Goal: Task Accomplishment & Management: Use online tool/utility

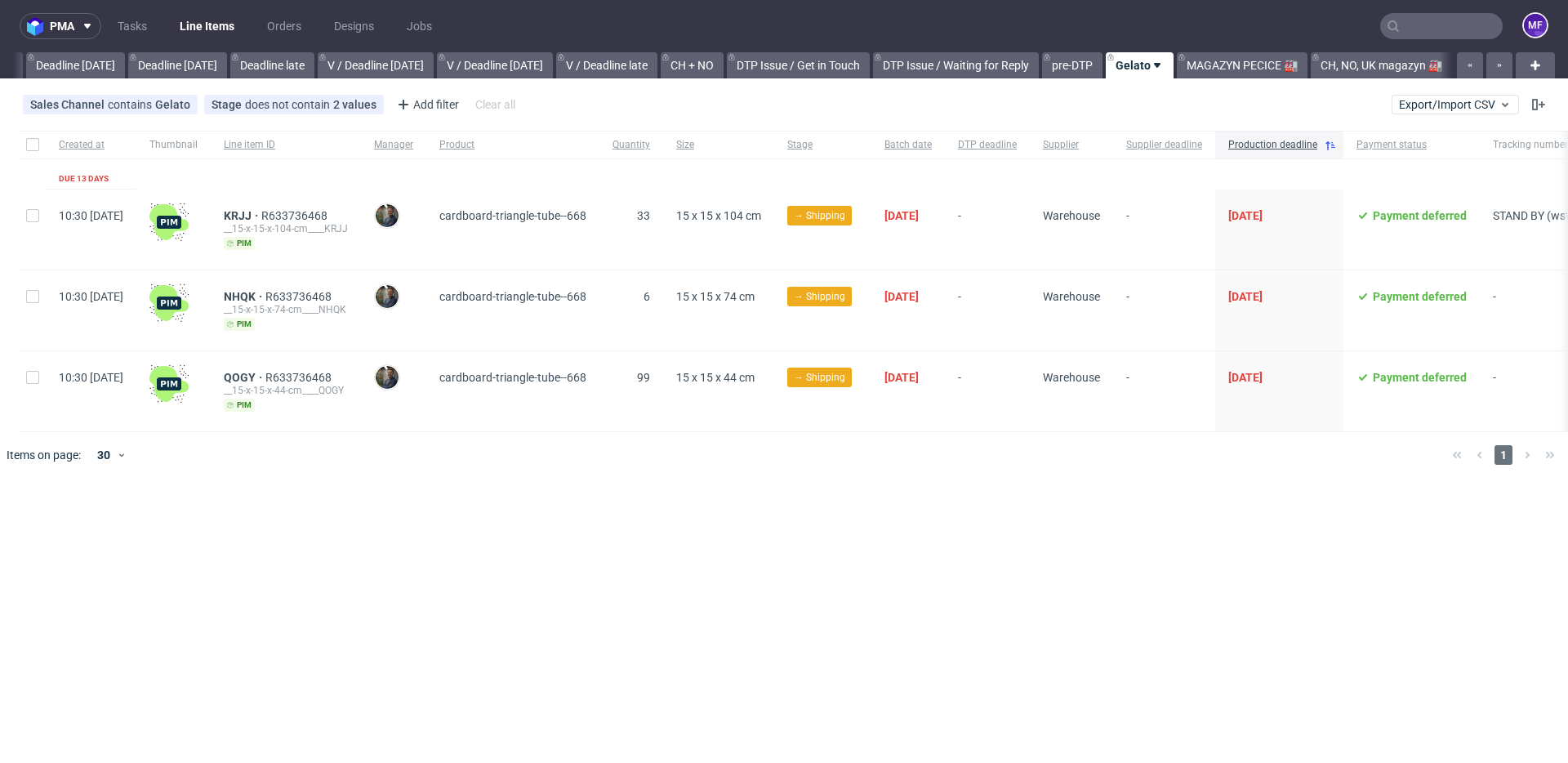
scroll to position [0, 1745]
click at [1239, 72] on link "MAGAZYN PECICE 🏭" at bounding box center [1242, 65] width 130 height 26
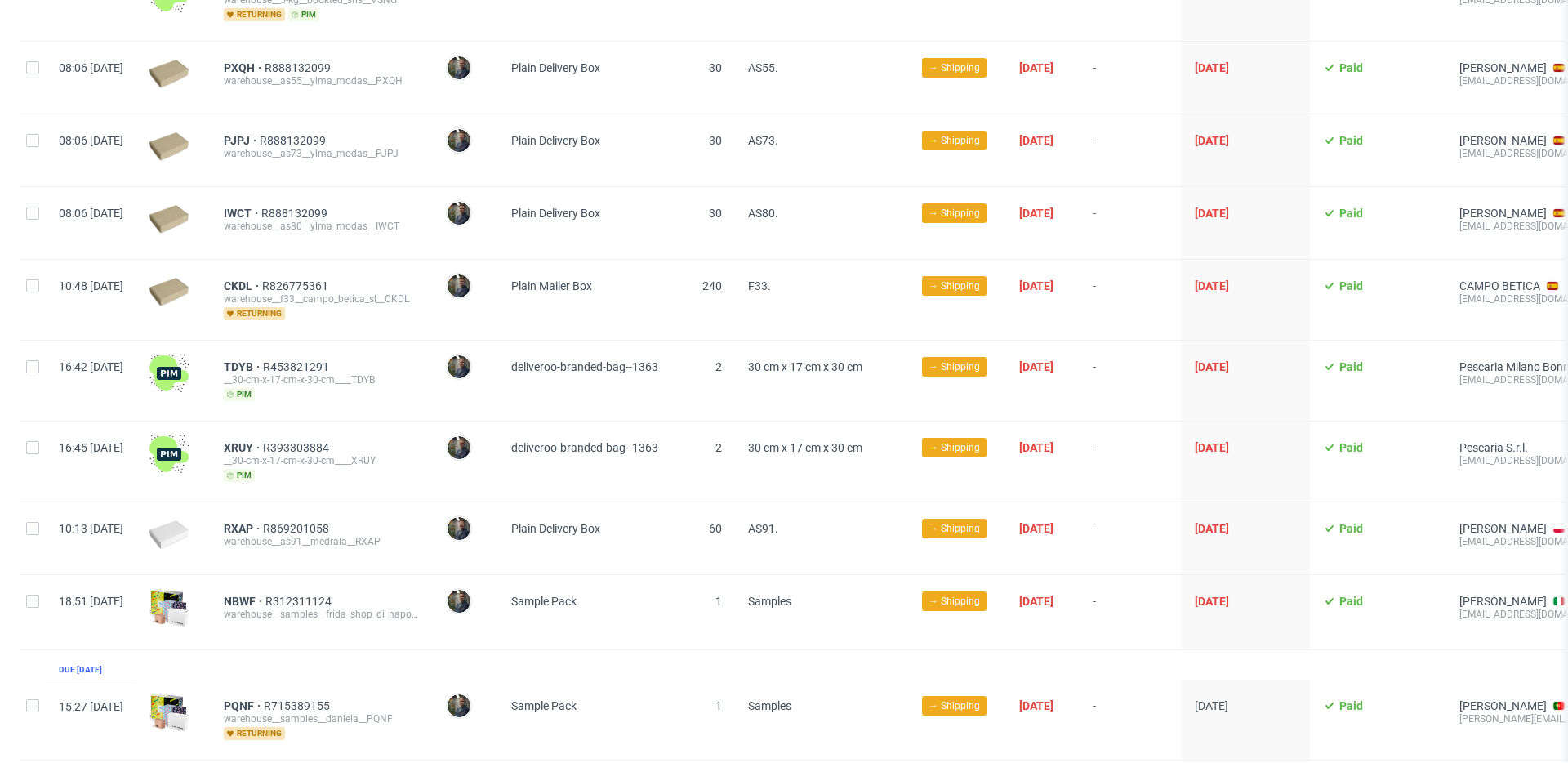
scroll to position [716, 0]
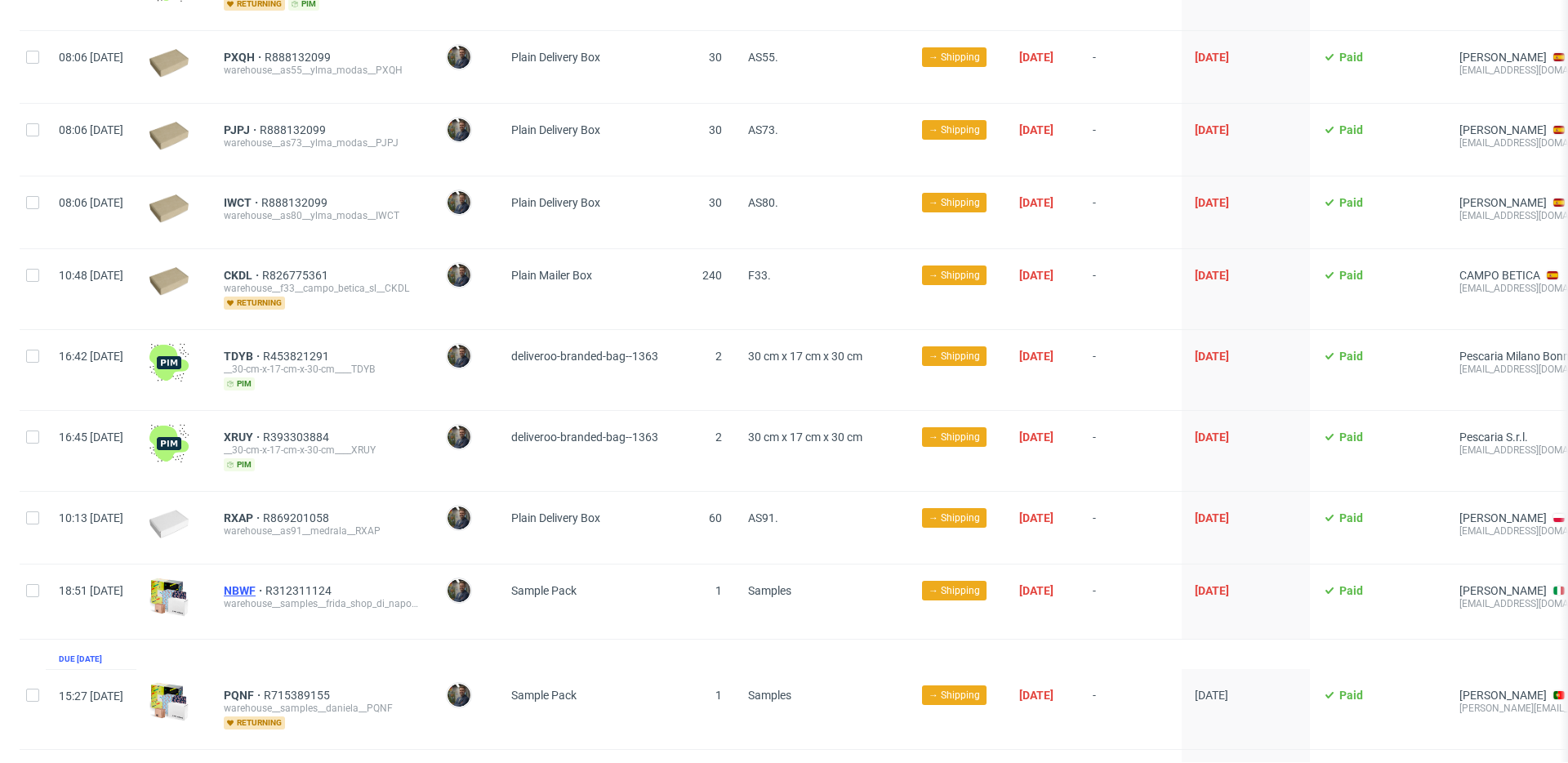
click at [265, 584] on span "NBWF" at bounding box center [245, 590] width 42 height 13
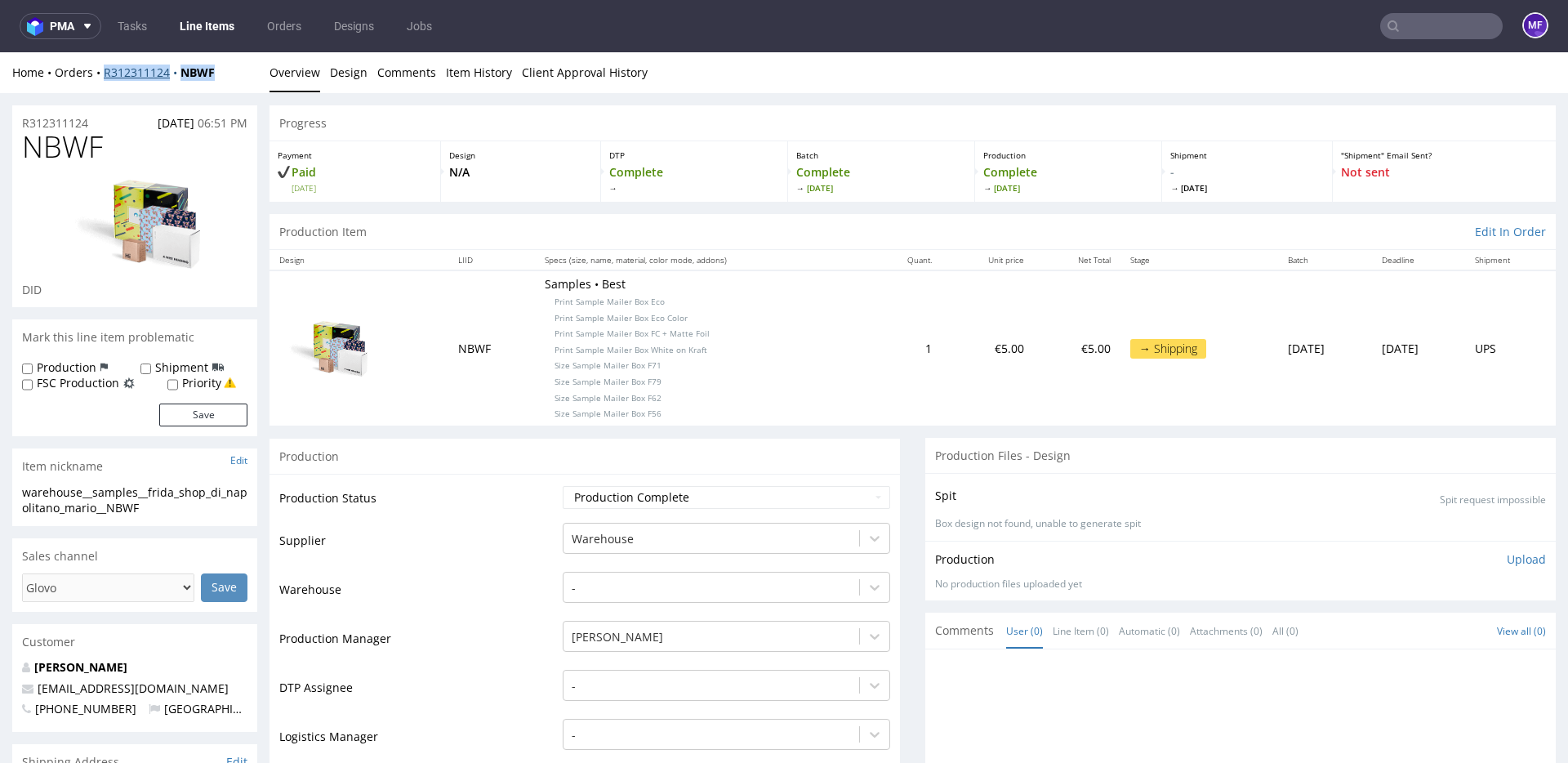
drag, startPoint x: 219, startPoint y: 72, endPoint x: 106, endPoint y: 76, distance: 113.1
click at [106, 76] on div "Home Orders R312311124 NBWF" at bounding box center [135, 72] width 245 height 17
copy div "R312311124 NBWF"
click at [759, 421] on td "Samples • Best Print Sample Mailer Box Eco Print Sample Mailer Box Eco Color Pr…" at bounding box center [701, 348] width 334 height 155
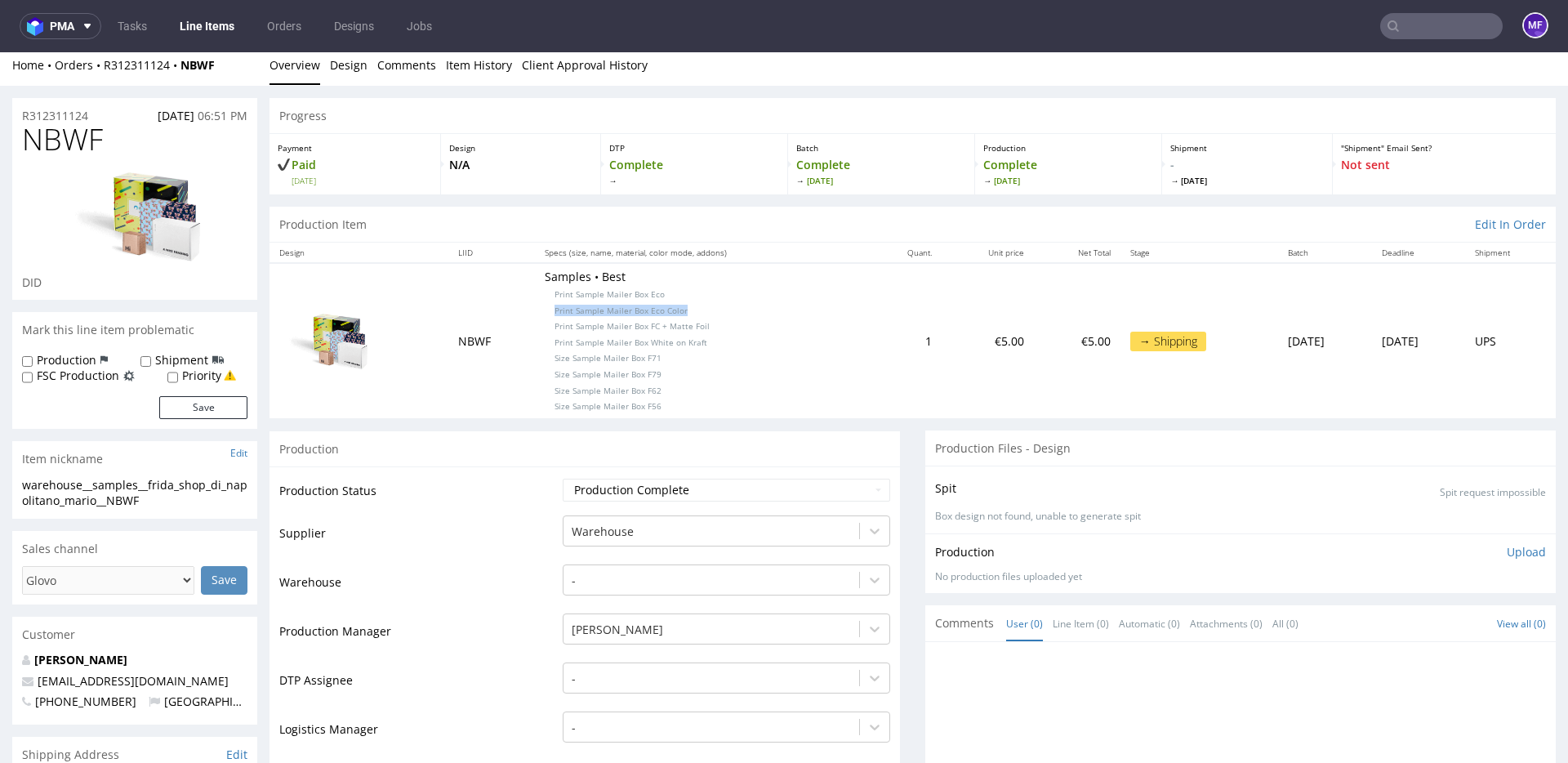
drag, startPoint x: 661, startPoint y: 308, endPoint x: 527, endPoint y: 311, distance: 134.0
click at [545, 311] on p "Samples • Best Print Sample Mailer Box Eco Print Sample Mailer Box Eco Color Pr…" at bounding box center [701, 340] width 314 height 144
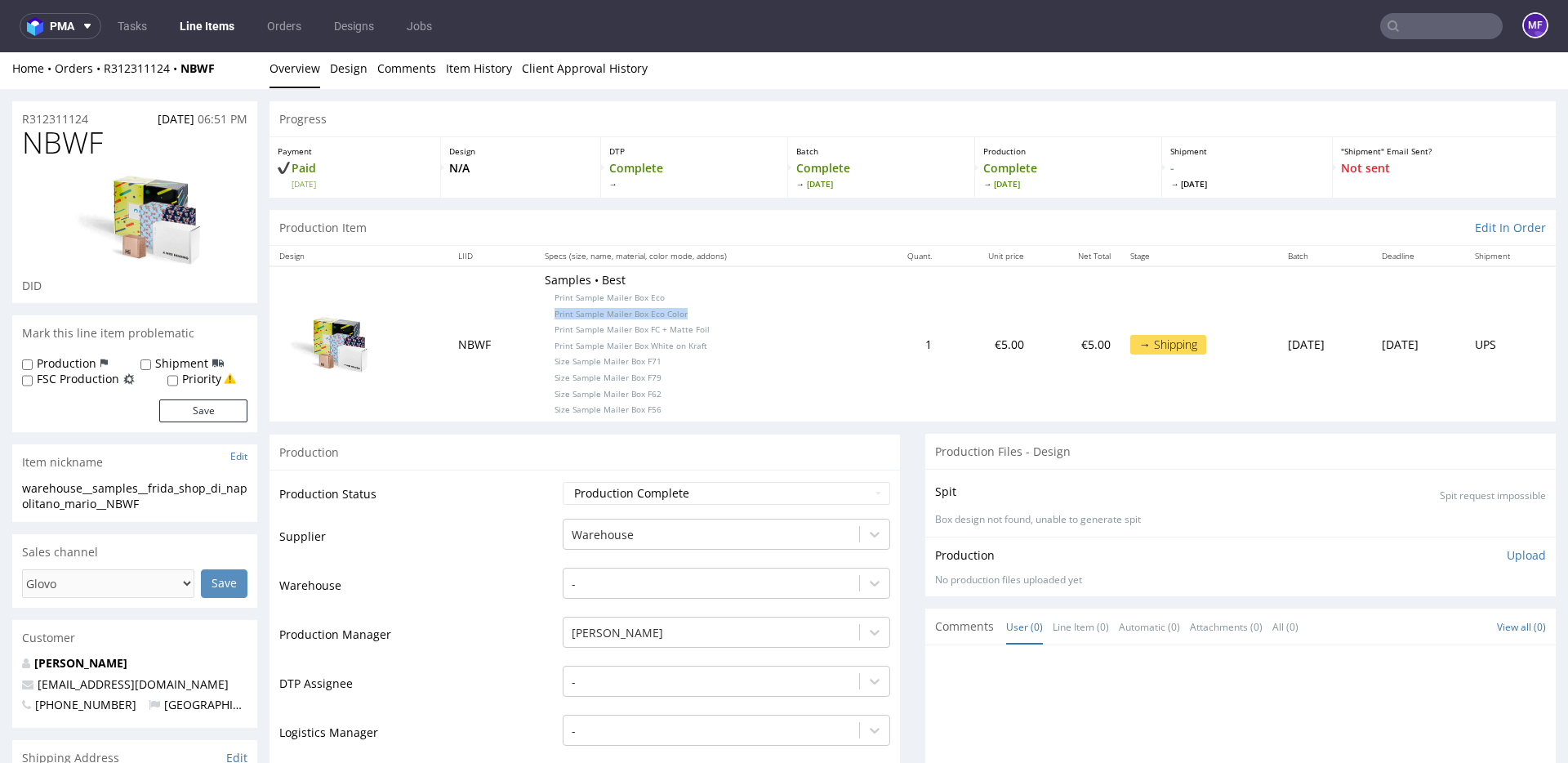
copy span "Print Sample Mailer Box Eco Color"
drag, startPoint x: 216, startPoint y: 74, endPoint x: 106, endPoint y: 71, distance: 110.0
click at [106, 71] on div "Home Orders R312311124 NBWF" at bounding box center [135, 70] width 245 height 17
copy div "R312311124 NBWF"
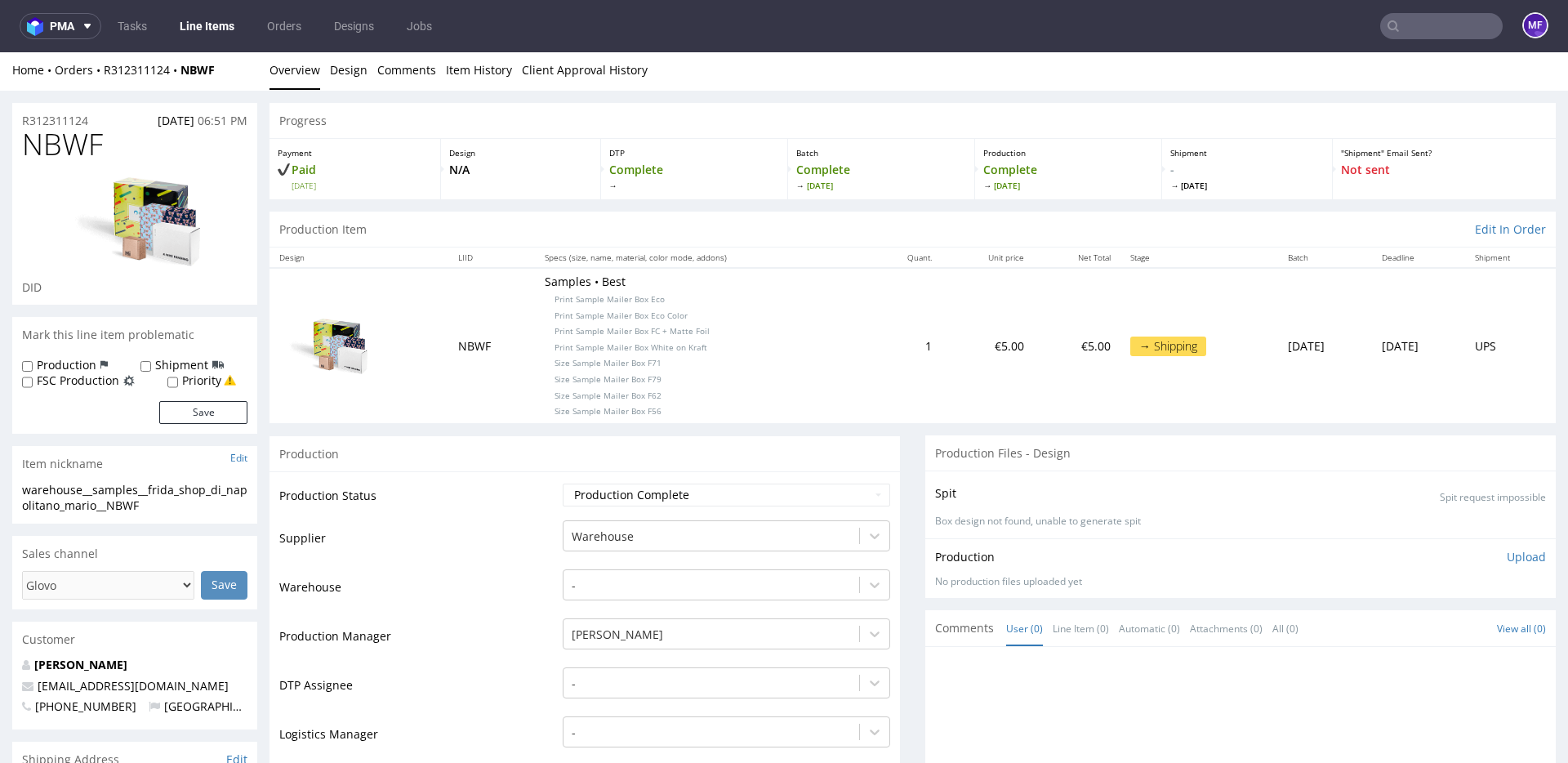
click at [537, 444] on div "Production" at bounding box center [585, 454] width 631 height 37
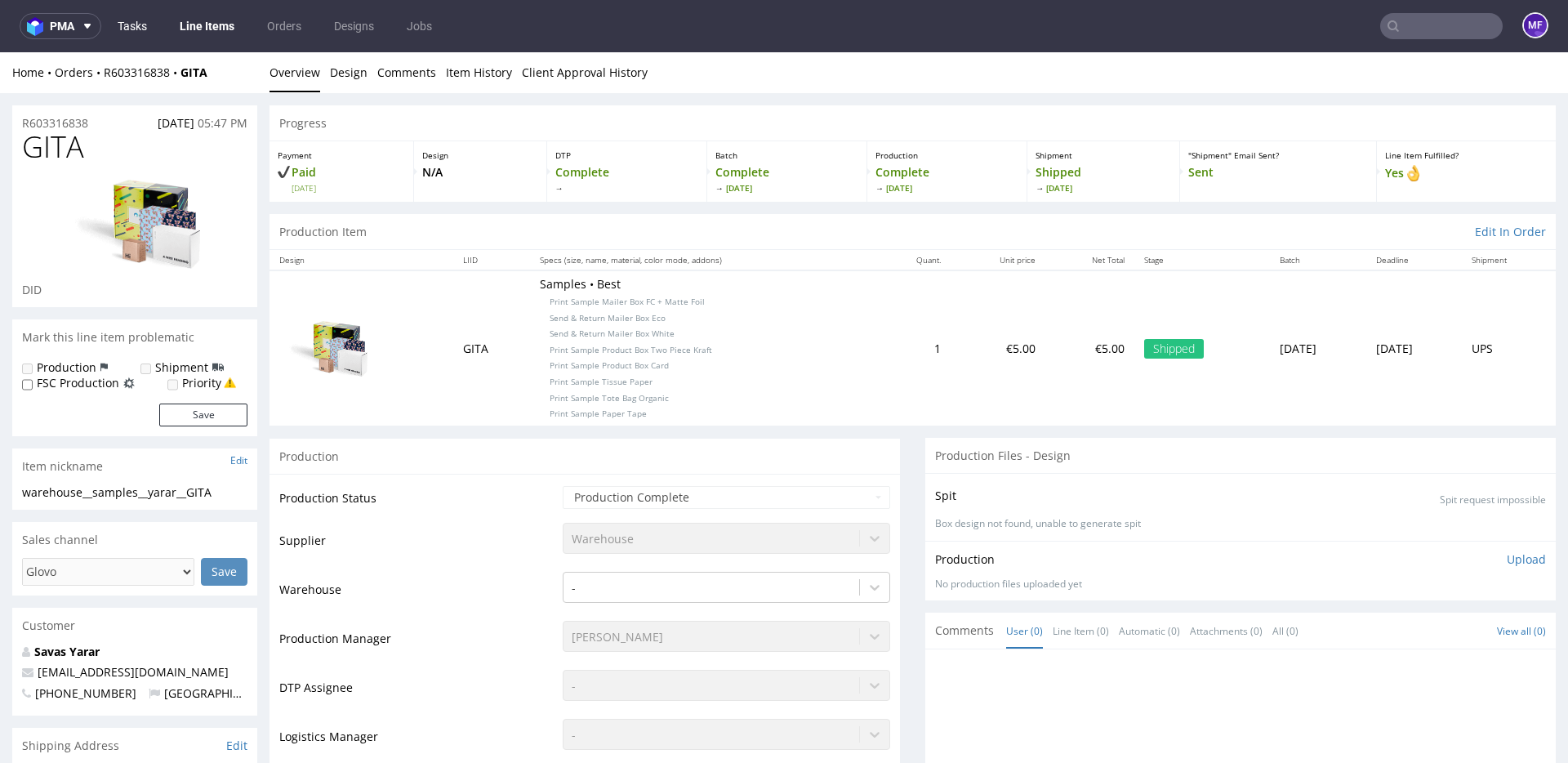
click at [138, 26] on link "Tasks" at bounding box center [132, 25] width 49 height 26
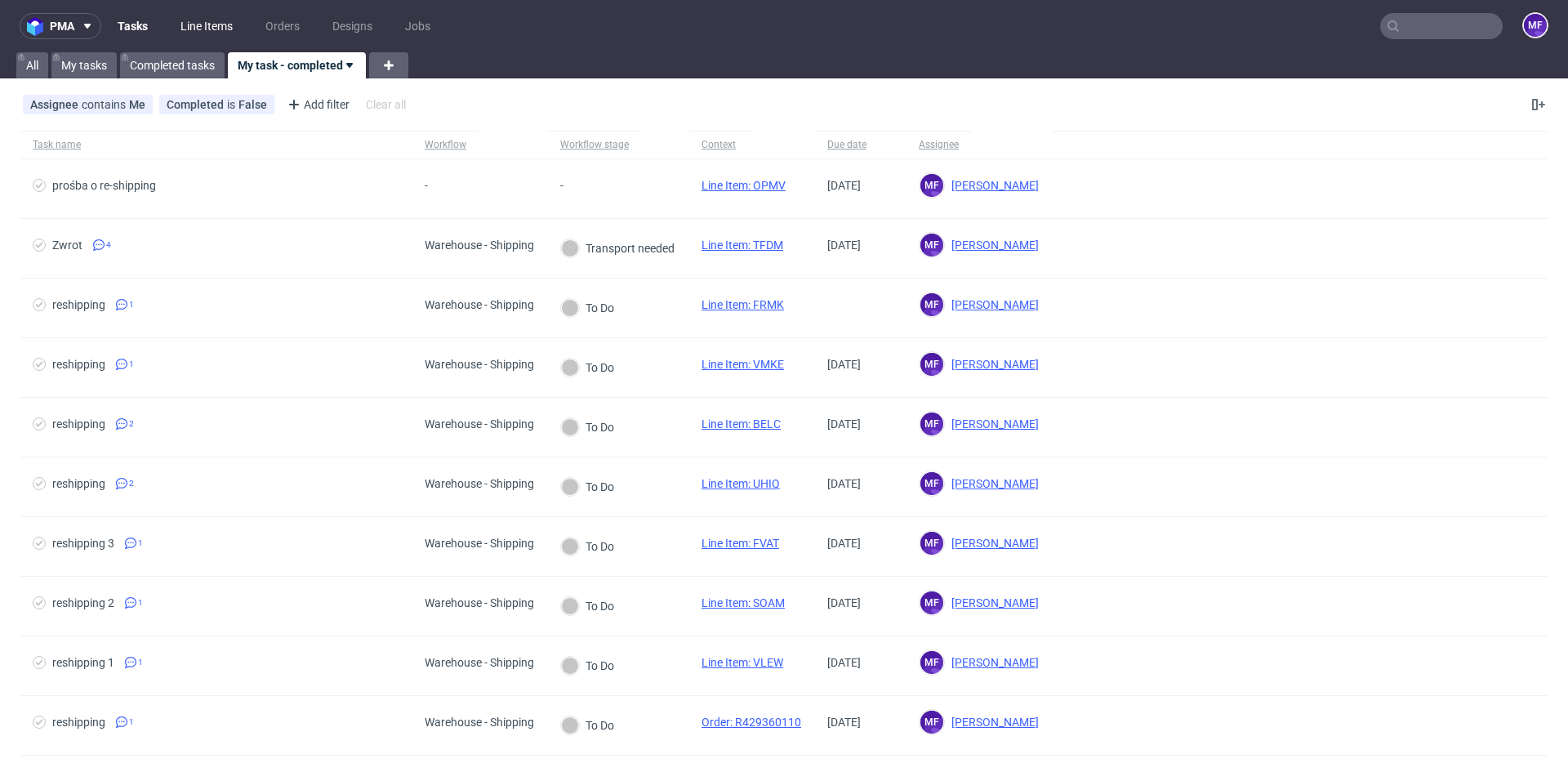
click at [212, 23] on link "Line Items" at bounding box center [206, 25] width 71 height 26
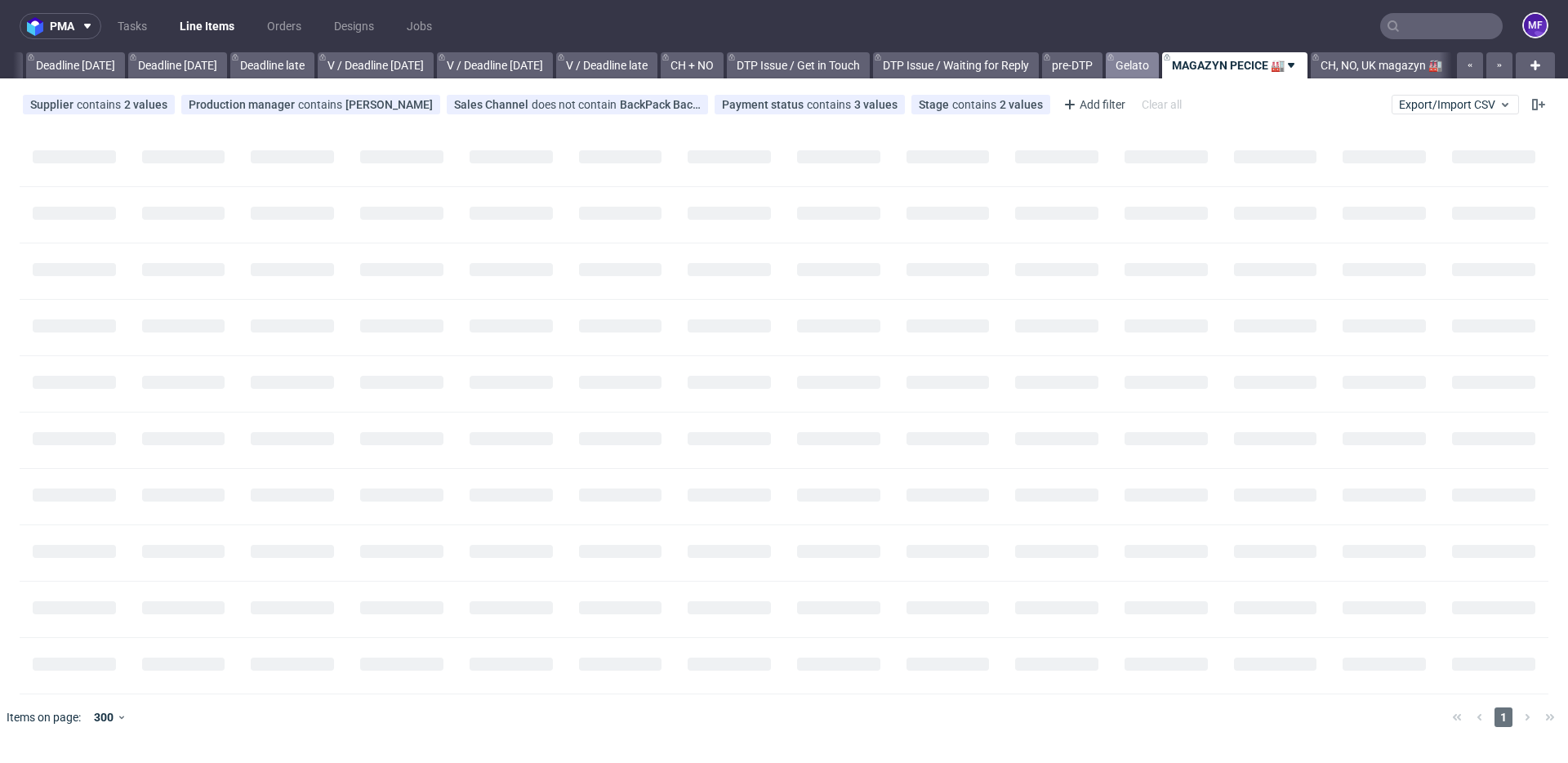
scroll to position [0, 1745]
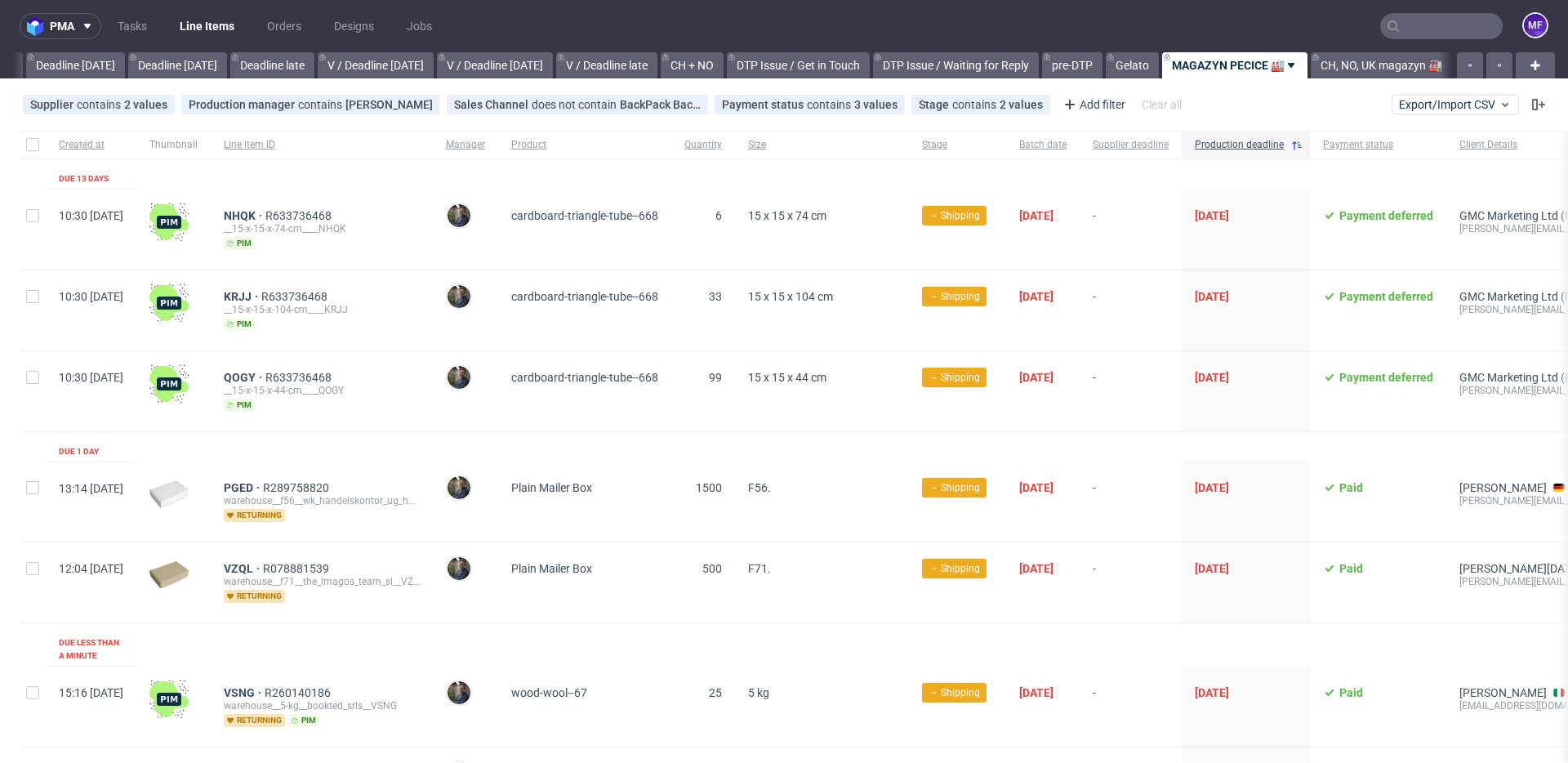
click at [1165, 72] on div "MAGAZYN PECICE 🏭" at bounding box center [1234, 65] width 149 height 26
click at [1152, 72] on link "Gelato" at bounding box center [1132, 65] width 53 height 26
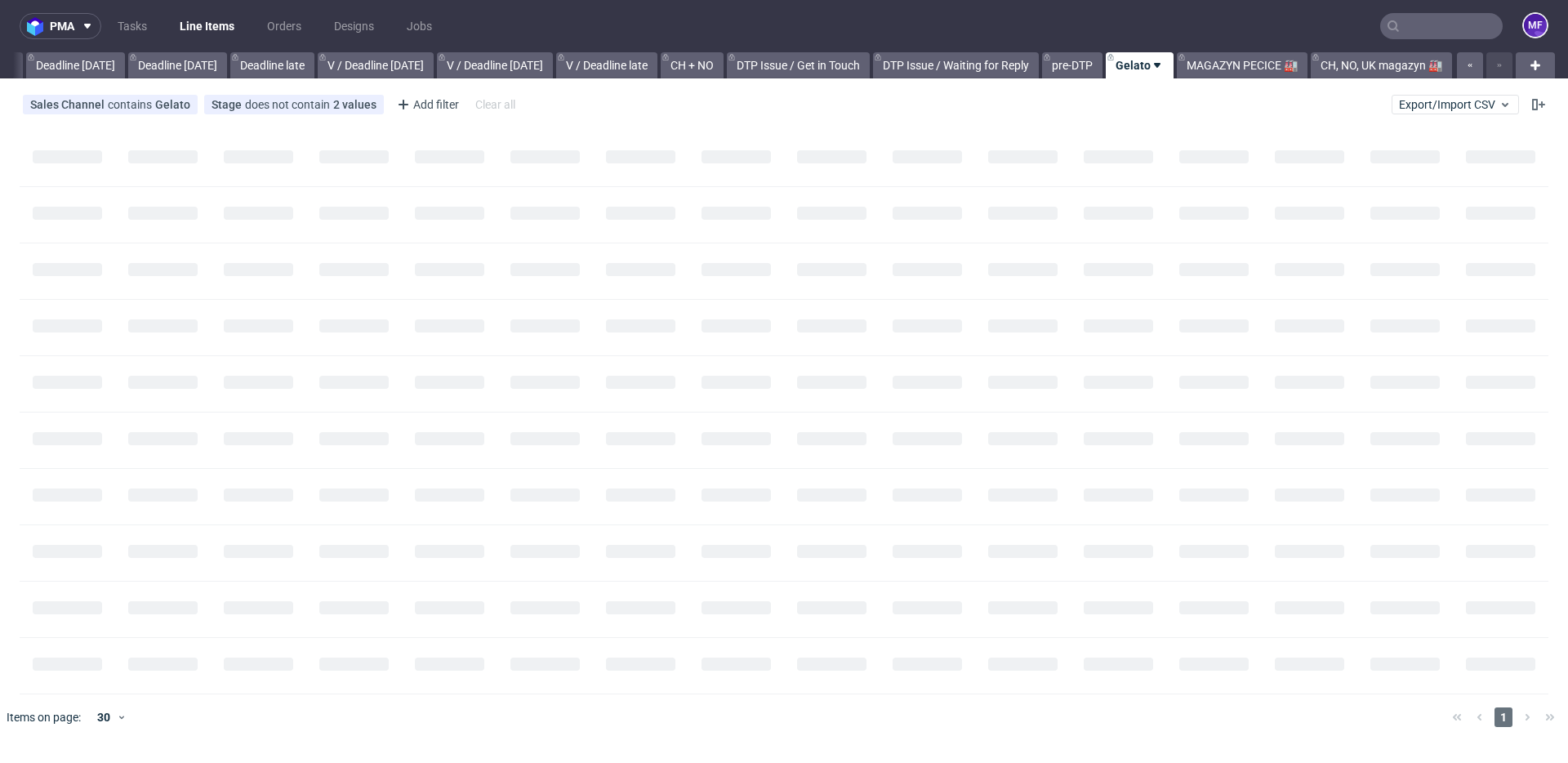
scroll to position [0, 1745]
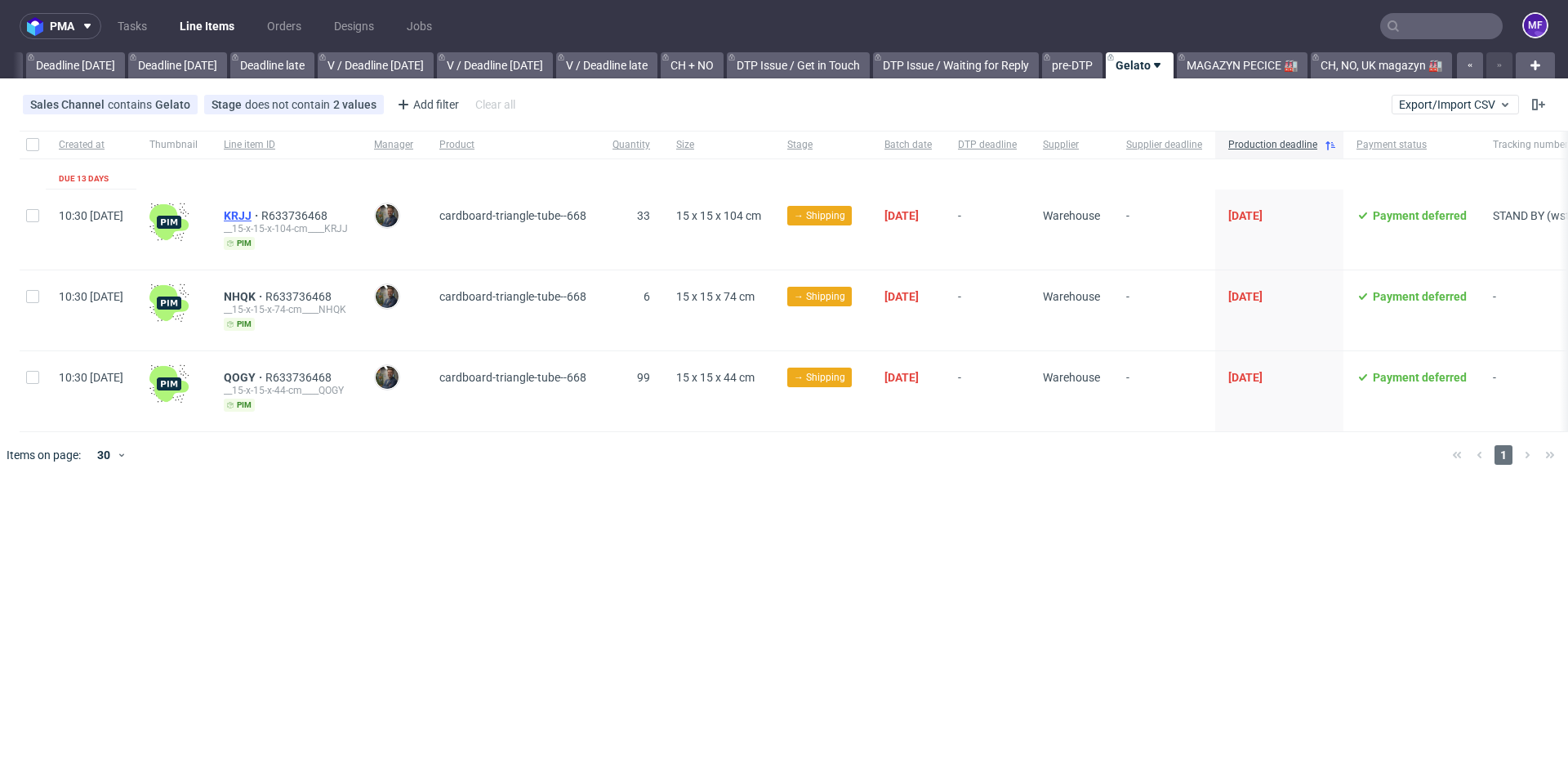
click at [261, 215] on span "KRJJ" at bounding box center [243, 215] width 37 height 13
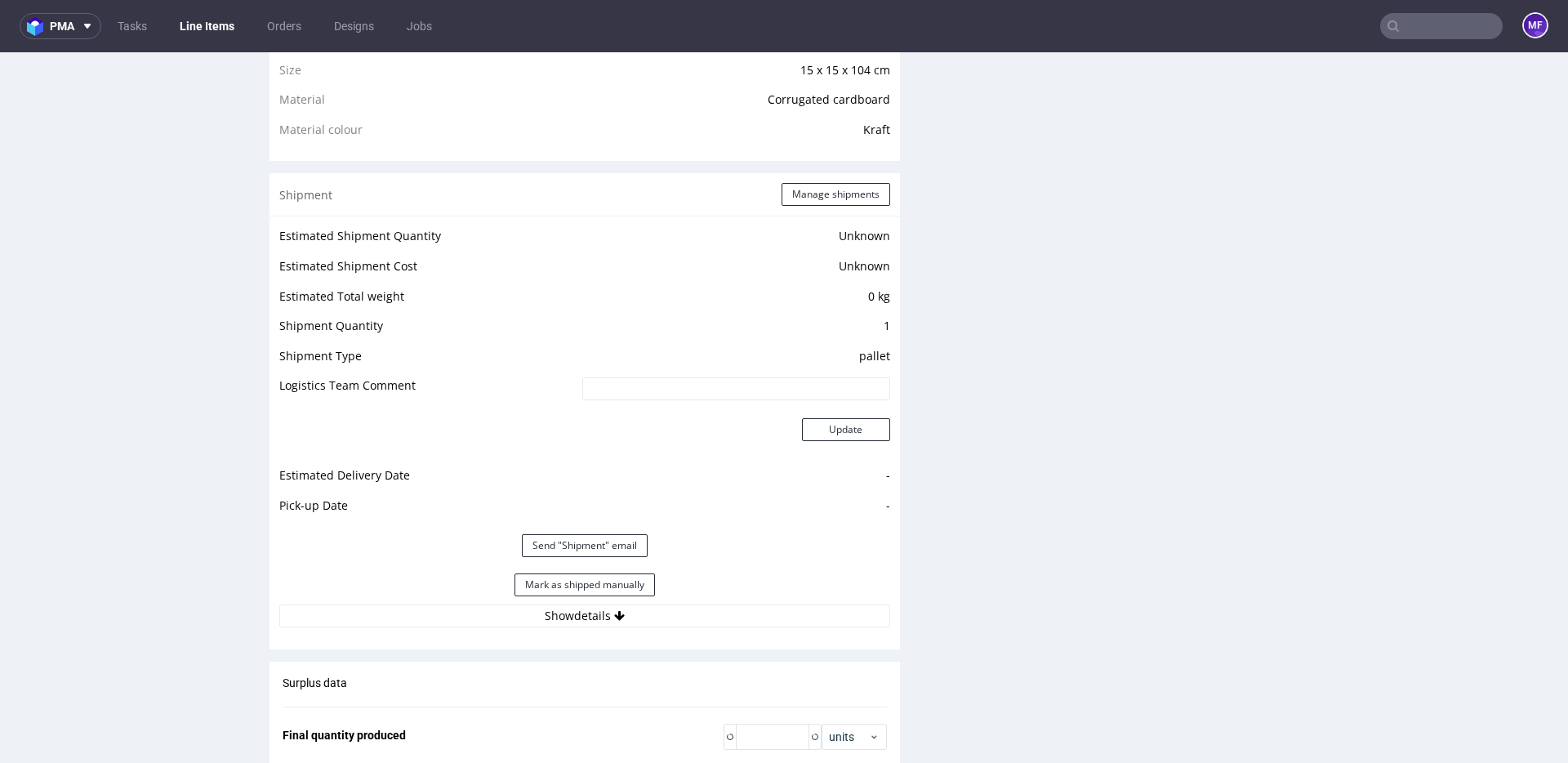
scroll to position [1278, 0]
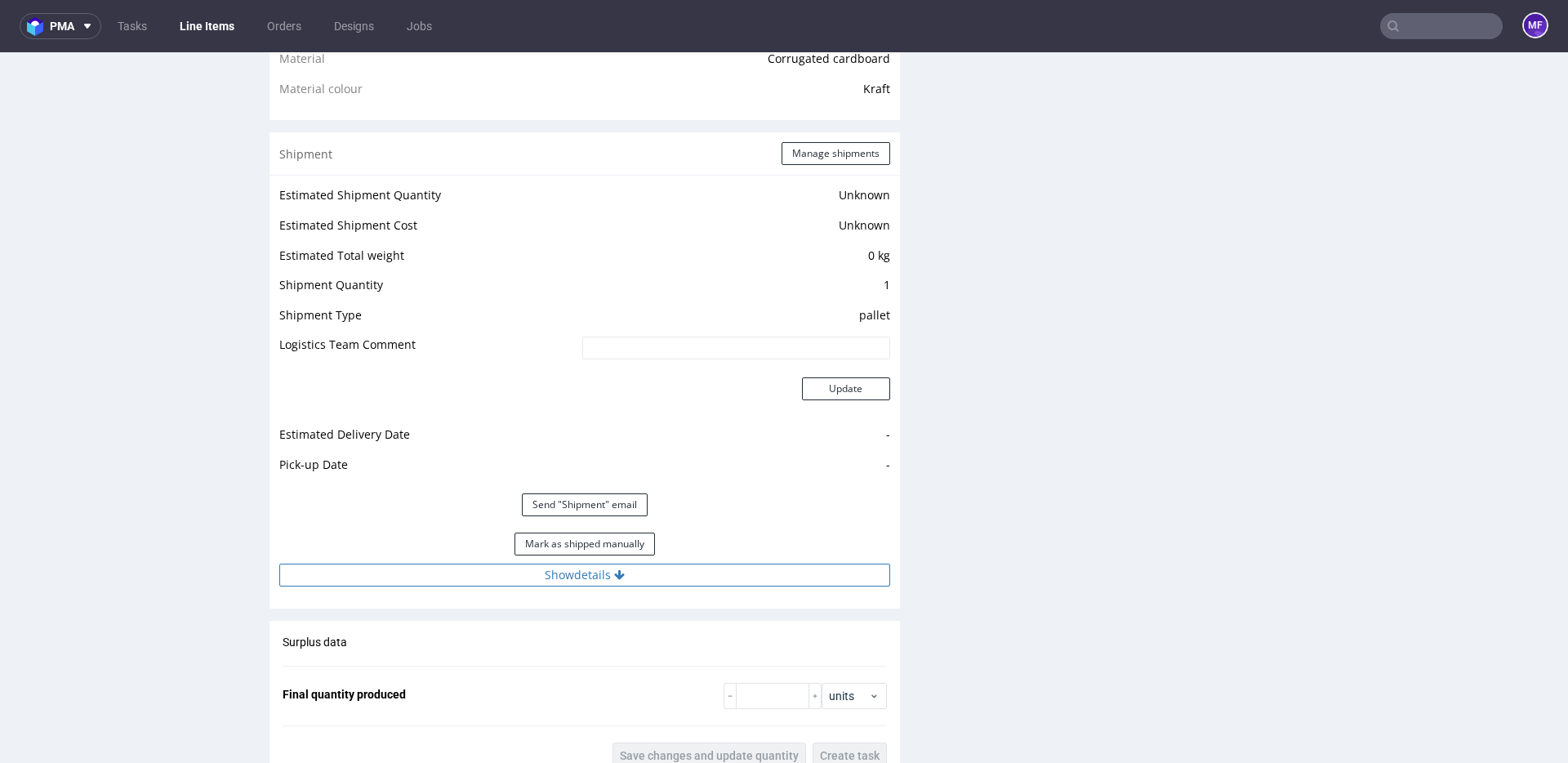
drag, startPoint x: 619, startPoint y: 573, endPoint x: 638, endPoint y: 568, distance: 19.6
click at [619, 571] on icon at bounding box center [619, 575] width 11 height 12
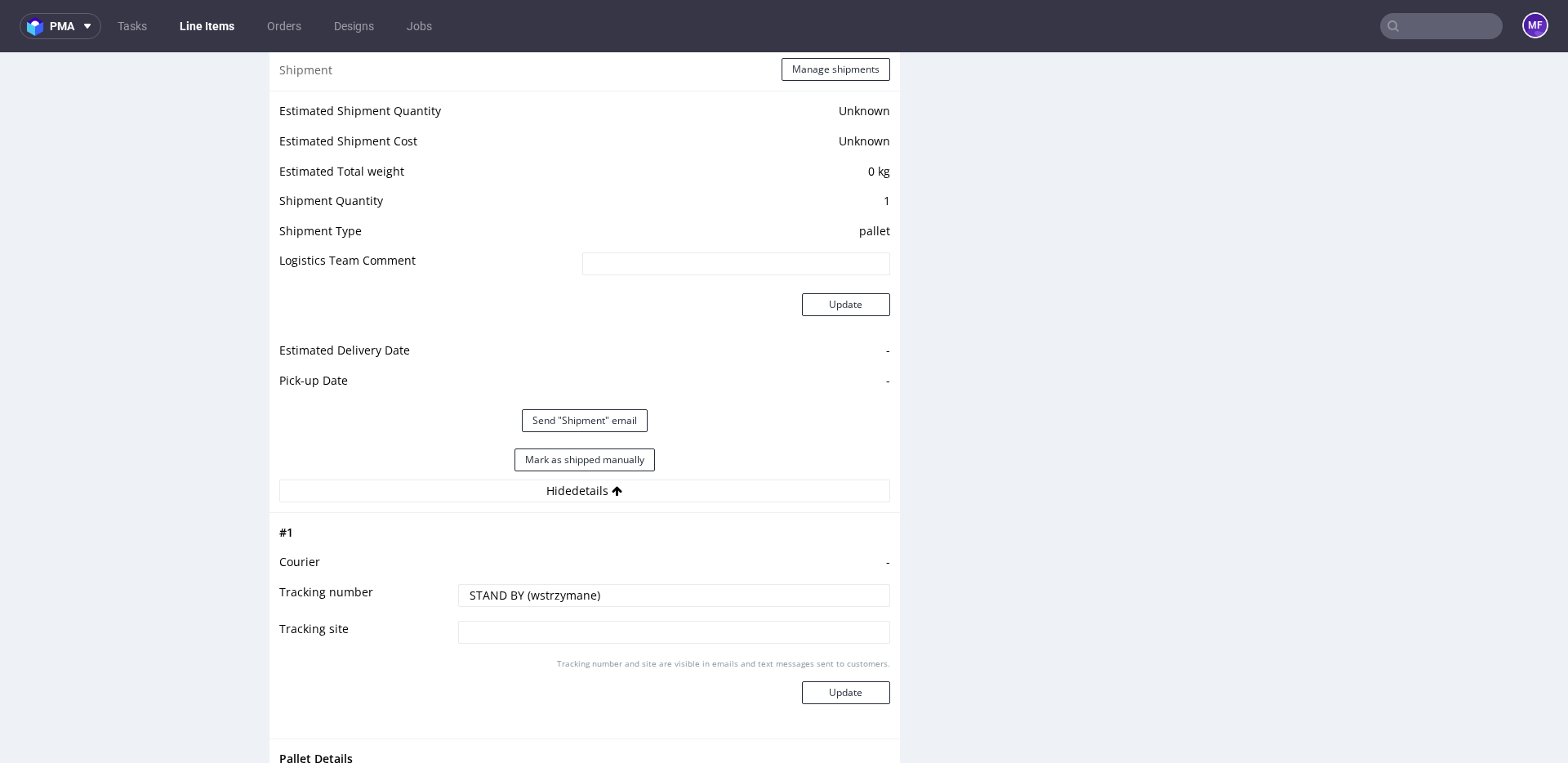
scroll to position [1357, 0]
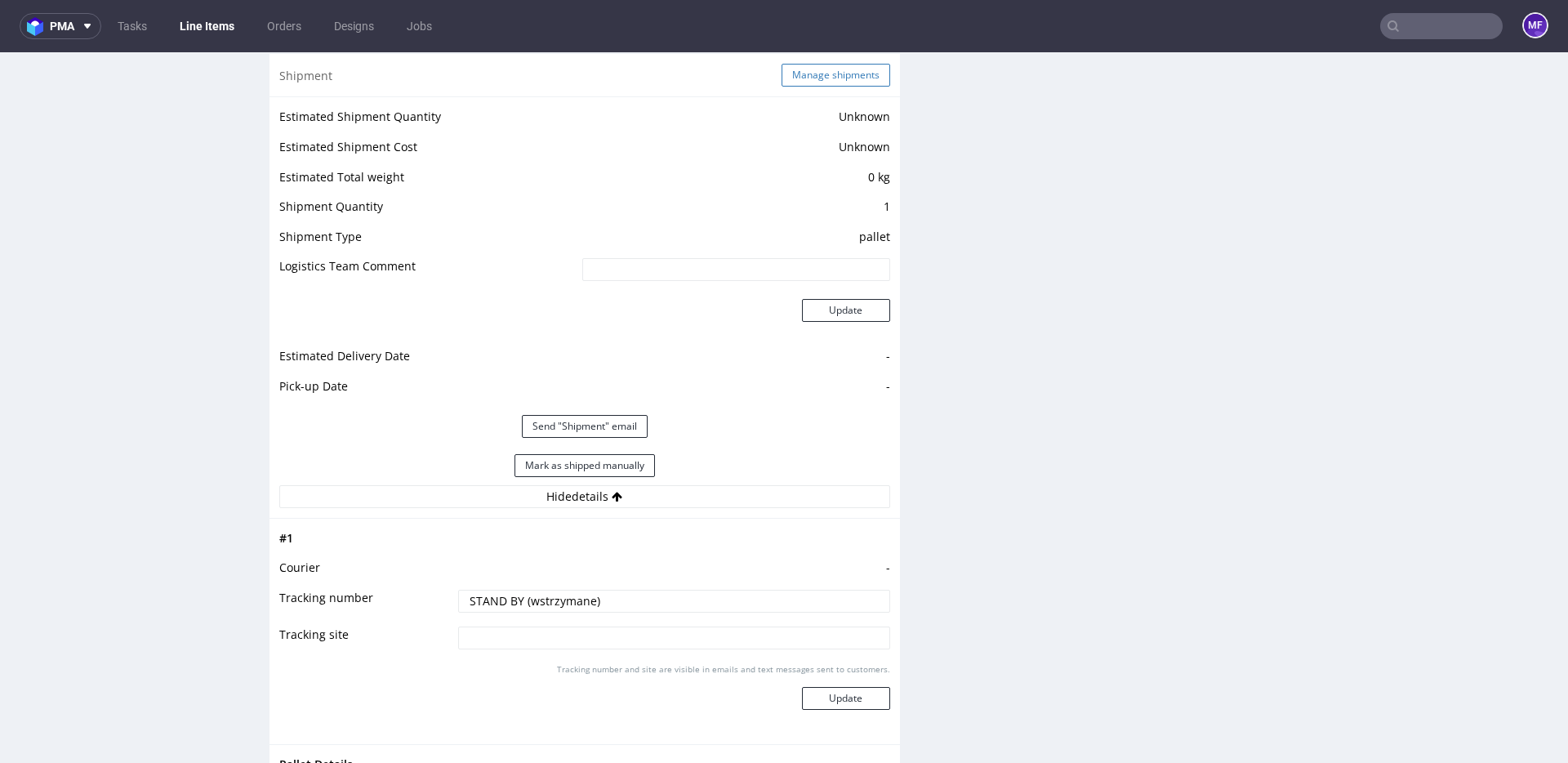
click at [832, 79] on button "Manage shipments" at bounding box center [835, 74] width 109 height 23
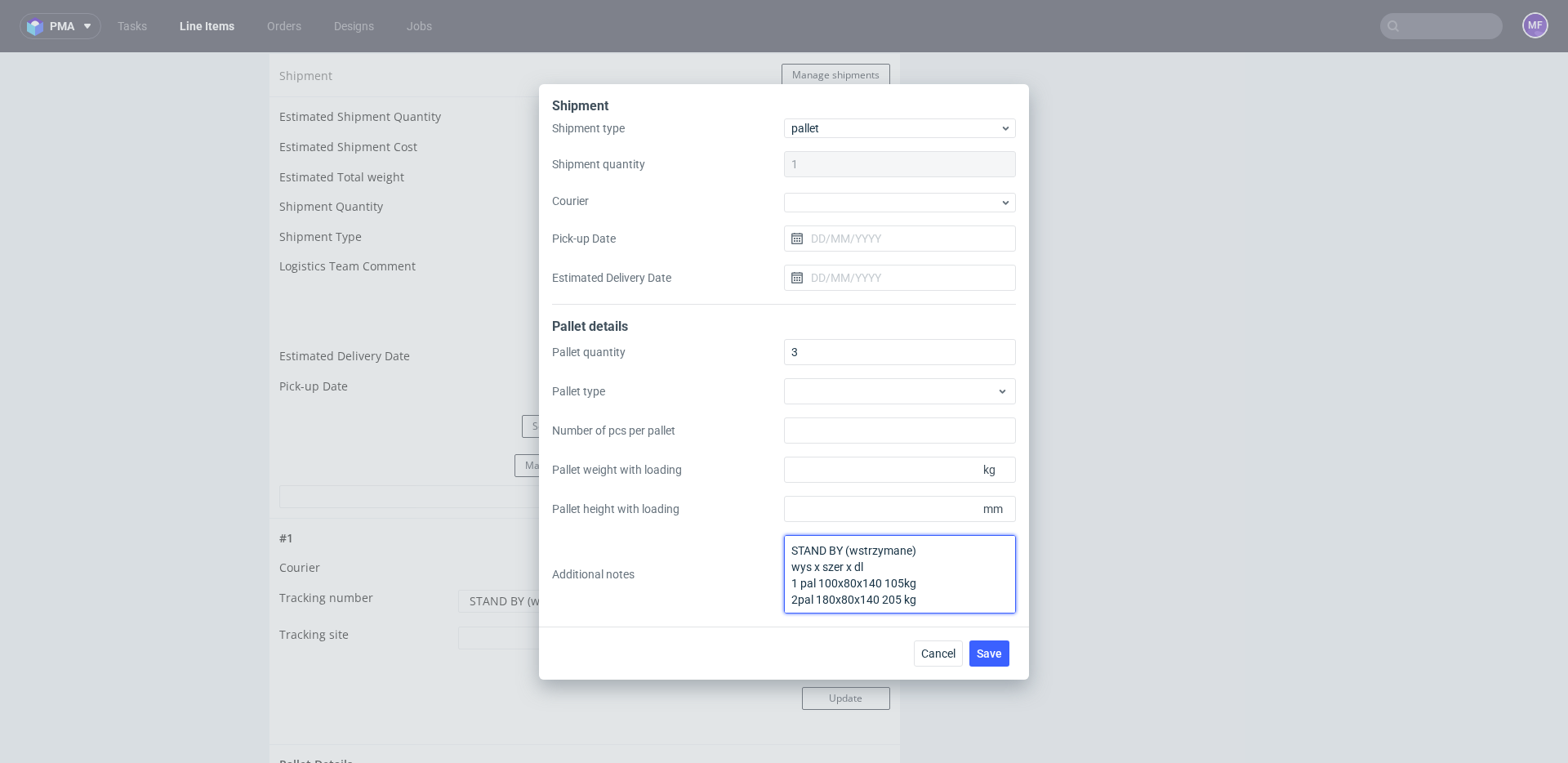
drag, startPoint x: 805, startPoint y: 583, endPoint x: 696, endPoint y: 533, distance: 119.9
click at [696, 533] on div "Pallet quantity 3 Pallet type Number of pcs per pallet Pallet weight with loadi…" at bounding box center [784, 476] width 464 height 274
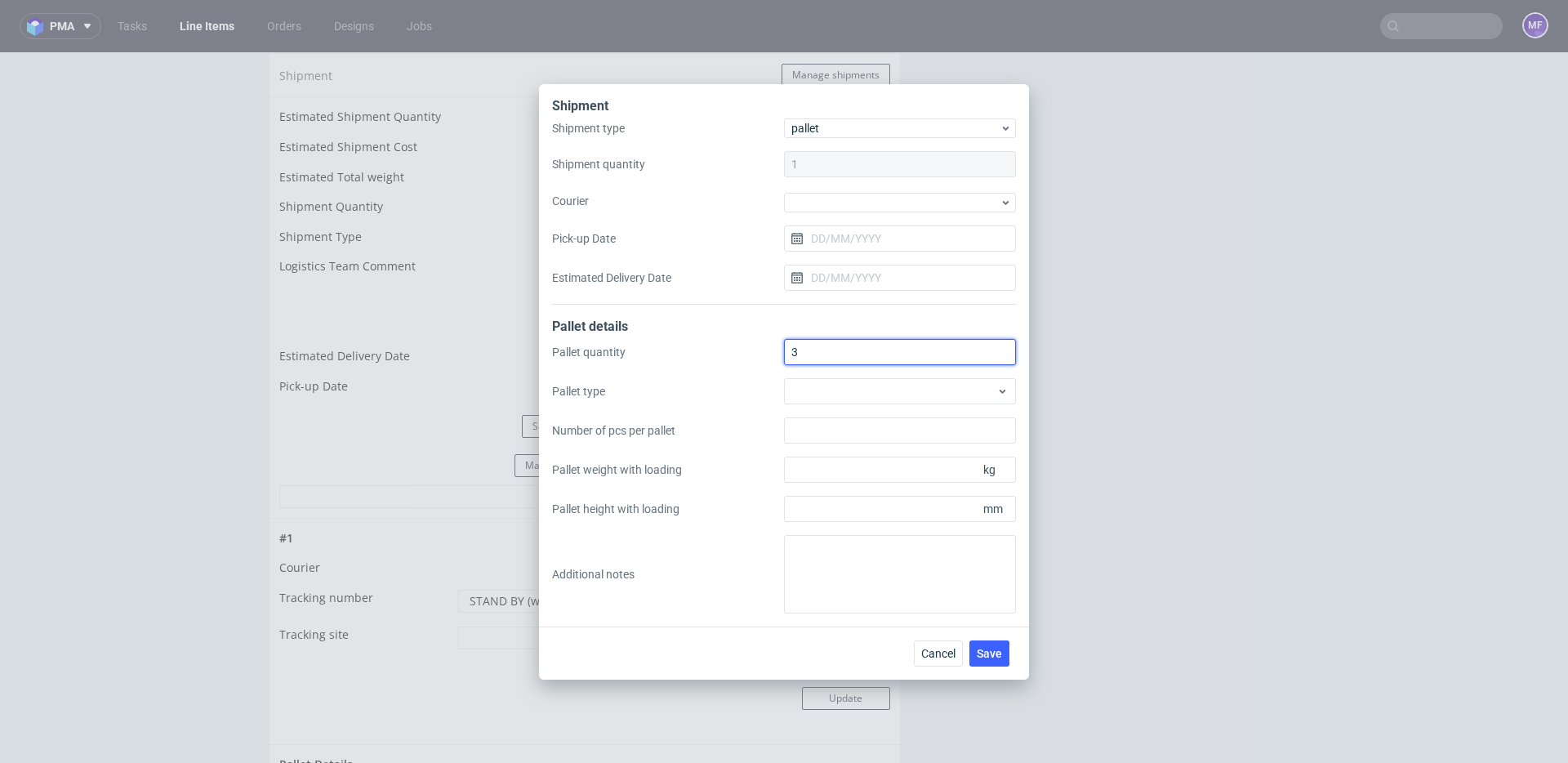
drag, startPoint x: 815, startPoint y: 347, endPoint x: 746, endPoint y: 345, distance: 69.0
click at [746, 345] on div "Pallet quantity 3 Pallet type Number of pcs per pallet Pallet weight with loadi…" at bounding box center [784, 476] width 464 height 274
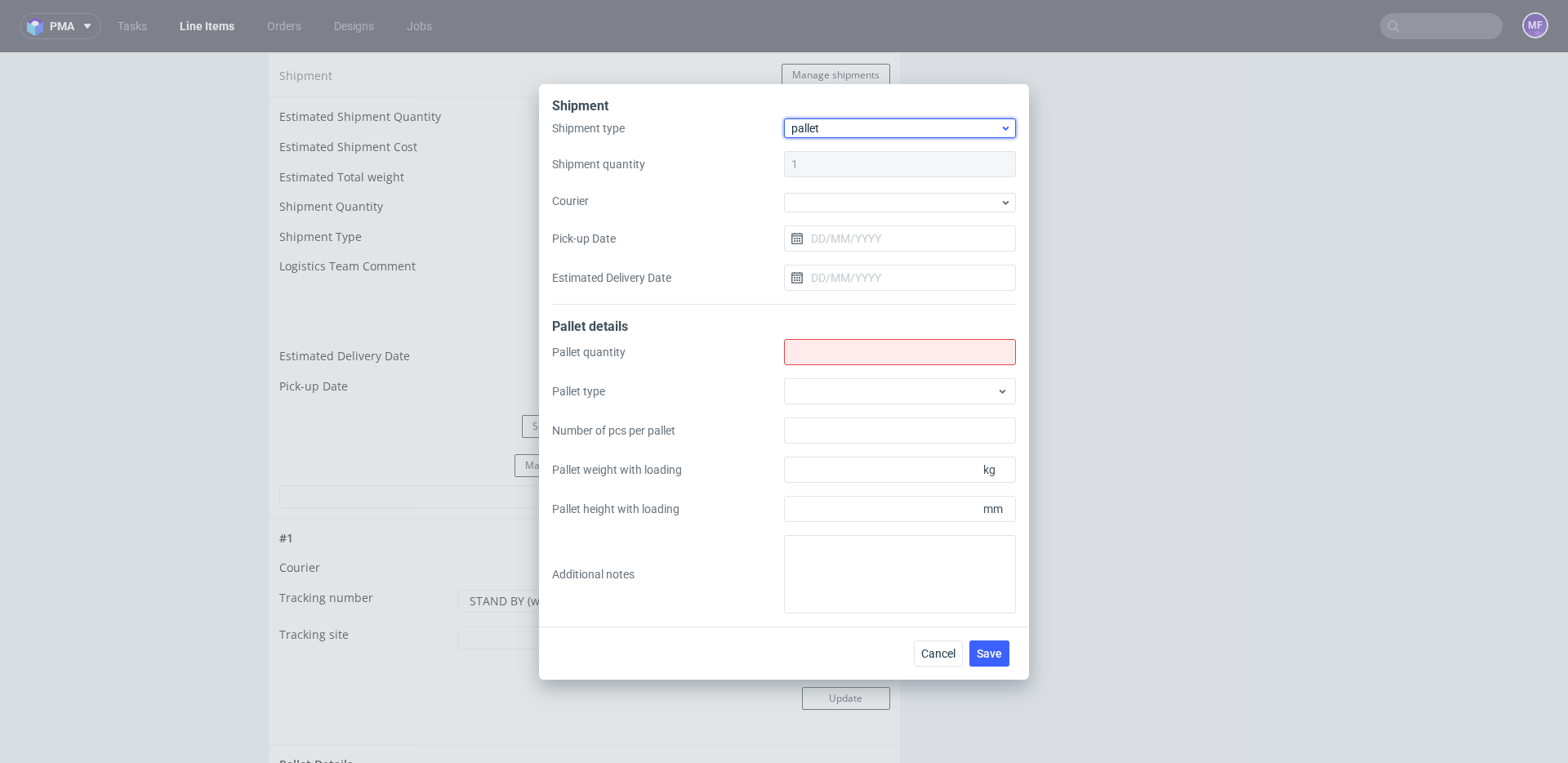
click at [818, 130] on span "pallet" at bounding box center [895, 128] width 209 height 17
click at [810, 186] on div "package" at bounding box center [900, 192] width 219 height 29
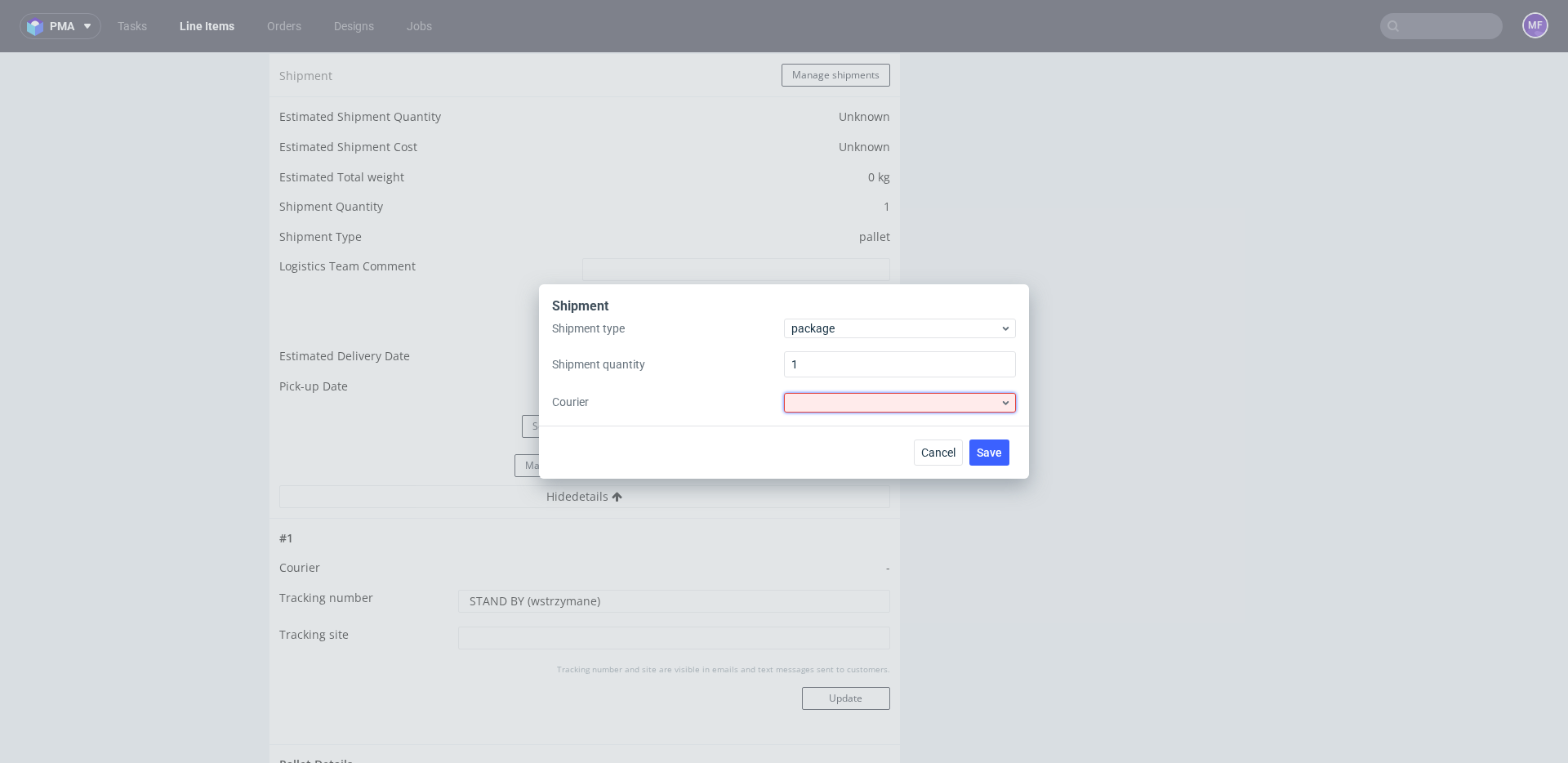
click at [870, 405] on div at bounding box center [900, 403] width 232 height 20
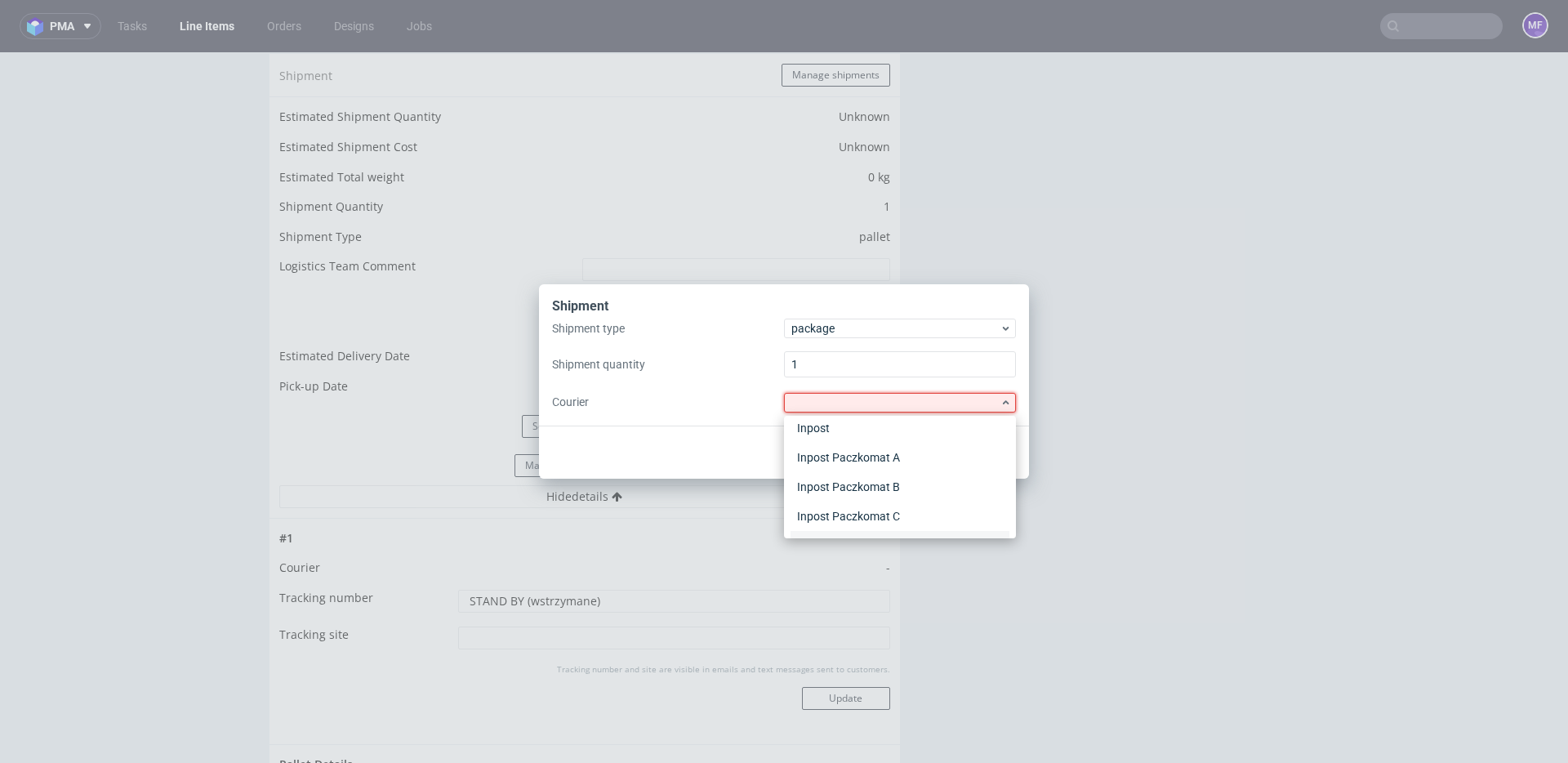
scroll to position [155, 0]
click at [847, 513] on div "UPS" at bounding box center [900, 517] width 219 height 29
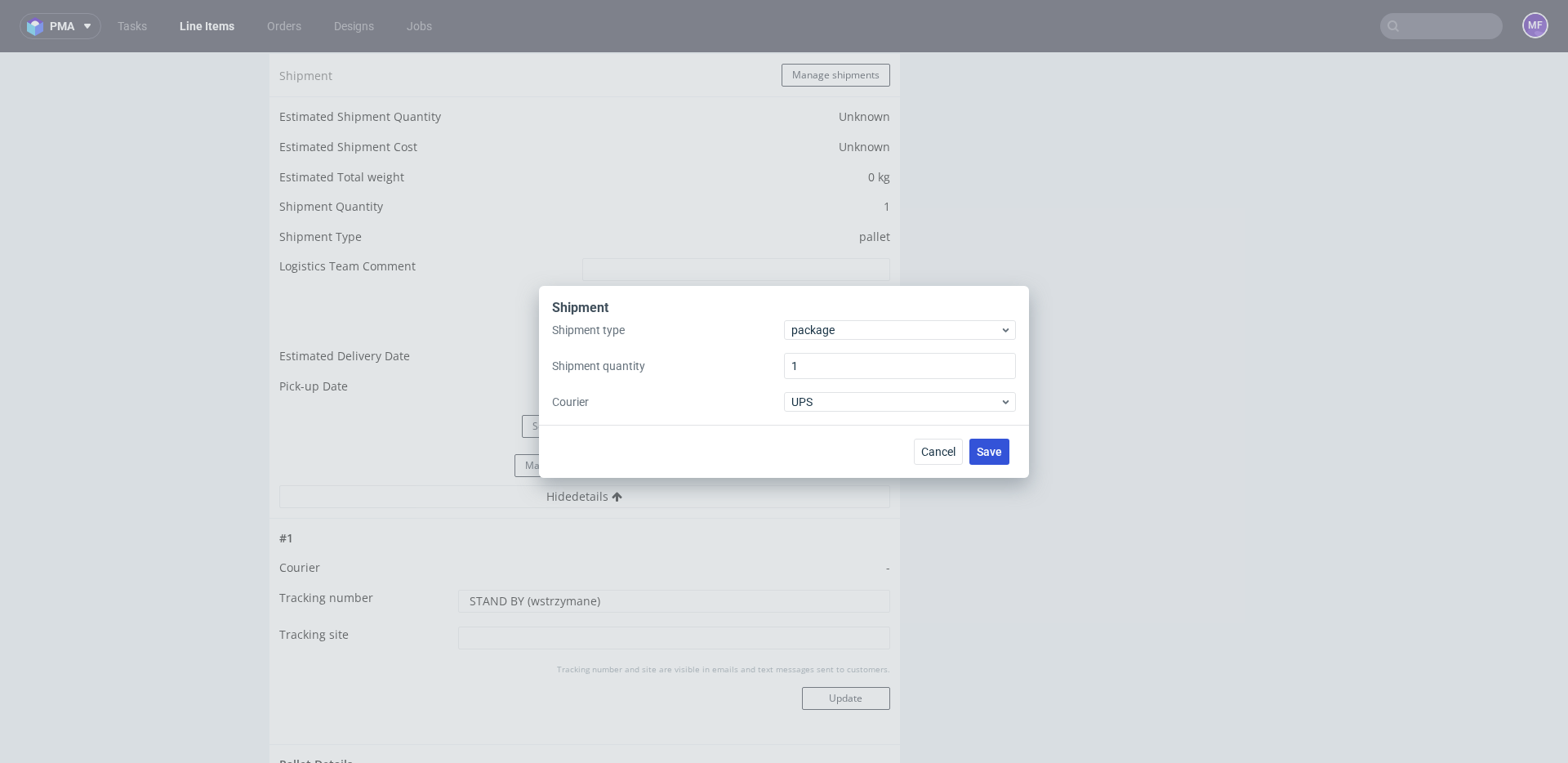
click at [987, 455] on span "Save" at bounding box center [990, 452] width 25 height 12
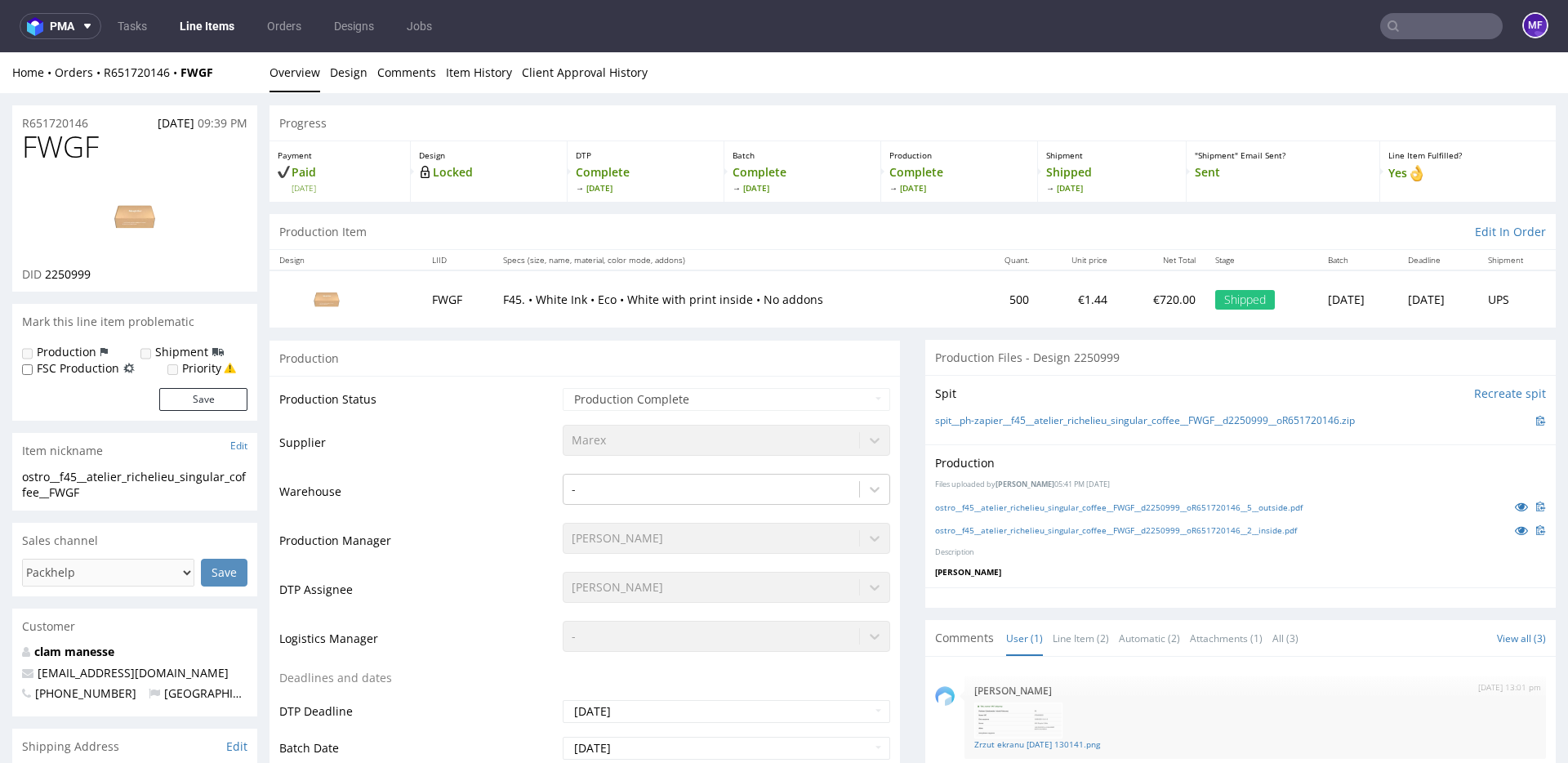
scroll to position [3, 0]
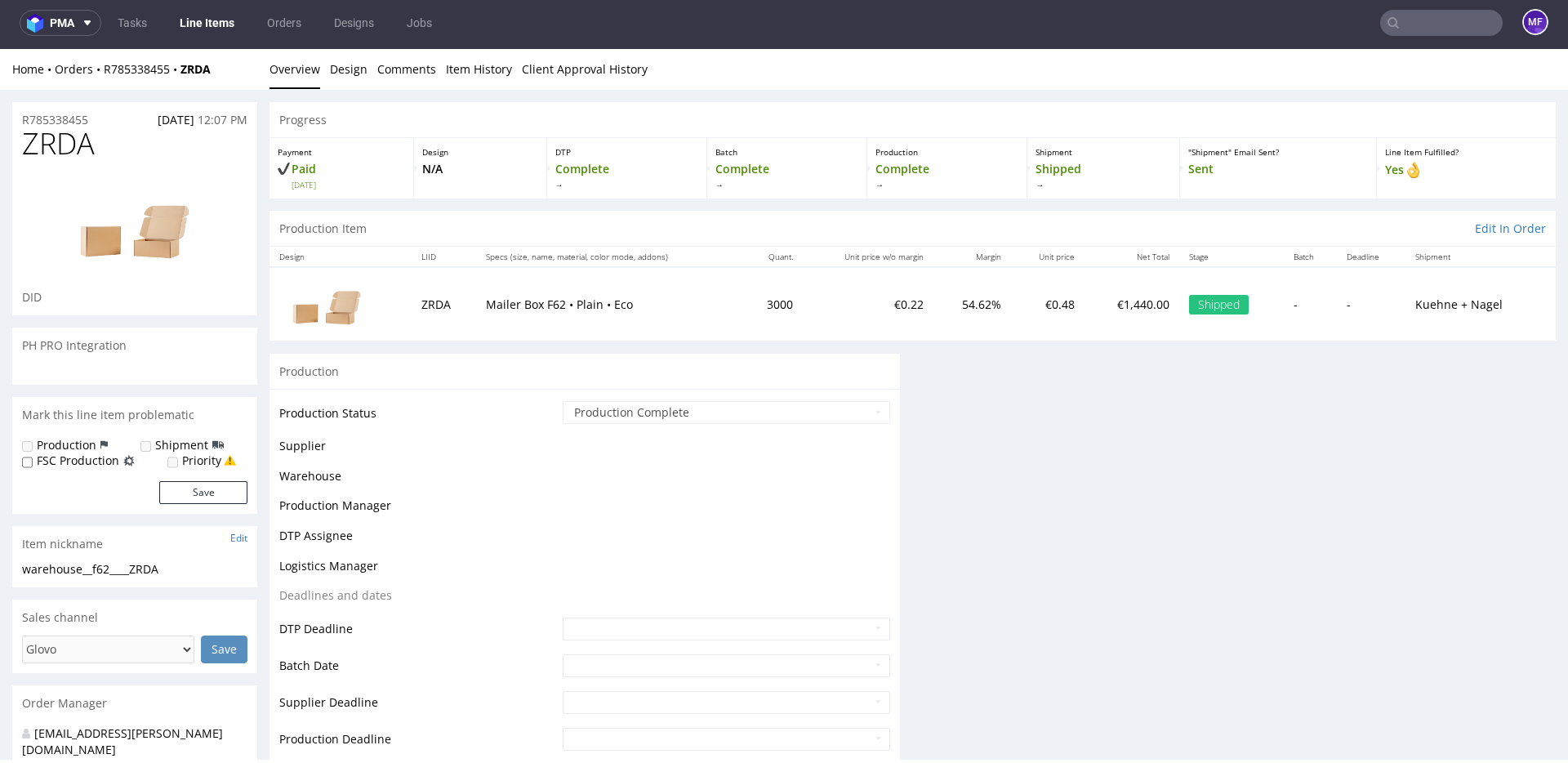
scroll to position [4, 0]
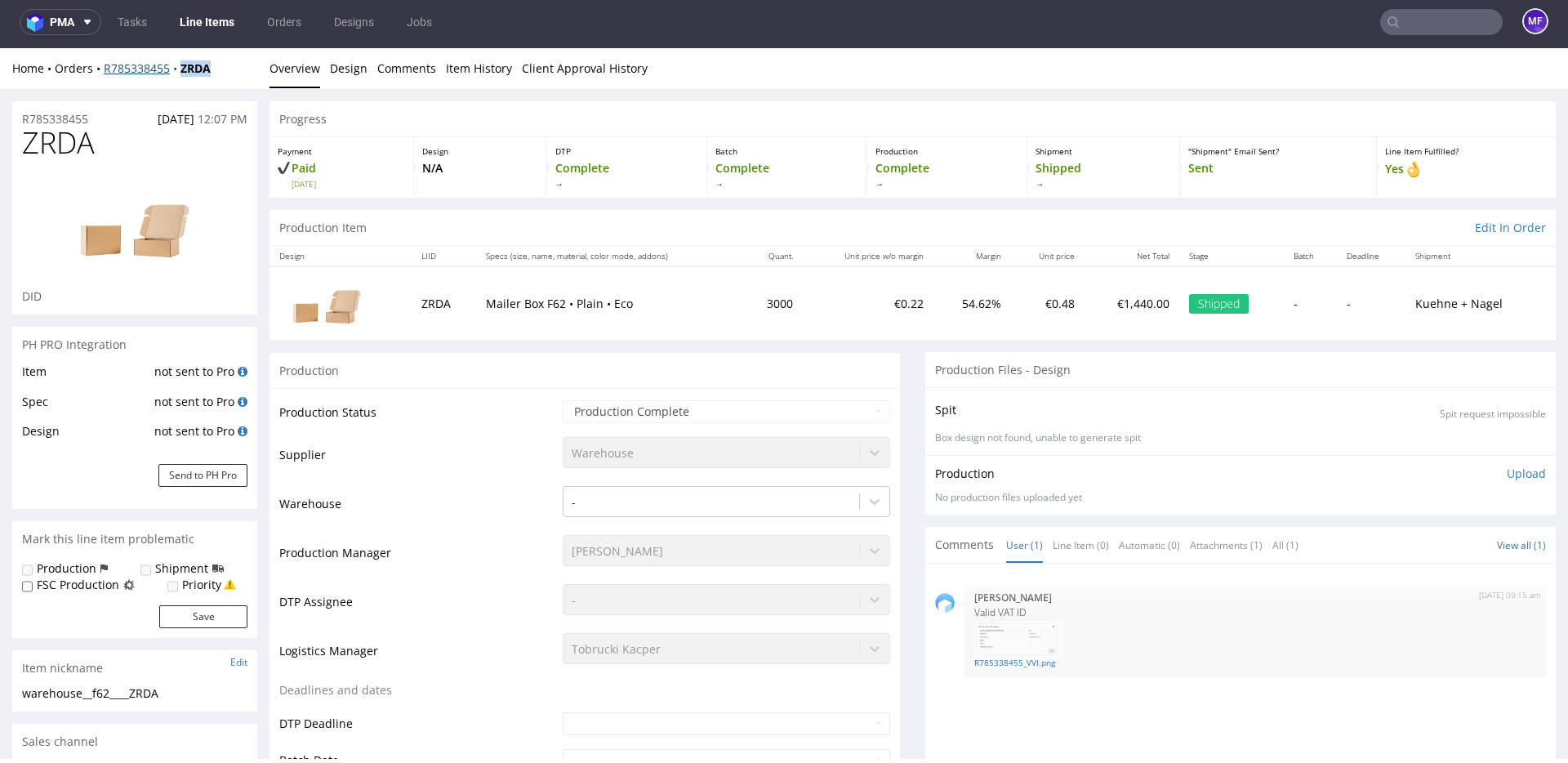
drag, startPoint x: 224, startPoint y: 72, endPoint x: 184, endPoint y: 74, distance: 40.0
click at [184, 74] on div "Home Orders R785338455 ZRDA" at bounding box center [135, 69] width 245 height 17
copy strong "ZRDA"
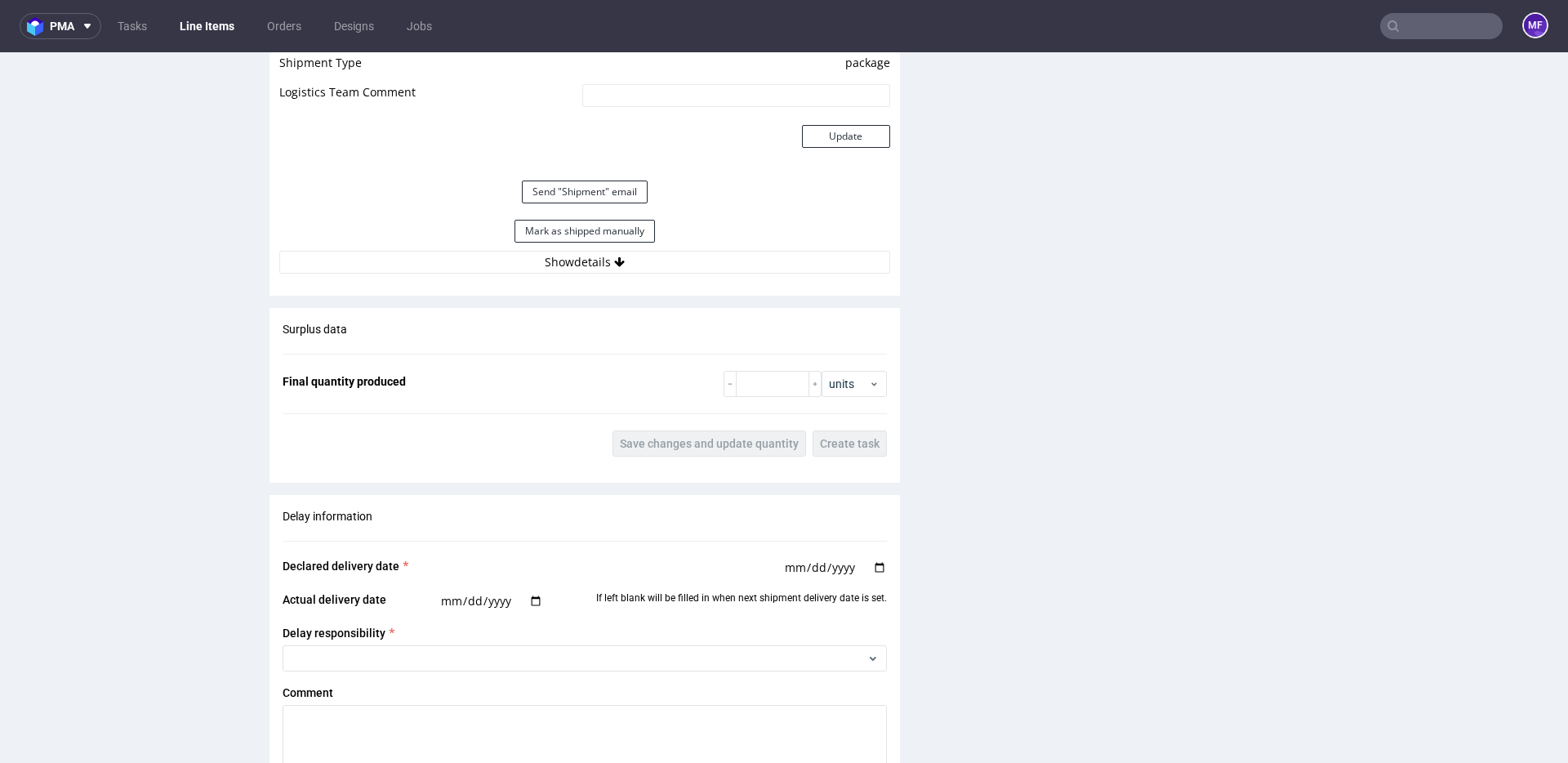
scroll to position [1535, 0]
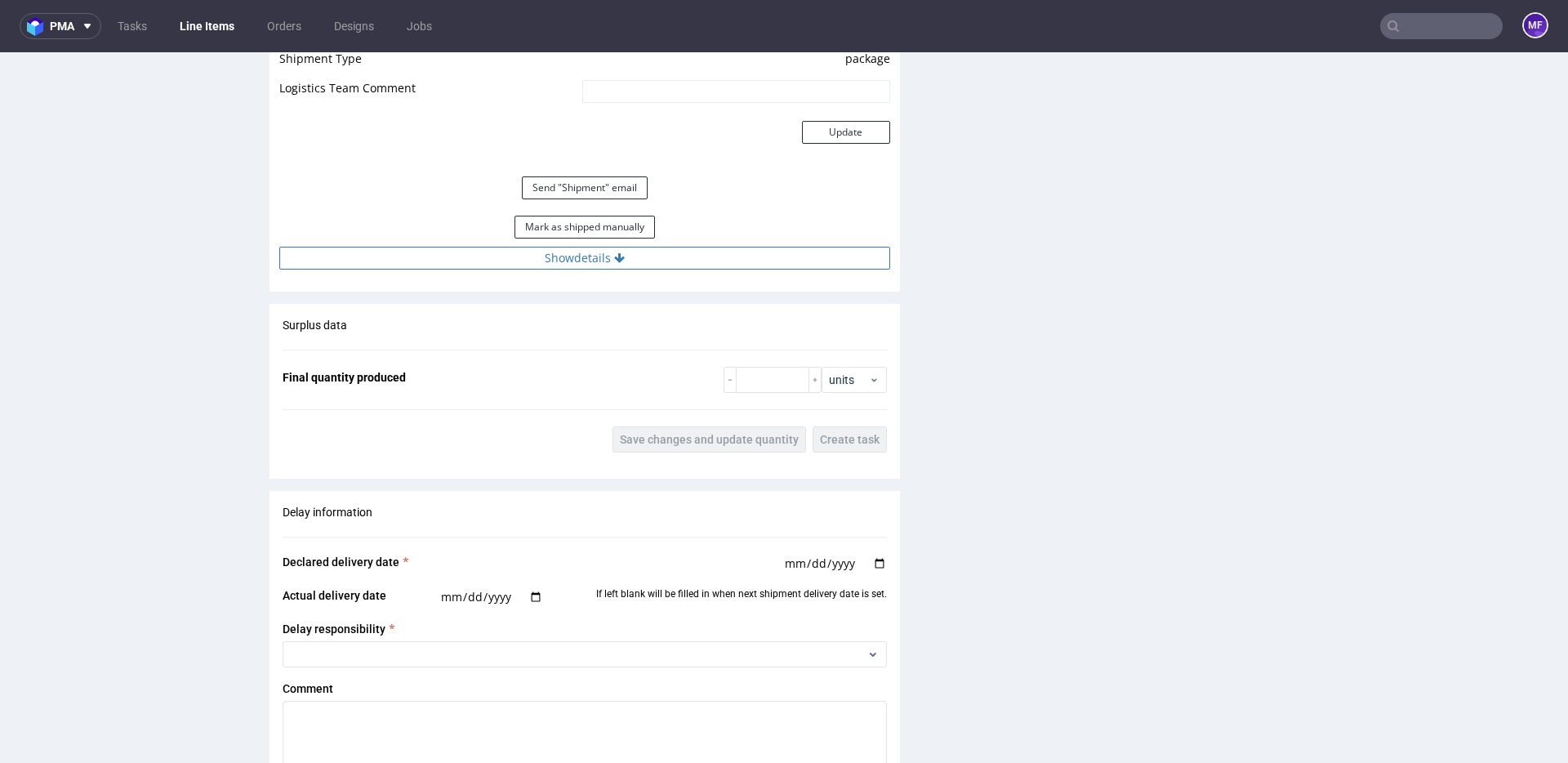
click at [548, 259] on button "Show details" at bounding box center [585, 258] width 611 height 23
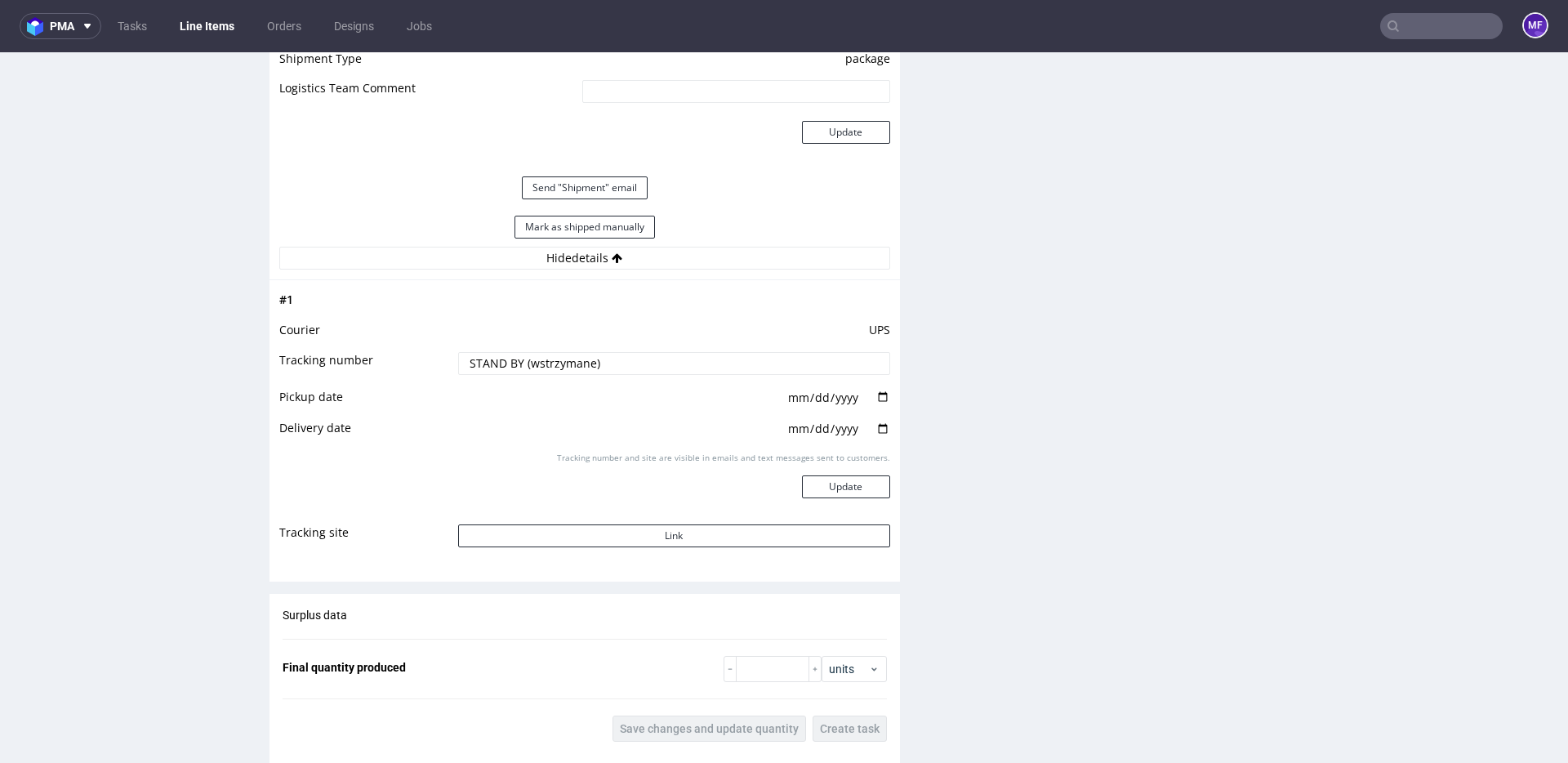
drag, startPoint x: 595, startPoint y: 358, endPoint x: 295, endPoint y: 352, distance: 300.1
click at [295, 352] on tr "Tracking number STAND BY (wstrzymane)" at bounding box center [585, 369] width 611 height 37
click at [857, 493] on button "Update" at bounding box center [846, 486] width 88 height 23
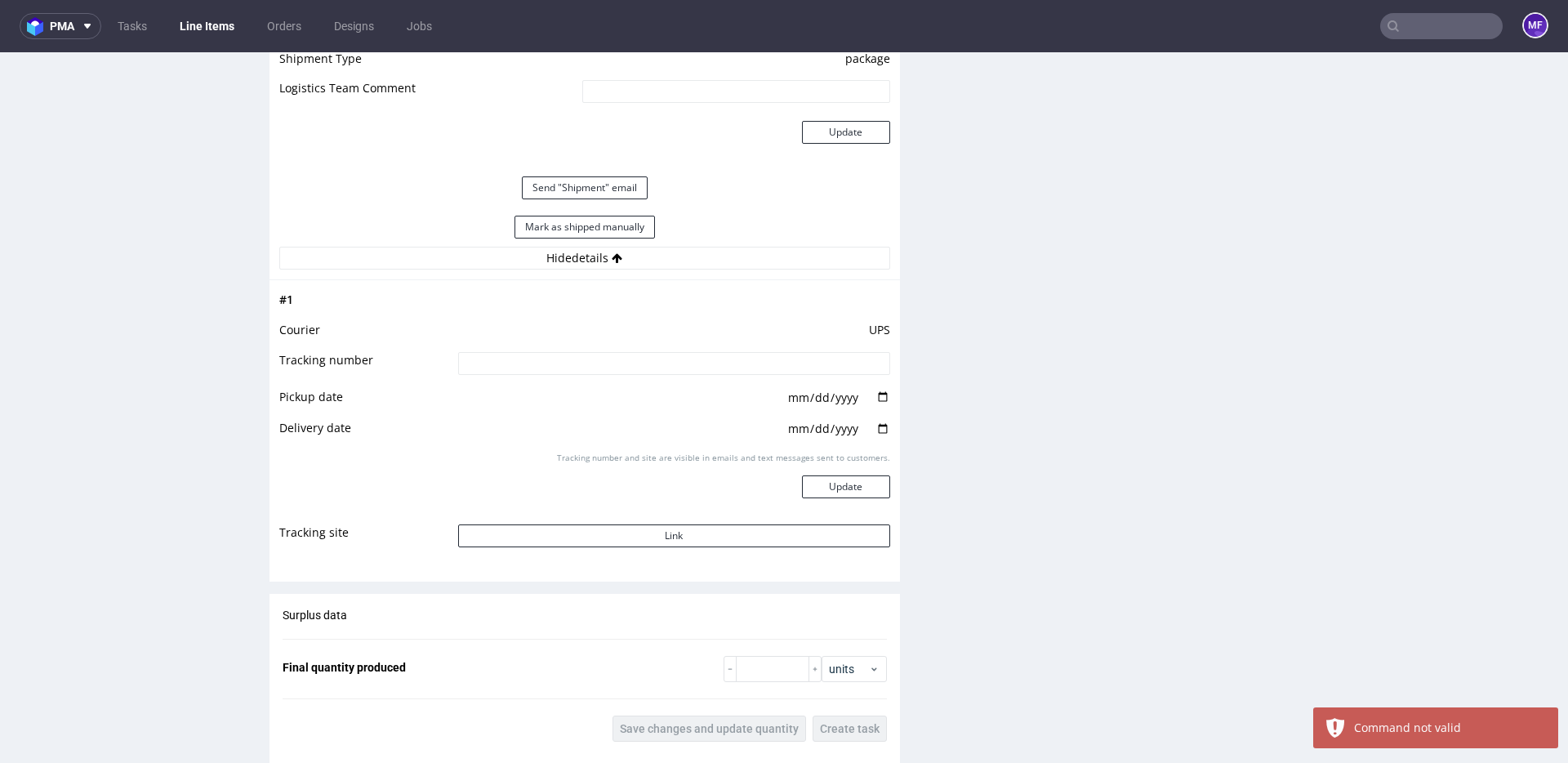
click at [998, 463] on div "Production Files - Design Spit Spit request impossible Box design not found, un…" at bounding box center [1241, 115] width 631 height 2576
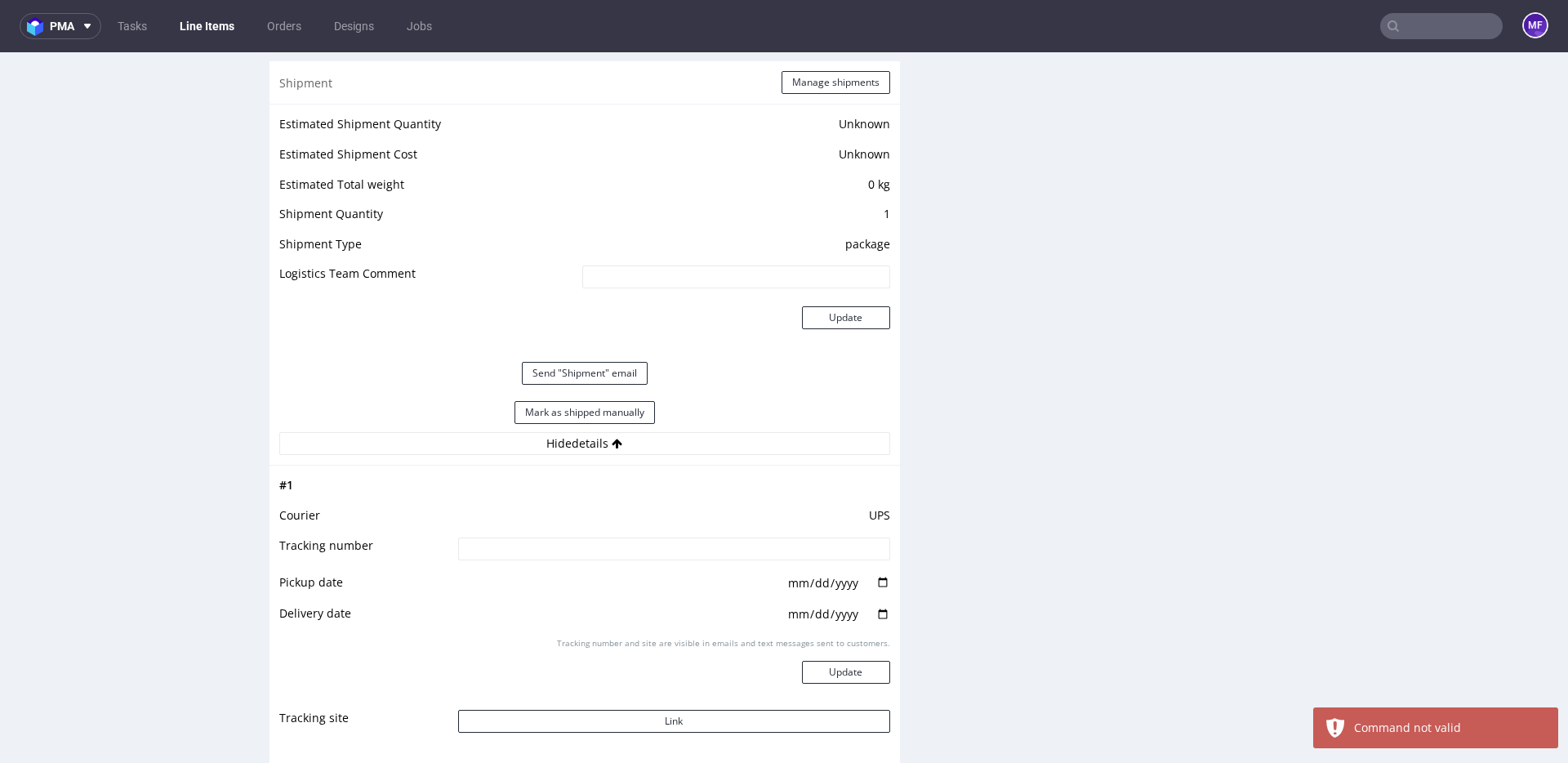
scroll to position [1349, 0]
click at [927, 403] on div "Production Files - Design Spit Spit request impossible Box design not found, un…" at bounding box center [1241, 301] width 631 height 2576
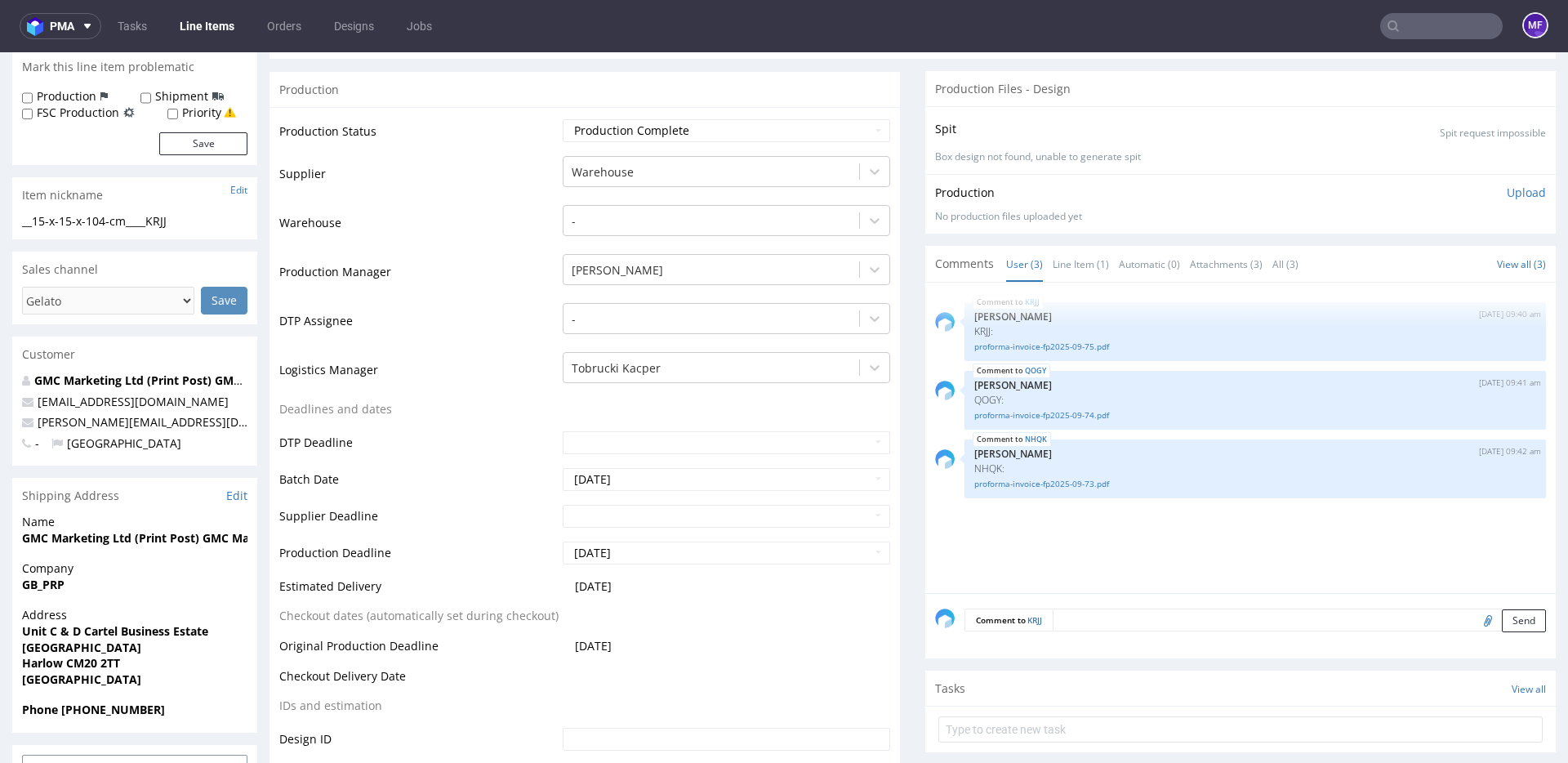
scroll to position [0, 0]
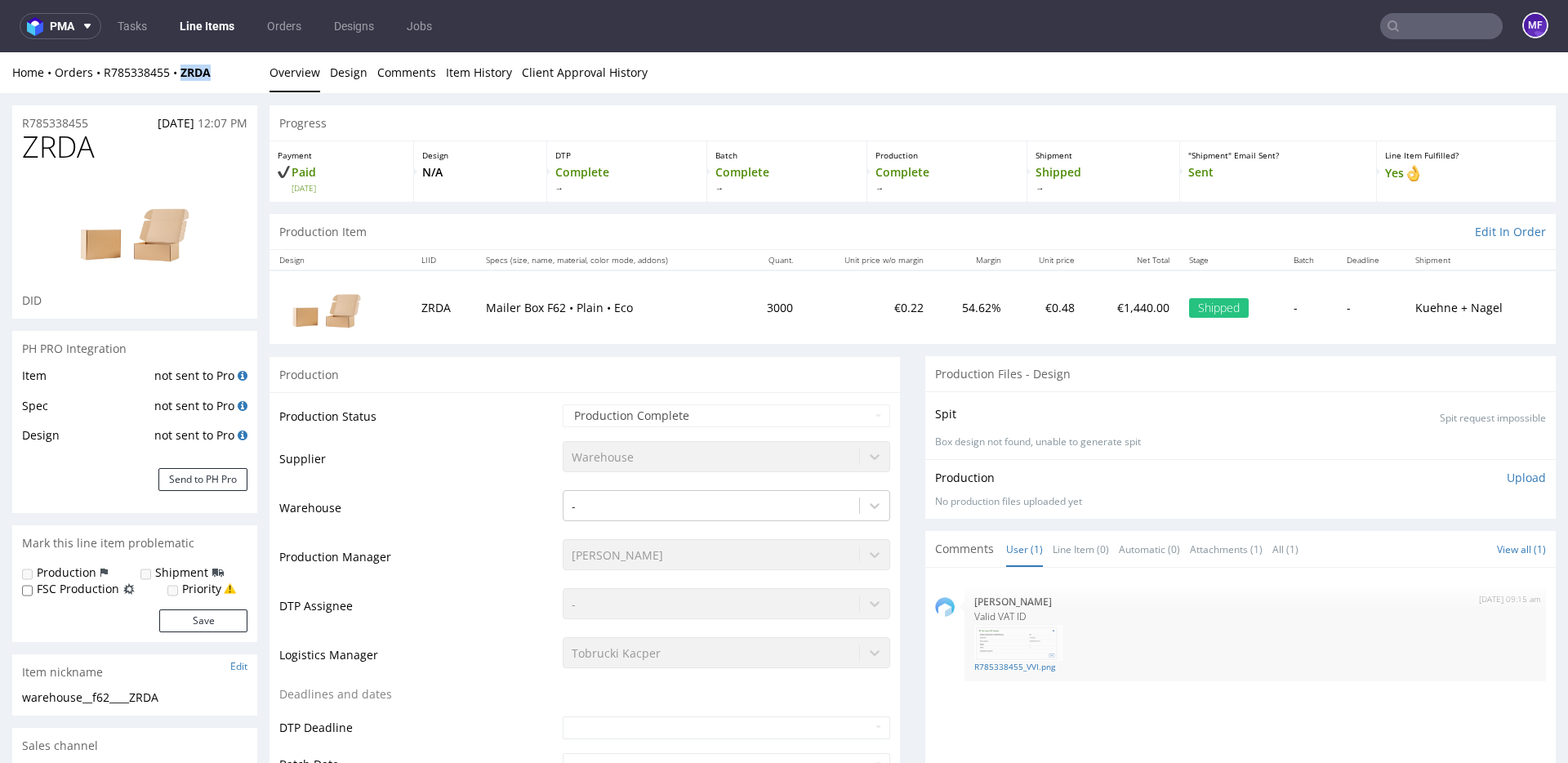
scroll to position [4, 0]
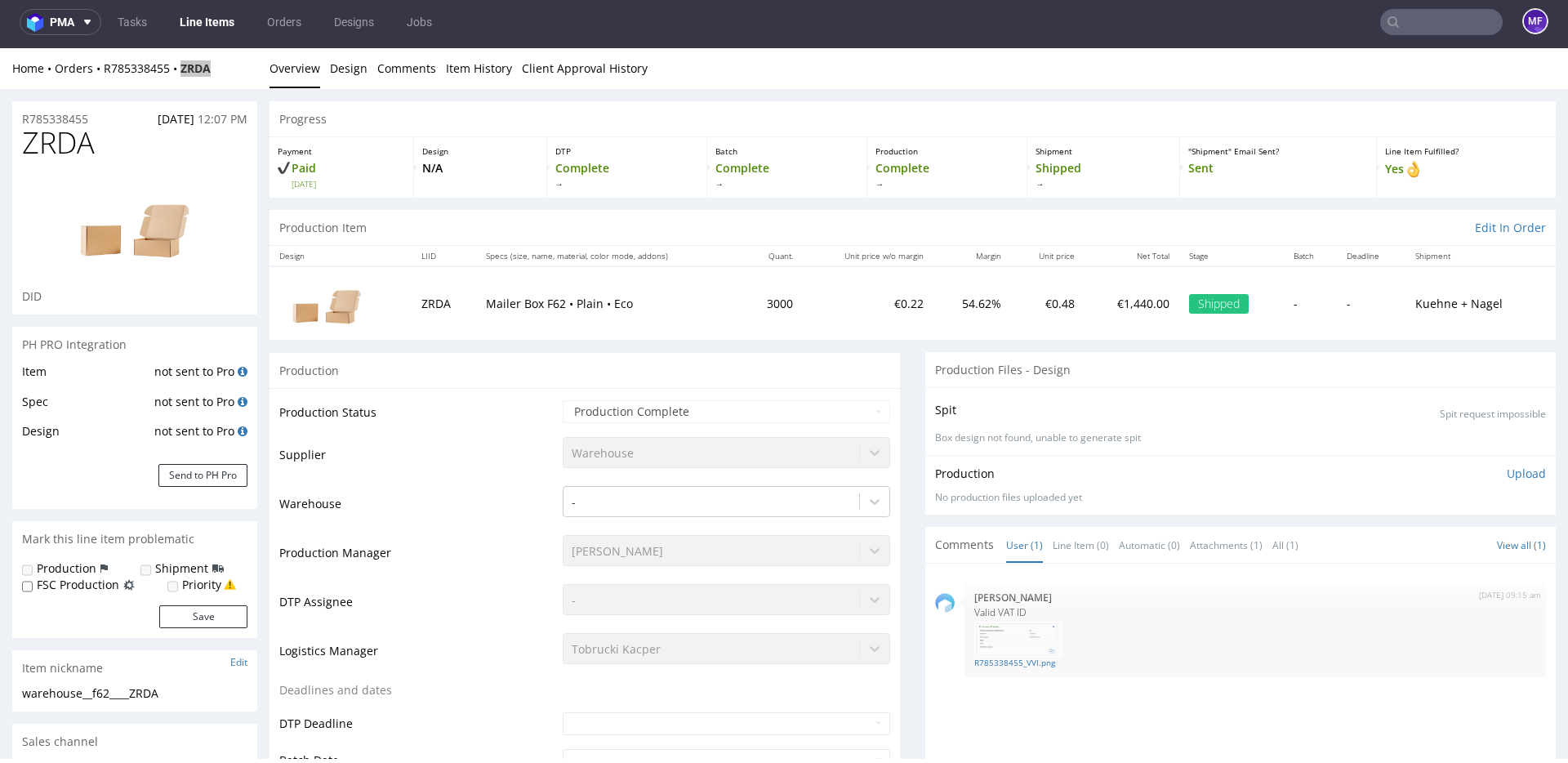
click at [1421, 24] on input "text" at bounding box center [1442, 22] width 122 height 26
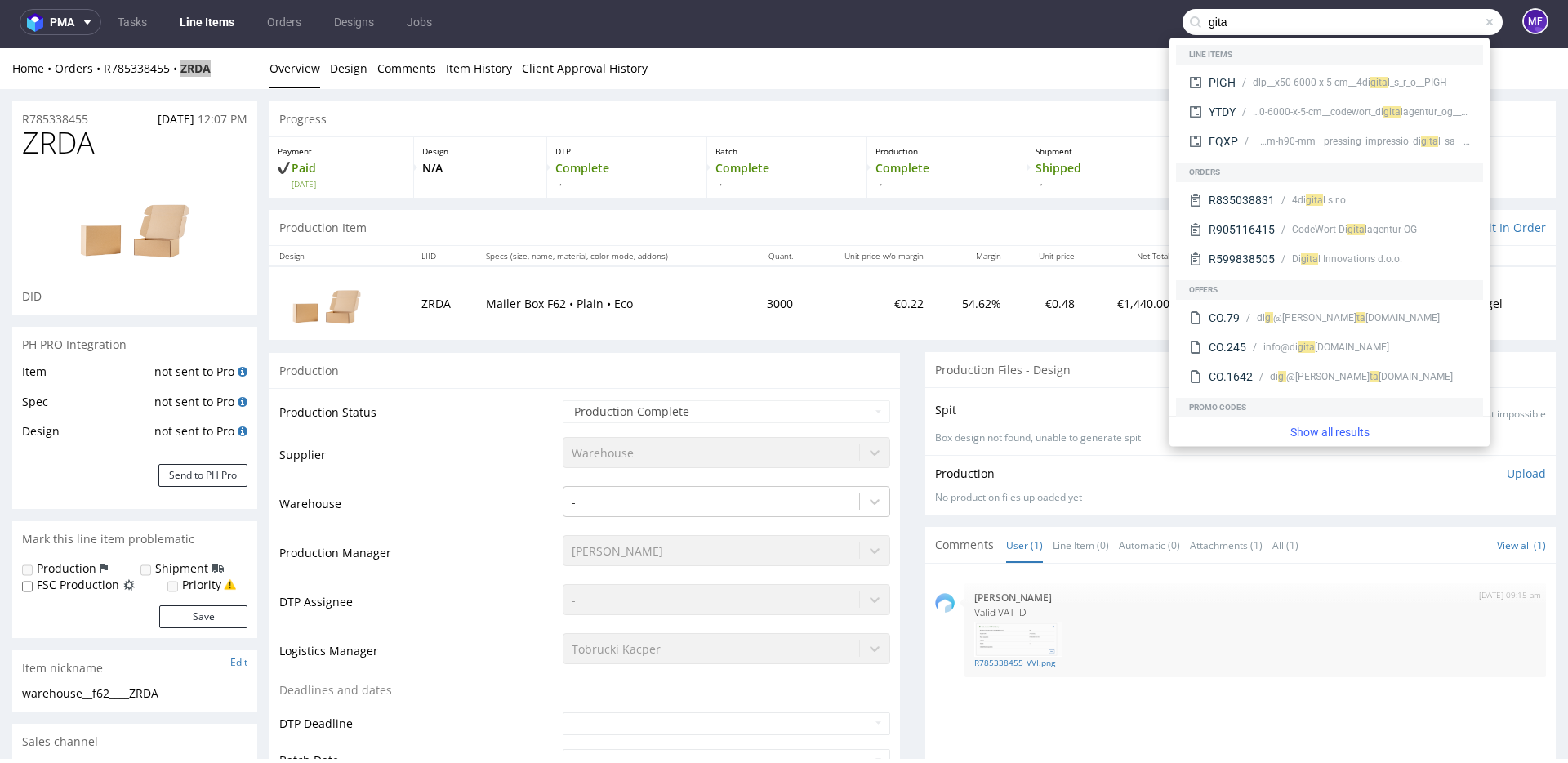
type input "gita"
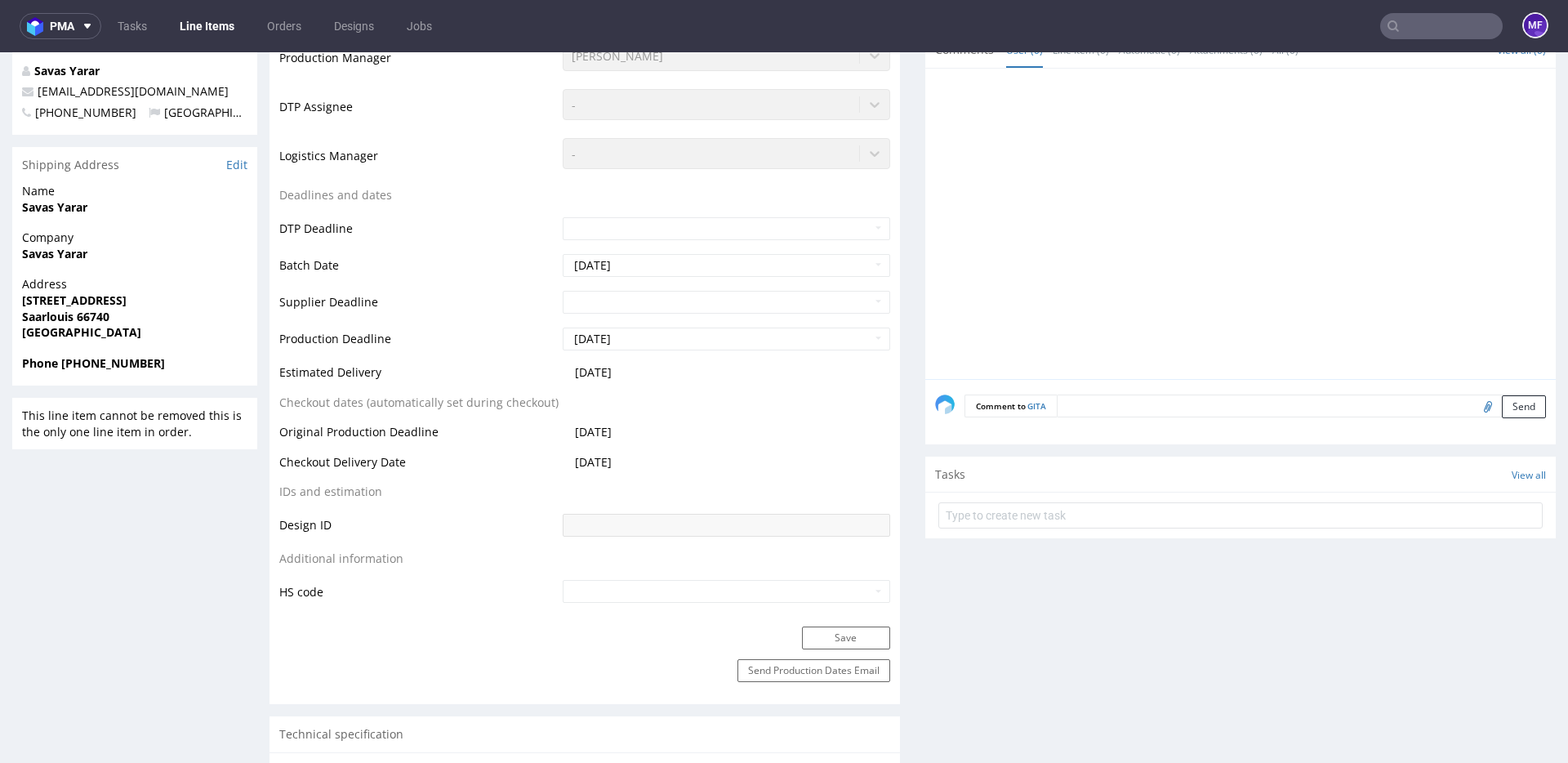
scroll to position [590, 0]
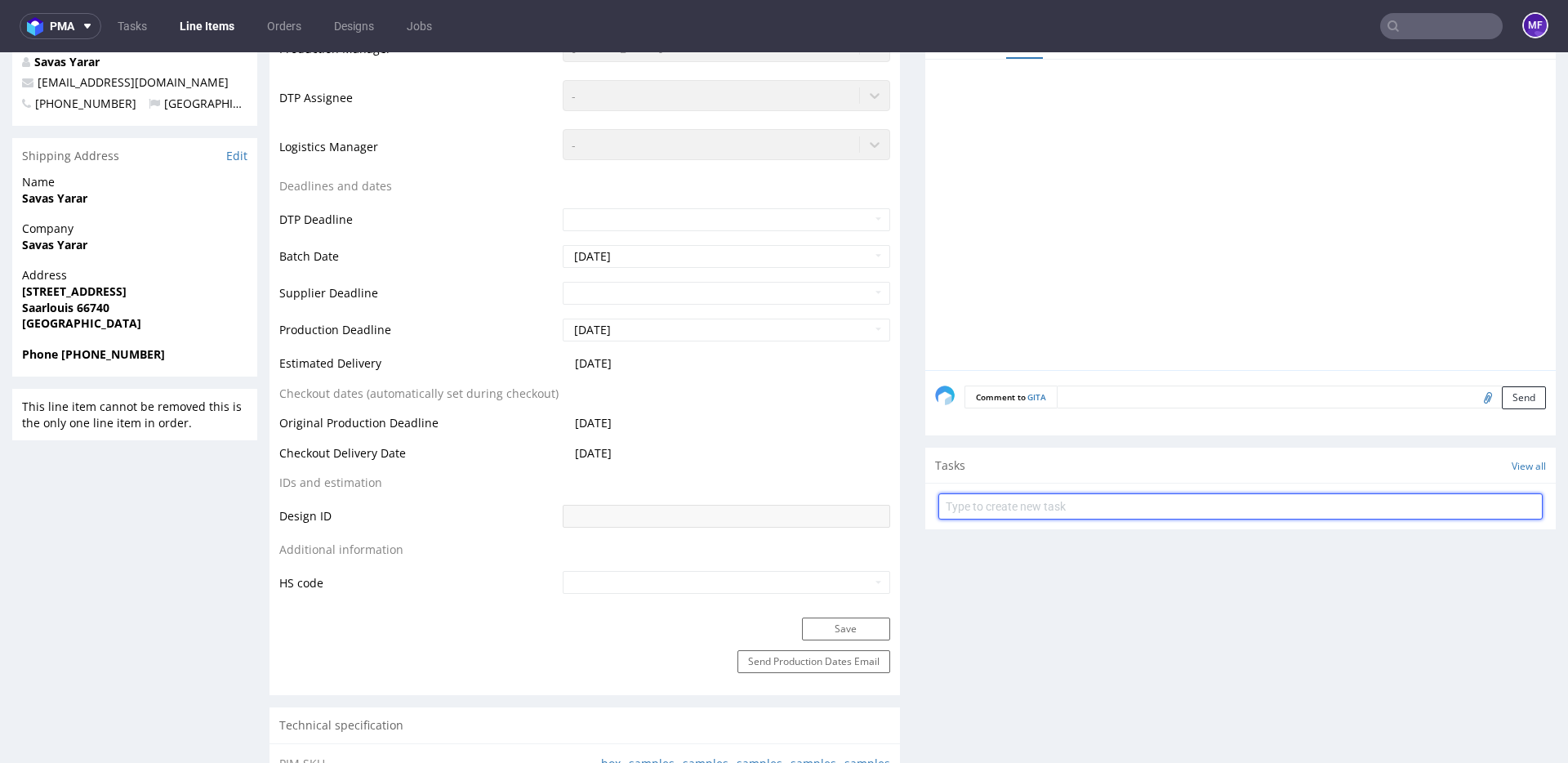
click at [977, 514] on input "text" at bounding box center [1240, 506] width 604 height 26
type input "Zwrot"
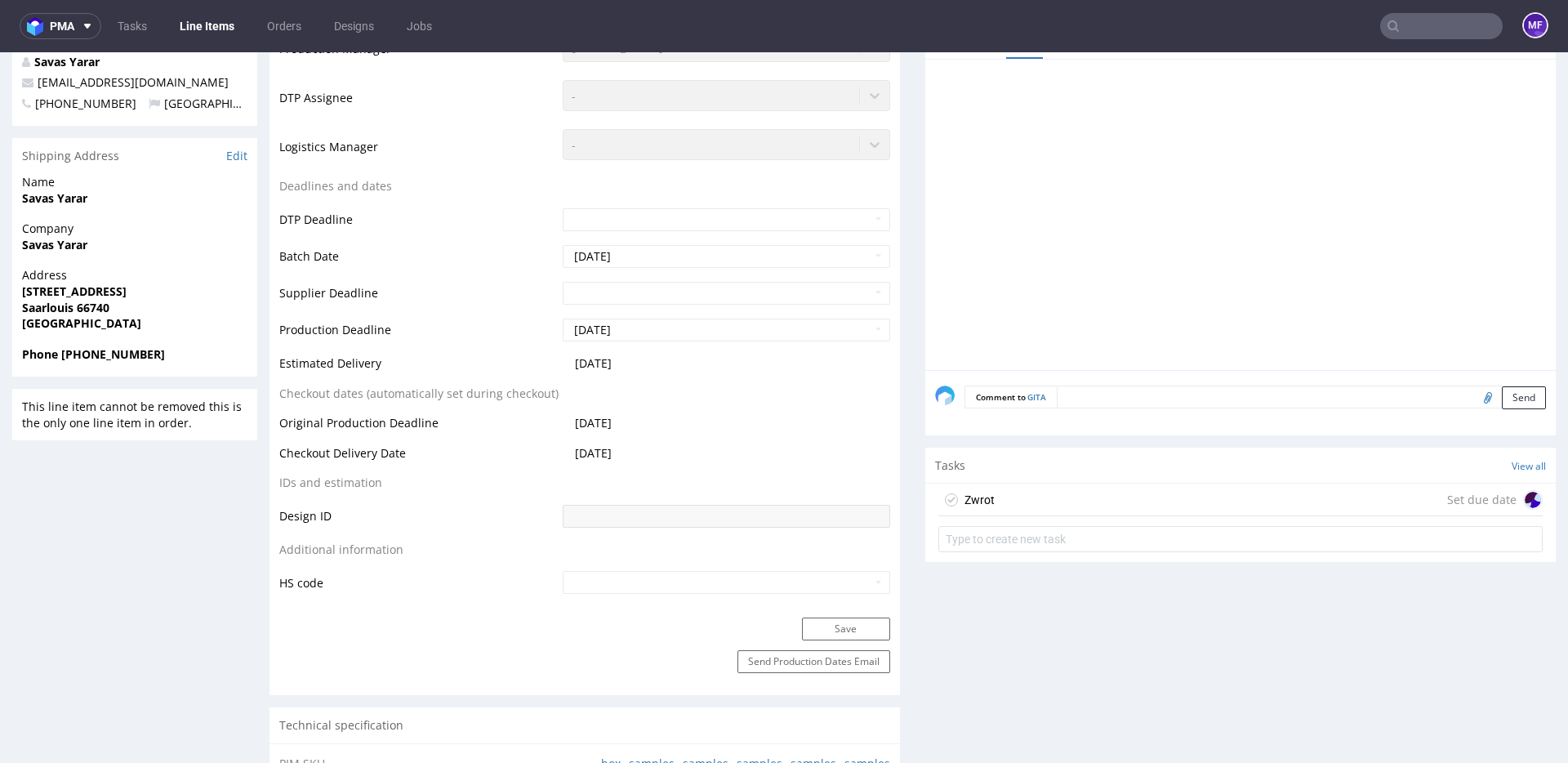
click at [1034, 504] on div "Zwrot Set due date" at bounding box center [1240, 500] width 604 height 32
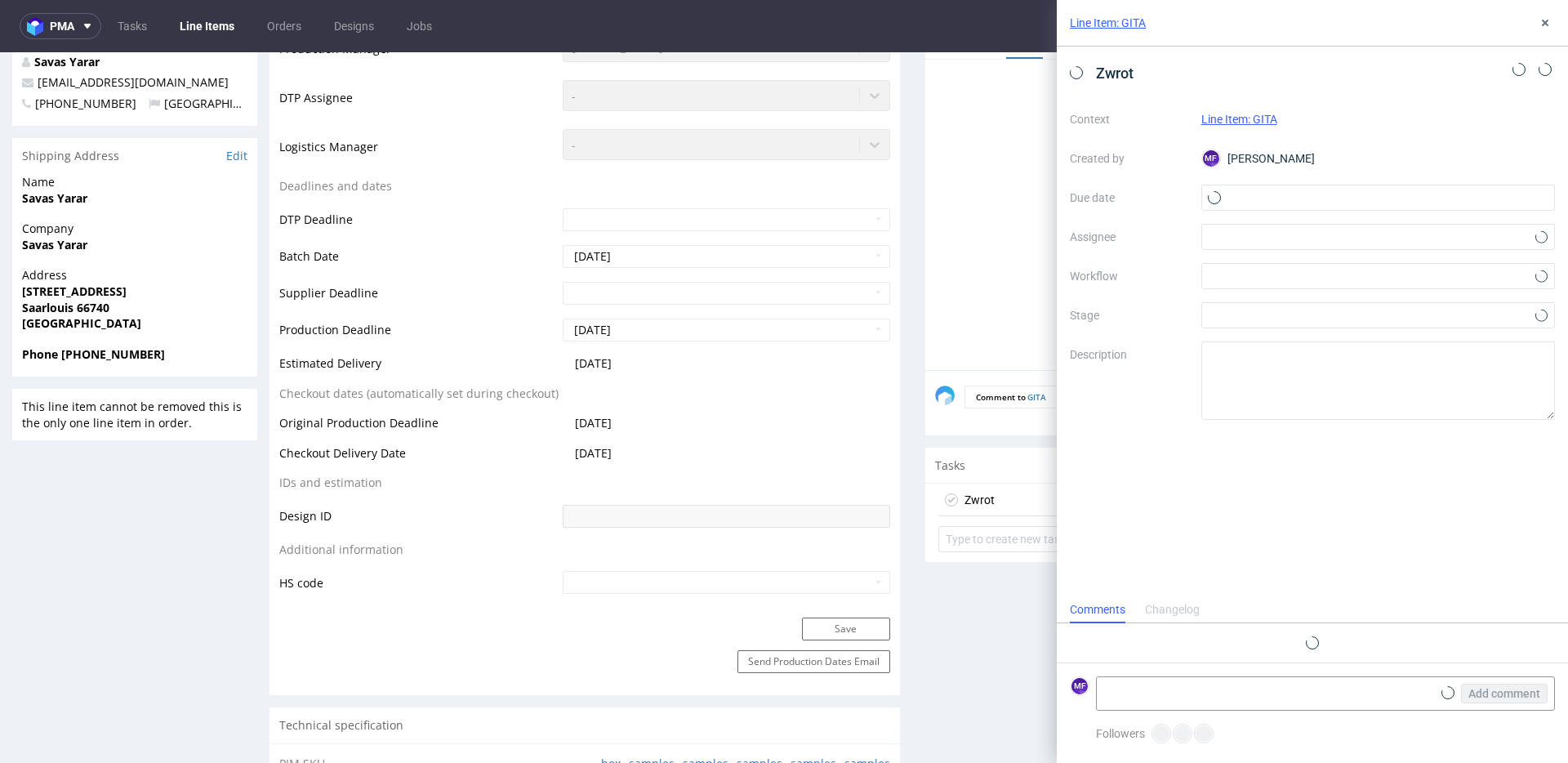
scroll to position [13, 0]
click at [1306, 194] on input "text" at bounding box center [1379, 197] width 355 height 26
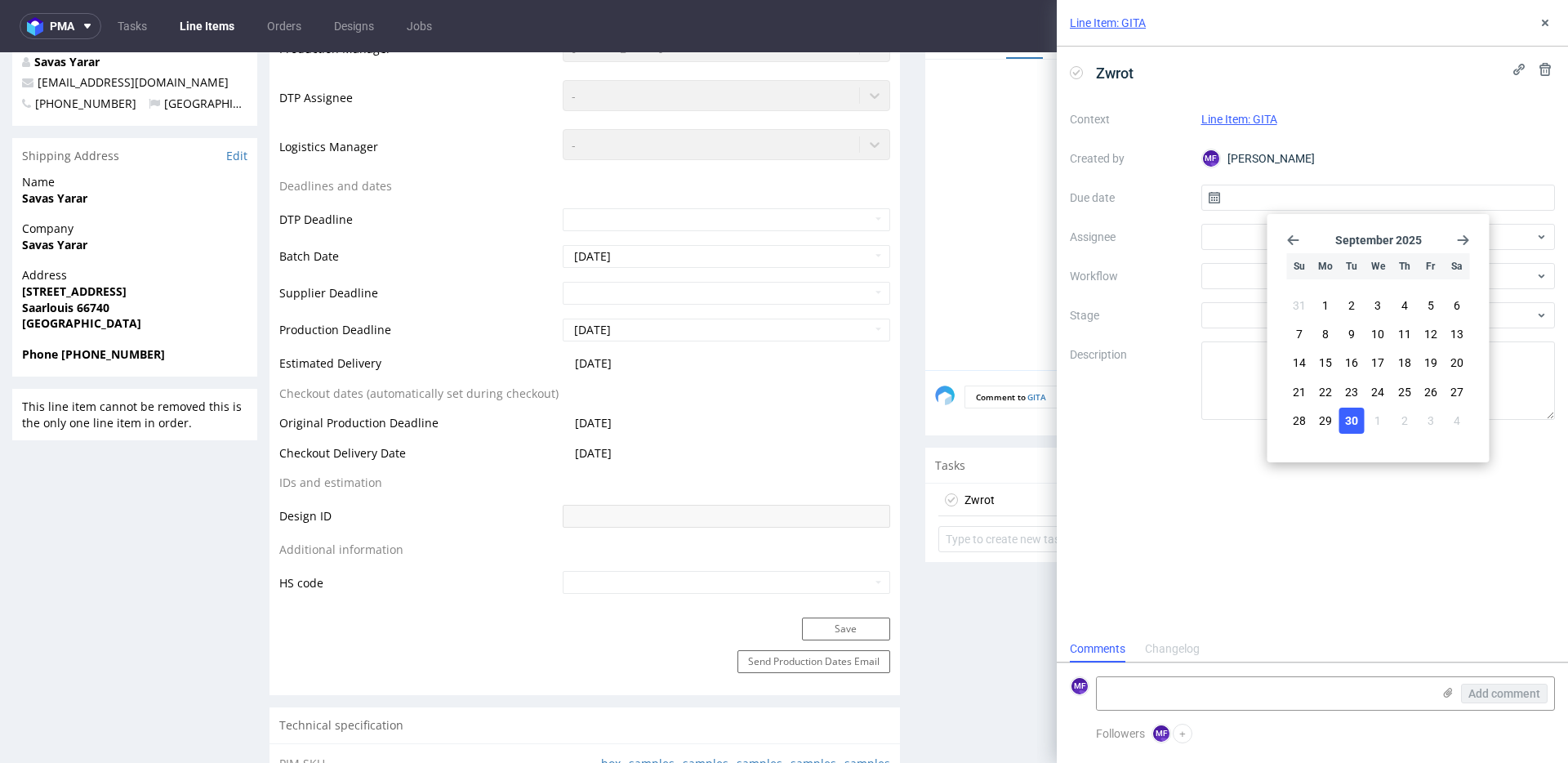
click at [1352, 414] on span "30" at bounding box center [1352, 420] width 13 height 17
type input "[DATE]"
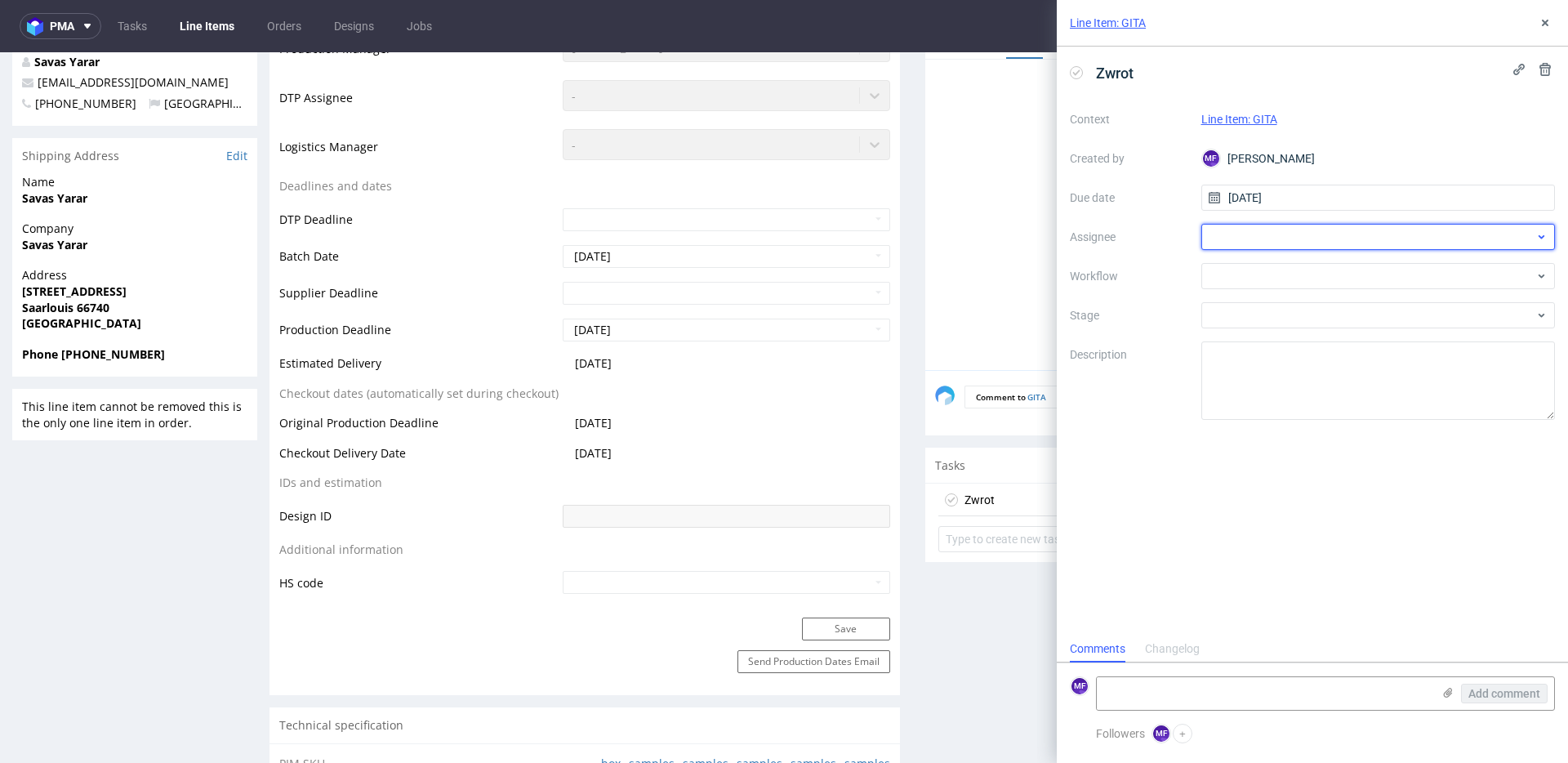
click at [1282, 239] on div at bounding box center [1379, 237] width 355 height 26
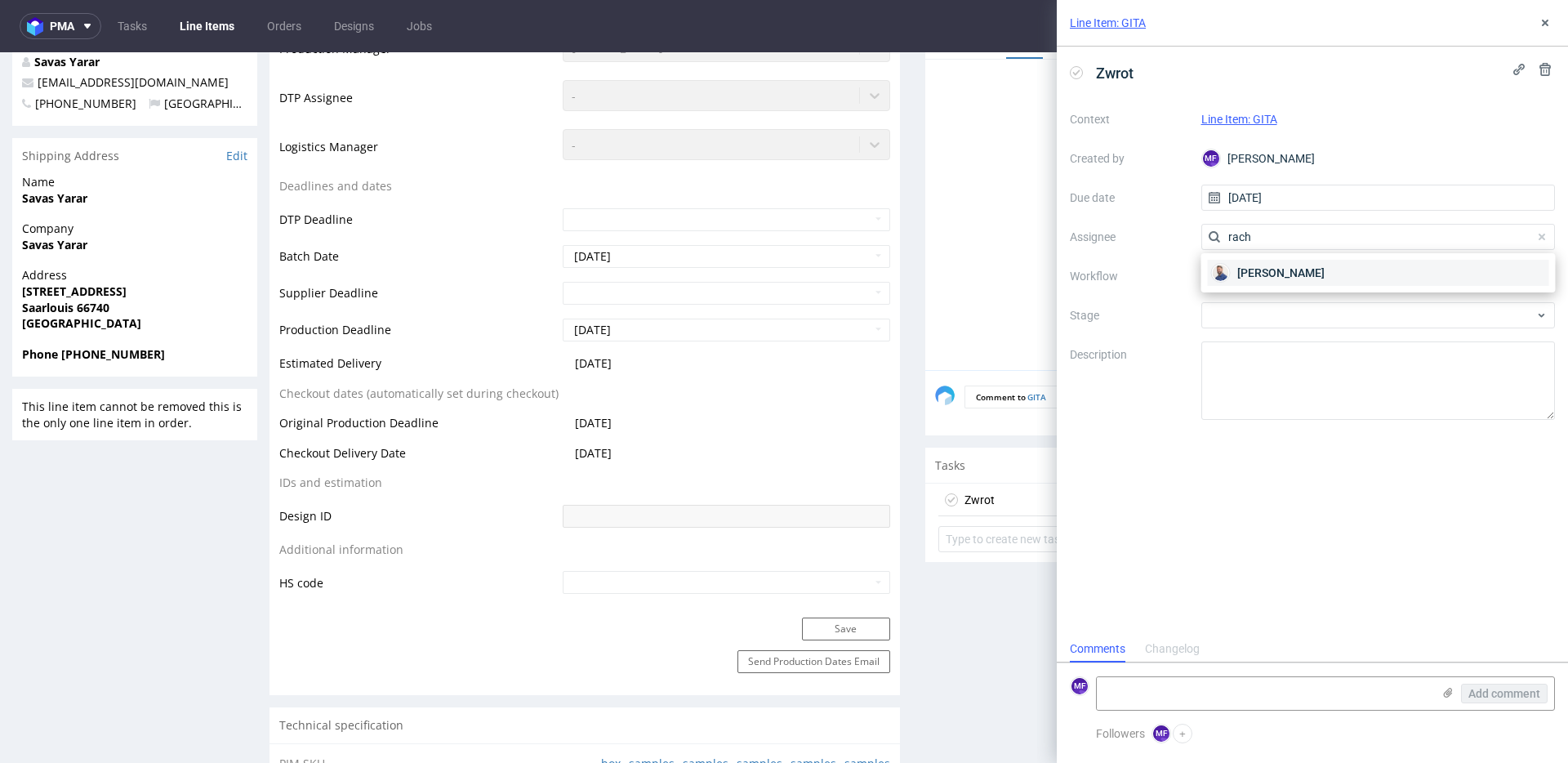
type input "rach"
click at [1277, 268] on span "[PERSON_NAME]" at bounding box center [1281, 272] width 87 height 17
click at [1268, 273] on div at bounding box center [1379, 276] width 355 height 26
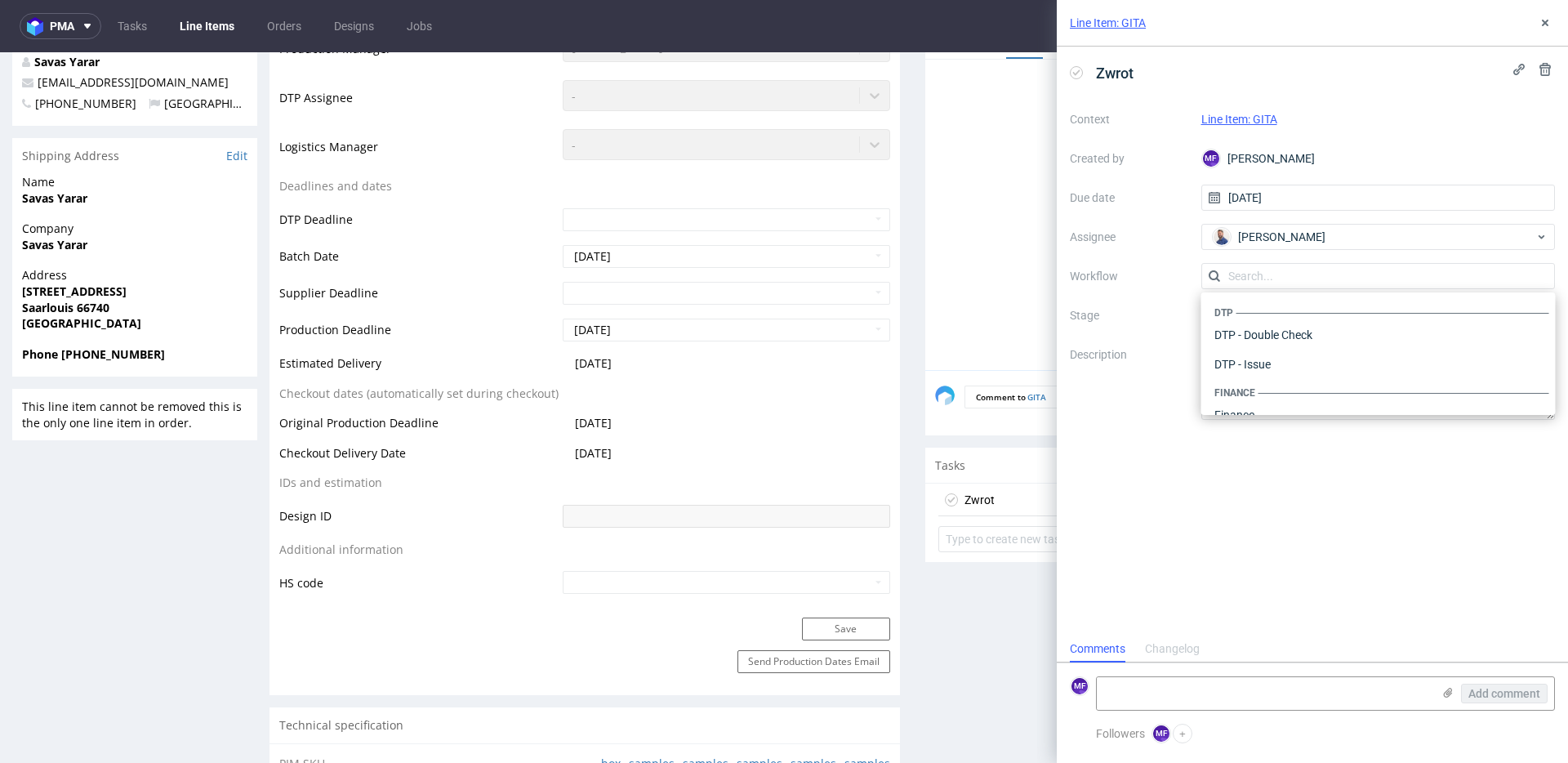
scroll to position [1005, 0]
click at [1269, 389] on div "Warehouse - Shipping" at bounding box center [1379, 394] width 342 height 29
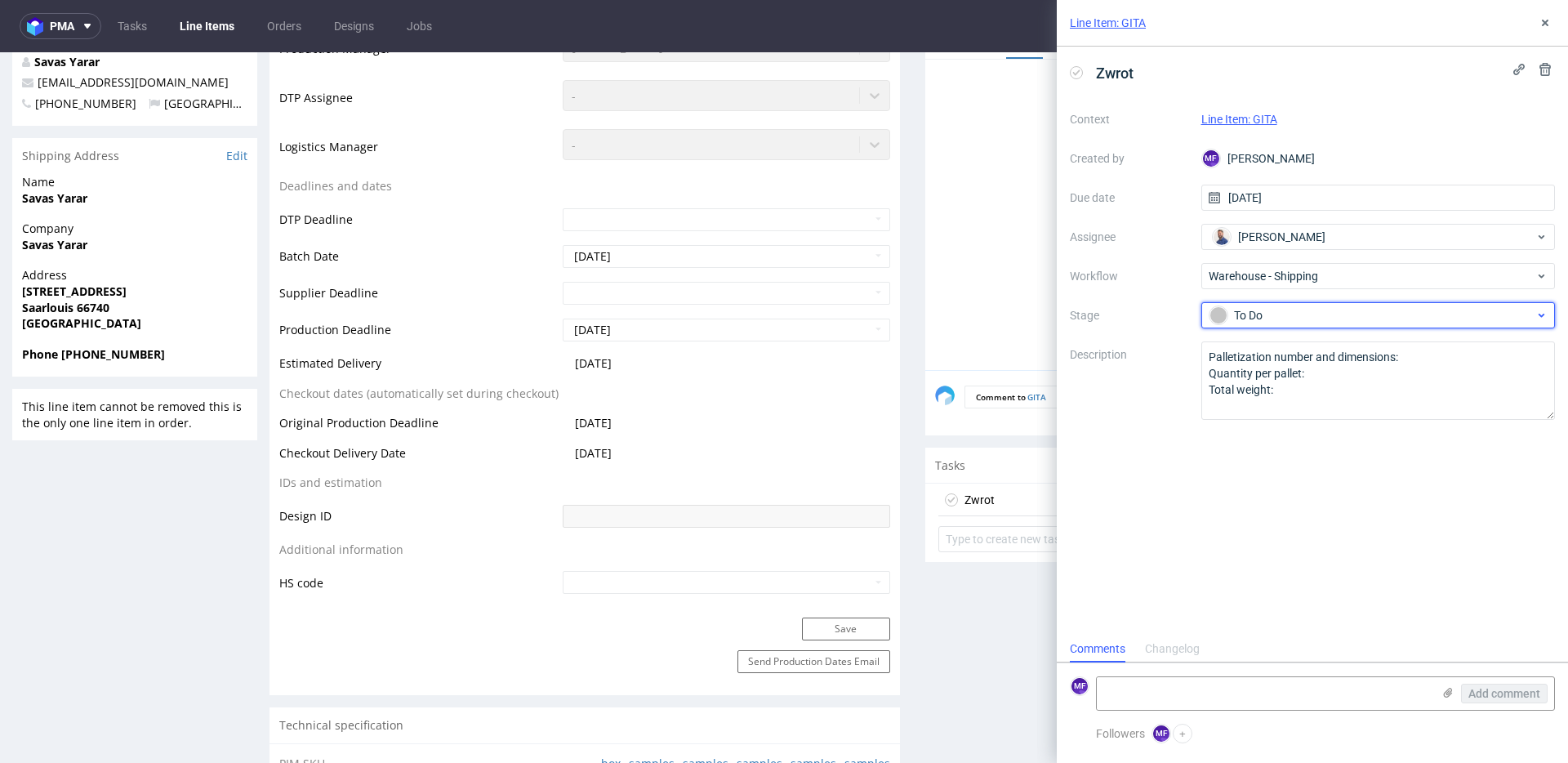
click at [1276, 318] on div "To Do" at bounding box center [1372, 315] width 325 height 18
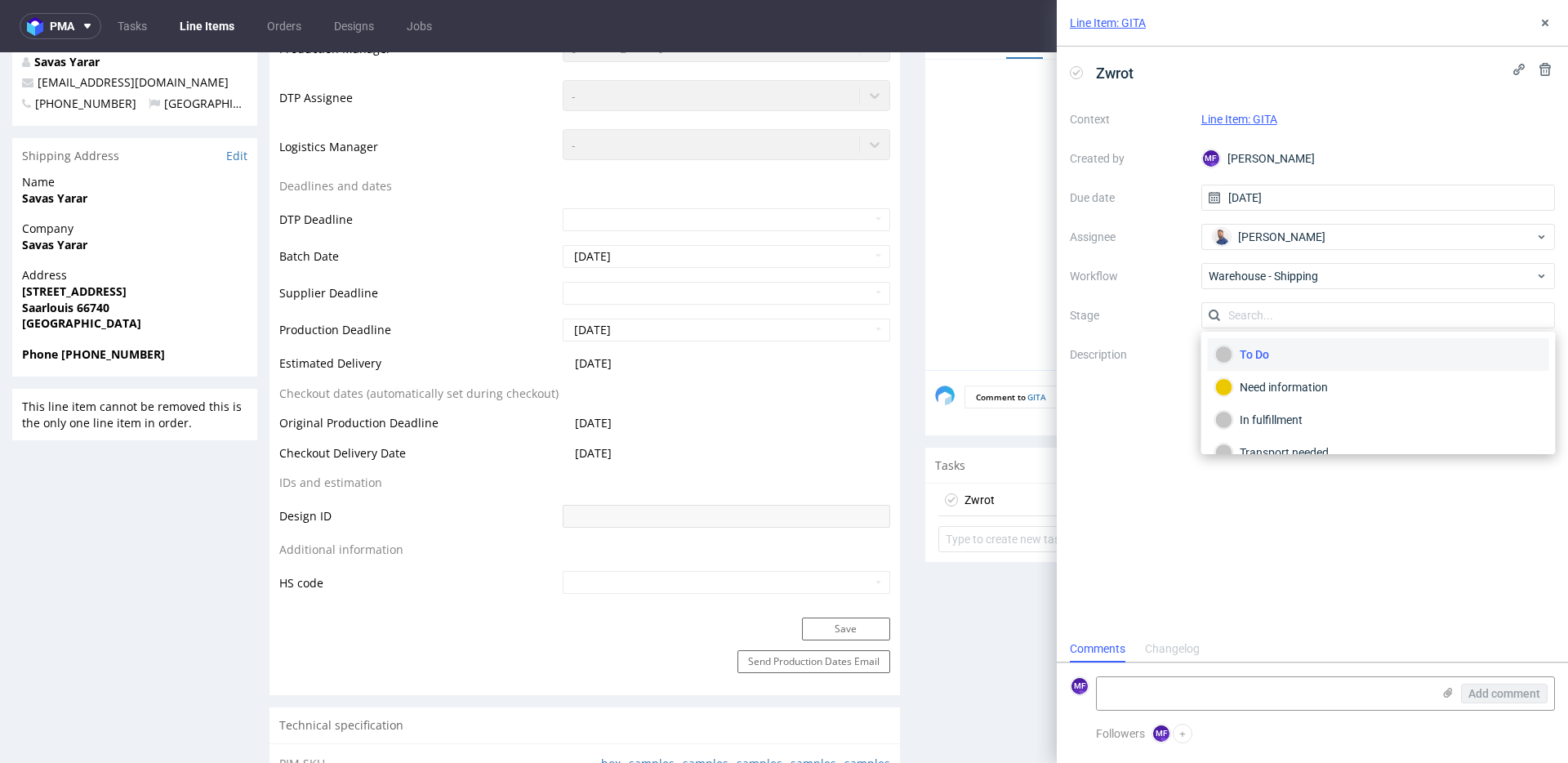
click at [1153, 377] on label "Description" at bounding box center [1129, 380] width 119 height 72
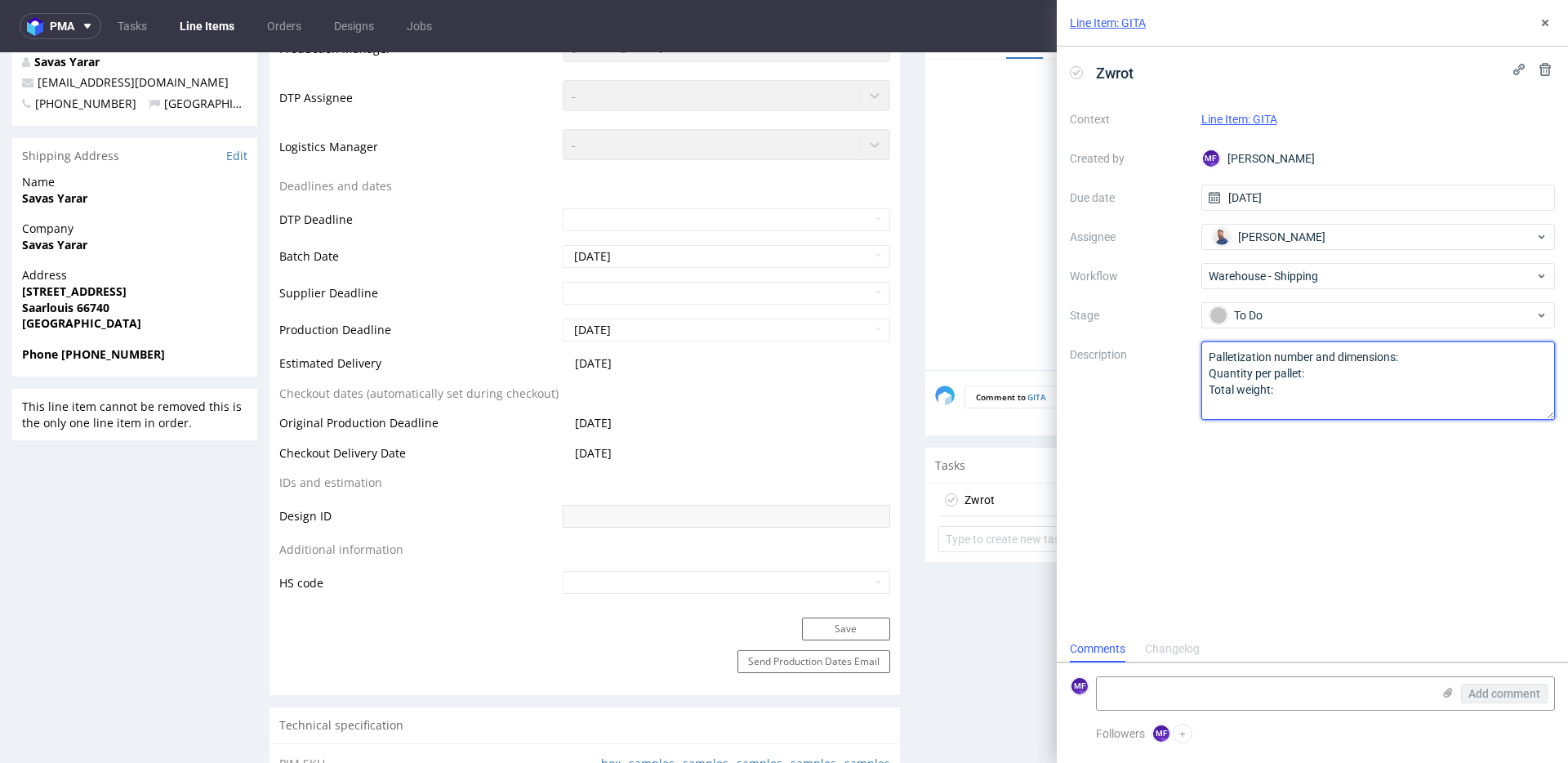
drag, startPoint x: 1236, startPoint y: 385, endPoint x: 1145, endPoint y: 341, distance: 101.1
click at [1145, 341] on div "Context Line Item: GITA Created by MF Michał Fedorowicz Due date 30/09/2025 Ass…" at bounding box center [1312, 262] width 485 height 313
type textarea "Wróciło do Pęcic. Prośba o kontakt z klientem."
paste textarea "Wróciło do Pęcic. Prośba o kontakt z klientem."
type textarea "Wróciło do Pęcic. Prośba o kontakt z klientem."
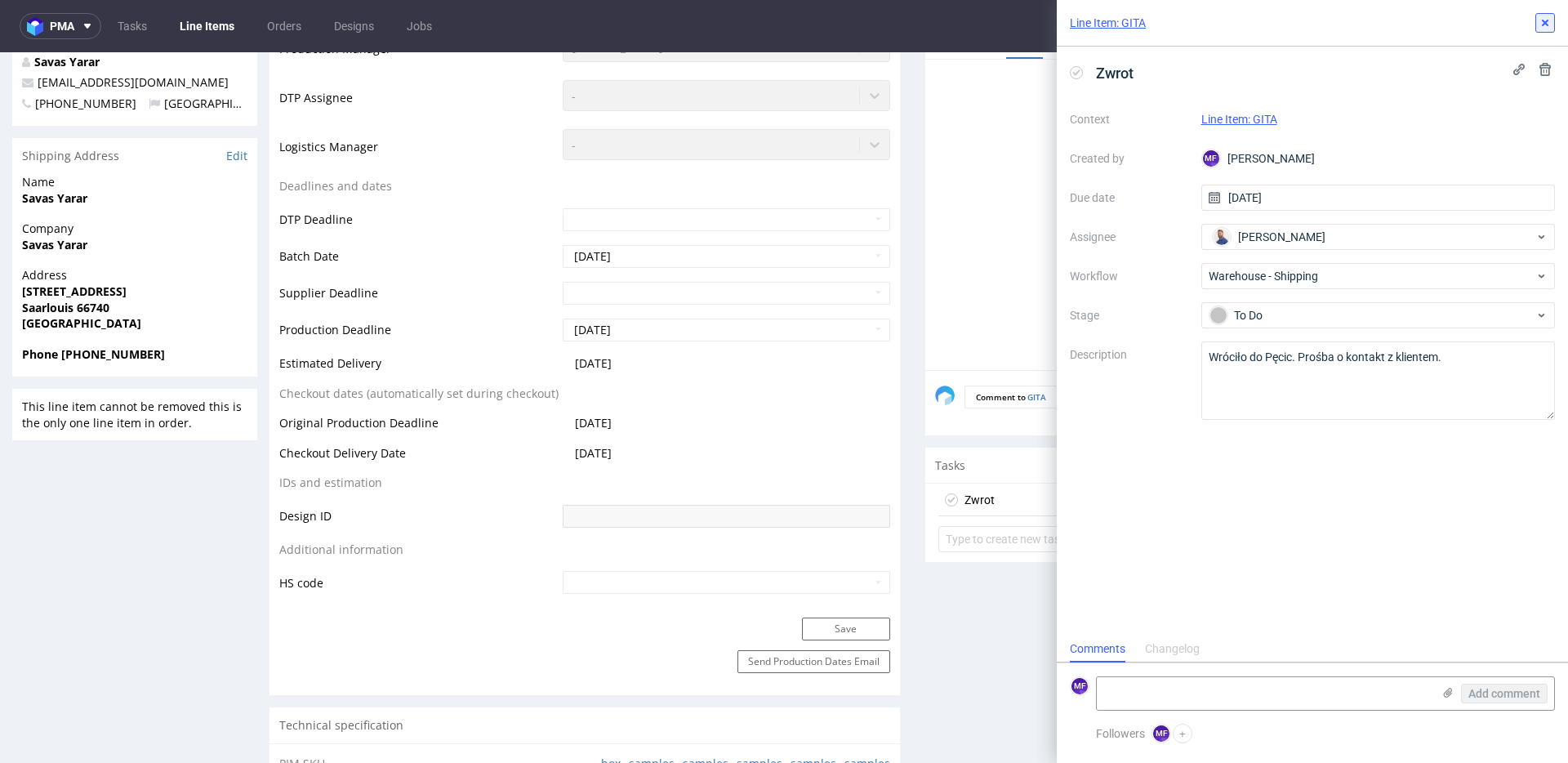
click at [1539, 25] on button at bounding box center [1545, 23] width 20 height 20
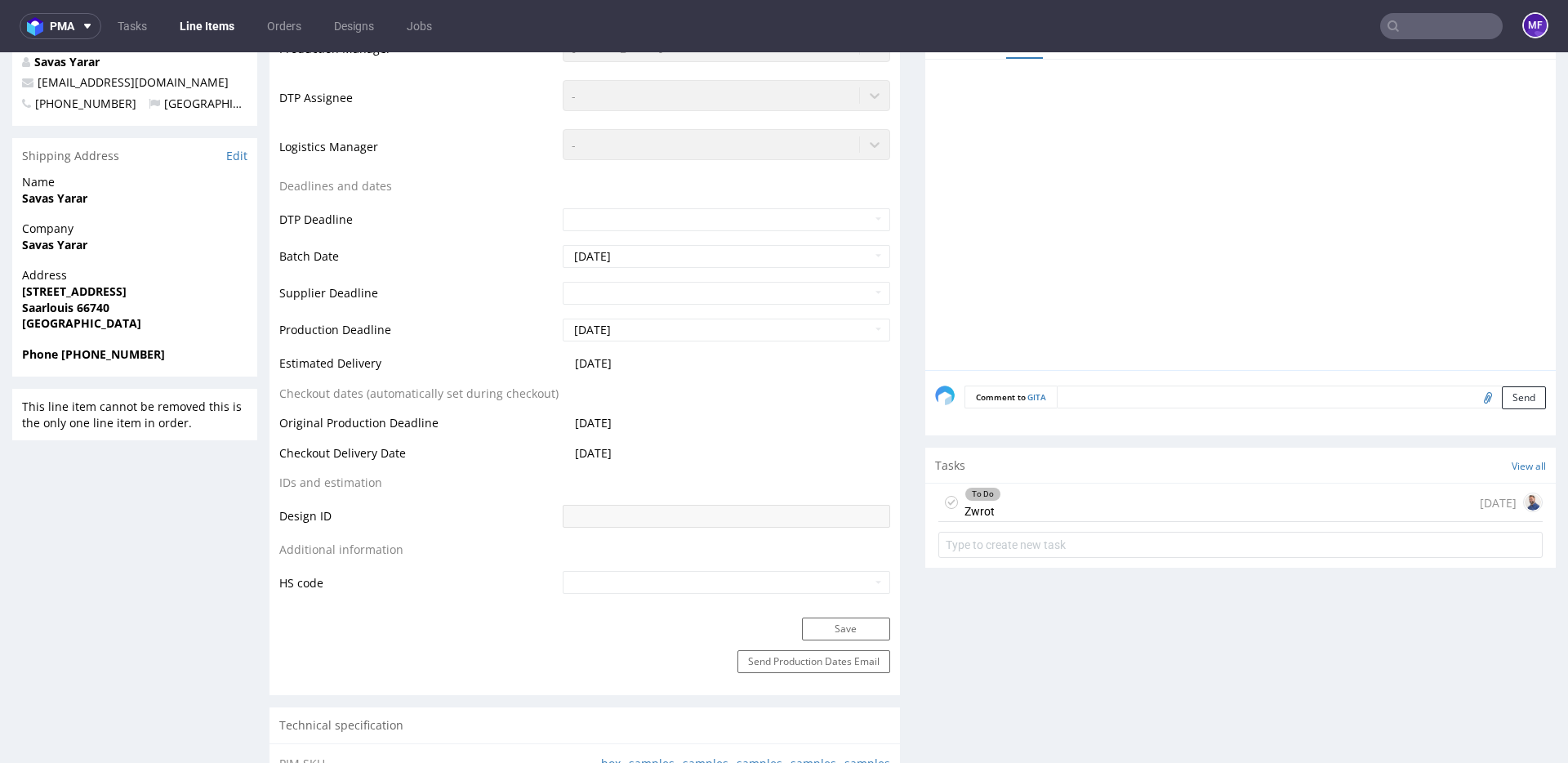
scroll to position [592, 0]
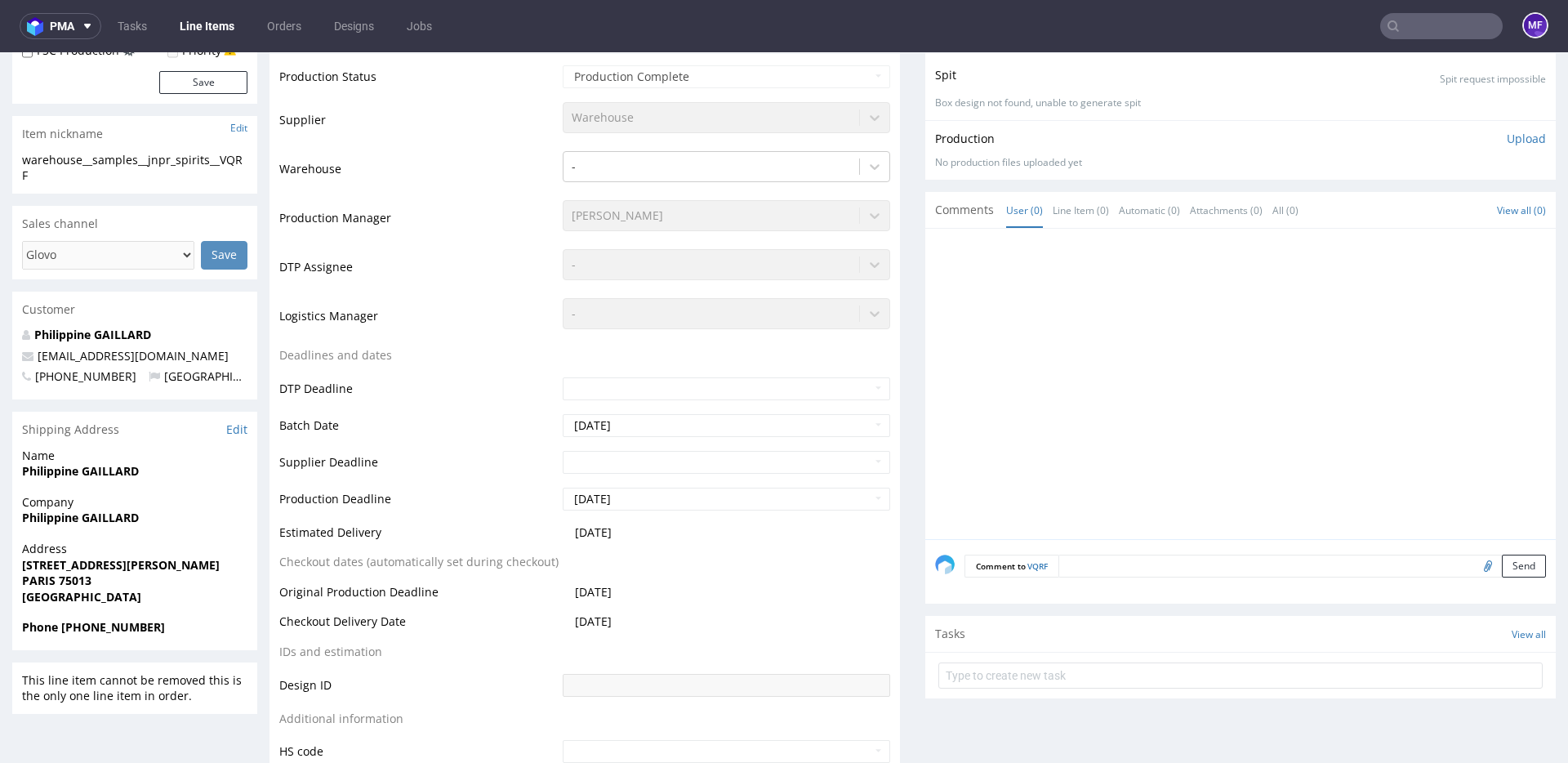
scroll to position [562, 0]
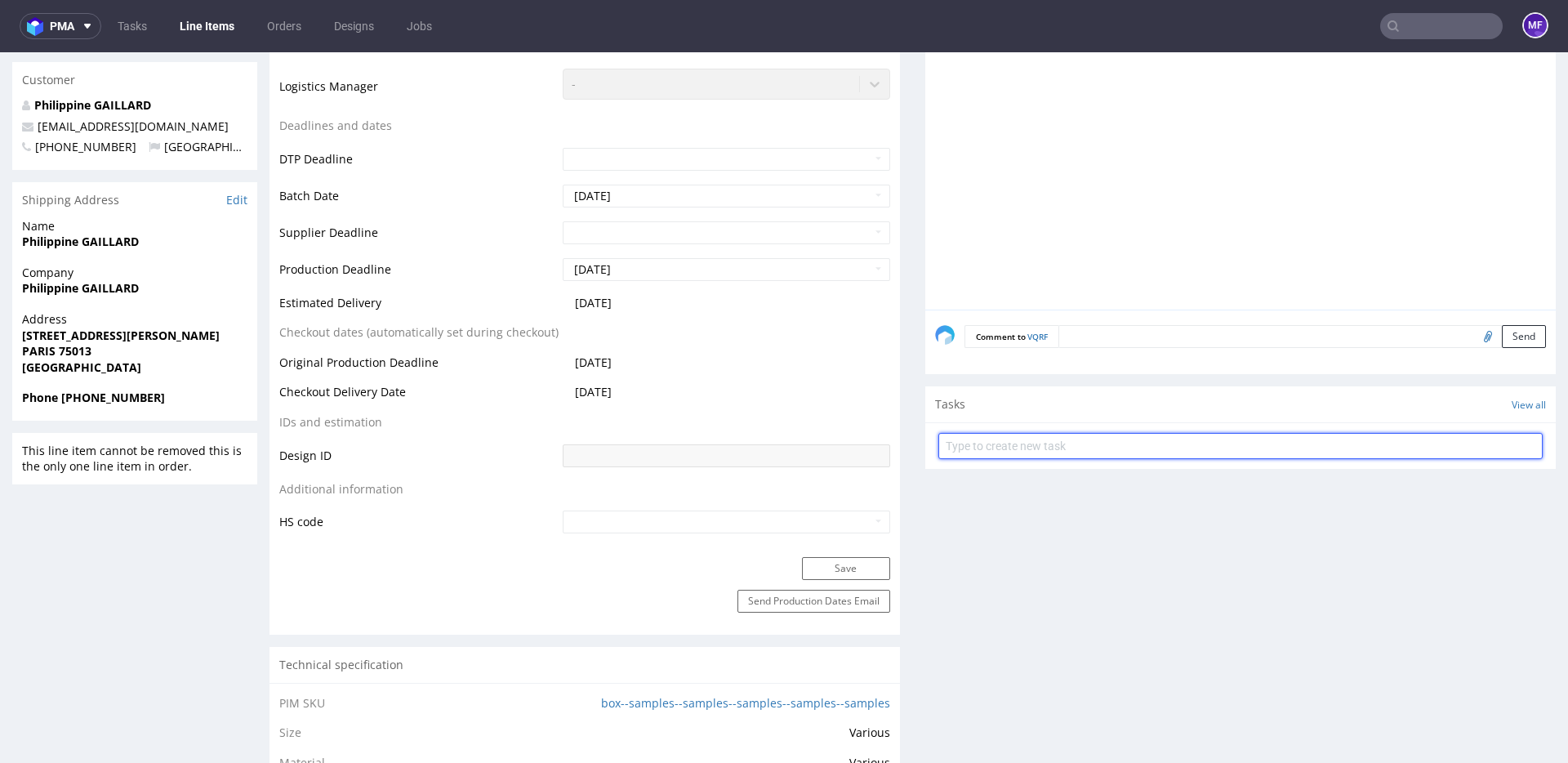
click at [978, 444] on input "text" at bounding box center [1240, 446] width 604 height 26
type input "Zwrot"
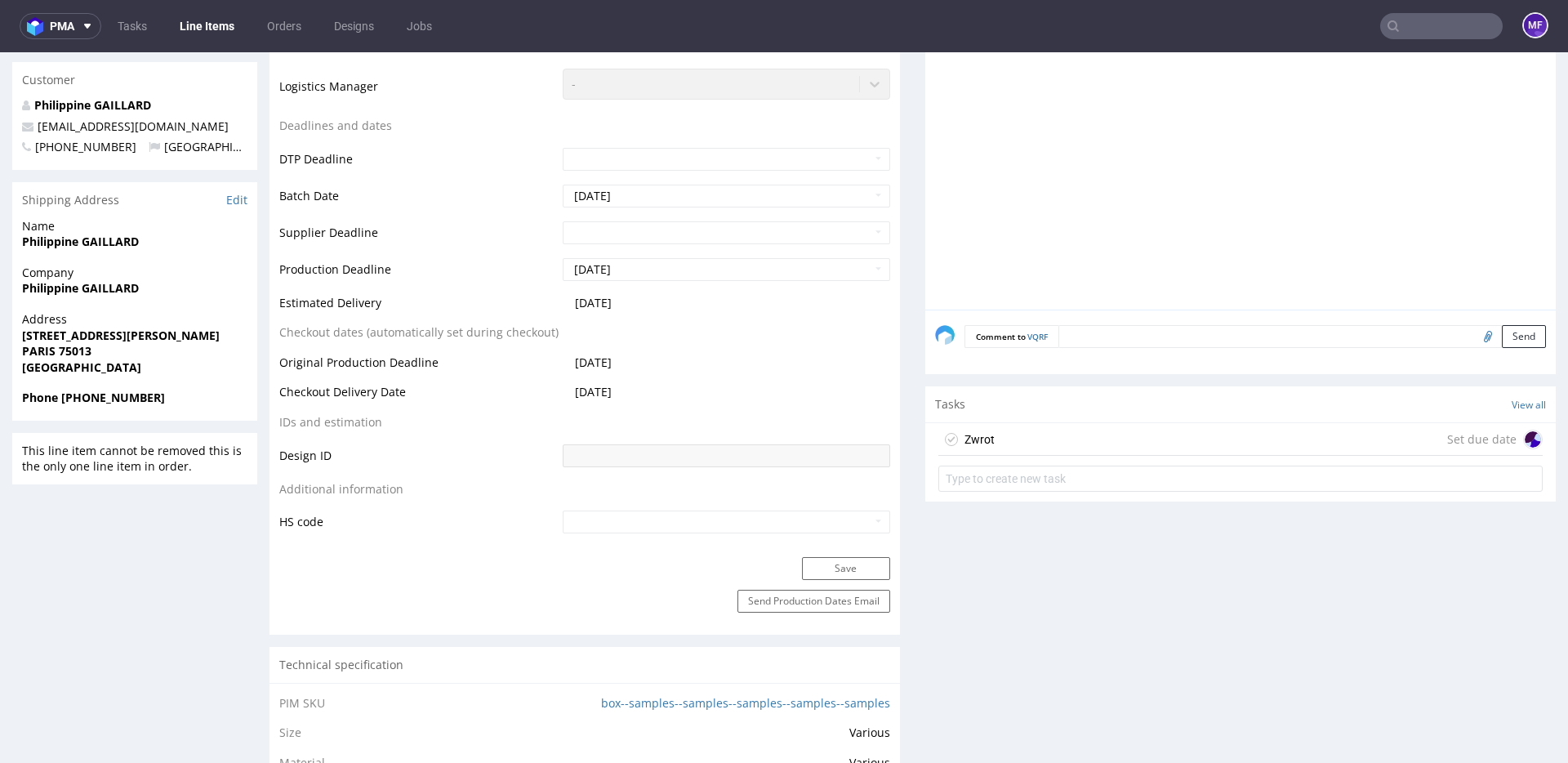
click at [1022, 432] on div "Zwrot Set due date" at bounding box center [1240, 439] width 604 height 32
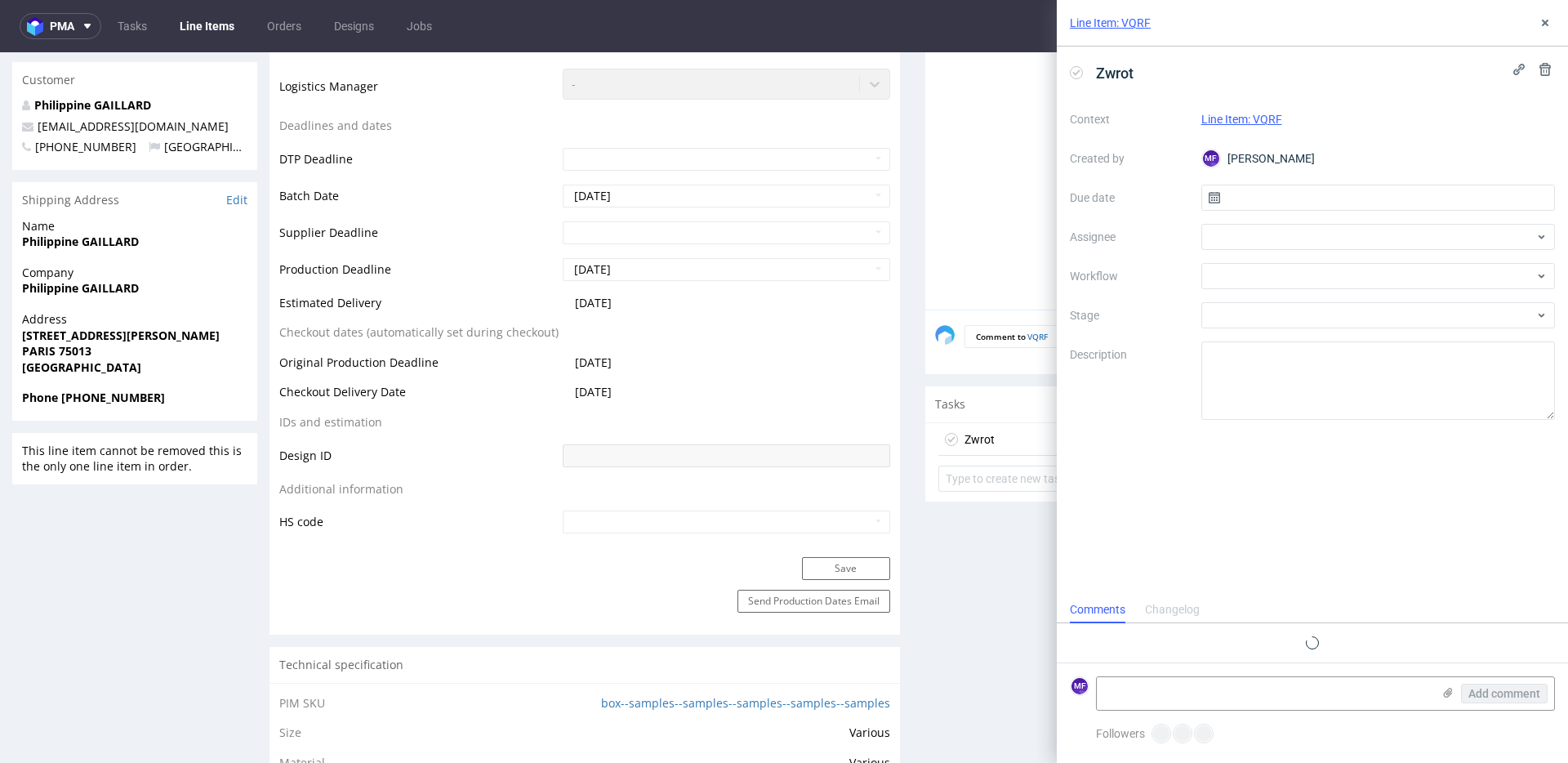
scroll to position [13, 0]
click at [1250, 209] on input "text" at bounding box center [1379, 197] width 355 height 26
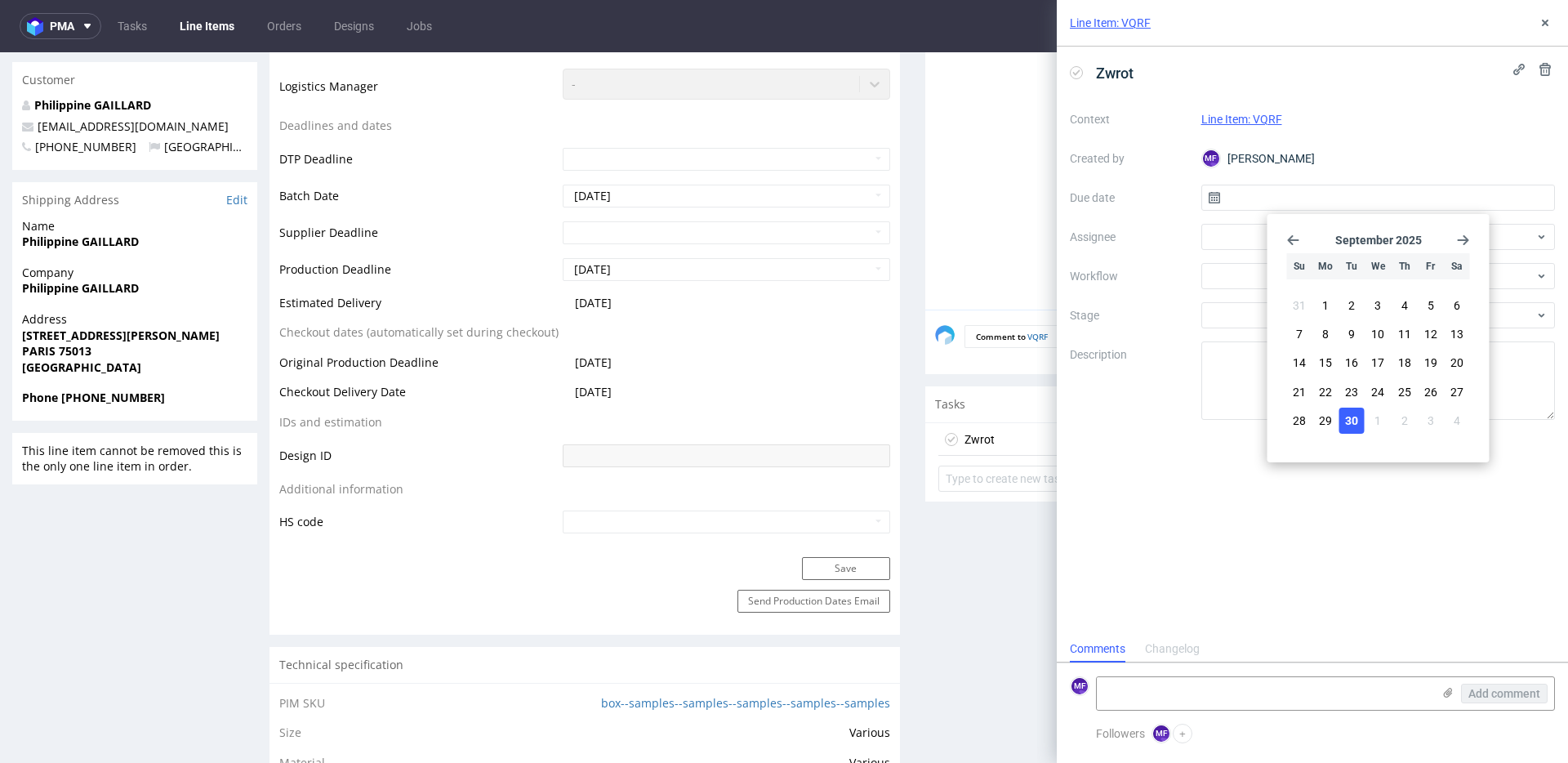
click at [1358, 423] on button "30" at bounding box center [1353, 420] width 25 height 26
type input "[DATE]"
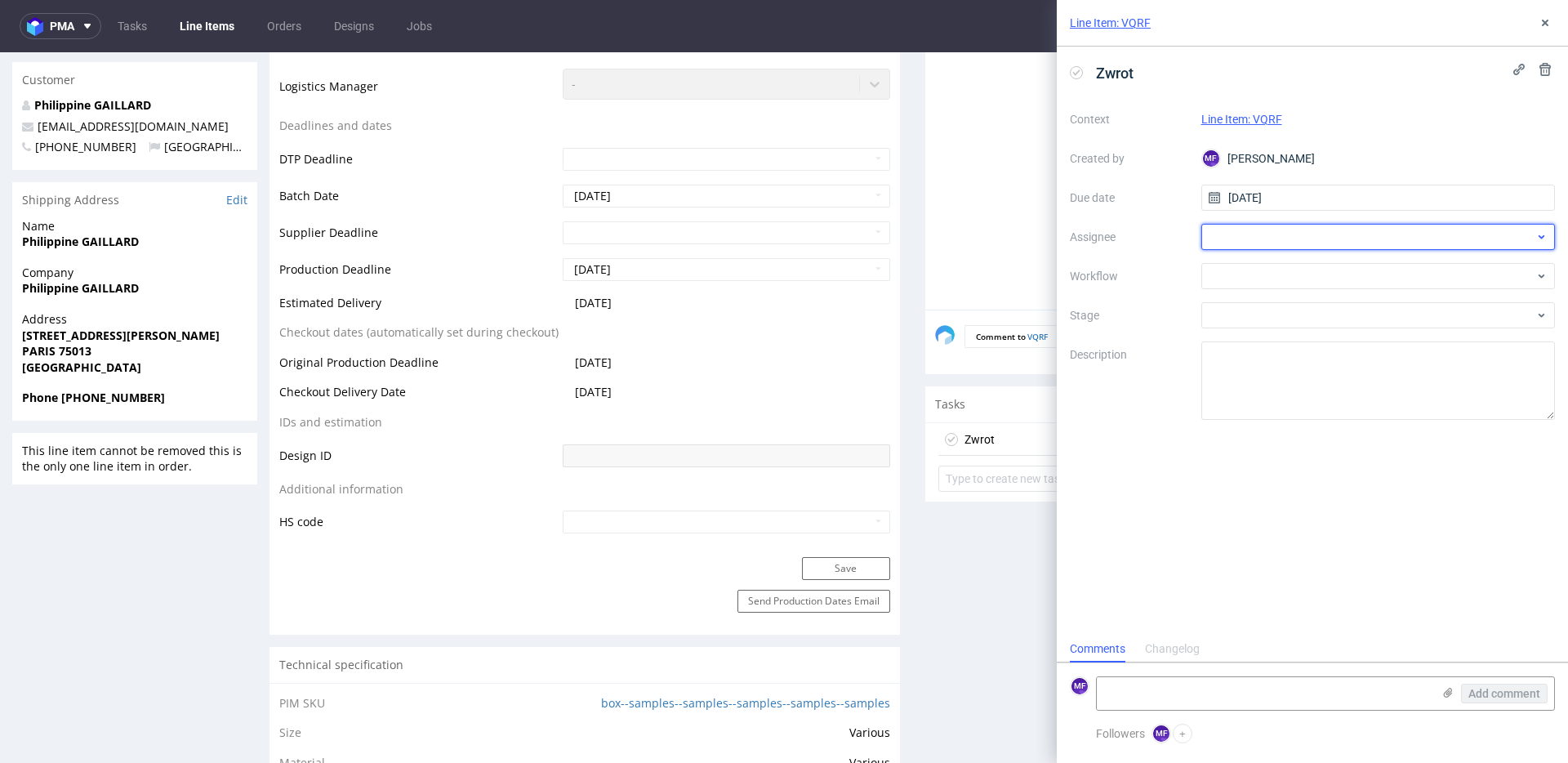
click at [1270, 234] on div at bounding box center [1379, 237] width 355 height 26
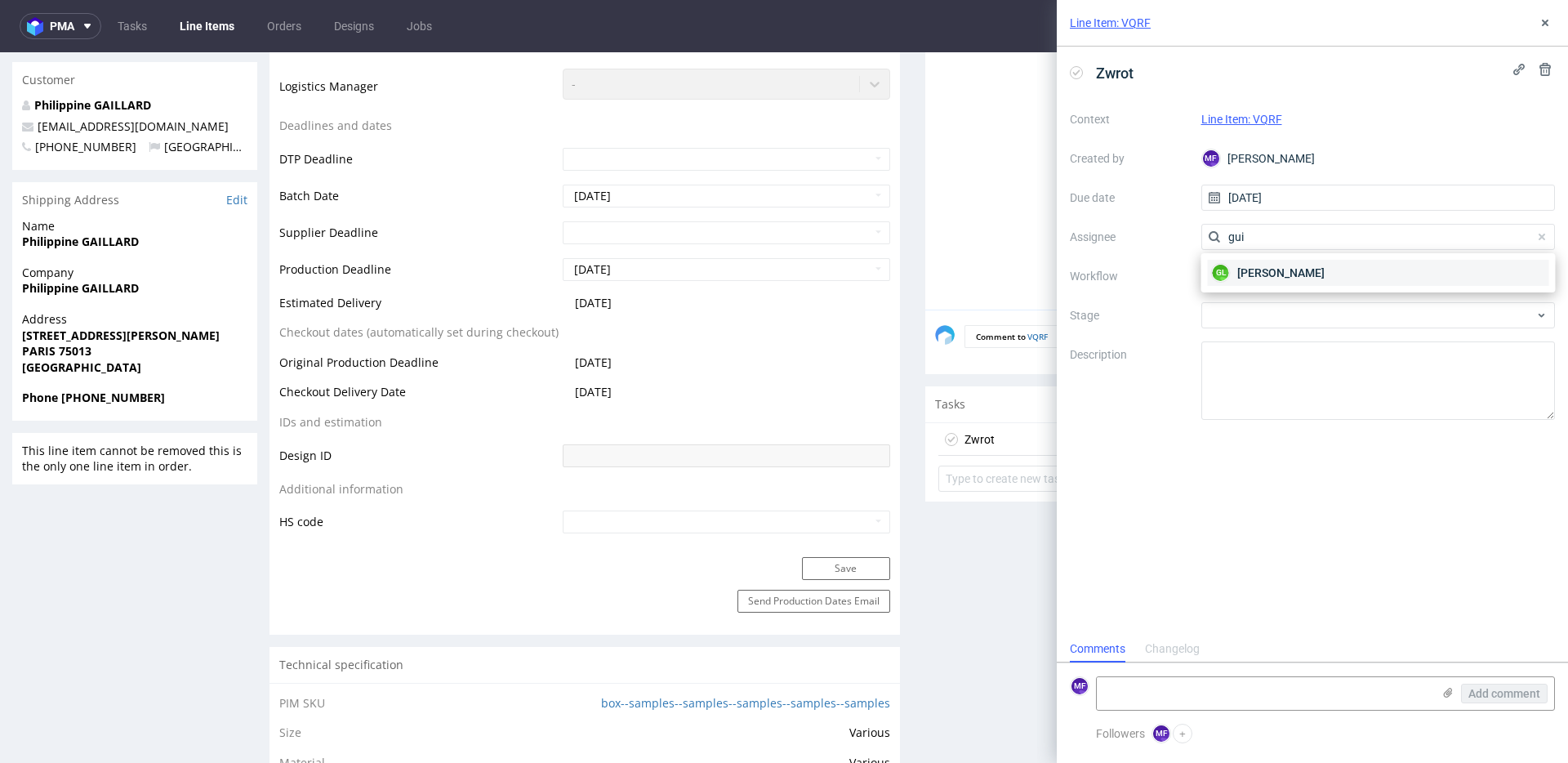
type input "gui"
click at [1251, 276] on span "[PERSON_NAME]" at bounding box center [1281, 272] width 87 height 17
click at [1258, 275] on div at bounding box center [1379, 276] width 355 height 26
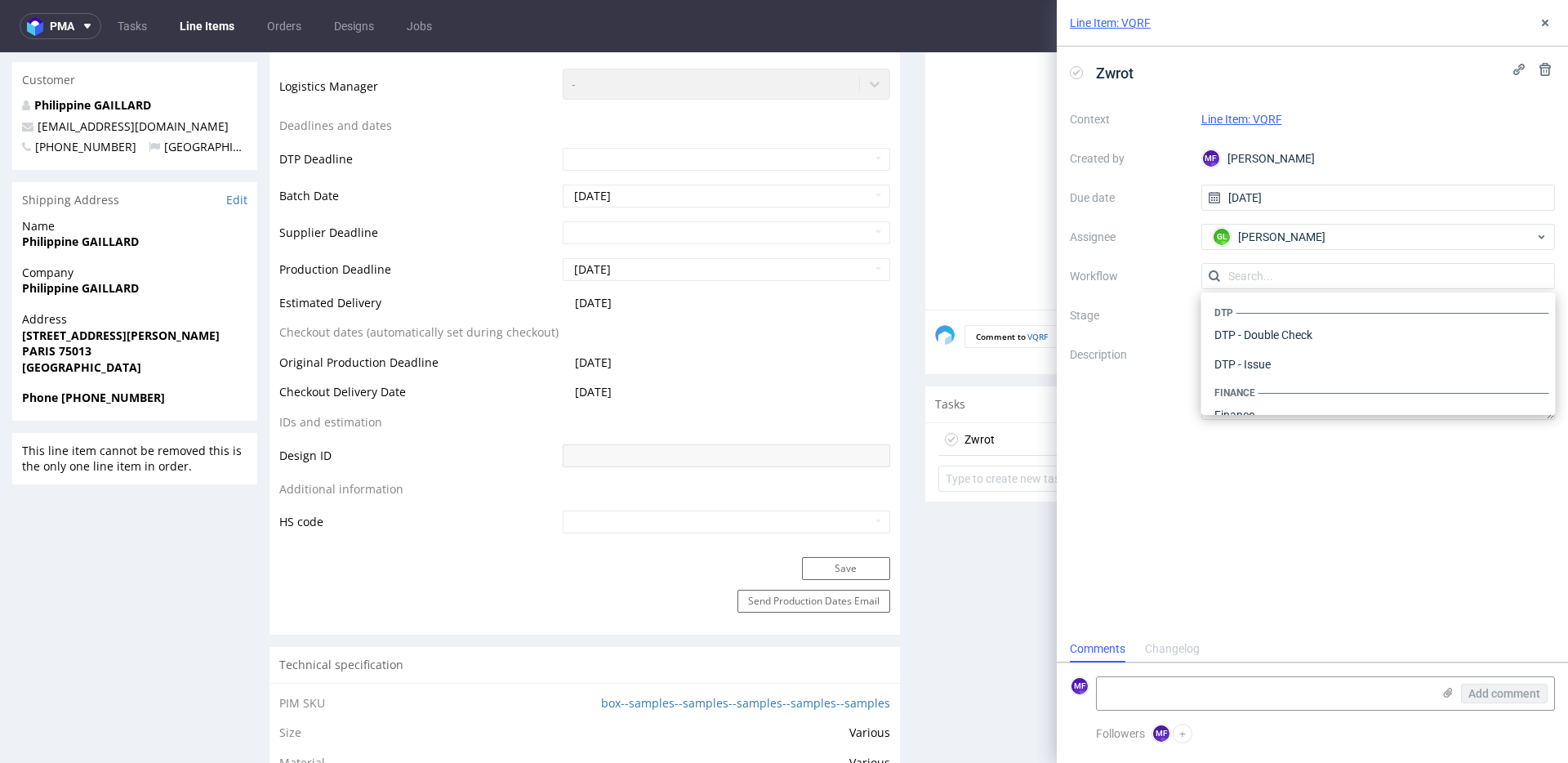
scroll to position [1005, 0]
click at [1267, 398] on div "Warehouse - Shipping" at bounding box center [1379, 394] width 342 height 29
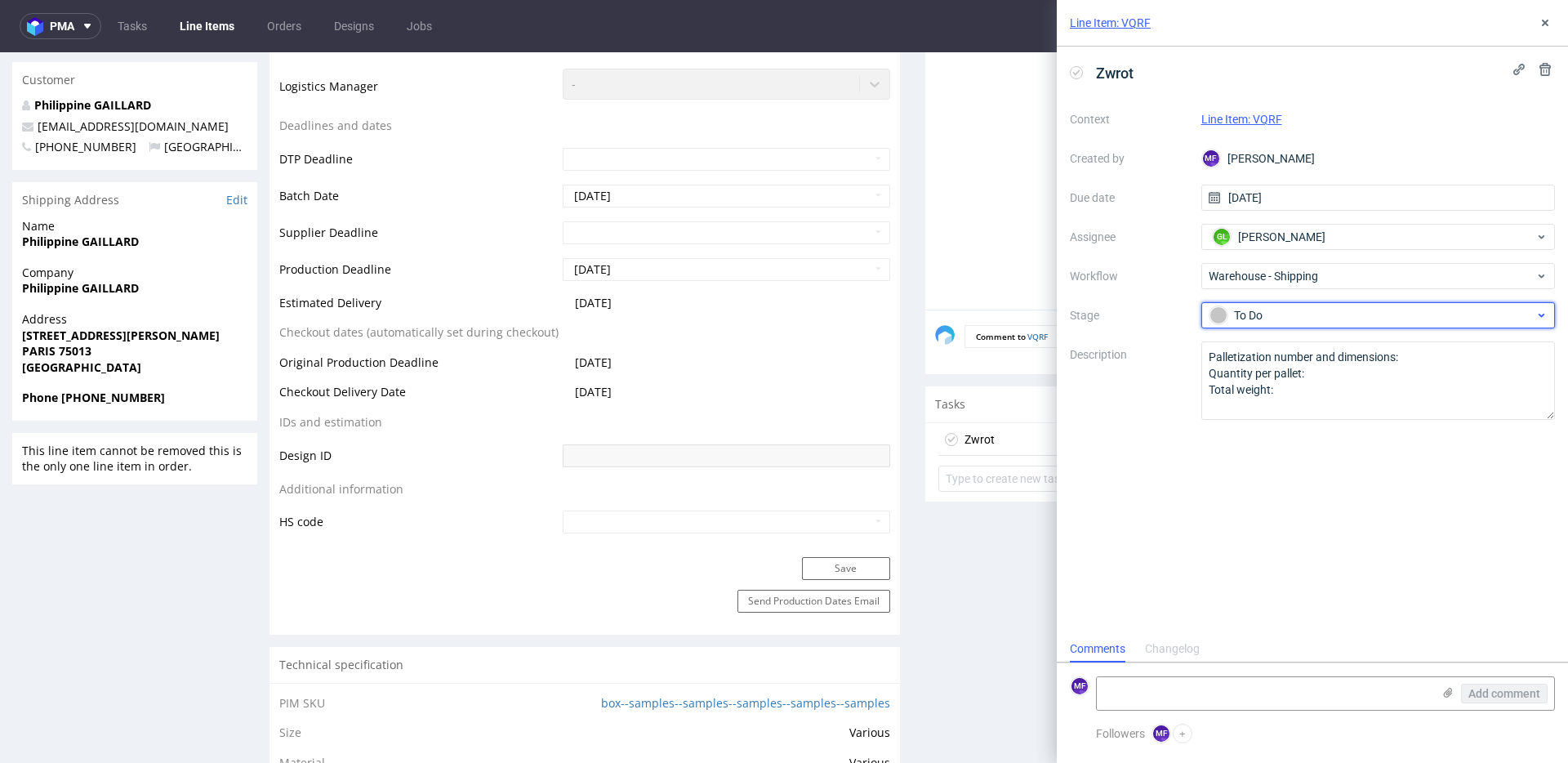
click at [1258, 316] on div "To Do" at bounding box center [1372, 315] width 325 height 18
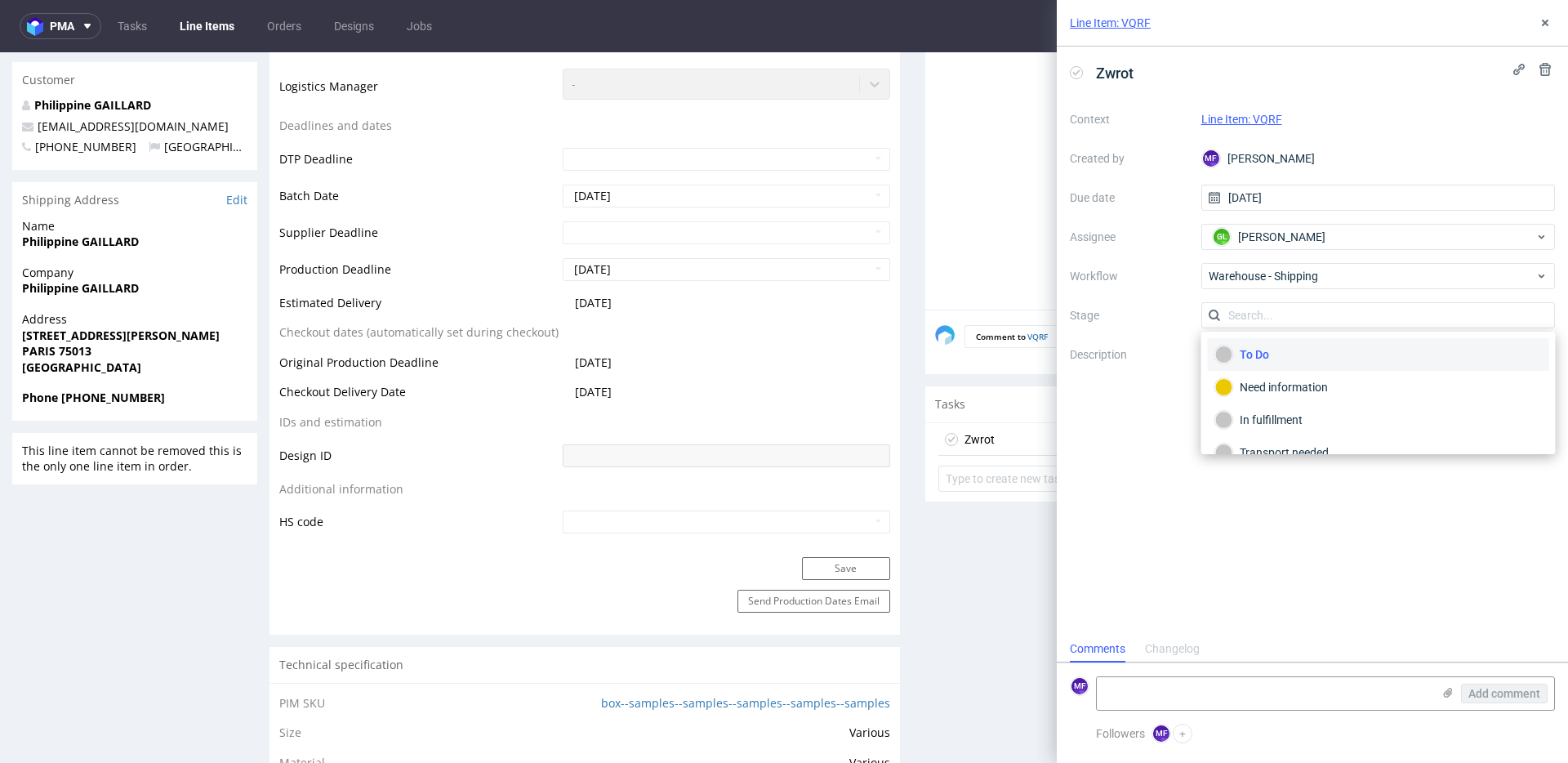
drag, startPoint x: 1142, startPoint y: 377, endPoint x: 1155, endPoint y: 376, distance: 13.0
click at [1143, 377] on label "Description" at bounding box center [1129, 380] width 119 height 72
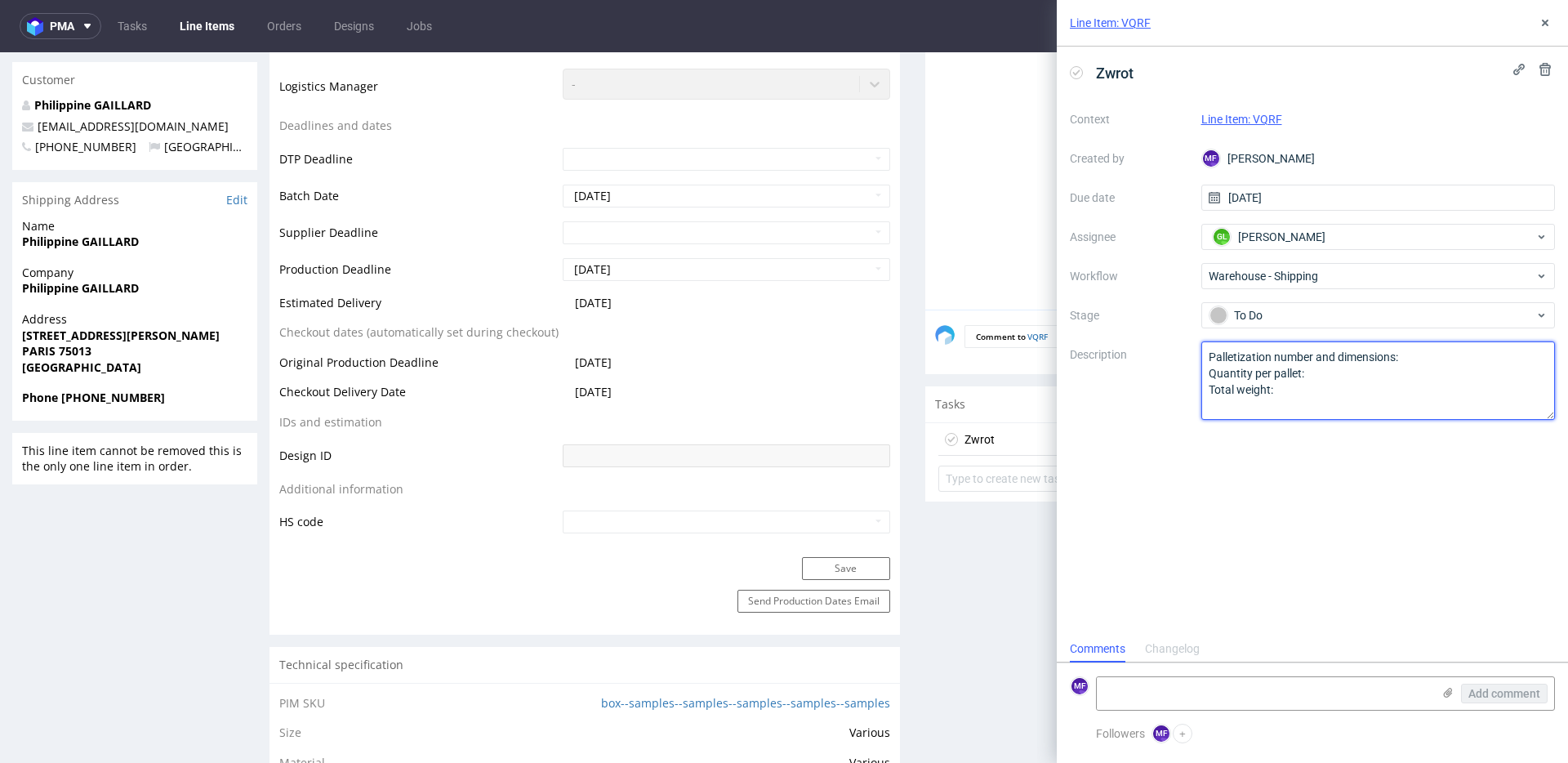
drag, startPoint x: 1293, startPoint y: 393, endPoint x: 1166, endPoint y: 347, distance: 135.1
click at [1166, 347] on div "Context Line Item: VQRF Created by MF [PERSON_NAME] Due date [DATE] Assignee GL…" at bounding box center [1312, 262] width 485 height 313
paste textarea "Wróciło do Pęcic. Prośba o kontakt z klientem."
type textarea "Wróciło do Pęcic. Prośba o kontakt z klientem."
click at [1209, 574] on div "Zwrot Context Line Item: VQRF Created by MF [PERSON_NAME] Due date [DATE] Assig…" at bounding box center [1312, 341] width 511 height 589
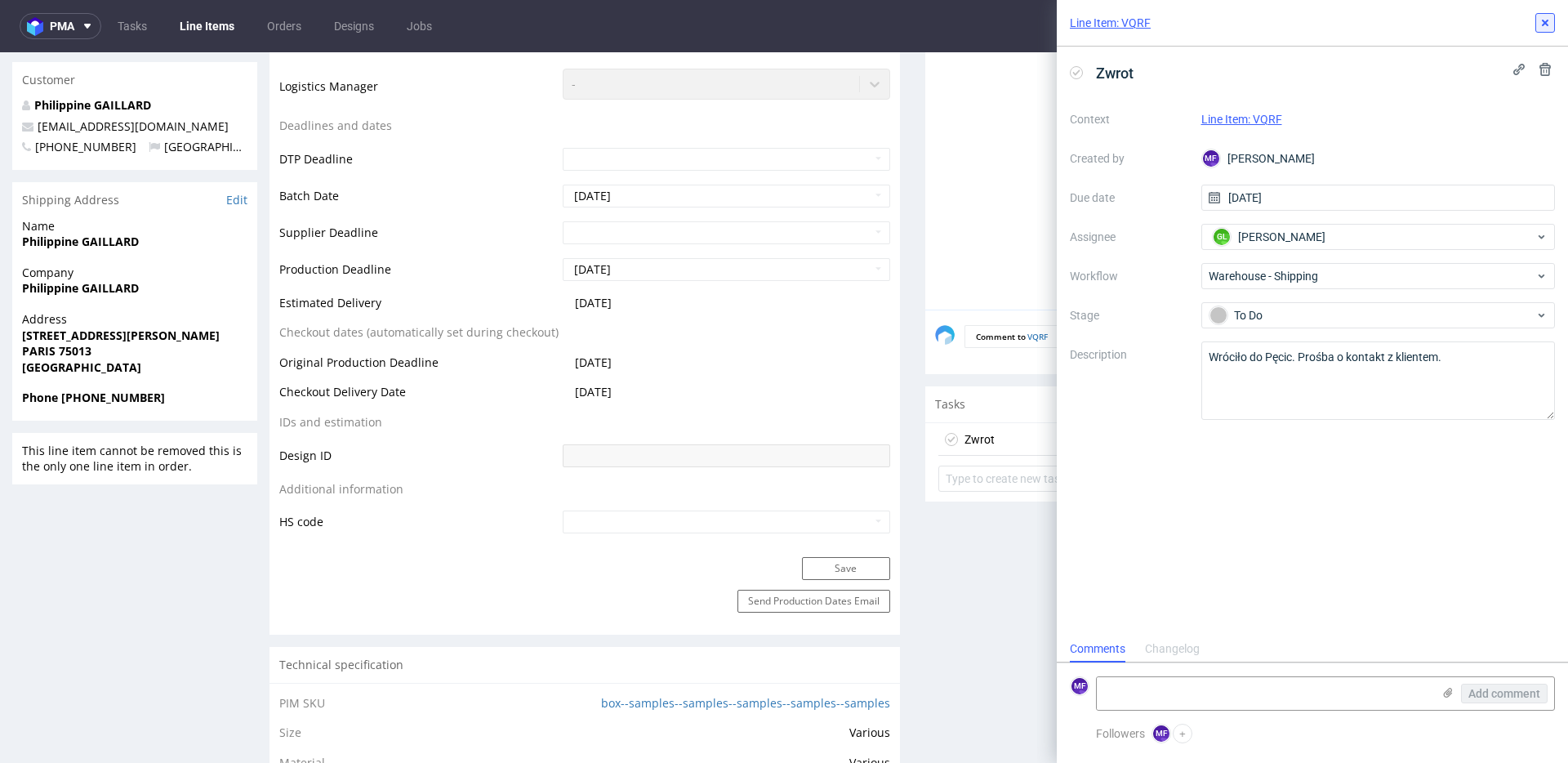
click at [1544, 26] on icon at bounding box center [1544, 23] width 13 height 13
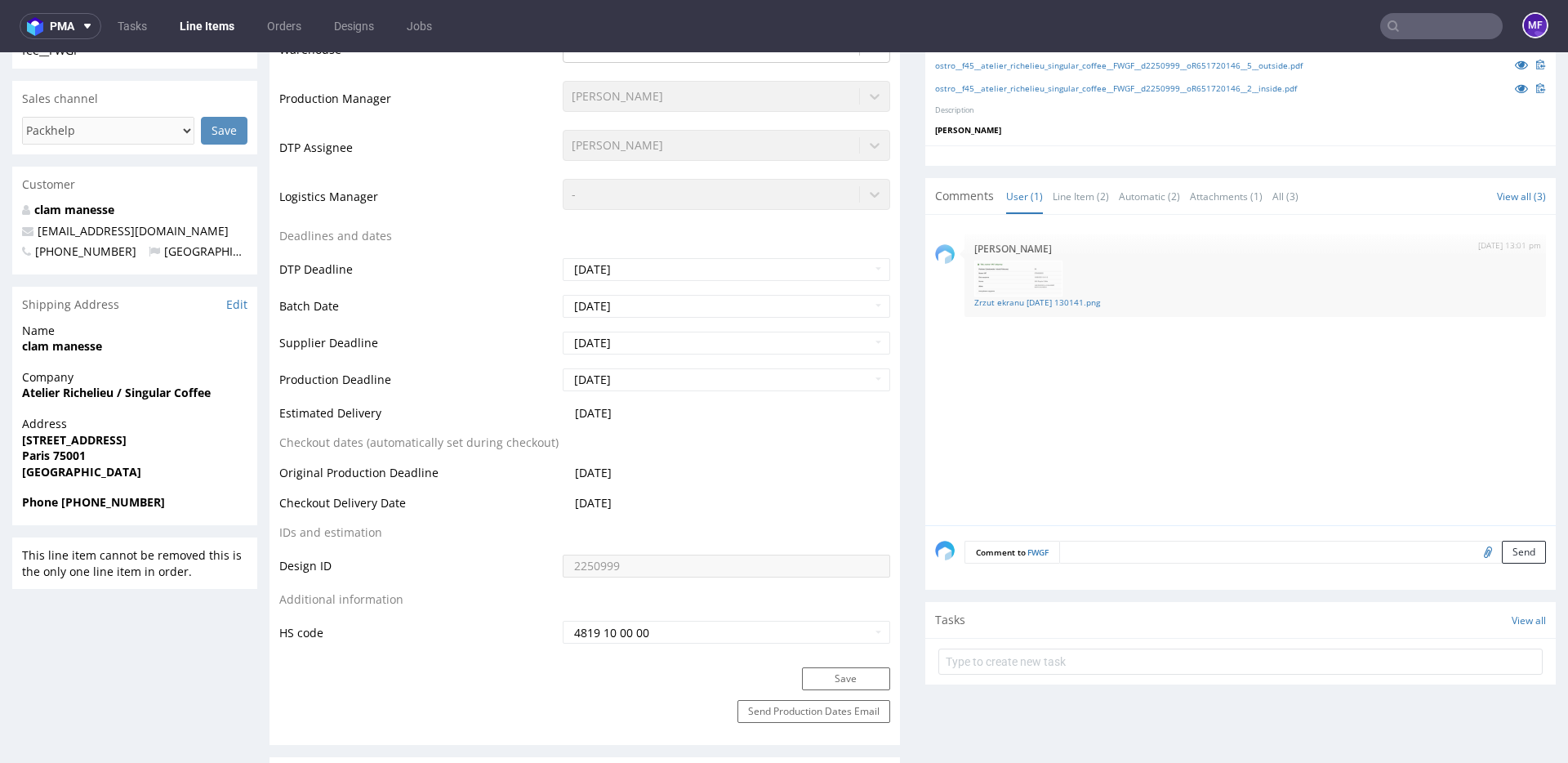
scroll to position [469, 0]
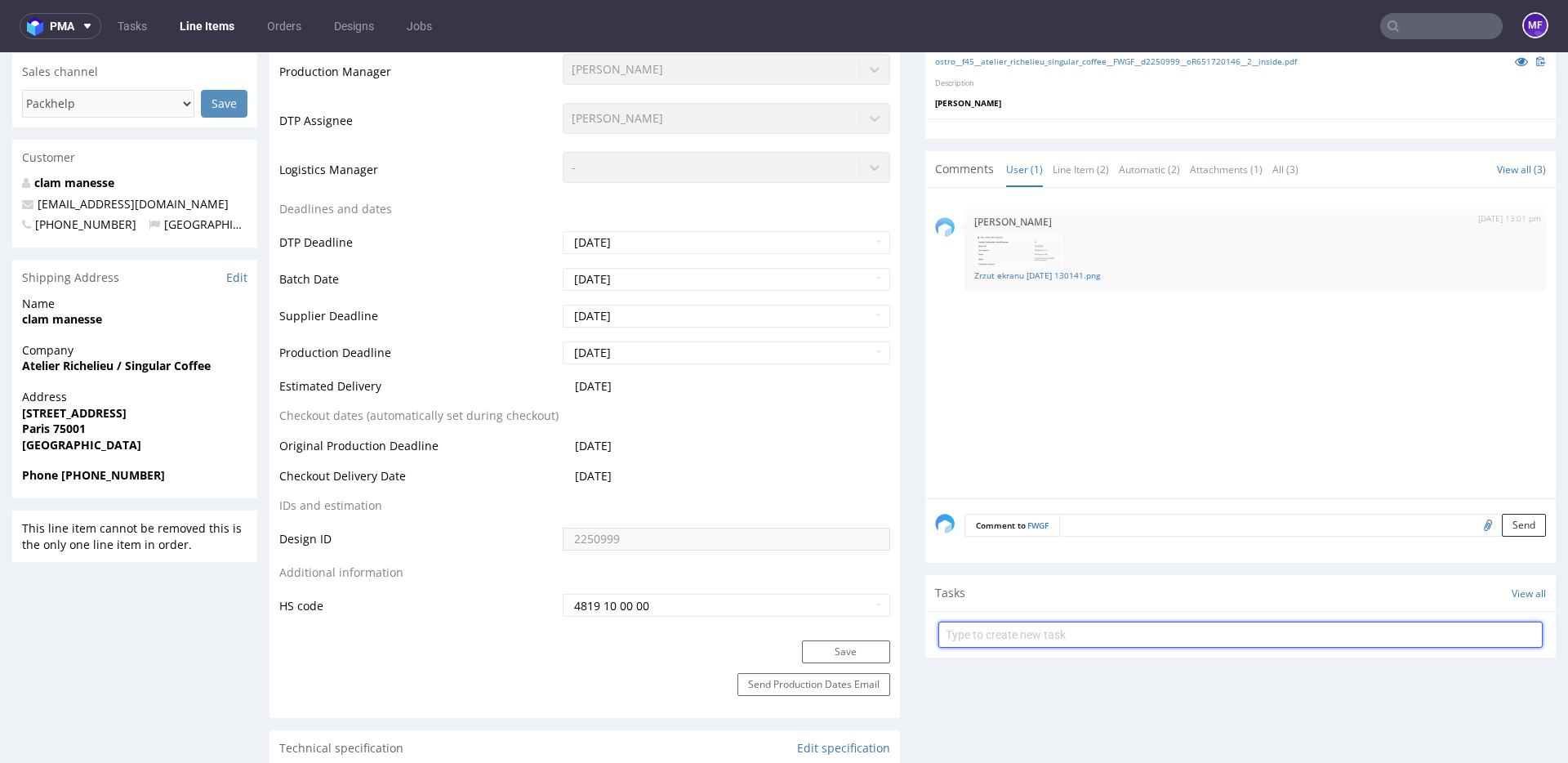
click at [966, 627] on input "text" at bounding box center [1240, 635] width 604 height 26
type input "Zwrot"
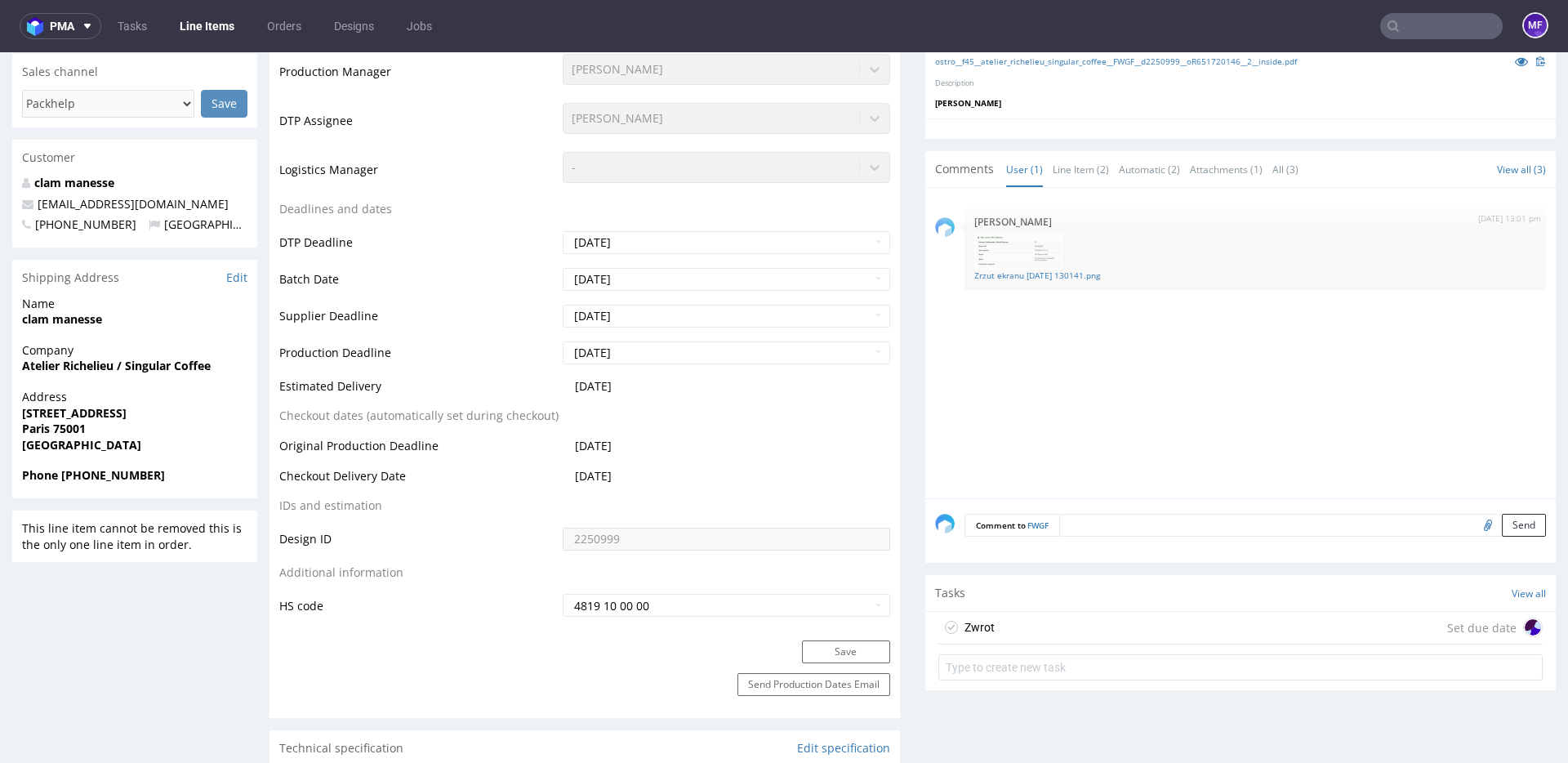
click at [1002, 628] on div "Zwrot Set due date" at bounding box center [1240, 628] width 604 height 32
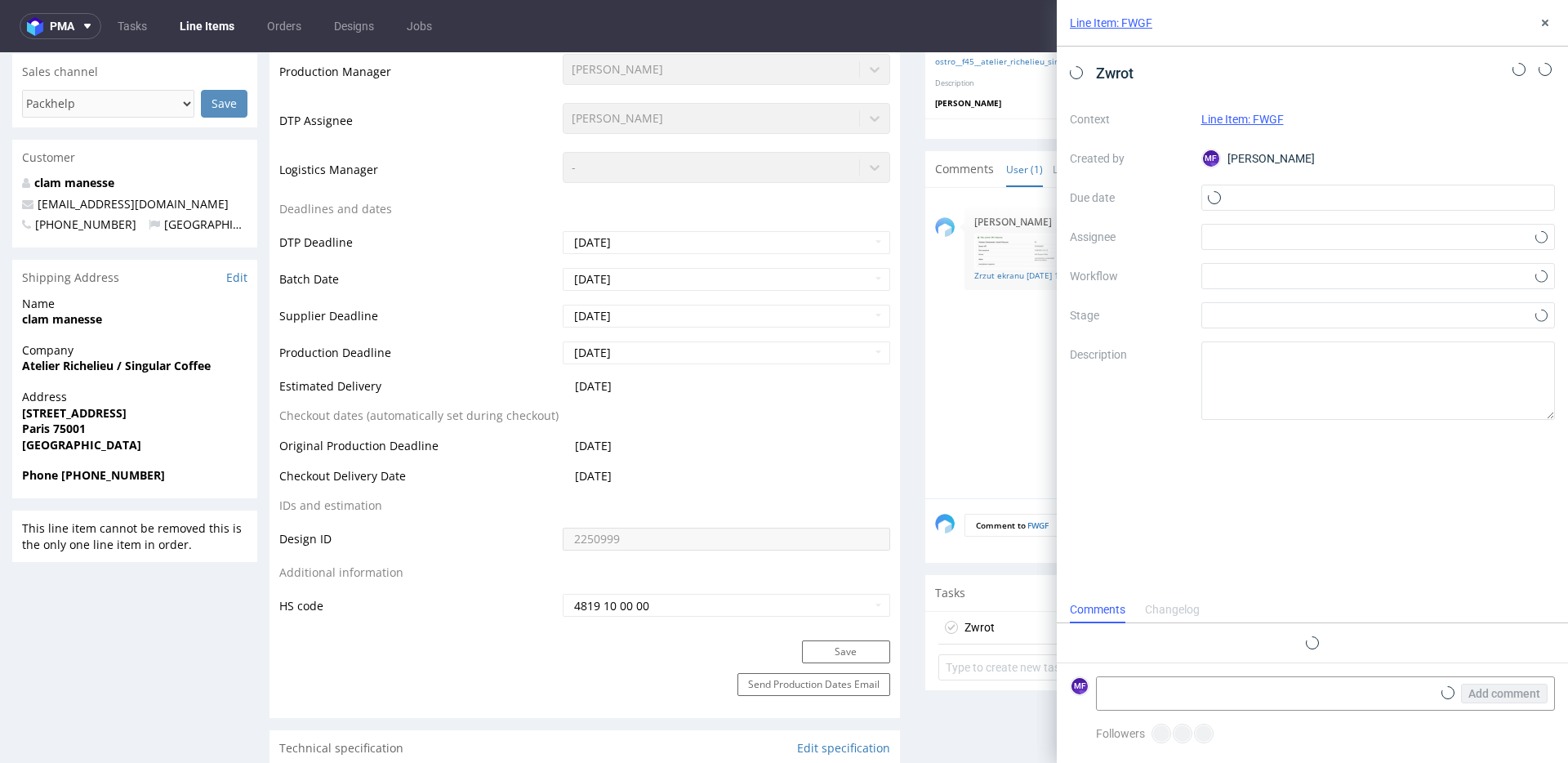
scroll to position [13, 0]
click at [1253, 205] on input "text" at bounding box center [1379, 197] width 355 height 26
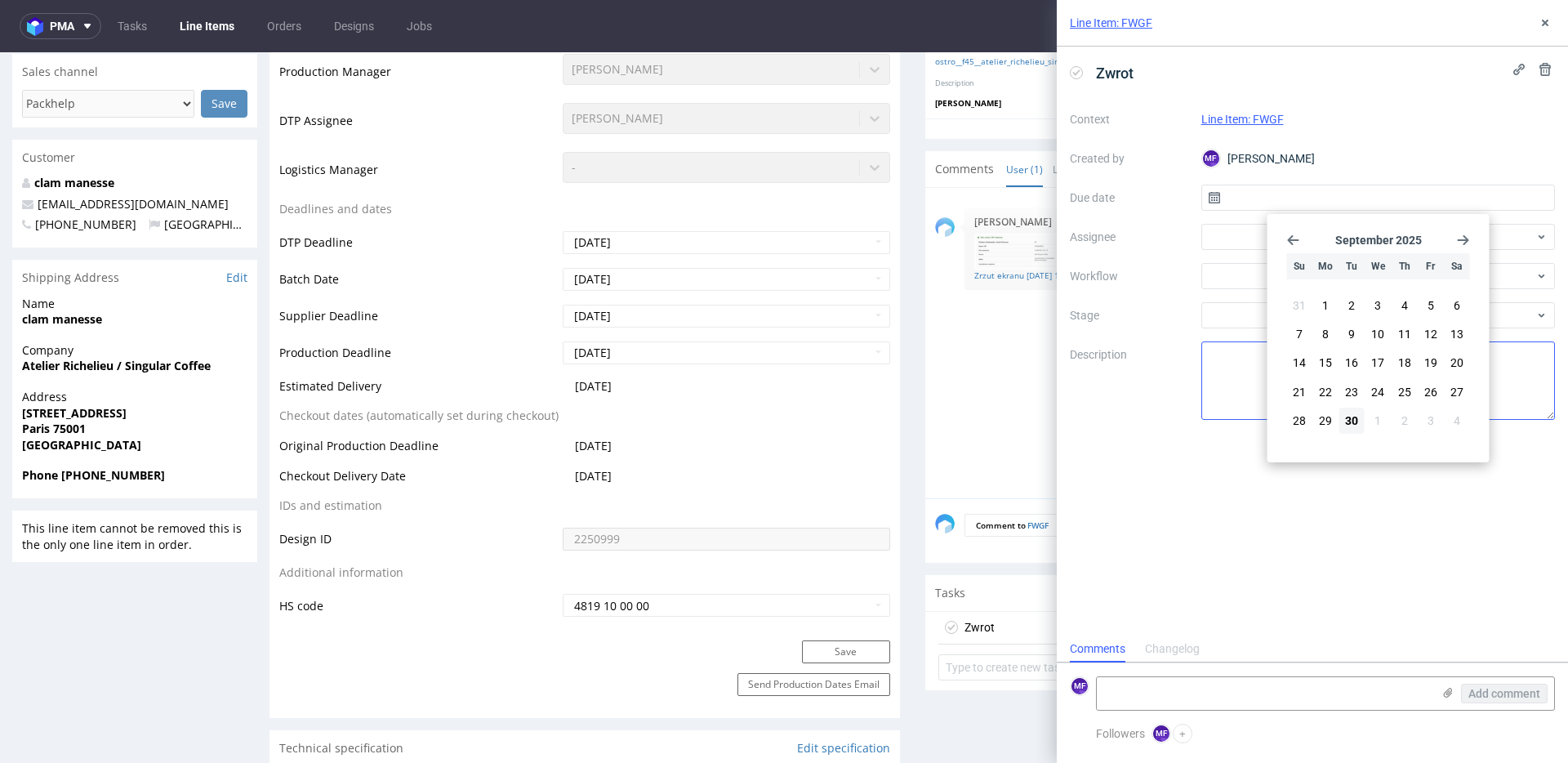
click at [1352, 419] on span "30" at bounding box center [1352, 420] width 13 height 17
type input "[DATE]"
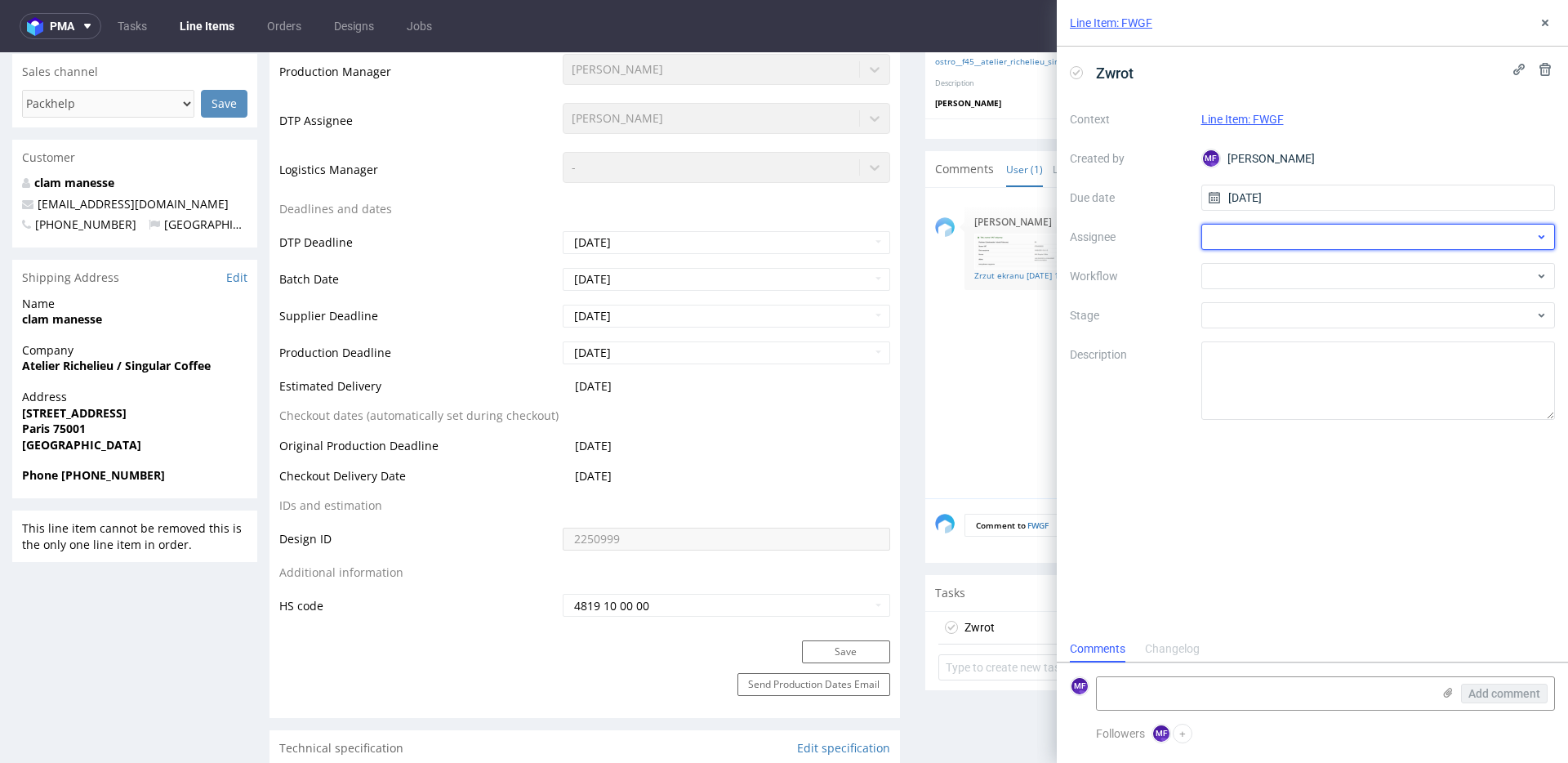
click at [1272, 239] on div at bounding box center [1379, 237] width 355 height 26
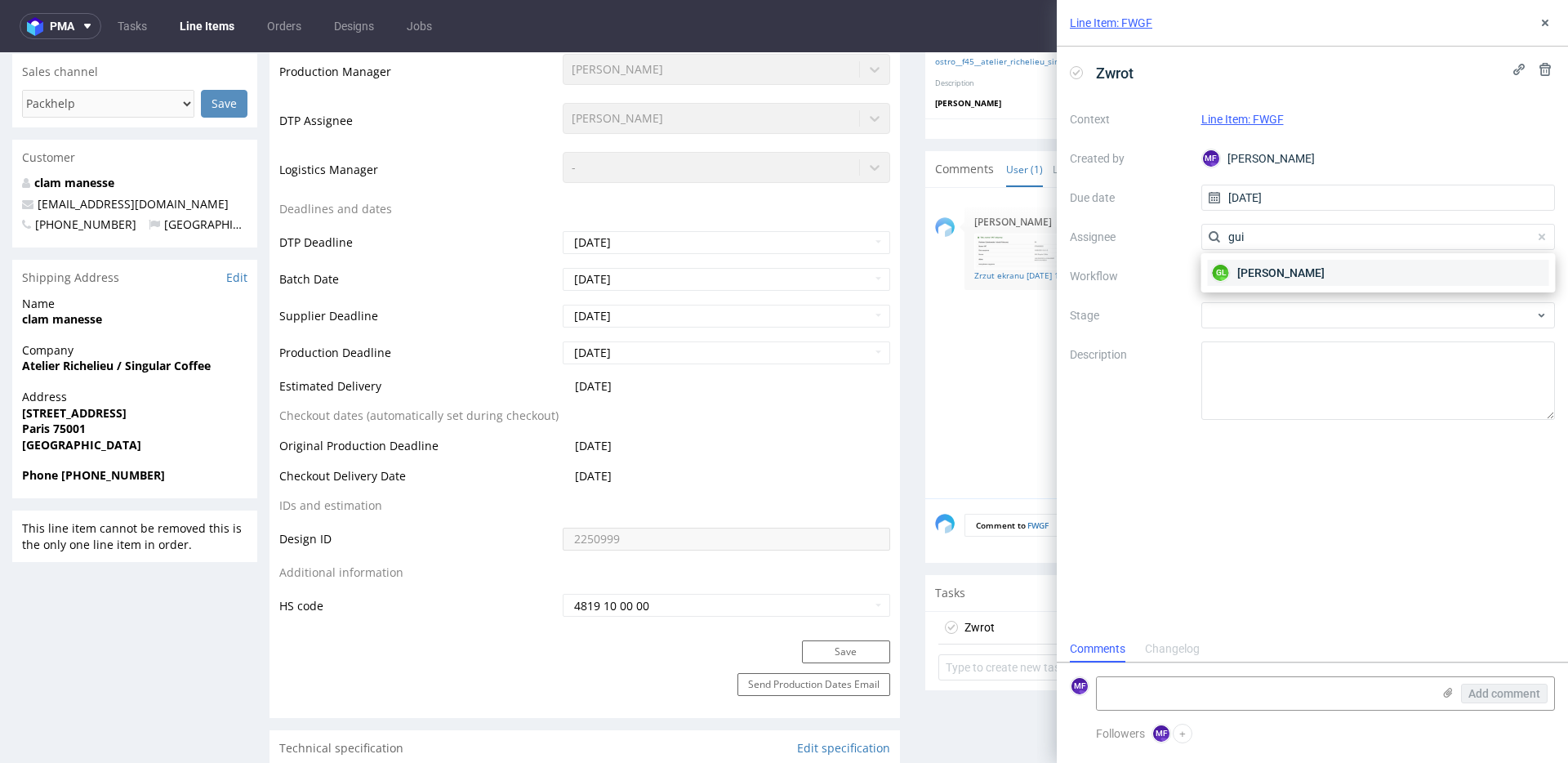
type input "gui"
click at [1272, 267] on span "[PERSON_NAME]" at bounding box center [1281, 272] width 87 height 17
click at [1264, 278] on div at bounding box center [1379, 276] width 355 height 26
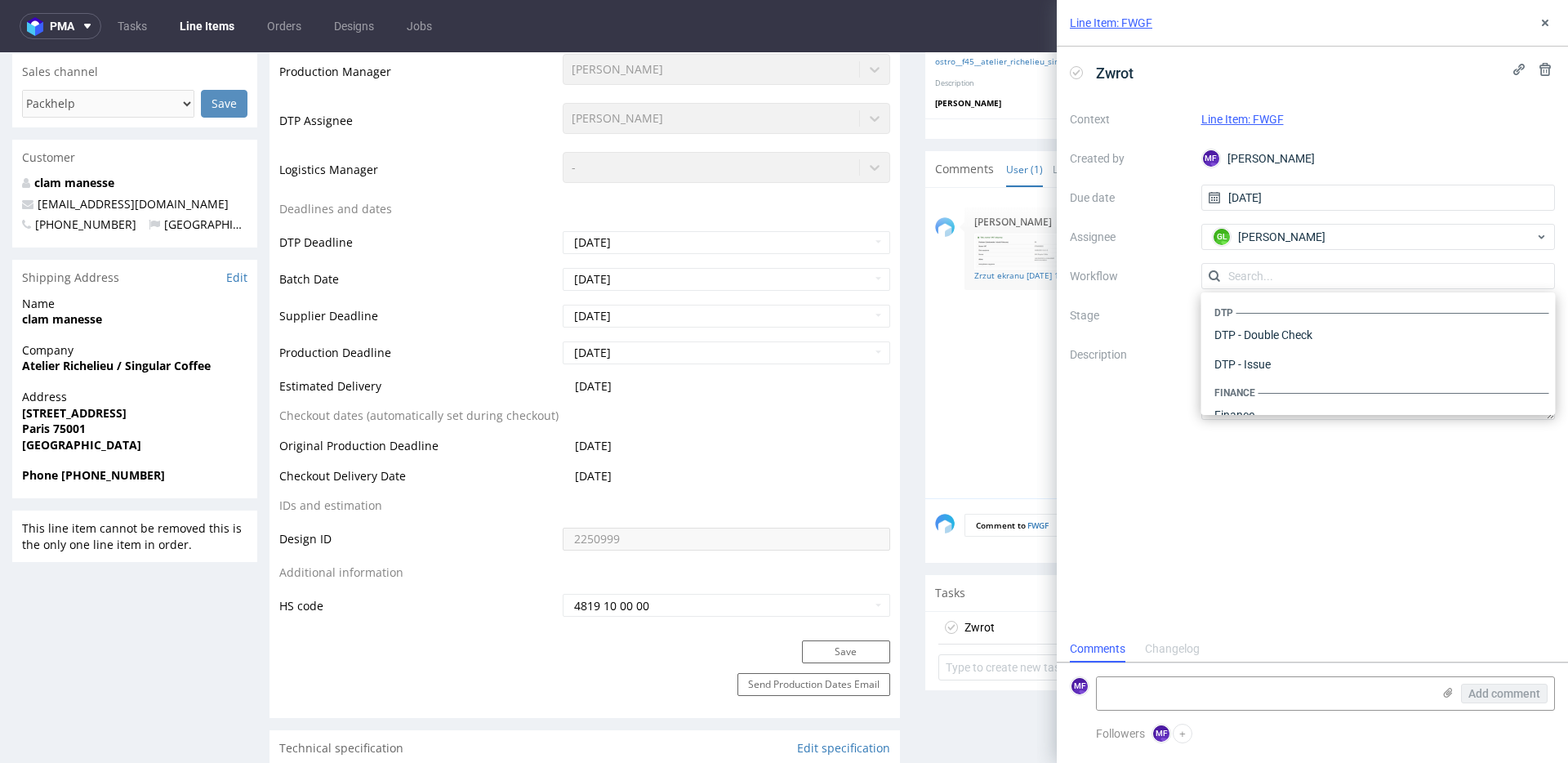
scroll to position [1005, 0]
click at [1272, 390] on div "Warehouse - Shipping" at bounding box center [1379, 394] width 342 height 29
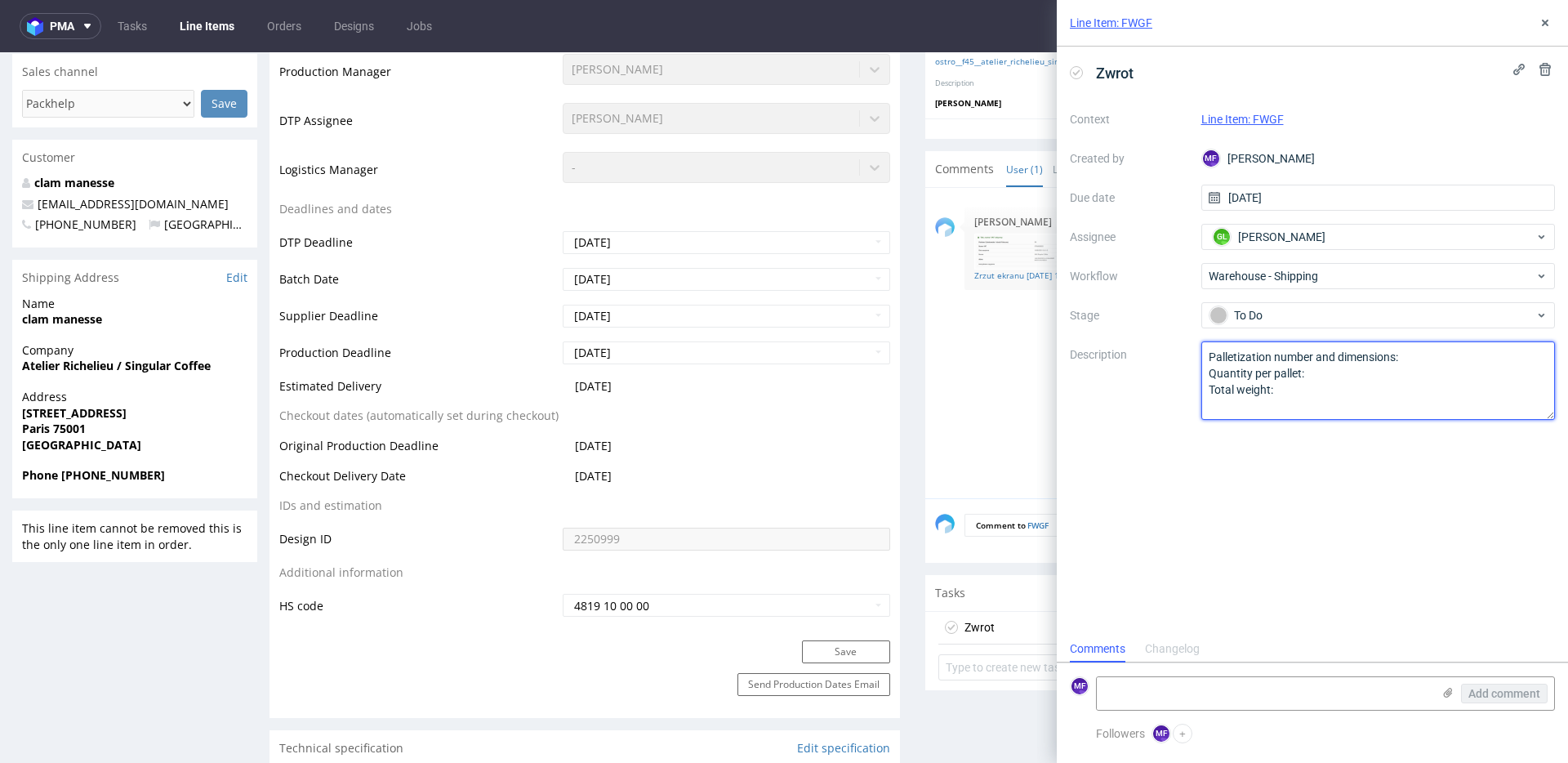
drag, startPoint x: 1270, startPoint y: 395, endPoint x: 1161, endPoint y: 345, distance: 119.9
click at [1161, 345] on div "Context Line Item: FWGF Created by MF Michał Fedorowicz Due date 30/09/2025 Ass…" at bounding box center [1312, 262] width 485 height 313
paste textarea "Wróciło do Pęcic. Prośba o kontakt z klientem."
click at [1247, 358] on textarea "Palletization number and dimensions: Quantity per pallet: Total weight:" at bounding box center [1379, 381] width 355 height 78
type textarea "Wróciły wszystkie 3 paczki do Pęcic. Prośba o kontakt z klientem."
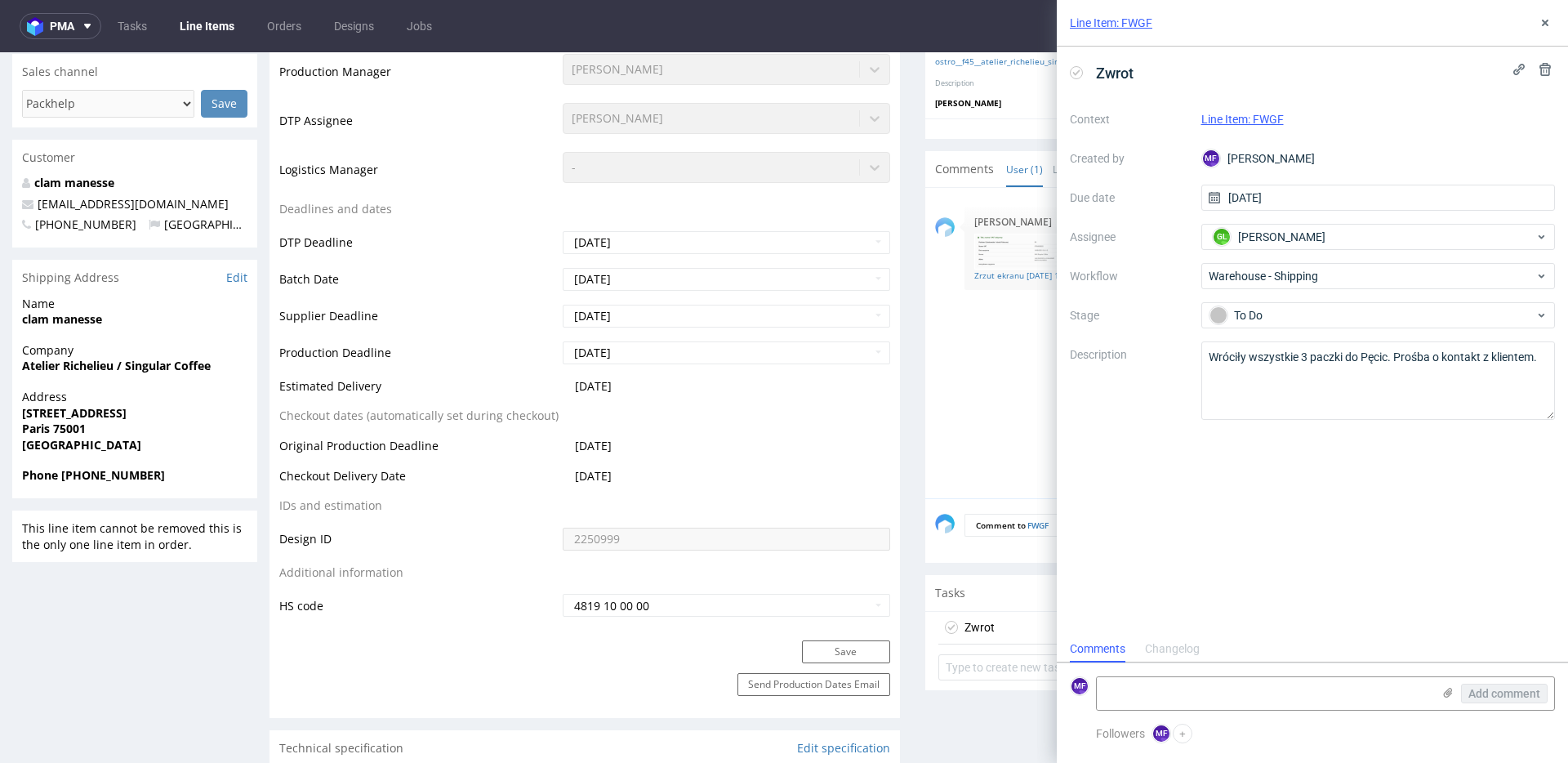
click at [1372, 472] on div "Zwrot Context Line Item: FWGF Created by MF Michał Fedorowicz Due date 30/09/20…" at bounding box center [1312, 341] width 511 height 589
click at [1553, 21] on button at bounding box center [1545, 23] width 20 height 20
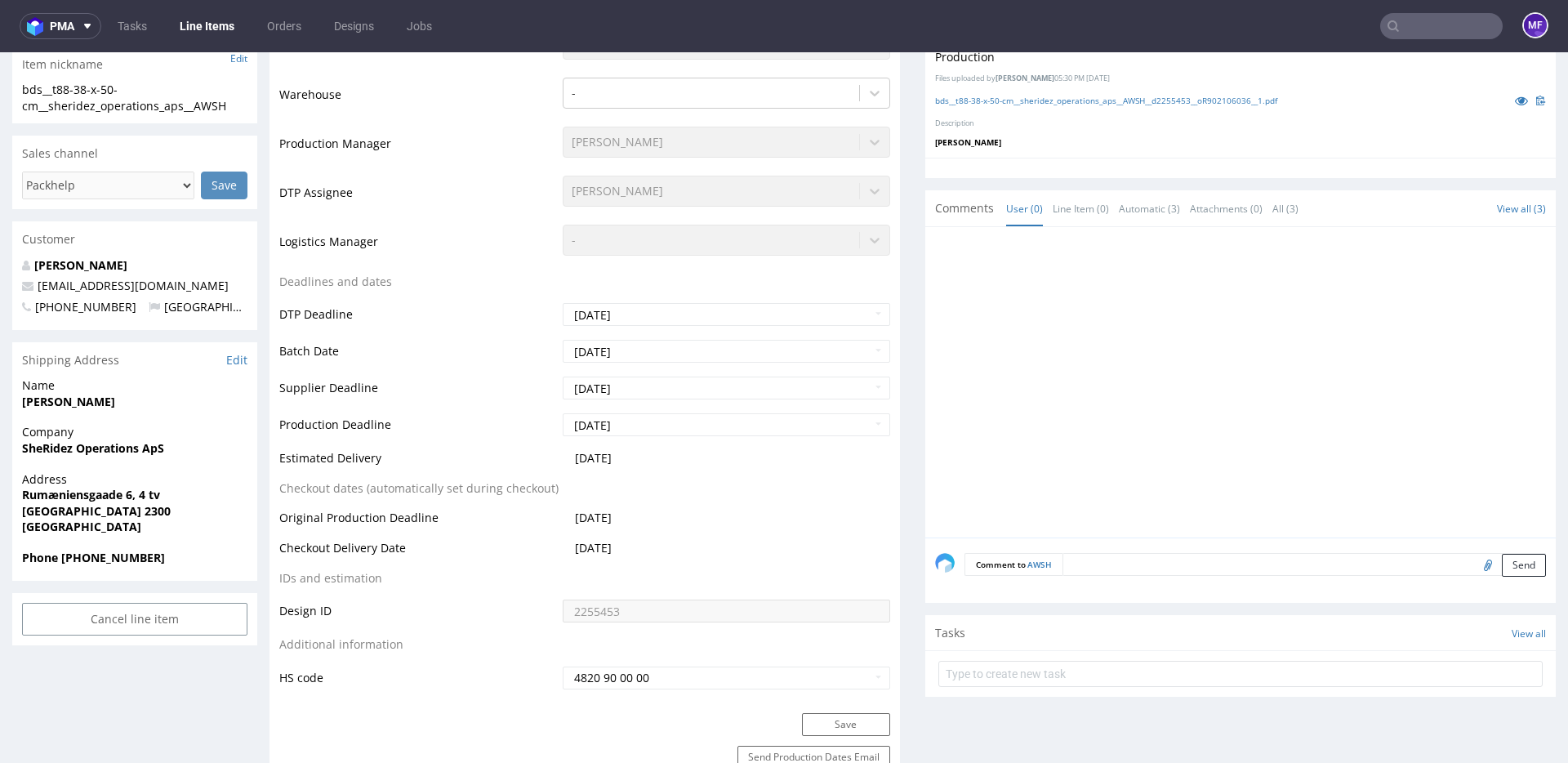
scroll to position [424, 0]
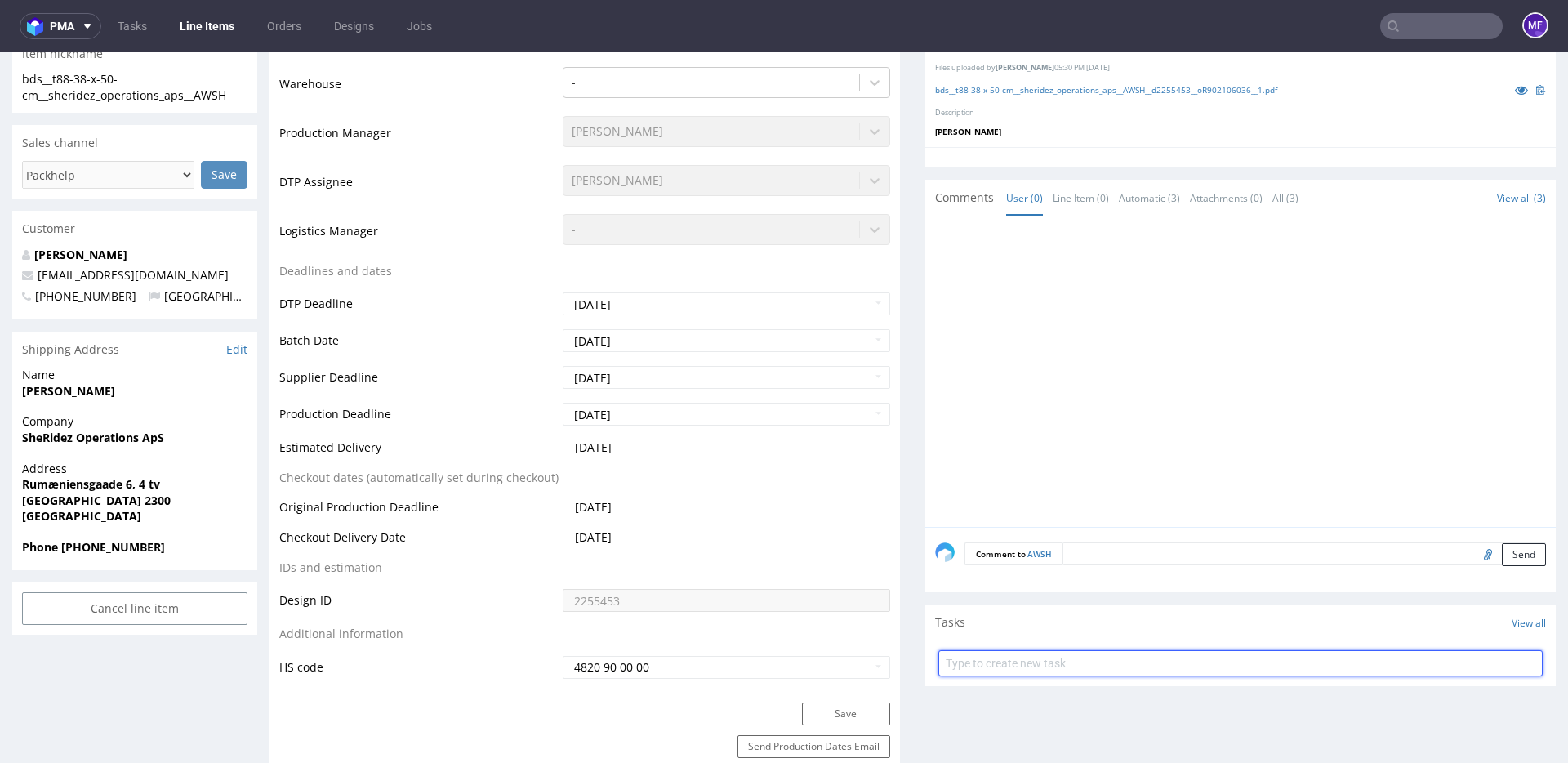
click at [986, 661] on input "text" at bounding box center [1240, 663] width 604 height 26
type input "Zwrot"
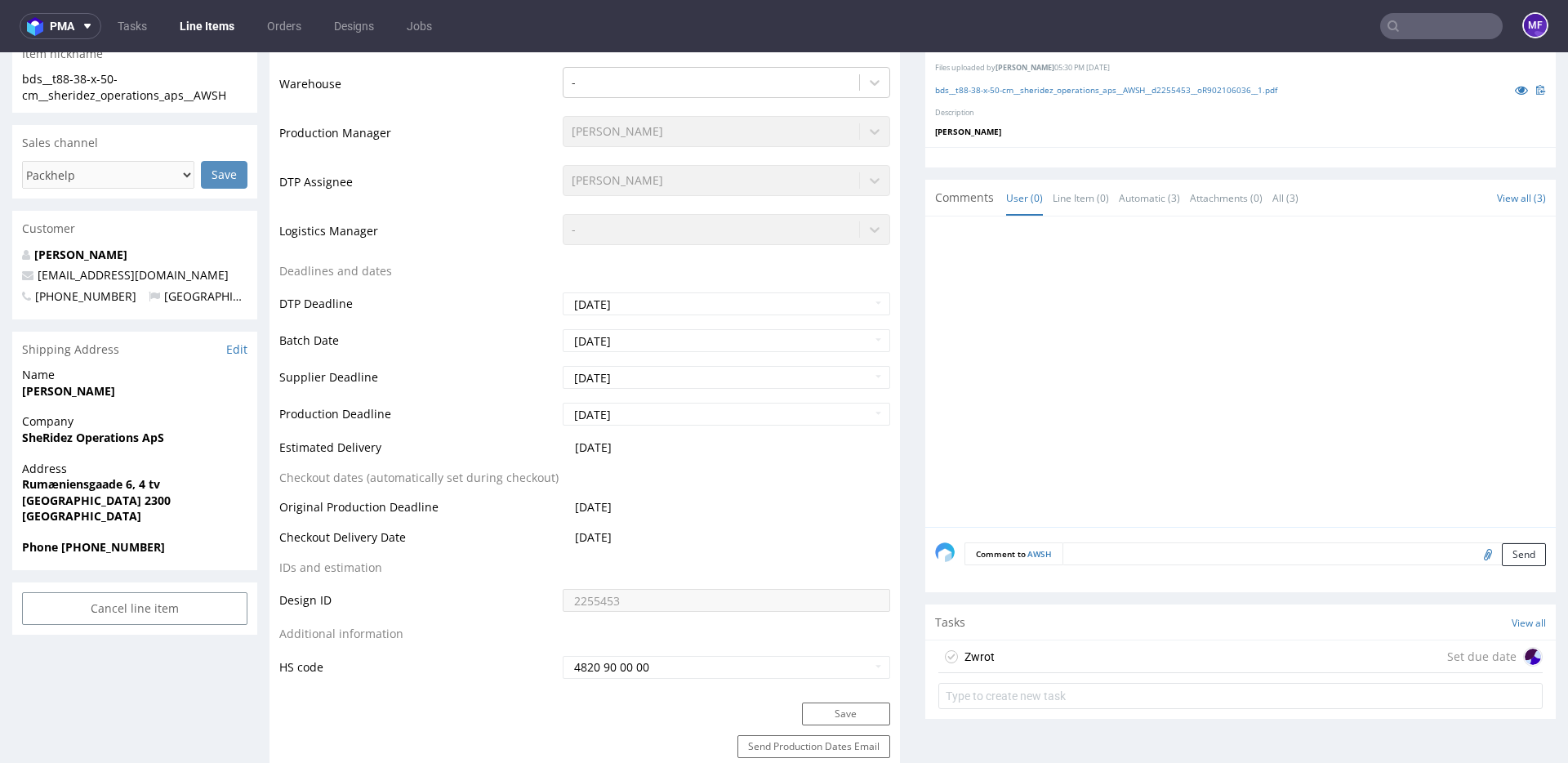
click at [992, 656] on div "Zwrot Set due date" at bounding box center [1240, 656] width 604 height 32
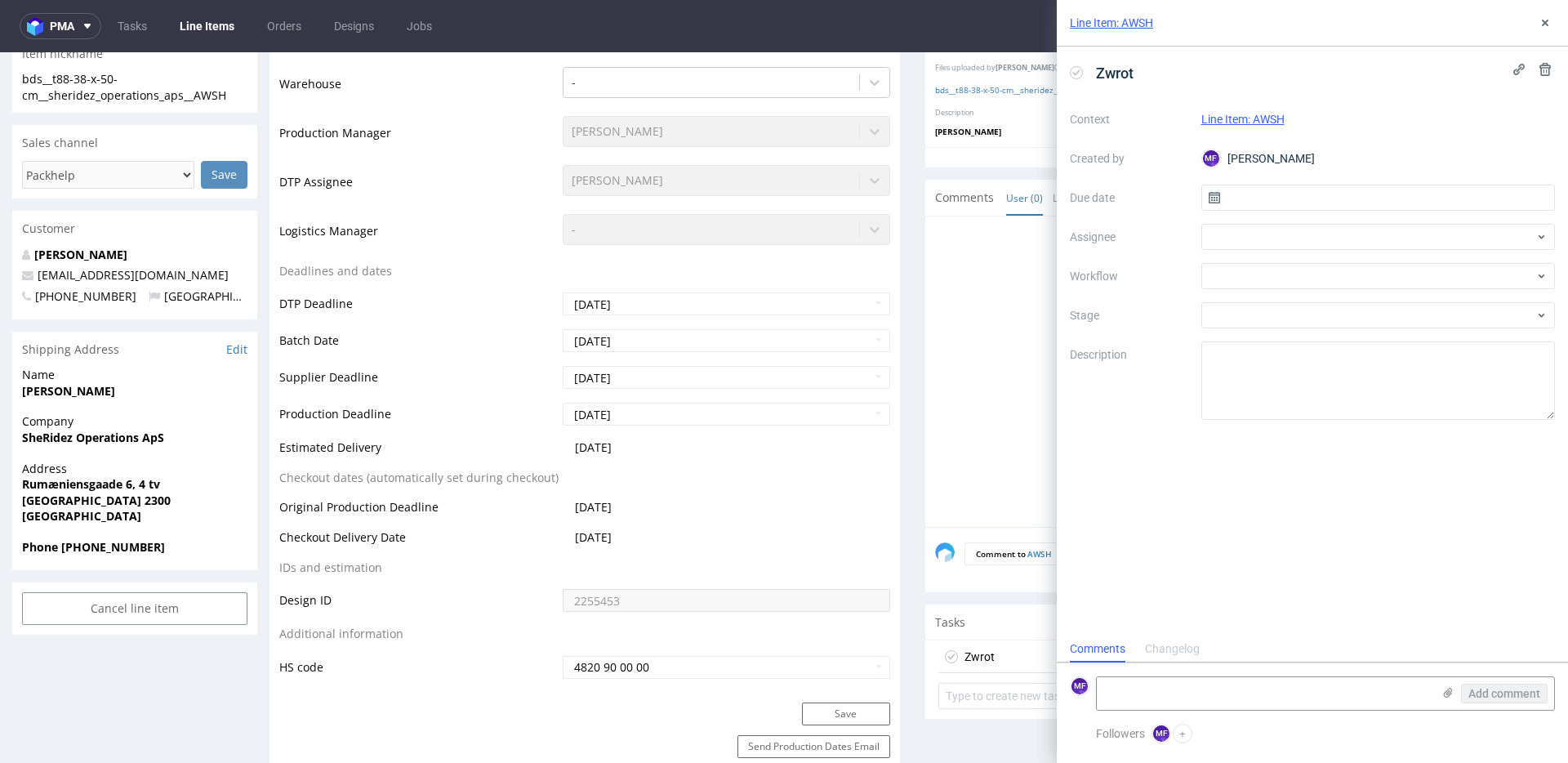
scroll to position [13, 0]
click at [1251, 203] on input "text" at bounding box center [1379, 197] width 355 height 26
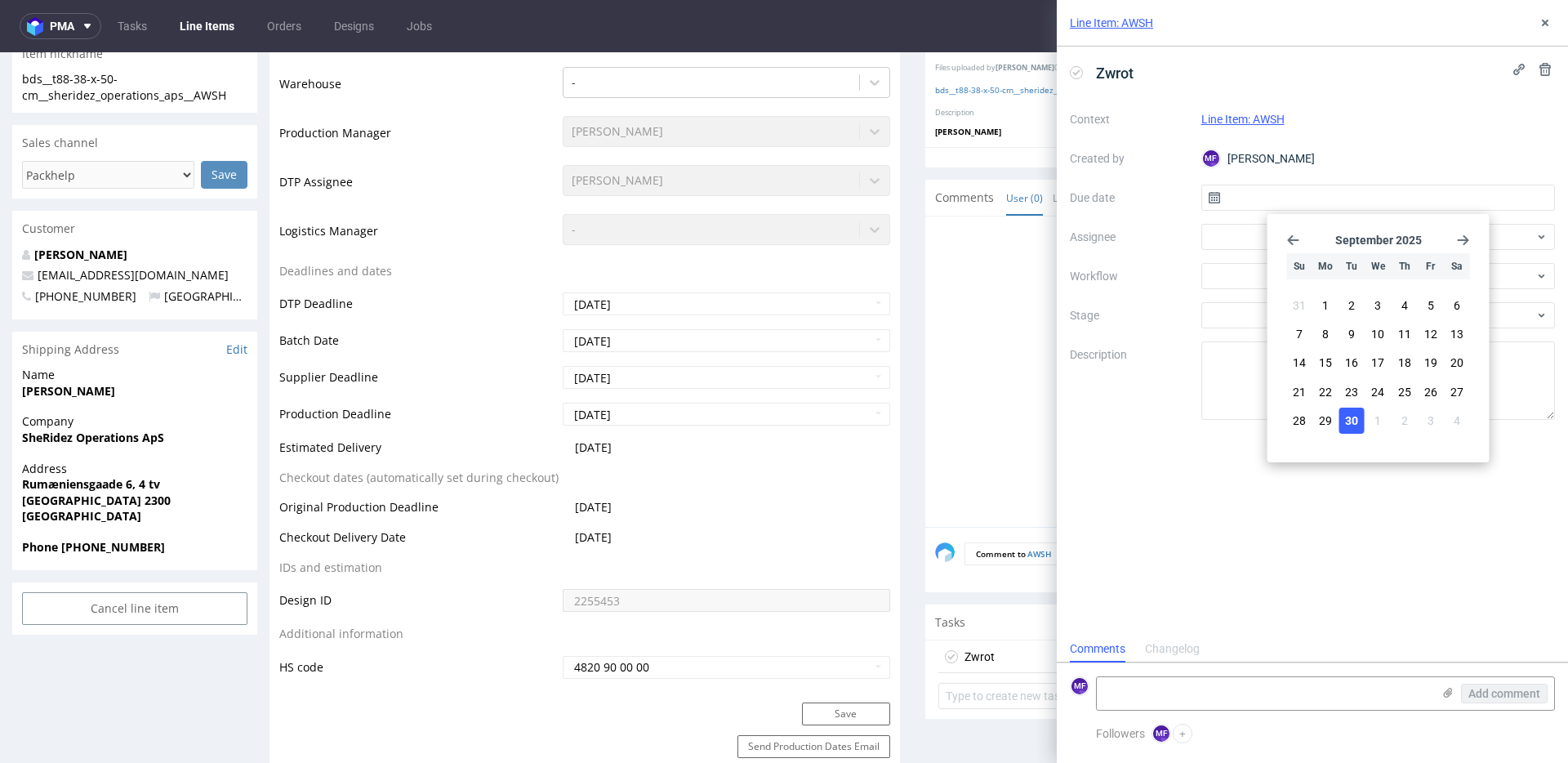
click at [1344, 416] on button "30" at bounding box center [1353, 420] width 25 height 26
type input "[DATE]"
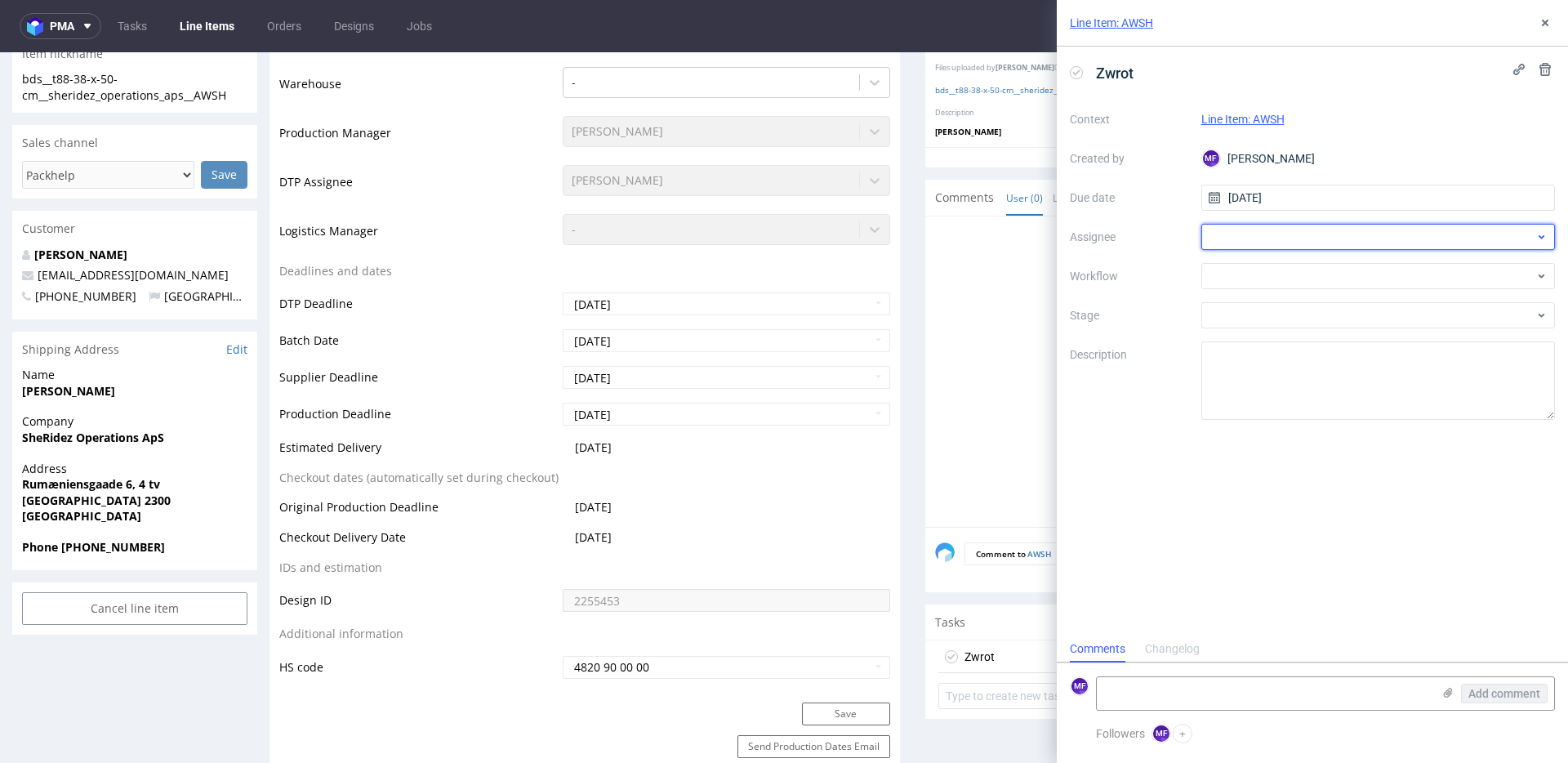
click at [1274, 239] on div at bounding box center [1379, 237] width 355 height 26
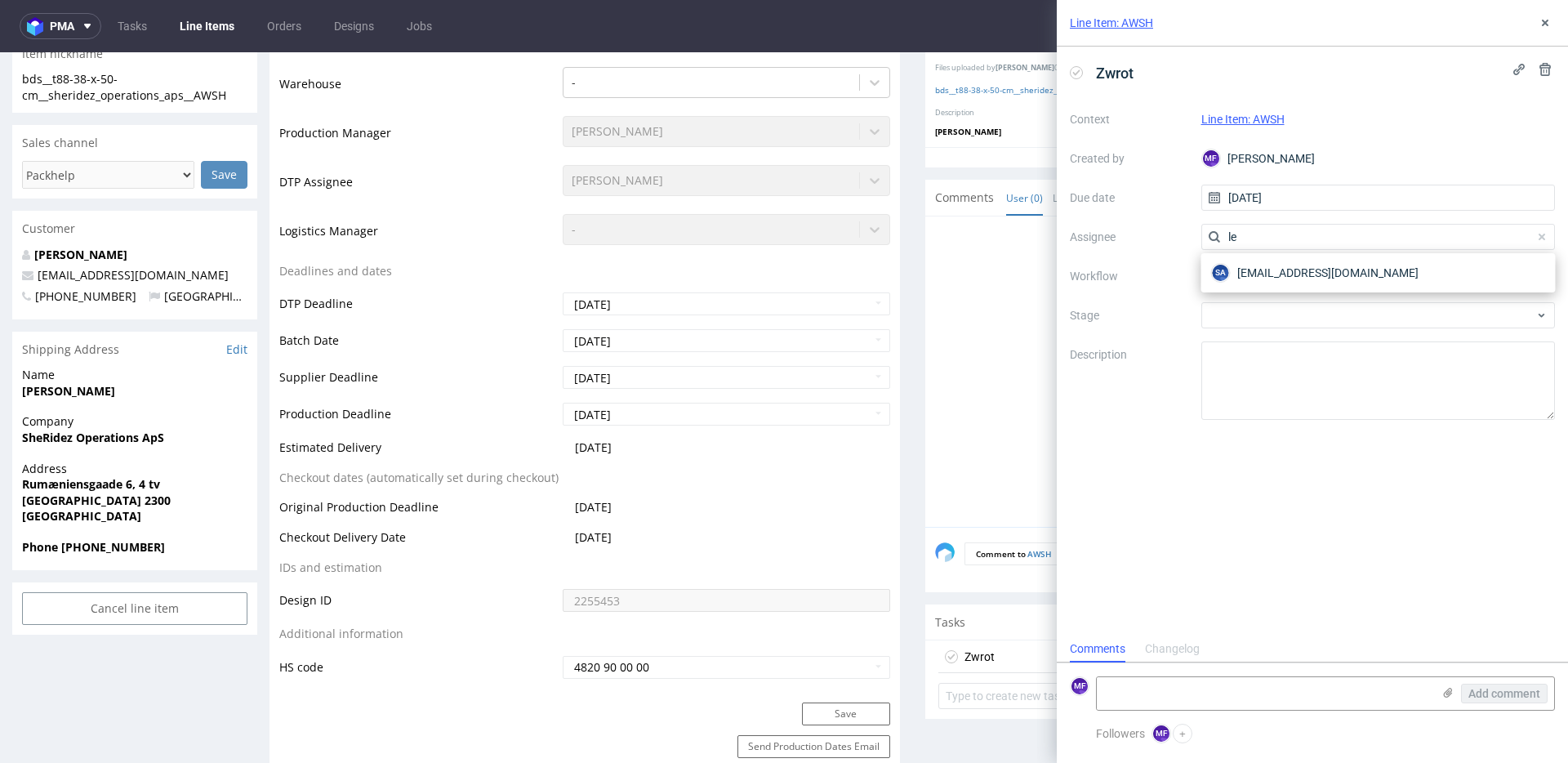
type input "l"
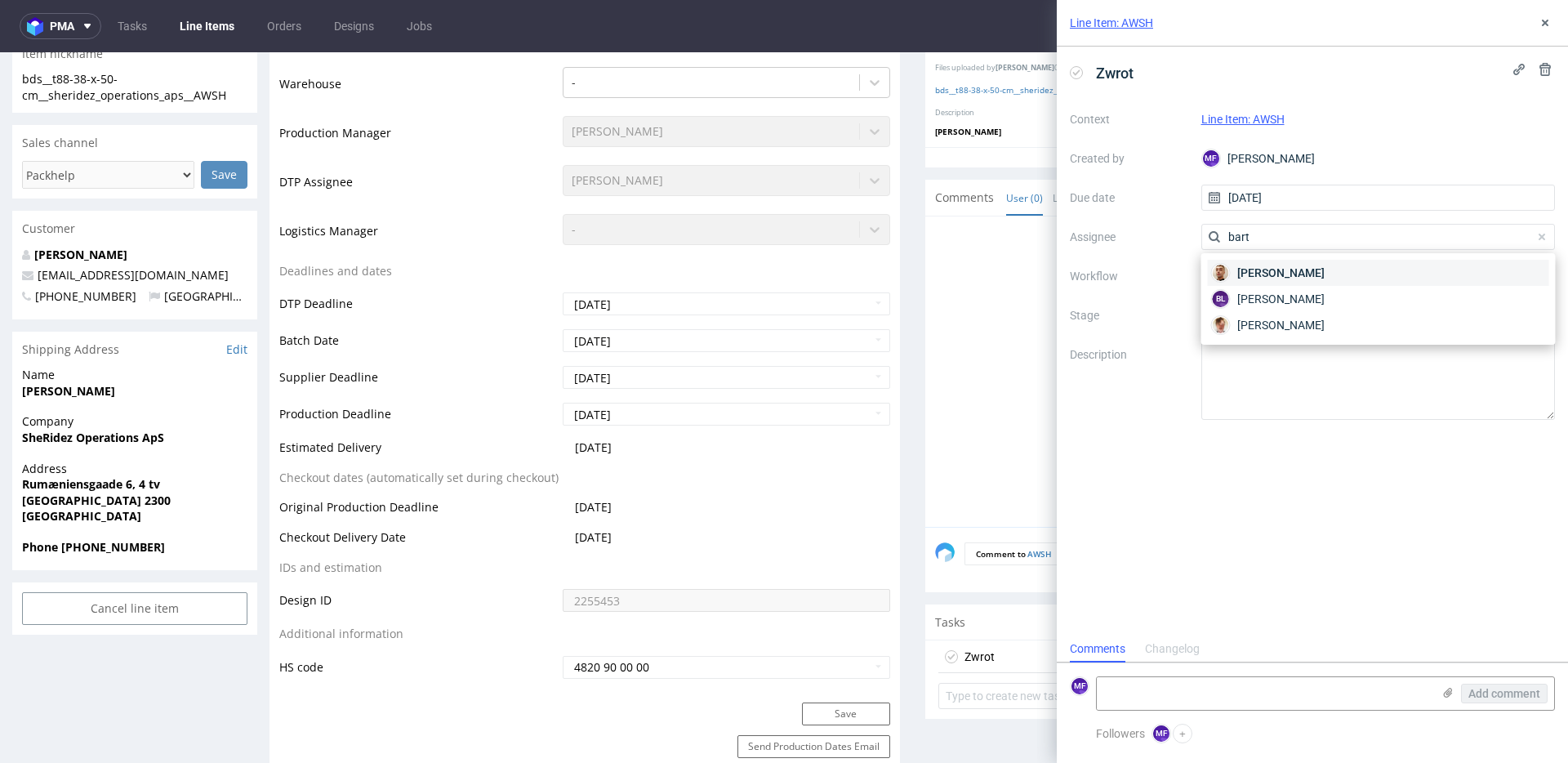
type input "bart"
click at [1274, 277] on span "[PERSON_NAME]" at bounding box center [1281, 272] width 87 height 17
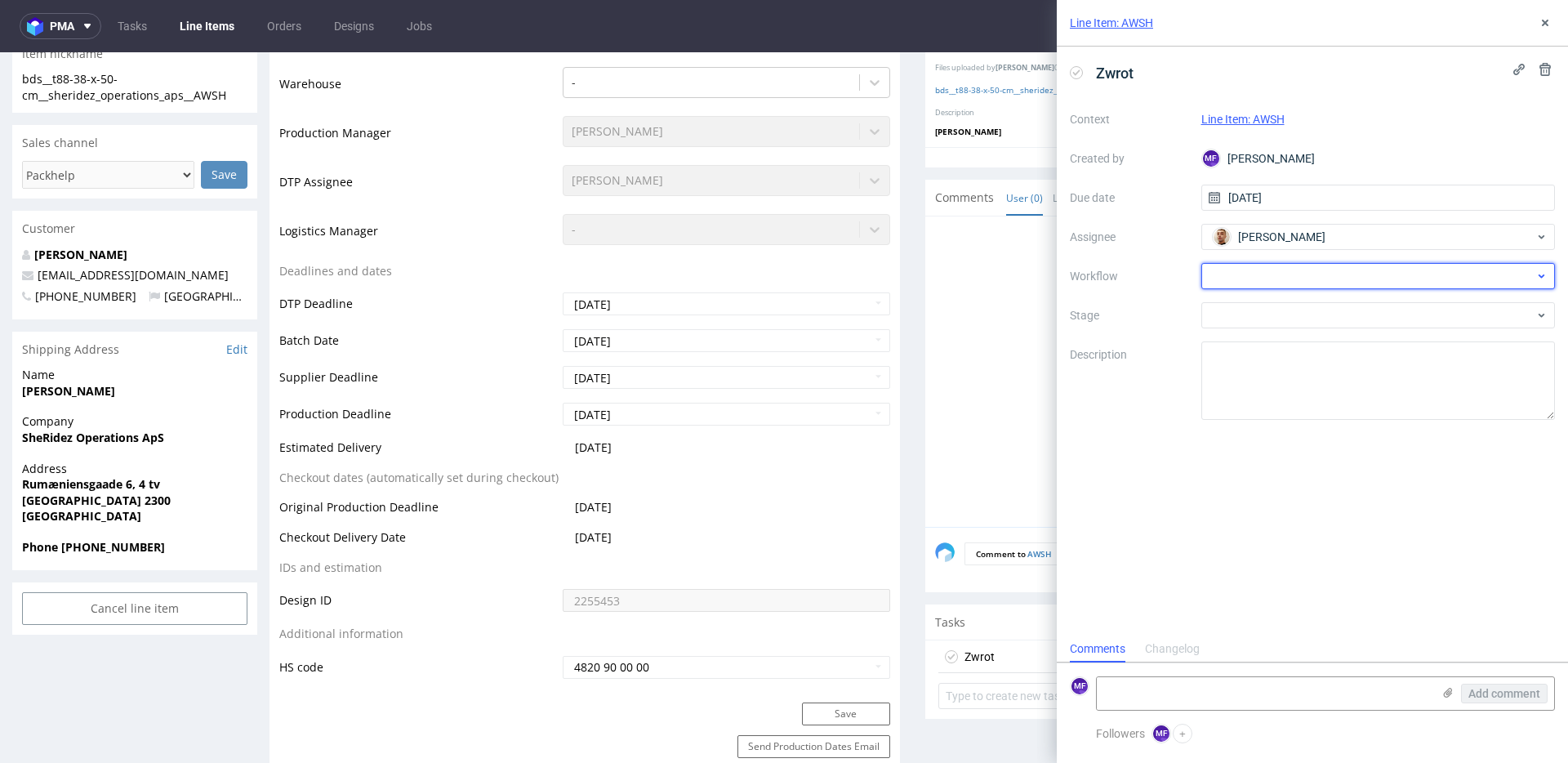
click at [1267, 278] on div at bounding box center [1379, 276] width 355 height 26
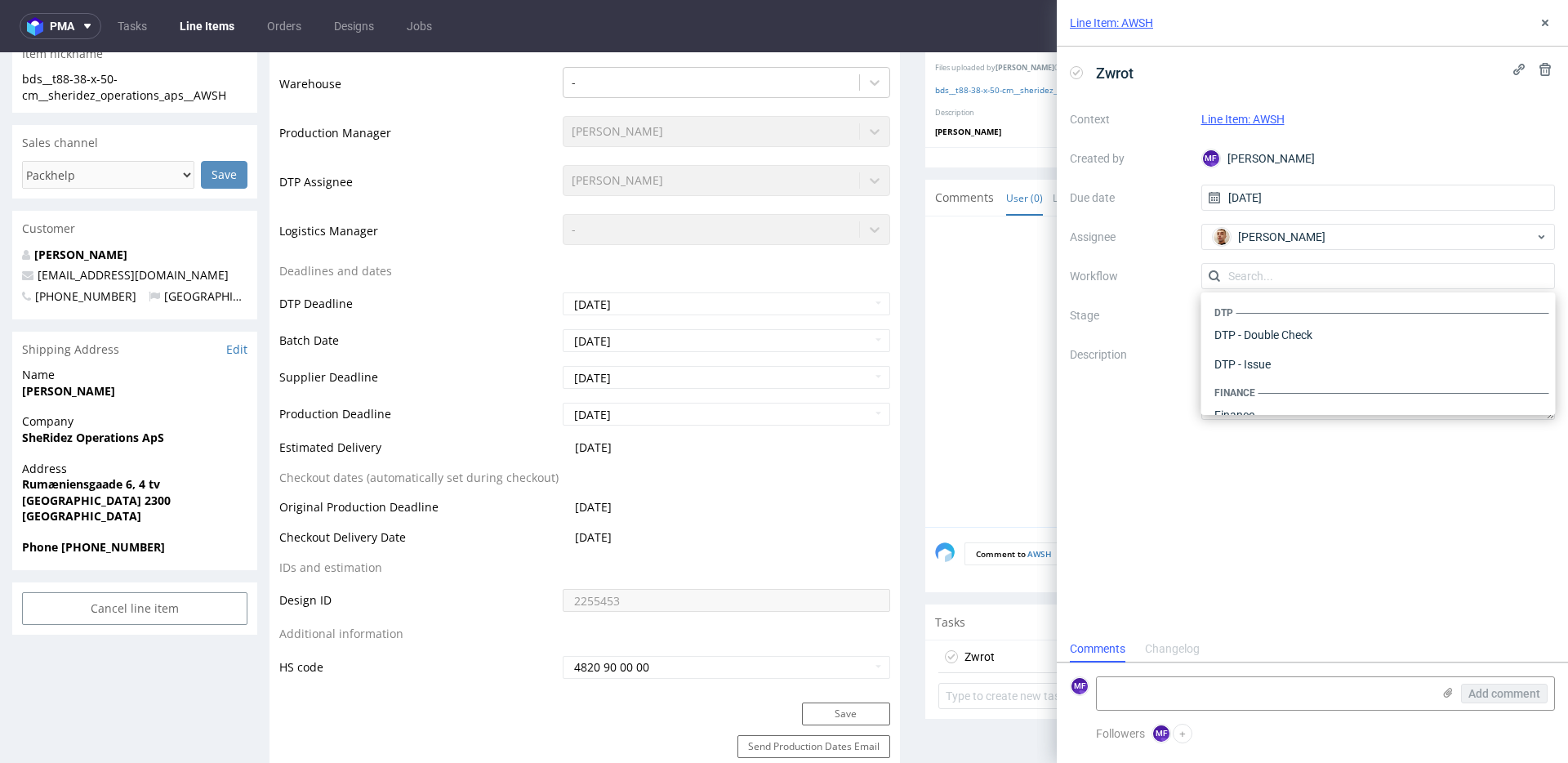
scroll to position [1005, 0]
click at [1276, 396] on div "Warehouse - Shipping" at bounding box center [1379, 394] width 342 height 29
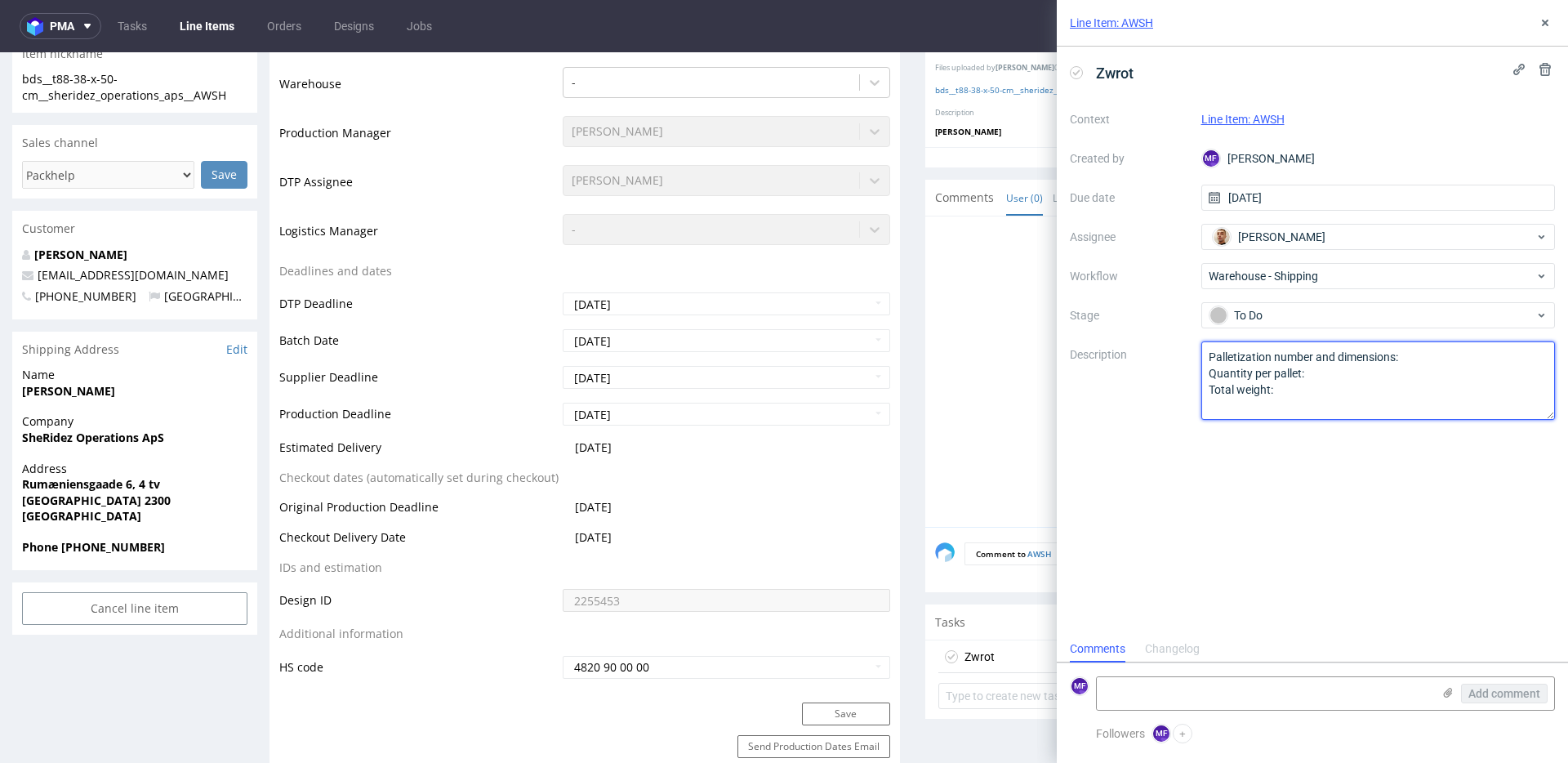
drag, startPoint x: 1274, startPoint y: 389, endPoint x: 1155, endPoint y: 346, distance: 126.5
click at [1155, 346] on div "Context Line Item: AWSH Created by MF Michał Fedorowicz Due date 30/09/2025 Ass…" at bounding box center [1312, 262] width 485 height 313
paste textarea "Wróciło do Pęcic. Prośba o kontakt z klientem."
type textarea "Wróciło do Pęcic. Prośba o kontakt z klientem."
click at [1357, 501] on div "Zwrot Context Line Item: AWSH Created by MF Michał Fedorowicz Due date 30/09/20…" at bounding box center [1312, 341] width 511 height 589
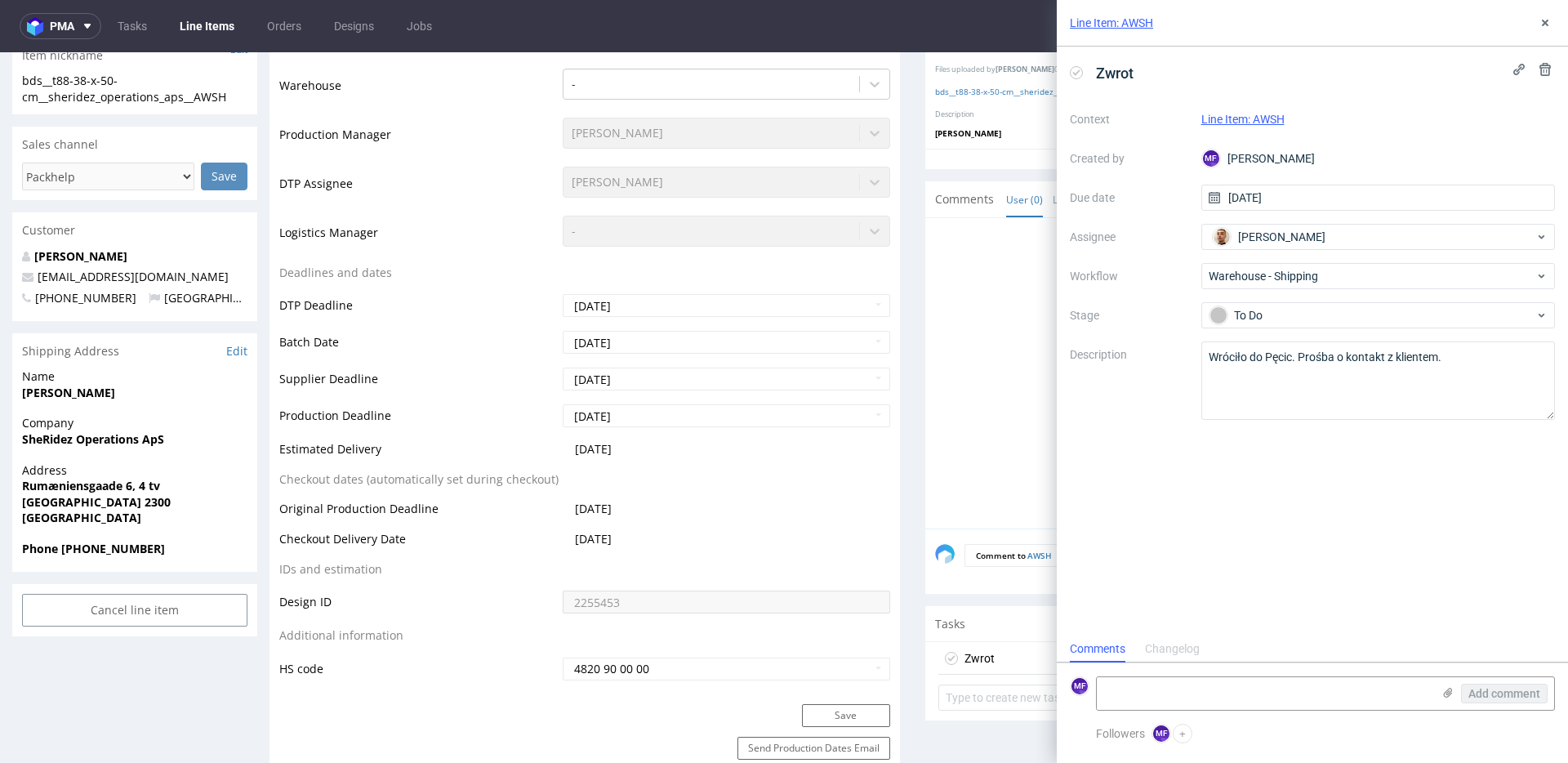
scroll to position [416, 0]
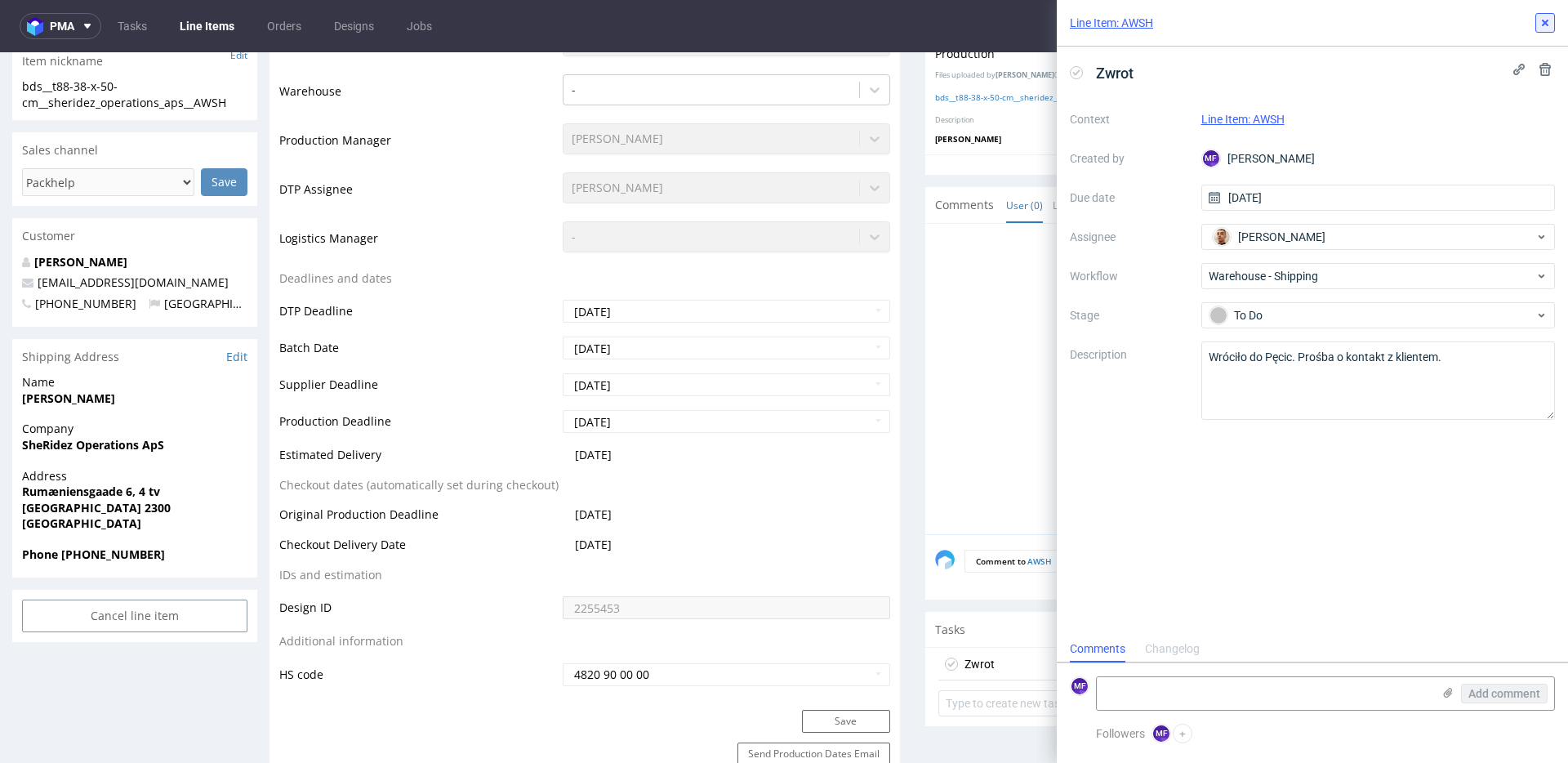
click at [1542, 18] on icon at bounding box center [1544, 23] width 13 height 13
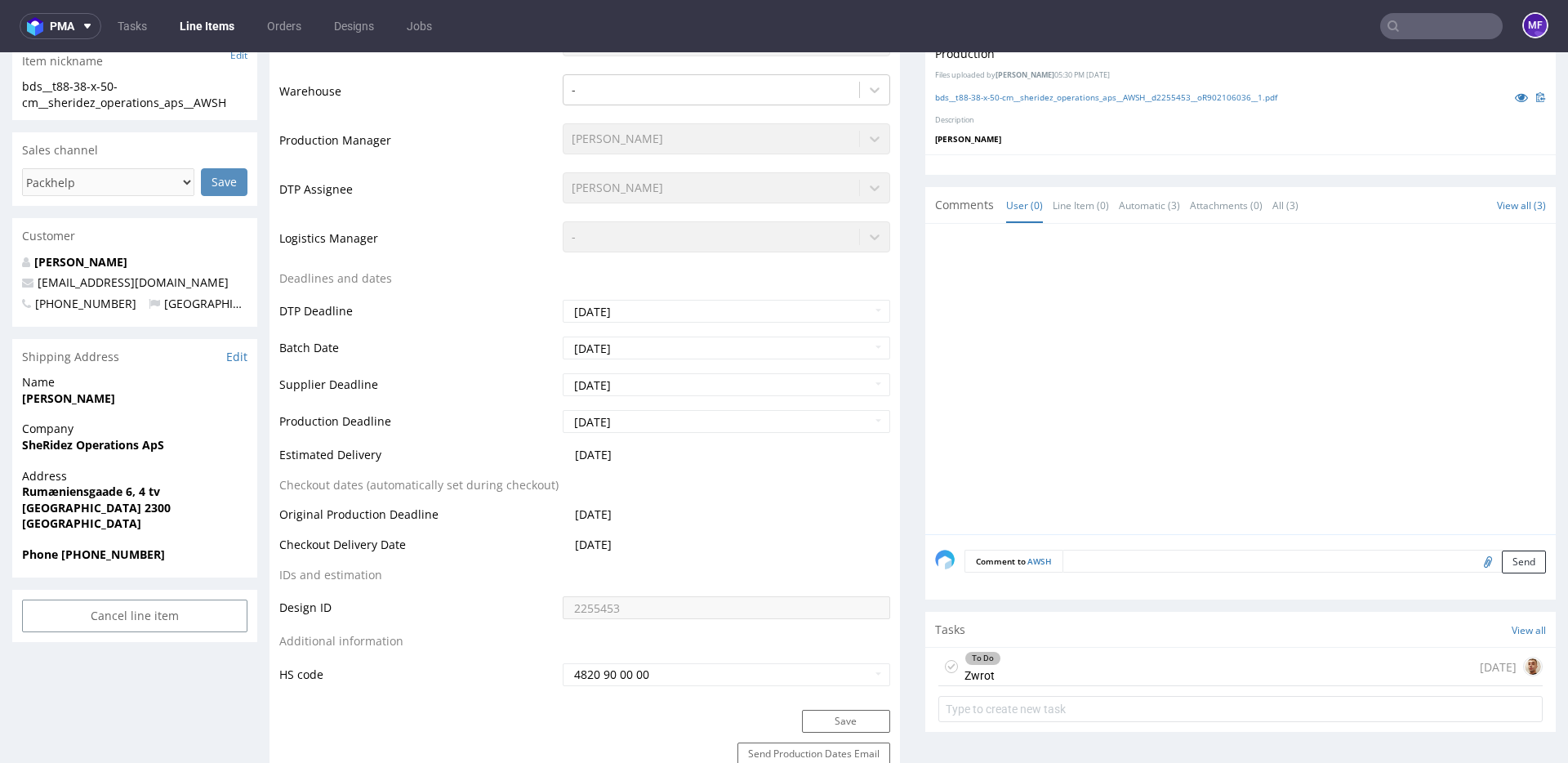
scroll to position [413, 0]
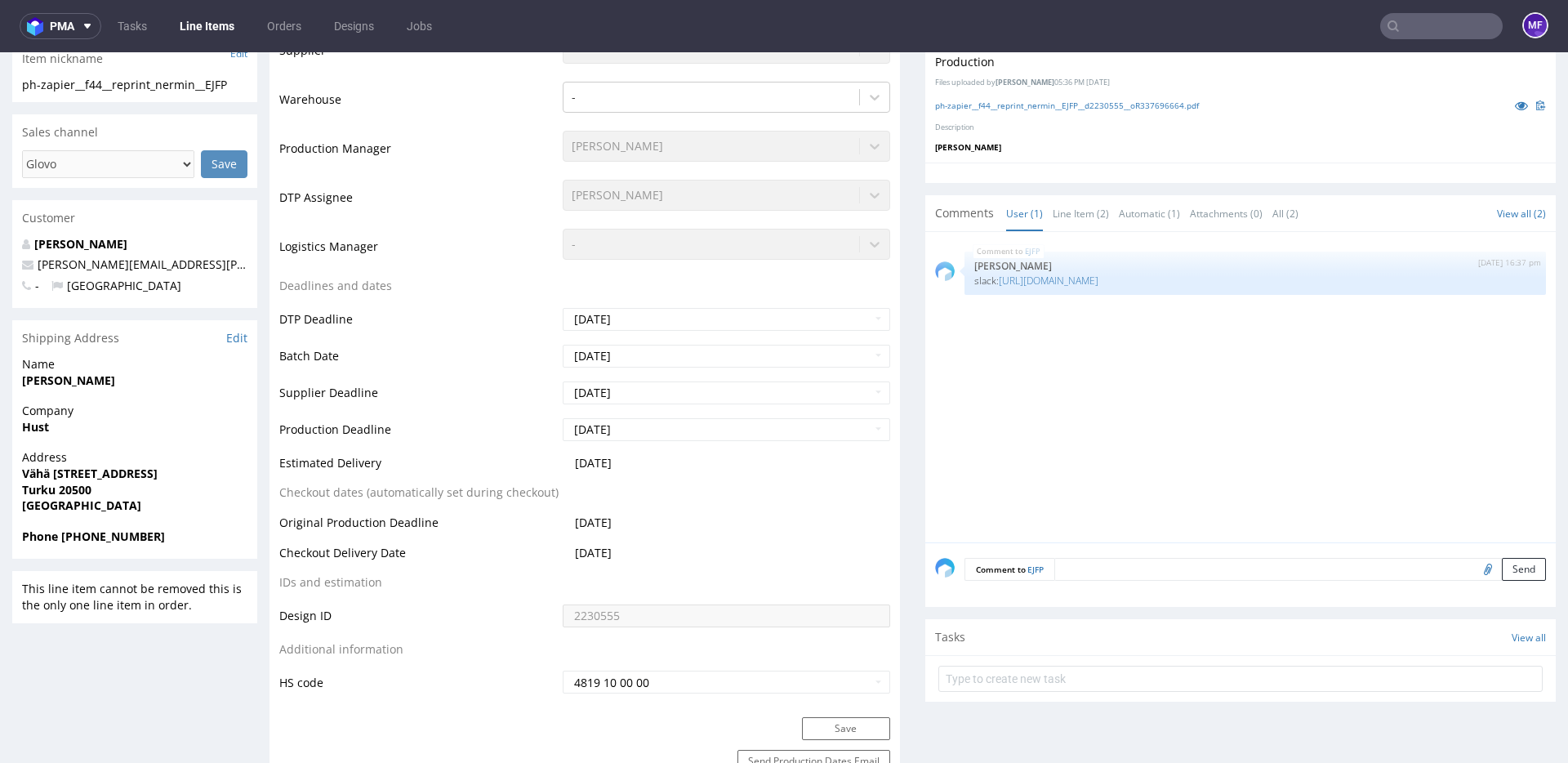
scroll to position [657, 0]
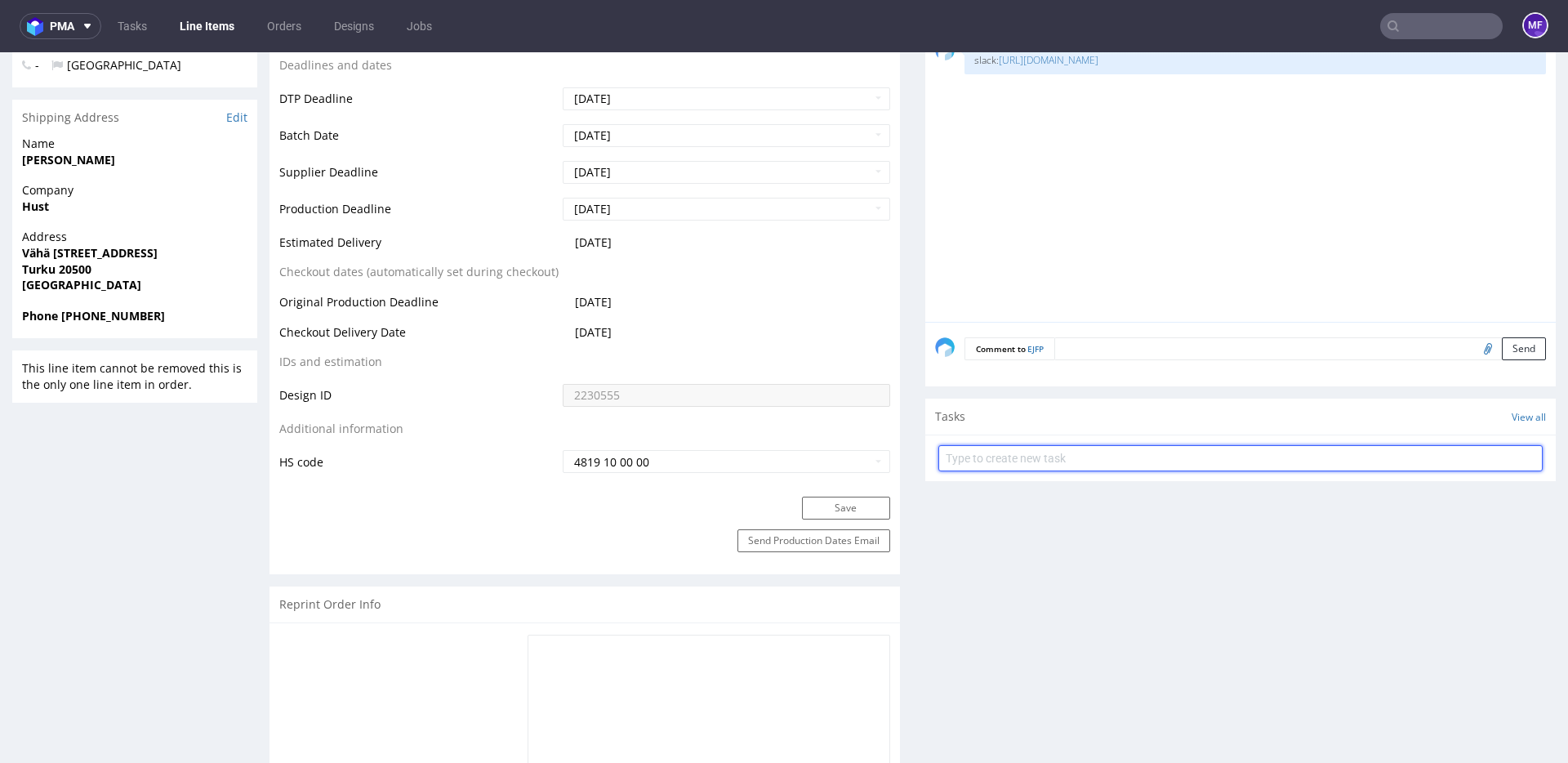
click at [978, 457] on input "text" at bounding box center [1240, 458] width 604 height 26
type input "Zwrot"
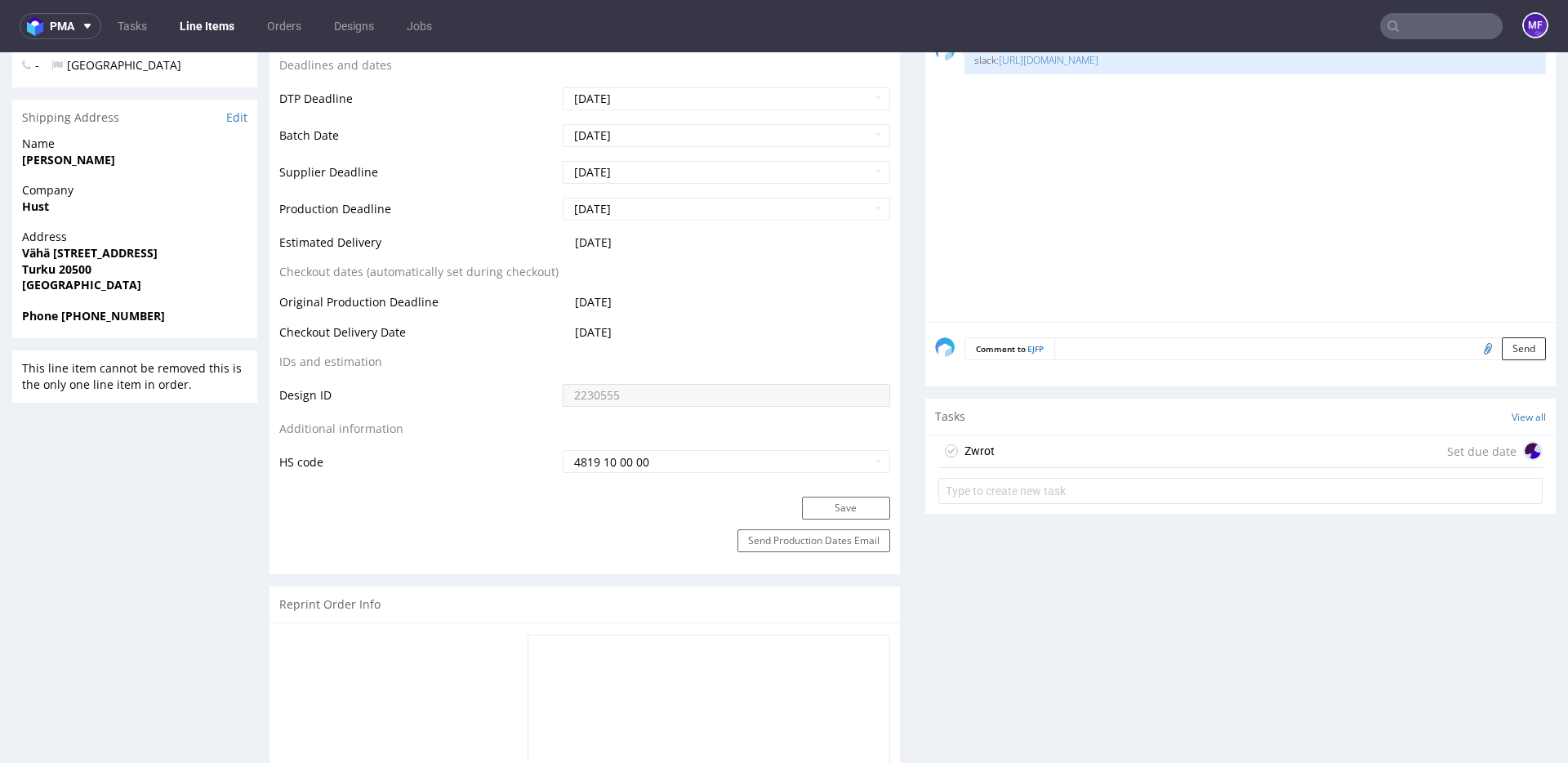
click at [988, 453] on div "Zwrot Set due date" at bounding box center [1240, 452] width 604 height 32
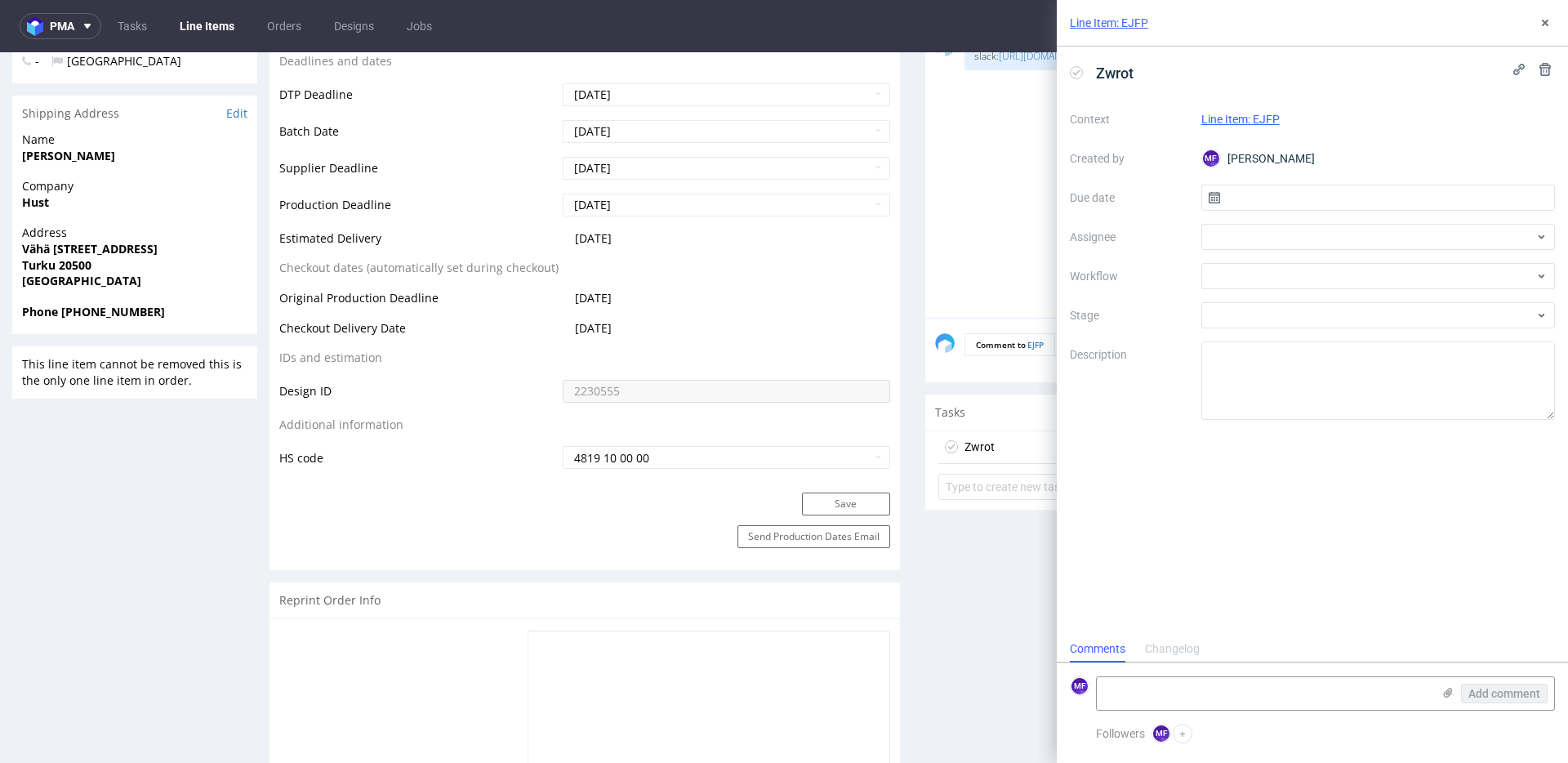
scroll to position [666, 0]
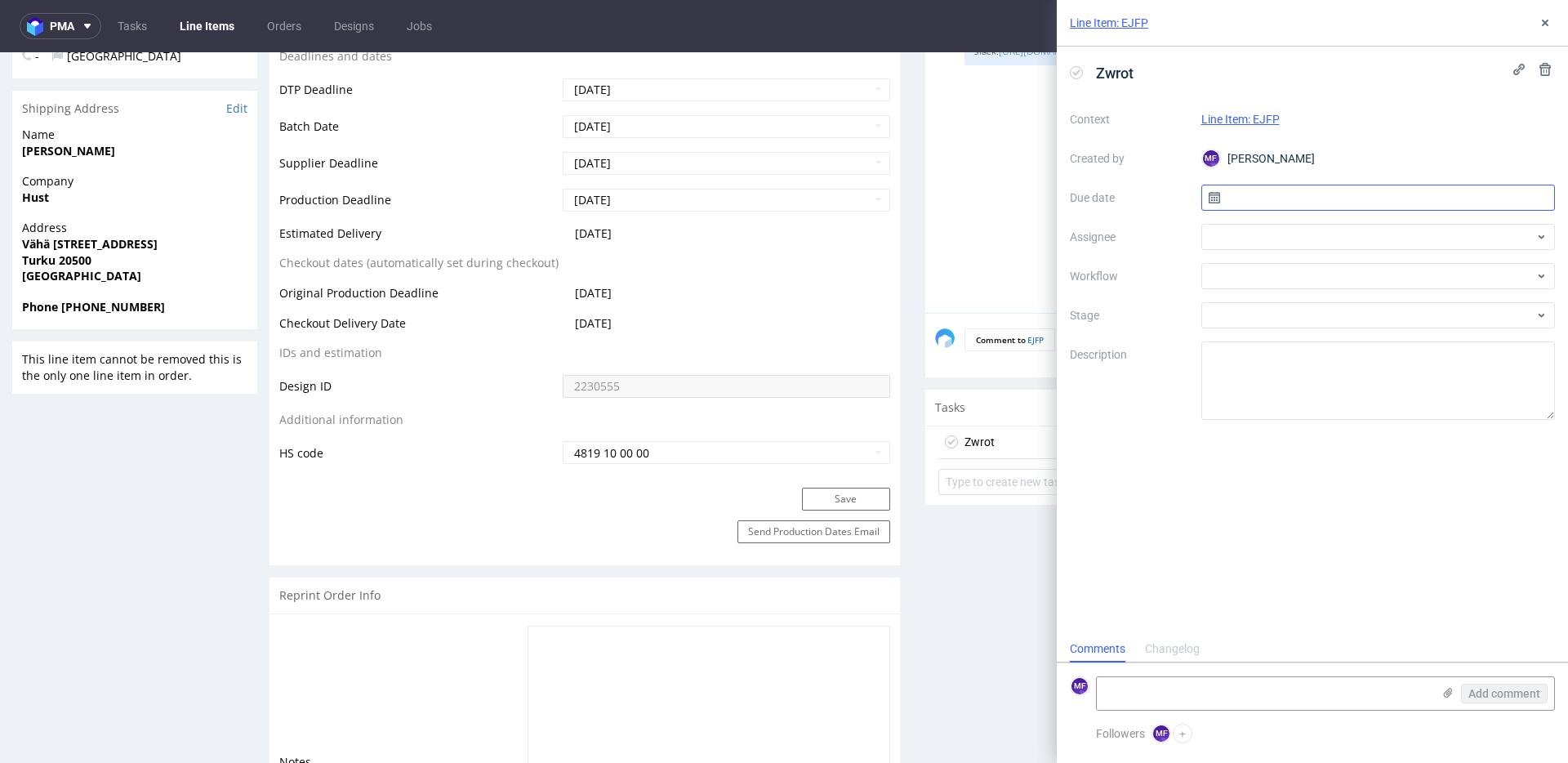
click at [1238, 187] on input "text" at bounding box center [1379, 197] width 355 height 26
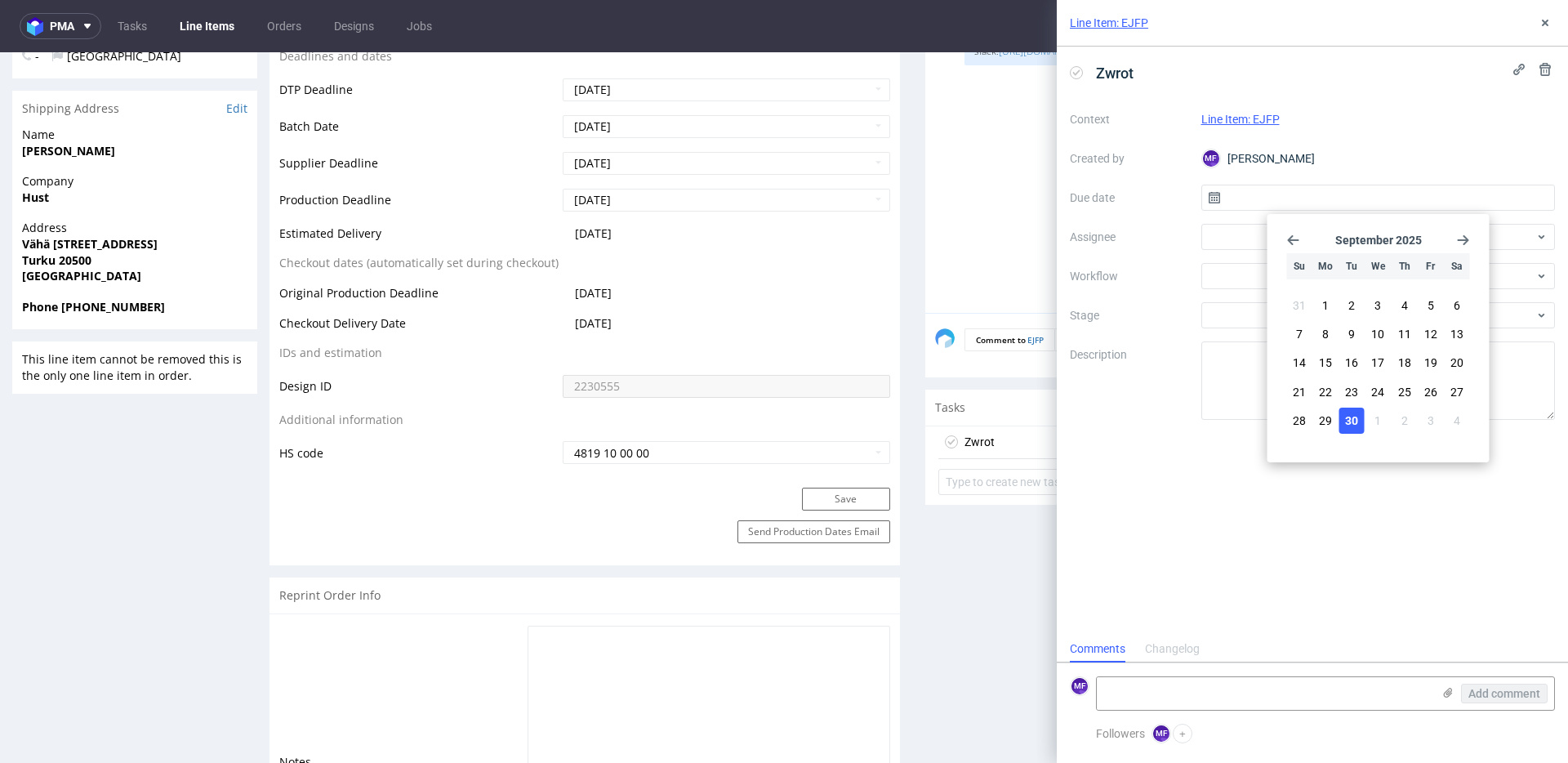
click at [1362, 432] on button "30" at bounding box center [1353, 420] width 25 height 26
type input "[DATE]"
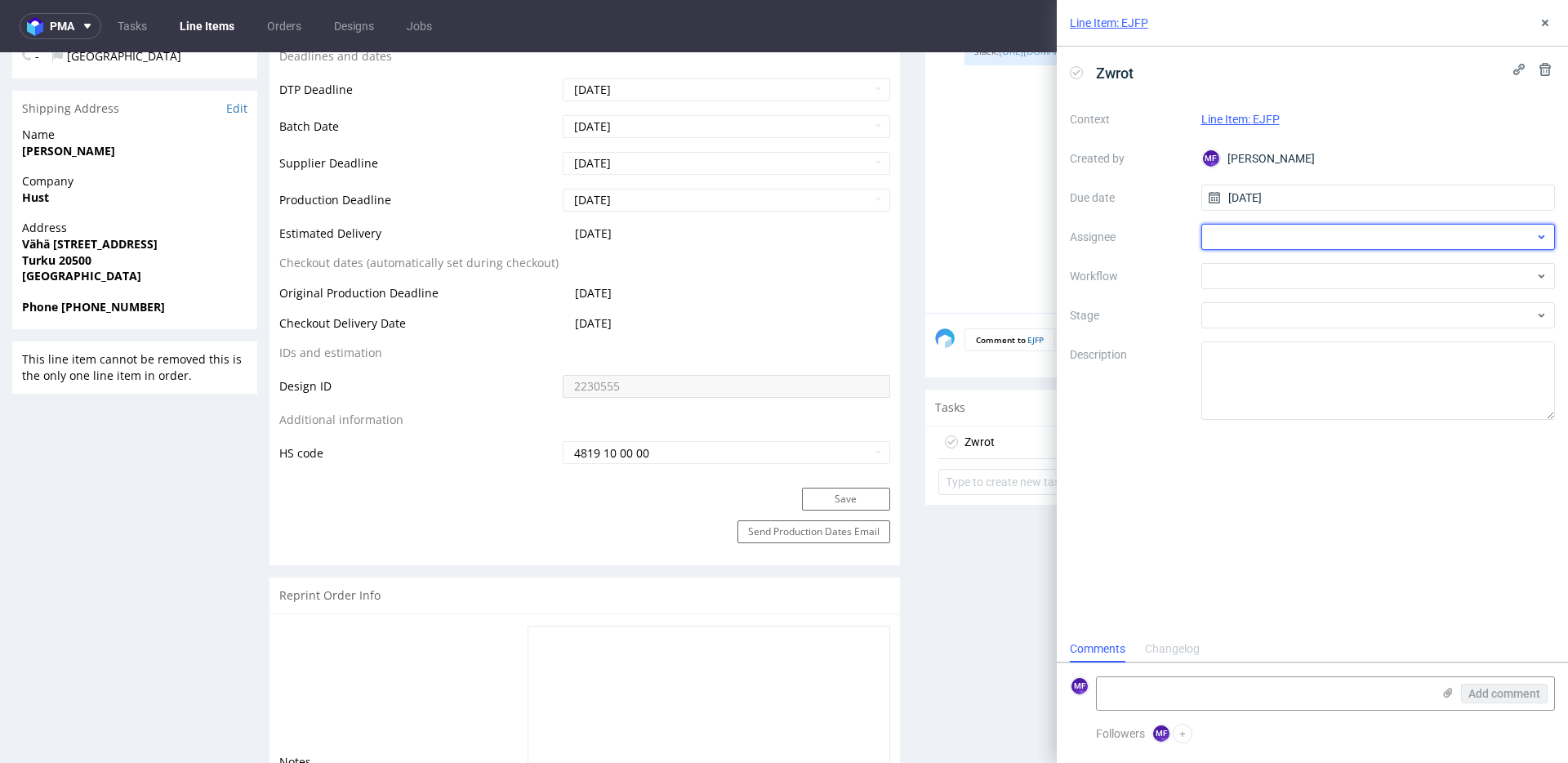
click at [1258, 246] on div at bounding box center [1379, 237] width 355 height 26
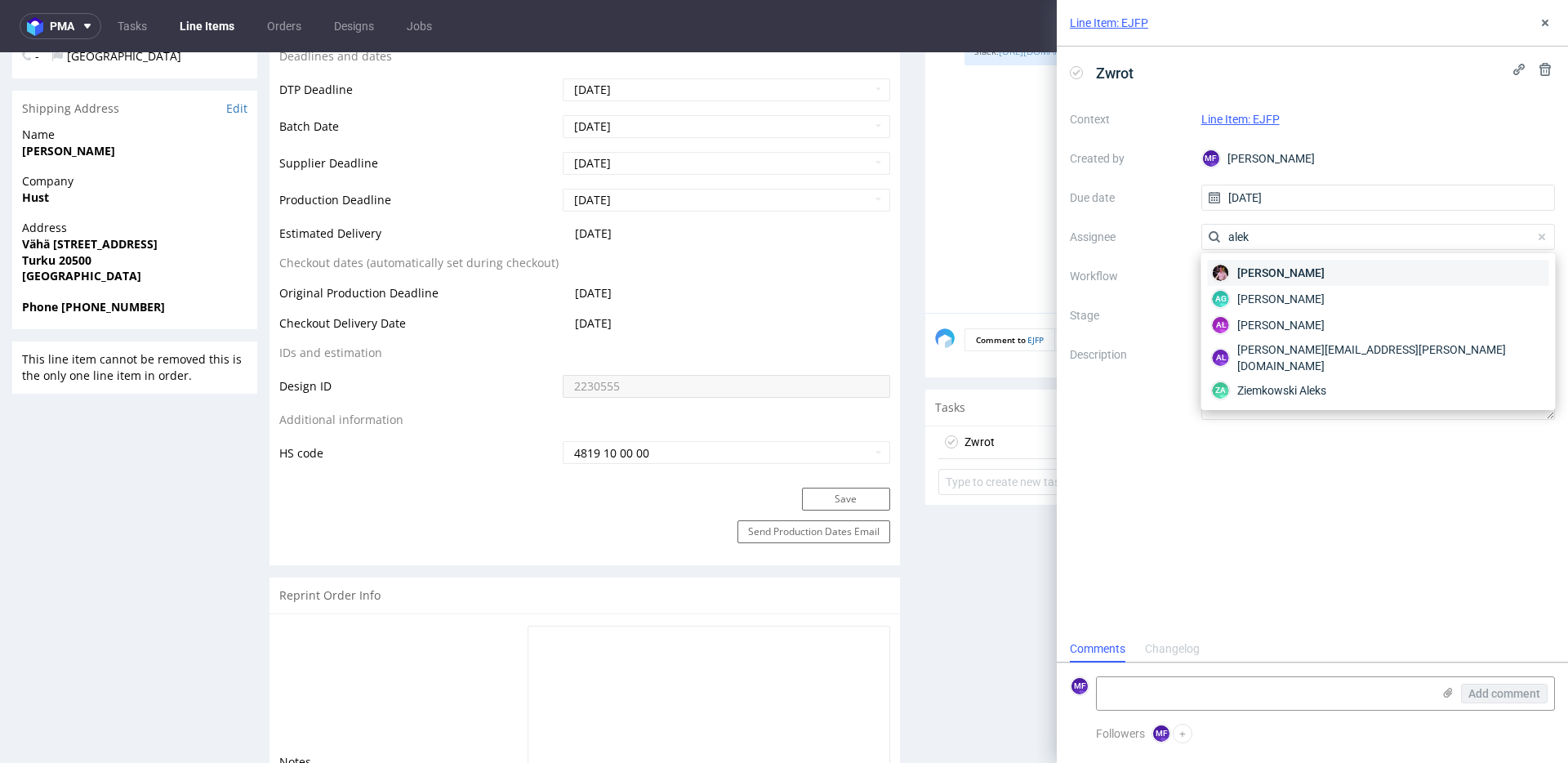
type input "alek"
click at [1269, 270] on span "[PERSON_NAME]" at bounding box center [1281, 272] width 87 height 17
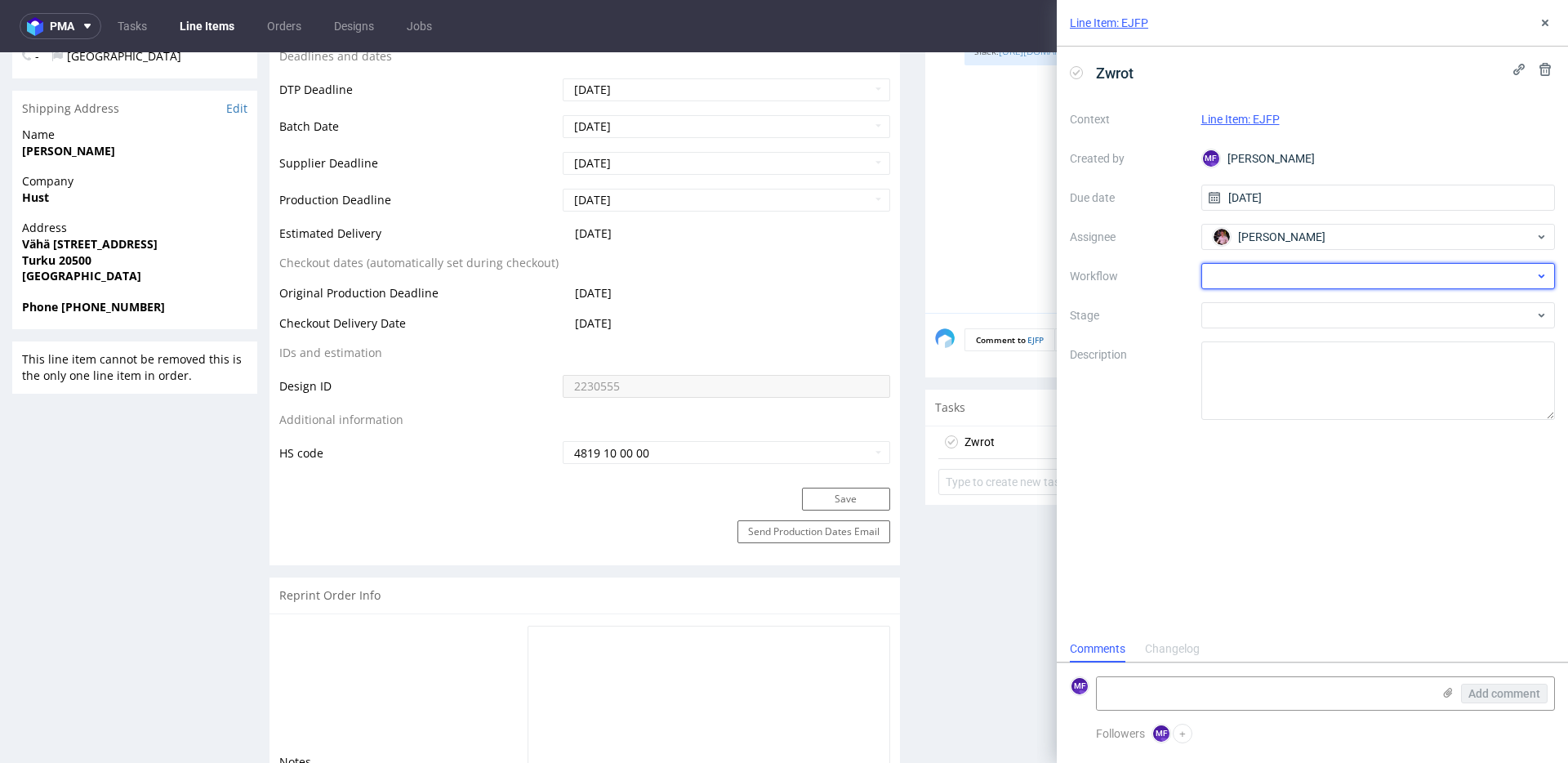
click at [1262, 274] on div at bounding box center [1379, 276] width 355 height 26
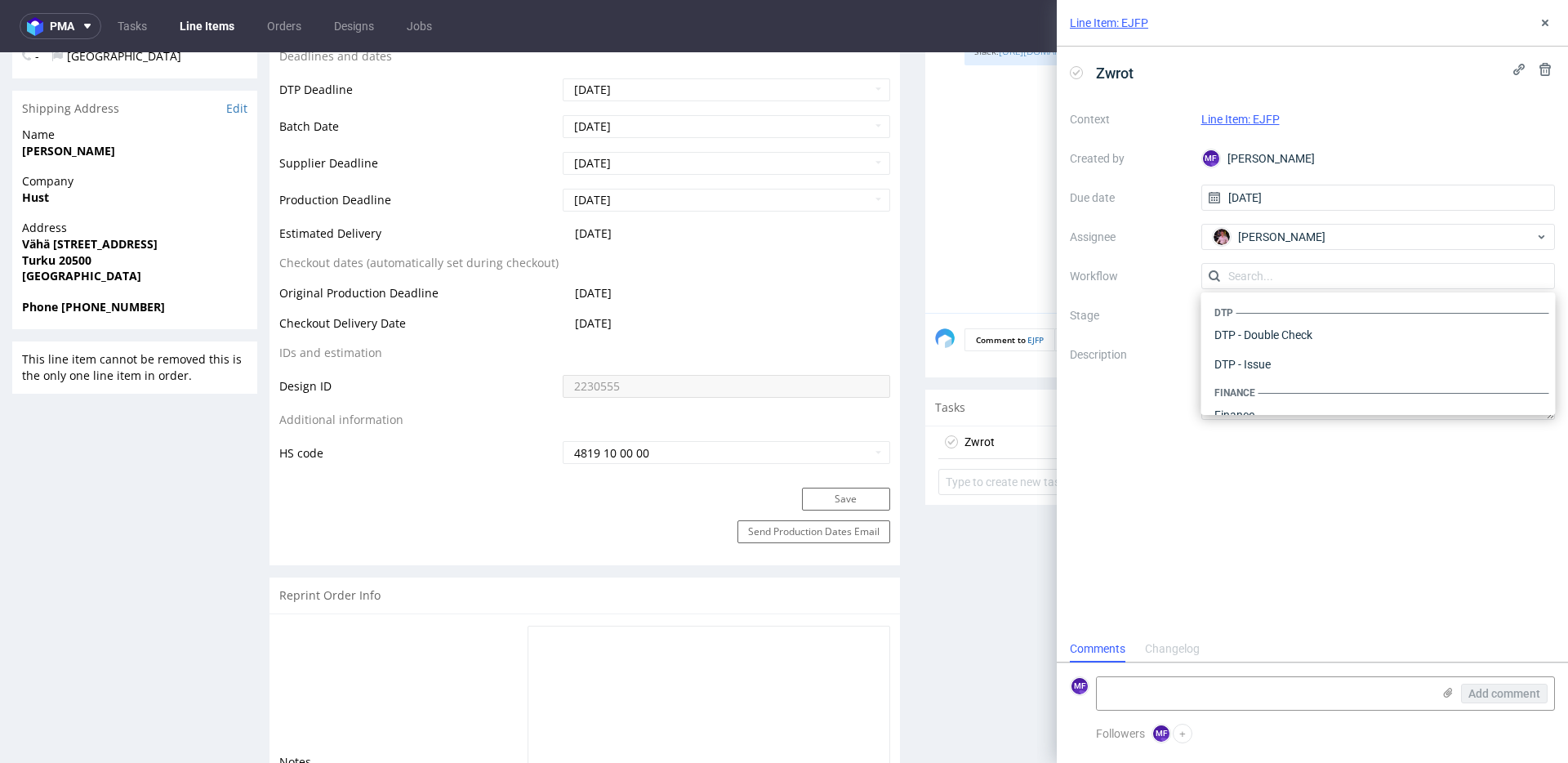
scroll to position [1005, 0]
click at [1270, 396] on div "Warehouse - Shipping" at bounding box center [1379, 394] width 342 height 29
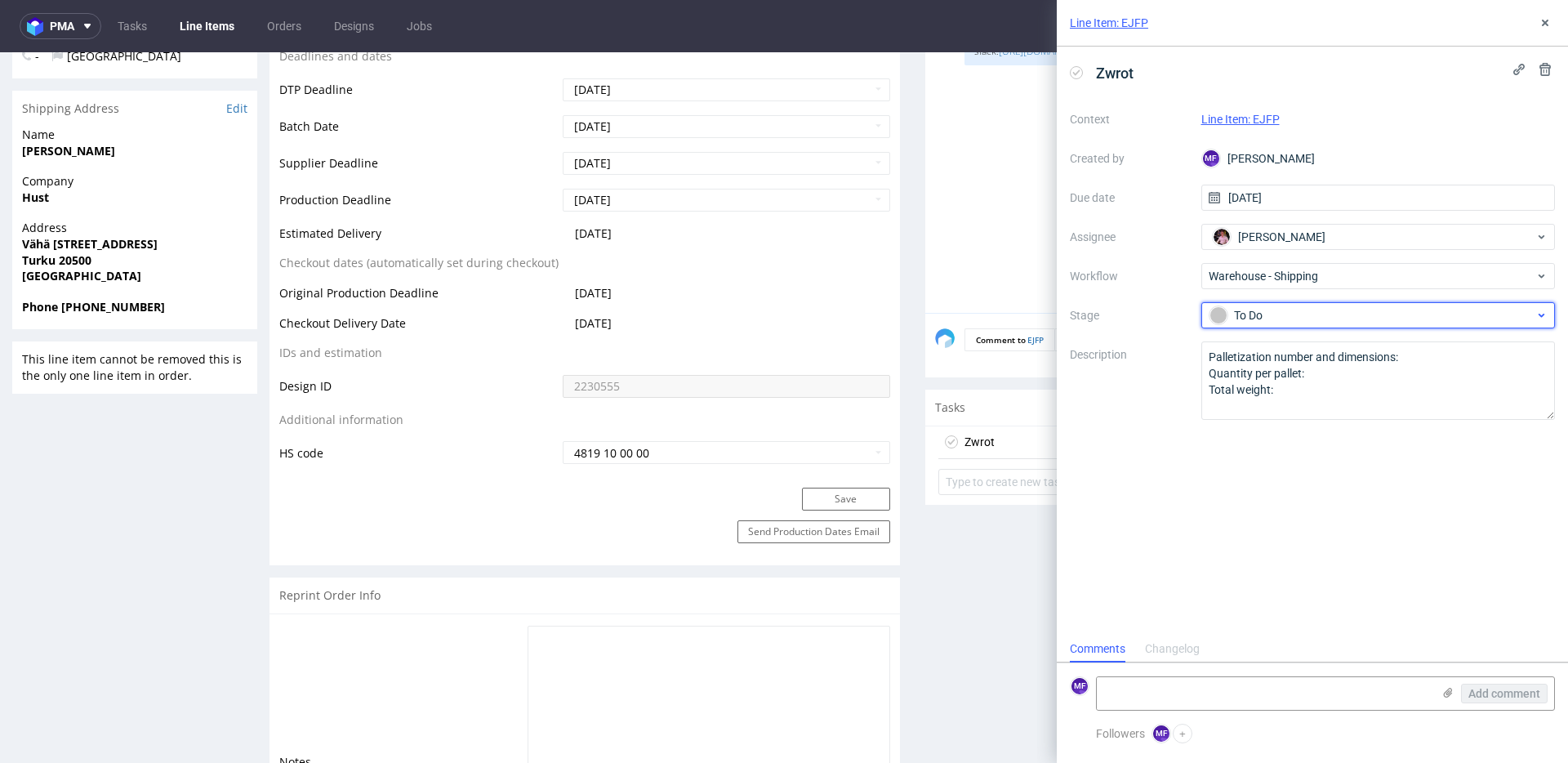
click at [1262, 323] on span "To Do" at bounding box center [1372, 315] width 327 height 20
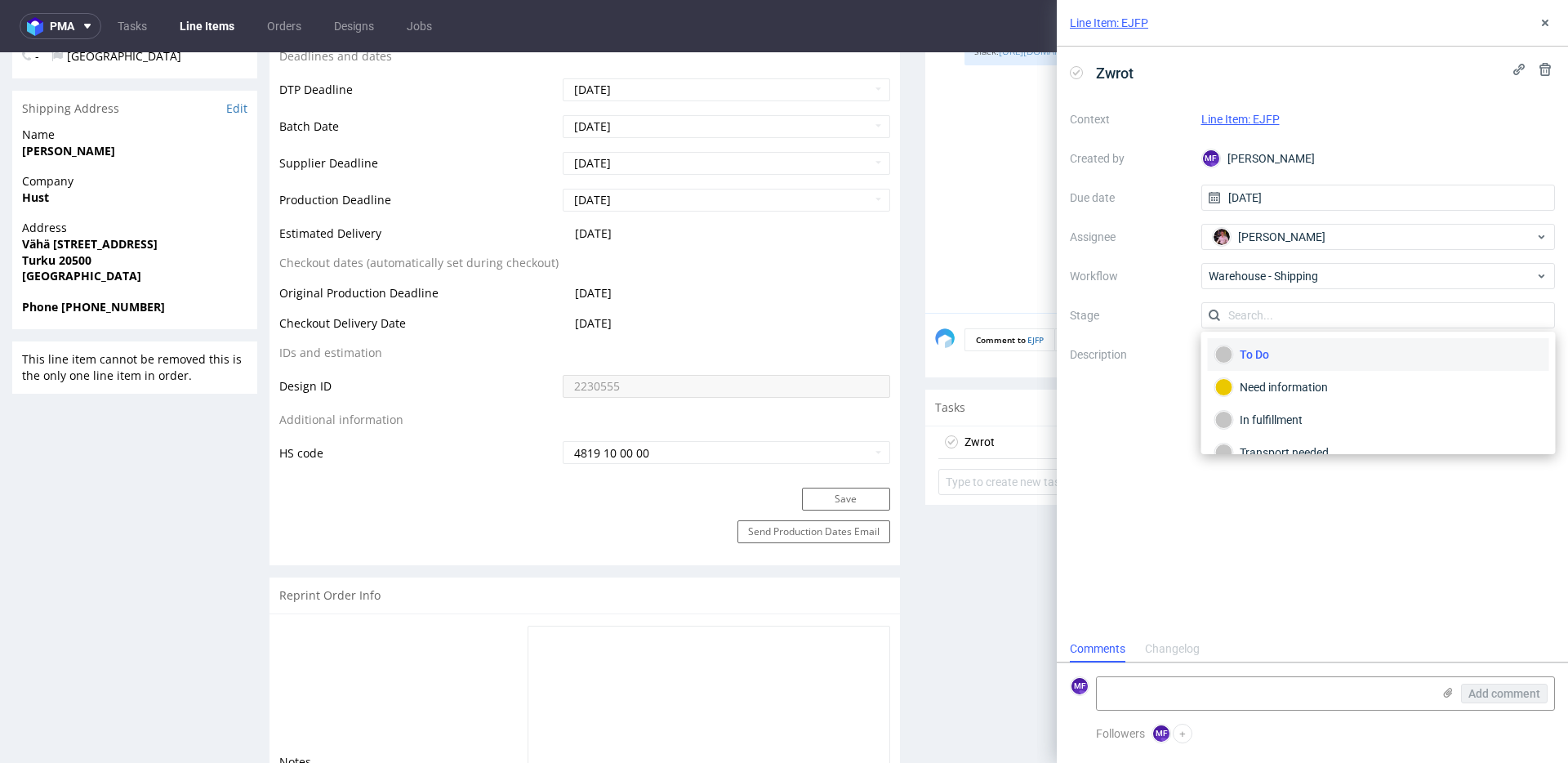
click at [1165, 371] on label "Description" at bounding box center [1129, 380] width 119 height 72
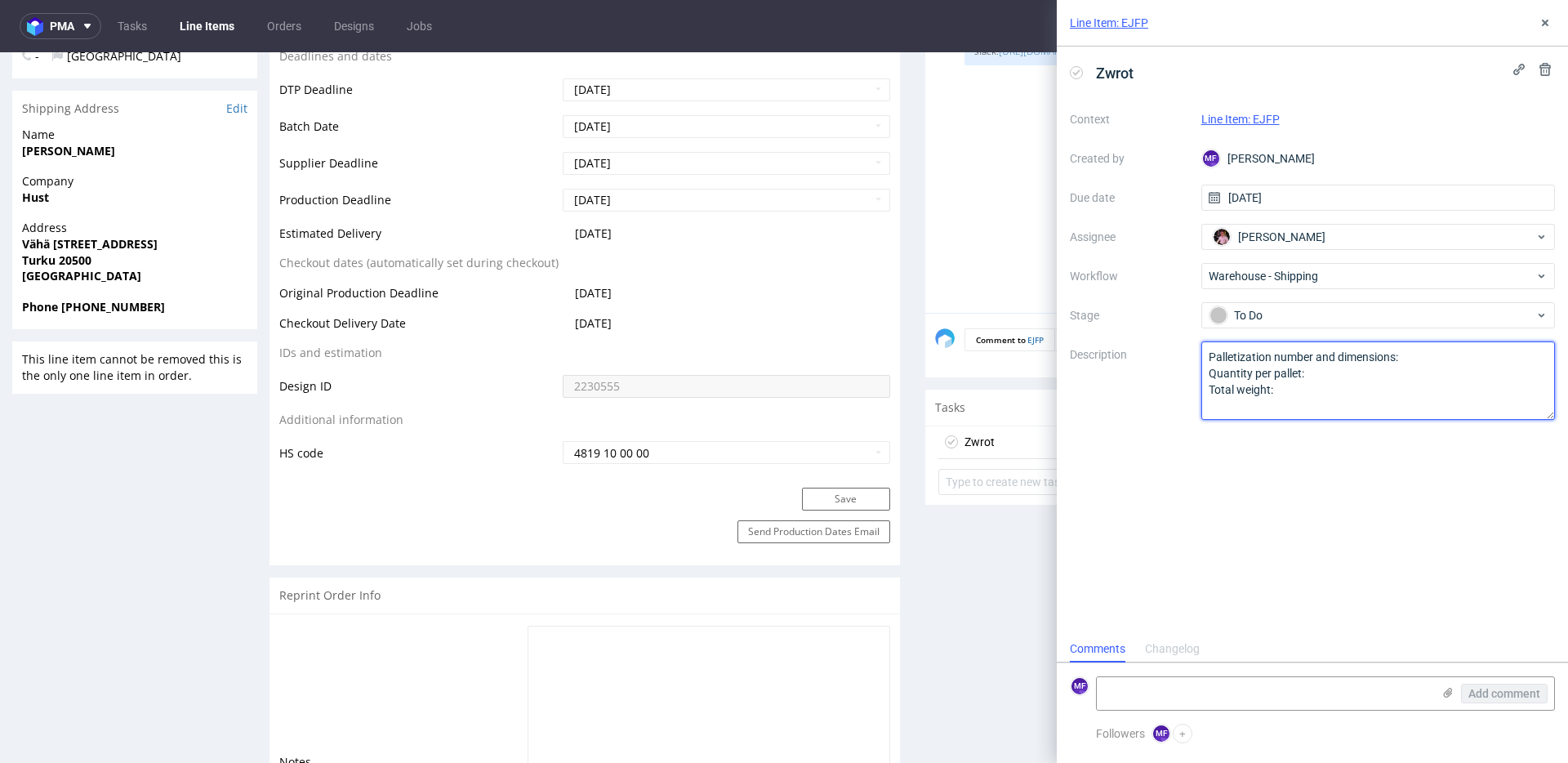
drag, startPoint x: 1293, startPoint y: 389, endPoint x: 1105, endPoint y: 327, distance: 198.0
click at [1105, 327] on div "Context Line Item: EJFP Created by MF Michał Fedorowicz Due date 30/09/2025 Ass…" at bounding box center [1312, 262] width 485 height 313
paste textarea "Wróciło do Pęcic. Prośba o kontakt z klientem."
type textarea "Wróciło do Pęcic. Prośba o kontakt z klientem."
click at [1204, 460] on div "Zwrot Context Line Item: EJFP Created by MF Michał Fedorowicz Due date 30/09/20…" at bounding box center [1312, 341] width 511 height 589
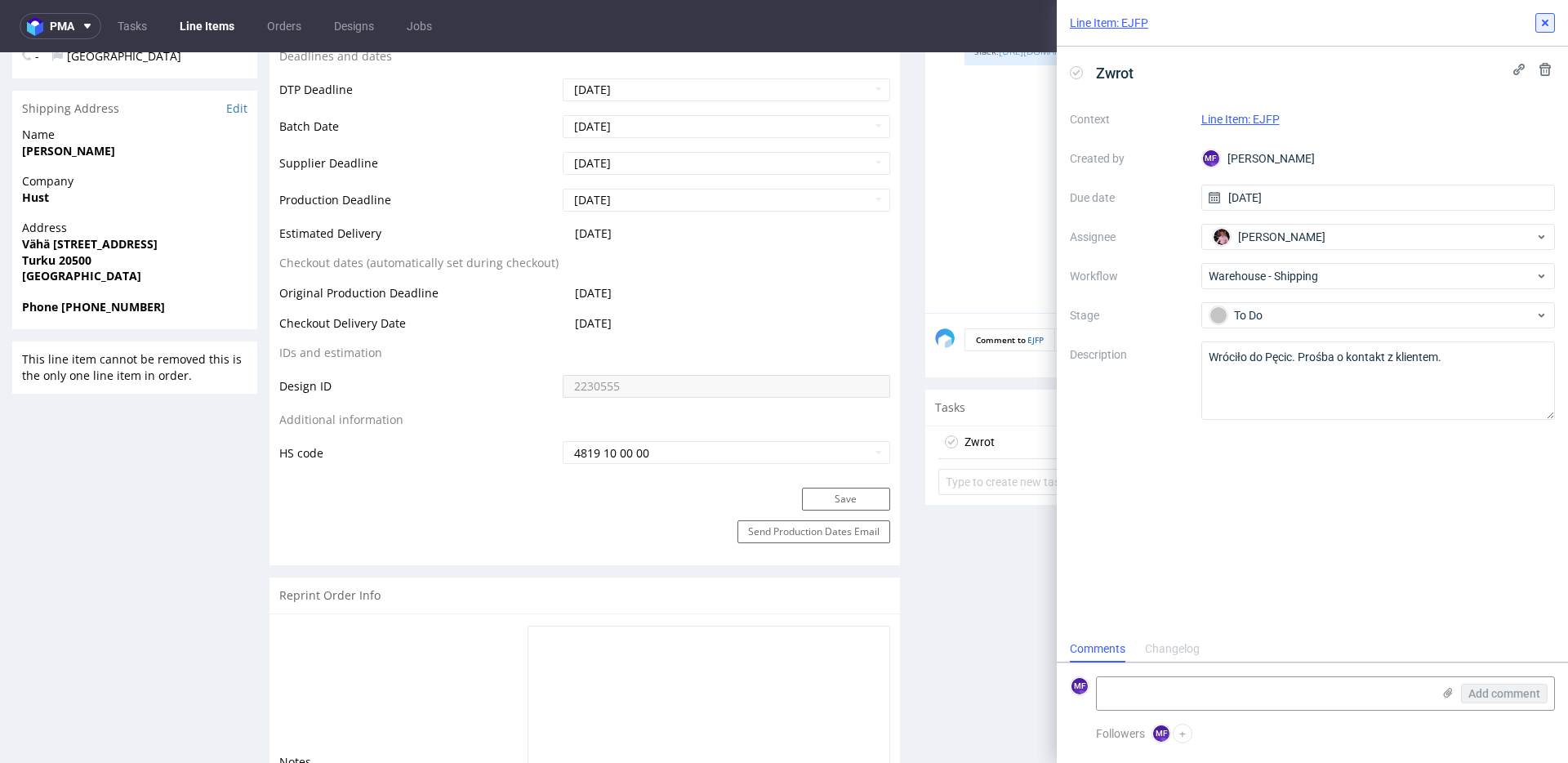
click at [1545, 24] on icon at bounding box center [1544, 23] width 13 height 13
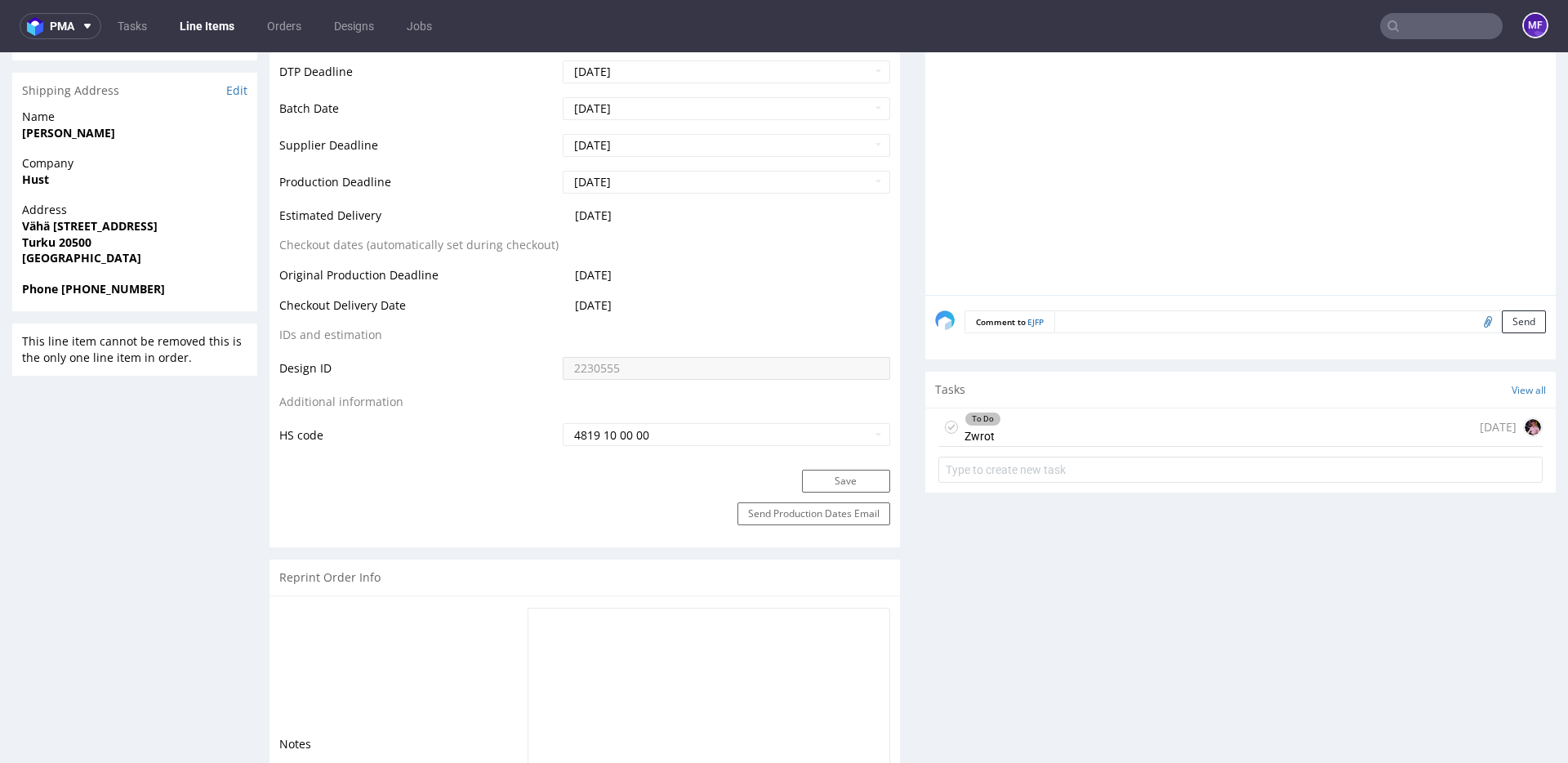
scroll to position [687, 0]
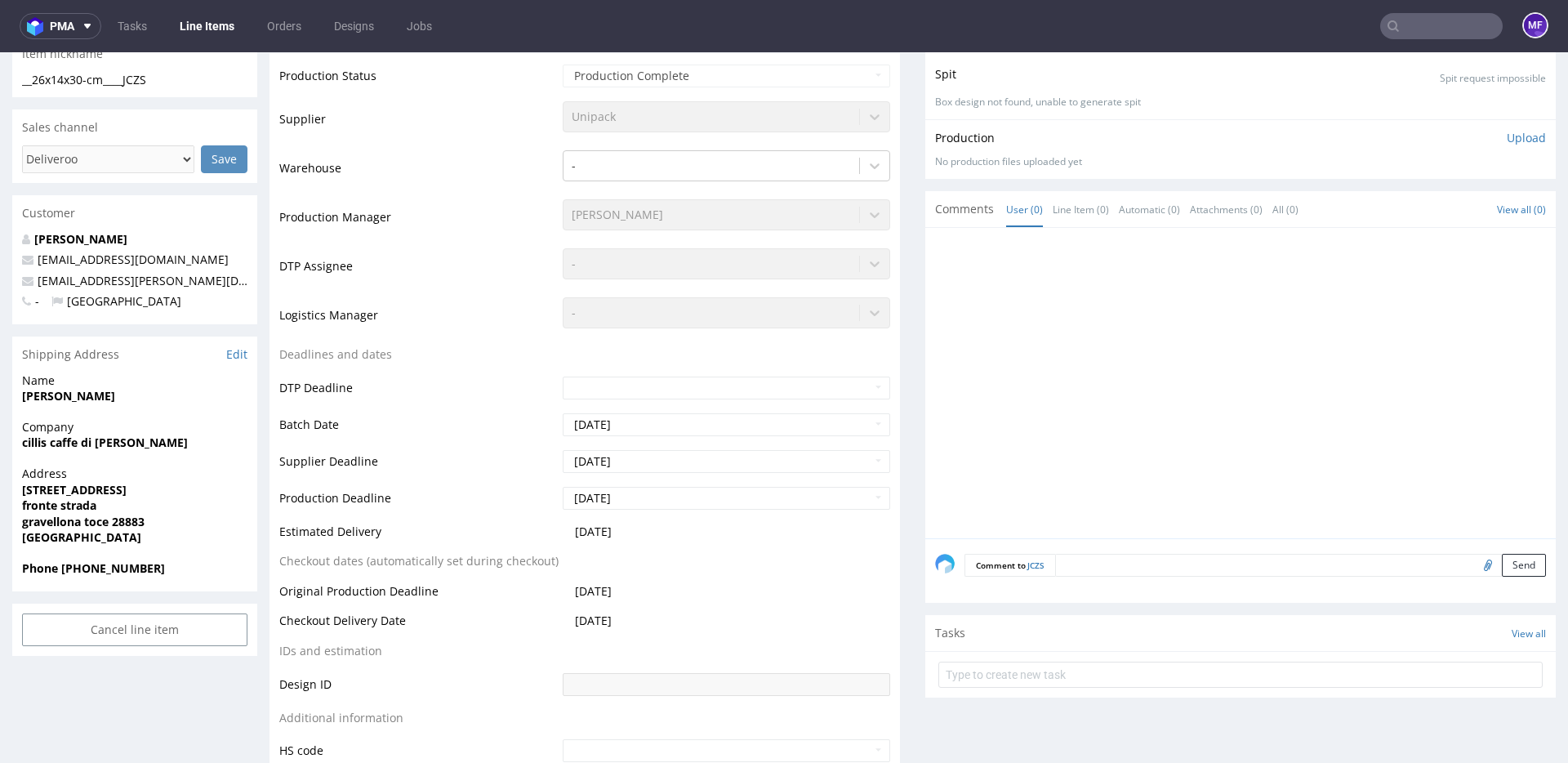
scroll to position [310, 0]
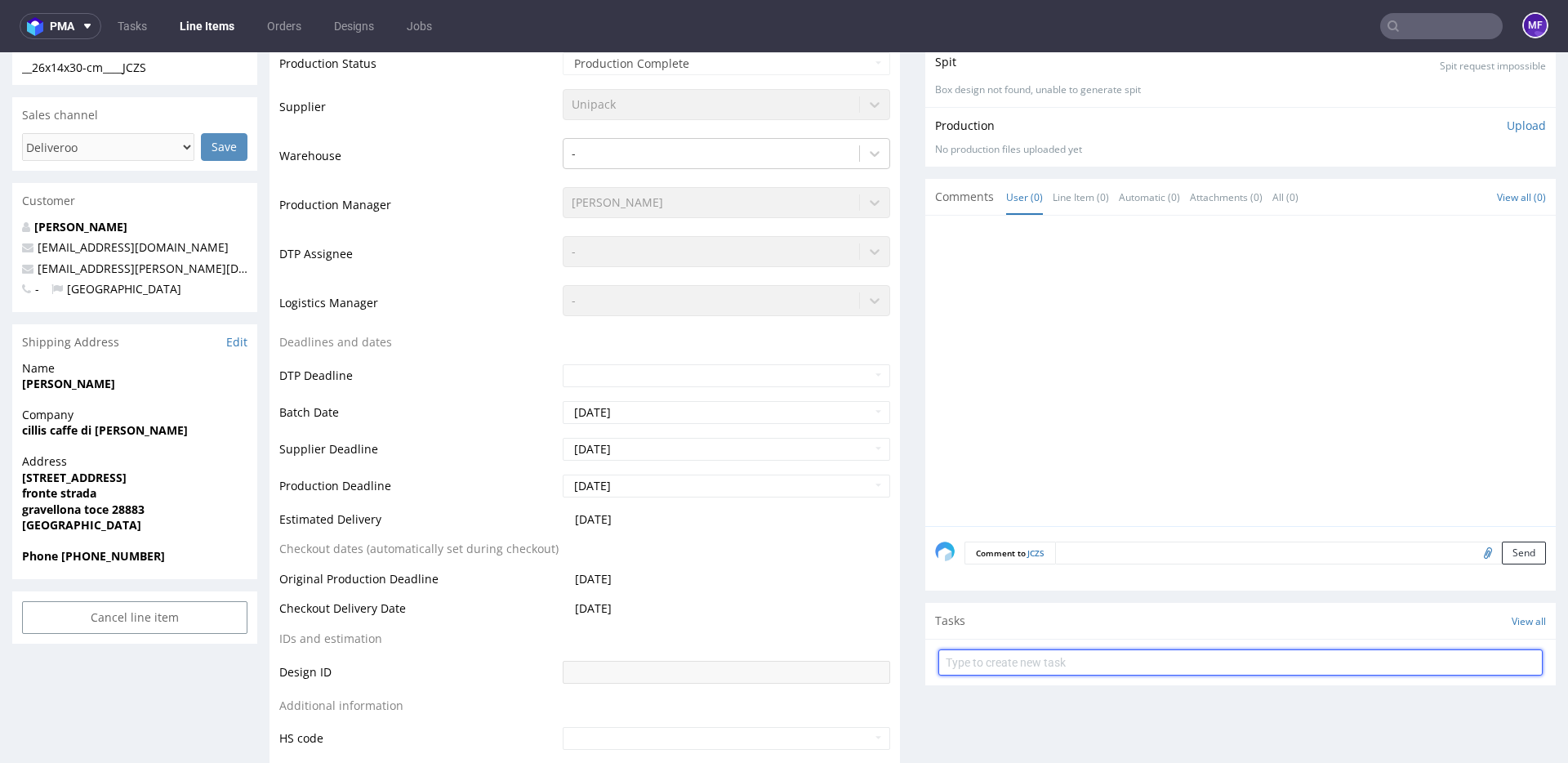
click at [1022, 655] on input "text" at bounding box center [1240, 662] width 604 height 26
type input "Reshipping"
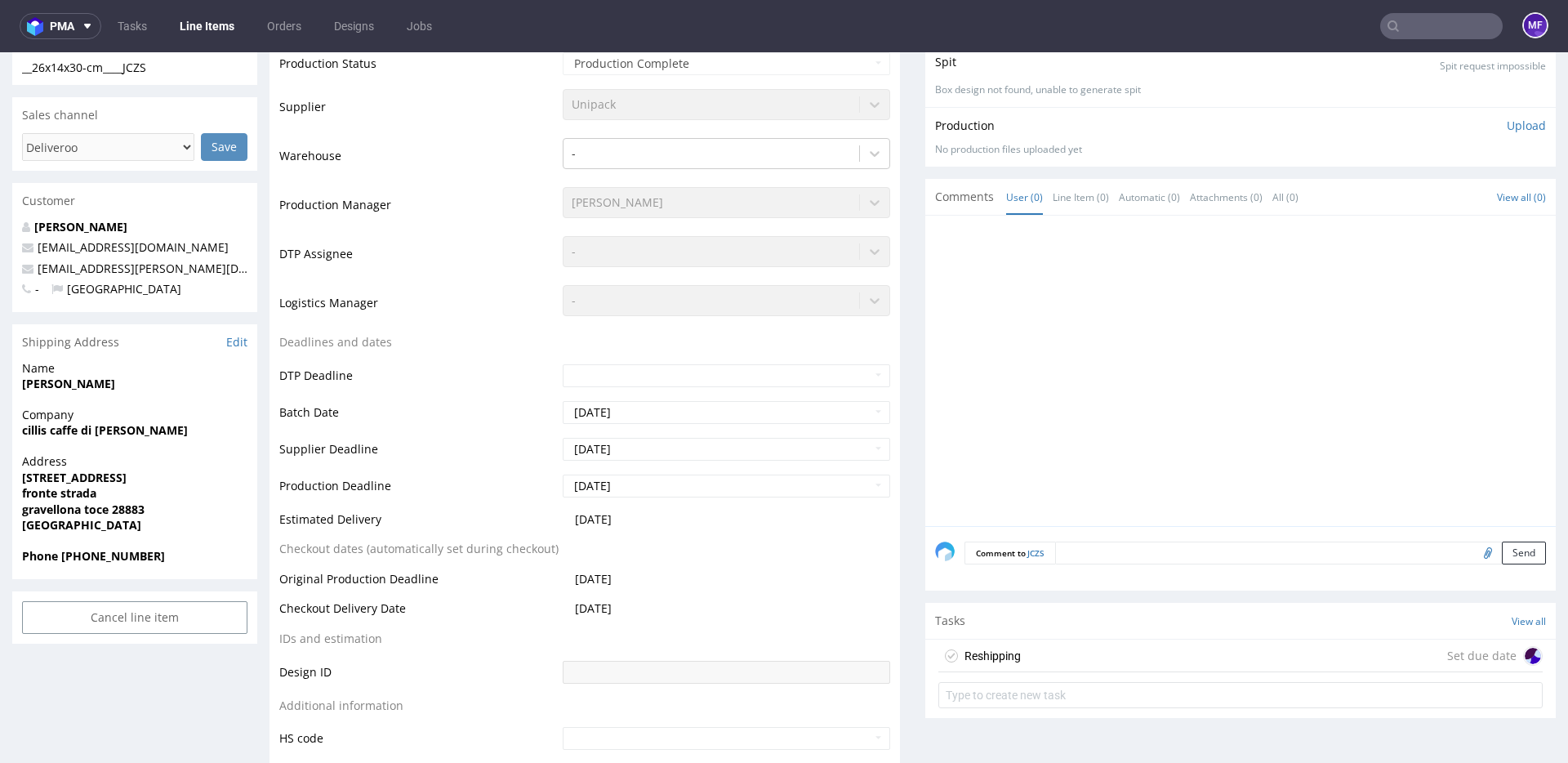
click at [1025, 657] on div "Reshipping Set due date" at bounding box center [1240, 655] width 604 height 32
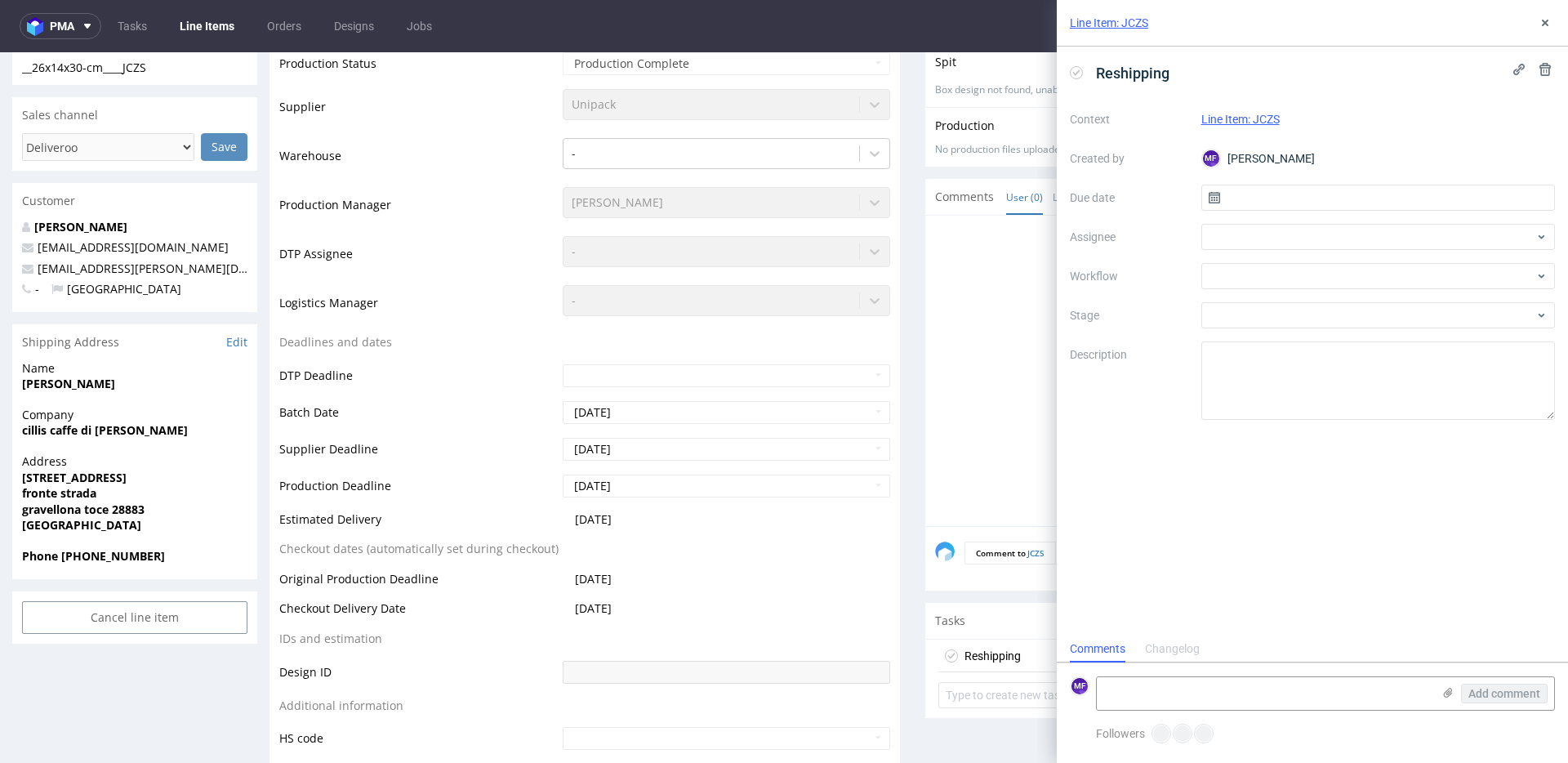
scroll to position [13, 0]
click at [1225, 373] on textarea at bounding box center [1379, 381] width 355 height 78
click at [1252, 200] on input "text" at bounding box center [1379, 197] width 355 height 26
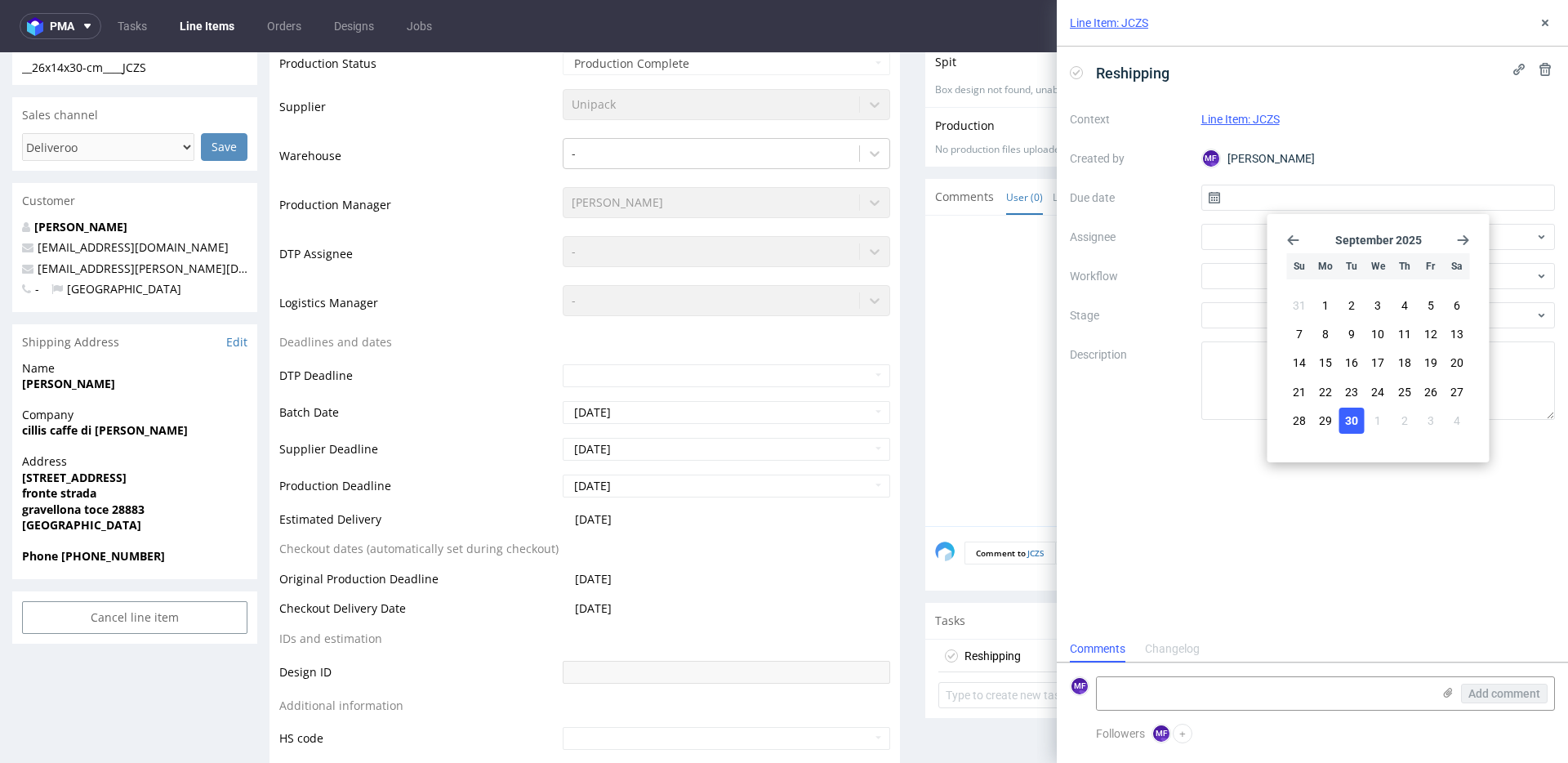
click at [1346, 420] on span "30" at bounding box center [1352, 420] width 13 height 17
type input "[DATE]"
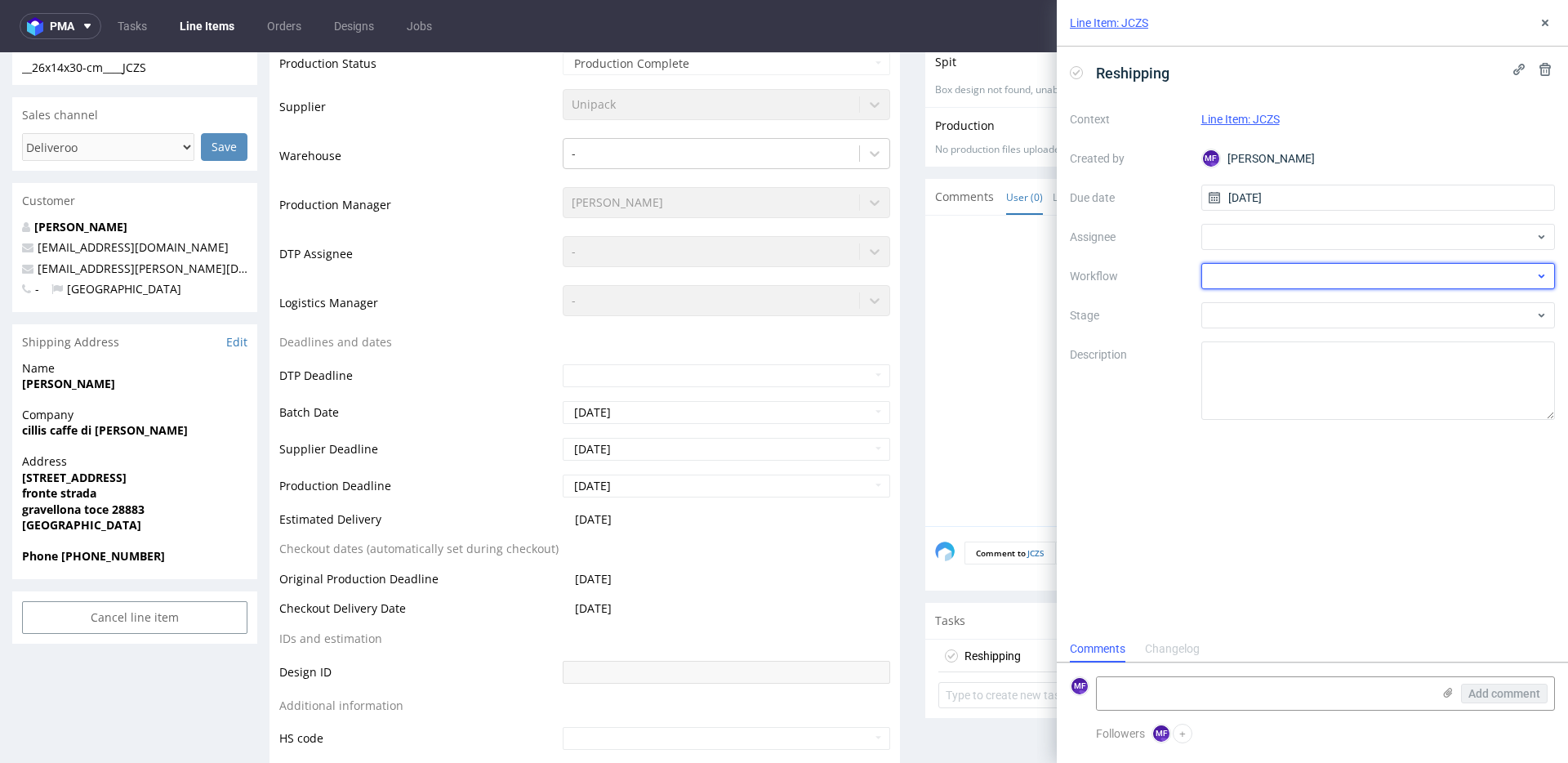
click at [1255, 272] on div at bounding box center [1379, 276] width 355 height 26
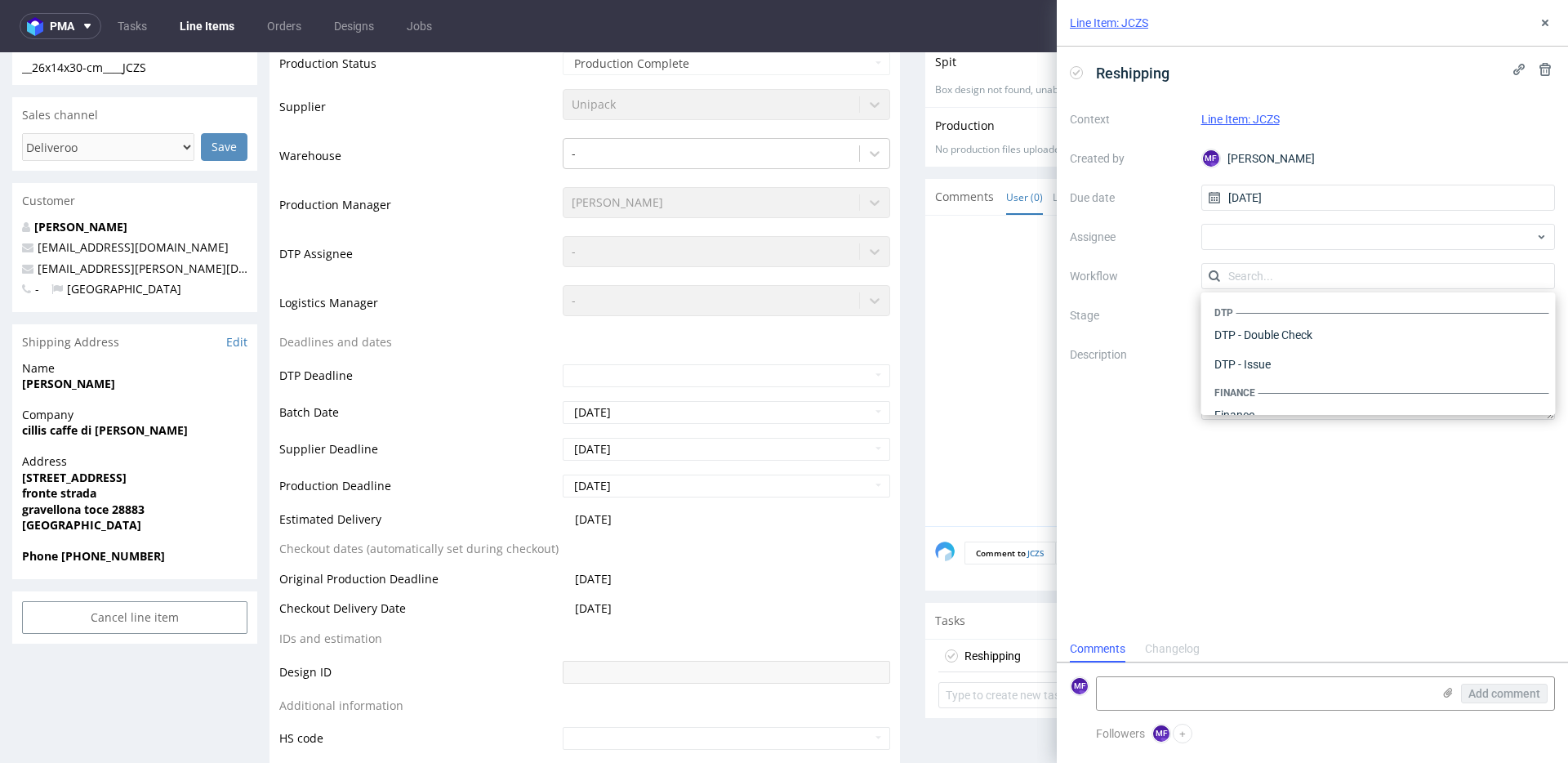
scroll to position [1005, 0]
click at [1266, 392] on div "Warehouse - Shipping" at bounding box center [1379, 394] width 342 height 29
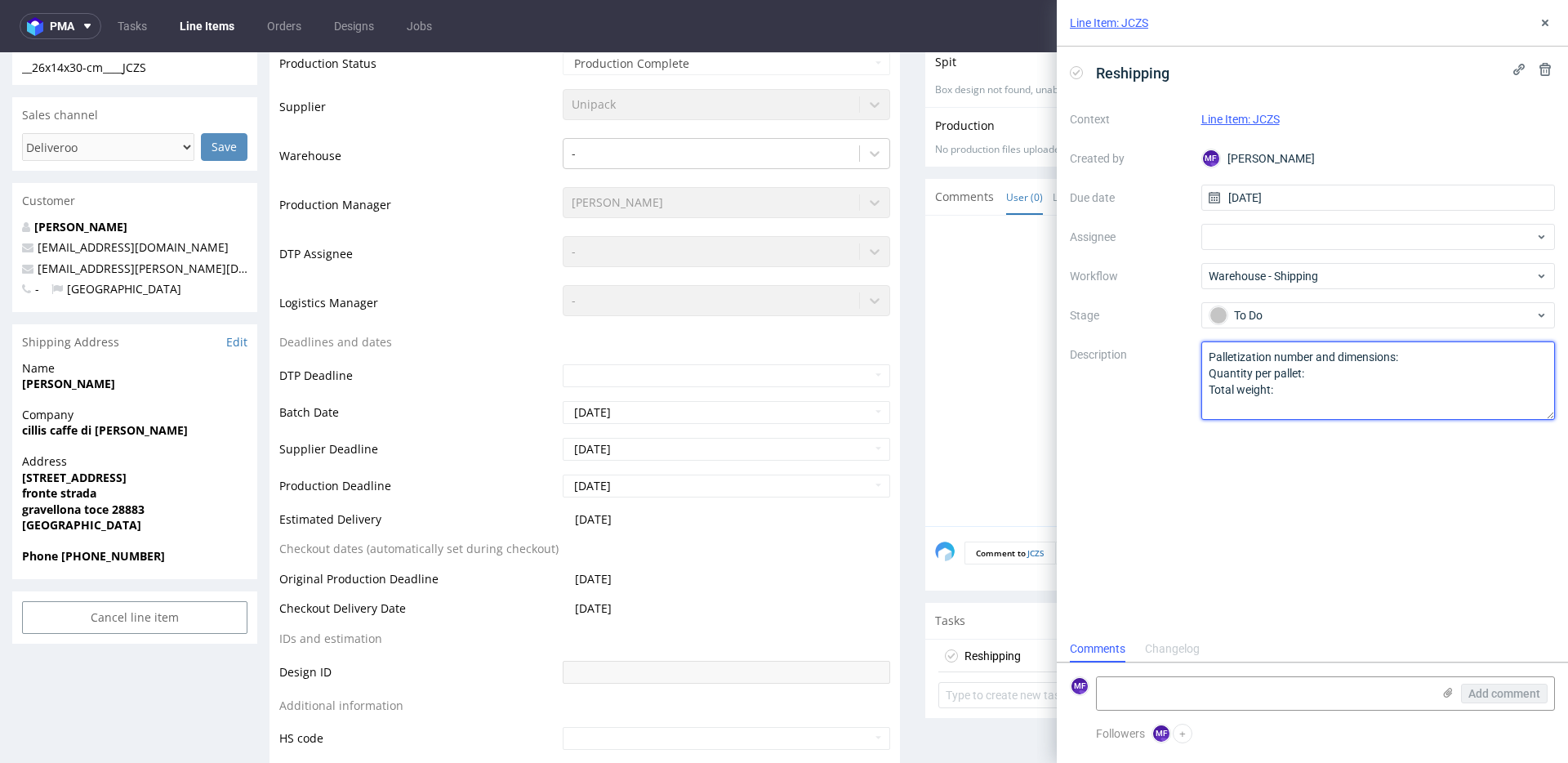
drag, startPoint x: 1302, startPoint y: 391, endPoint x: 1147, endPoint y: 340, distance: 163.2
click at [1147, 340] on div "Context Line Item: JCZS Created by MF Michał Fedorowicz Due date 30/09/2025 Ass…" at bounding box center [1312, 262] width 485 height 313
click at [1237, 363] on textarea at bounding box center [1379, 381] width 355 height 78
paste textarea "returned to Pęcice. Please contact the customer."
drag, startPoint x: 1214, startPoint y: 360, endPoint x: 1227, endPoint y: 362, distance: 13.2
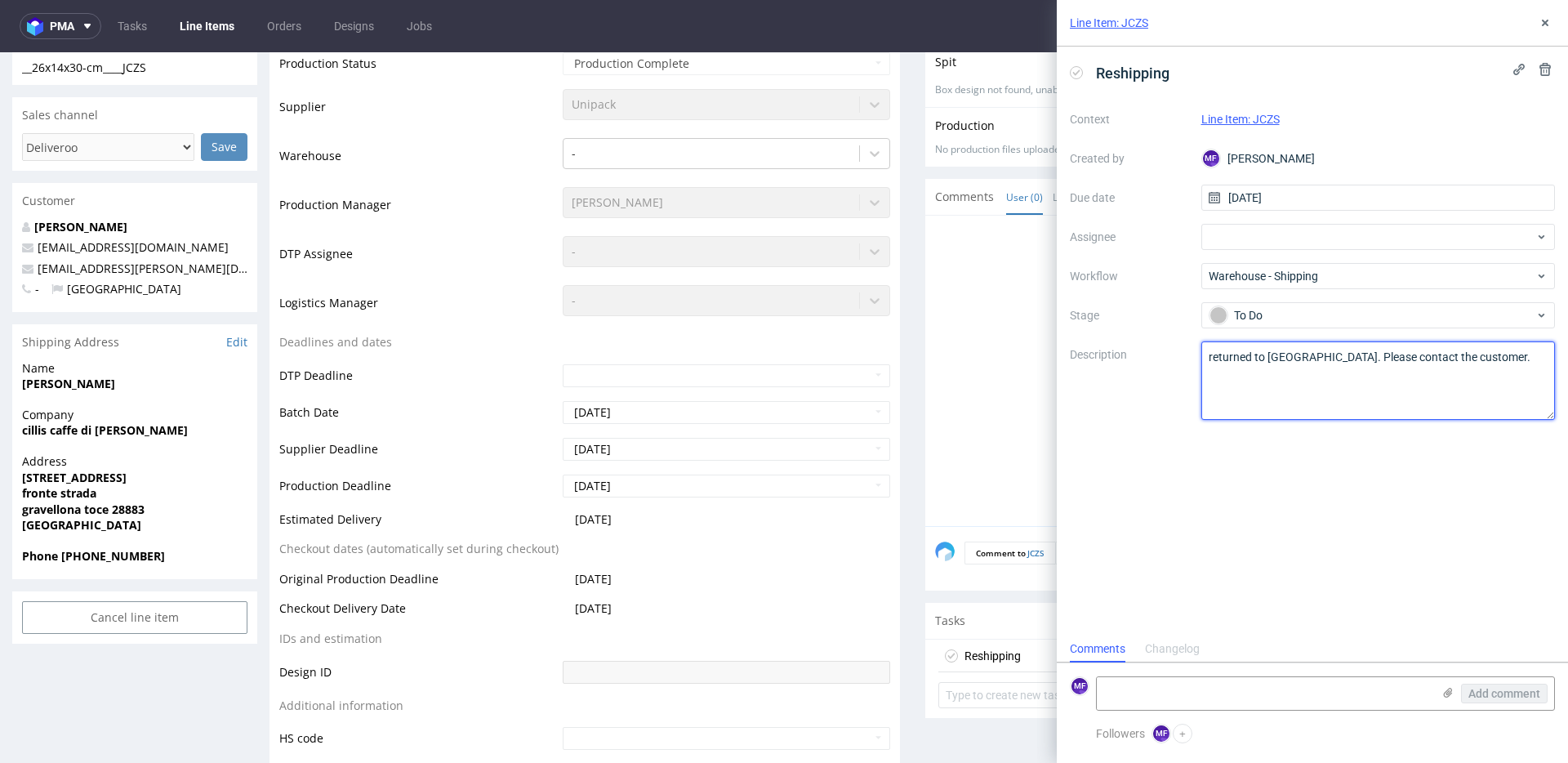
click at [1214, 360] on textarea "returned to Pęcice. Please contact the customer." at bounding box center [1379, 381] width 355 height 78
type textarea "Returned to Pęcice. Please contact the customer."
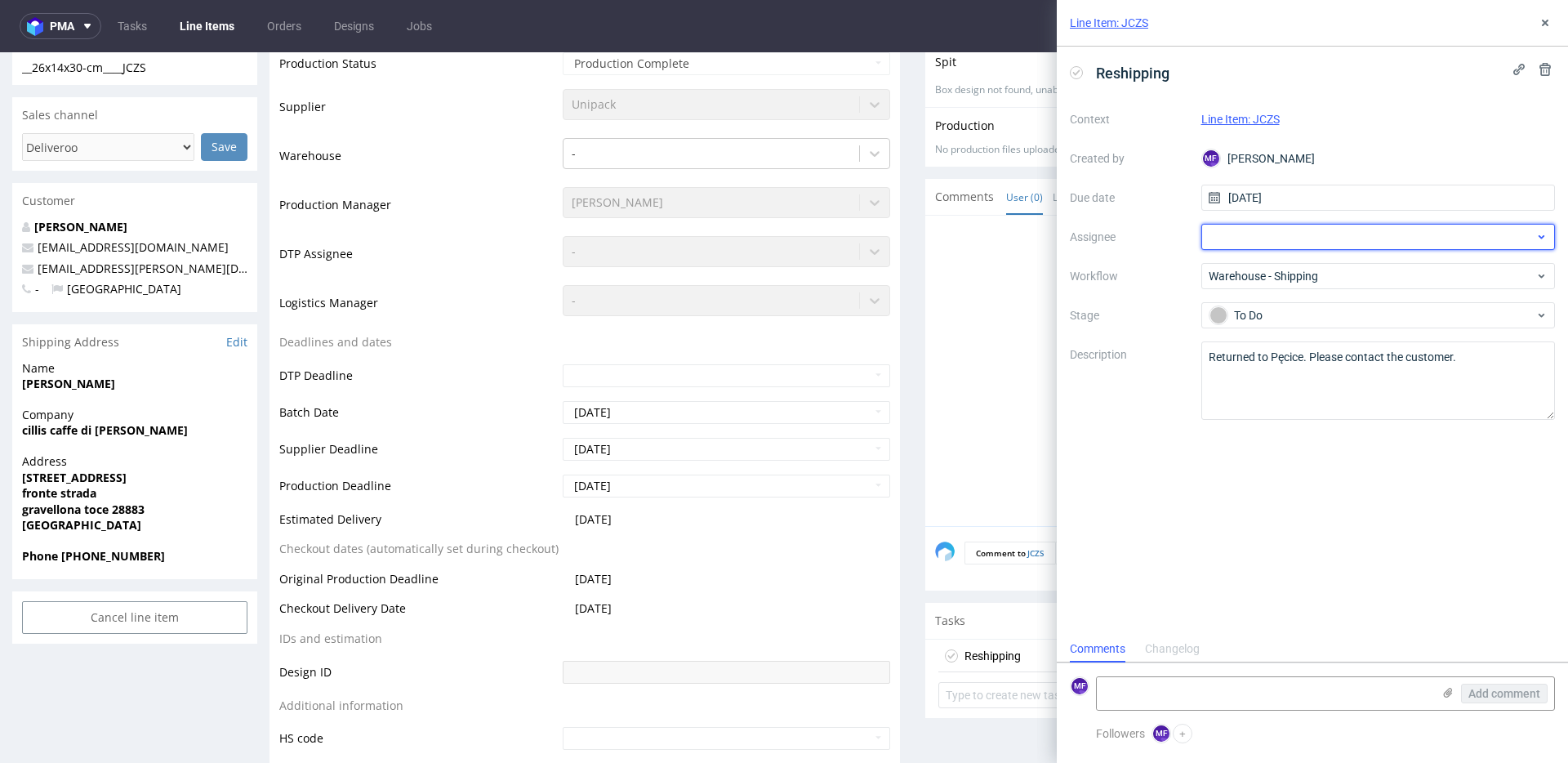
click at [1265, 243] on div at bounding box center [1379, 237] width 355 height 26
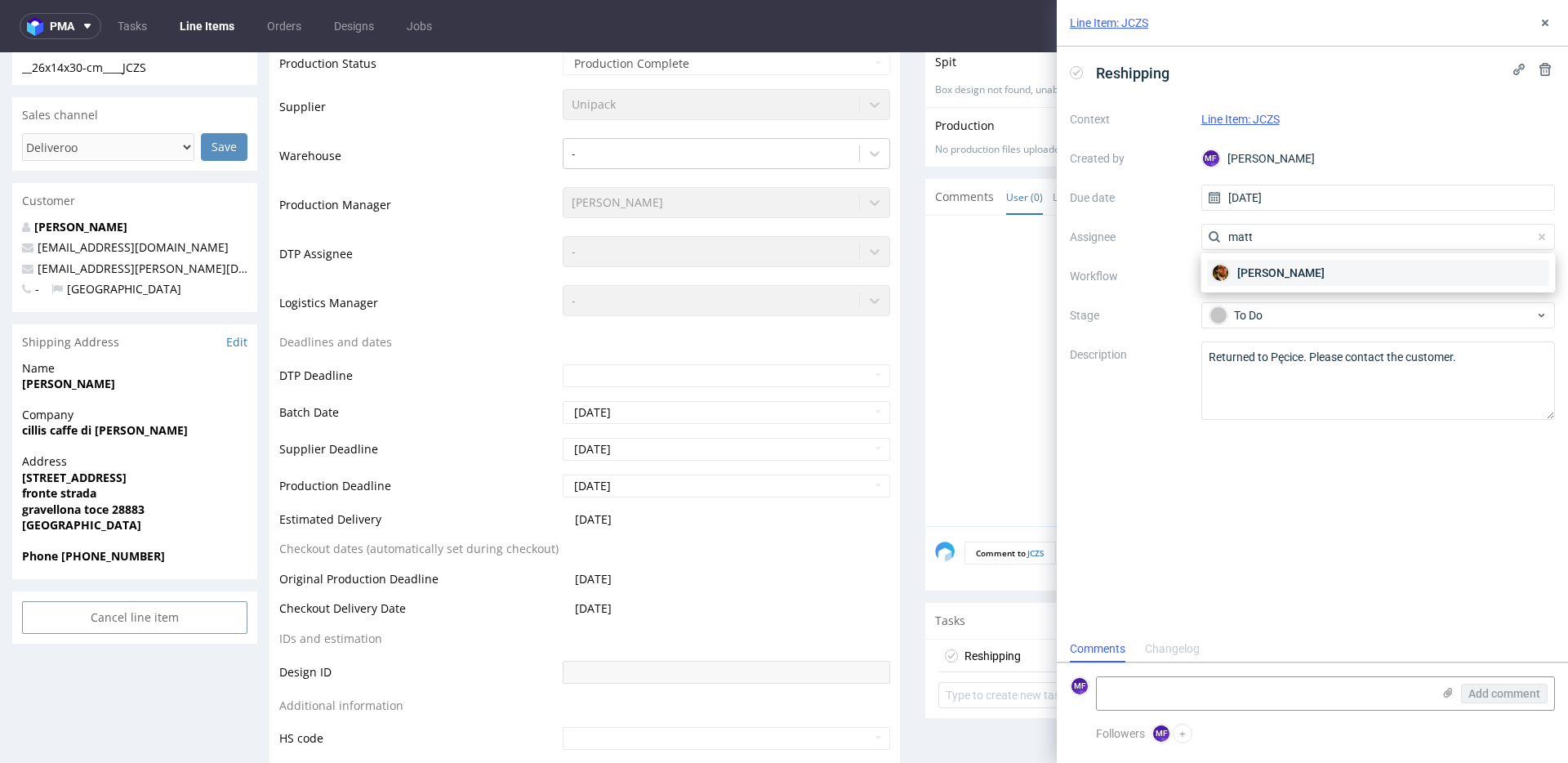
type input "matt"
click at [1275, 275] on span "Matteo Corsico" at bounding box center [1281, 272] width 87 height 17
click at [1218, 517] on div "Reshipping Context Line Item: JCZS Created by MF Michał Fedorowicz Due date 30/…" at bounding box center [1312, 341] width 511 height 589
click at [1543, 27] on icon at bounding box center [1544, 23] width 13 height 13
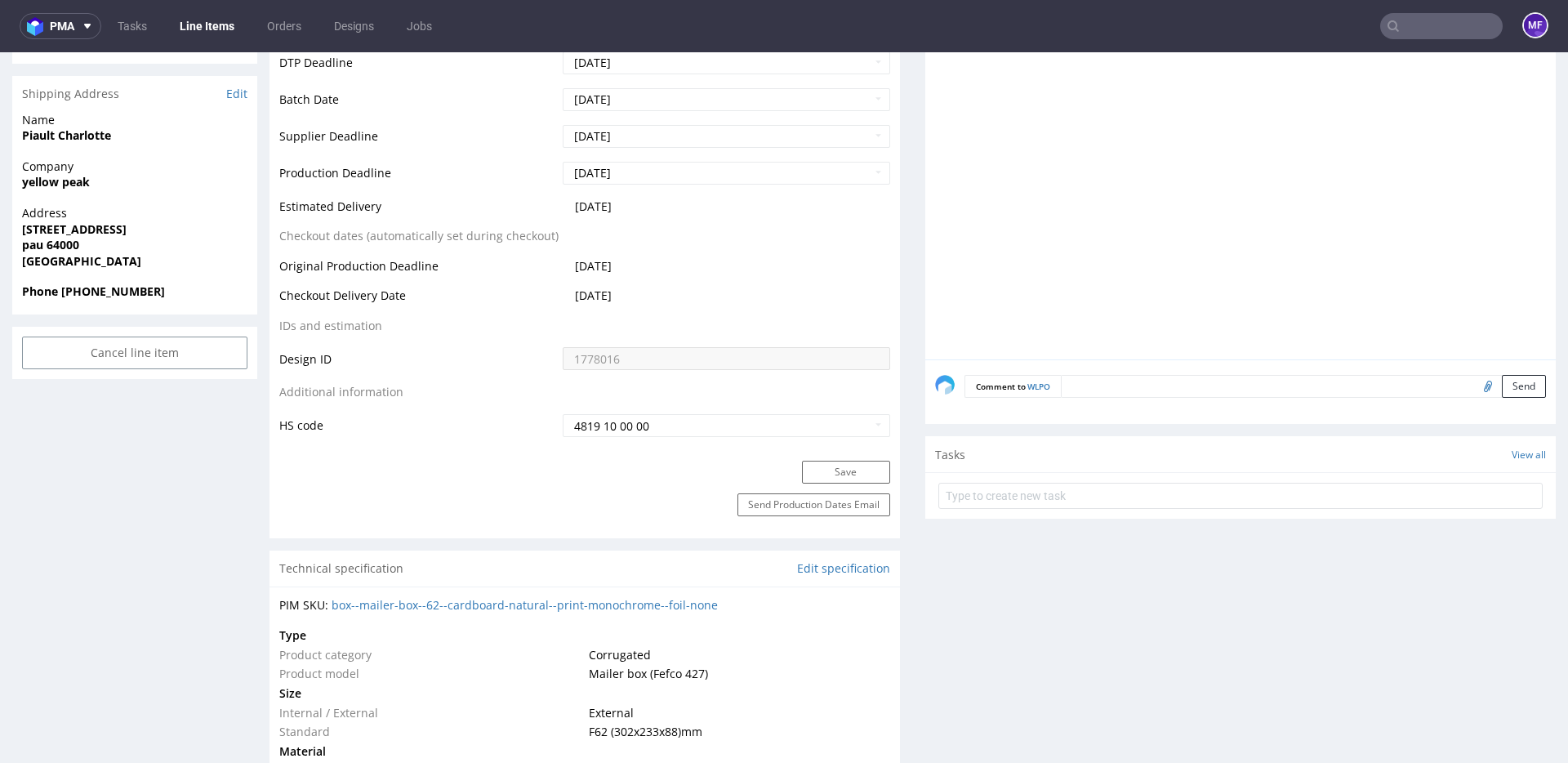
scroll to position [649, 0]
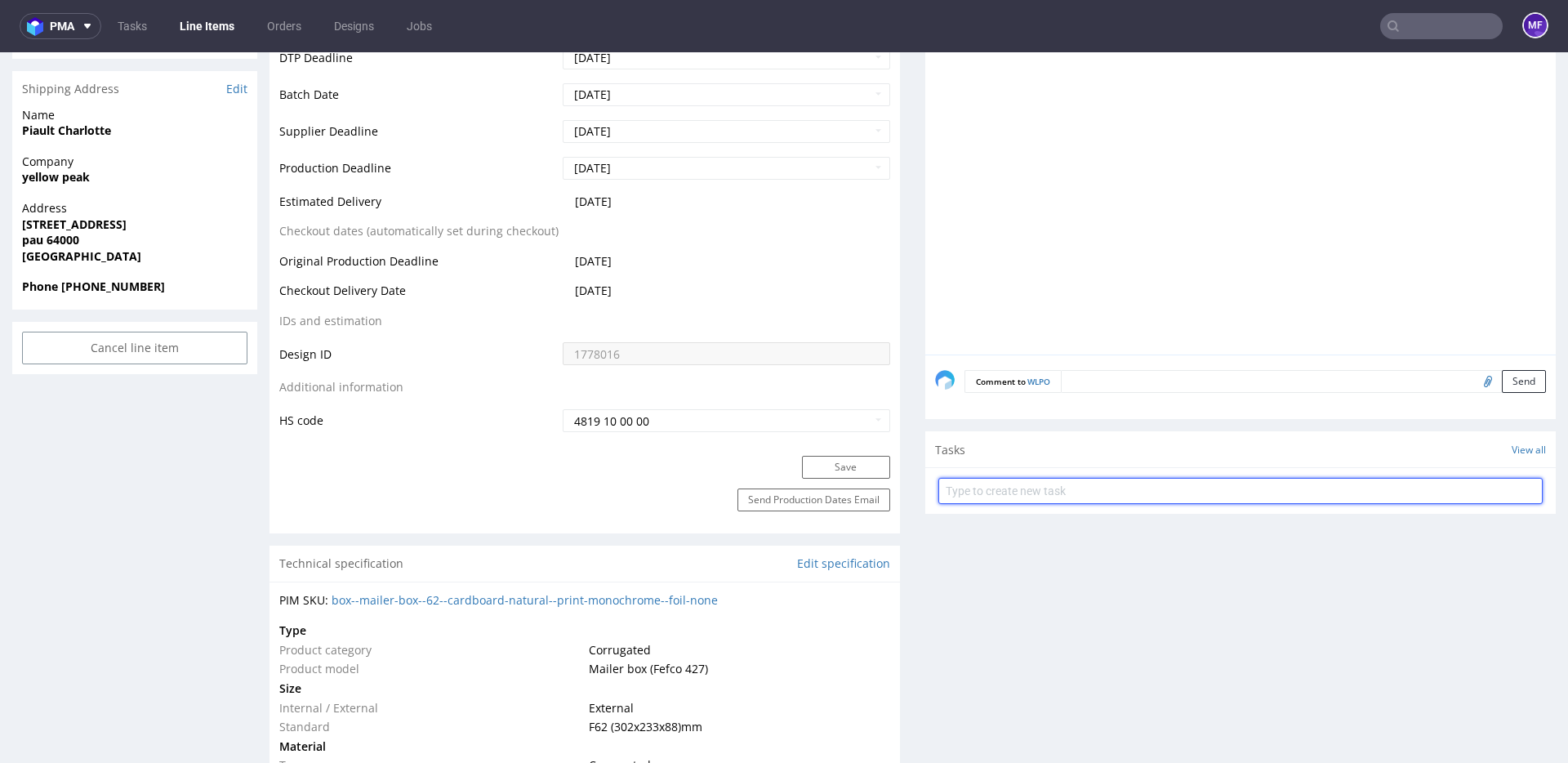
click at [998, 487] on input "text" at bounding box center [1240, 491] width 604 height 26
type input "Zwrot"
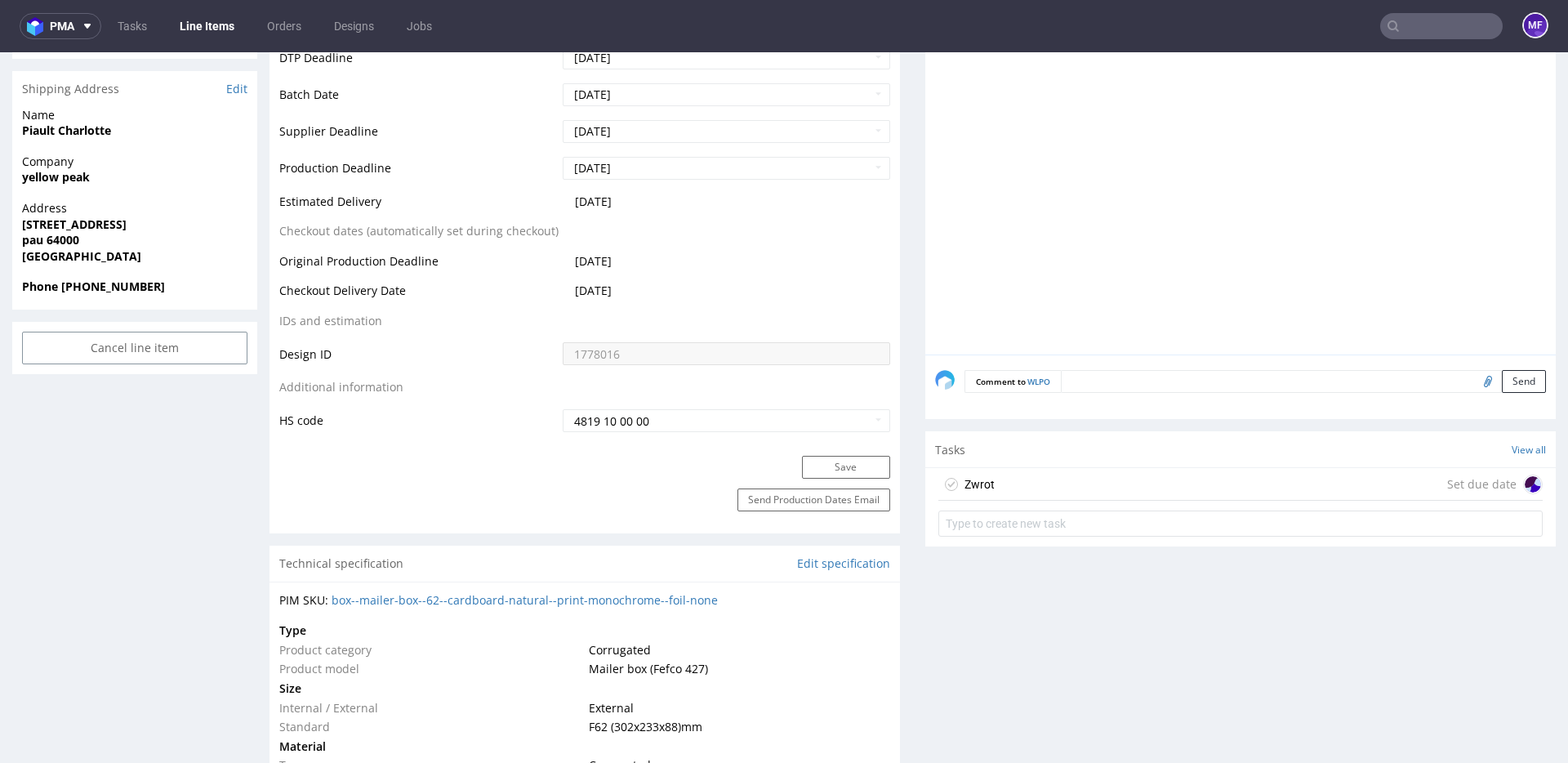
click at [1004, 487] on div "Zwrot Set due date" at bounding box center [1240, 484] width 604 height 32
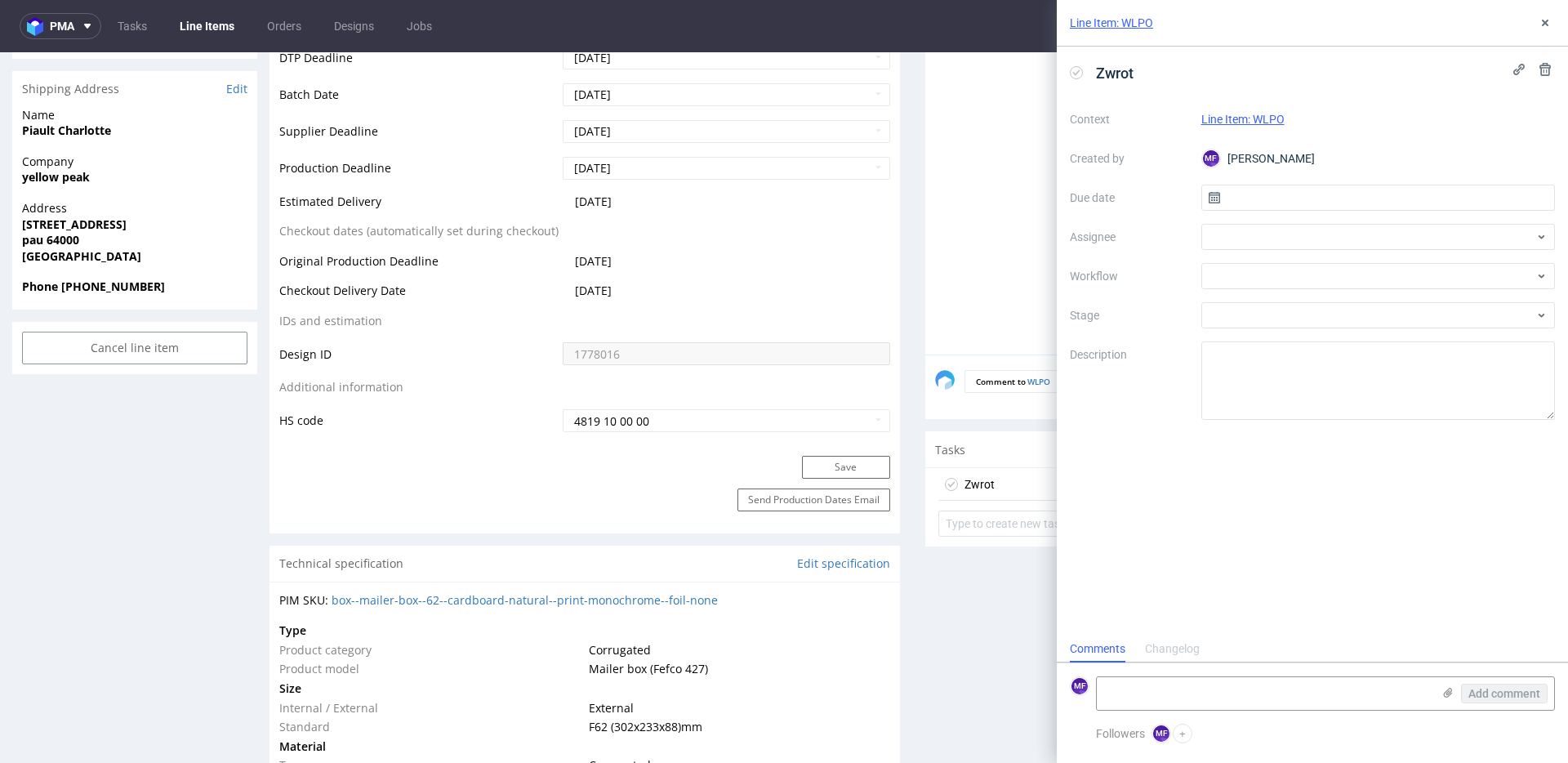
scroll to position [13, 0]
click at [1281, 199] on input "text" at bounding box center [1379, 197] width 355 height 26
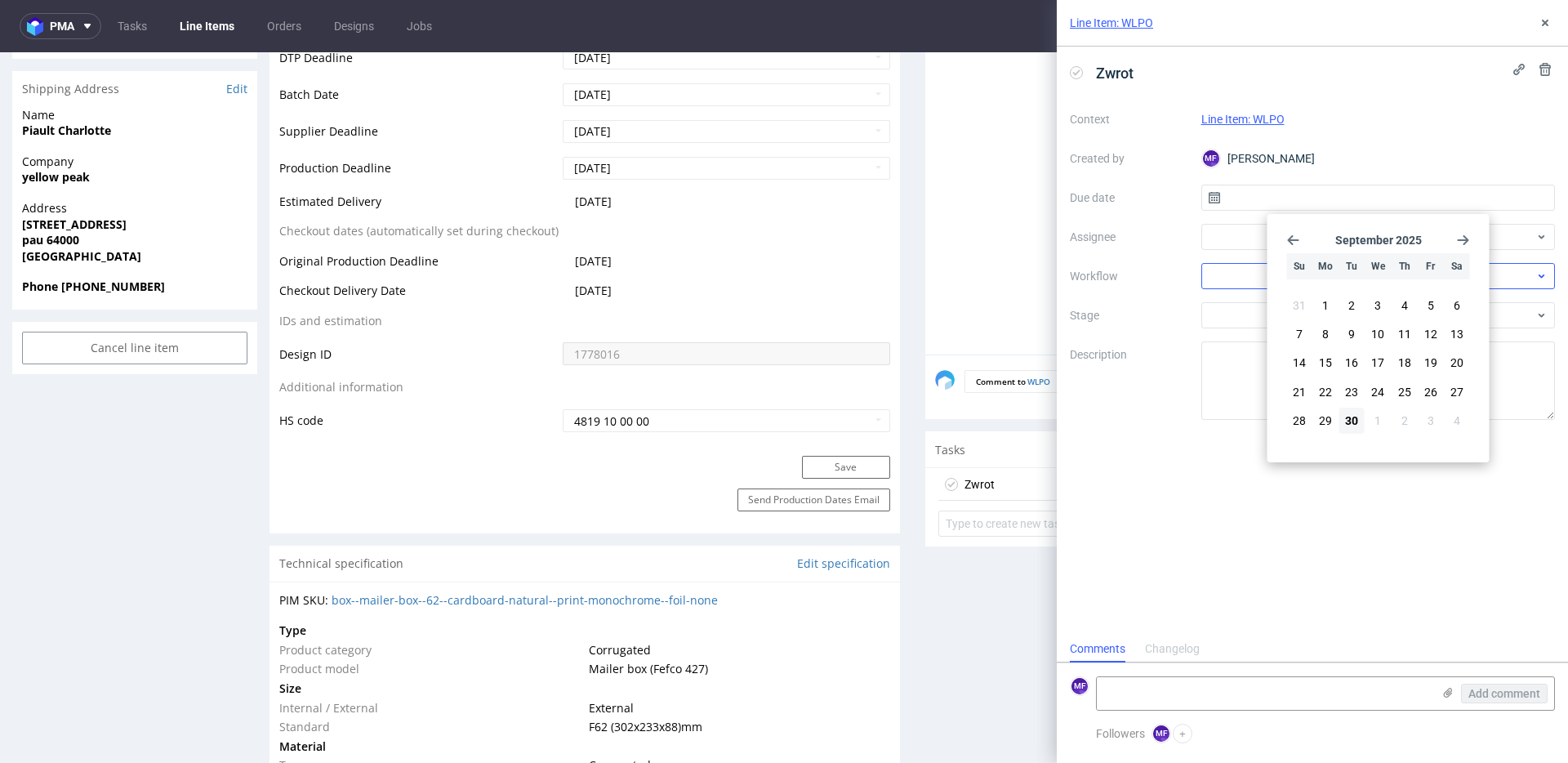
drag, startPoint x: 1352, startPoint y: 429, endPoint x: 1247, endPoint y: 268, distance: 192.2
click at [1352, 429] on button "30" at bounding box center [1353, 420] width 25 height 26
type input "[DATE]"
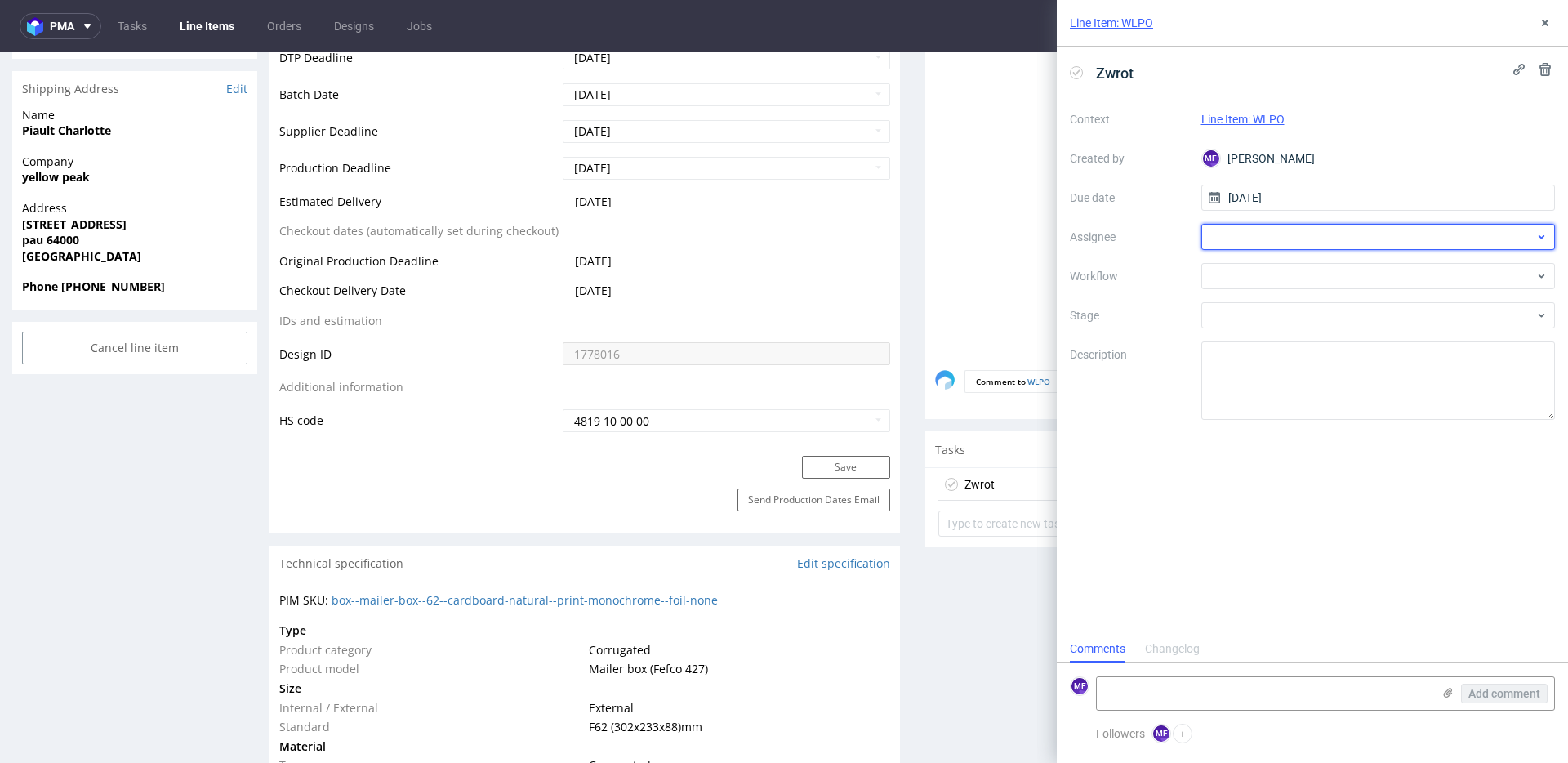
click at [1243, 239] on div at bounding box center [1379, 237] width 355 height 26
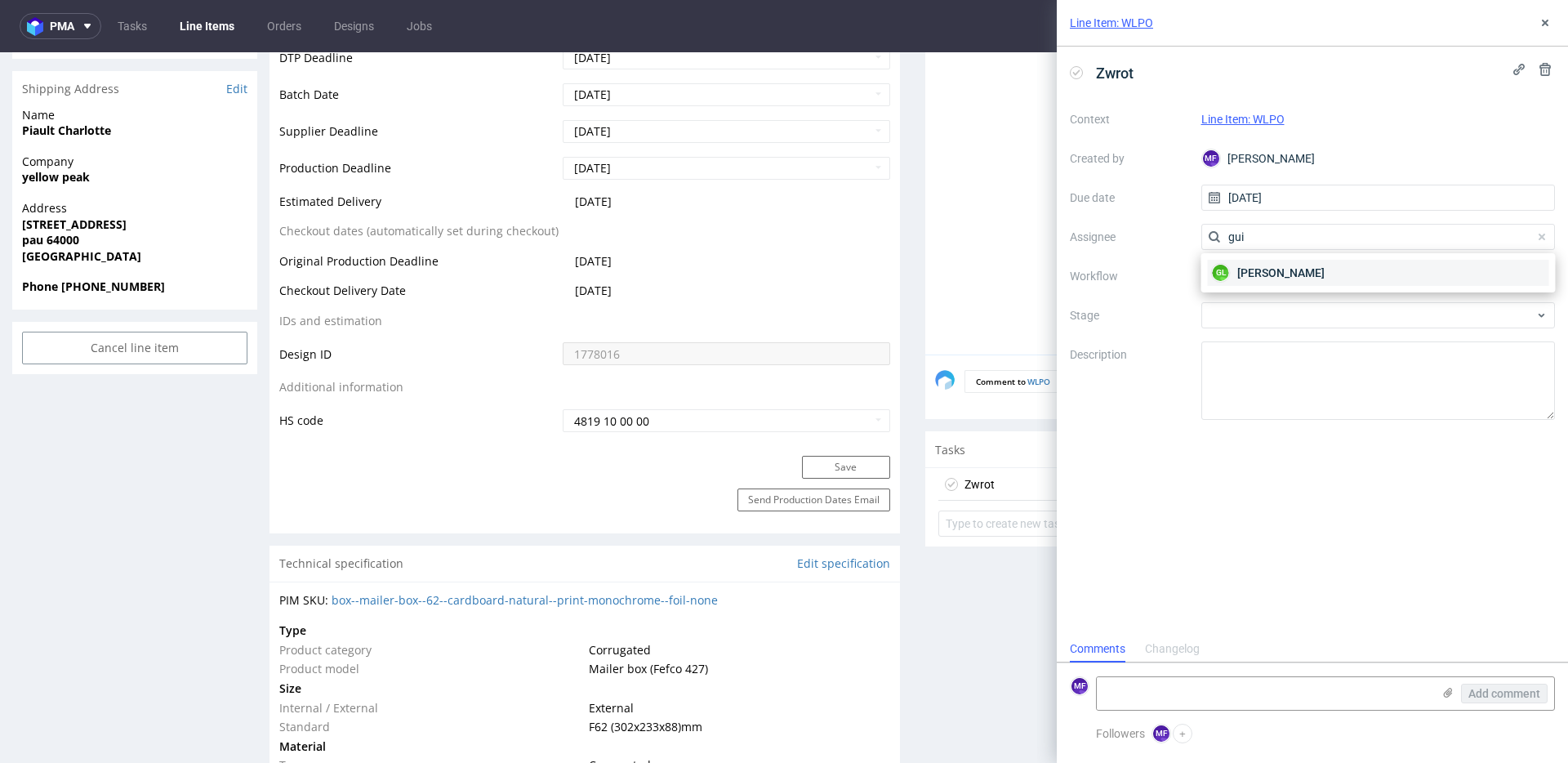
type input "gui"
click at [1256, 278] on span "[PERSON_NAME]" at bounding box center [1281, 272] width 87 height 17
click at [1248, 275] on div at bounding box center [1379, 276] width 355 height 26
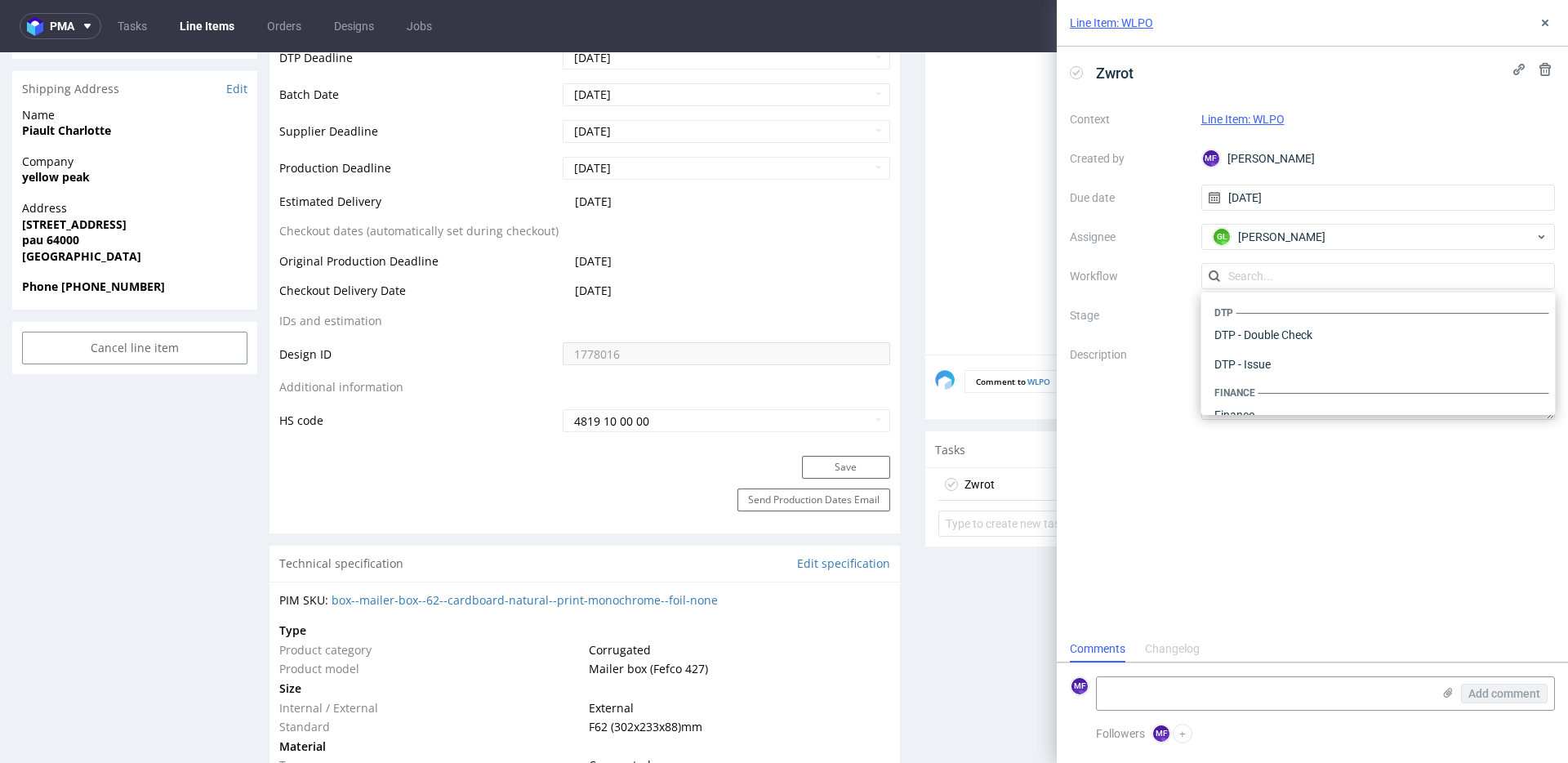
scroll to position [1005, 0]
click at [1266, 397] on div "Warehouse - Shipping" at bounding box center [1379, 394] width 342 height 29
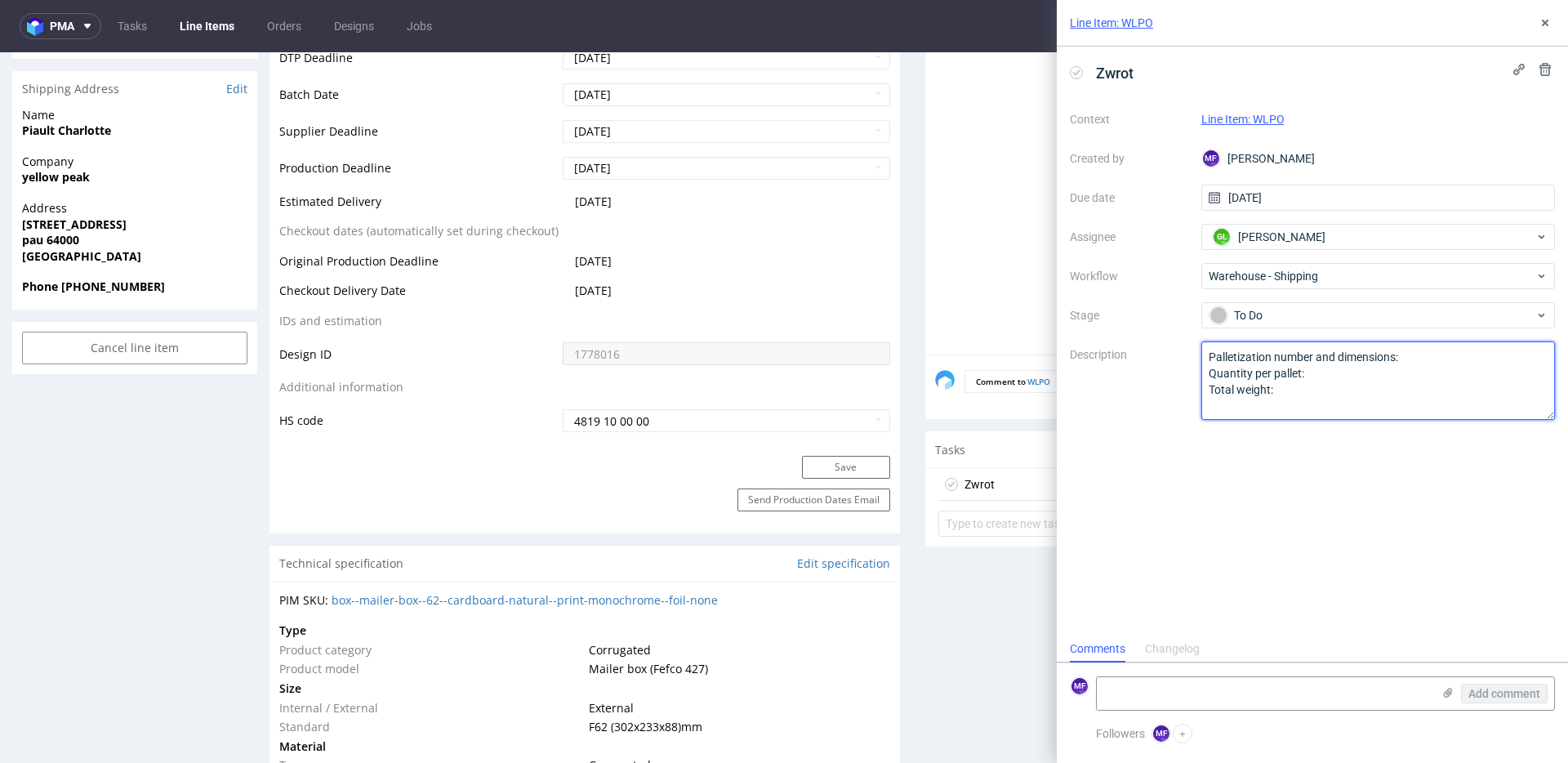
drag, startPoint x: 1071, startPoint y: 344, endPoint x: 1070, endPoint y: 336, distance: 8.1
click at [1070, 337] on div "Context Line Item: WLPO Created by MF Michał Fedorowicz Due date 30/09/2025 Ass…" at bounding box center [1312, 262] width 485 height 313
type textarea "Wróciło do Pęcic. Prośba o kontakt z klientem."
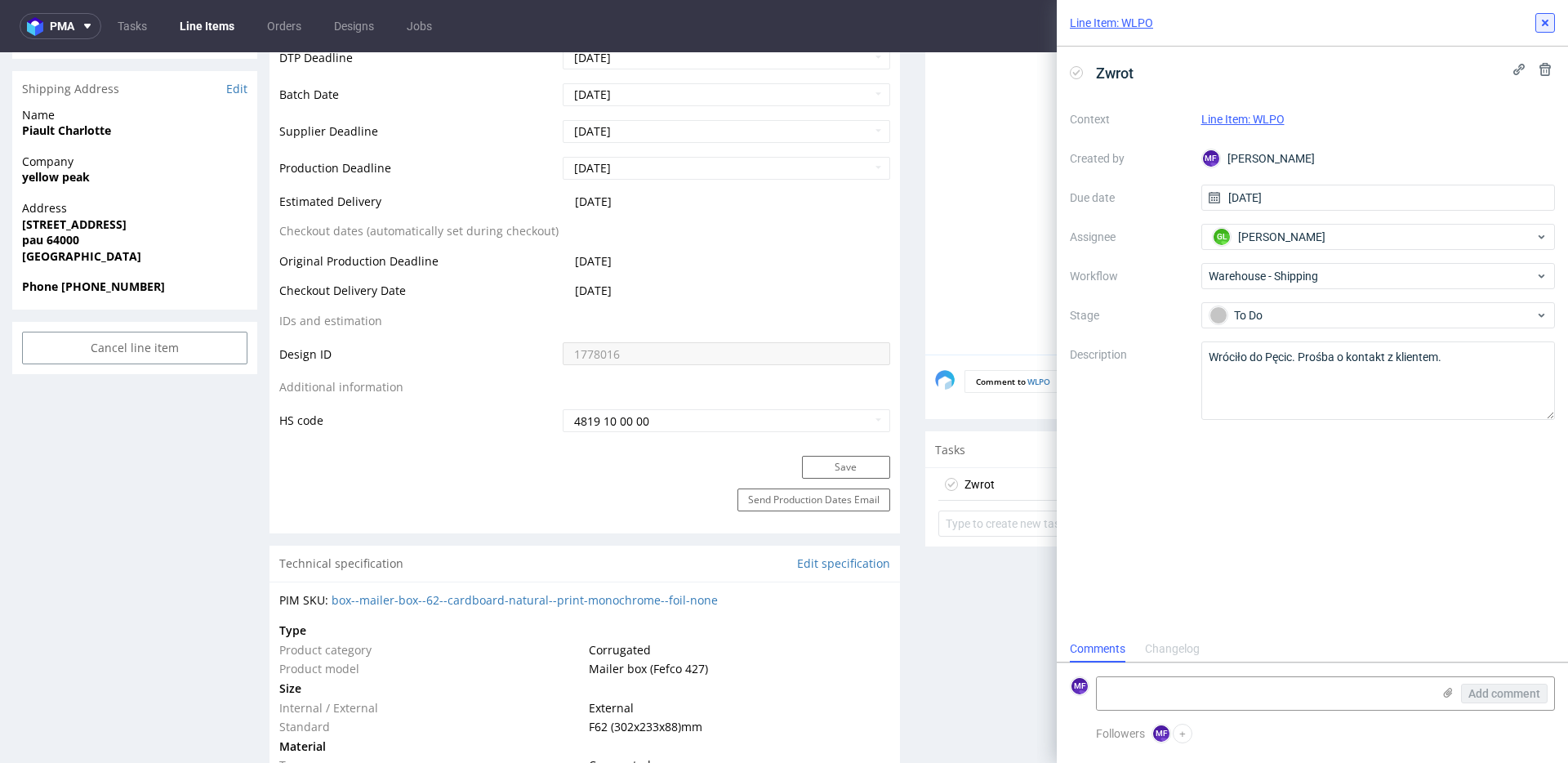
click at [1542, 23] on icon at bounding box center [1544, 23] width 13 height 13
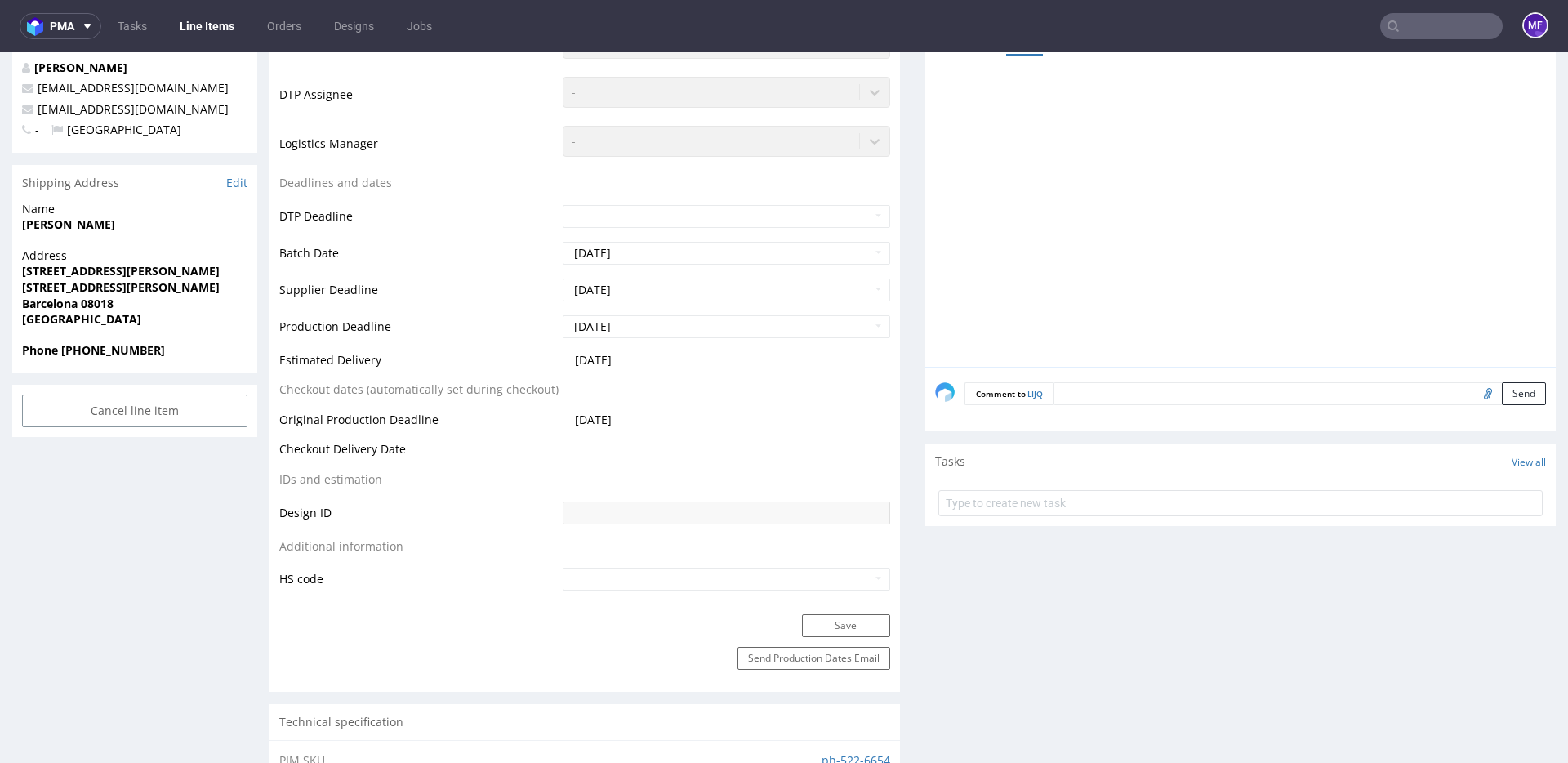
scroll to position [325, 0]
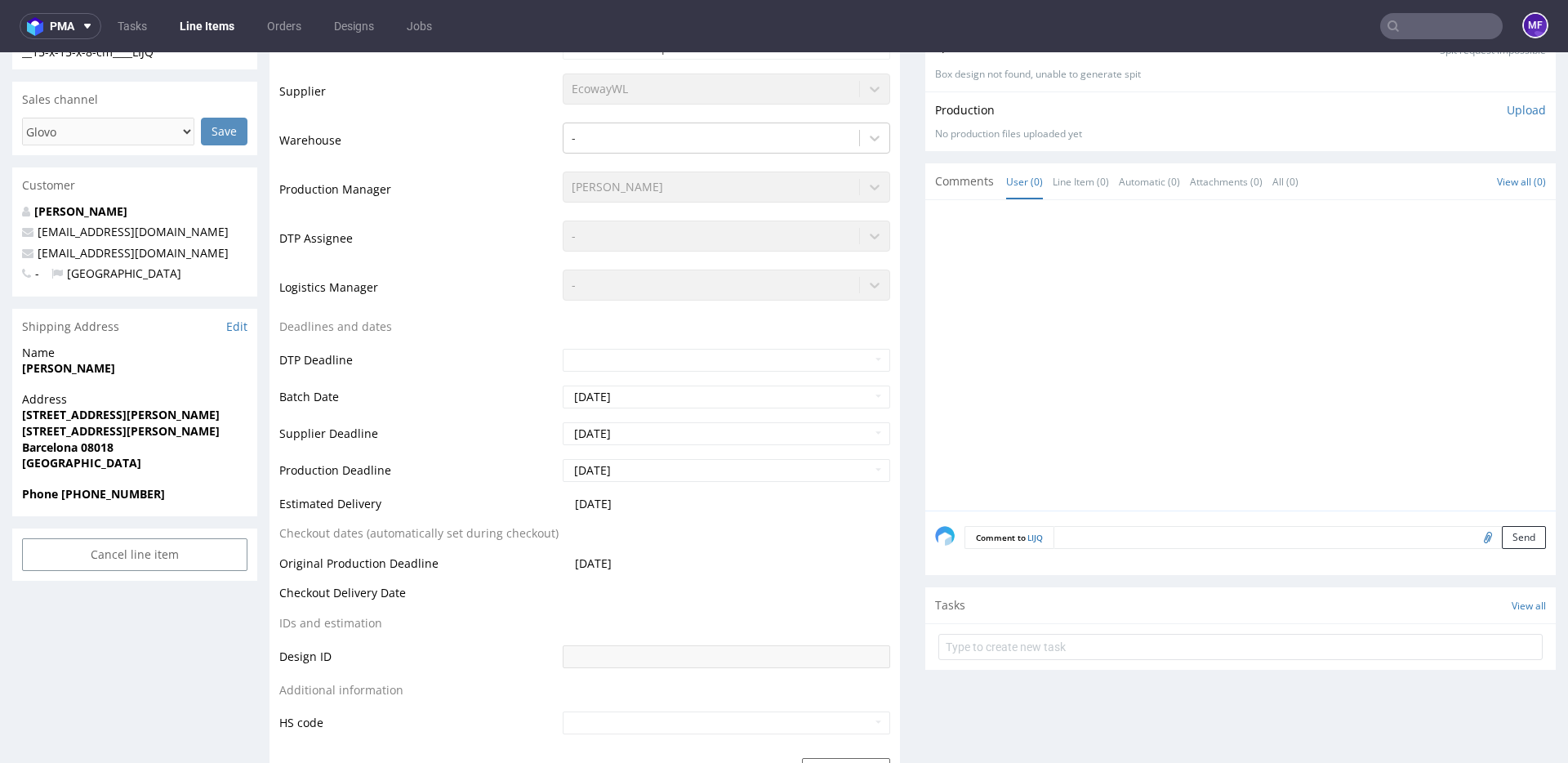
click at [1084, 630] on form at bounding box center [1240, 647] width 604 height 39
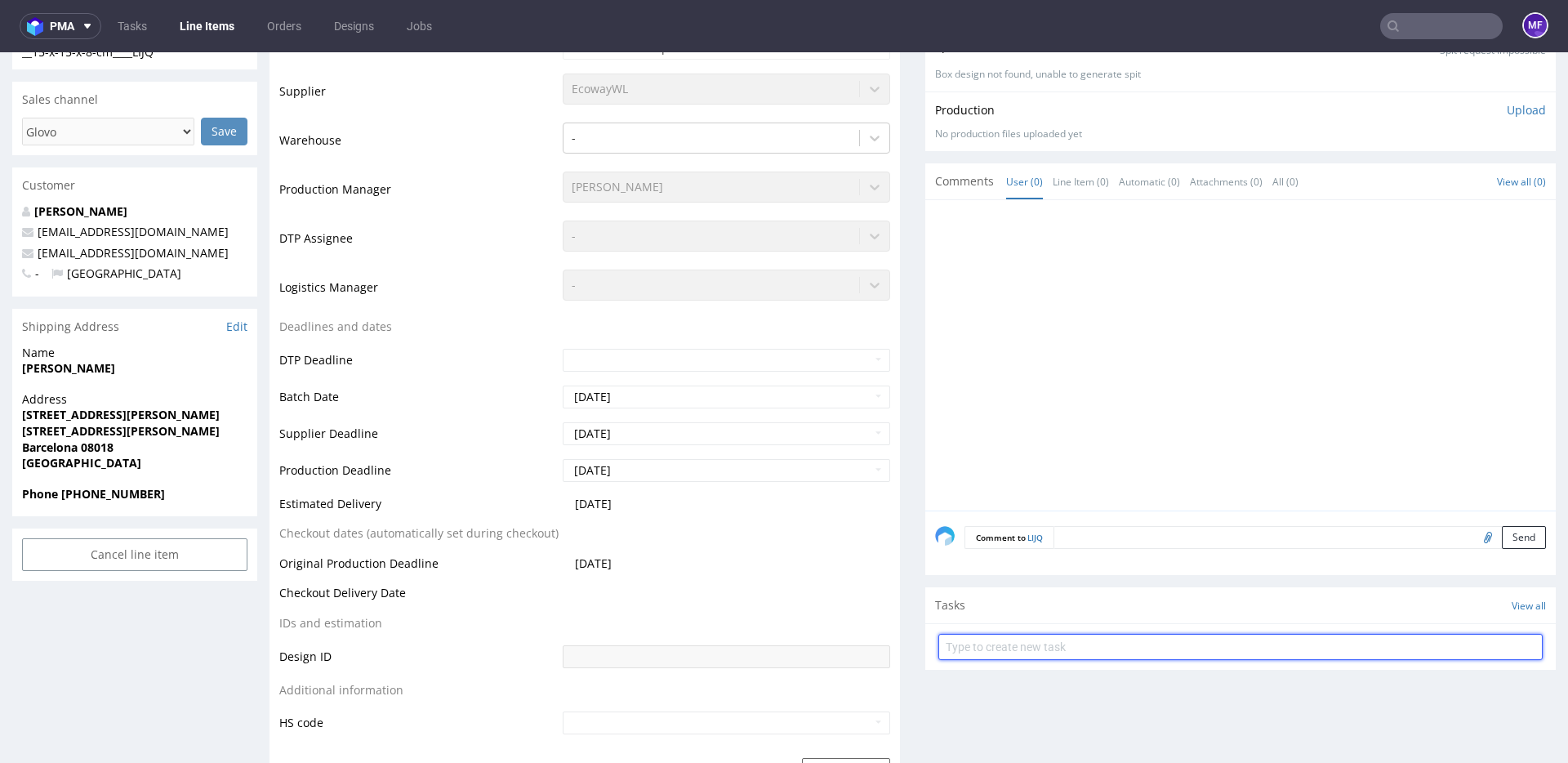
click at [1081, 635] on input "text" at bounding box center [1240, 646] width 604 height 26
type input "Zwrot"
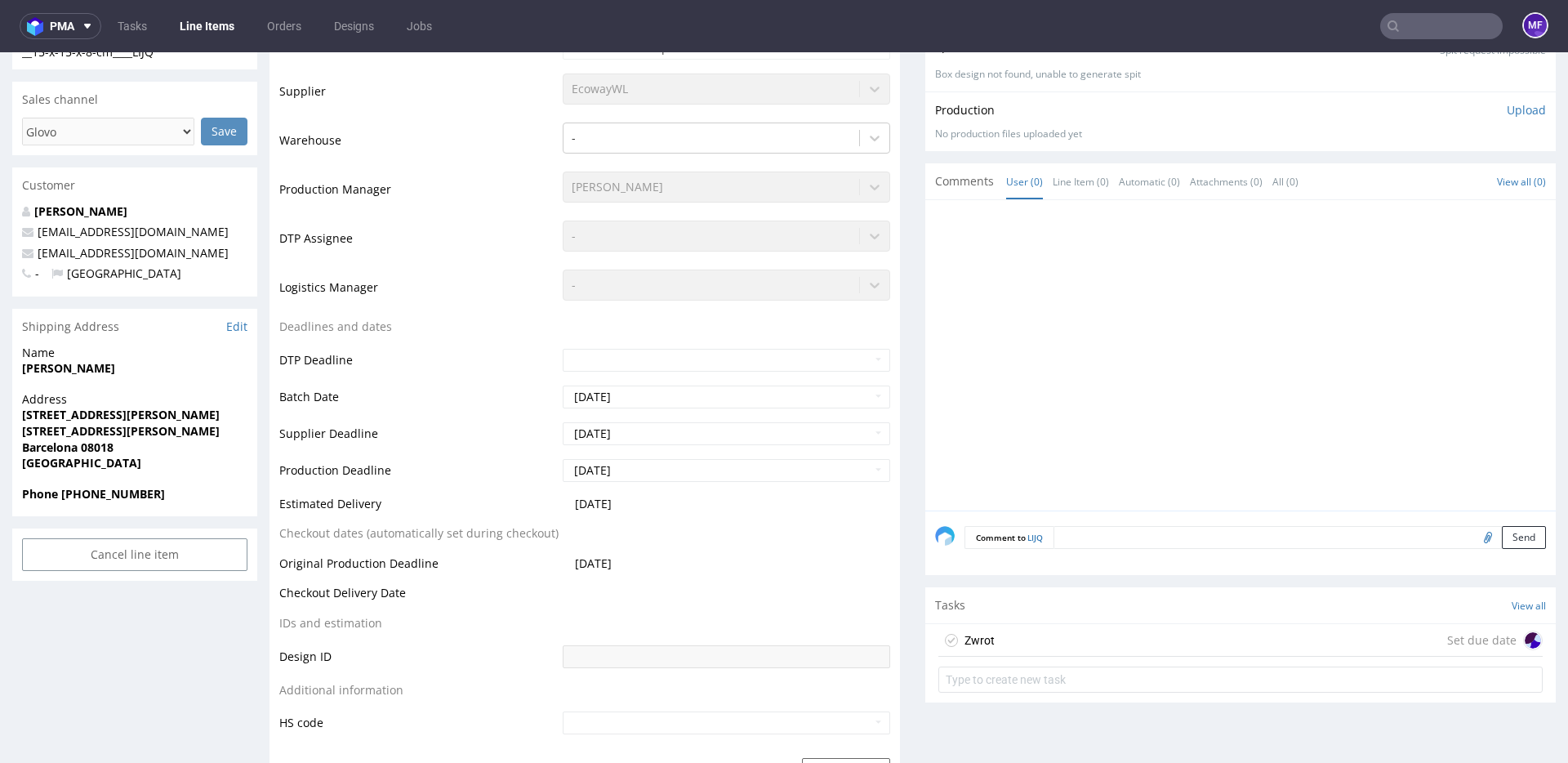
click at [1085, 641] on div "Zwrot Set due date" at bounding box center [1240, 640] width 604 height 32
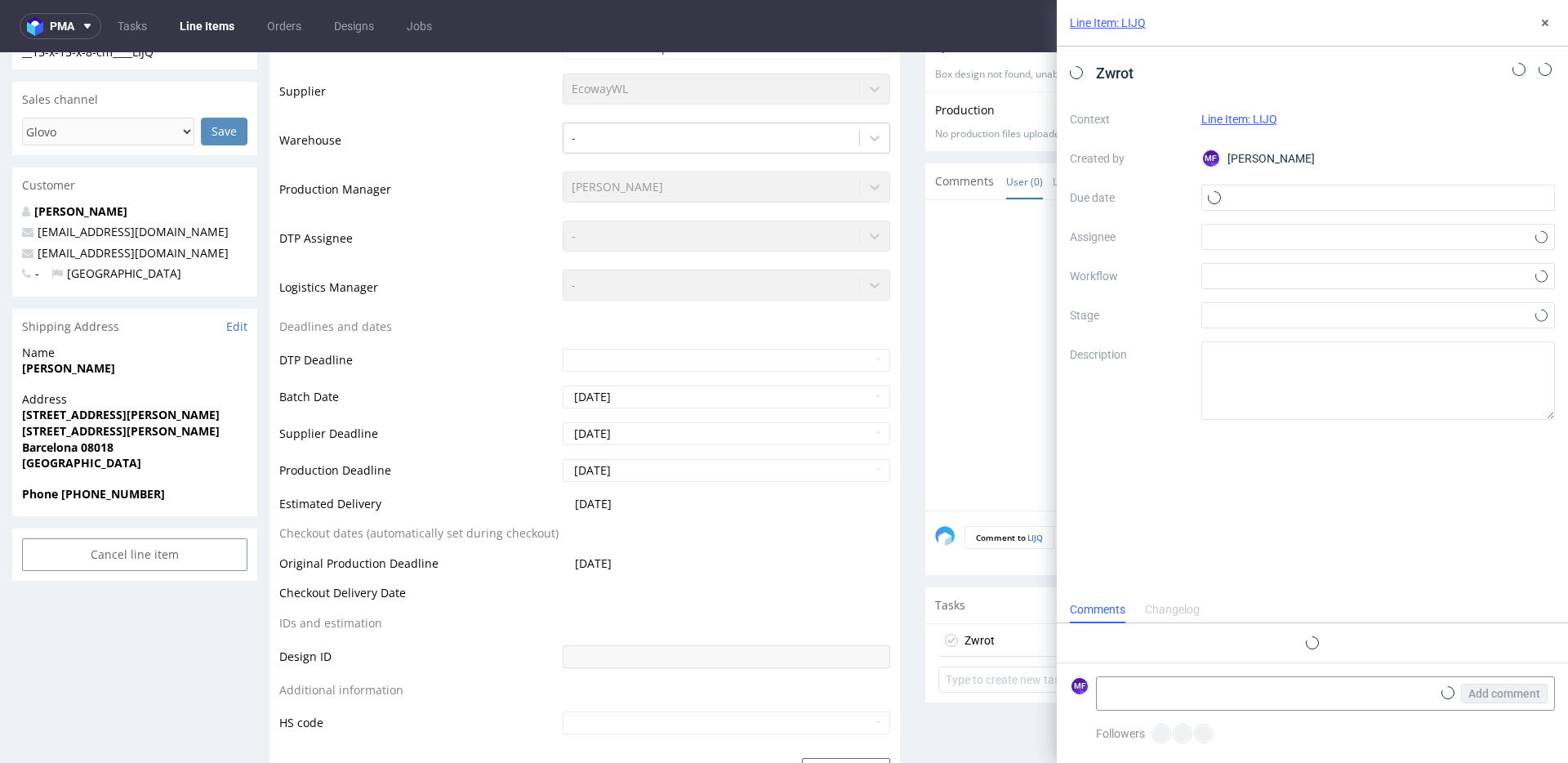
scroll to position [13, 0]
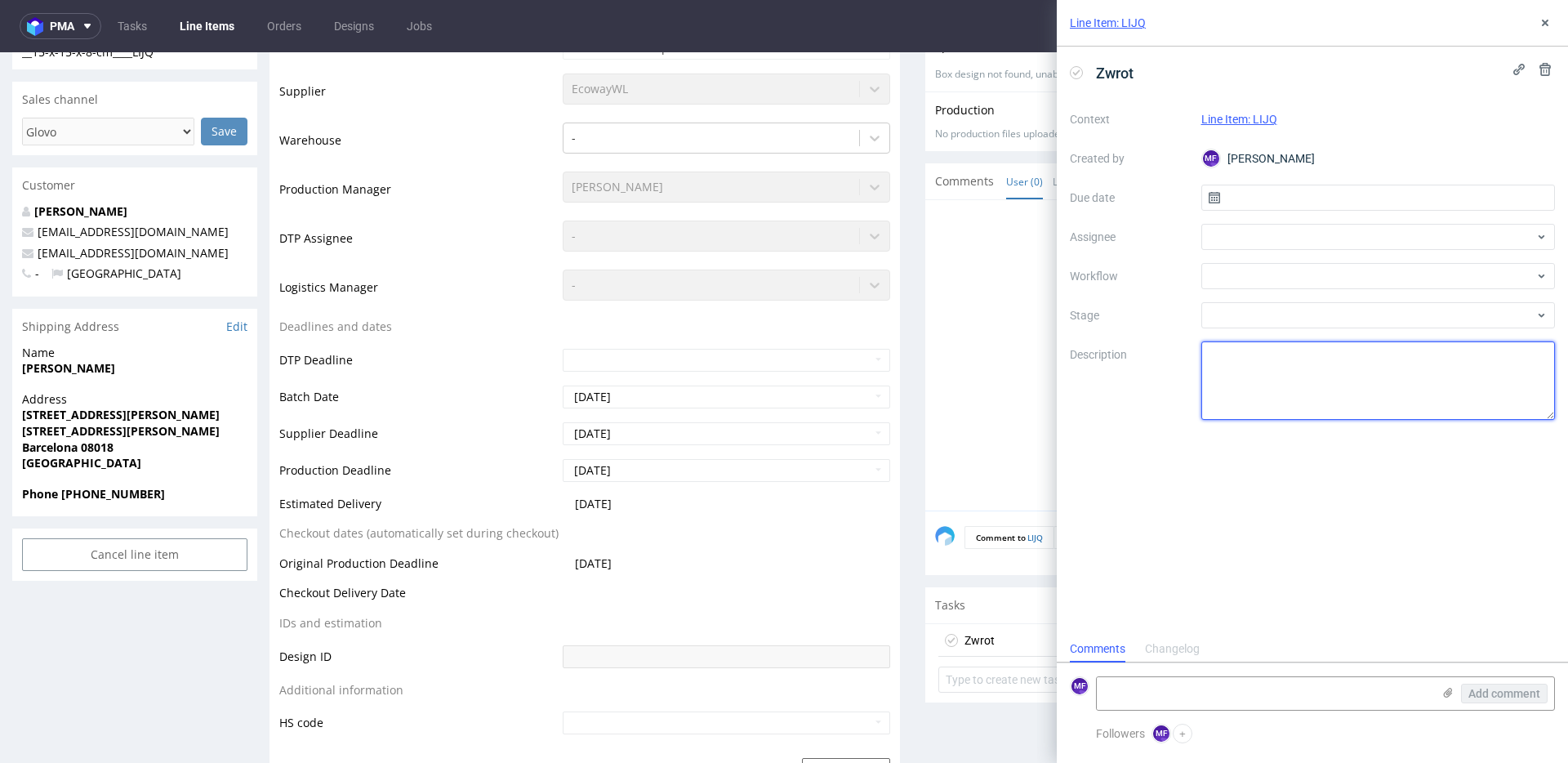
click at [1244, 363] on textarea at bounding box center [1379, 381] width 355 height 78
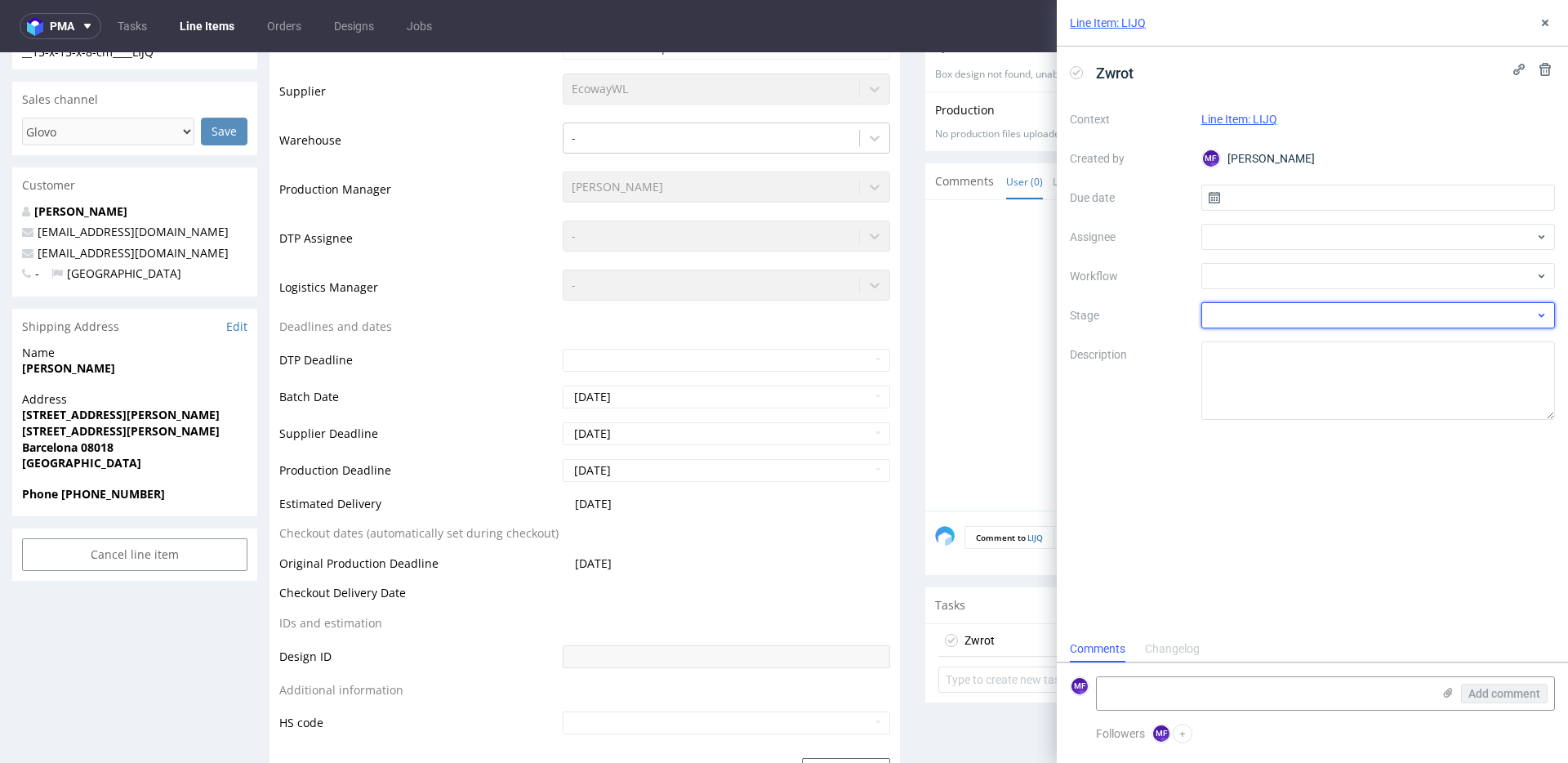
click at [1240, 315] on div at bounding box center [1379, 315] width 355 height 26
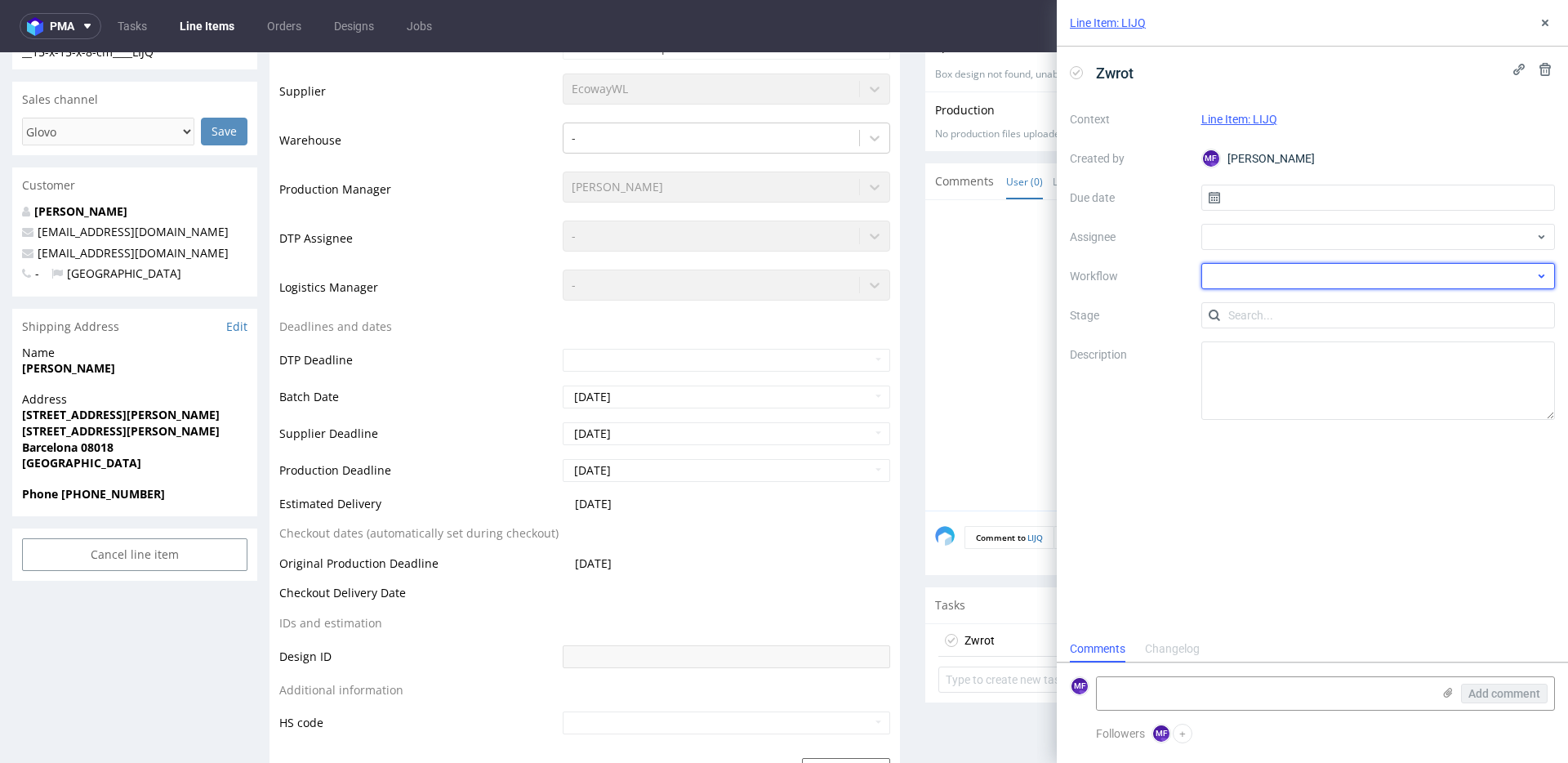
click at [1238, 276] on div at bounding box center [1379, 276] width 355 height 26
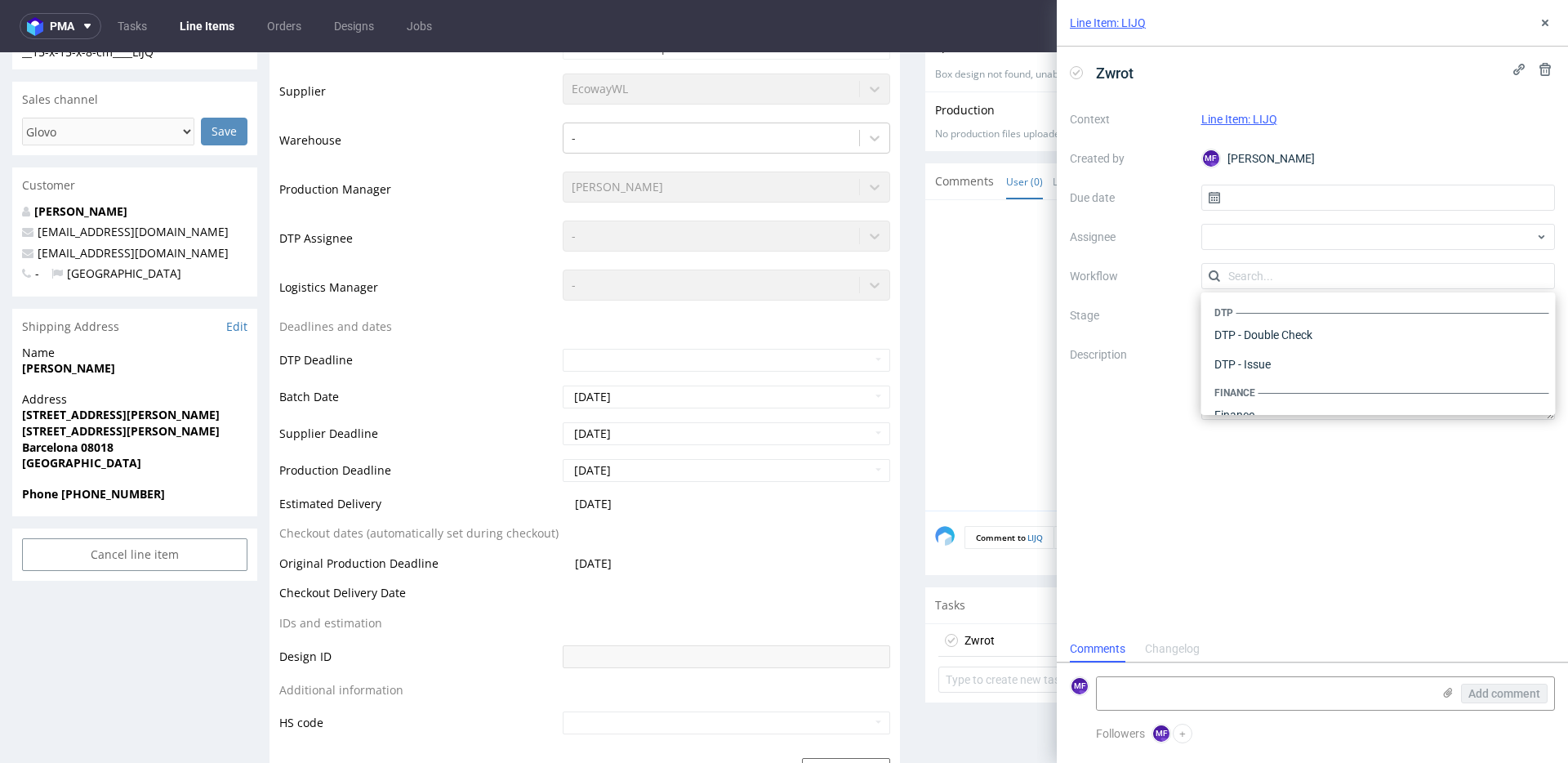
scroll to position [1005, 0]
click at [1259, 397] on div "Warehouse - Shipping" at bounding box center [1379, 394] width 342 height 29
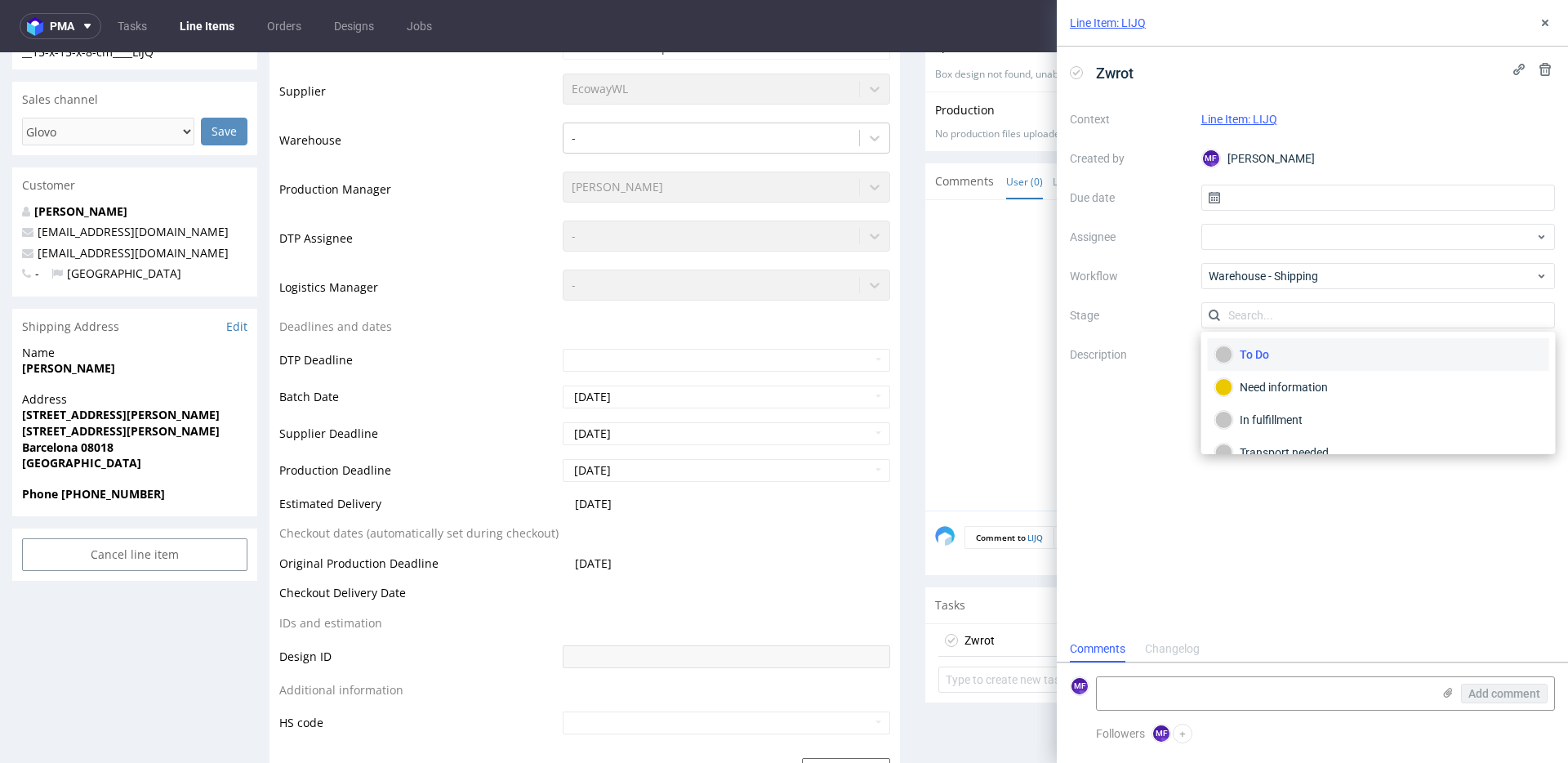
click at [1150, 444] on div "Zwrot Context Line Item: LIJQ Created by MF [PERSON_NAME] Due date Assignee Wor…" at bounding box center [1312, 341] width 511 height 589
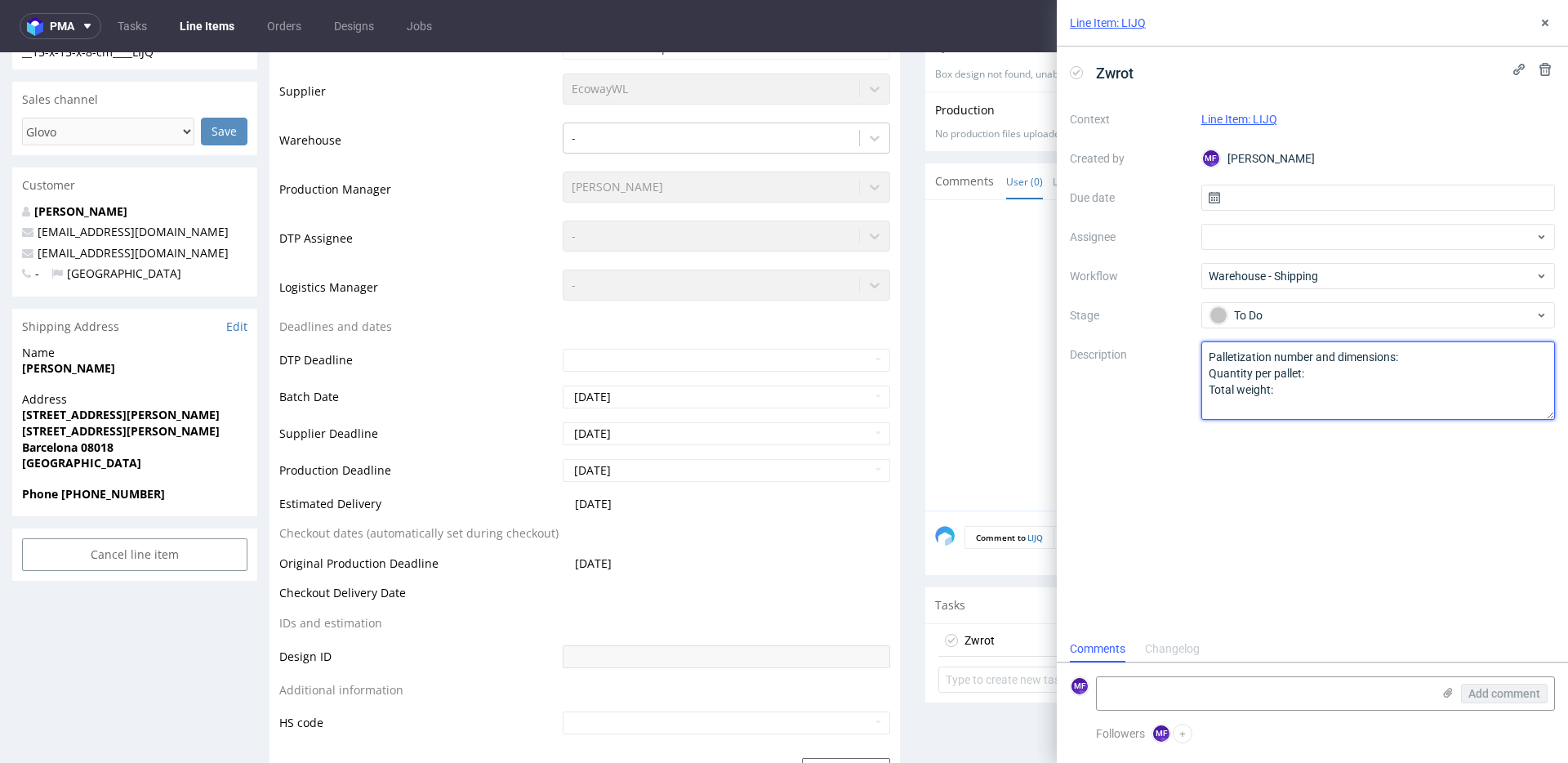
drag, startPoint x: 1300, startPoint y: 397, endPoint x: 1110, endPoint y: 332, distance: 200.8
click at [1110, 332] on div "Context Line Item: LIJQ Created by MF [PERSON_NAME] Due date Assignee Workflow …" at bounding box center [1312, 262] width 485 height 313
type textarea "O"
type textarea "2 paczki wróciły do Pęcic. Prośba o kontakt z klientem."
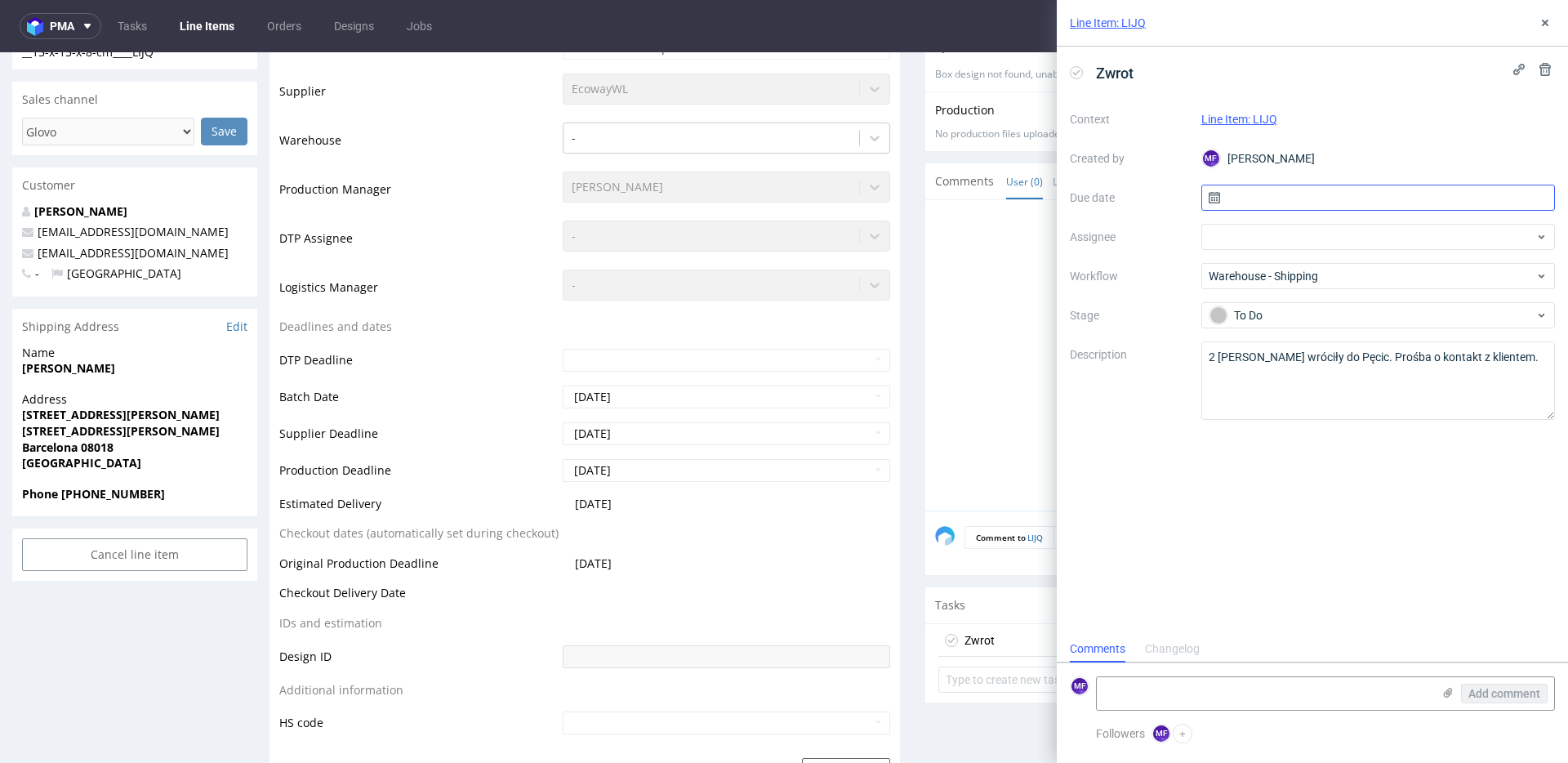
click at [1296, 202] on input "text" at bounding box center [1379, 197] width 355 height 26
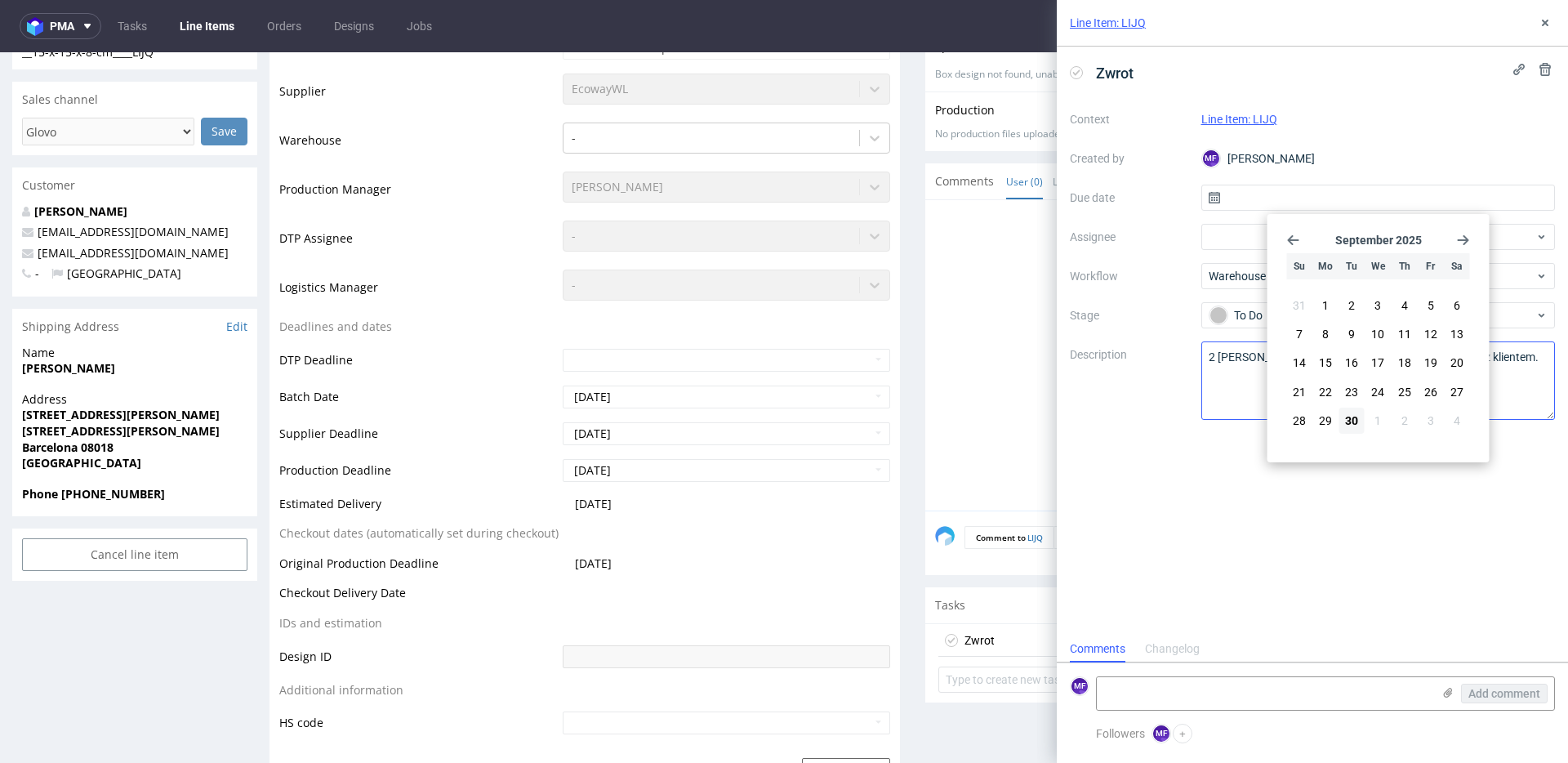
drag, startPoint x: 1358, startPoint y: 416, endPoint x: 1351, endPoint y: 406, distance: 12.2
click at [1357, 414] on button "30" at bounding box center [1353, 420] width 25 height 26
type input "30/09/2025"
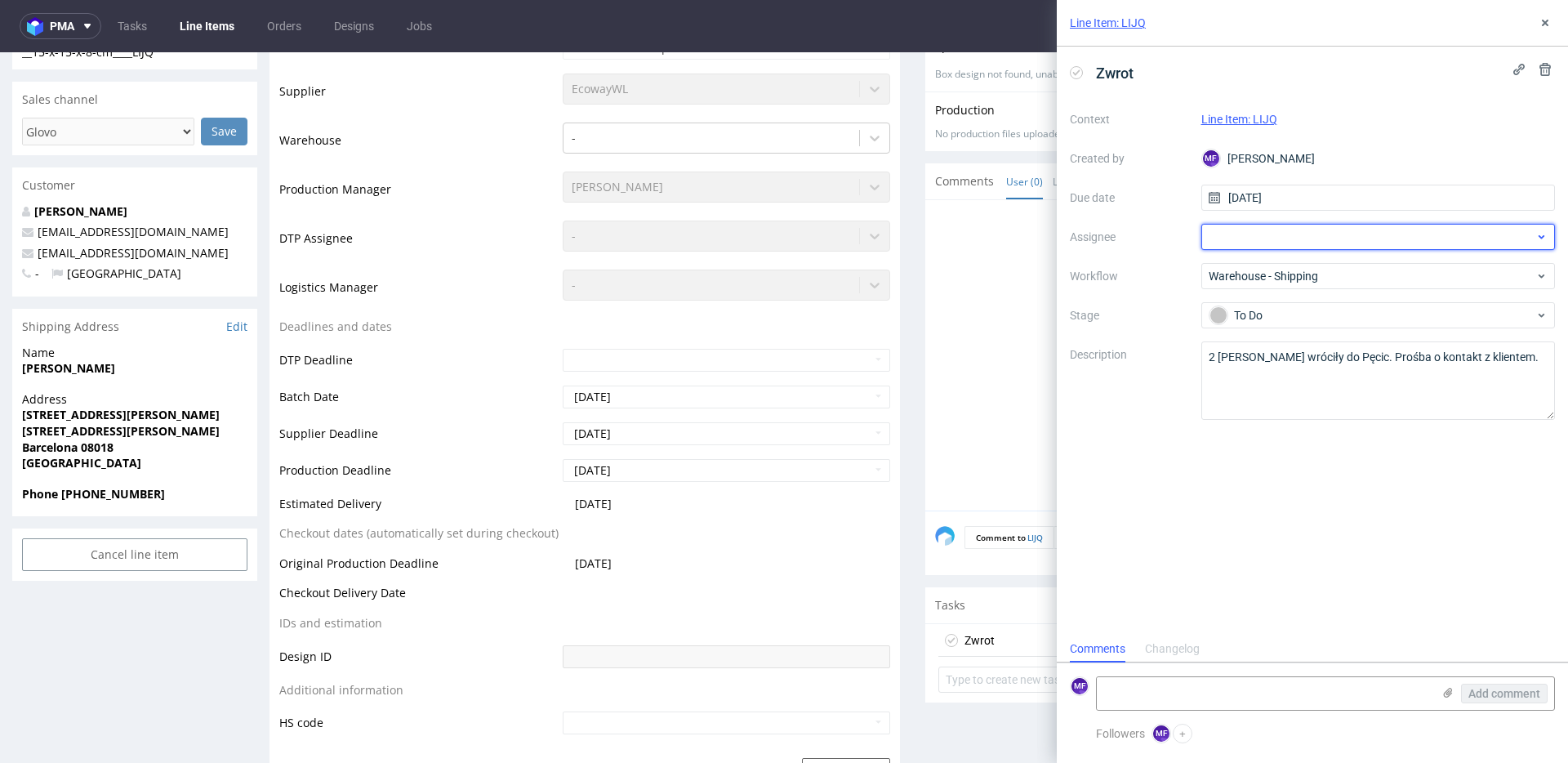
click at [1222, 239] on div at bounding box center [1379, 237] width 355 height 26
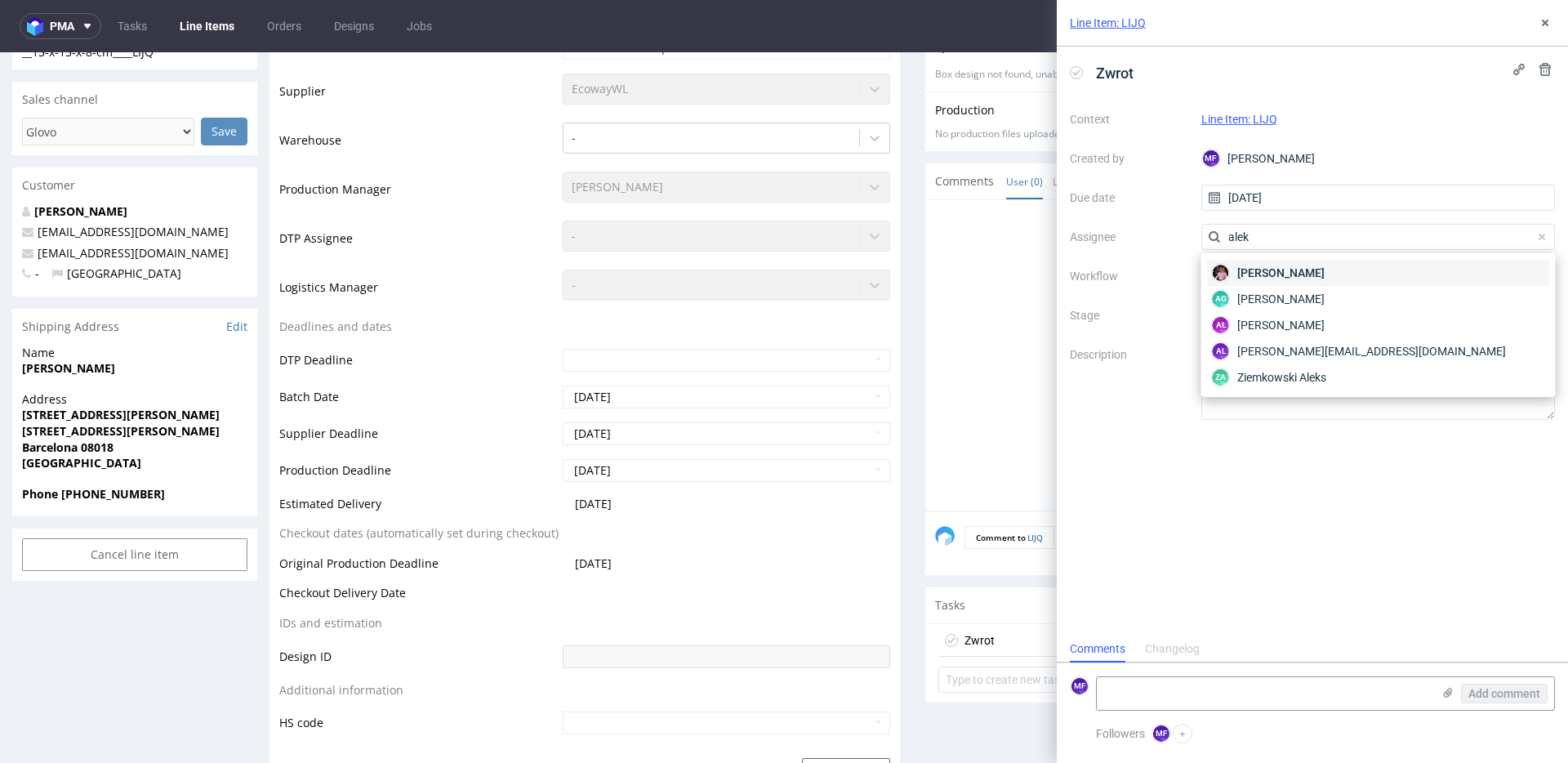
type input "alek"
click at [1266, 273] on span "Aleks Ziemkowski" at bounding box center [1281, 272] width 87 height 17
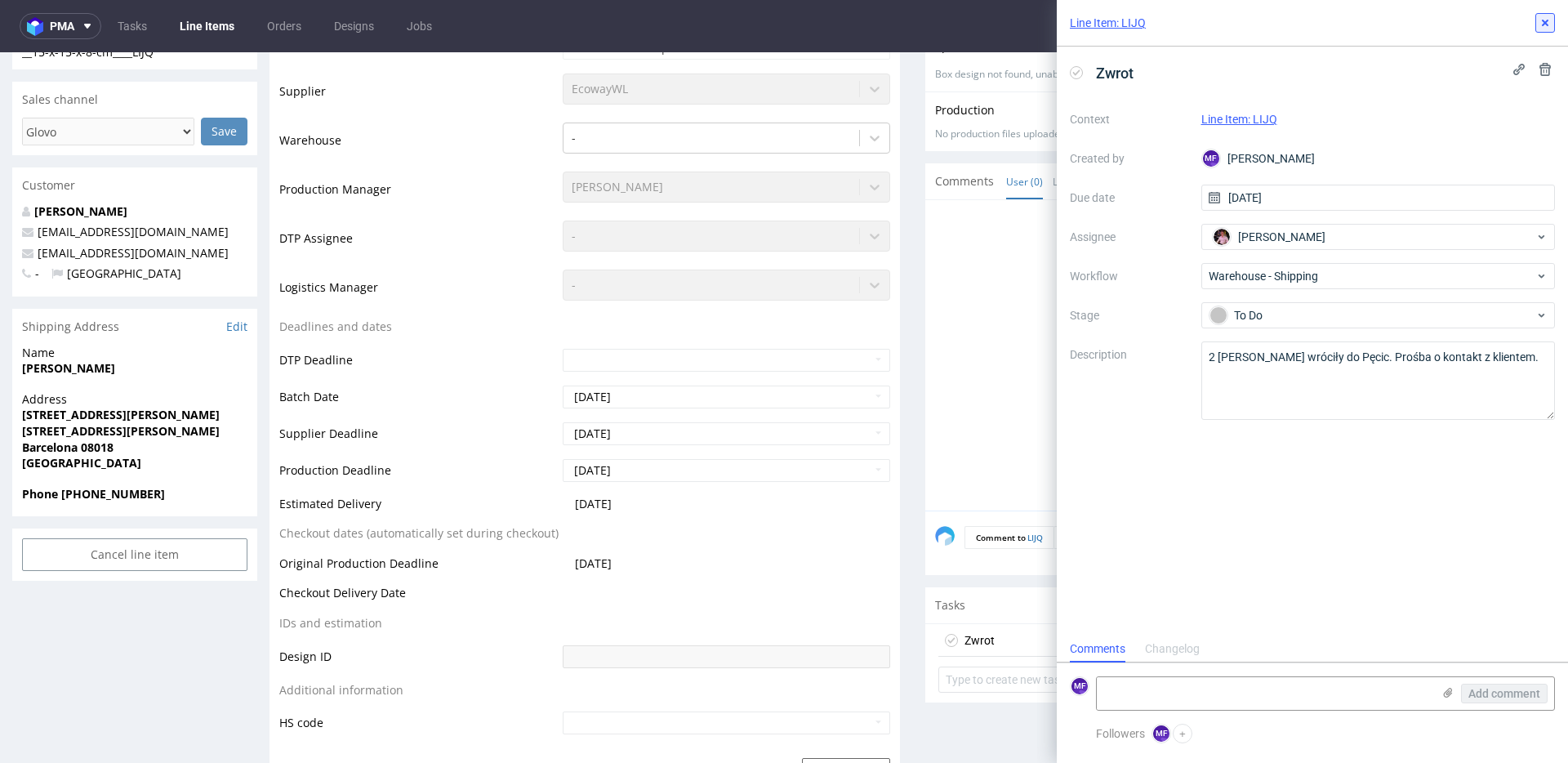
click at [1541, 20] on icon at bounding box center [1544, 23] width 13 height 13
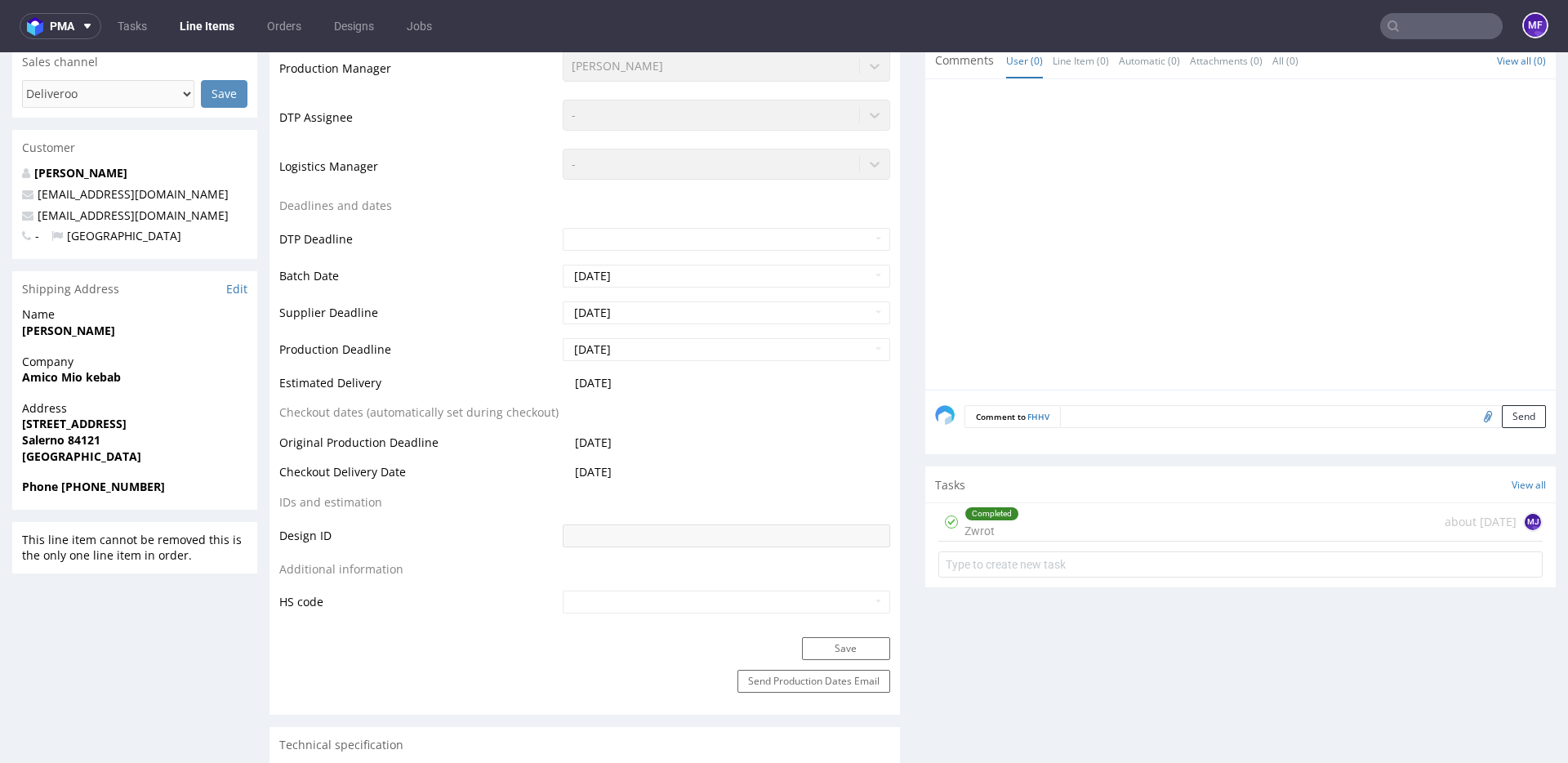
scroll to position [493, 0]
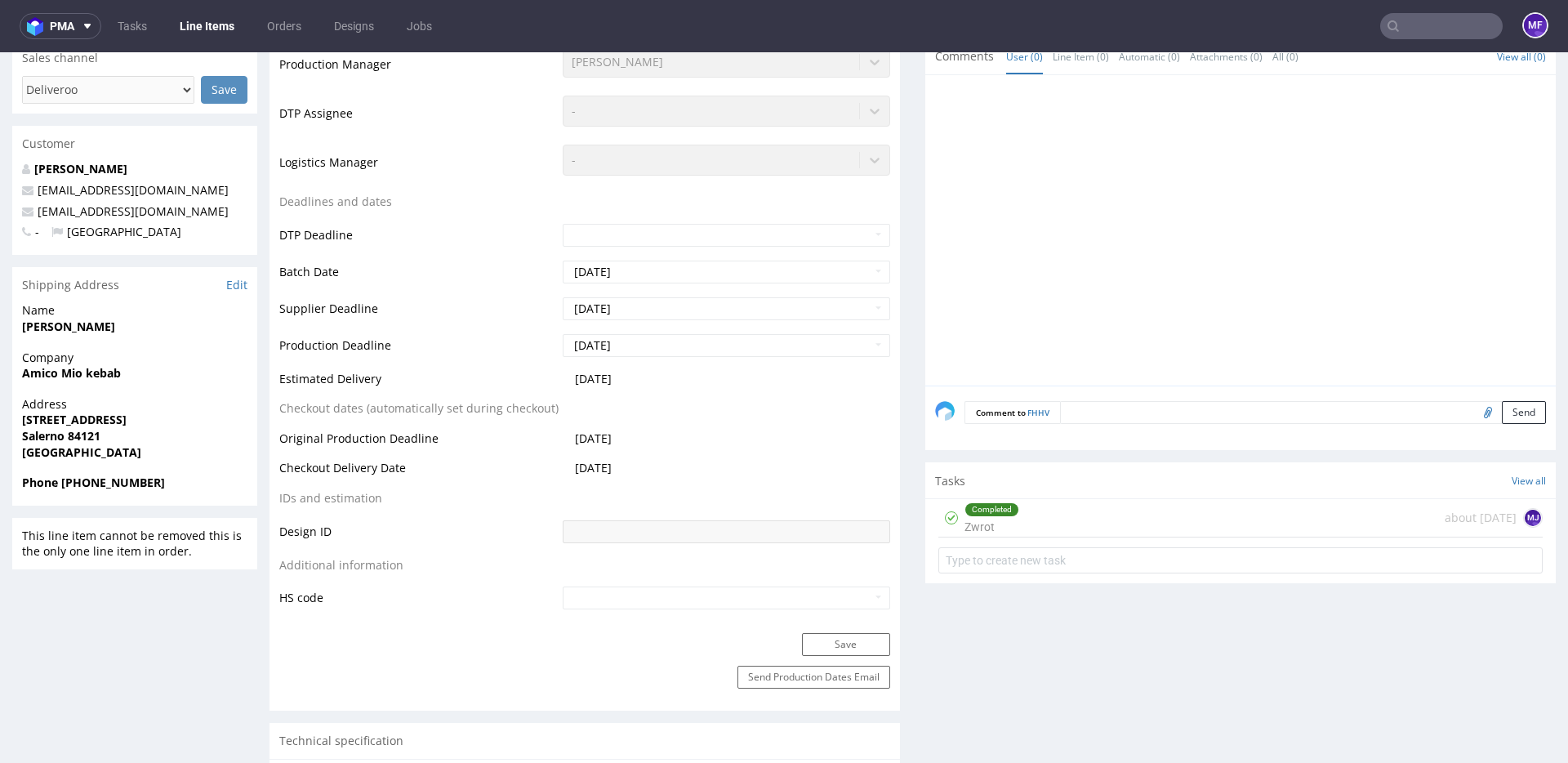
click at [1010, 519] on div "Completed Zwrot" at bounding box center [992, 518] width 55 height 37
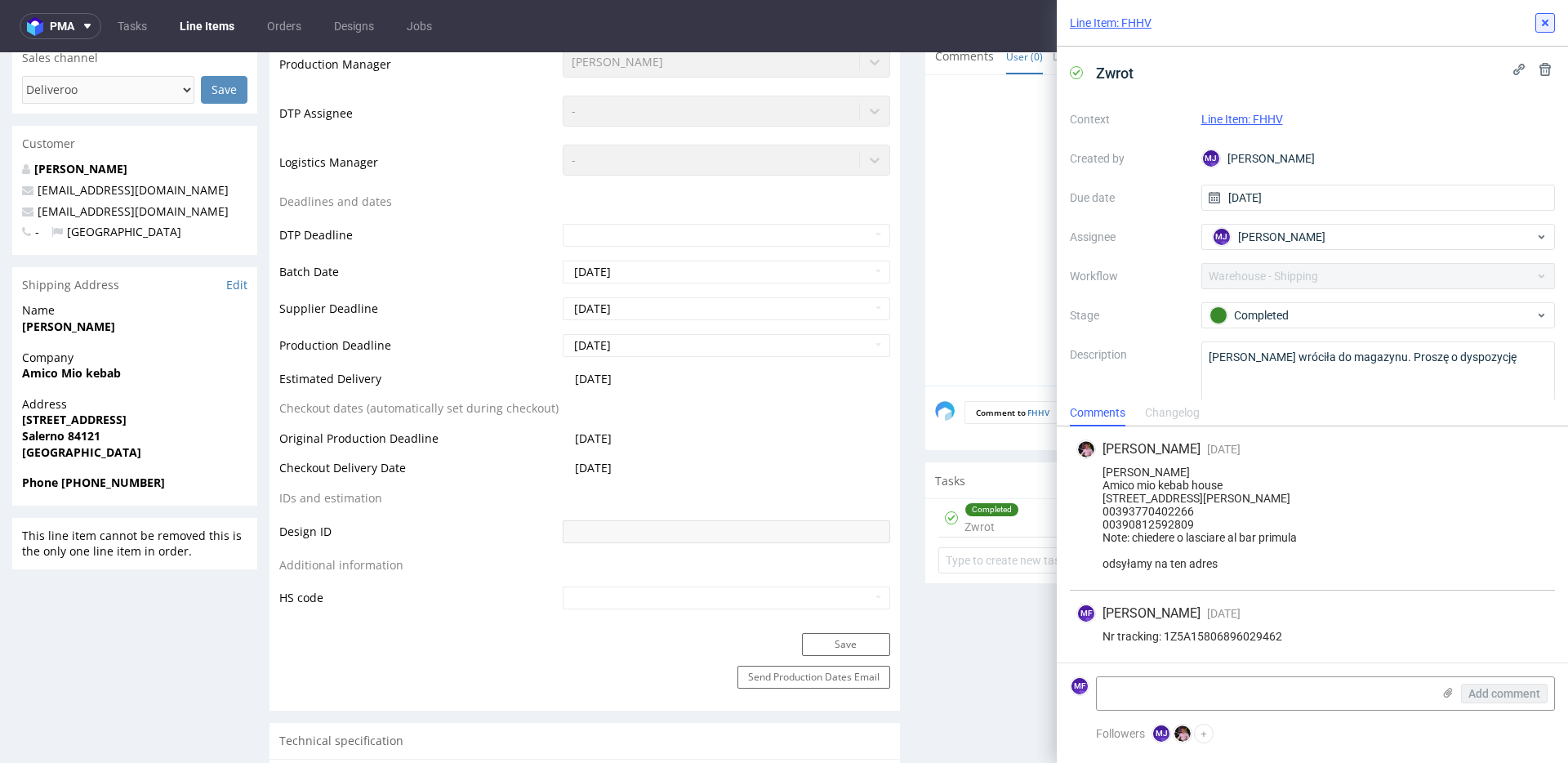
drag, startPoint x: 1548, startPoint y: 22, endPoint x: 1485, endPoint y: 44, distance: 66.7
click at [1548, 22] on icon at bounding box center [1544, 23] width 13 height 13
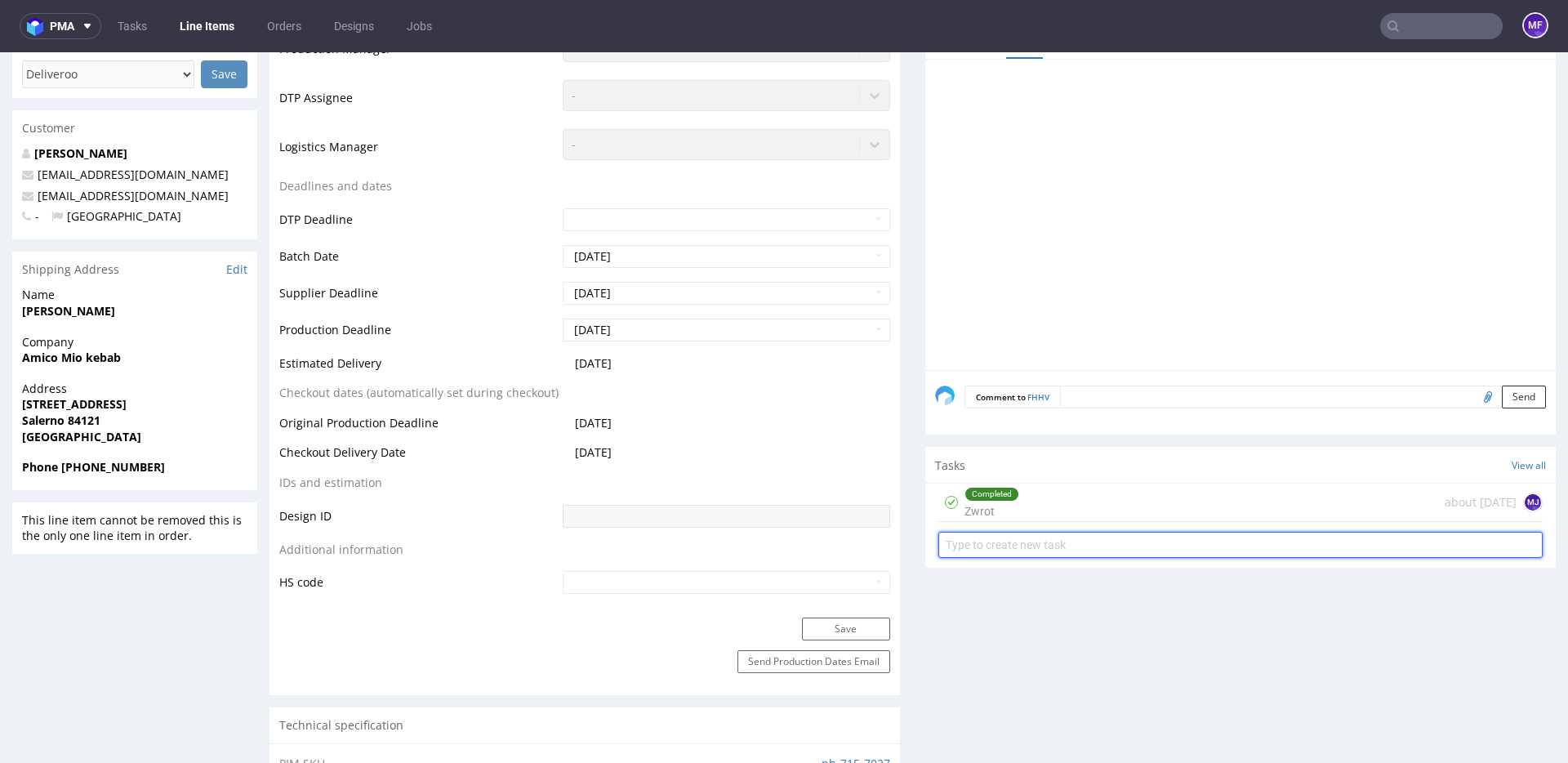
click at [1047, 547] on input "text" at bounding box center [1240, 545] width 604 height 26
drag, startPoint x: 1010, startPoint y: 547, endPoint x: 898, endPoint y: 545, distance: 112.0
type input "2nd Return"
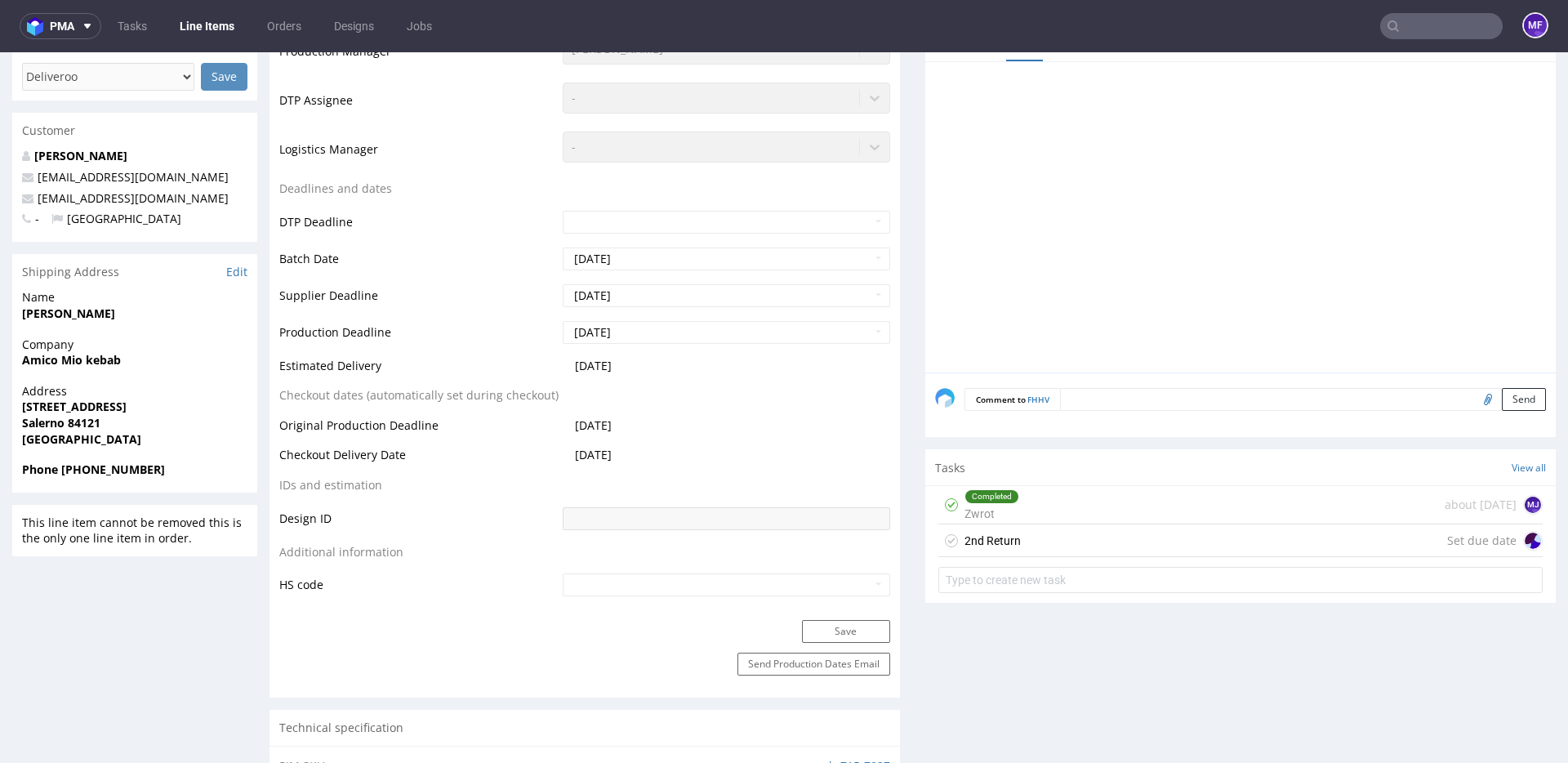
click at [1040, 544] on div "2nd Return Set due date" at bounding box center [1240, 540] width 604 height 32
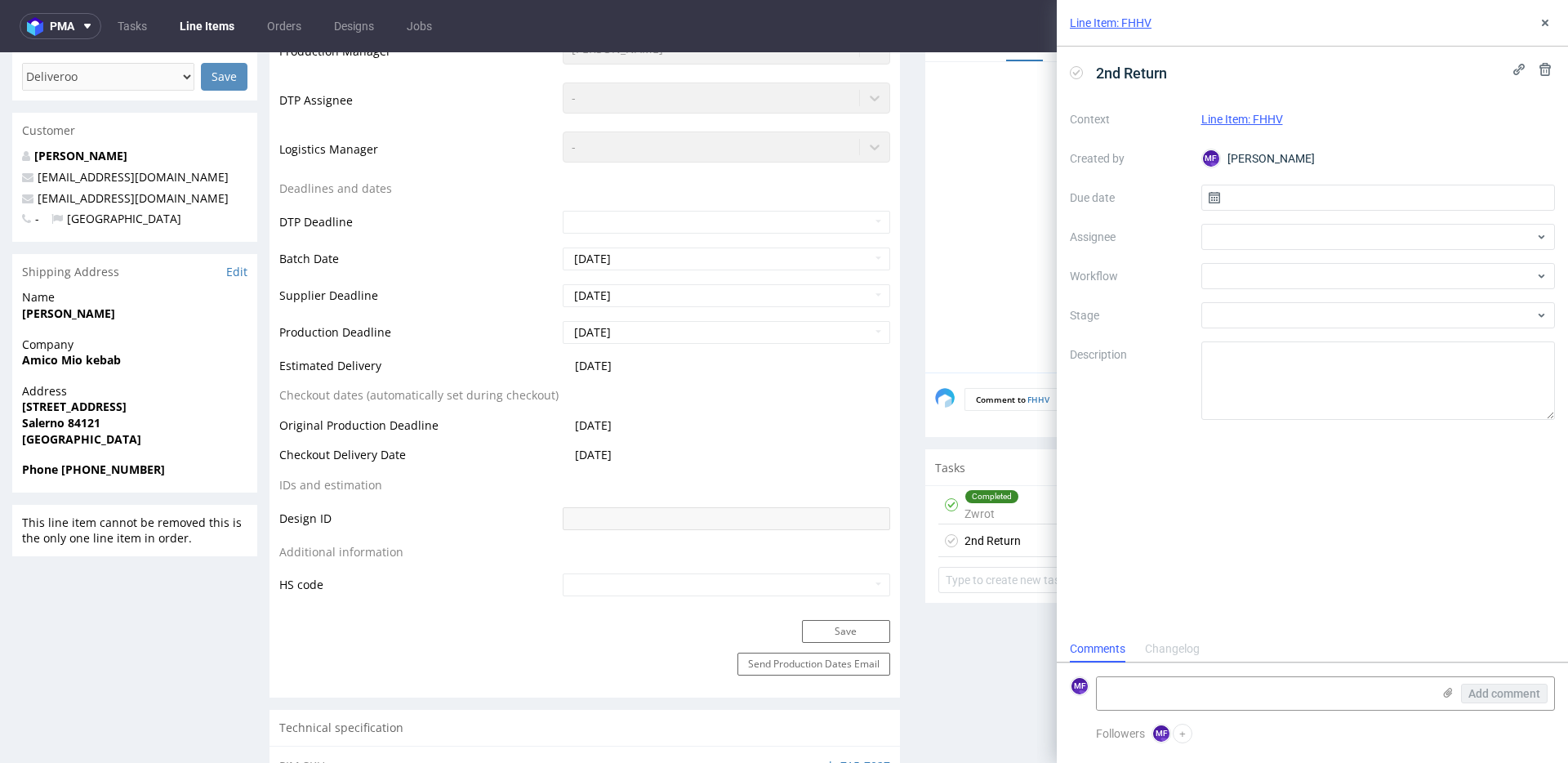
scroll to position [13, 0]
click at [1240, 233] on div at bounding box center [1379, 237] width 355 height 26
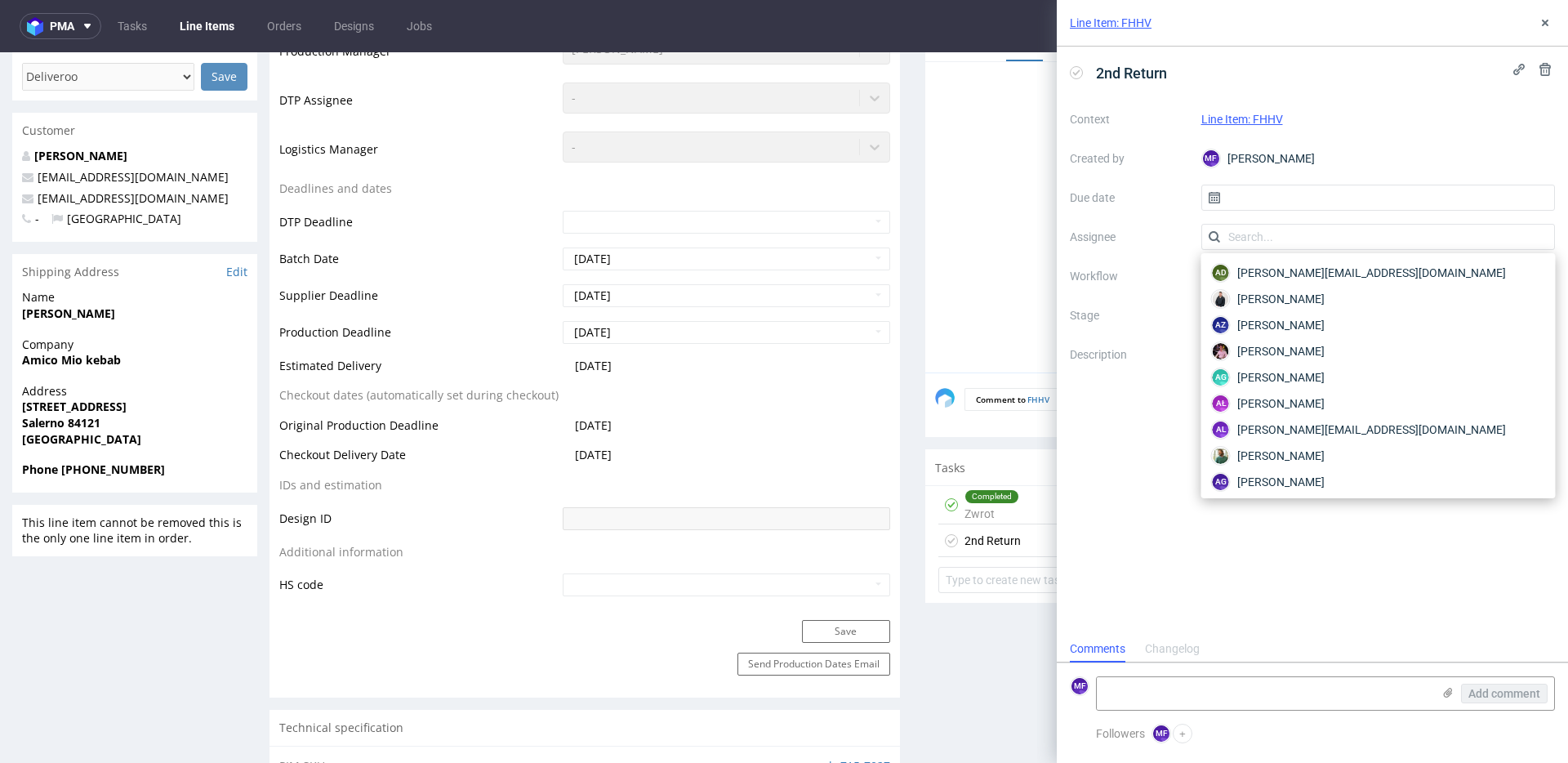
click at [1139, 362] on label "Description" at bounding box center [1129, 380] width 119 height 72
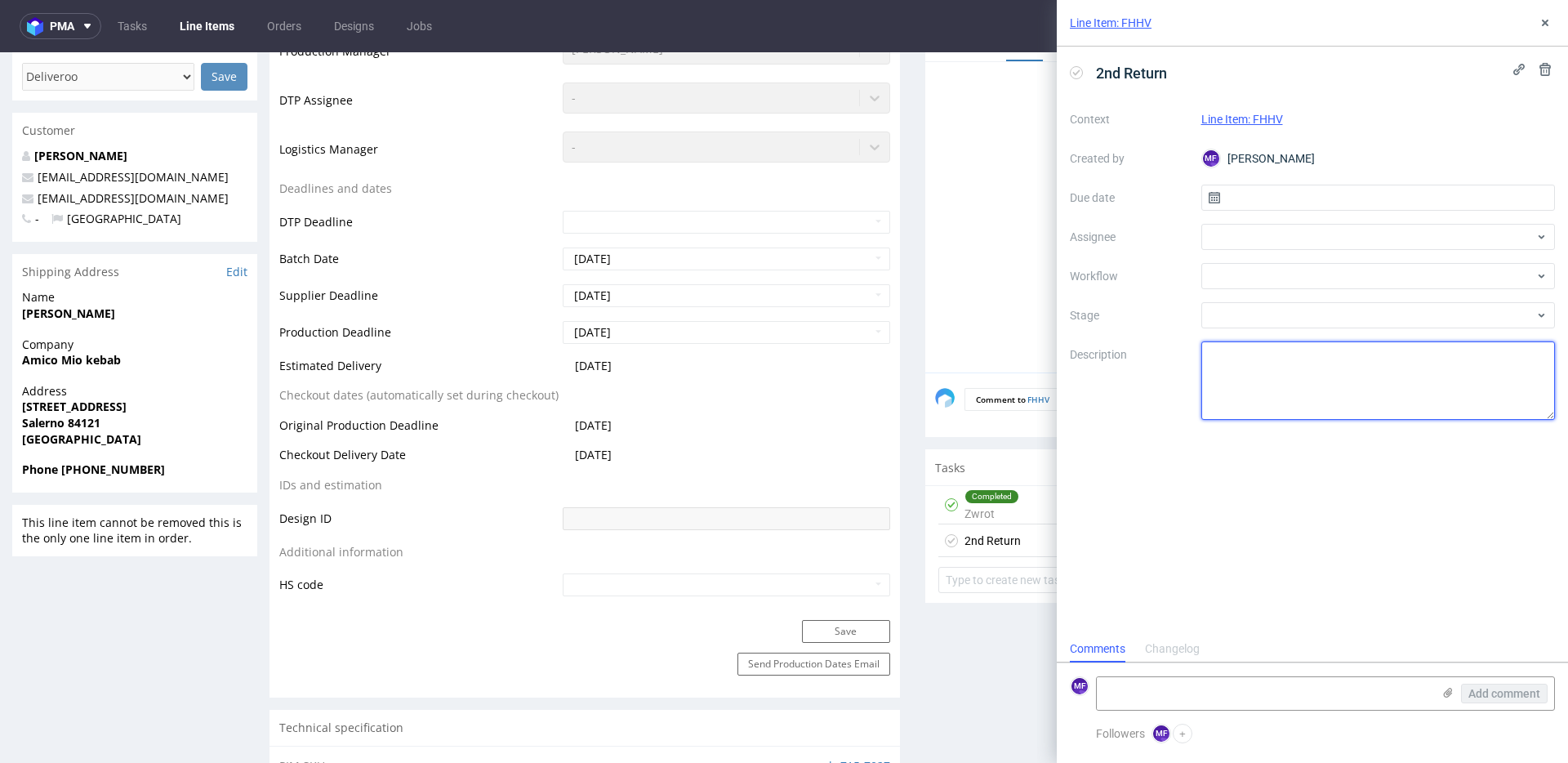
click at [1216, 360] on textarea at bounding box center [1379, 381] width 355 height 78
type textarea "Returned to Pęcice for the second time. Please contact the customer."
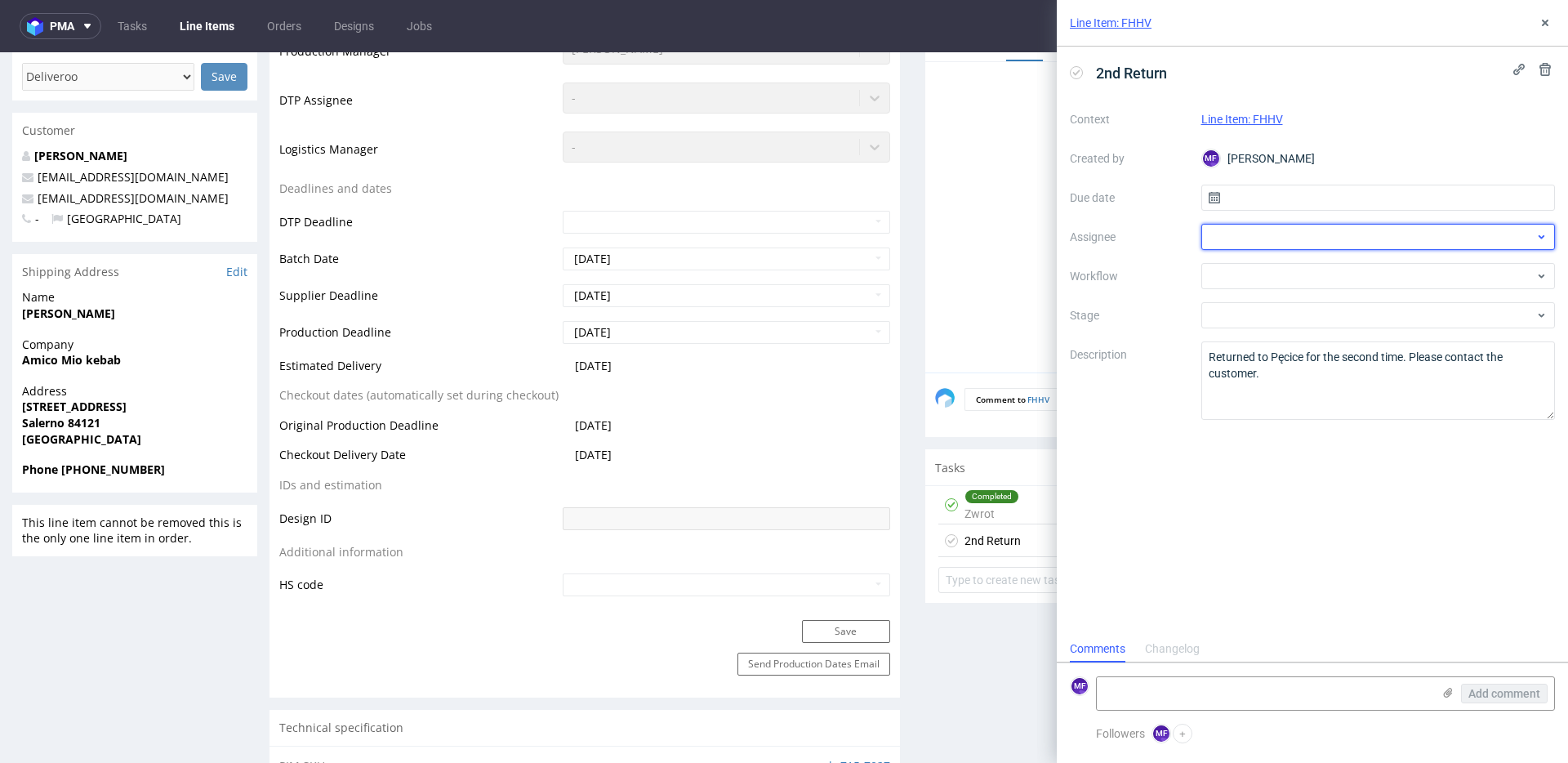
click at [1299, 227] on div at bounding box center [1379, 237] width 355 height 26
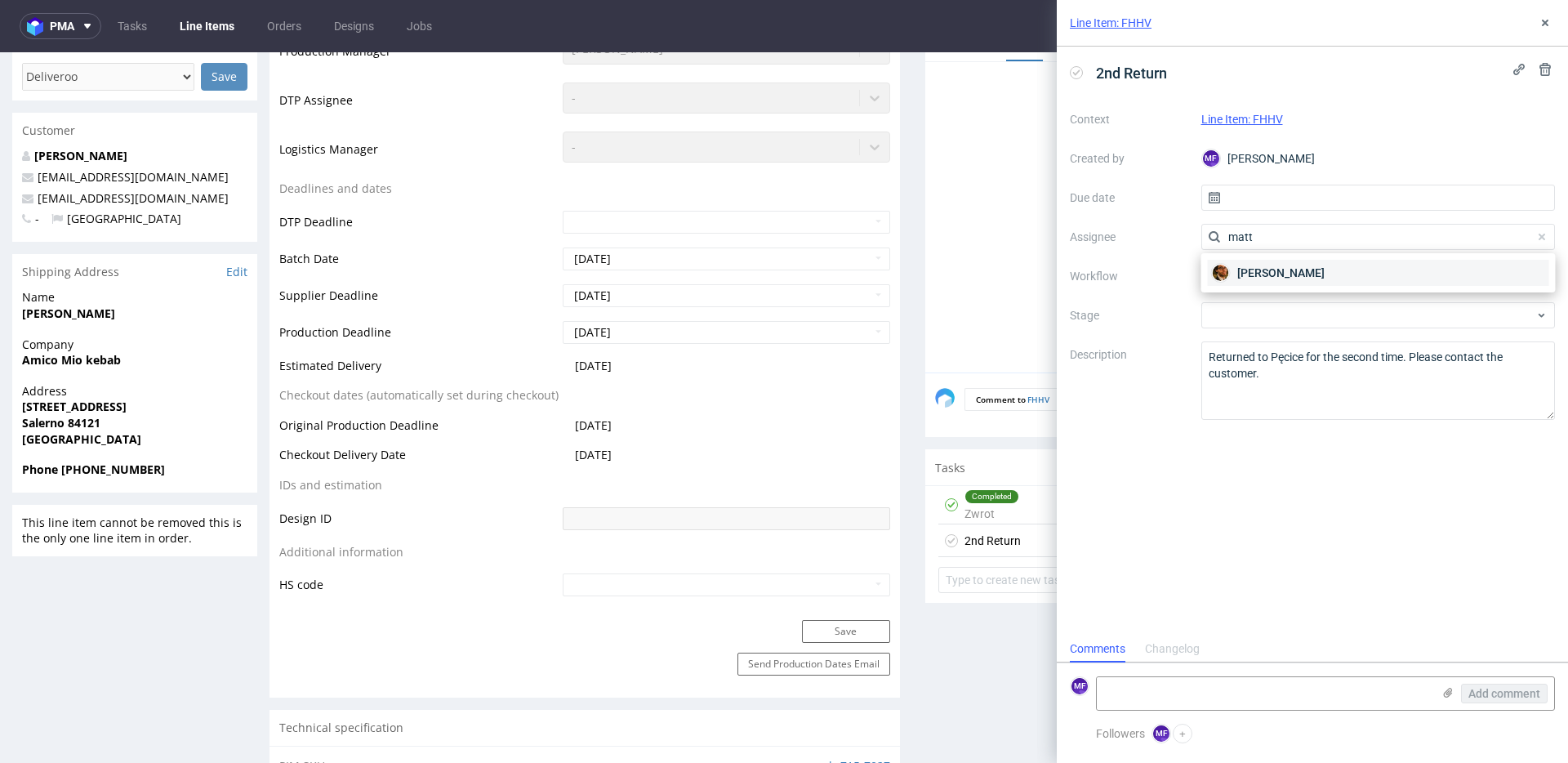
type input "matt"
click at [1295, 269] on span "[PERSON_NAME]" at bounding box center [1281, 272] width 87 height 17
click at [1258, 275] on div at bounding box center [1379, 276] width 355 height 26
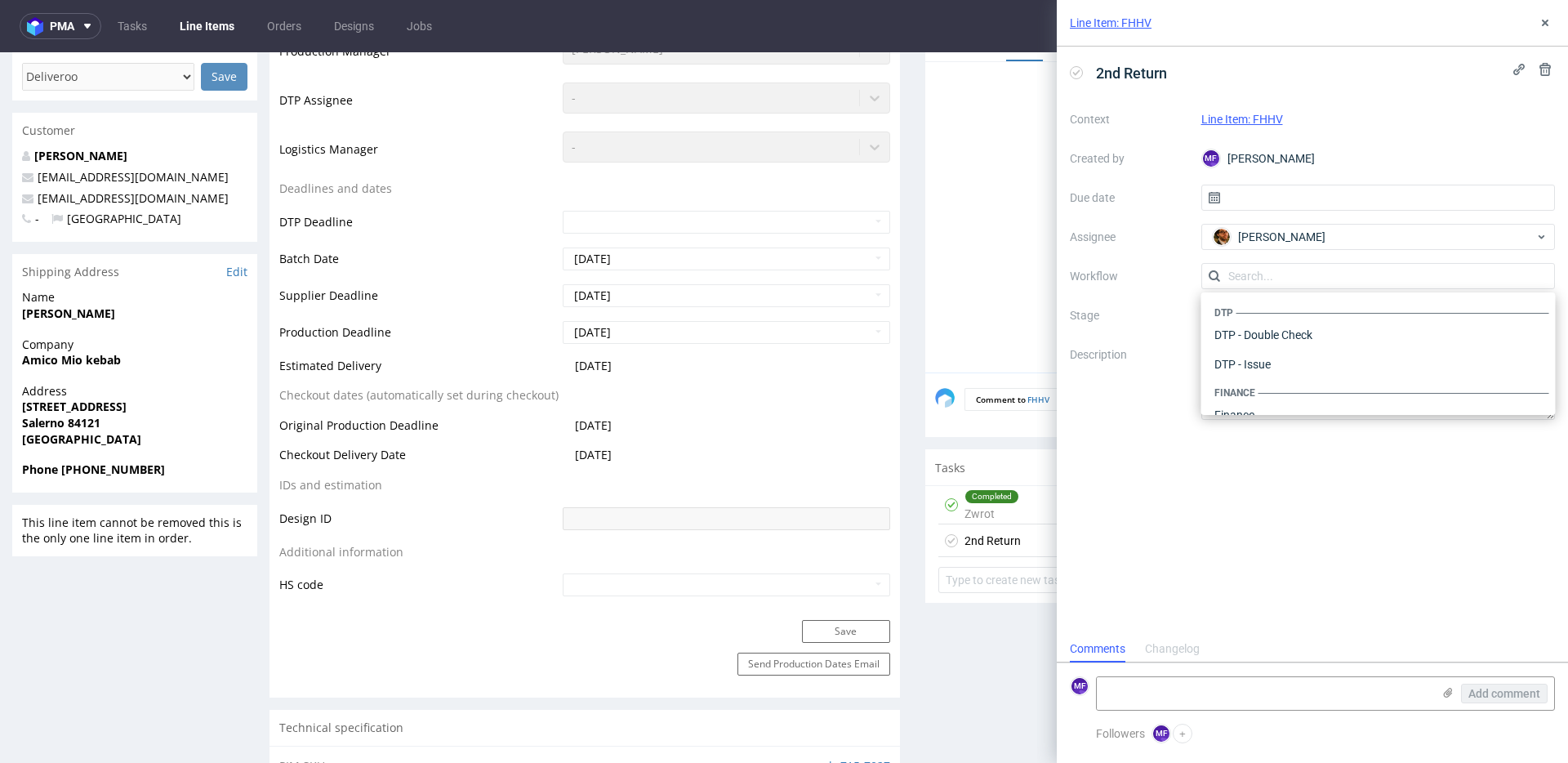
scroll to position [1005, 0]
click at [1243, 397] on div "Warehouse - Shipping" at bounding box center [1379, 394] width 342 height 29
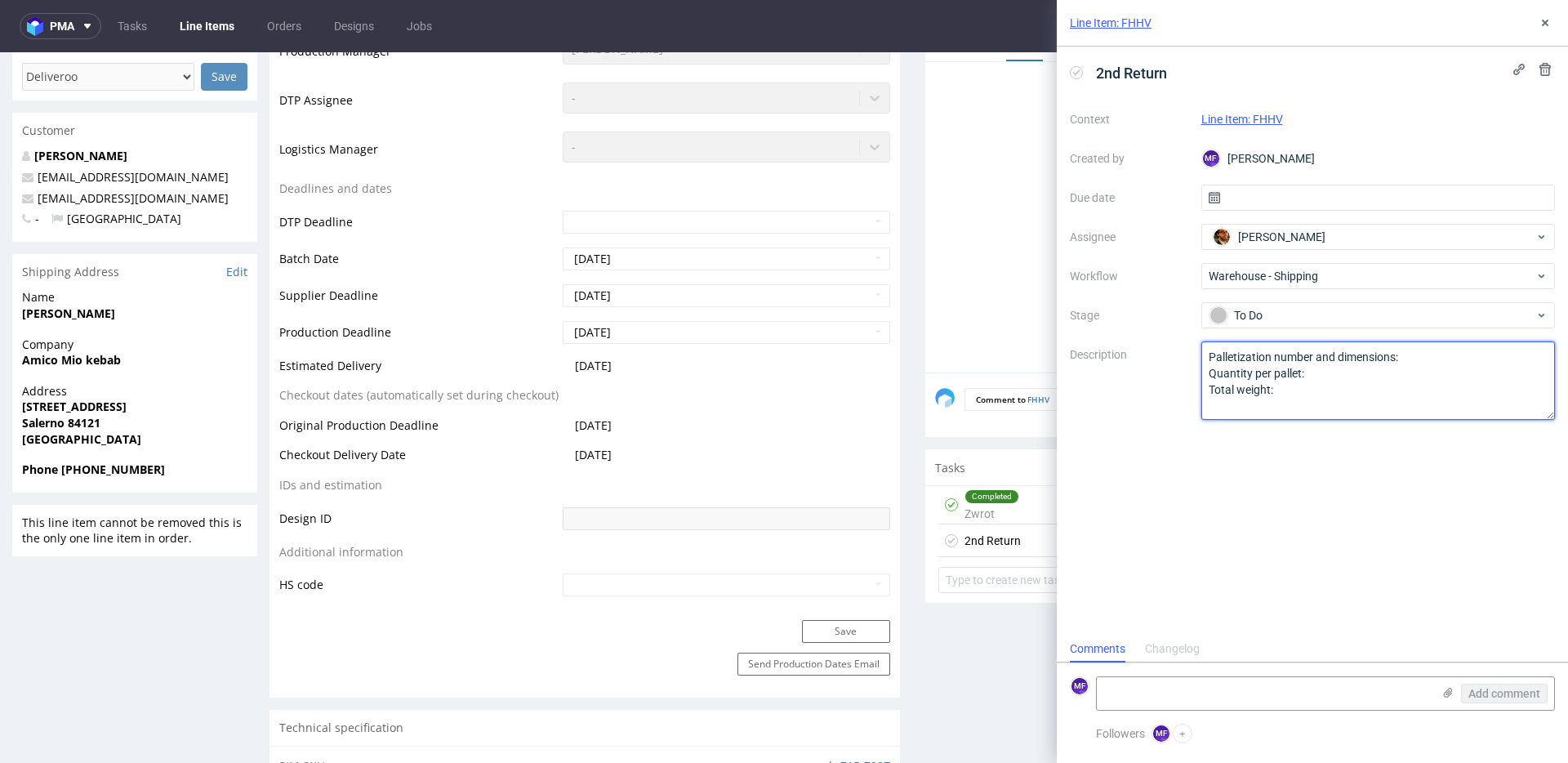
drag, startPoint x: 1226, startPoint y: 392, endPoint x: 1157, endPoint y: 351, distance: 80.3
click at [1157, 351] on div "Context Line Item: FHHV Created by MF Michał Fedorowicz Due date Assignee Matte…" at bounding box center [1312, 262] width 485 height 313
type textarea "Returned to Pęcice for the 2nd time. Please contact the customer."
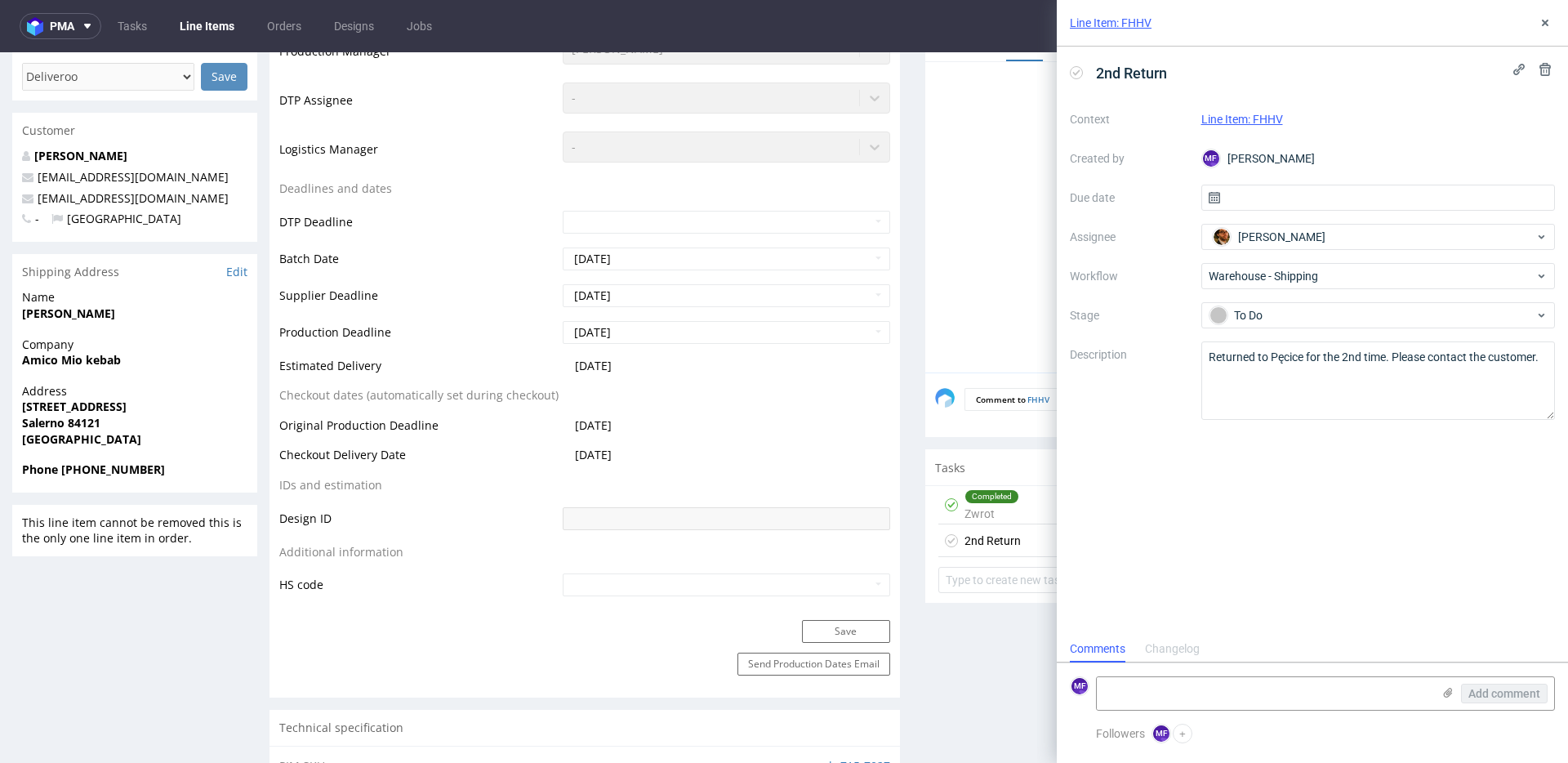
drag, startPoint x: 1430, startPoint y: 126, endPoint x: 1341, endPoint y: 175, distance: 101.6
click at [1422, 128] on div "Line Item: FHHV" at bounding box center [1379, 119] width 355 height 20
click at [1321, 187] on input "text" at bounding box center [1379, 197] width 355 height 26
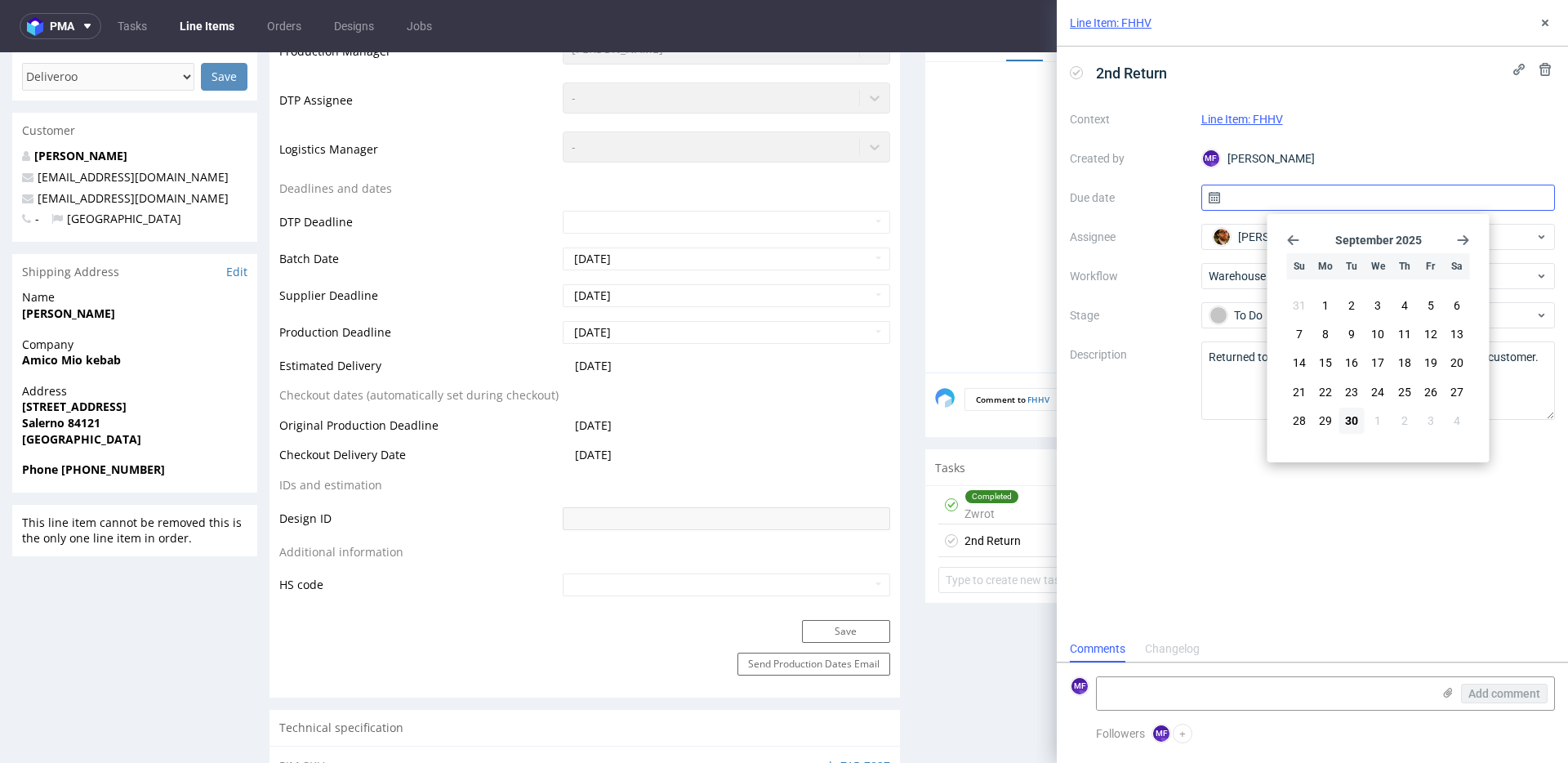
drag, startPoint x: 1354, startPoint y: 412, endPoint x: 1277, endPoint y: 187, distance: 237.8
click at [1356, 411] on button "30" at bounding box center [1353, 420] width 25 height 26
type input "[DATE]"
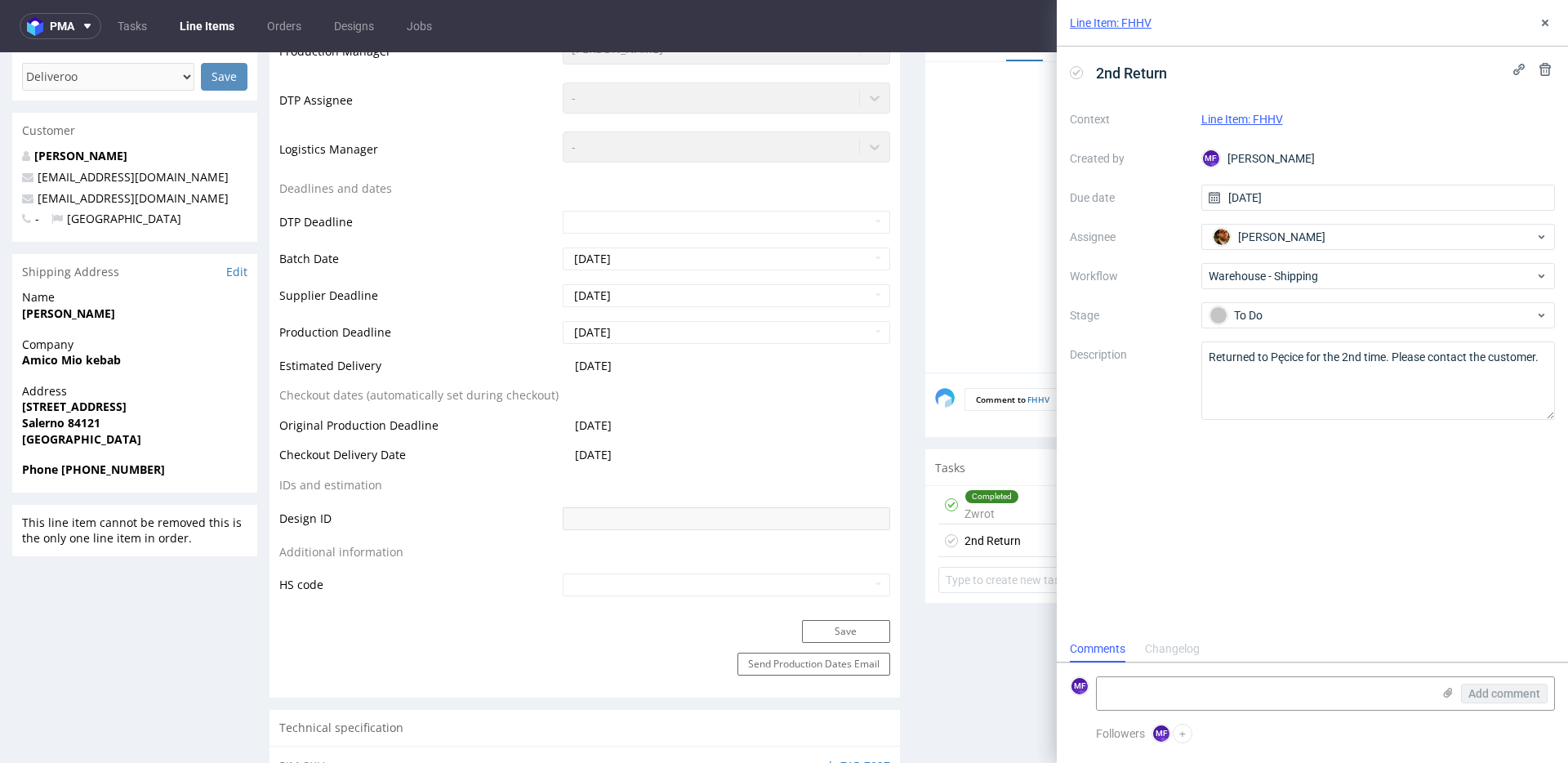
click at [1357, 124] on div "Line Item: FHHV" at bounding box center [1379, 119] width 355 height 20
click at [1548, 23] on icon at bounding box center [1544, 23] width 13 height 13
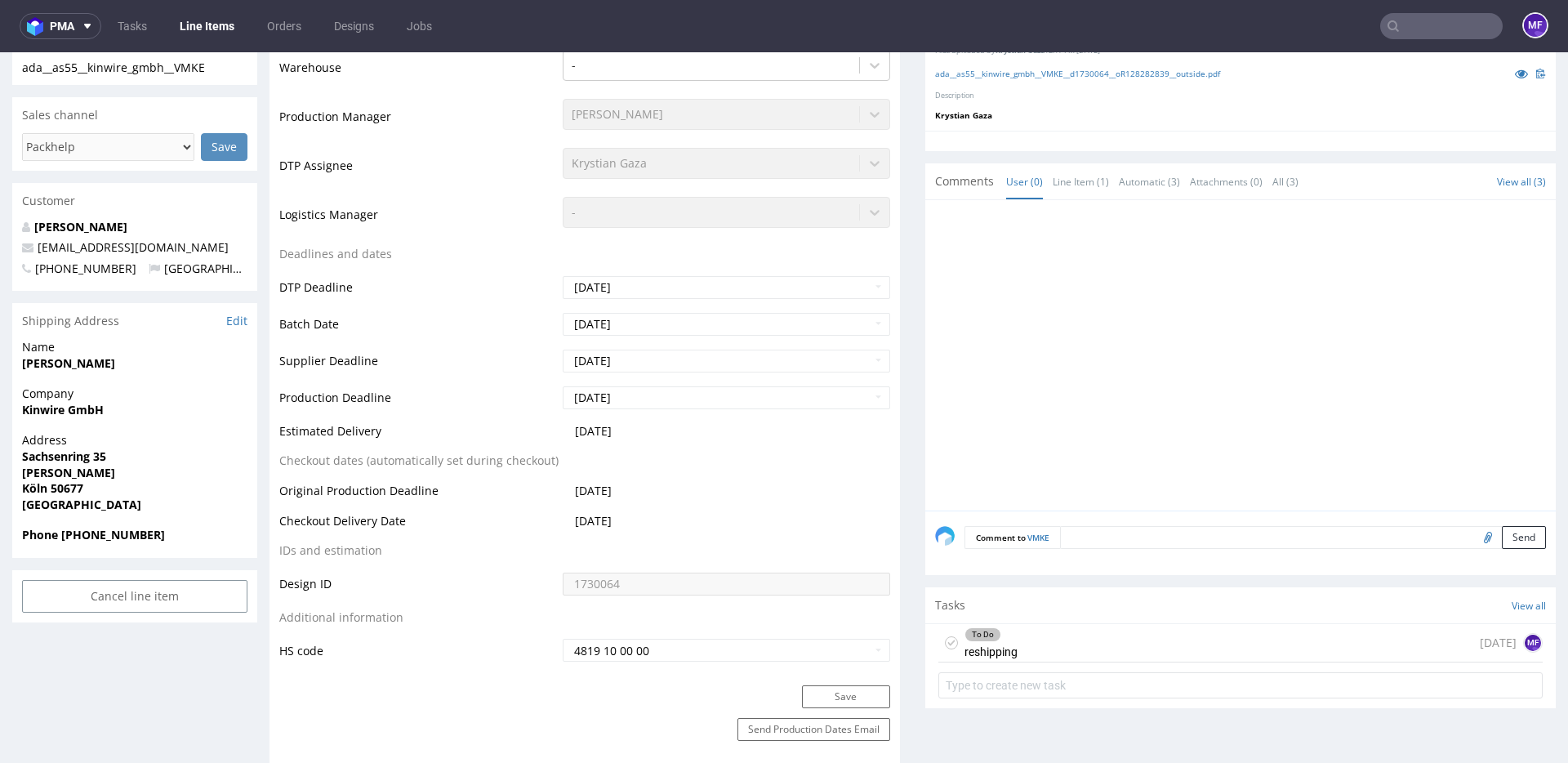
scroll to position [479, 0]
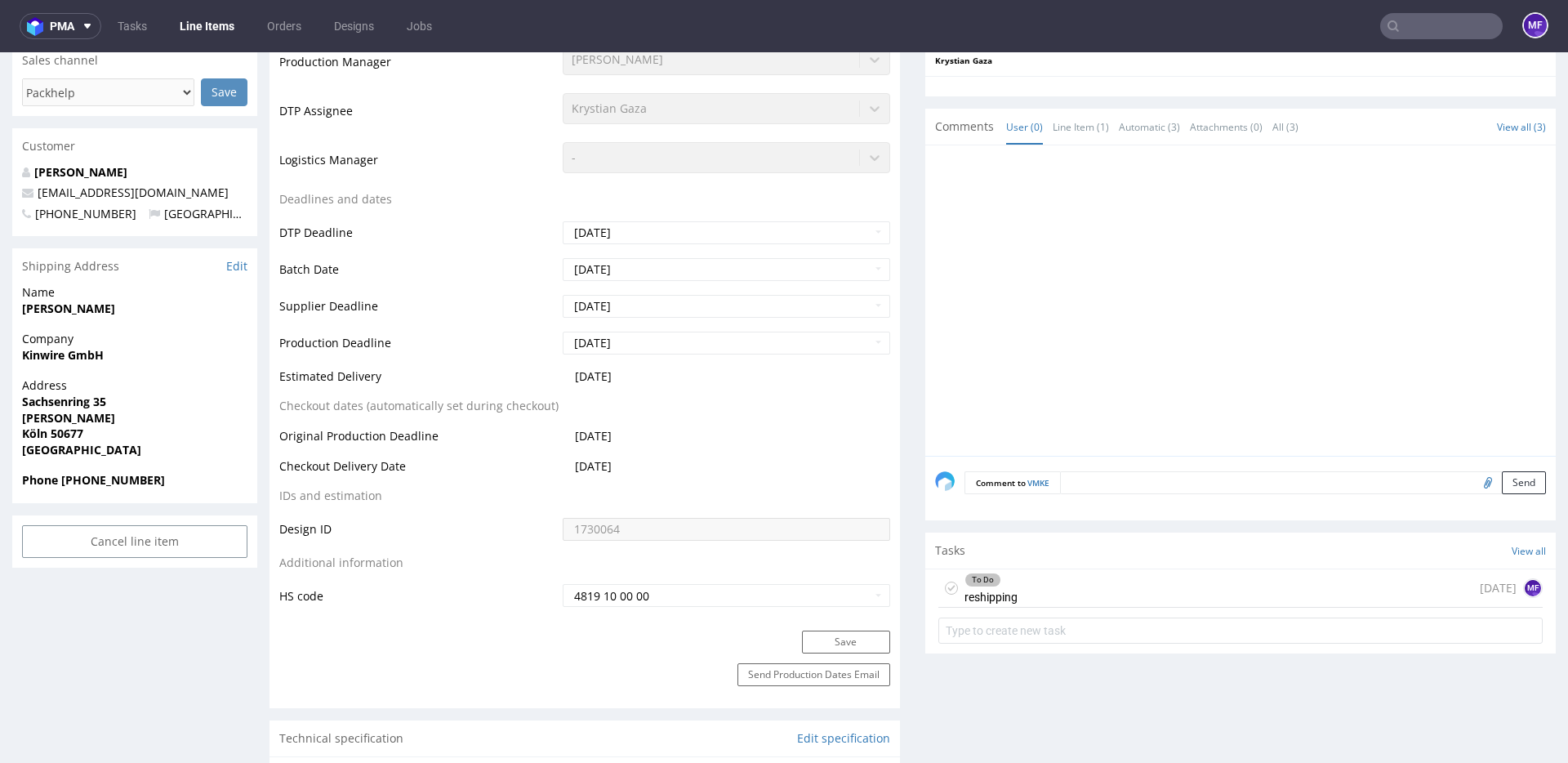
click at [1055, 594] on div "To Do reshipping [DATE] MF" at bounding box center [1240, 588] width 604 height 38
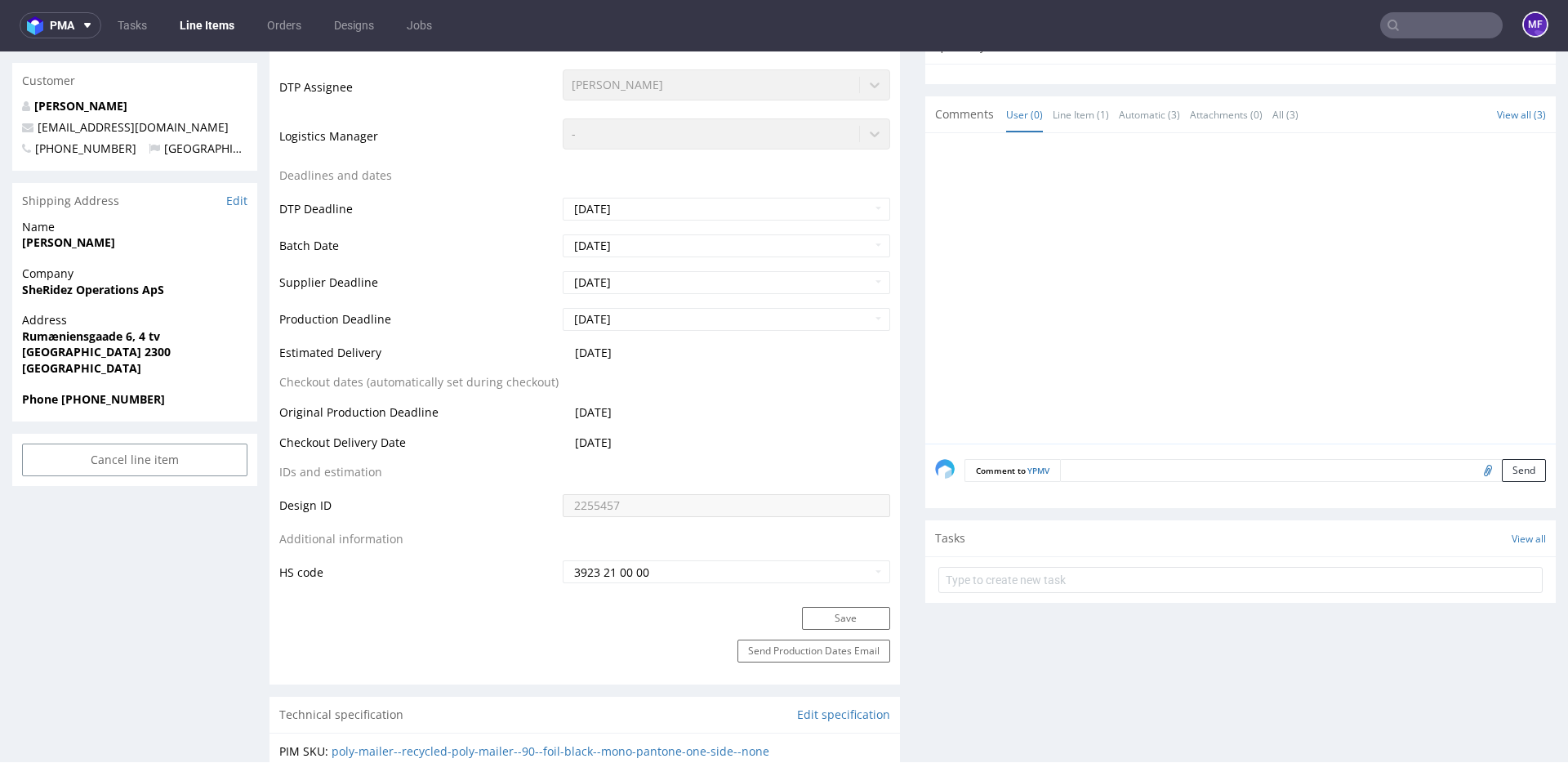
scroll to position [622, 0]
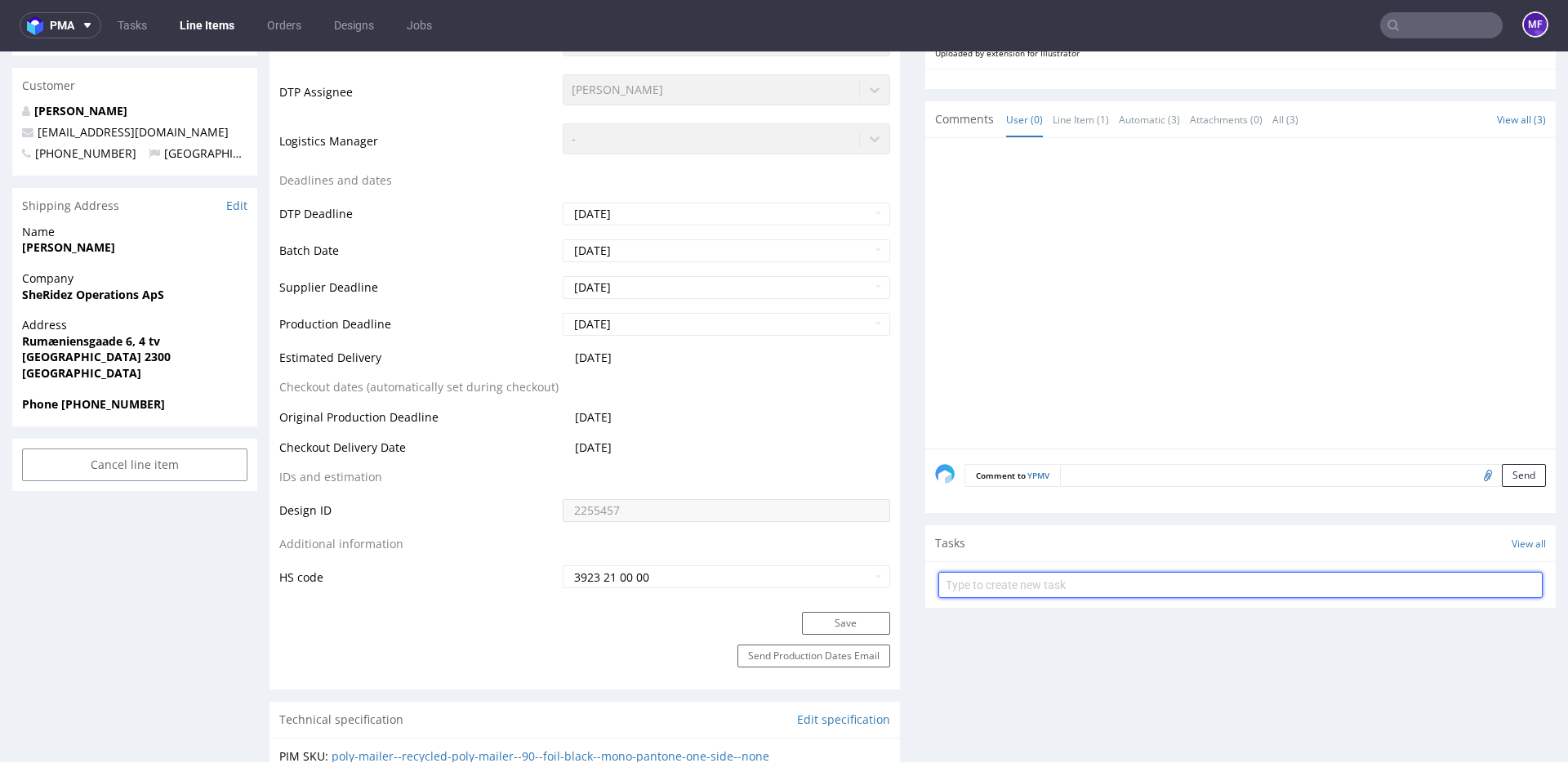
click at [1066, 589] on input "text" at bounding box center [1240, 585] width 604 height 26
type input "Zwrot"
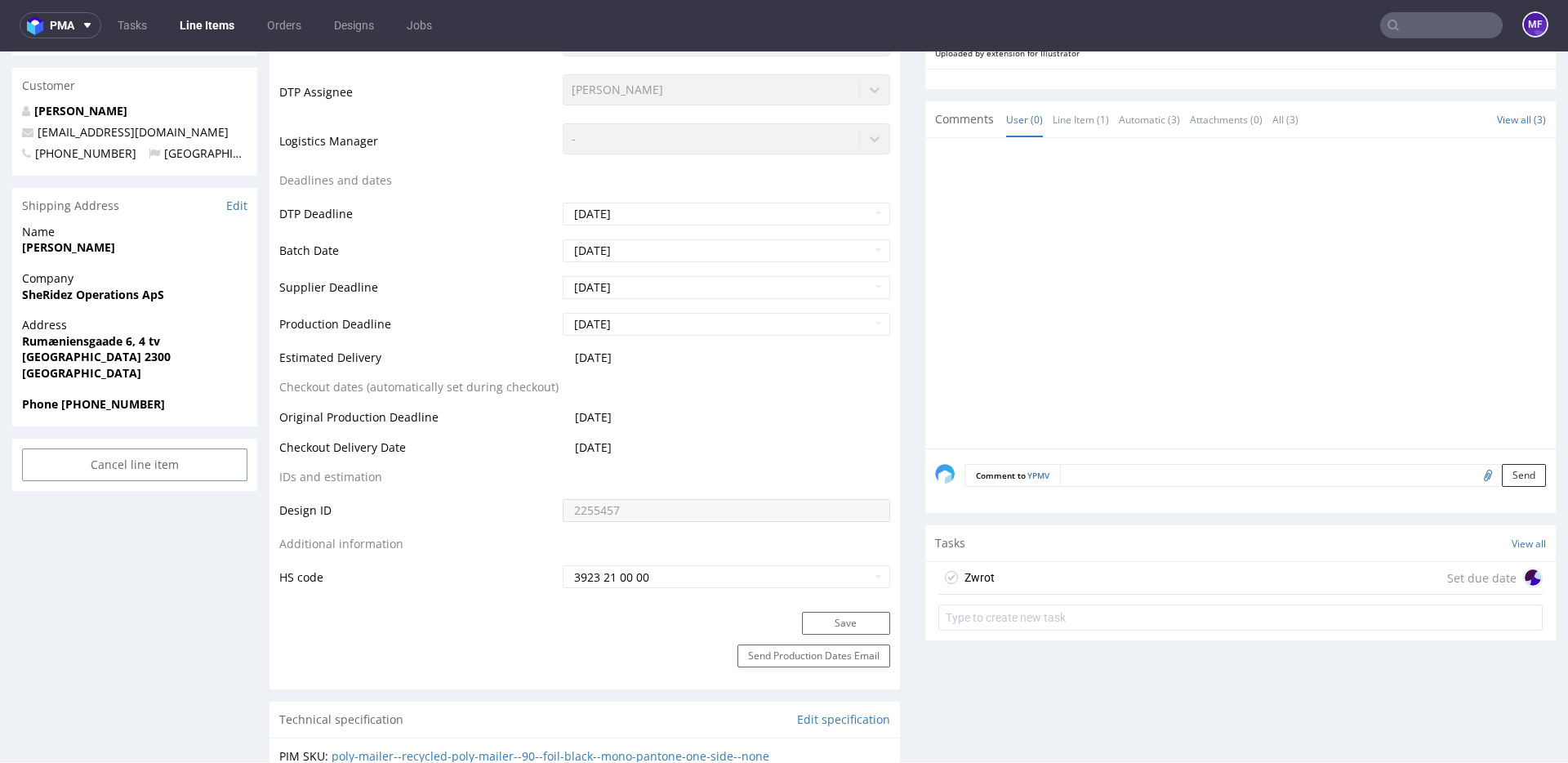
click at [1177, 557] on div "Tasks View all" at bounding box center [1241, 543] width 631 height 36
click at [1174, 570] on div "Zwrot Set due date" at bounding box center [1240, 578] width 604 height 32
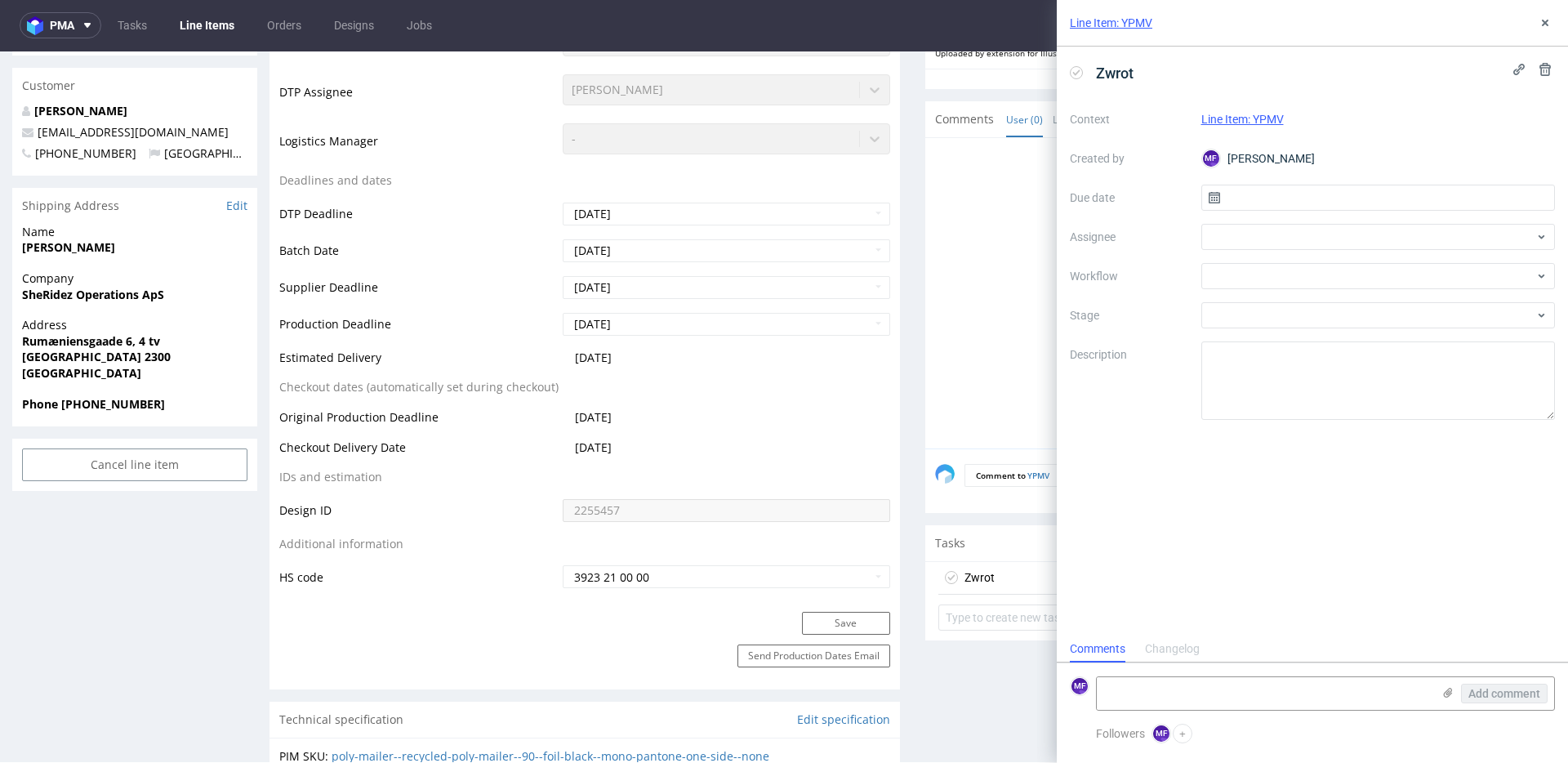
scroll to position [13, 0]
click at [1268, 207] on input "text" at bounding box center [1379, 197] width 355 height 26
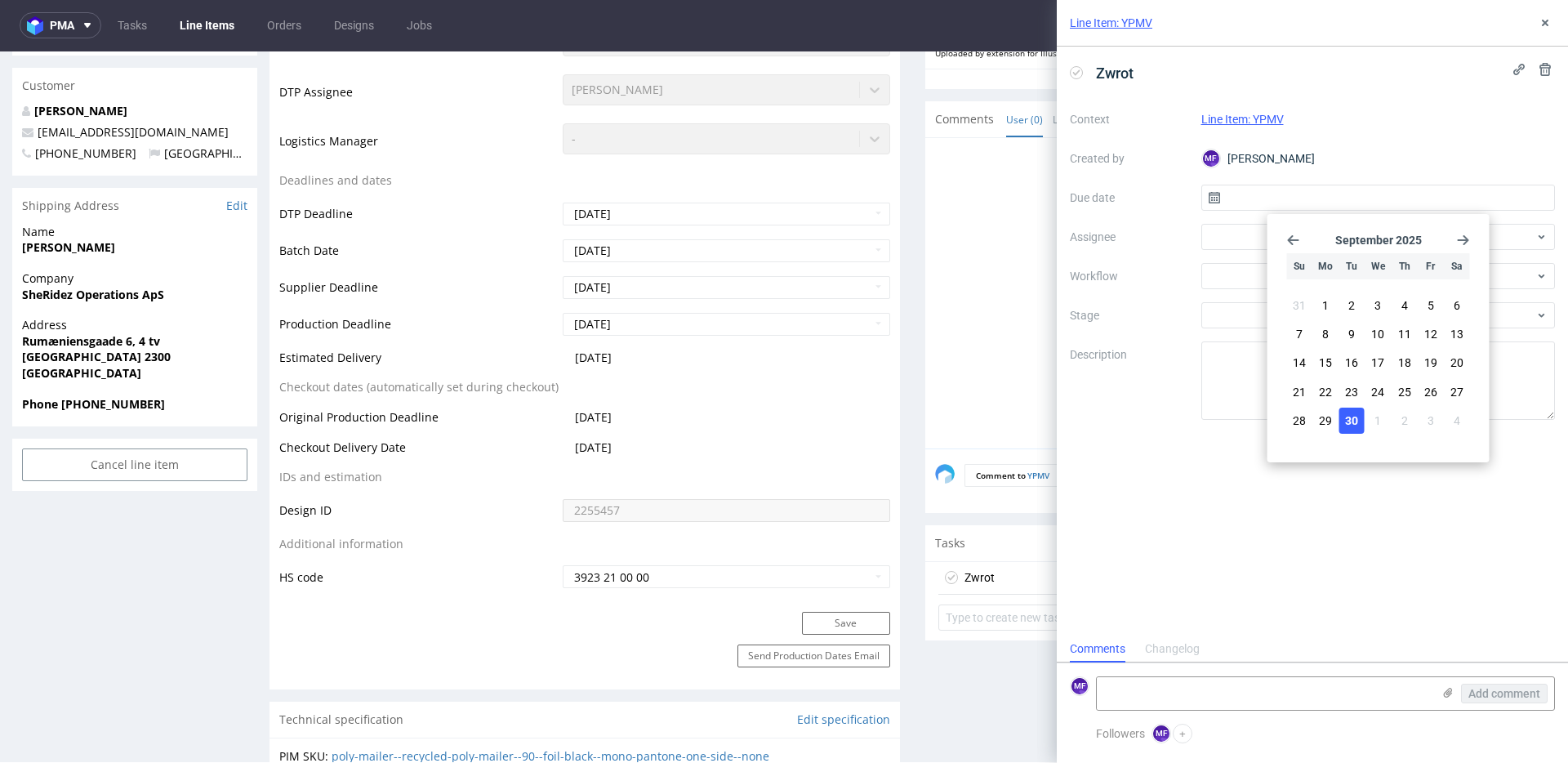
click at [1362, 416] on button "30" at bounding box center [1353, 420] width 25 height 26
type input "[DATE]"
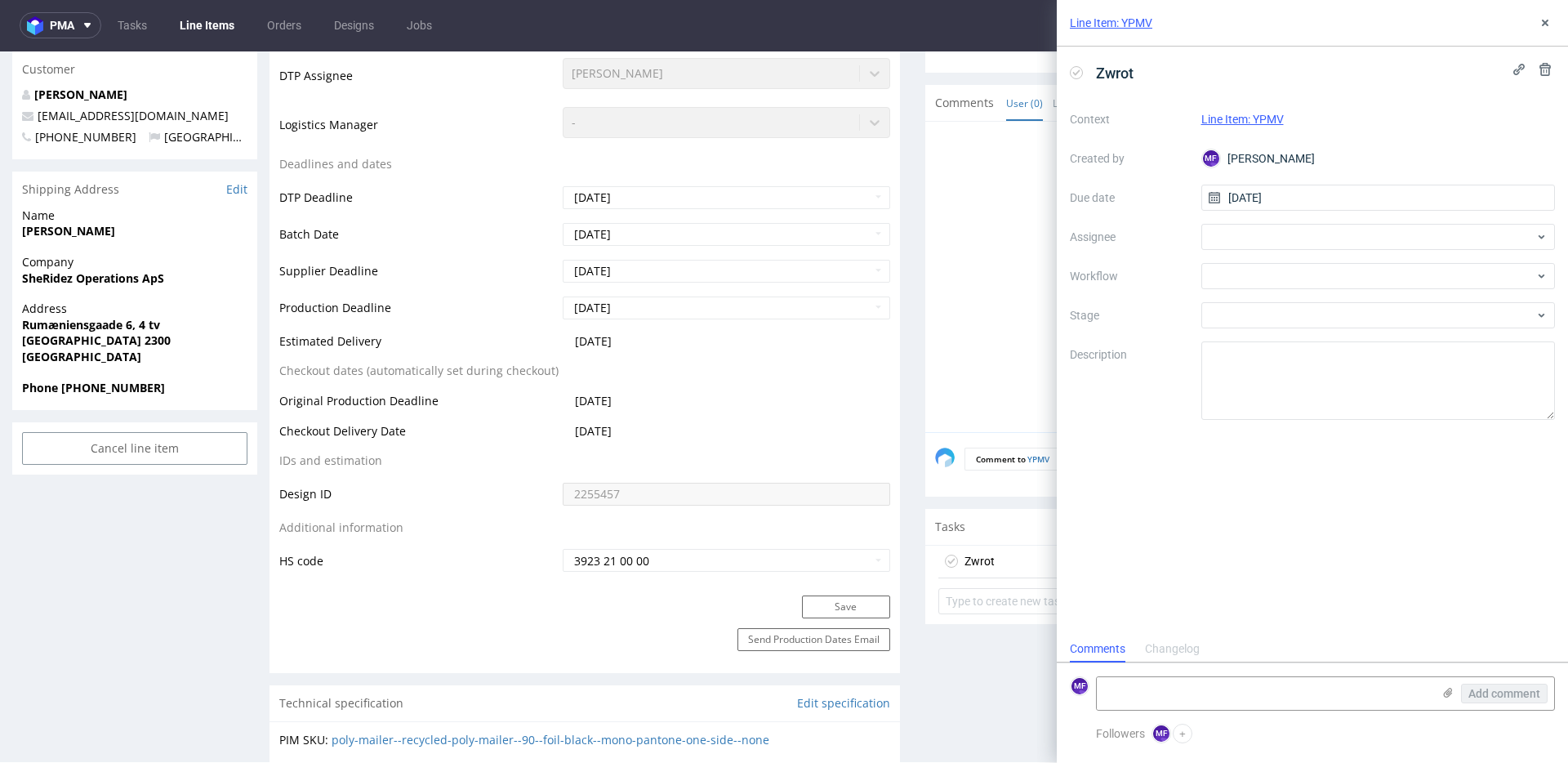
scroll to position [644, 0]
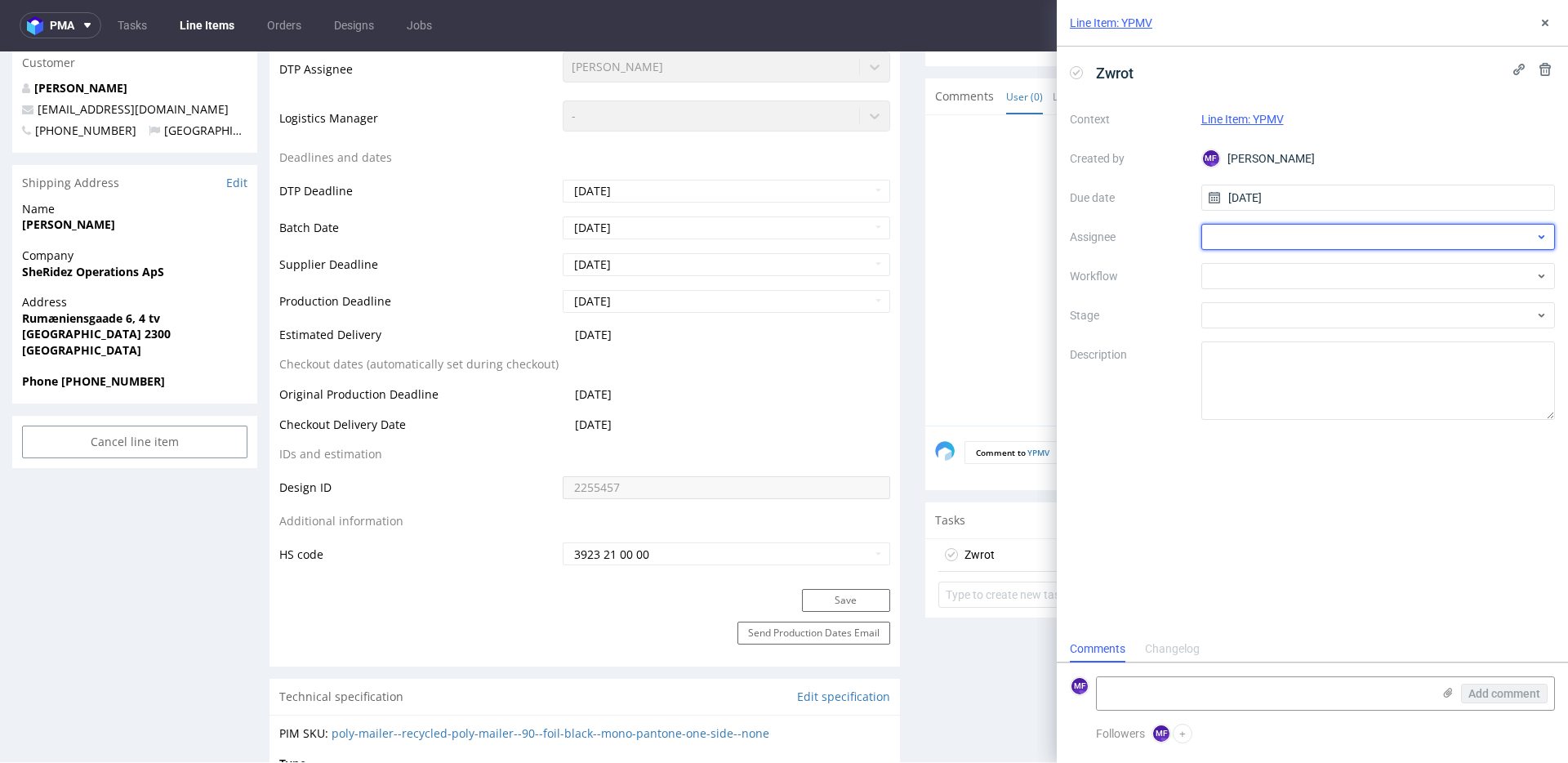
click at [1261, 228] on div at bounding box center [1379, 237] width 355 height 26
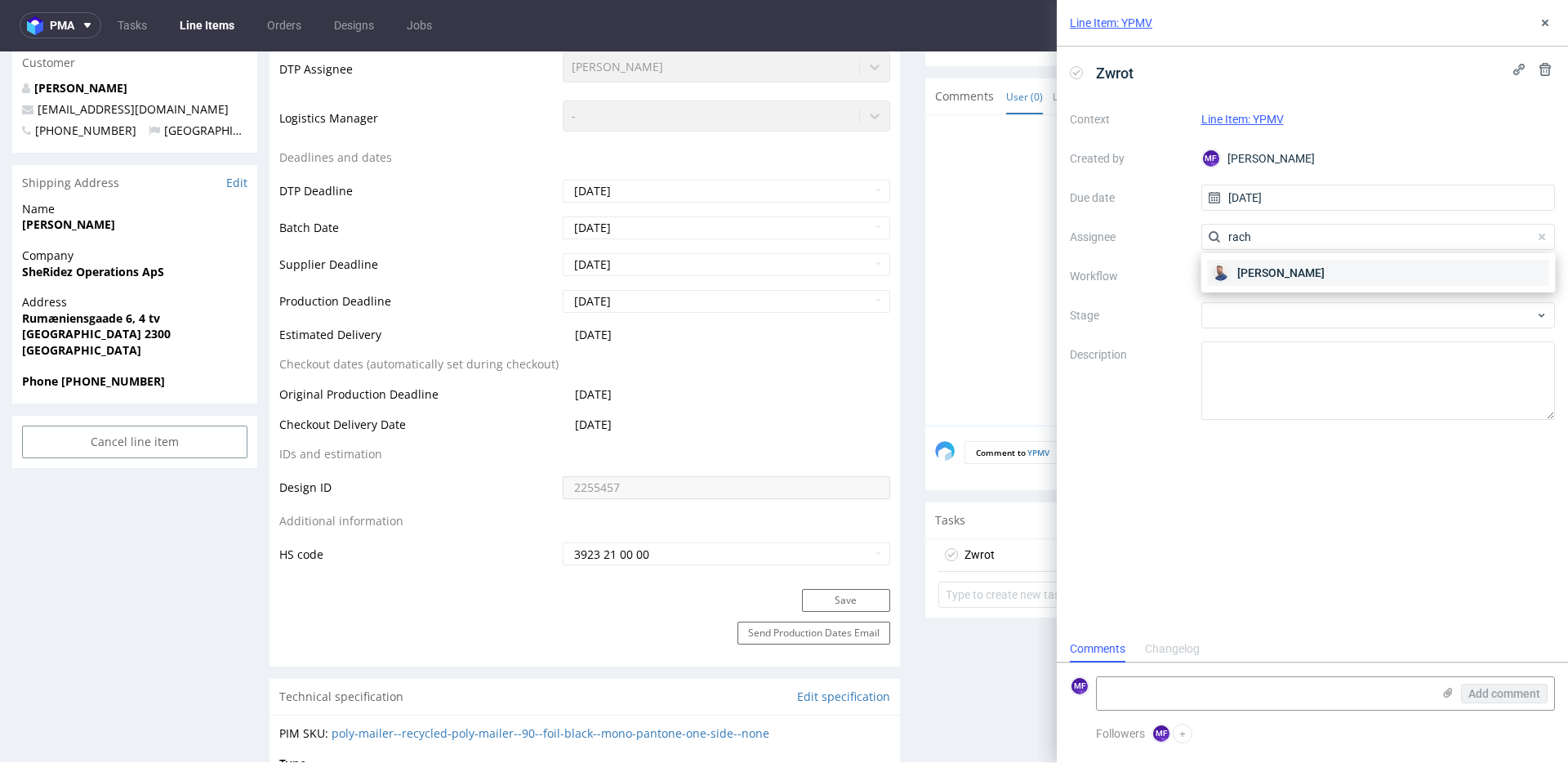
type input "rach"
click at [1253, 268] on span "[PERSON_NAME]" at bounding box center [1281, 272] width 87 height 17
click at [1242, 280] on div at bounding box center [1379, 276] width 355 height 26
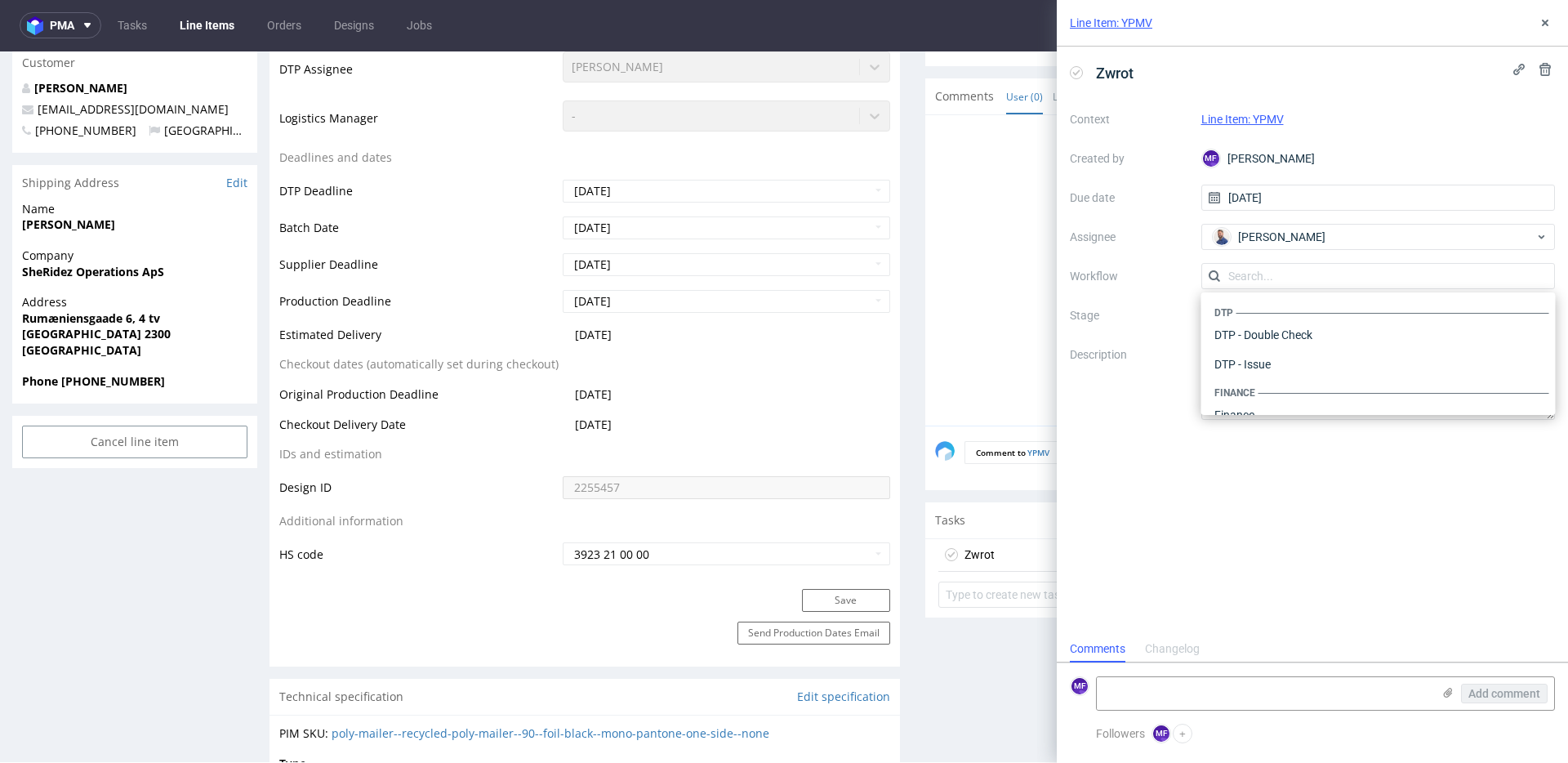
scroll to position [1005, 0]
click at [1267, 392] on div "Warehouse - Shipping" at bounding box center [1379, 394] width 342 height 29
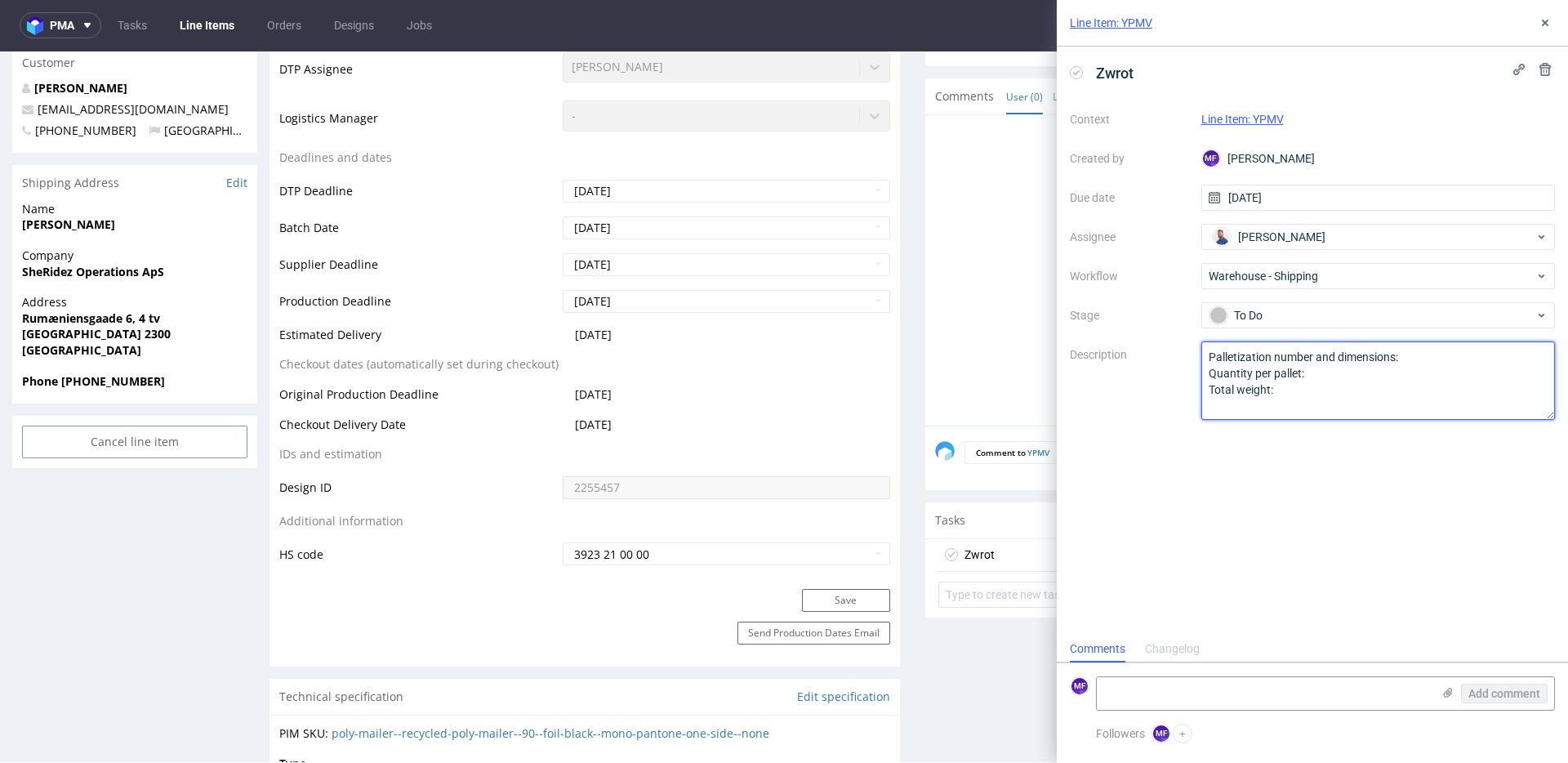
drag, startPoint x: 1277, startPoint y: 394, endPoint x: 1127, endPoint y: 347, distance: 157.2
click at [1127, 347] on div "Context Line Item: YPMV Created by MF Michał Fedorowicz Due date 30/09/2025 Ass…" at bounding box center [1312, 262] width 485 height 313
click at [1409, 352] on textarea "Palletization number and dimensions: Quantity per pallet: Total weight:" at bounding box center [1379, 381] width 355 height 78
click at [1384, 357] on textarea "Palletization number and dimensions: Quantity per pallet: Total weight:" at bounding box center [1379, 381] width 355 height 78
click at [1356, 360] on textarea "Palletization number and dimensions: Quantity per pallet: Total weight:" at bounding box center [1379, 381] width 355 height 78
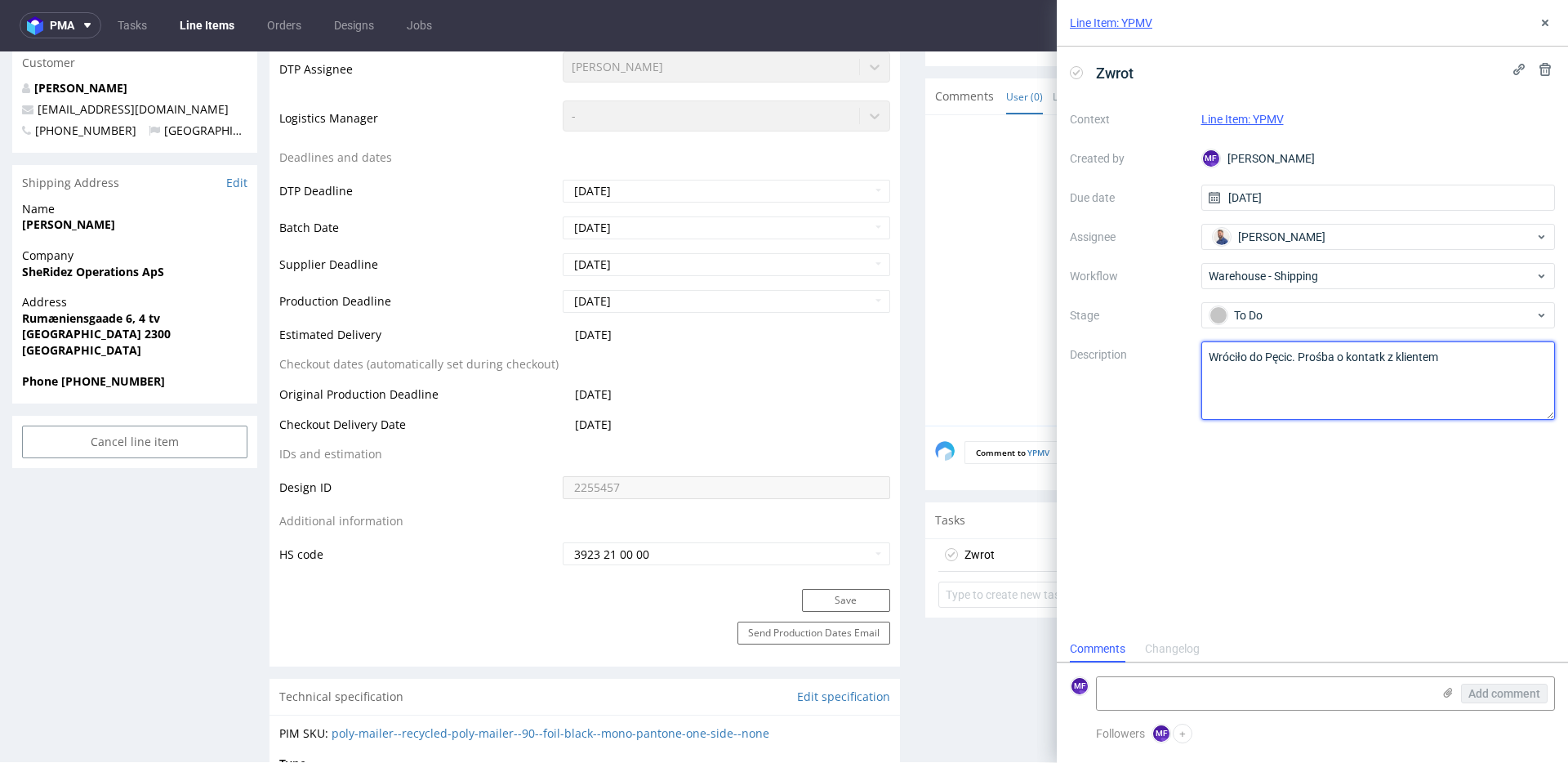
click at [1387, 358] on textarea "Palletization number and dimensions: Quantity per pallet: Total weight:" at bounding box center [1379, 381] width 355 height 78
click at [1448, 359] on textarea "Palletization number and dimensions: Quantity per pallet: Total weight:" at bounding box center [1379, 381] width 355 height 78
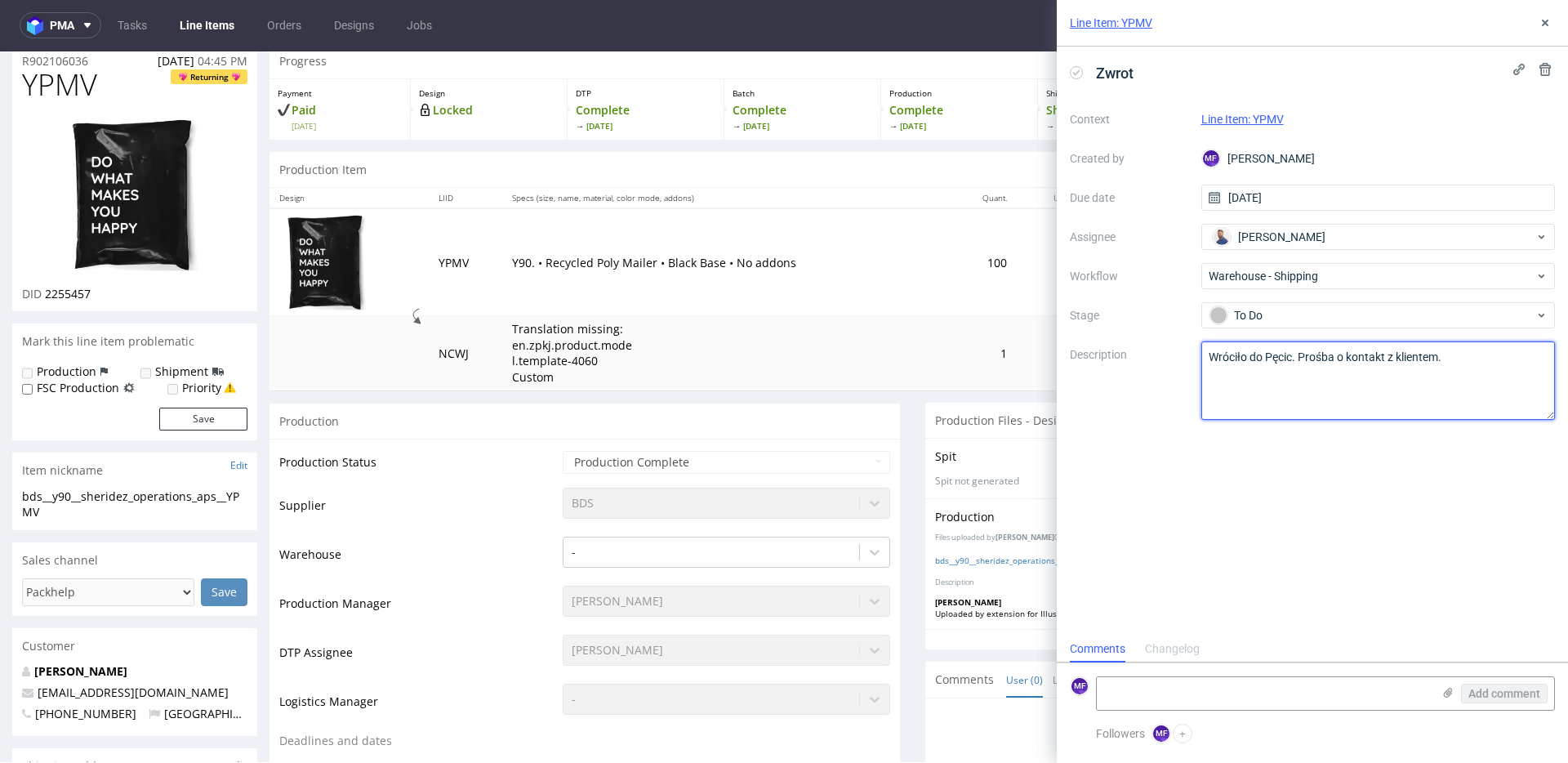
scroll to position [0, 0]
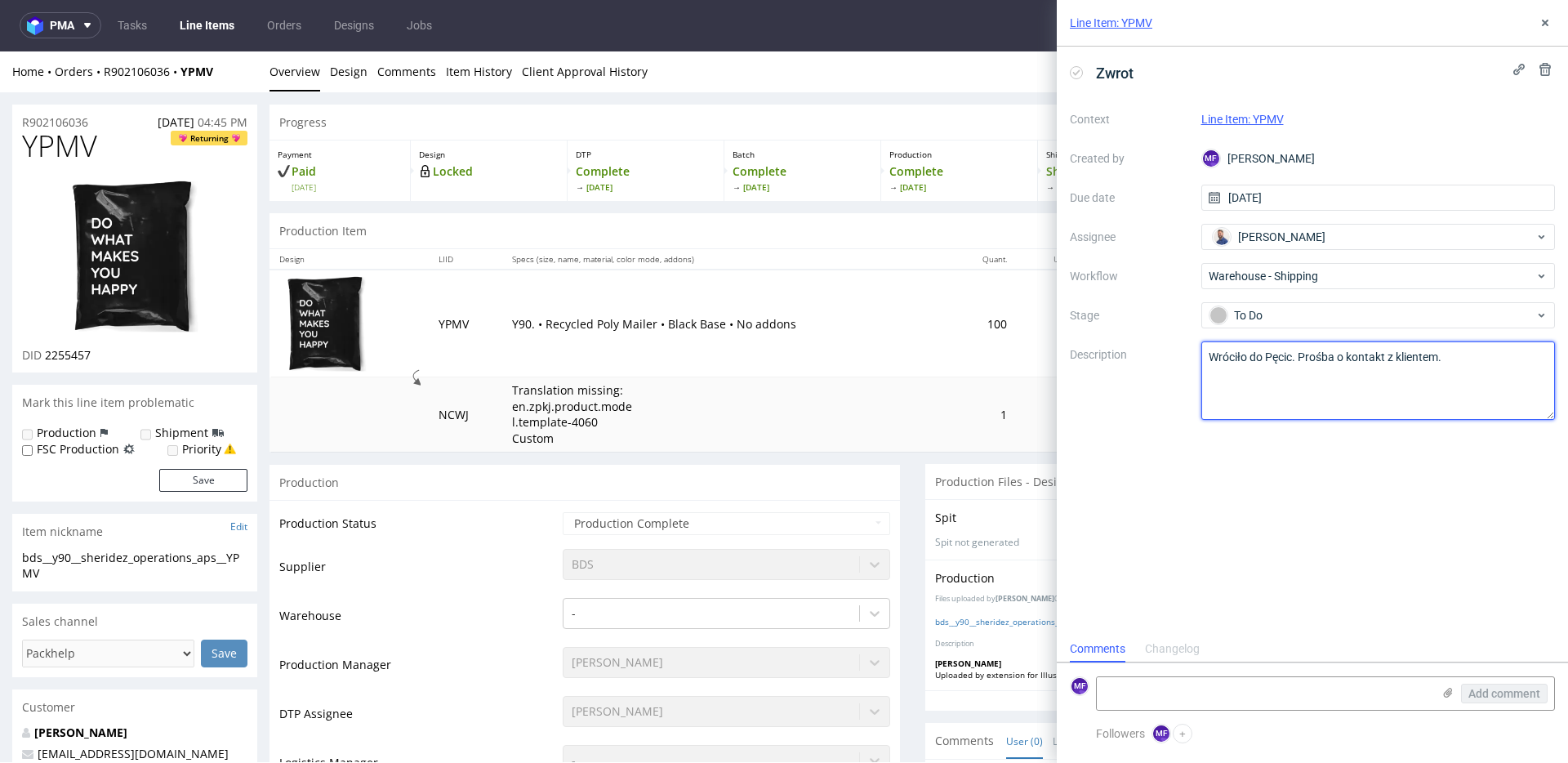
type textarea "Wróciło do Pęcic. Prośba o kontakt z klientem."
drag, startPoint x: 1311, startPoint y: 449, endPoint x: 1335, endPoint y: 430, distance: 30.6
click at [1313, 447] on div "Zwrot Context Line Item: YPMV Created by MF Michał Fedorowicz Due date 30/09/20…" at bounding box center [1312, 341] width 511 height 589
click at [1546, 31] on button at bounding box center [1545, 23] width 20 height 20
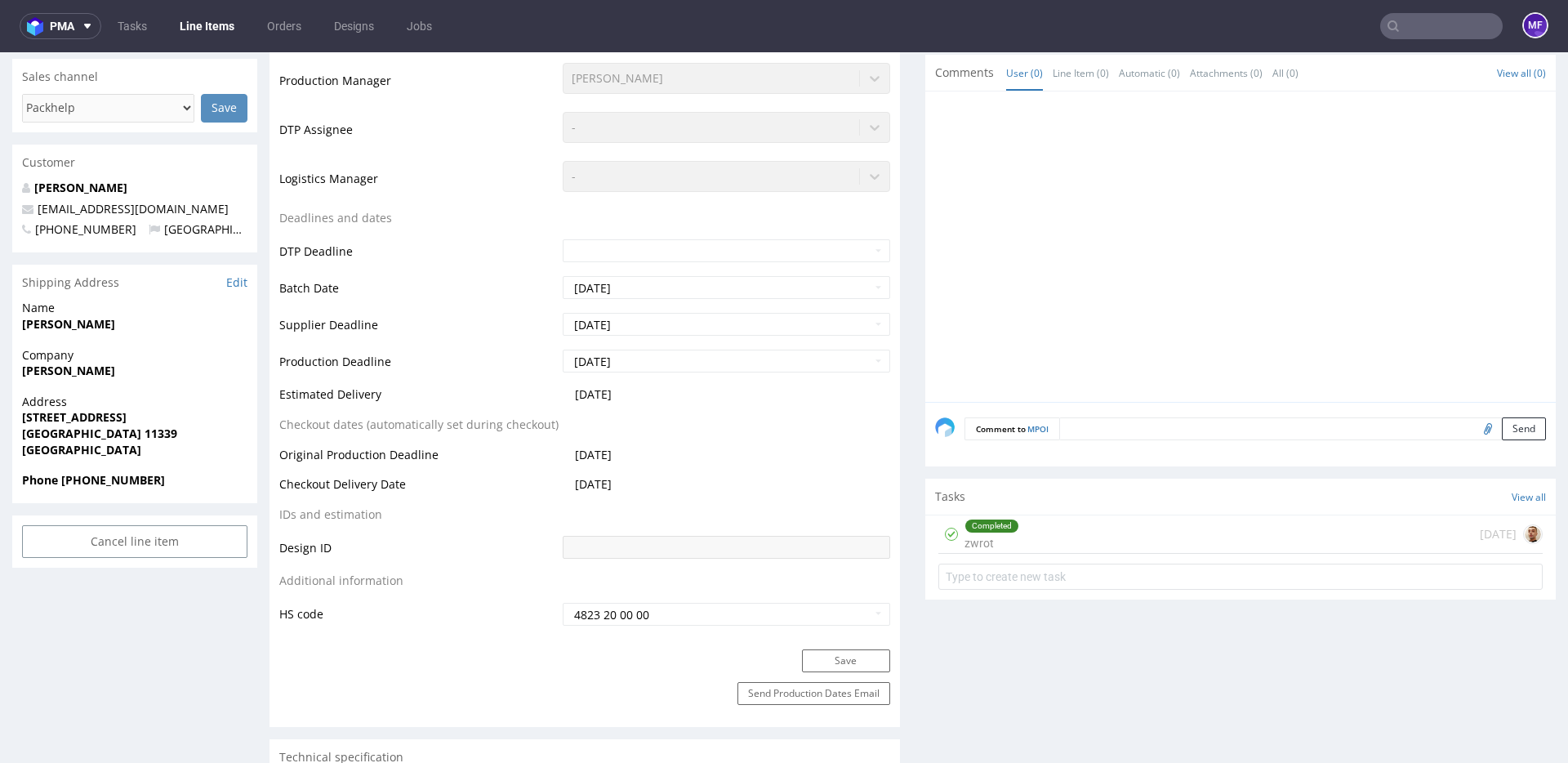
scroll to position [399, 0]
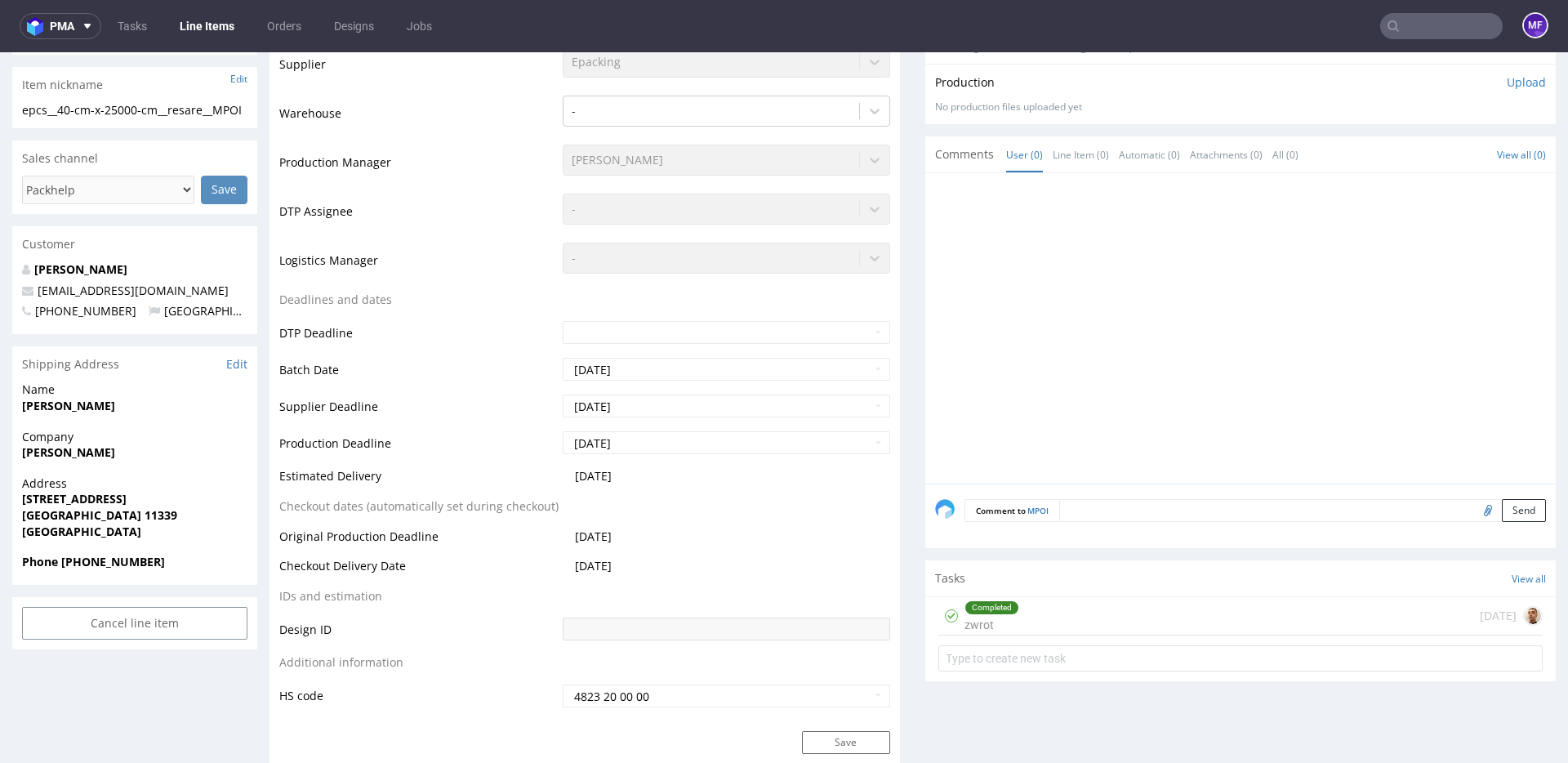
click at [1067, 622] on div "Completed zwrot 2 months ago" at bounding box center [1240, 616] width 604 height 38
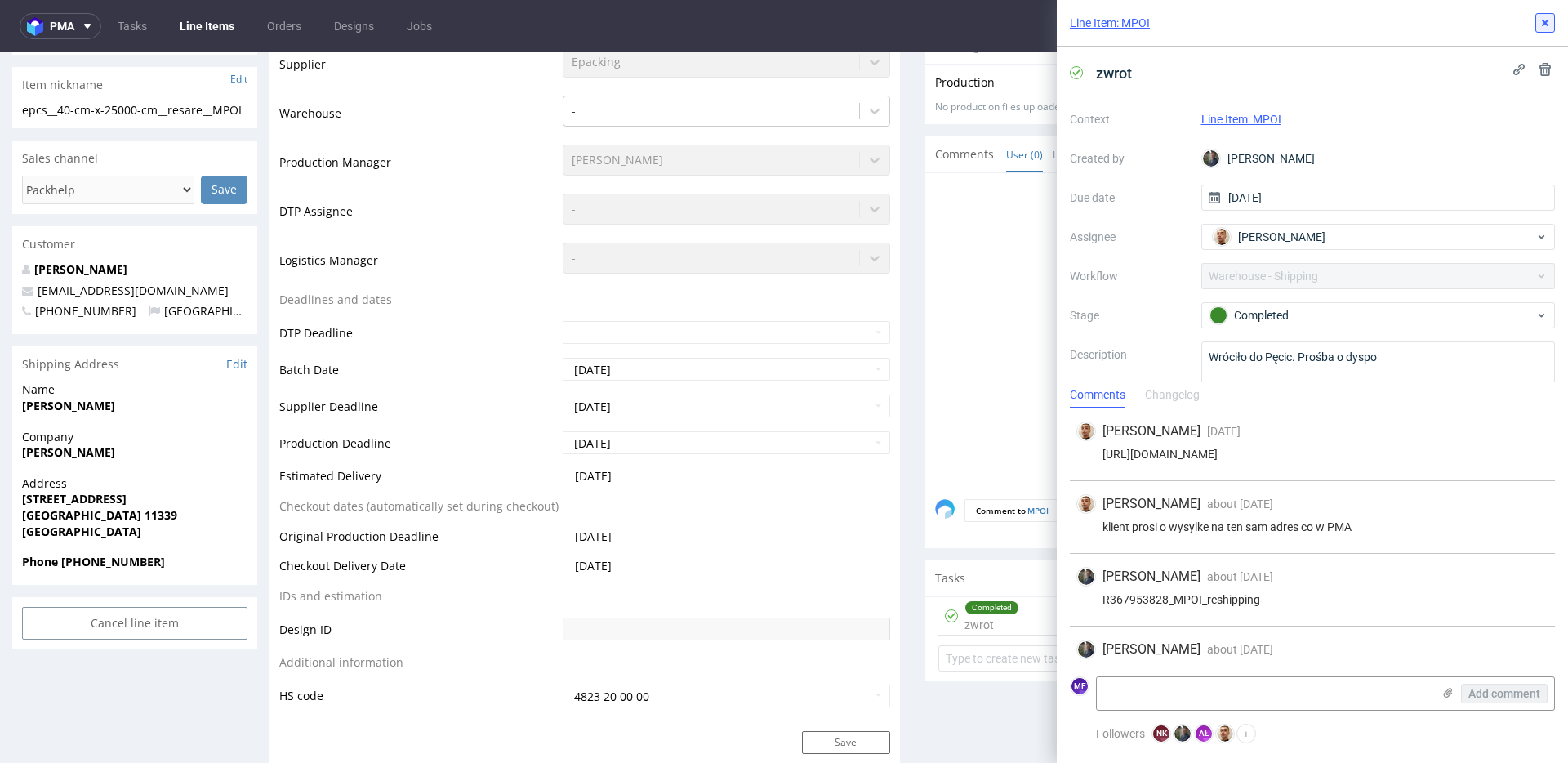
drag, startPoint x: 1548, startPoint y: 27, endPoint x: 1512, endPoint y: 13, distance: 38.6
click at [1548, 27] on icon at bounding box center [1544, 23] width 13 height 13
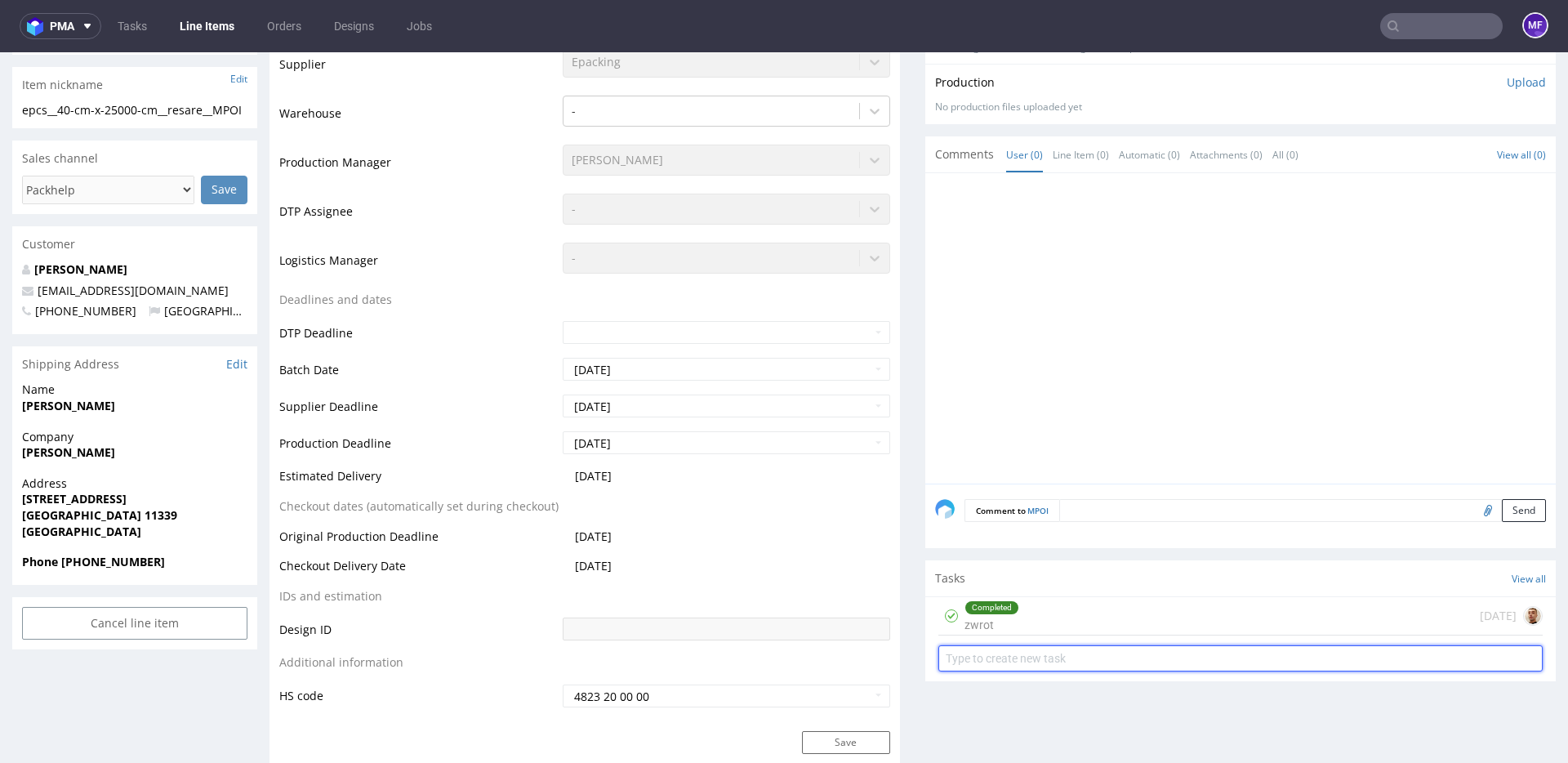
click at [1002, 652] on input "text" at bounding box center [1240, 658] width 604 height 26
type input "Zwrot v2"
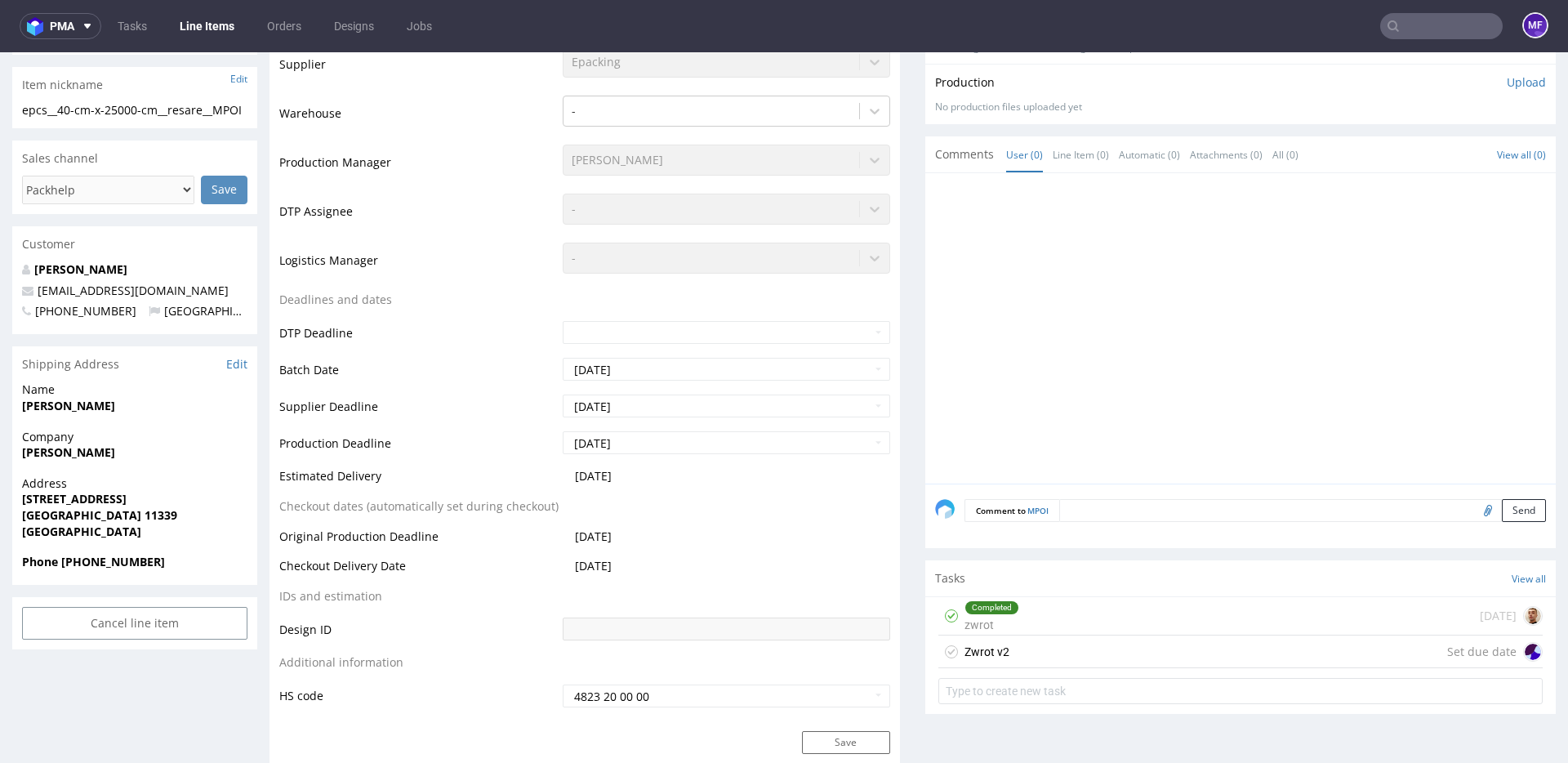
click at [1026, 650] on div "Zwrot v2 Set due date" at bounding box center [1240, 651] width 604 height 32
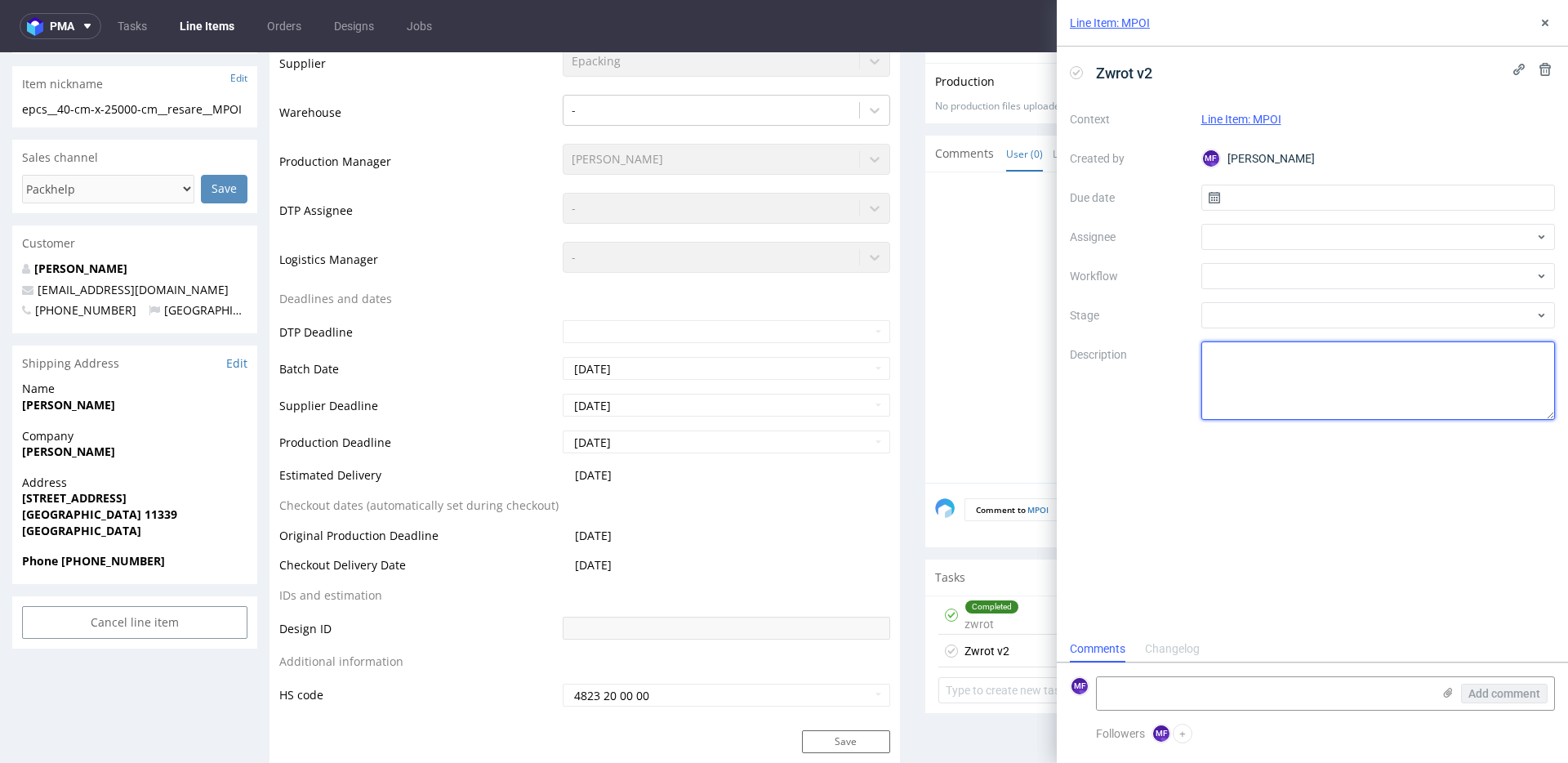
scroll to position [400, 0]
click at [1214, 361] on textarea at bounding box center [1379, 381] width 355 height 78
click at [1295, 200] on input "text" at bounding box center [1379, 197] width 355 height 26
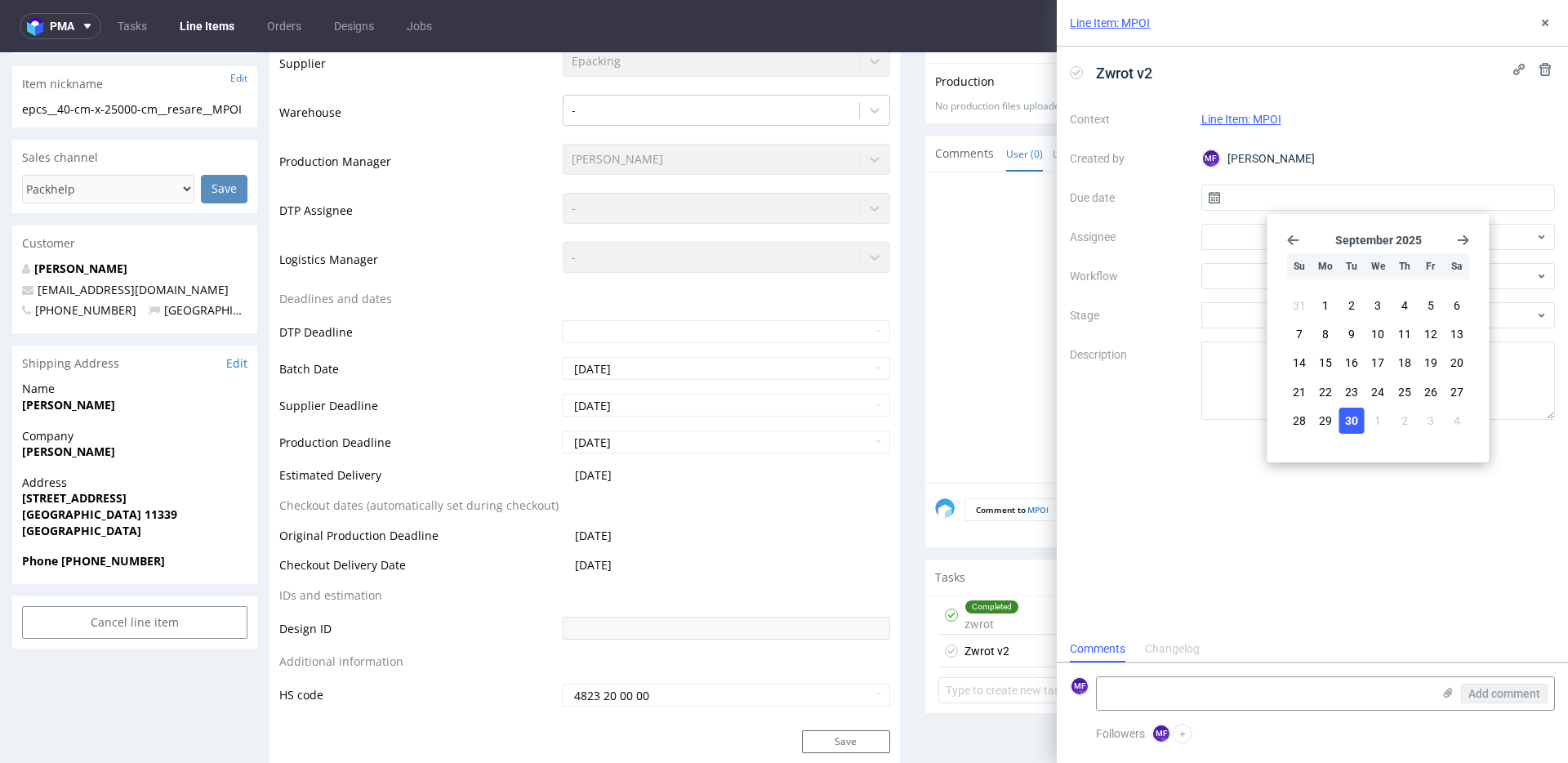
click at [1357, 418] on span "30" at bounding box center [1352, 420] width 13 height 17
type input "[DATE]"
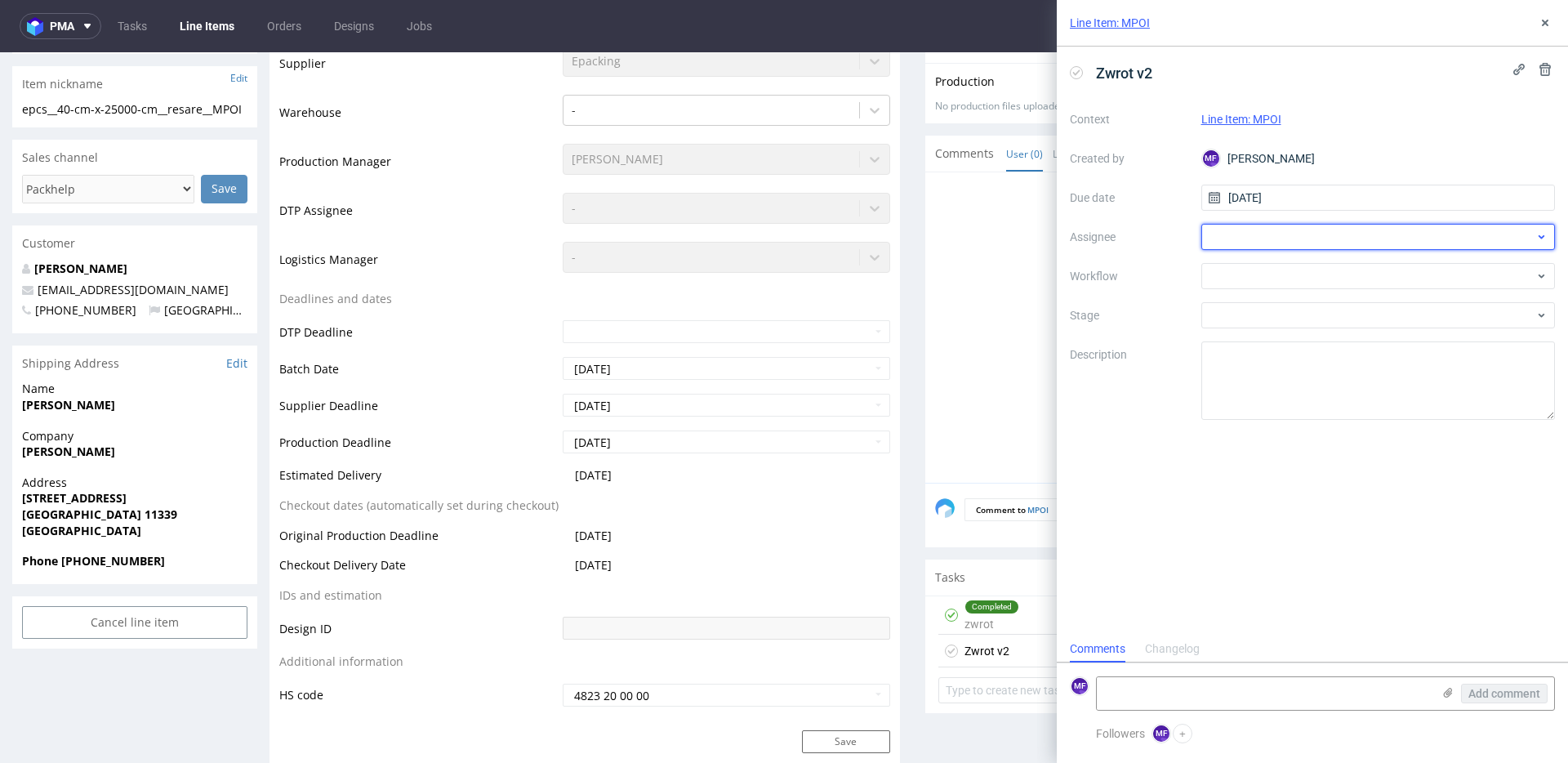
click at [1258, 239] on div at bounding box center [1379, 237] width 355 height 26
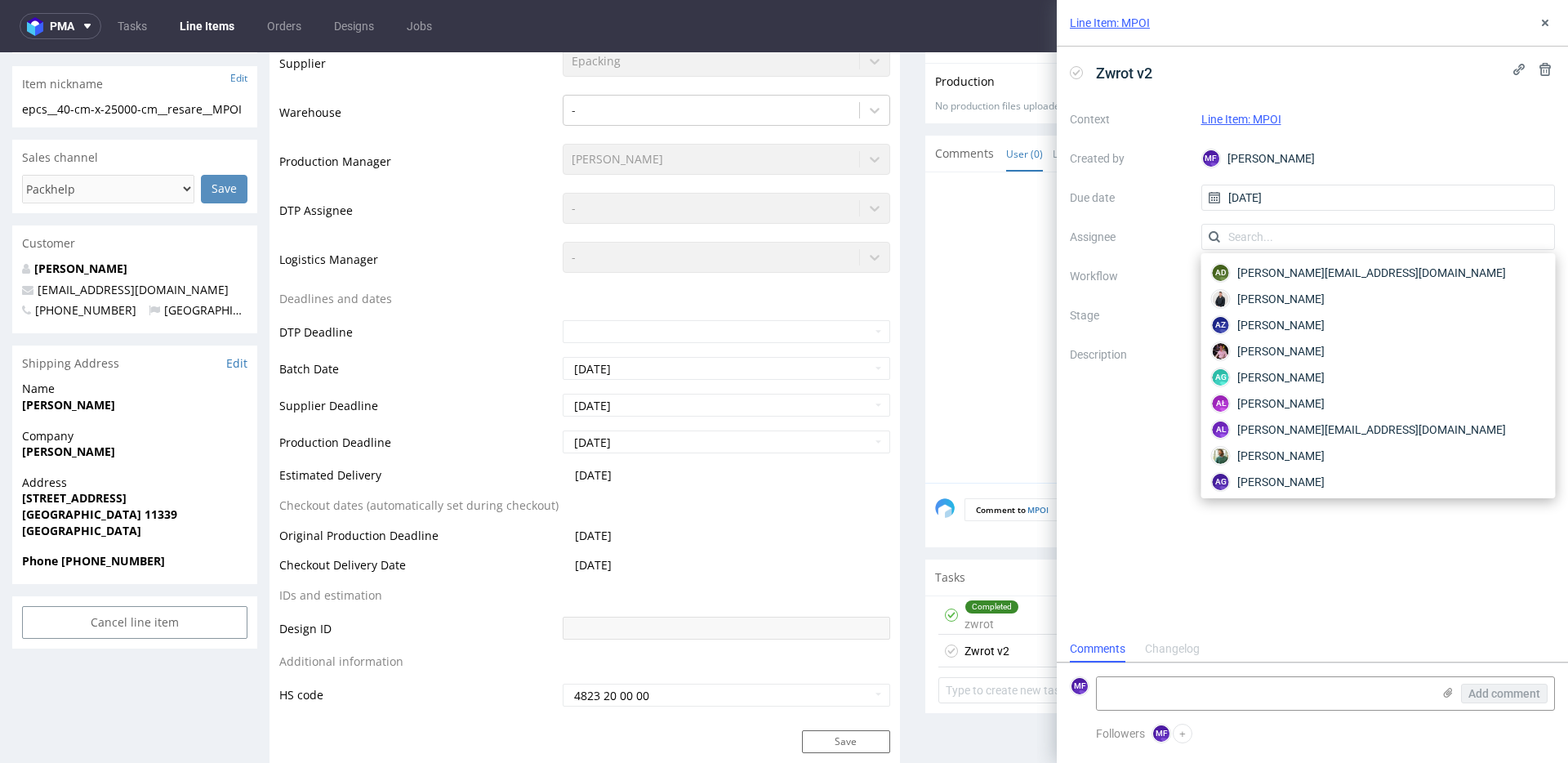
drag, startPoint x: 1131, startPoint y: 314, endPoint x: 1218, endPoint y: 283, distance: 92.4
click at [1131, 313] on label "Stage" at bounding box center [1129, 315] width 119 height 20
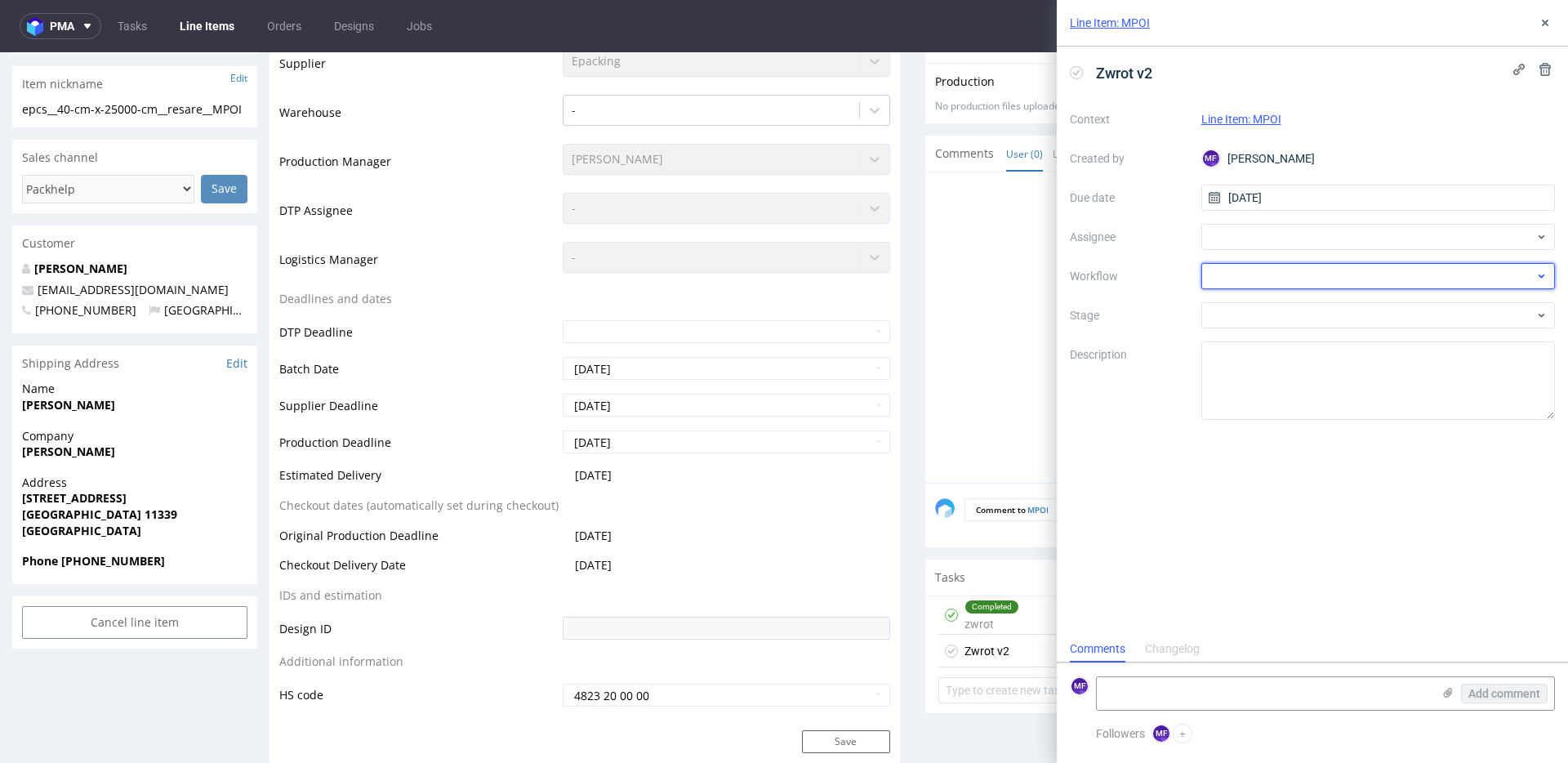
click at [1269, 272] on div at bounding box center [1379, 276] width 355 height 26
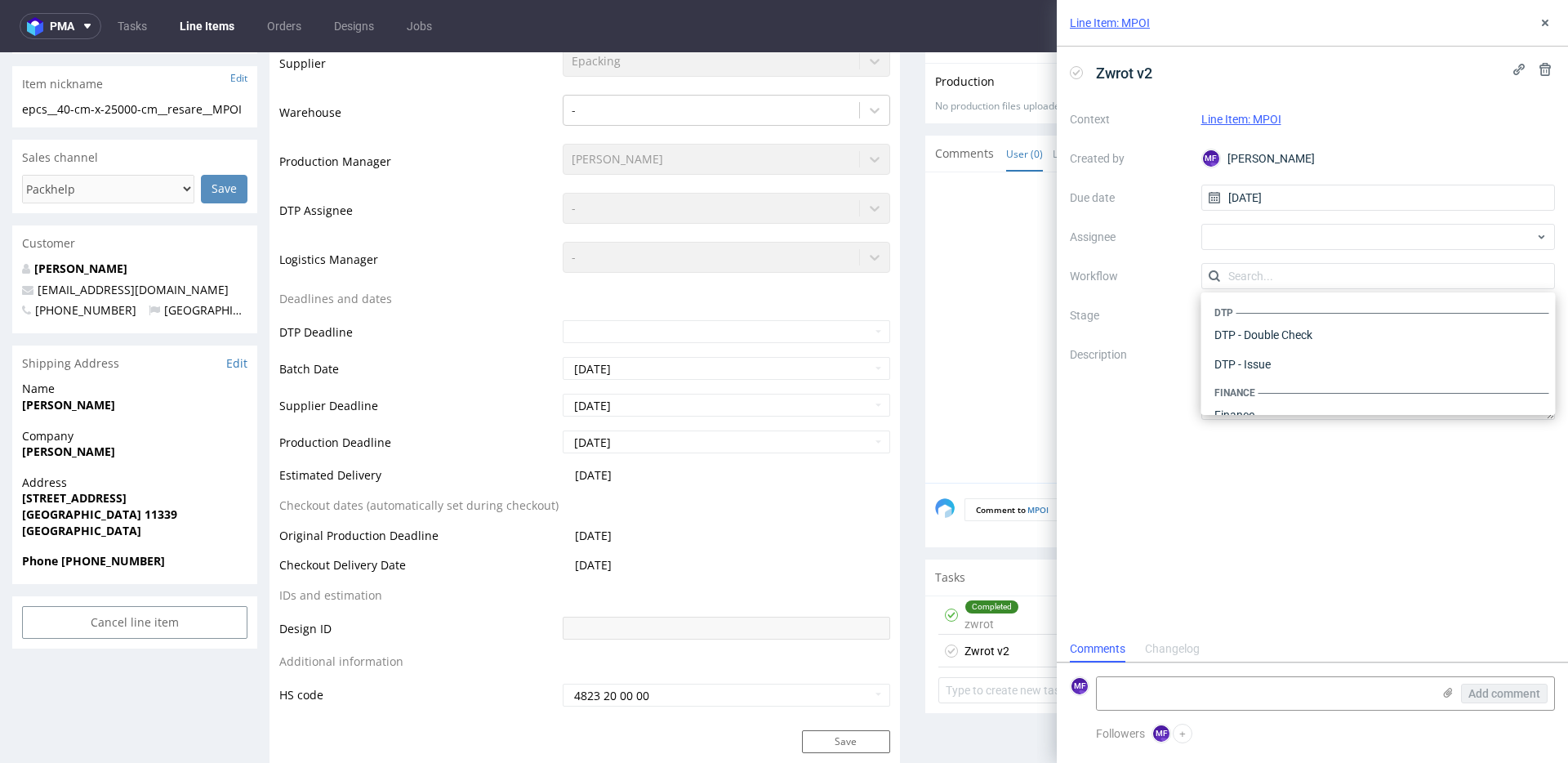
scroll to position [1005, 0]
click at [1269, 389] on div "Warehouse - Shipping" at bounding box center [1379, 394] width 342 height 29
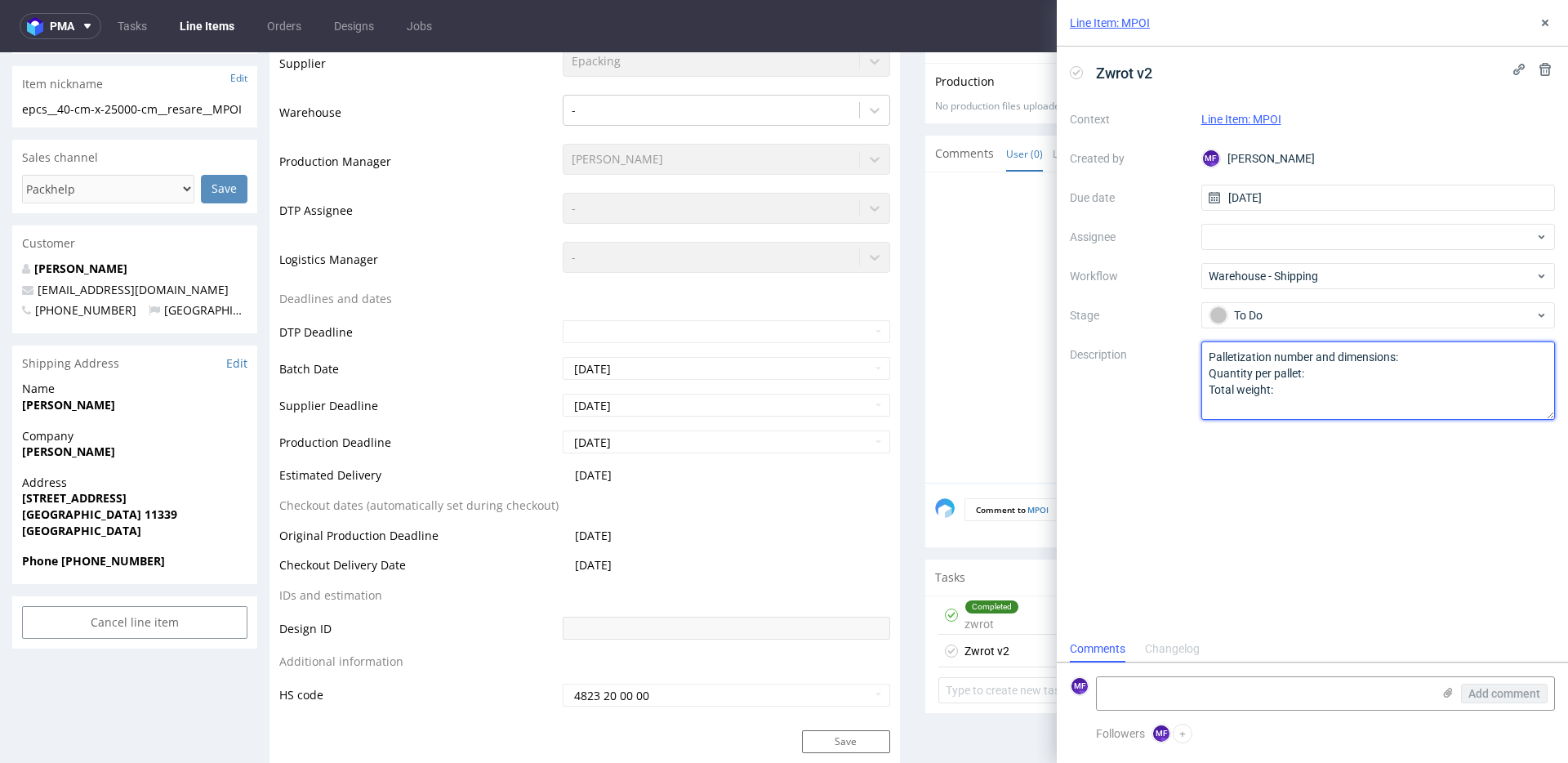
drag, startPoint x: 1288, startPoint y: 383, endPoint x: 1154, endPoint y: 332, distance: 143.4
click at [1153, 335] on div "Context Line Item: MPOI Created by MF Michał Fedorowicz Due date 30/09/2025 Ass…" at bounding box center [1312, 262] width 485 height 313
type textarea "Ponownie wróciło do Pęcic. Prośba o kontakt z klientem."
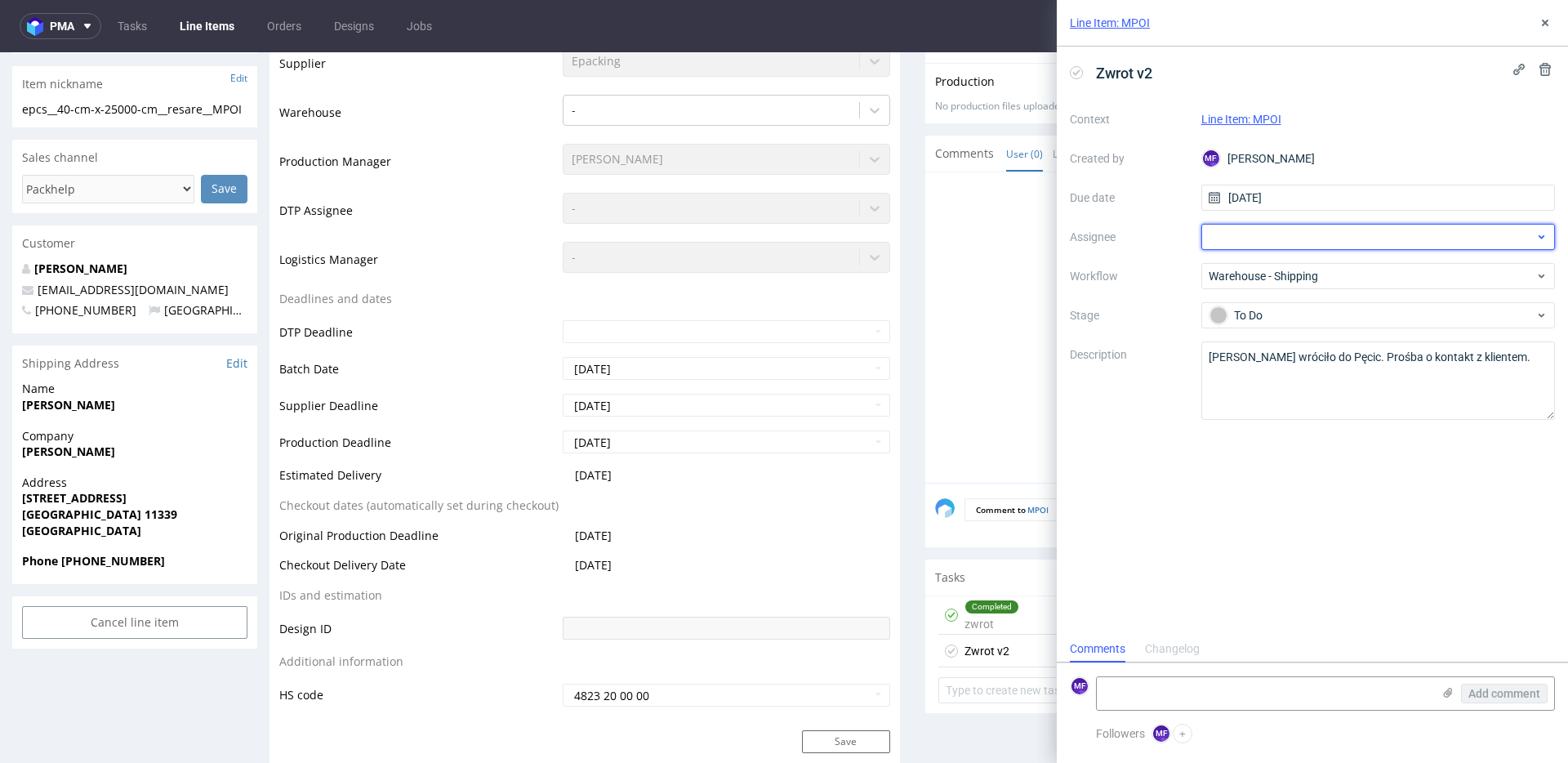
click at [1220, 229] on div at bounding box center [1379, 237] width 355 height 26
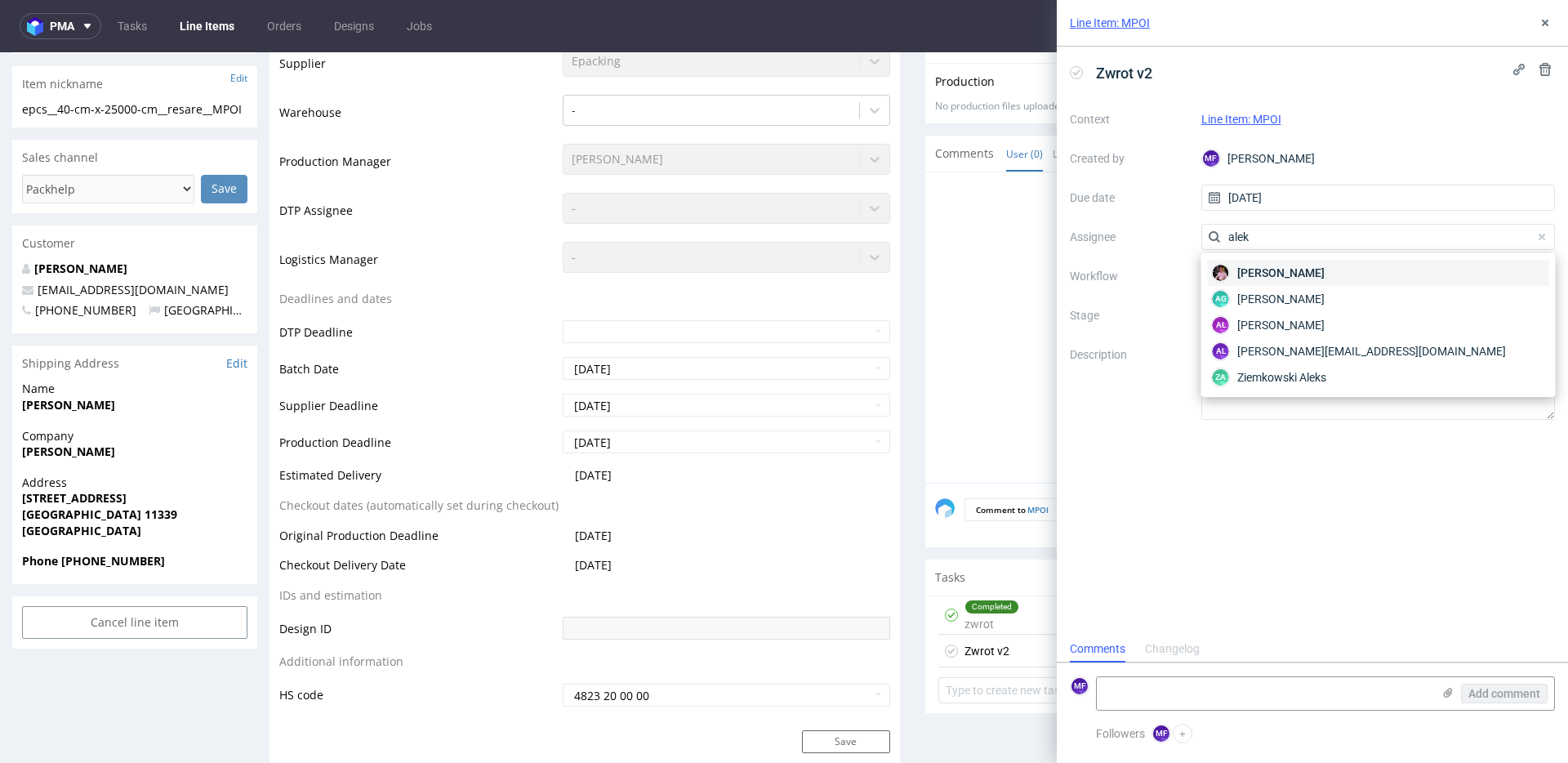
type input "alek"
click at [1262, 275] on span "Aleks Ziemkowski" at bounding box center [1281, 272] width 87 height 17
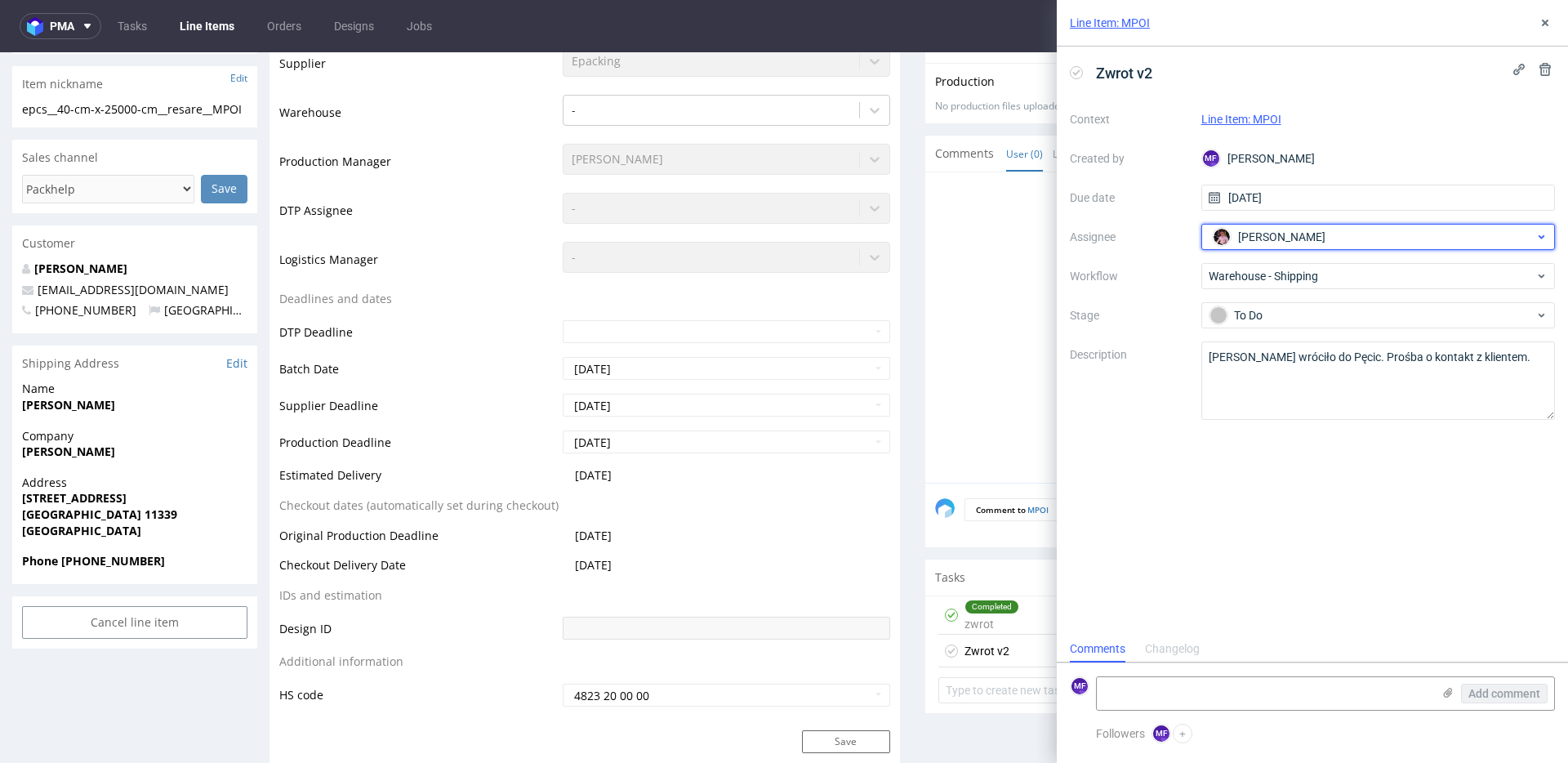
click at [1296, 243] on span "Aleks Ziemkowski" at bounding box center [1281, 237] width 87 height 17
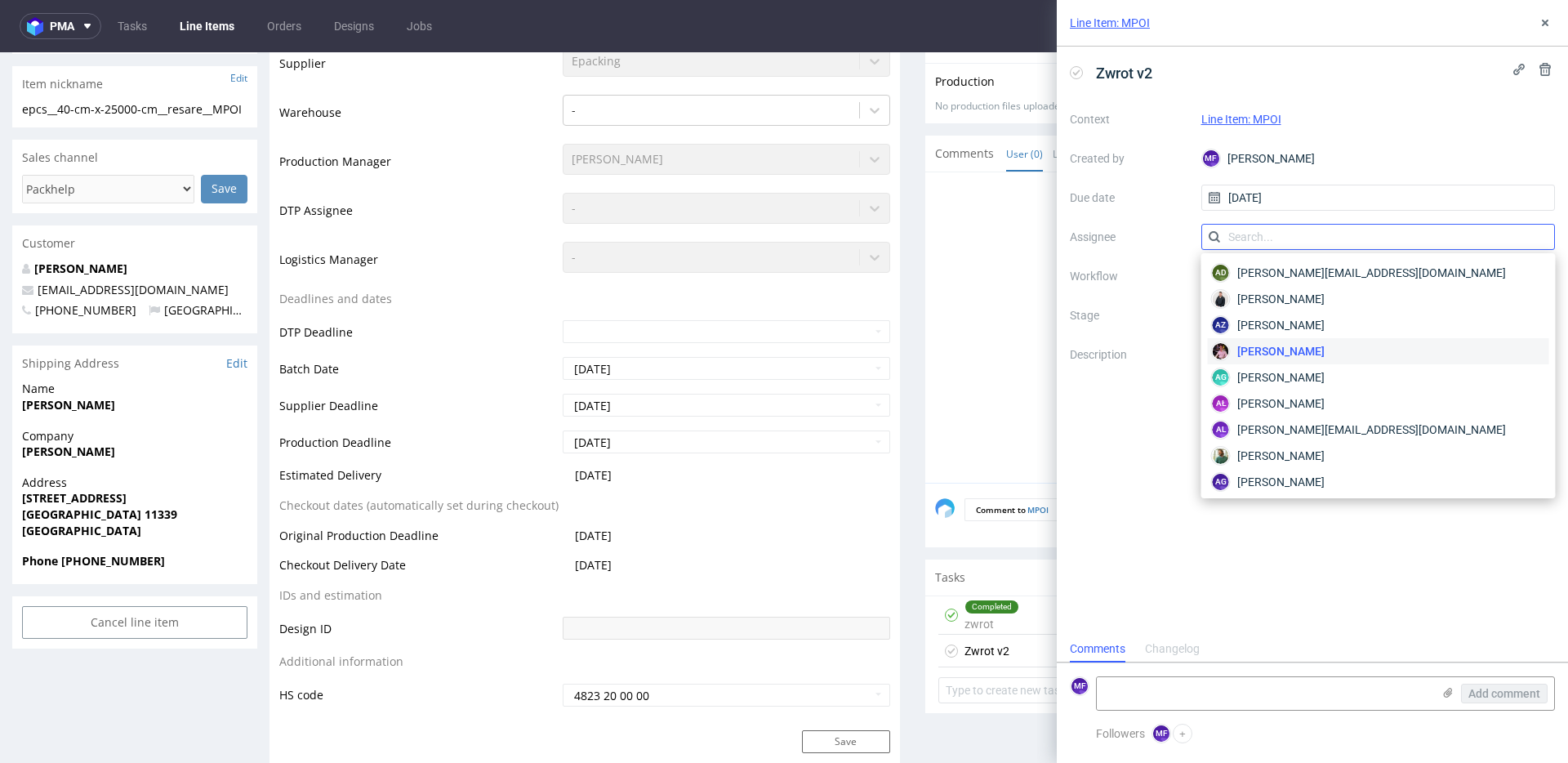
click at [1256, 232] on input "text" at bounding box center [1379, 237] width 355 height 26
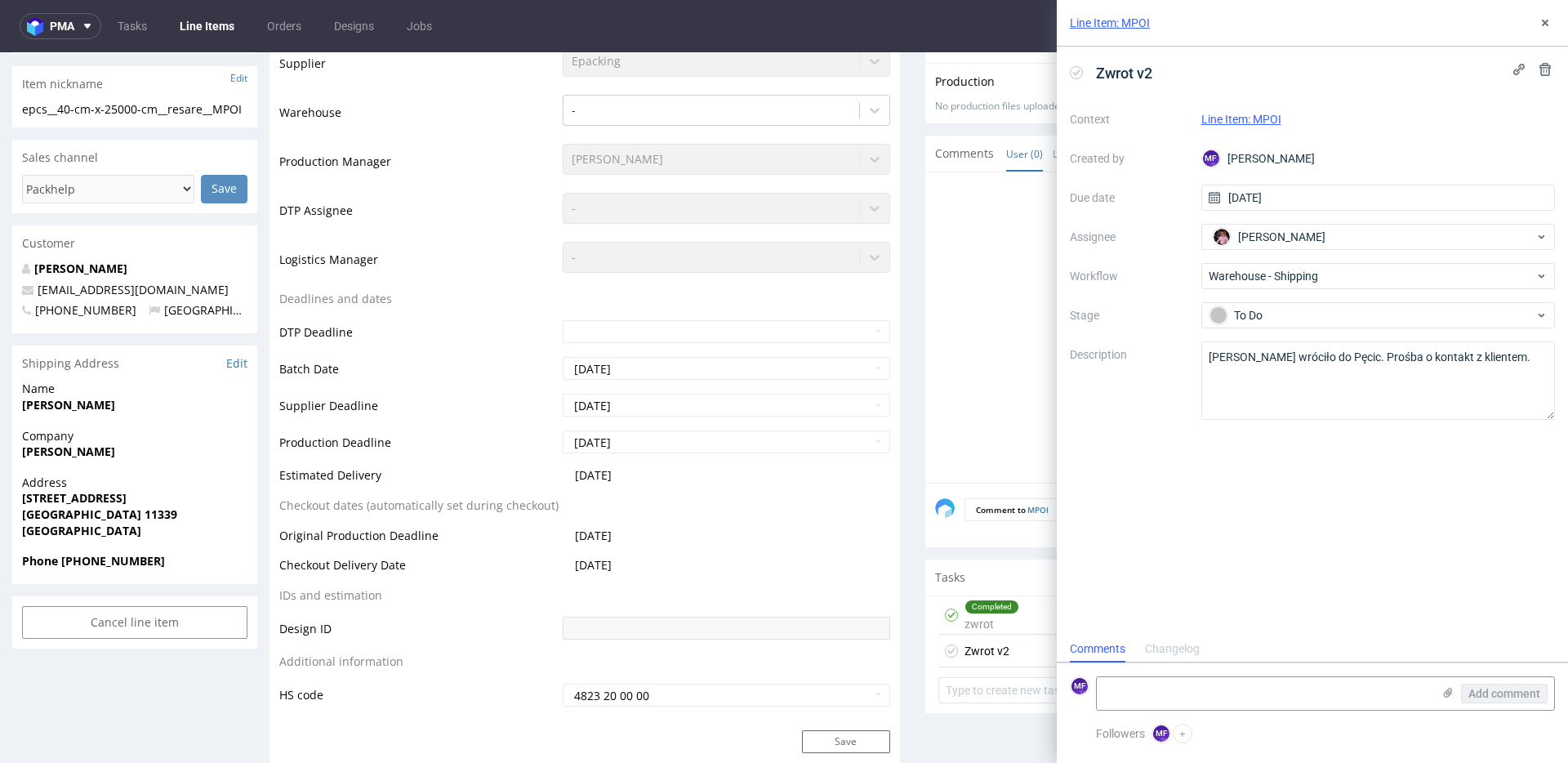
click at [996, 615] on div "Completed zwrot" at bounding box center [992, 615] width 55 height 37
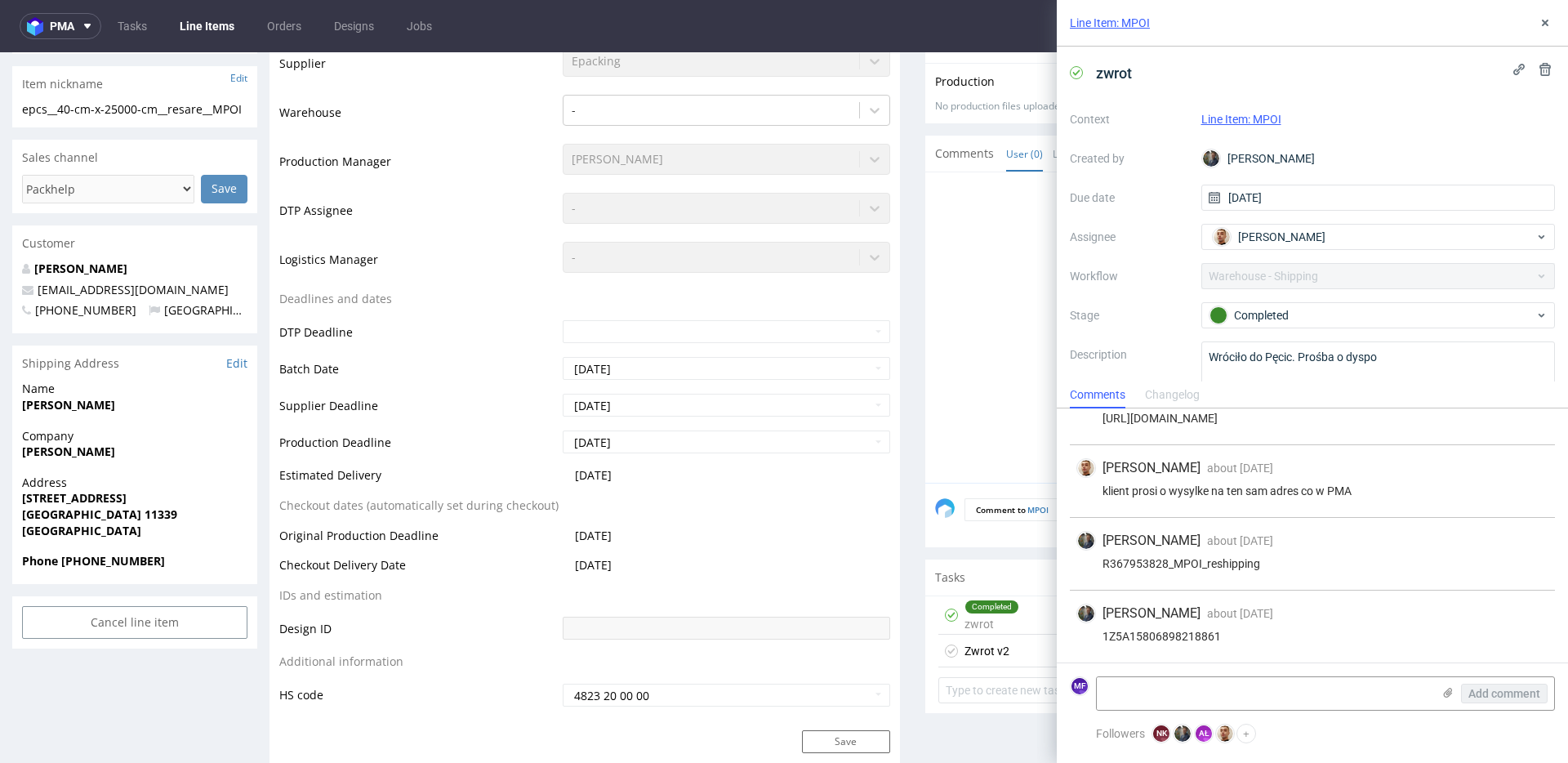
click at [997, 643] on div "Zwrot v2" at bounding box center [987, 651] width 45 height 20
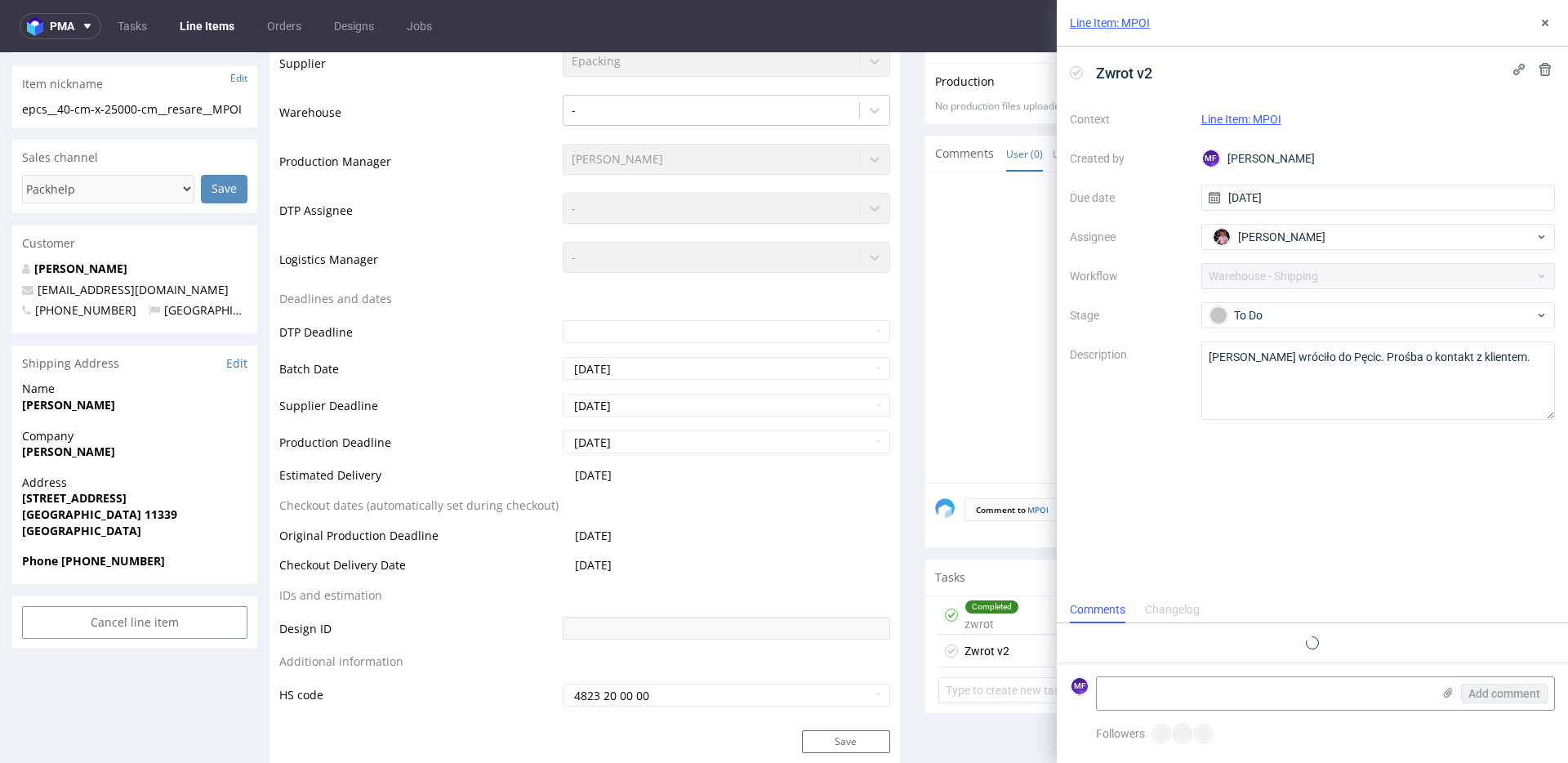
scroll to position [13, 0]
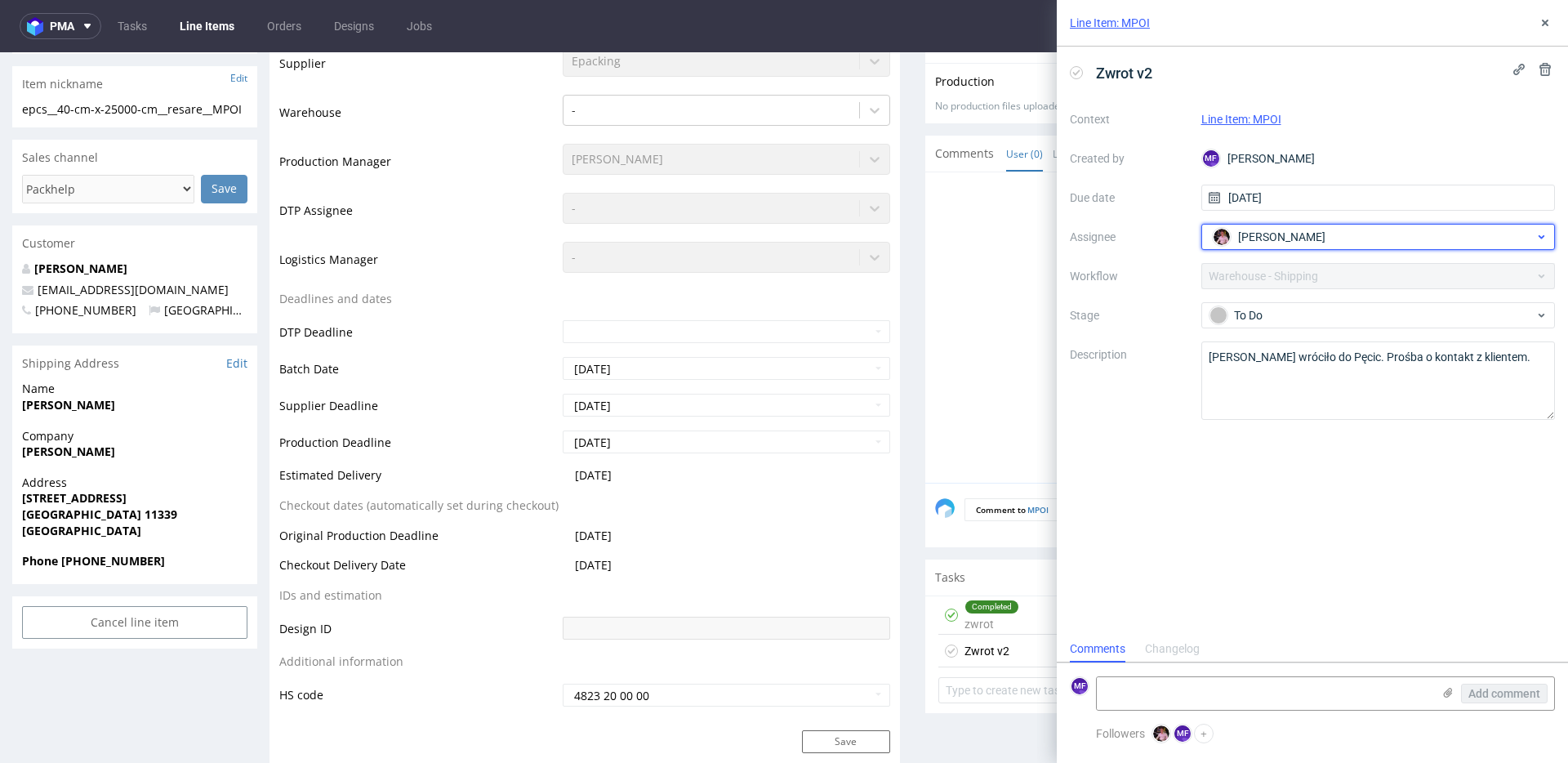
click at [1250, 242] on span "Aleks Ziemkowski" at bounding box center [1281, 237] width 87 height 17
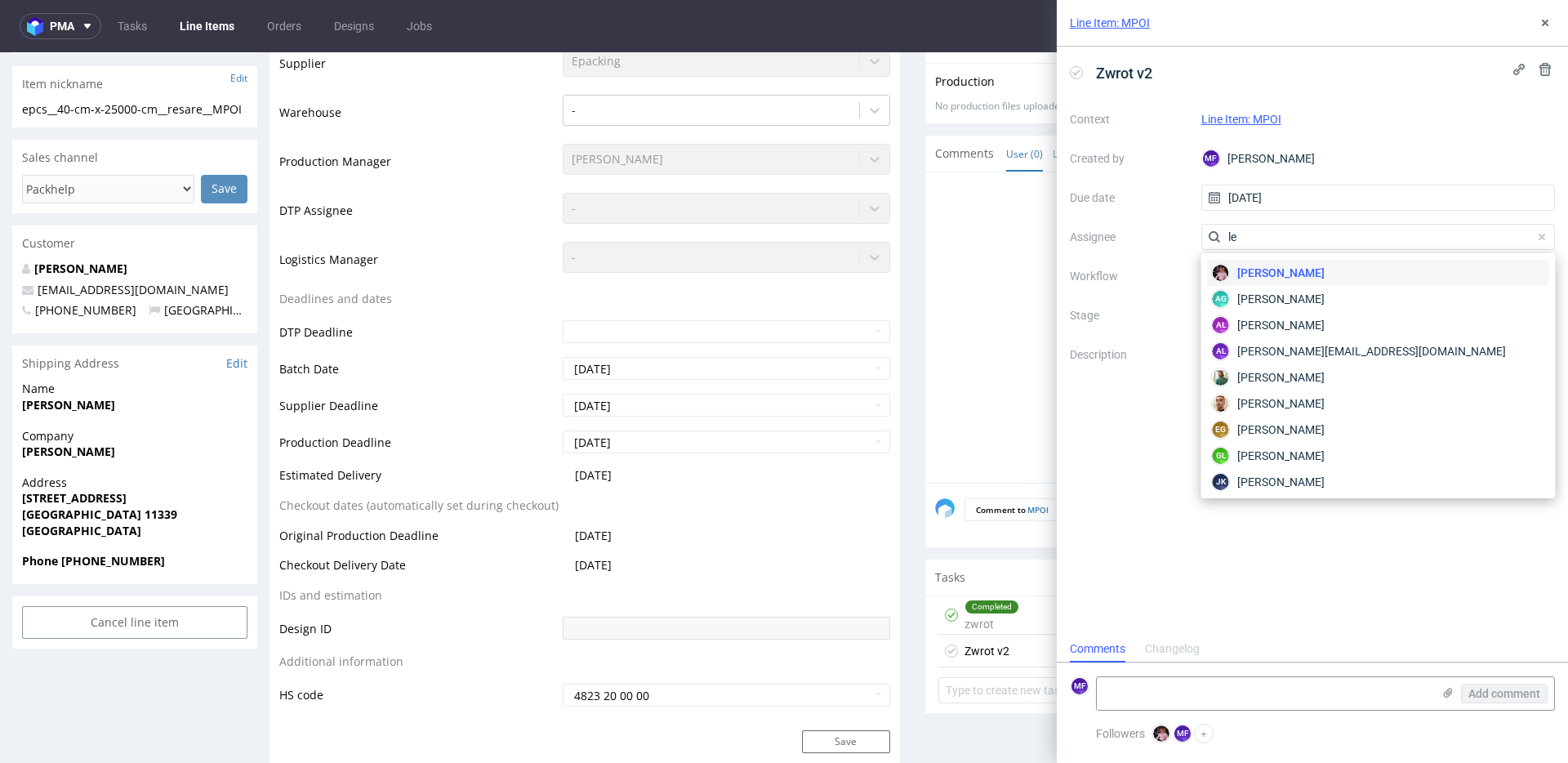
type input "l"
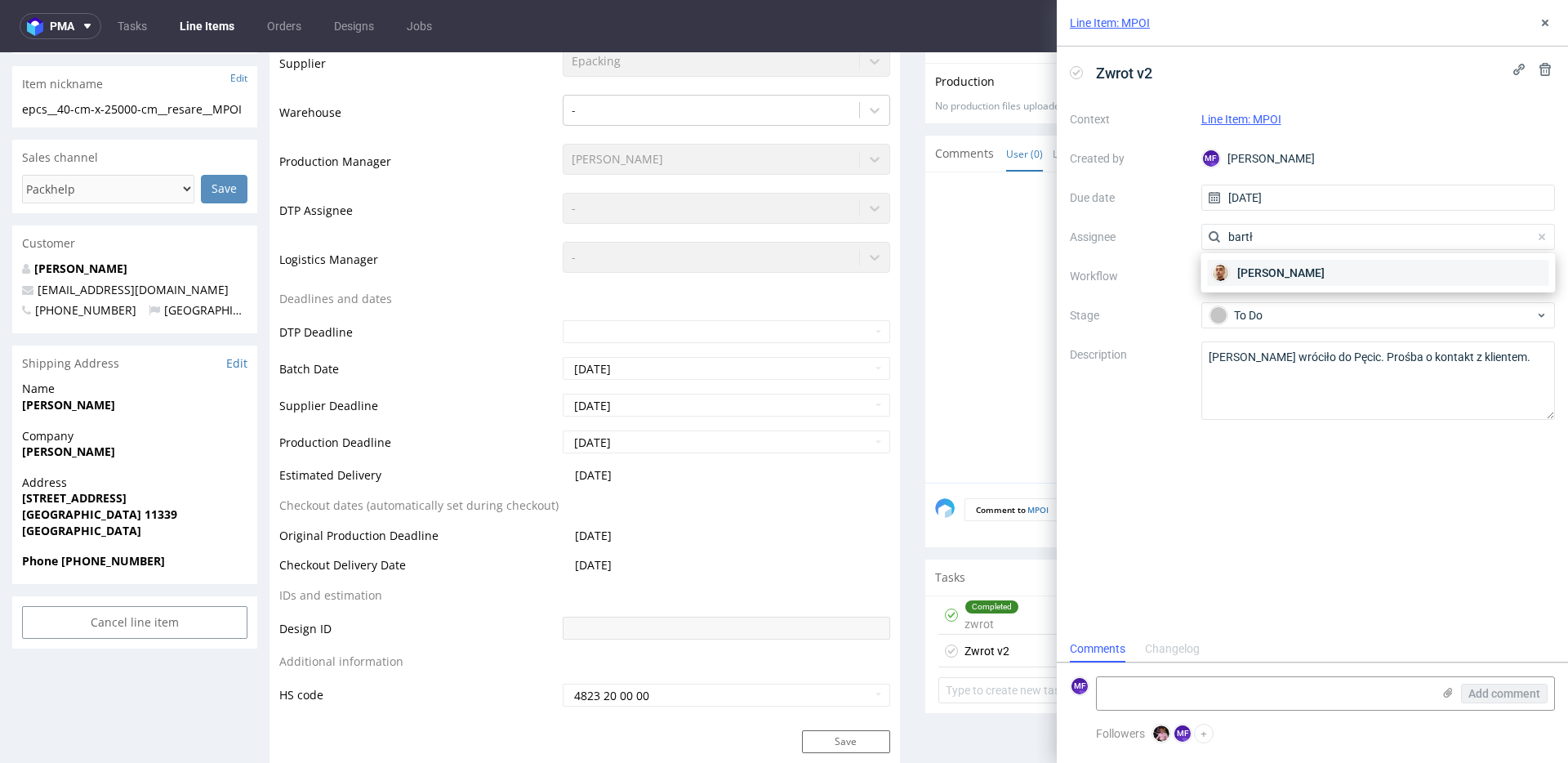
type input "bartł"
click at [1257, 270] on span "Bartłomiej Leśniczuk" at bounding box center [1281, 272] width 87 height 17
click at [1278, 500] on div "Zwrot v2 Context Line Item: MPOI Created by MF Michał Fedorowicz Due date 30/09…" at bounding box center [1312, 341] width 511 height 589
click at [1540, 19] on icon at bounding box center [1544, 23] width 13 height 13
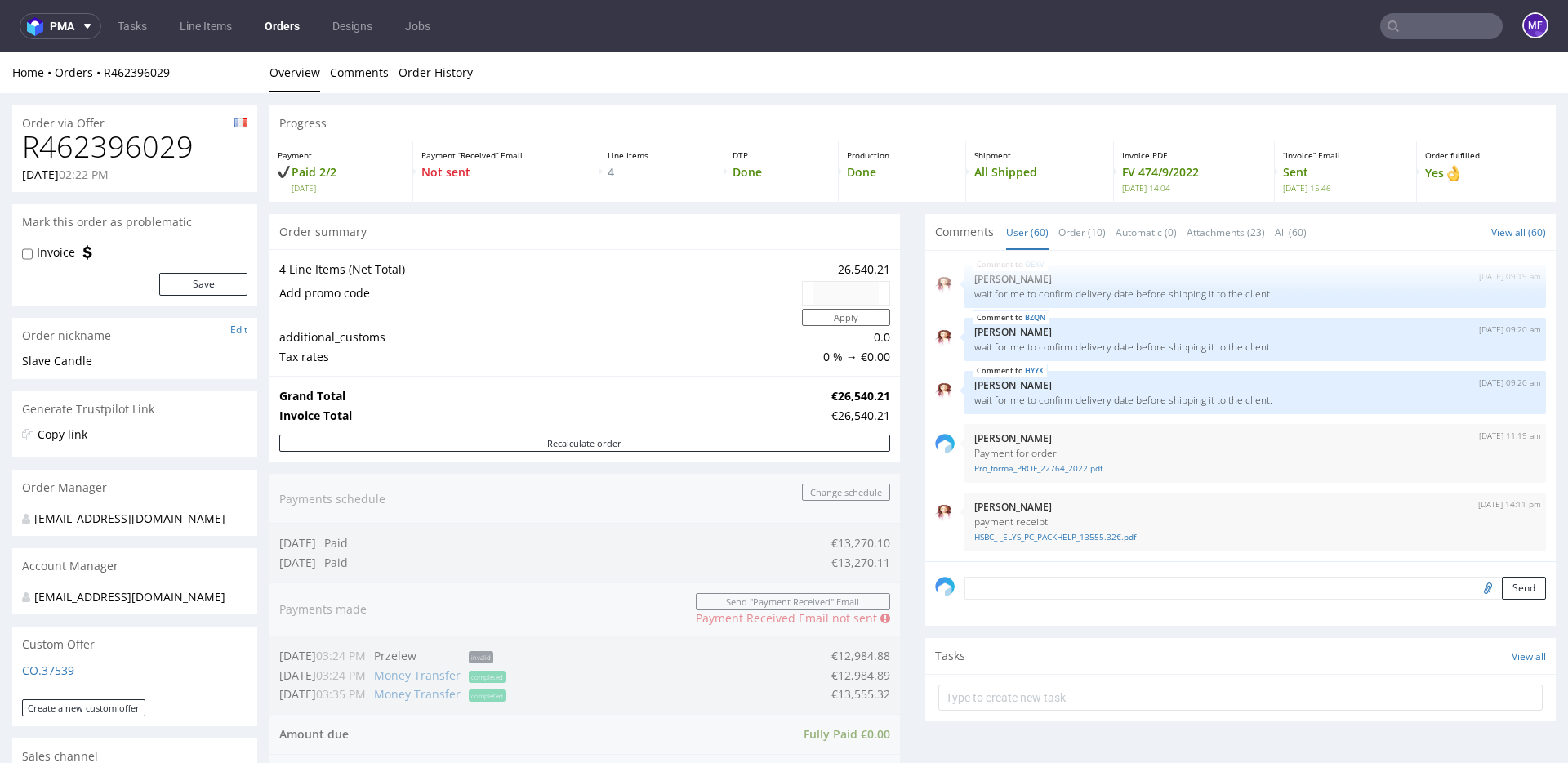
scroll to position [3, 0]
click at [143, 23] on link "Tasks" at bounding box center [132, 25] width 49 height 26
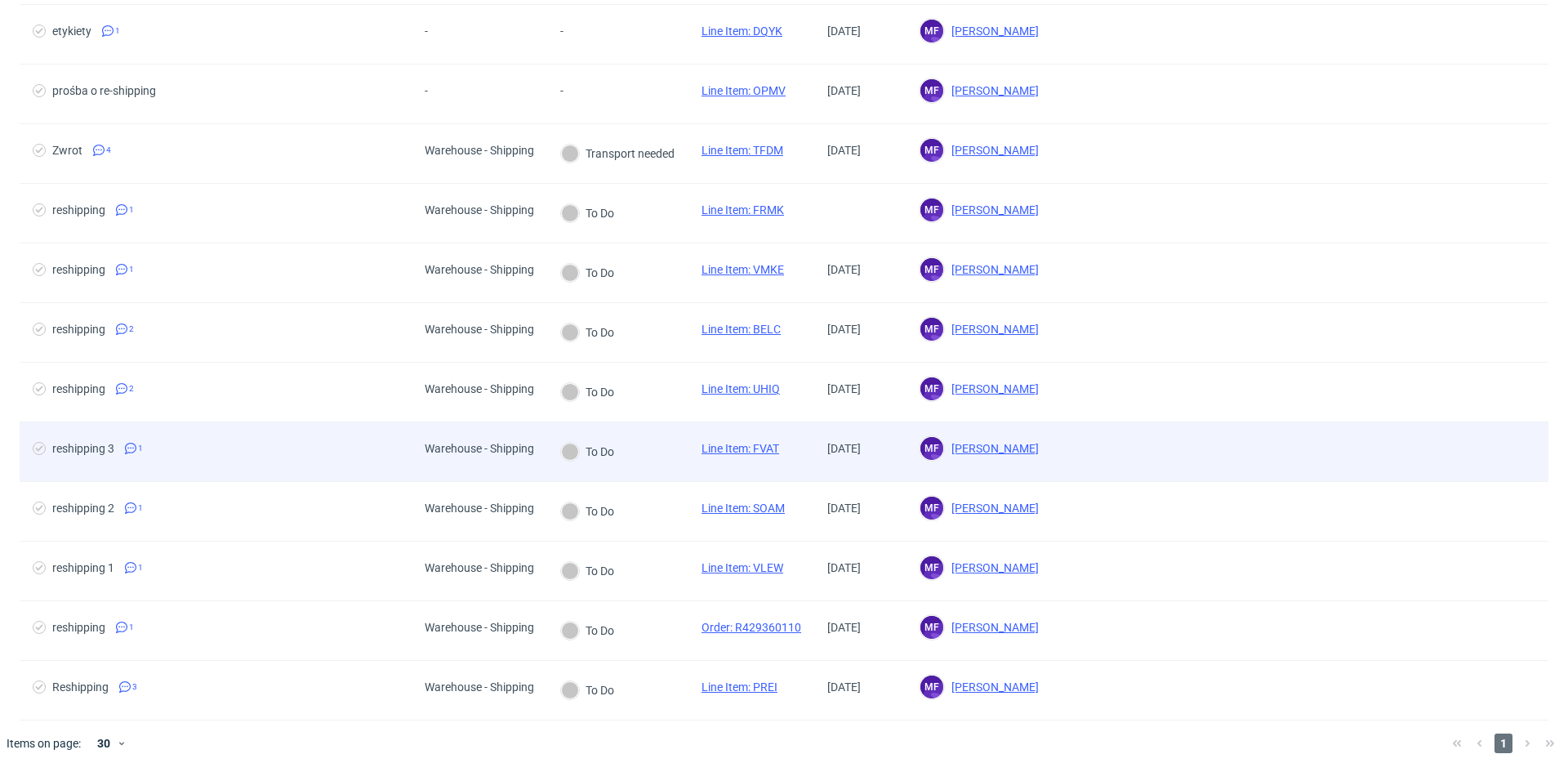
scroll to position [283, 0]
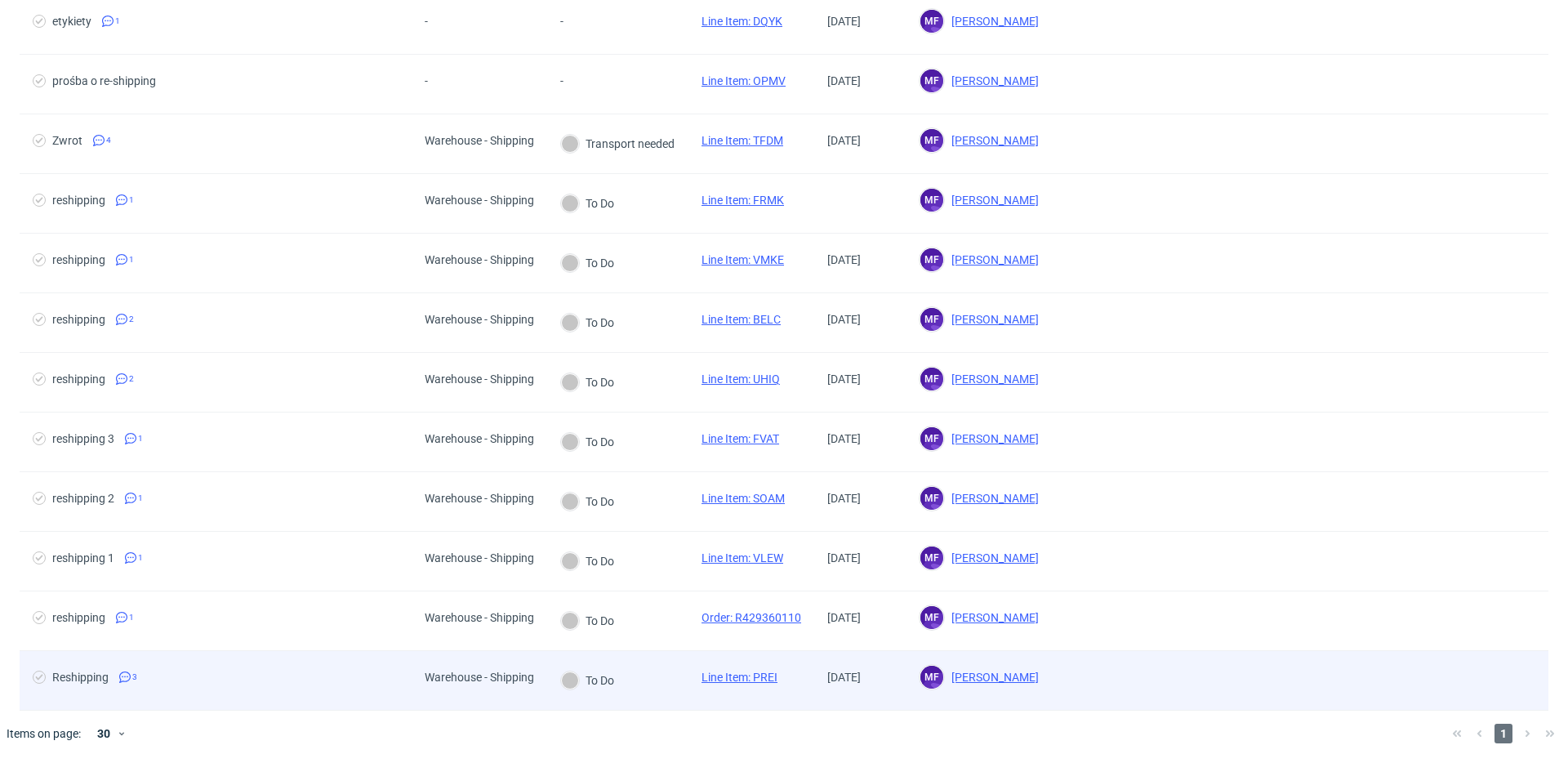
click at [696, 683] on div "Line Item: PREI" at bounding box center [739, 681] width 102 height 59
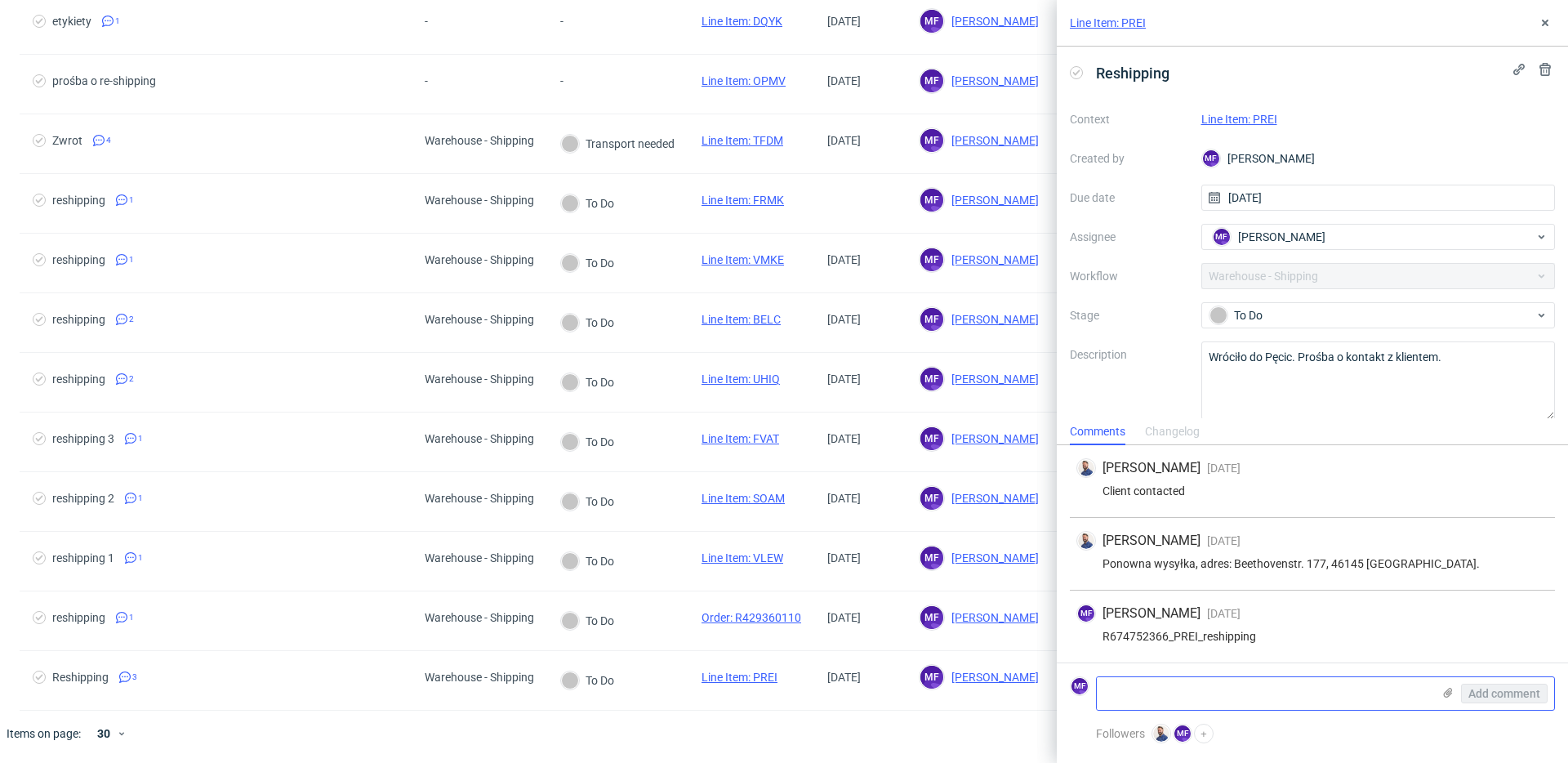
click at [1223, 682] on textarea at bounding box center [1264, 692] width 335 height 32
paste textarea "1Z5A15806893493617"
type textarea "1Z5A15806893493617"
click at [1490, 696] on span "Add comment" at bounding box center [1504, 693] width 71 height 12
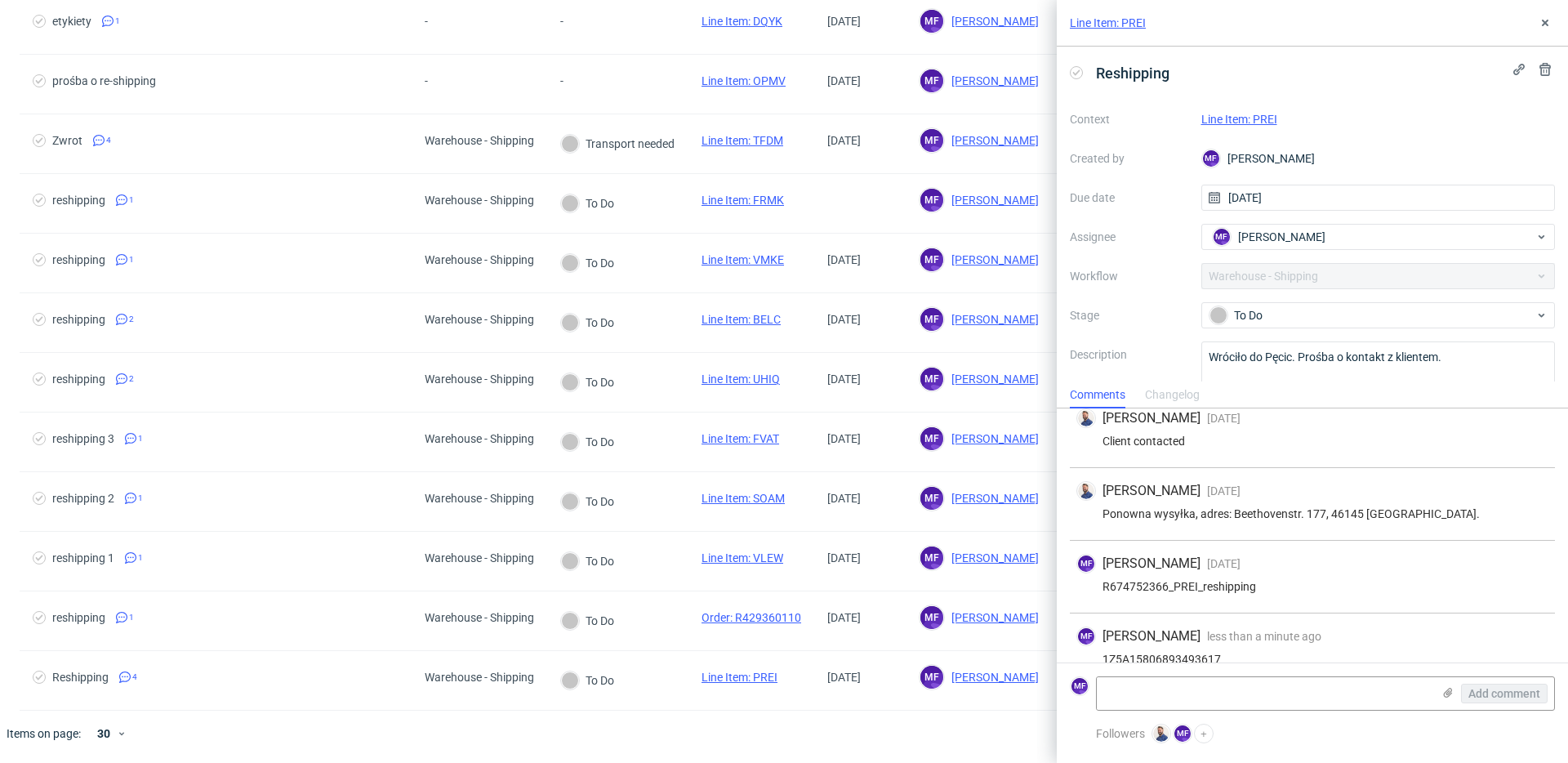
scroll to position [36, 0]
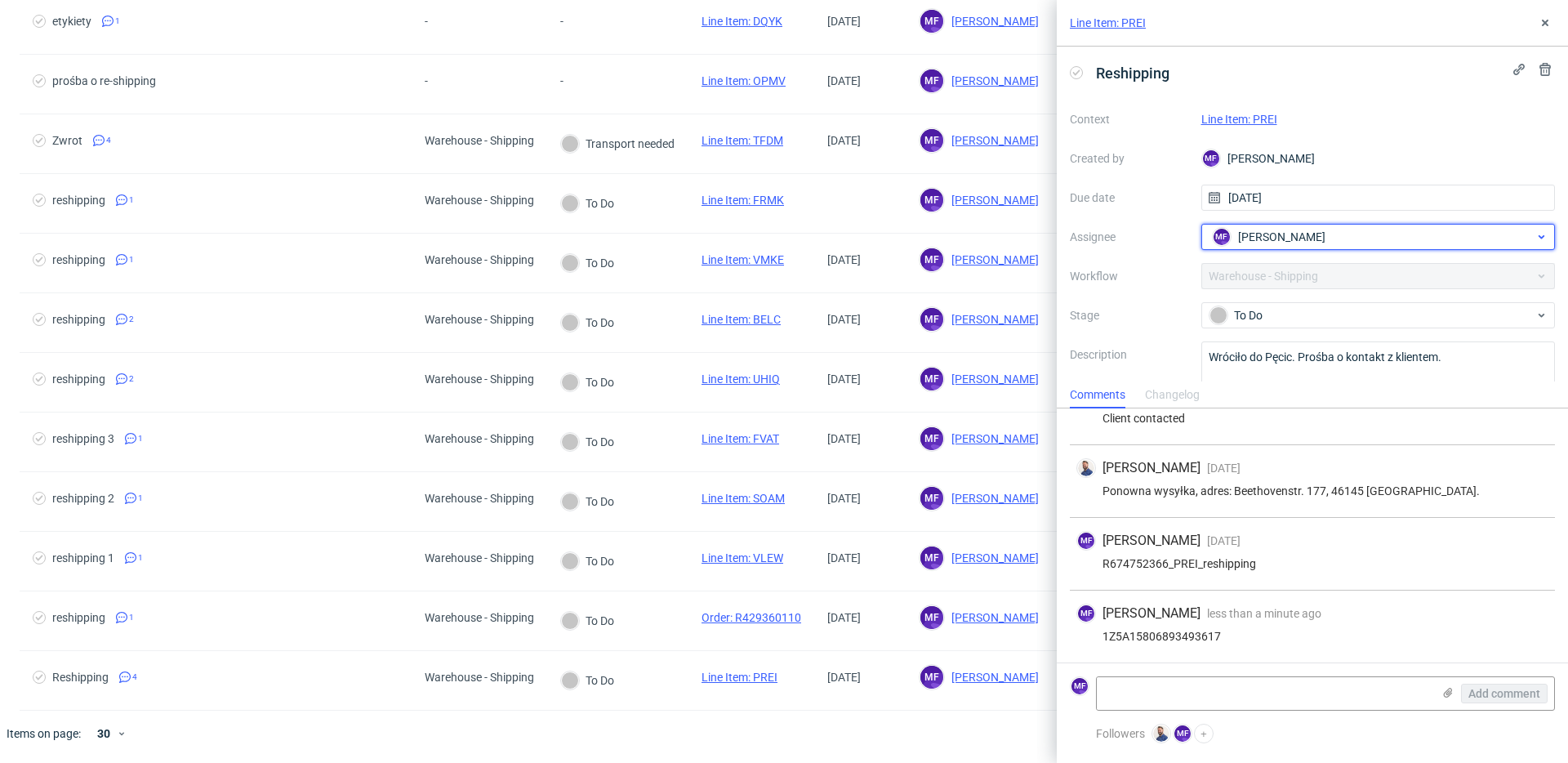
click at [1366, 236] on div "MF [PERSON_NAME]" at bounding box center [1372, 237] width 327 height 26
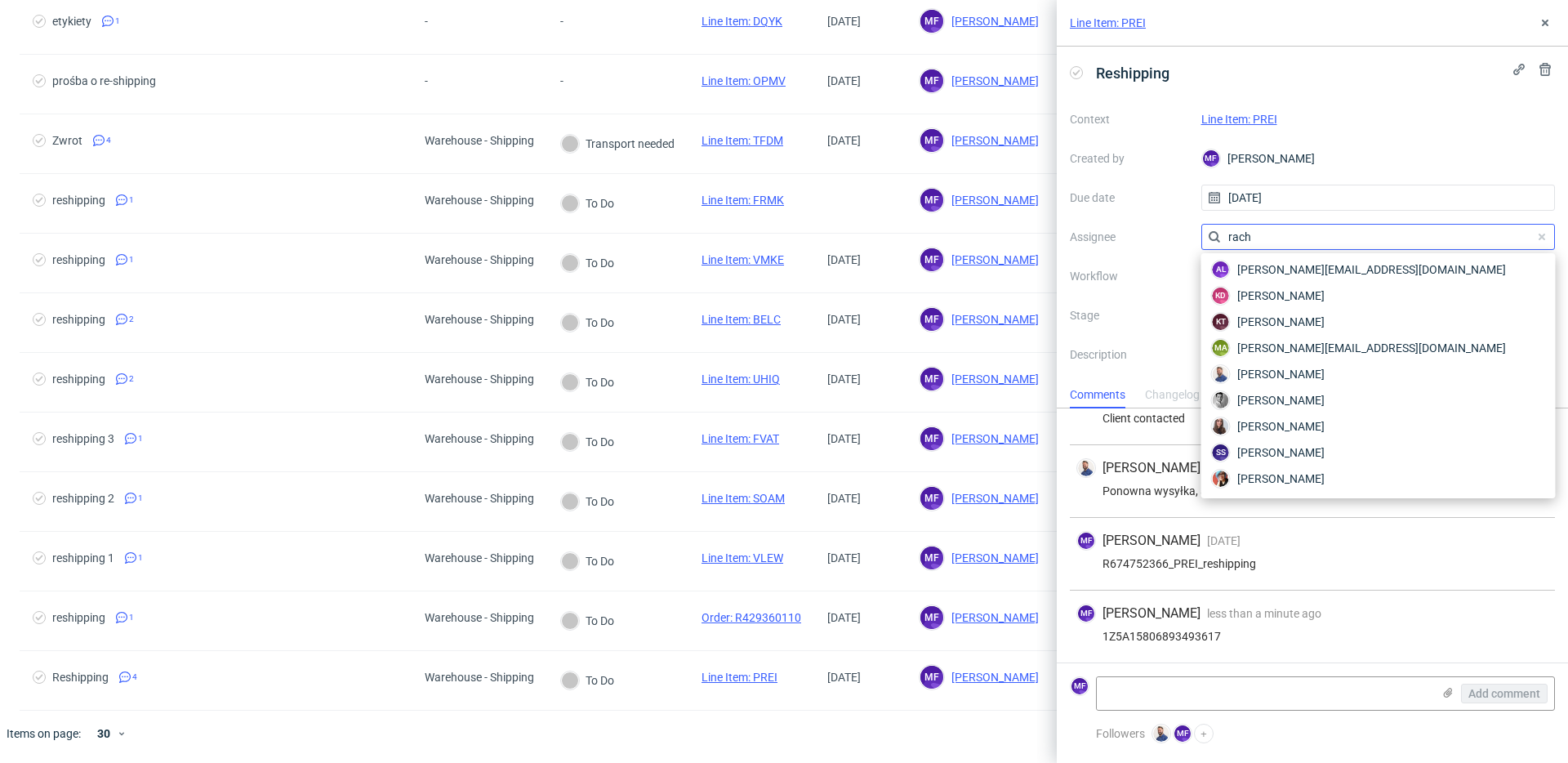
scroll to position [0, 0]
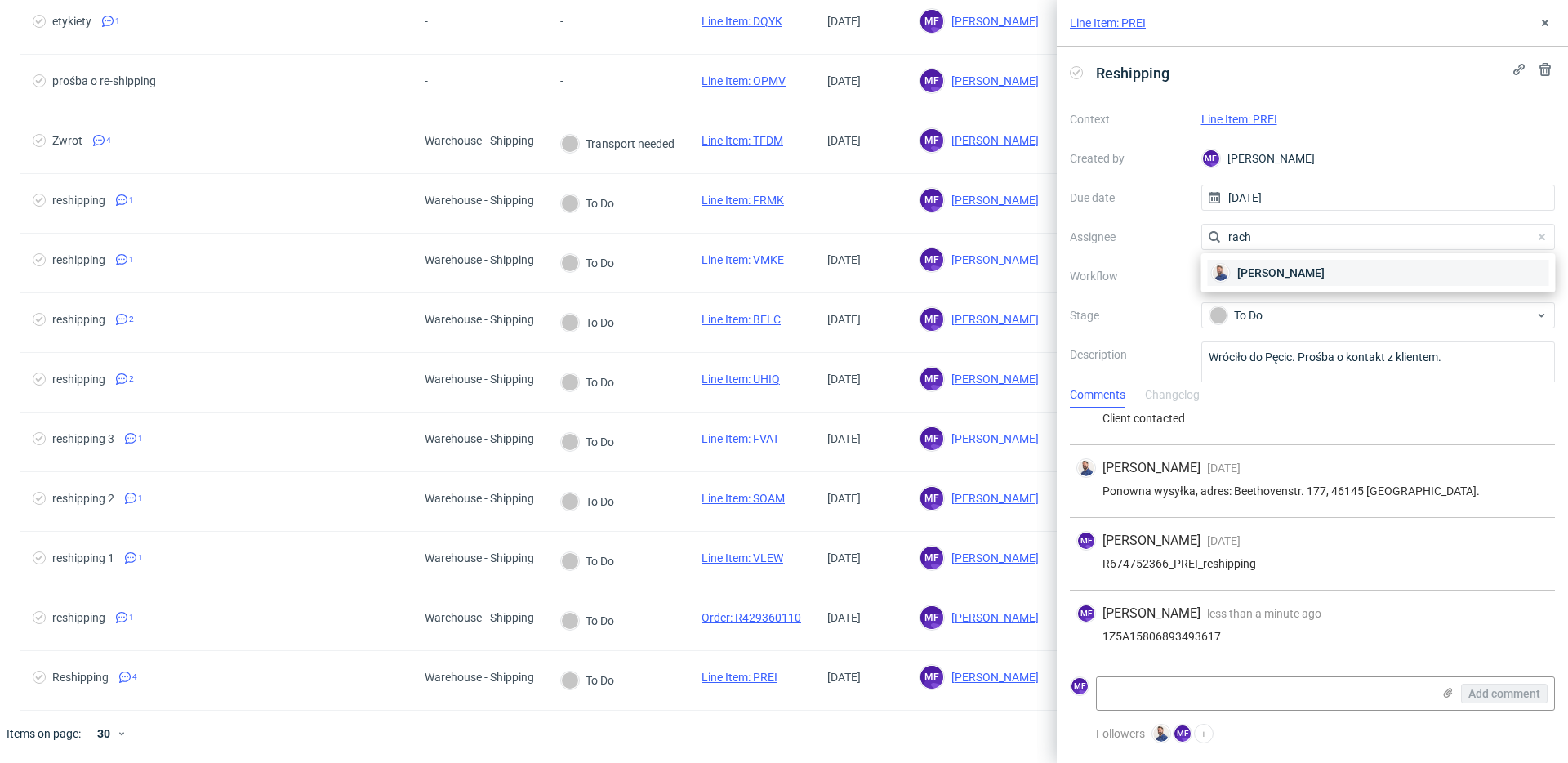
type input "rach"
click at [1353, 270] on div "[PERSON_NAME]" at bounding box center [1379, 272] width 342 height 26
click at [1544, 24] on use at bounding box center [1545, 23] width 7 height 7
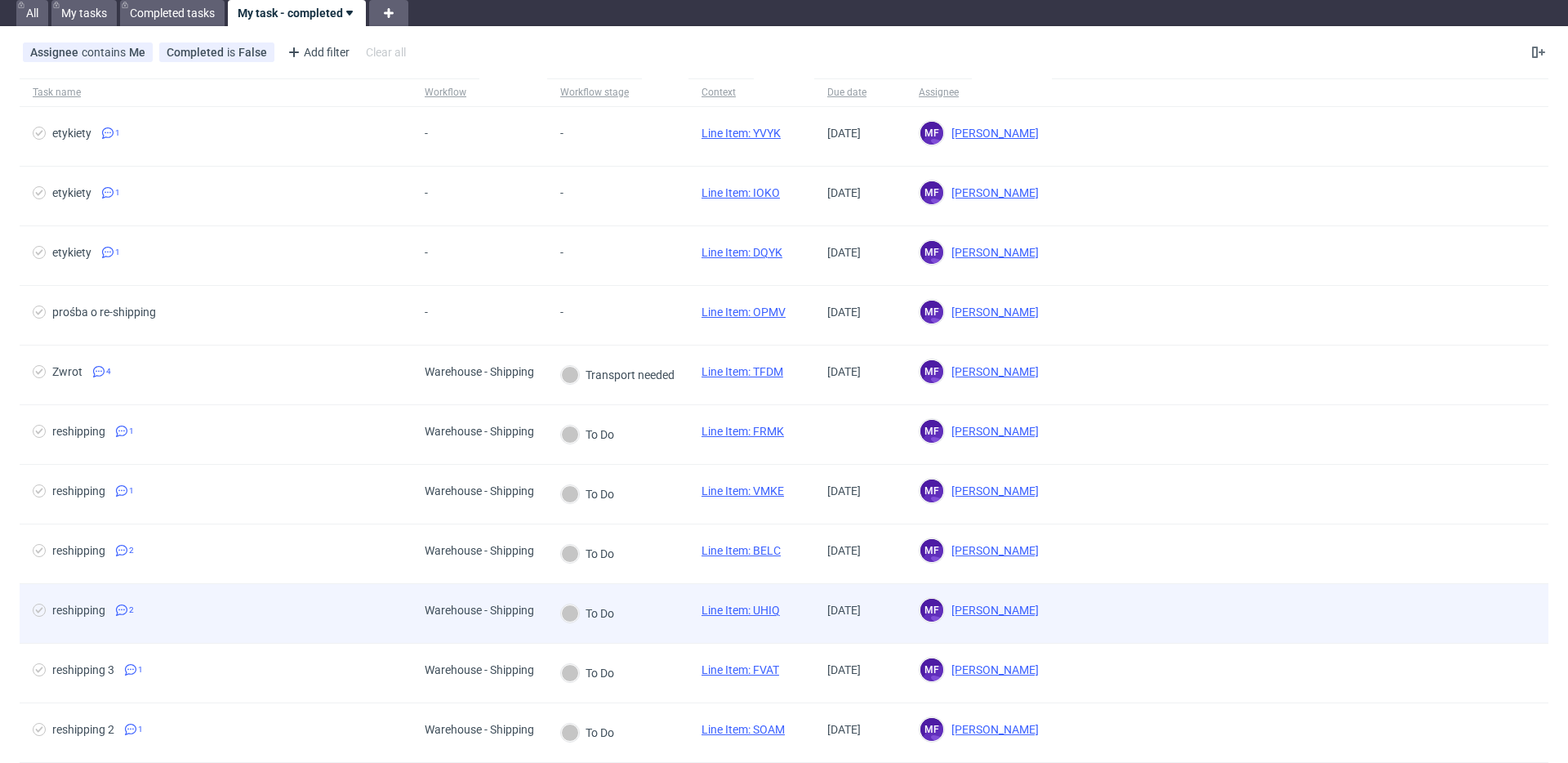
scroll to position [46, 0]
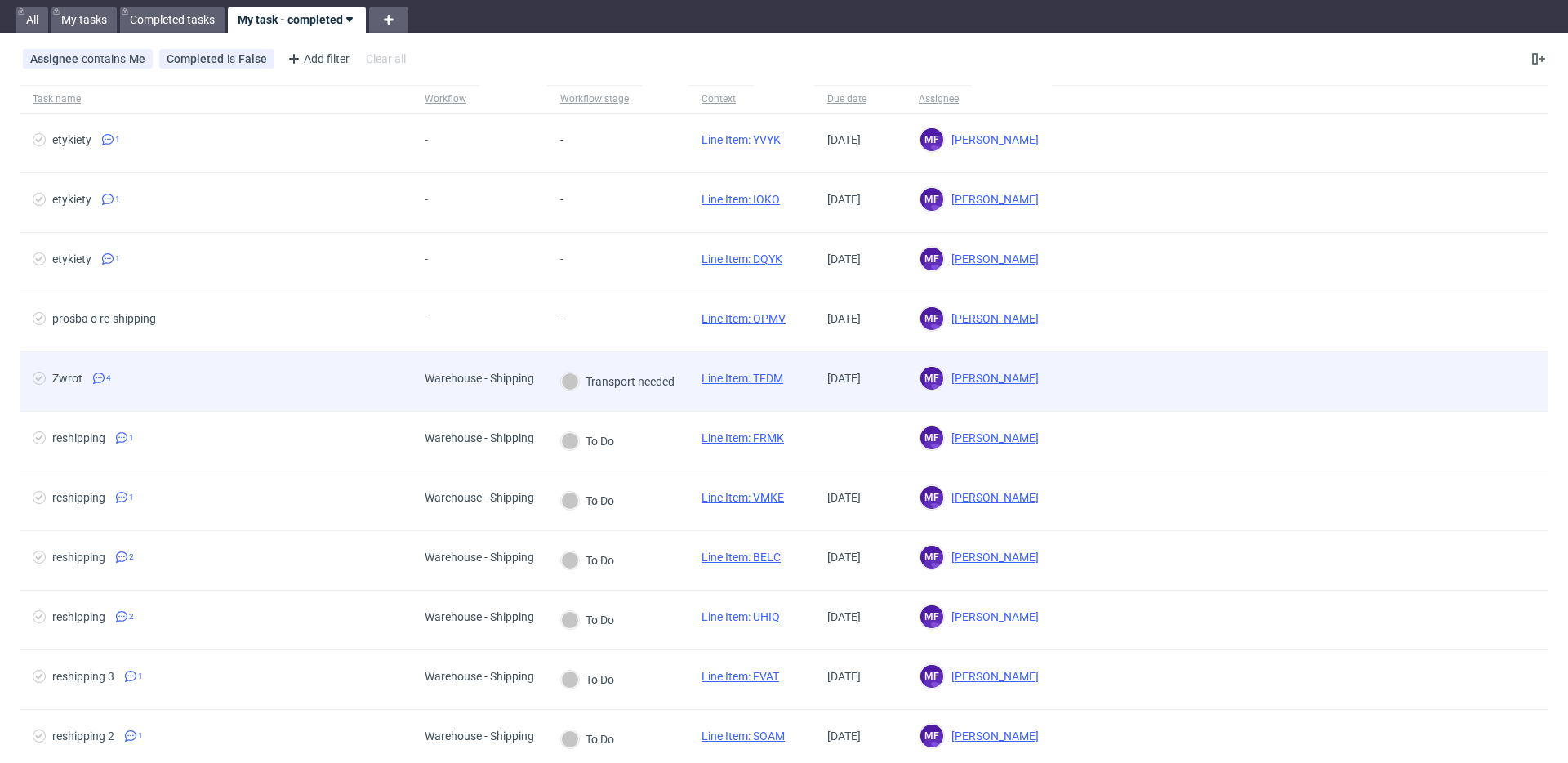
click at [644, 396] on div "Transport needed" at bounding box center [618, 381] width 141 height 59
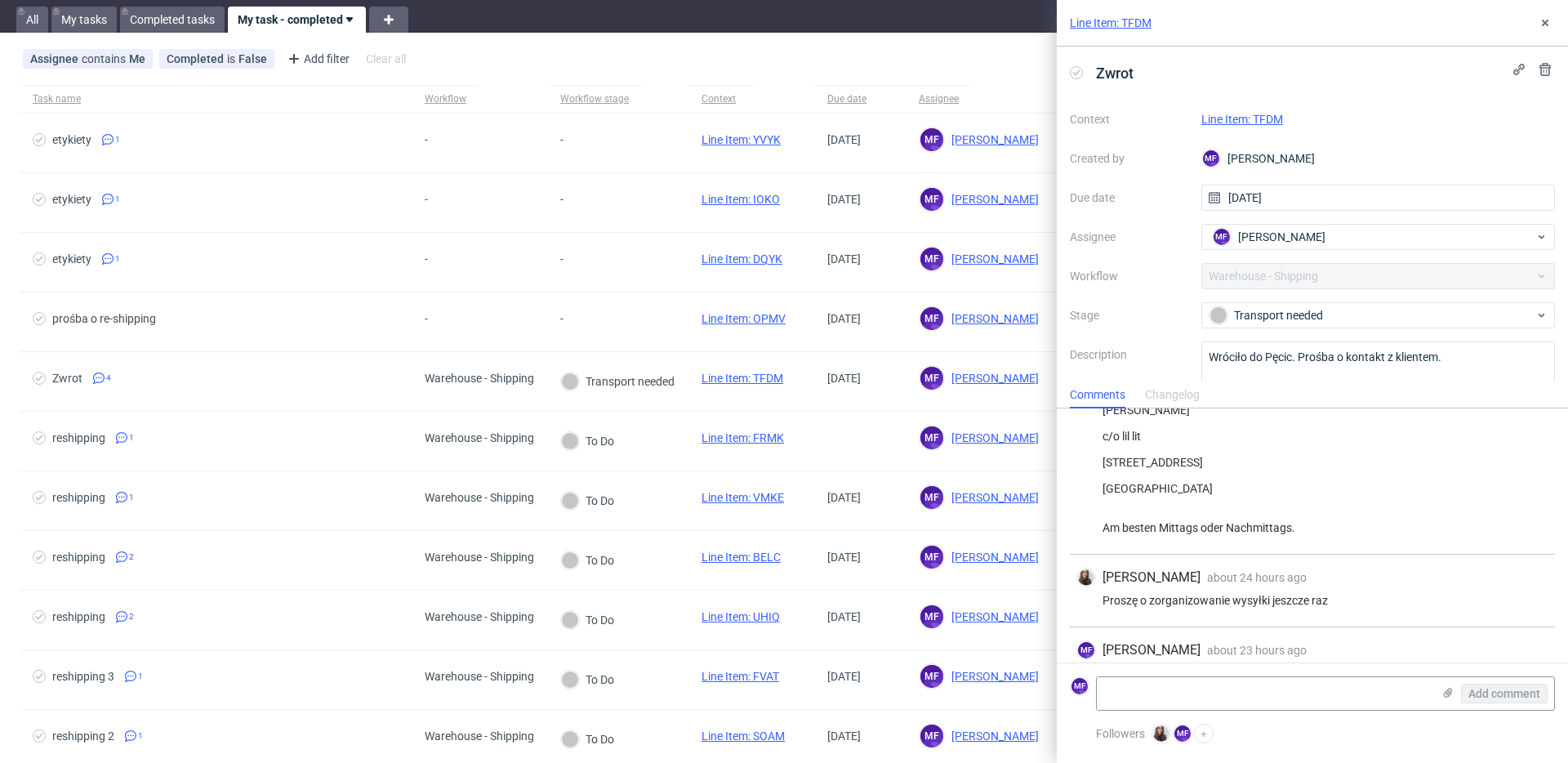
scroll to position [179, 0]
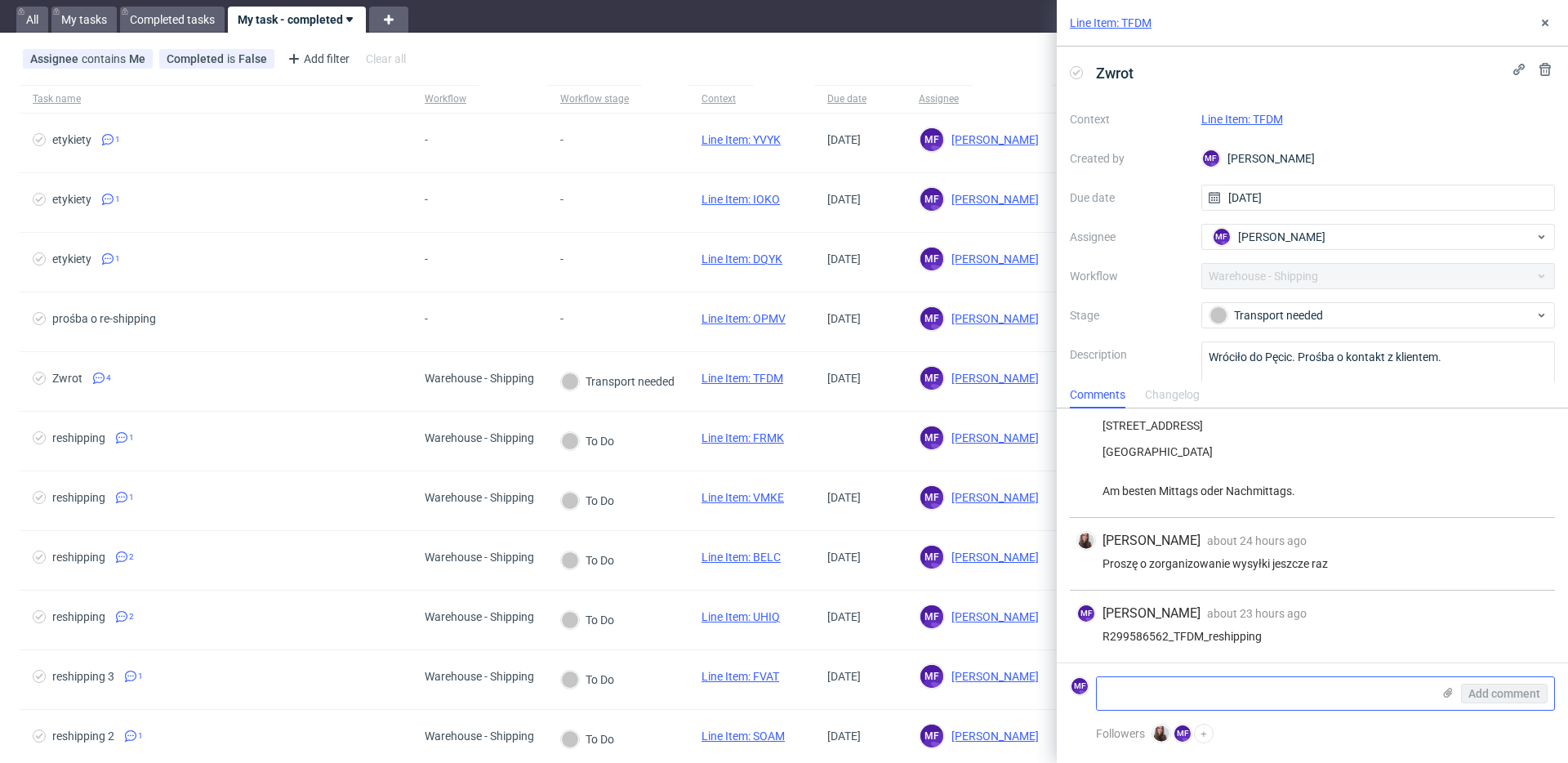
click at [1221, 688] on textarea at bounding box center [1264, 692] width 335 height 32
paste textarea "1Z5A15806893571809"
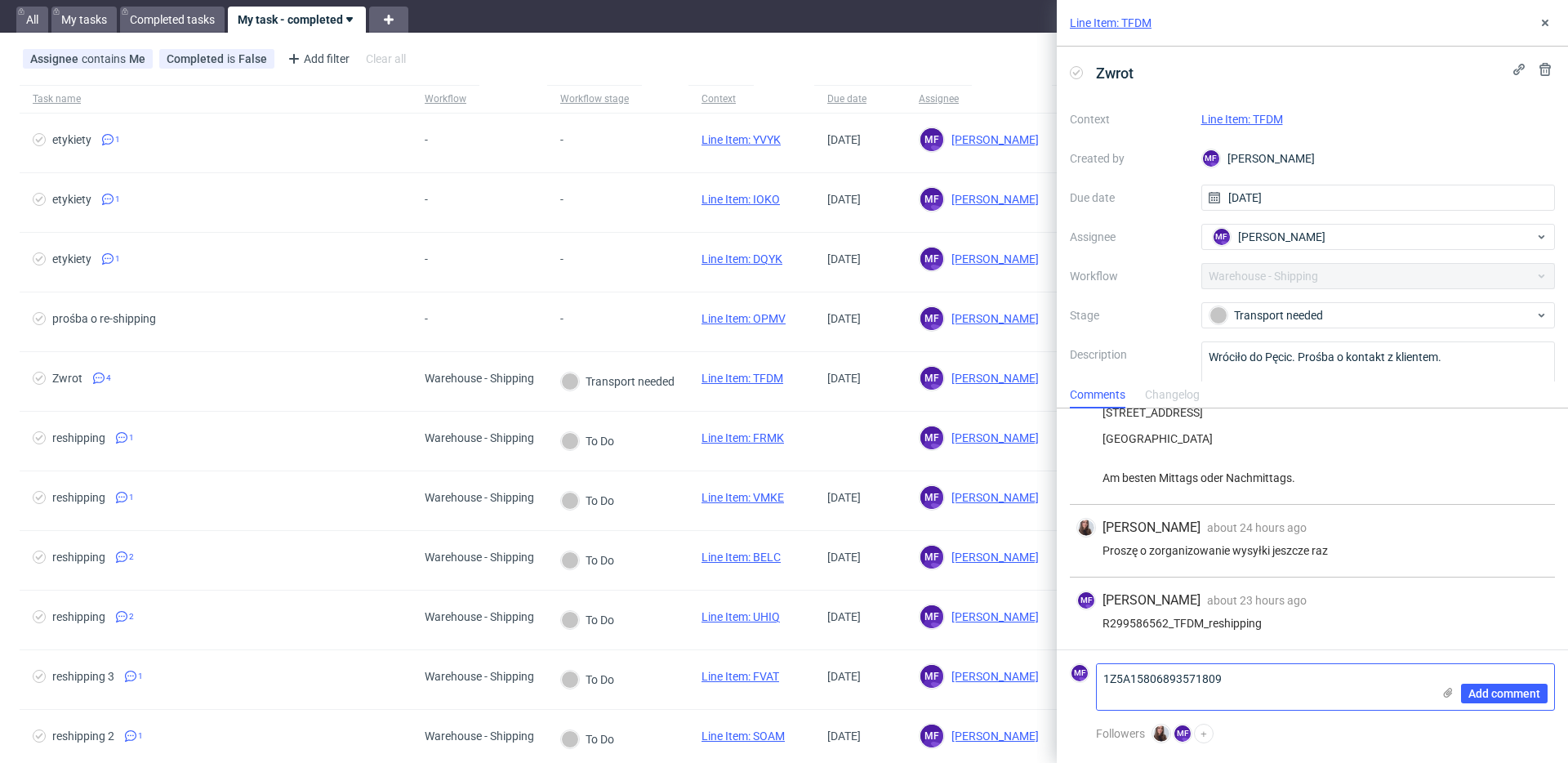
scroll to position [0, 0]
click at [1184, 685] on textarea "1Z5A15806893571809" at bounding box center [1264, 687] width 335 height 46
click at [1104, 696] on textarea "1Z5A15806893571809" at bounding box center [1264, 687] width 335 height 46
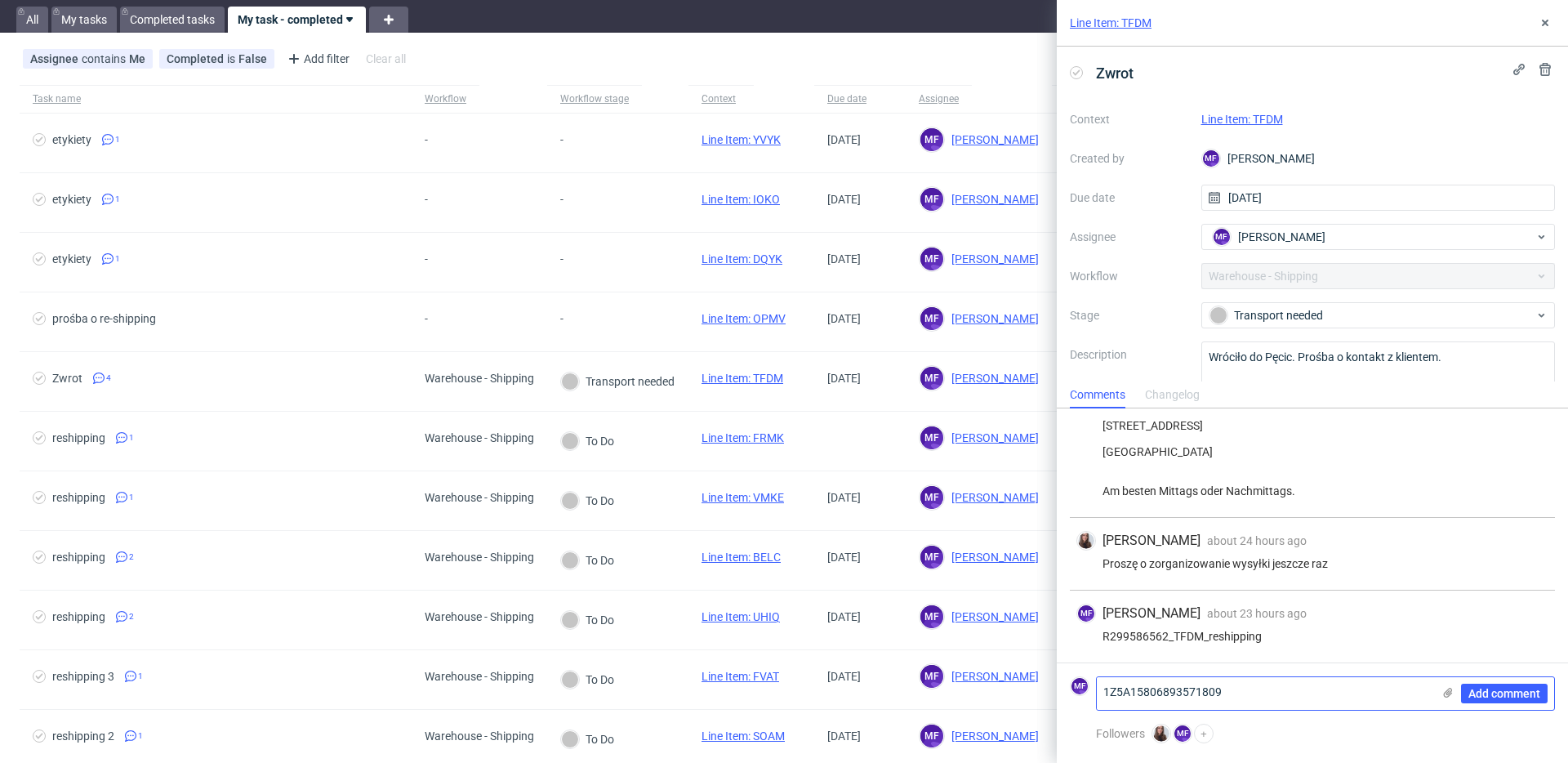
click at [1268, 700] on textarea "1Z5A15806893571809" at bounding box center [1264, 692] width 335 height 32
type textarea "1Z5A15806893571809"
click at [1511, 691] on span "Add comment" at bounding box center [1504, 693] width 71 height 12
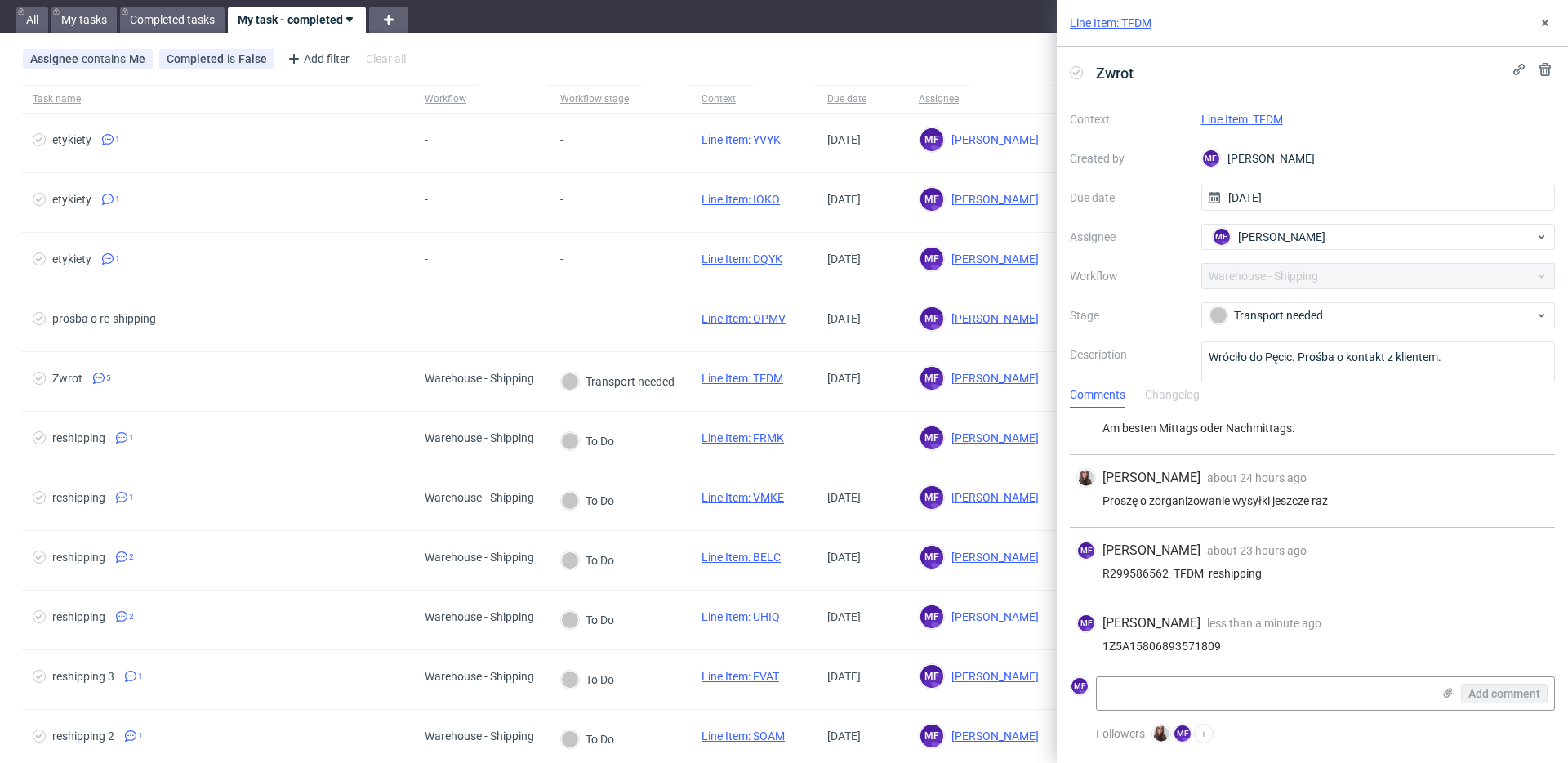
scroll to position [253, 0]
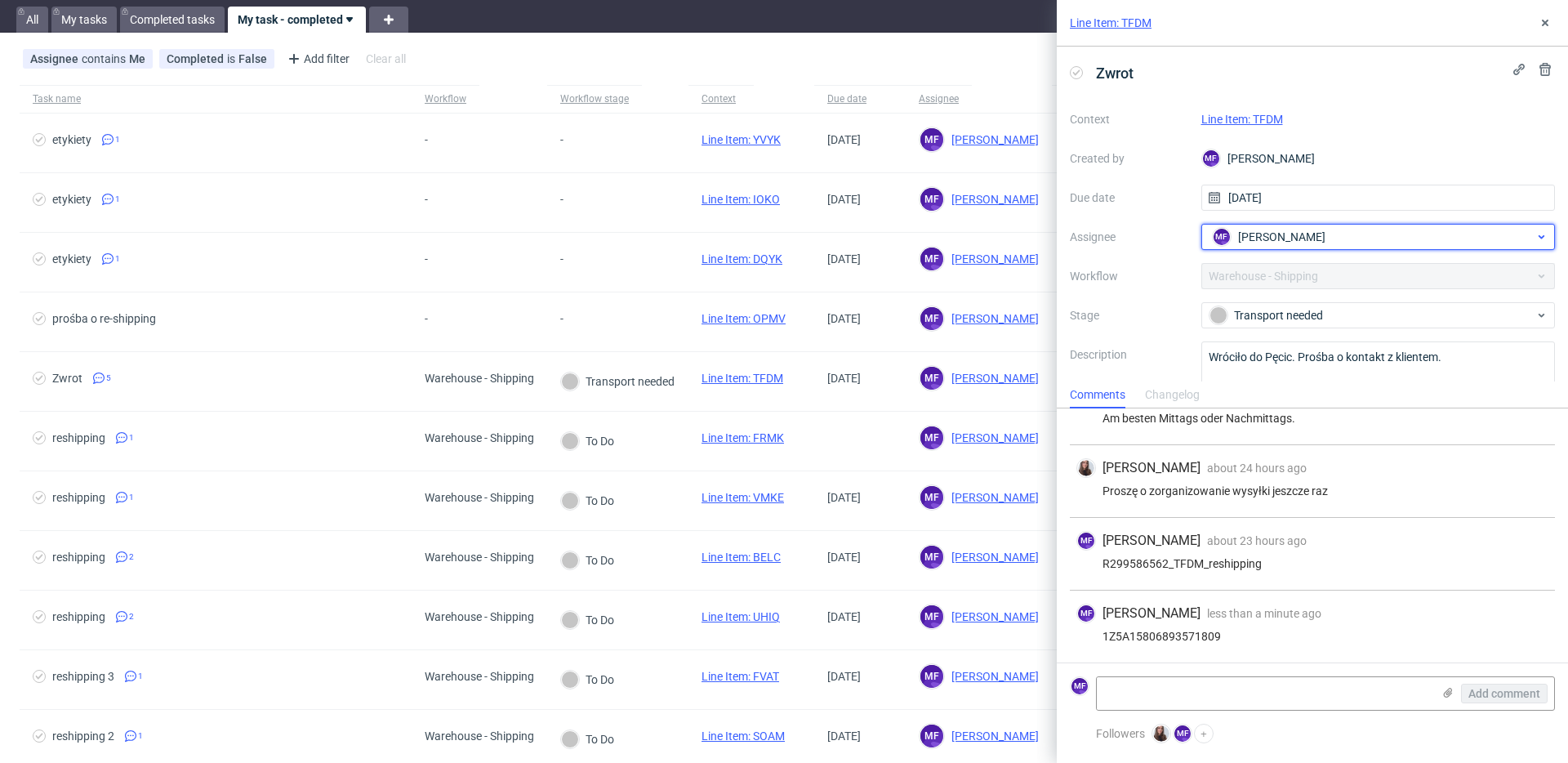
click at [1300, 239] on span "[PERSON_NAME]" at bounding box center [1281, 237] width 87 height 17
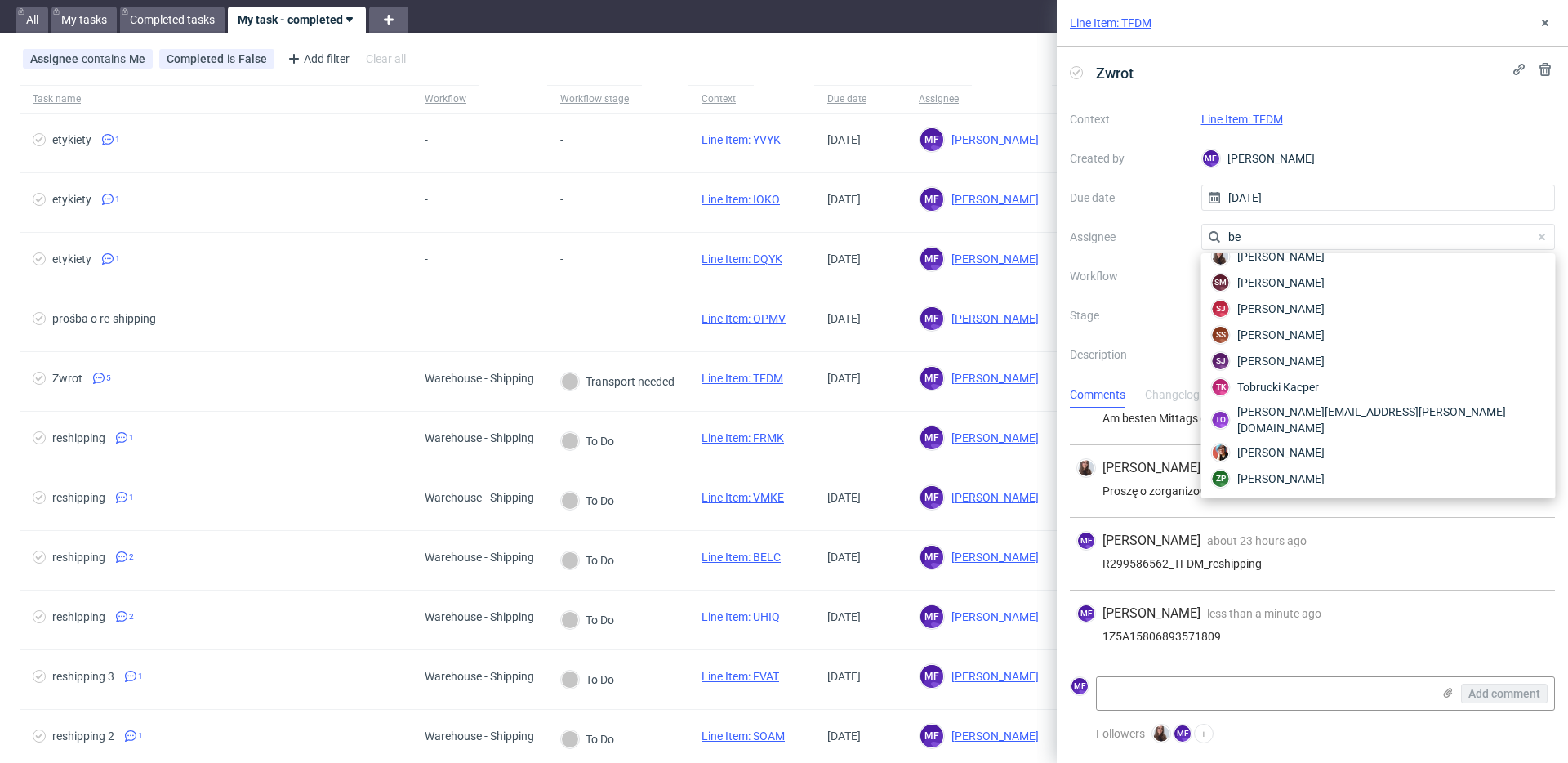
scroll to position [0, 0]
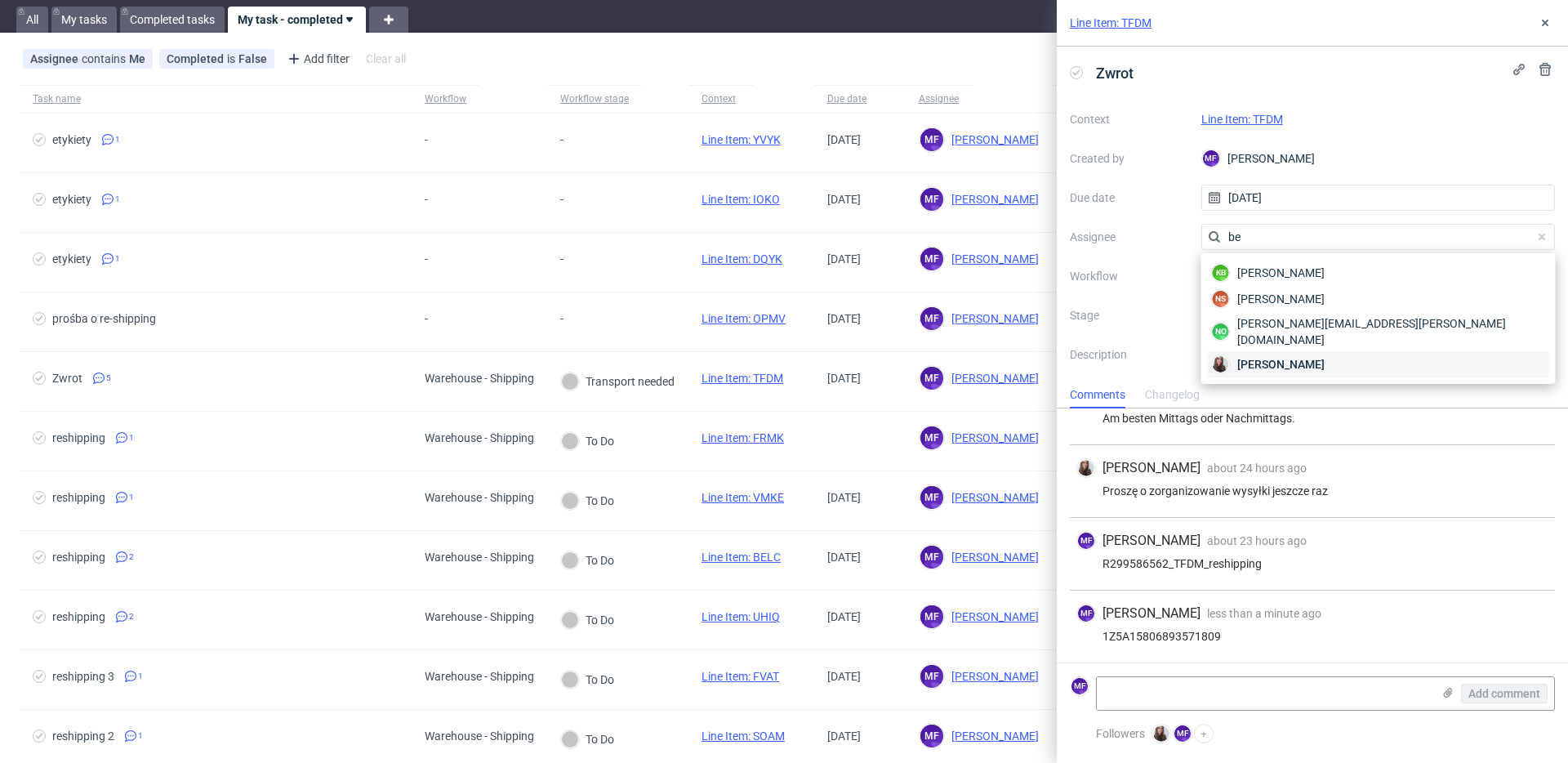
type input "be"
click at [1279, 352] on div "Sandra Beśka" at bounding box center [1379, 364] width 342 height 26
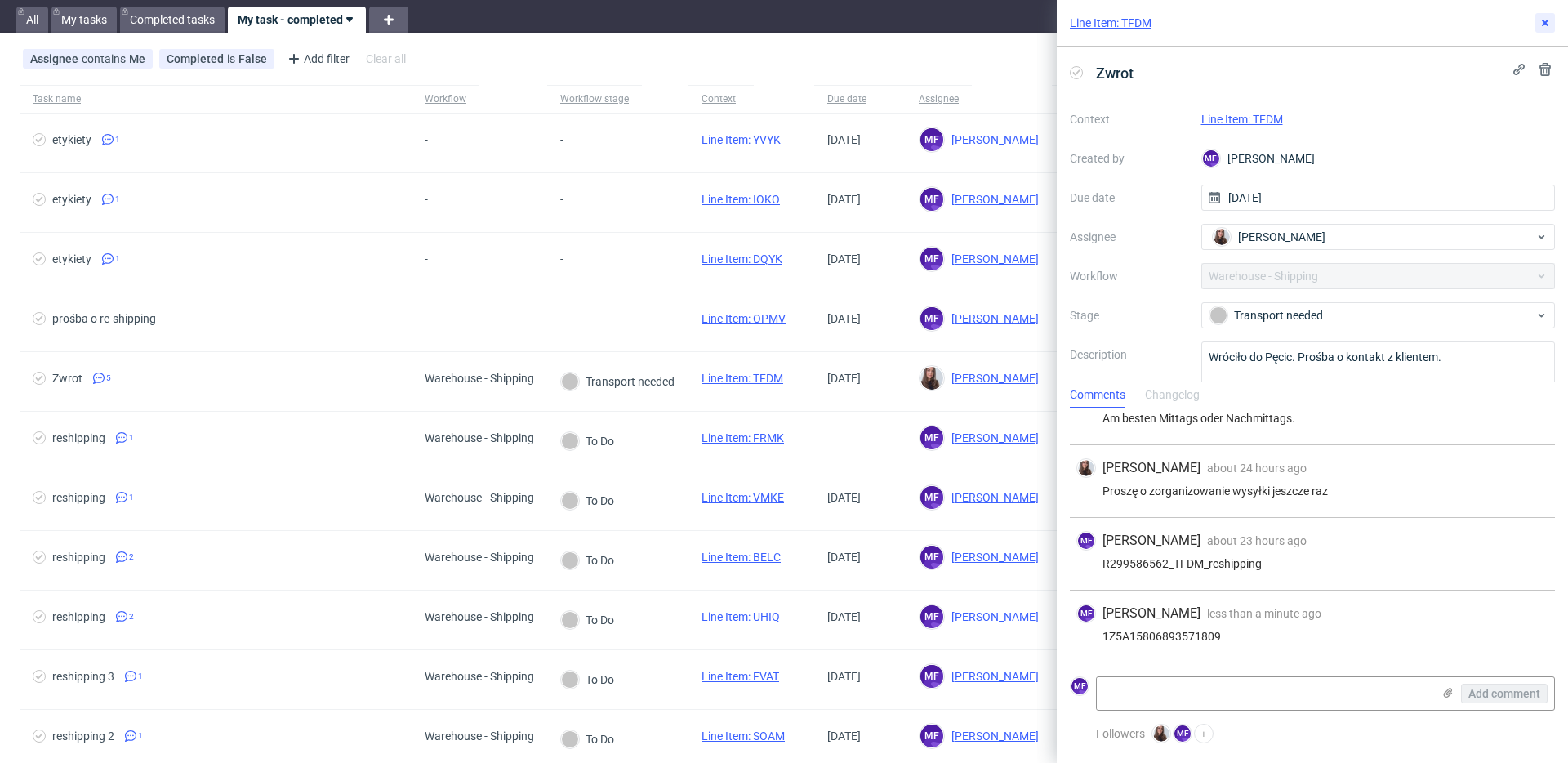
drag, startPoint x: 1544, startPoint y: 29, endPoint x: 1531, endPoint y: 32, distance: 13.3
click at [1542, 29] on button at bounding box center [1545, 23] width 20 height 20
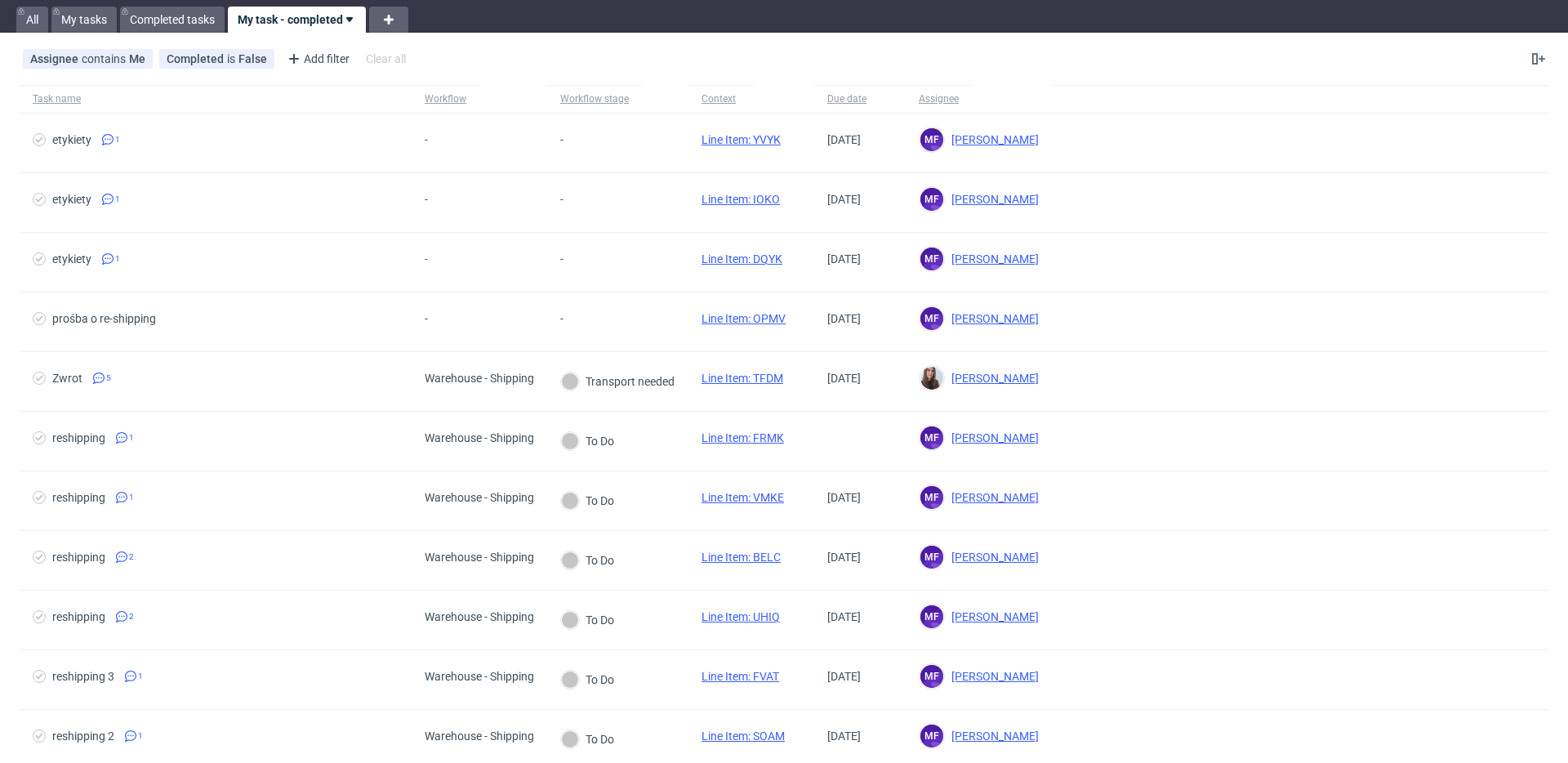
scroll to position [47, 0]
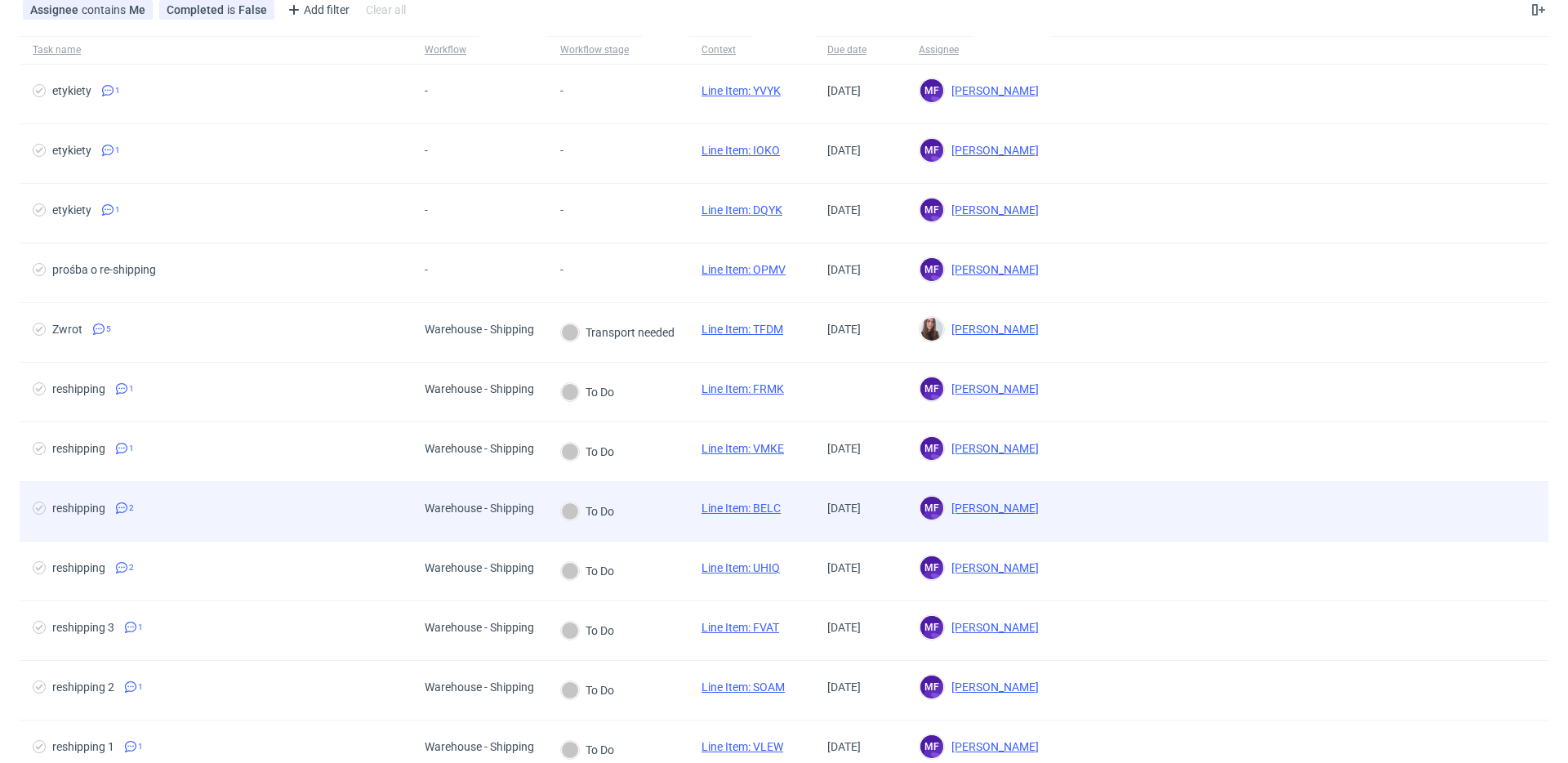
click at [645, 501] on div "To Do" at bounding box center [618, 511] width 141 height 60
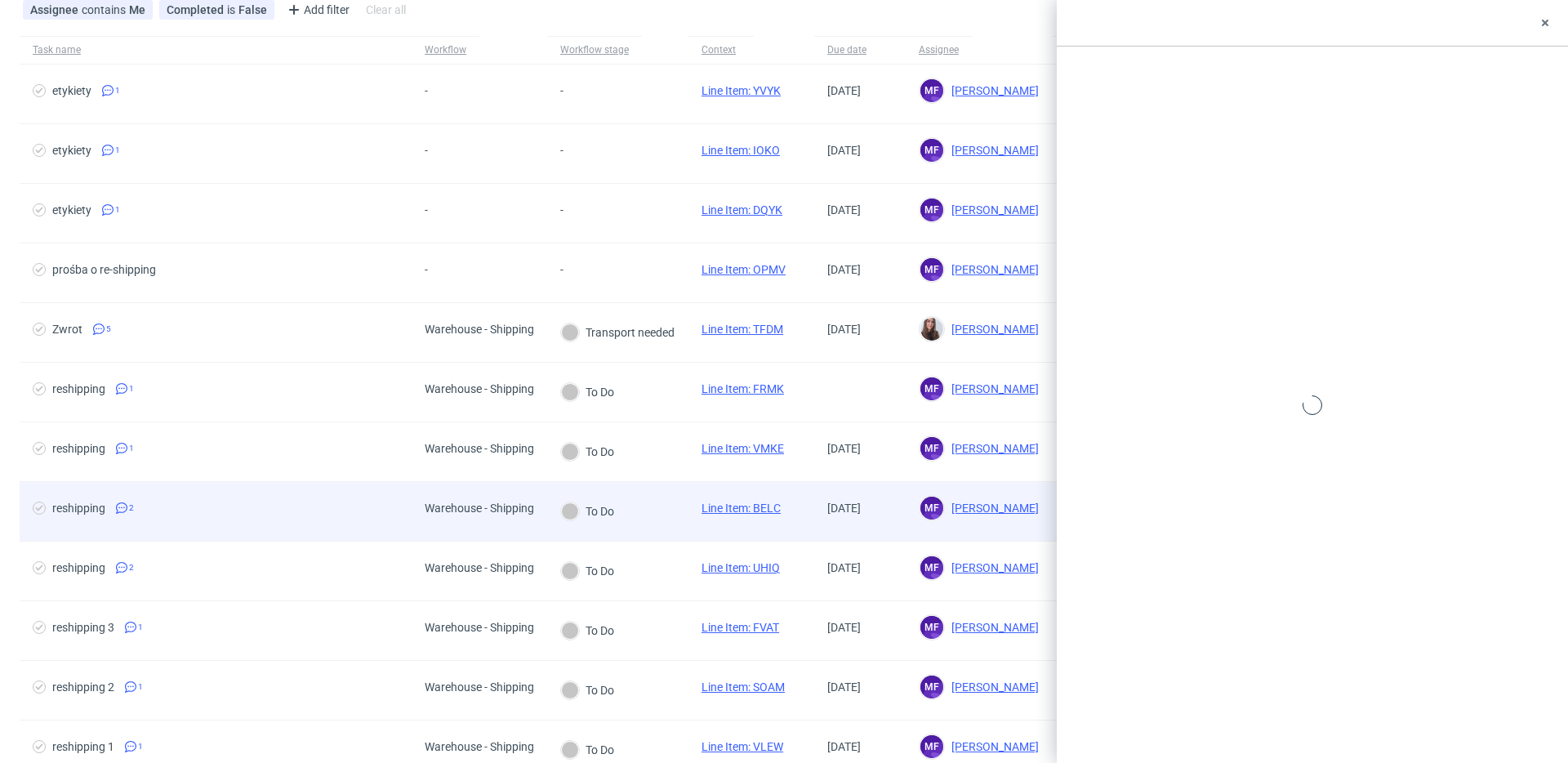
scroll to position [94, 0]
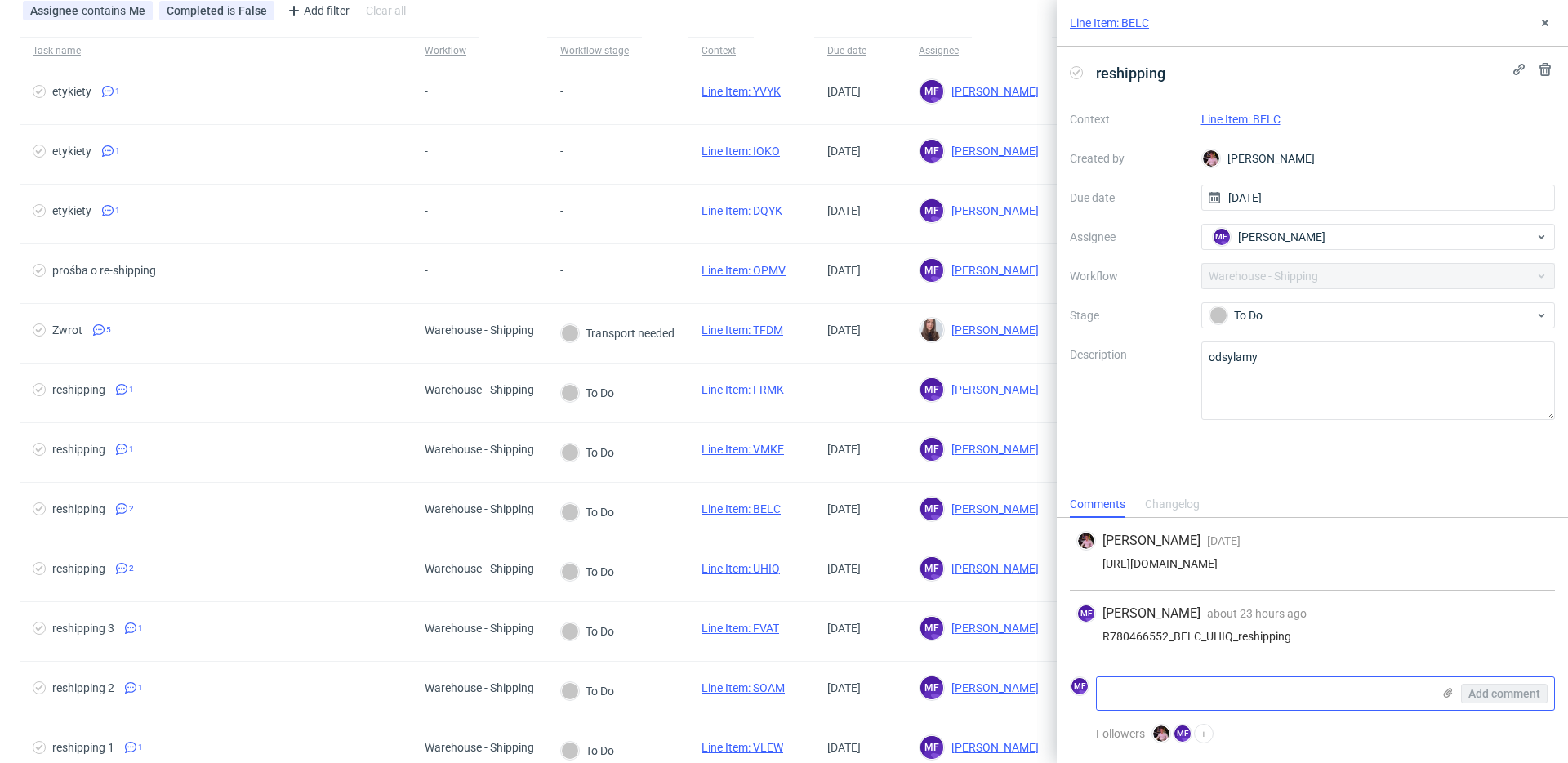
click at [1189, 693] on textarea at bounding box center [1264, 692] width 335 height 32
paste textarea "1Z5A15806890522224"
type textarea "1Z5A15806890522224"
click at [1469, 691] on span "Add comment" at bounding box center [1504, 693] width 71 height 12
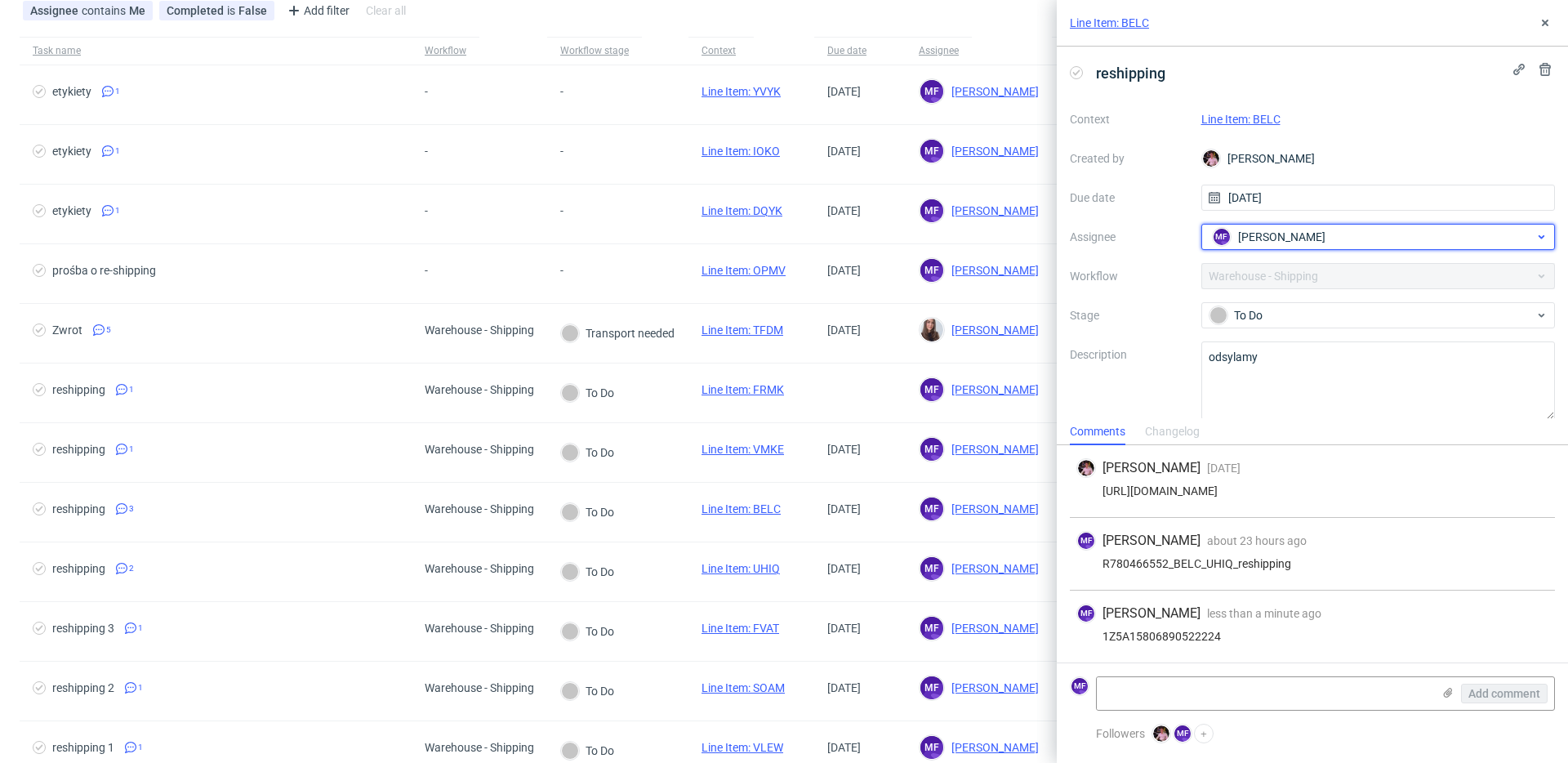
click at [1334, 237] on div "MF Michał Fedorowicz" at bounding box center [1372, 237] width 327 height 26
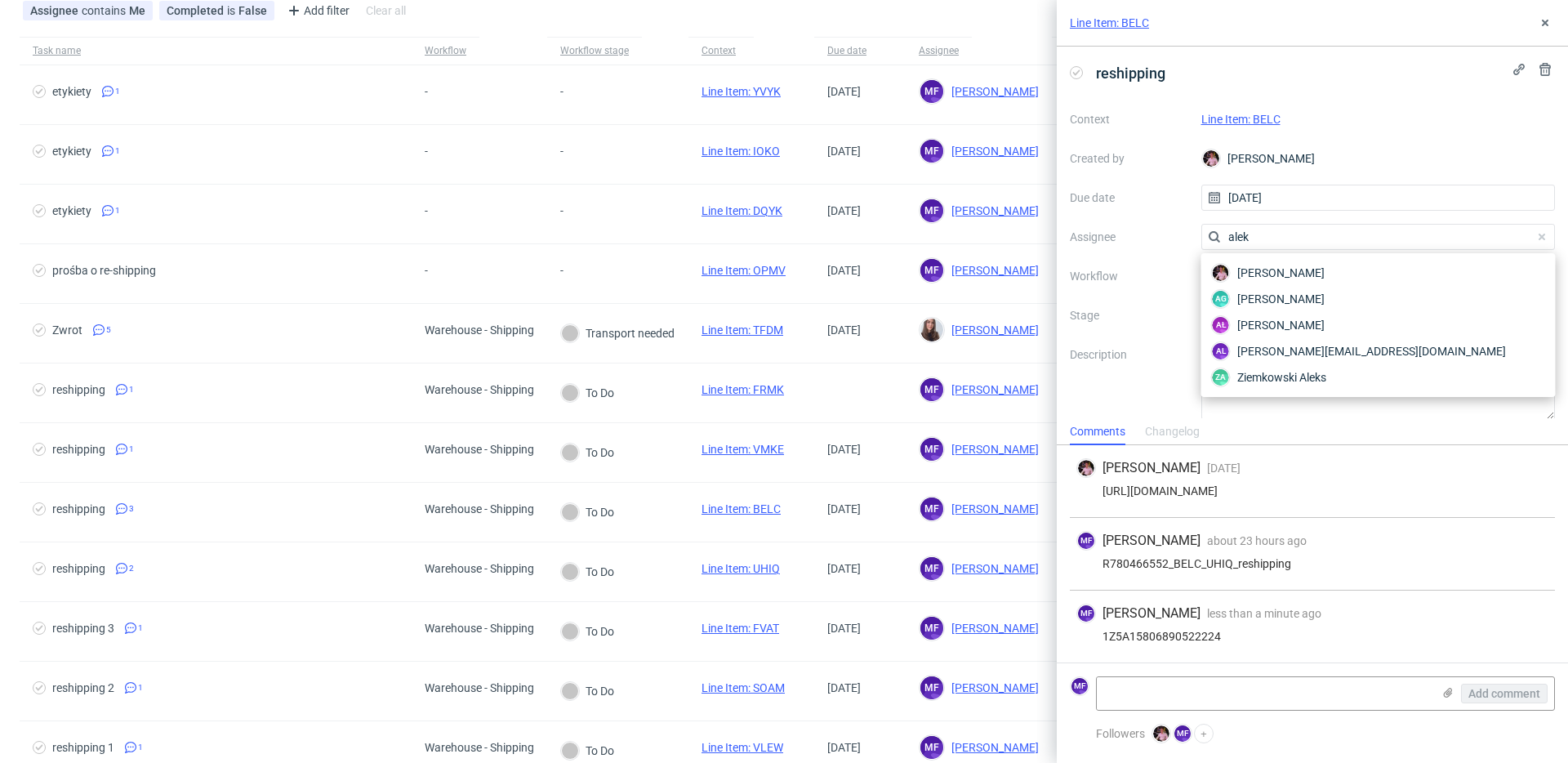
scroll to position [0, 0]
type input "alek"
click at [1302, 273] on span "Aleks Ziemkowski" at bounding box center [1281, 272] width 87 height 17
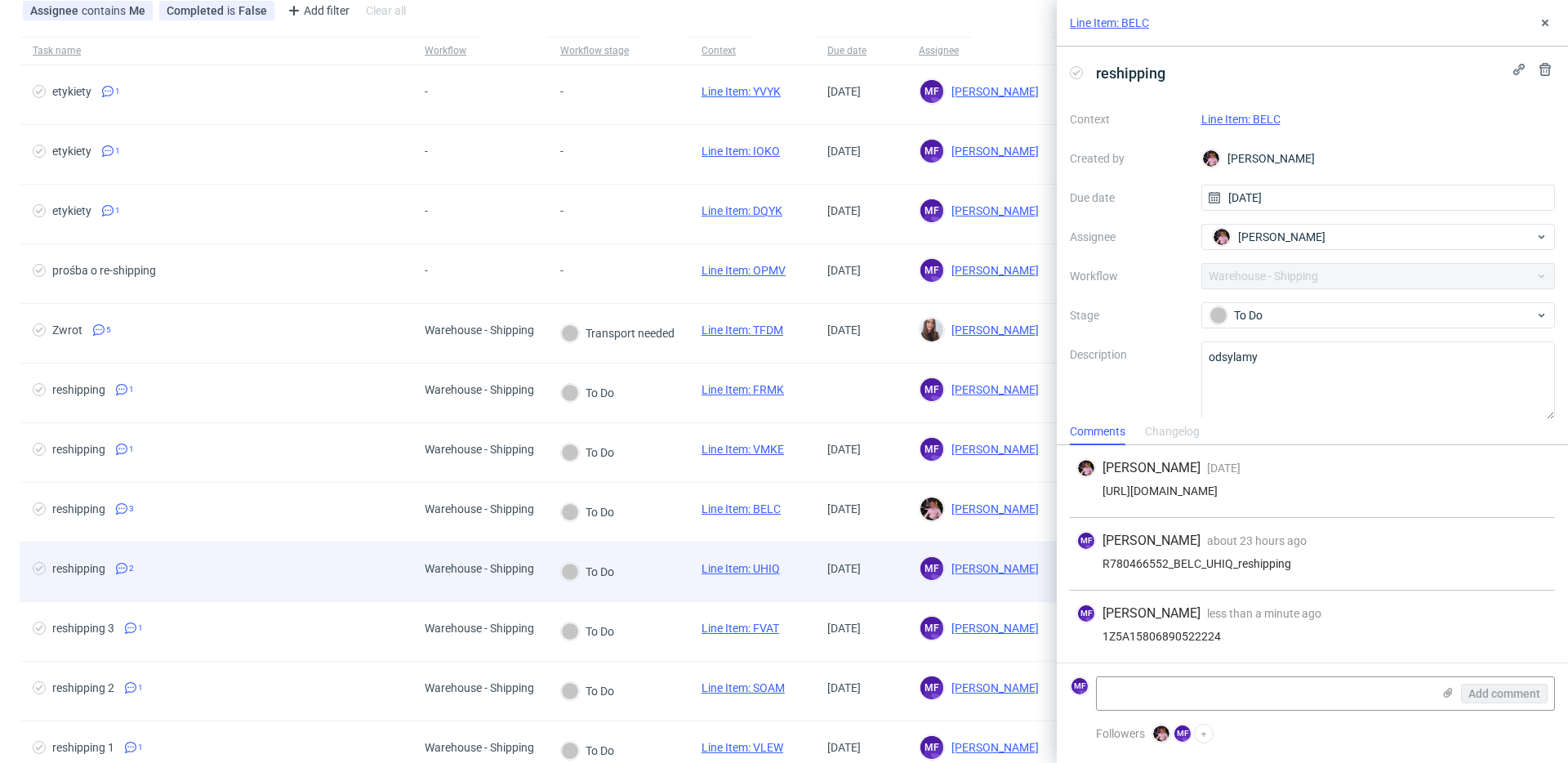
click at [625, 564] on div "To Do" at bounding box center [588, 572] width 81 height 59
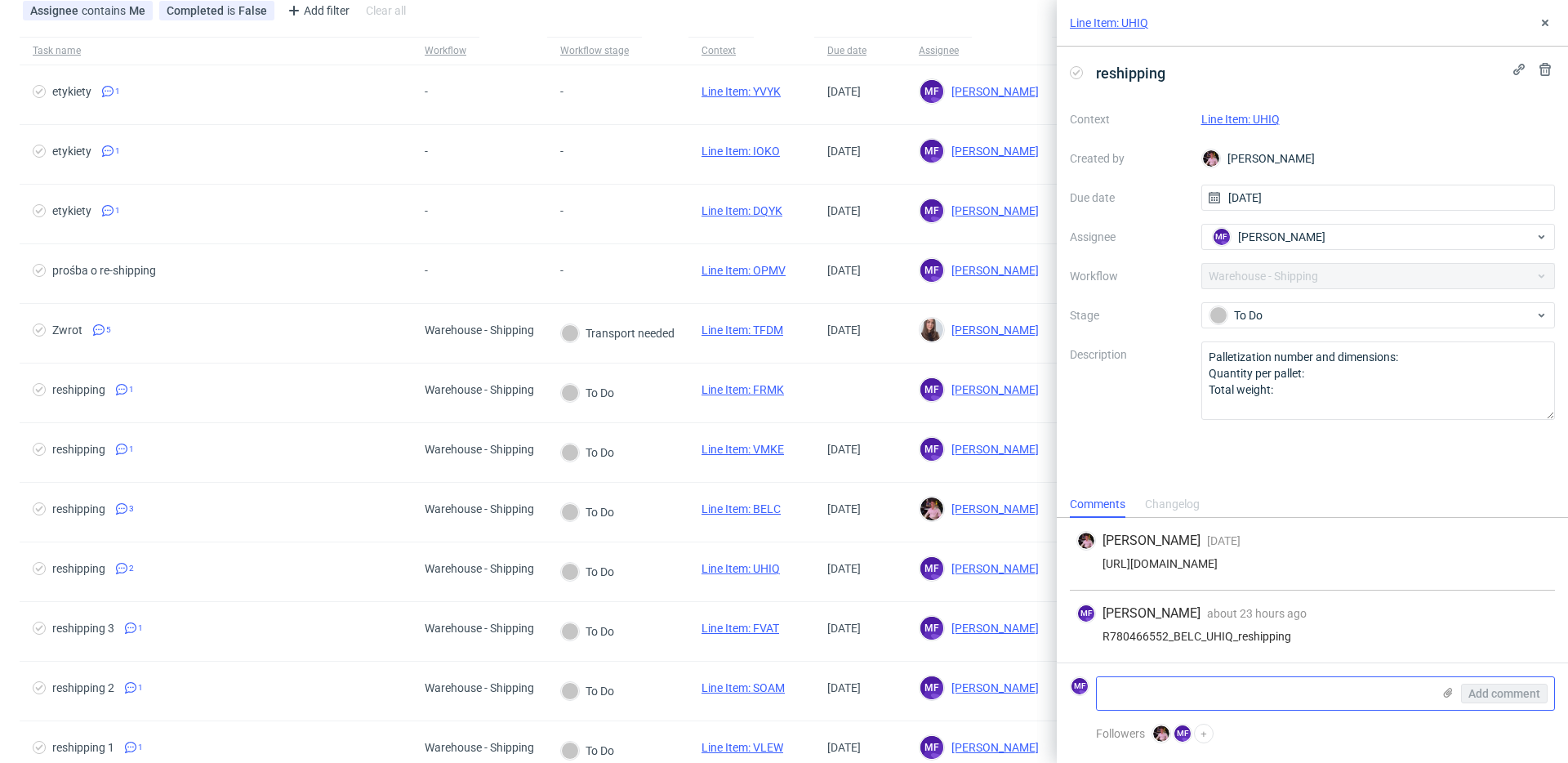
click at [1210, 688] on textarea at bounding box center [1264, 692] width 335 height 32
paste textarea "1Z5A15806890522224"
type textarea "1Z5A15806890522224"
click at [1488, 694] on span "Add comment" at bounding box center [1504, 693] width 71 height 12
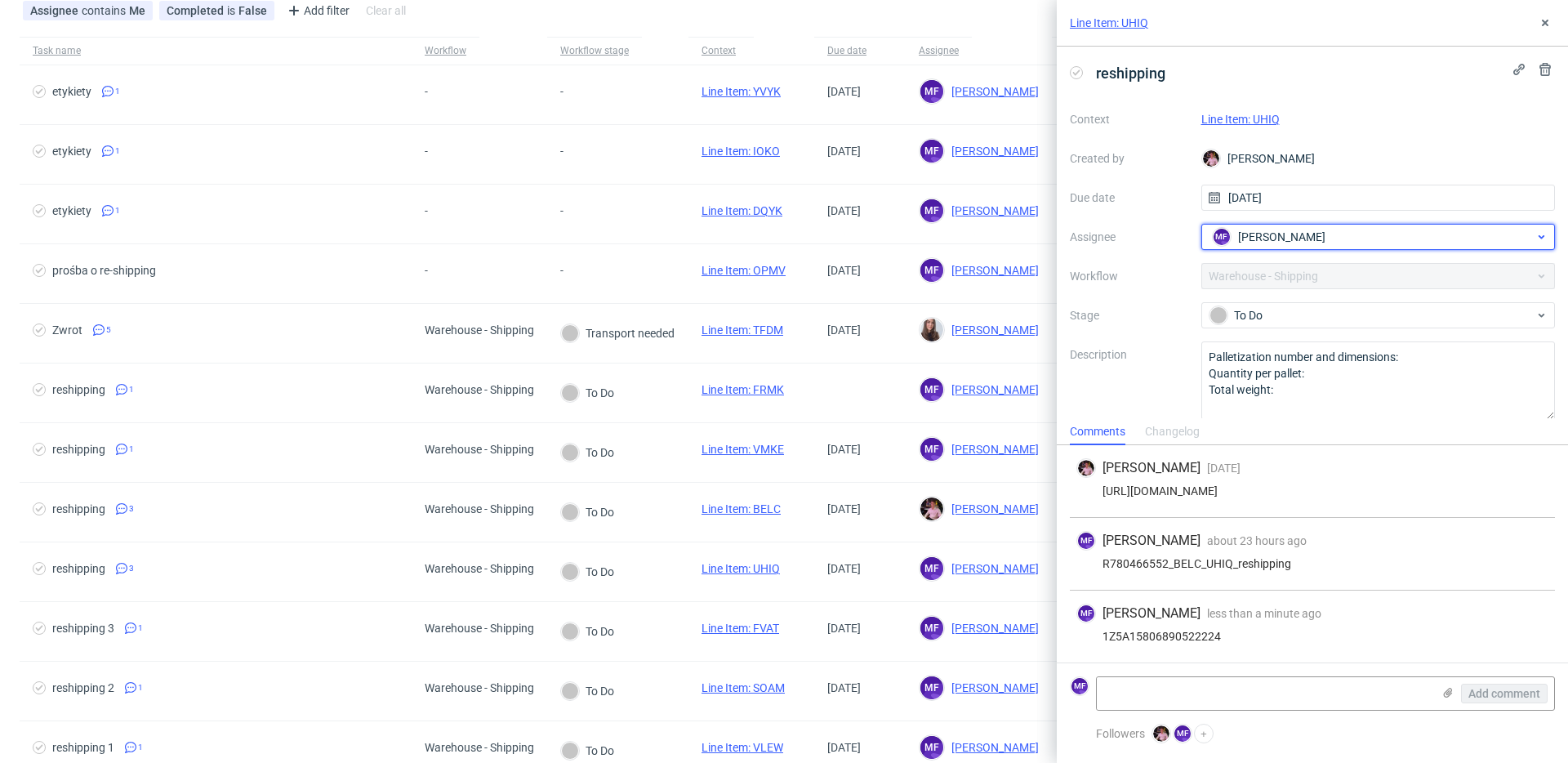
click at [1287, 245] on div "MF Michał Fedorowicz" at bounding box center [1372, 237] width 327 height 26
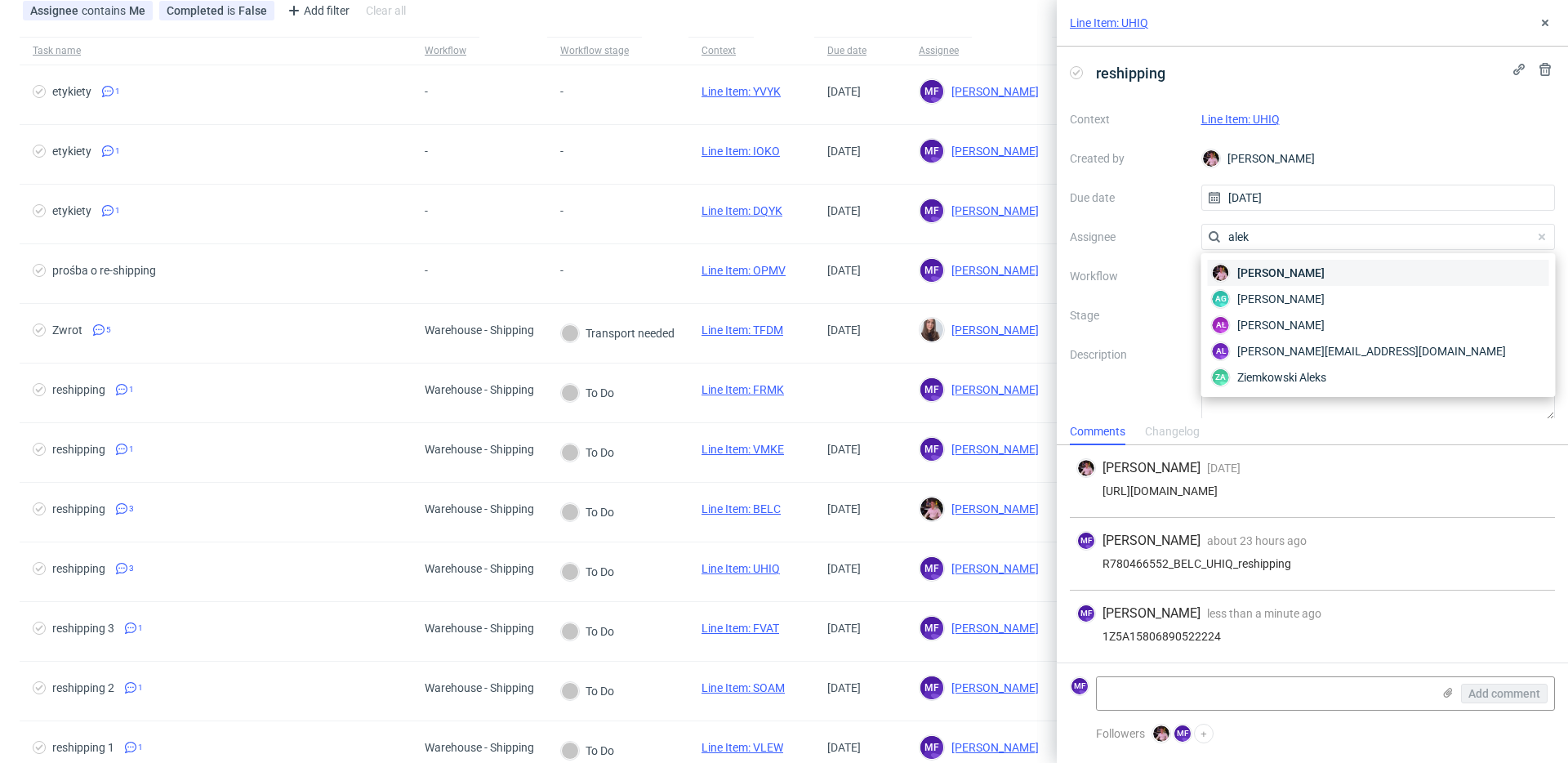
type input "alek"
click at [1258, 275] on span "Aleks Ziemkowski" at bounding box center [1281, 272] width 87 height 17
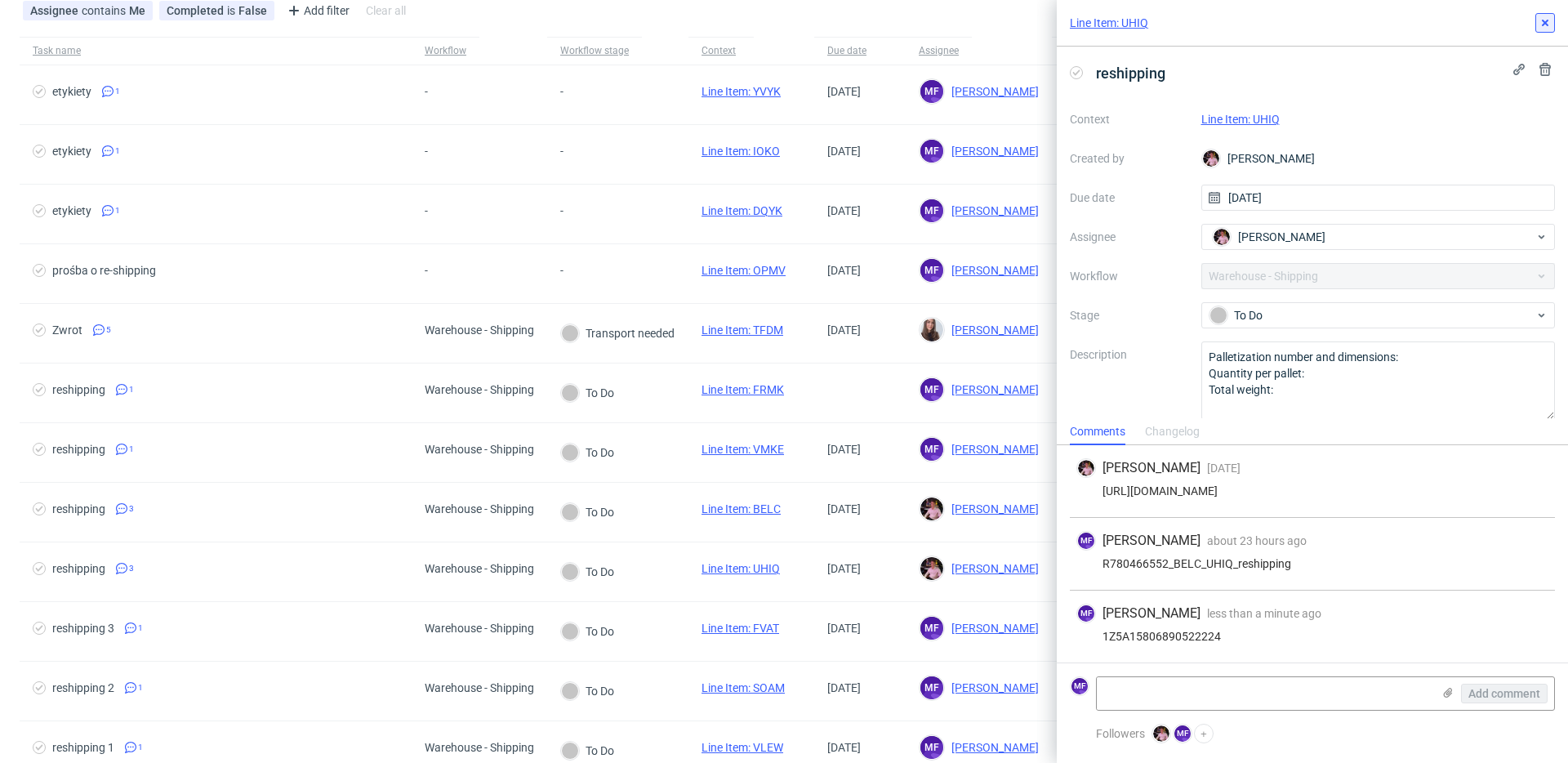
click at [1552, 23] on button at bounding box center [1545, 23] width 20 height 20
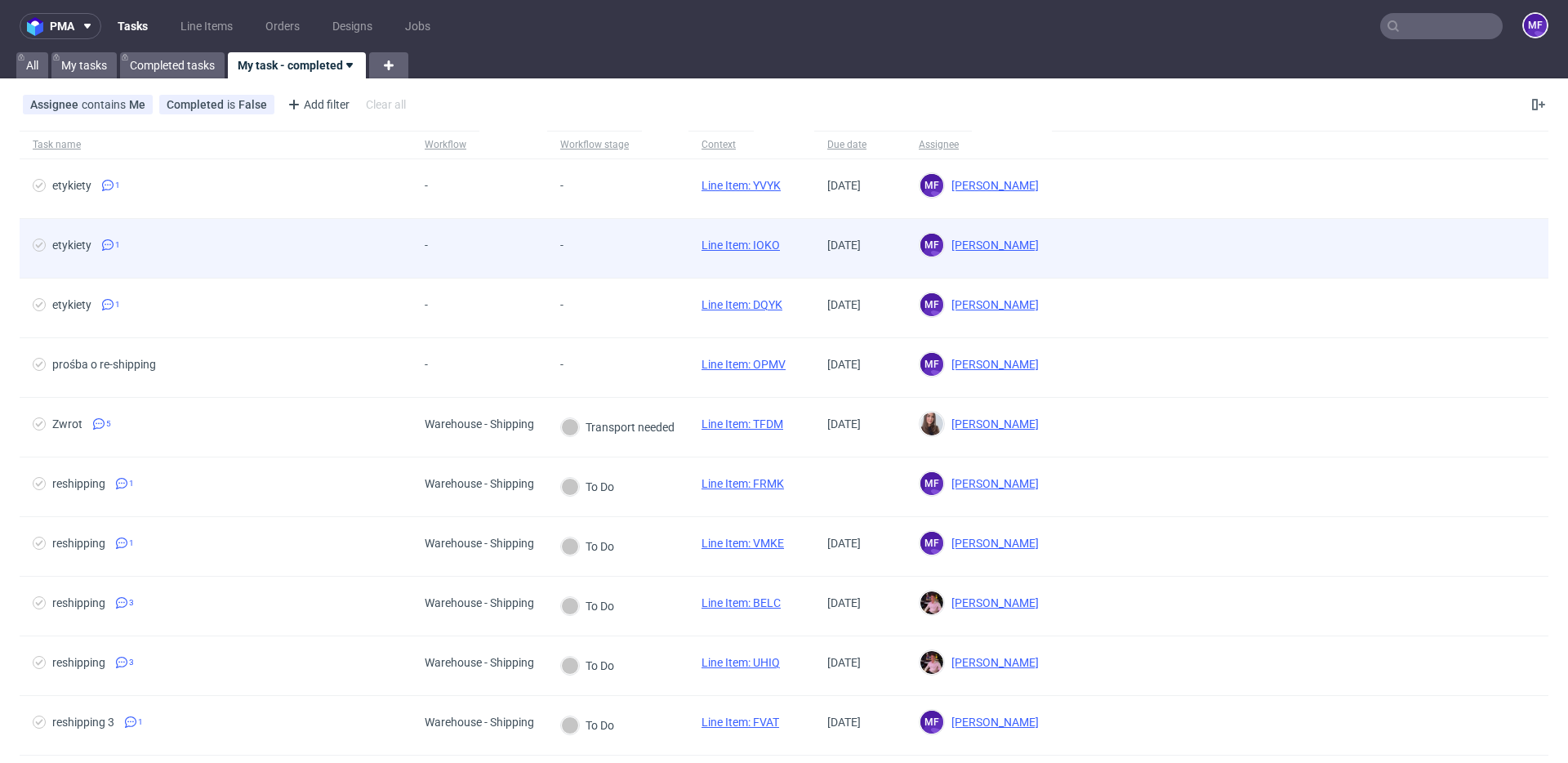
click at [653, 249] on div "-" at bounding box center [618, 249] width 141 height 60
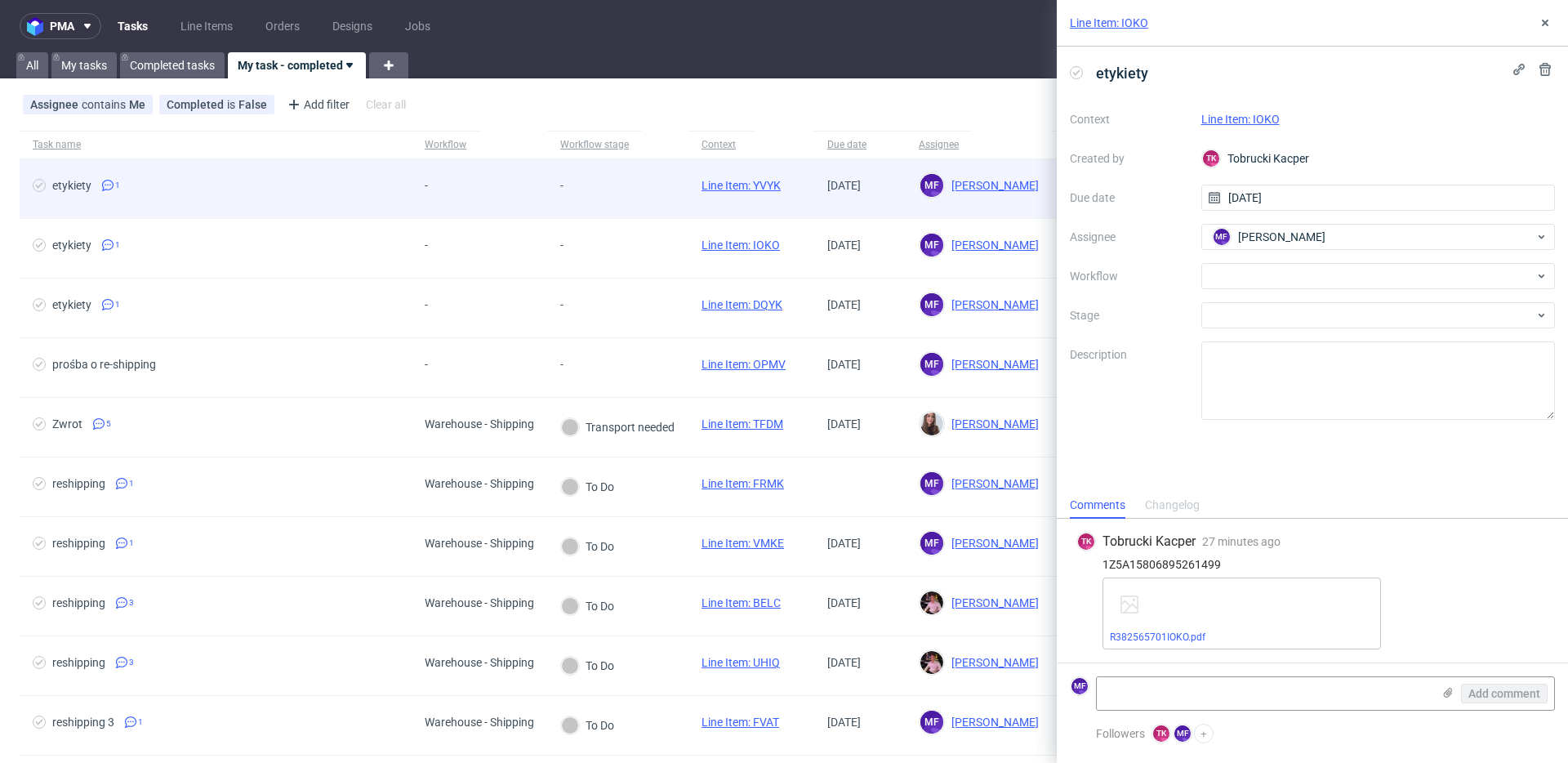
click at [540, 187] on div "-" at bounding box center [479, 189] width 135 height 60
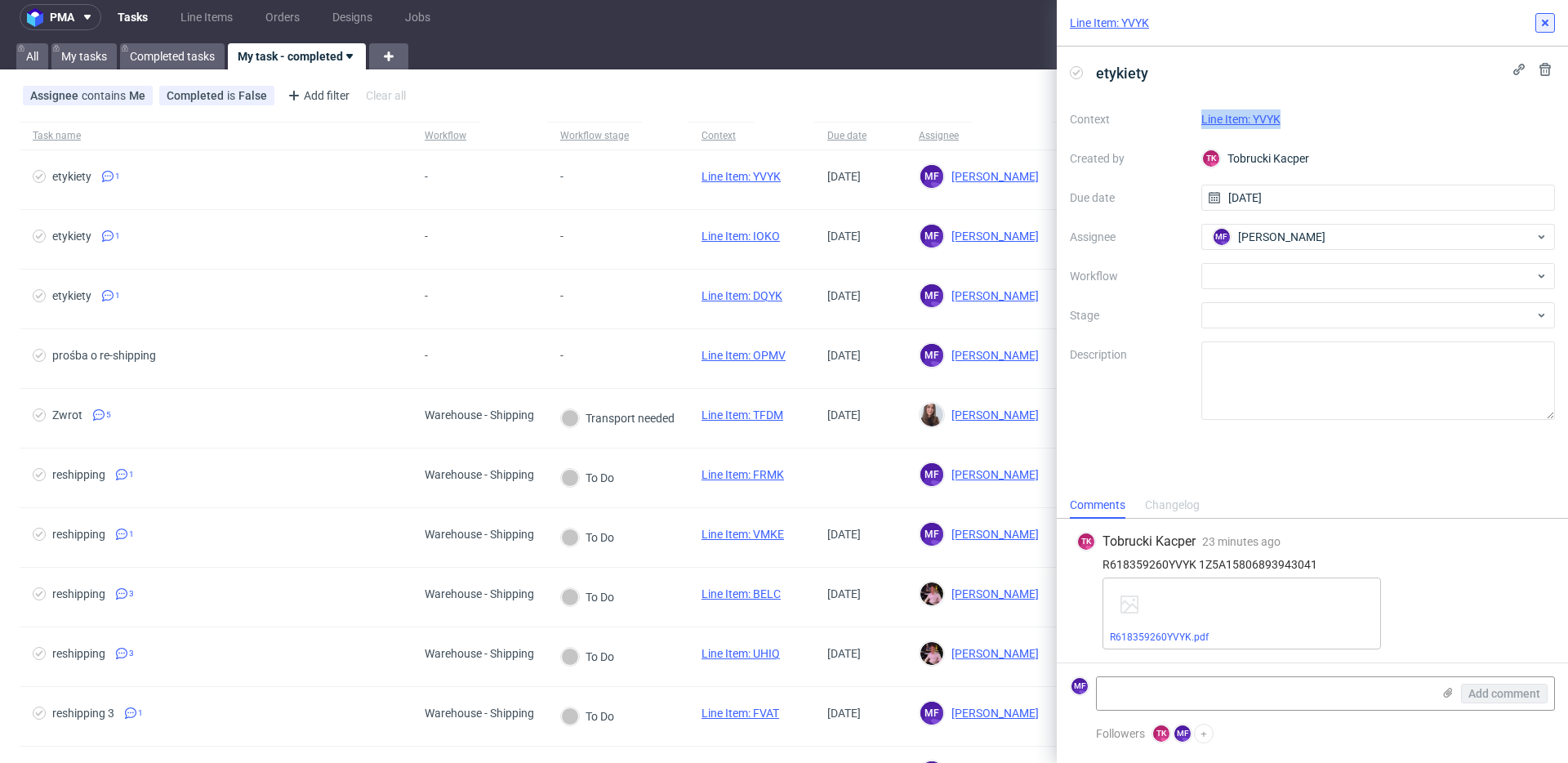
click at [1544, 23] on icon at bounding box center [1544, 23] width 13 height 13
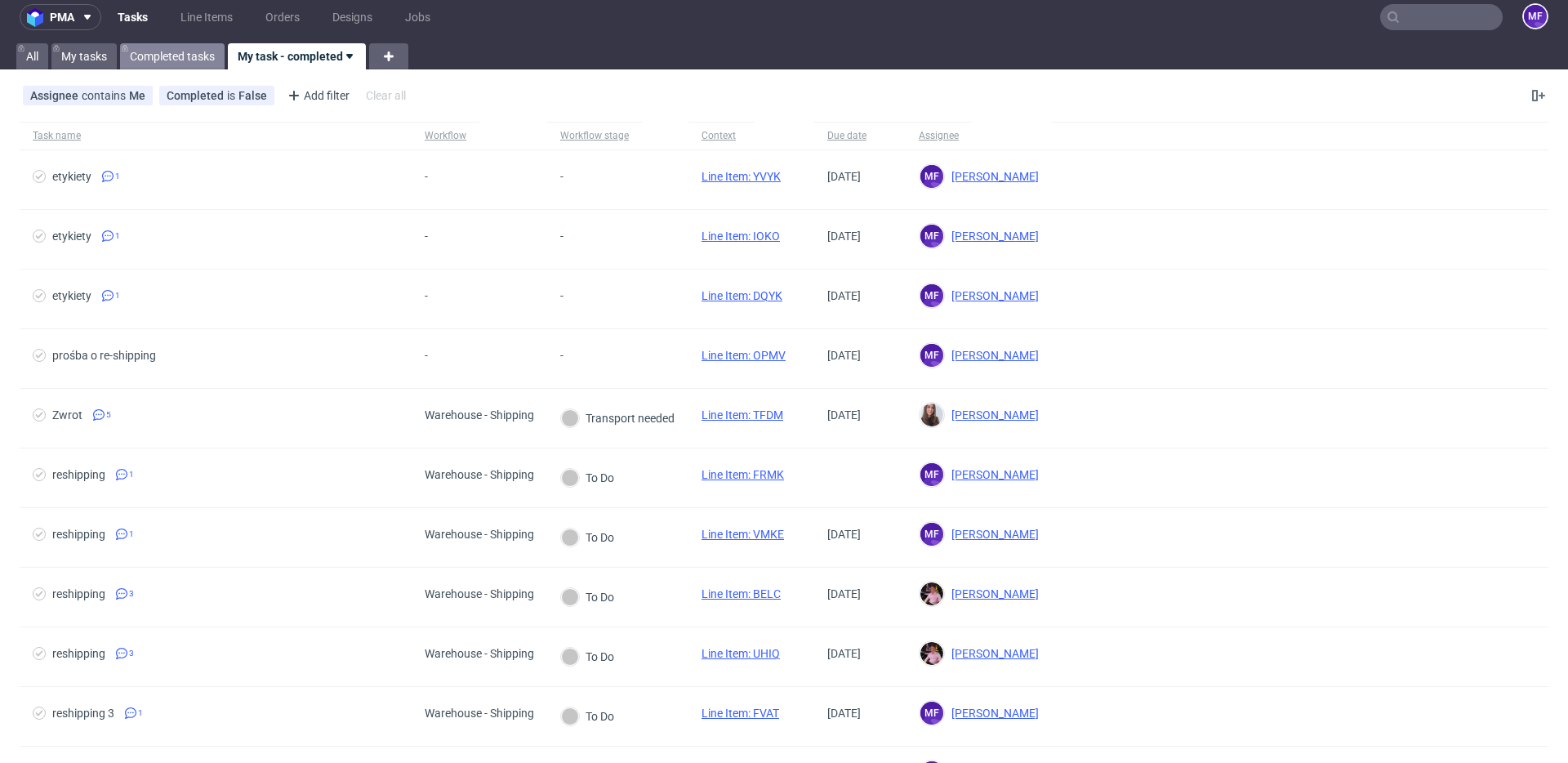
click at [171, 57] on link "Completed tasks" at bounding box center [172, 56] width 105 height 26
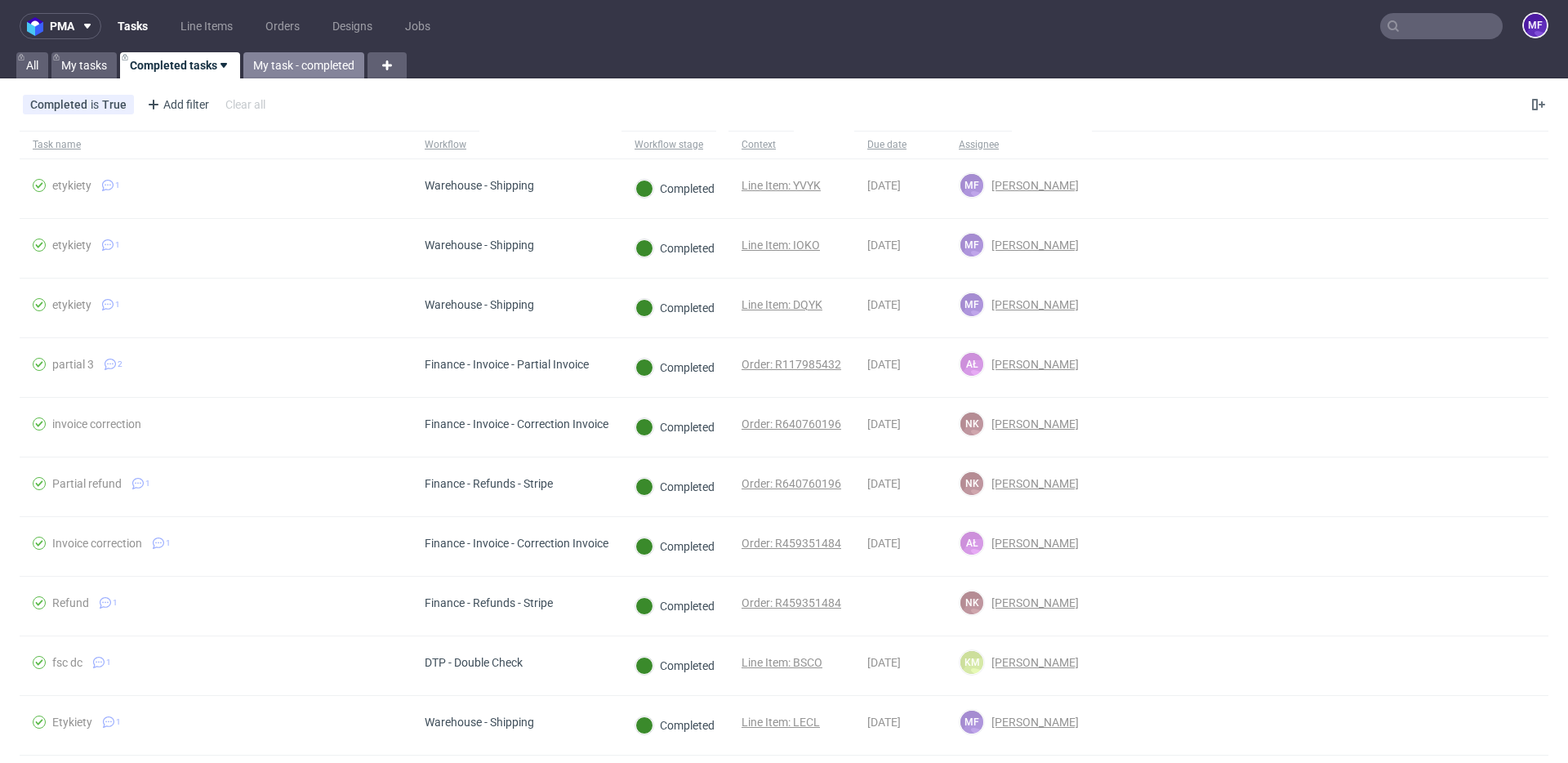
click at [281, 64] on link "My task - completed" at bounding box center [304, 65] width 120 height 26
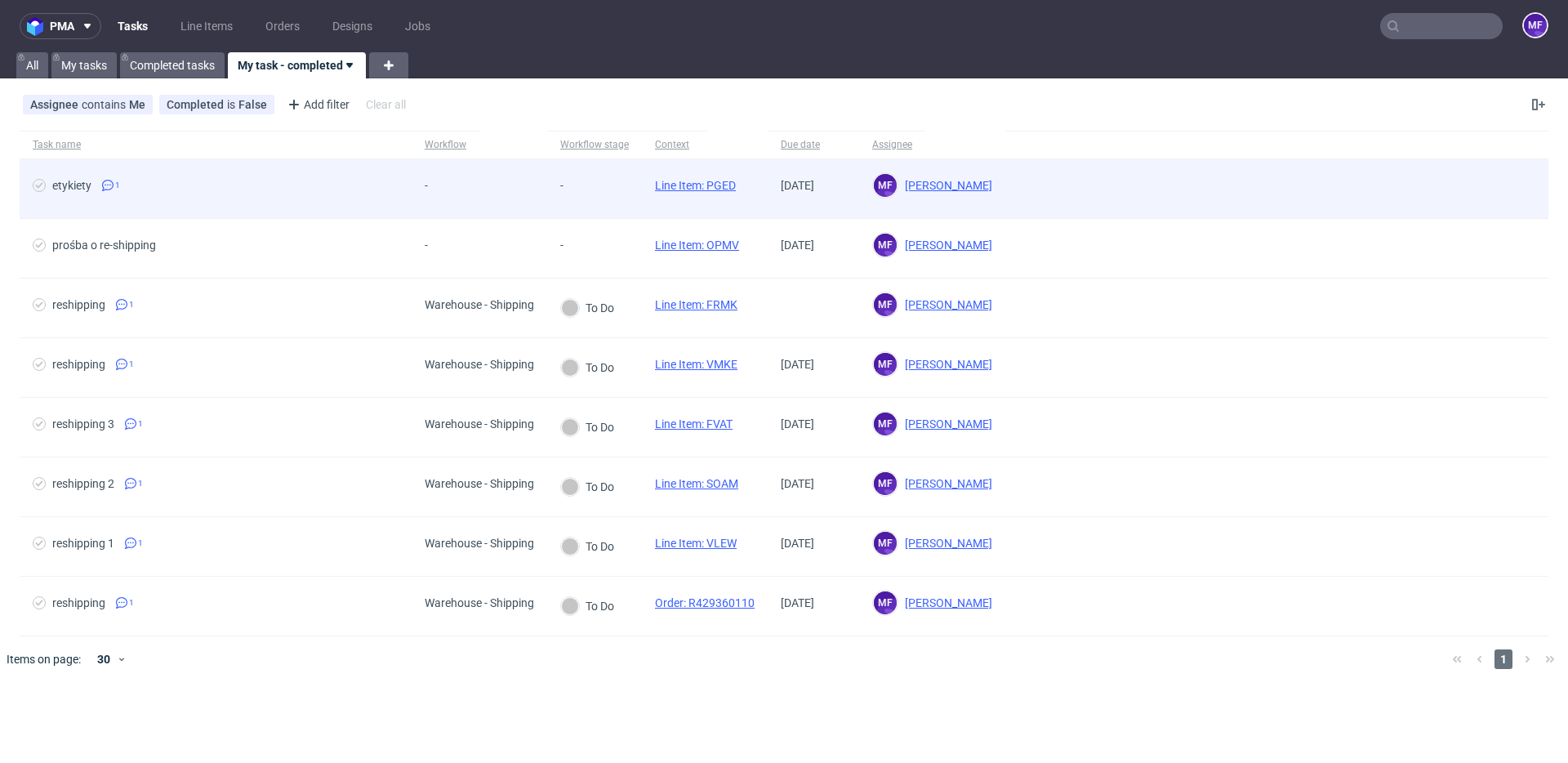
click at [441, 203] on div "-" at bounding box center [444, 189] width 66 height 59
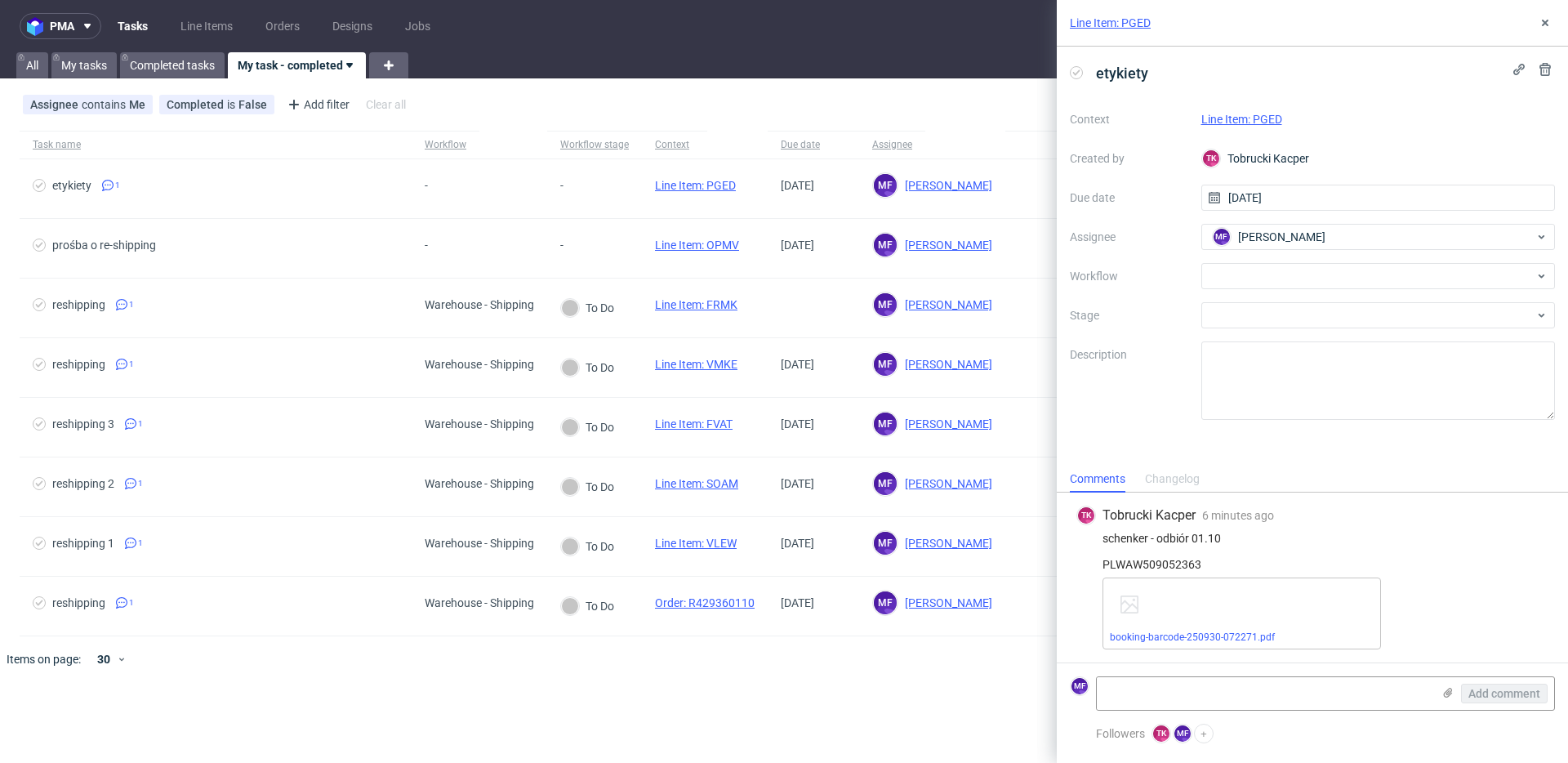
click at [1276, 553] on div "schenker - odbiór 01.10 PLWAW509052363" at bounding box center [1312, 551] width 472 height 39
click at [1235, 641] on link "booking-barcode-250930-072271.pdf" at bounding box center [1192, 638] width 165 height 12
click at [1265, 277] on div at bounding box center [1379, 276] width 355 height 26
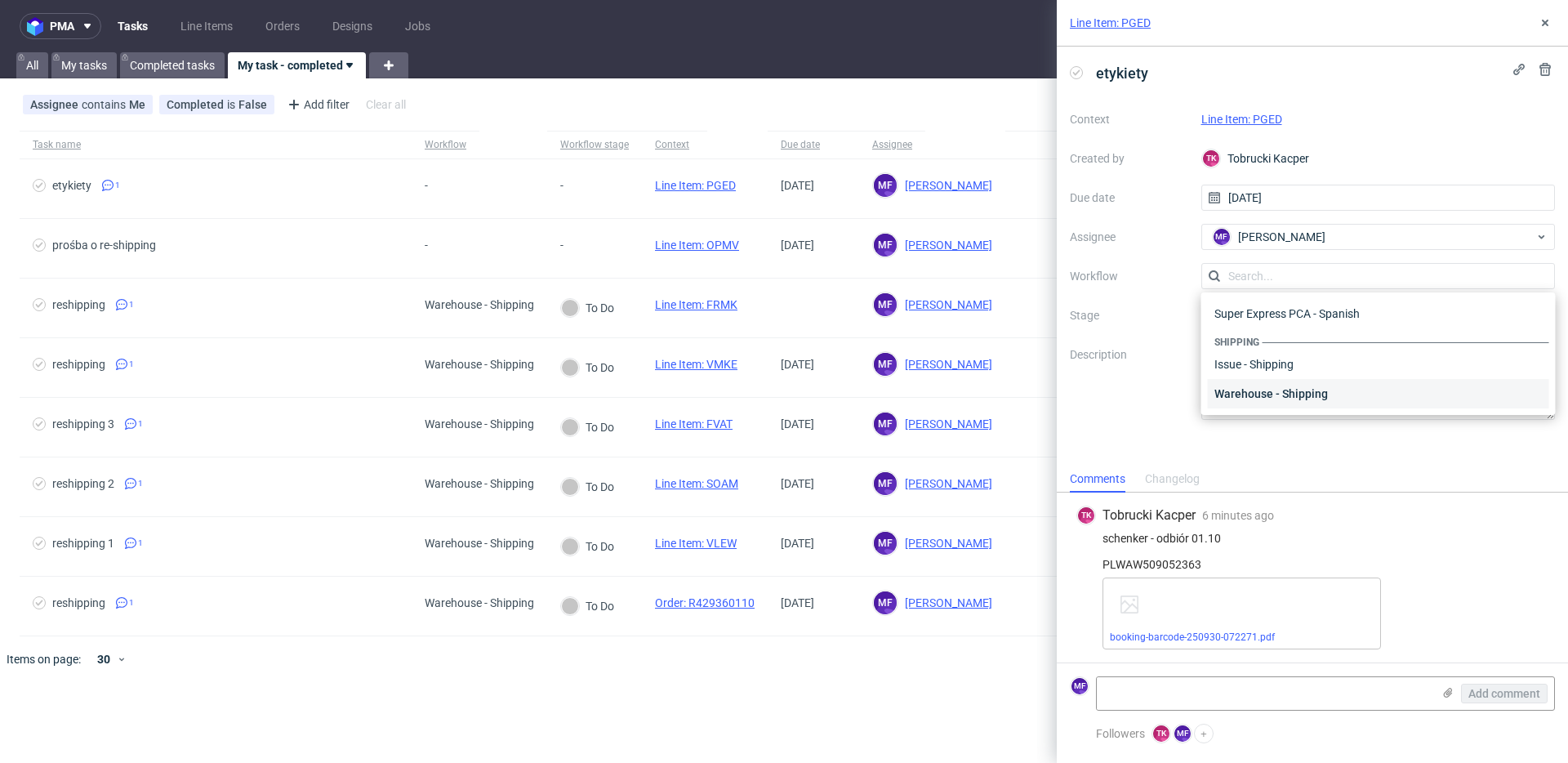
click at [1277, 391] on div "Warehouse - Shipping" at bounding box center [1379, 394] width 342 height 29
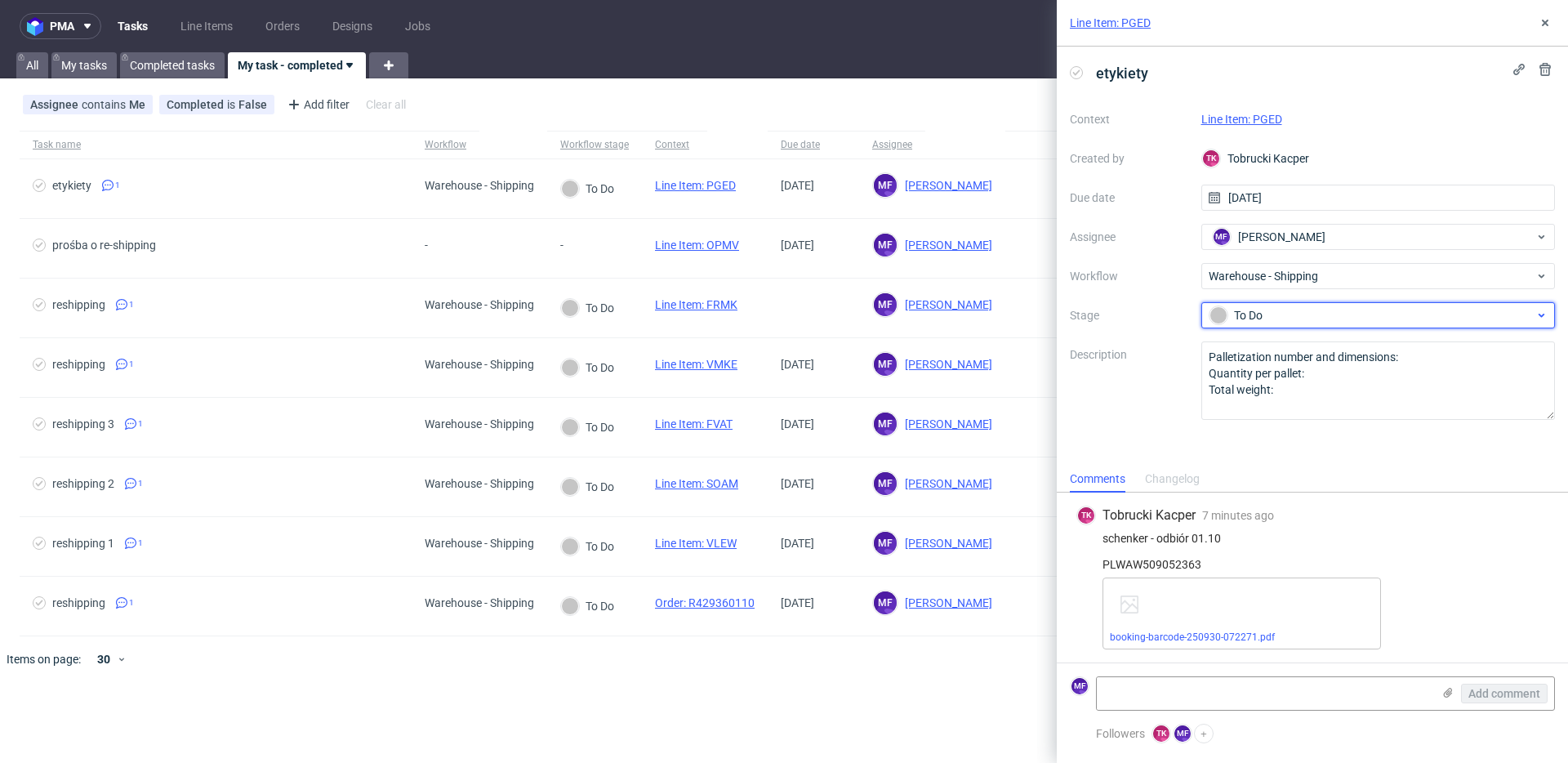
click at [1270, 317] on div "To Do" at bounding box center [1372, 315] width 325 height 18
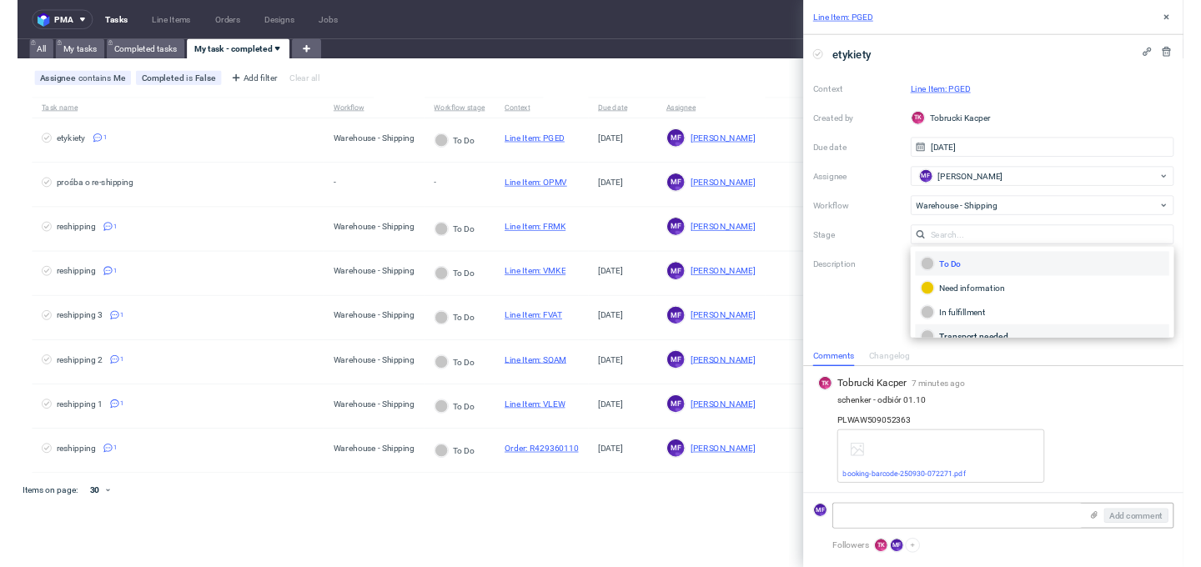
scroll to position [88, 0]
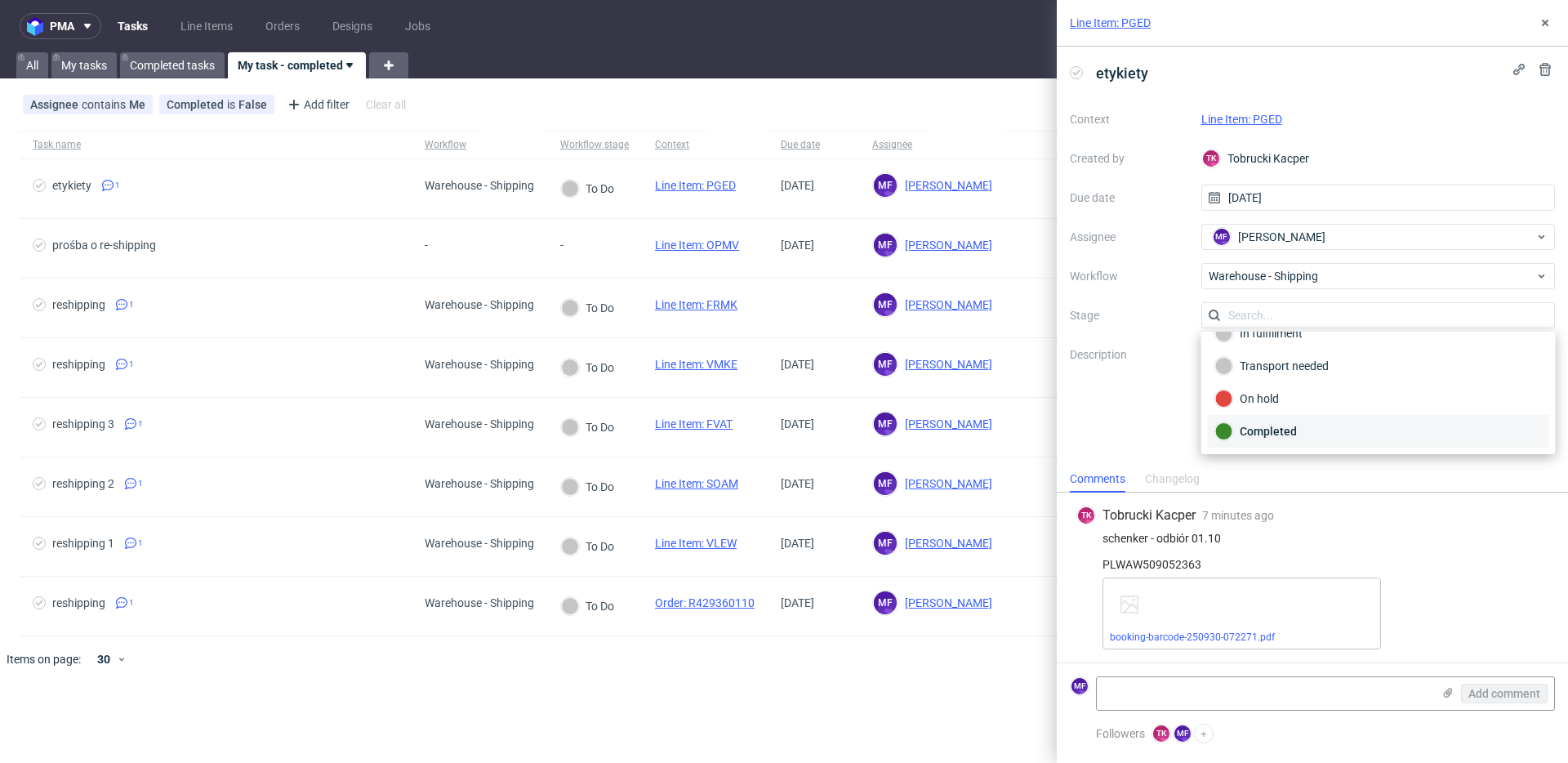
click at [1279, 427] on div "Completed" at bounding box center [1379, 431] width 327 height 18
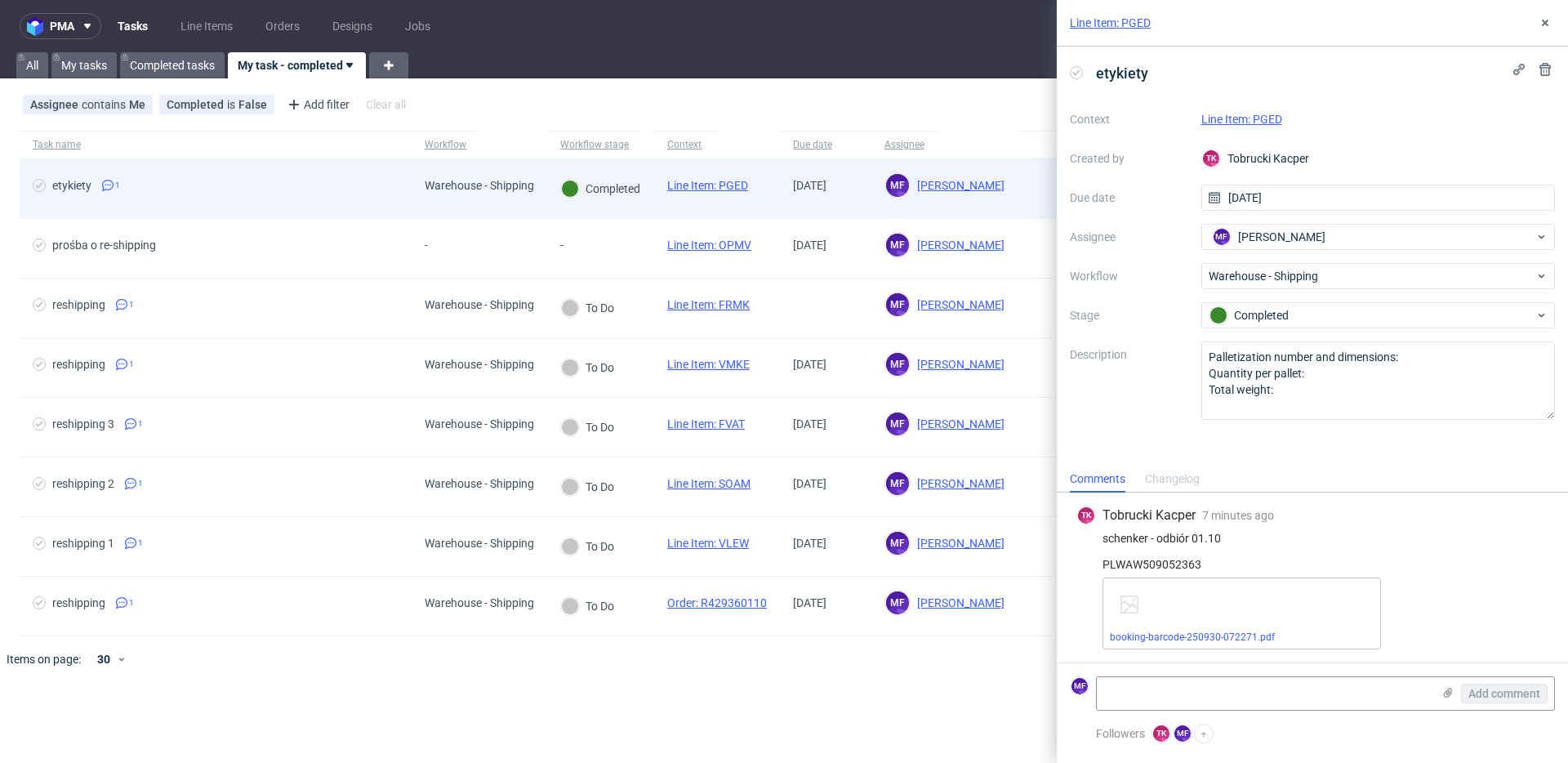
click at [688, 185] on link "Line Item: PGED" at bounding box center [707, 185] width 81 height 13
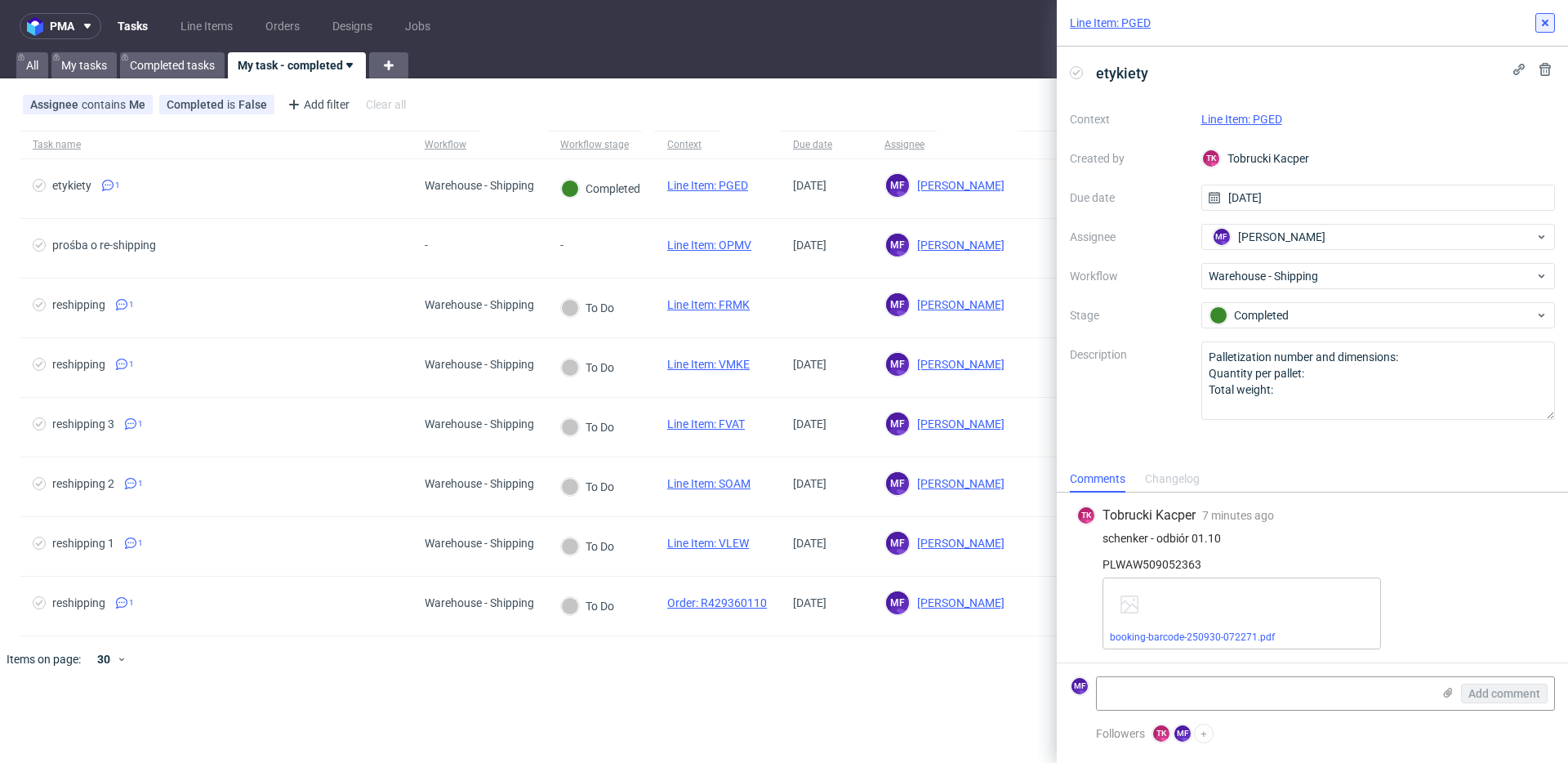
click at [1543, 24] on icon at bounding box center [1544, 23] width 13 height 13
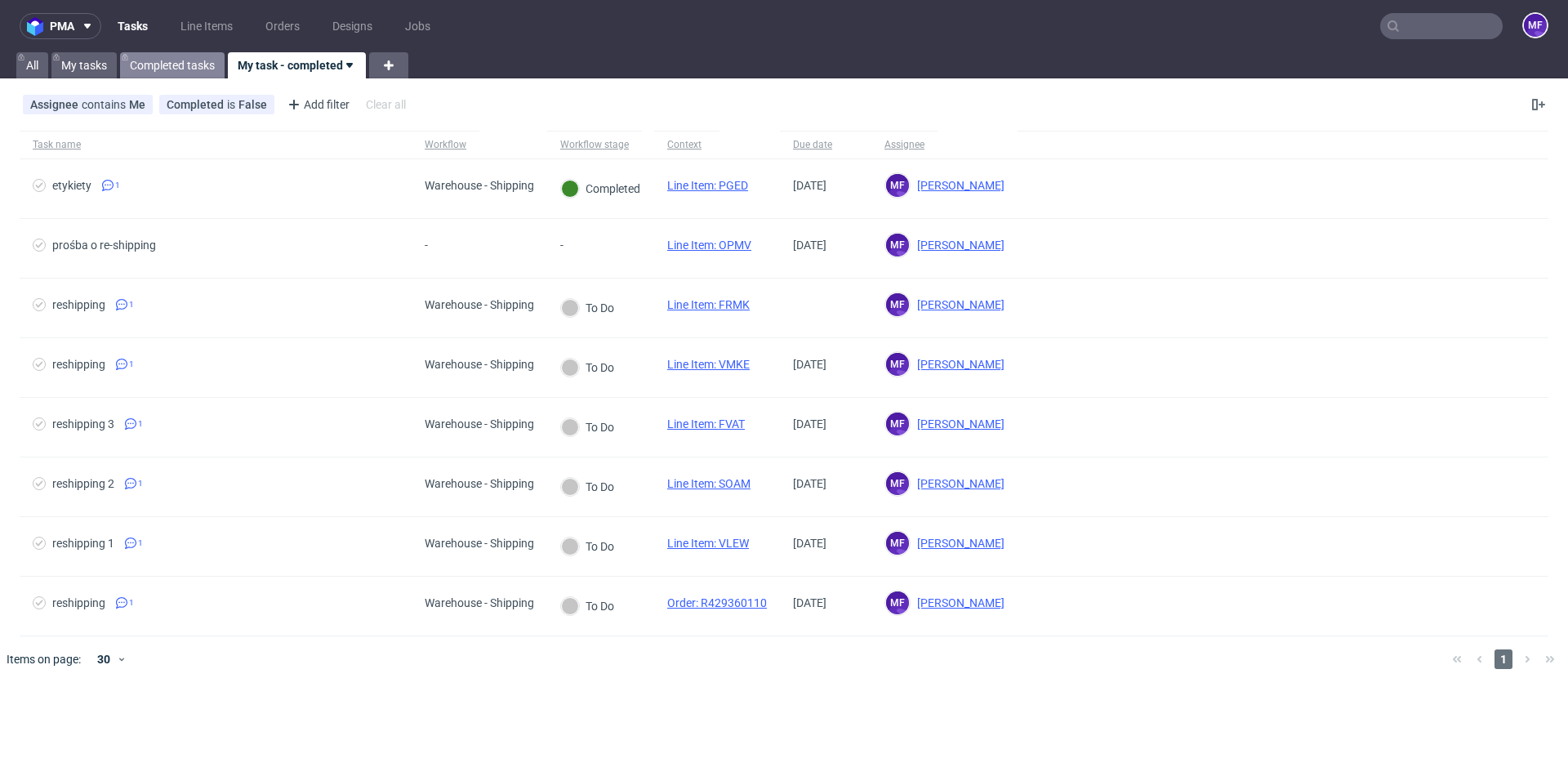
click at [158, 65] on link "Completed tasks" at bounding box center [172, 65] width 105 height 26
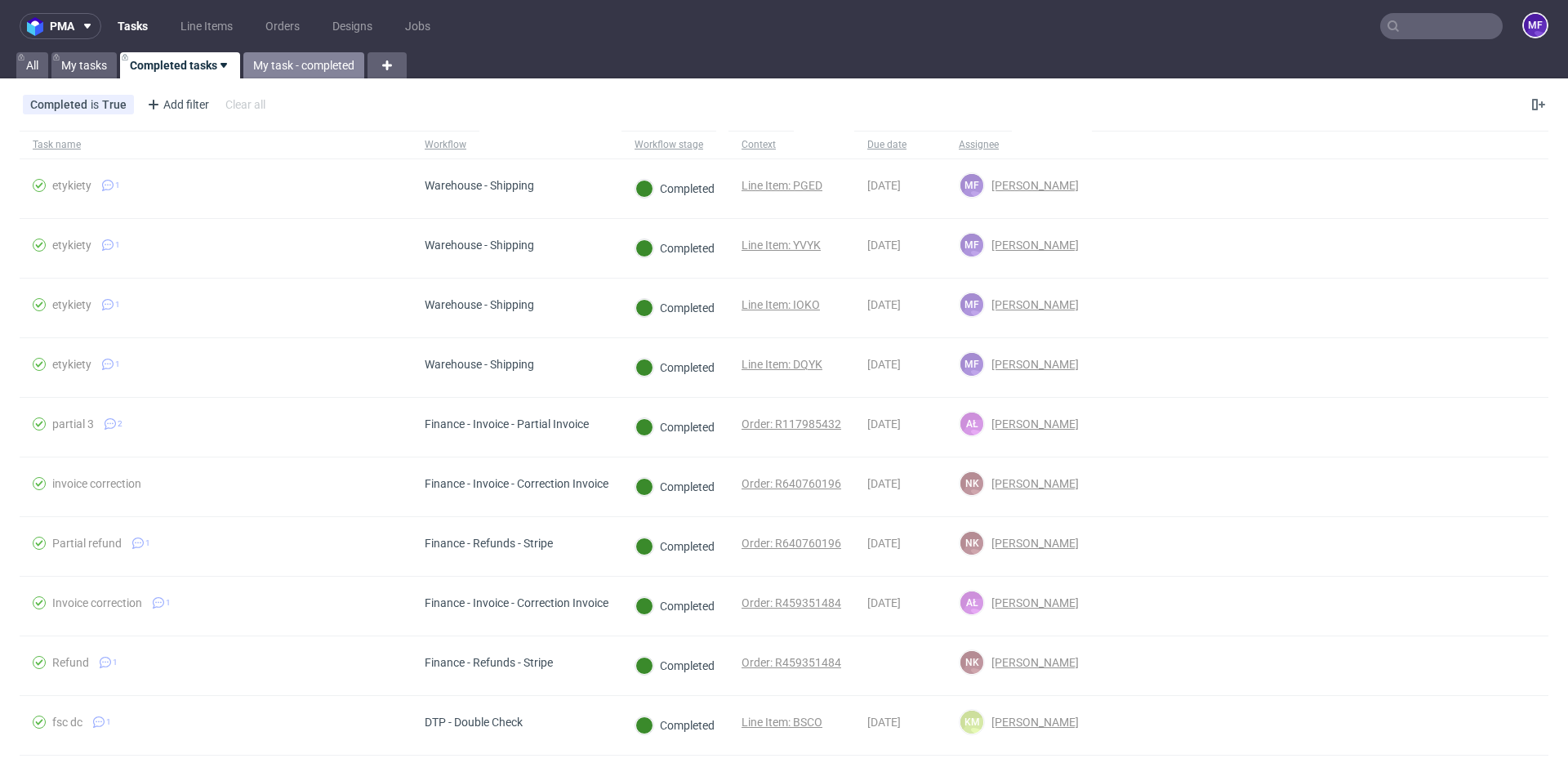
click at [261, 64] on link "My task - completed" at bounding box center [304, 65] width 120 height 26
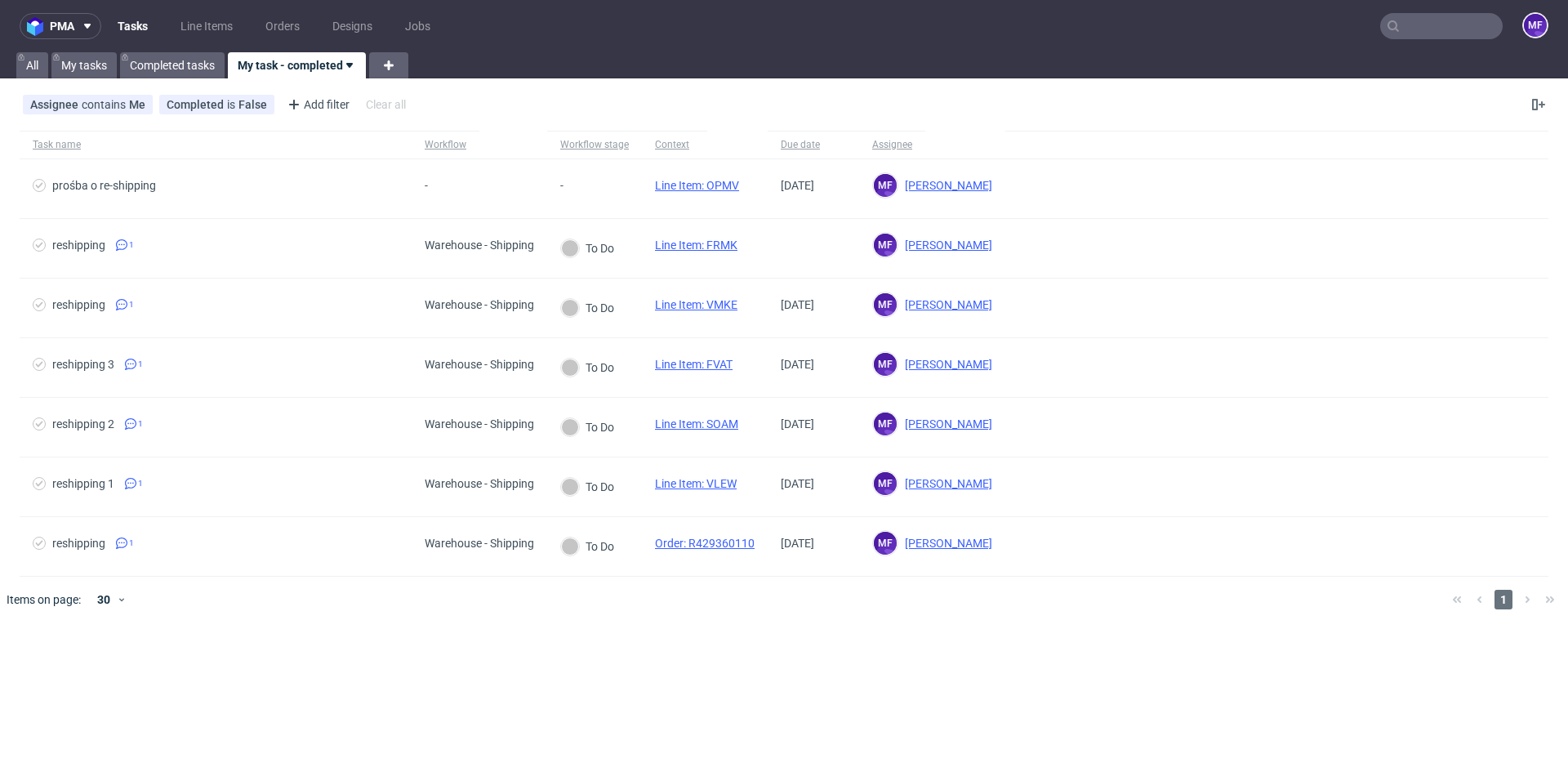
click at [782, 694] on div "pma Tasks Line Items Orders Designs Jobs MF All My tasks Completed tasks My tas…" at bounding box center [784, 381] width 1568 height 763
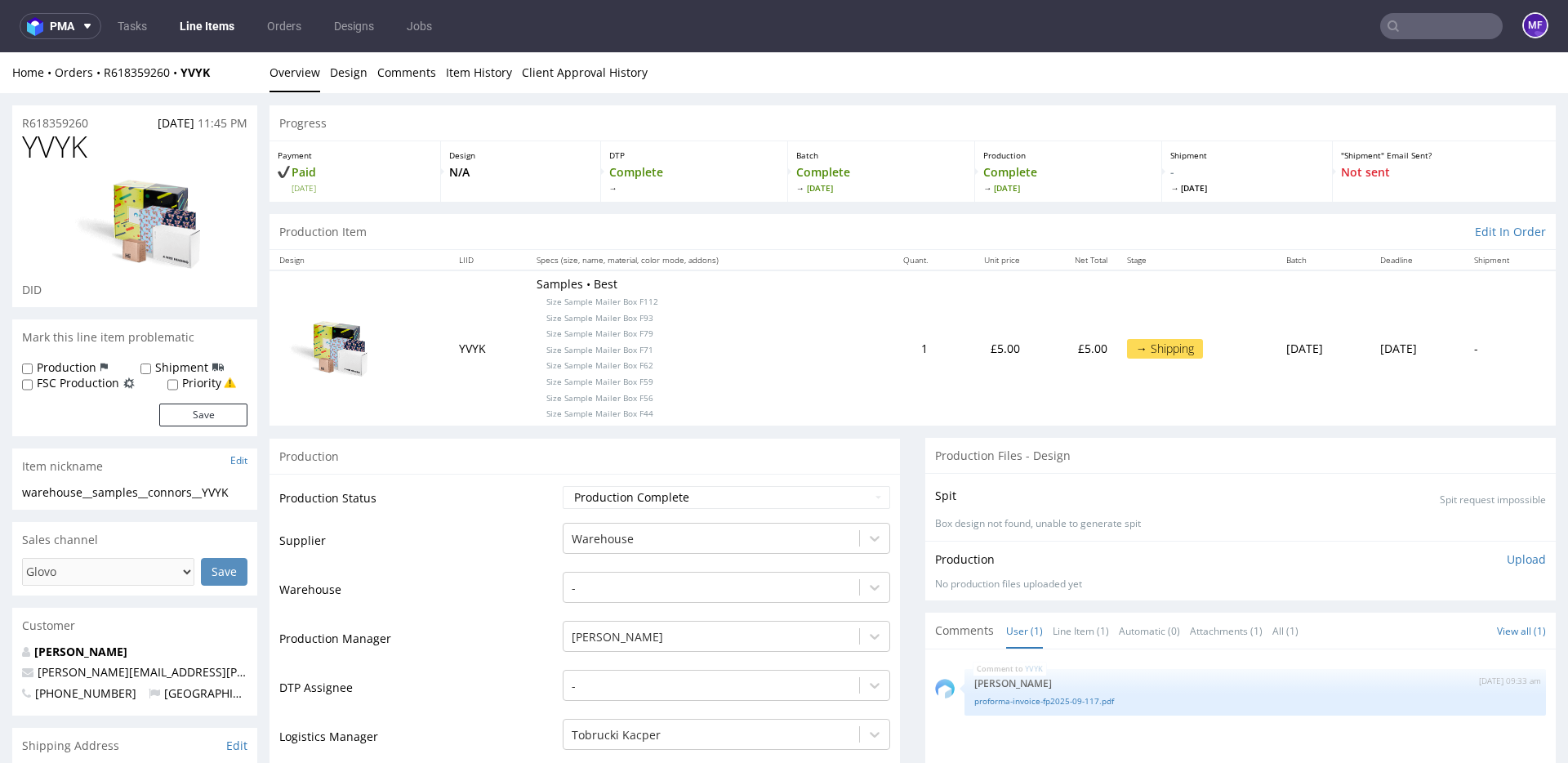
click at [750, 459] on div "Production" at bounding box center [585, 456] width 631 height 37
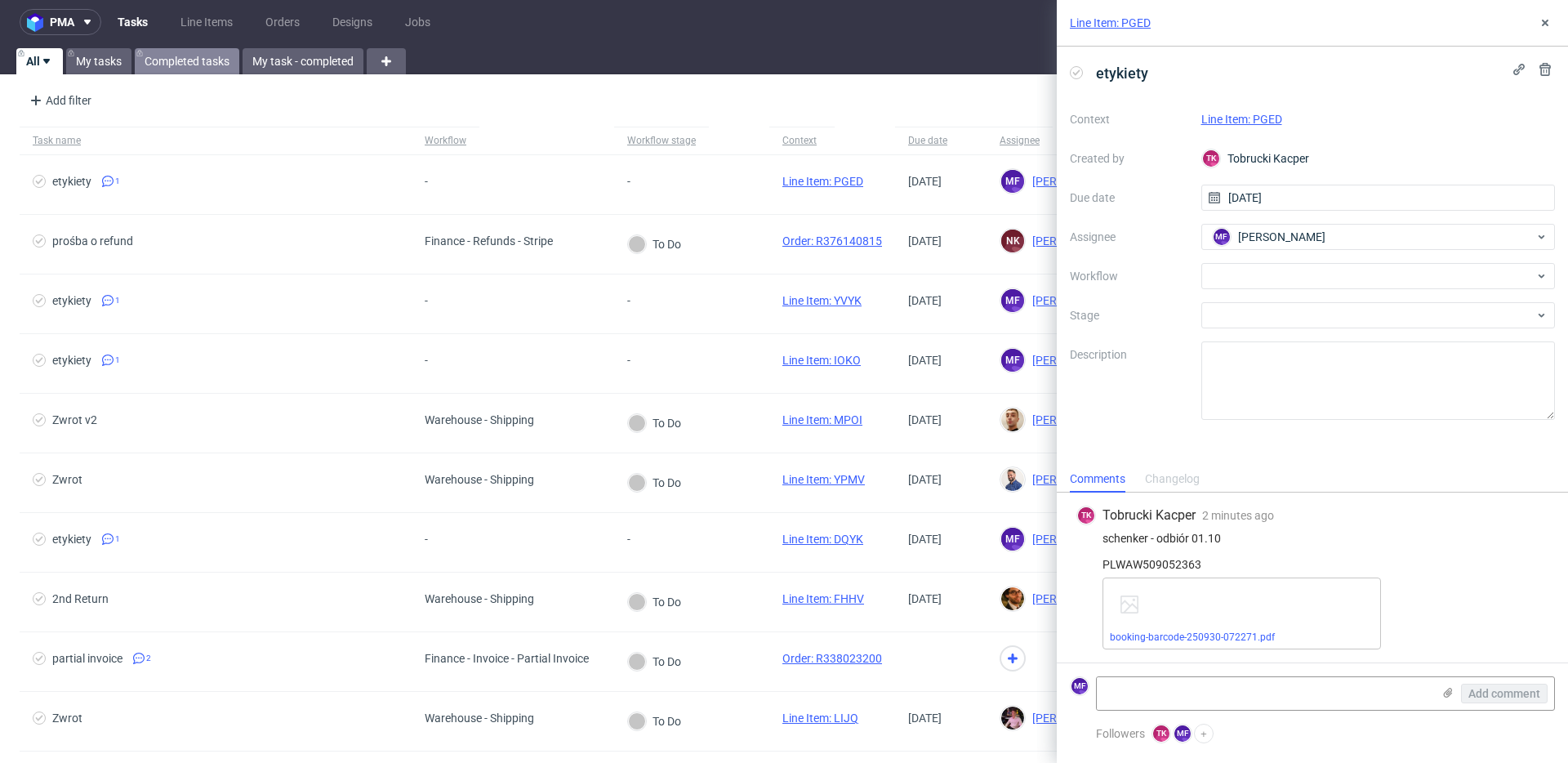
scroll to position [5, 0]
click at [287, 57] on link "My task - completed" at bounding box center [303, 60] width 120 height 26
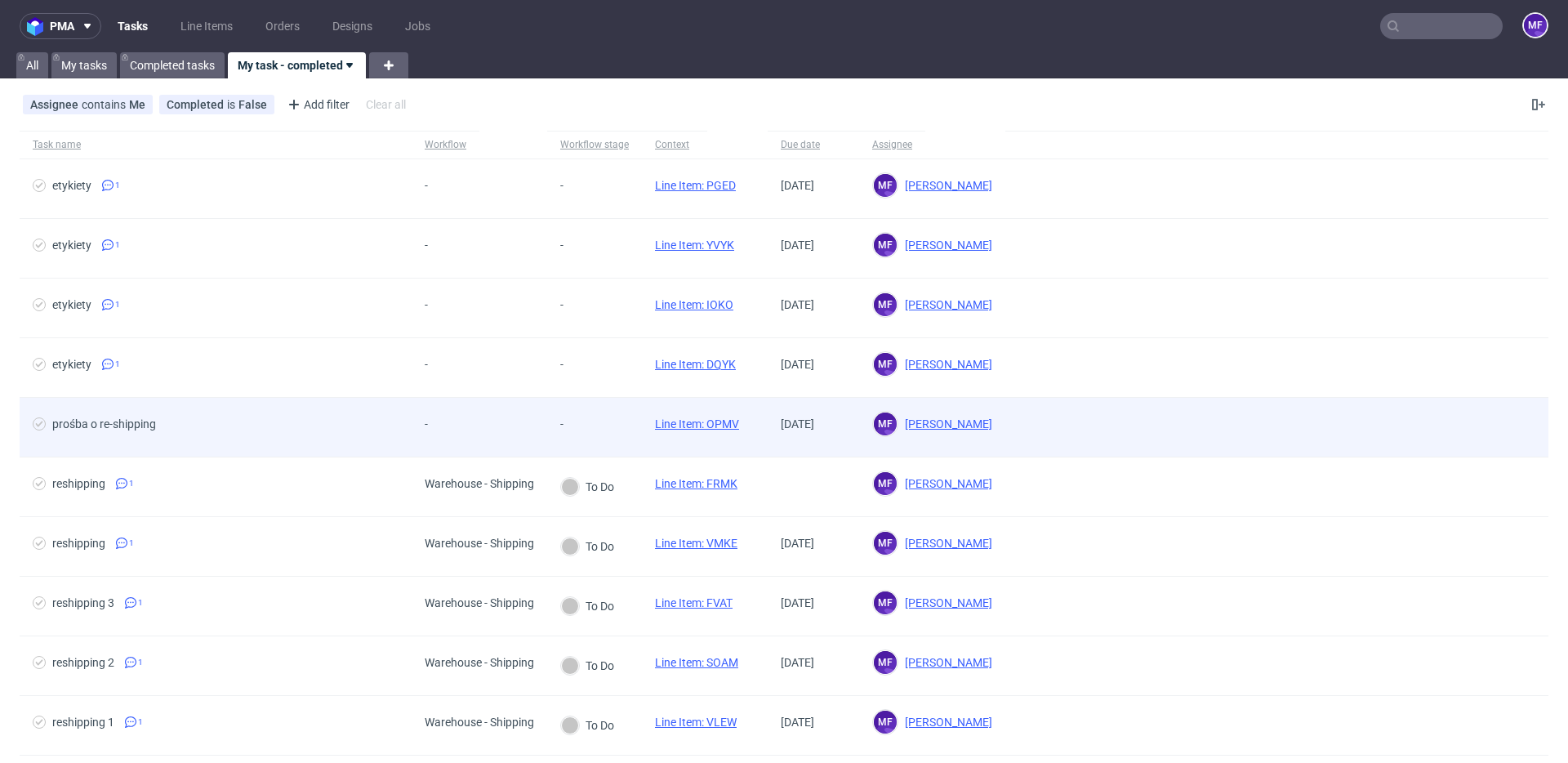
click at [586, 423] on div "-" at bounding box center [580, 423] width 39 height 13
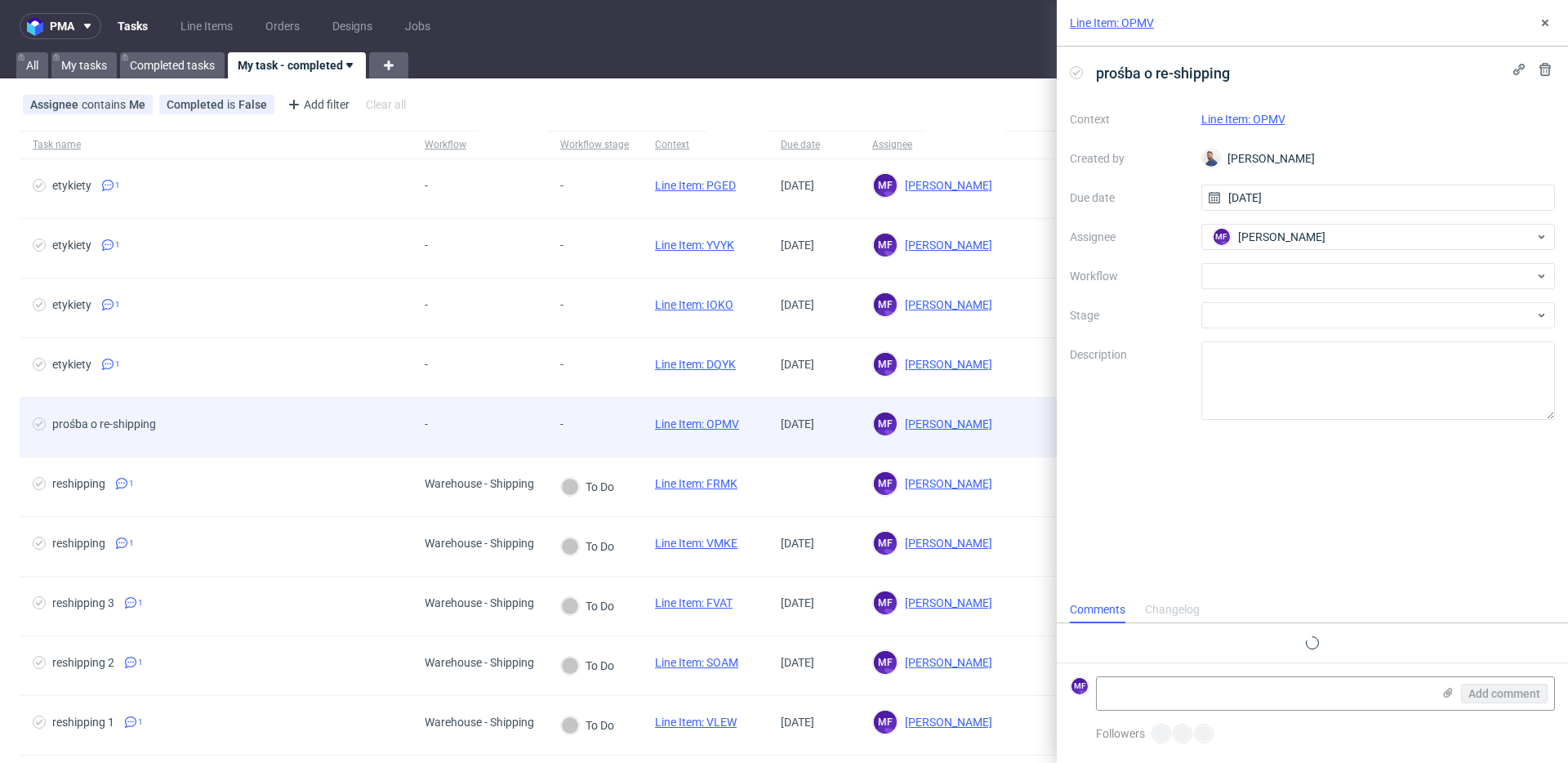
scroll to position [13, 0]
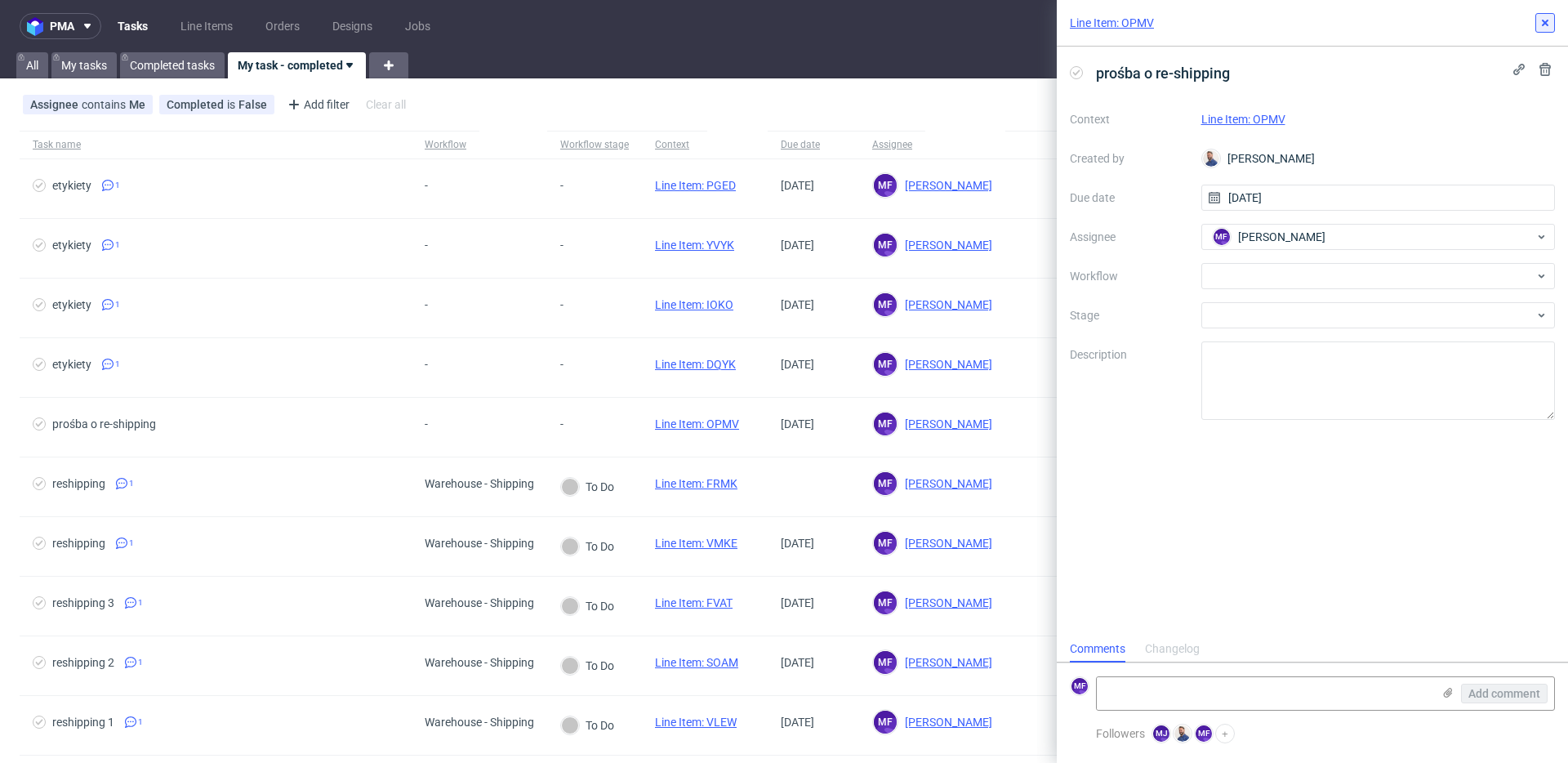
click at [1544, 23] on use at bounding box center [1545, 23] width 7 height 7
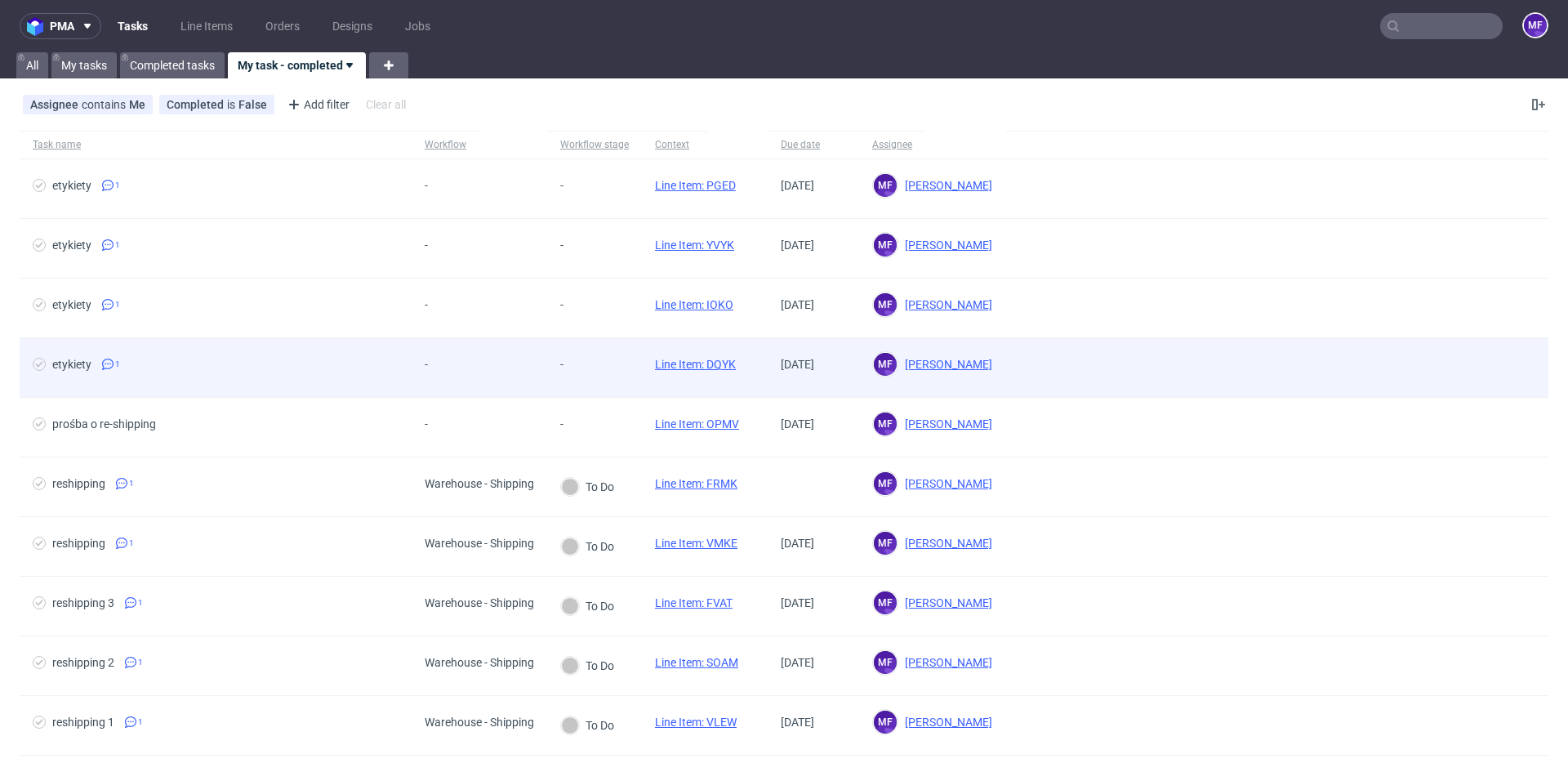
click at [441, 372] on span "-" at bounding box center [445, 367] width 39 height 20
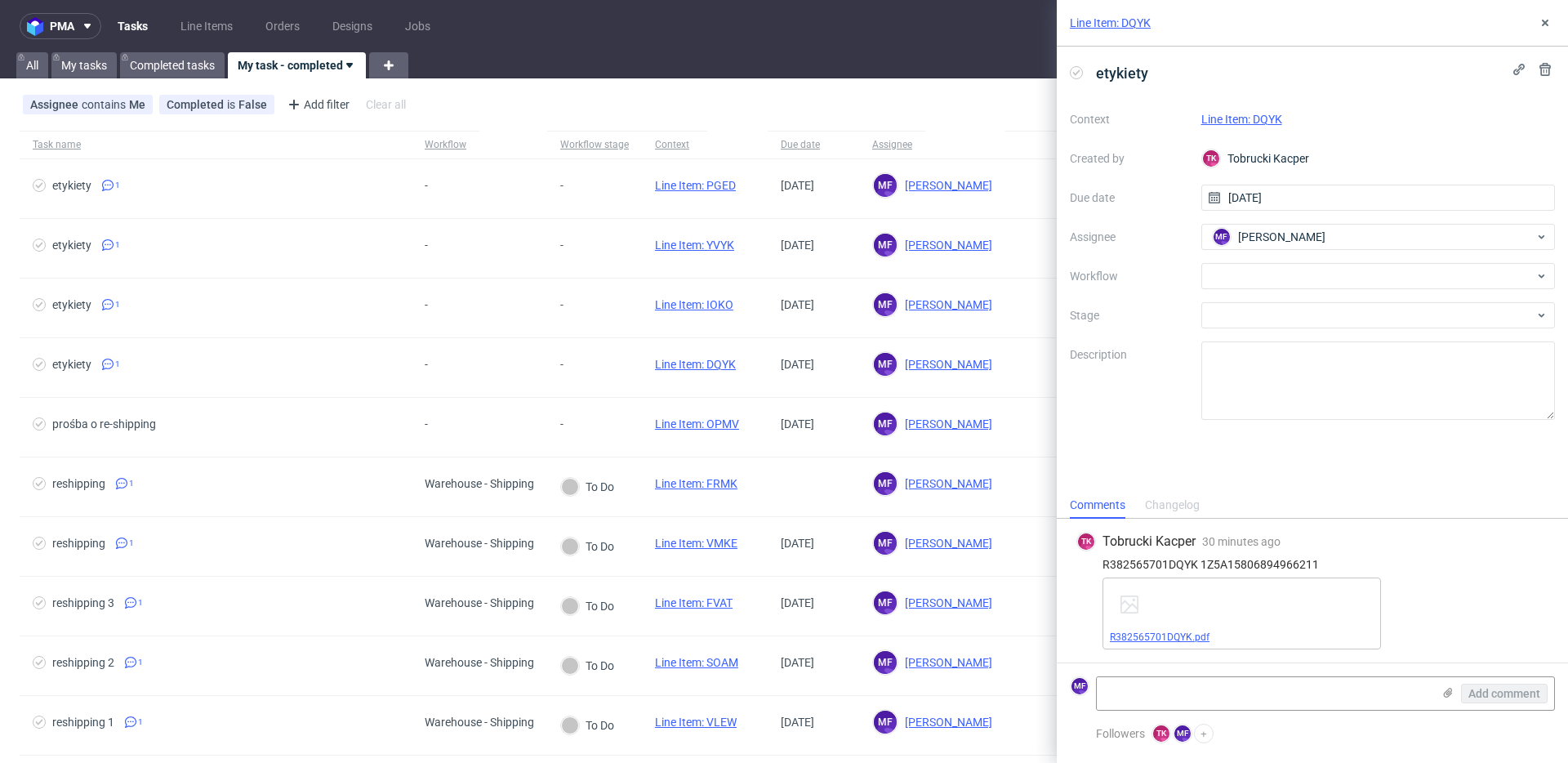
click at [1194, 633] on link "R382565701DQYK.pdf" at bounding box center [1160, 638] width 100 height 12
click at [1256, 123] on link "Line Item: DQYK" at bounding box center [1242, 119] width 81 height 13
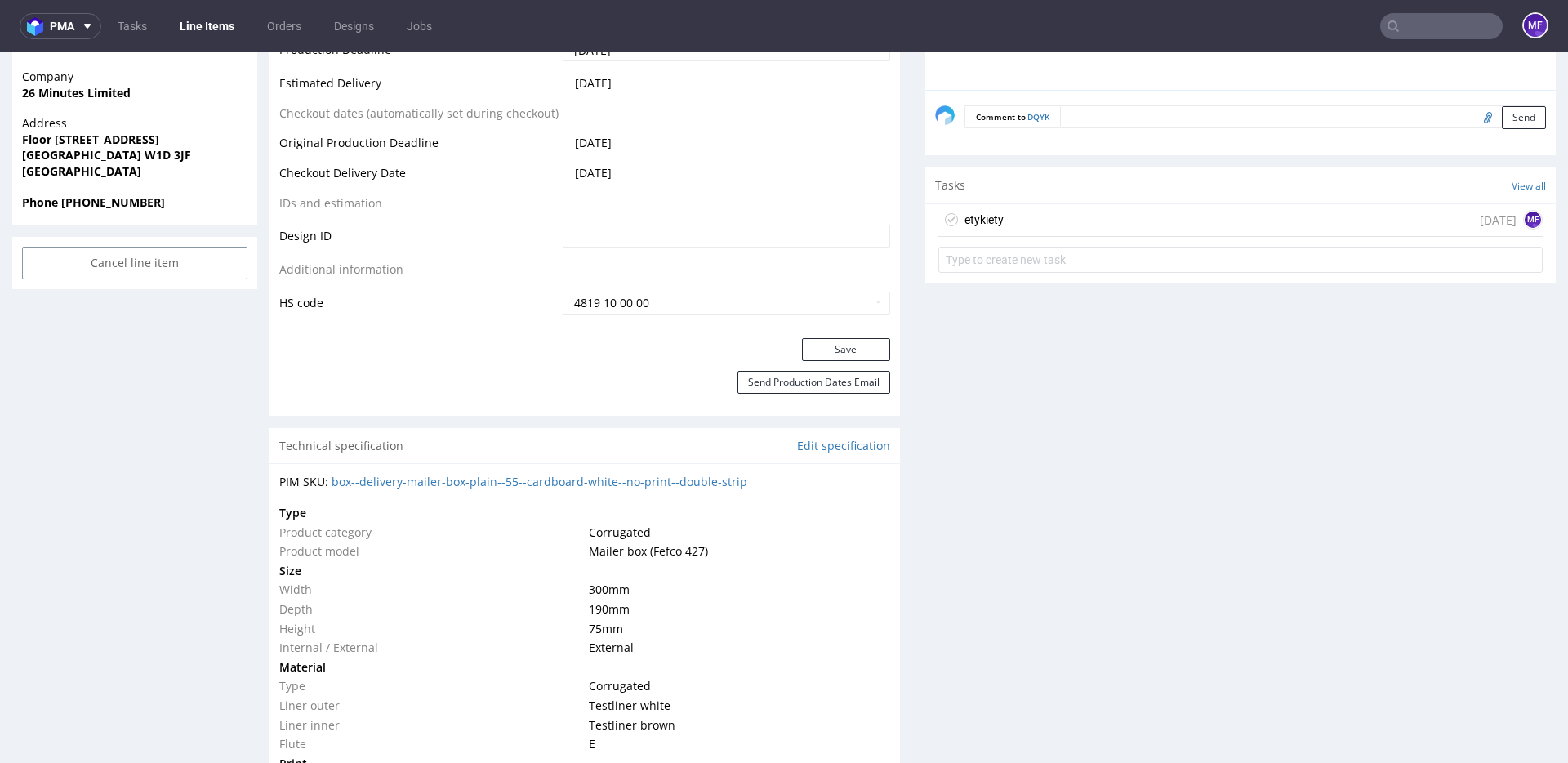
scroll to position [843, 0]
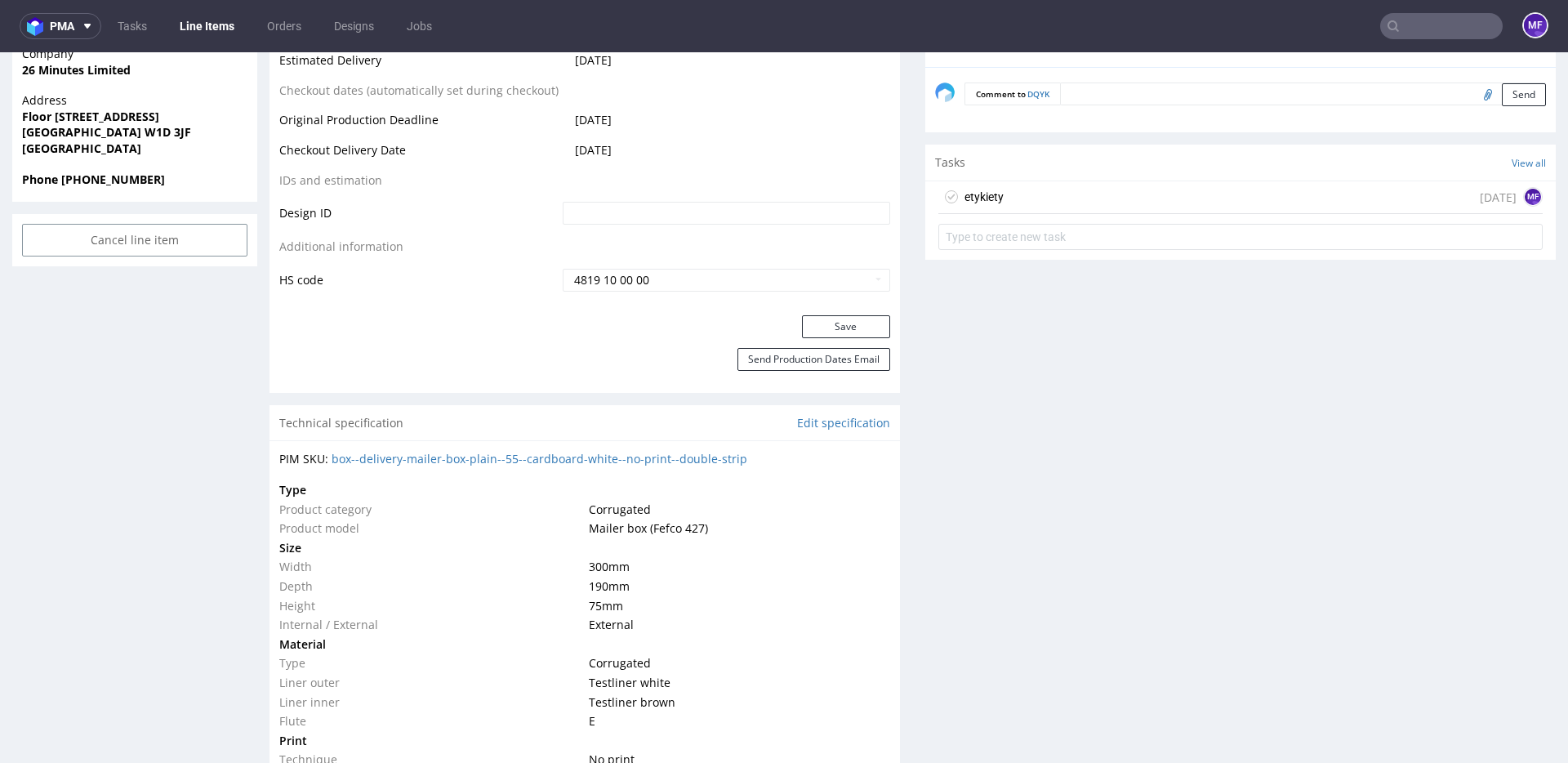
click at [1036, 205] on div "etykiety [DATE] MF" at bounding box center [1240, 197] width 604 height 32
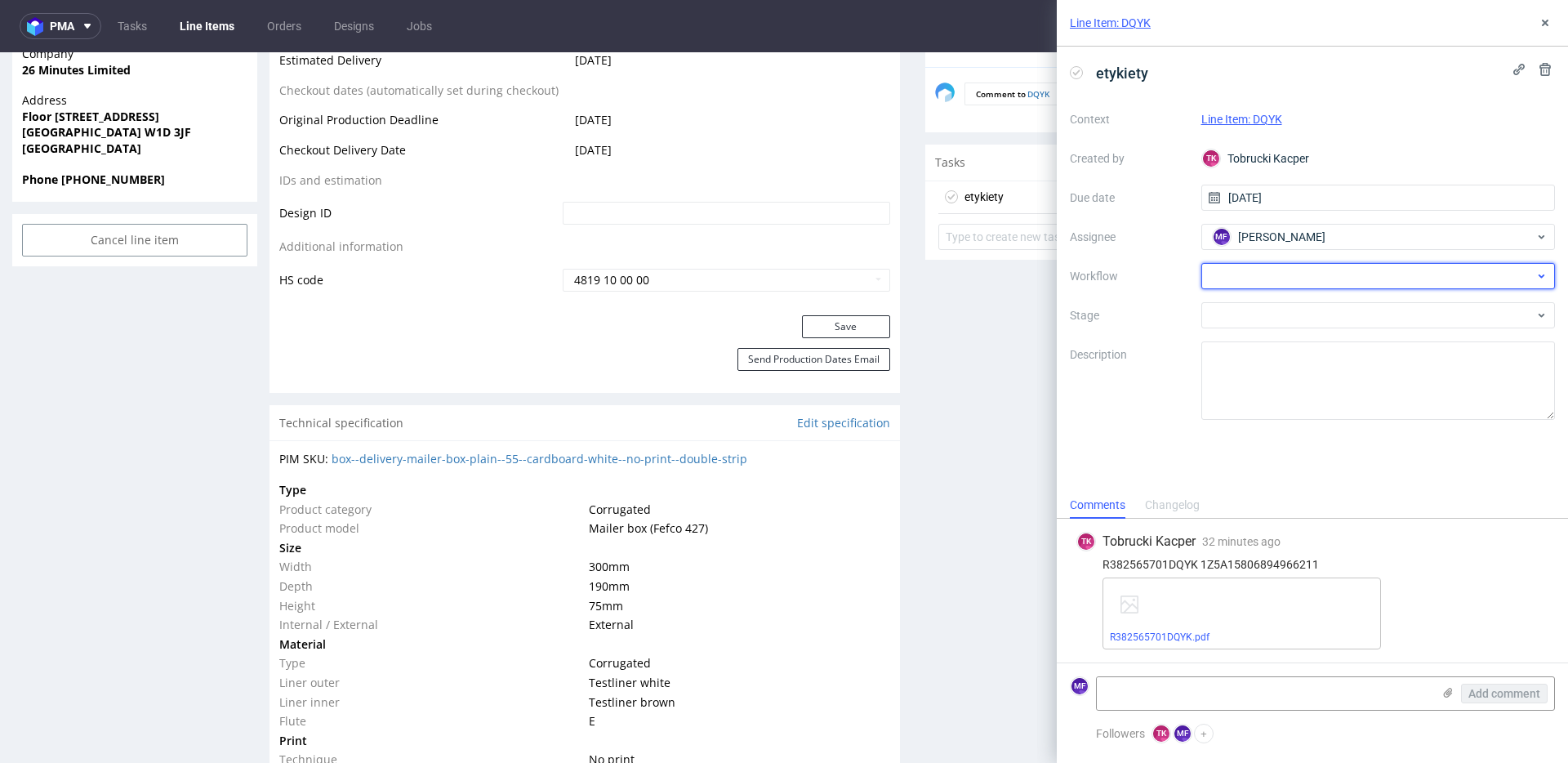
click at [1243, 285] on div at bounding box center [1379, 276] width 355 height 26
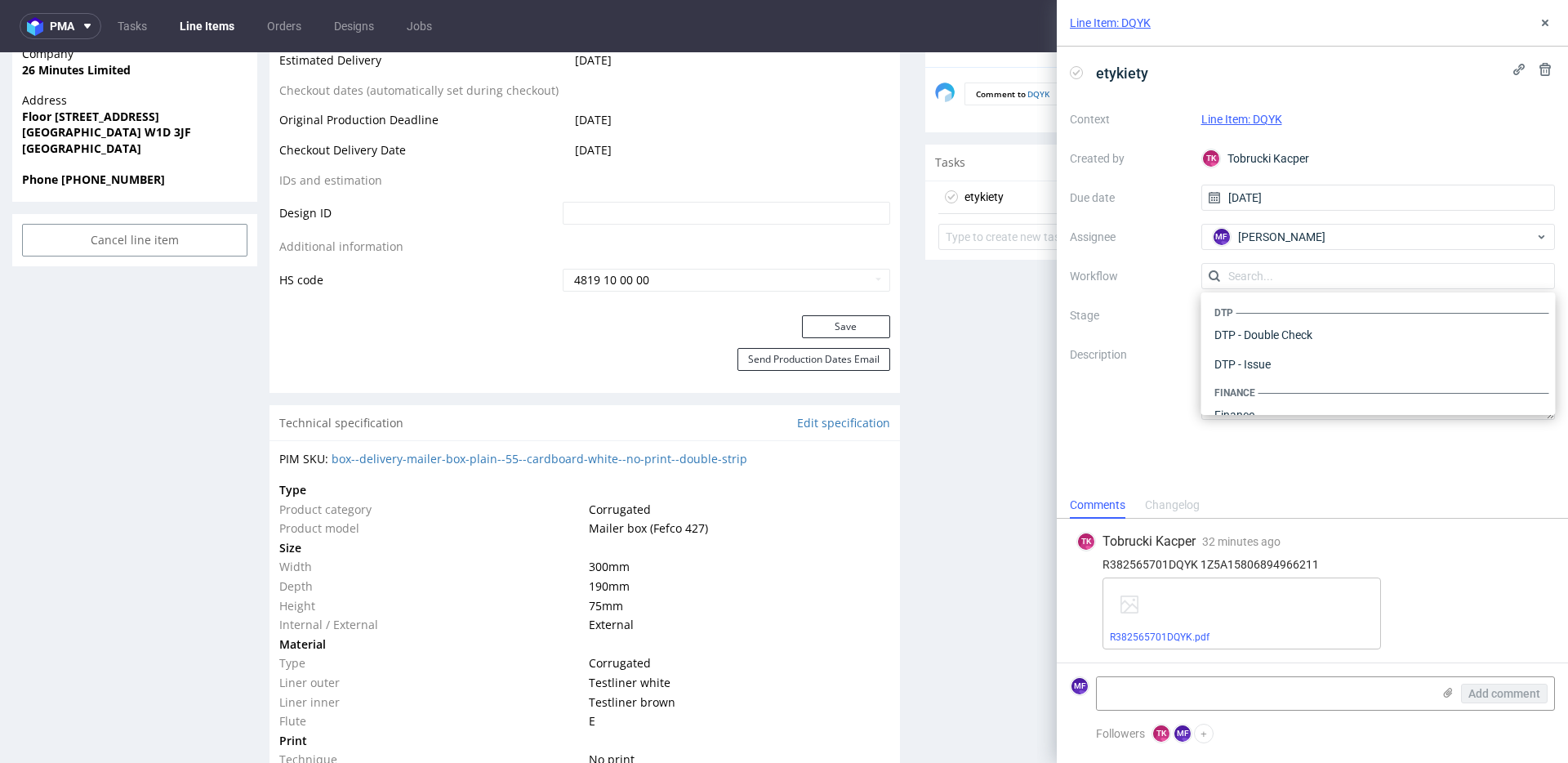
scroll to position [1005, 0]
click at [1275, 392] on div "Warehouse - Shipping" at bounding box center [1379, 394] width 342 height 29
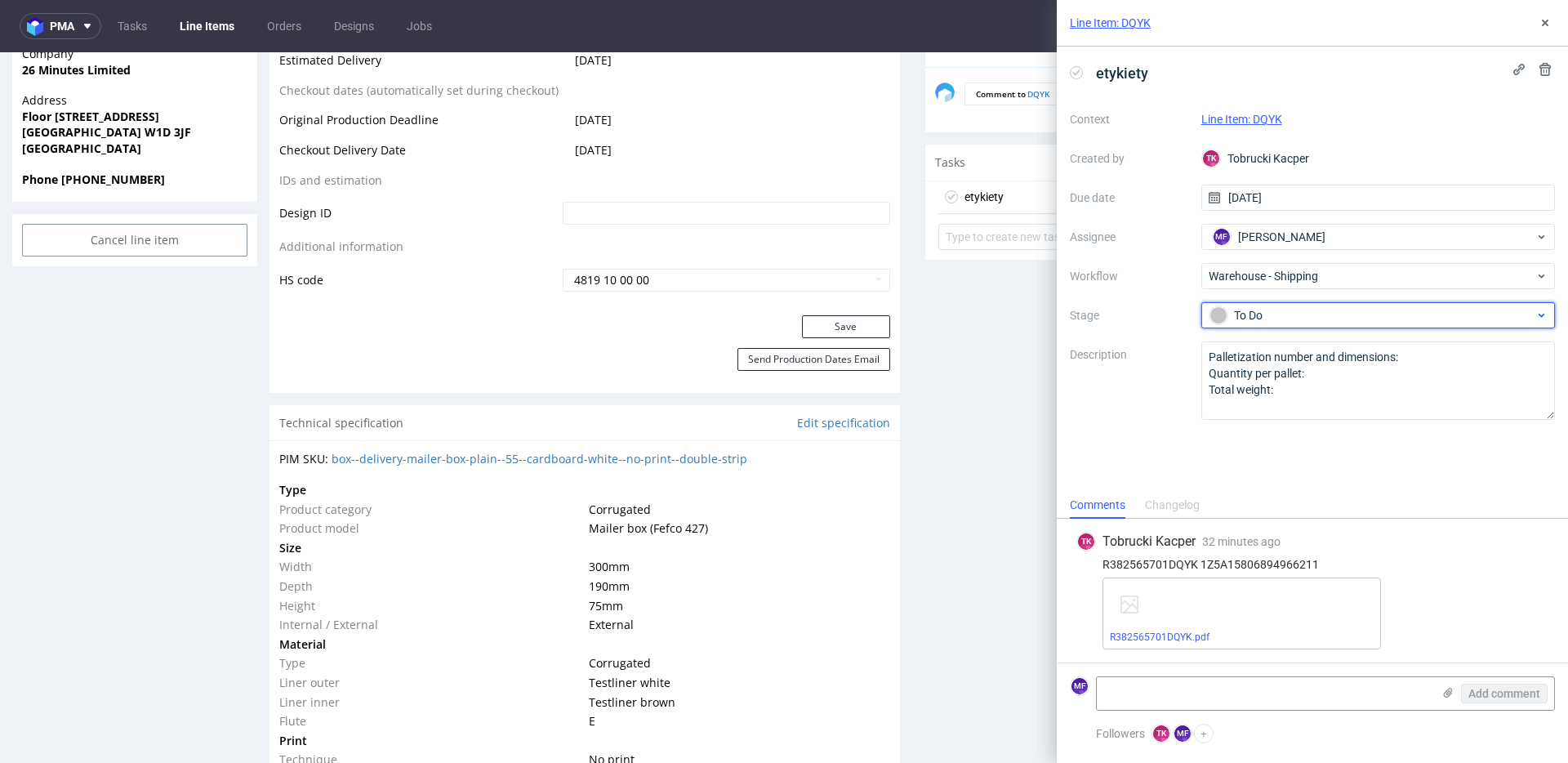
click at [1265, 319] on div "To Do" at bounding box center [1372, 315] width 325 height 18
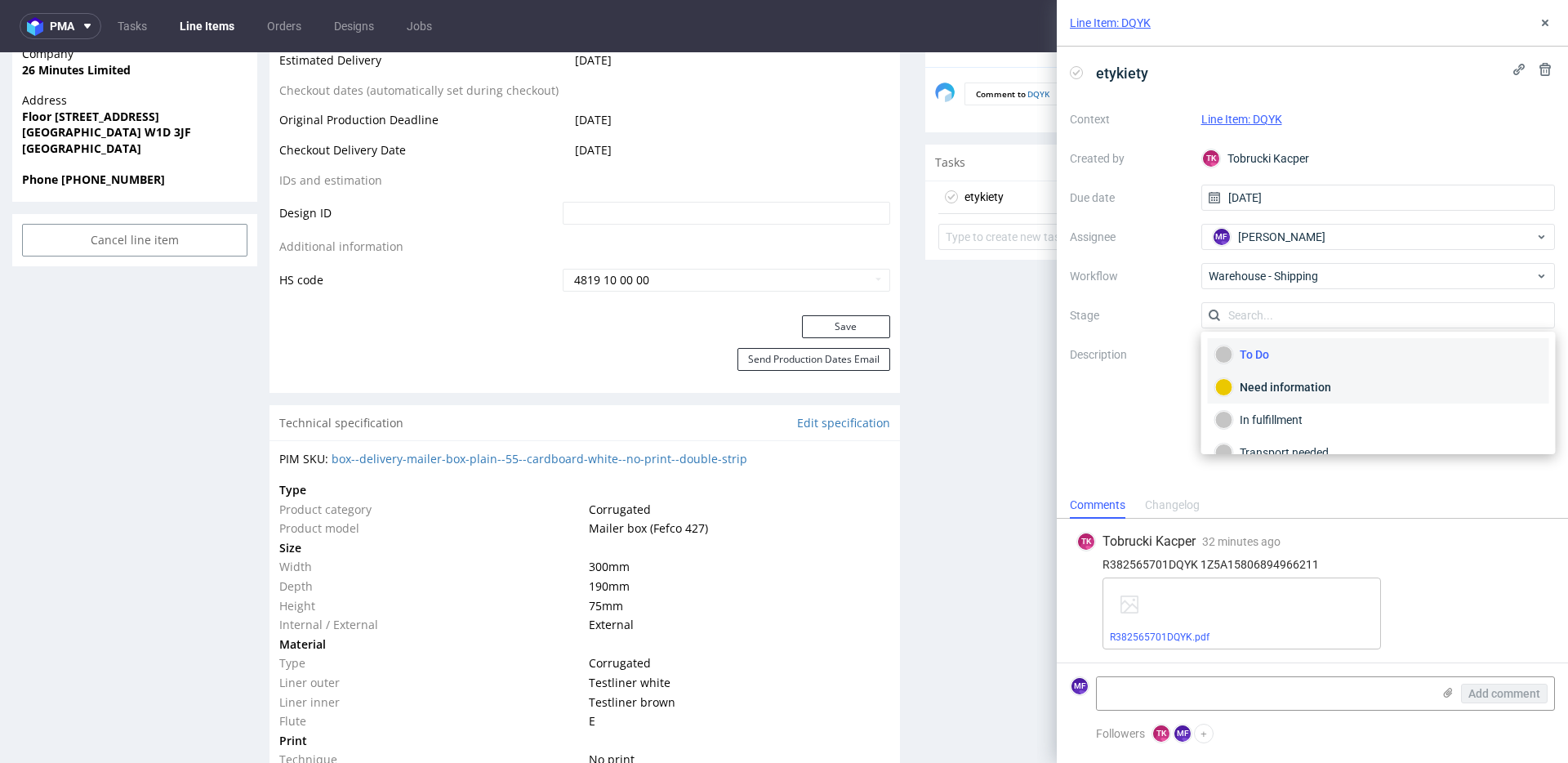
scroll to position [86, 0]
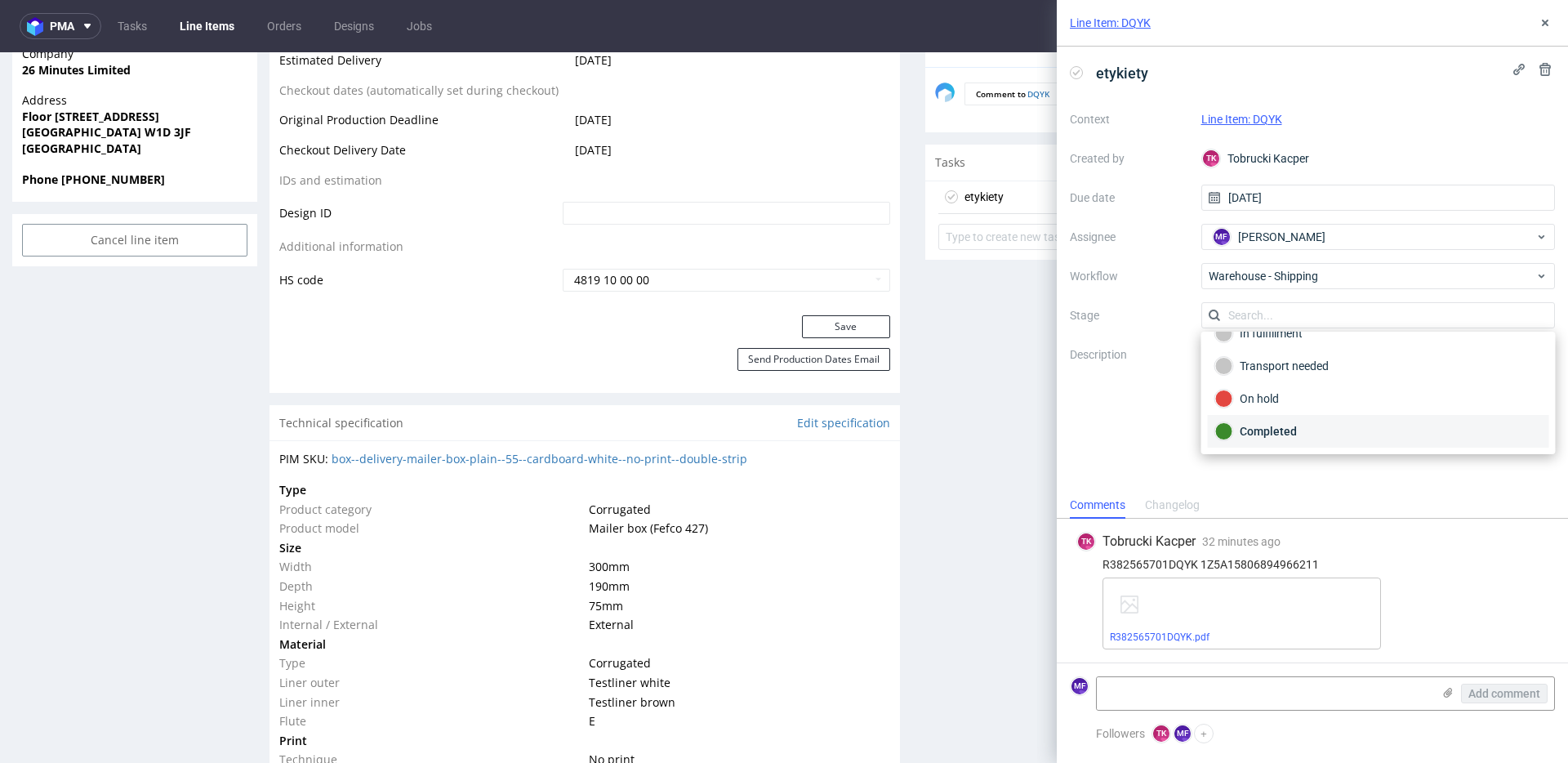
click at [1263, 427] on div "Completed" at bounding box center [1379, 431] width 327 height 18
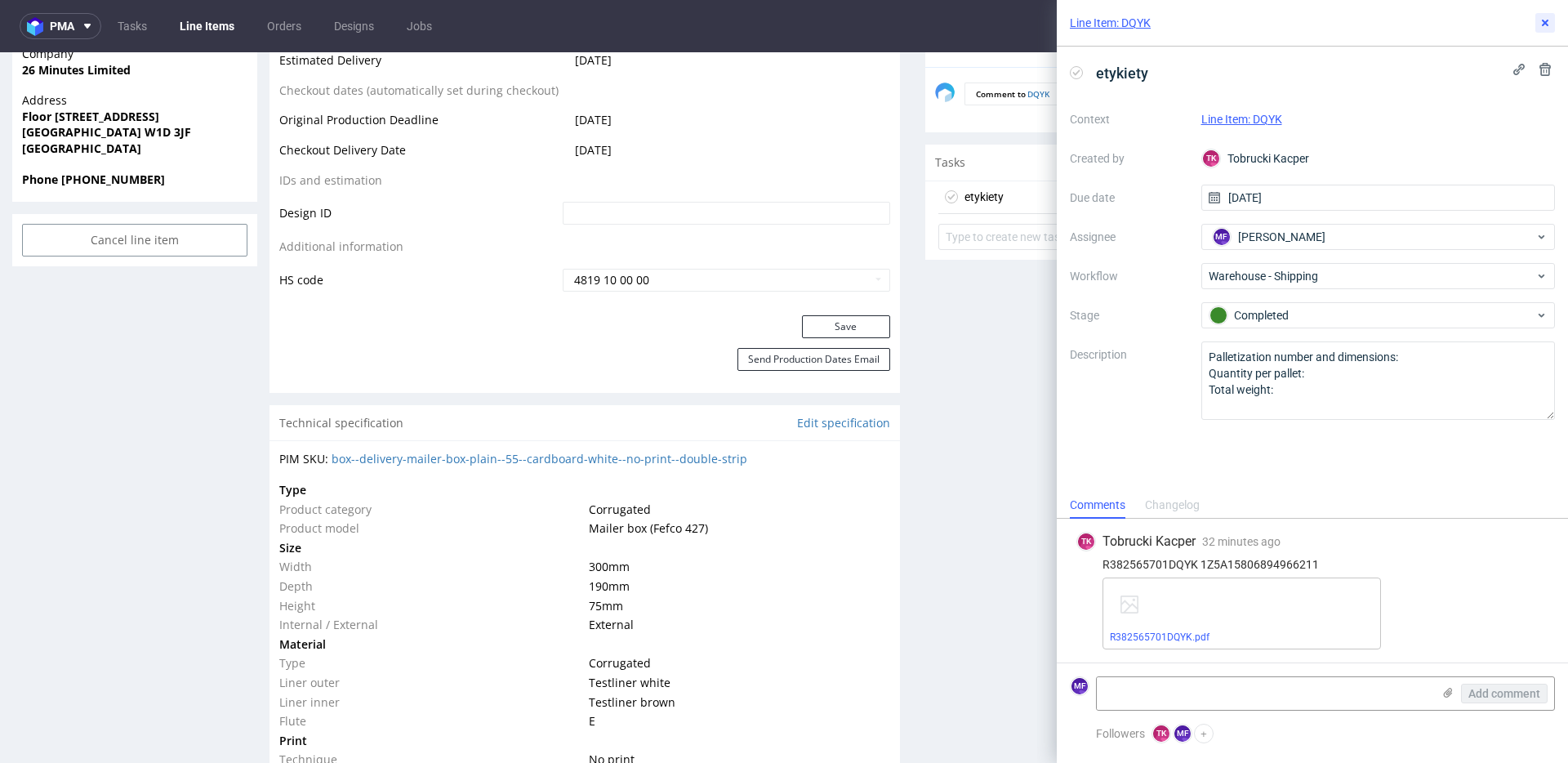
drag, startPoint x: 1539, startPoint y: 23, endPoint x: 1514, endPoint y: 40, distance: 30.2
click at [1539, 23] on icon at bounding box center [1544, 23] width 13 height 13
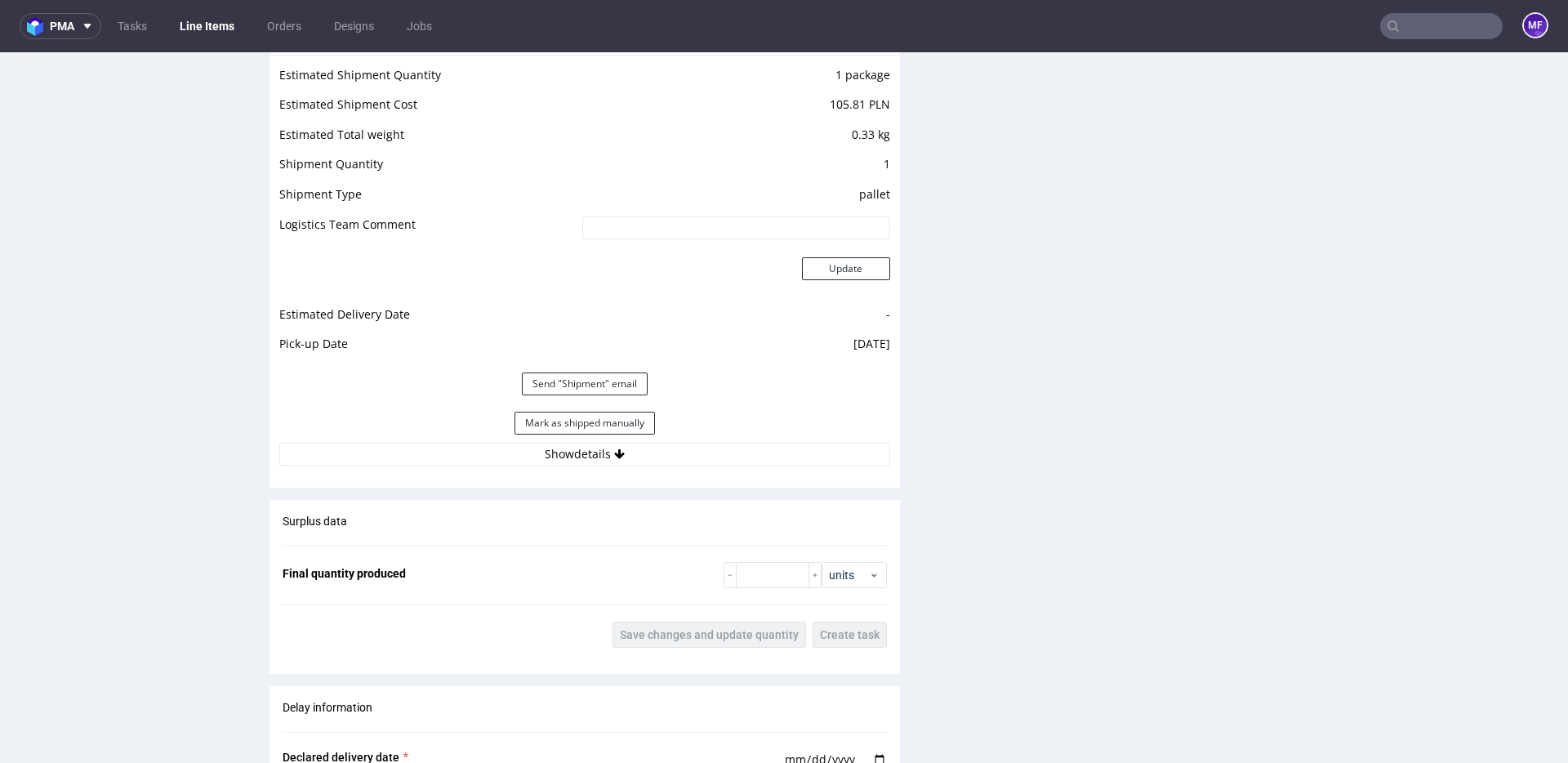
scroll to position [1987, 0]
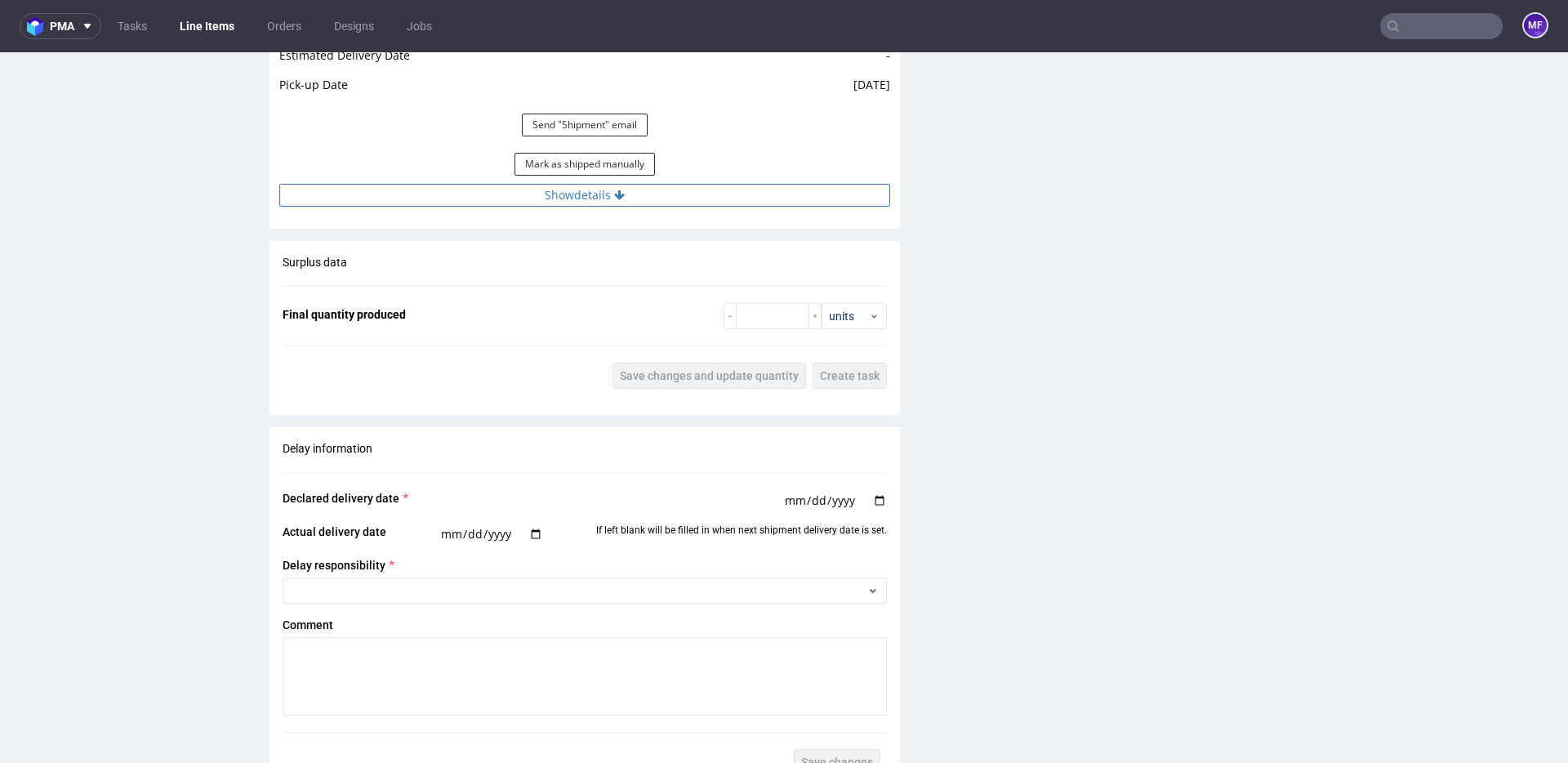
click at [601, 200] on button "Show details" at bounding box center [585, 195] width 611 height 23
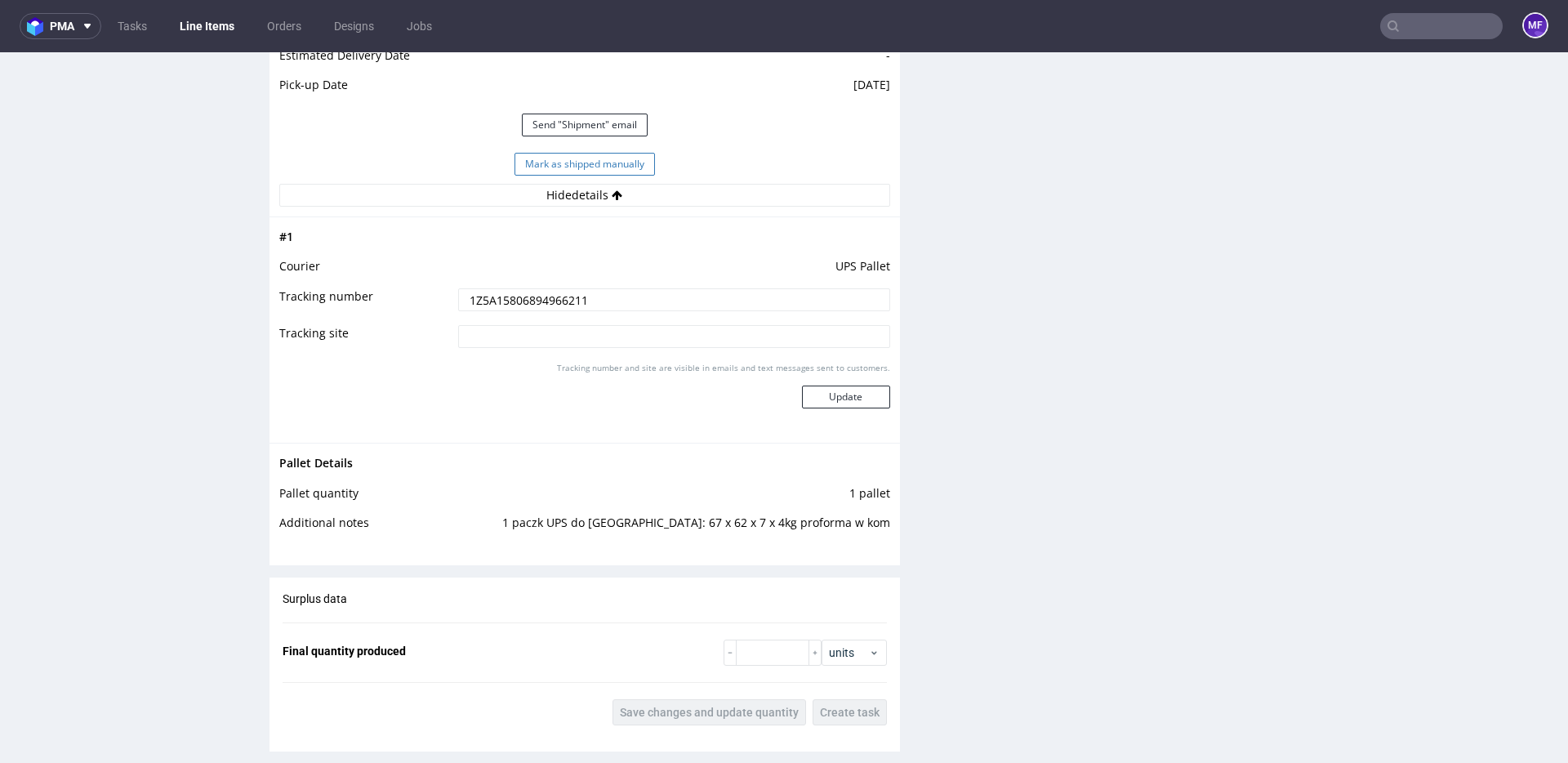
click at [588, 165] on button "Mark as shipped manually" at bounding box center [584, 164] width 140 height 23
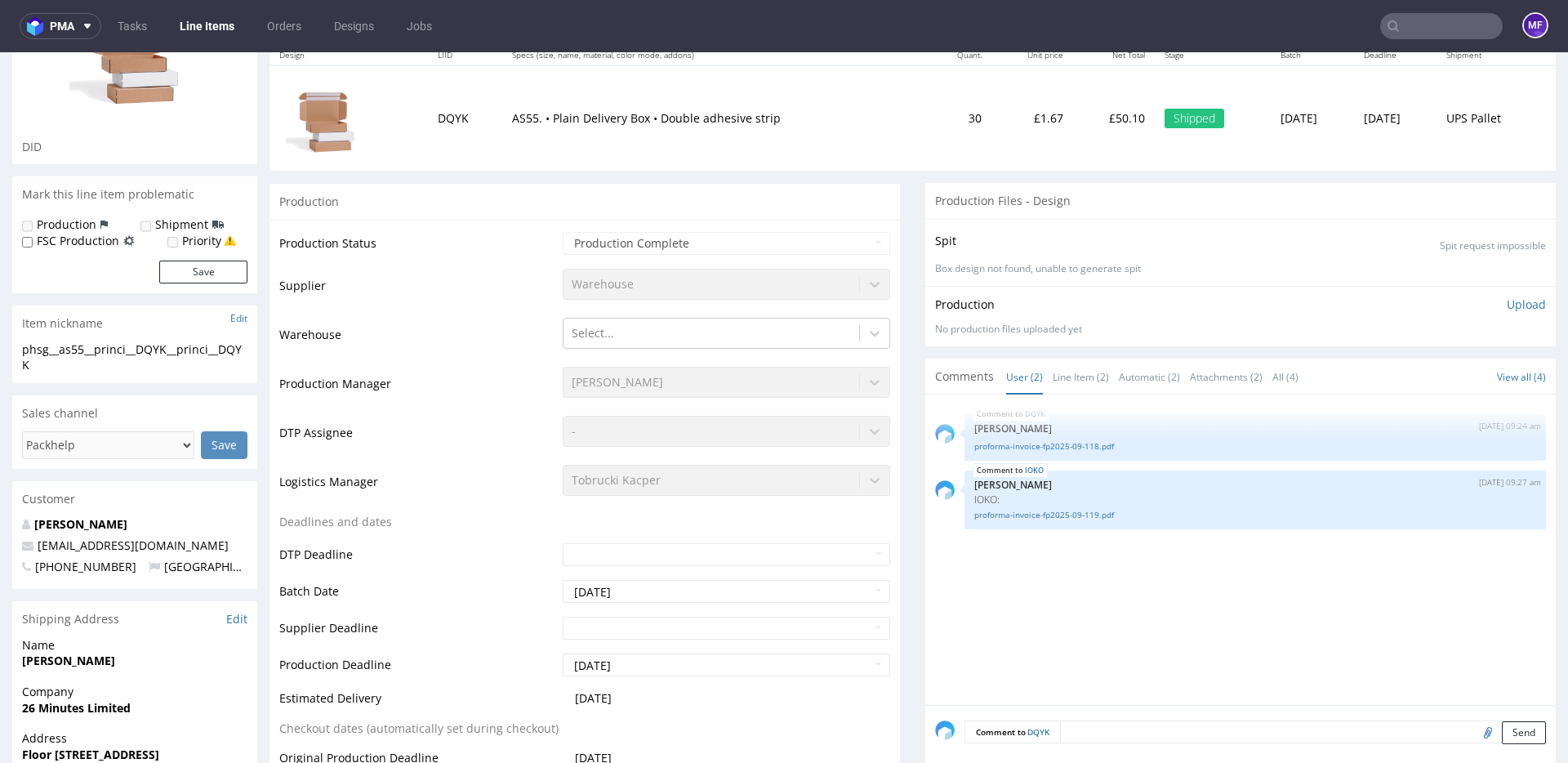
scroll to position [0, 0]
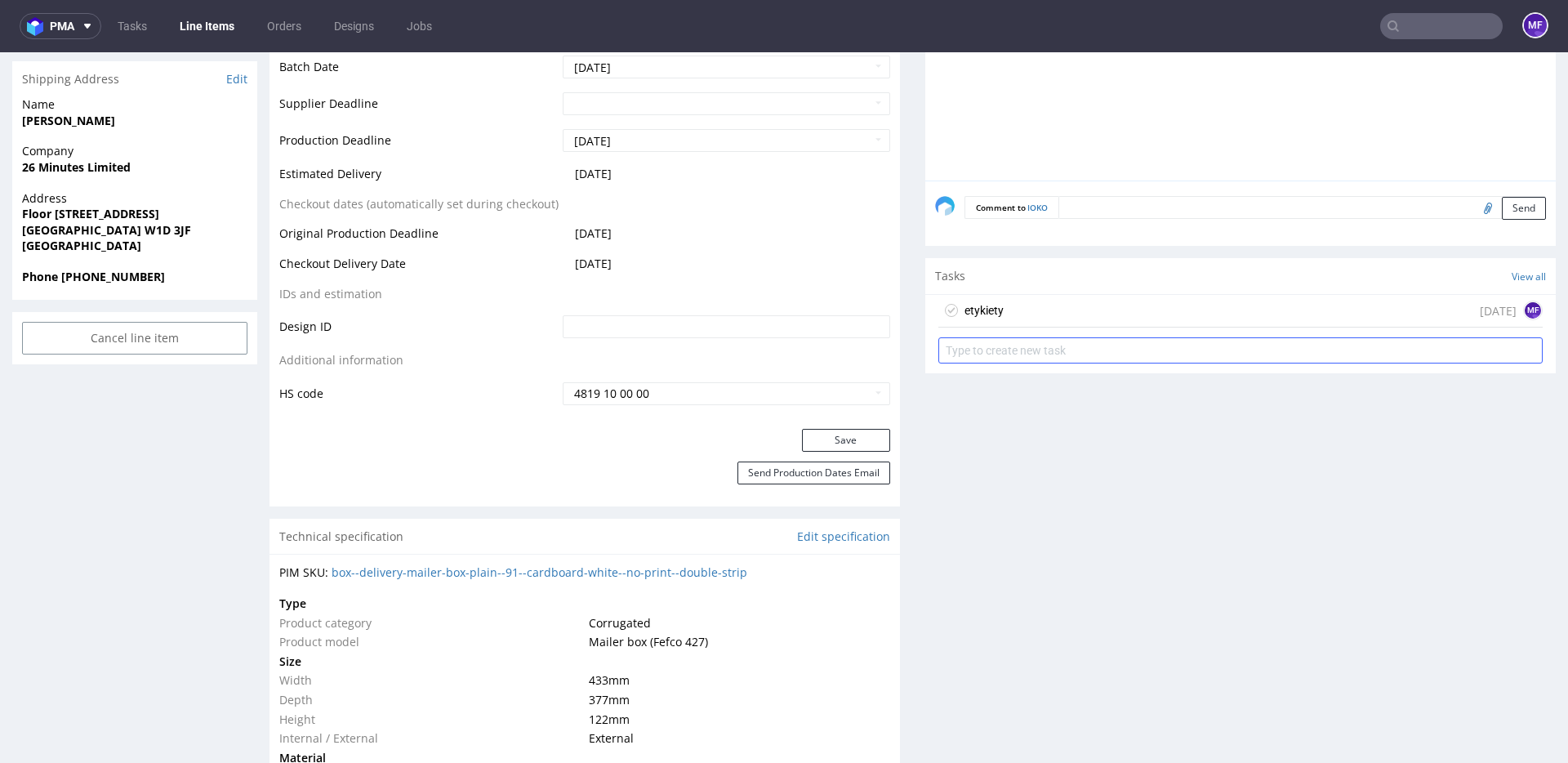
scroll to position [736, 0]
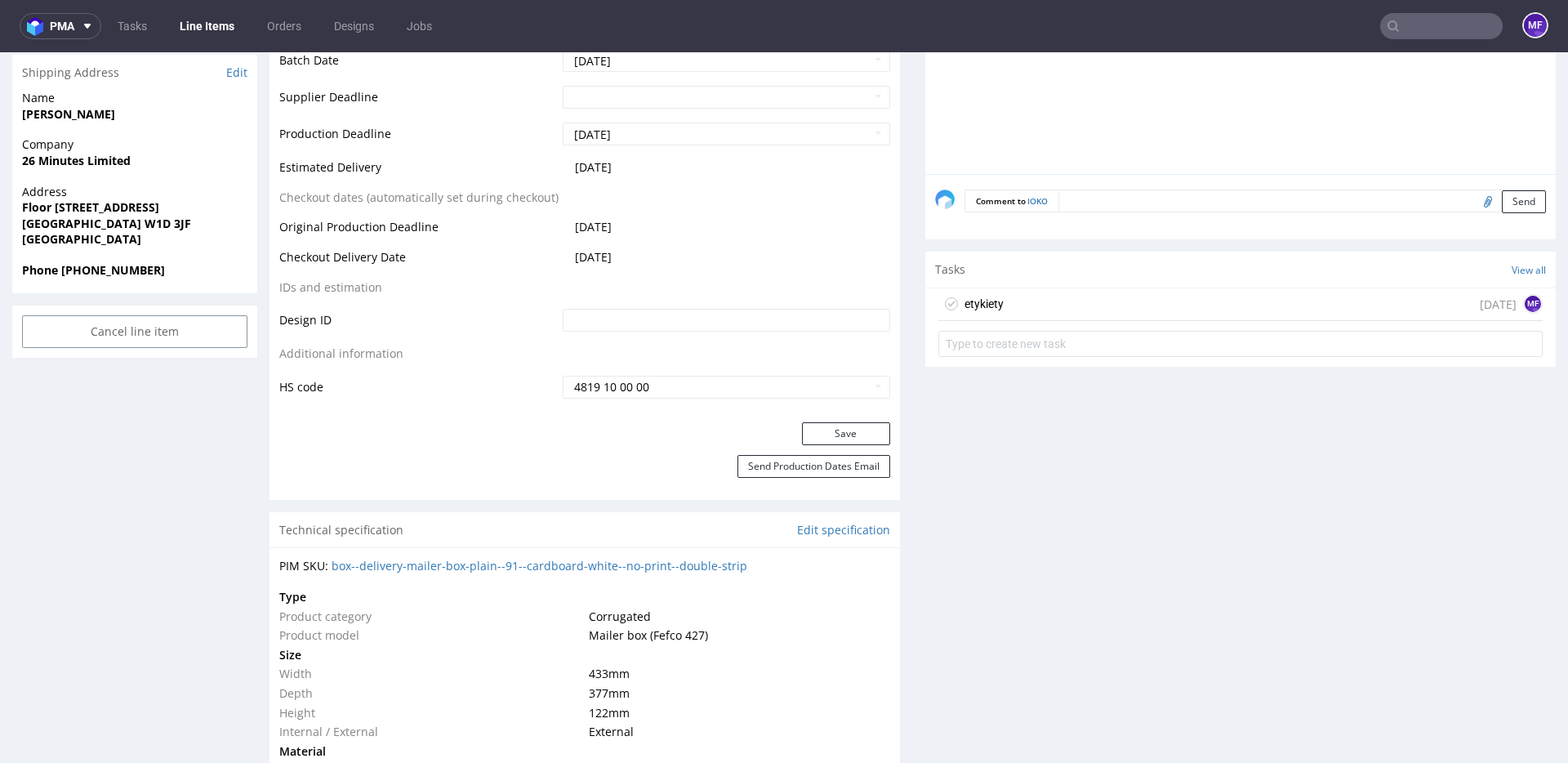
click at [1022, 308] on div "etykiety [DATE] MF" at bounding box center [1240, 304] width 604 height 32
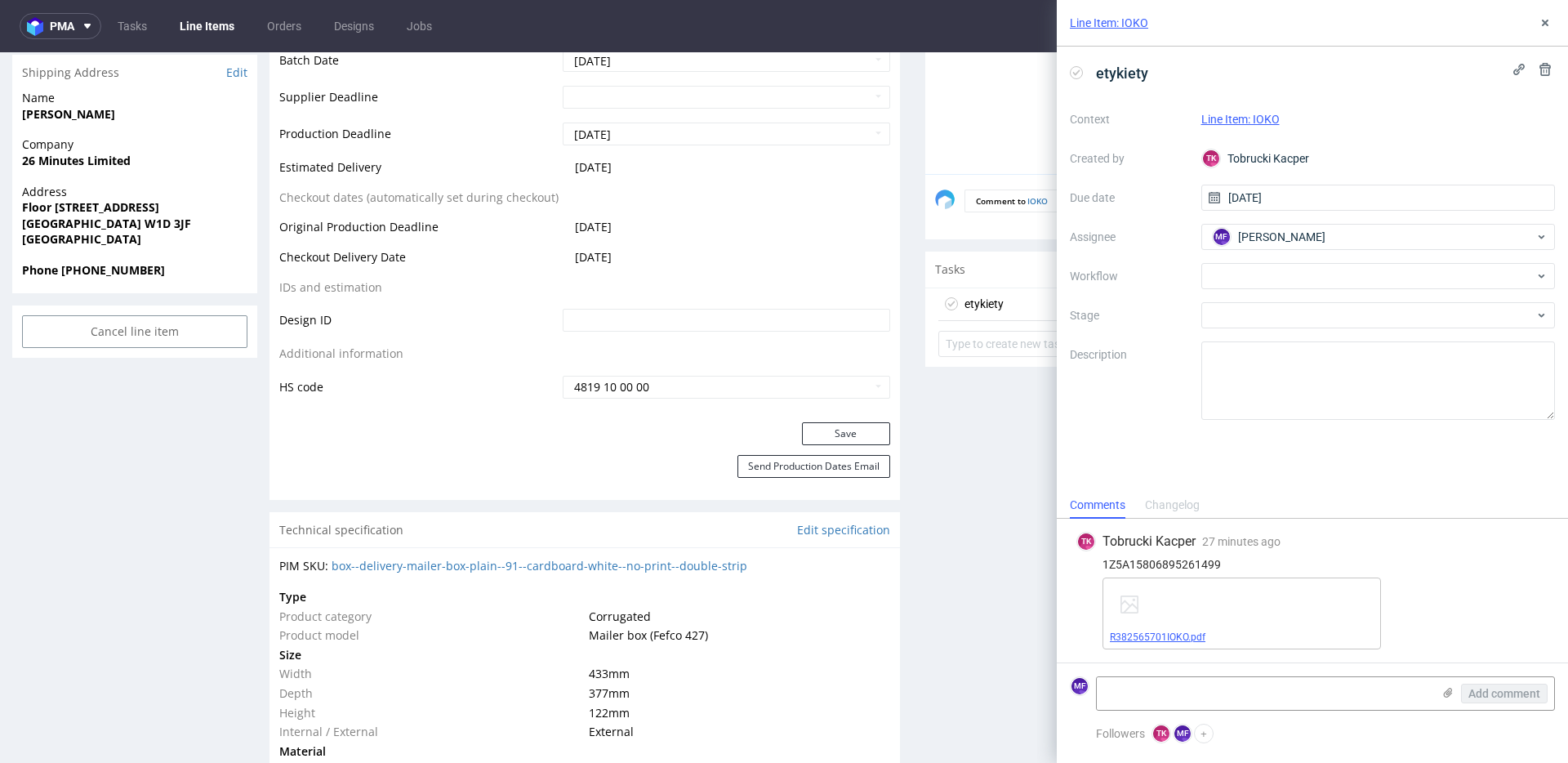
click at [1171, 637] on link "R382565701IOKO.pdf" at bounding box center [1158, 638] width 96 height 12
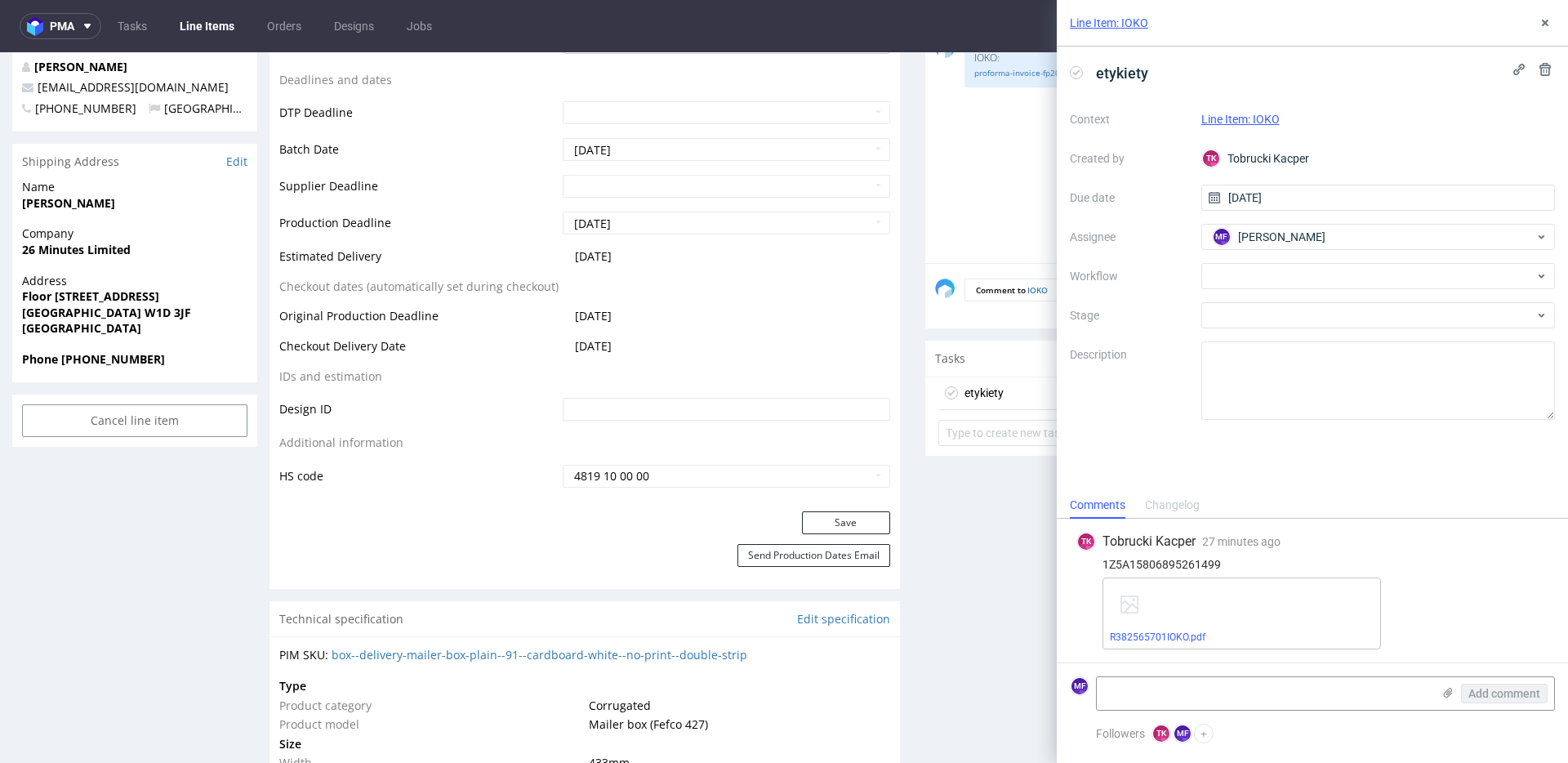
scroll to position [655, 0]
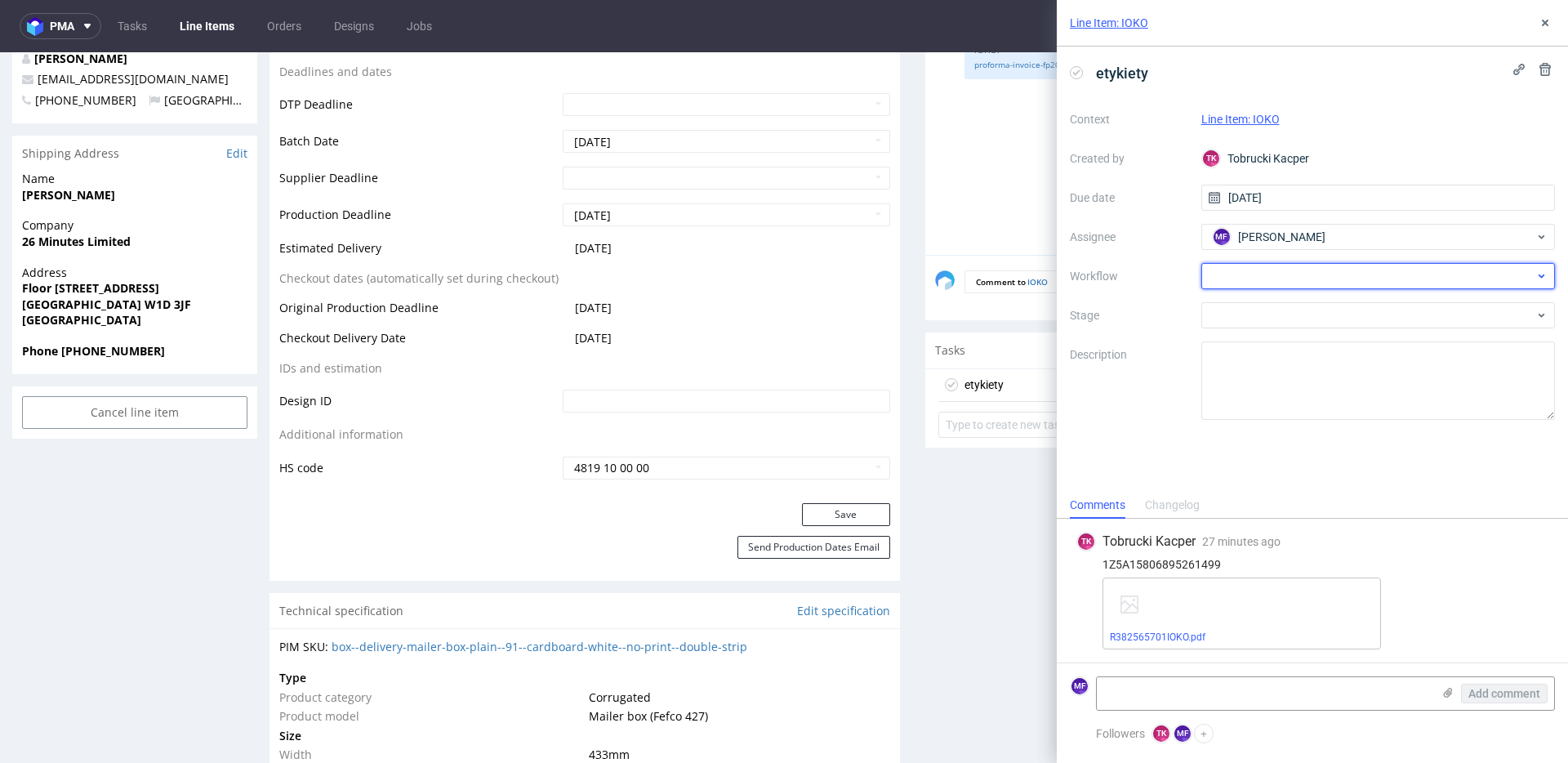
click at [1288, 279] on div at bounding box center [1379, 276] width 355 height 26
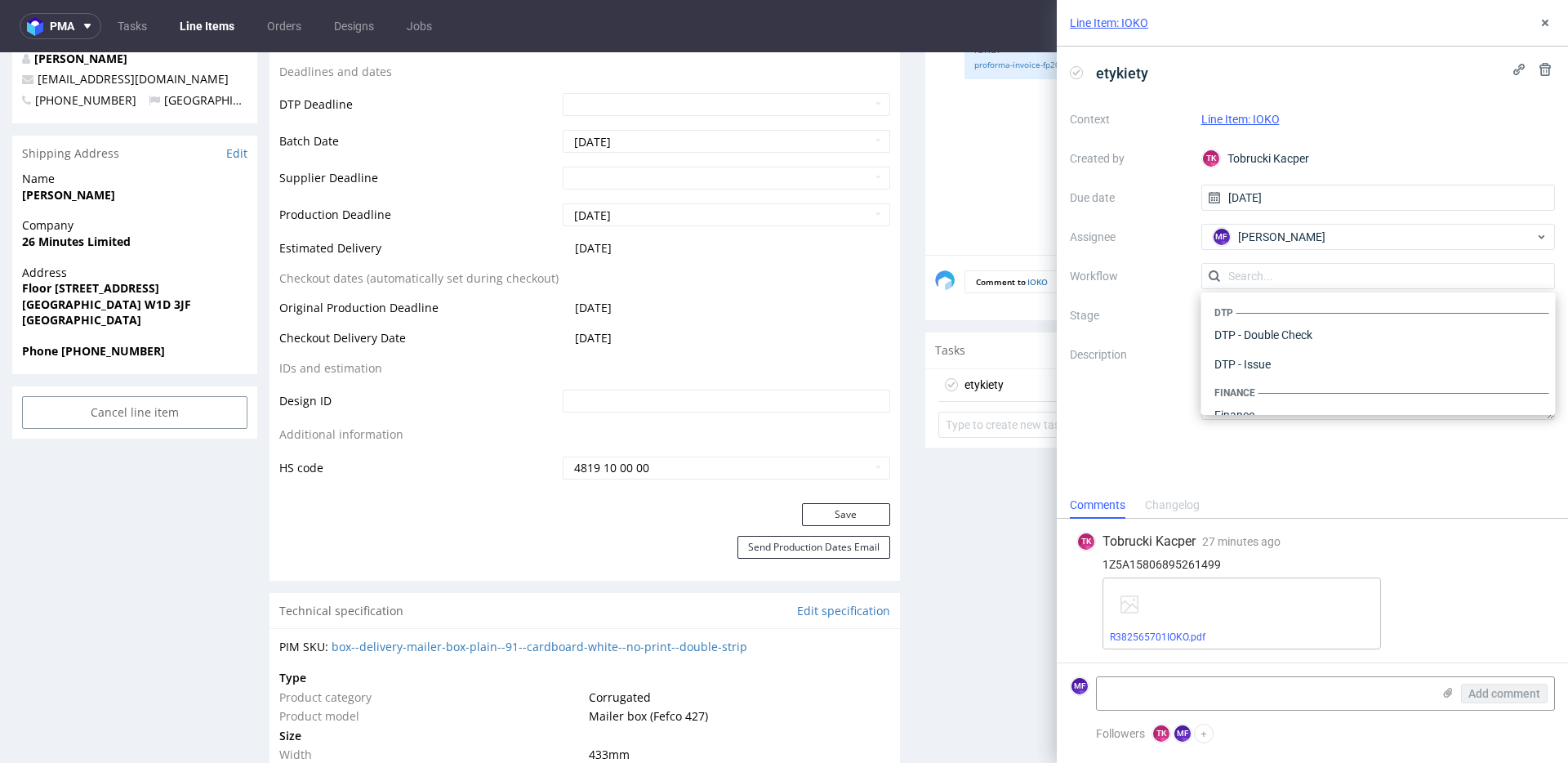
scroll to position [1005, 0]
click at [1262, 388] on div "Warehouse - Shipping" at bounding box center [1379, 394] width 342 height 29
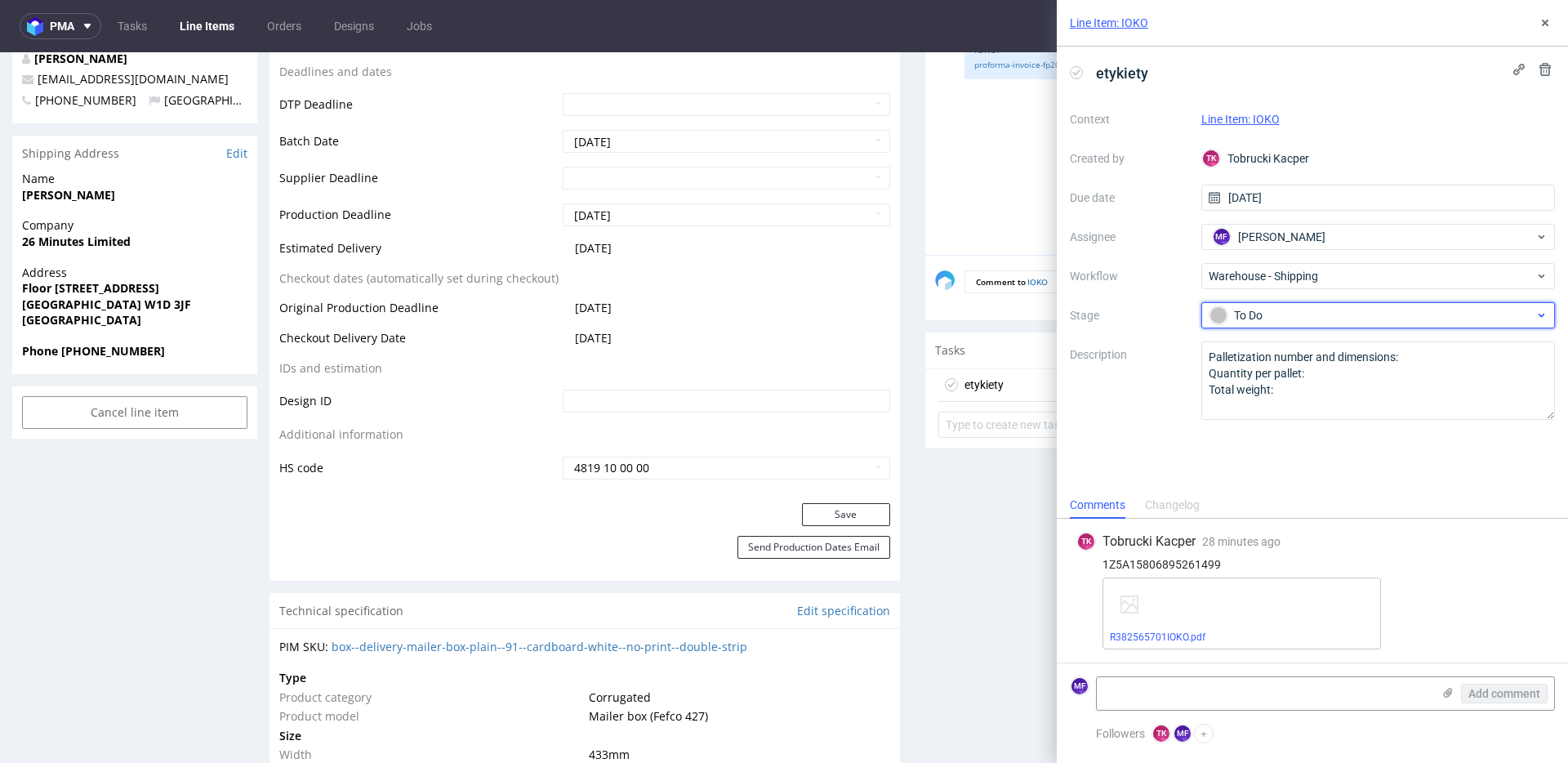
click at [1265, 317] on div "To Do" at bounding box center [1372, 315] width 325 height 18
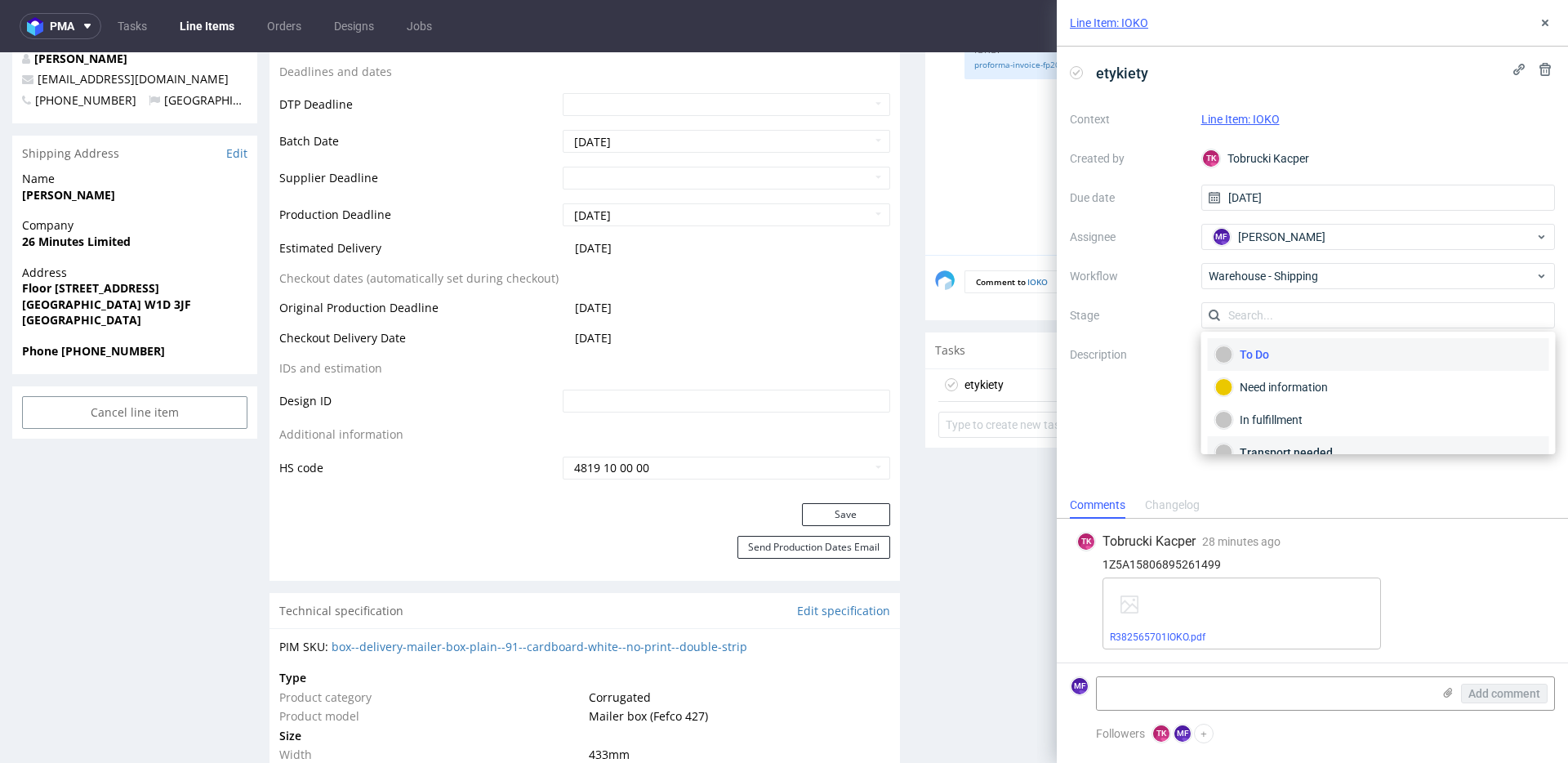
scroll to position [86, 0]
click at [1277, 426] on div "Completed" at bounding box center [1379, 431] width 327 height 18
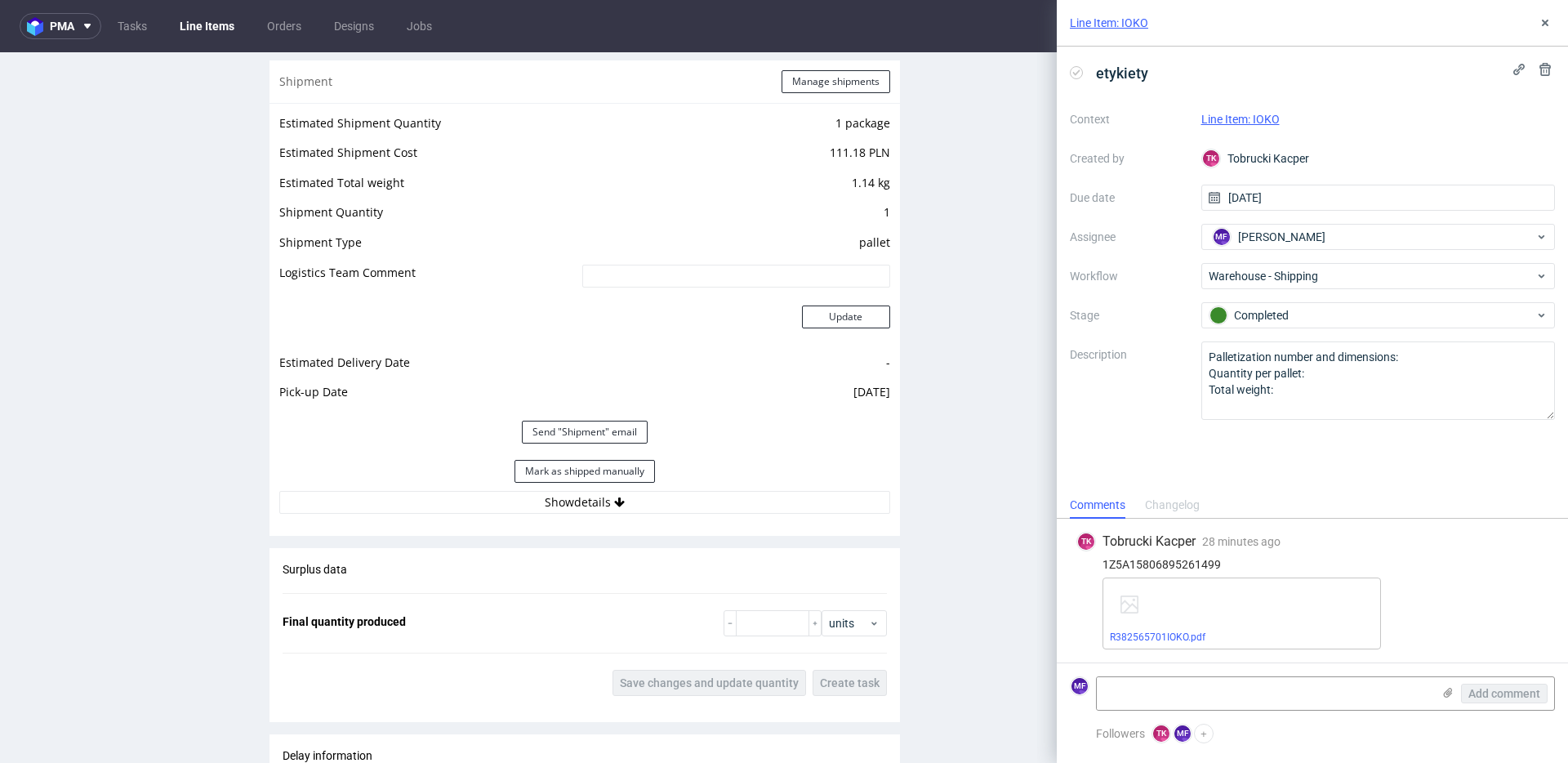
scroll to position [1682, 0]
click at [628, 498] on button "Show details" at bounding box center [585, 501] width 611 height 23
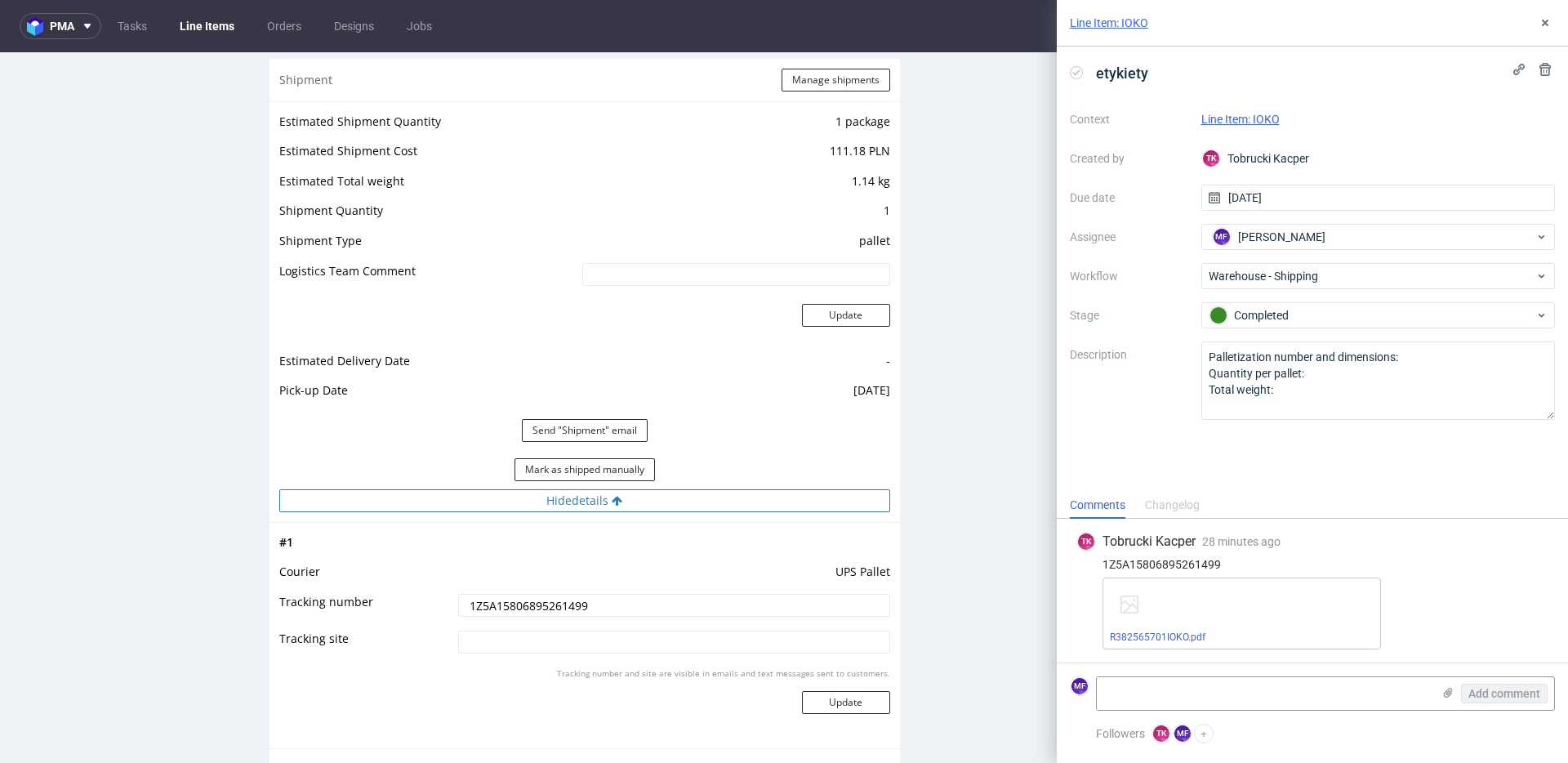
click at [628, 498] on button "Hide details" at bounding box center [585, 501] width 611 height 23
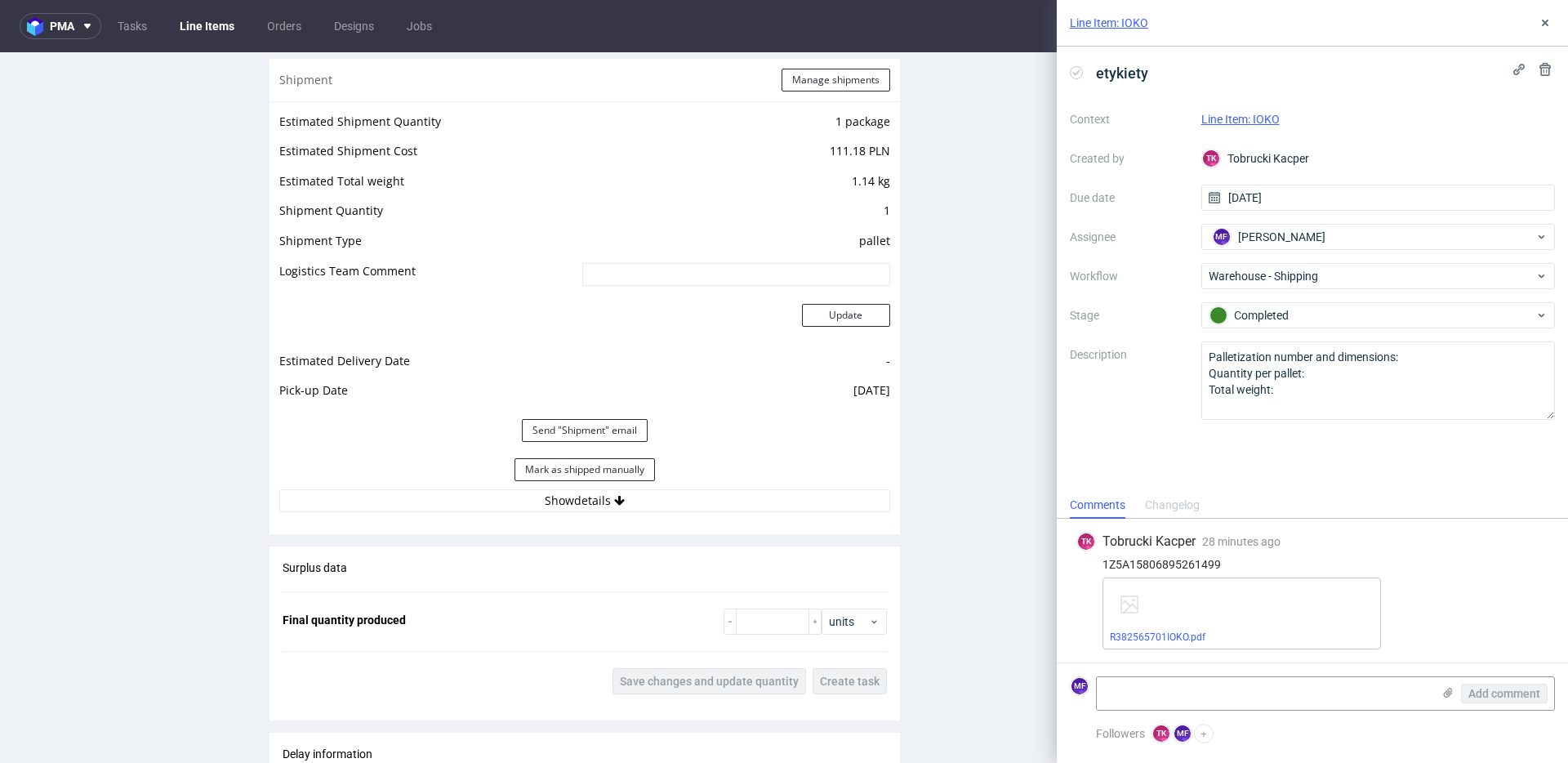
drag, startPoint x: 616, startPoint y: 475, endPoint x: 672, endPoint y: 463, distance: 57.3
click at [616, 475] on button "Mark as shipped manually" at bounding box center [584, 469] width 140 height 23
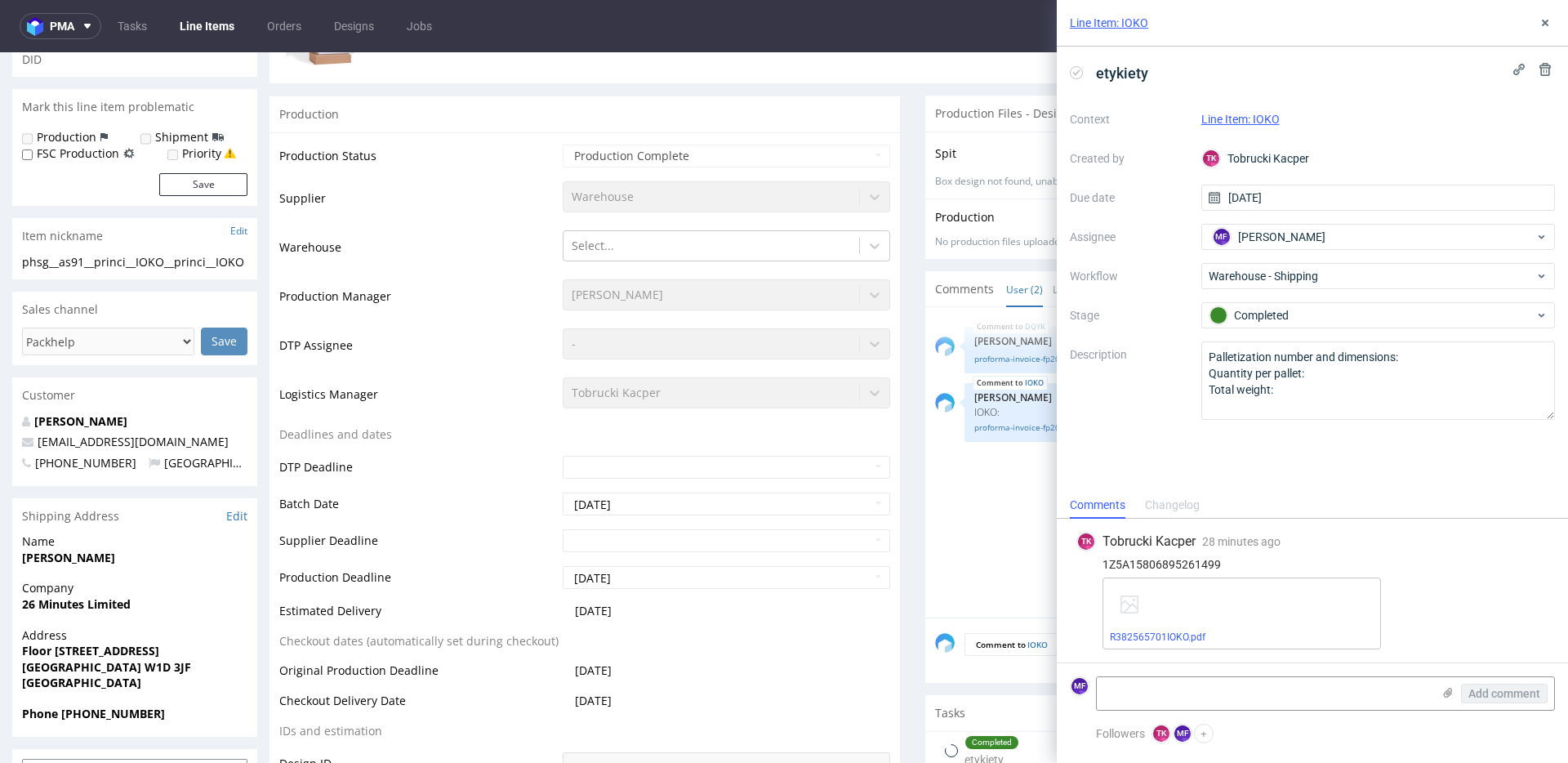
scroll to position [0, 0]
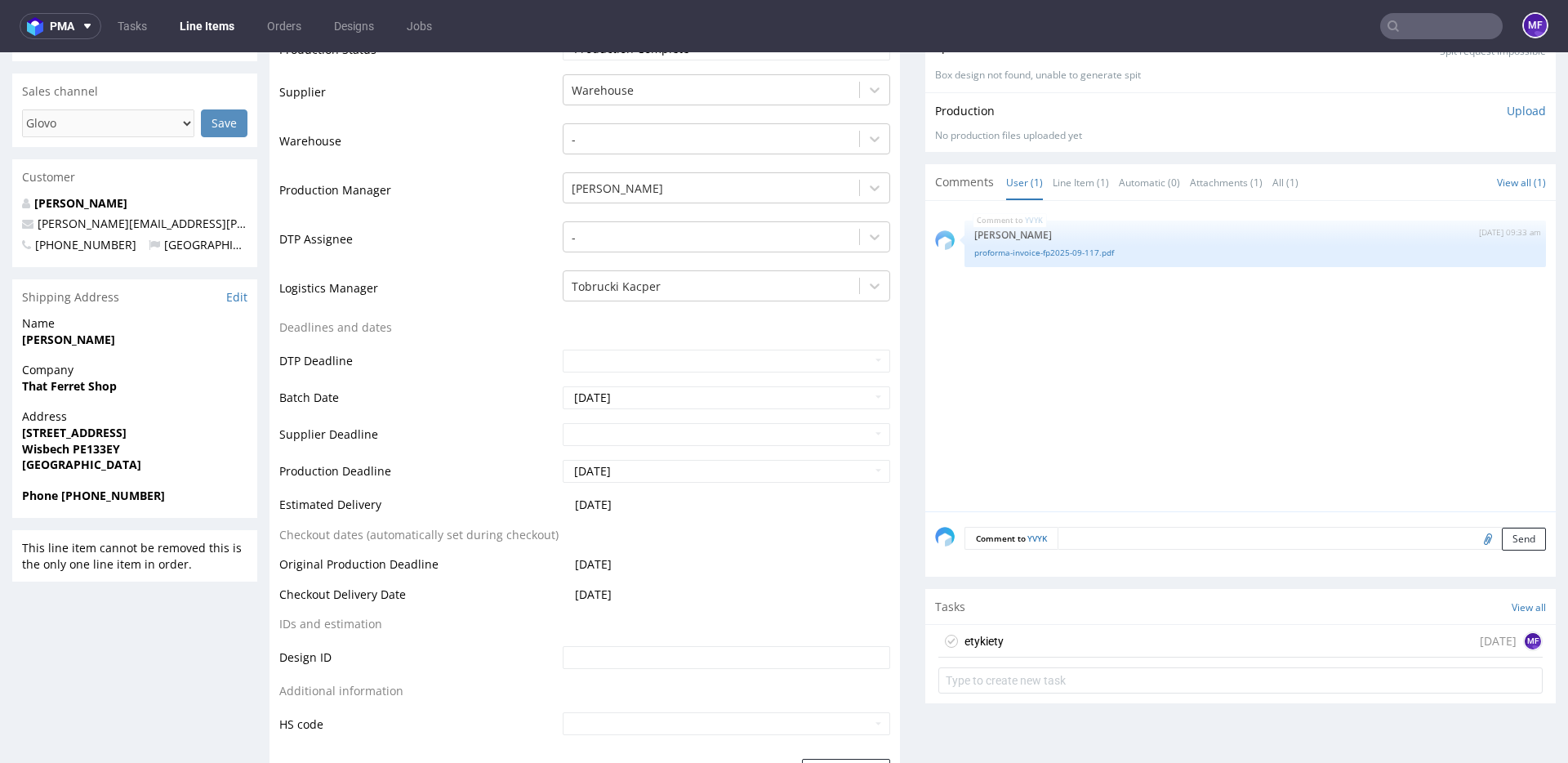
scroll to position [452, 0]
click at [1009, 639] on div "etykiety [DATE] MF" at bounding box center [1240, 638] width 604 height 32
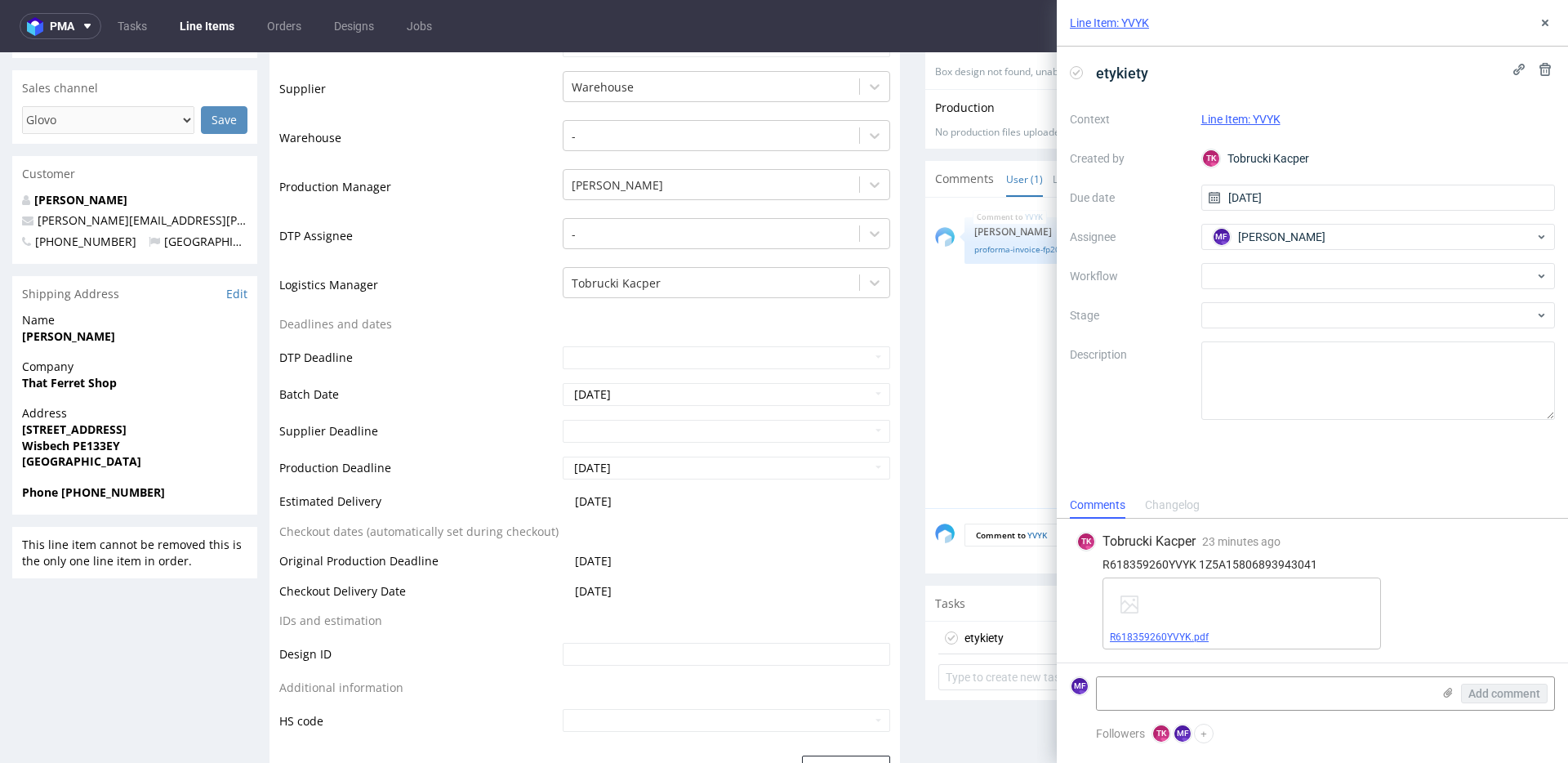
click at [1194, 634] on link "R618359260YVYK.pdf" at bounding box center [1159, 638] width 99 height 12
click at [1235, 281] on div at bounding box center [1379, 276] width 355 height 26
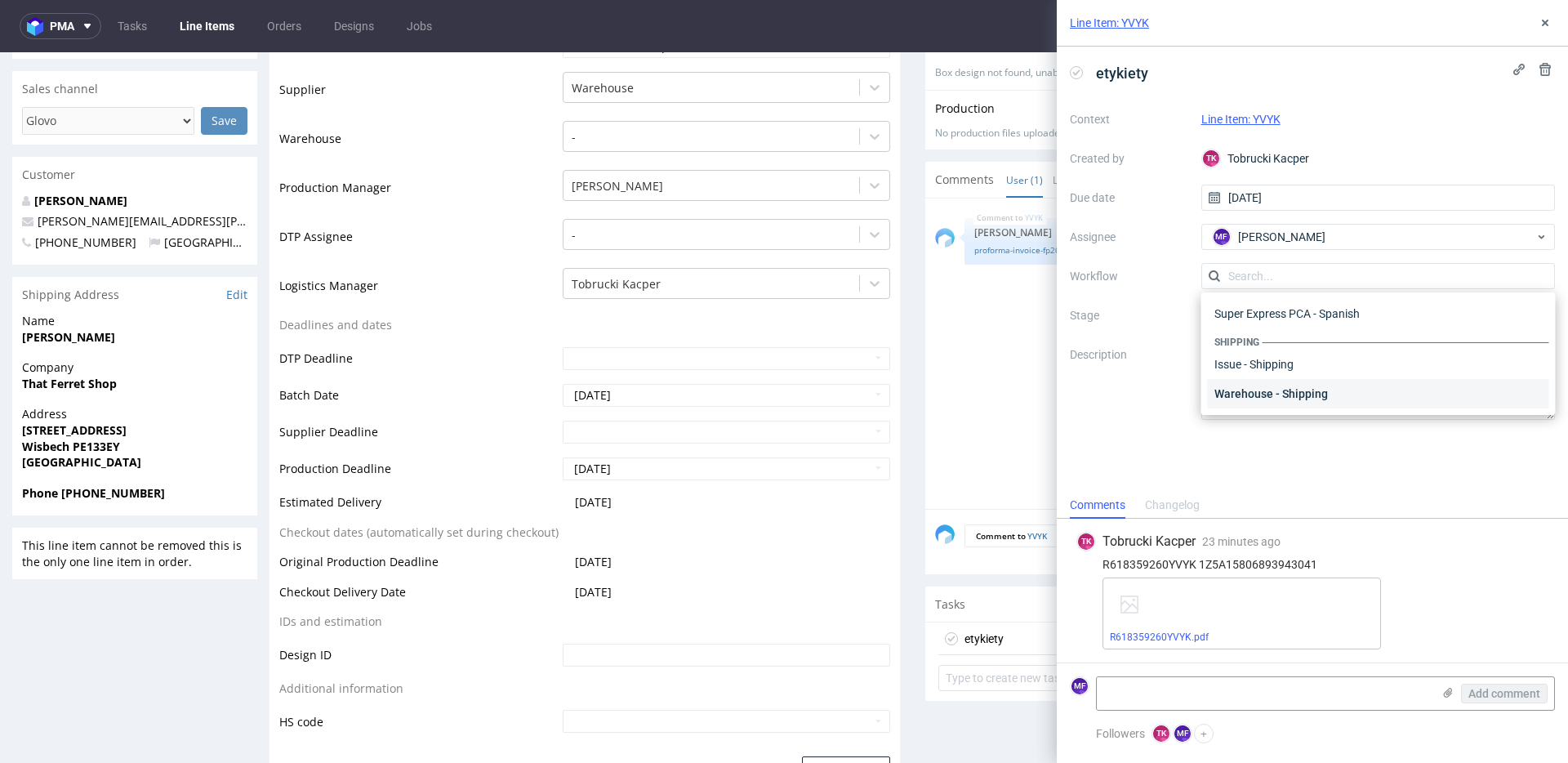
click at [1273, 401] on div "Warehouse - Shipping" at bounding box center [1379, 394] width 342 height 29
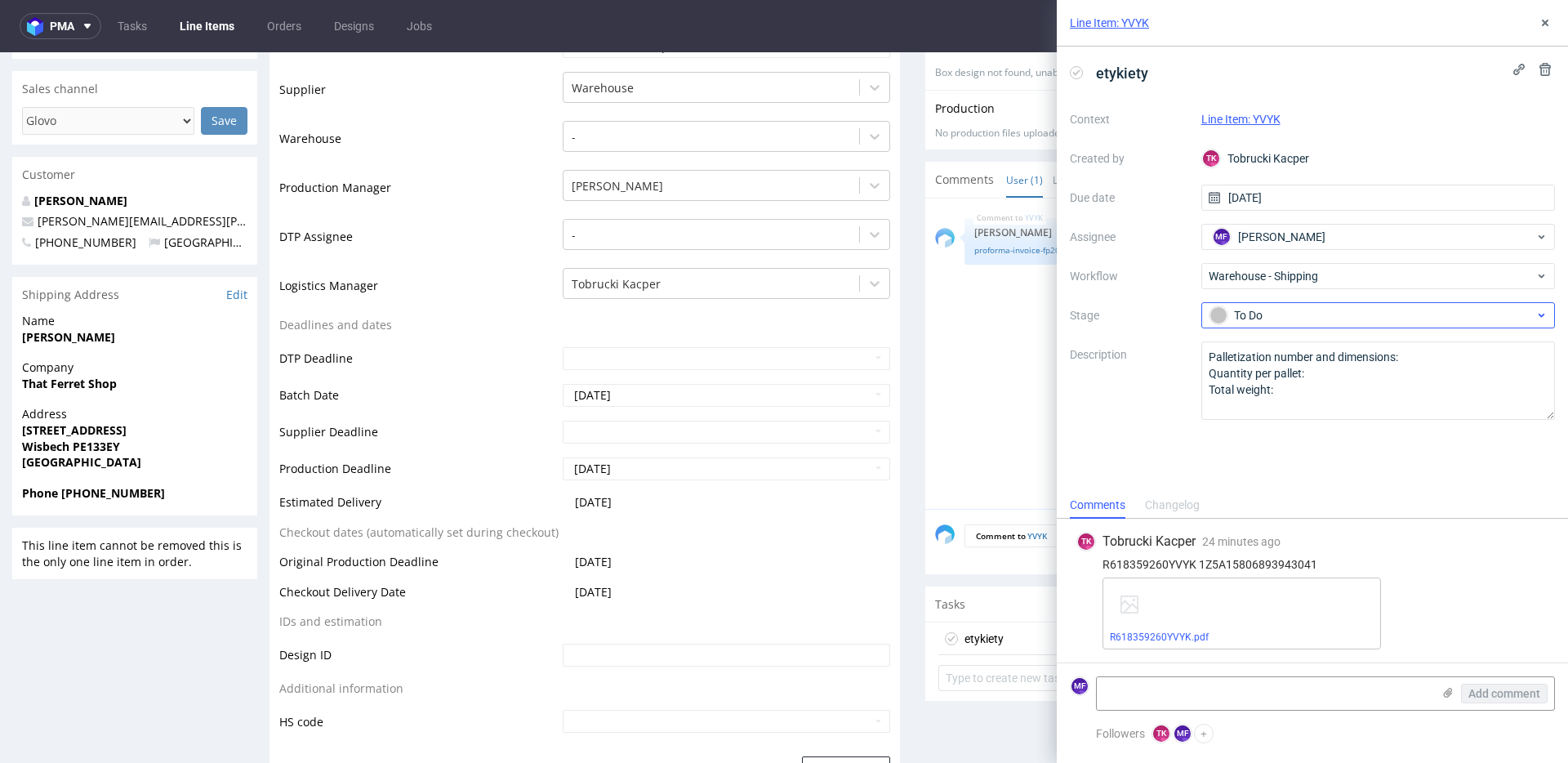
click at [1272, 327] on div "Context Line Item: YVYK Created by TK Tobrucki Kacper Due date 30/09/2025 Assig…" at bounding box center [1312, 262] width 485 height 313
click at [1272, 325] on div "To Do" at bounding box center [1379, 315] width 355 height 26
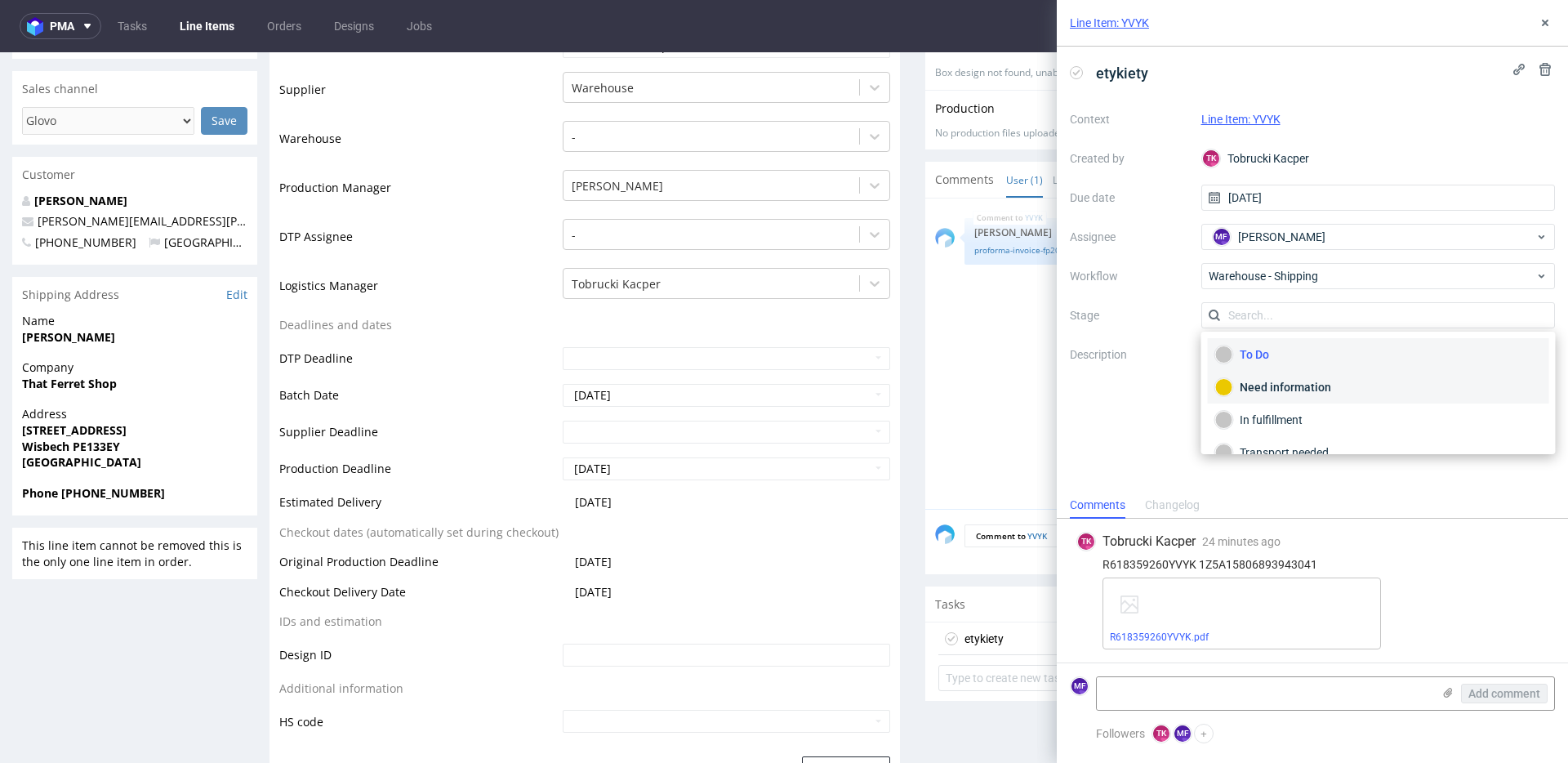
scroll to position [86, 0]
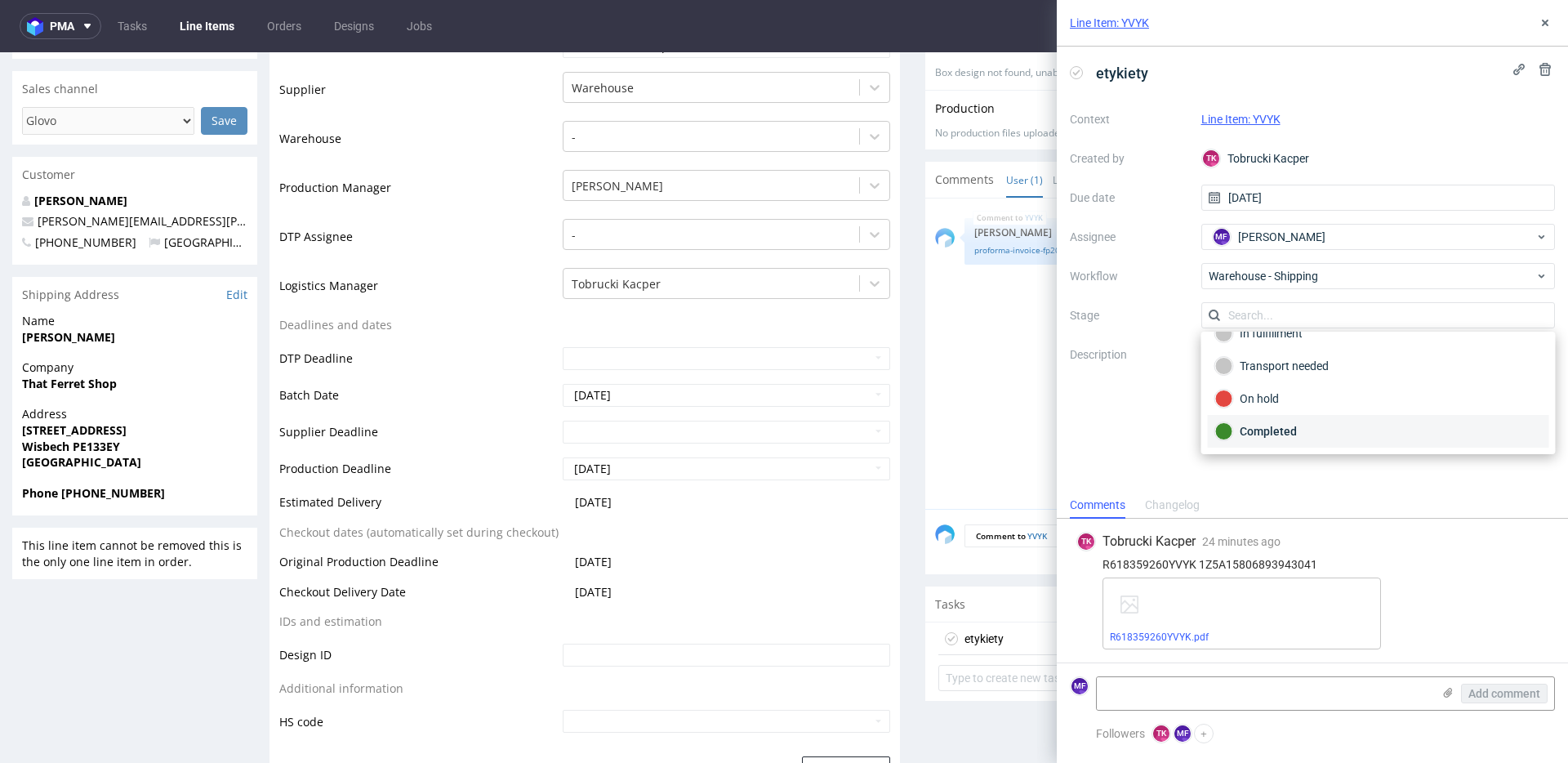
click at [1272, 429] on div "Completed" at bounding box center [1379, 431] width 327 height 18
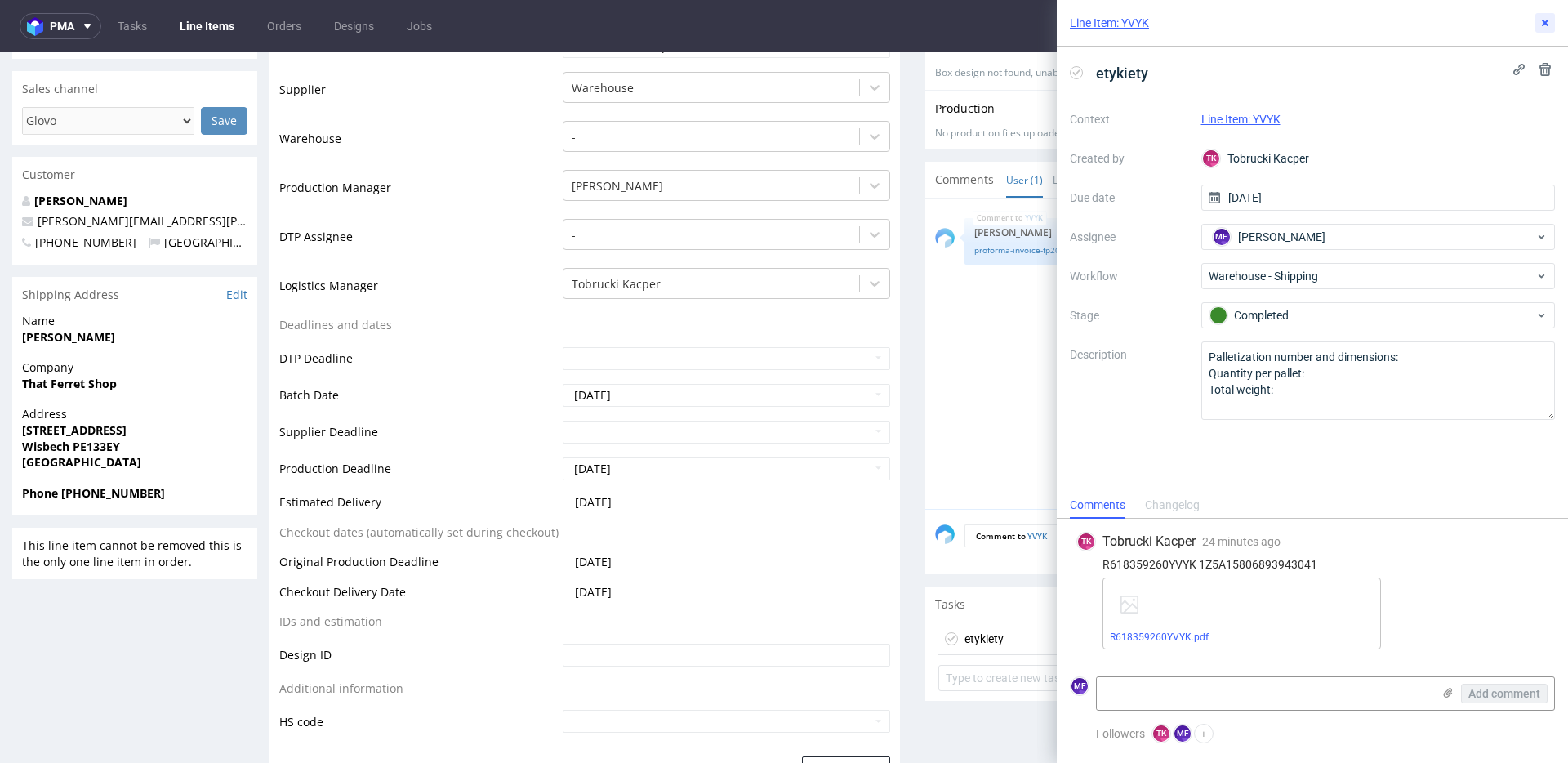
click at [1547, 29] on button at bounding box center [1545, 23] width 20 height 20
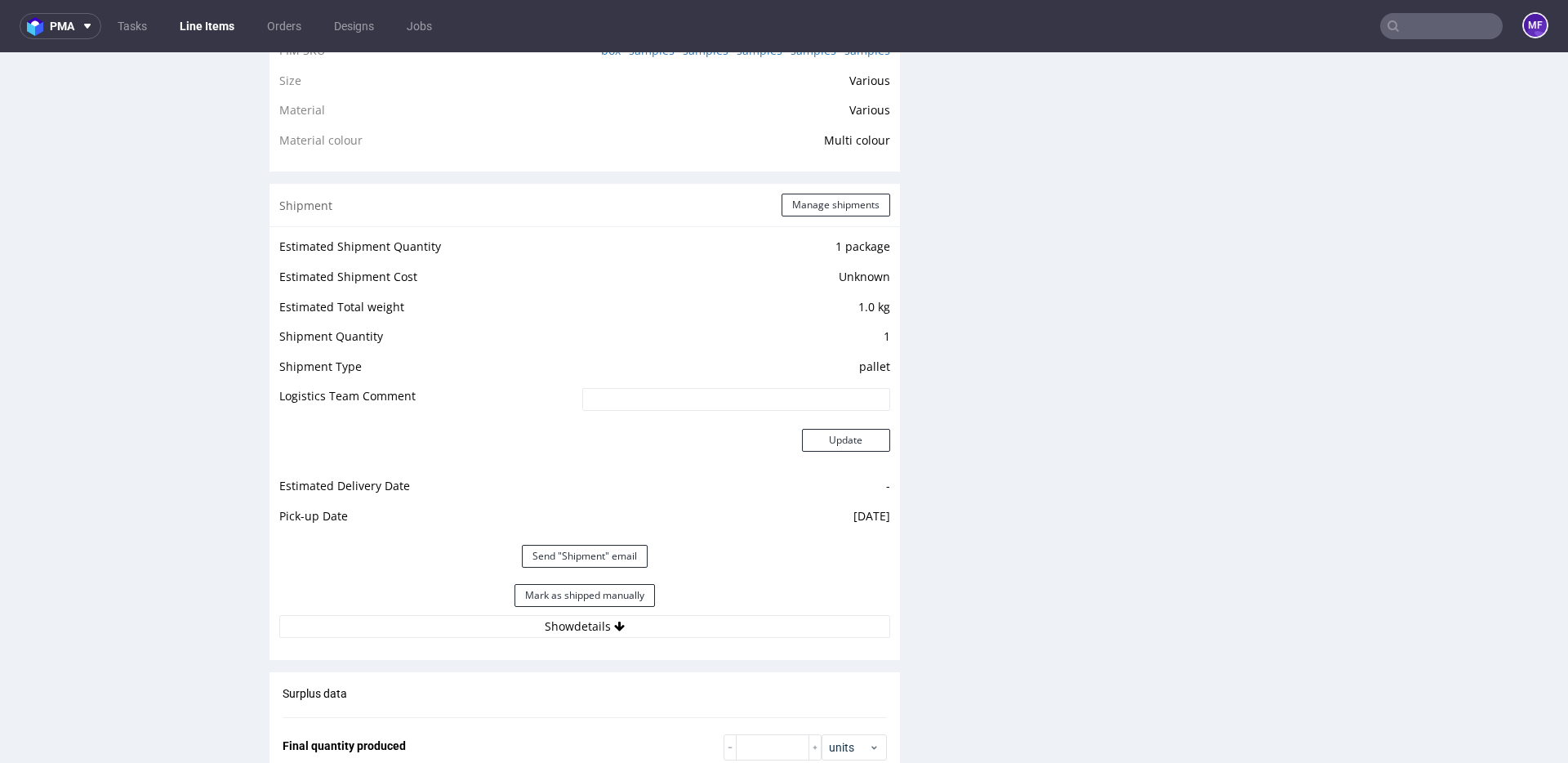
scroll to position [1307, 0]
click at [588, 620] on button "Show details" at bounding box center [585, 623] width 611 height 23
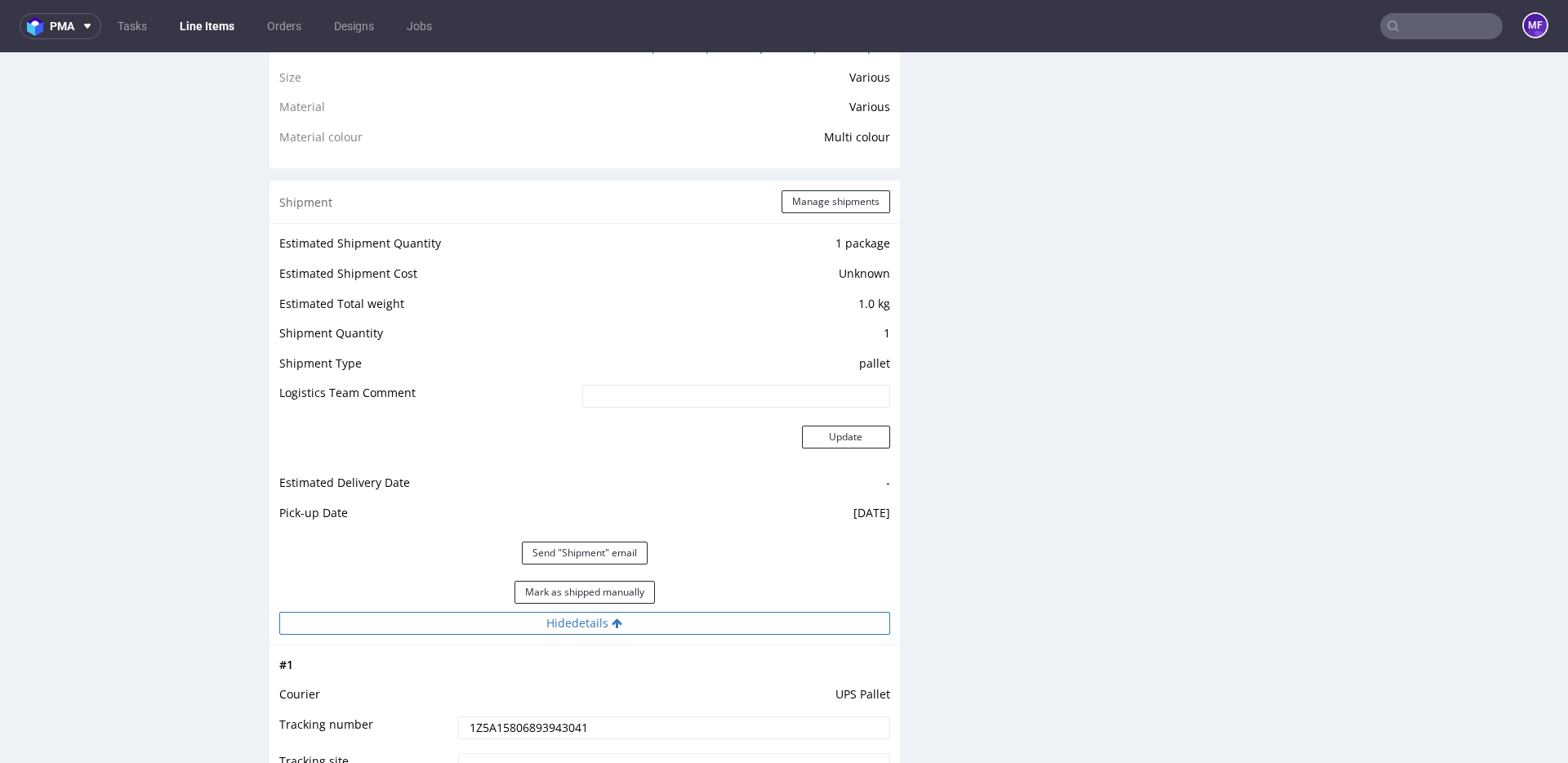
click at [588, 620] on button "Hide details" at bounding box center [585, 623] width 611 height 23
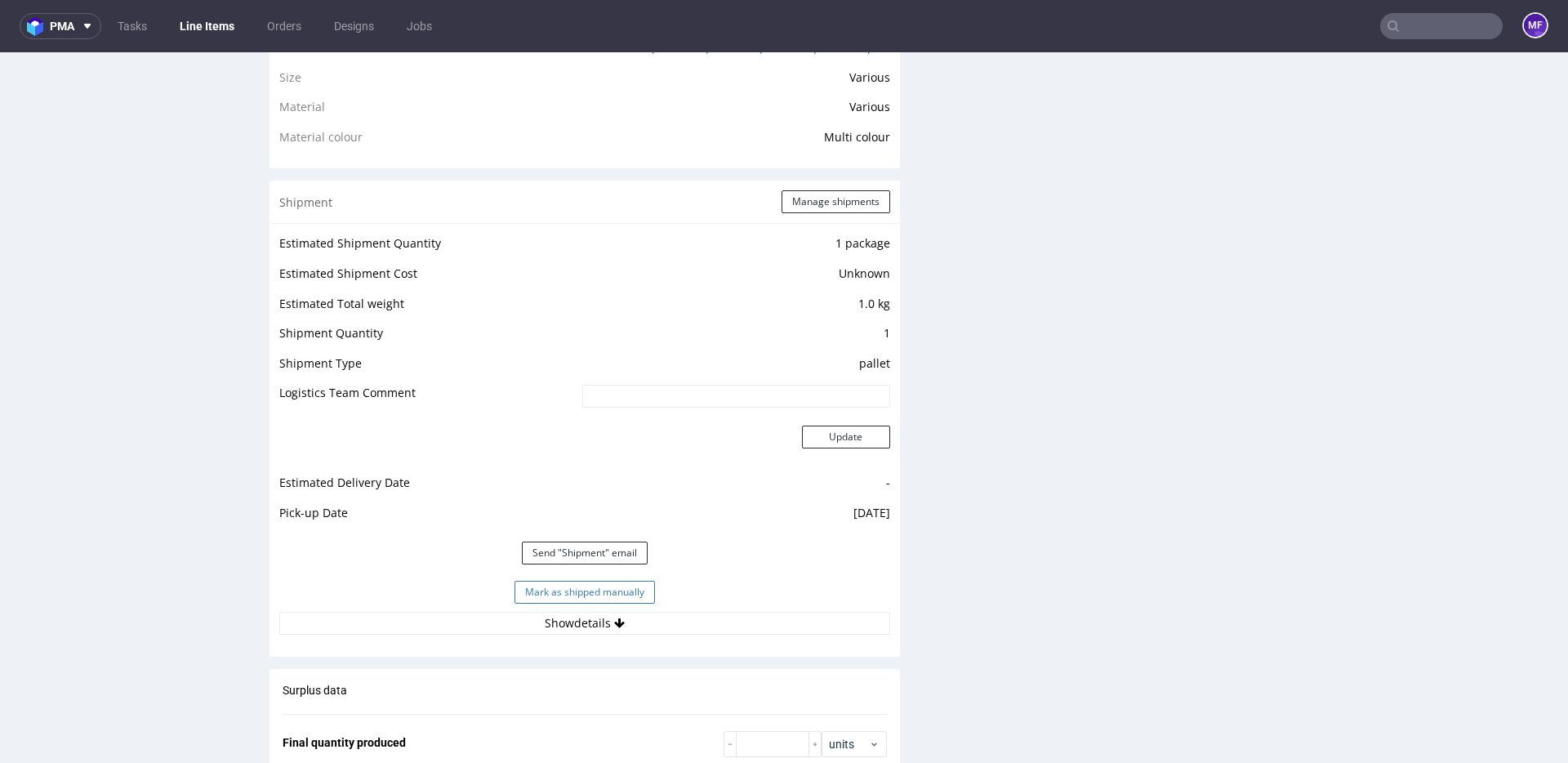
click at [590, 598] on button "Mark as shipped manually" at bounding box center [584, 592] width 140 height 23
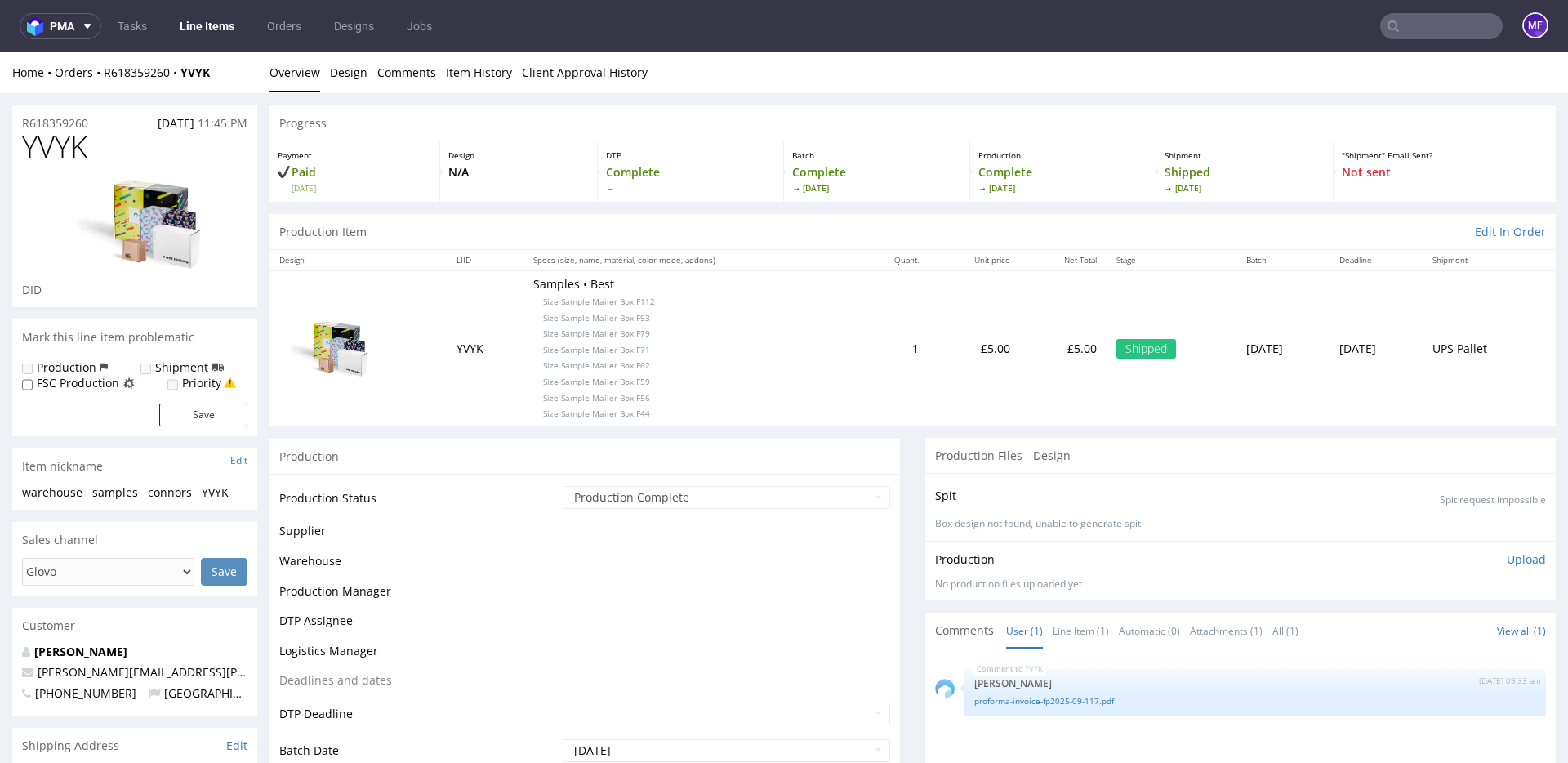
scroll to position [1165, 0]
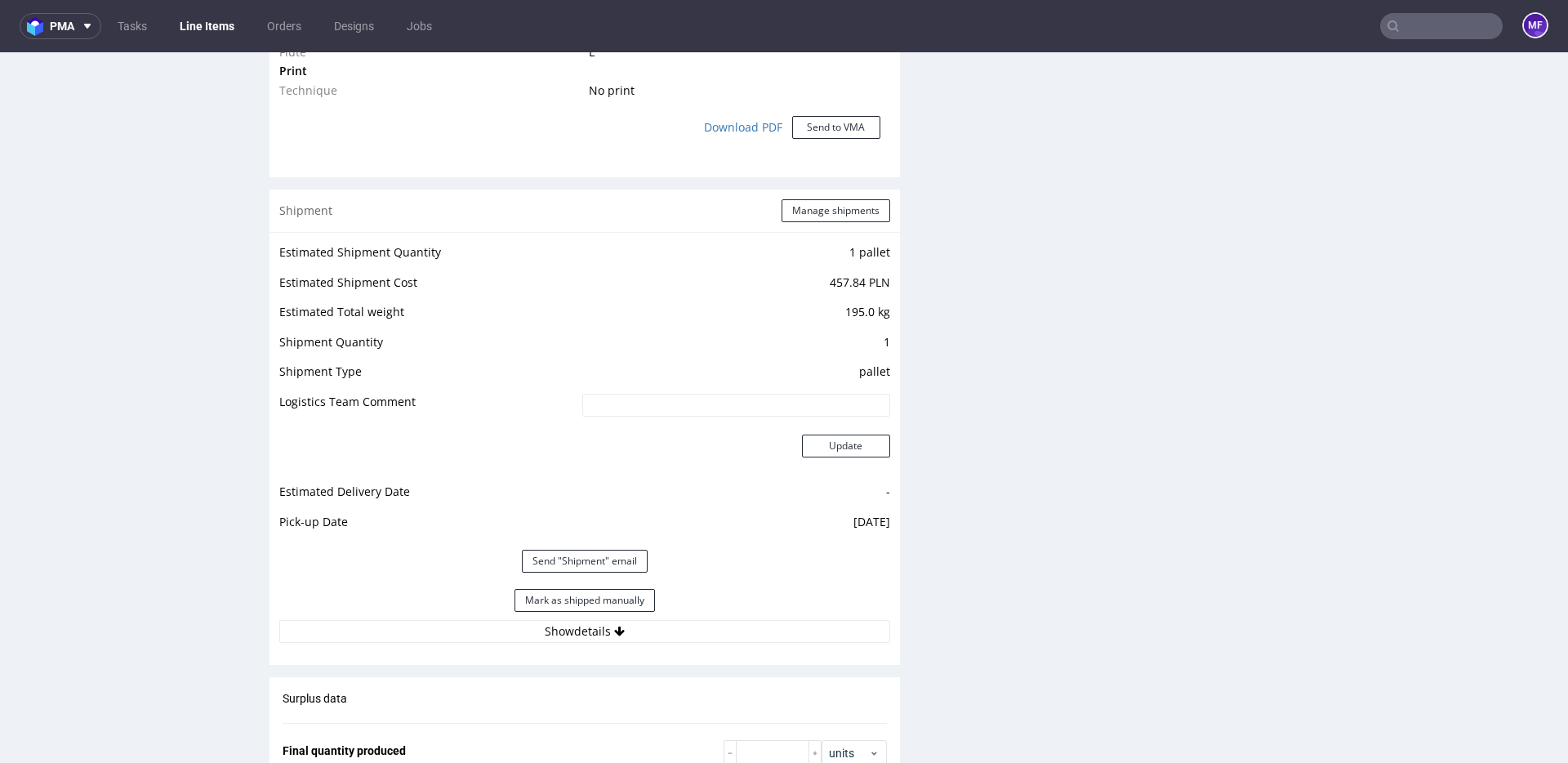
scroll to position [1447, 0]
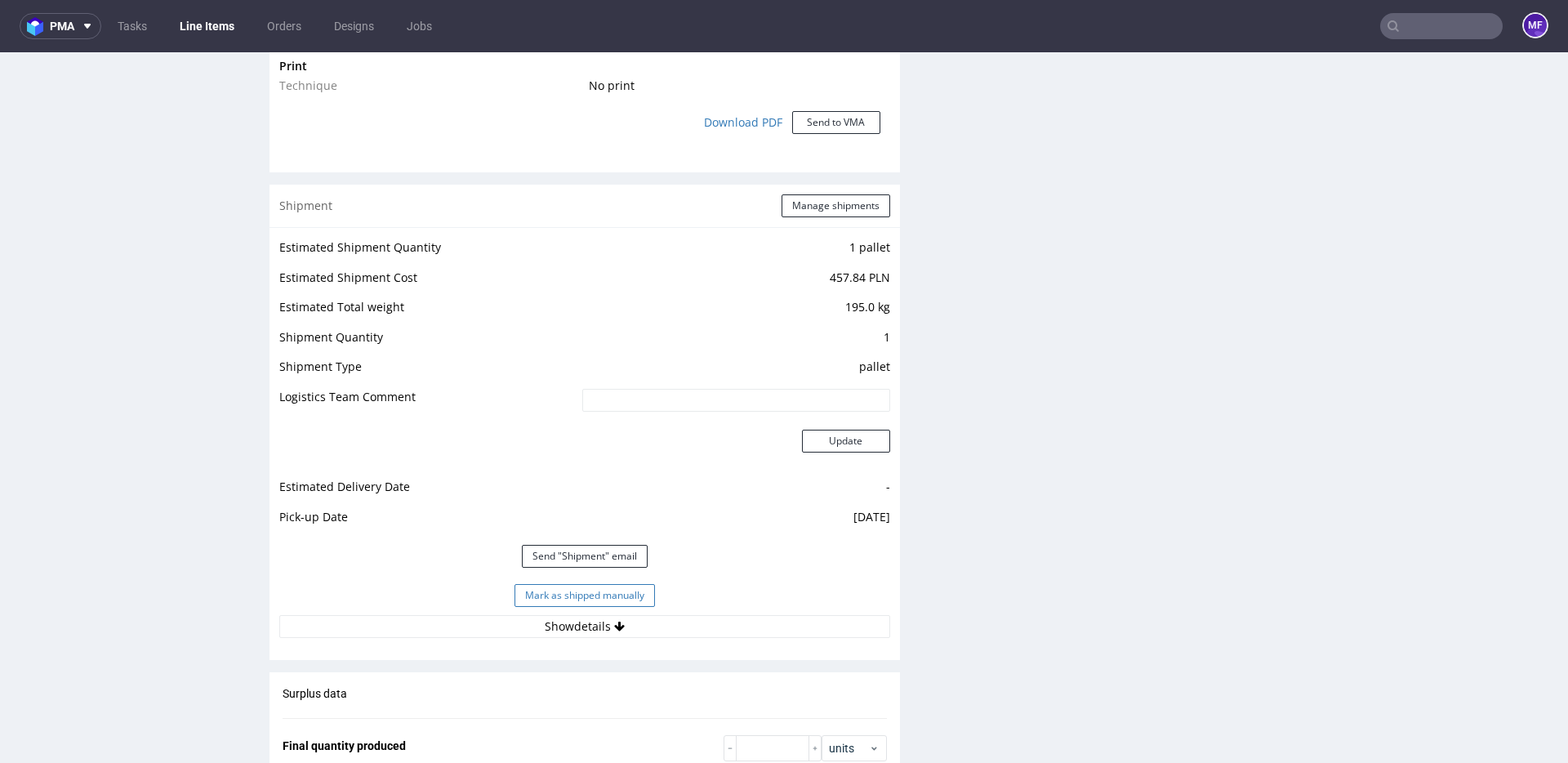
click at [622, 594] on button "Mark as shipped manually" at bounding box center [584, 595] width 140 height 23
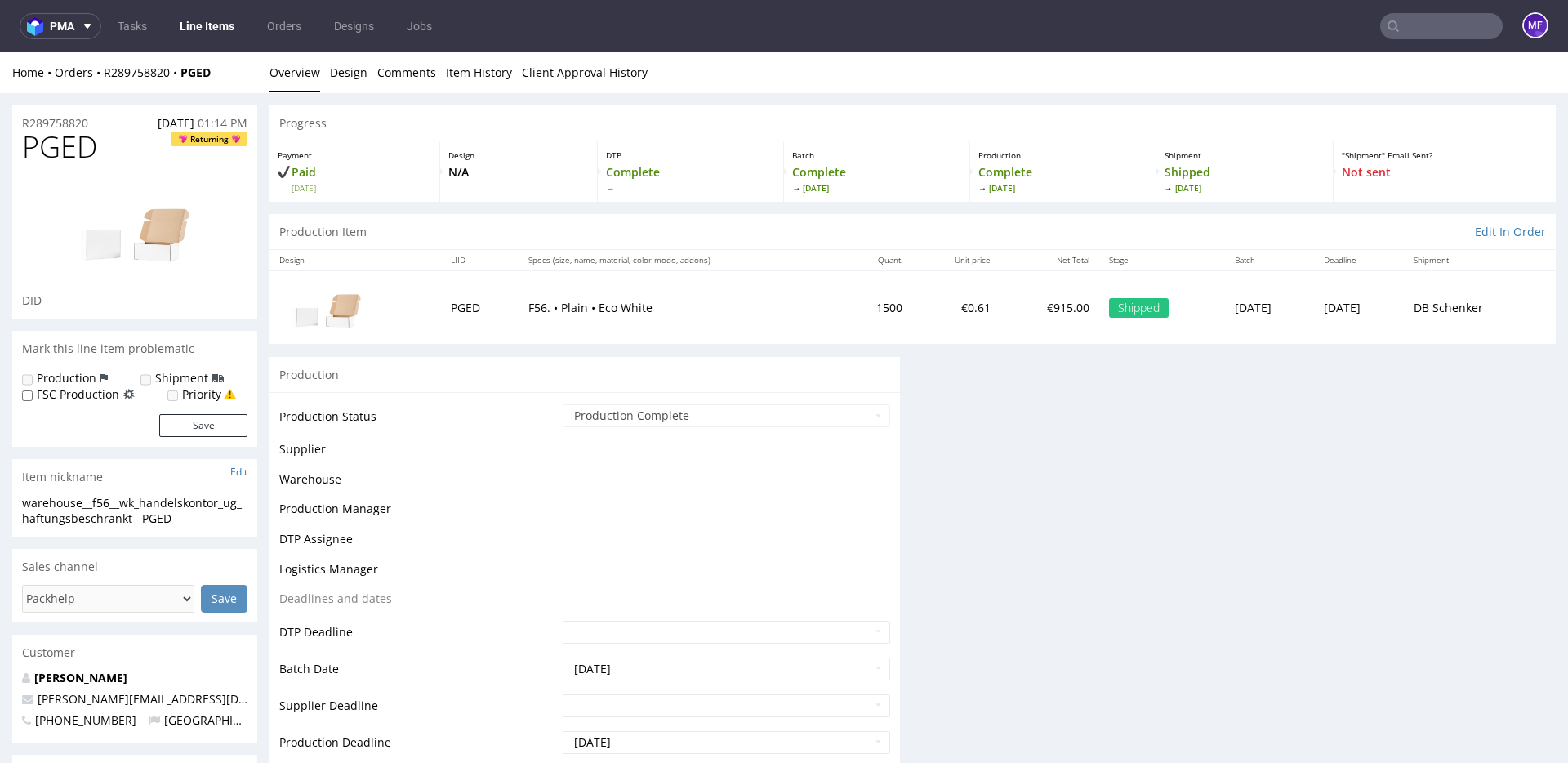
scroll to position [489, 0]
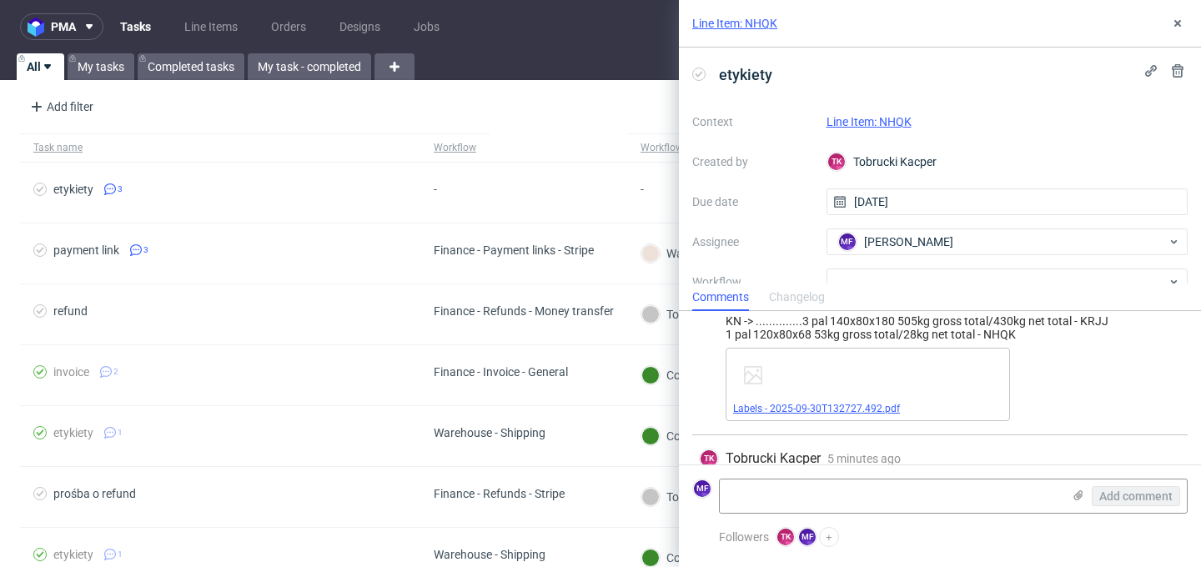
scroll to position [209, 0]
click at [833, 410] on link "Labels - 2025-09-30T132727.492.pdf" at bounding box center [816, 411] width 167 height 12
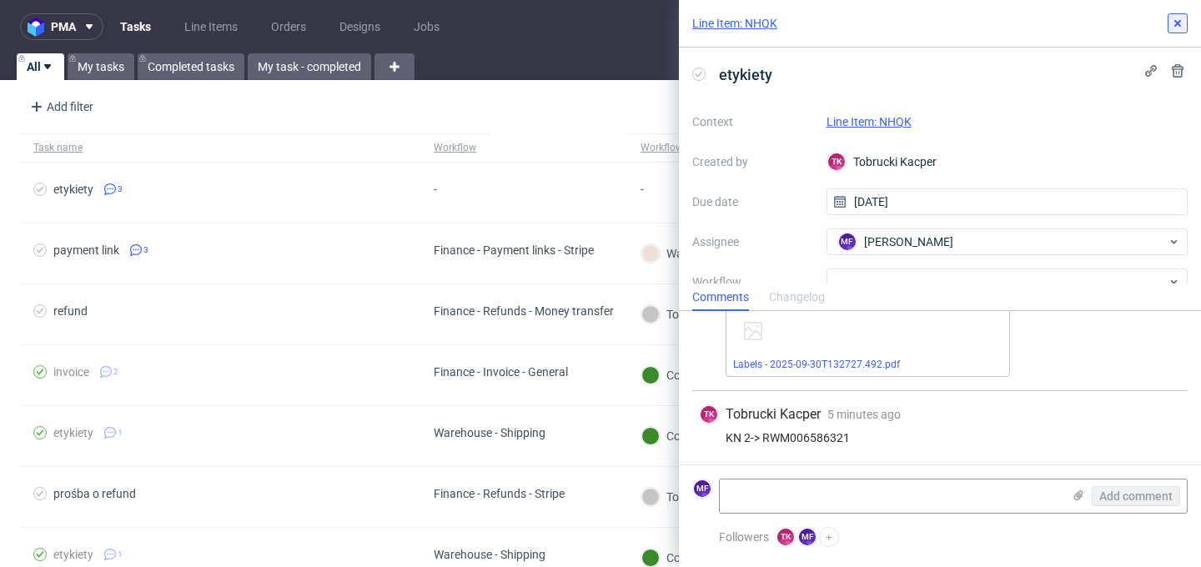
click at [1174, 25] on icon at bounding box center [1177, 23] width 13 height 13
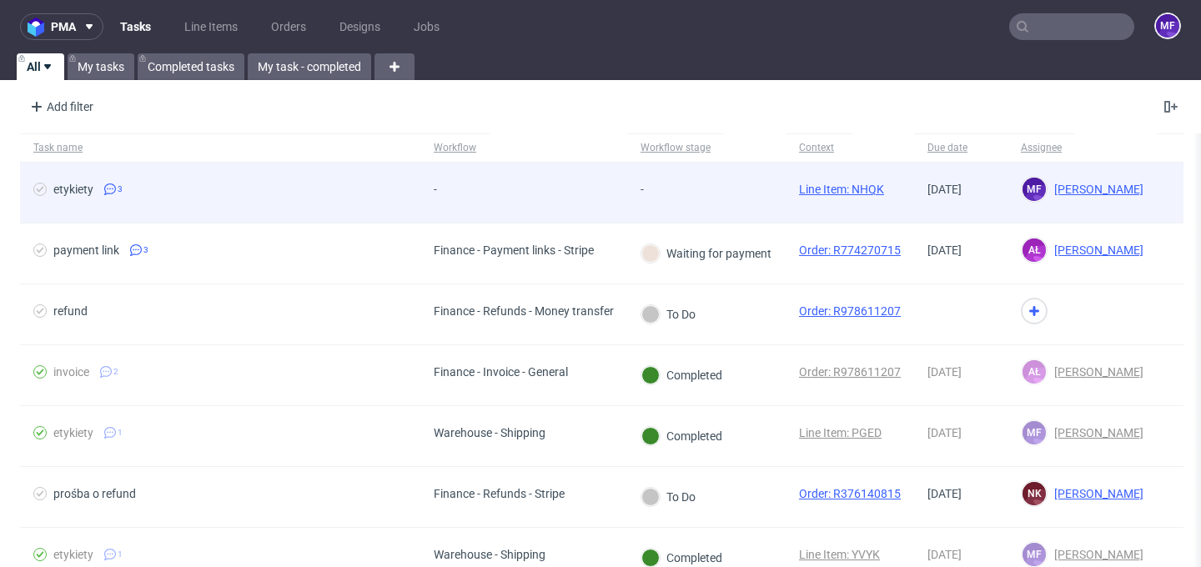
click at [364, 197] on span "etykiety 3" at bounding box center [220, 193] width 374 height 20
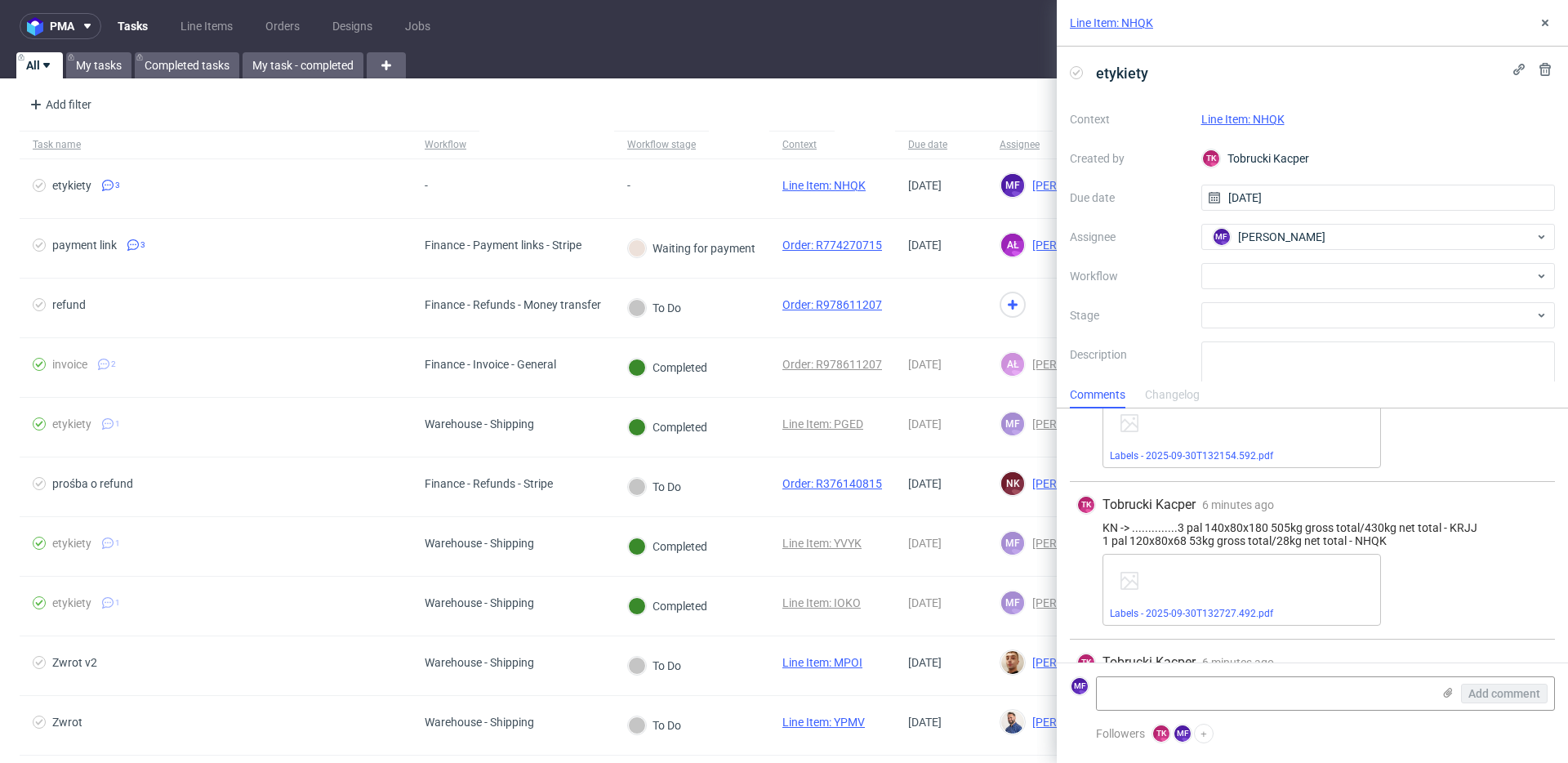
scroll to position [146, 0]
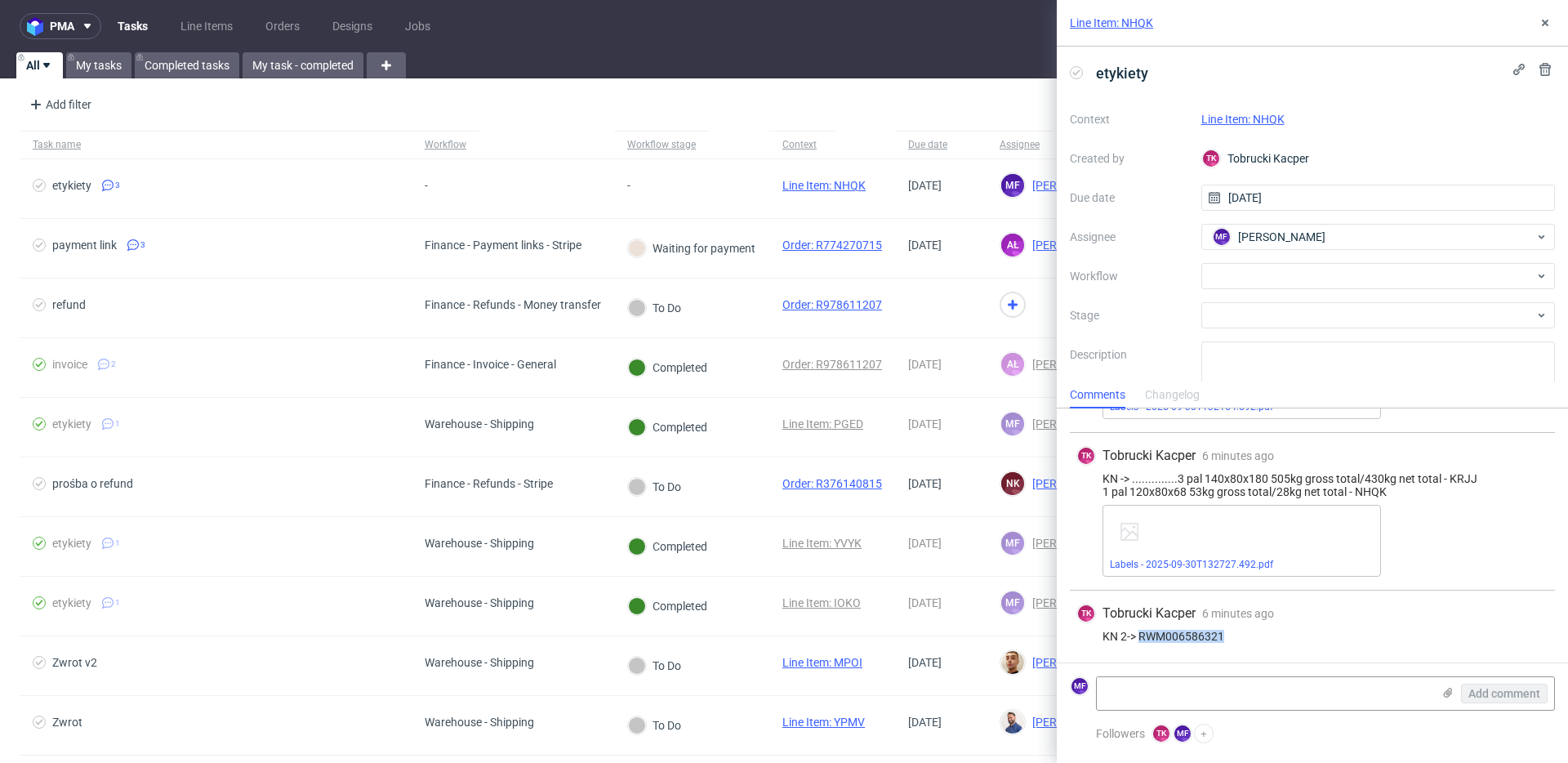
drag, startPoint x: 1223, startPoint y: 641, endPoint x: 1140, endPoint y: 639, distance: 83.0
click at [1140, 554] on div "KN 2-> RWM006586321" at bounding box center [1312, 636] width 472 height 13
copy div "RWM006586321"
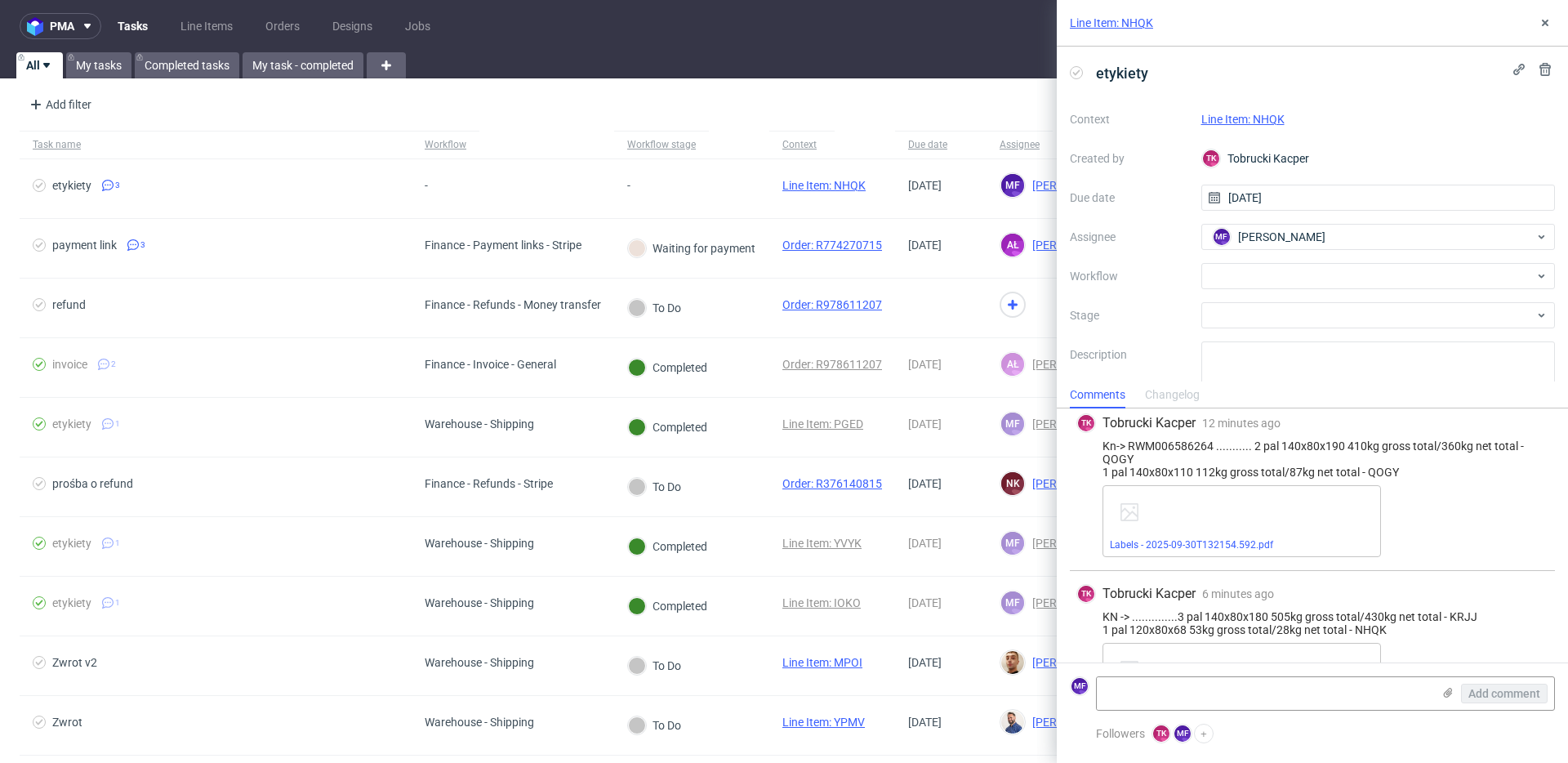
scroll to position [0, 0]
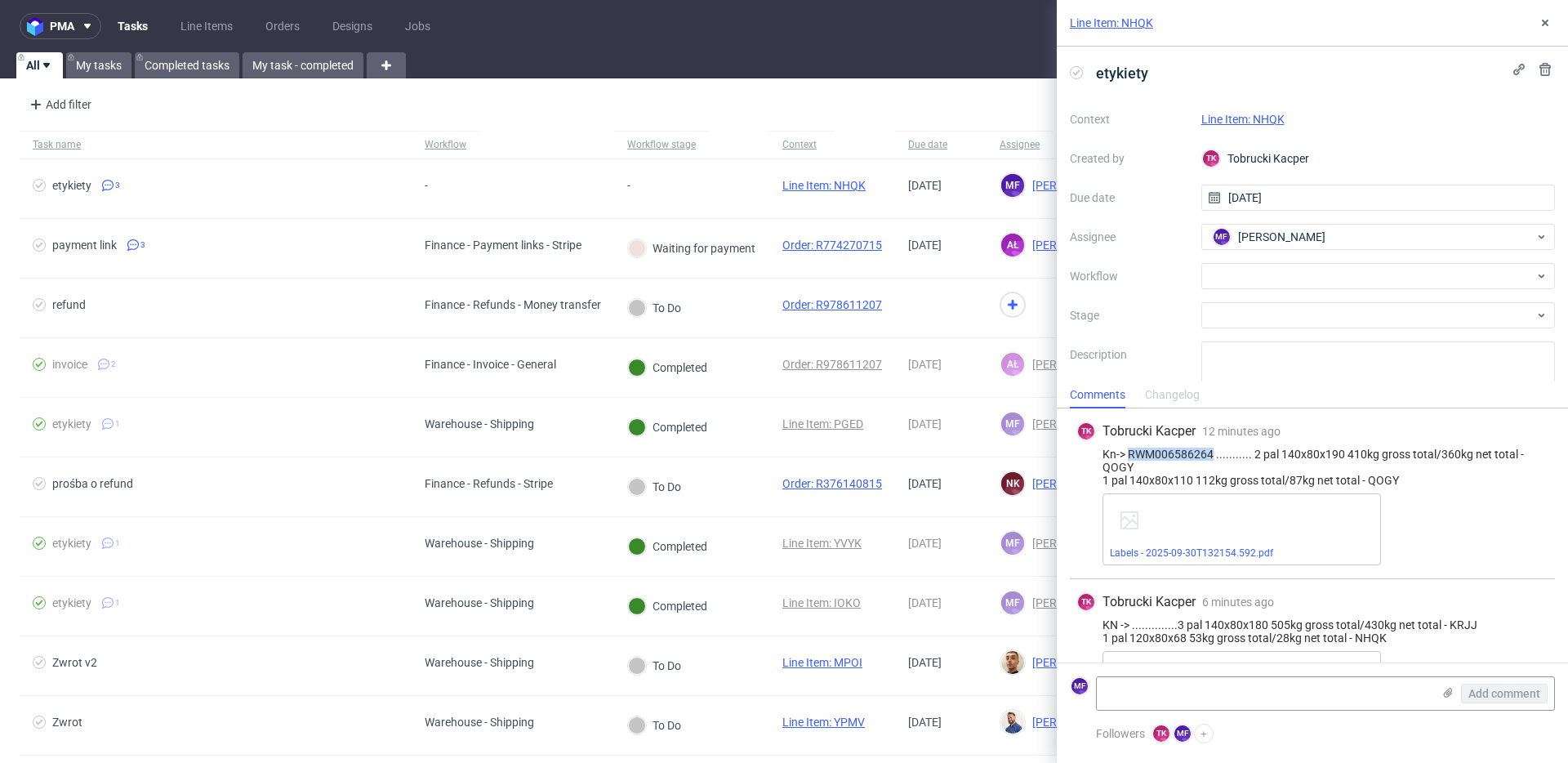
drag, startPoint x: 1213, startPoint y: 454, endPoint x: 1126, endPoint y: 455, distance: 87.0
click at [1126, 455] on div "Kn-> RWM006586264 ........... 2 pal 140x80x190 410kg gross total/360kg net tota…" at bounding box center [1312, 467] width 472 height 39
copy div "RWM006586264"
click at [1175, 276] on div at bounding box center [1379, 276] width 355 height 26
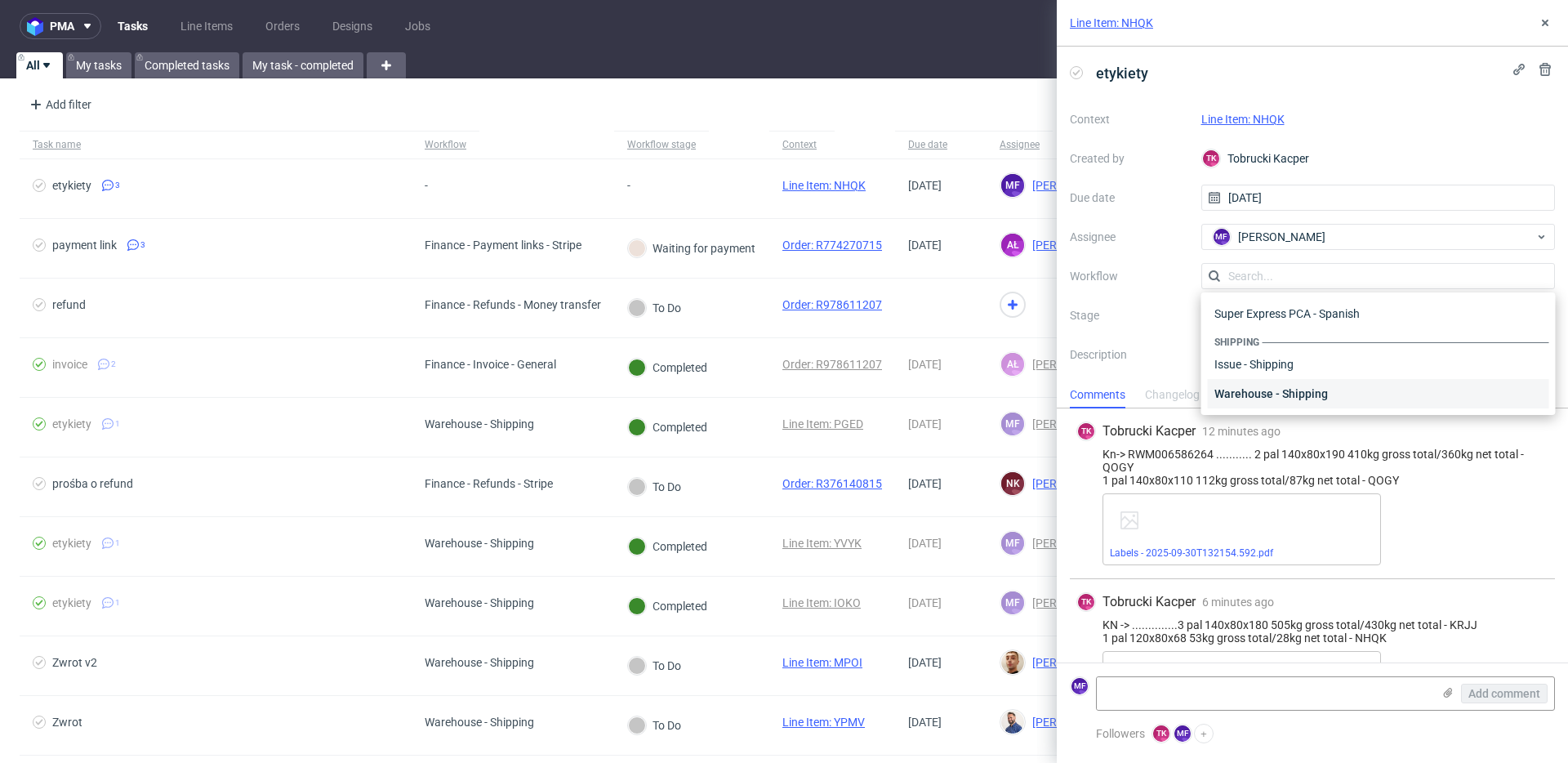
click at [1175, 385] on div "Warehouse - Shipping" at bounding box center [1379, 394] width 342 height 29
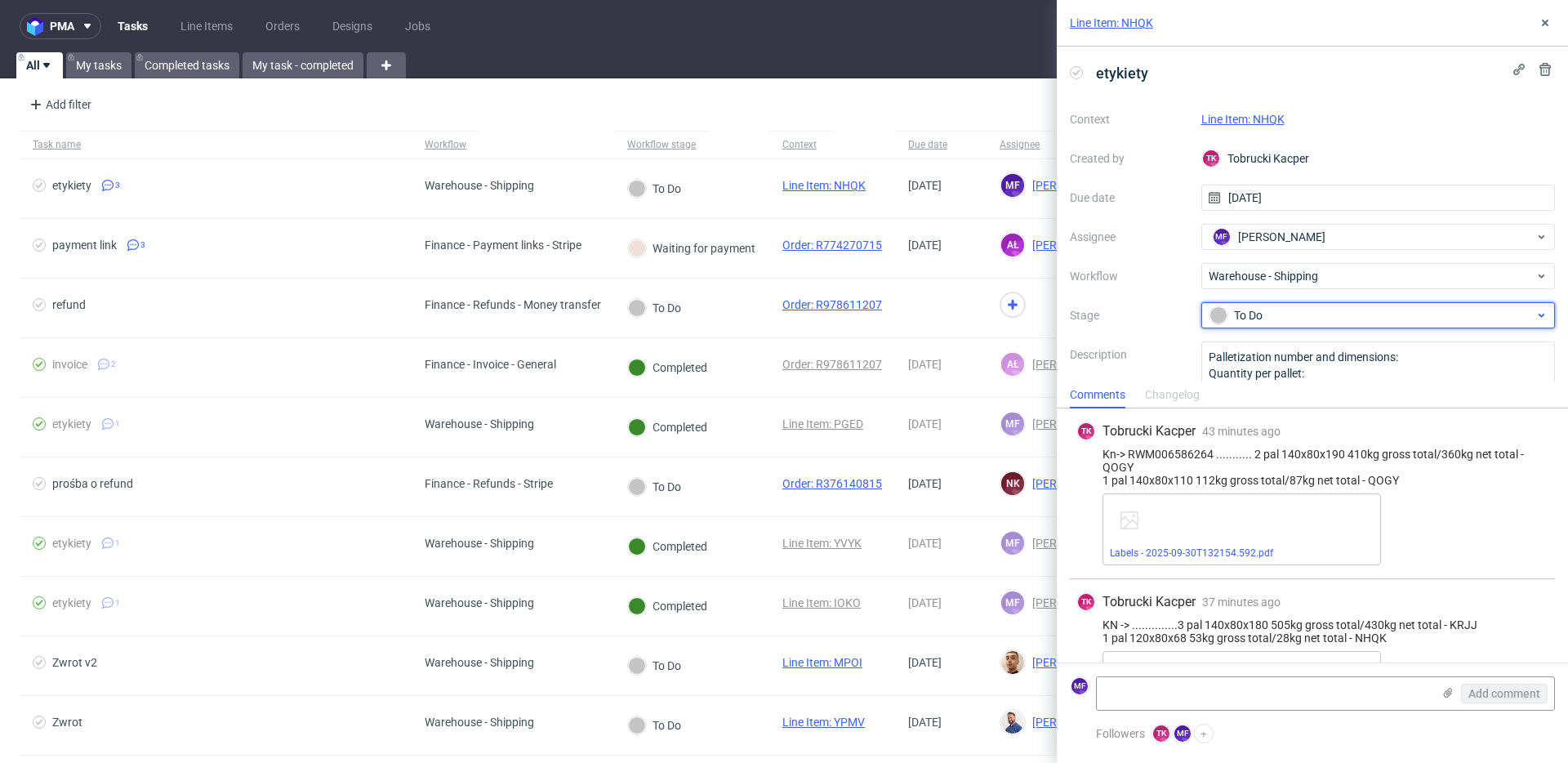
click at [1175, 312] on div "To Do" at bounding box center [1372, 315] width 325 height 18
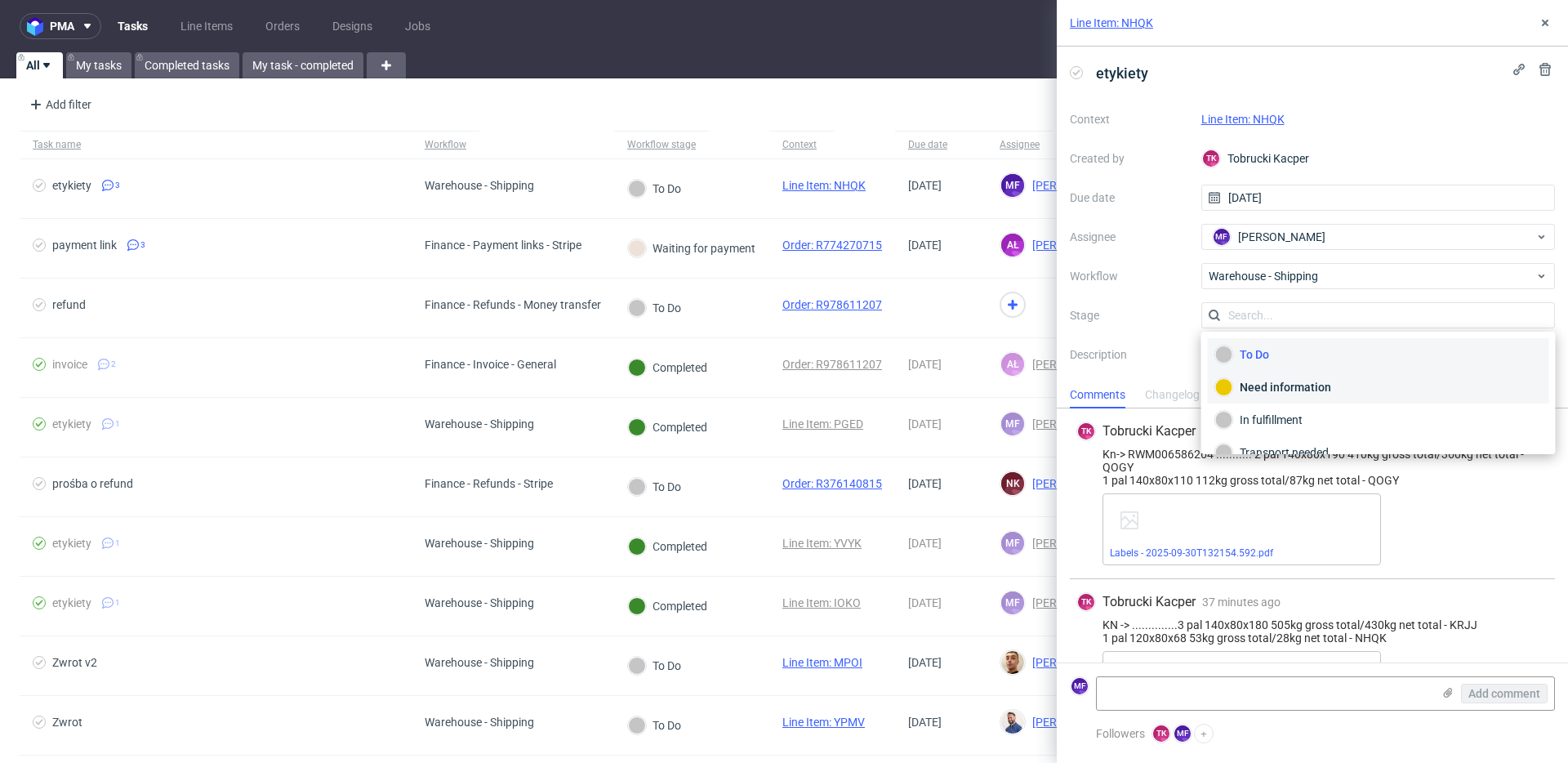
scroll to position [86, 0]
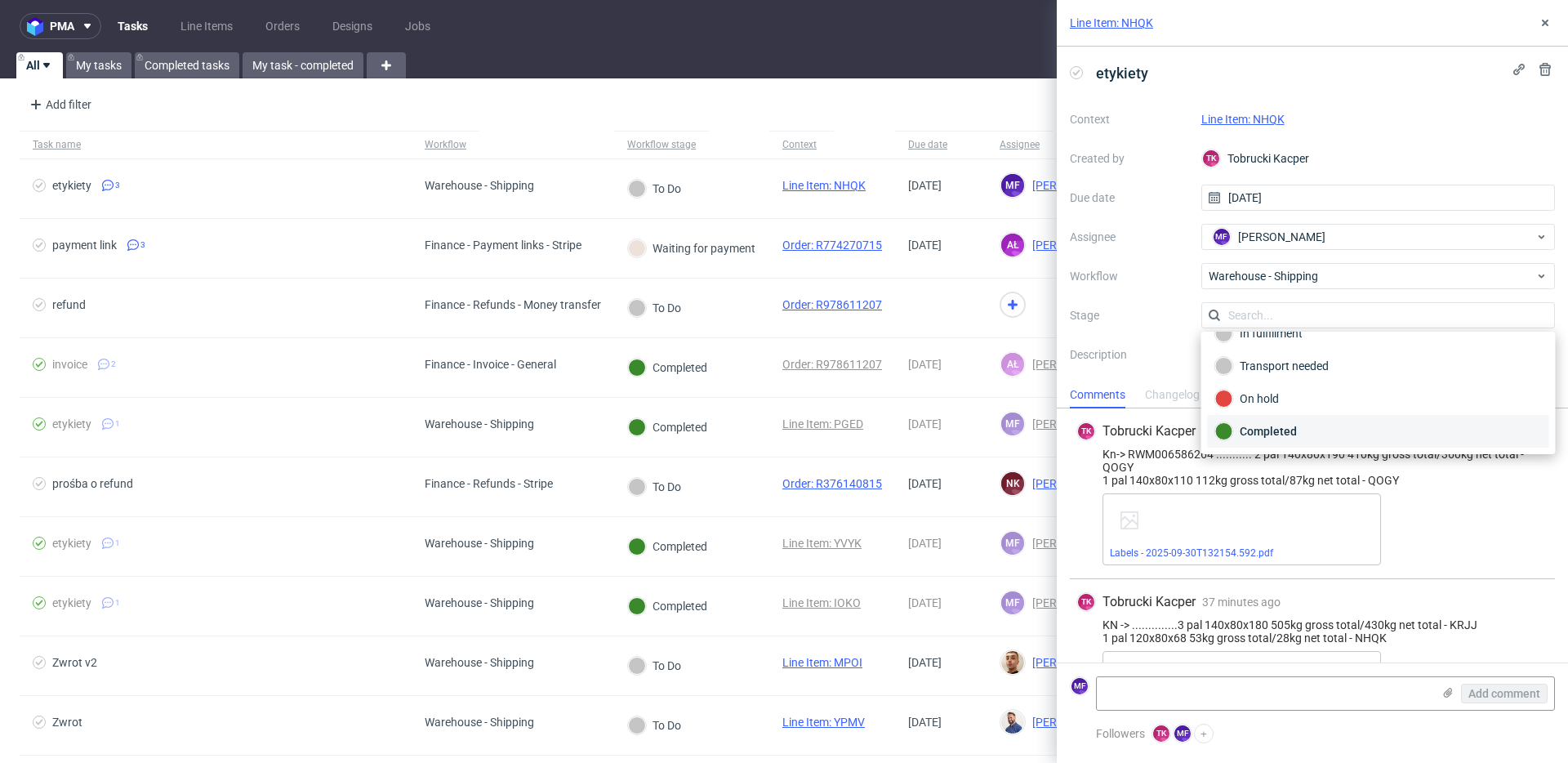
click at [1175, 431] on div "Completed" at bounding box center [1379, 431] width 327 height 18
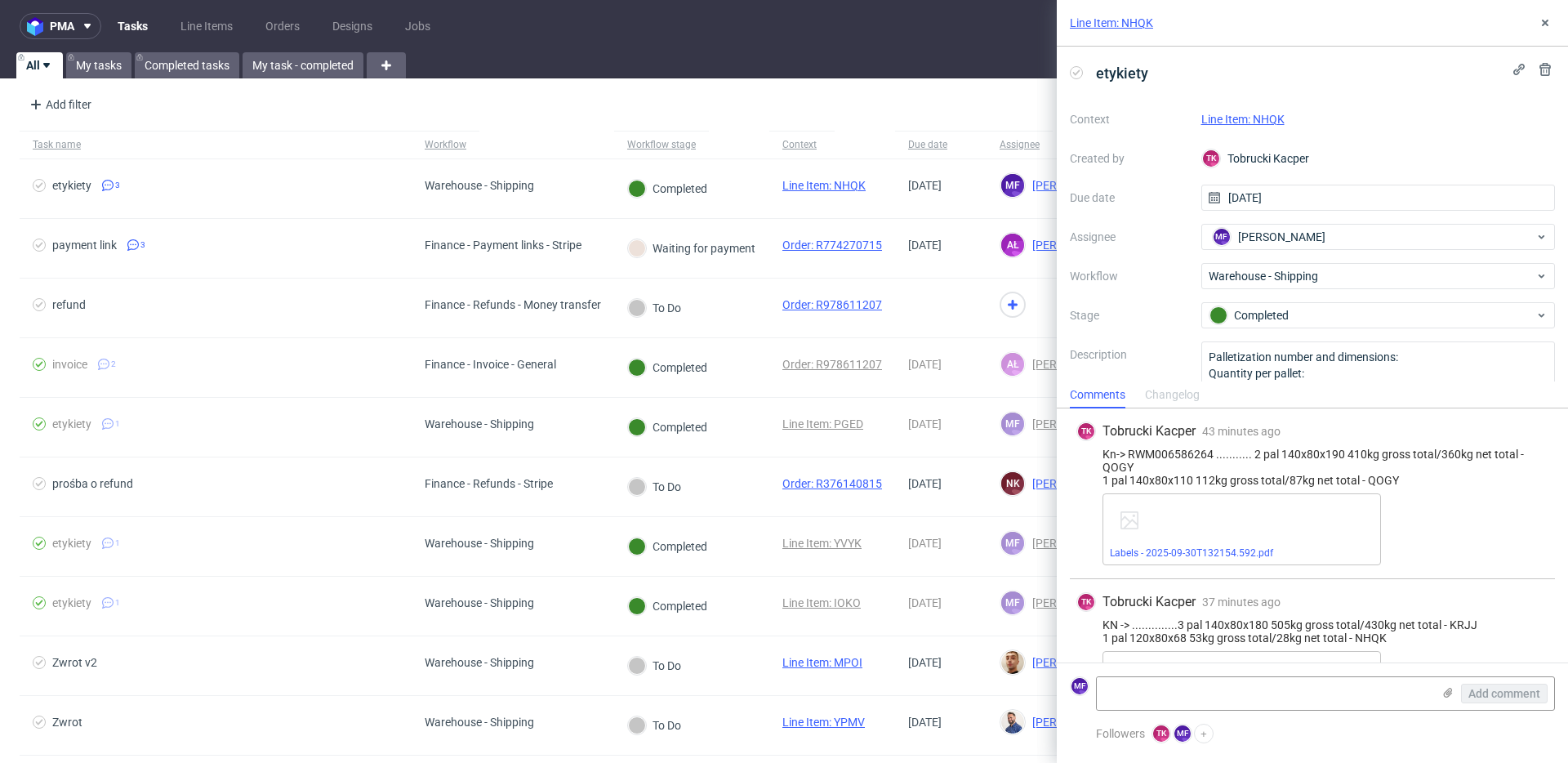
click at [1175, 120] on link "Line Item: NHQK" at bounding box center [1243, 119] width 83 height 13
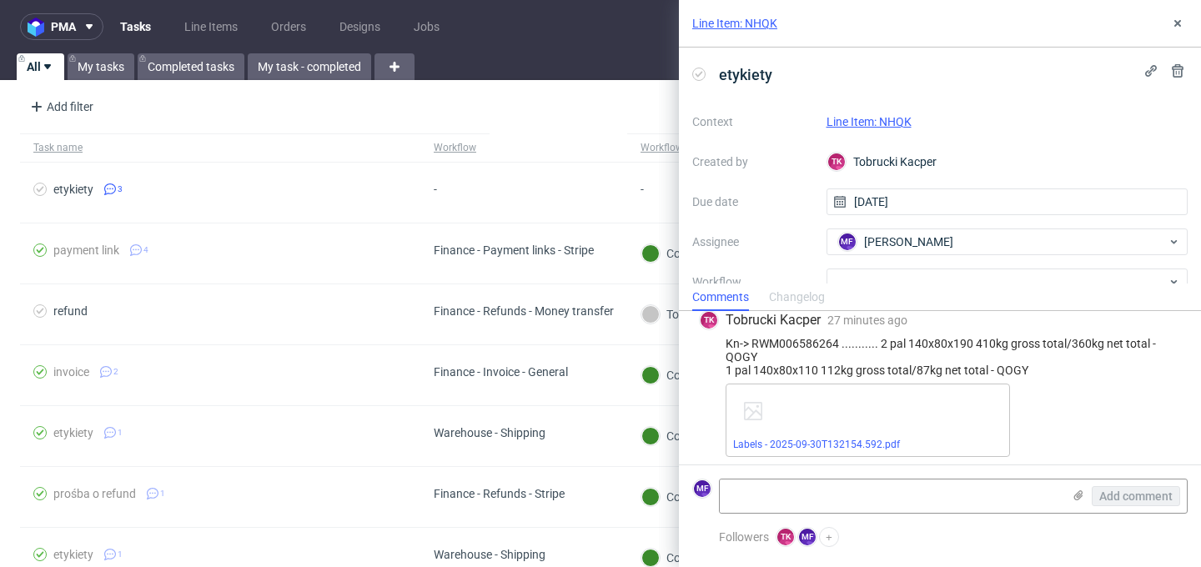
scroll to position [17, 0]
click at [840, 443] on link "Labels - 2025-09-30T132154.592.pdf" at bounding box center [816, 442] width 167 height 12
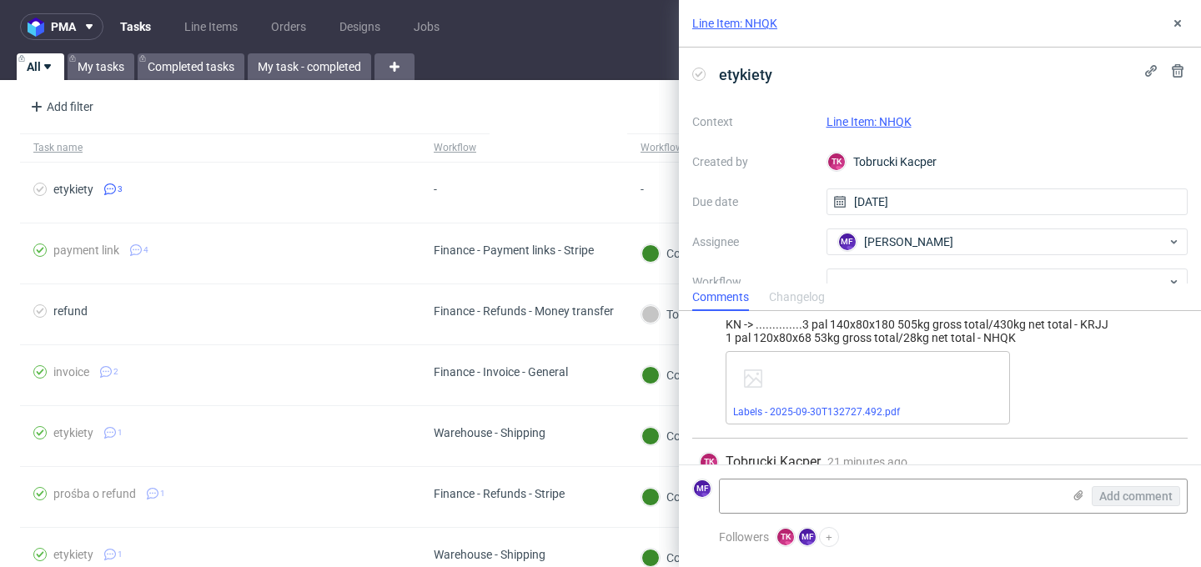
scroll to position [214, 0]
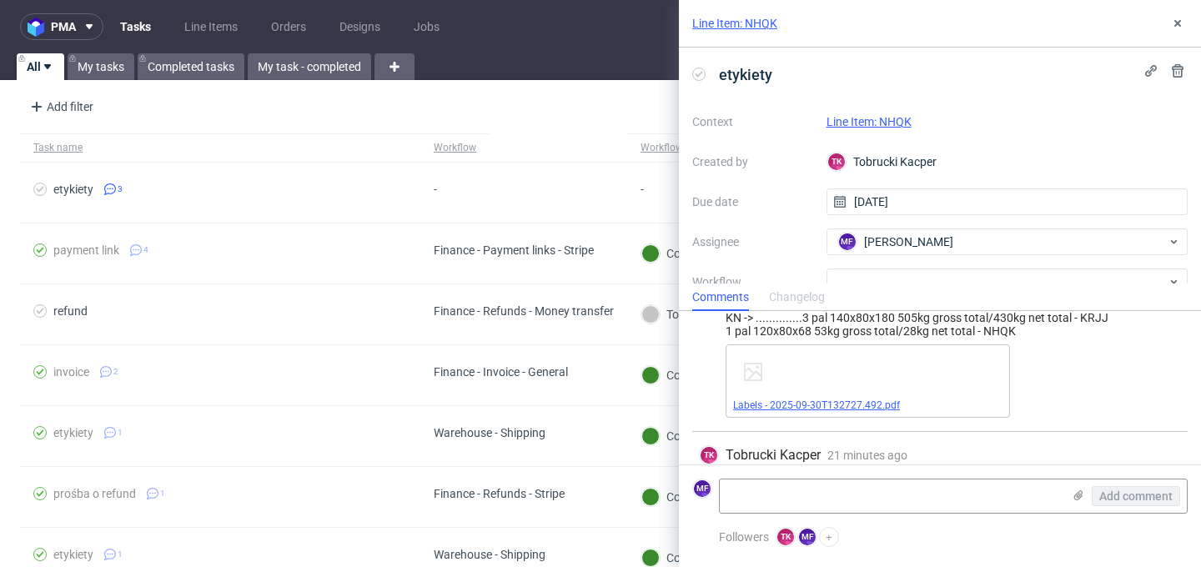
click at [803, 410] on link "Labels - 2025-09-30T132727.492.pdf" at bounding box center [816, 406] width 167 height 12
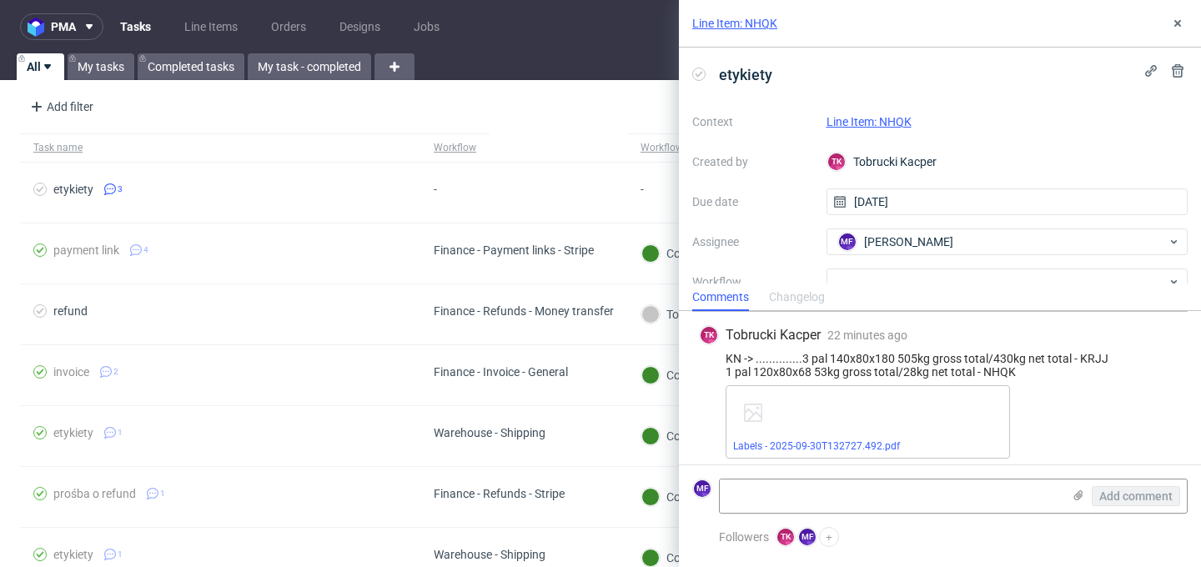
scroll to position [159, 0]
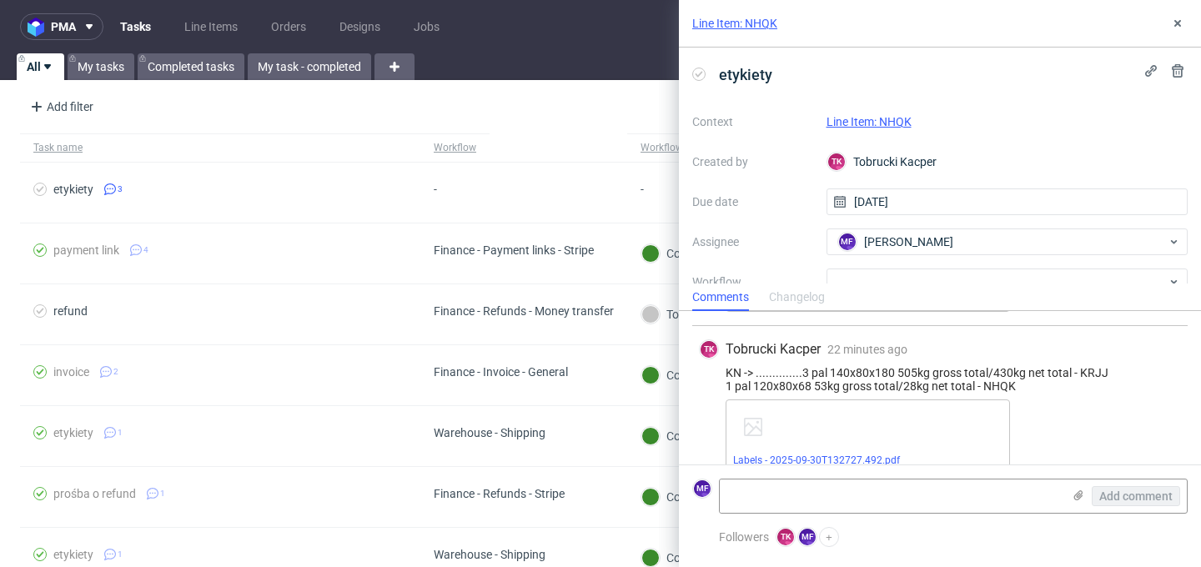
click at [816, 460] on link "Labels - 2025-09-30T132727.492.pdf" at bounding box center [816, 461] width 167 height 12
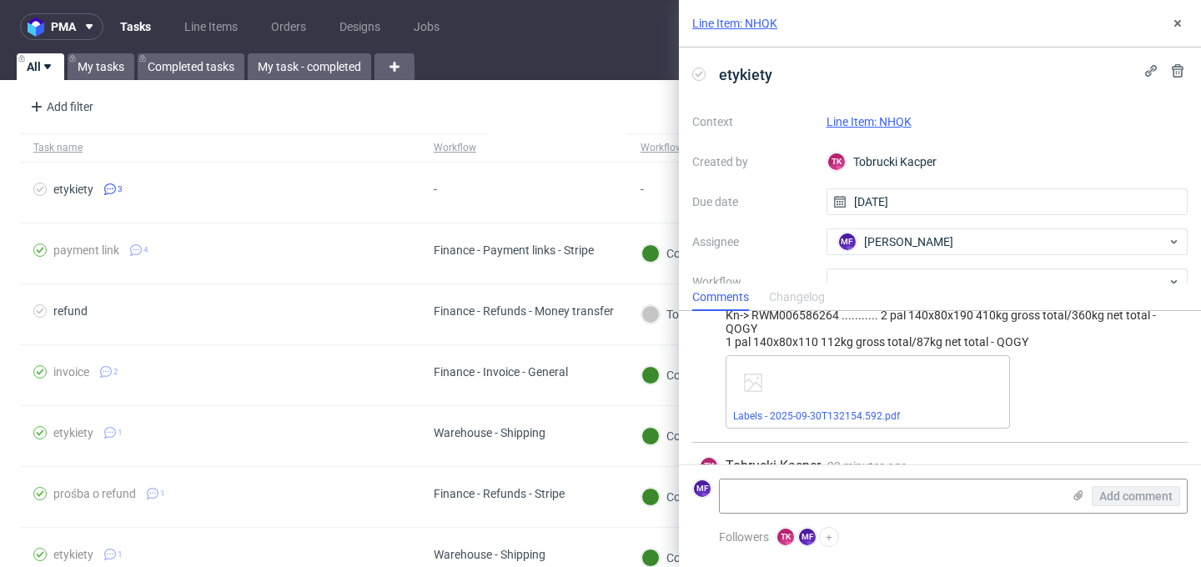
scroll to position [0, 0]
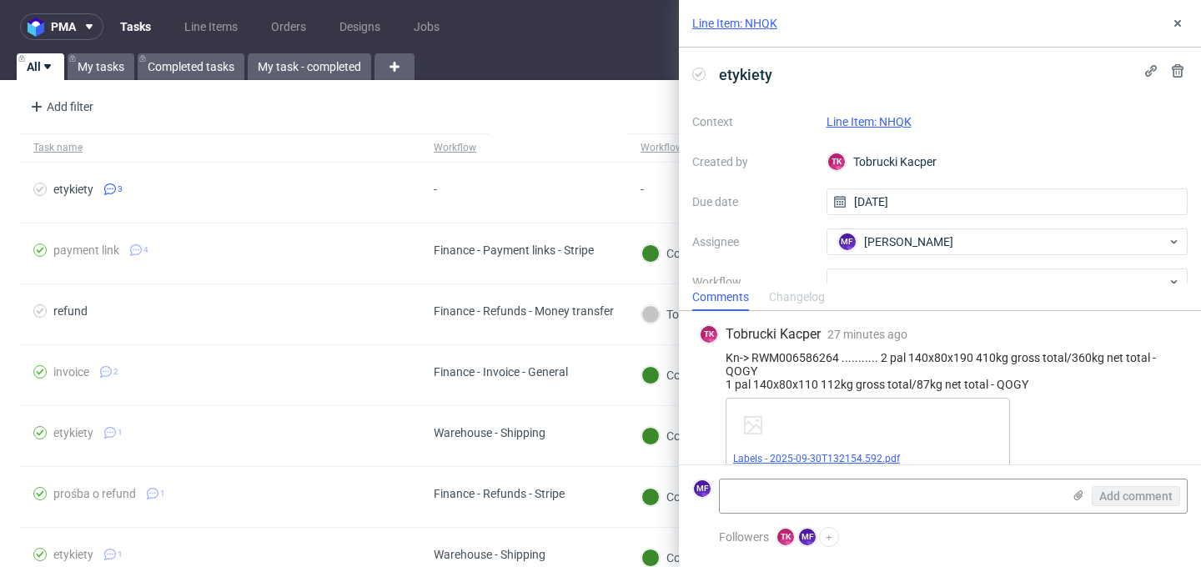
click at [819, 455] on link "Labels - 2025-09-30T132154.592.pdf" at bounding box center [816, 459] width 167 height 12
click at [815, 374] on div "Kn-> RWM006586264 ........... 2 pal 140x80x190 410kg gross total/360kg net tota…" at bounding box center [940, 371] width 482 height 40
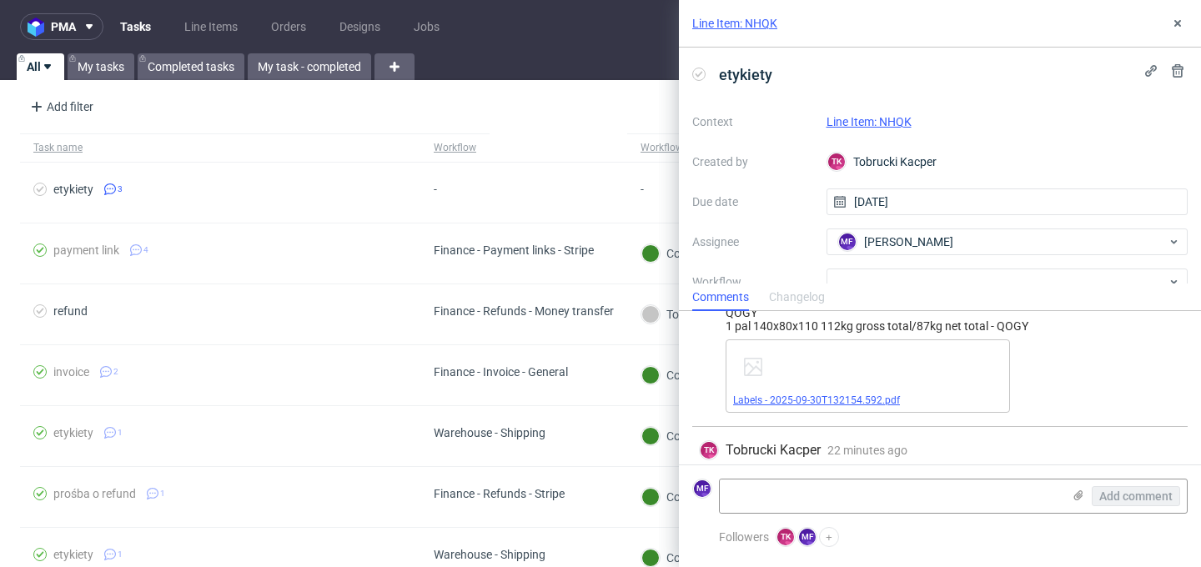
click at [812, 406] on span "Labels - 2025-09-30T132154.592.pdf" at bounding box center [867, 400] width 269 height 13
click at [827, 403] on link "Labels - 2025-09-30T132154.592.pdf" at bounding box center [816, 401] width 167 height 12
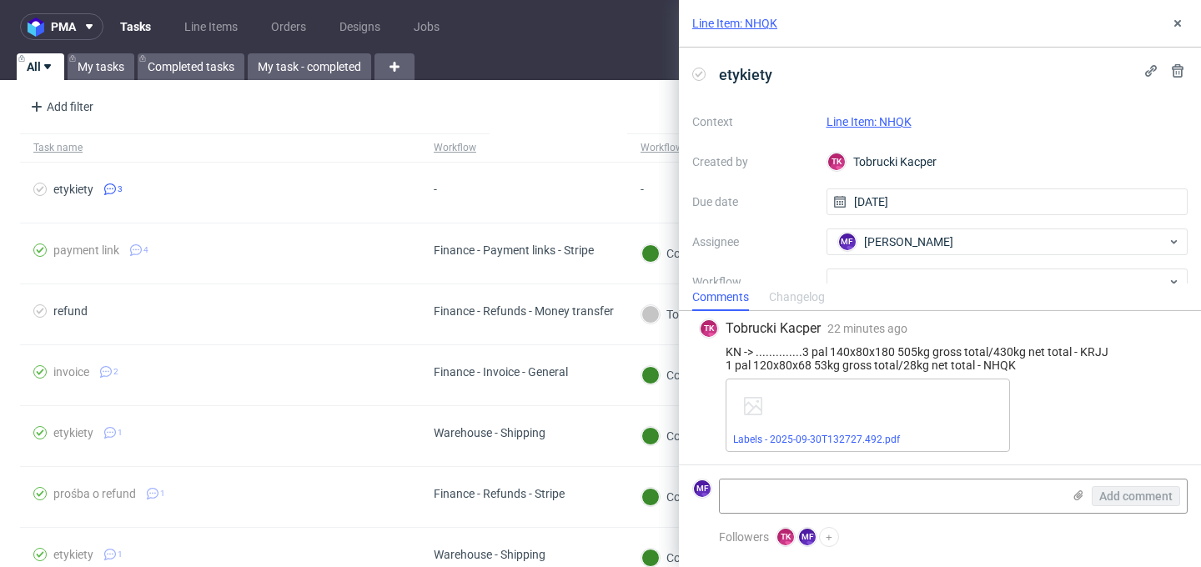
scroll to position [255, 0]
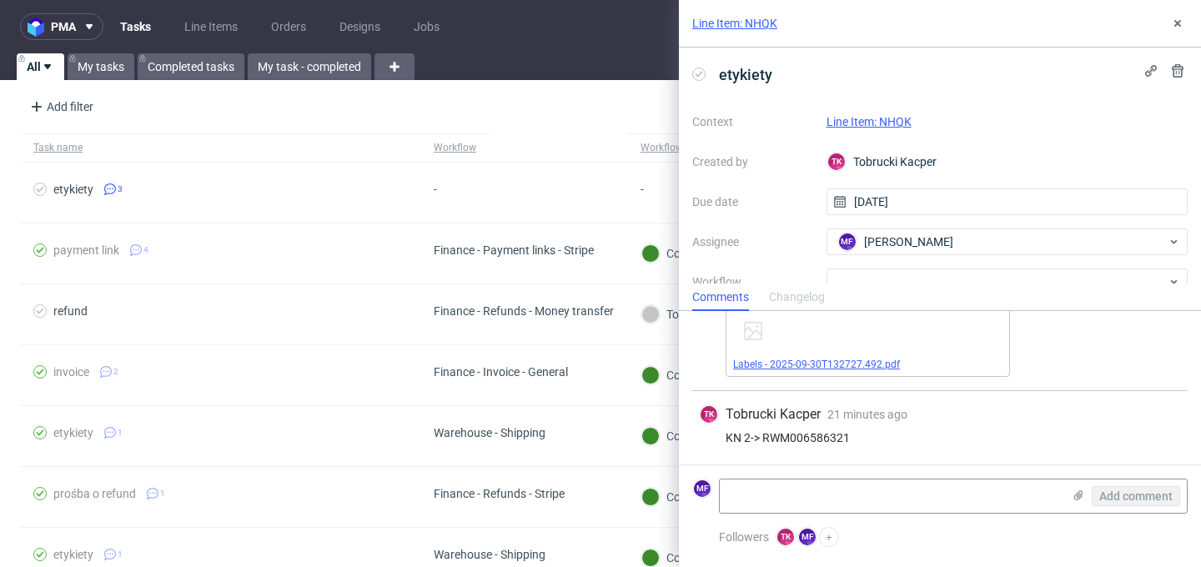
click at [815, 362] on link "Labels - 2025-09-30T132727.492.pdf" at bounding box center [816, 365] width 167 height 12
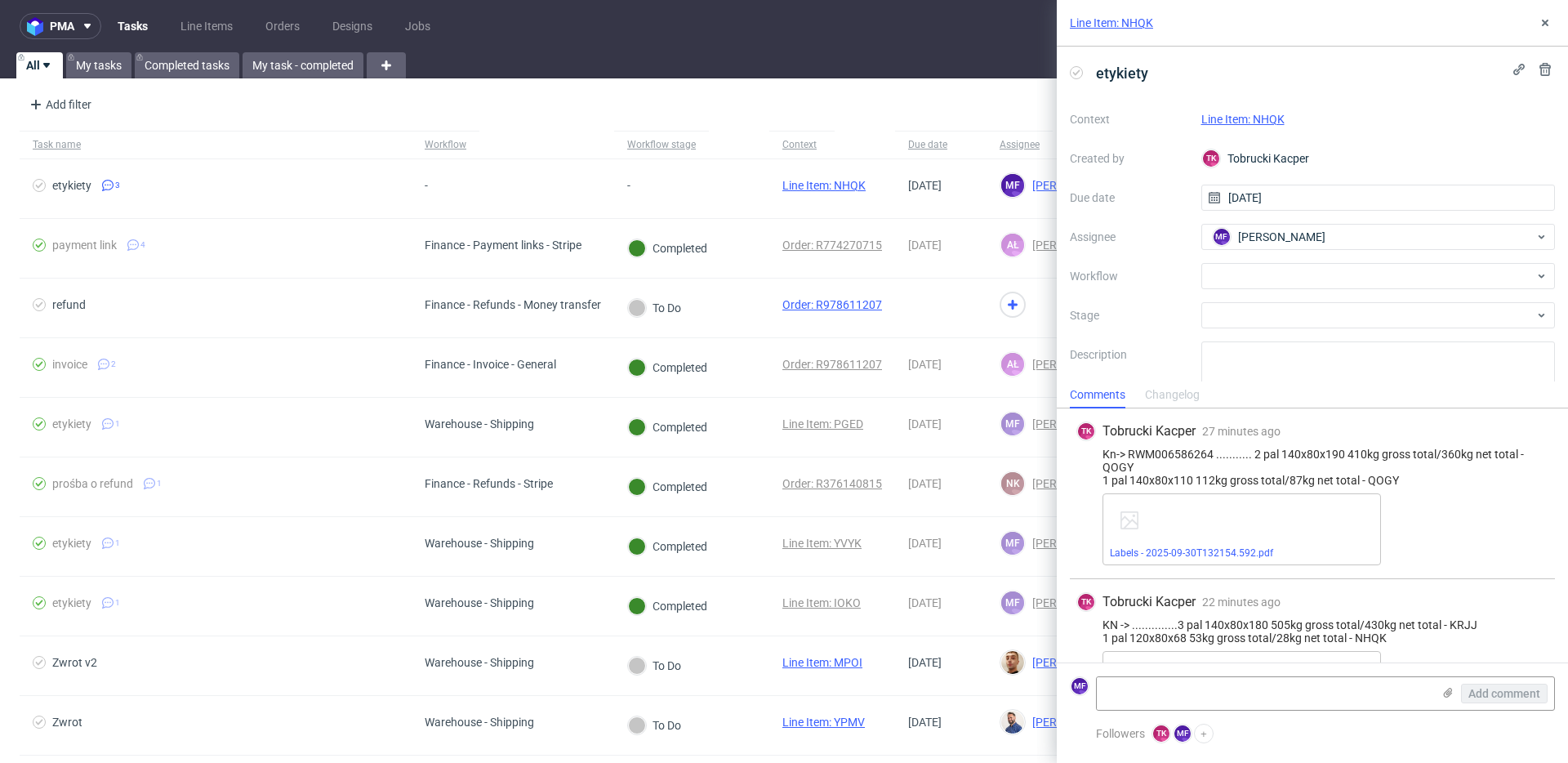
scroll to position [3, 0]
drag, startPoint x: 1213, startPoint y: 454, endPoint x: 1130, endPoint y: 452, distance: 83.0
click at [1130, 452] on div "Kn-> RWM006586264 ........... 2 pal 140x80x190 410kg gross total/360kg net tota…" at bounding box center [1312, 464] width 472 height 39
copy div "RWM006586264"
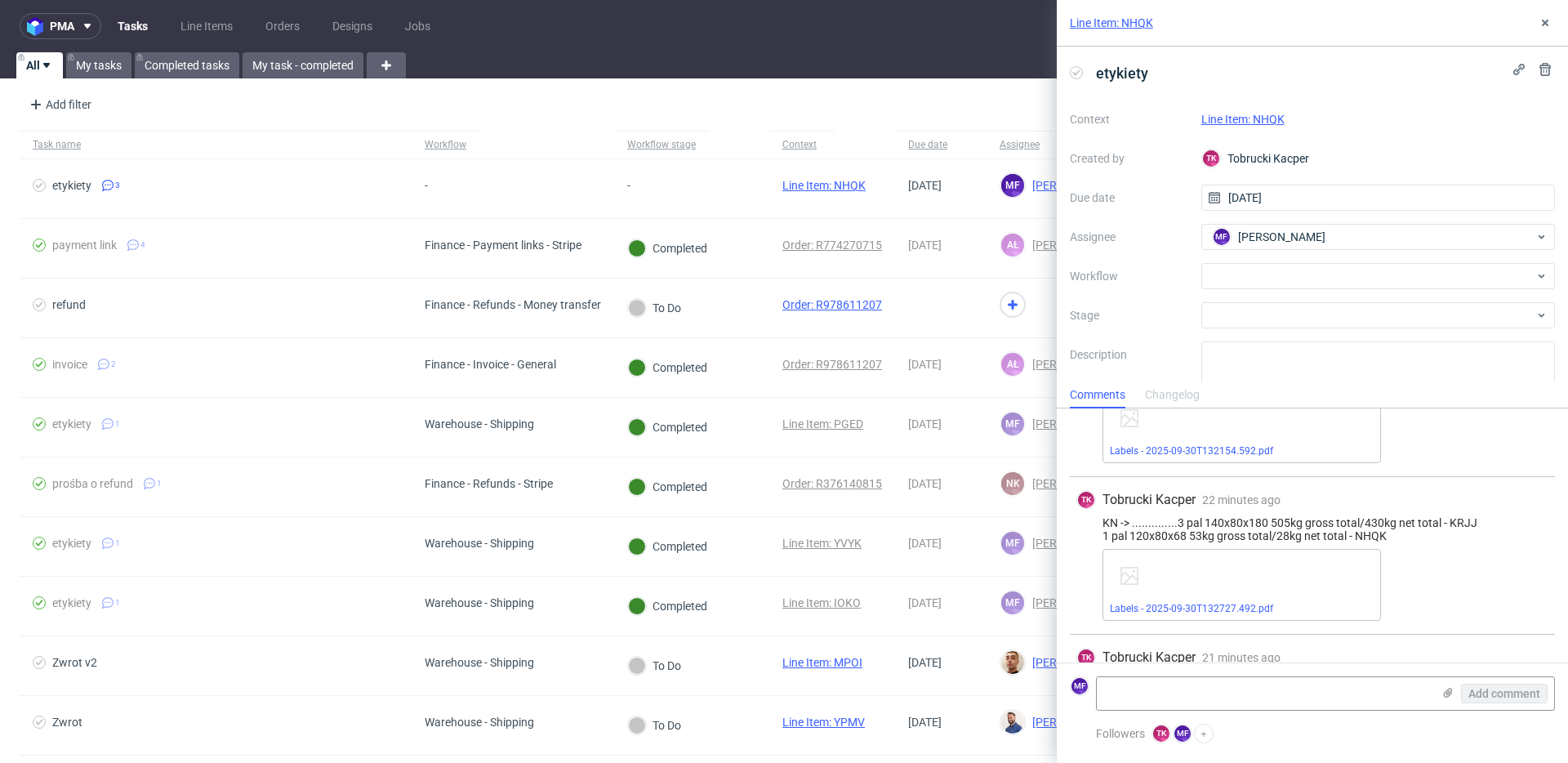
scroll to position [146, 0]
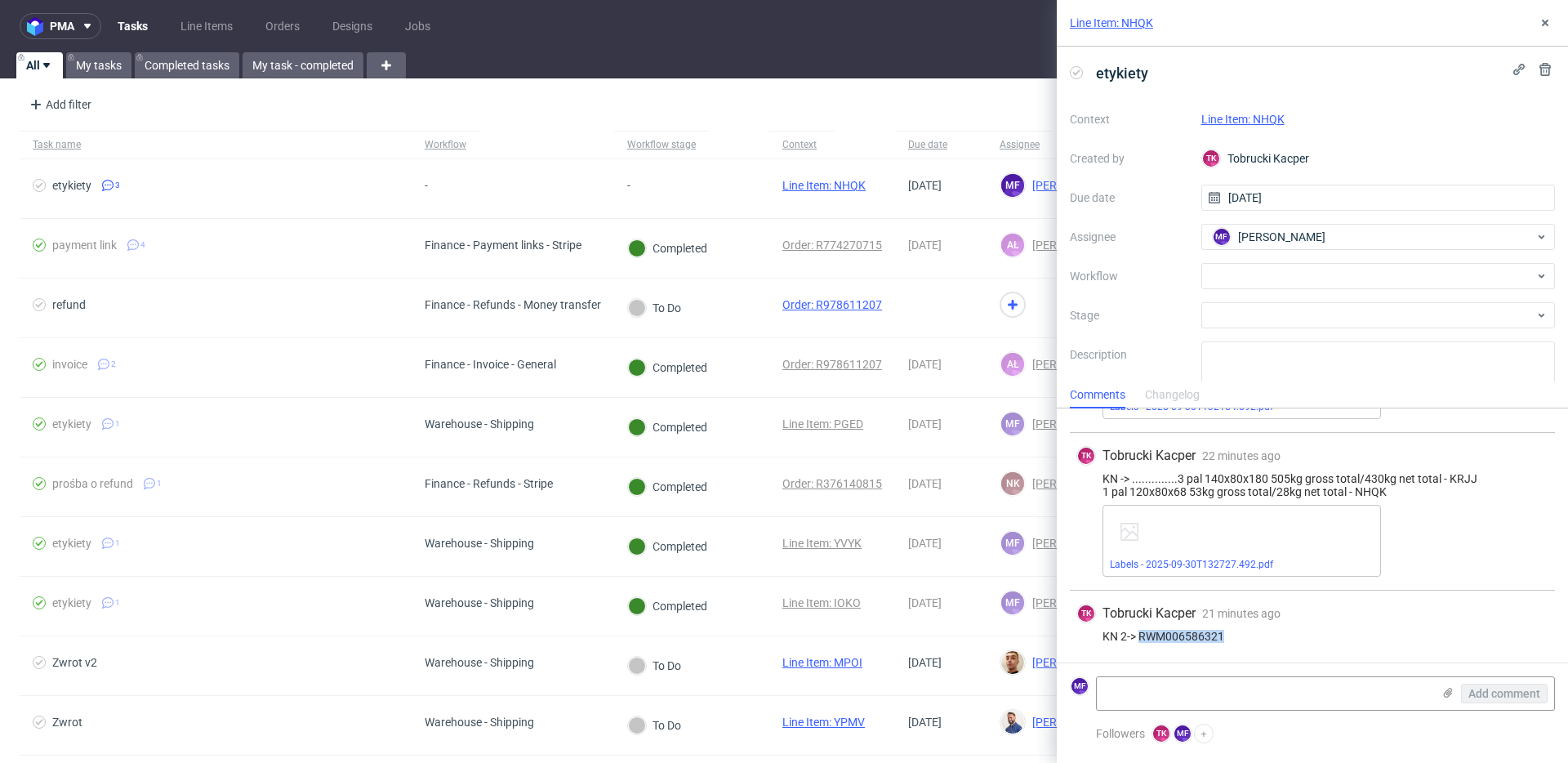
drag, startPoint x: 1229, startPoint y: 636, endPoint x: 1140, endPoint y: 638, distance: 89.0
click at [1140, 554] on div "KN 2-> RWM006586321" at bounding box center [1312, 636] width 472 height 13
copy div "RWM006586321"
click at [1175, 554] on div "TK Tobrucki Kacper 21 minutes ago 30th Sep 2025, 13:28 KN 2-> RWM006586321" at bounding box center [1312, 626] width 485 height 72
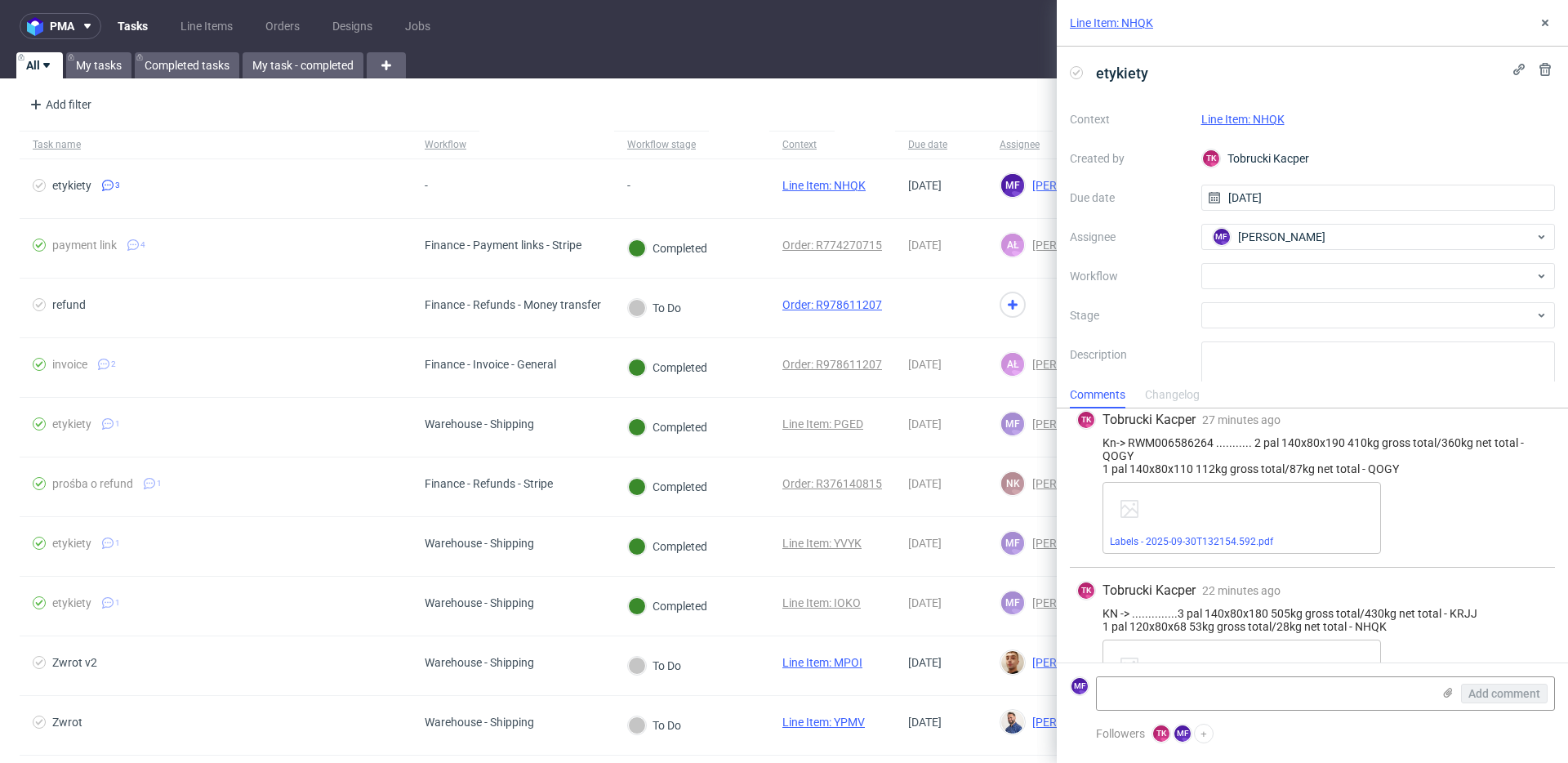
scroll to position [0, 0]
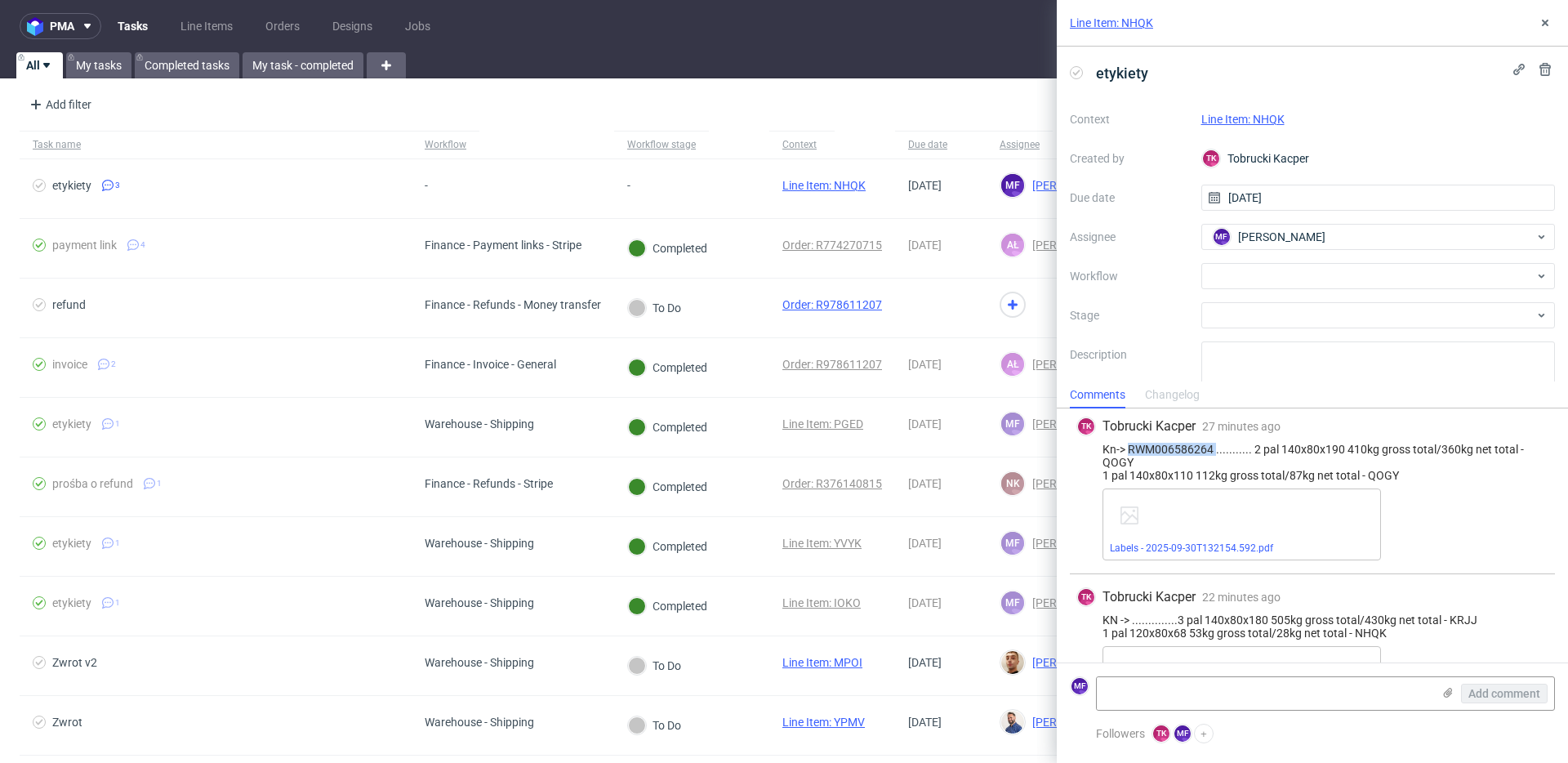
drag, startPoint x: 1214, startPoint y: 453, endPoint x: 1130, endPoint y: 454, distance: 84.0
click at [1130, 454] on div "Kn-> RWM006586264 ........... 2 pal 140x80x190 410kg gross total/360kg net tota…" at bounding box center [1312, 462] width 472 height 39
copy div "RWM006586264"
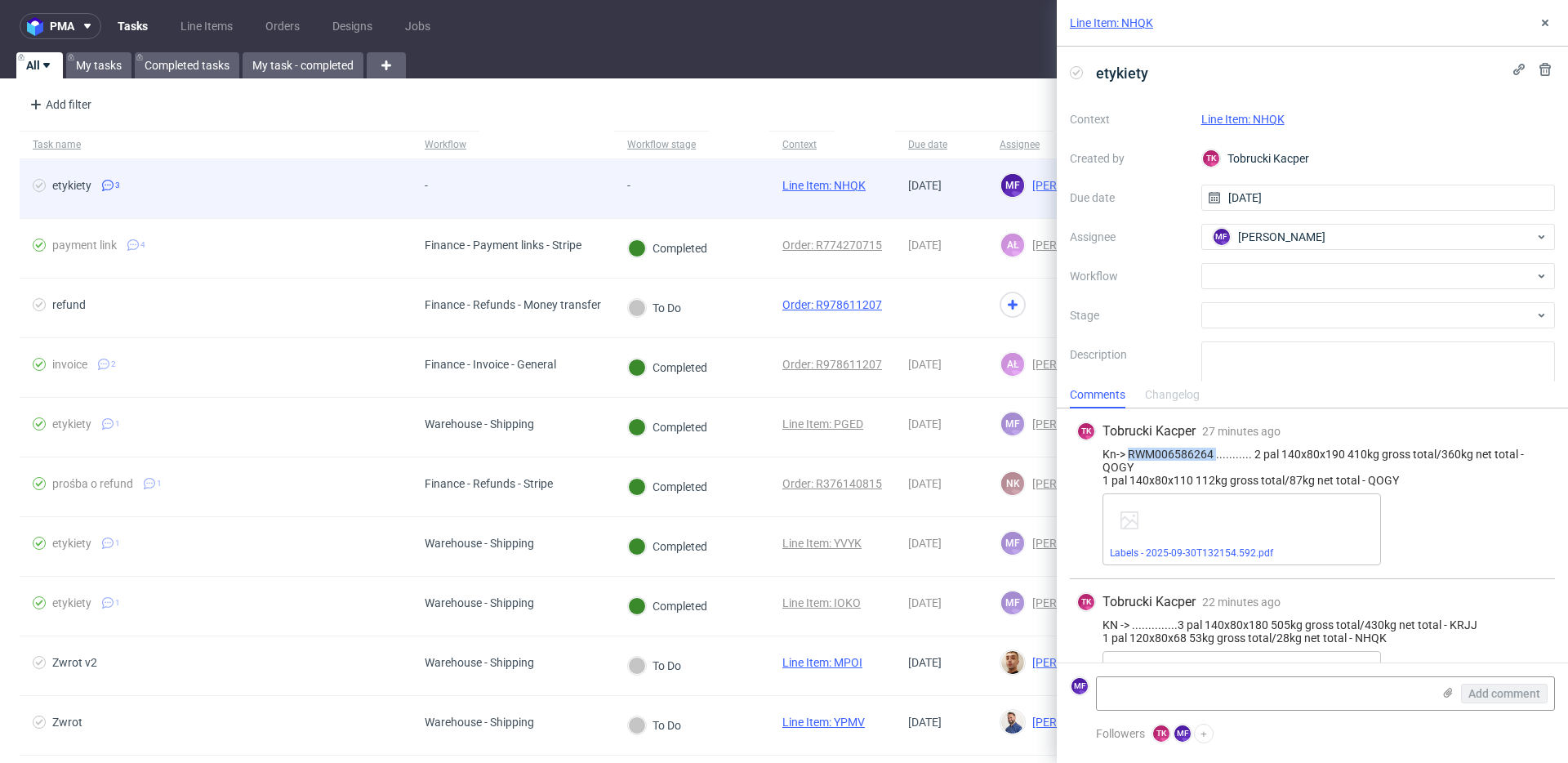
scroll to position [3, 0]
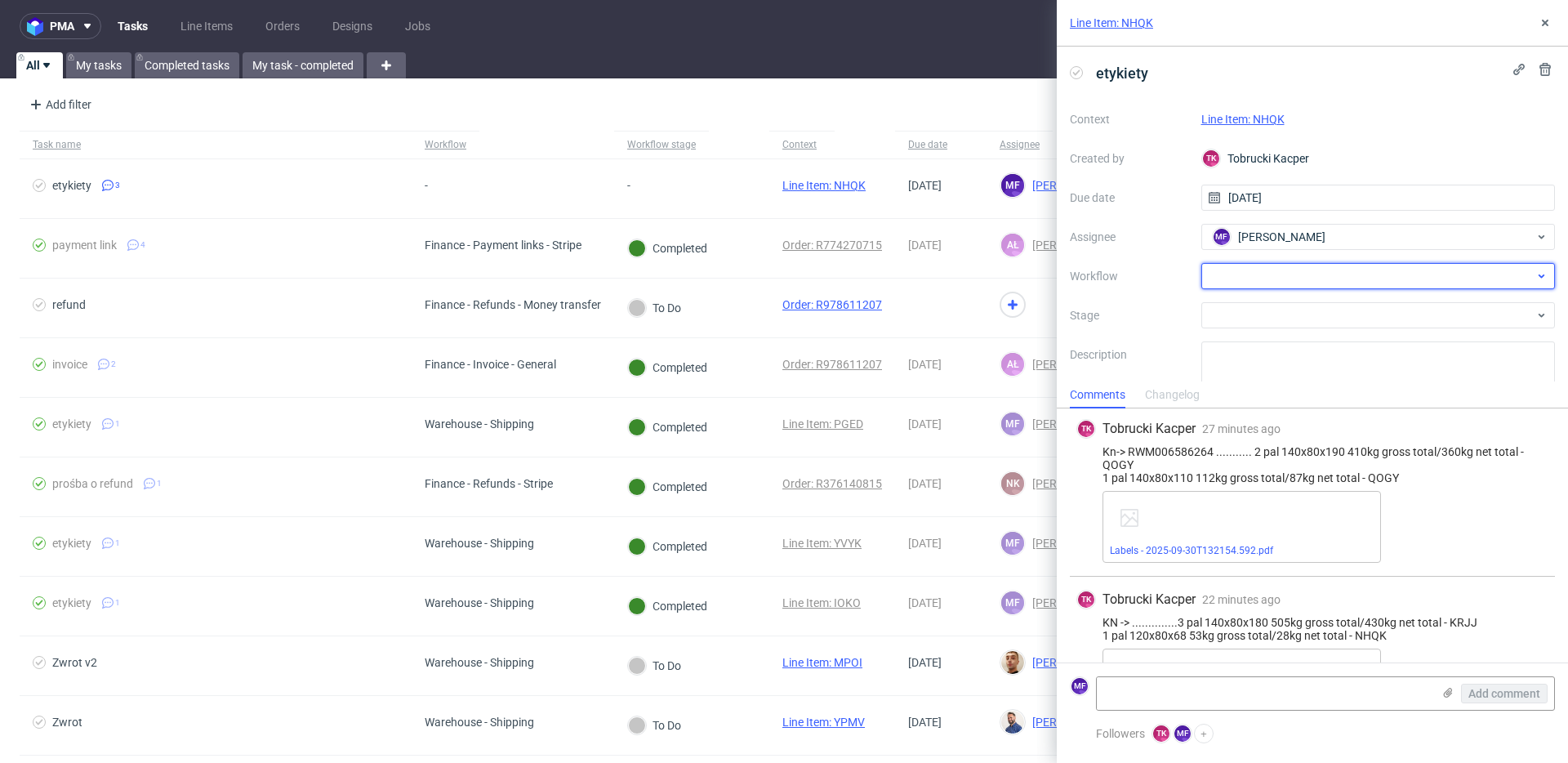
click at [1175, 282] on div at bounding box center [1379, 276] width 355 height 26
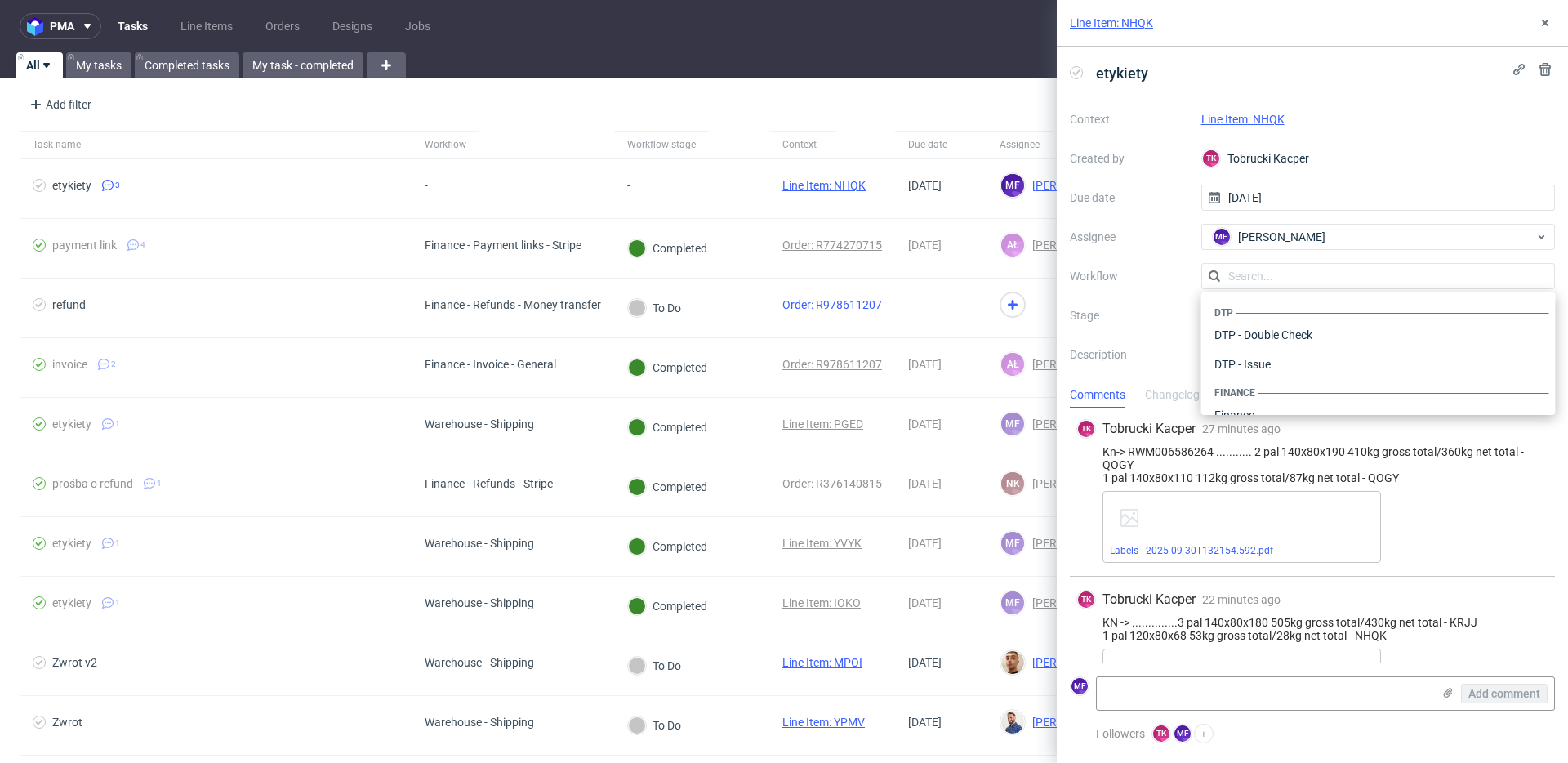
scroll to position [1005, 0]
click at [1175, 385] on div "Warehouse - Shipping" at bounding box center [1379, 394] width 342 height 29
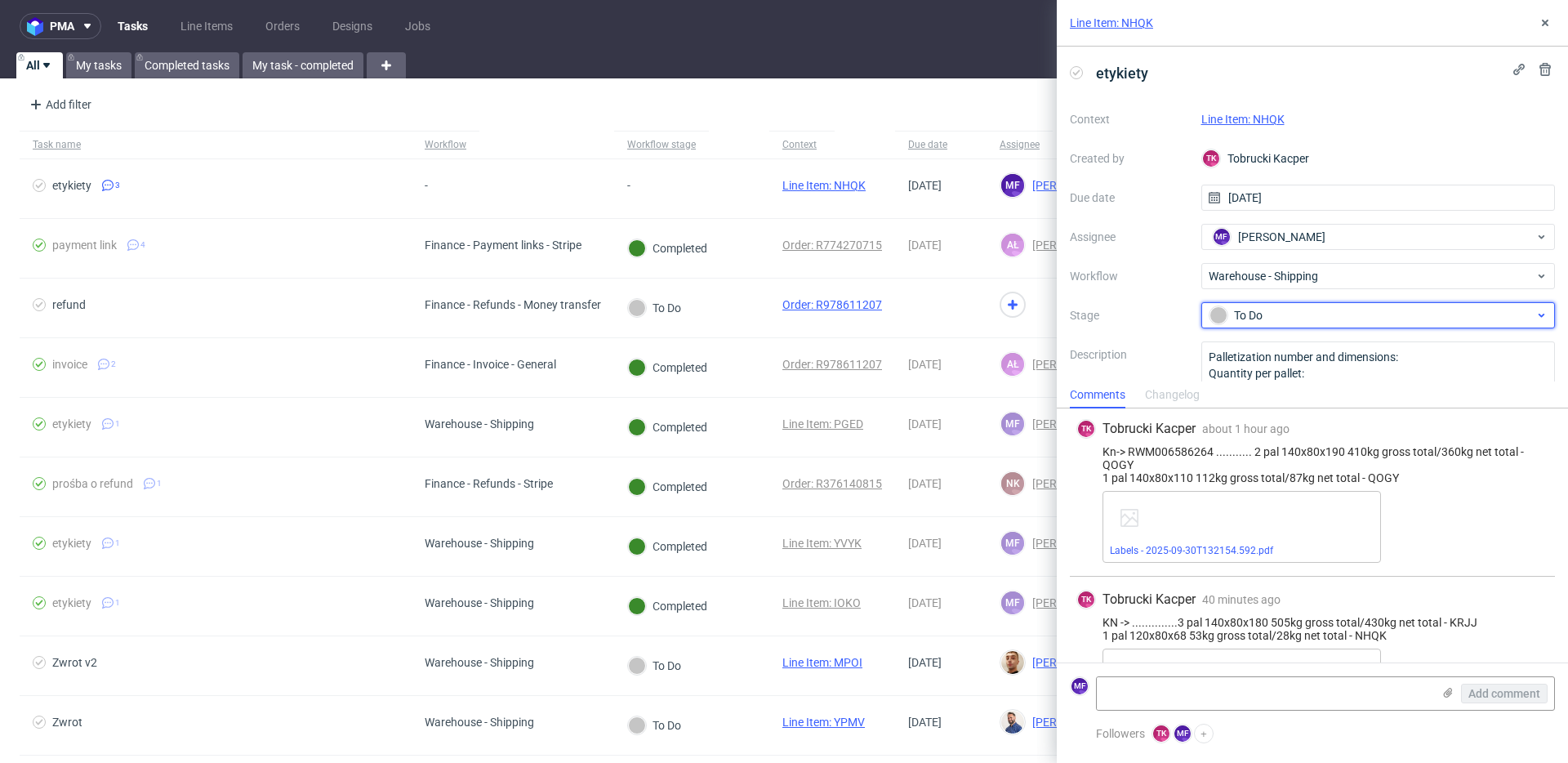
click at [1175, 326] on div "To Do" at bounding box center [1379, 315] width 355 height 26
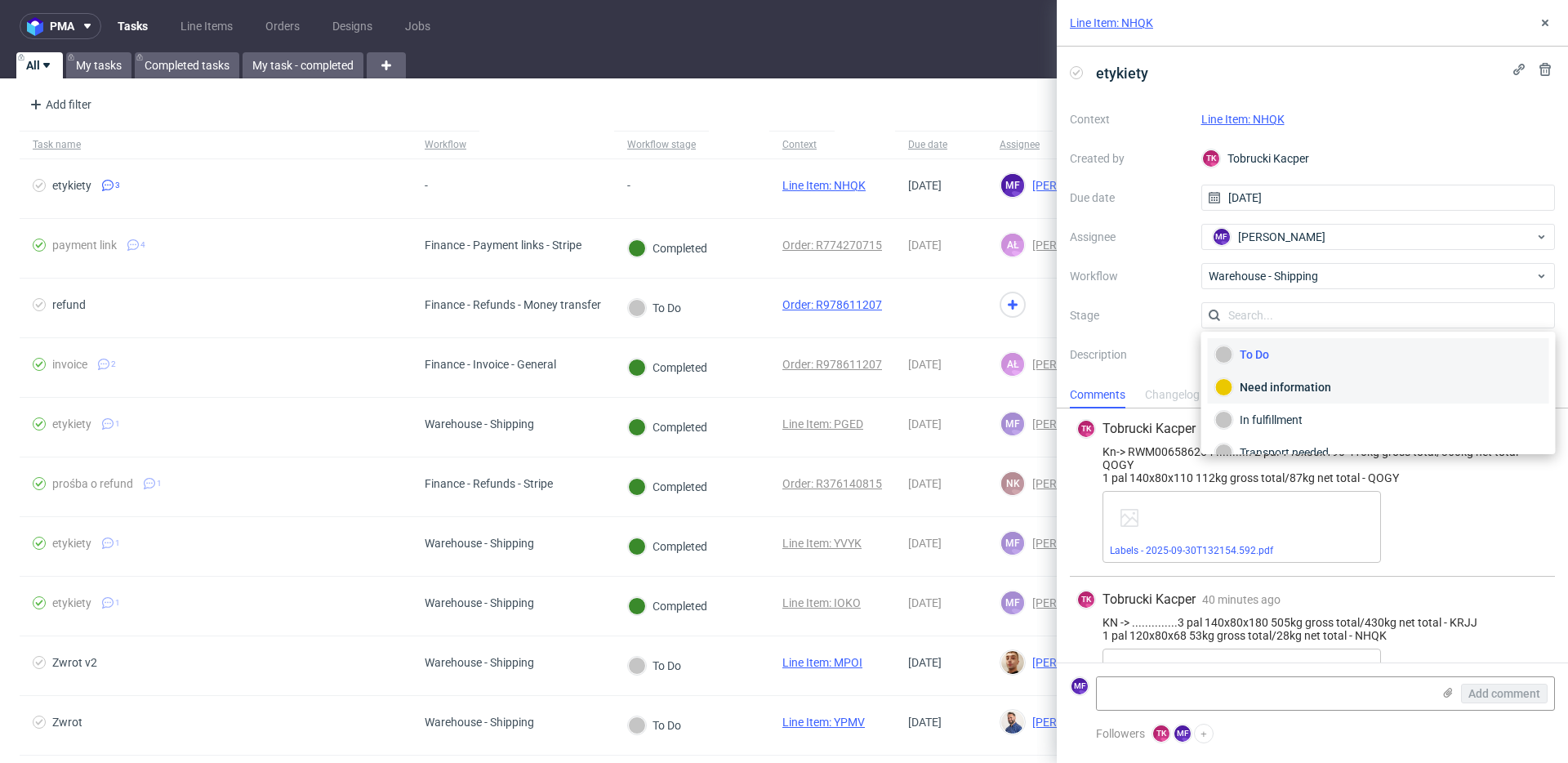
scroll to position [86, 0]
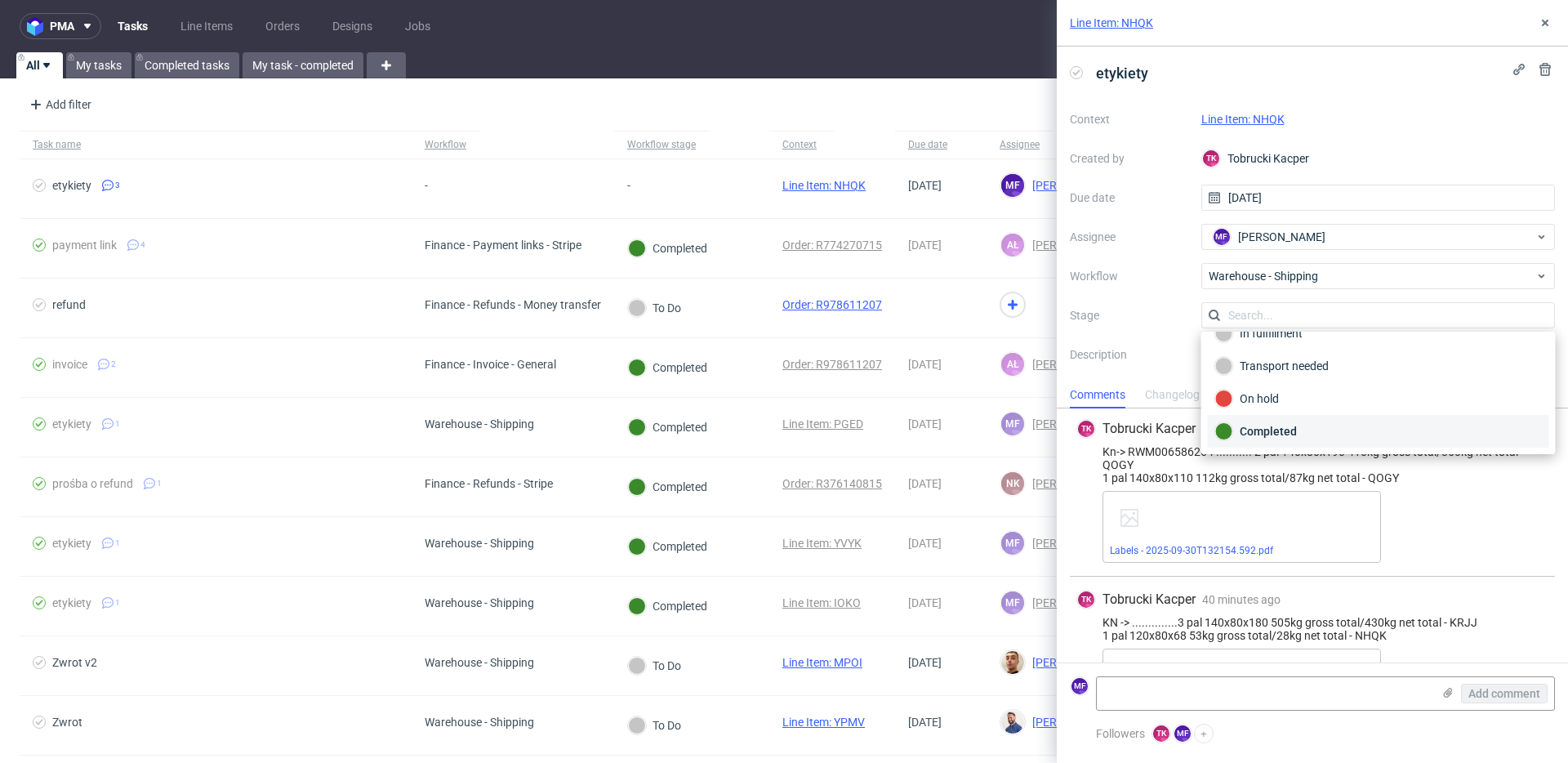
click at [1175, 425] on div "Completed" at bounding box center [1379, 431] width 327 height 18
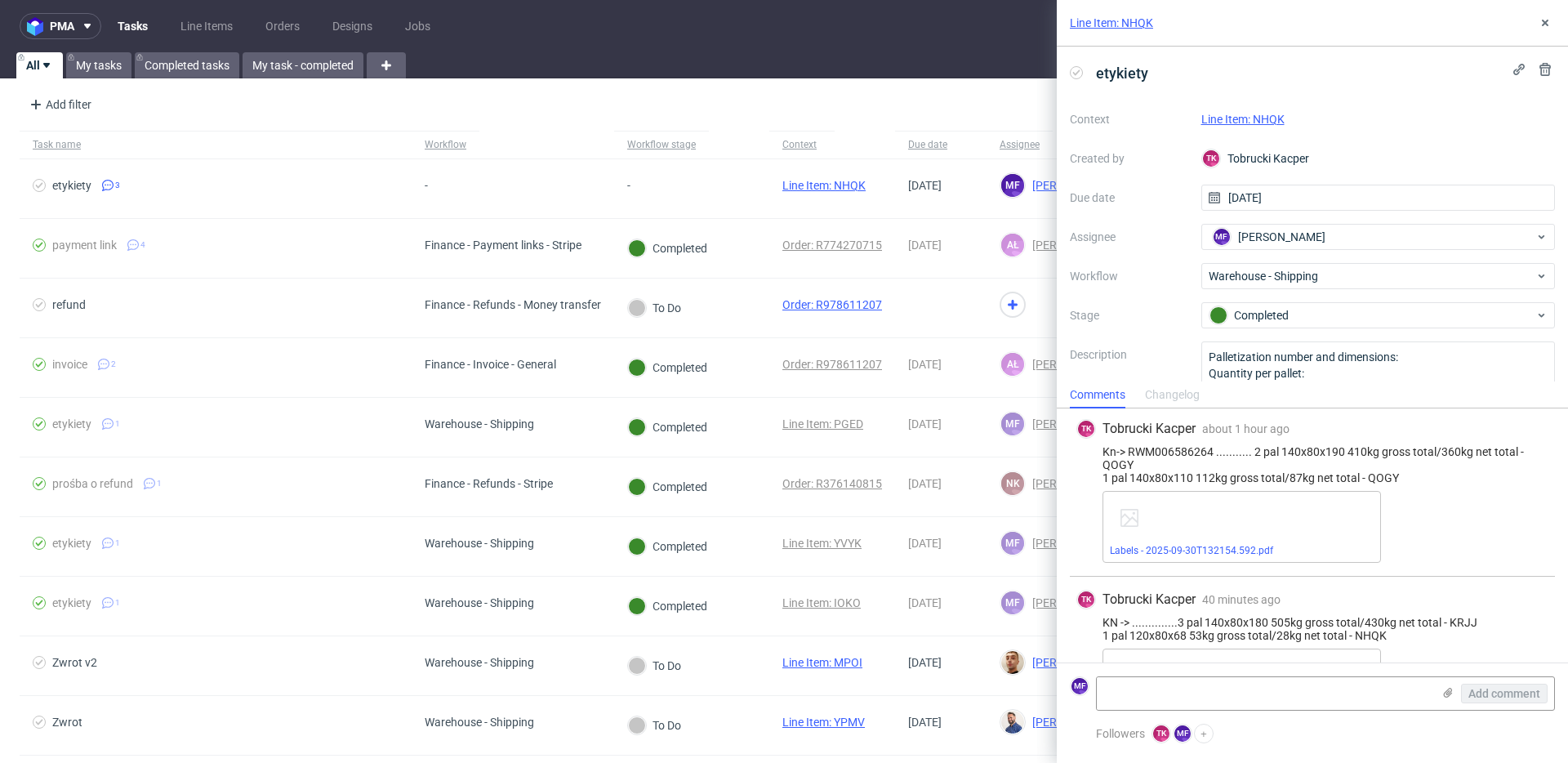
click at [1175, 120] on link "Line Item: NHQK" at bounding box center [1243, 119] width 83 height 13
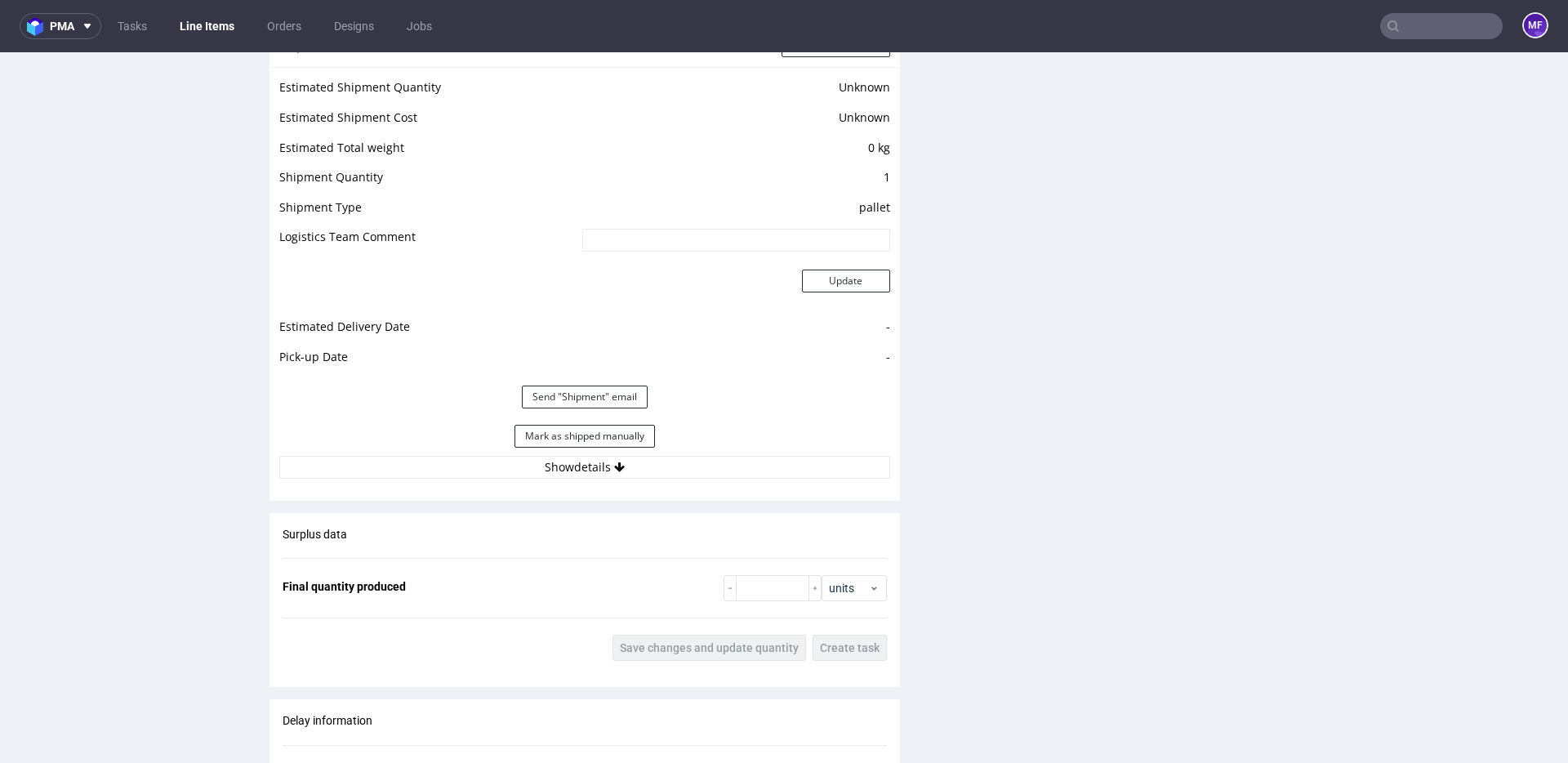
scroll to position [1407, 0]
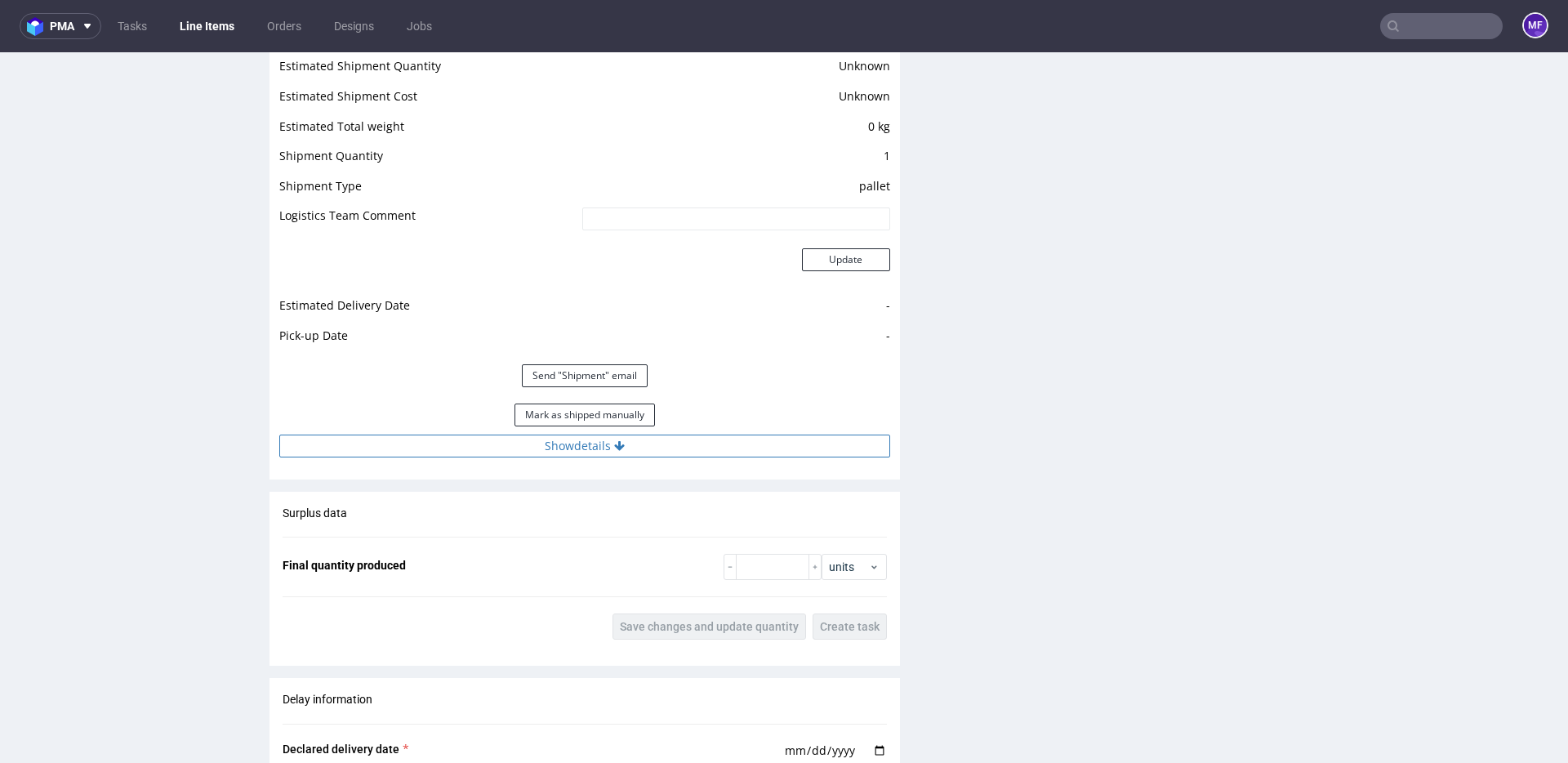
click at [567, 439] on button "Show details" at bounding box center [585, 446] width 611 height 23
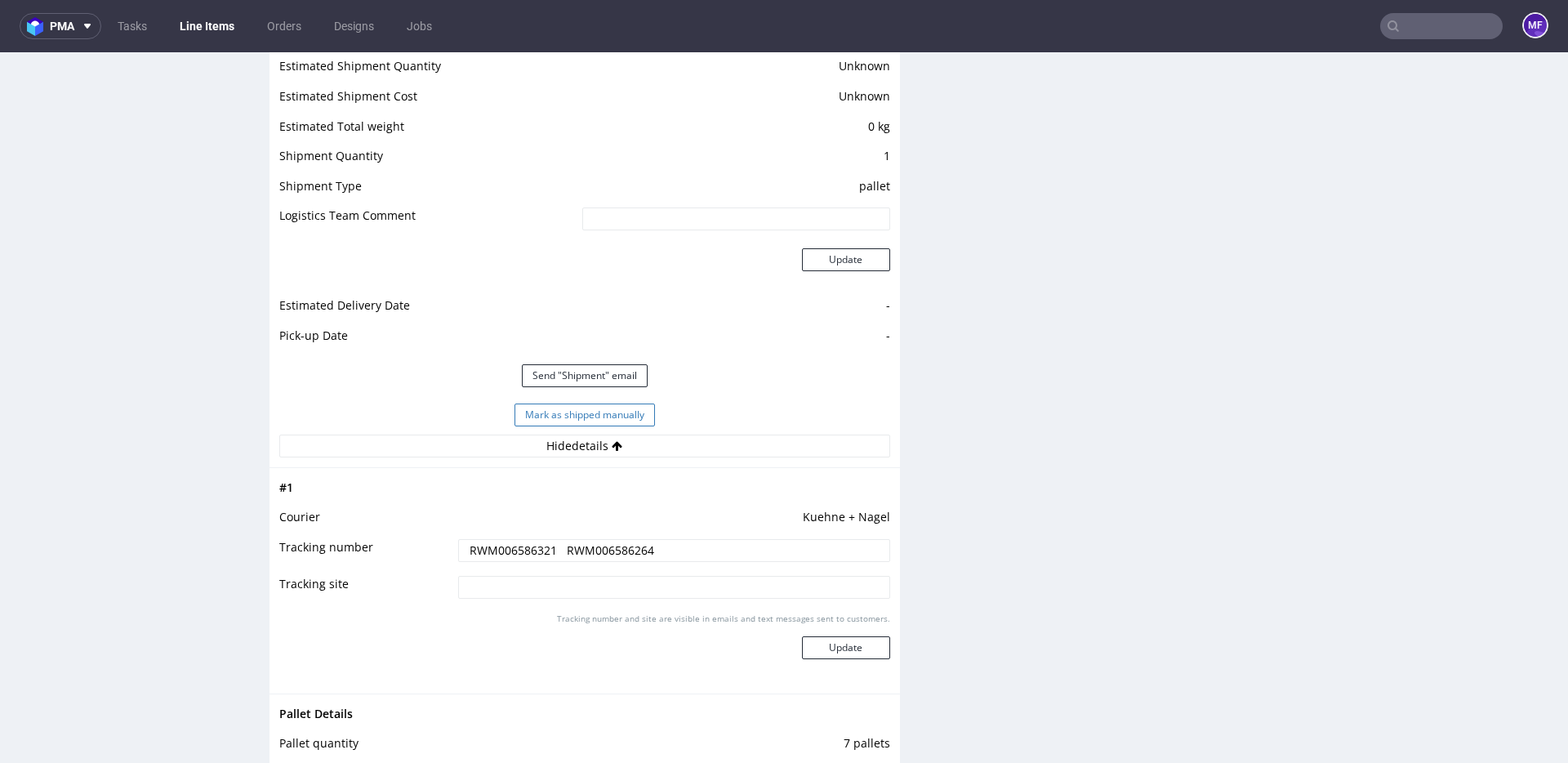
click at [584, 417] on button "Mark as shipped manually" at bounding box center [584, 414] width 140 height 23
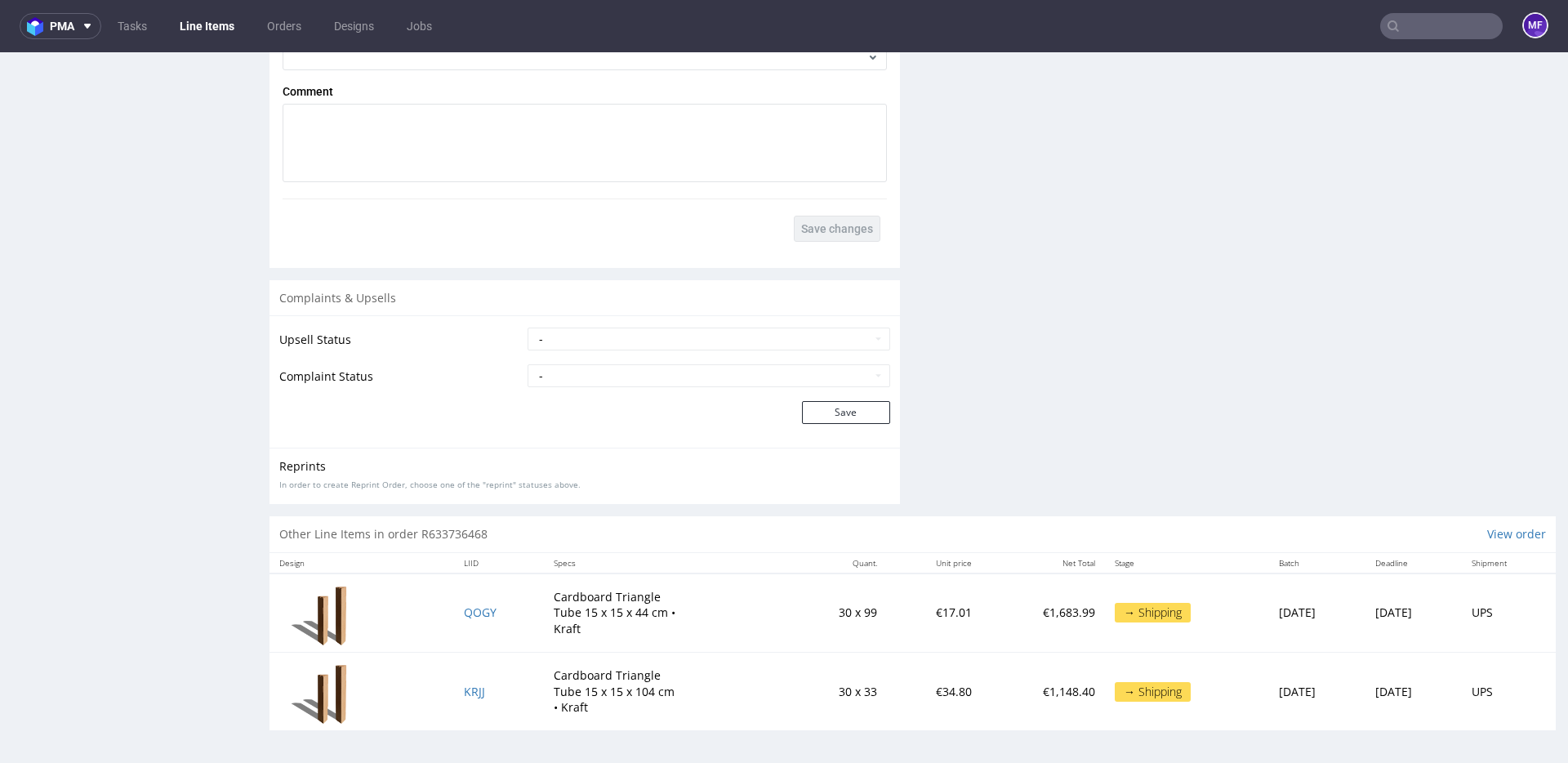
scroll to position [4, 0]
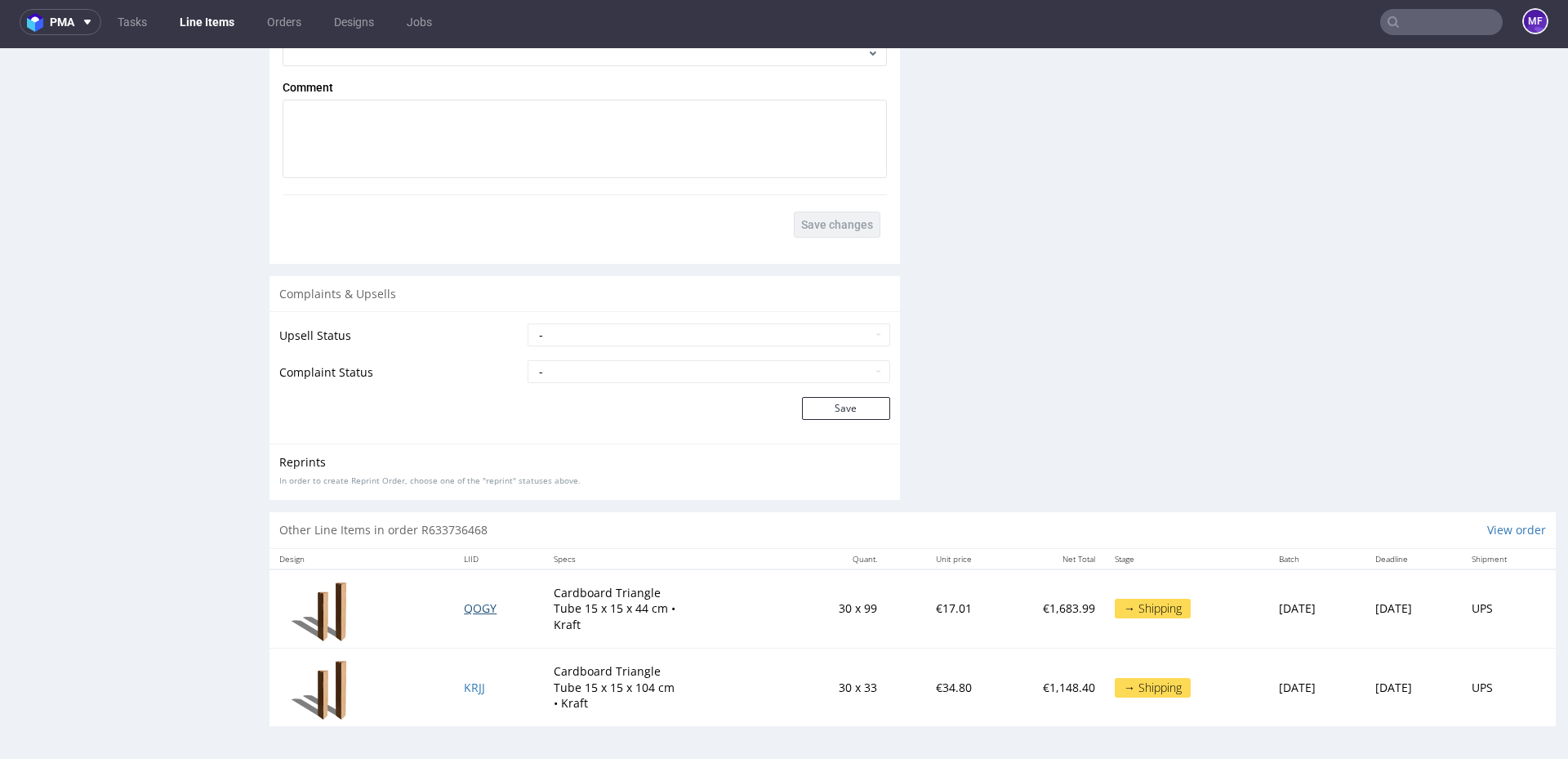
click at [471, 613] on span "QOGY" at bounding box center [480, 608] width 32 height 16
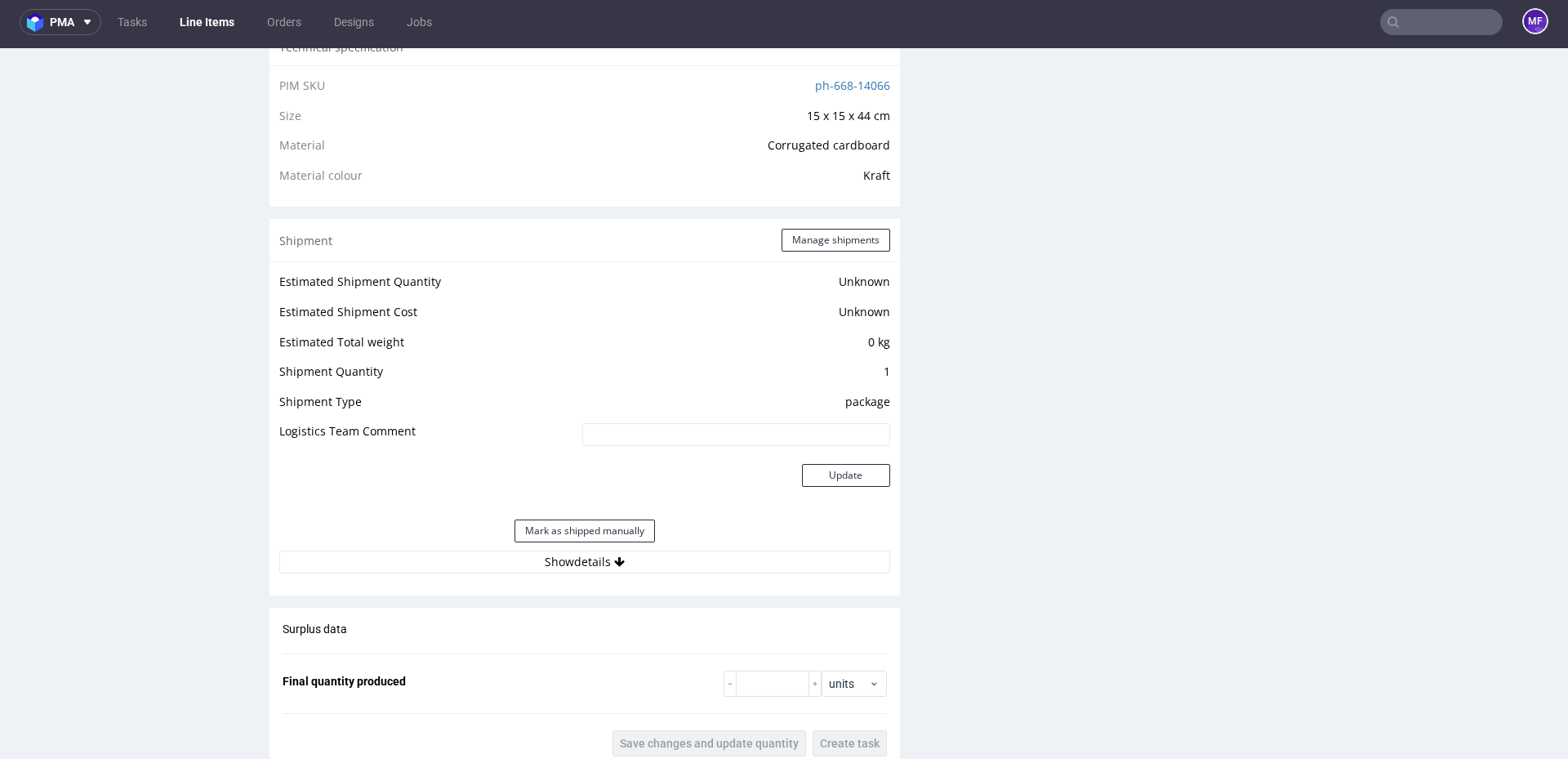
scroll to position [1227, 0]
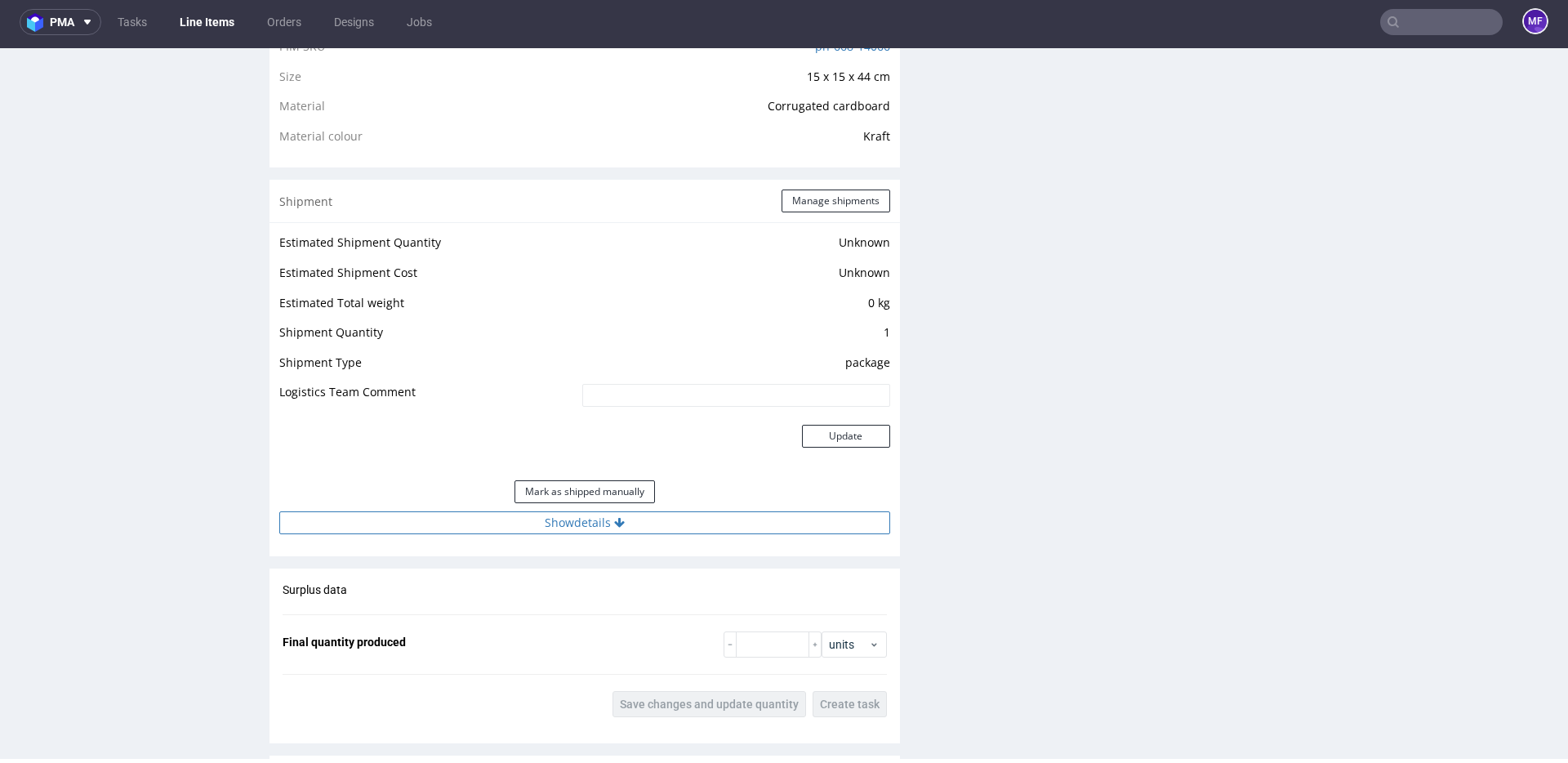
click at [592, 529] on button "Show details" at bounding box center [585, 522] width 611 height 23
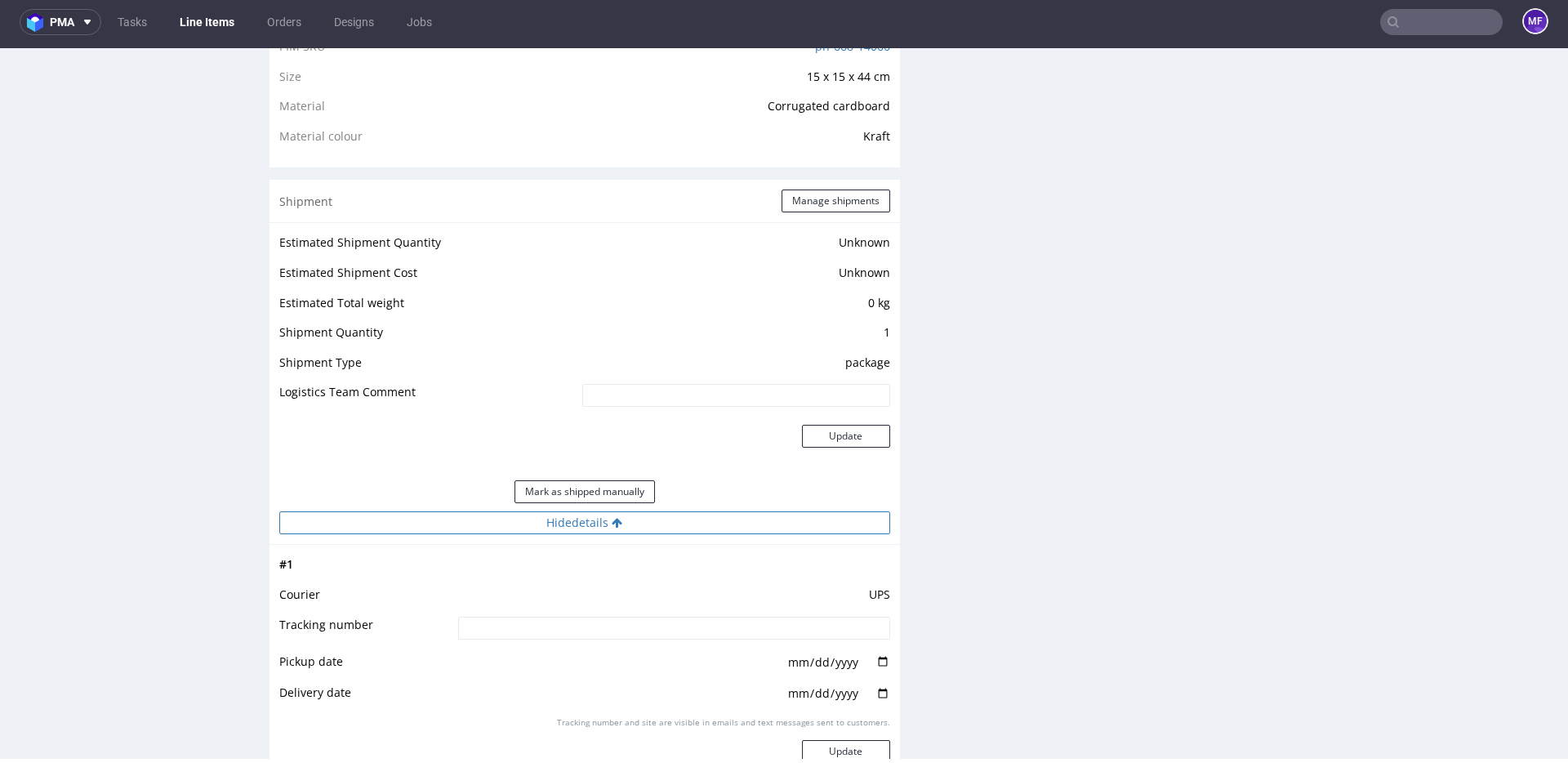
click at [592, 529] on button "Hide details" at bounding box center [585, 522] width 611 height 23
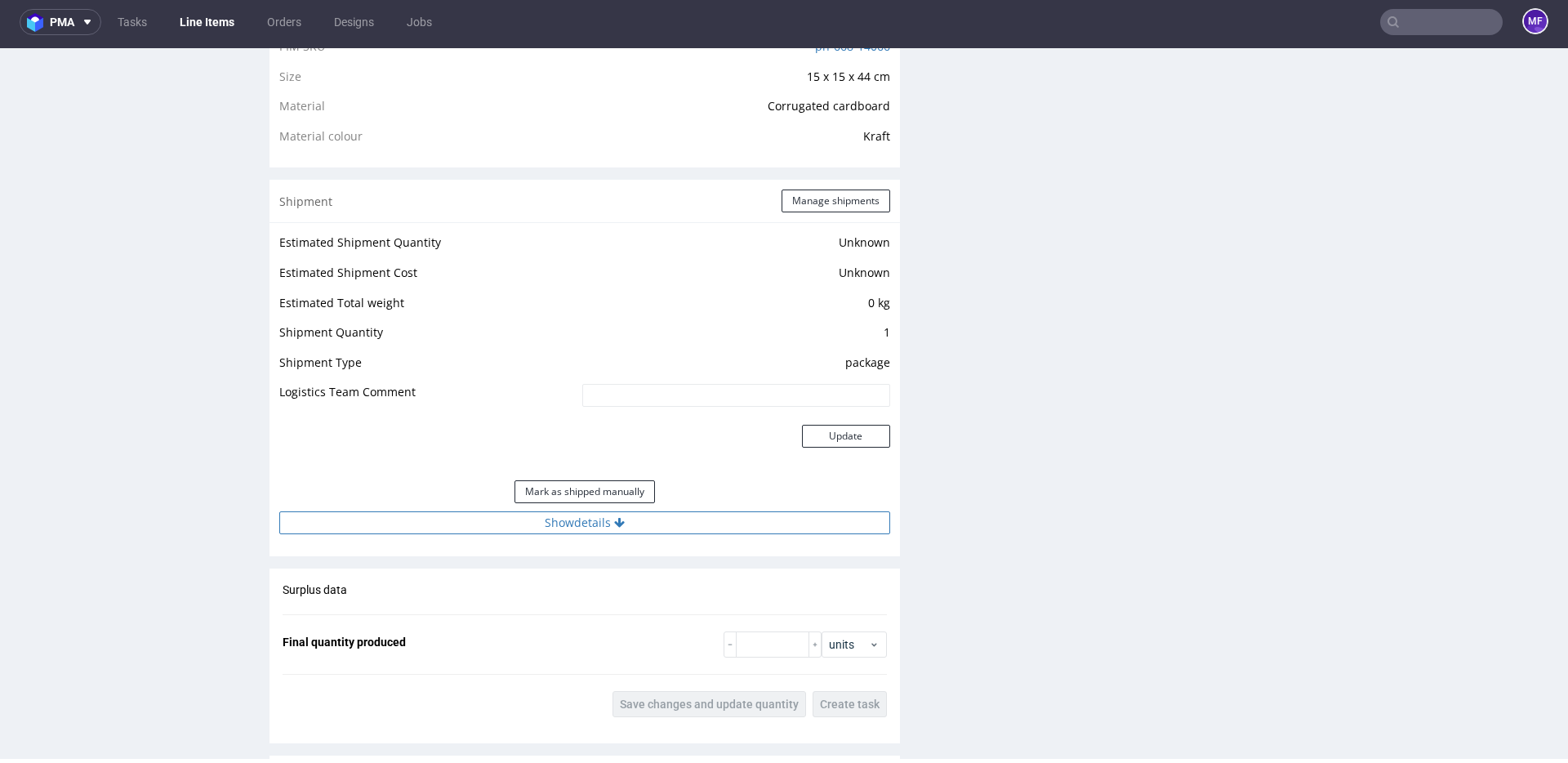
drag, startPoint x: 597, startPoint y: 527, endPoint x: 634, endPoint y: 534, distance: 37.7
click at [597, 527] on button "Show details" at bounding box center [585, 522] width 611 height 23
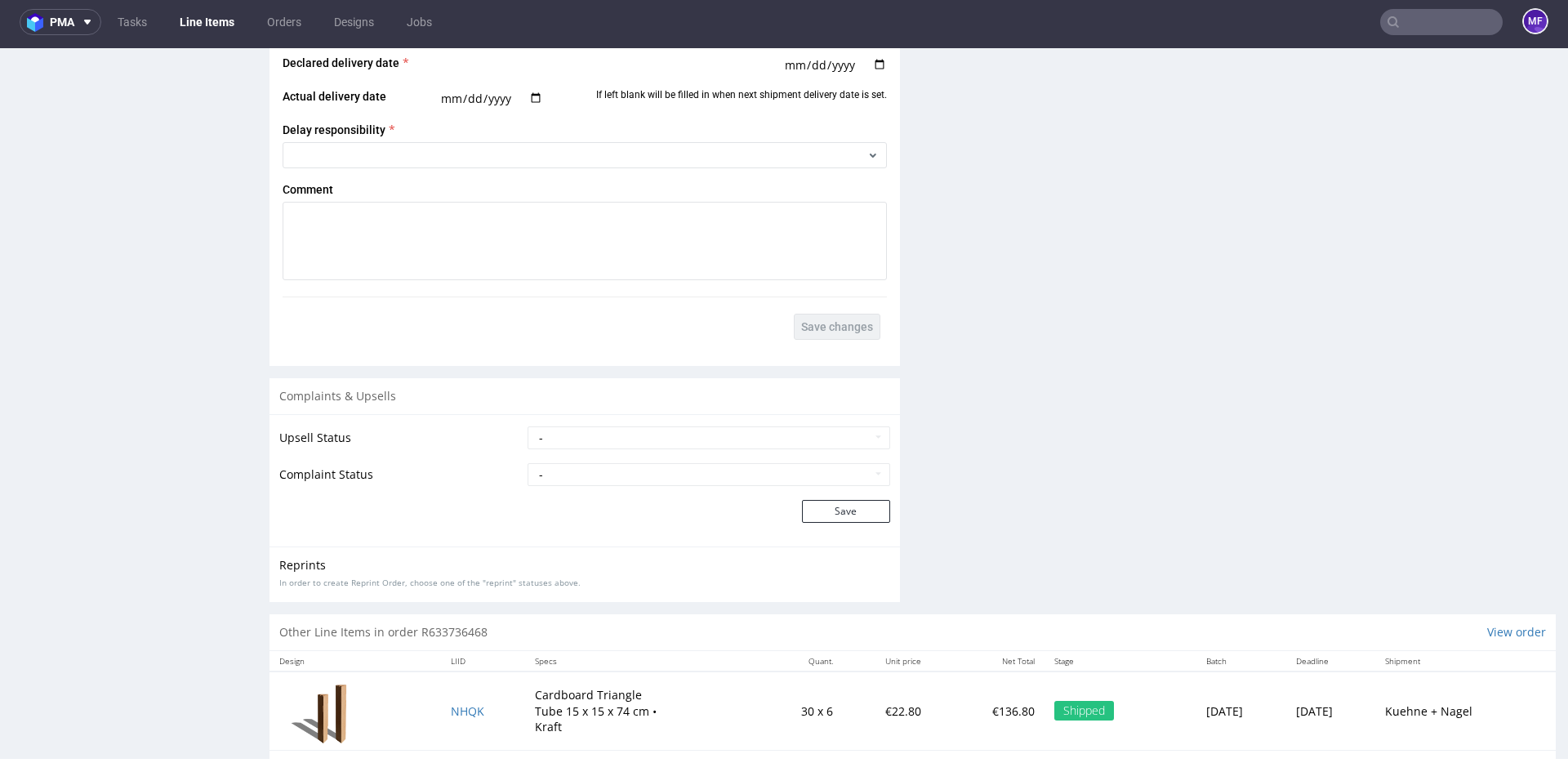
scroll to position [2347, 0]
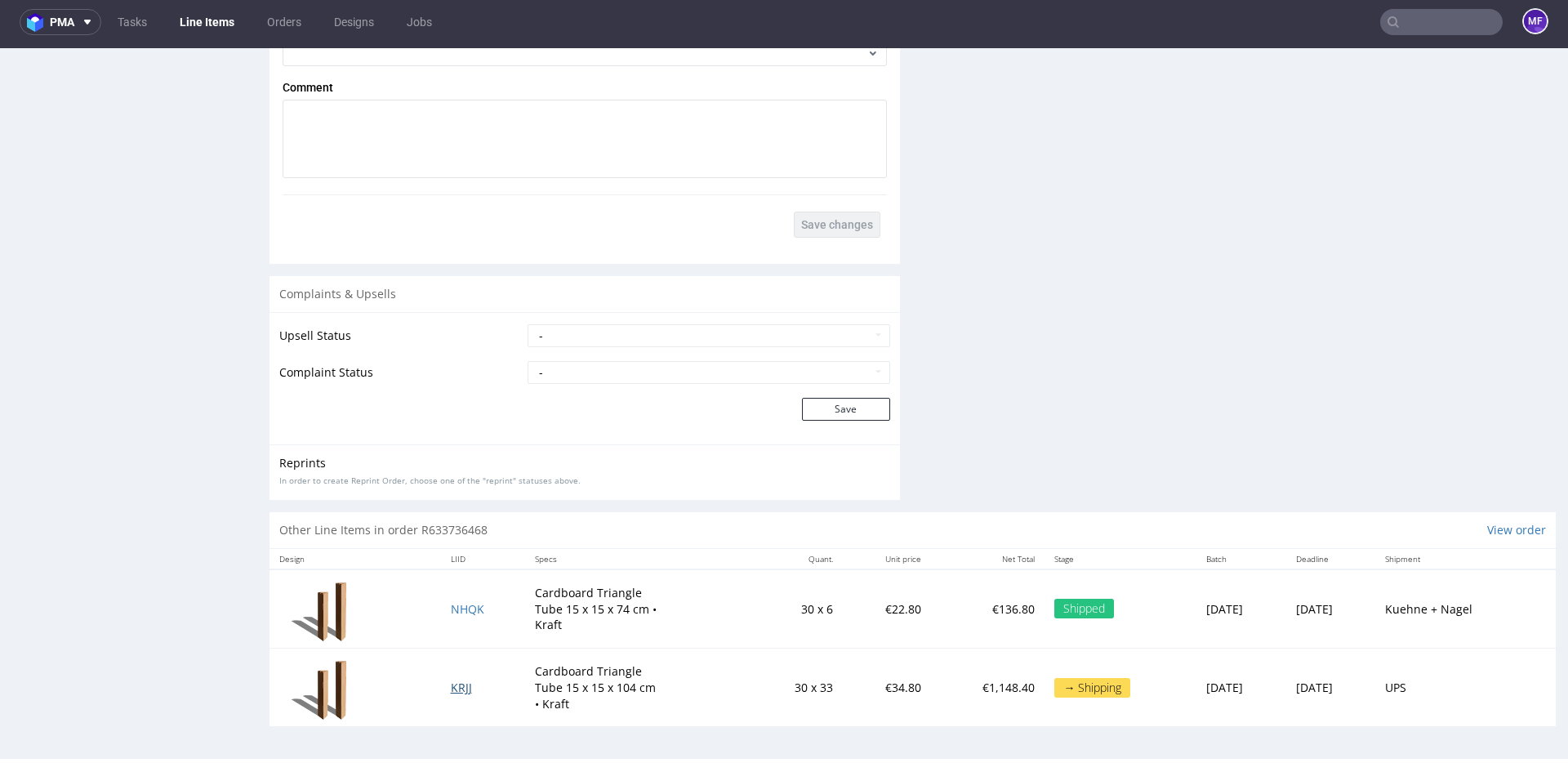
click at [457, 685] on span "KRJJ" at bounding box center [461, 688] width 22 height 16
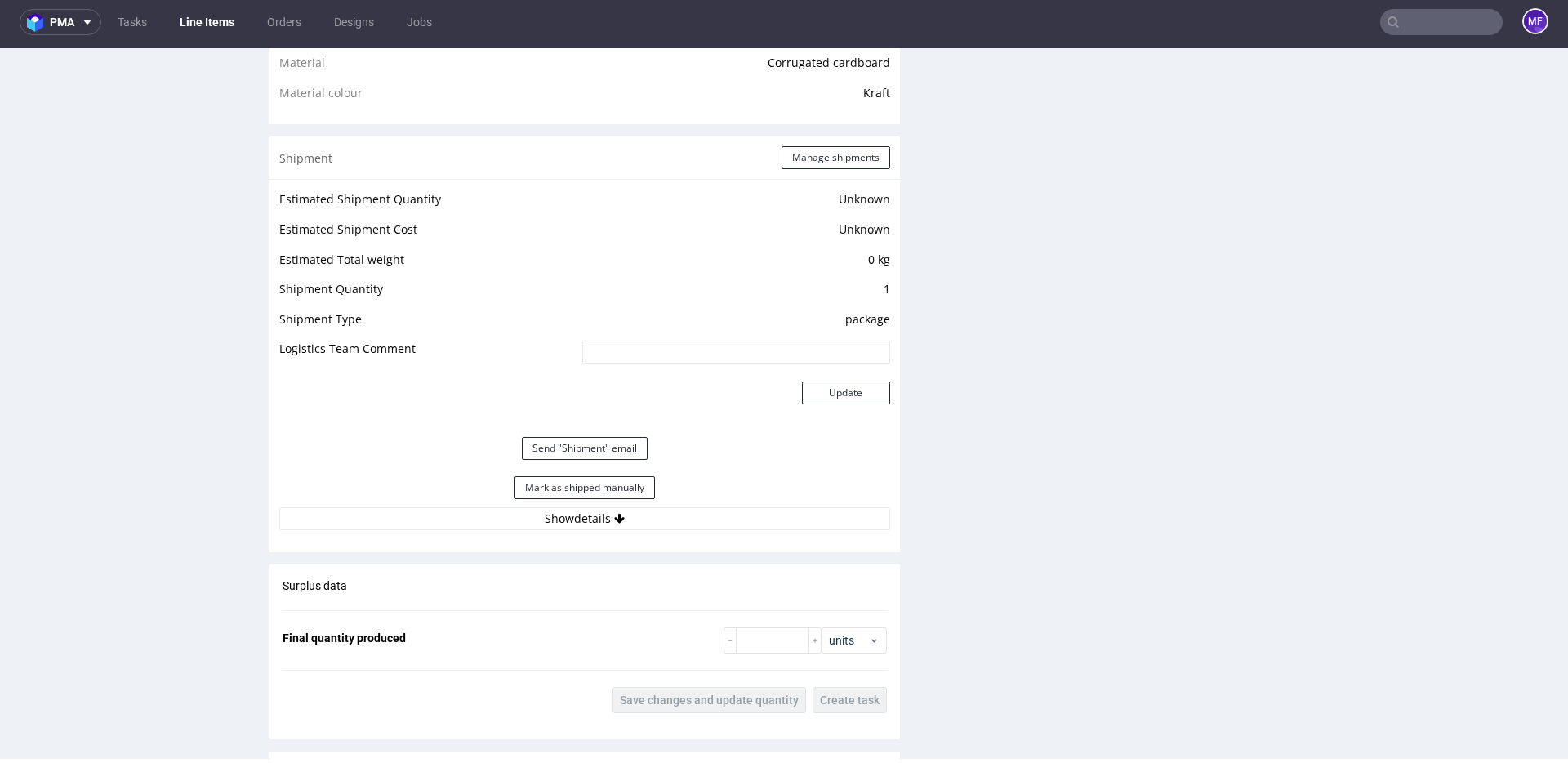
scroll to position [1294, 0]
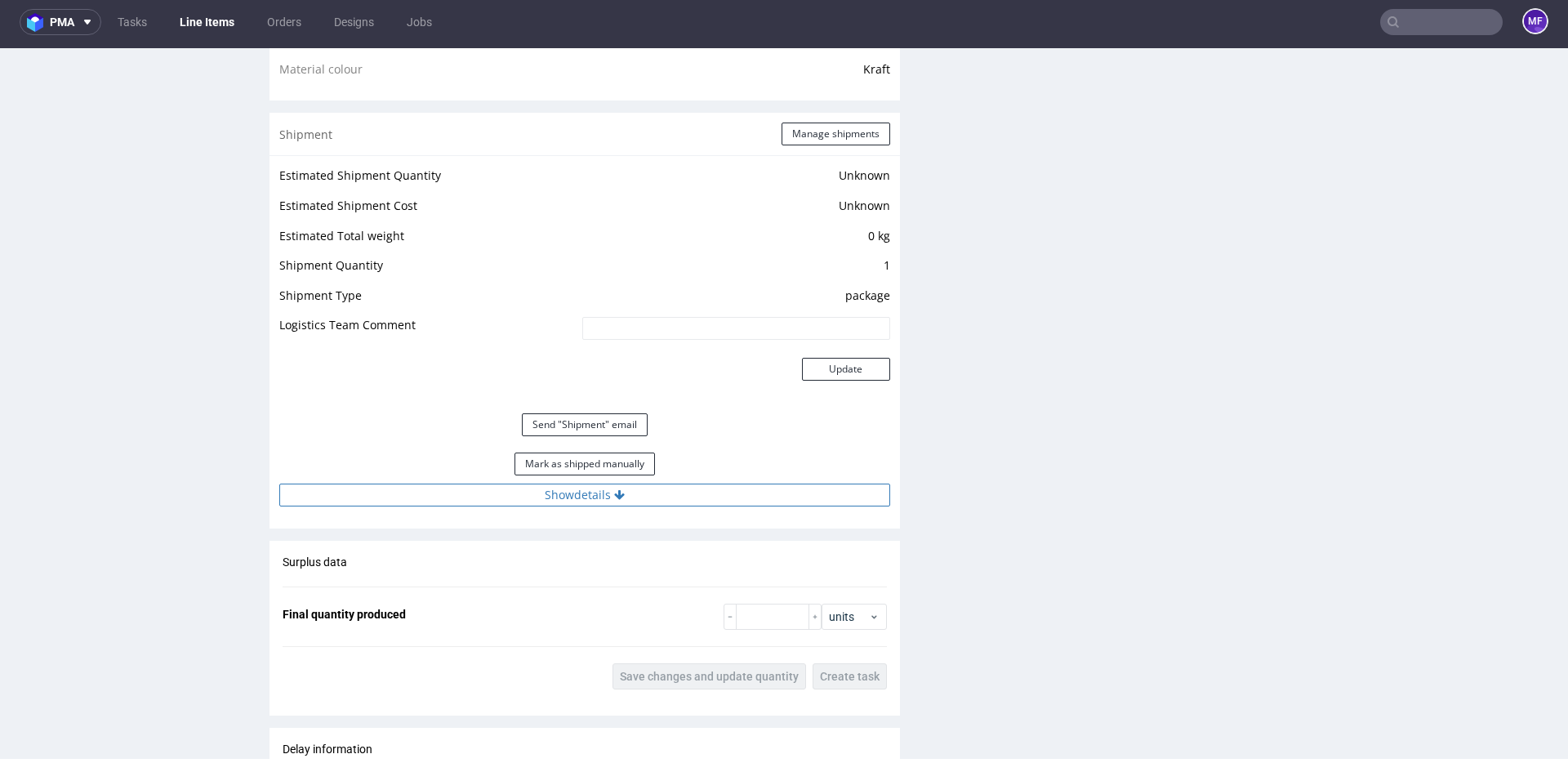
click at [611, 500] on button "Show details" at bounding box center [585, 495] width 611 height 23
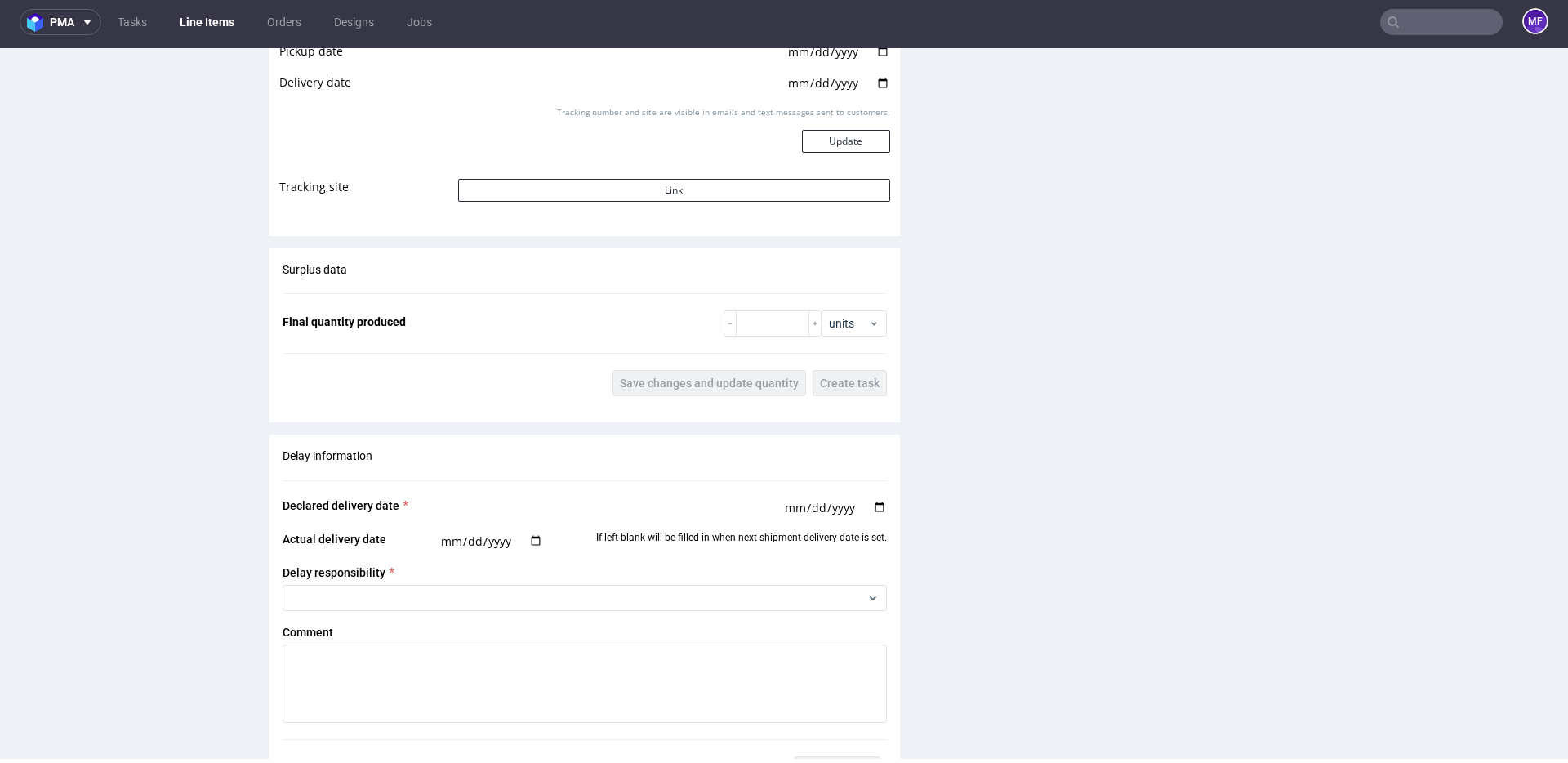
scroll to position [2423, 0]
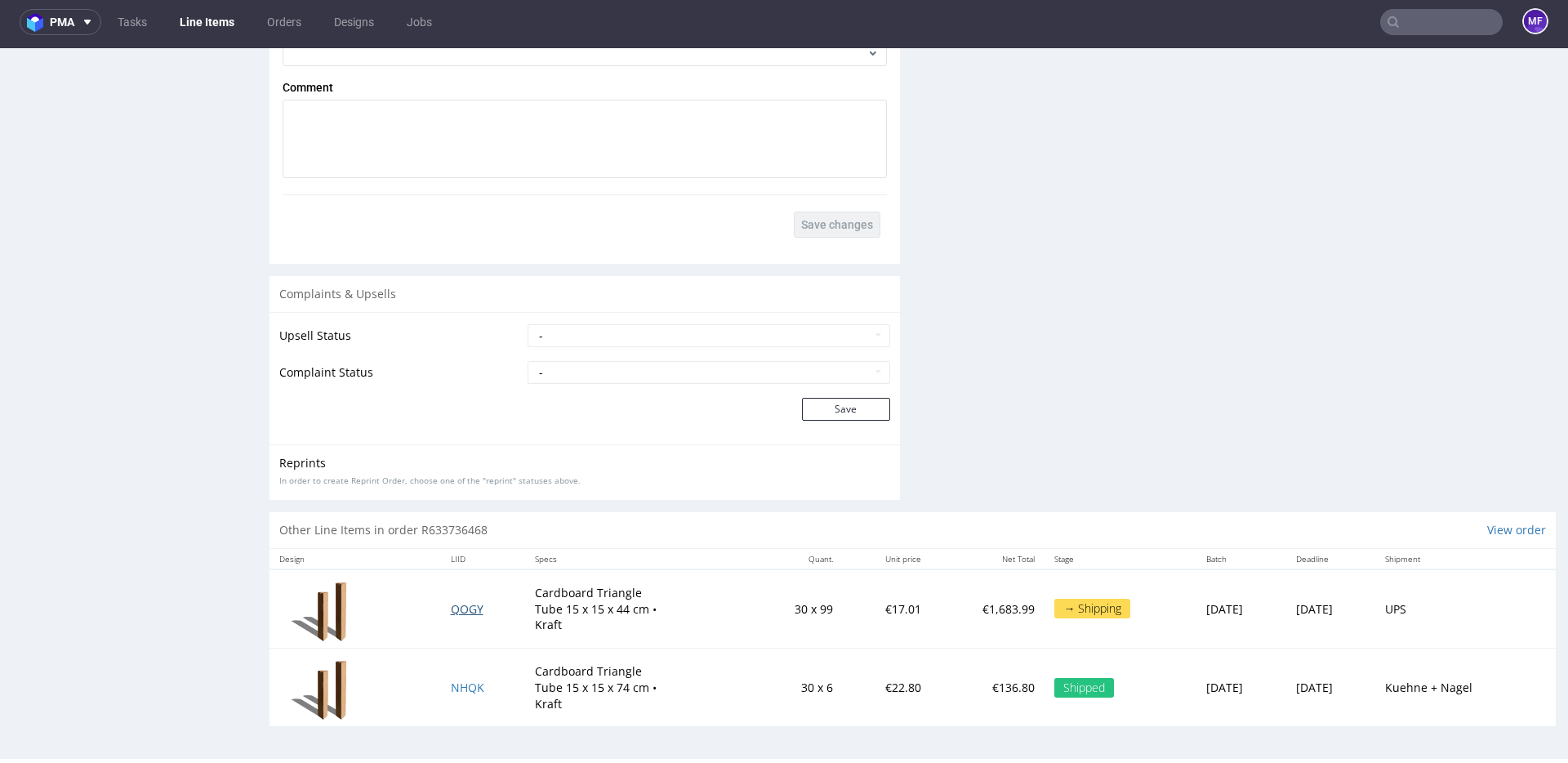
click at [456, 608] on span "QOGY" at bounding box center [466, 609] width 32 height 16
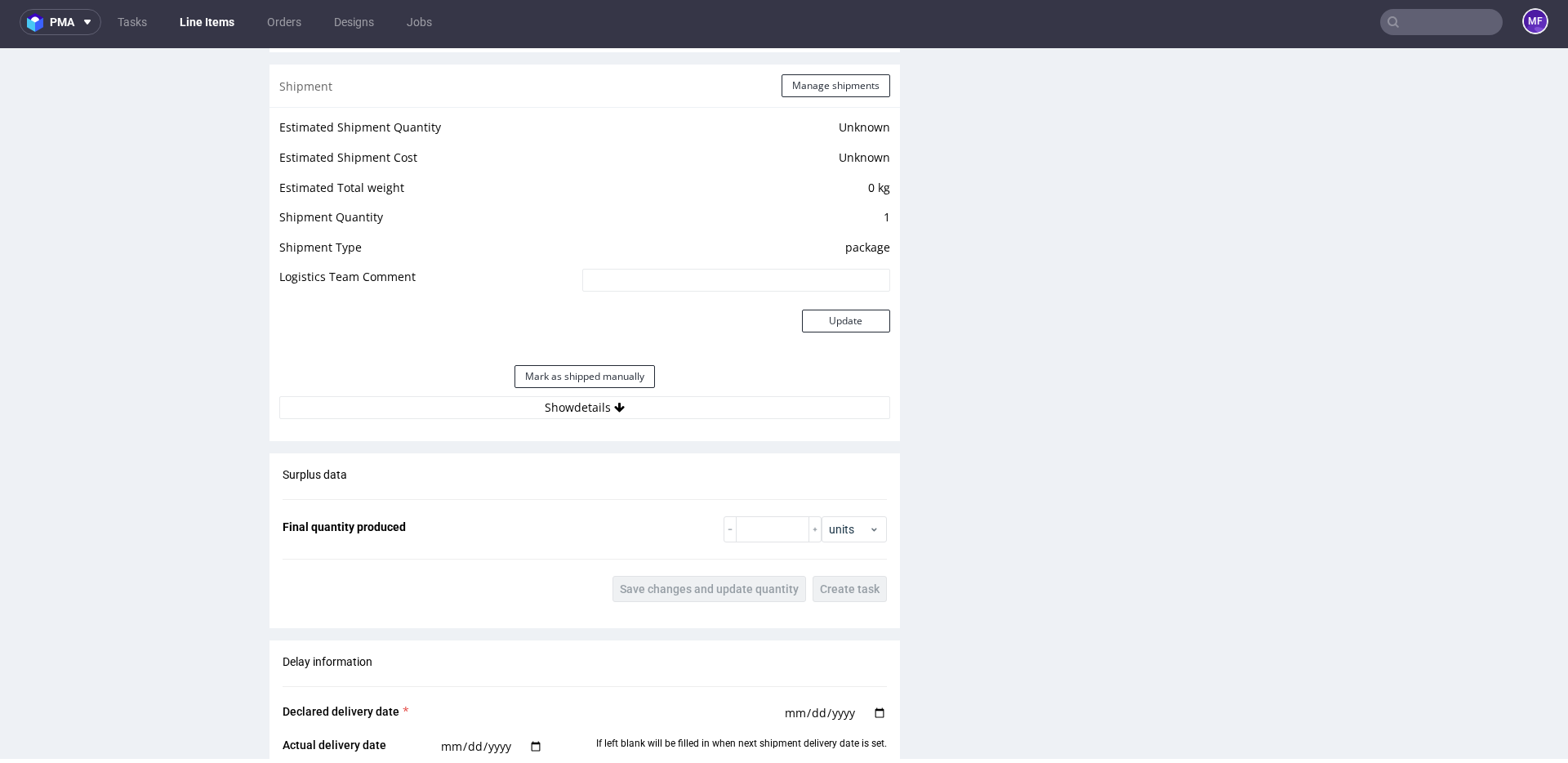
scroll to position [1366, 0]
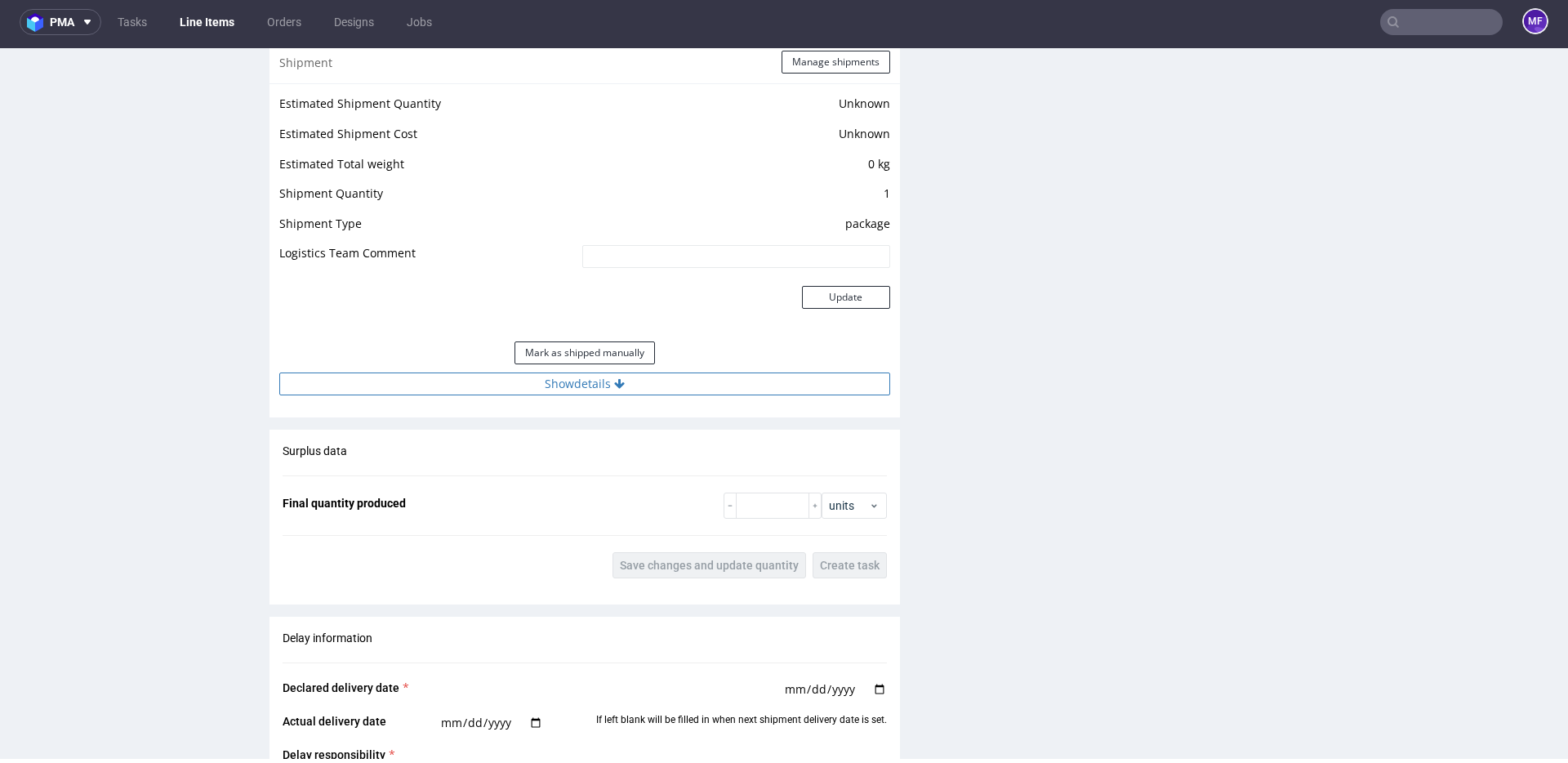
click at [573, 392] on button "Show details" at bounding box center [585, 383] width 611 height 23
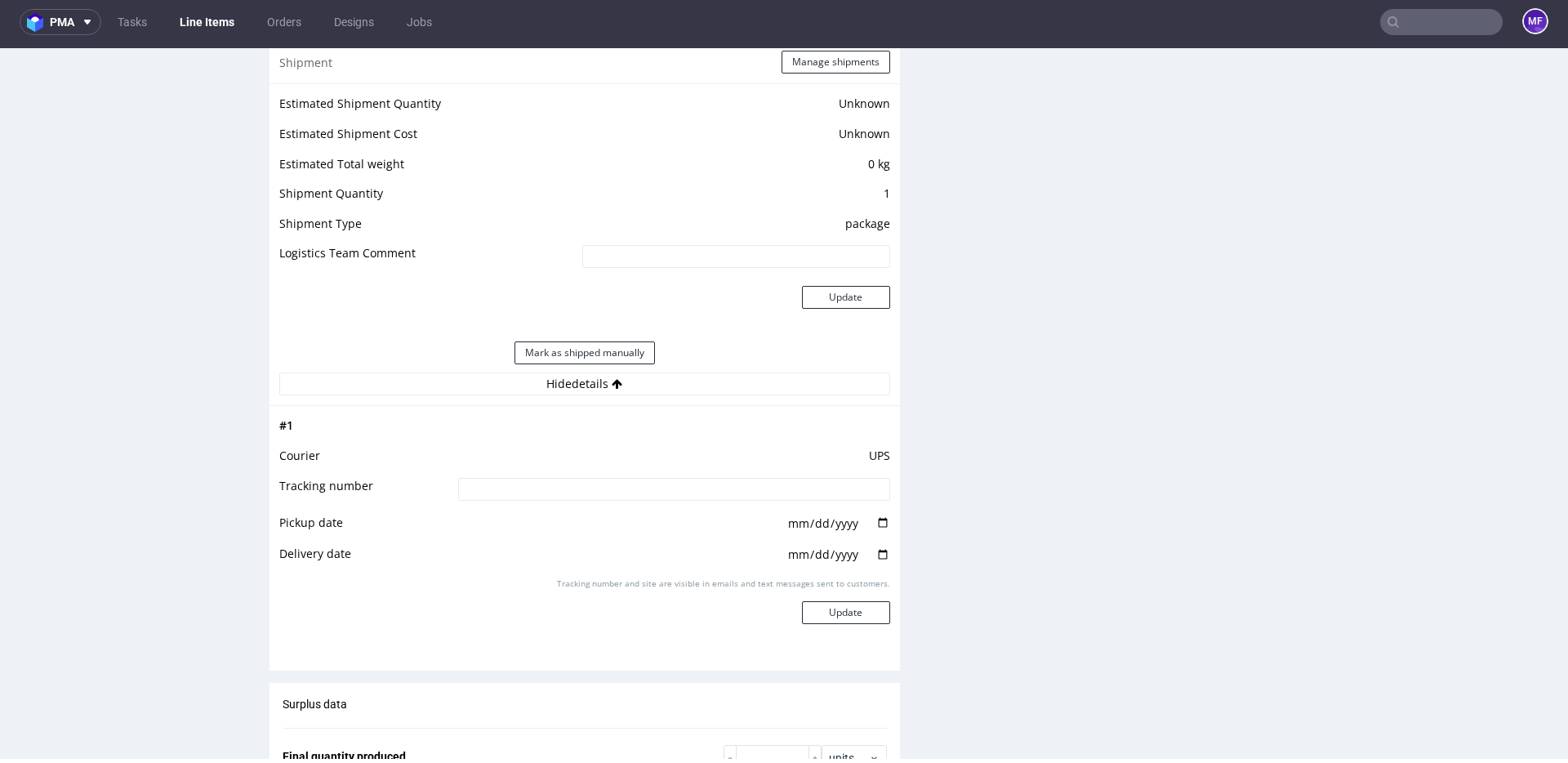
click at [494, 495] on input at bounding box center [674, 489] width 432 height 23
paste input "RWM006586264"
type input "RWM006586264"
click at [575, 447] on td "UPS" at bounding box center [672, 460] width 436 height 30
click at [822, 605] on button "Update" at bounding box center [846, 612] width 88 height 23
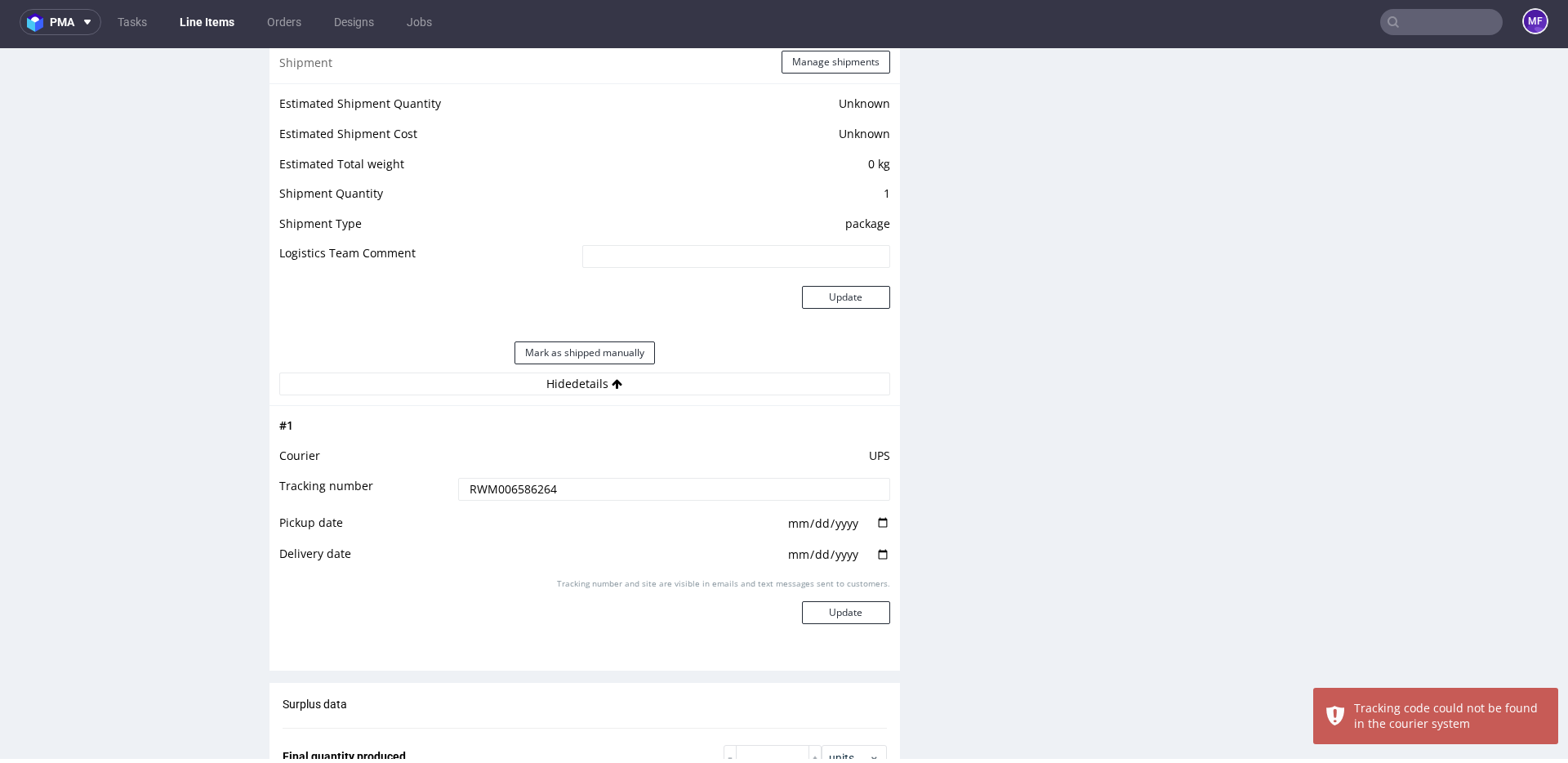
click at [461, 485] on input "RWM006586264" at bounding box center [674, 489] width 432 height 23
click at [856, 610] on button "Update" at bounding box center [846, 612] width 88 height 23
click at [645, 433] on td at bounding box center [672, 431] width 436 height 30
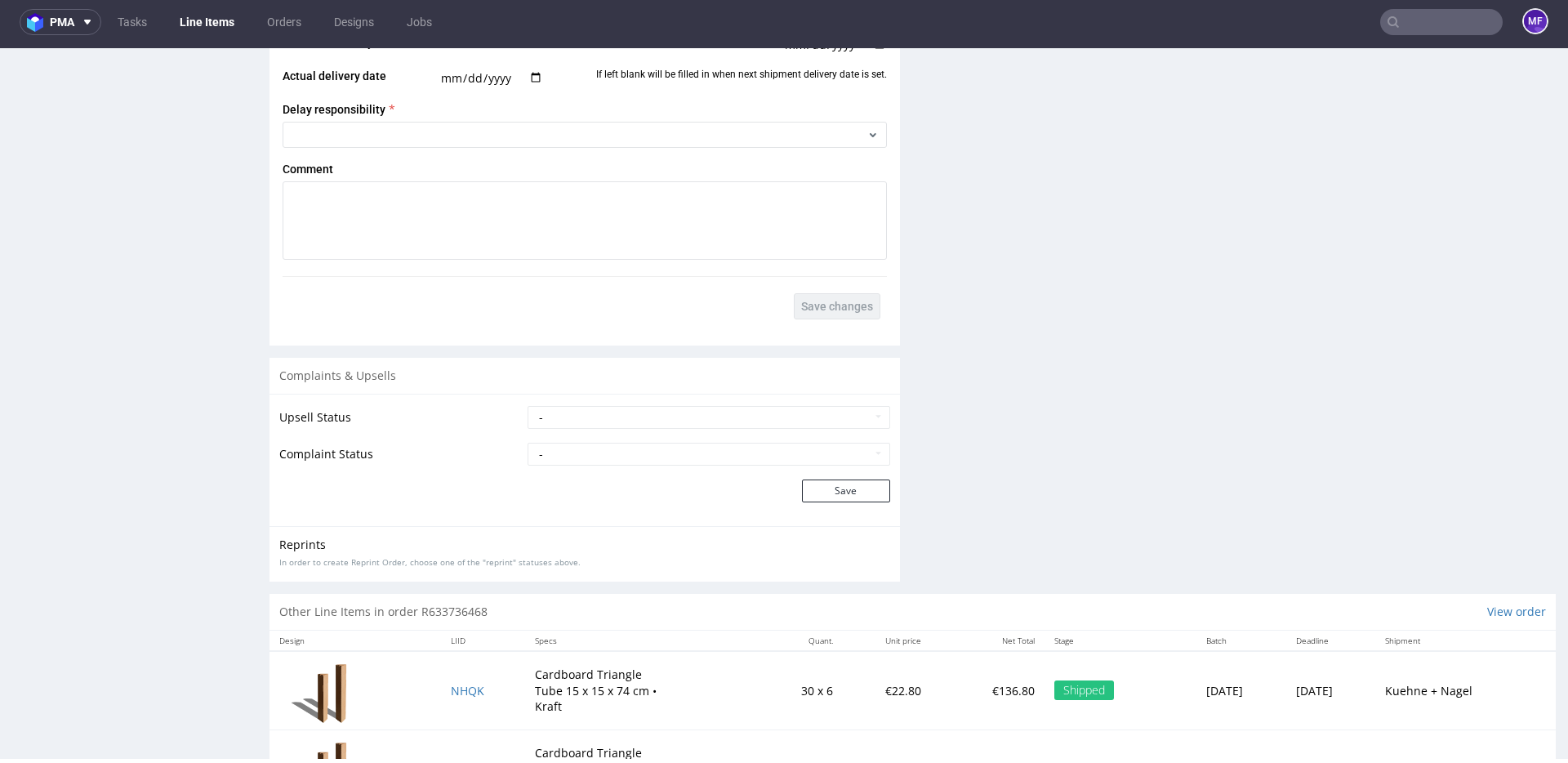
scroll to position [2347, 0]
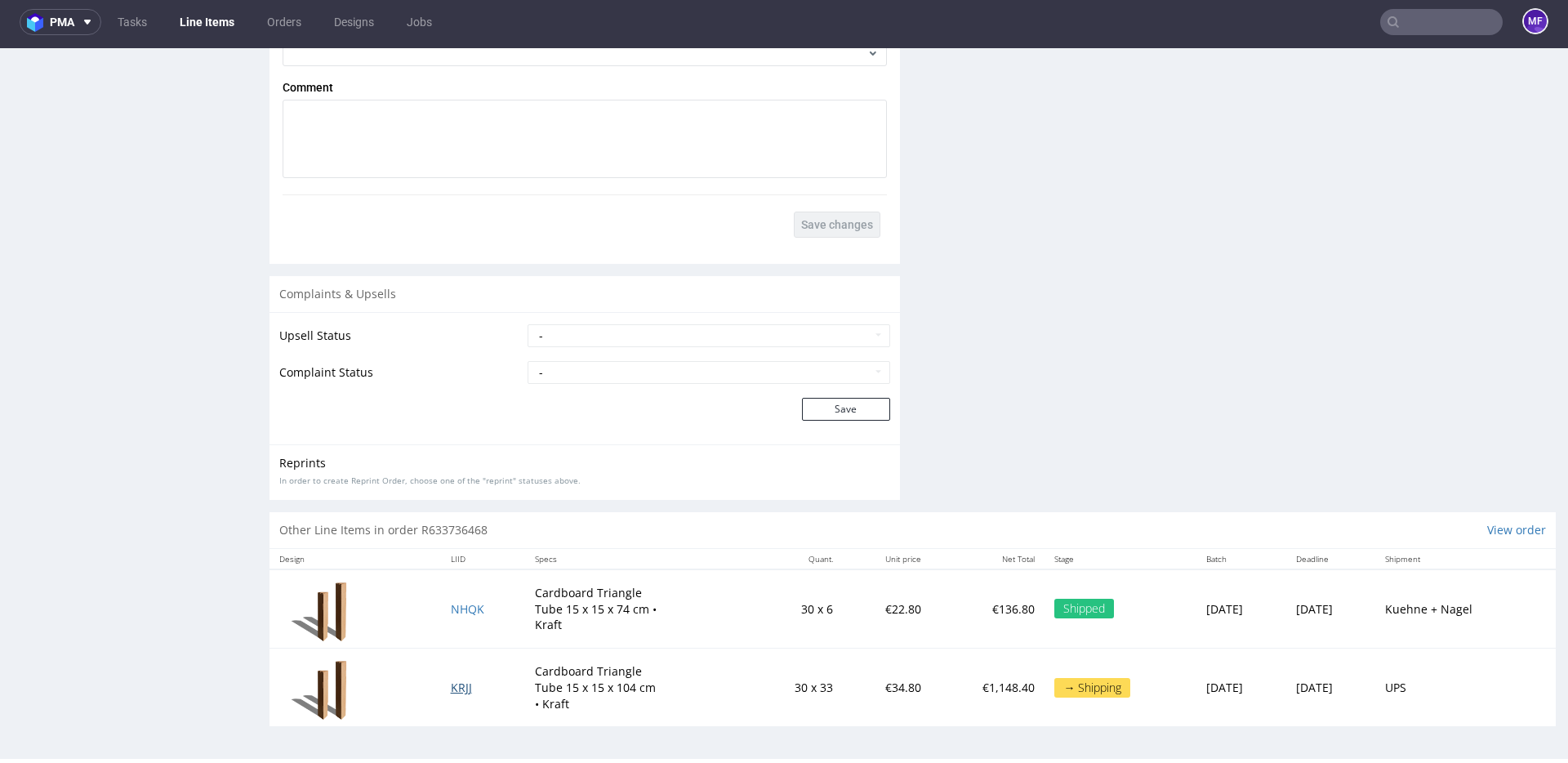
click at [451, 683] on span "KRJJ" at bounding box center [461, 688] width 22 height 16
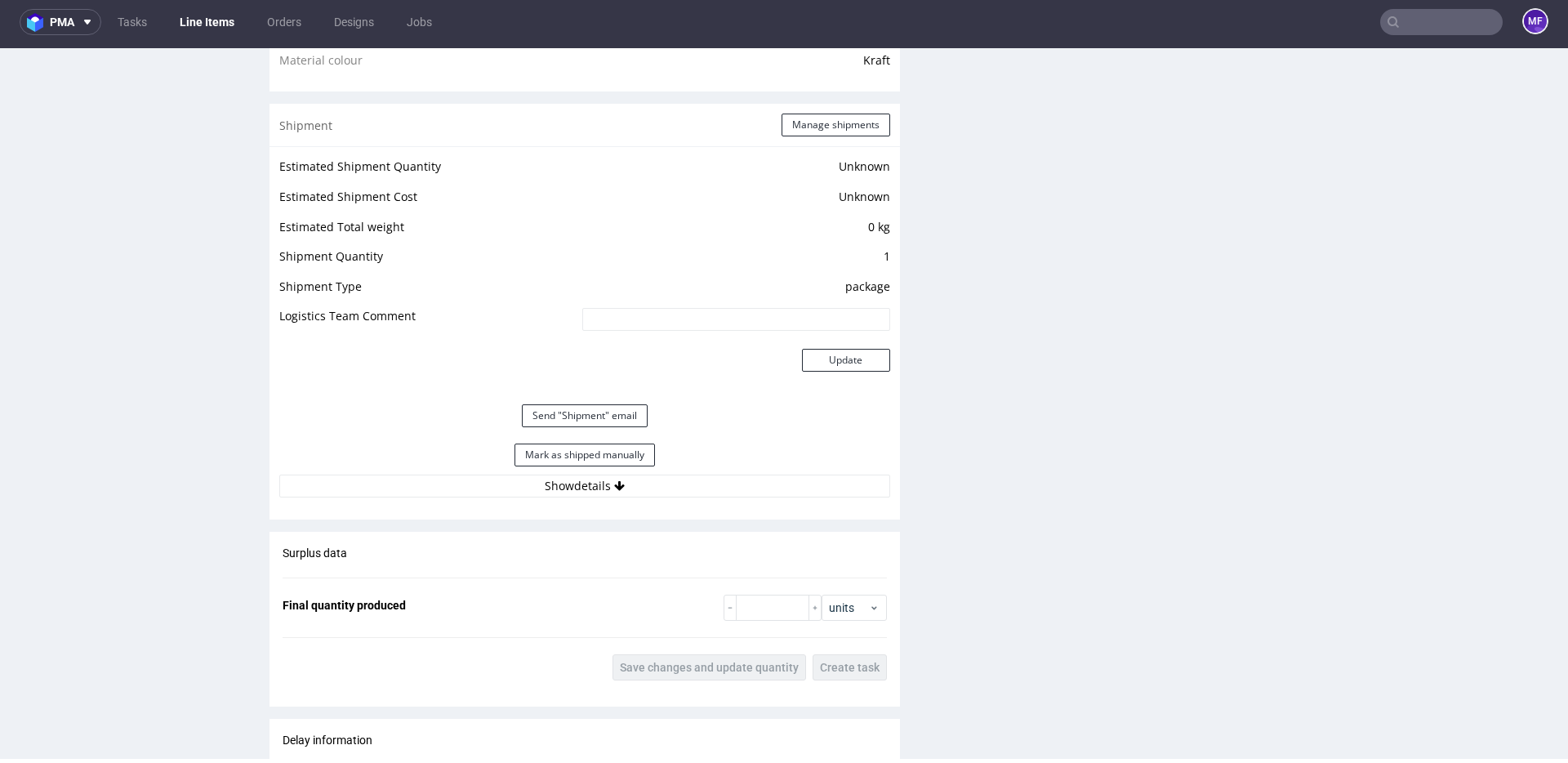
scroll to position [1292, 0]
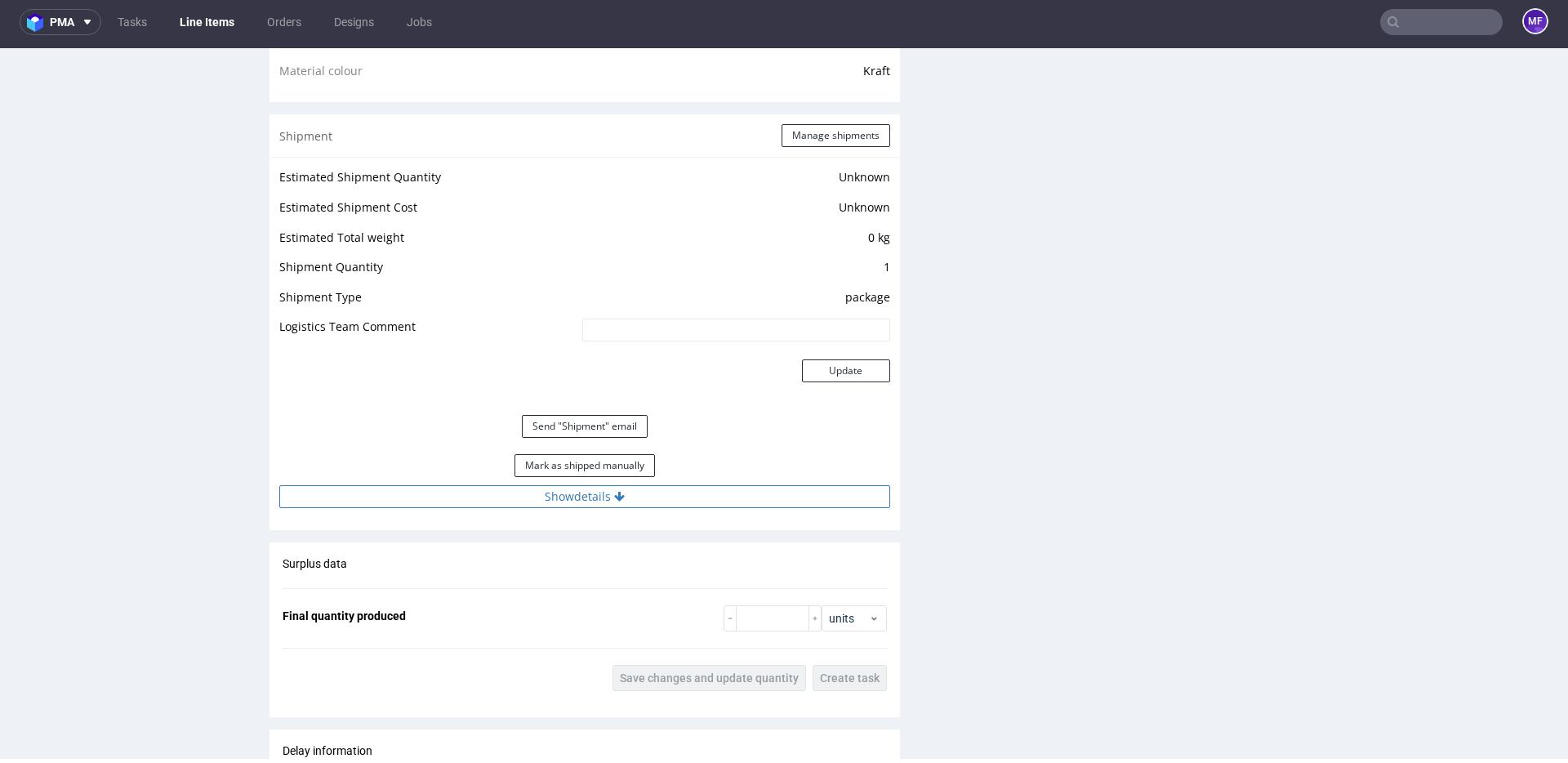
click at [570, 500] on button "Show details" at bounding box center [585, 496] width 611 height 23
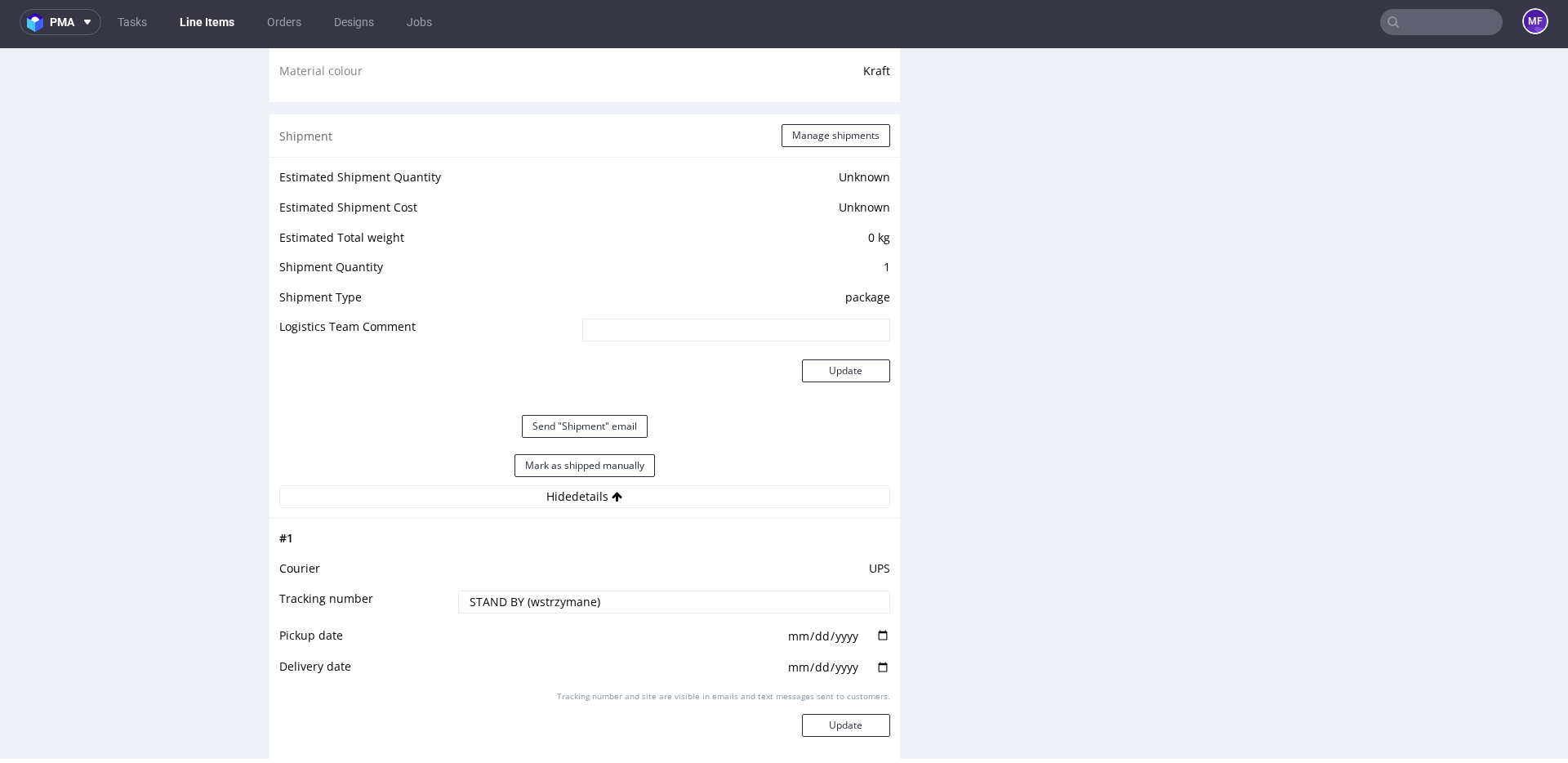
drag, startPoint x: 468, startPoint y: 592, endPoint x: 356, endPoint y: 576, distance: 113.1
click at [356, 576] on tbody "# 1 Courier UPS Tracking number STAND BY (wstrzymane) Pickup date Delivery date…" at bounding box center [585, 663] width 611 height 268
paste input "RWM006586321"
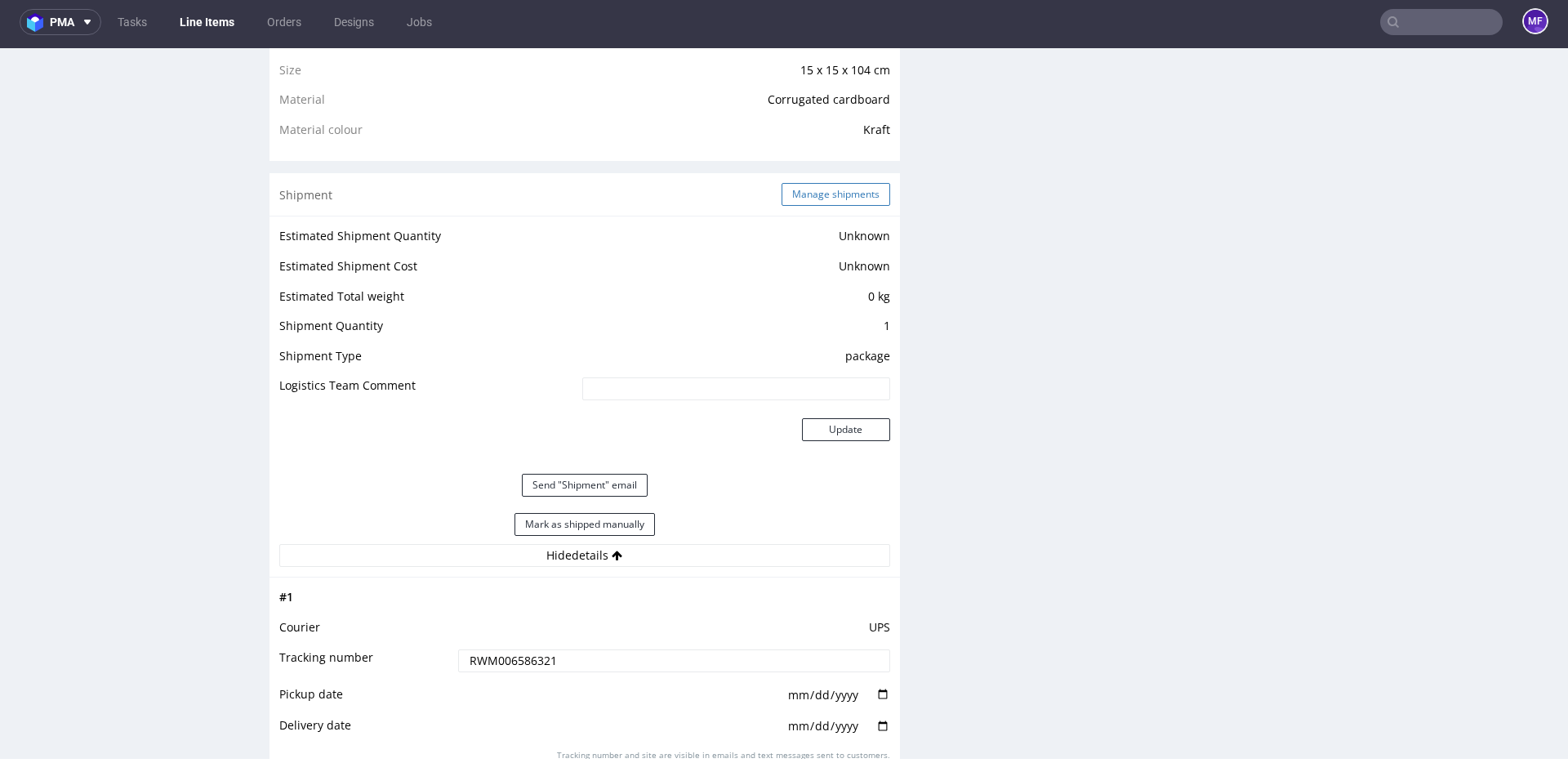
type input "RWM006586321"
click at [810, 201] on button "Manage shipments" at bounding box center [835, 194] width 109 height 23
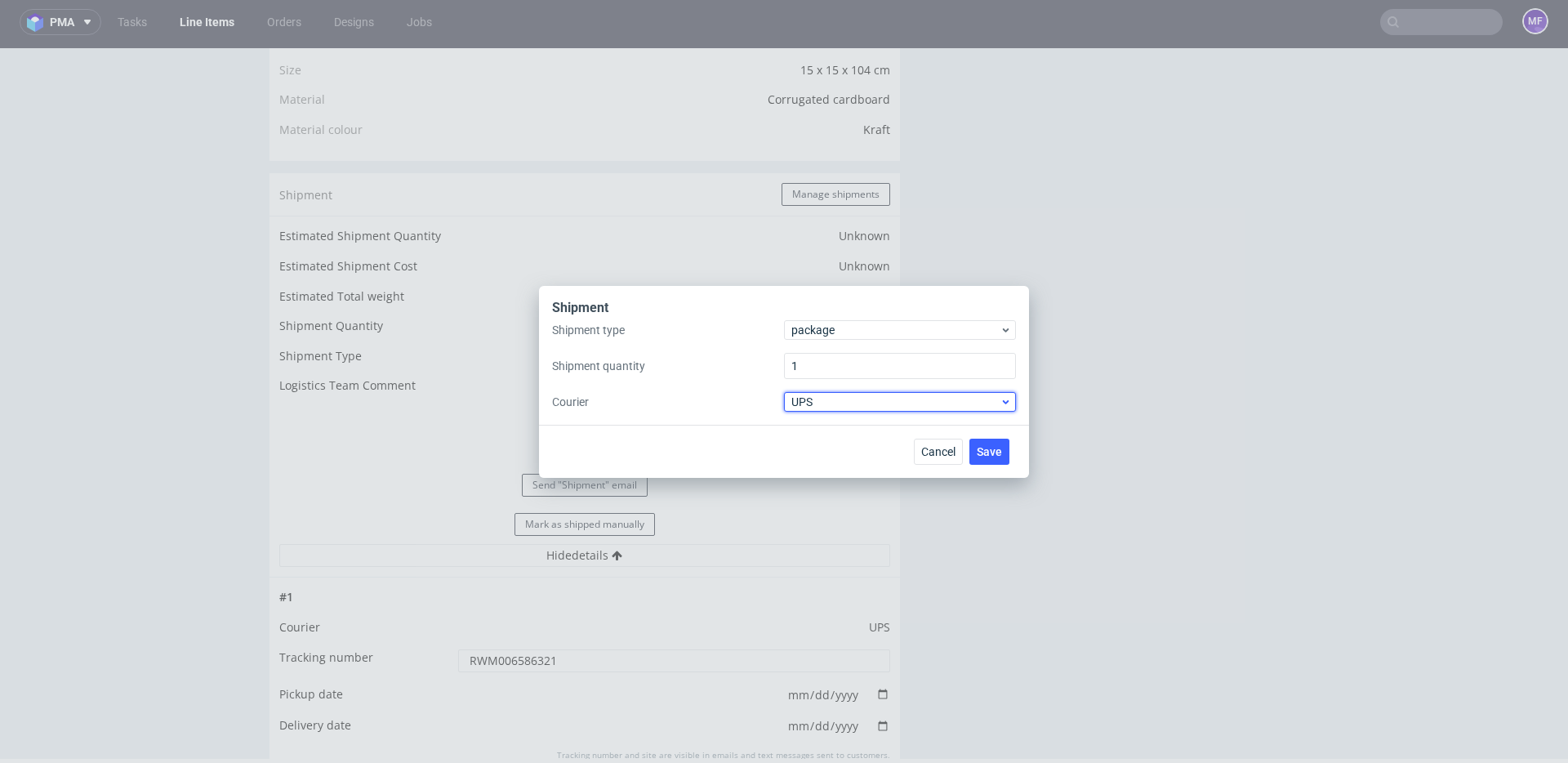
click at [820, 408] on span "UPS" at bounding box center [895, 402] width 209 height 17
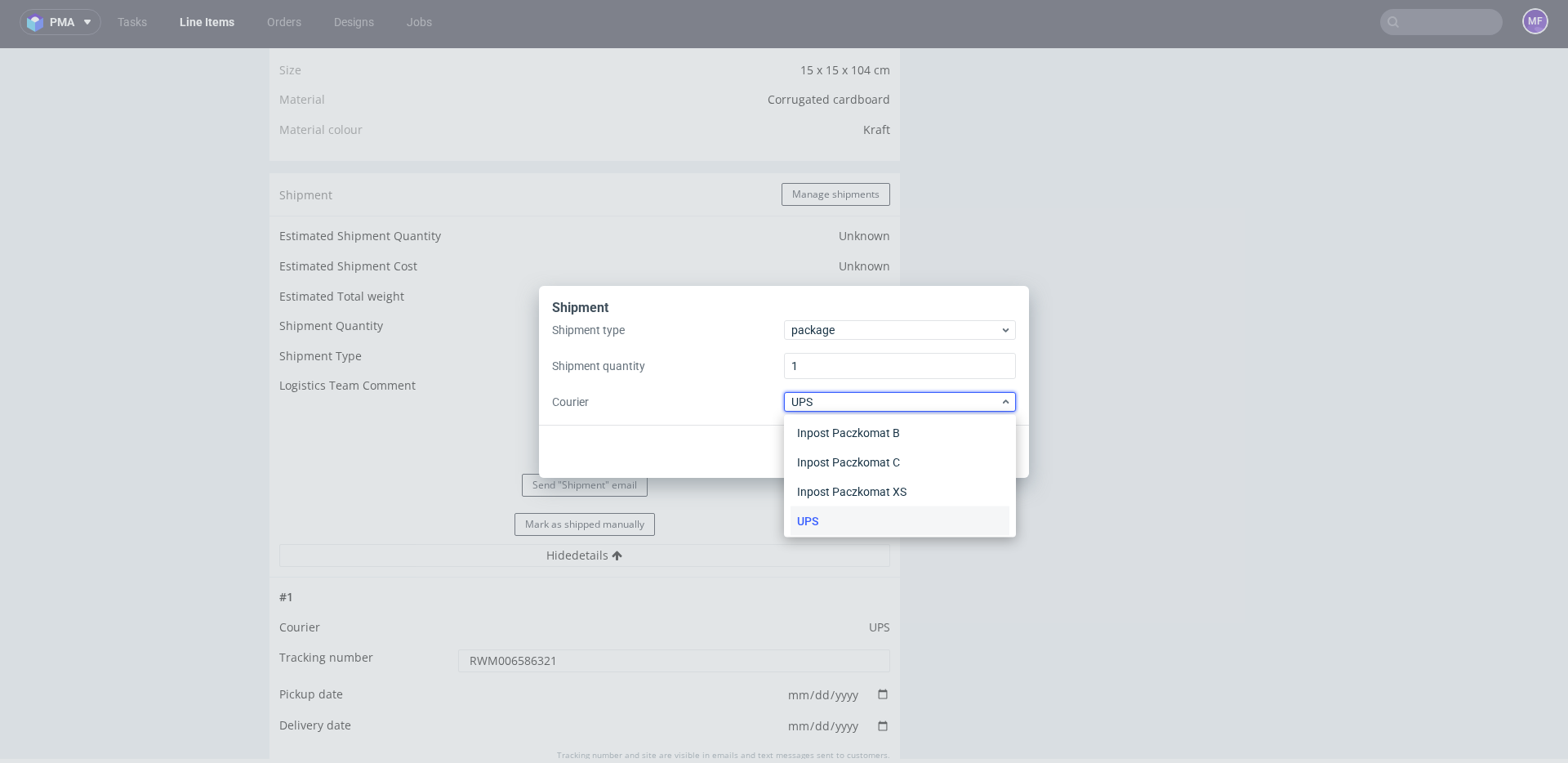
scroll to position [155, 0]
drag, startPoint x: 740, startPoint y: 421, endPoint x: 830, endPoint y: 357, distance: 110.4
click at [748, 414] on div "Shipment Shipment type package Shipment quantity 1 Courier UPS" at bounding box center [784, 356] width 490 height 139
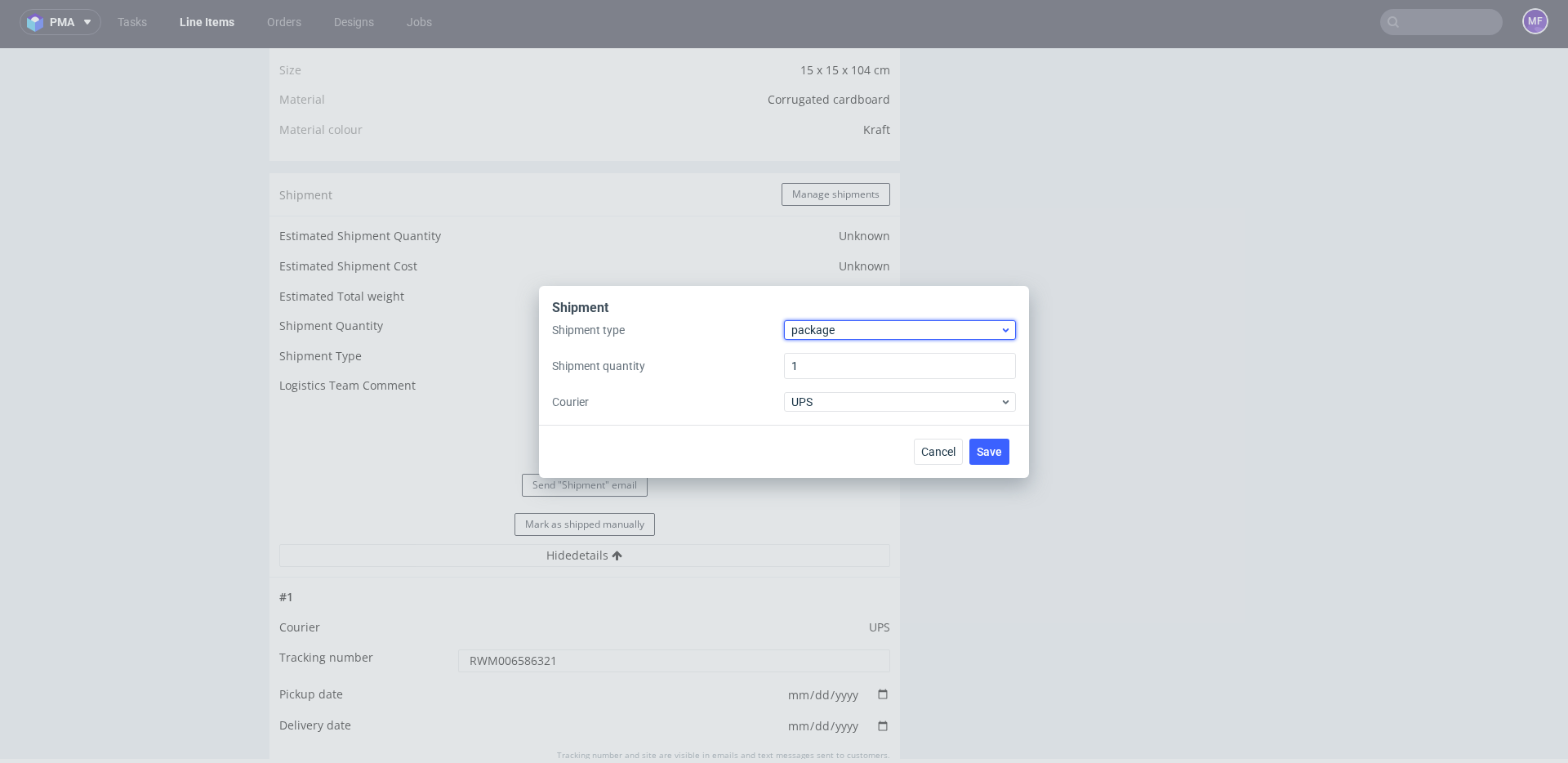
click at [839, 337] on span "package" at bounding box center [895, 330] width 209 height 17
click at [844, 373] on div "pallet" at bounding box center [900, 364] width 219 height 29
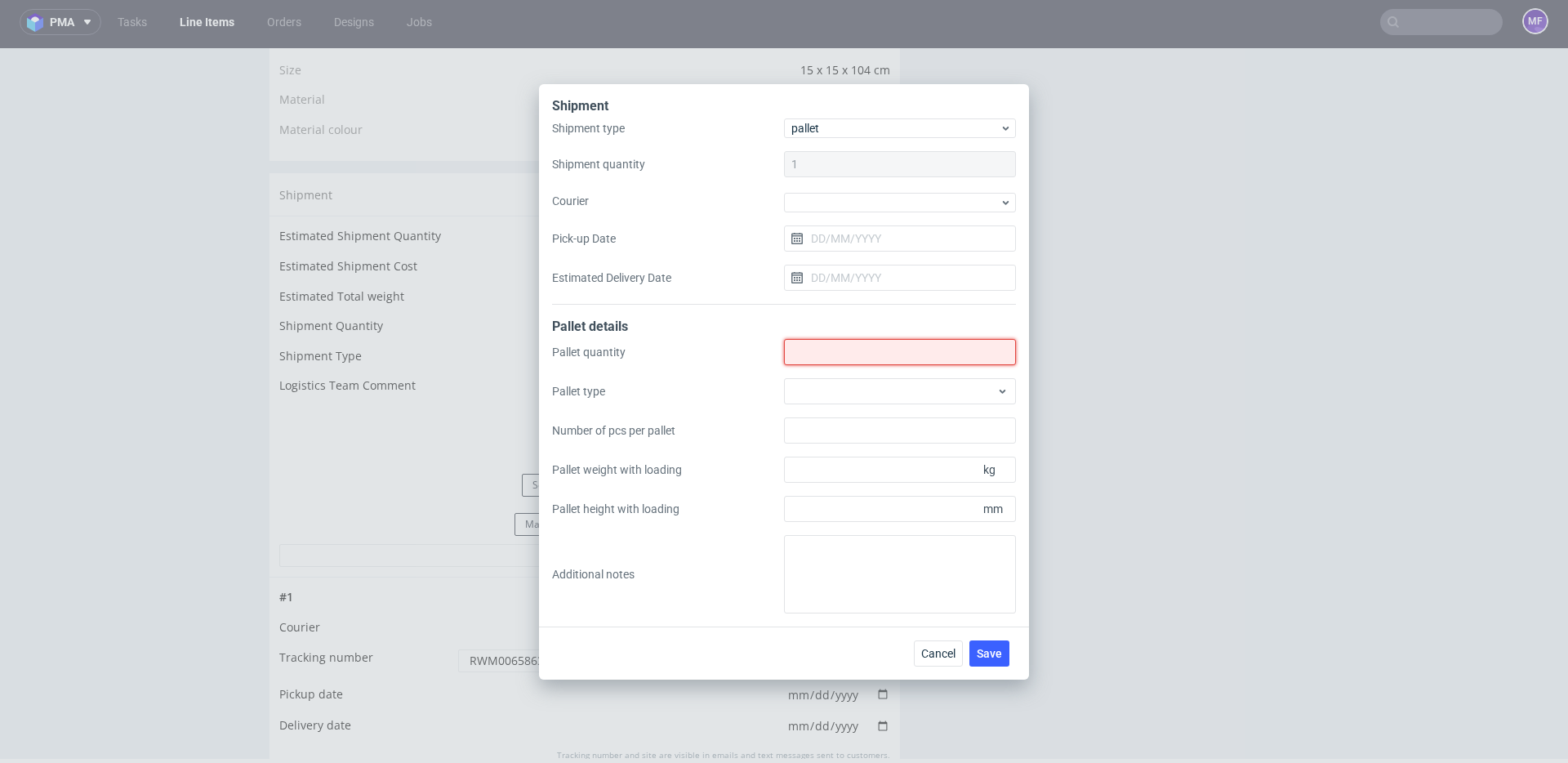
click at [842, 352] on input "Shipment type" at bounding box center [900, 352] width 232 height 26
type input "1"
click at [1000, 663] on button "Save" at bounding box center [989, 653] width 40 height 26
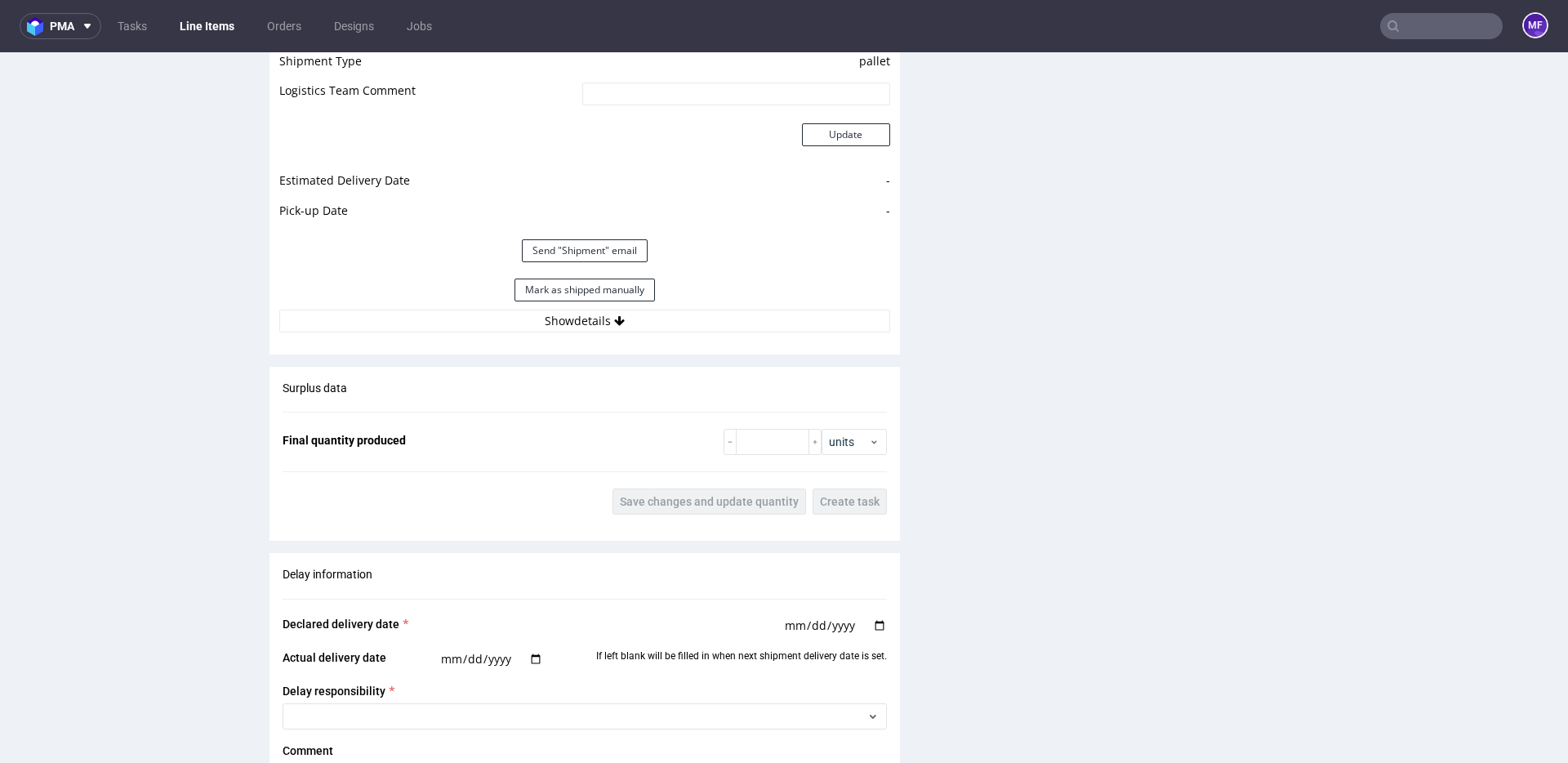
scroll to position [1524, 0]
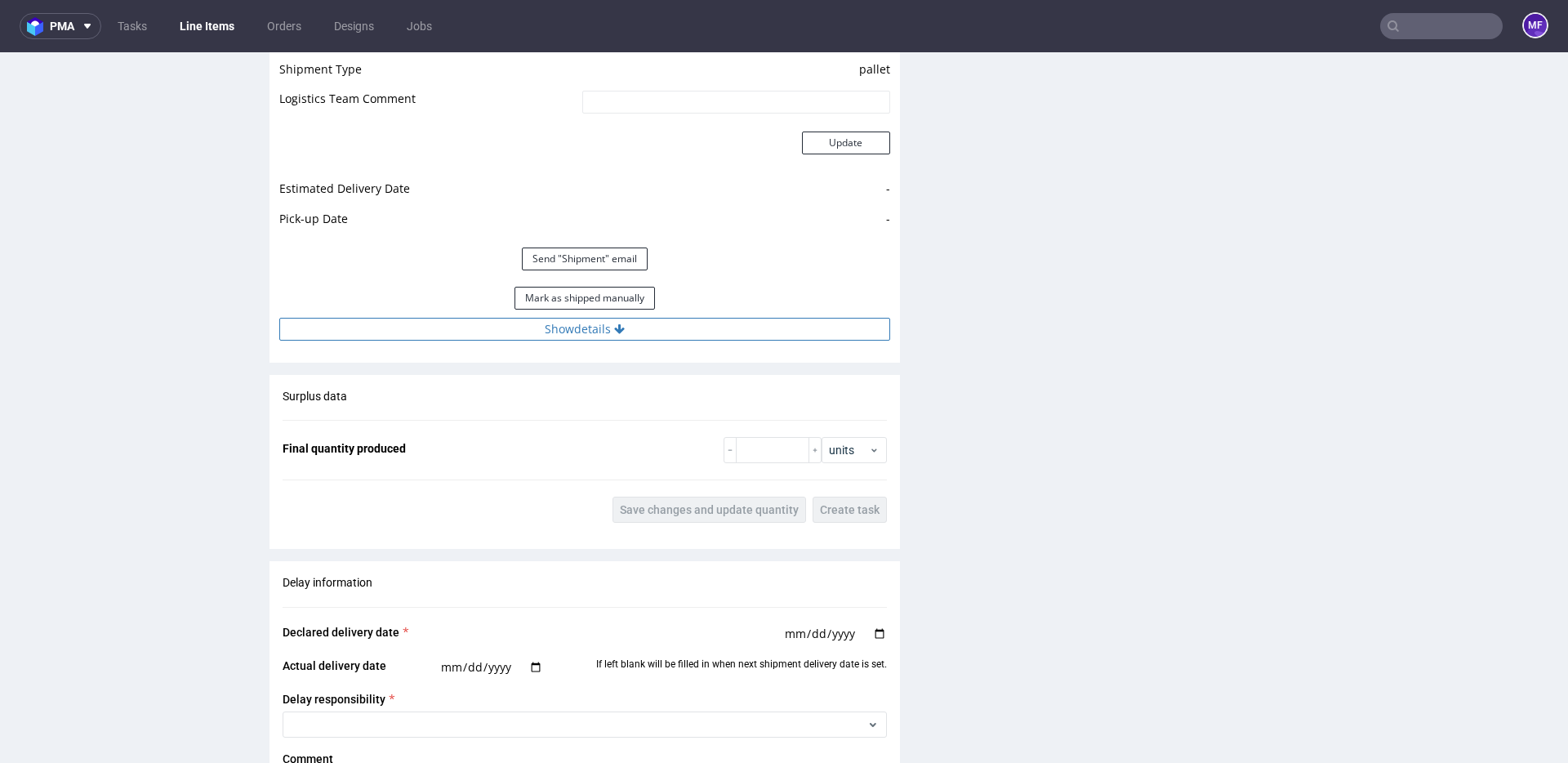
click at [583, 320] on button "Show details" at bounding box center [585, 328] width 611 height 23
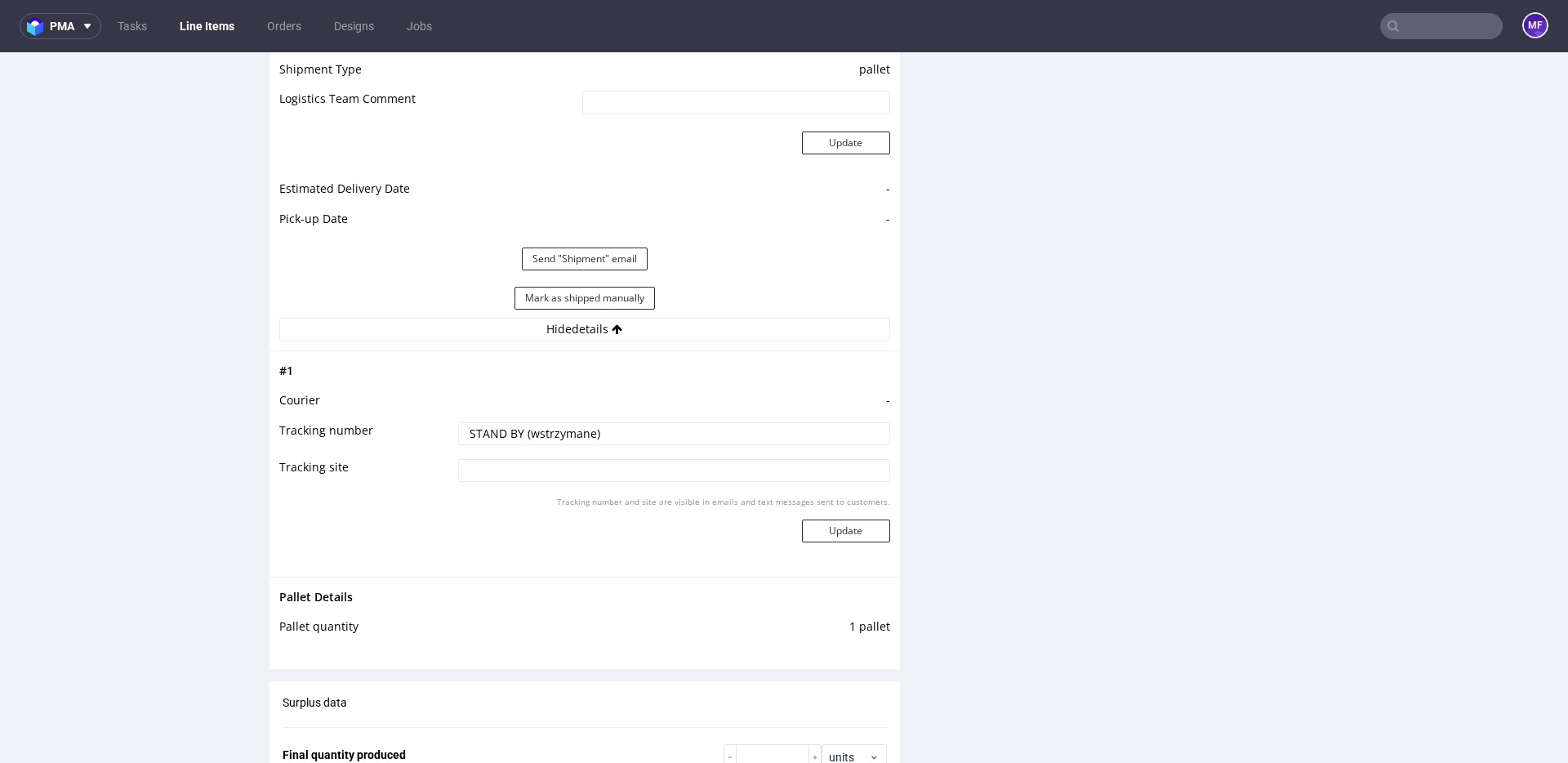
click at [367, 415] on tbody "# 1 Courier - Tracking number STAND BY (wstrzymane) Tracking site Tracking numb…" at bounding box center [585, 464] width 611 height 206
paste input "RWM006586321"
type input "RWM006586321"
click at [623, 411] on td "-" at bounding box center [672, 405] width 436 height 30
click at [820, 531] on button "Update" at bounding box center [846, 530] width 88 height 23
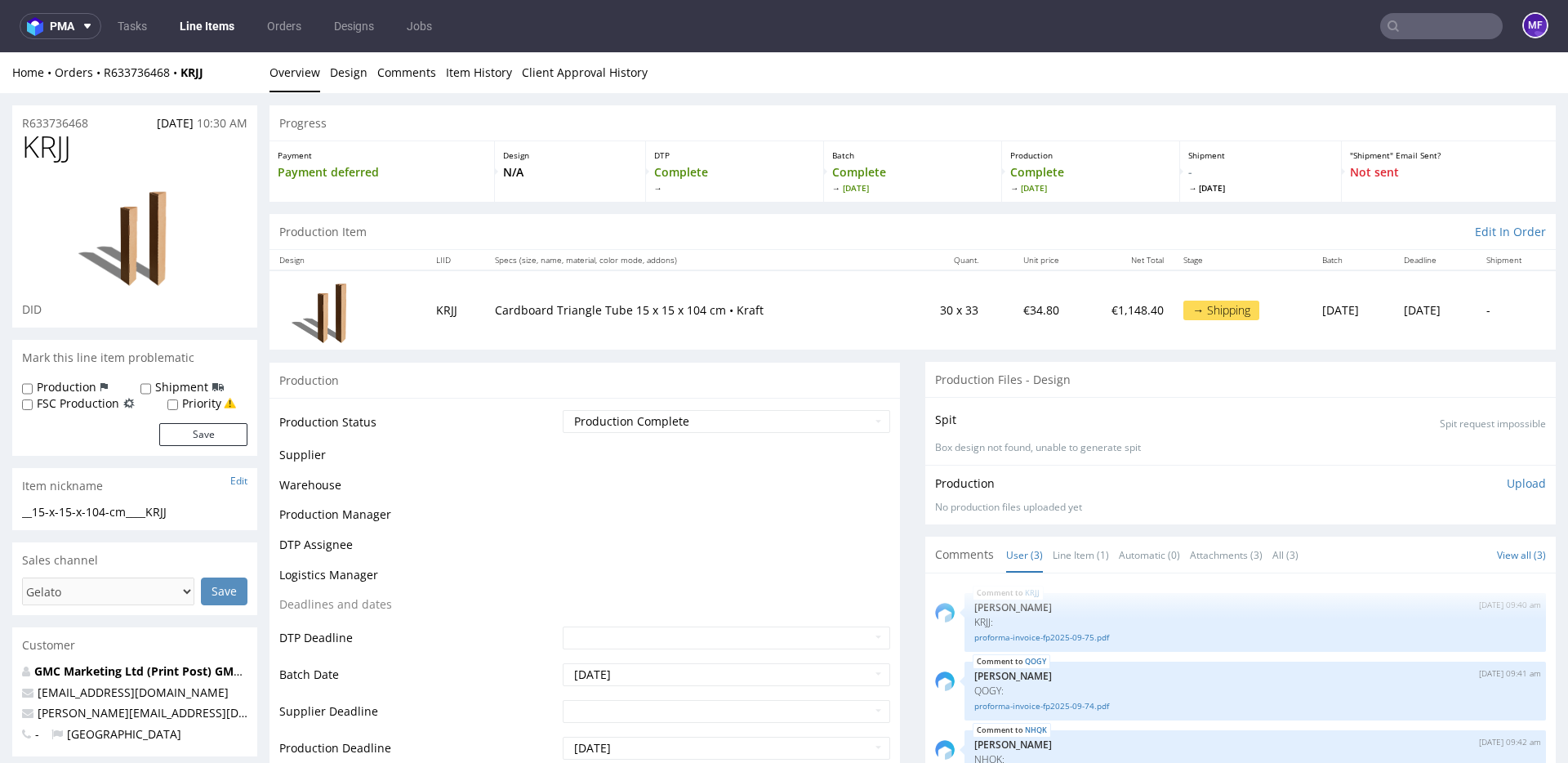
scroll to position [1180, 0]
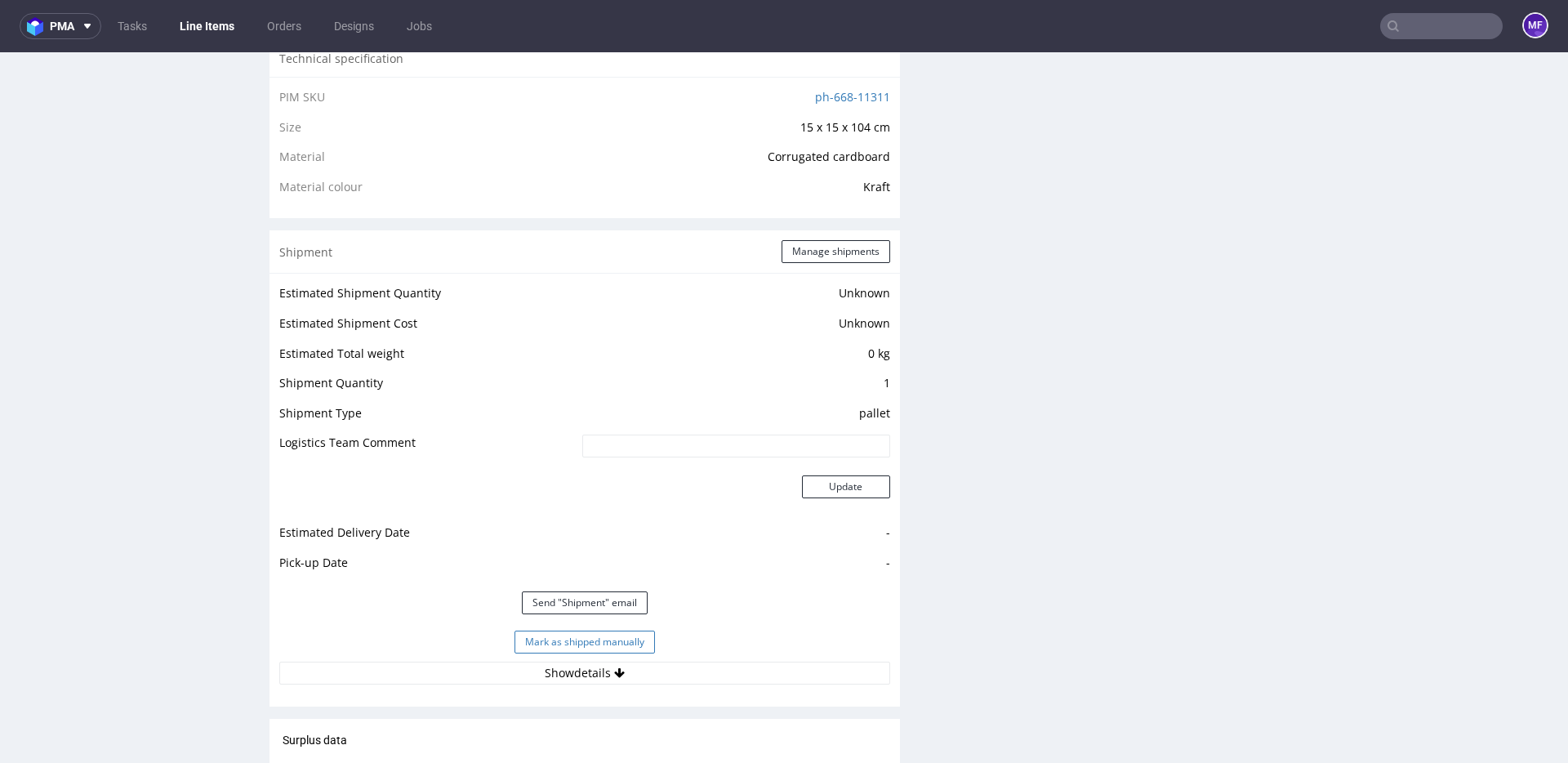
click at [623, 640] on button "Mark as shipped manually" at bounding box center [584, 642] width 140 height 23
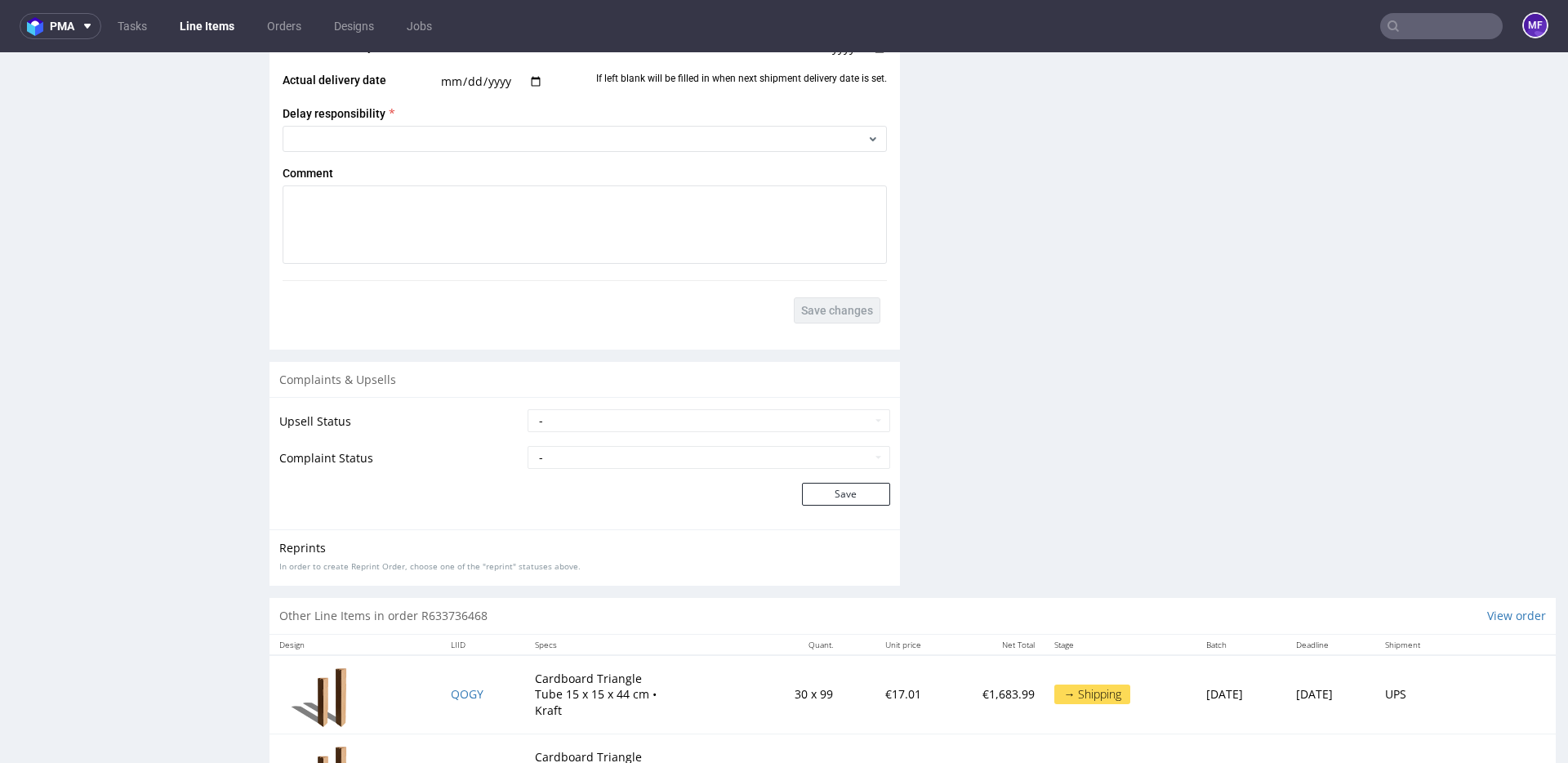
scroll to position [2154, 0]
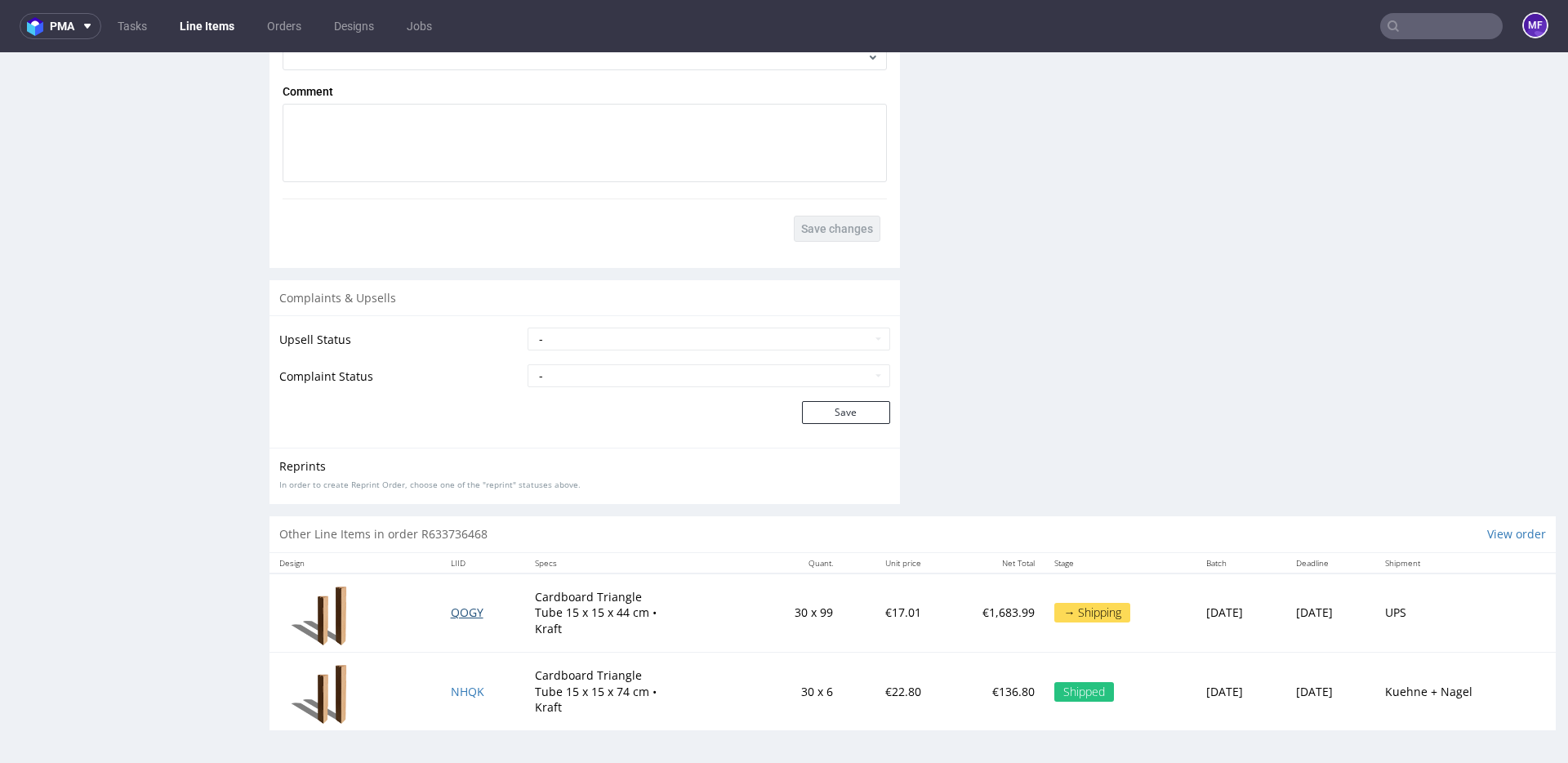
click at [451, 613] on span "QOGY" at bounding box center [466, 612] width 32 height 16
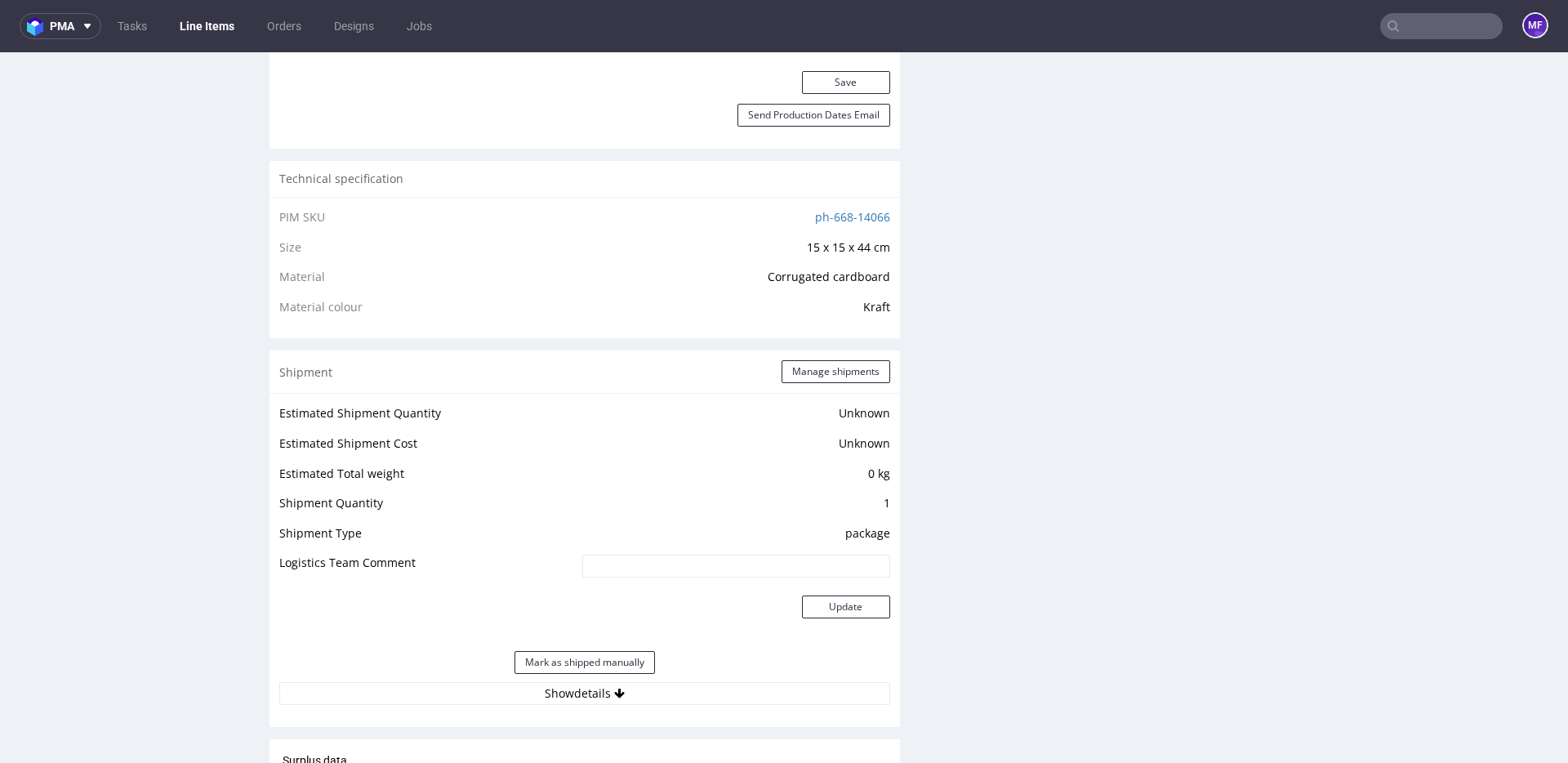
scroll to position [1060, 0]
drag, startPoint x: 585, startPoint y: 699, endPoint x: 657, endPoint y: 672, distance: 76.9
click at [585, 698] on button "Show details" at bounding box center [585, 693] width 611 height 23
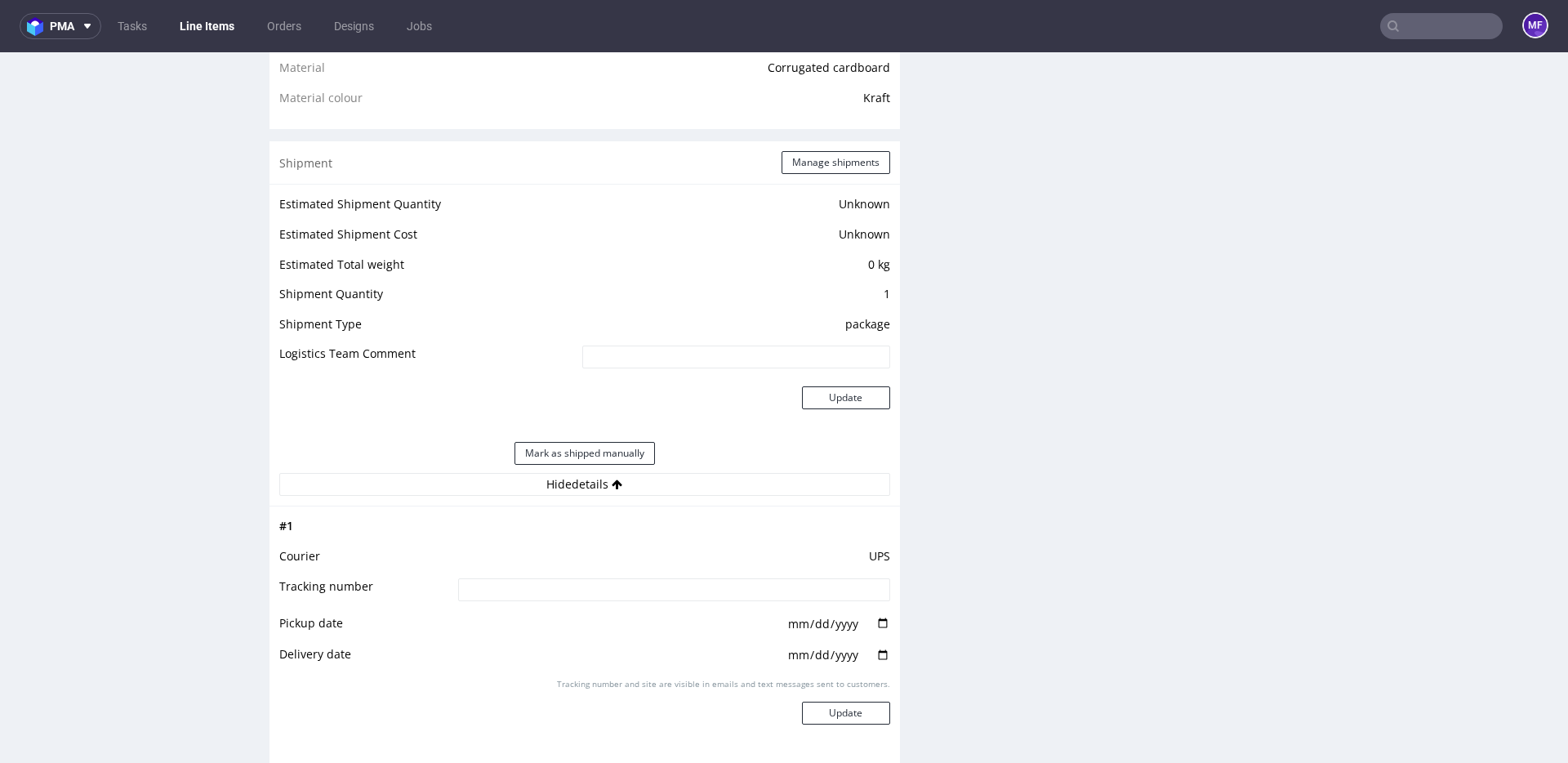
scroll to position [1199, 0]
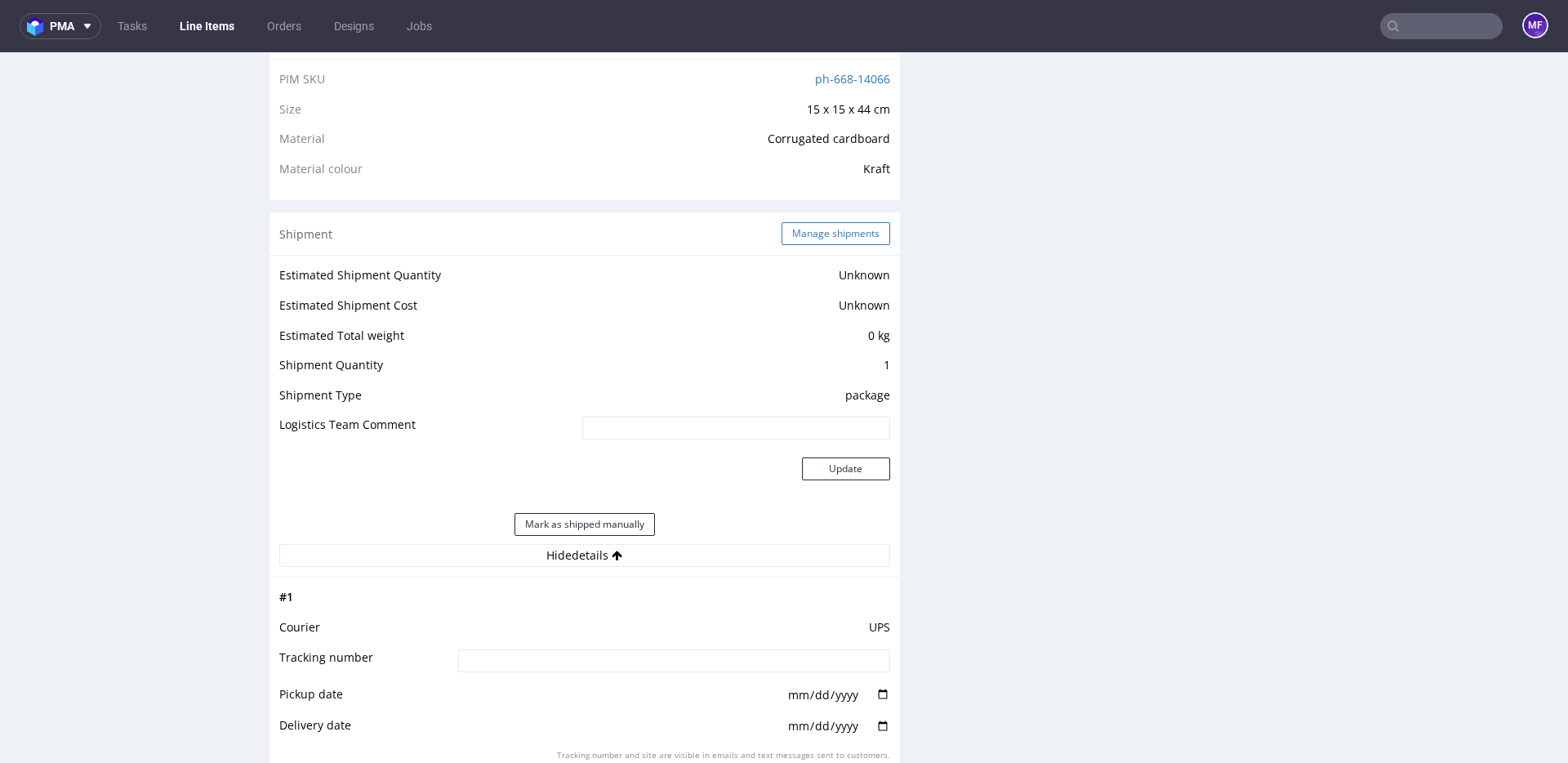
click at [847, 229] on button "Manage shipments" at bounding box center [835, 233] width 109 height 23
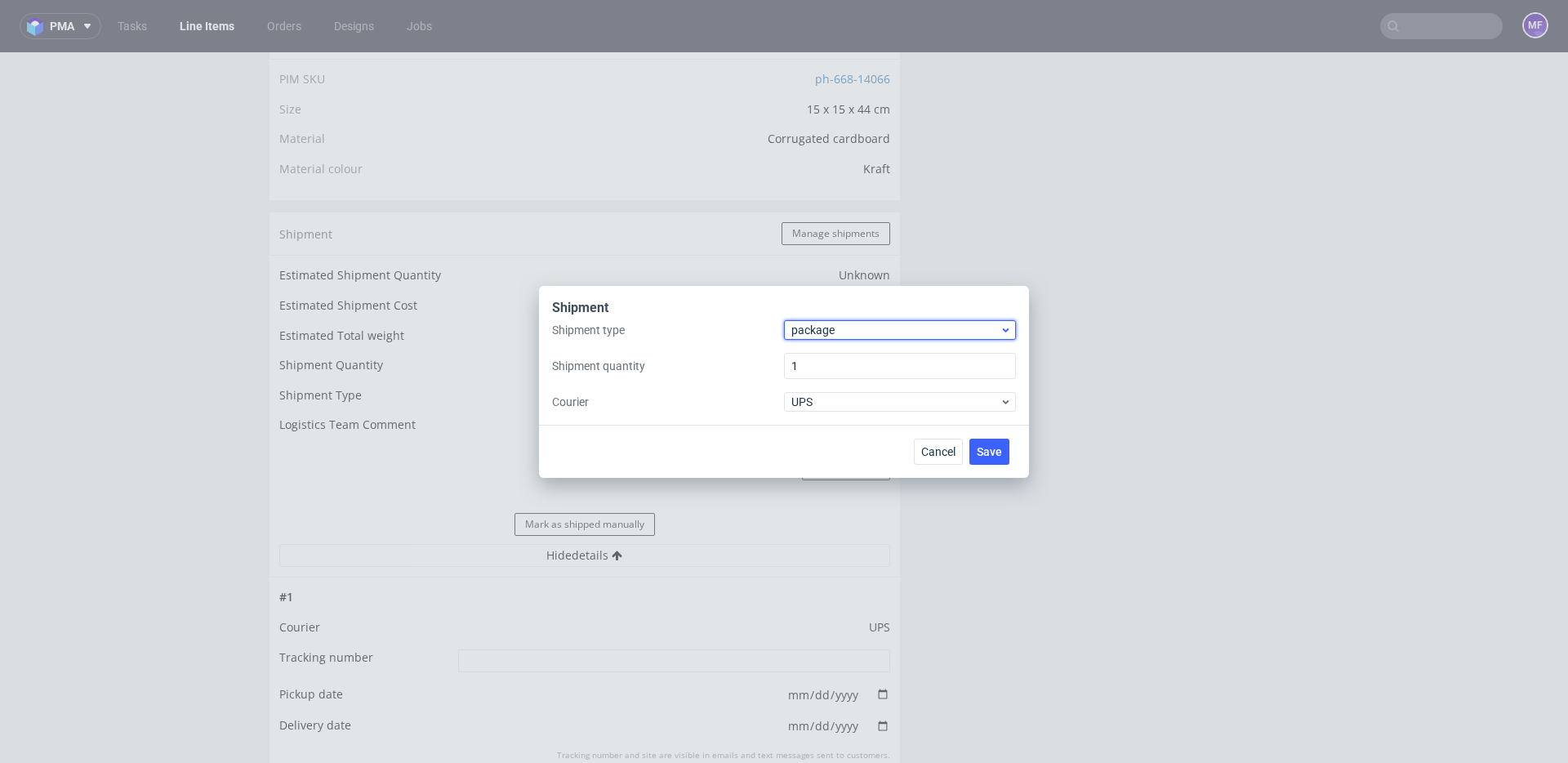
click at [838, 329] on span "package" at bounding box center [895, 330] width 209 height 17
click at [832, 362] on div "pallet" at bounding box center [900, 364] width 219 height 29
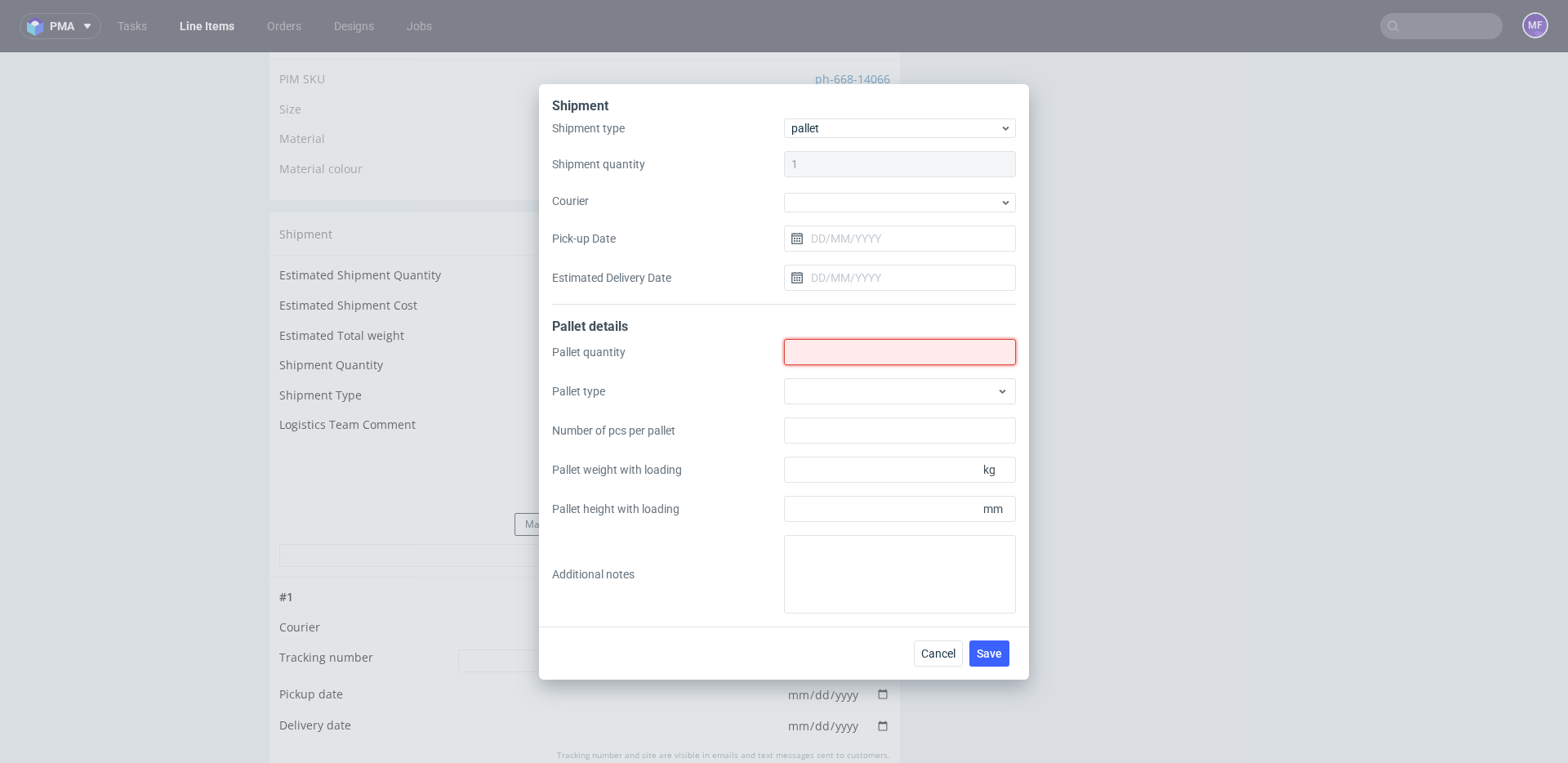
click at [836, 357] on input "Shipment type" at bounding box center [900, 352] width 232 height 26
type input "1"
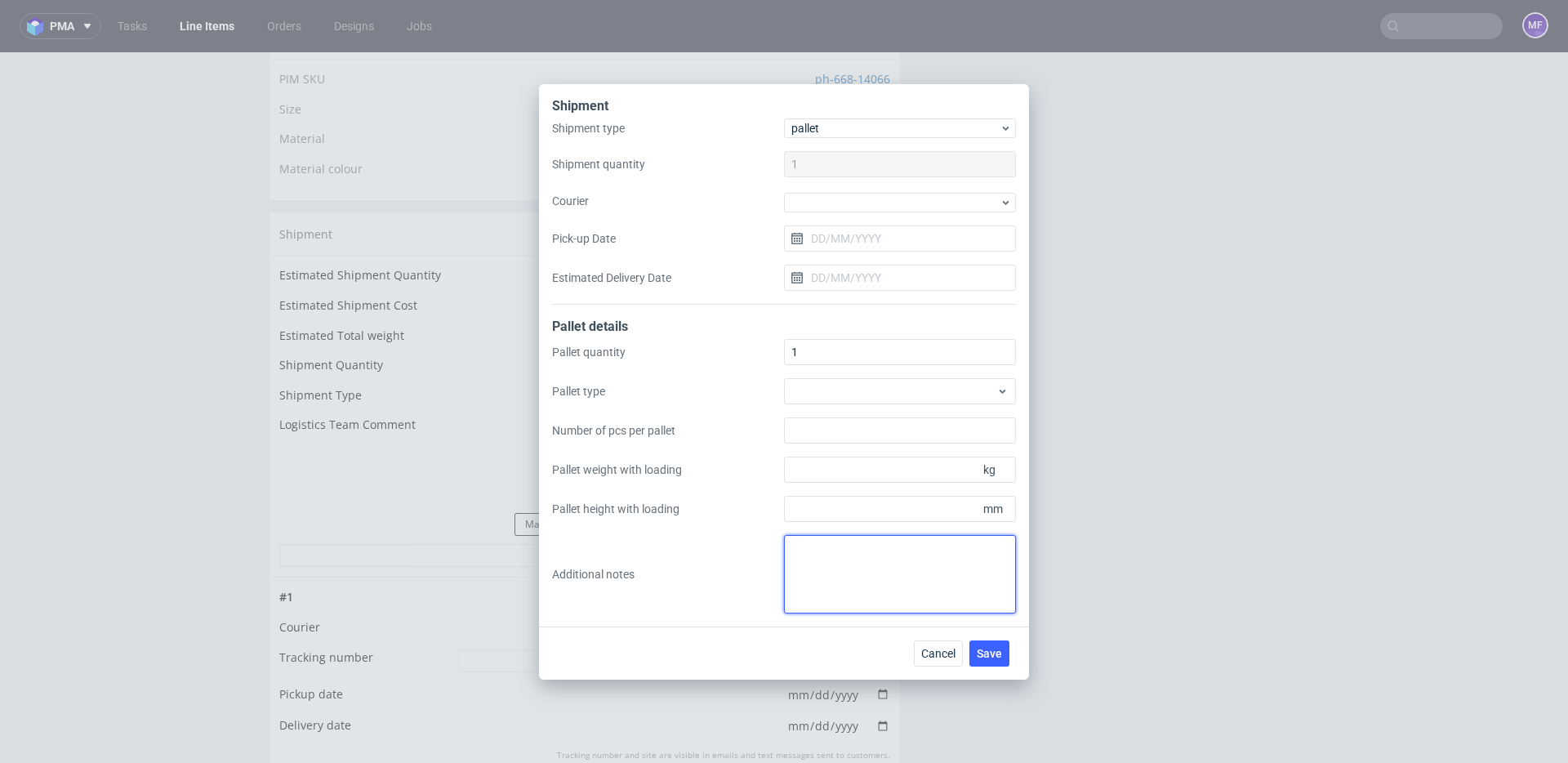
drag, startPoint x: 865, startPoint y: 538, endPoint x: 944, endPoint y: 617, distance: 111.7
click at [868, 539] on textarea at bounding box center [900, 574] width 232 height 78
click at [974, 646] on button "Save" at bounding box center [989, 653] width 40 height 26
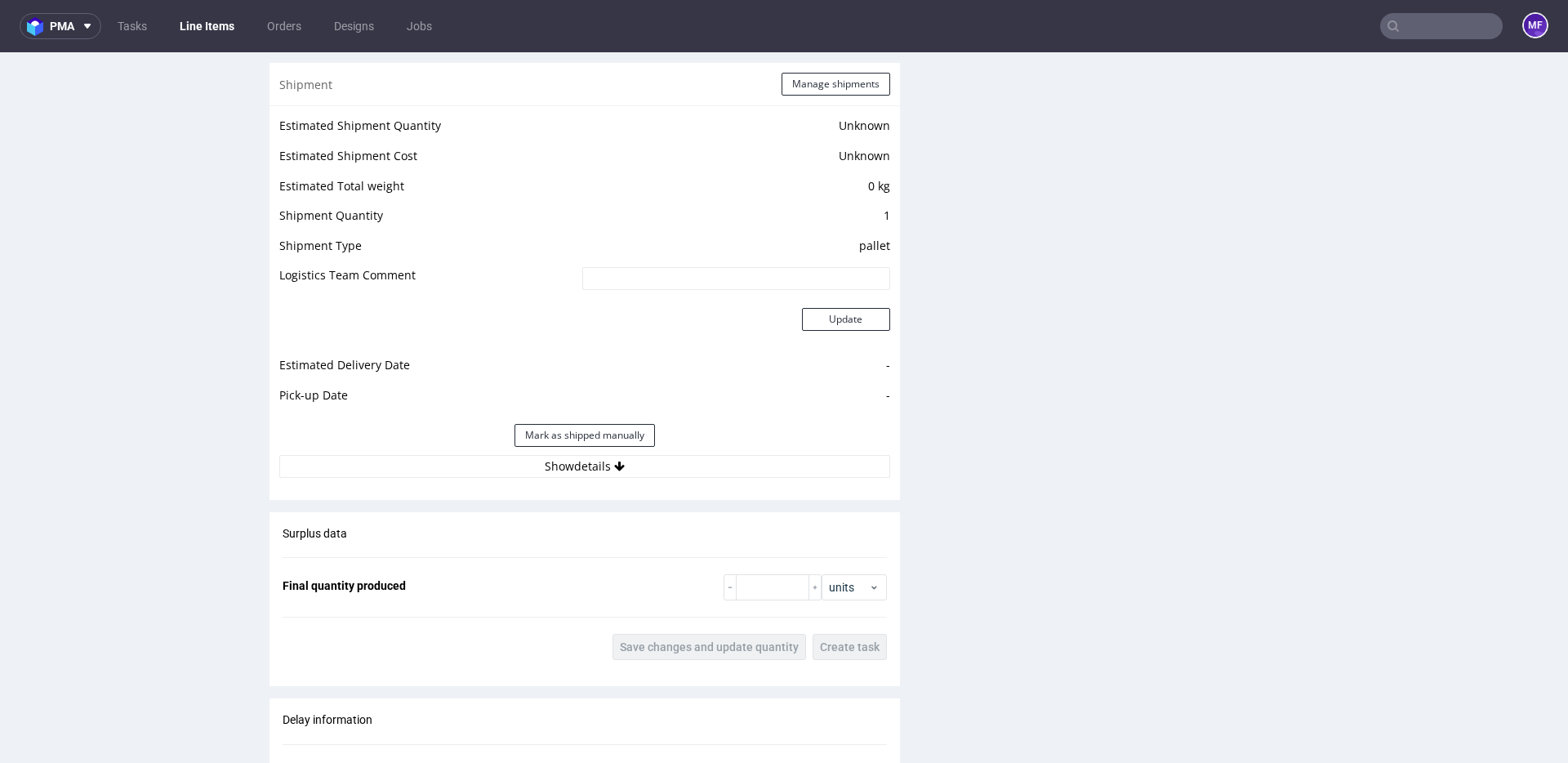
scroll to position [1347, 0]
click at [561, 461] on button "Show details" at bounding box center [585, 467] width 611 height 23
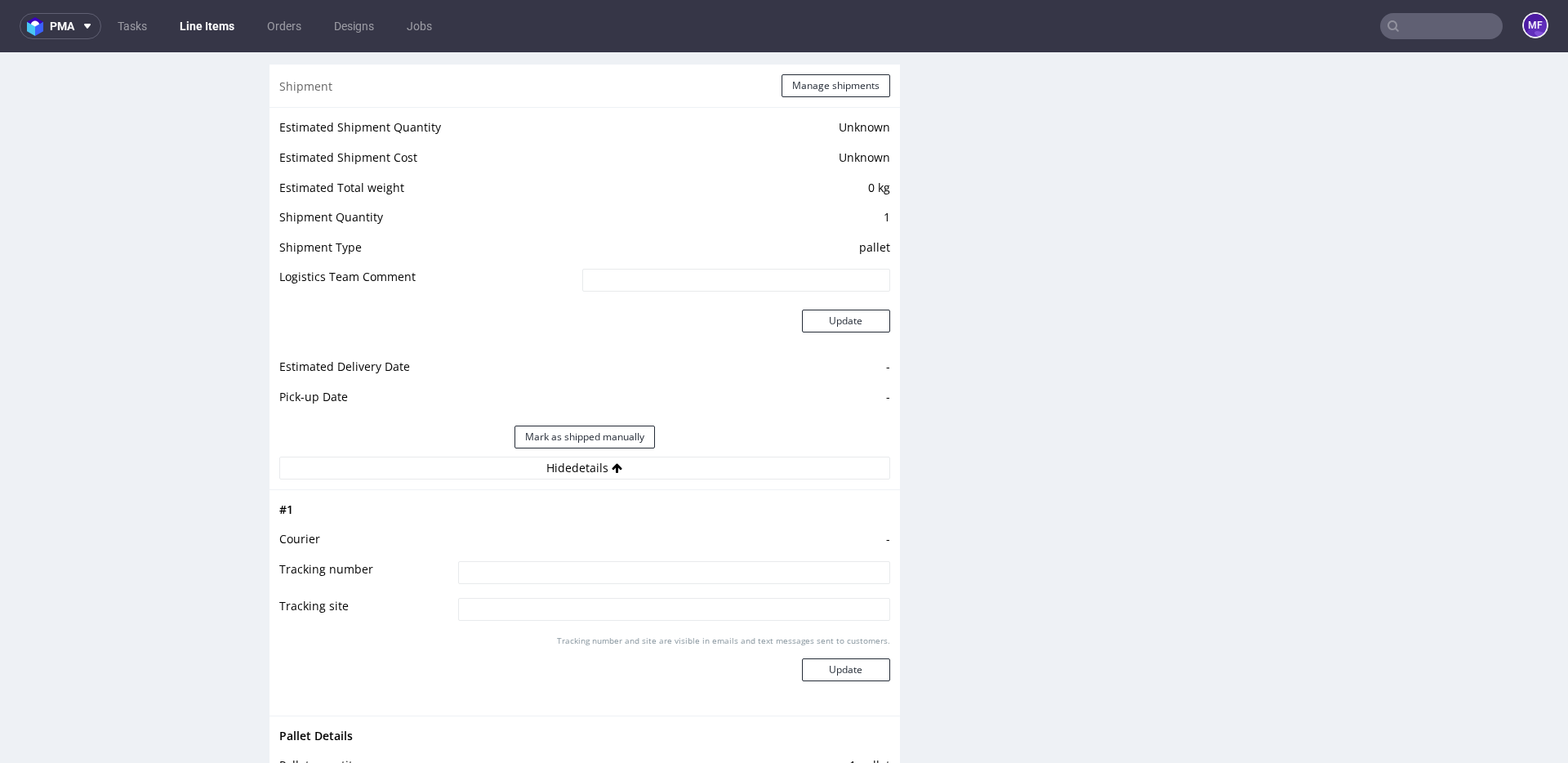
click at [553, 570] on input at bounding box center [674, 572] width 432 height 23
paste input "RWM006586264"
type input "RWM006586264"
click at [578, 534] on td "-" at bounding box center [672, 544] width 436 height 30
click at [830, 665] on button "Update" at bounding box center [846, 669] width 88 height 23
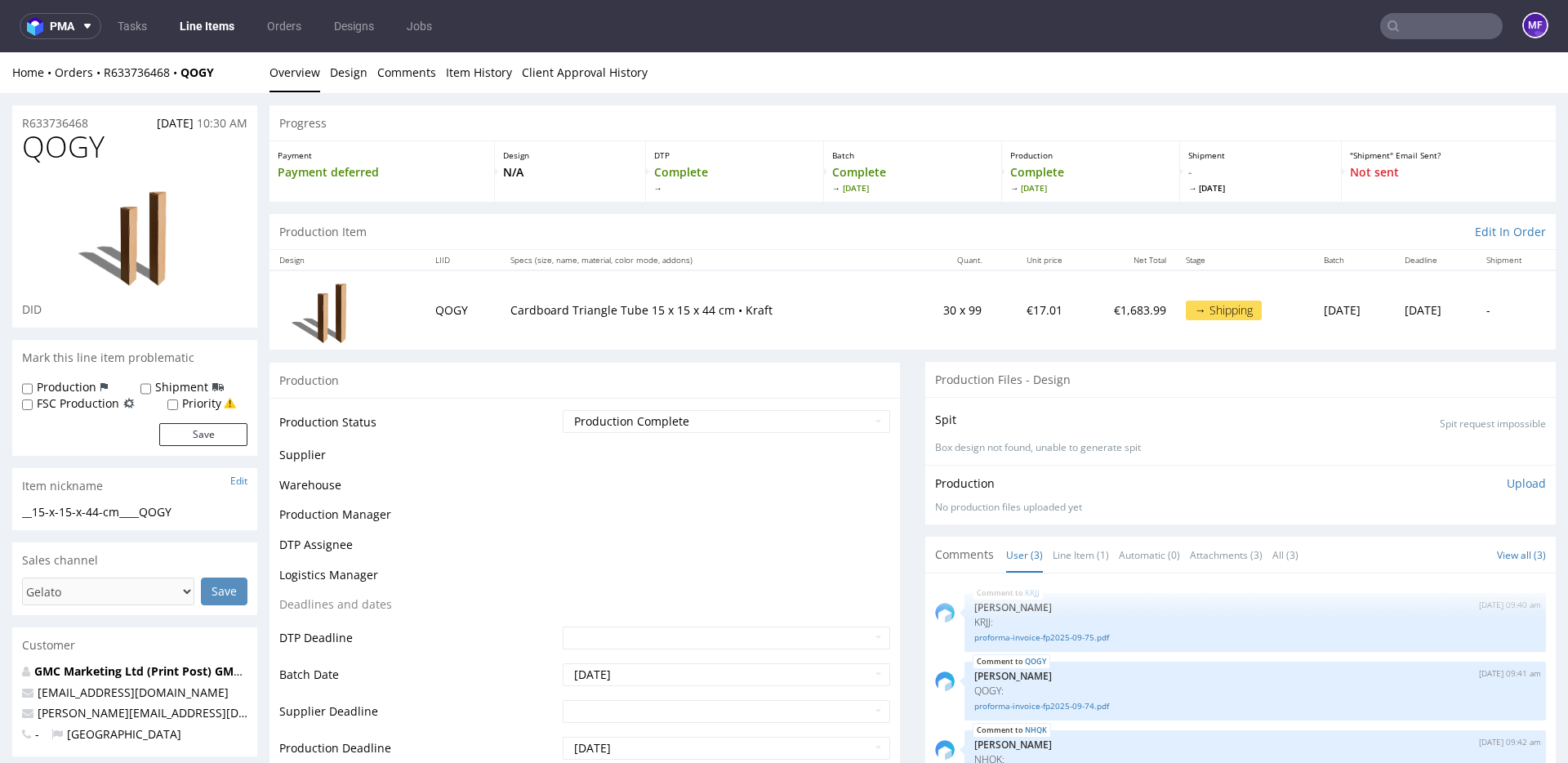
scroll to position [1180, 0]
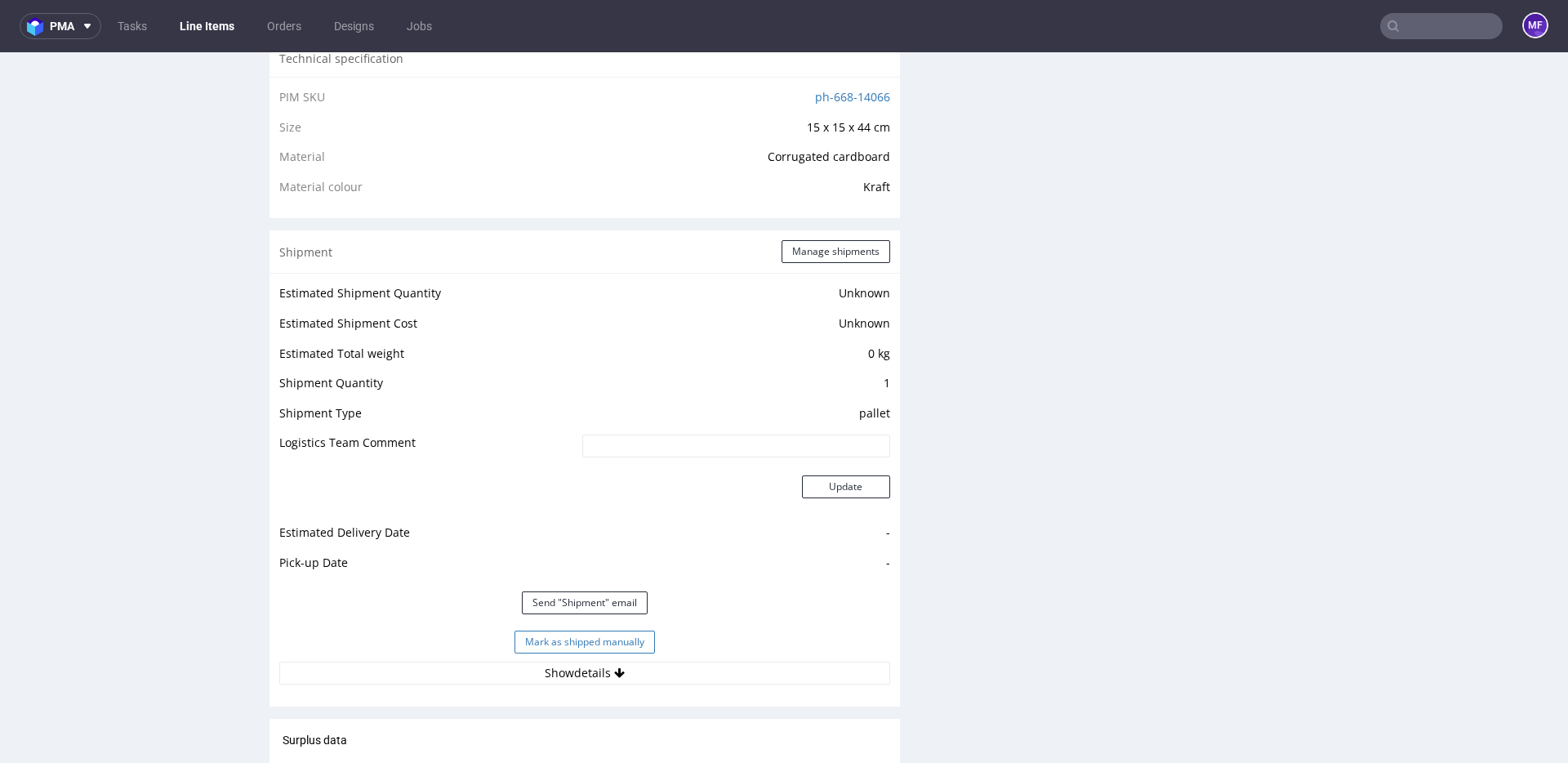
drag, startPoint x: 607, startPoint y: 637, endPoint x: 619, endPoint y: 630, distance: 13.9
click at [608, 637] on button "Mark as shipped manually" at bounding box center [584, 642] width 140 height 23
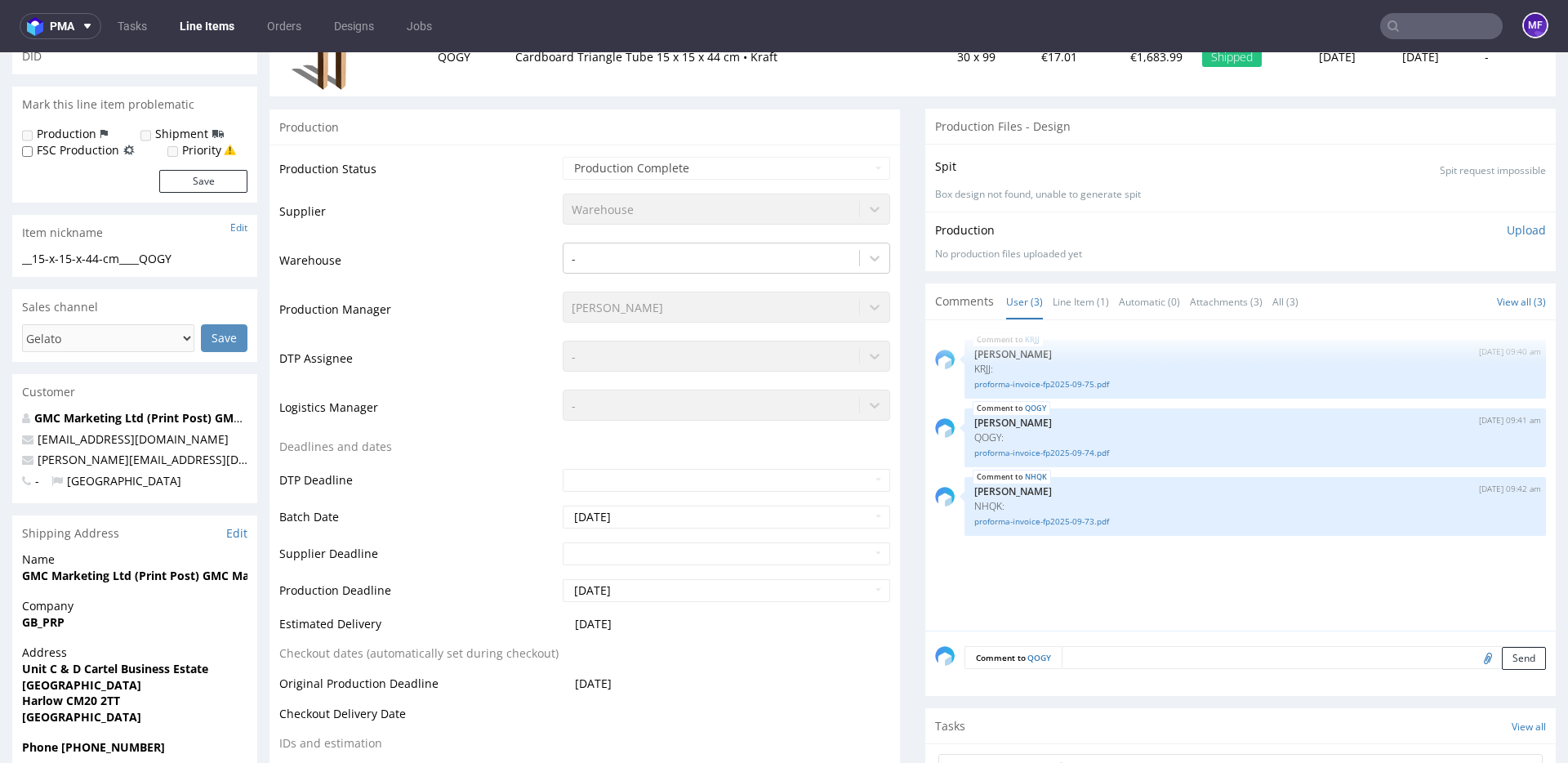
scroll to position [0, 0]
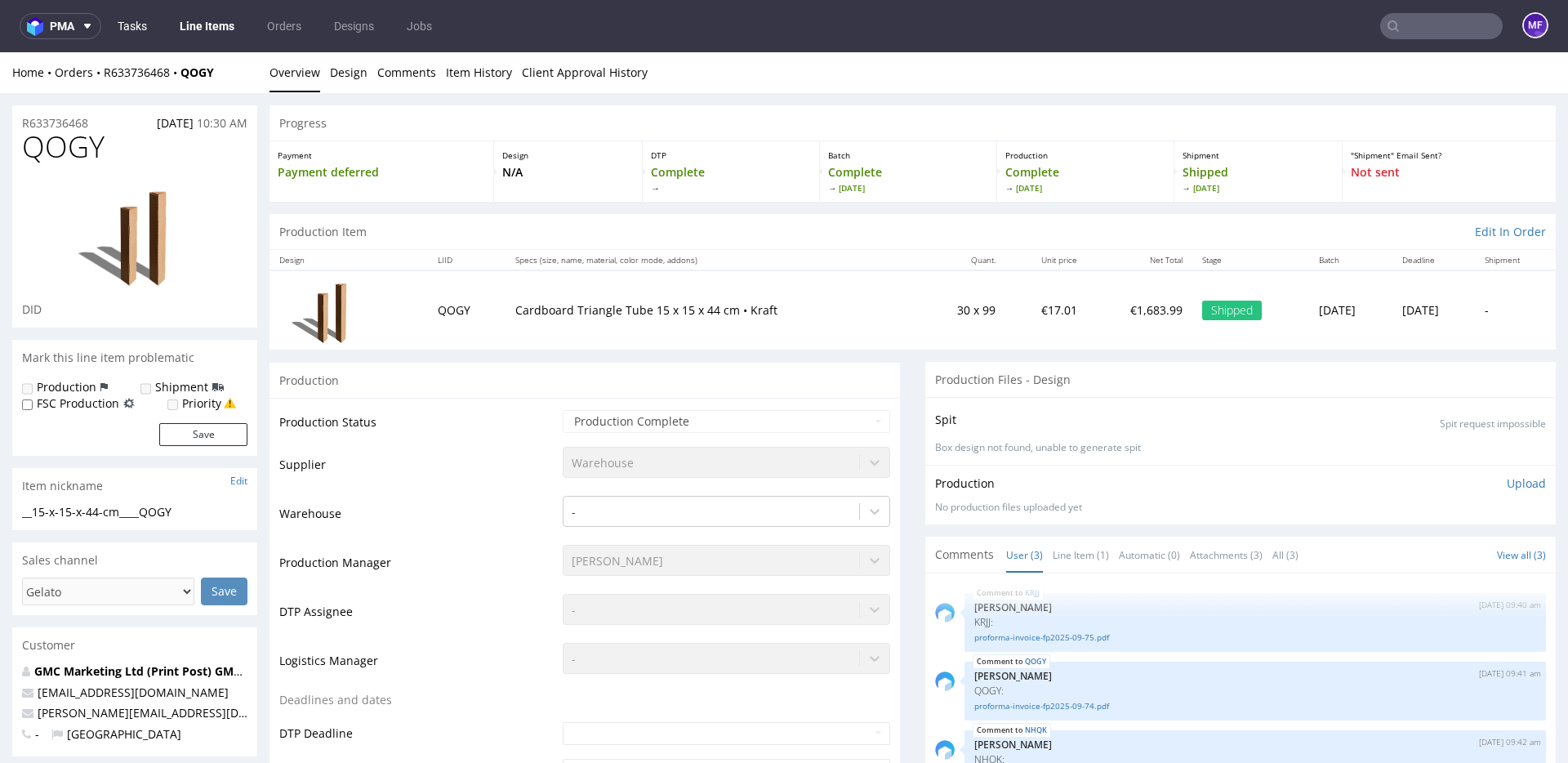
click at [145, 24] on link "Tasks" at bounding box center [132, 25] width 49 height 26
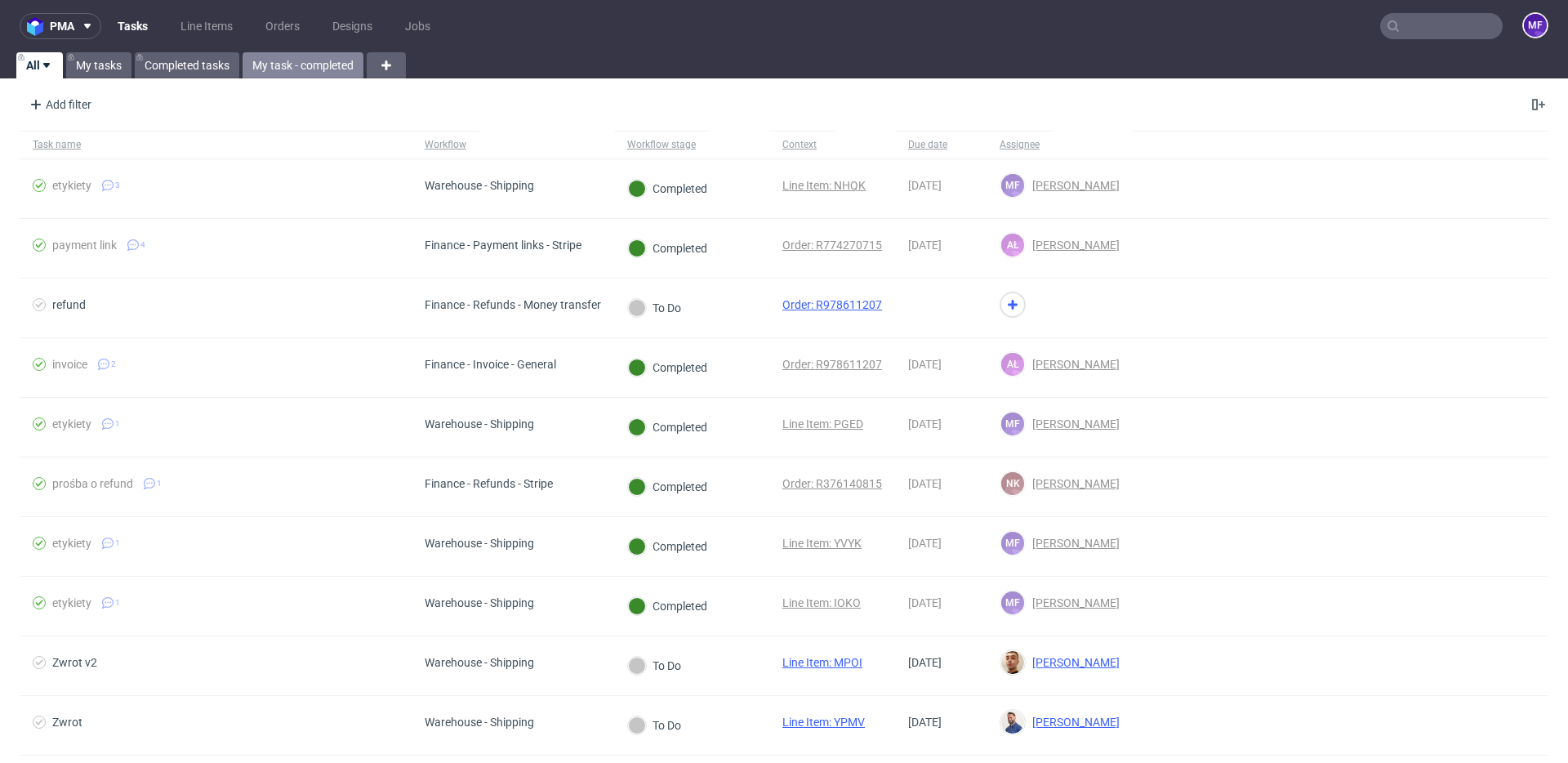
click at [322, 72] on link "My task - completed" at bounding box center [303, 65] width 120 height 26
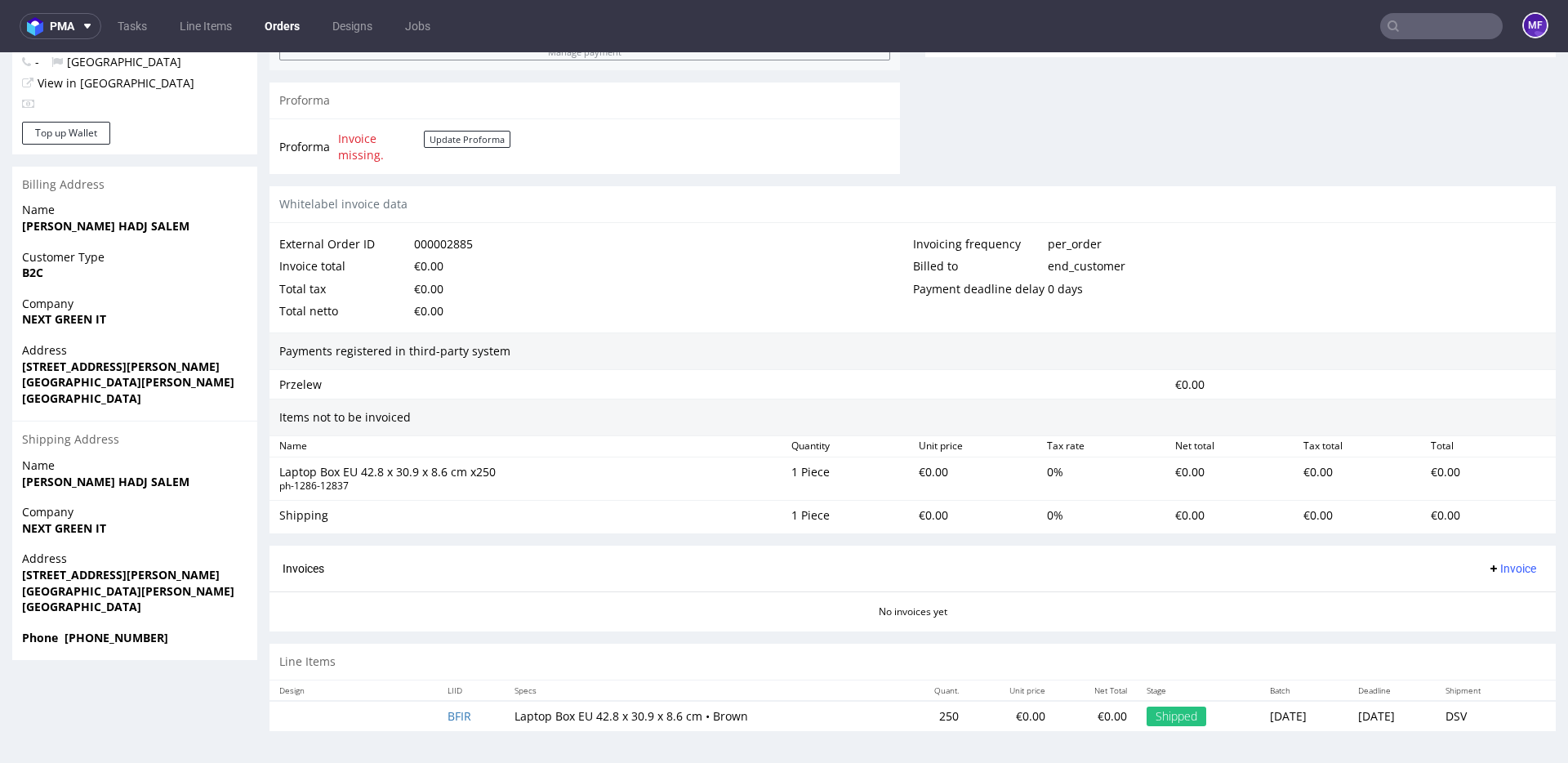
scroll to position [4, 0]
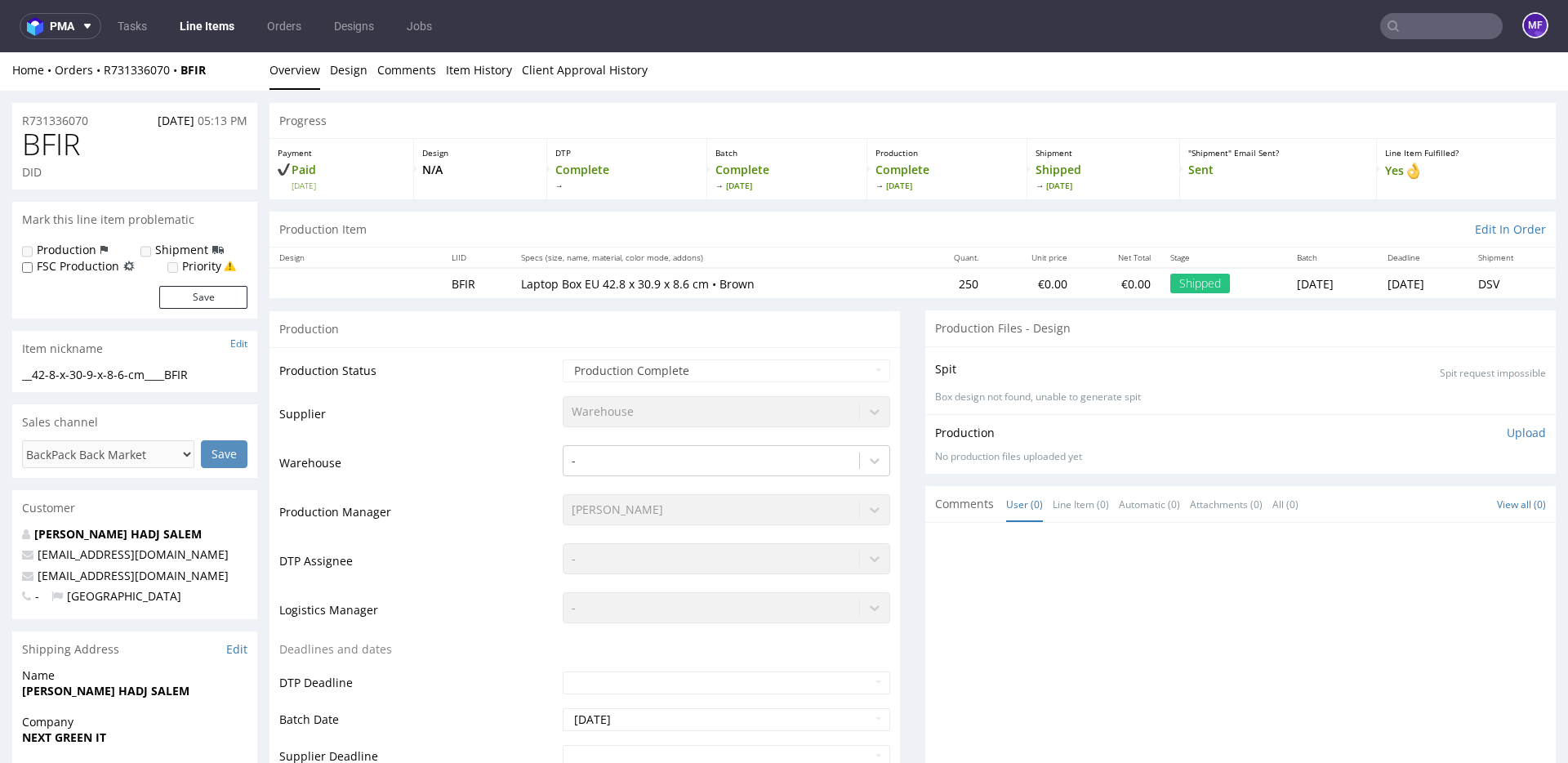
scroll to position [5, 0]
click at [662, 338] on div "Production" at bounding box center [585, 326] width 631 height 37
drag, startPoint x: 219, startPoint y: 72, endPoint x: 104, endPoint y: 73, distance: 115.0
click at [104, 73] on div "Home Orders R731336070 BFIR" at bounding box center [135, 68] width 245 height 17
copy div "R731336070 BFIR"
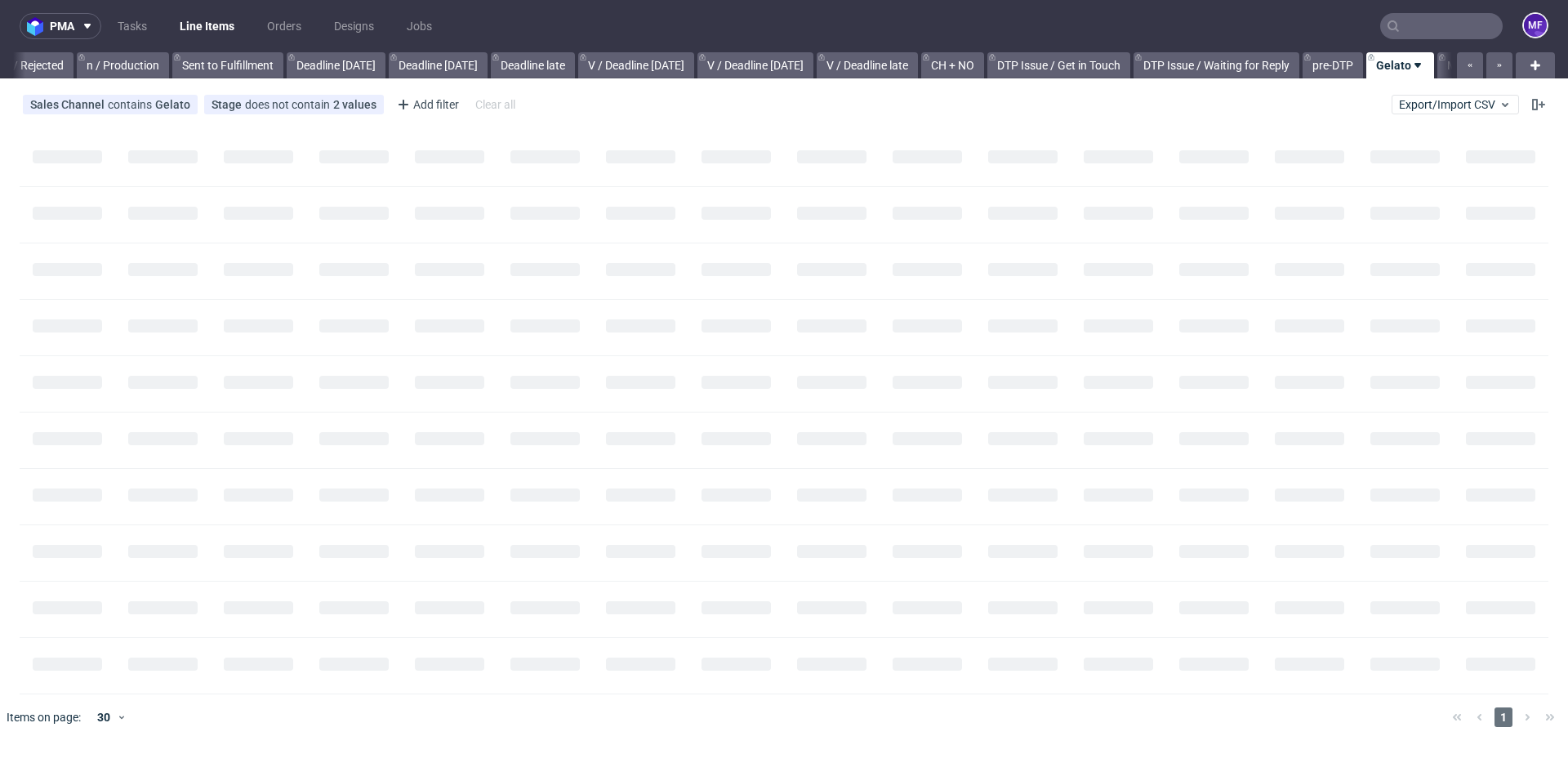
click at [1422, 30] on input "text" at bounding box center [1442, 25] width 122 height 26
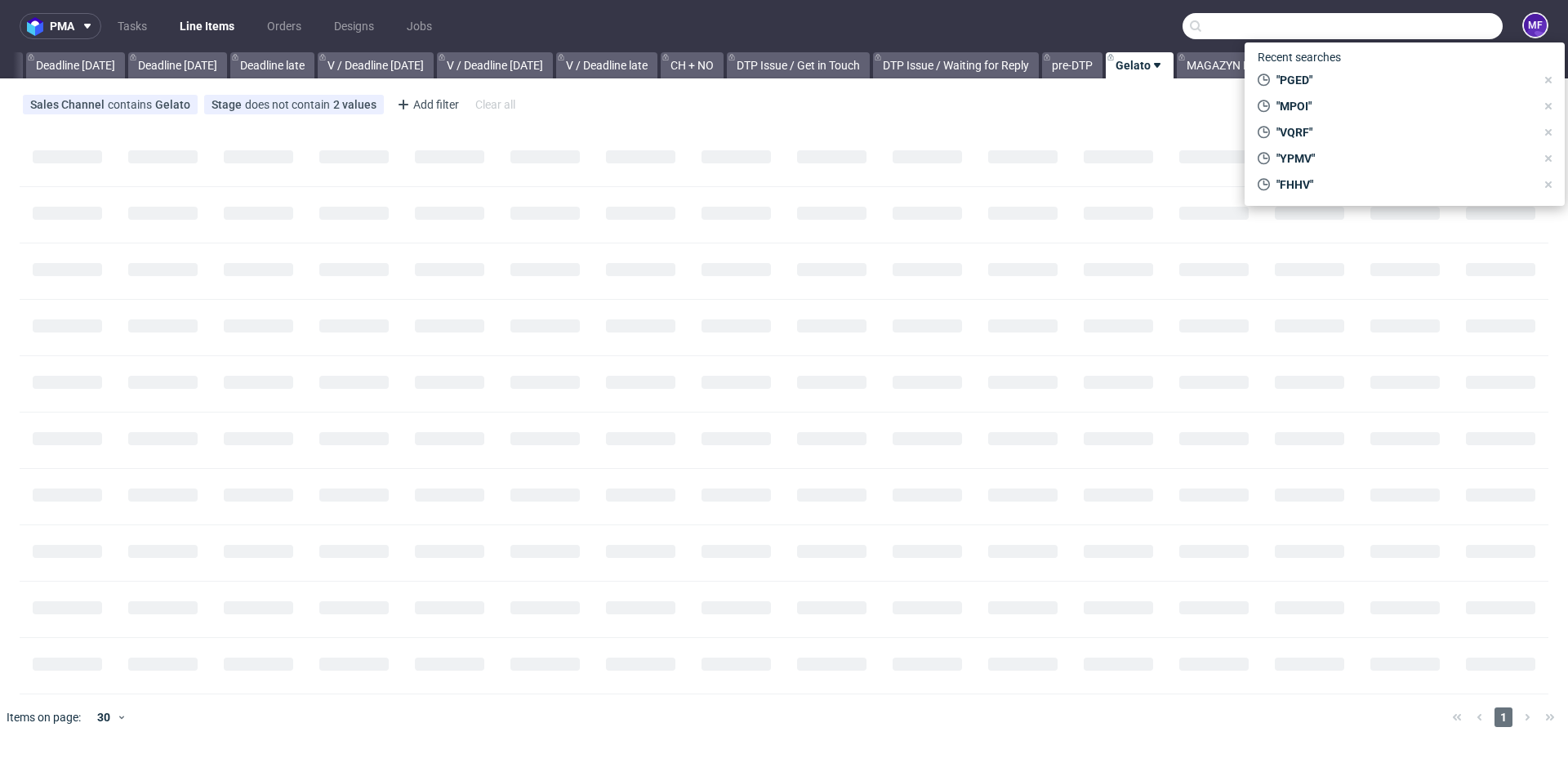
scroll to position [0, 1745]
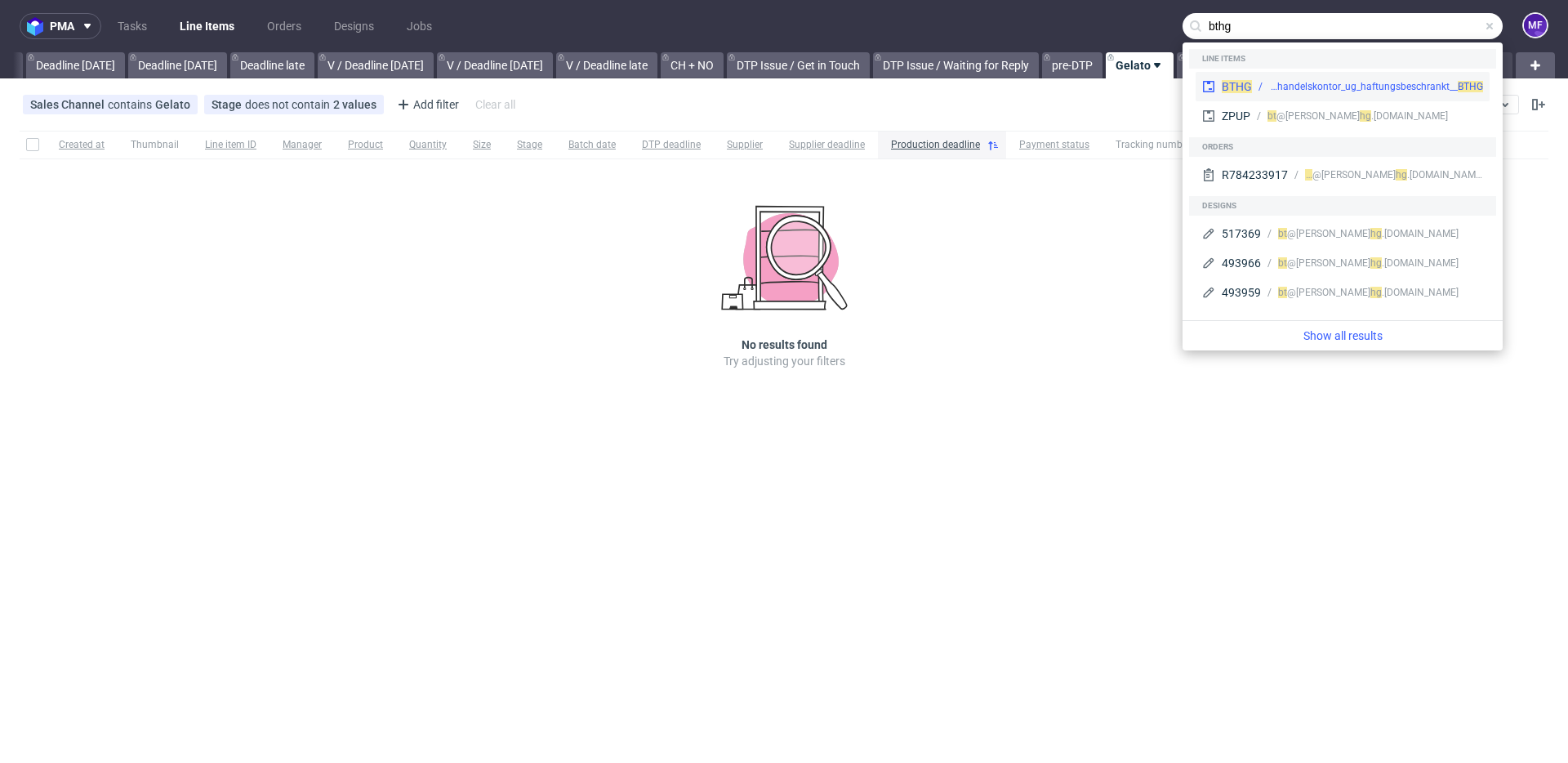
type input "bthg"
click at [1405, 80] on div "warehouse__f56__wk_handelskontor_ug_haftungsbeschrankt__ BTHG" at bounding box center [1376, 86] width 214 height 15
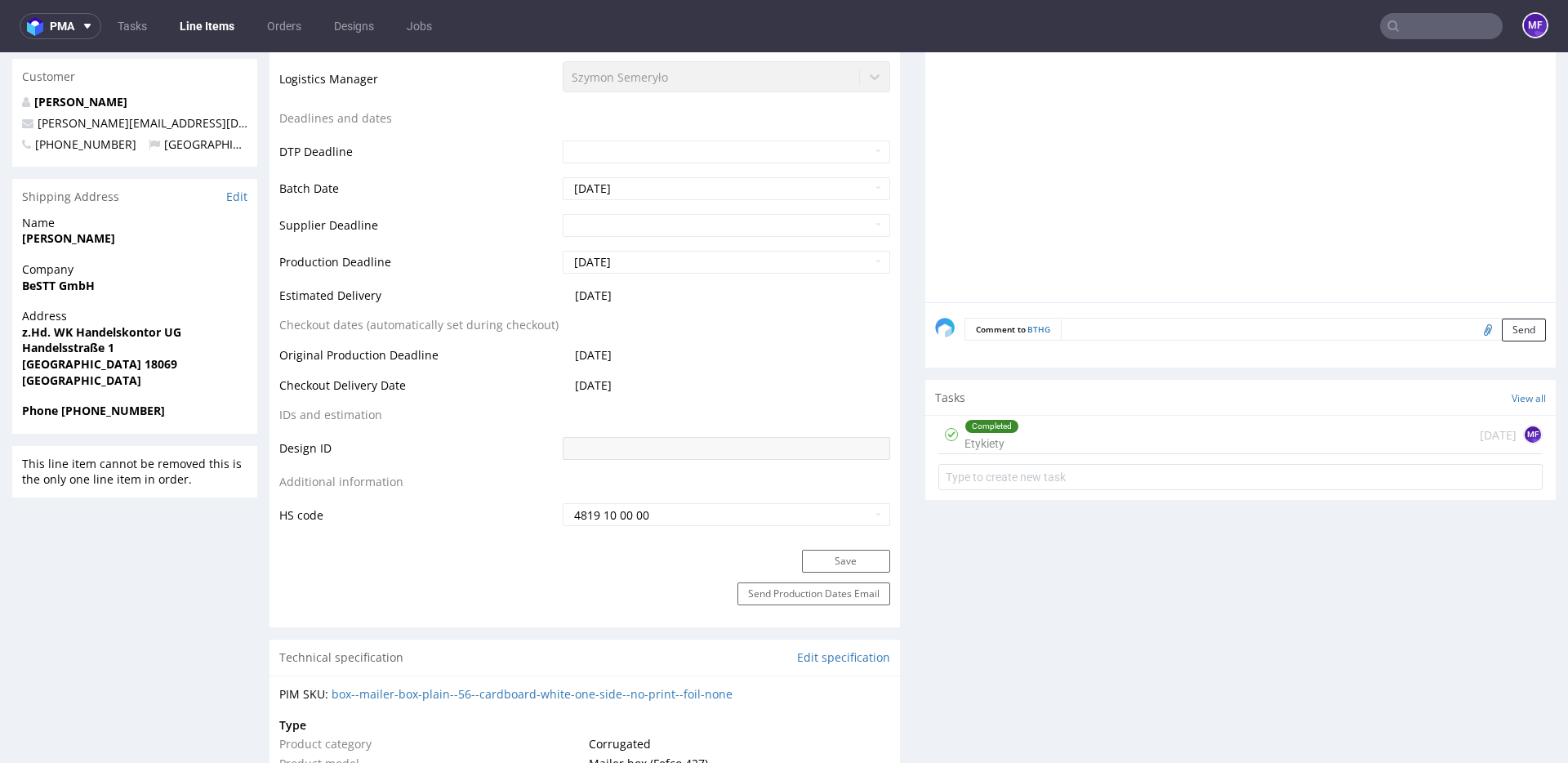
scroll to position [592, 0]
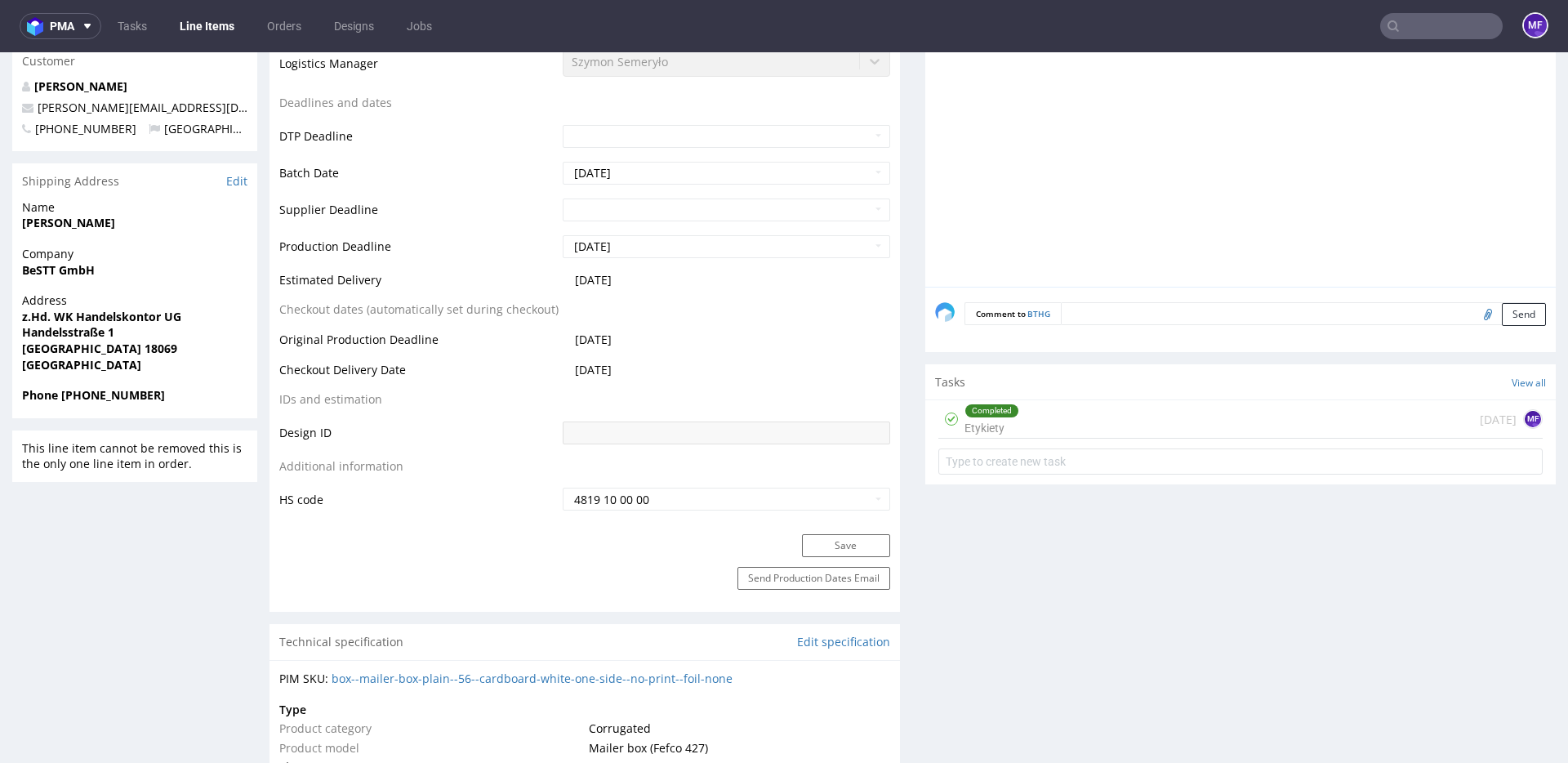
click at [1031, 429] on div "Completed Etykiety 14 days ago MF" at bounding box center [1240, 419] width 604 height 38
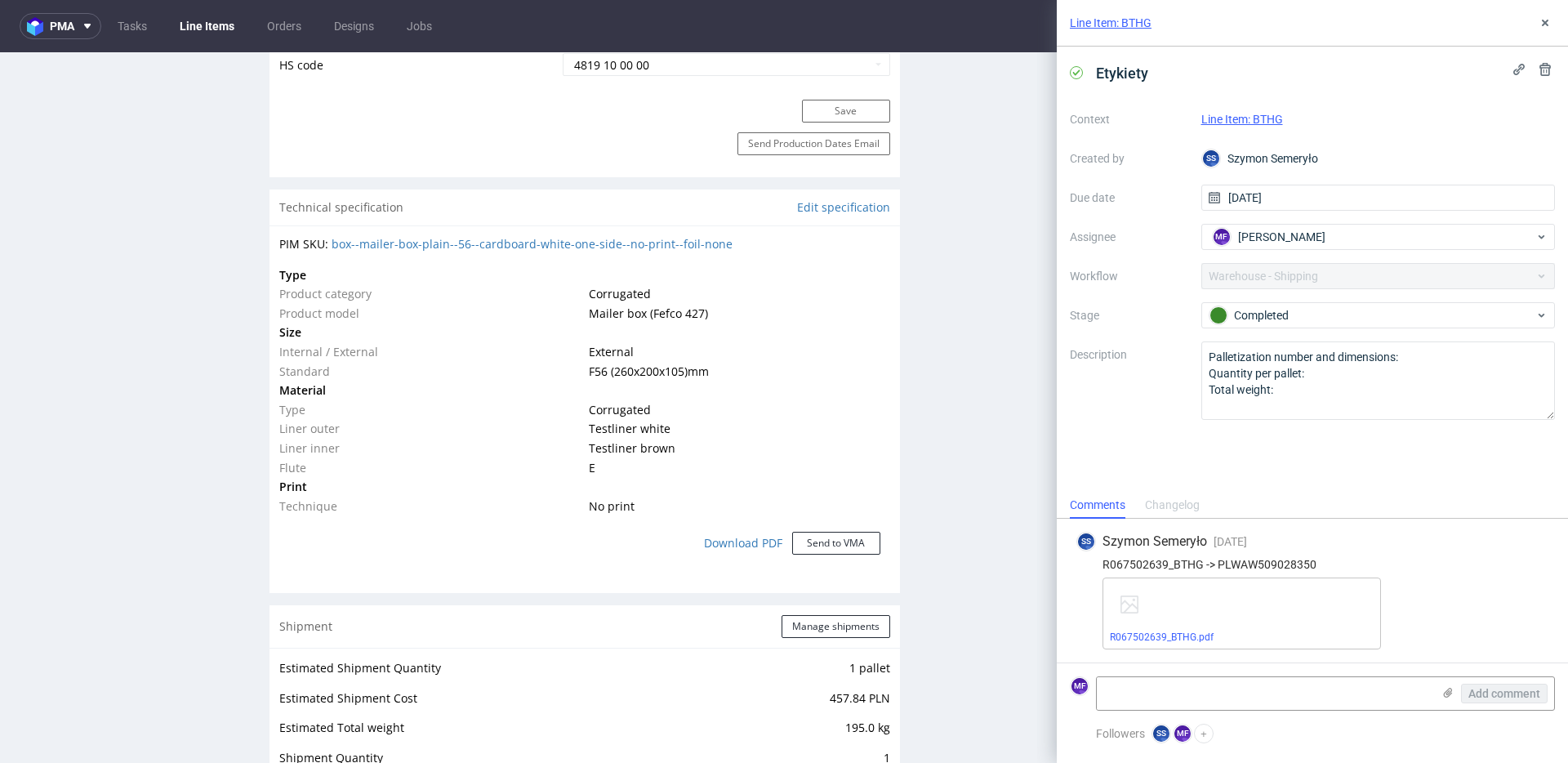
scroll to position [1046, 0]
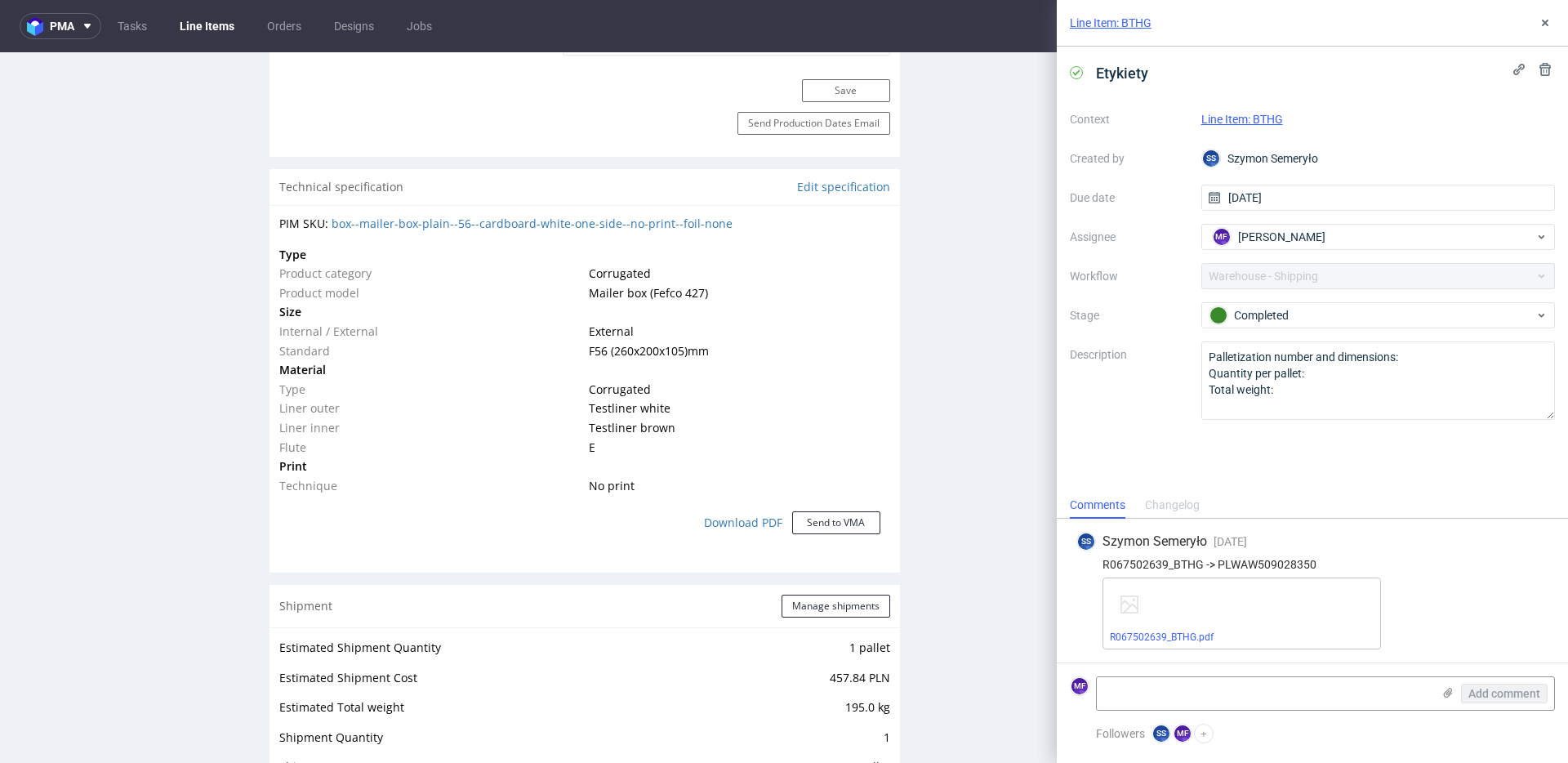
click at [927, 443] on div "Production Files - Design Spit Spit request impossible Box design not found, un…" at bounding box center [1241, 576] width 631 height 2533
click at [942, 440] on div "Production Files - Design Spit Spit request impossible Box design not found, un…" at bounding box center [1241, 576] width 631 height 2533
click at [1544, 24] on icon at bounding box center [1544, 23] width 13 height 13
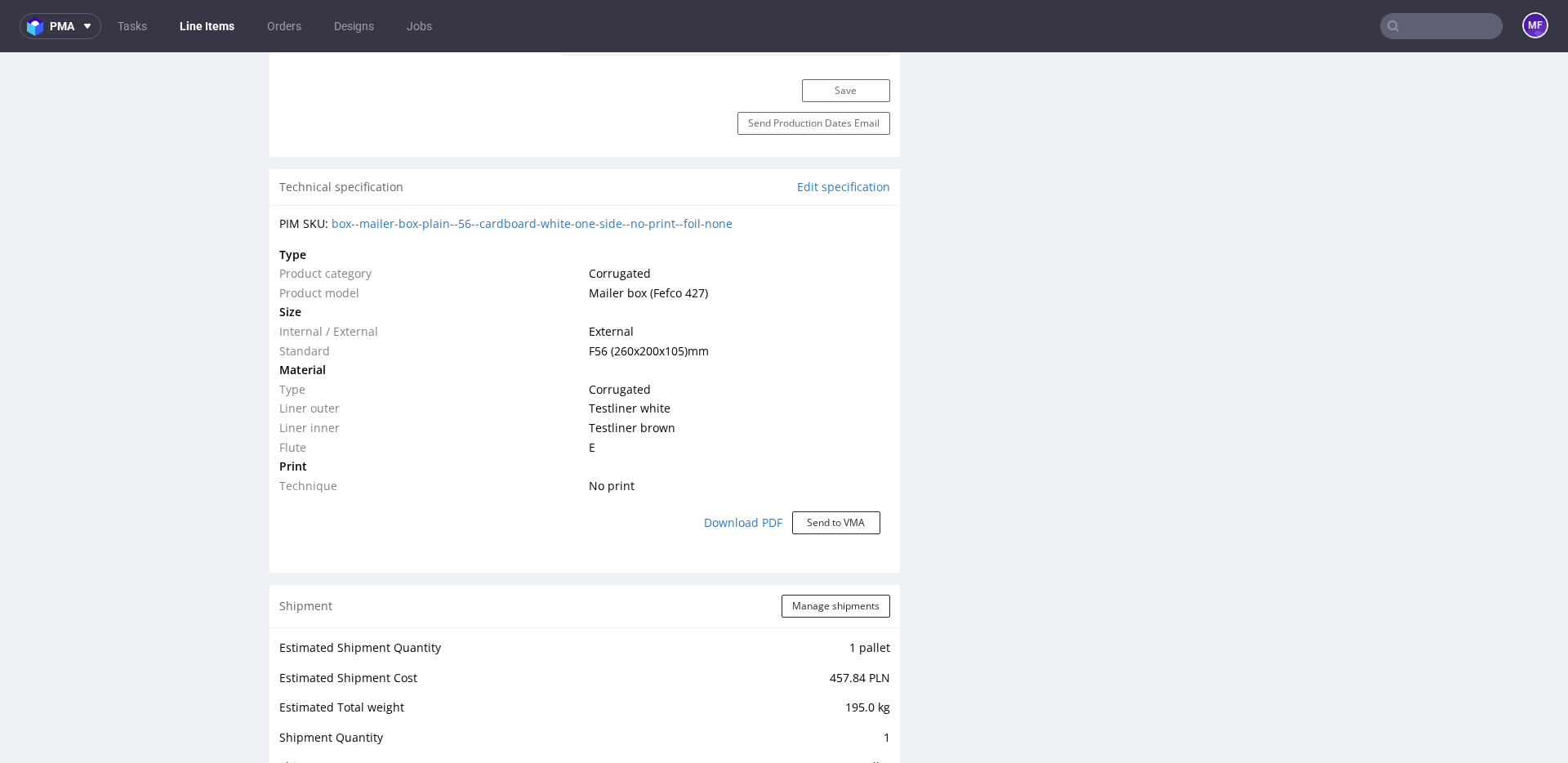
click at [1179, 429] on div "Production Files - Design Spit Spit request impossible Box design not found, un…" at bounding box center [1241, 576] width 631 height 2533
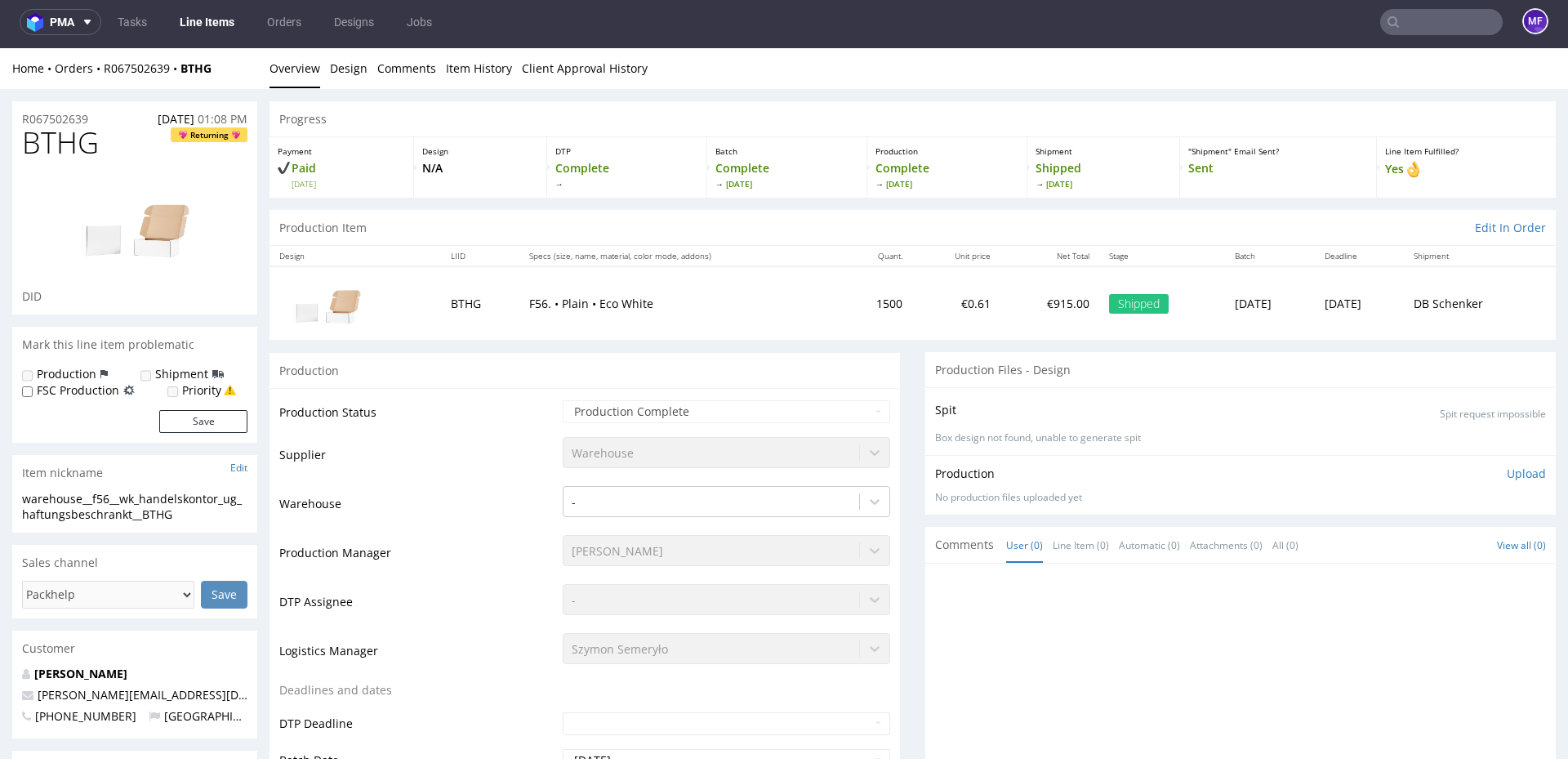
click at [545, 228] on div "Production Item Edit In Order" at bounding box center [913, 227] width 1287 height 36
click at [654, 290] on td "F56. • Plain • Eco White" at bounding box center [679, 303] width 320 height 72
click at [1435, 28] on input "text" at bounding box center [1442, 22] width 122 height 26
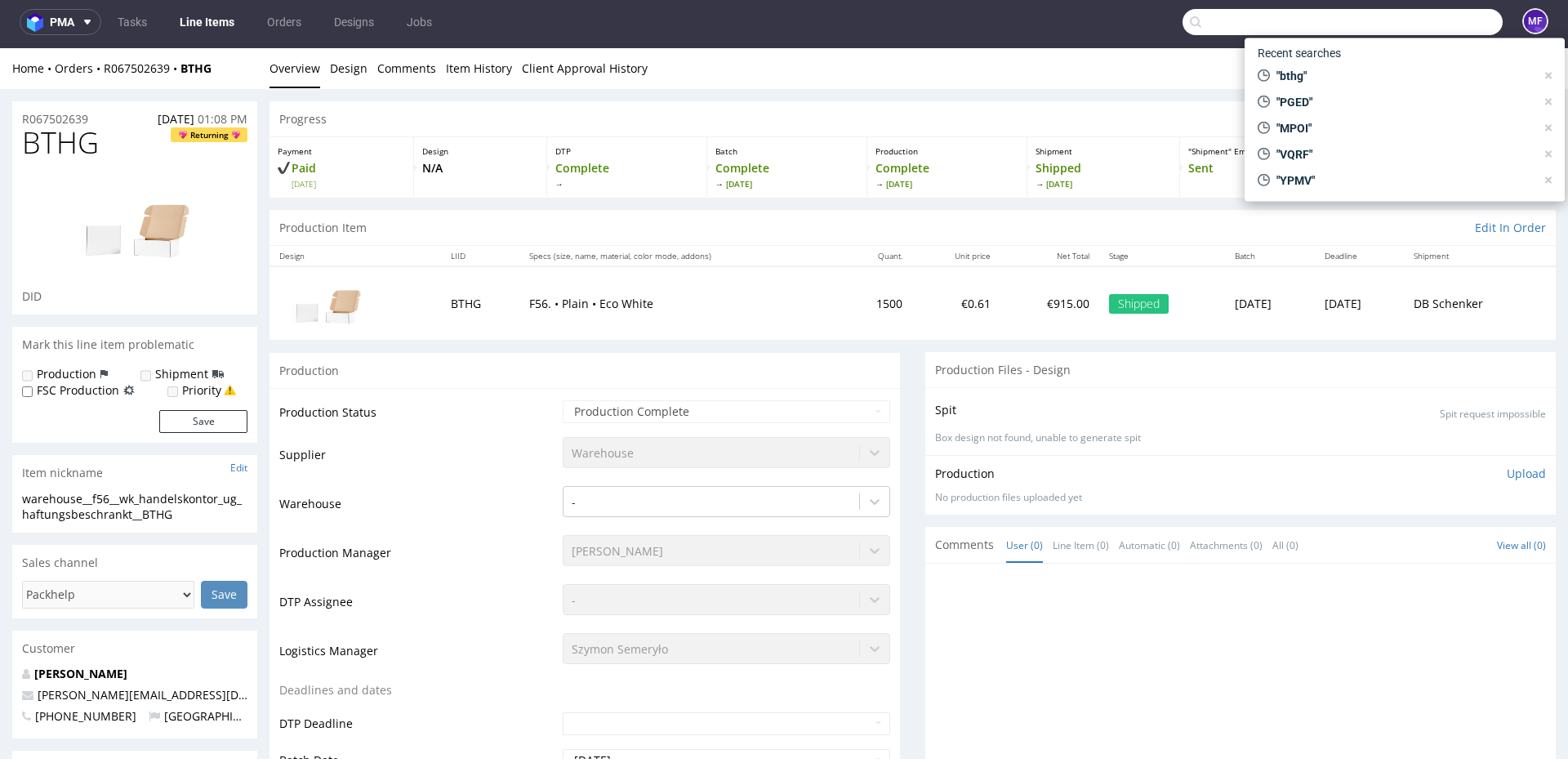
paste input "TFEW"
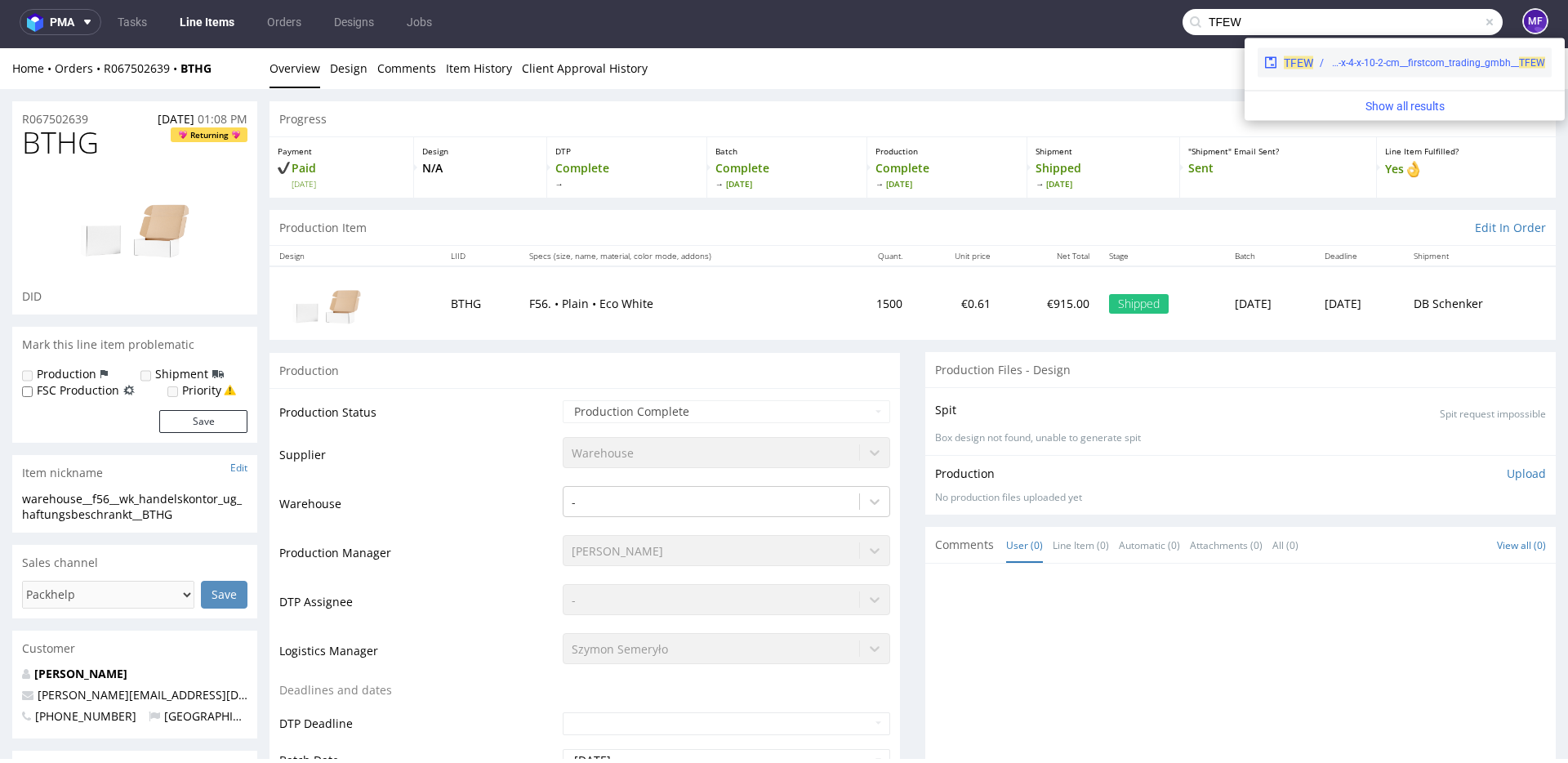
type input "TFEW"
click at [1373, 61] on div "warehouse__18-3-x-4-x-10-2-cm__firstcom_trading_gmbh__ TFEW" at bounding box center [1438, 63] width 214 height 15
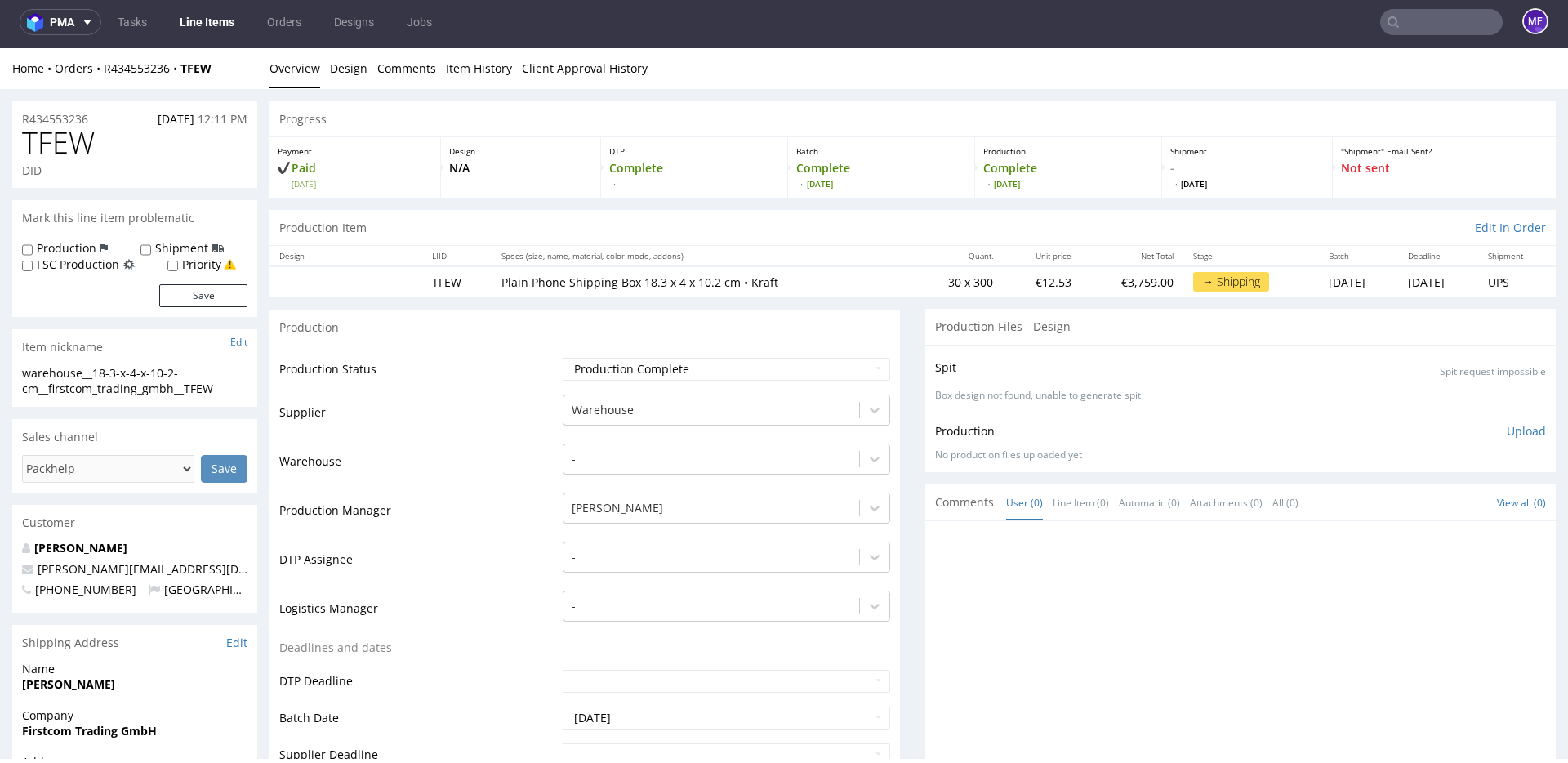
click at [1410, 28] on input "text" at bounding box center [1442, 22] width 122 height 26
paste input "VSNG"
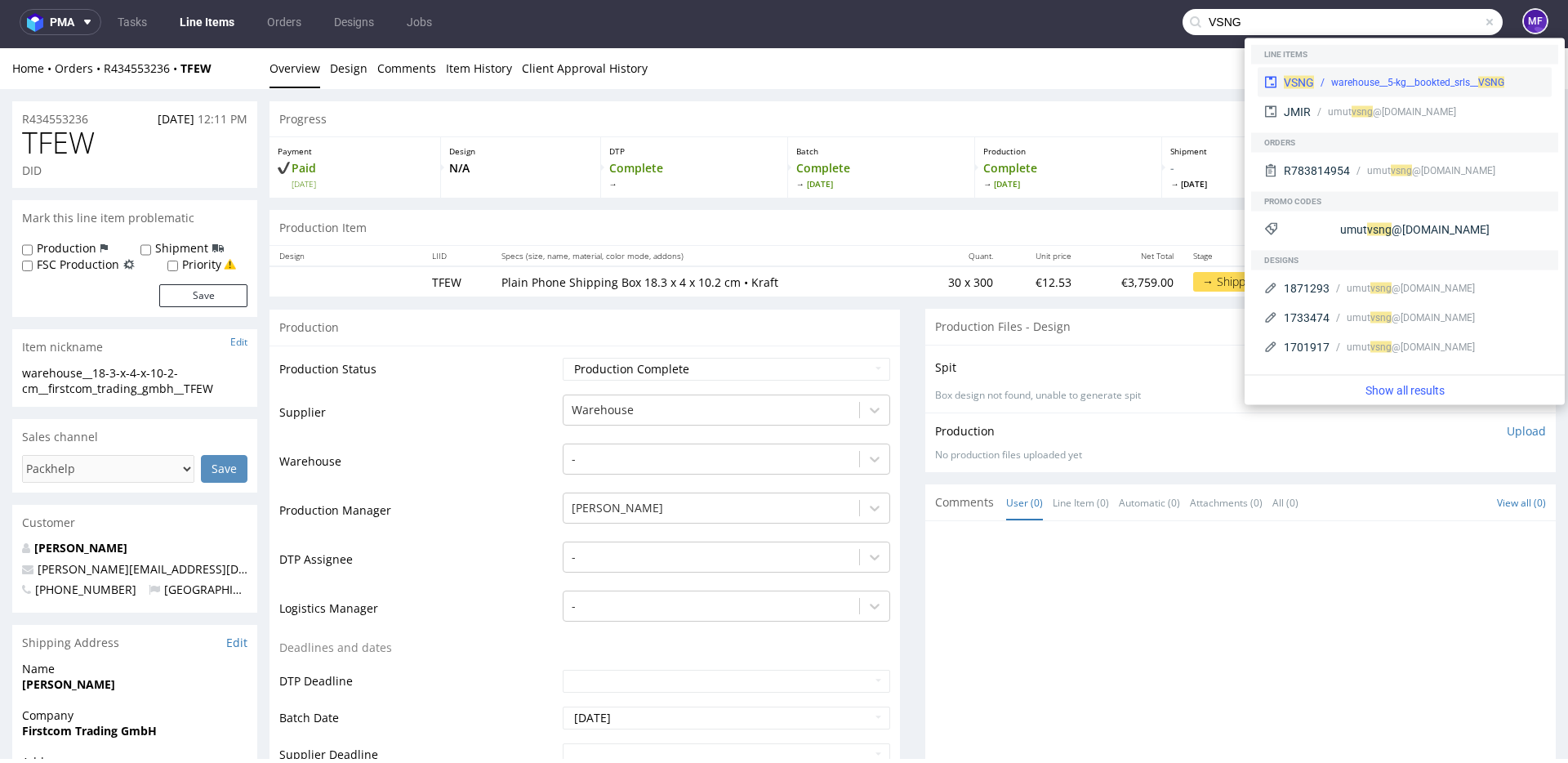
type input "VSNG"
click at [1335, 85] on div "warehouse__5-kg__bookted_srls__ VSNG" at bounding box center [1418, 82] width 173 height 15
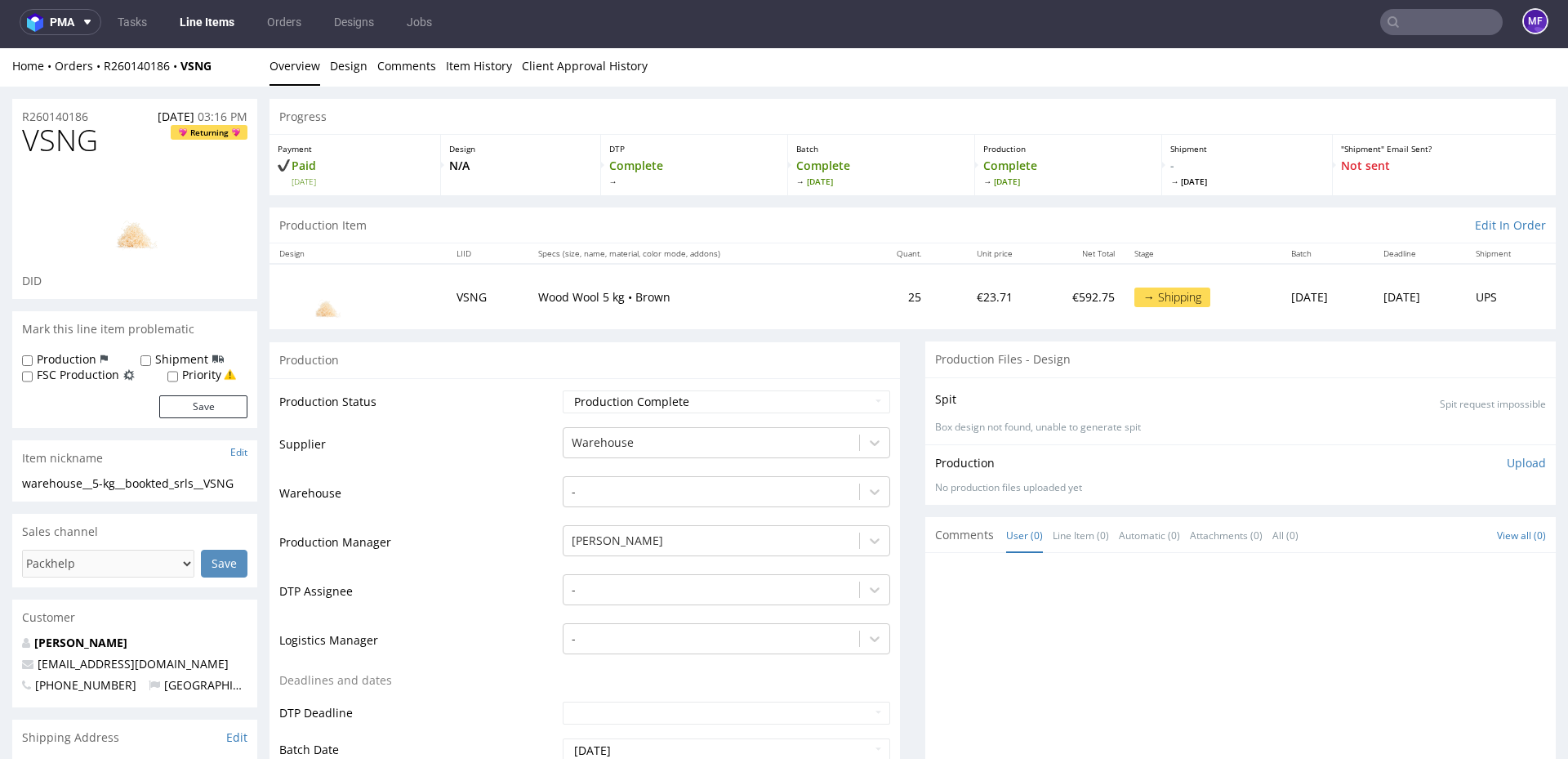
scroll to position [4, 0]
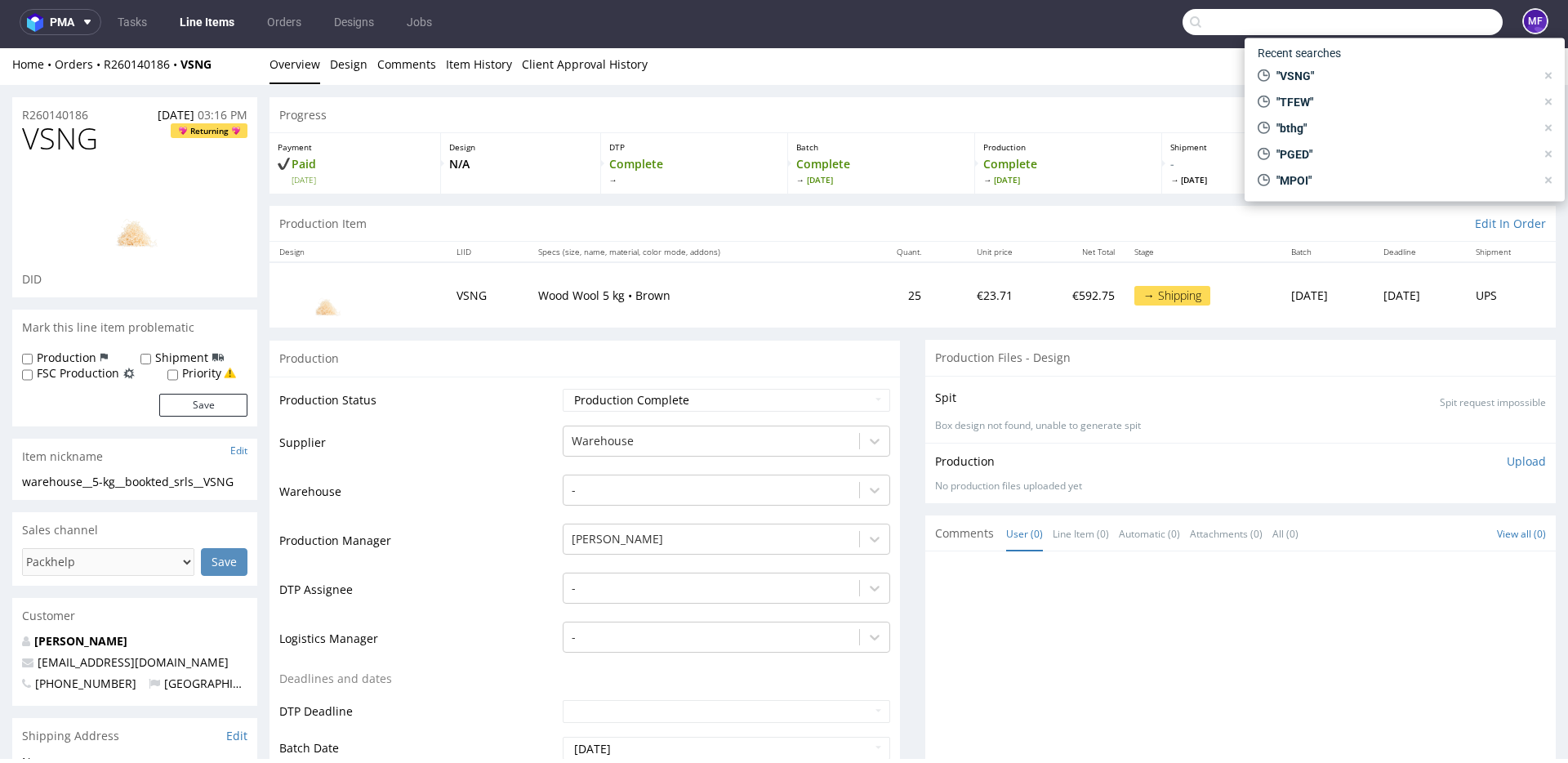
click at [1413, 27] on input "text" at bounding box center [1343, 22] width 320 height 26
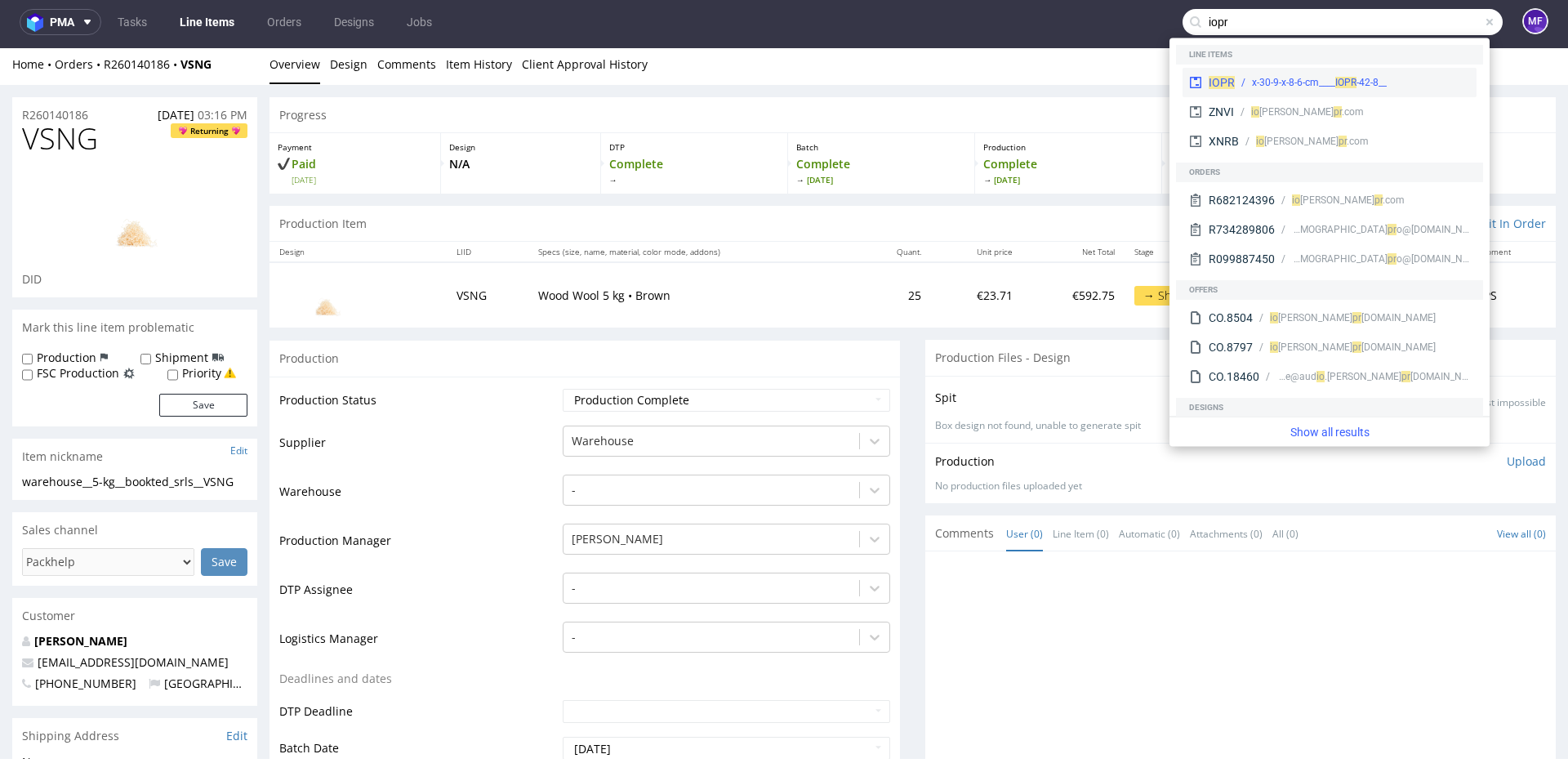
type input "iopr"
click at [1304, 81] on div "__42-8-x-30-9-x-8-6-cm____ IOPR" at bounding box center [1320, 82] width 135 height 15
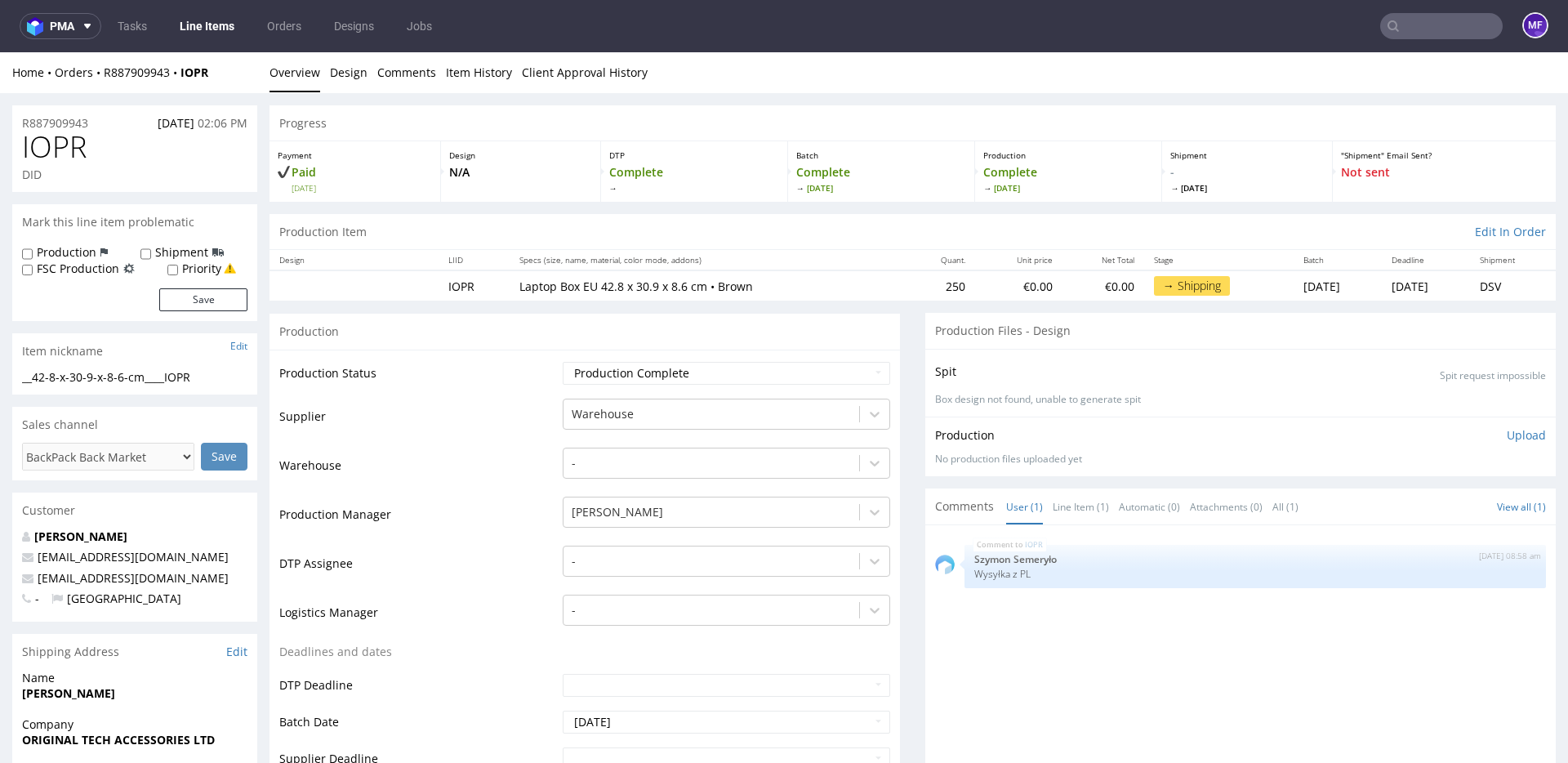
click at [1448, 27] on input "text" at bounding box center [1442, 25] width 122 height 26
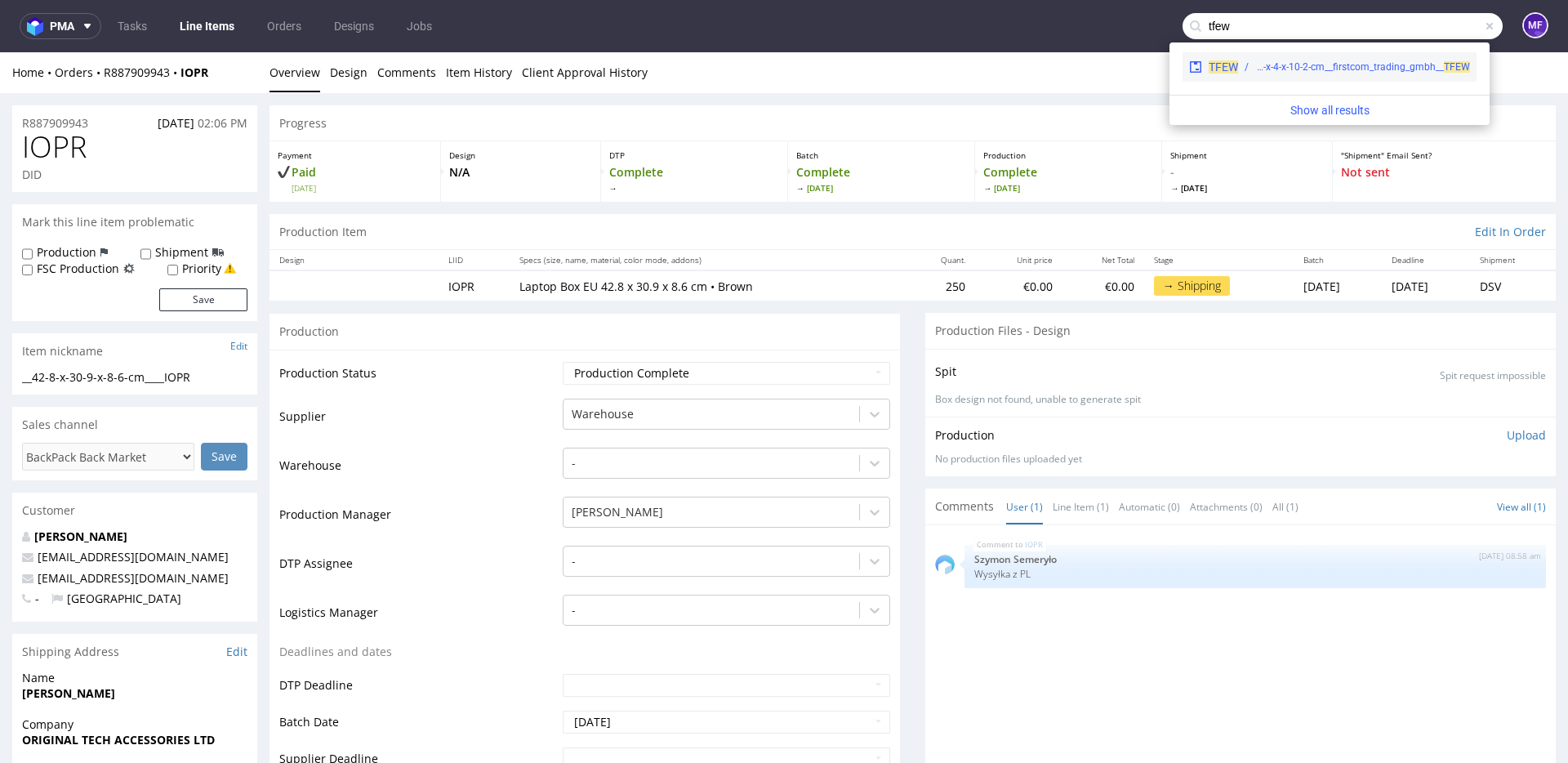
type input "tfew"
click at [1366, 67] on div "warehouse__18-3-x-4-x-10-2-cm__firstcom_trading_gmbh__ TFEW" at bounding box center [1362, 67] width 214 height 15
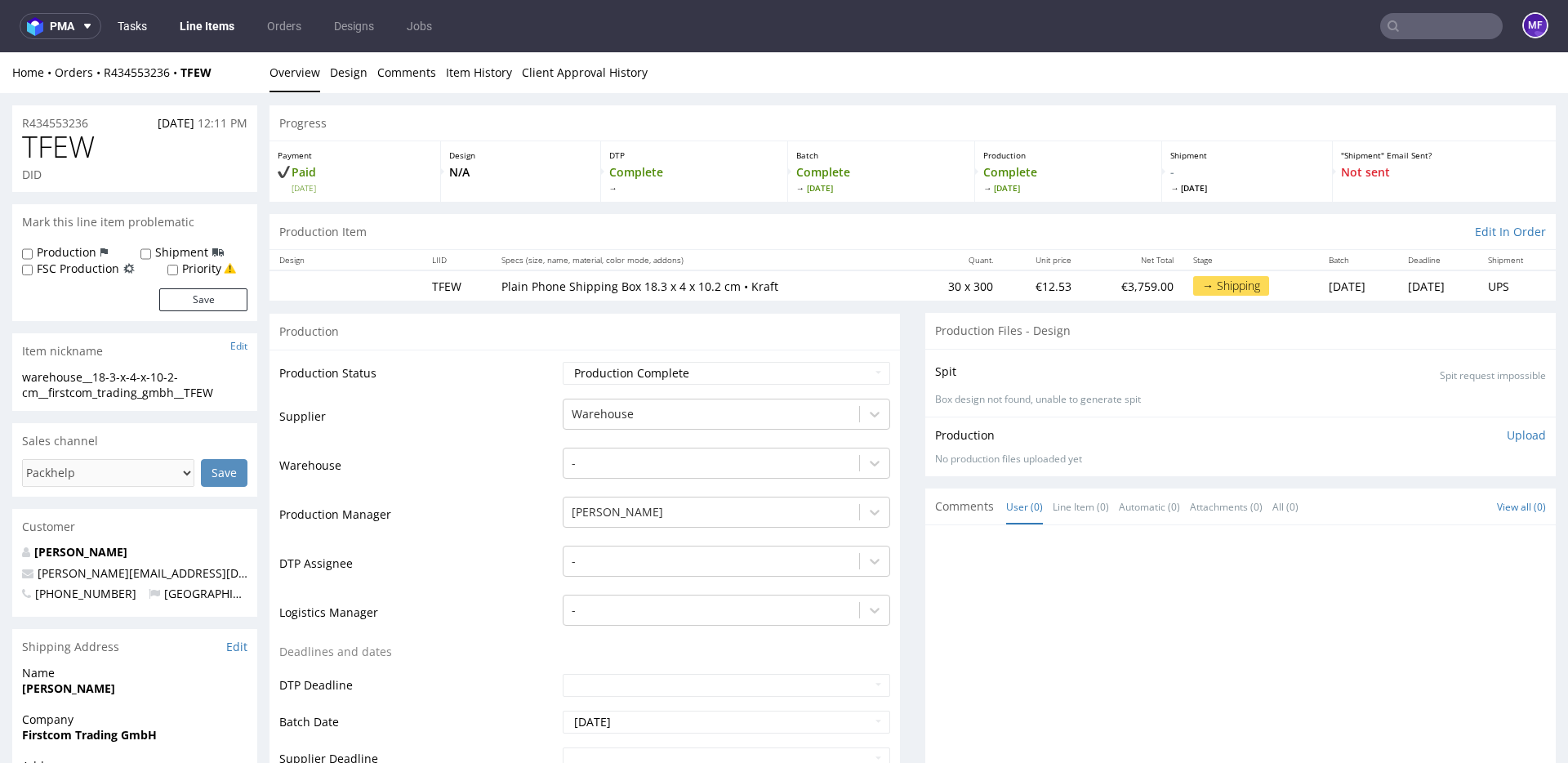
click at [143, 27] on link "Tasks" at bounding box center [132, 25] width 49 height 26
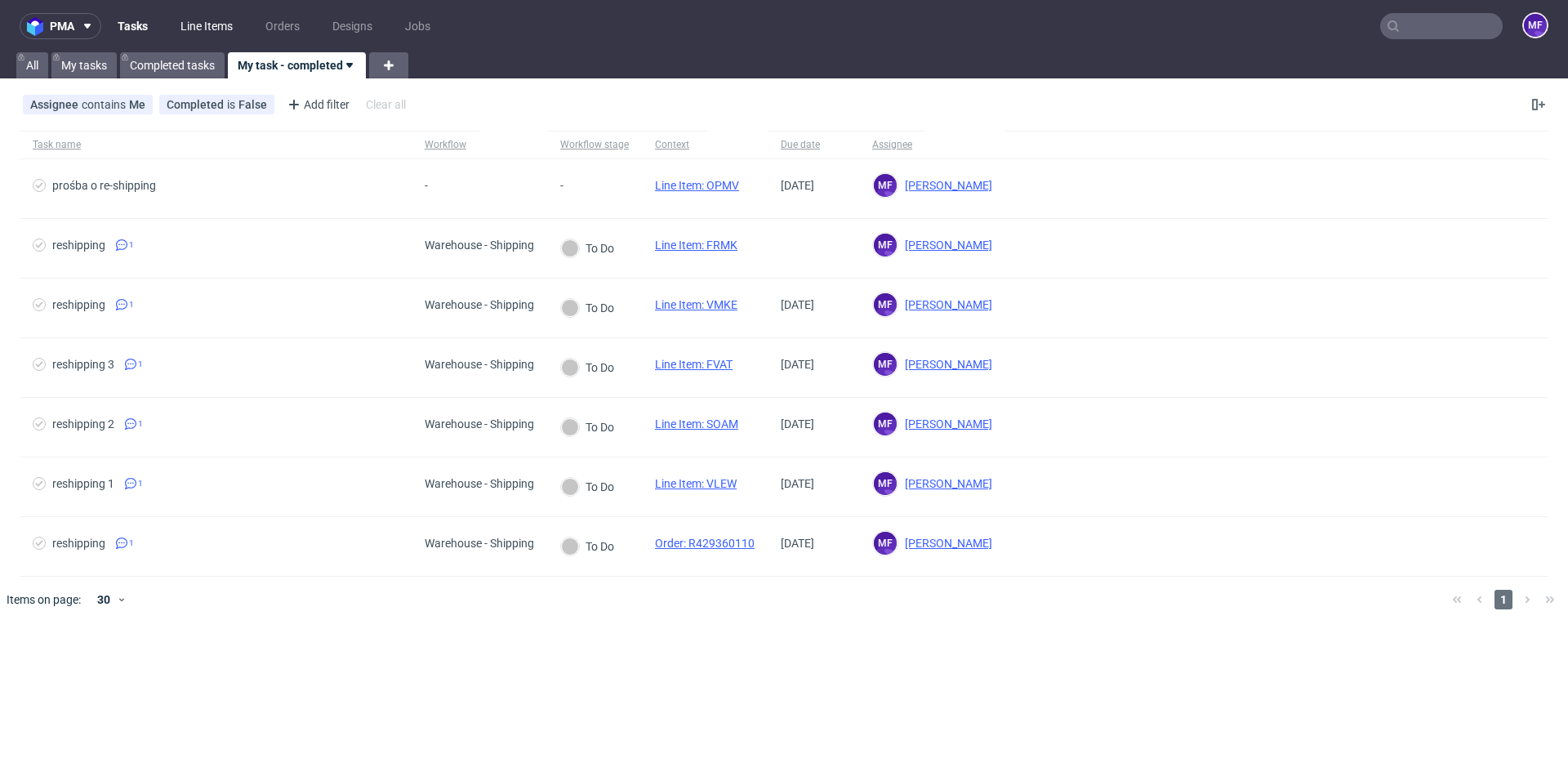
click at [222, 27] on link "Line Items" at bounding box center [206, 25] width 71 height 26
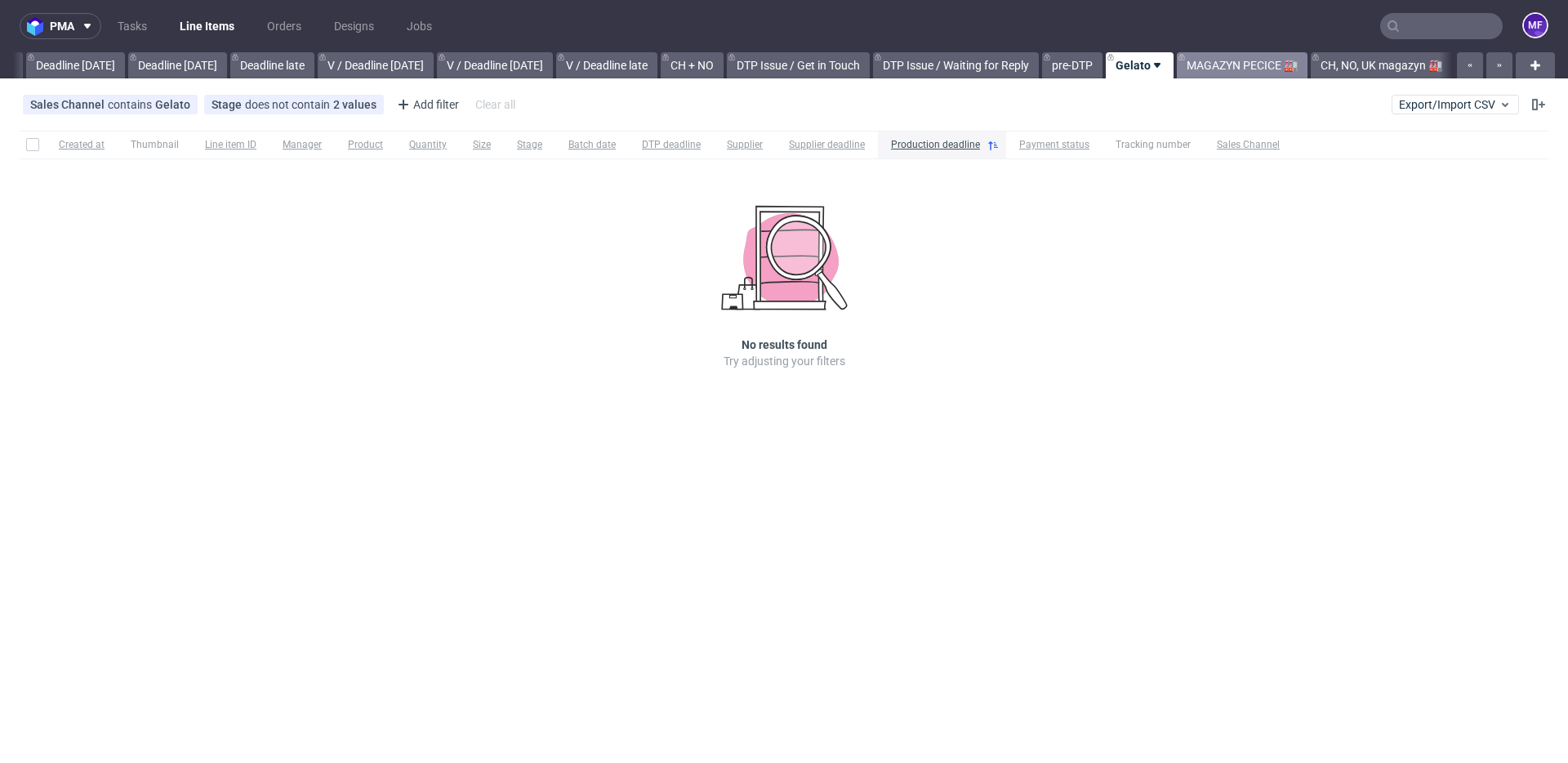
scroll to position [0, 1745]
click at [1192, 73] on link "MAGAZYN PECICE 🏭" at bounding box center [1242, 65] width 130 height 26
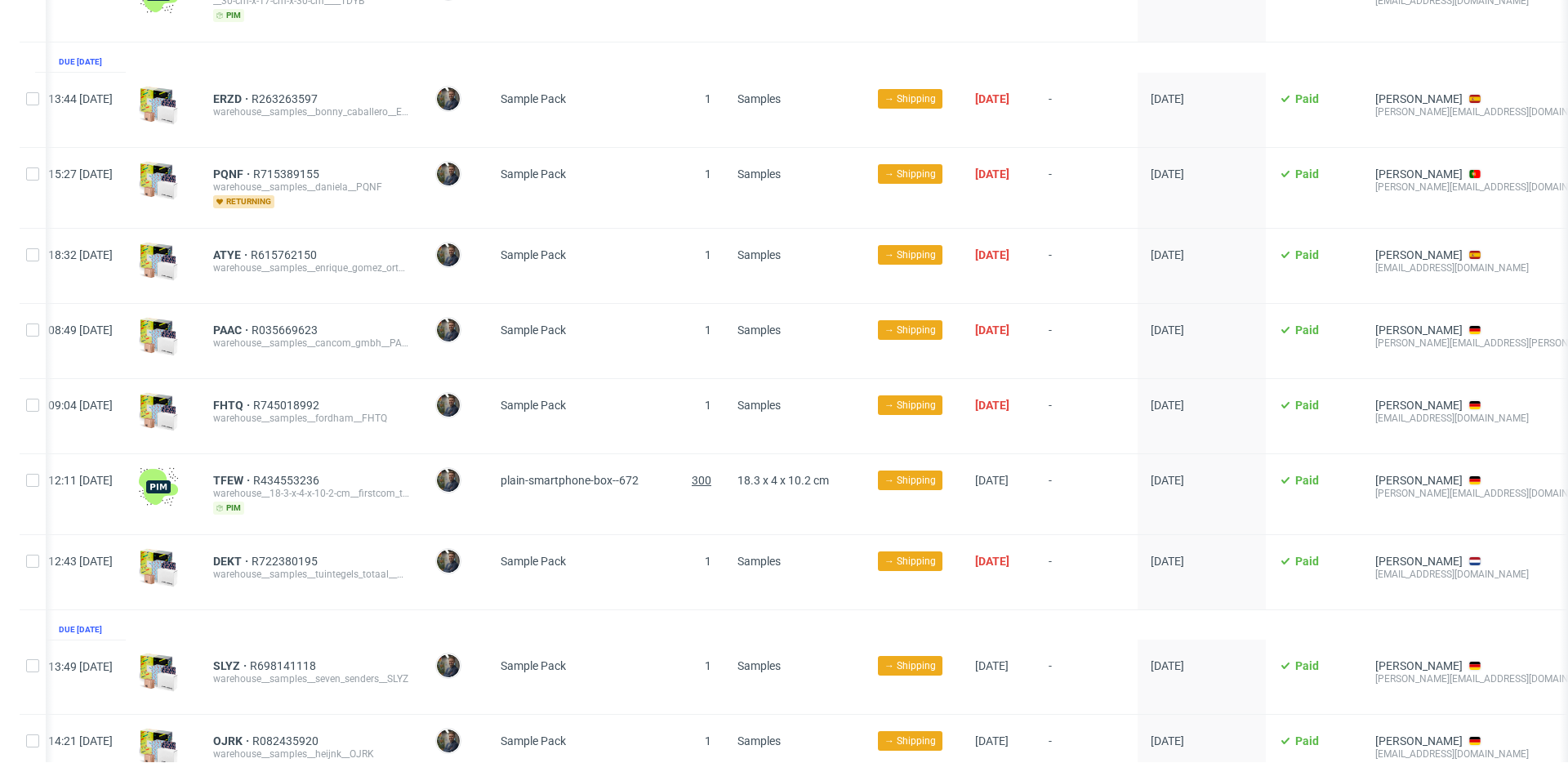
scroll to position [0, 13]
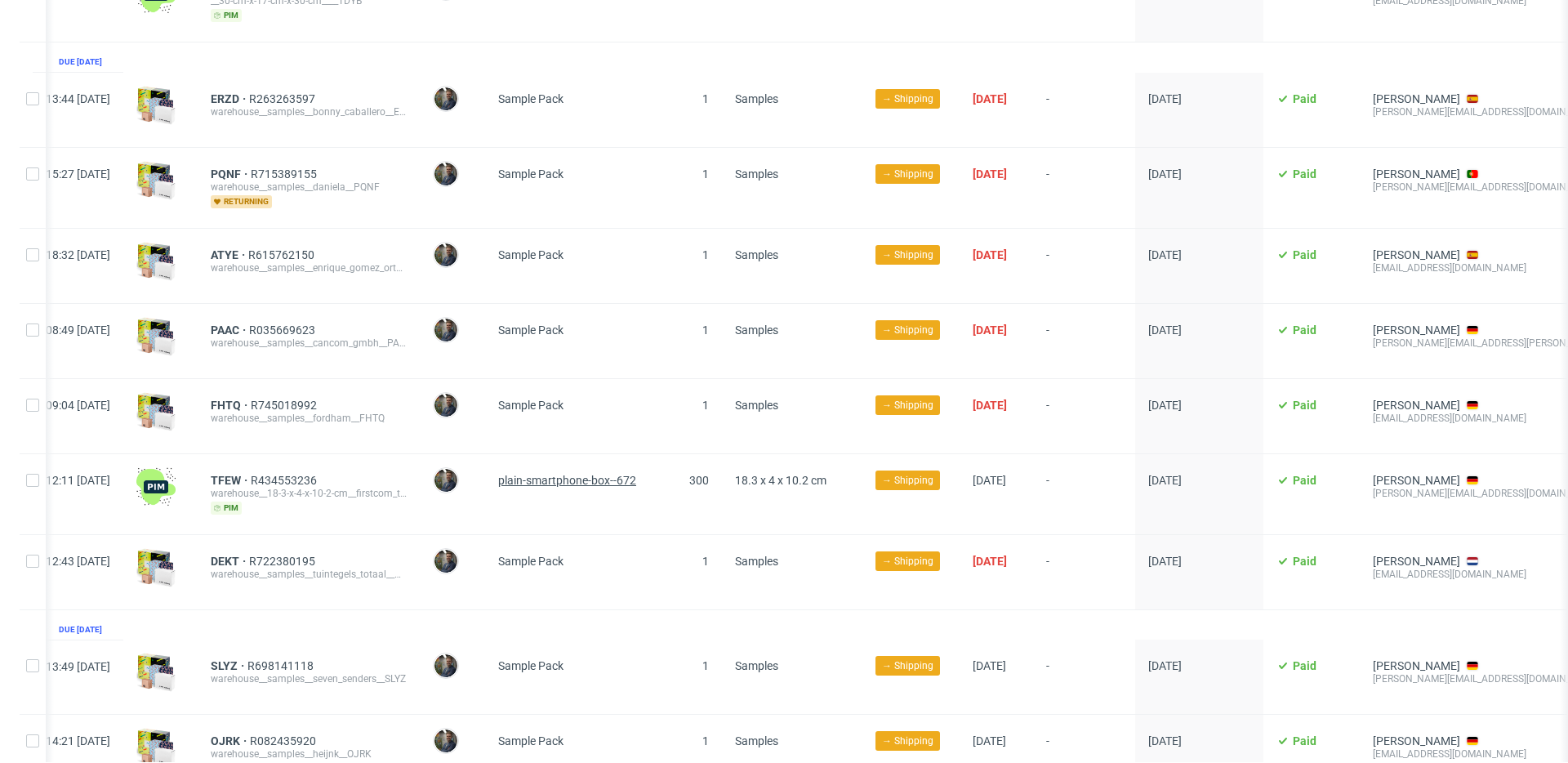
click at [637, 474] on span "plain-smartphone-box--672" at bounding box center [567, 480] width 138 height 13
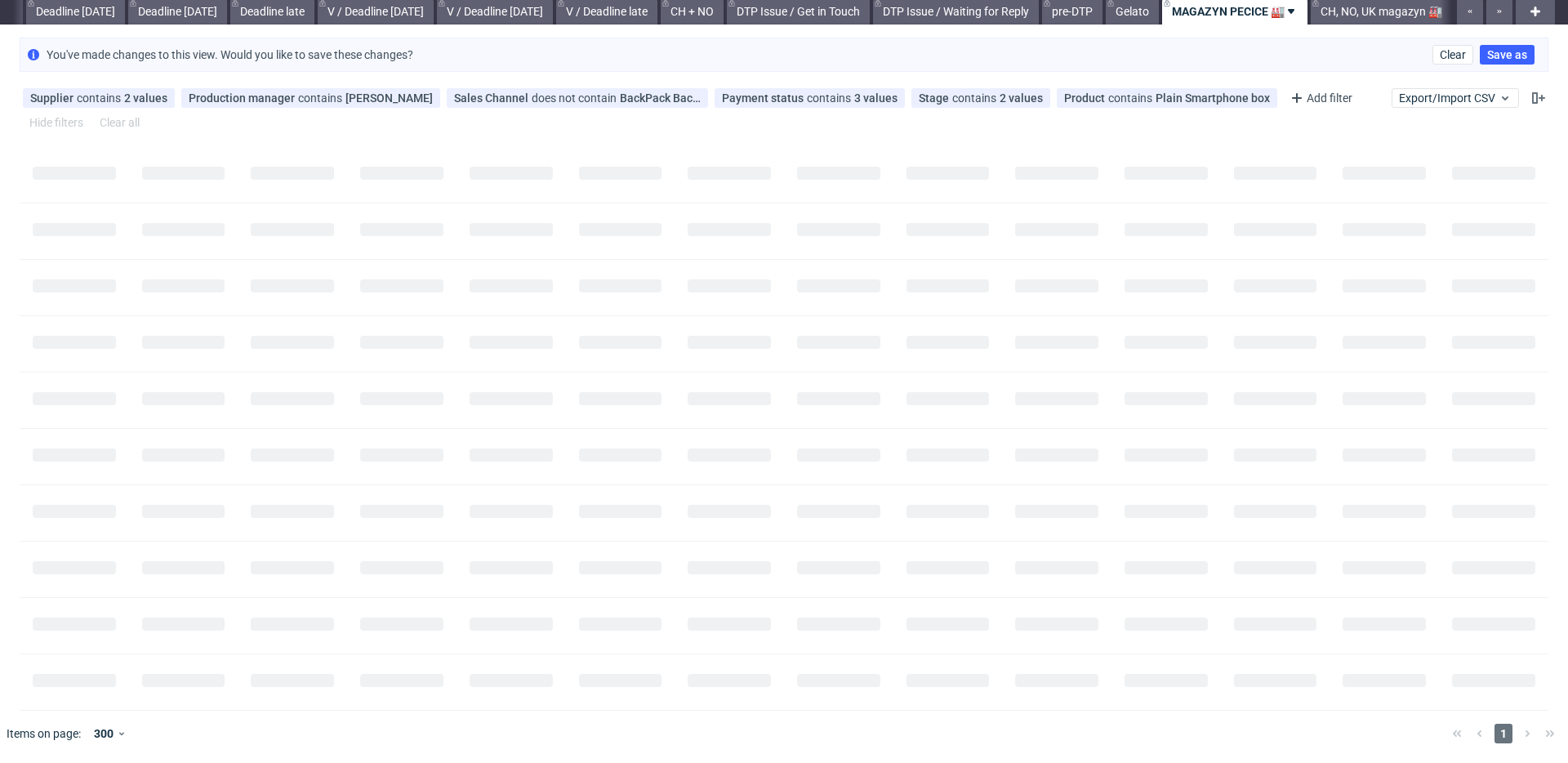
scroll to position [0, 0]
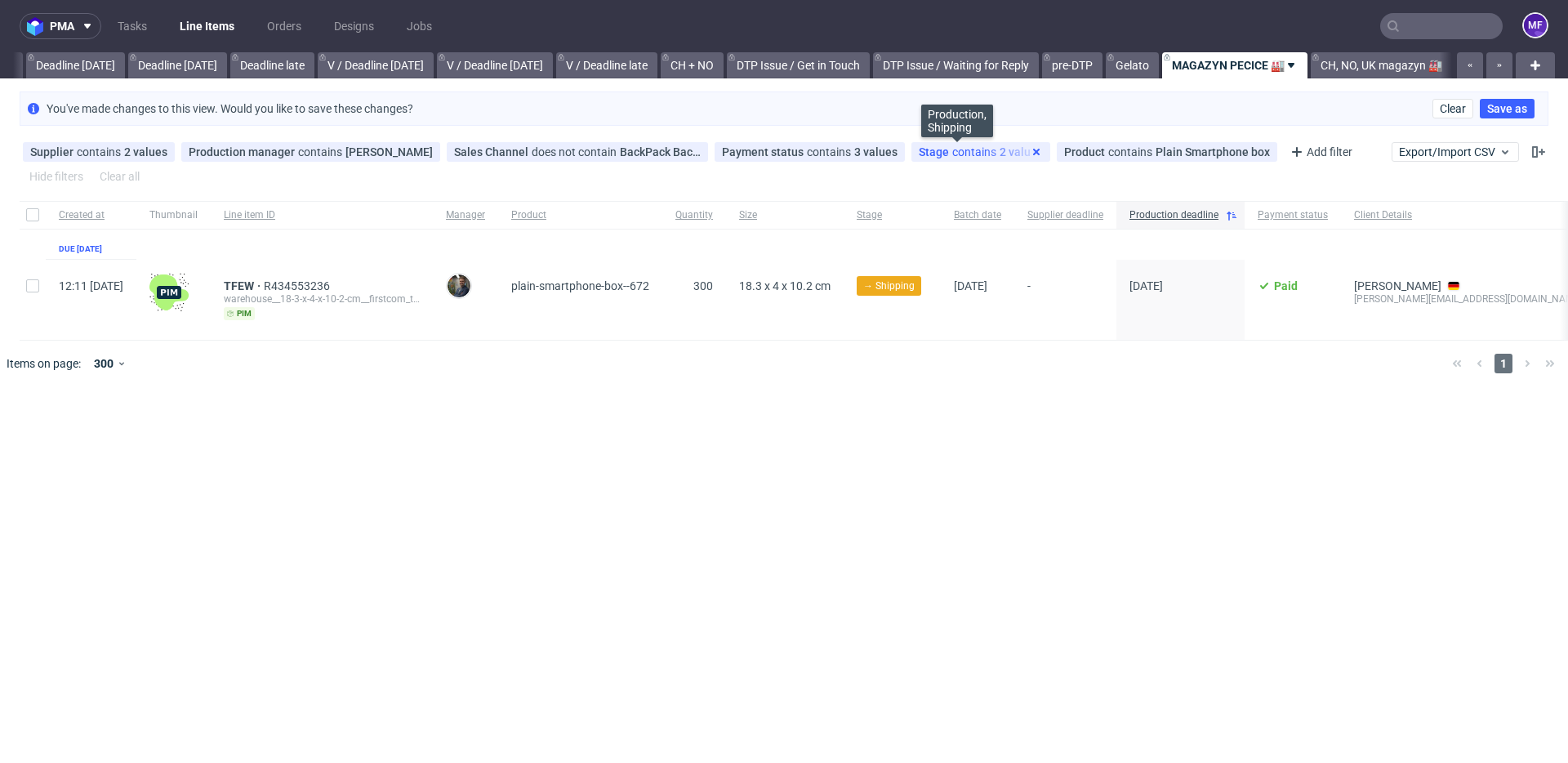
click at [1030, 150] on icon at bounding box center [1036, 151] width 13 height 13
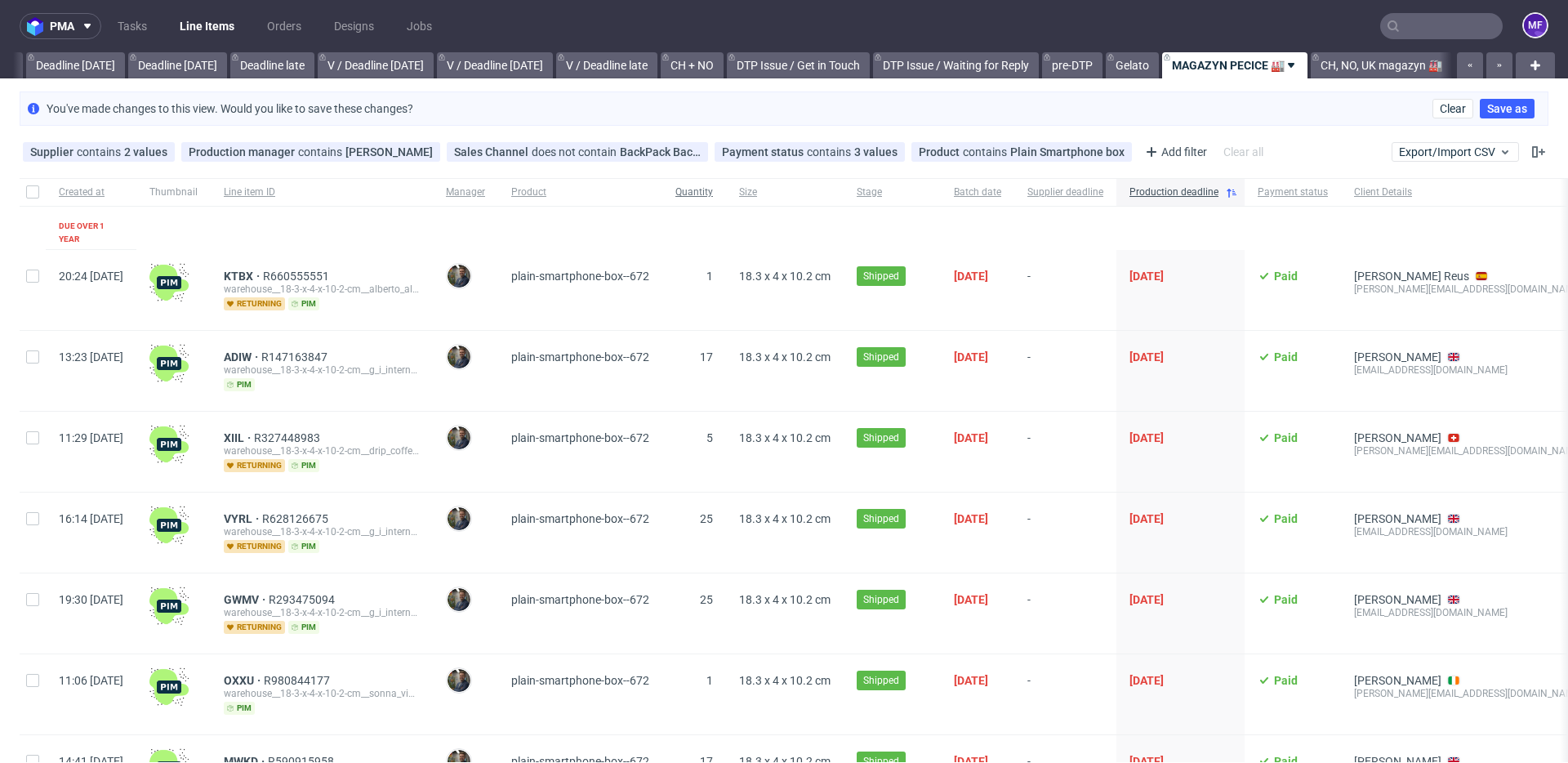
click at [713, 189] on span "Quantity" at bounding box center [694, 192] width 37 height 14
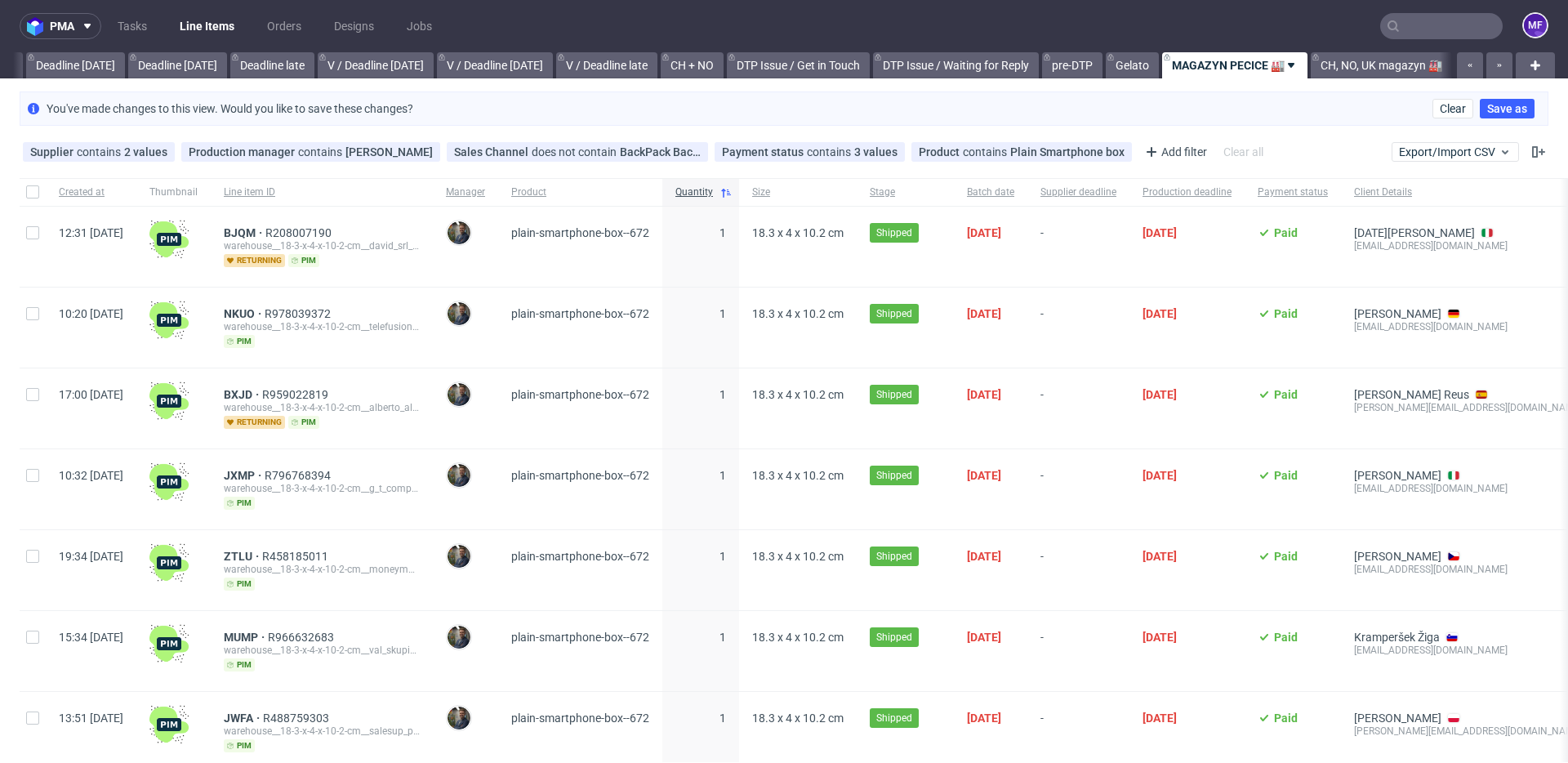
click at [713, 188] on span "Quantity" at bounding box center [694, 192] width 37 height 14
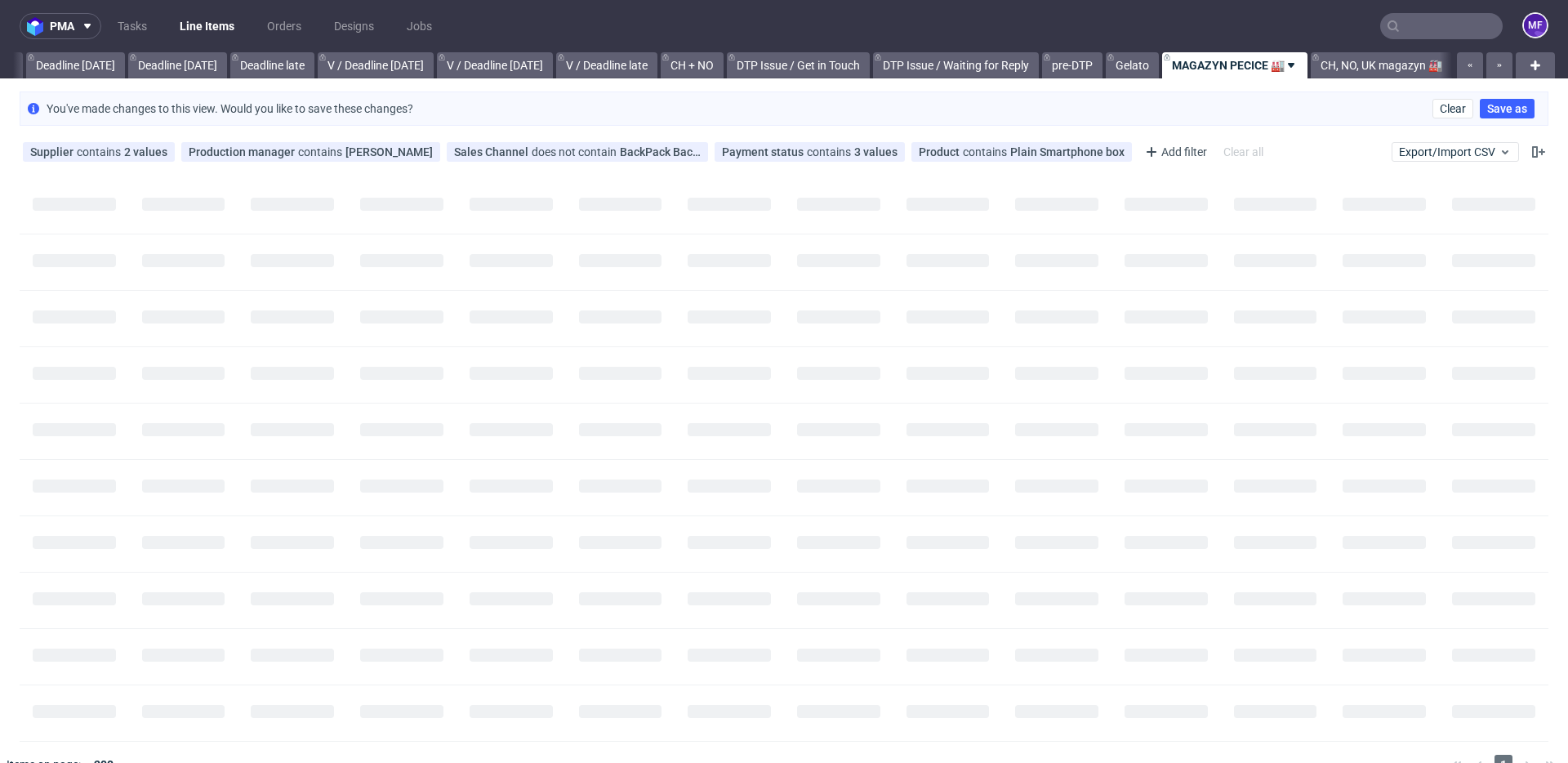
scroll to position [0, 1759]
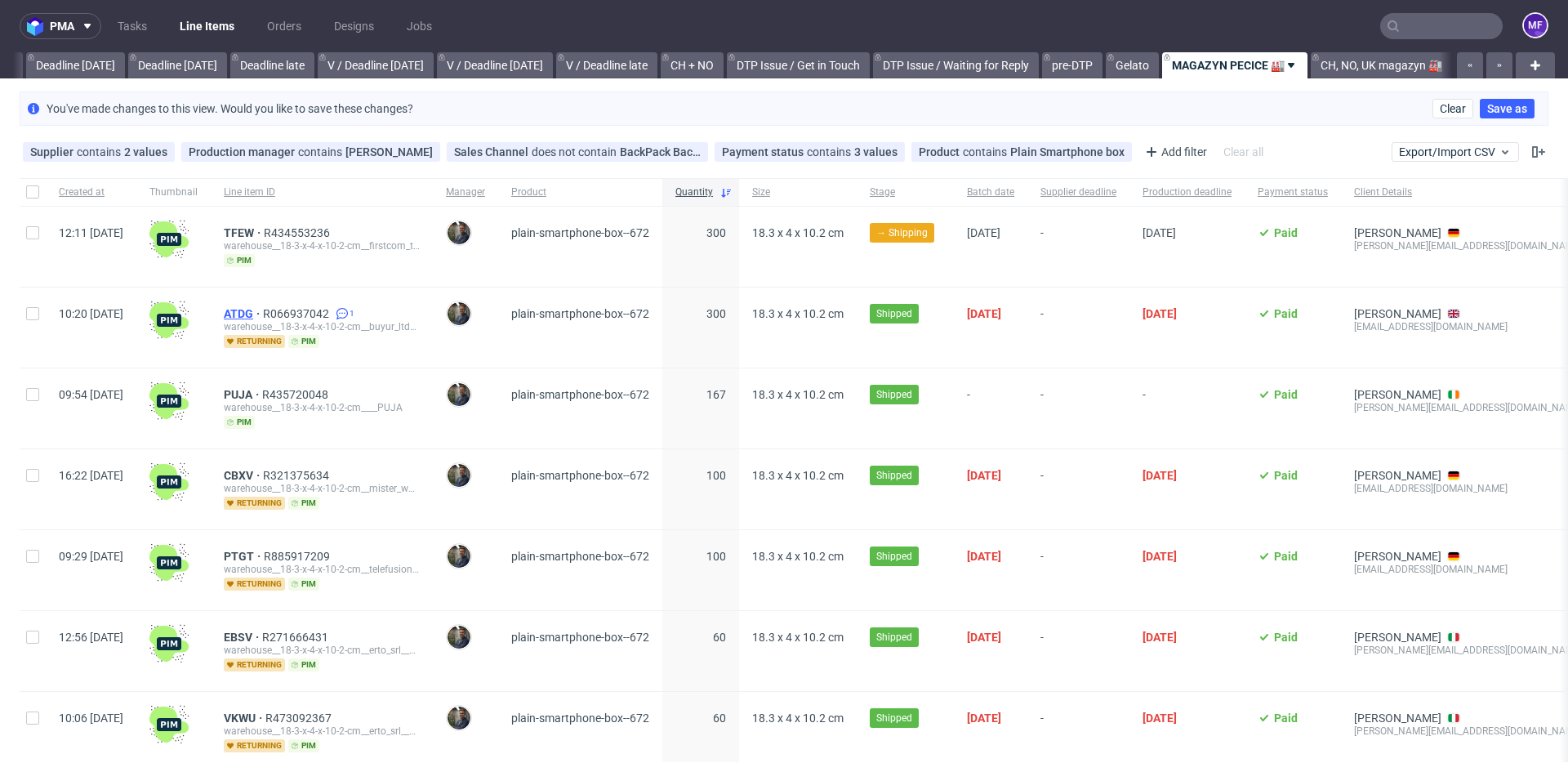
click at [263, 310] on span "ATDG" at bounding box center [244, 313] width 39 height 13
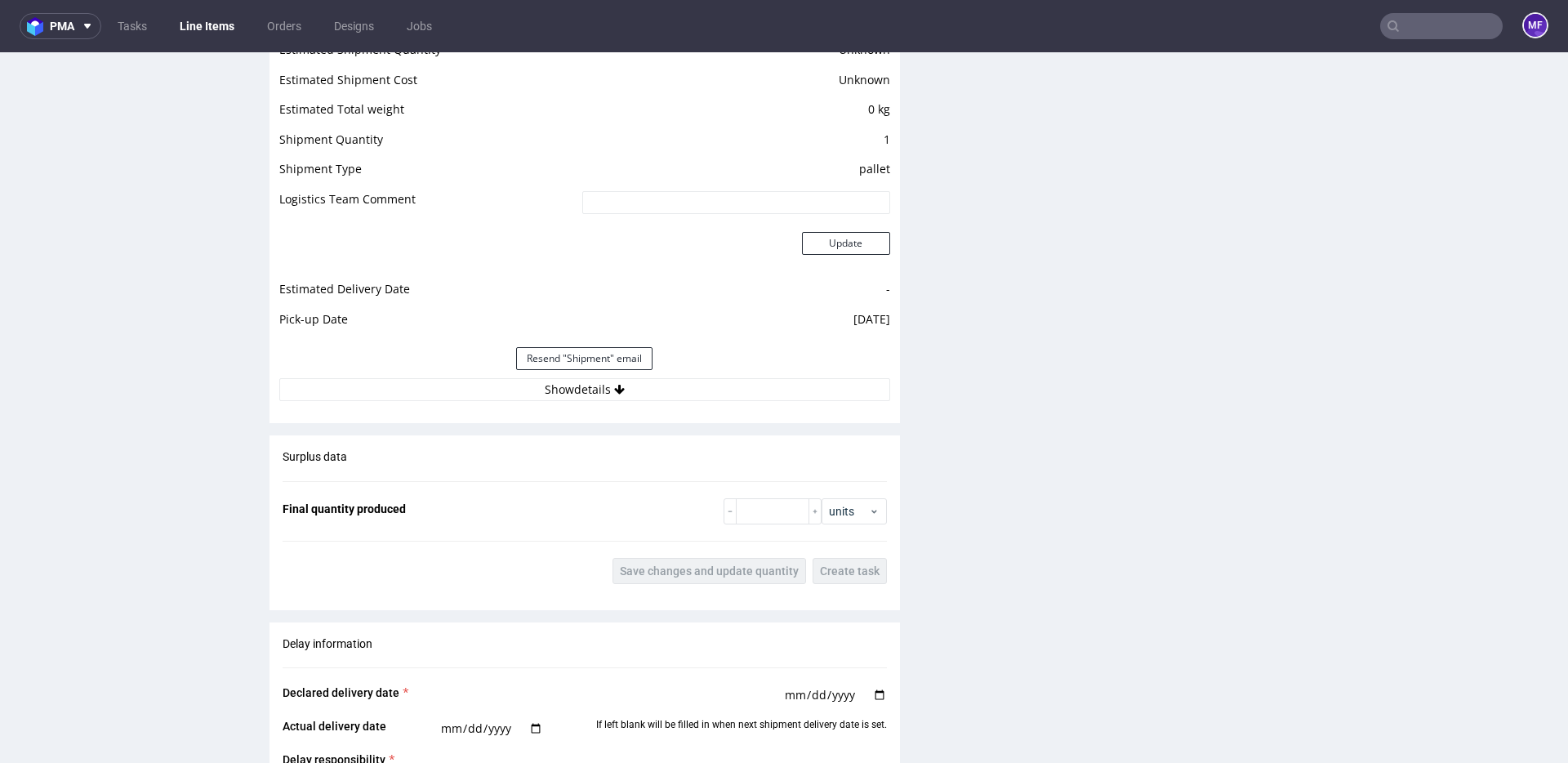
scroll to position [1379, 0]
click at [604, 390] on button "Show details" at bounding box center [585, 386] width 611 height 23
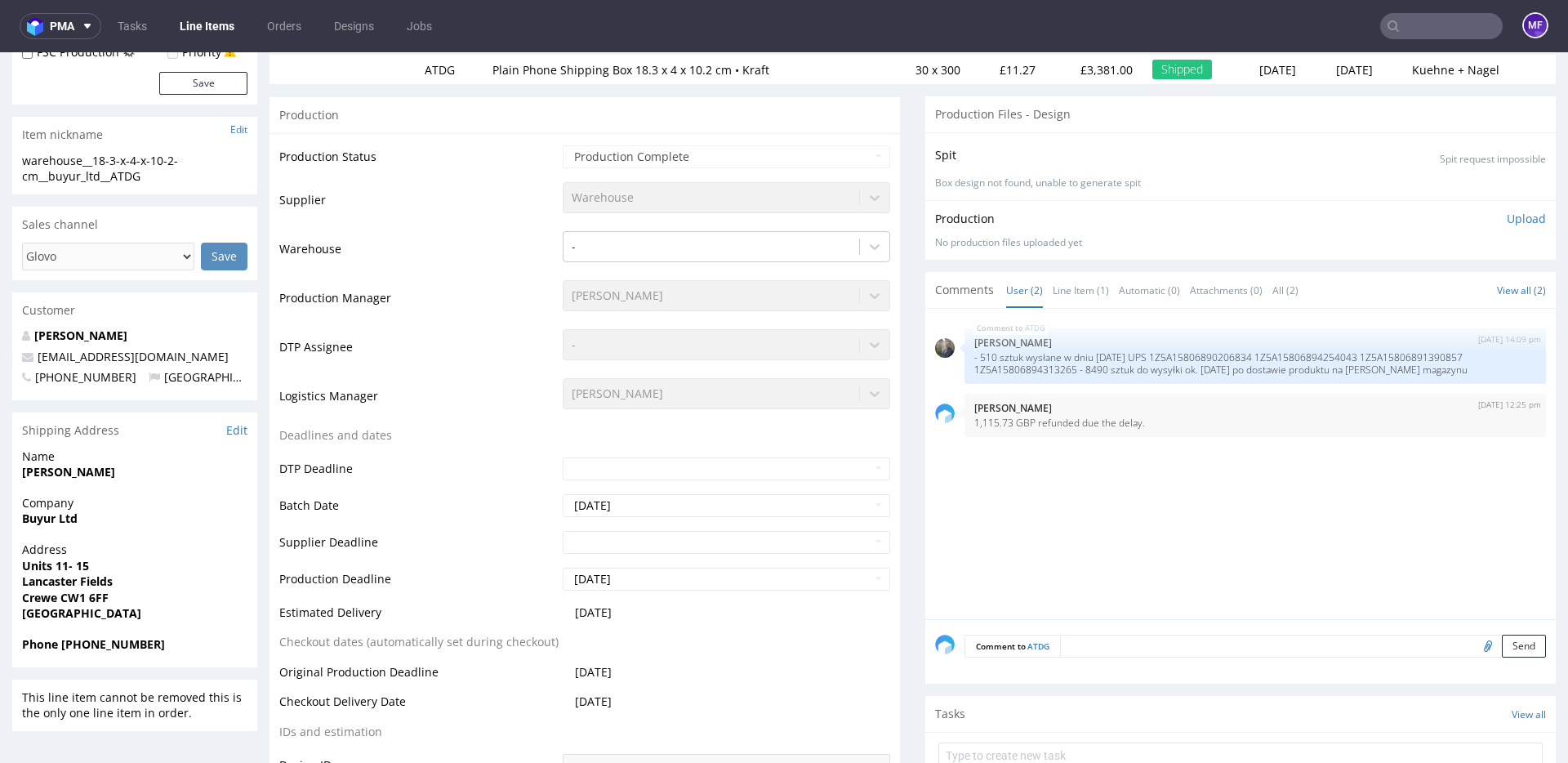
scroll to position [0, 0]
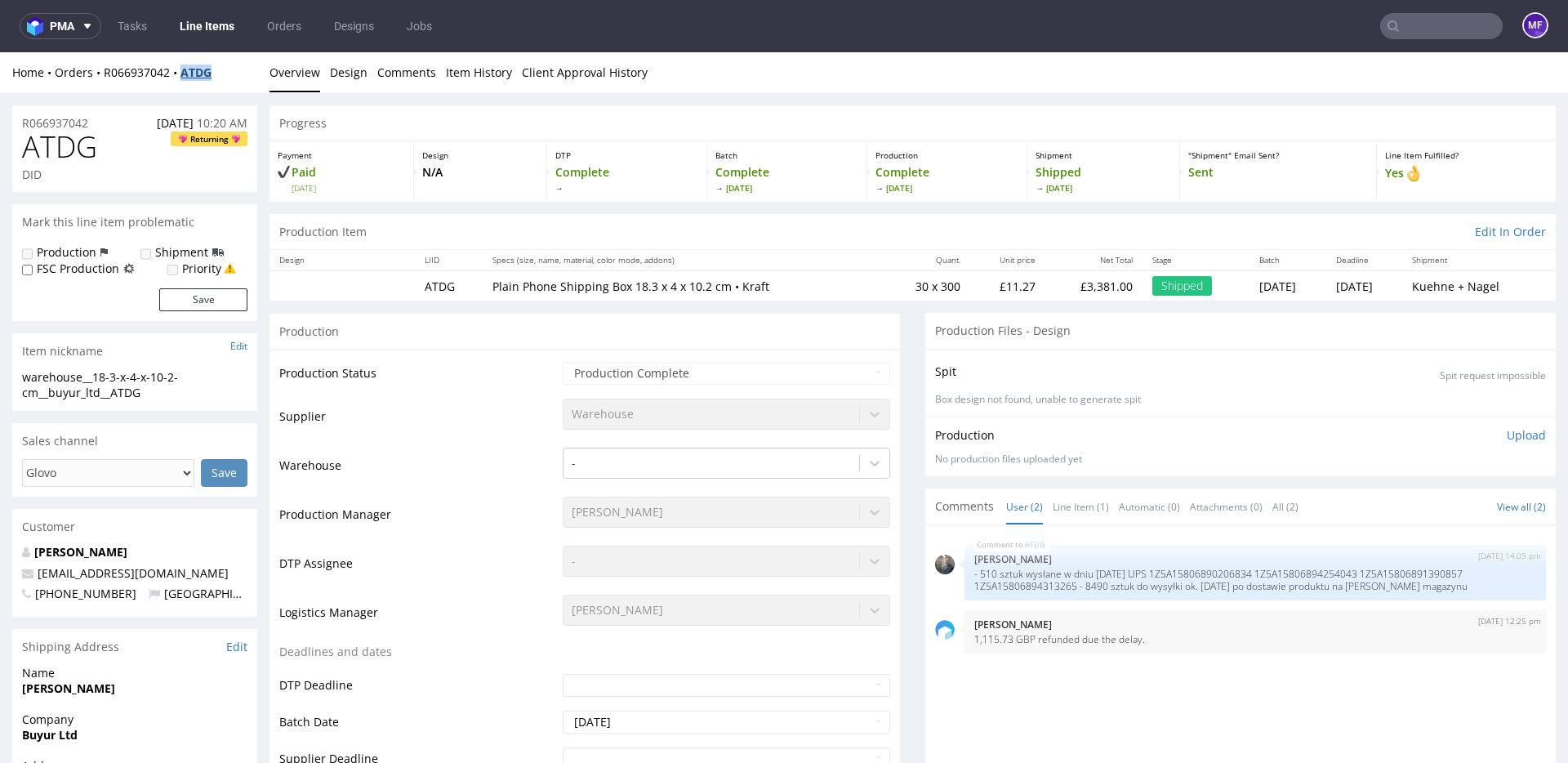
drag, startPoint x: 231, startPoint y: 80, endPoint x: 189, endPoint y: 78, distance: 42.0
click at [189, 78] on div "Home Orders R066937042 ATDG Overview Design Comments Item History Client Approv…" at bounding box center [784, 72] width 1568 height 41
copy strong "ATDG"
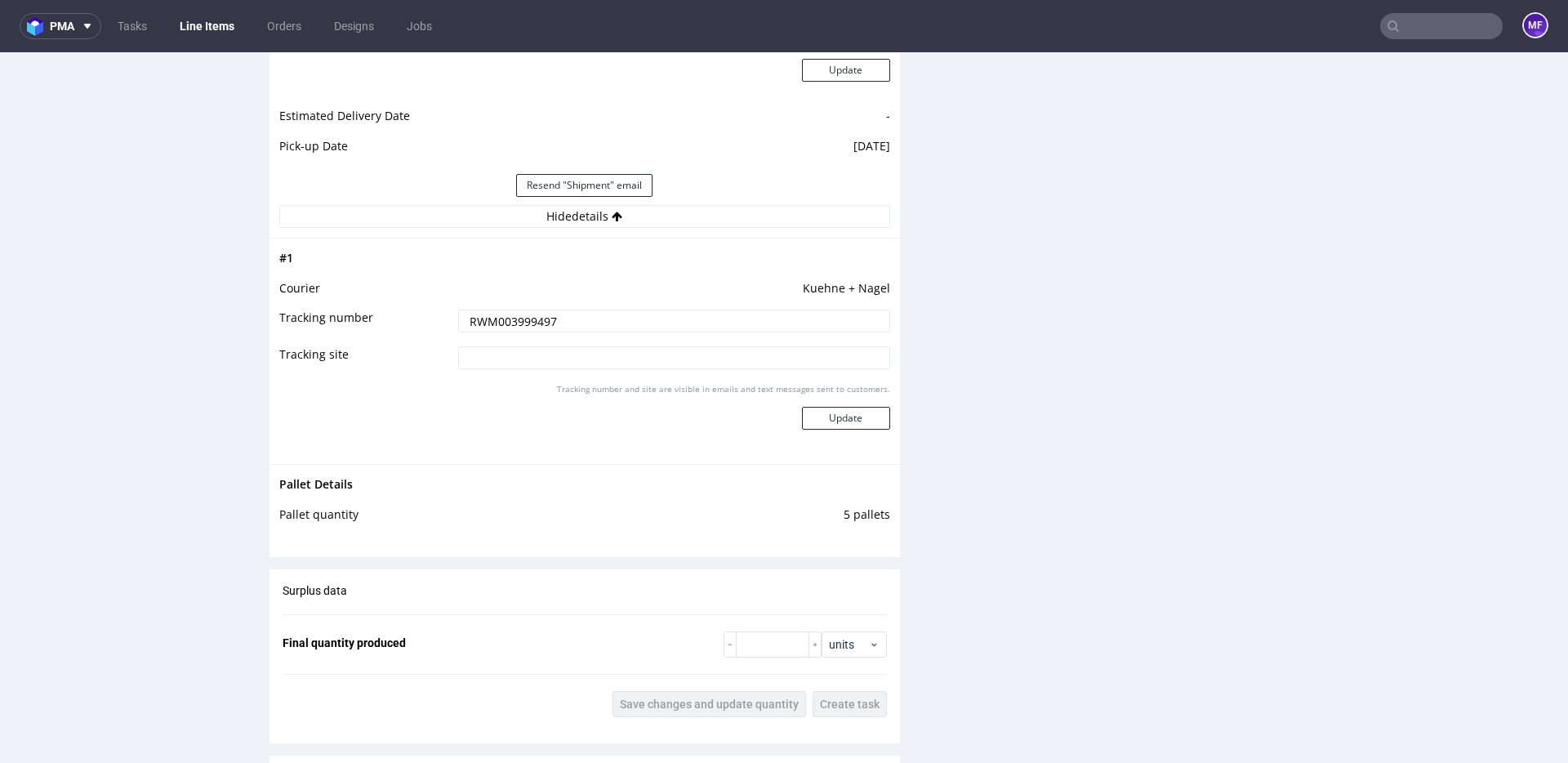
scroll to position [1544, 0]
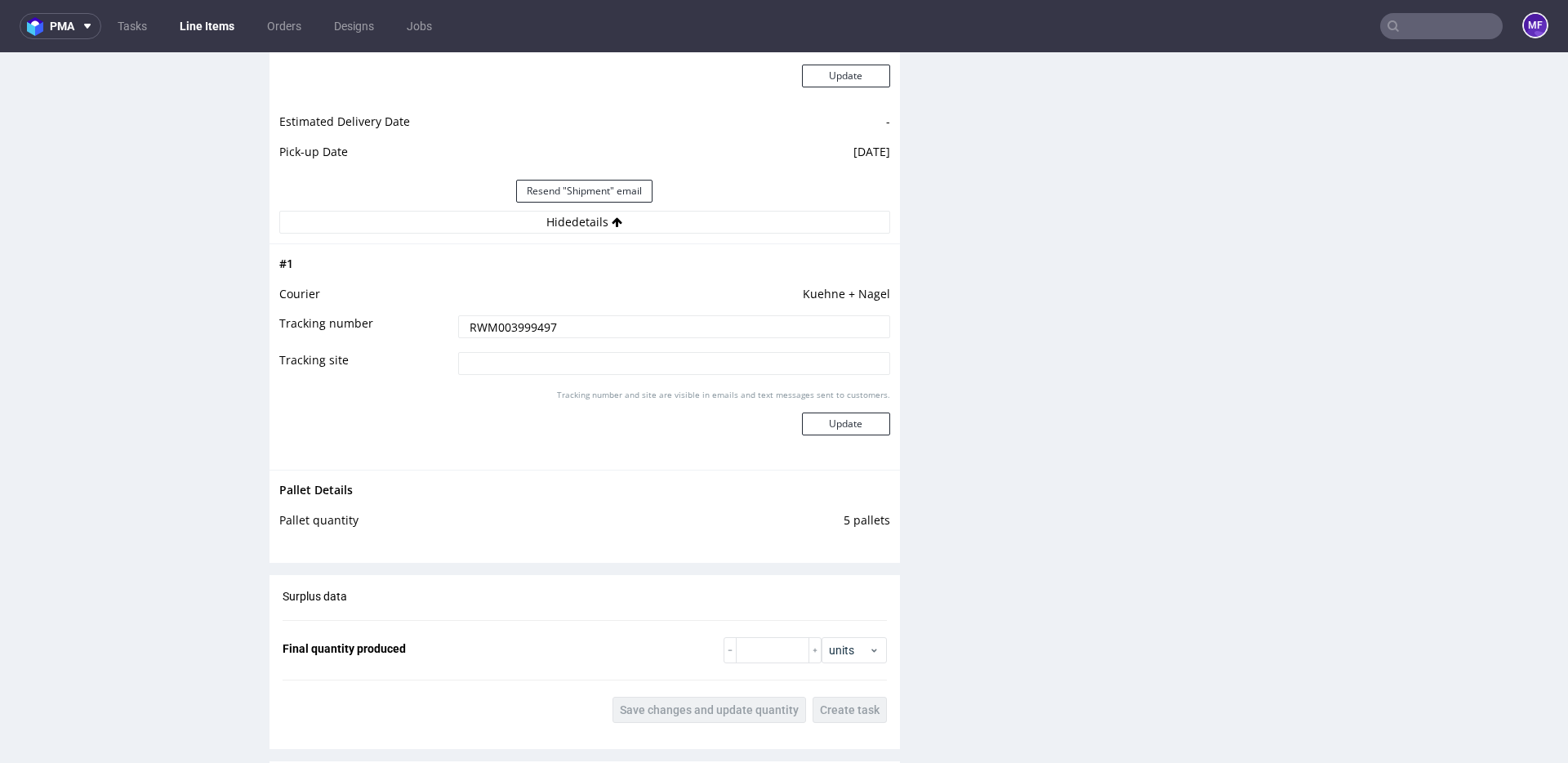
drag, startPoint x: 566, startPoint y: 330, endPoint x: 409, endPoint y: 315, distance: 157.7
click at [409, 315] on tr "Tracking number RWM003999497" at bounding box center [585, 332] width 611 height 37
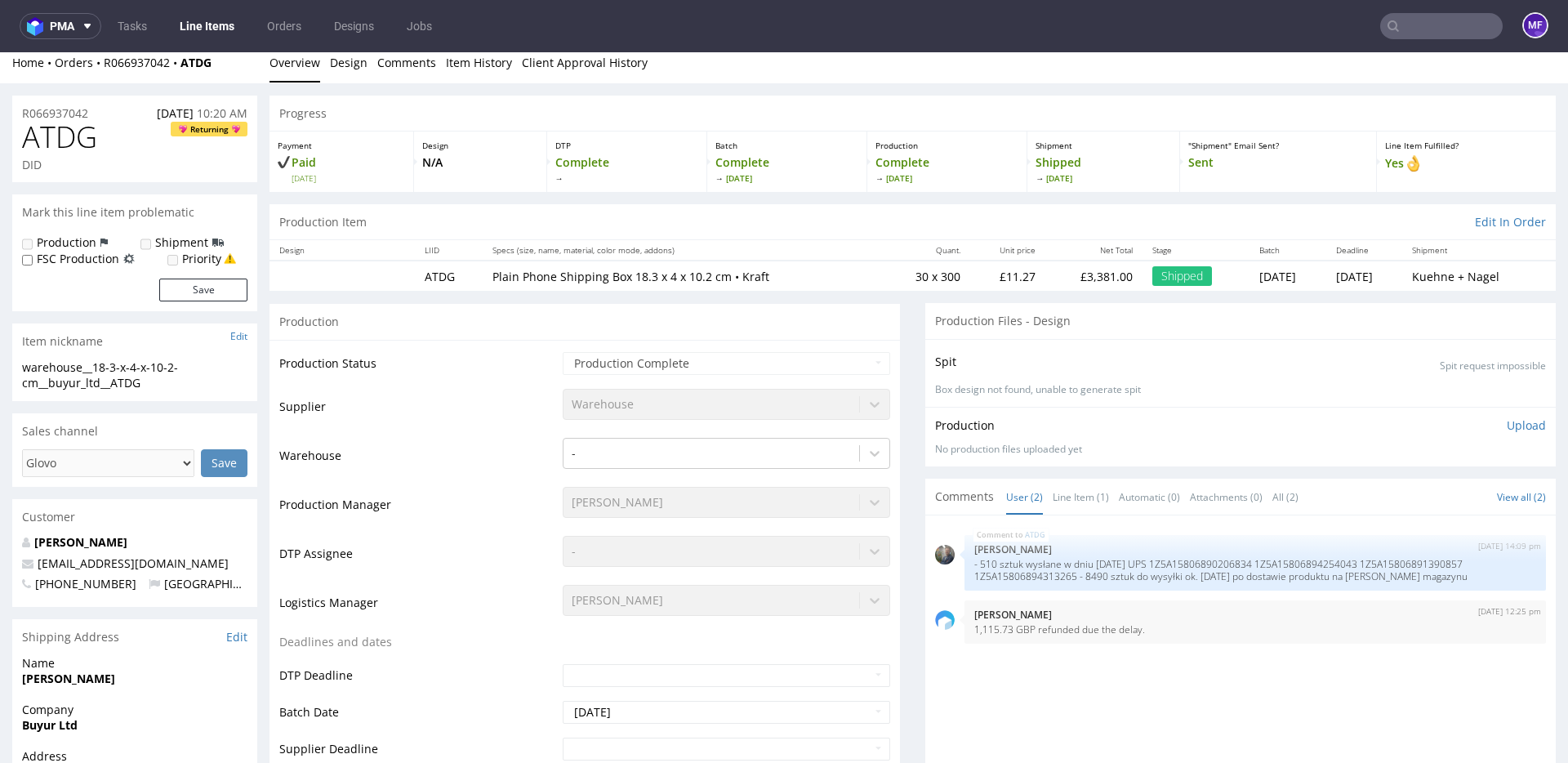
scroll to position [11, 0]
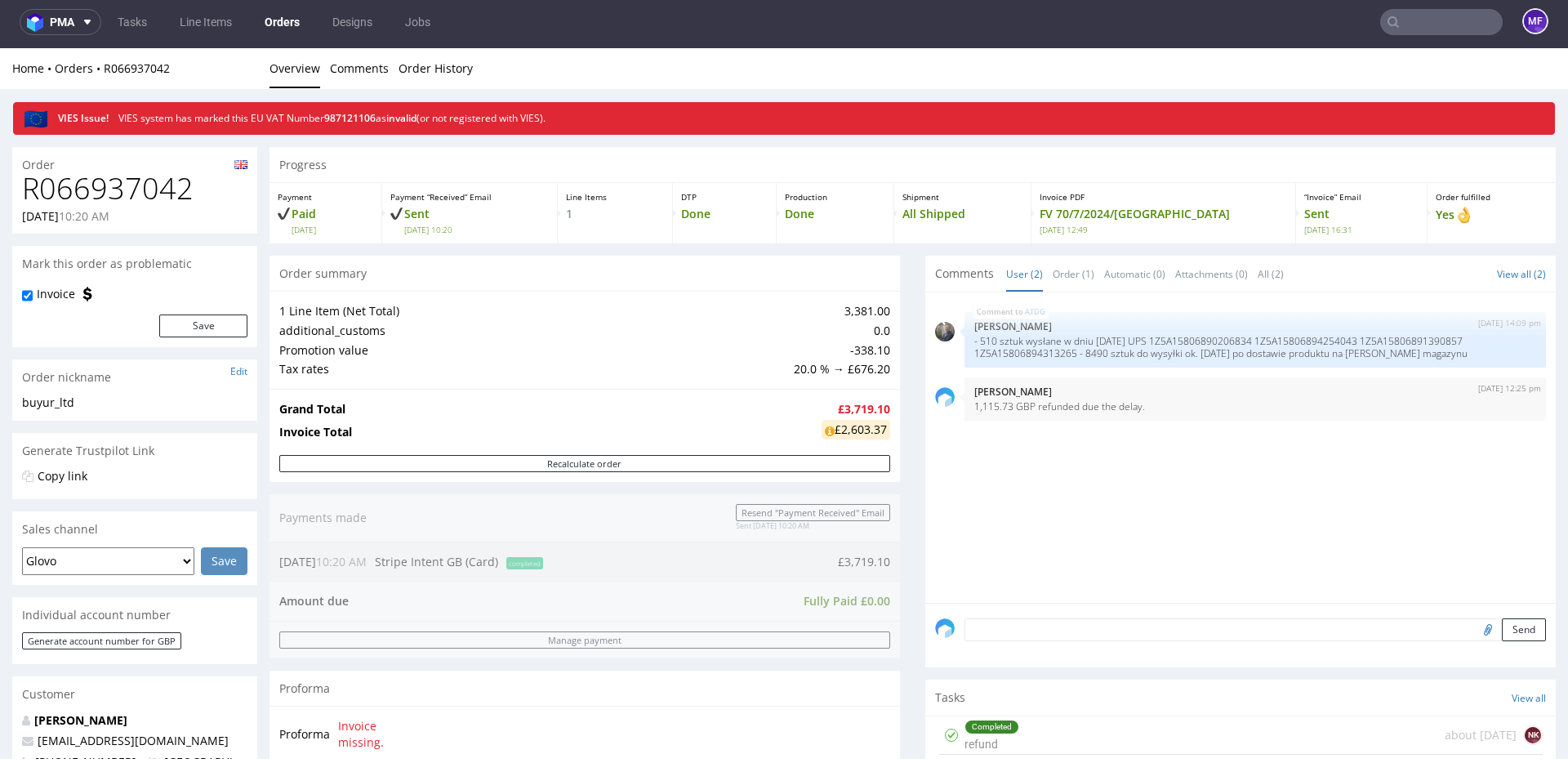
click at [1422, 23] on input "text" at bounding box center [1442, 22] width 122 height 26
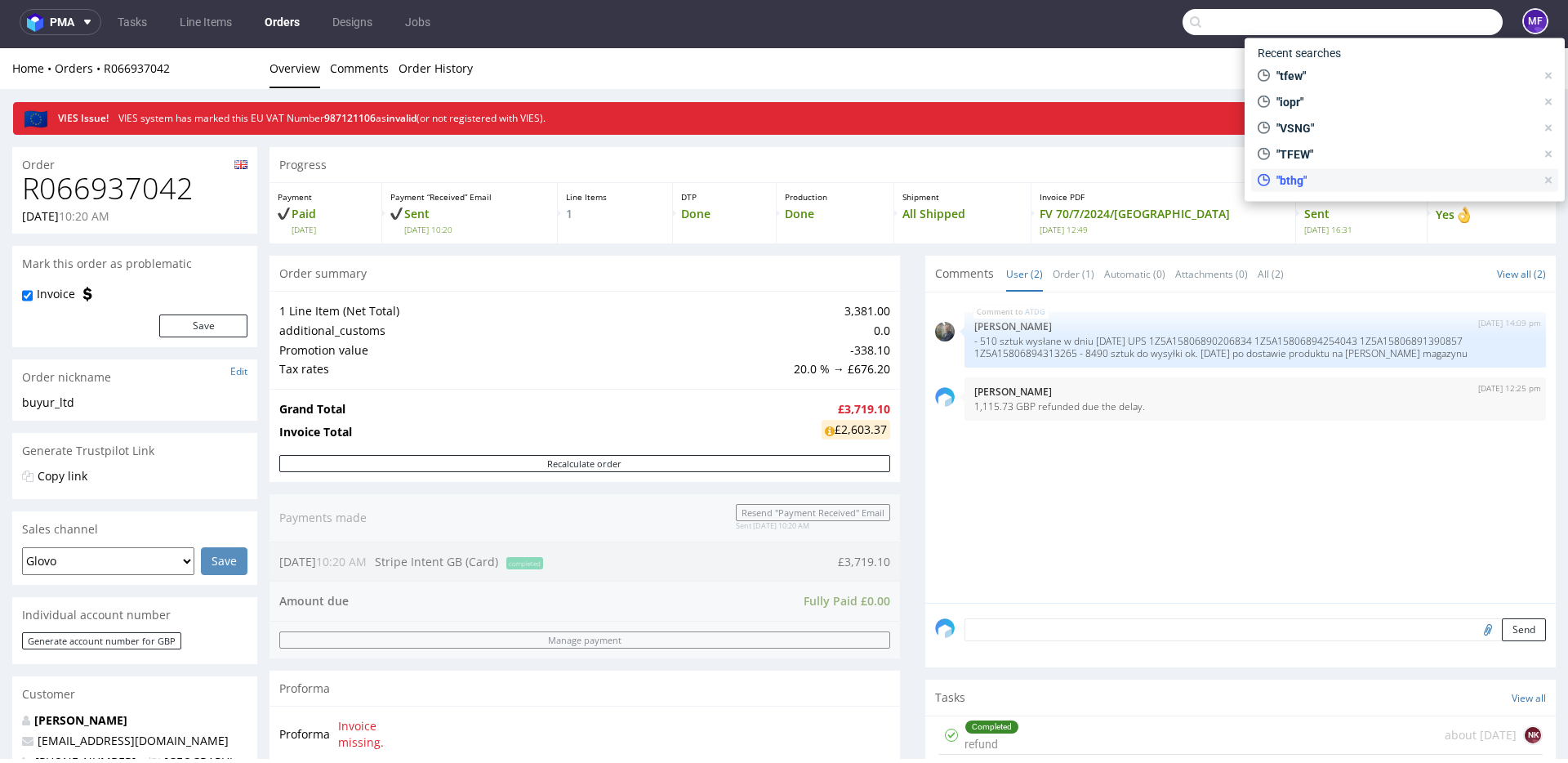
click at [1301, 184] on span ""bthg"" at bounding box center [1402, 180] width 265 height 17
type input "bthg"
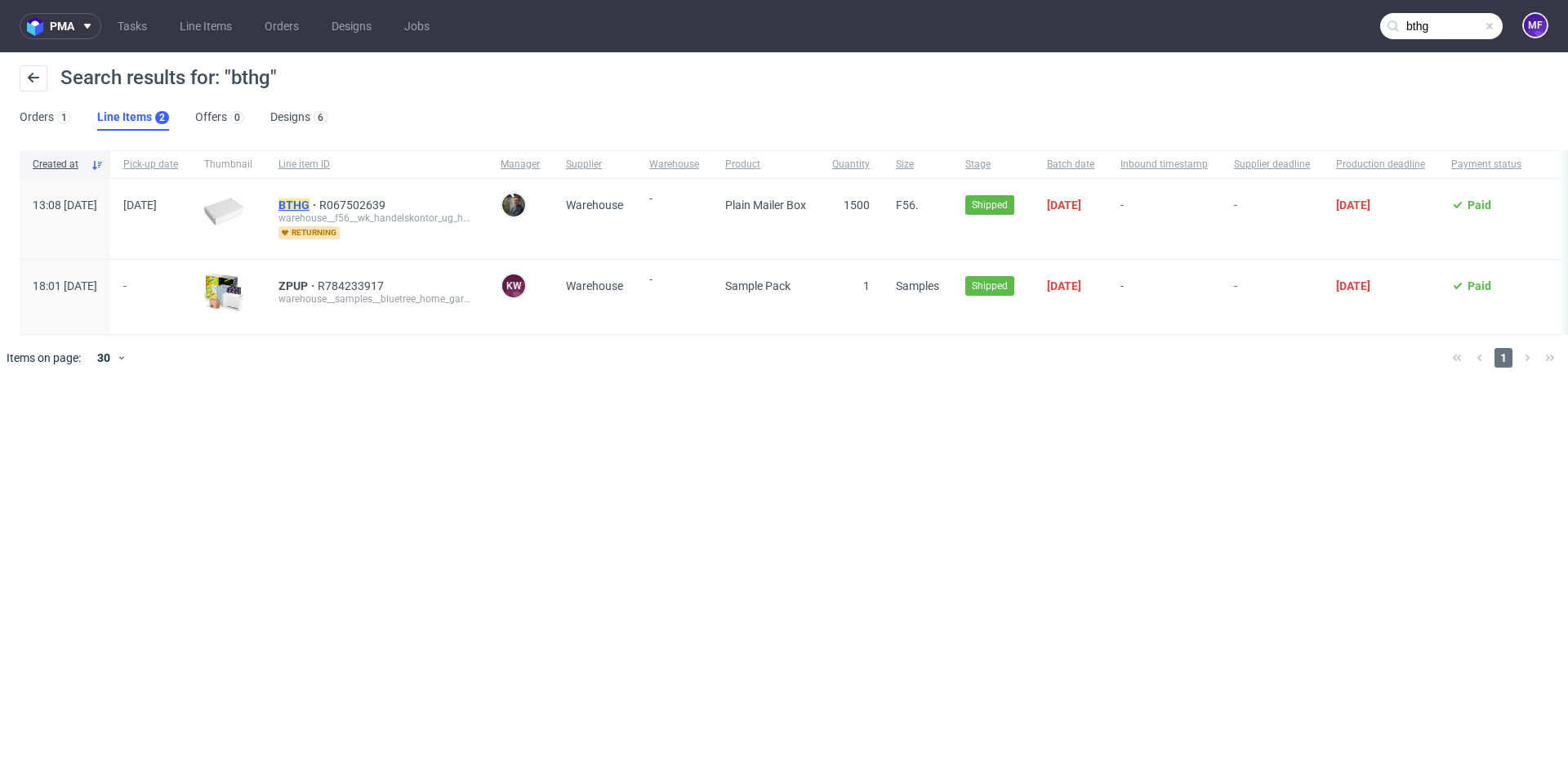
click at [309, 205] on mark "BTHG" at bounding box center [294, 205] width 31 height 13
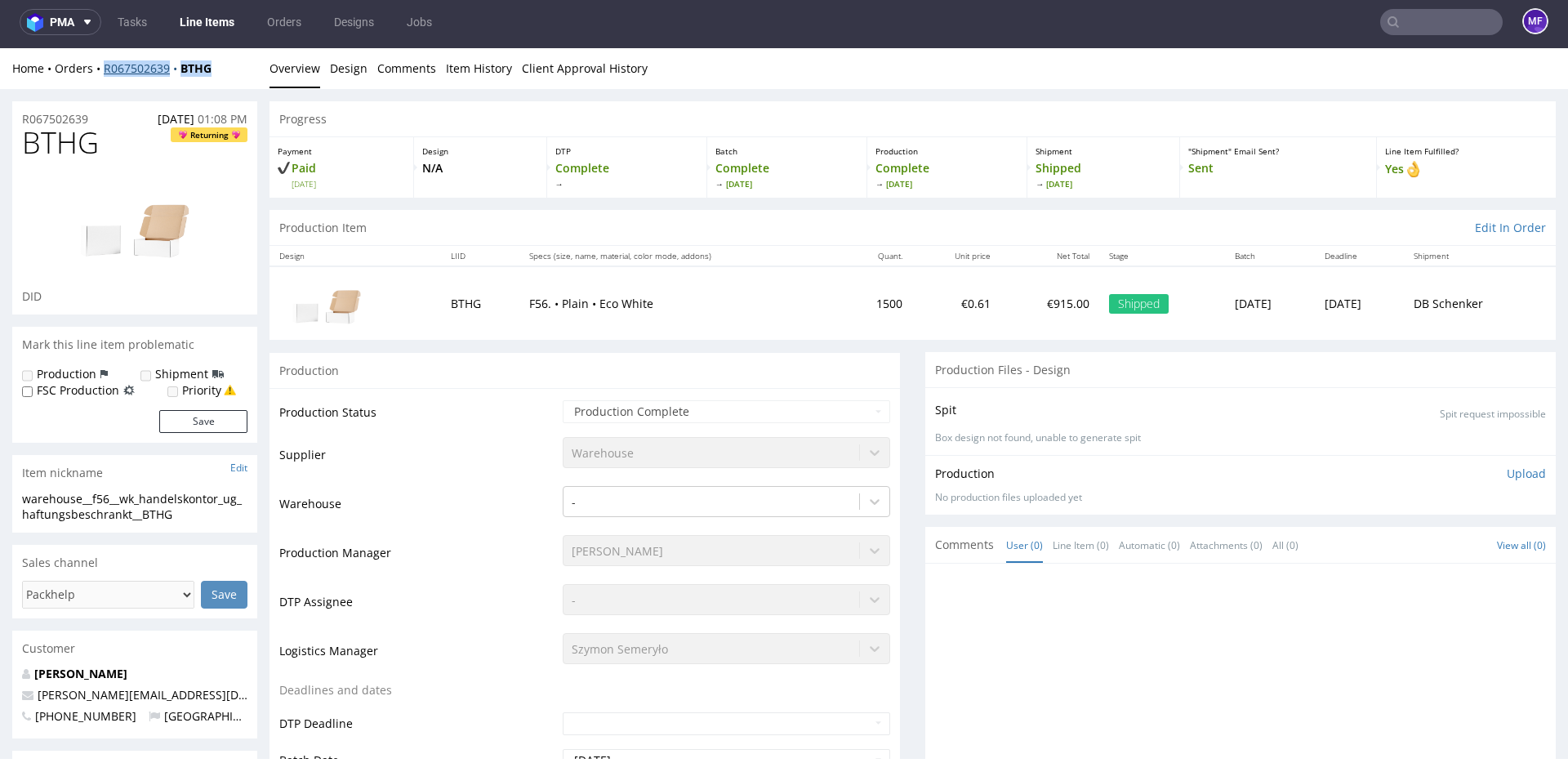
drag, startPoint x: 223, startPoint y: 70, endPoint x: 105, endPoint y: 72, distance: 118.0
click at [105, 72] on div "Home Orders R067502639 BTHG" at bounding box center [135, 69] width 245 height 17
copy div "R067502639 BTHG"
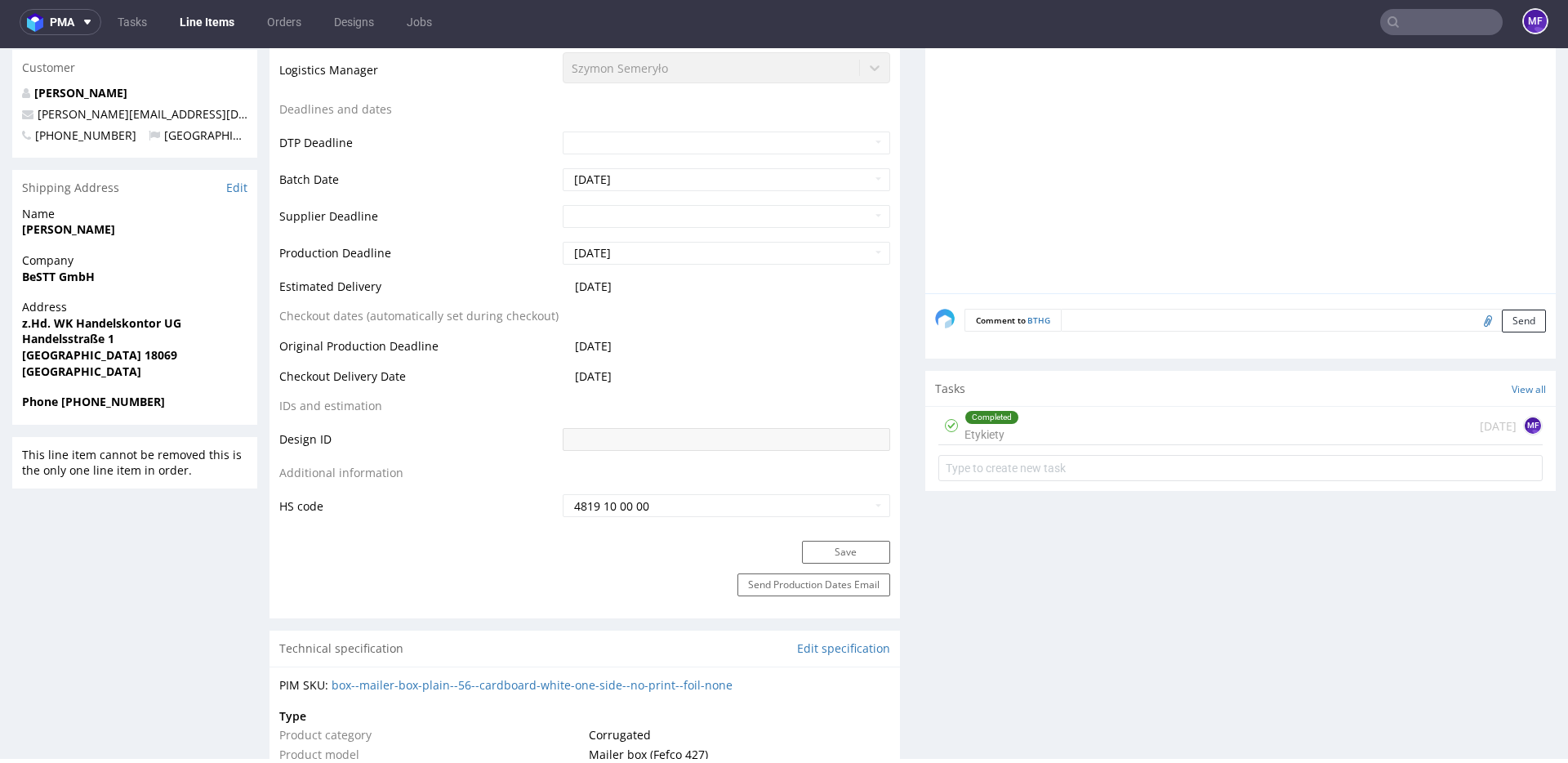
scroll to position [613, 0]
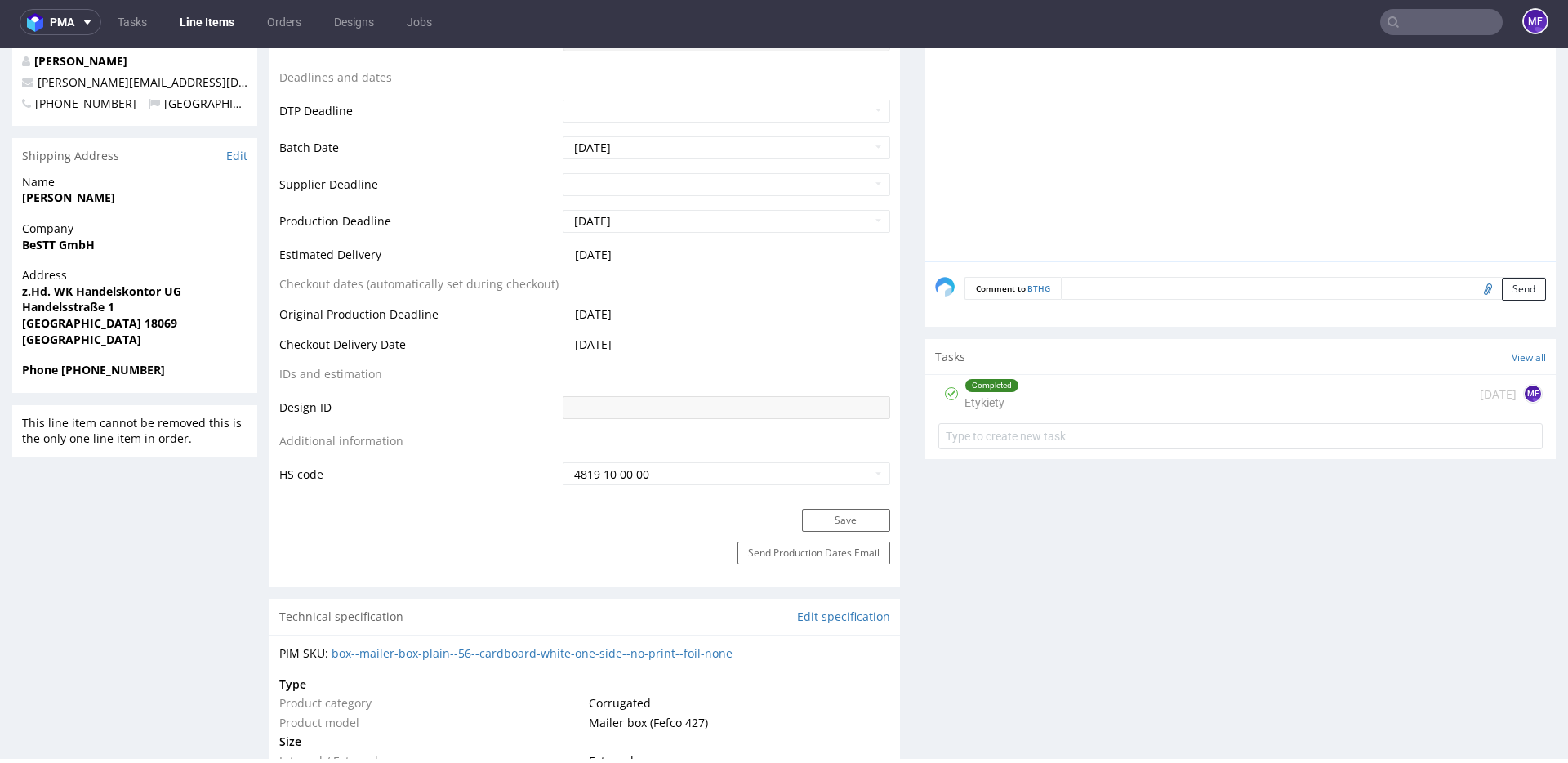
click at [1036, 406] on div "Completed Etykiety 14 days ago MF" at bounding box center [1240, 394] width 604 height 38
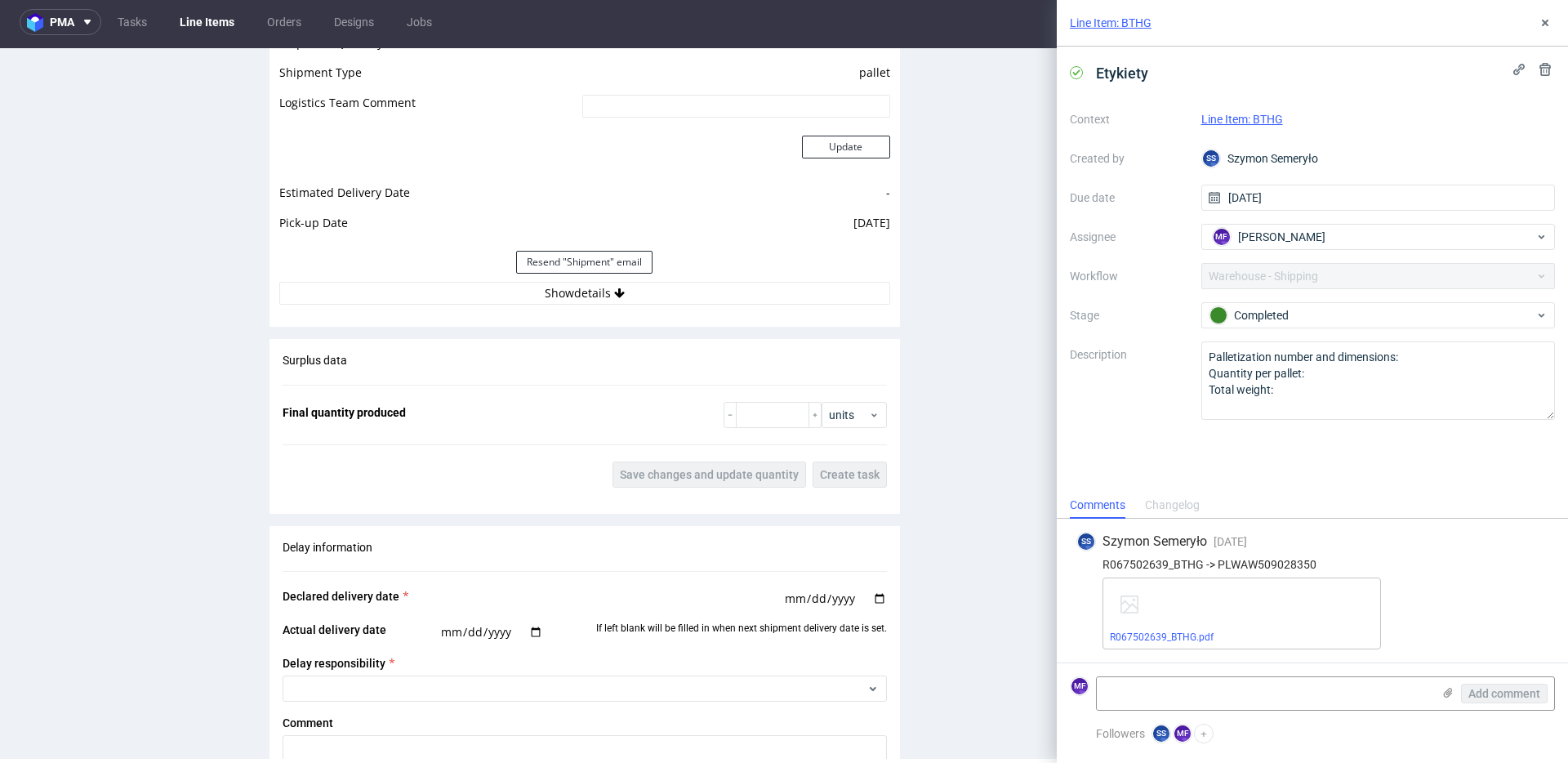
scroll to position [1745, 0]
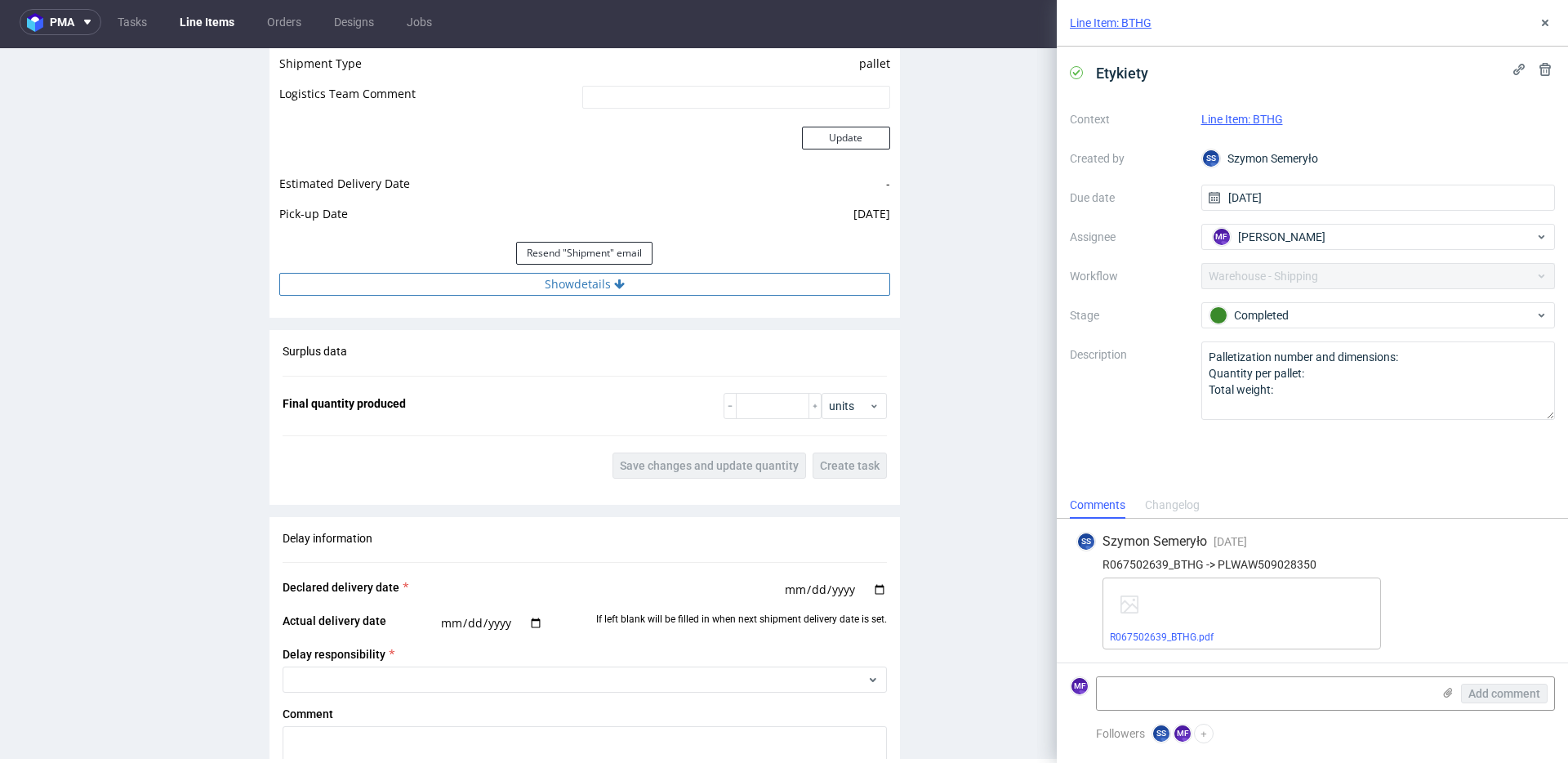
click at [591, 295] on button "Show details" at bounding box center [585, 284] width 611 height 23
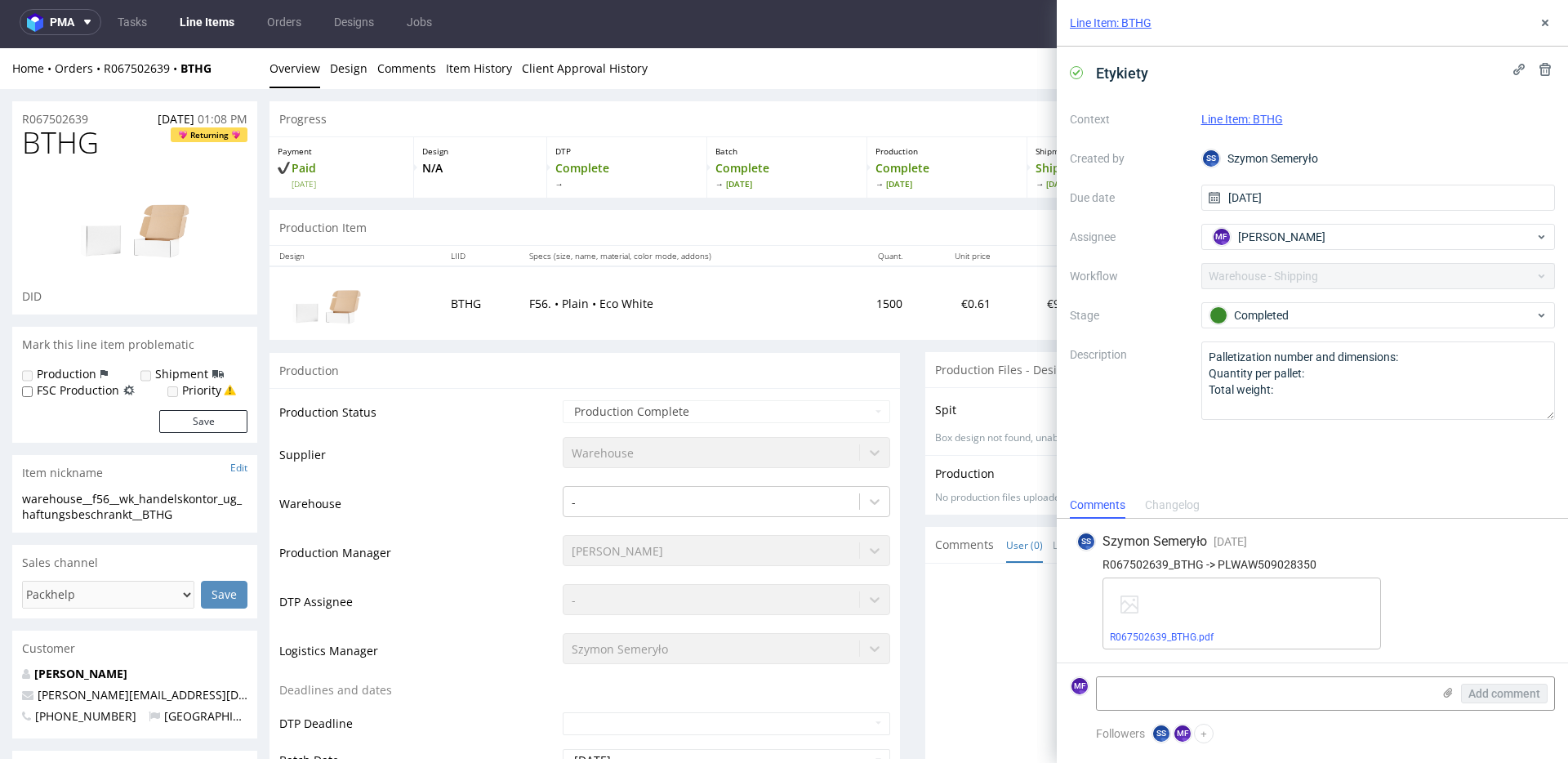
scroll to position [2, 0]
click at [1544, 28] on icon at bounding box center [1544, 23] width 13 height 13
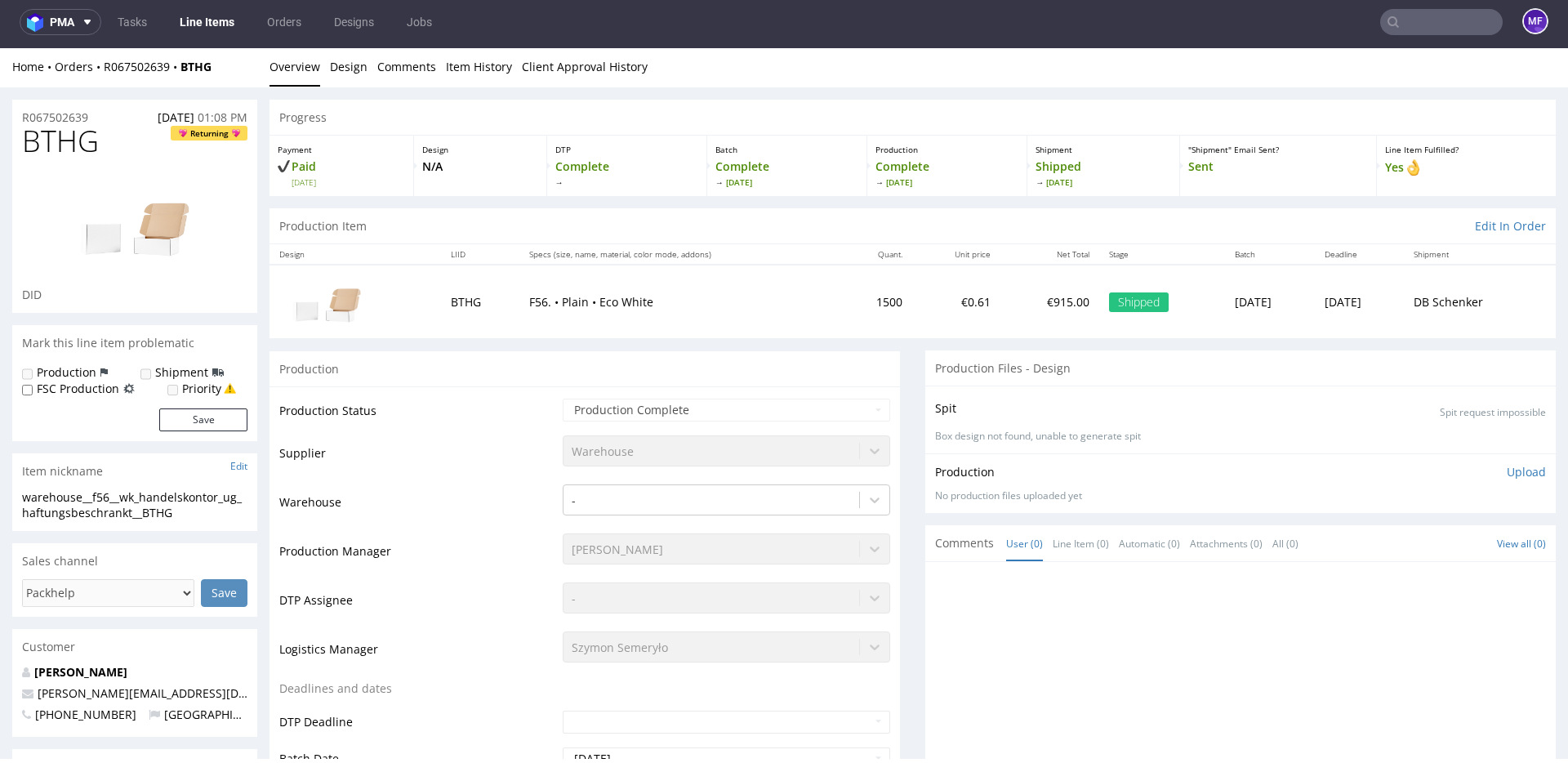
click at [1415, 24] on input "text" at bounding box center [1442, 22] width 122 height 26
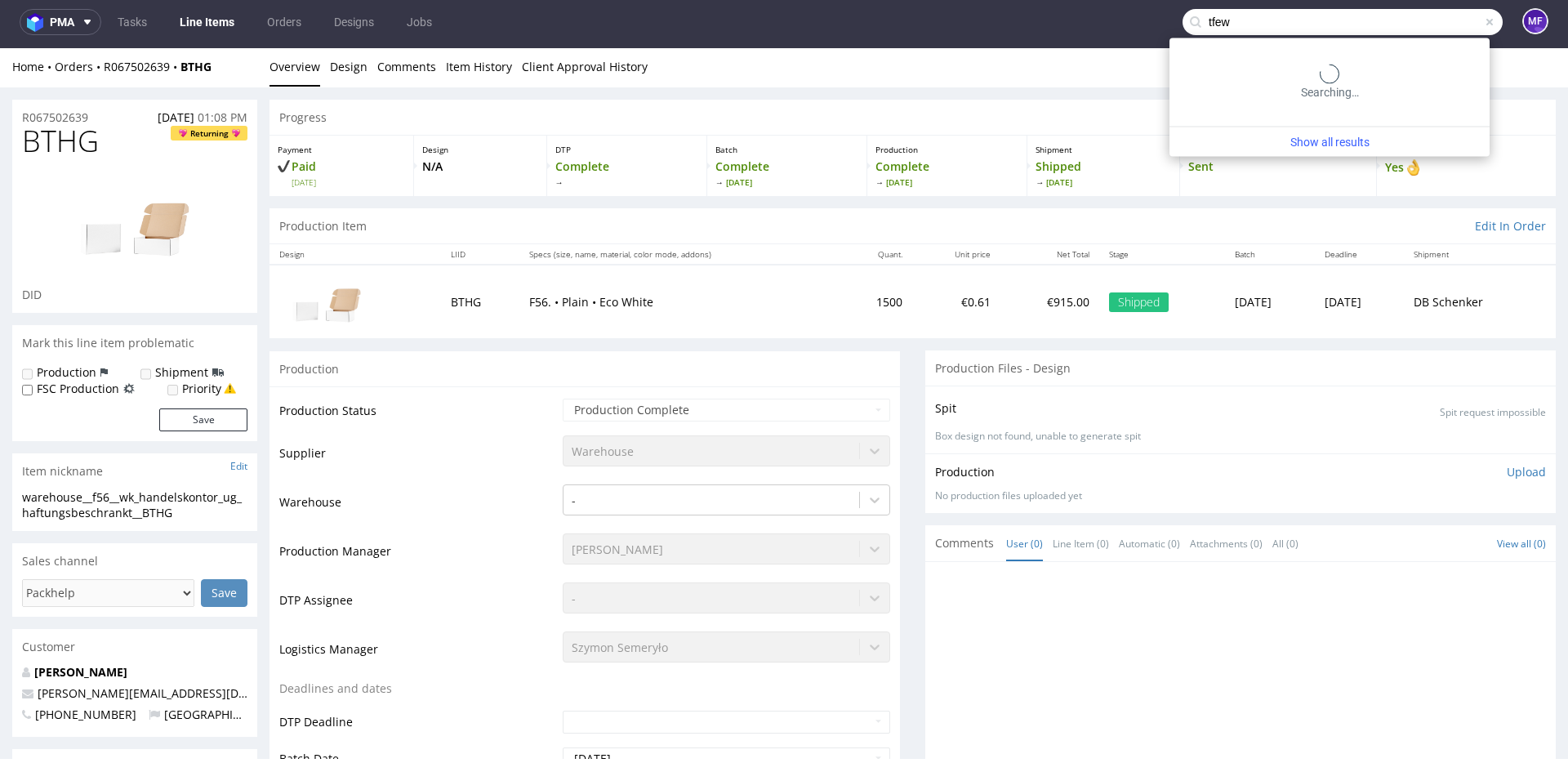
type input "tfew"
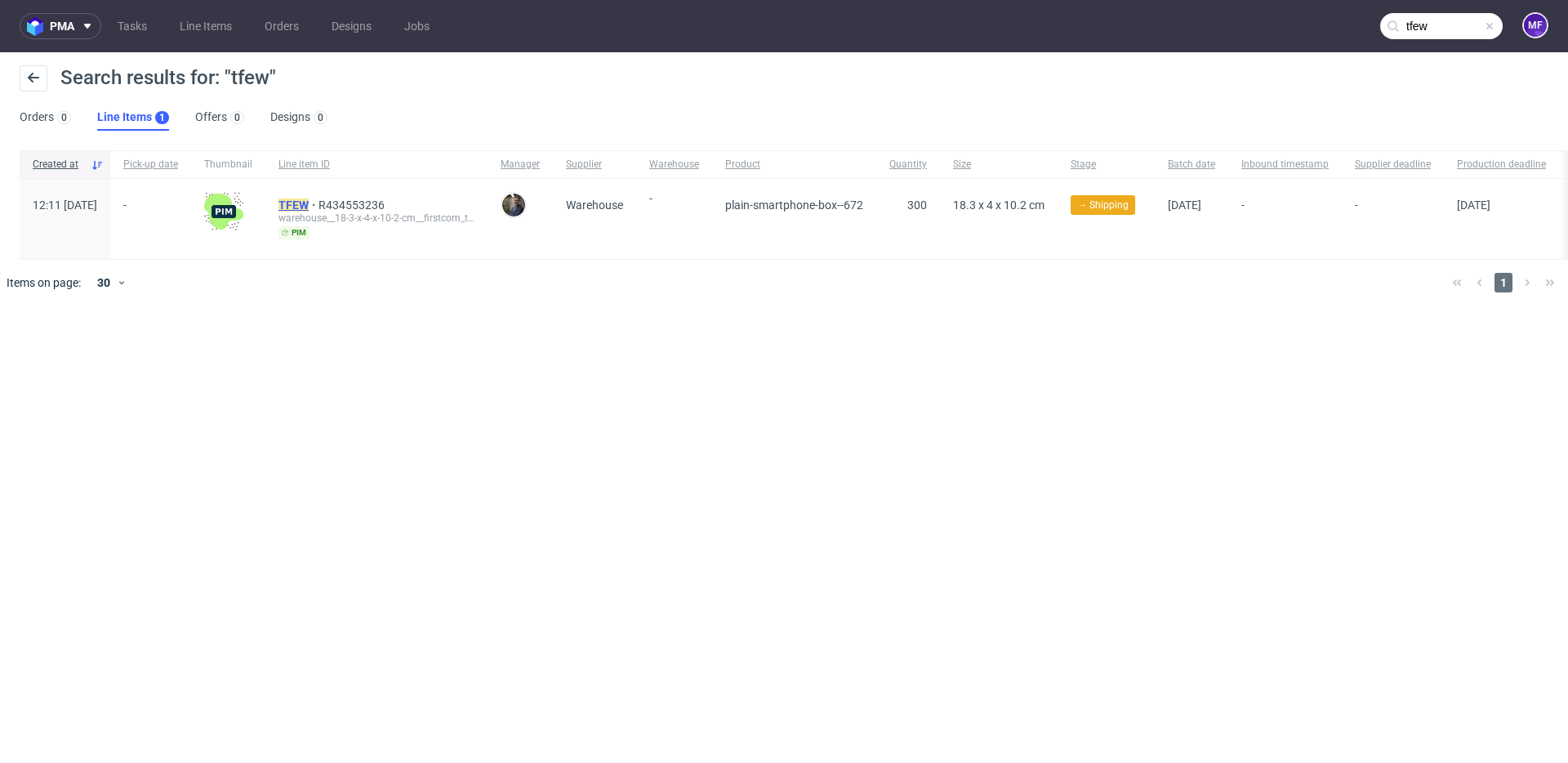
click at [309, 208] on mark "TFEW" at bounding box center [293, 205] width 30 height 13
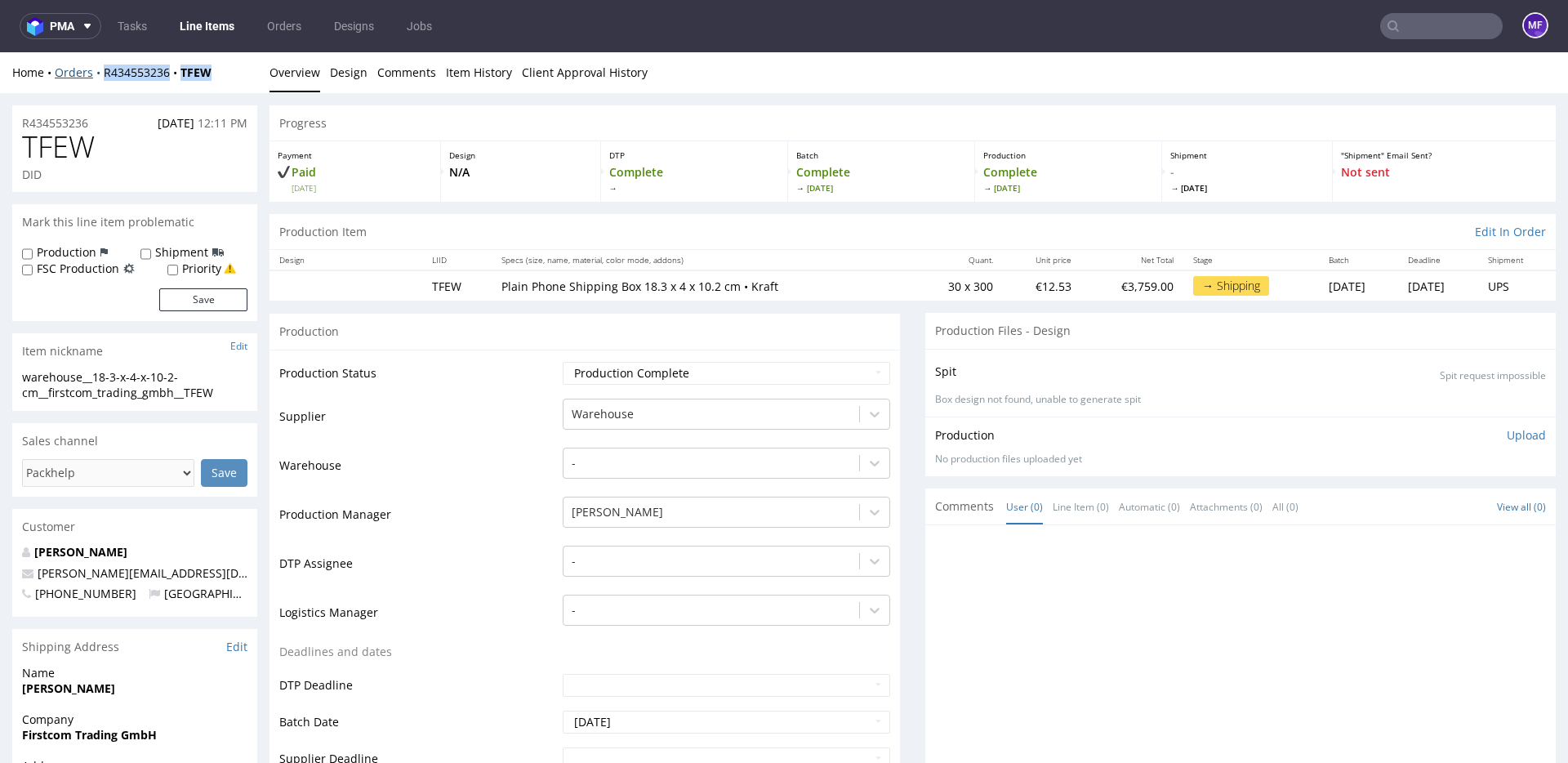
drag, startPoint x: 224, startPoint y: 72, endPoint x: 102, endPoint y: 75, distance: 122.0
click at [102, 75] on div "Home Orders R434553236 TFEW" at bounding box center [135, 72] width 245 height 17
copy div "R434553236 TFEW"
click at [1420, 29] on input "text" at bounding box center [1442, 25] width 122 height 26
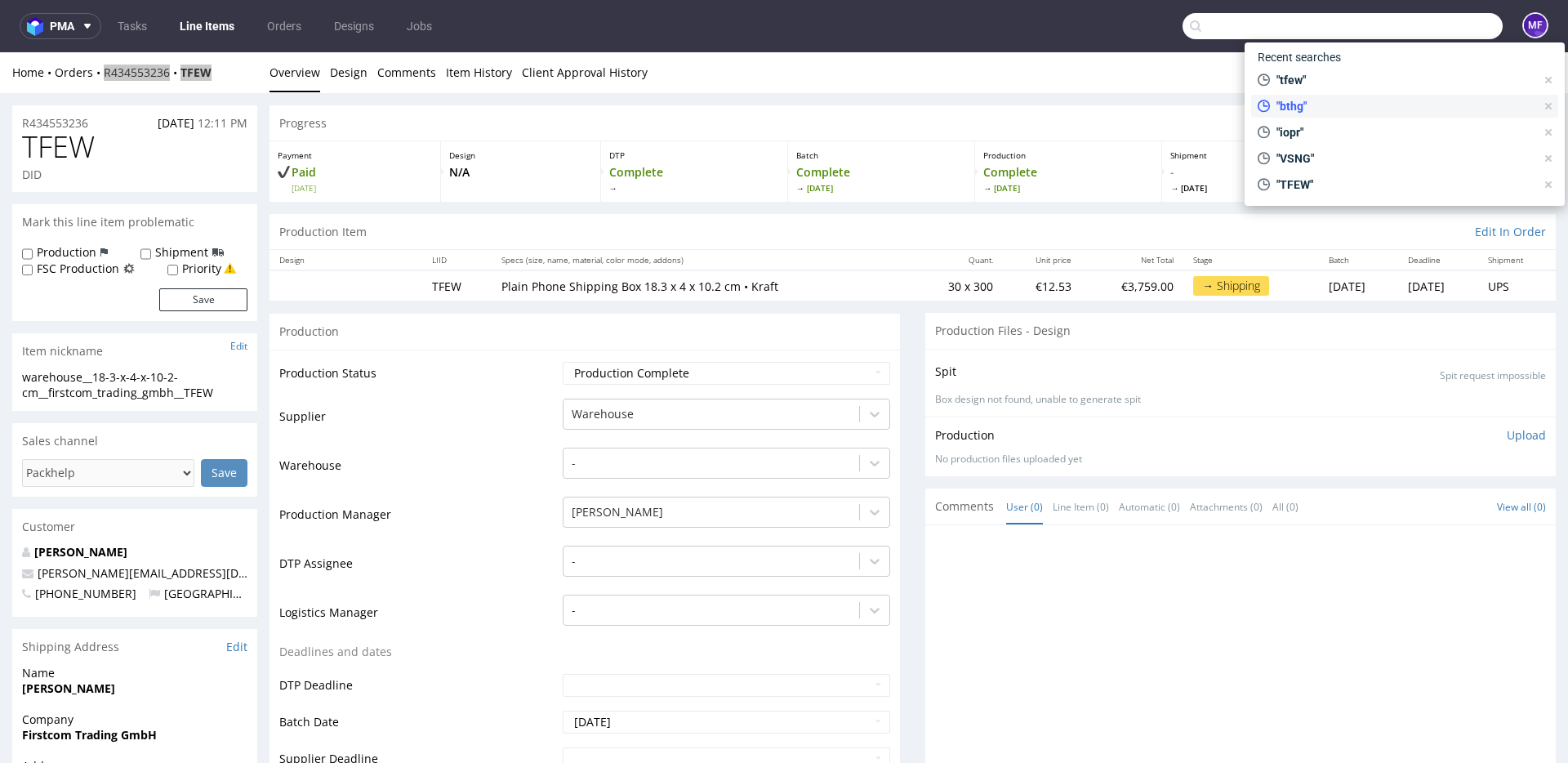
click at [1353, 96] on div ""bthg"" at bounding box center [1397, 106] width 291 height 23
type input "bthg"
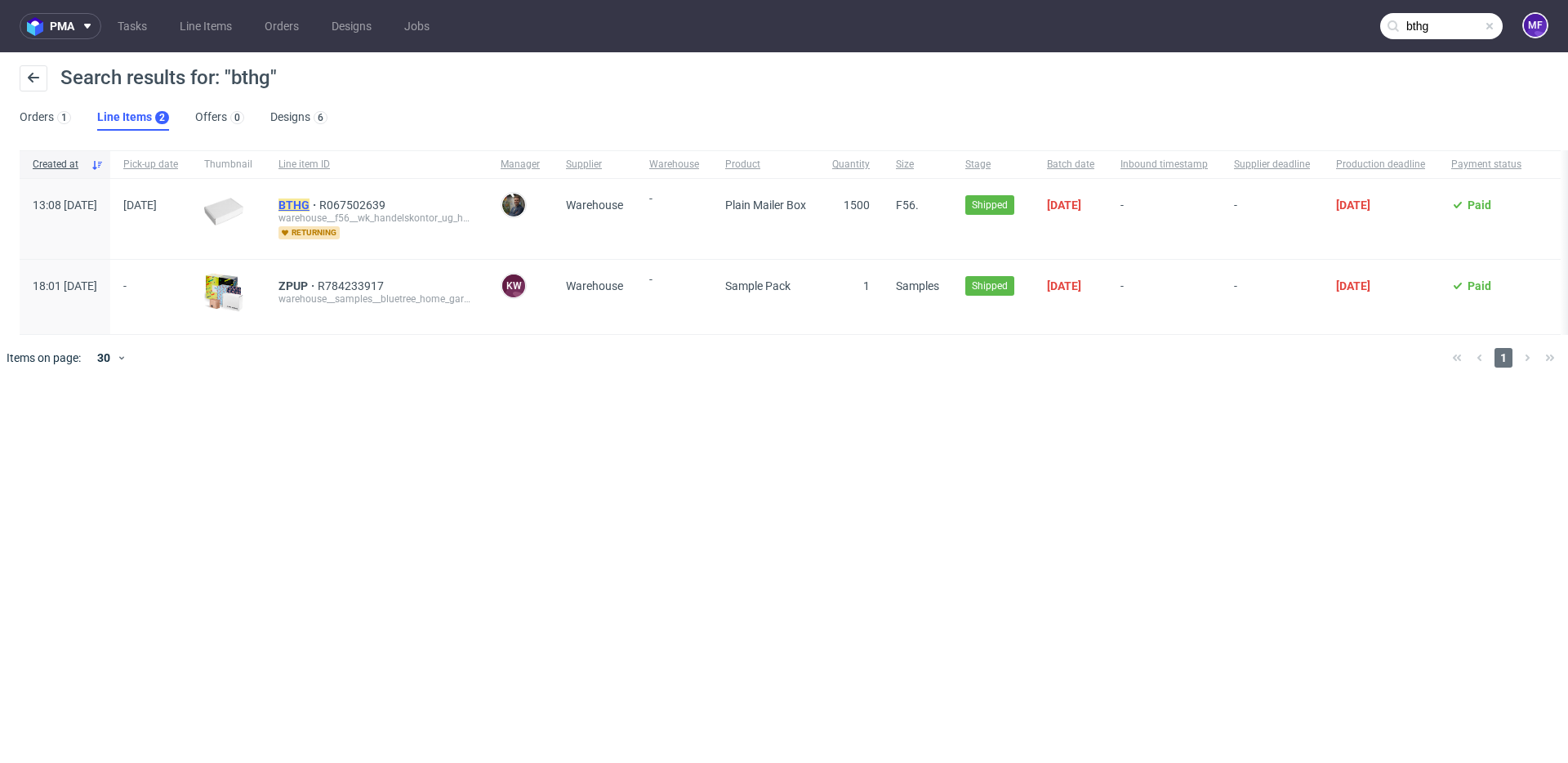
click at [309, 200] on mark "BTHG" at bounding box center [294, 205] width 31 height 13
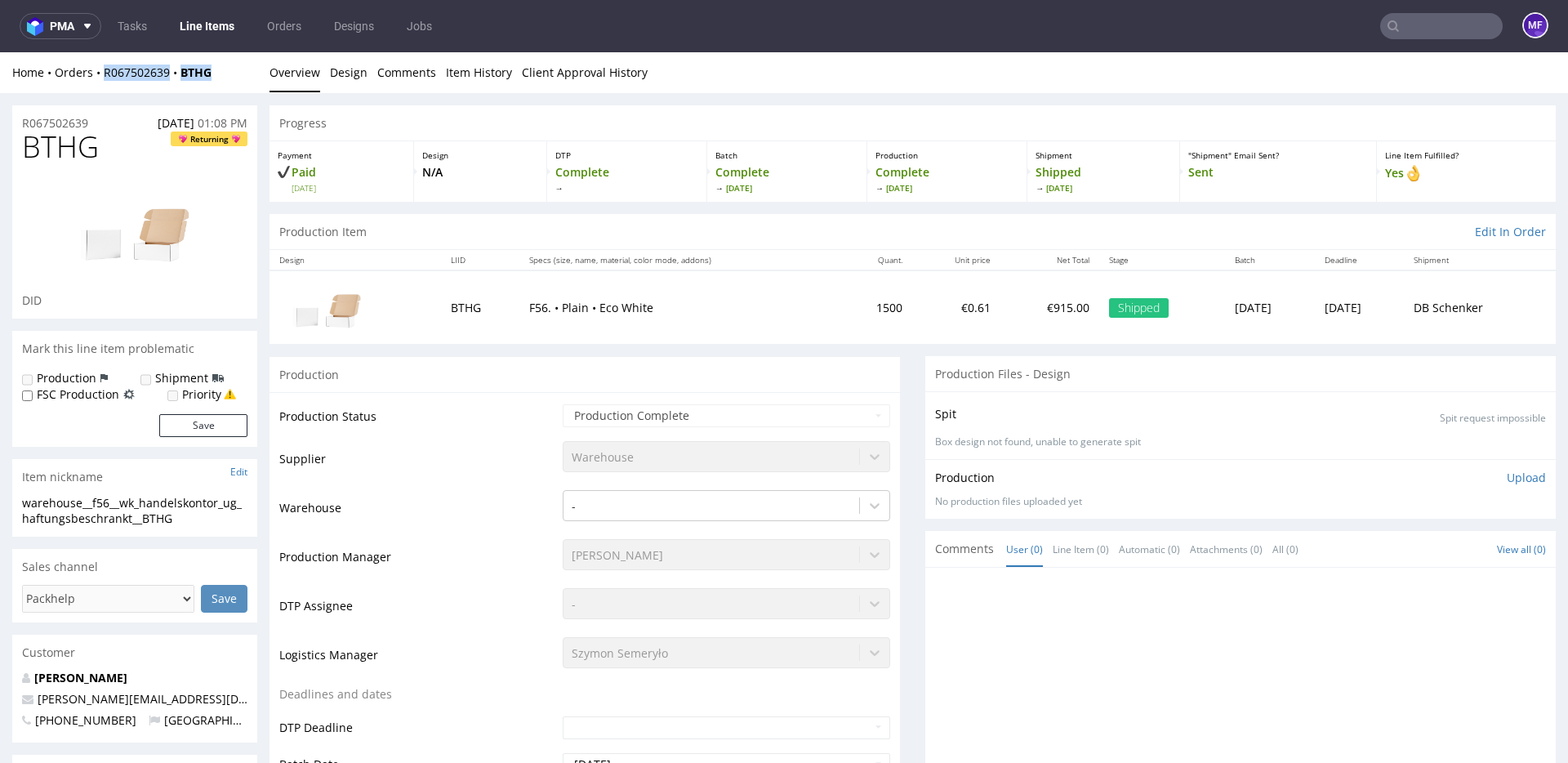
drag, startPoint x: 224, startPoint y: 75, endPoint x: 106, endPoint y: 79, distance: 118.1
click at [106, 79] on div "Home Orders R067502639 BTHG" at bounding box center [135, 72] width 245 height 17
copy div "R067502639 BTHG"
drag, startPoint x: 503, startPoint y: 310, endPoint x: 533, endPoint y: 310, distance: 30.0
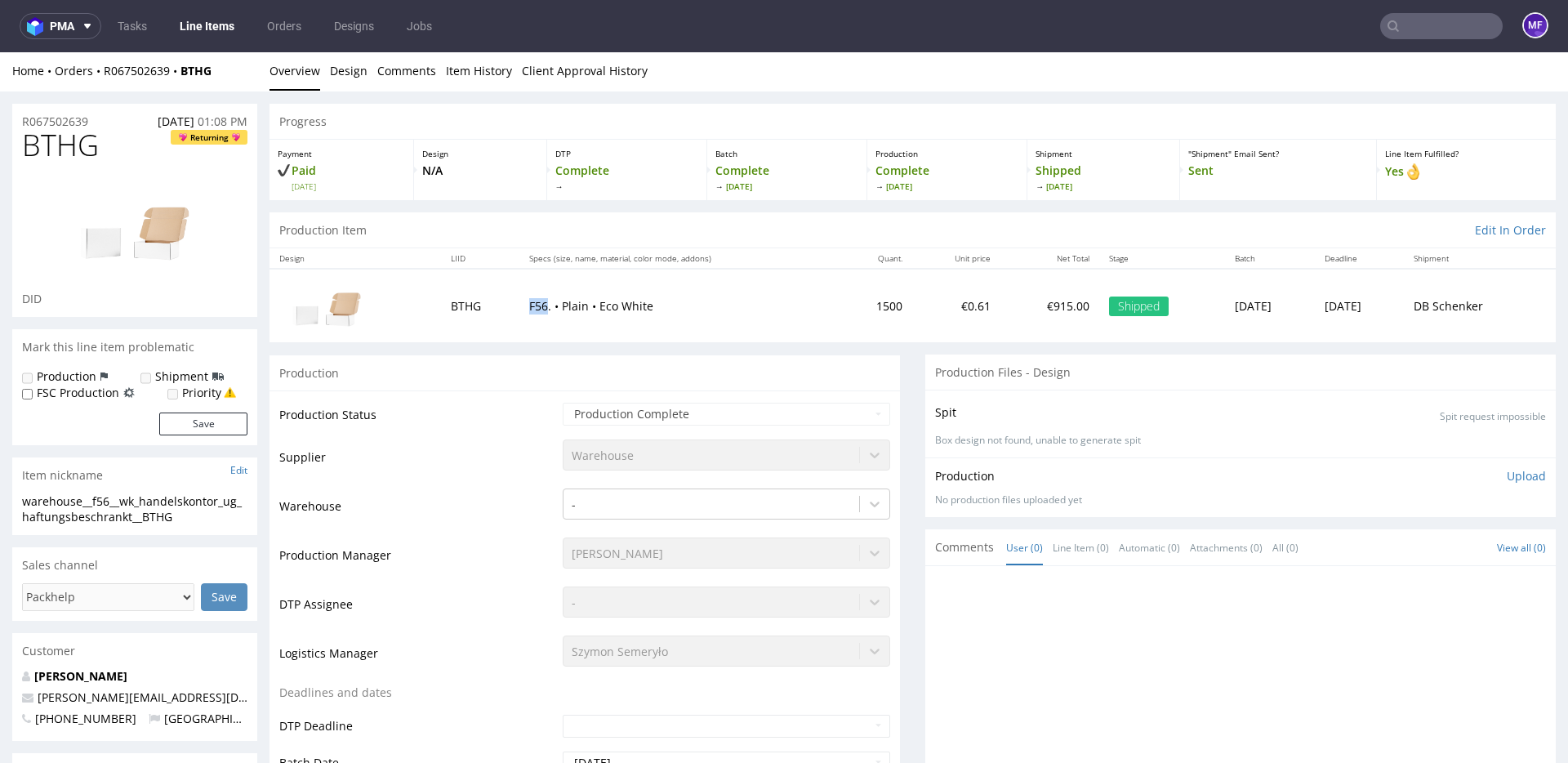
click at [533, 310] on td "F56. • Plain • Eco White" at bounding box center [679, 305] width 320 height 72
copy p "F56"
click at [672, 332] on td "F56. • Plain • Eco White" at bounding box center [679, 303] width 320 height 72
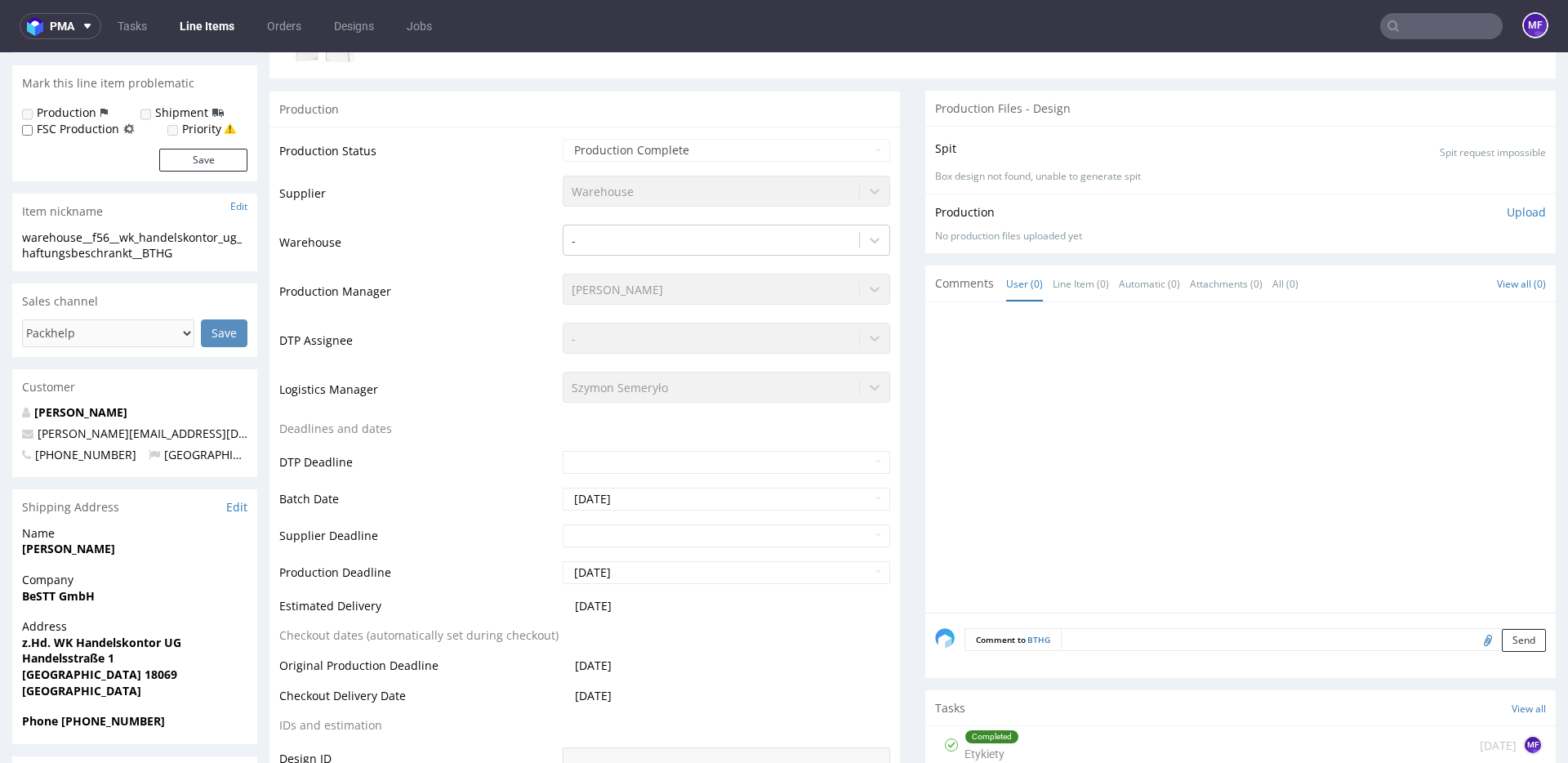
scroll to position [0, 0]
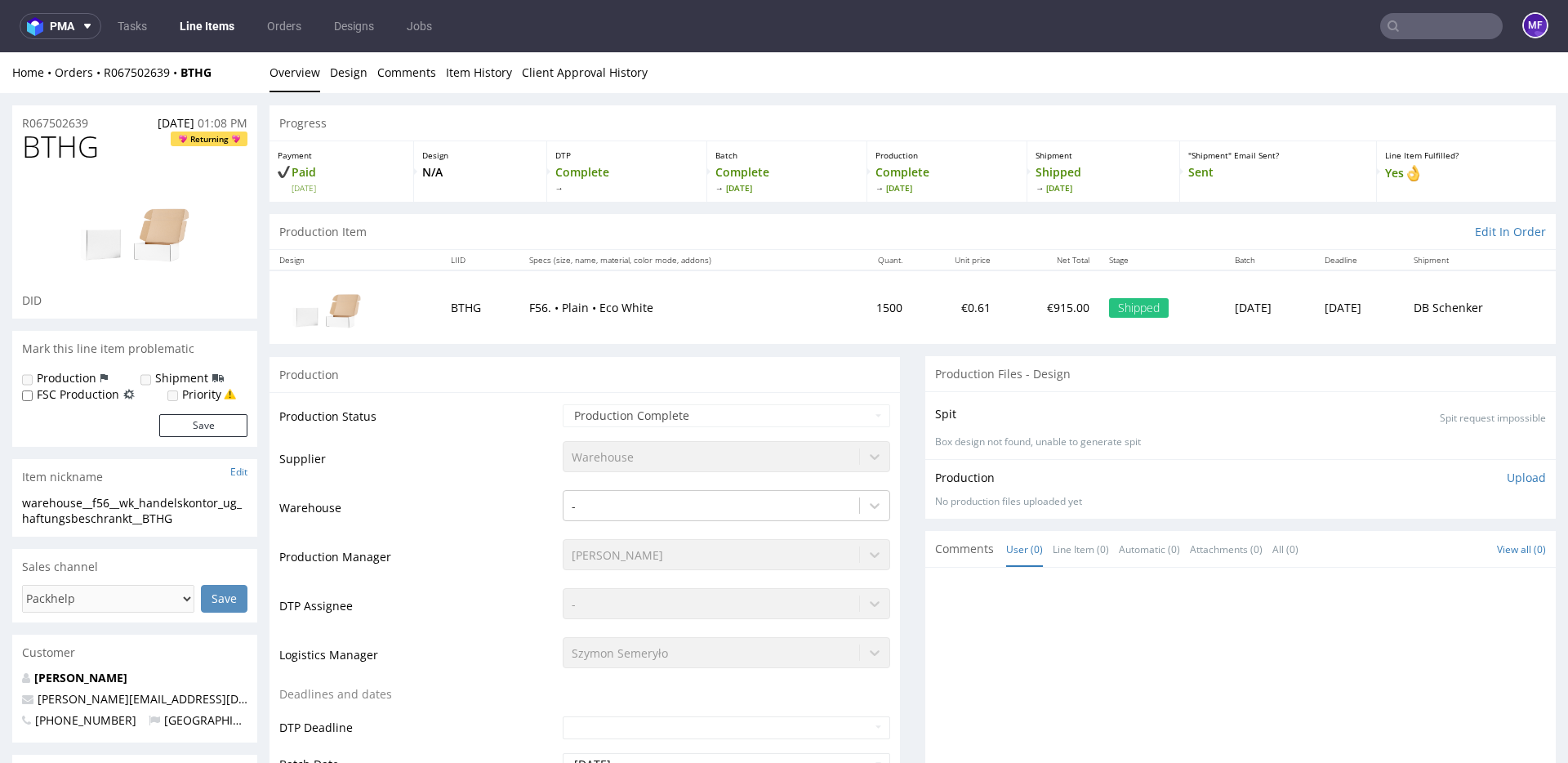
click at [1420, 27] on input "text" at bounding box center [1442, 25] width 122 height 26
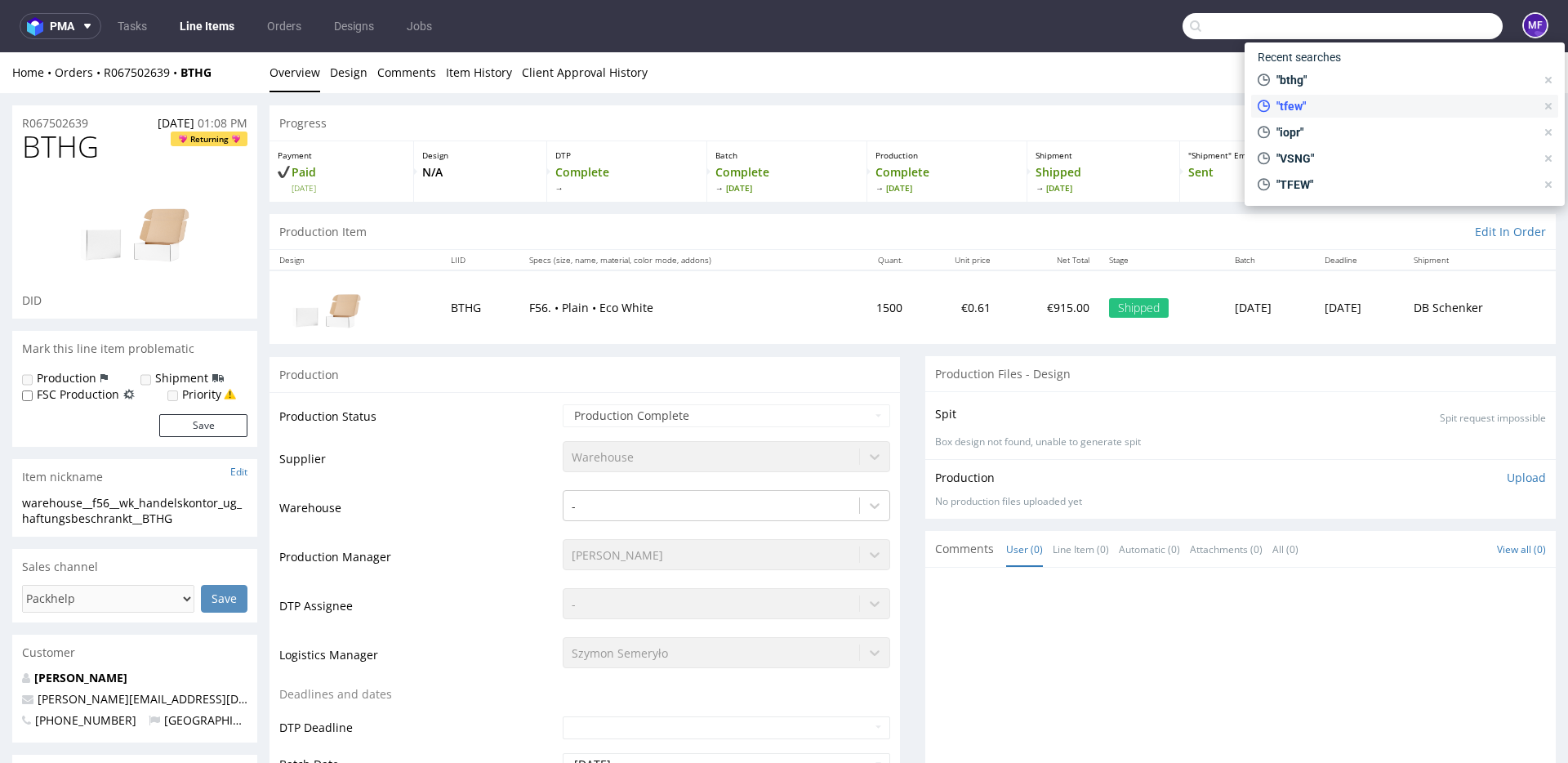
click at [1346, 98] on span ""tfew"" at bounding box center [1402, 106] width 265 height 17
type input "tfew"
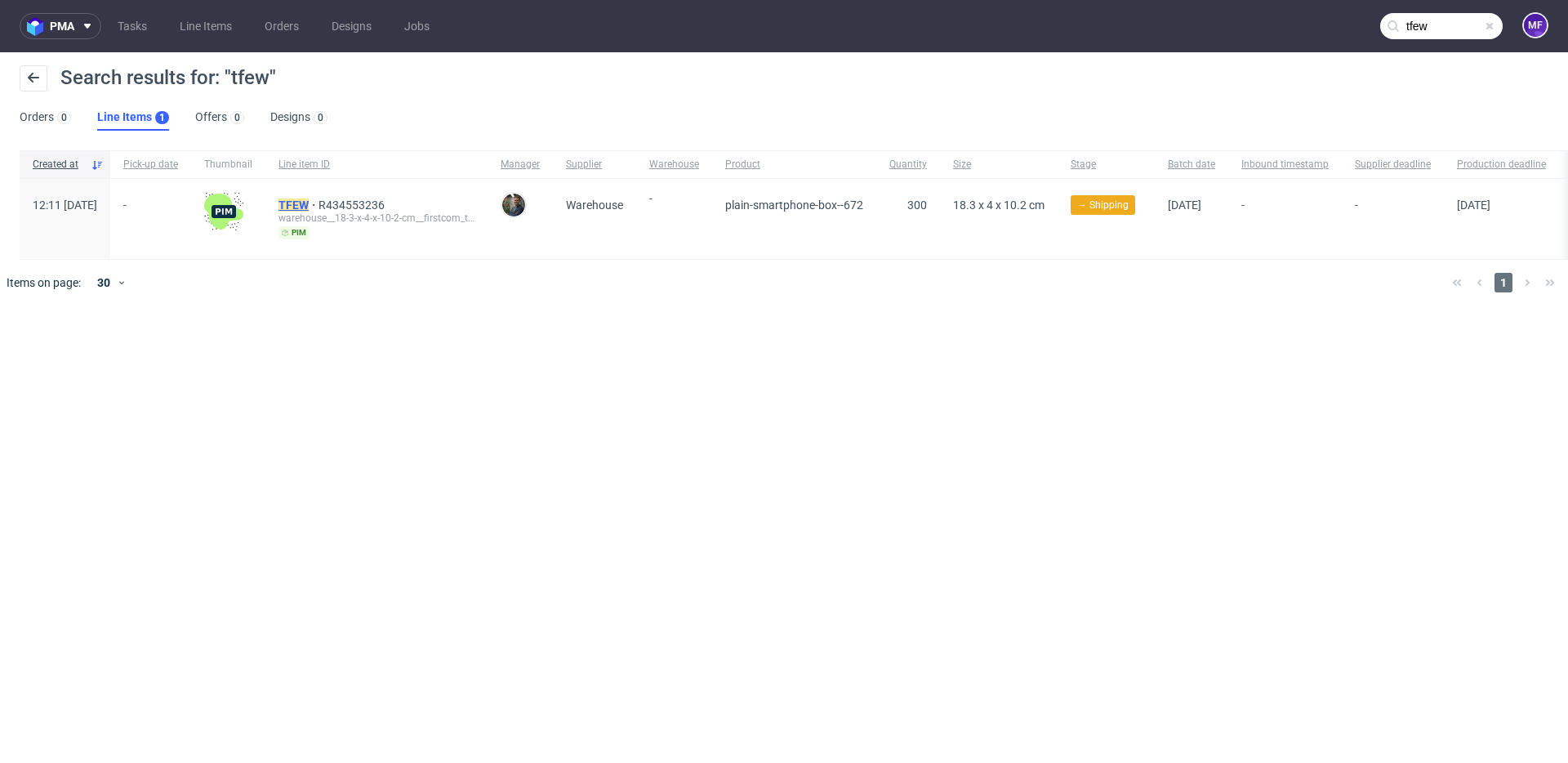
click at [309, 210] on mark "TFEW" at bounding box center [293, 205] width 30 height 13
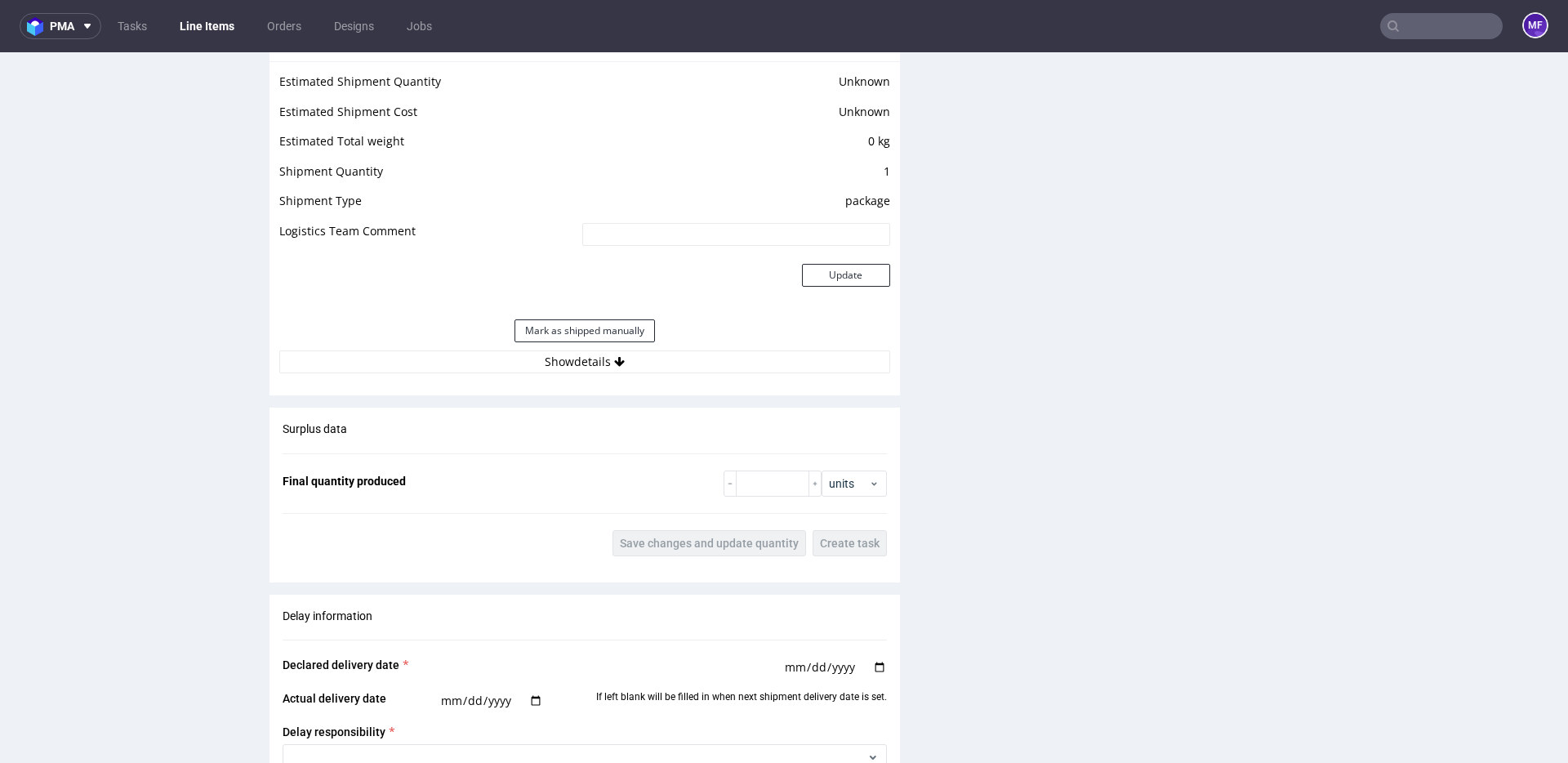
scroll to position [1350, 0]
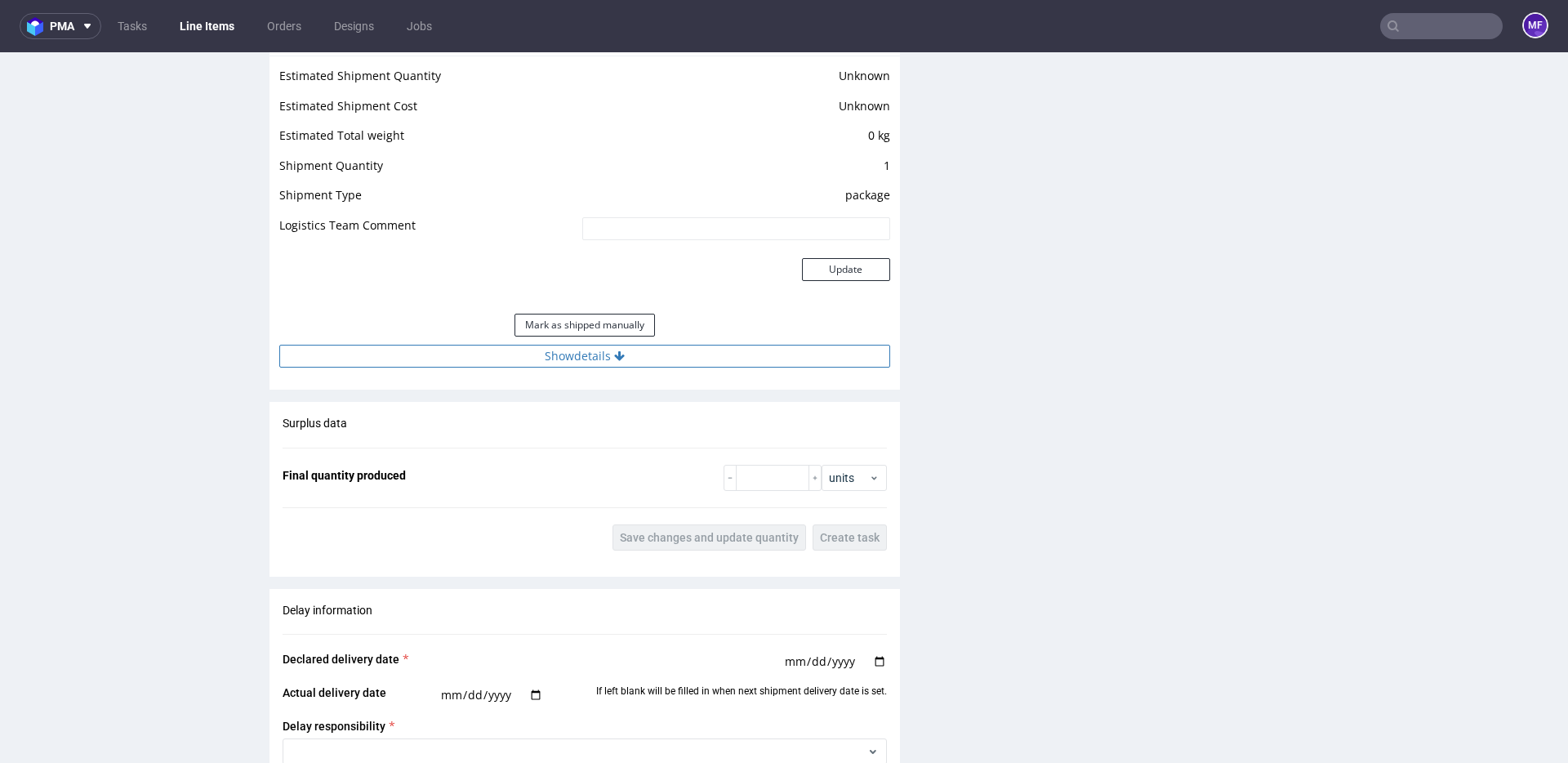
click at [633, 360] on button "Show details" at bounding box center [585, 356] width 611 height 23
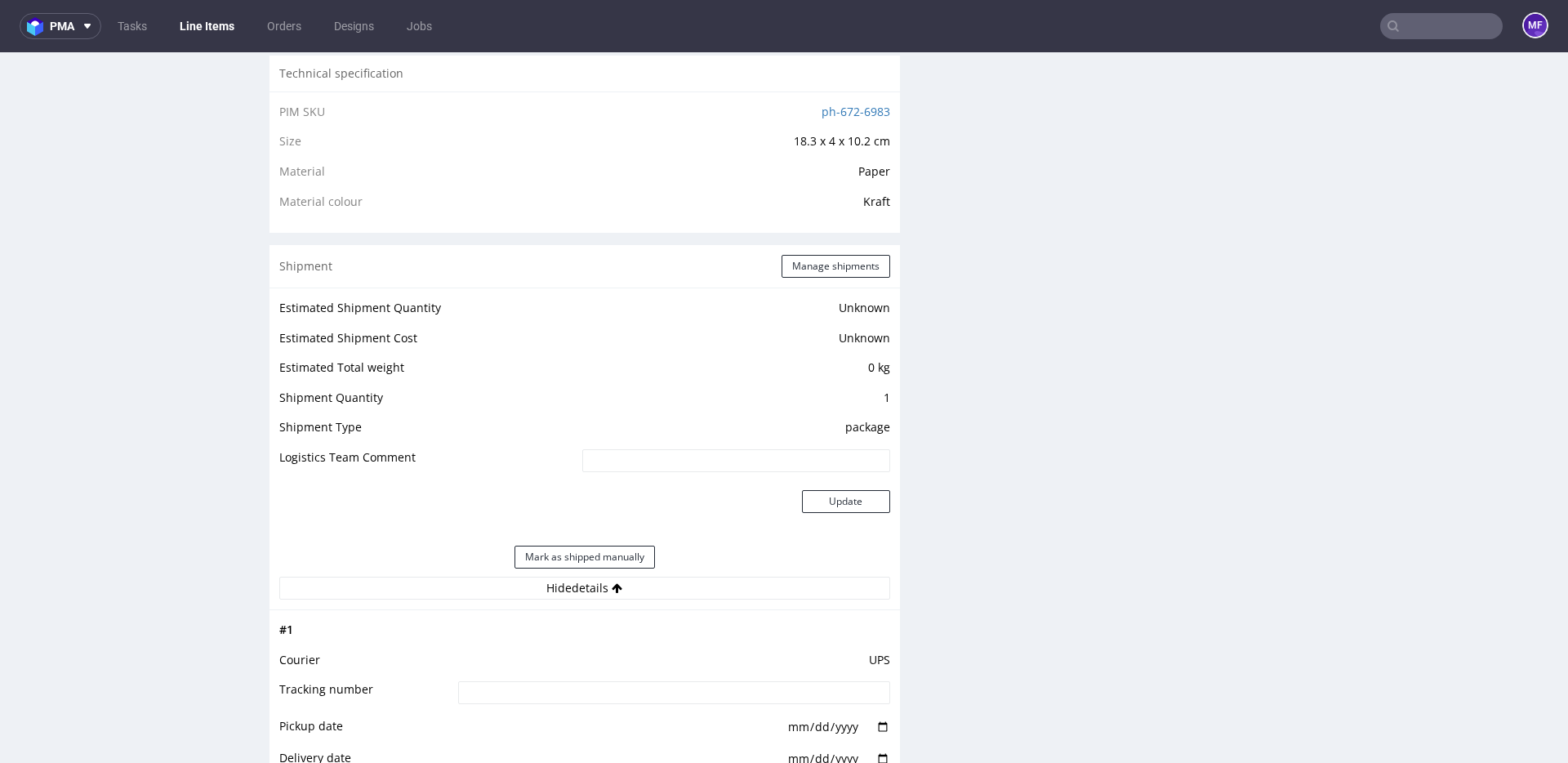
scroll to position [1086, 0]
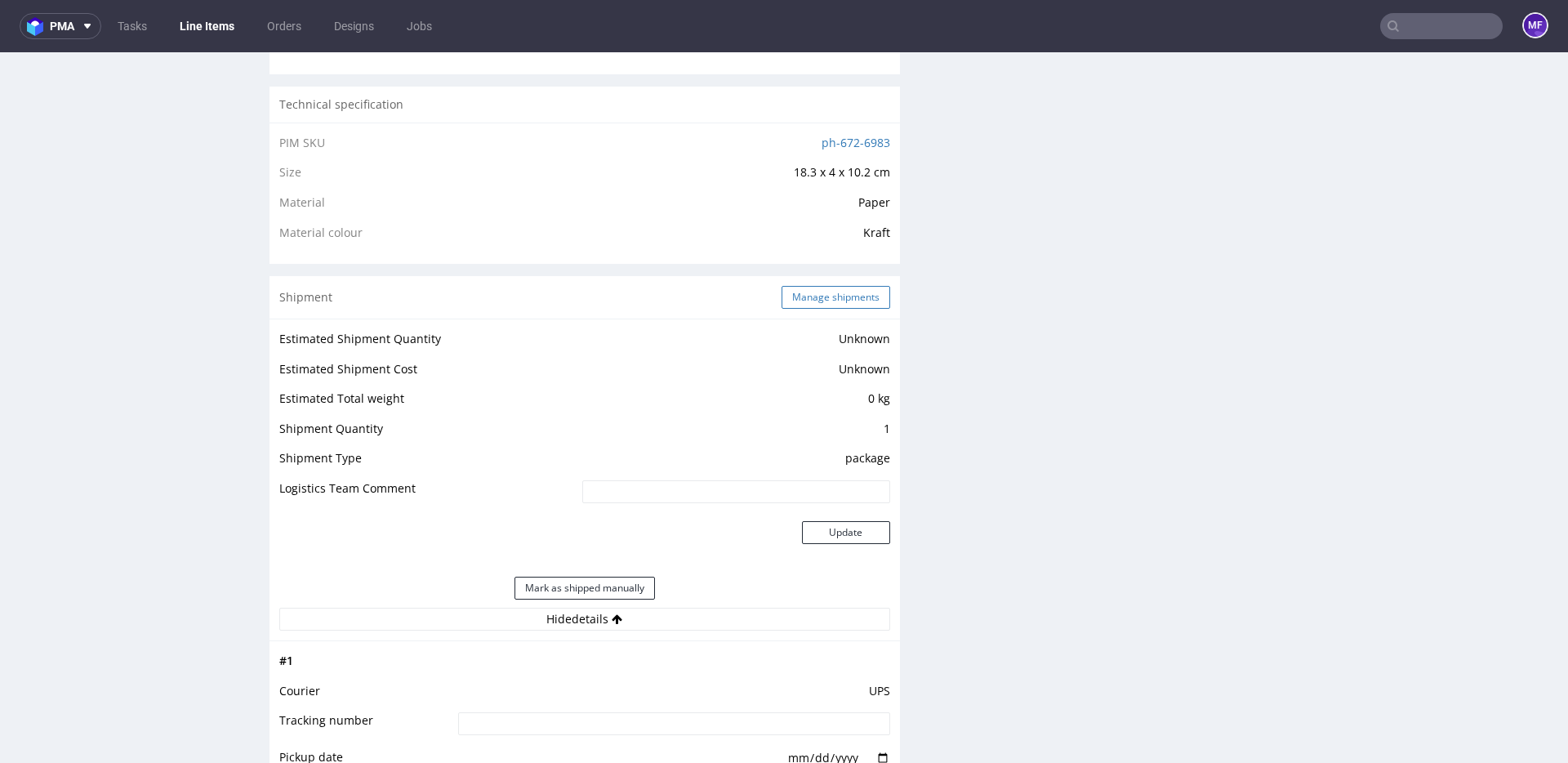
click at [802, 303] on button "Manage shipments" at bounding box center [835, 297] width 109 height 23
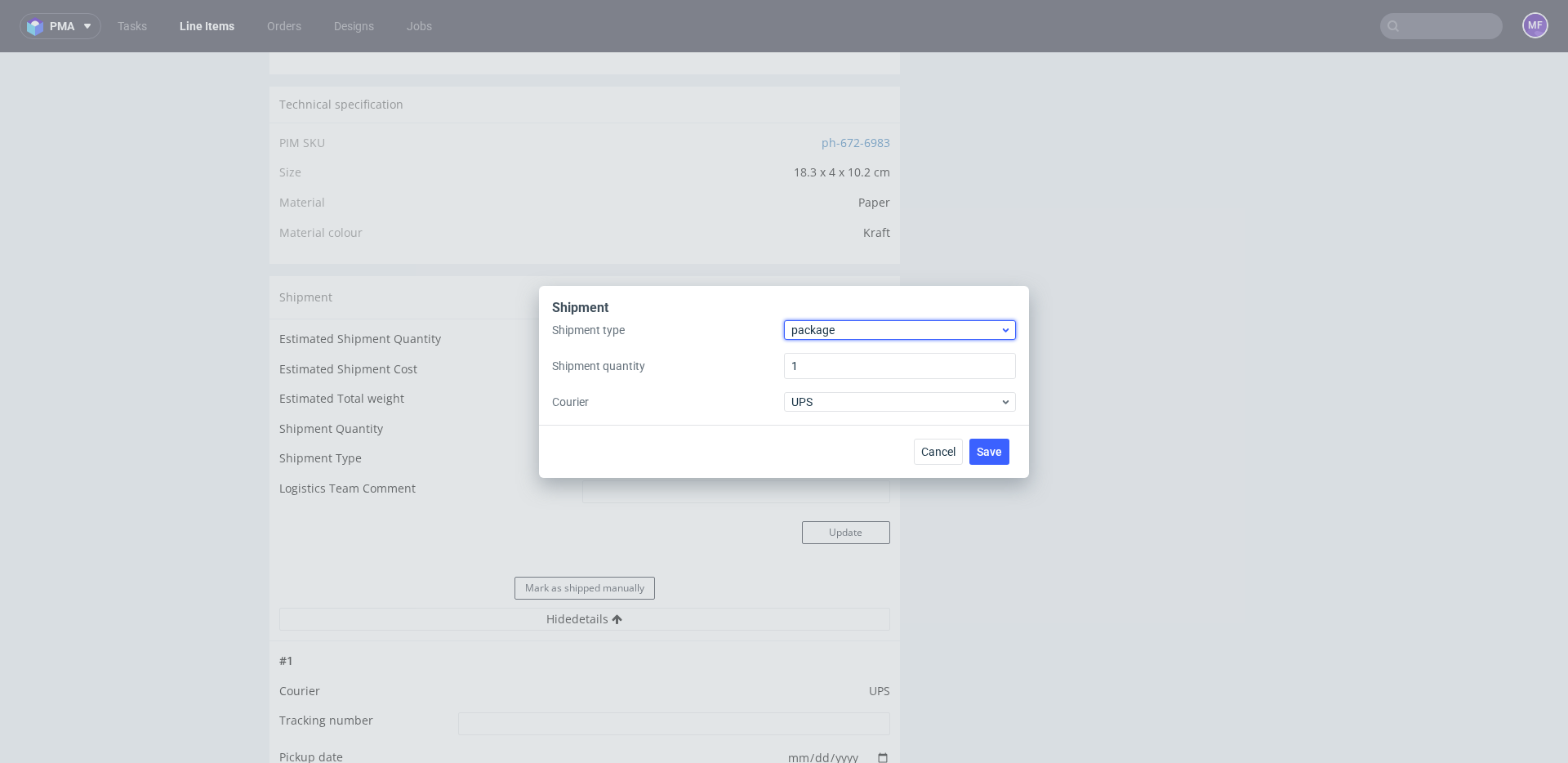
click at [847, 337] on div "package" at bounding box center [900, 330] width 232 height 20
click at [849, 365] on div "pallet" at bounding box center [900, 364] width 219 height 29
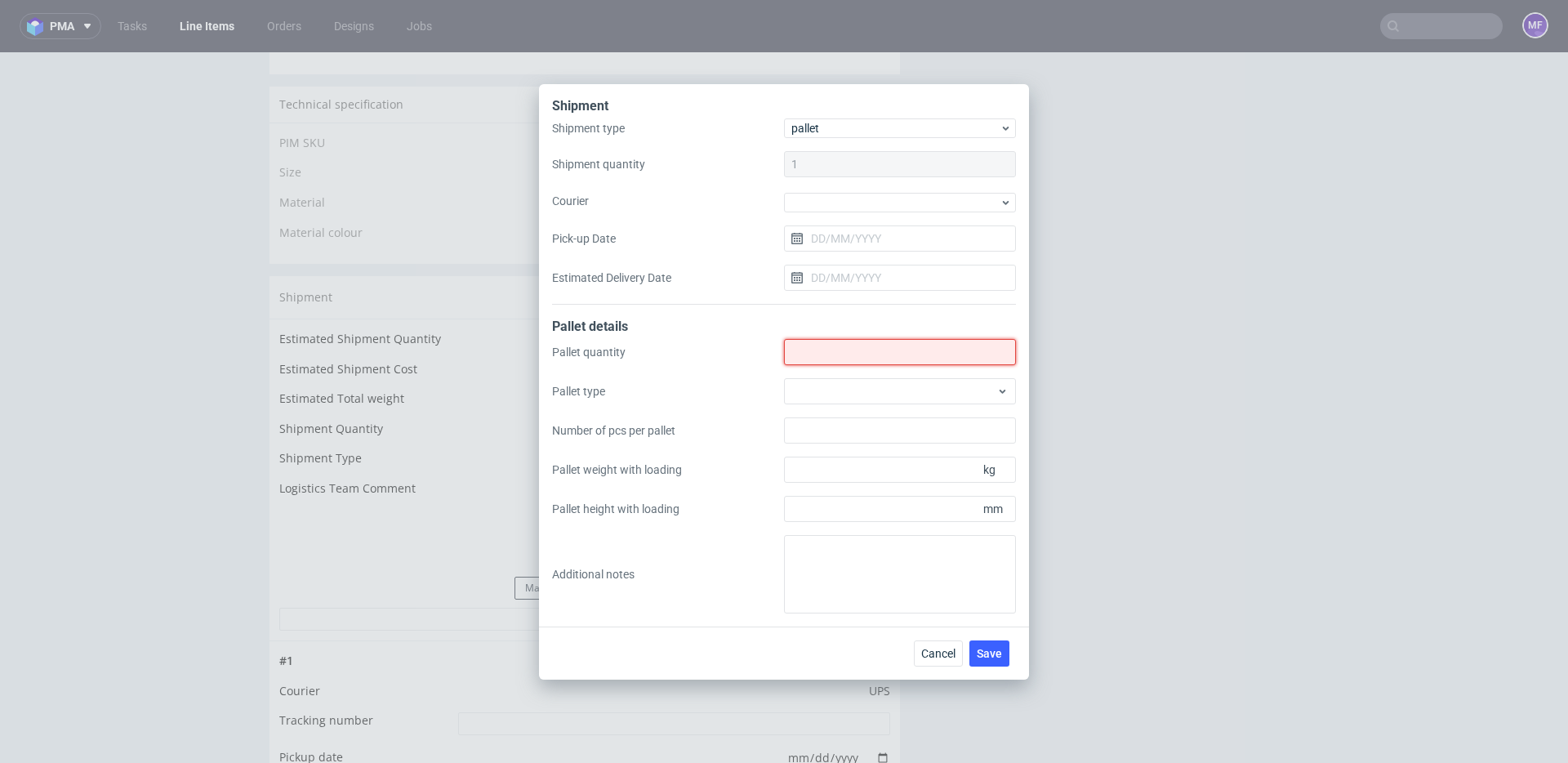
click at [829, 358] on input "Shipment type" at bounding box center [900, 352] width 232 height 26
type input "5"
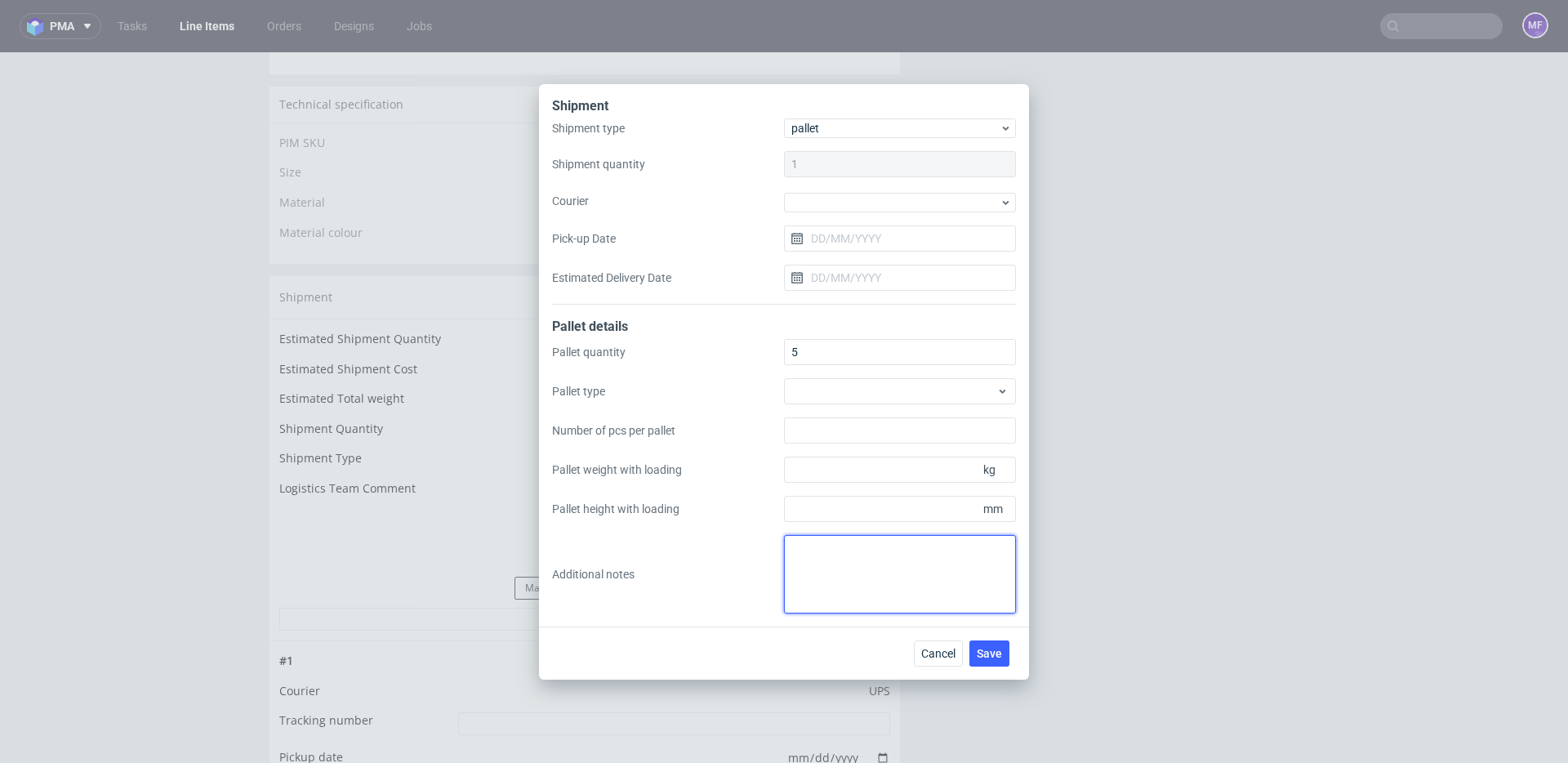
click at [825, 564] on textarea at bounding box center [900, 574] width 232 height 78
paste textarea "5 palet 120x80x130 185 kg każda;"
type textarea "dl x szer x wys x waga 5 palet 120x80x130 185 kg każda;"
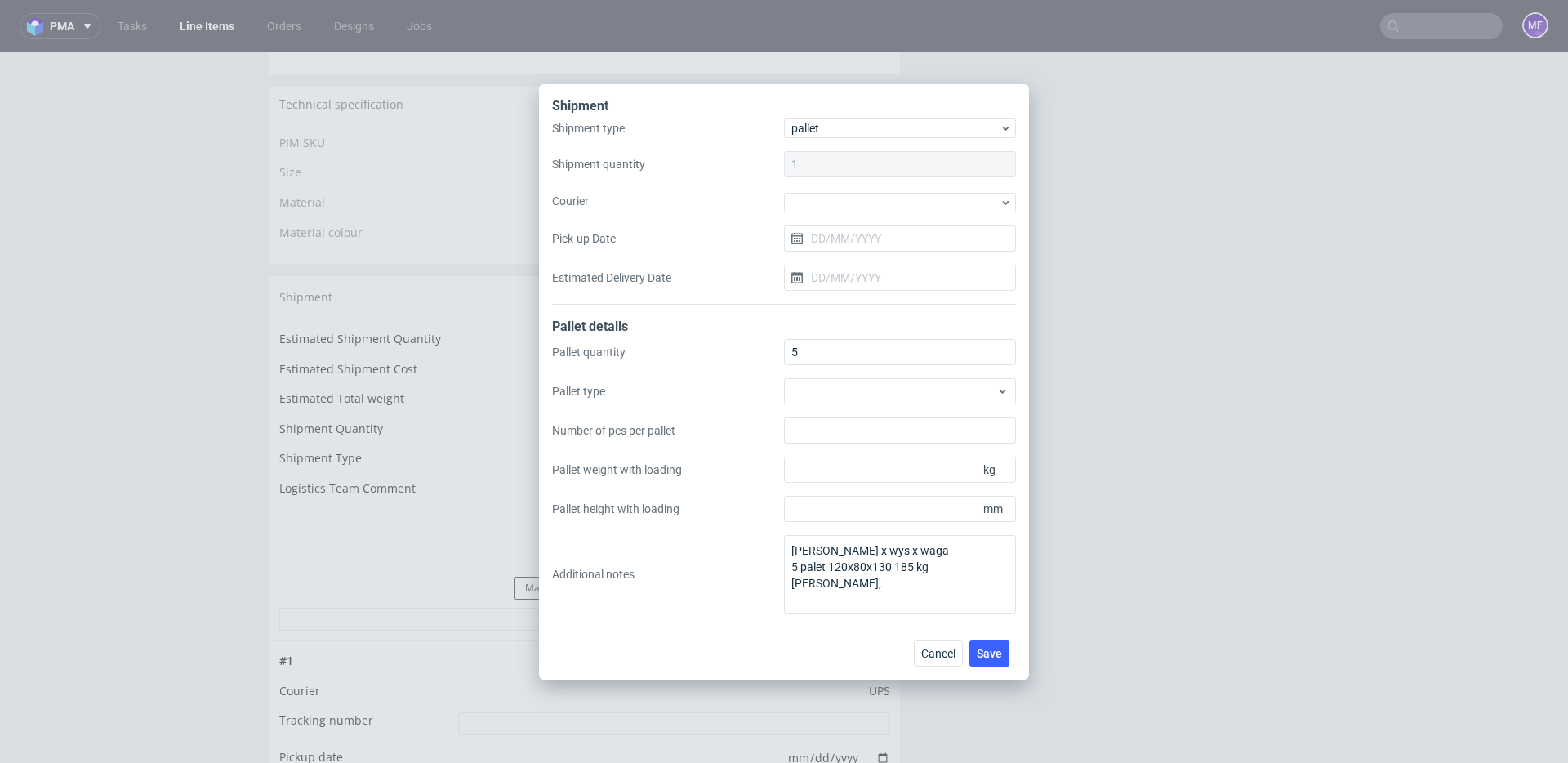
drag, startPoint x: 829, startPoint y: 644, endPoint x: 860, endPoint y: 634, distance: 32.6
click at [828, 644] on div "Cancel Save" at bounding box center [784, 653] width 490 height 53
click at [987, 654] on span "Save" at bounding box center [990, 653] width 25 height 12
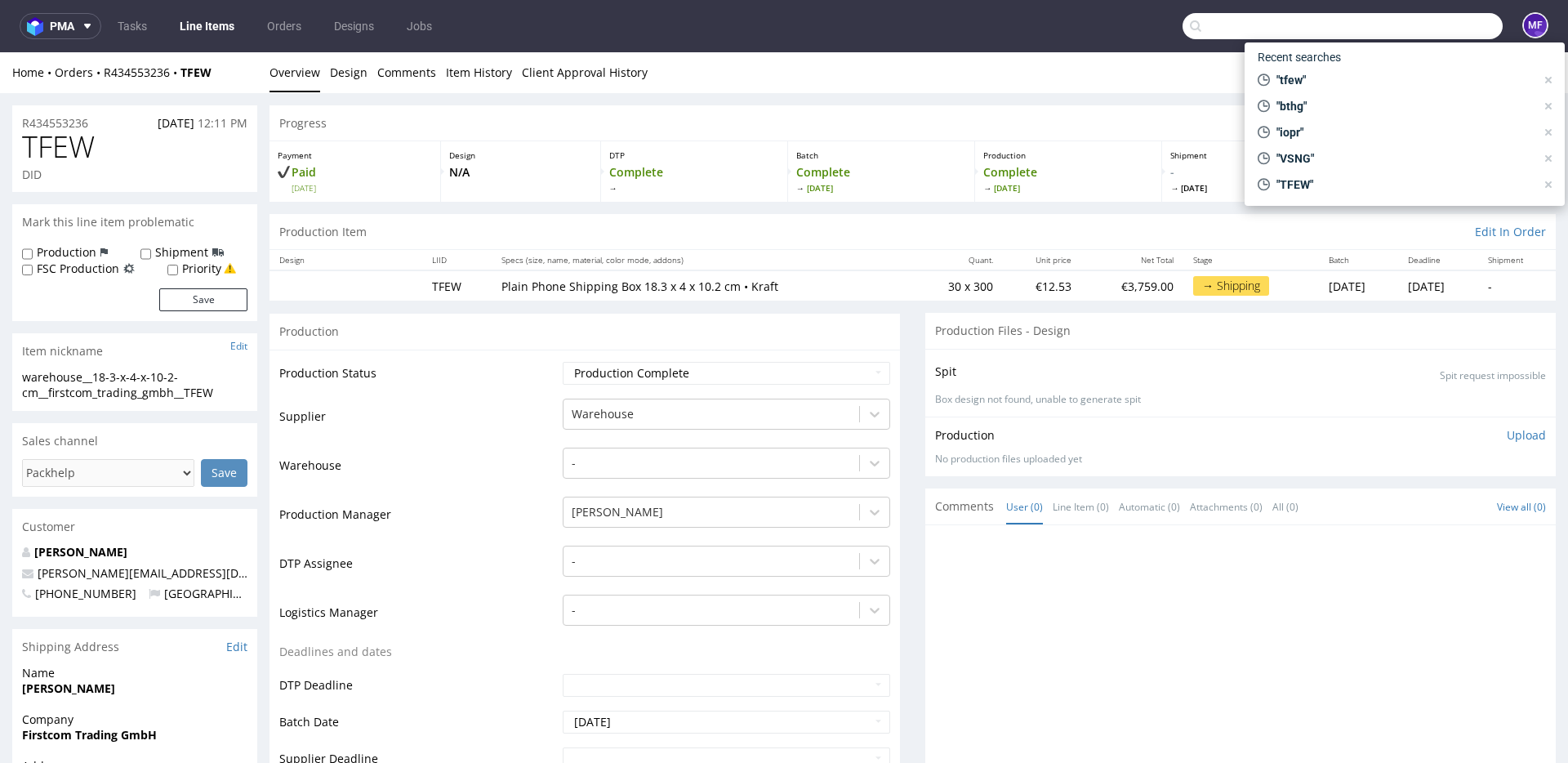
click at [1410, 31] on input "text" at bounding box center [1343, 25] width 320 height 26
click at [1322, 110] on span ""bthg"" at bounding box center [1402, 106] width 265 height 17
type input "bthg"
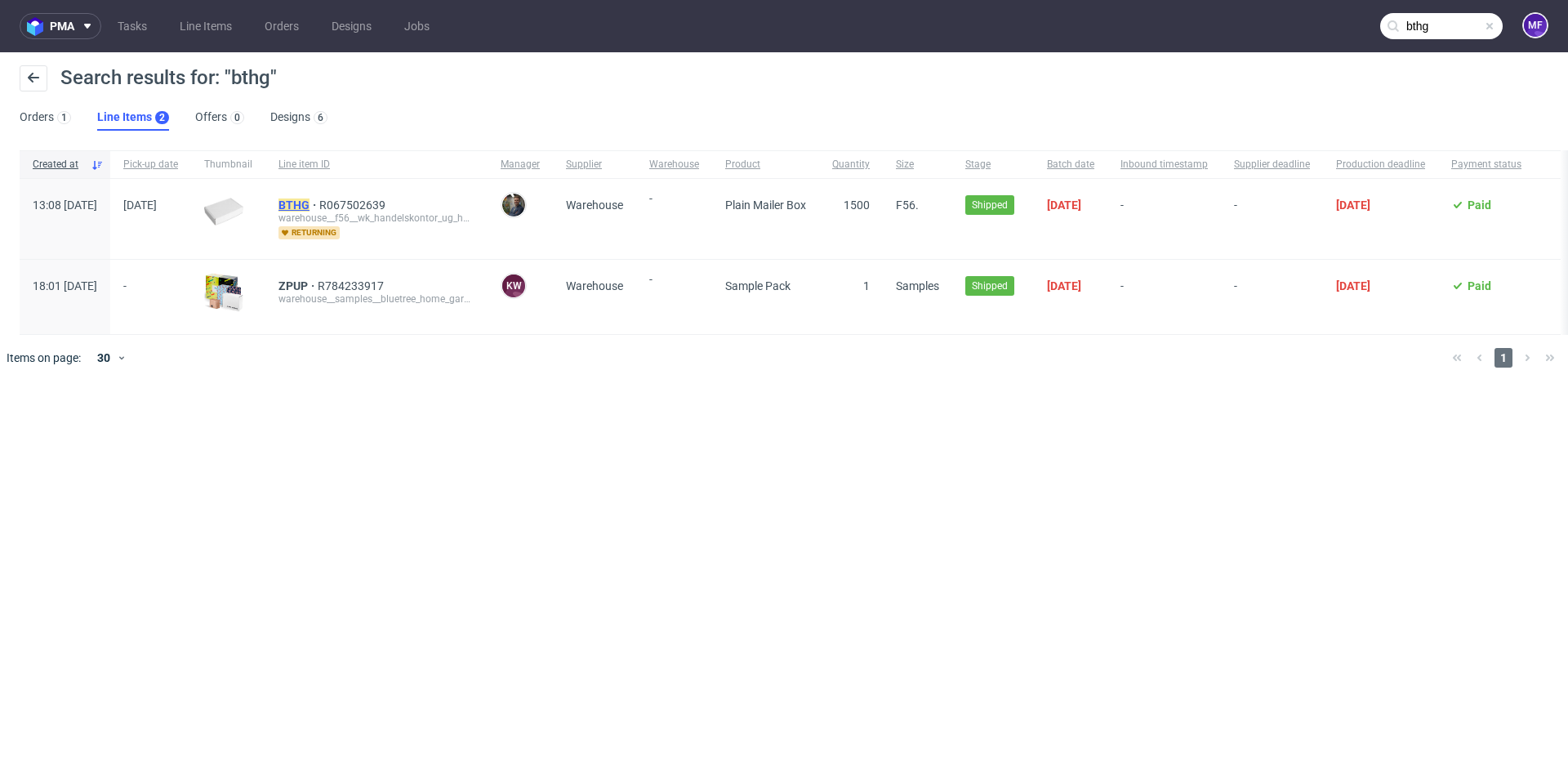
click at [309, 205] on mark "BTHG" at bounding box center [294, 205] width 31 height 13
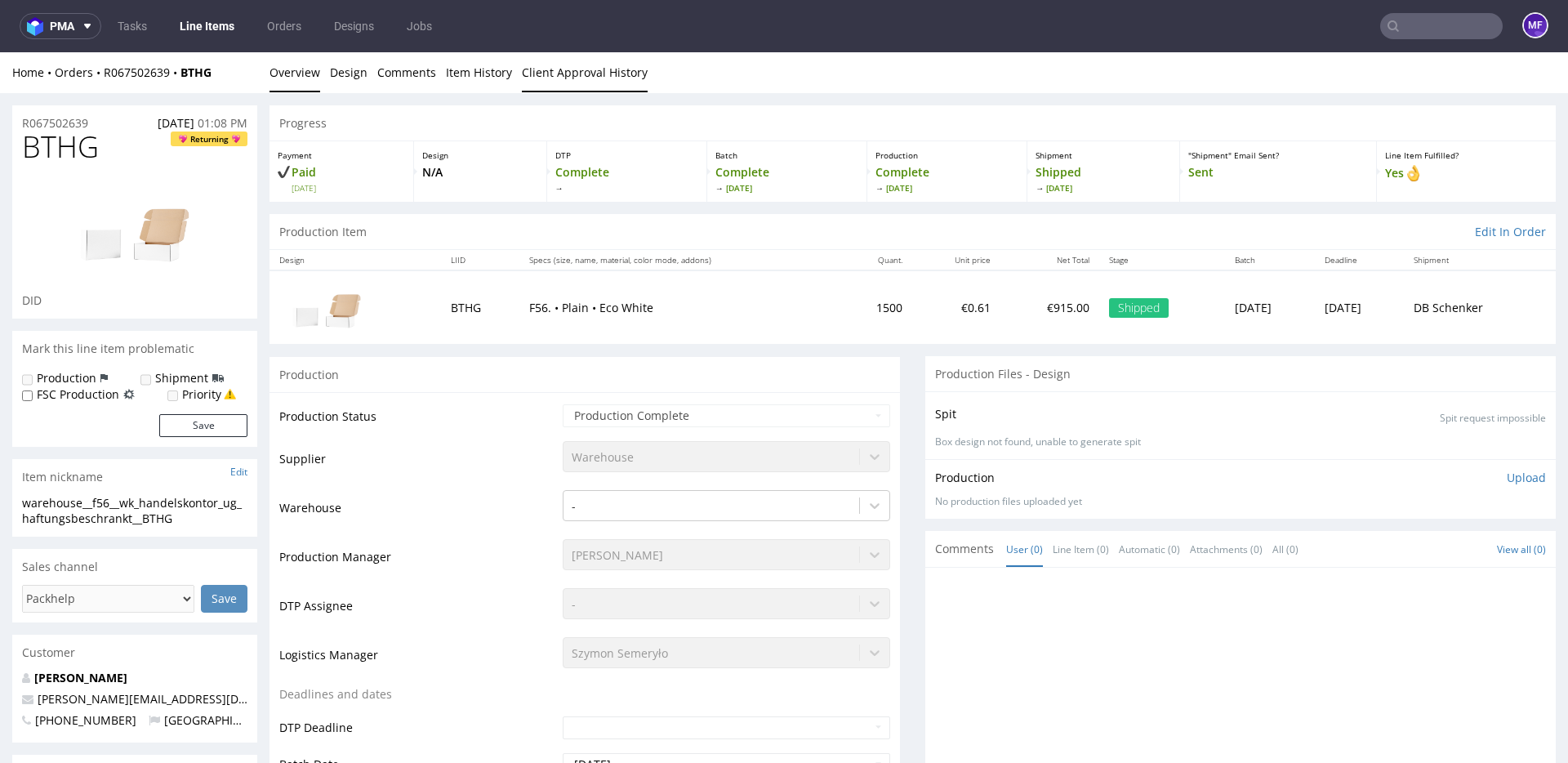
scroll to position [1, 0]
click at [1435, 35] on input "text" at bounding box center [1442, 25] width 122 height 26
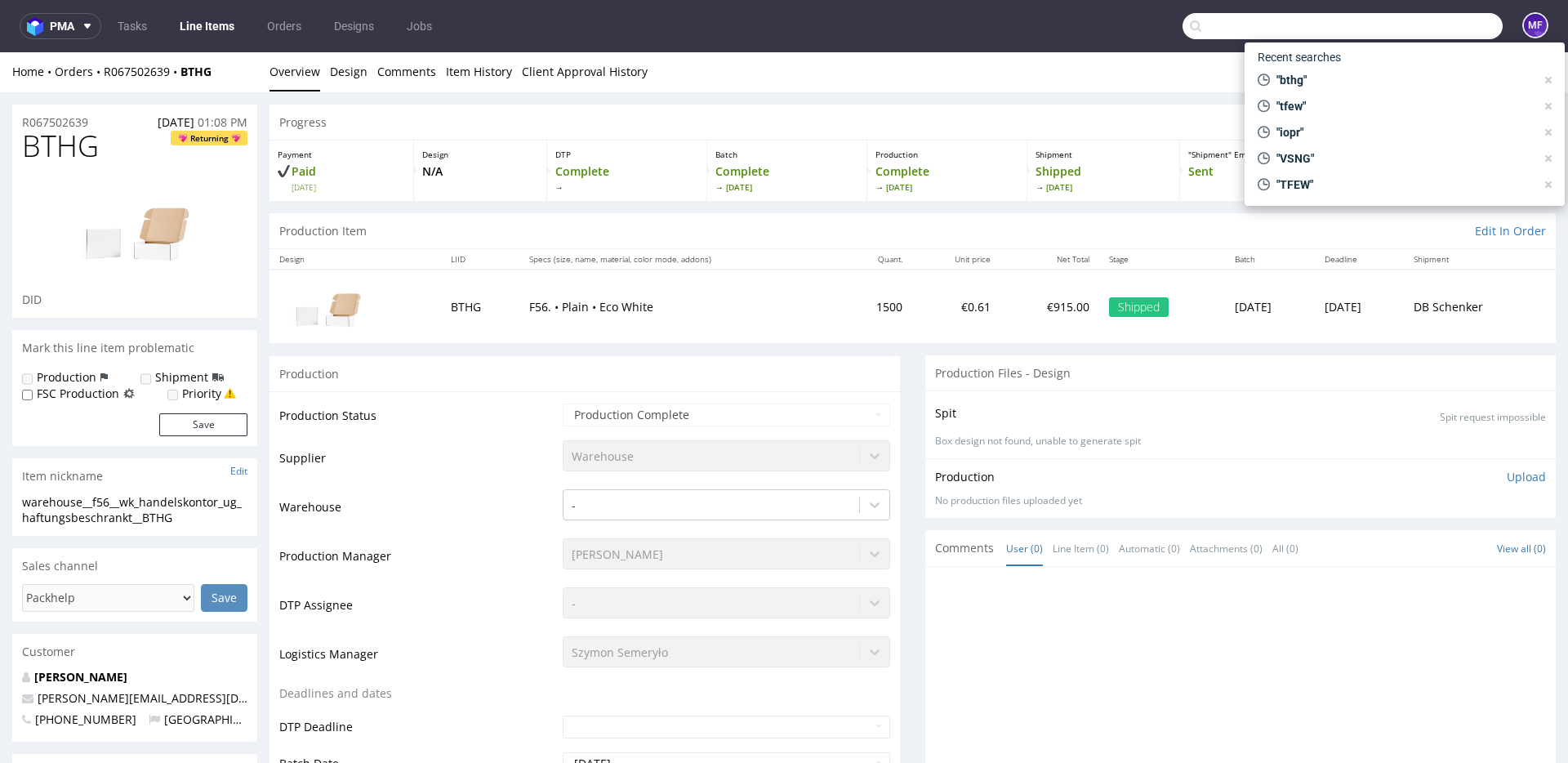
paste input "VSNG"
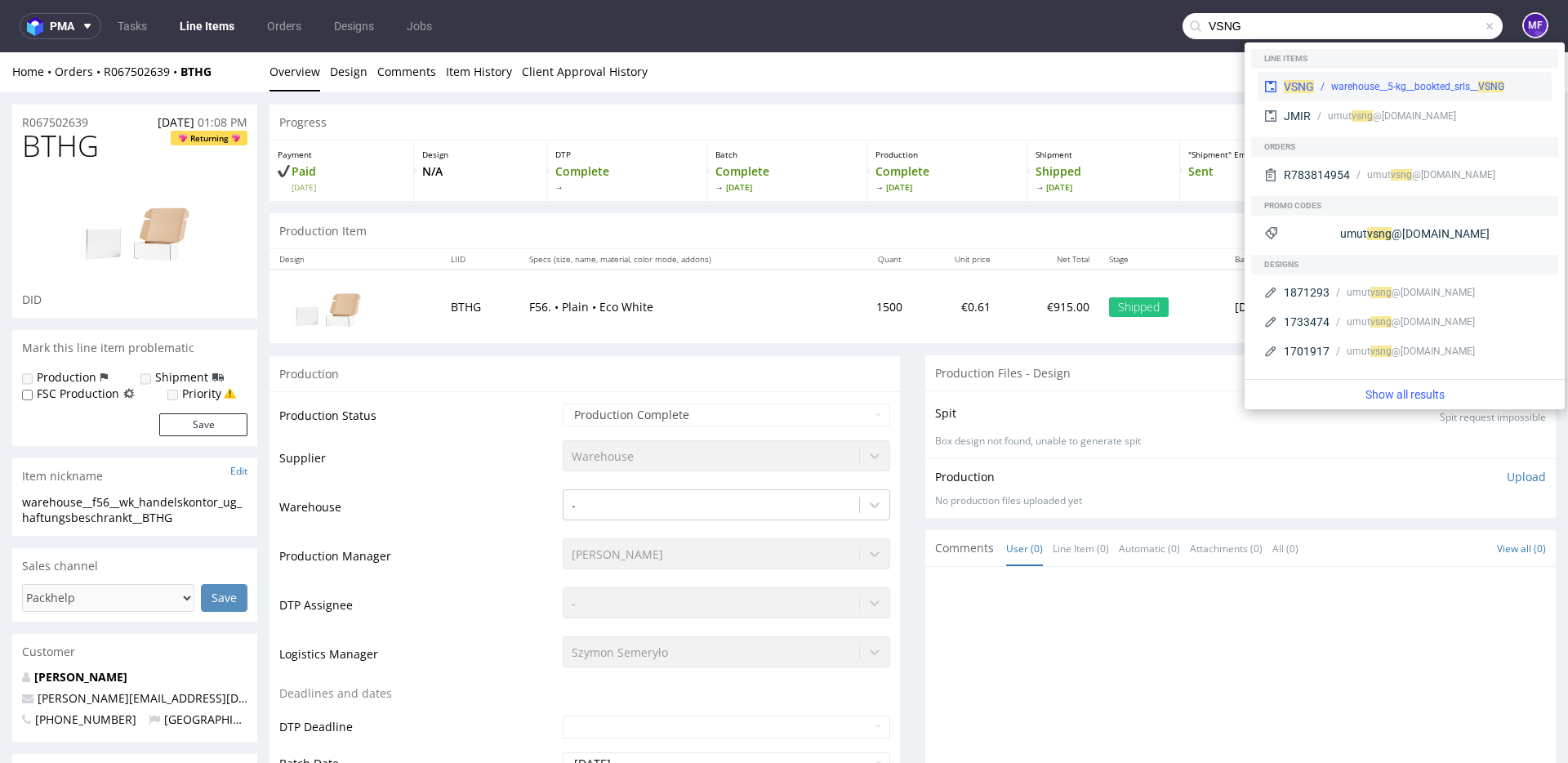
type input "VSNG"
click at [1332, 89] on div "warehouse__5-kg__bookted_srls__ VSNG" at bounding box center [1418, 86] width 173 height 15
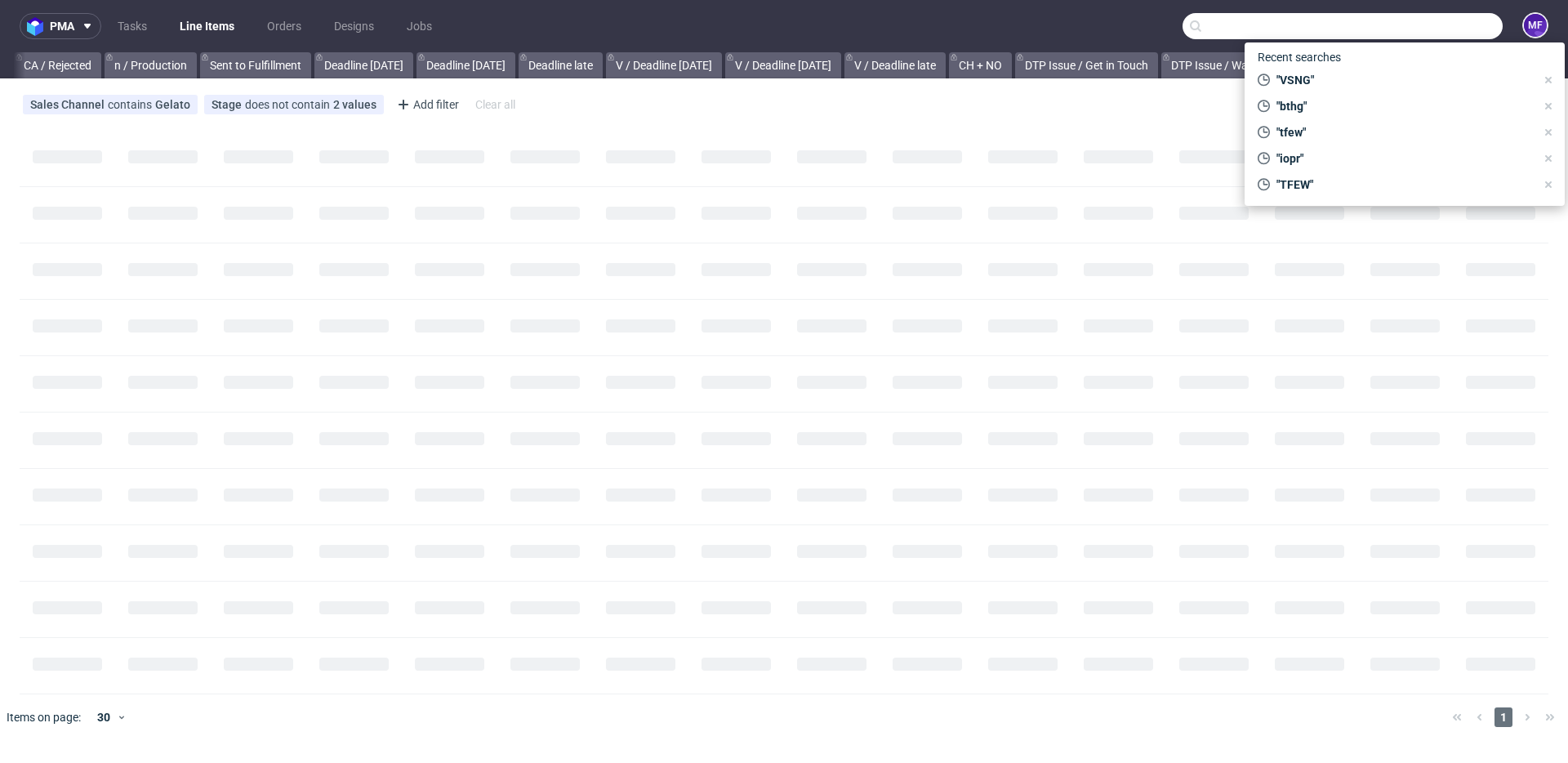
click at [1430, 33] on input "text" at bounding box center [1343, 25] width 320 height 26
paste input "QUOY"
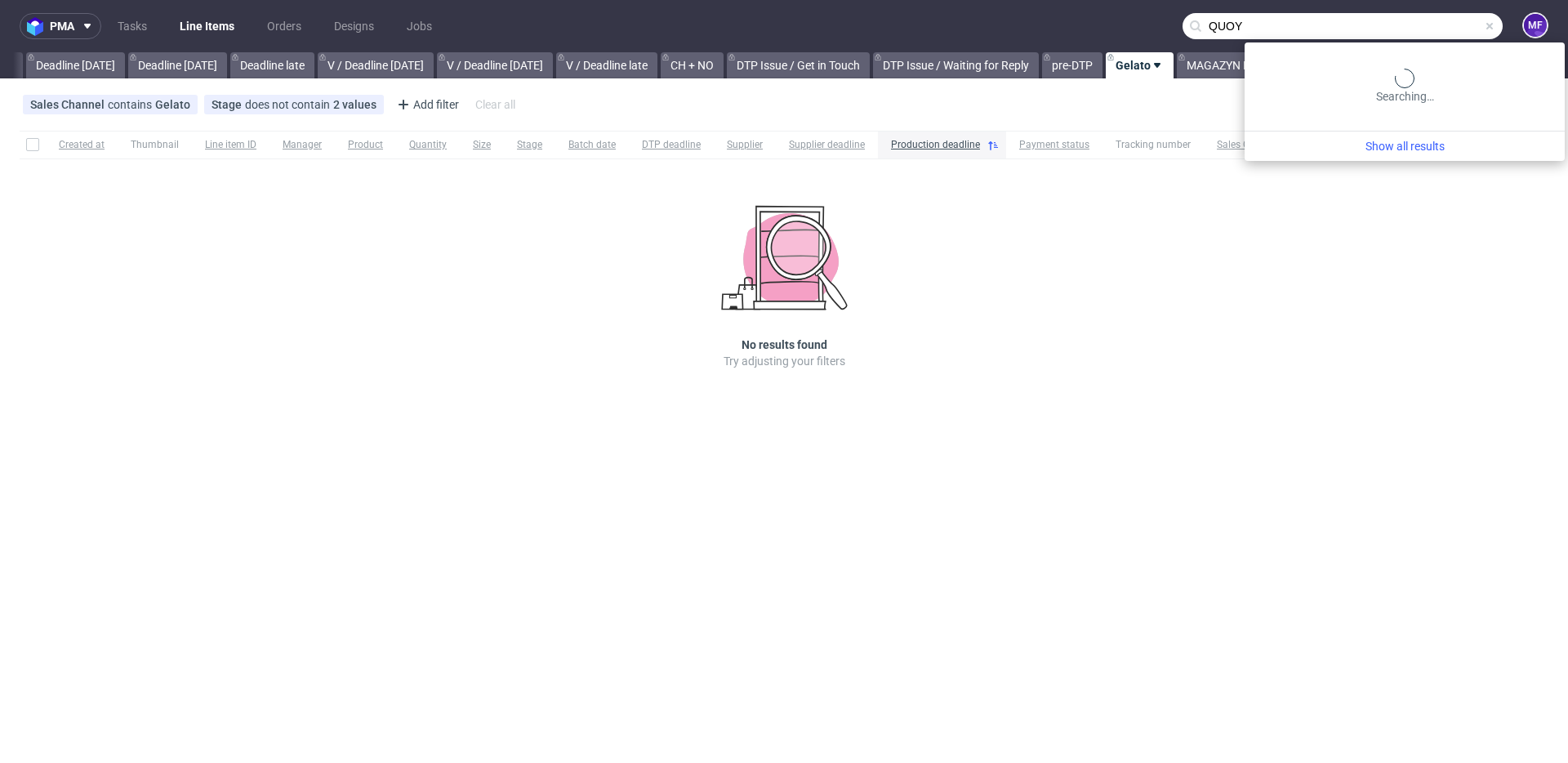
scroll to position [0, 1745]
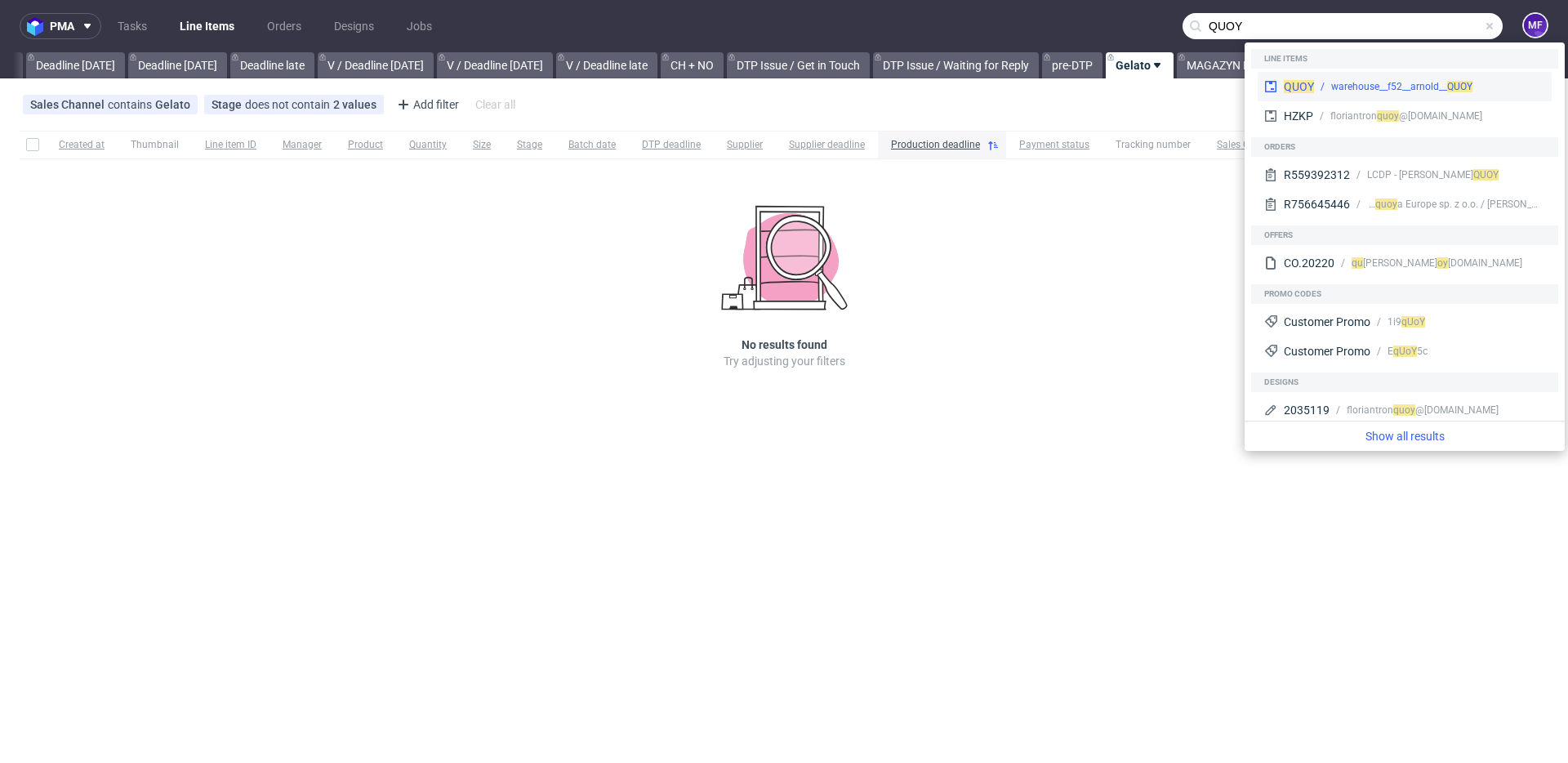
type input "QUOY"
click at [1349, 78] on div "QUOY warehouse__f52__arnold__ QUOY" at bounding box center [1404, 86] width 294 height 29
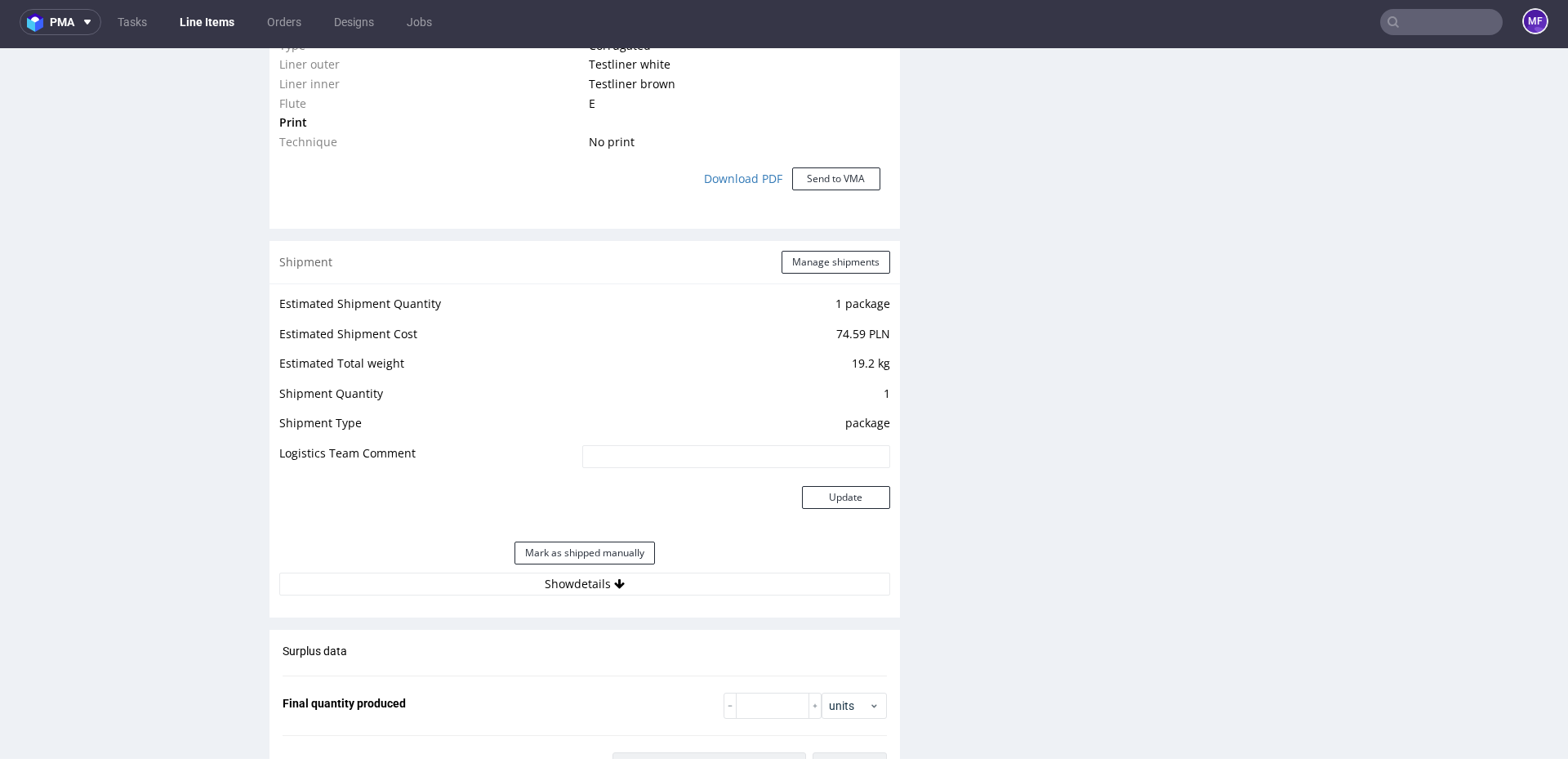
scroll to position [1372, 0]
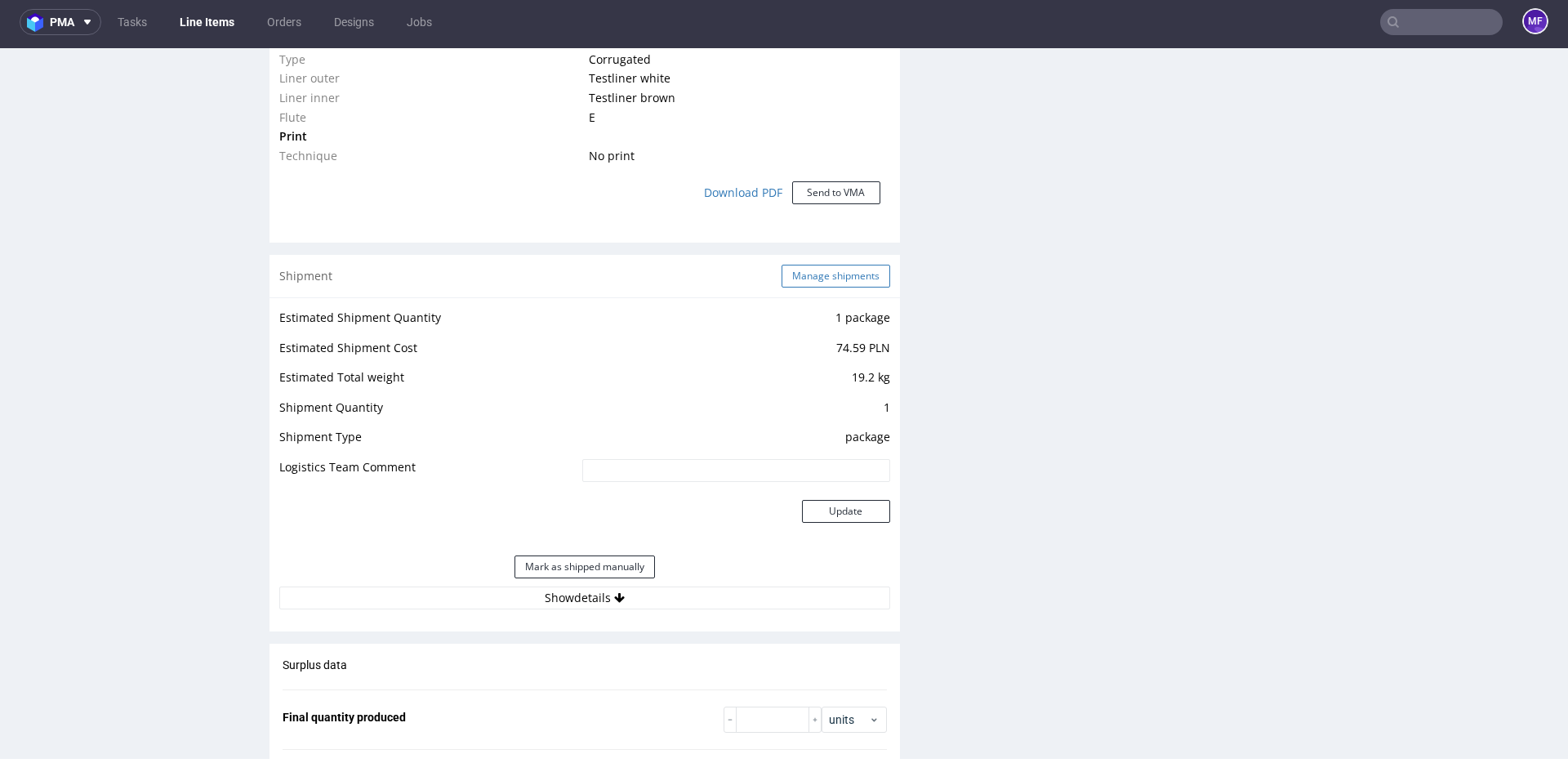
click at [800, 271] on button "Manage shipments" at bounding box center [835, 275] width 109 height 23
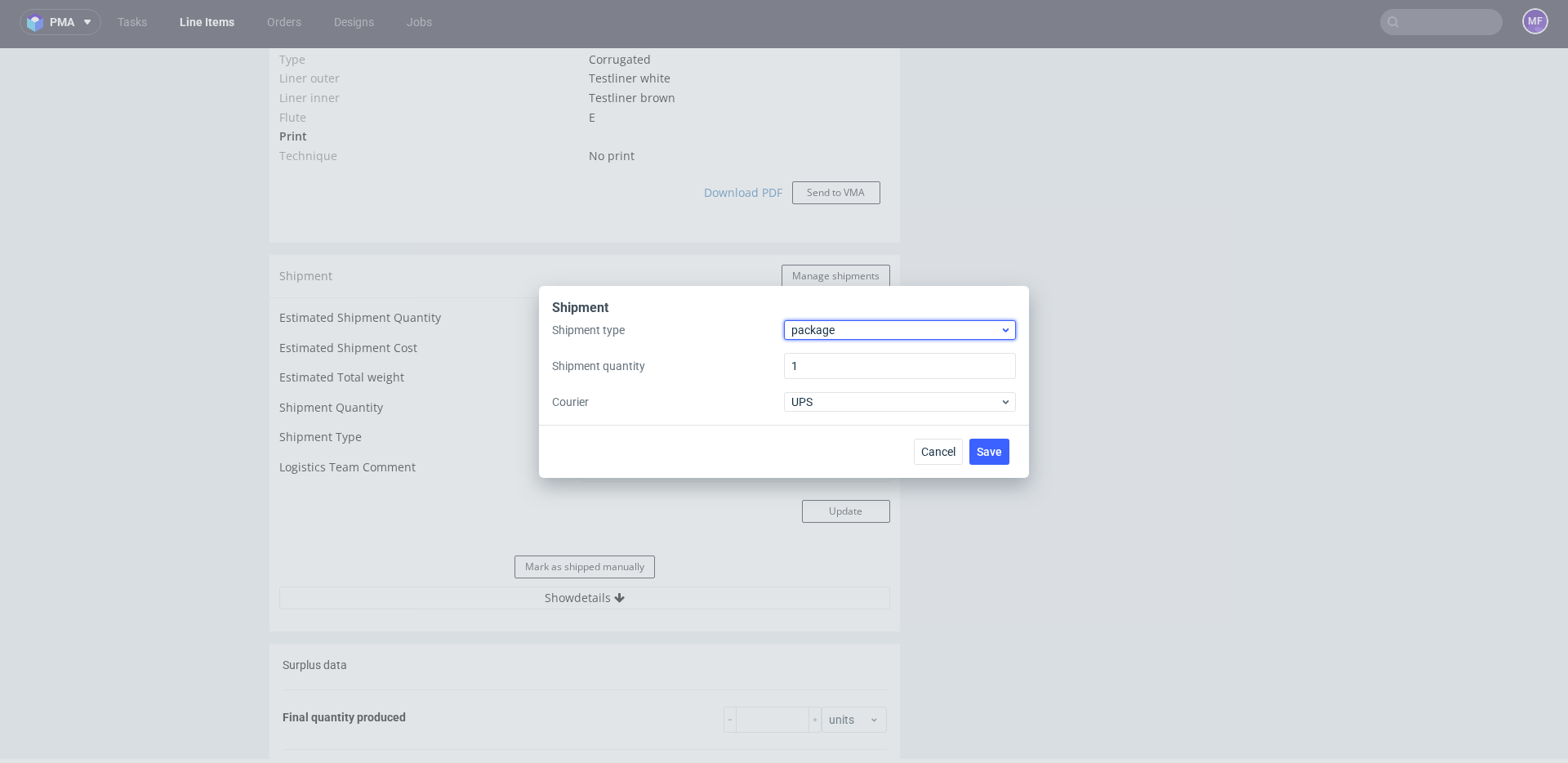
click at [837, 330] on span "package" at bounding box center [895, 330] width 209 height 17
click at [837, 371] on div "pallet" at bounding box center [900, 364] width 219 height 29
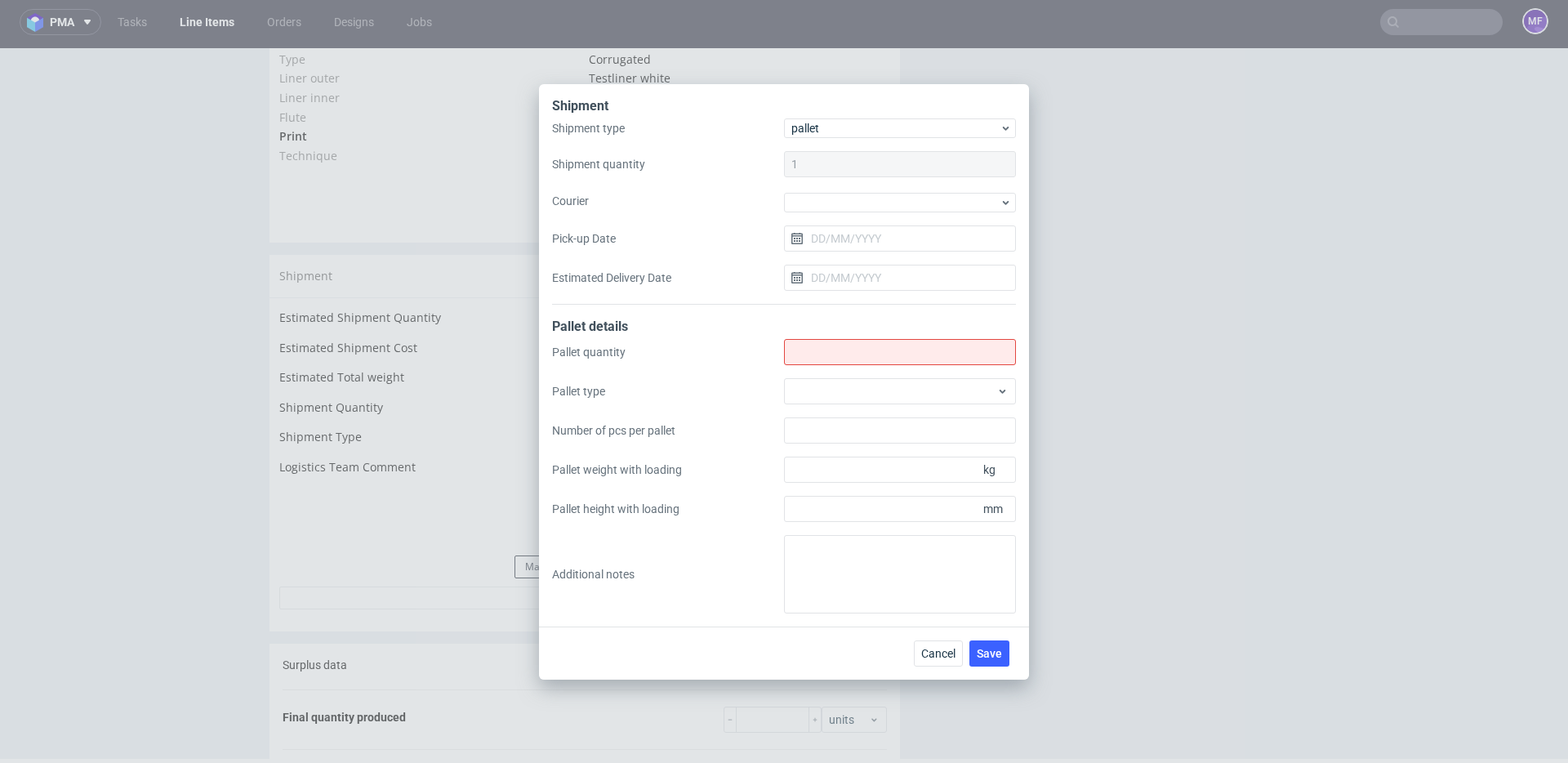
click at [826, 332] on div "Pallet details" at bounding box center [784, 328] width 464 height 22
click at [822, 346] on input "Shipment type" at bounding box center [900, 352] width 232 height 26
type input "1"
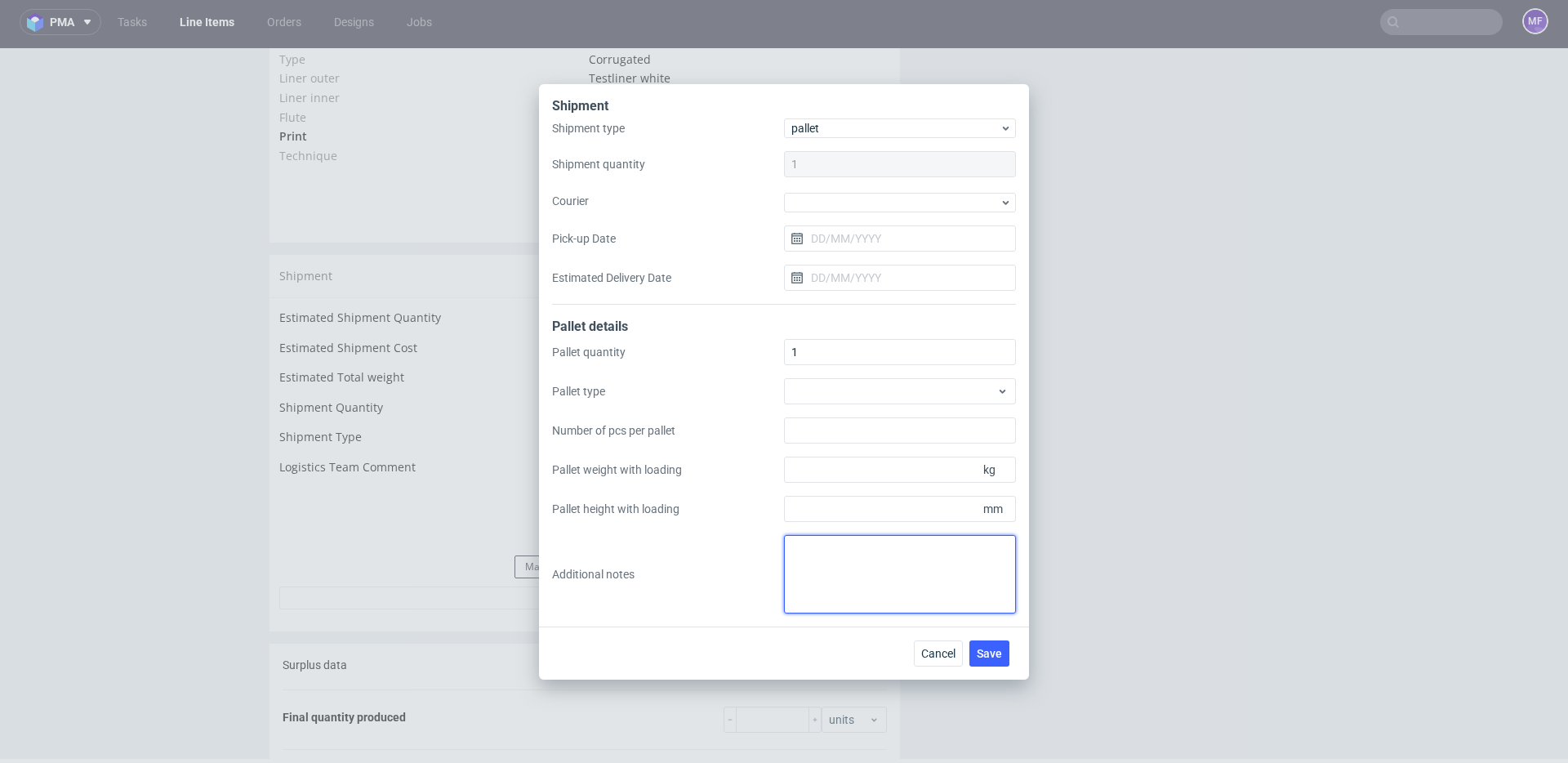
click at [826, 550] on textarea at bounding box center [900, 574] width 232 height 78
type textarea "1 paczka UPS do CH: 74 x 55 x 45 x 25kg"
click at [754, 567] on label "Additional notes" at bounding box center [668, 574] width 232 height 17
click at [784, 522] on input "Pallet height with loading" at bounding box center [900, 508] width 232 height 26
click at [978, 648] on span "Save" at bounding box center [990, 653] width 25 height 12
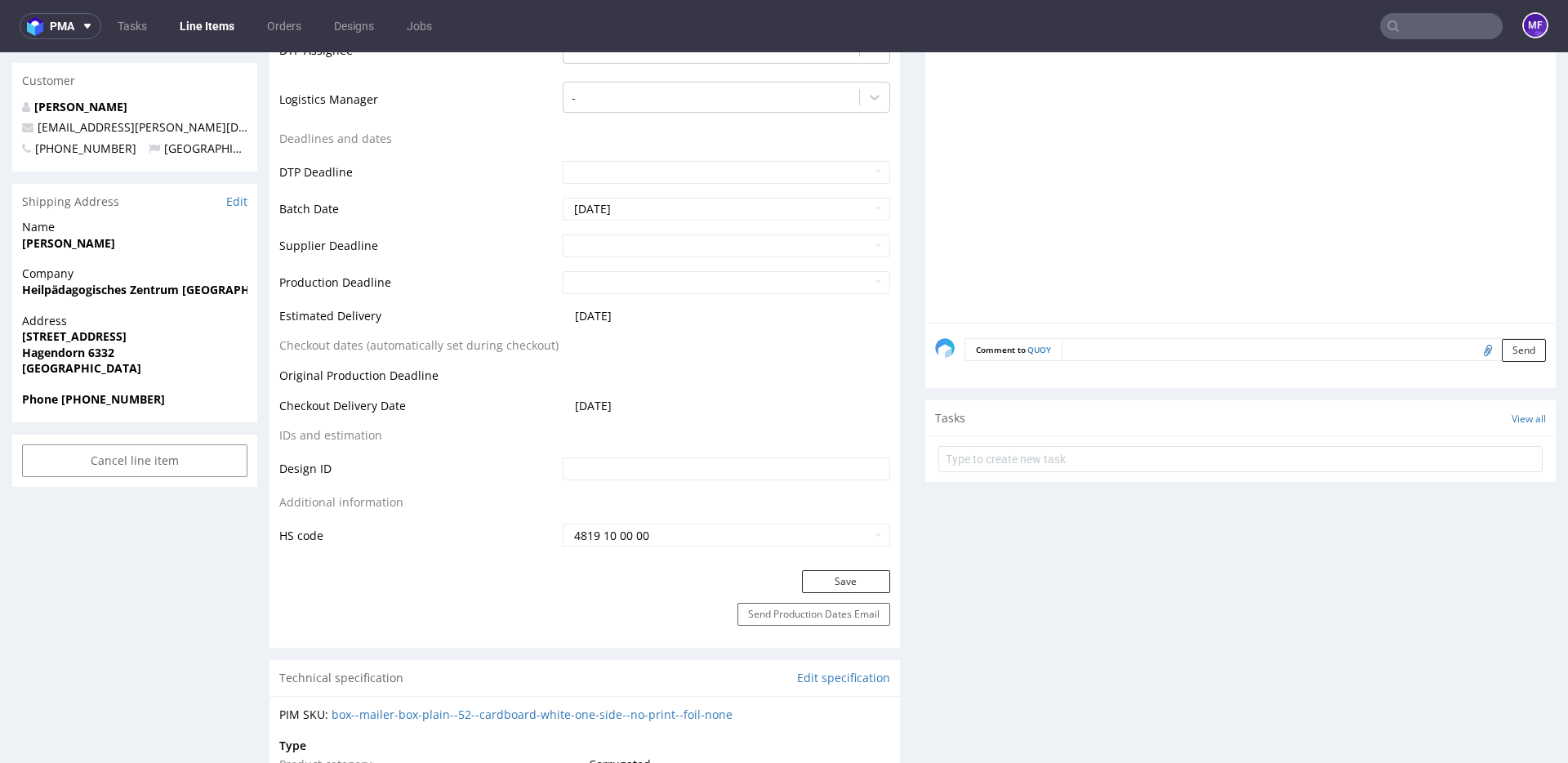
scroll to position [562, 0]
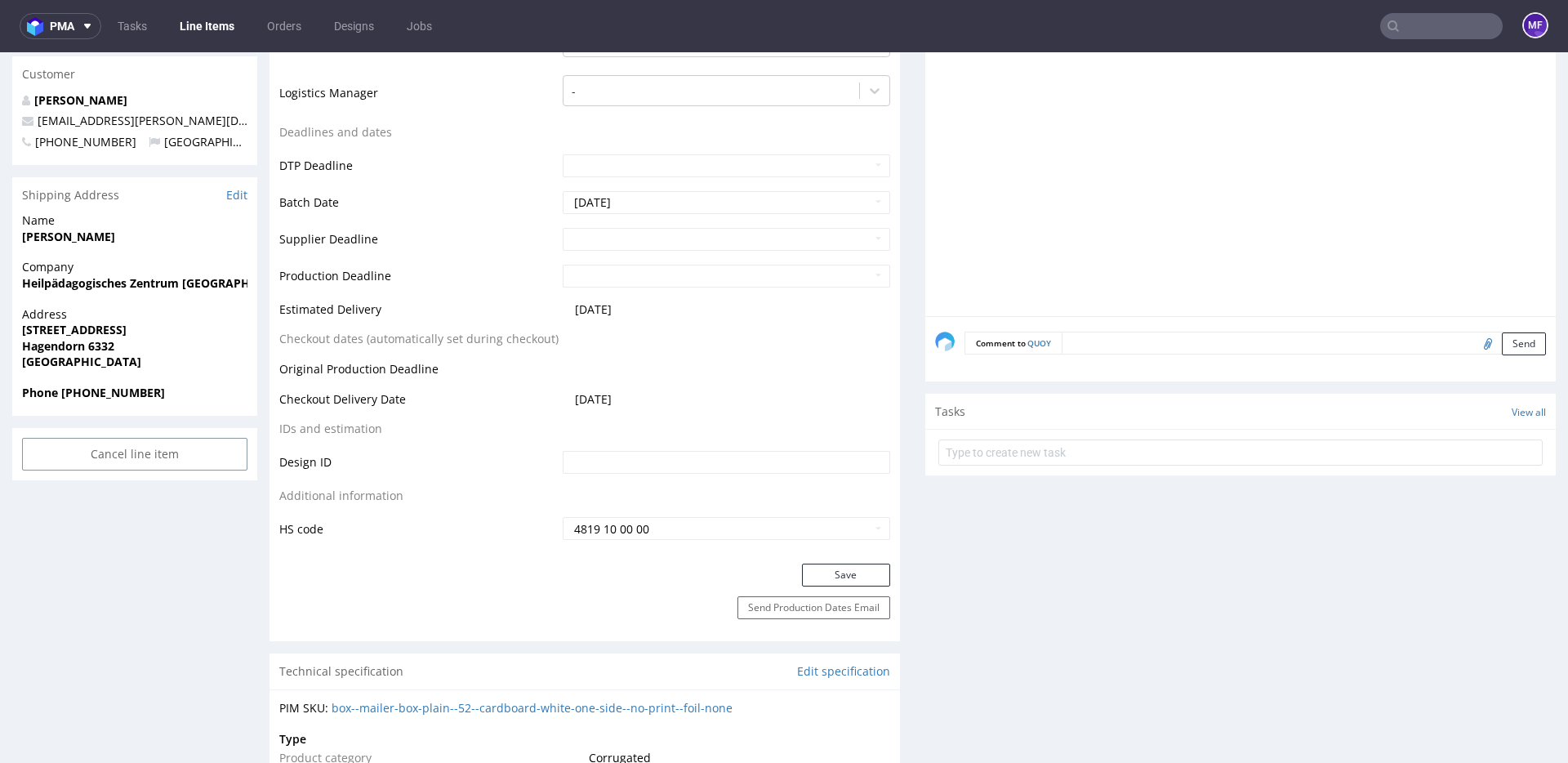
click at [1474, 341] on input "file" at bounding box center [1485, 343] width 23 height 22
click at [1474, 347] on input "file" at bounding box center [1485, 343] width 23 height 22
type input "C:\fakepath\proforma-invoice-fp2025-09-121 (1).pdf"
click at [1502, 342] on button "Send" at bounding box center [1524, 343] width 44 height 23
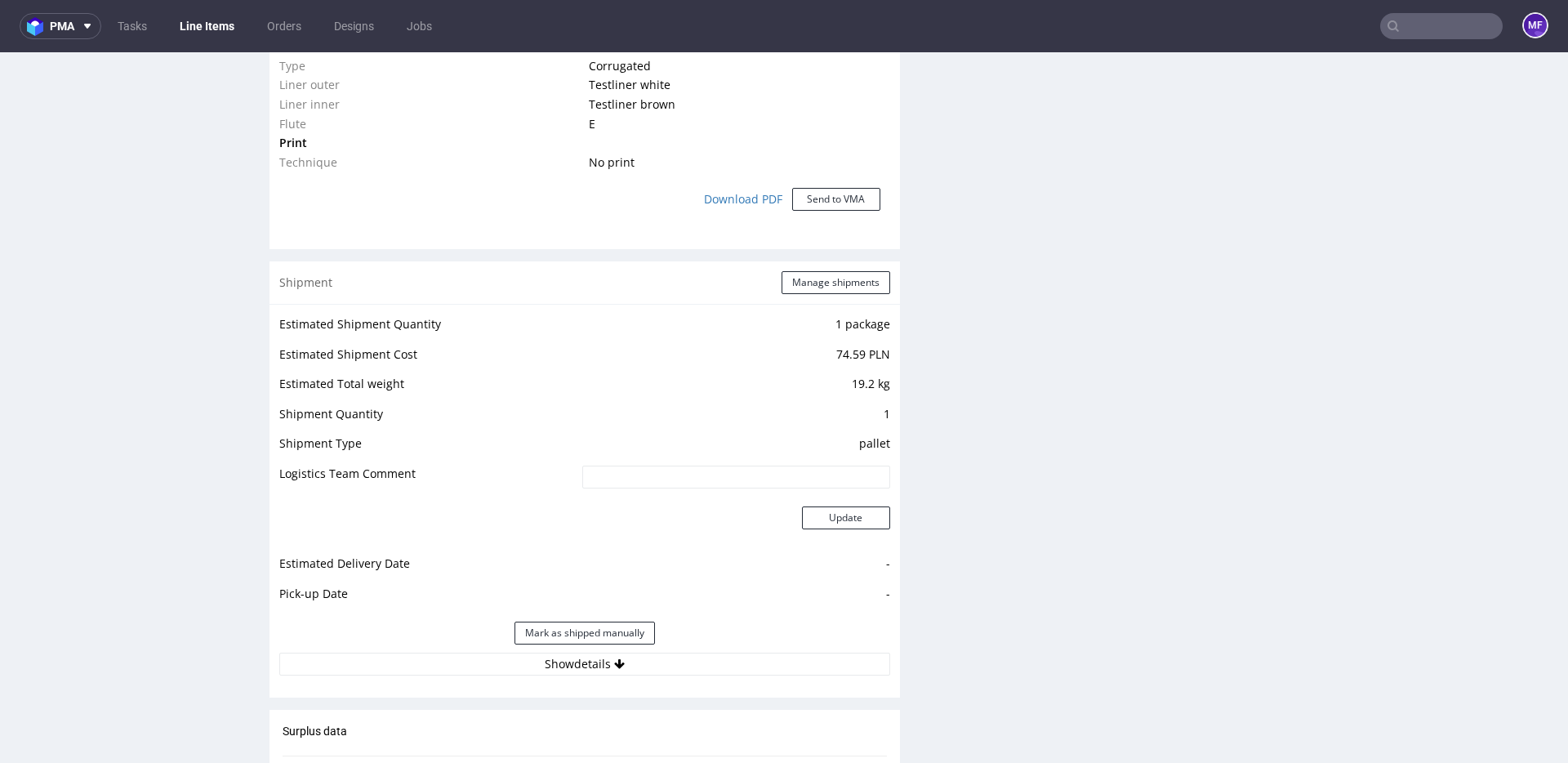
scroll to position [1312, 0]
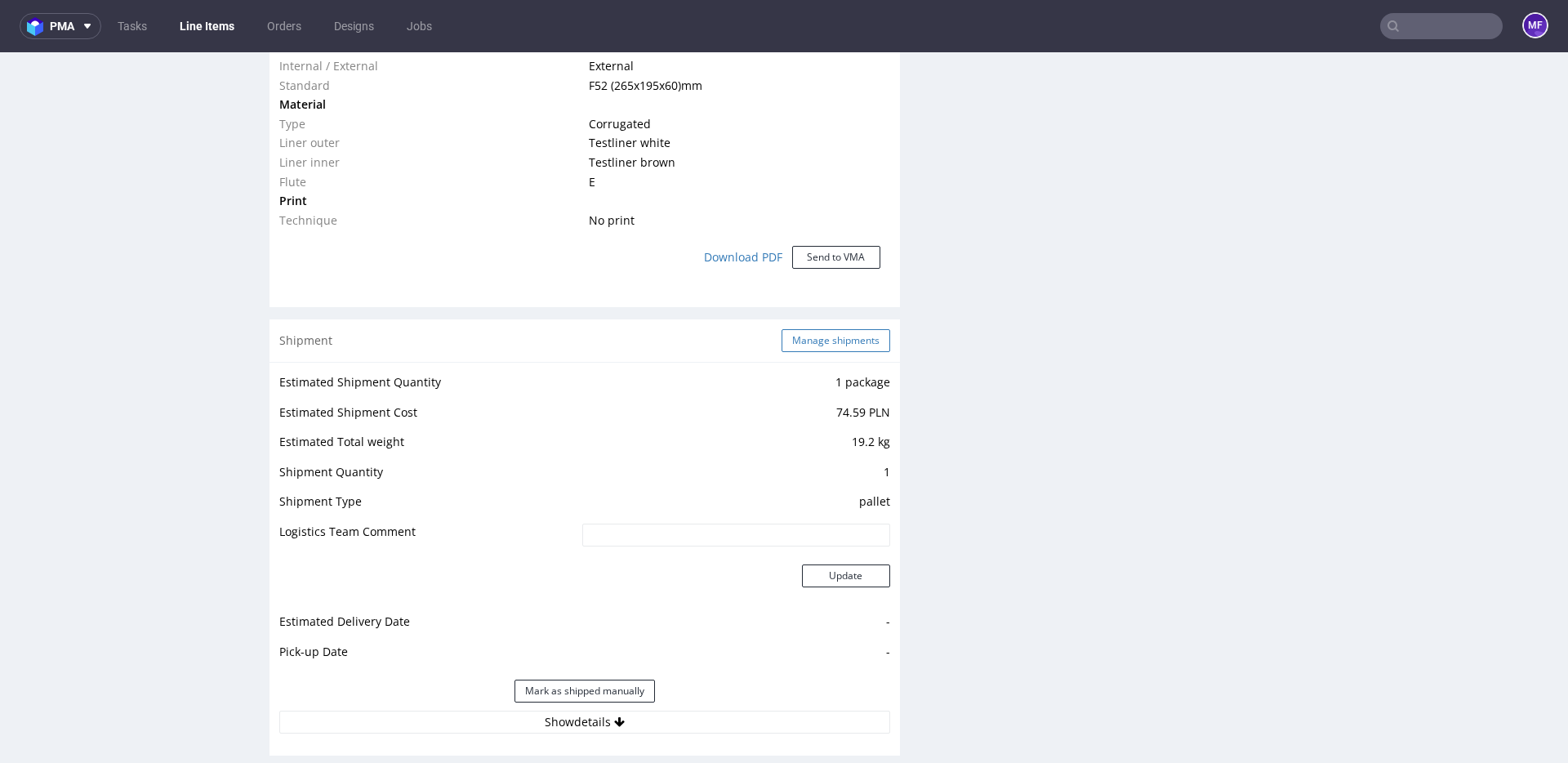
click at [806, 336] on button "Manage shipments" at bounding box center [835, 340] width 109 height 23
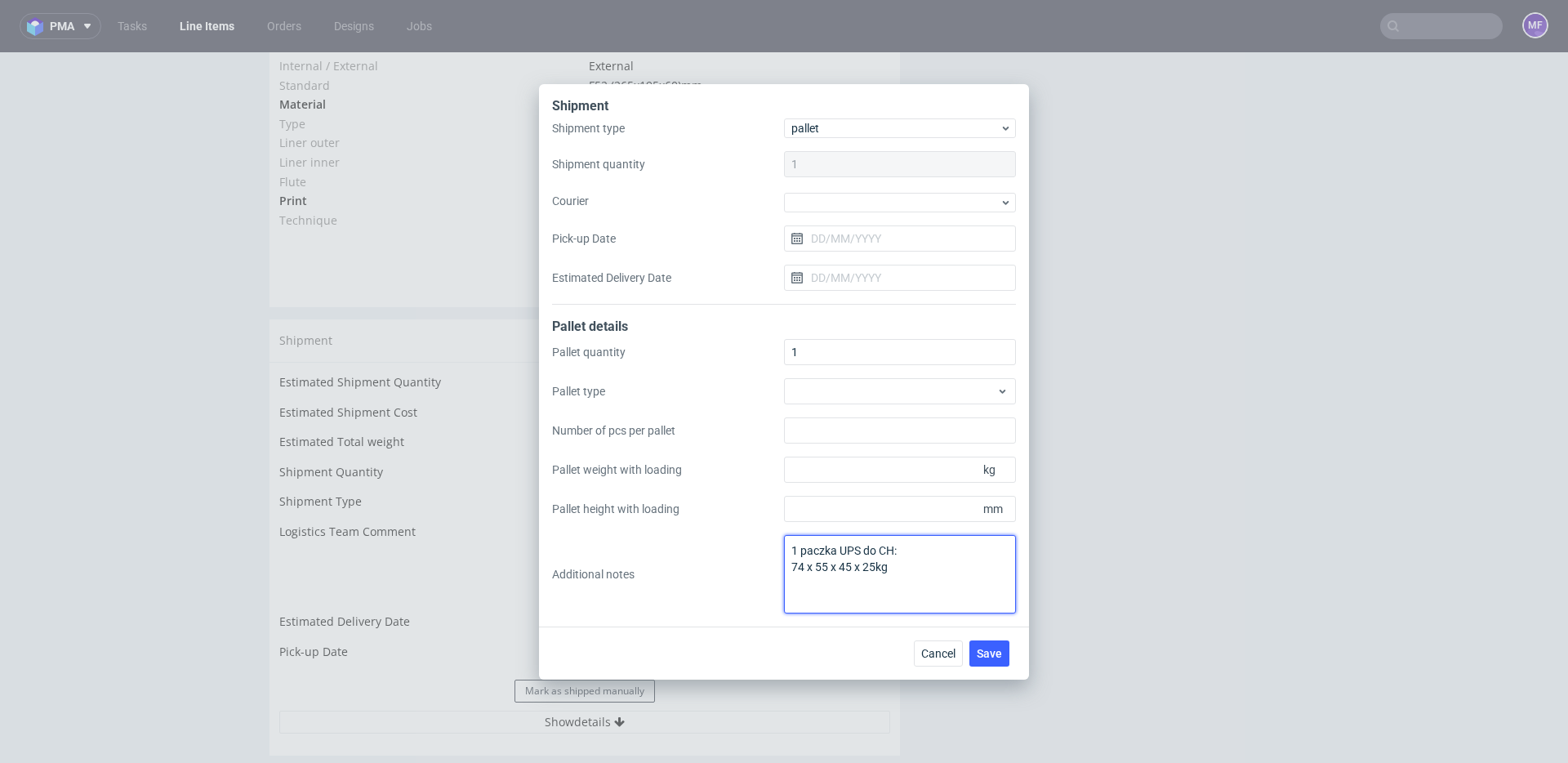
click at [899, 559] on textarea "1 paczka UPS do CH: 74 x 55 x 45 x 25kg" at bounding box center [900, 574] width 232 height 78
type textarea "1 paczka UPS do CH: 74 x 55 x 45 x 25kg proforma w kom"
click at [988, 648] on span "Save" at bounding box center [990, 653] width 25 height 12
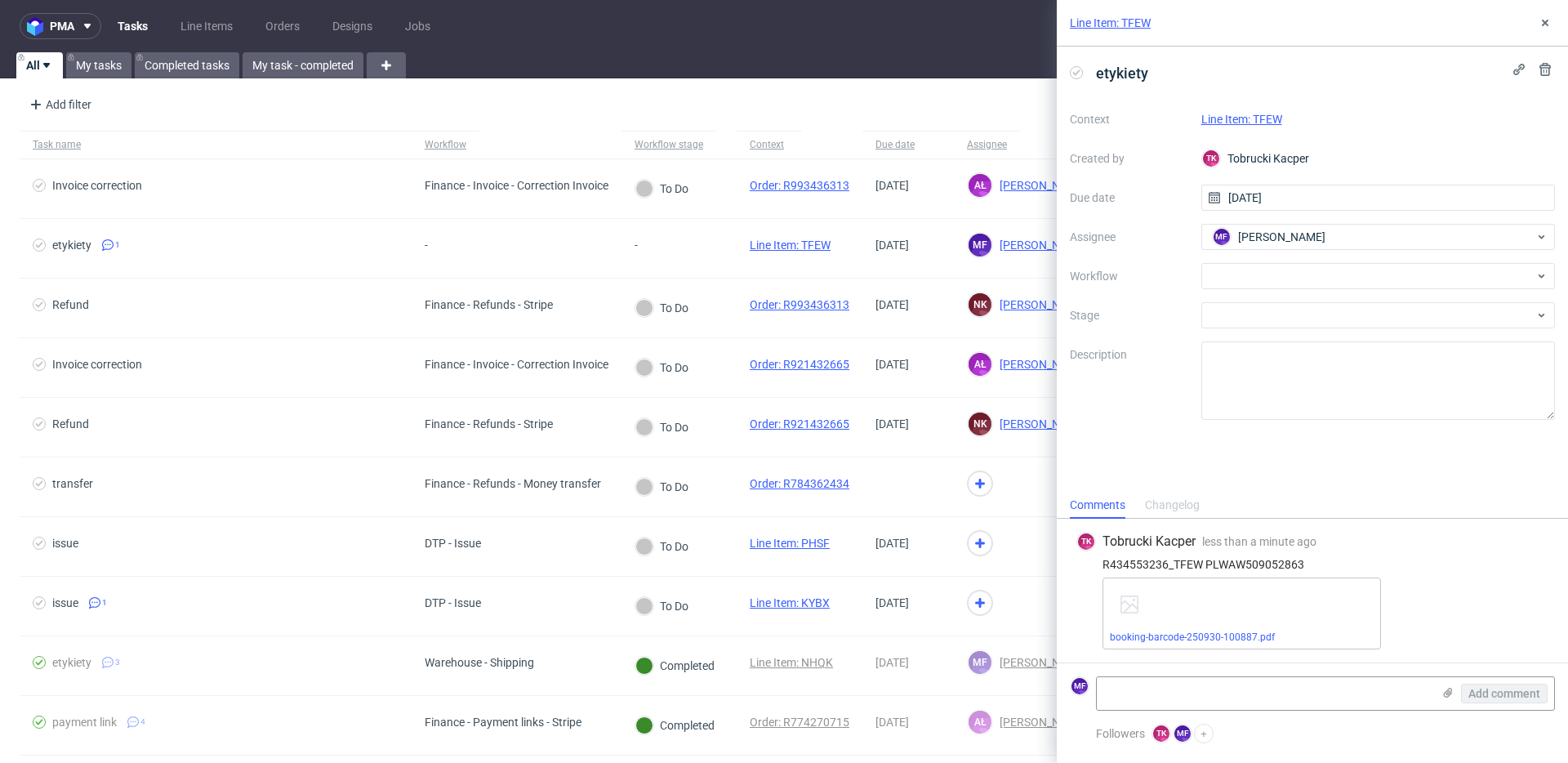
click at [1134, 481] on div "etykiety Context Line Item: TFEW Created by TK Tobrucki Kacper Due date 30/09/2…" at bounding box center [1312, 269] width 511 height 446
click at [1259, 634] on link "booking-barcode-250930-100887.pdf" at bounding box center [1192, 638] width 165 height 12
click at [1249, 263] on div at bounding box center [1379, 276] width 355 height 26
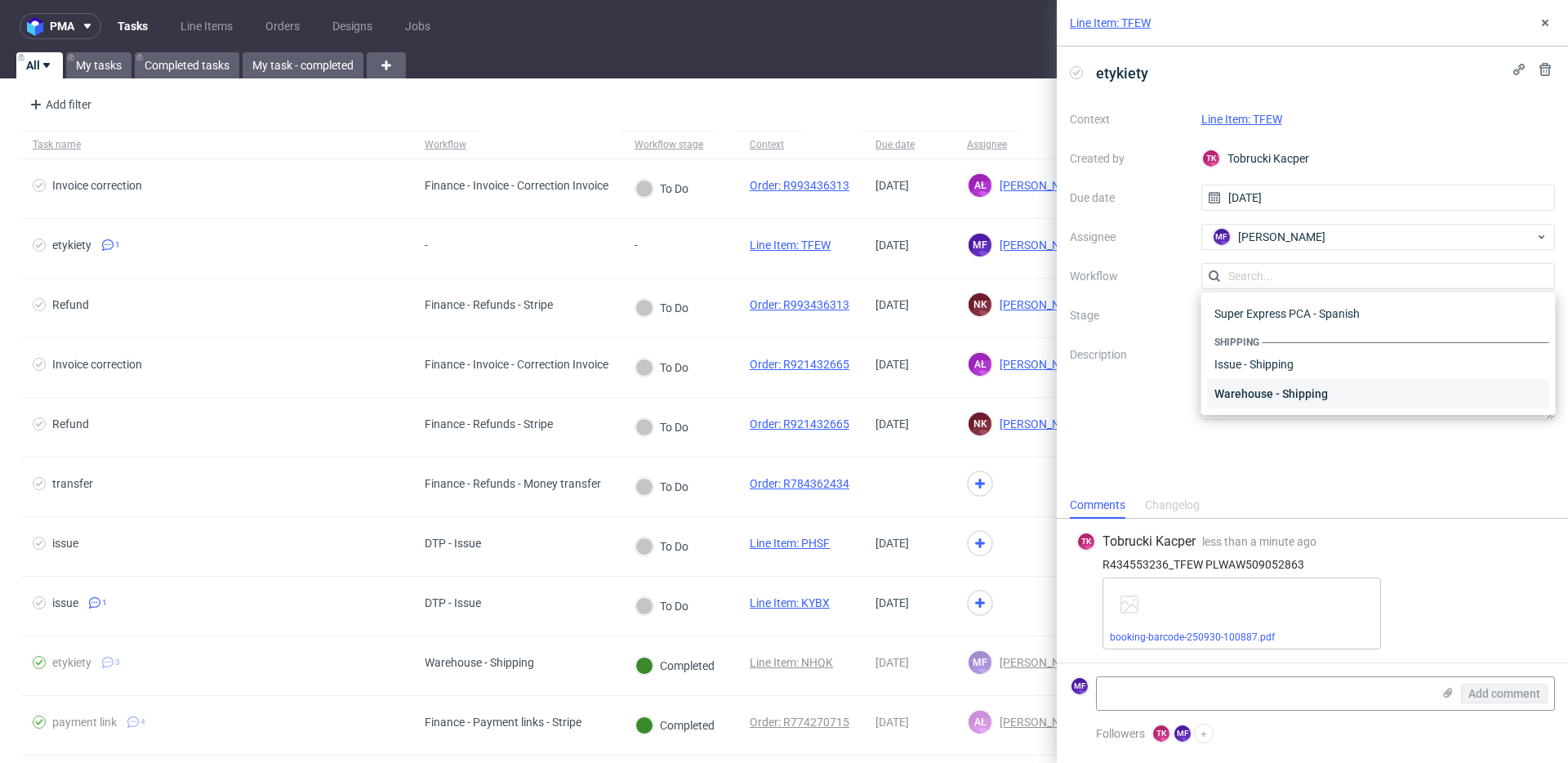
click at [1277, 398] on div "Warehouse - Shipping" at bounding box center [1379, 394] width 342 height 29
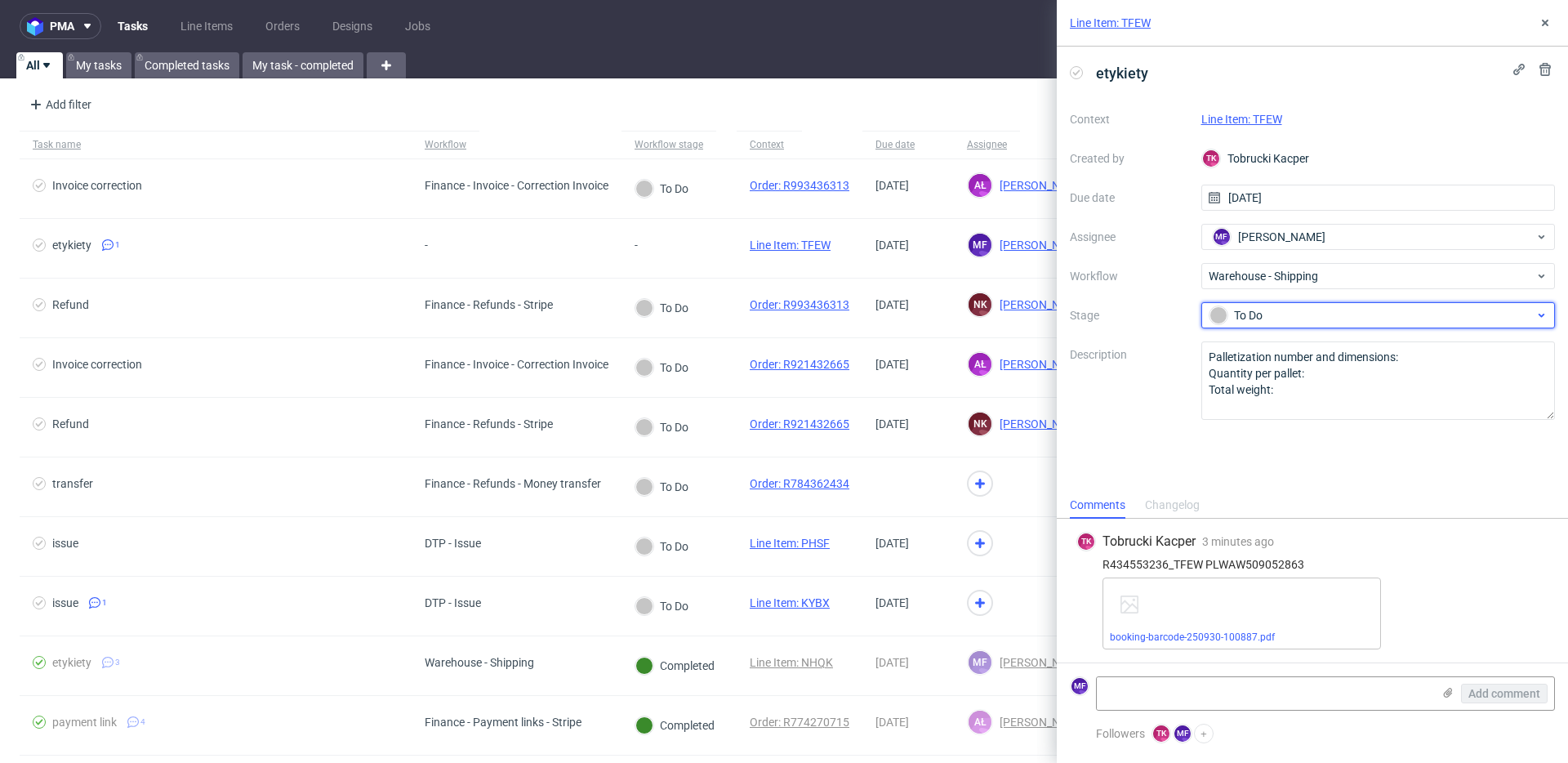
click at [1260, 324] on span "To Do" at bounding box center [1372, 315] width 327 height 20
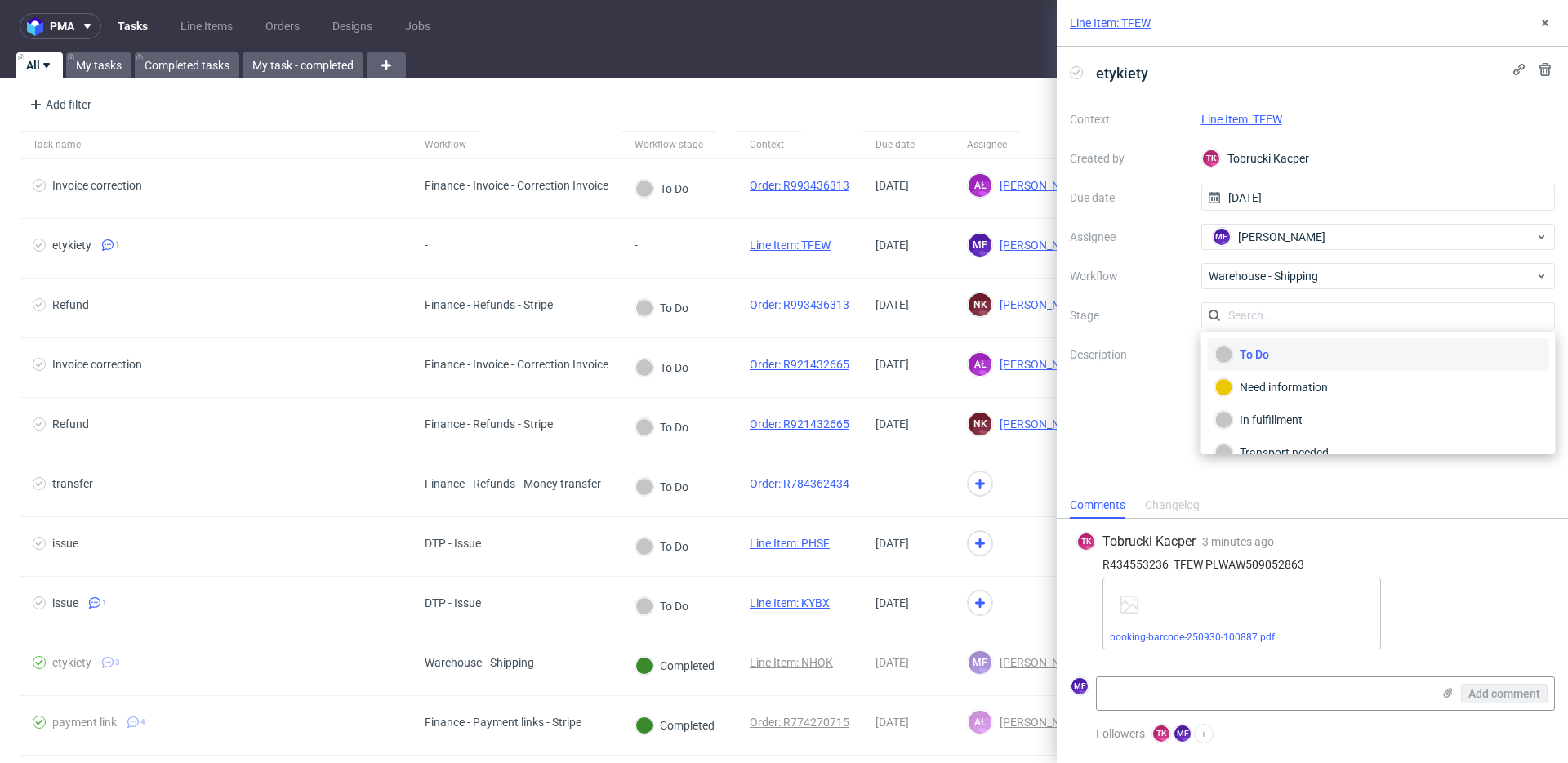
scroll to position [86, 0]
click at [1277, 428] on div "Completed" at bounding box center [1379, 431] width 327 height 18
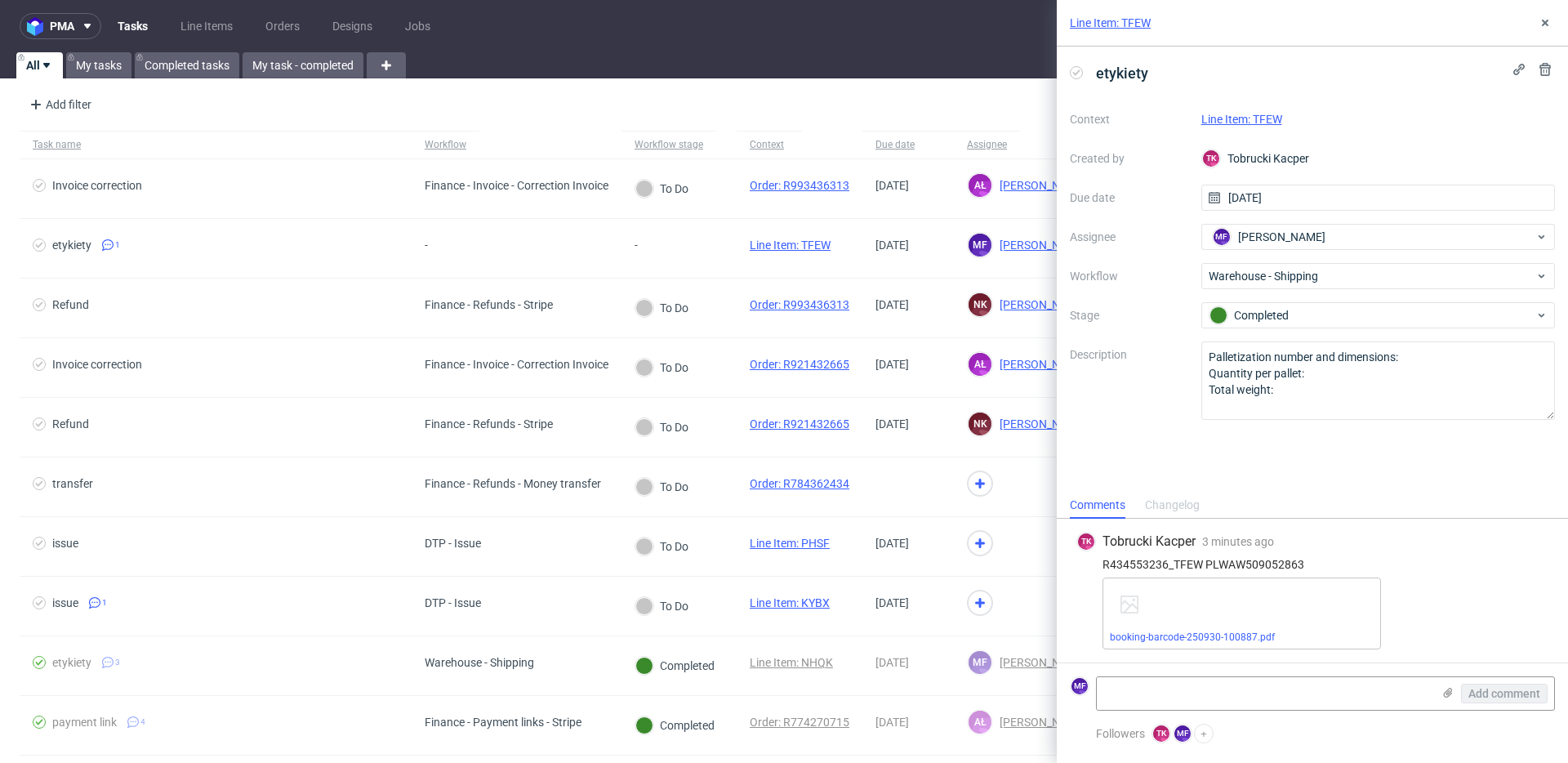
click at [1255, 116] on link "Line Item: TFEW" at bounding box center [1242, 119] width 81 height 13
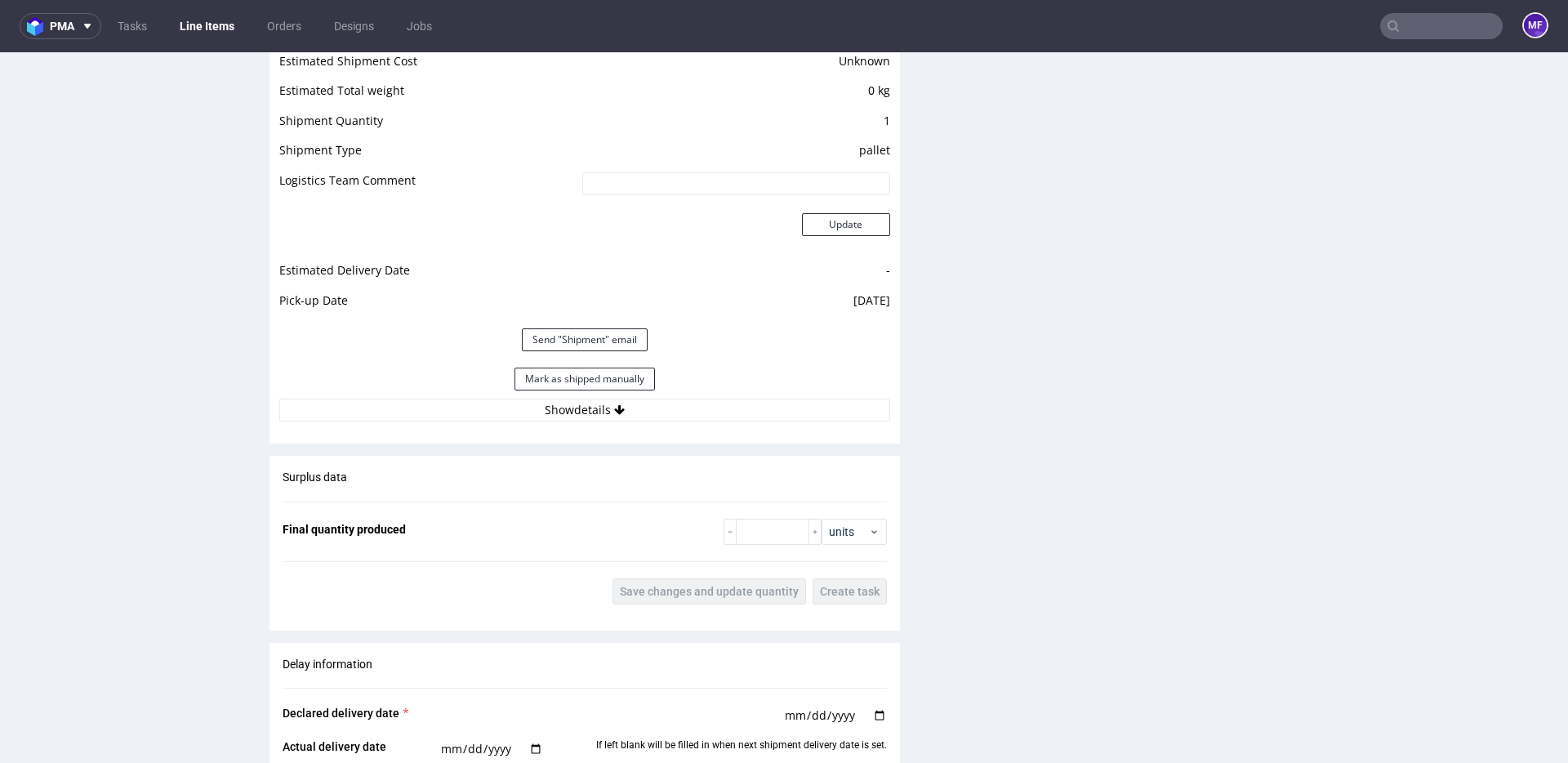
scroll to position [1398, 0]
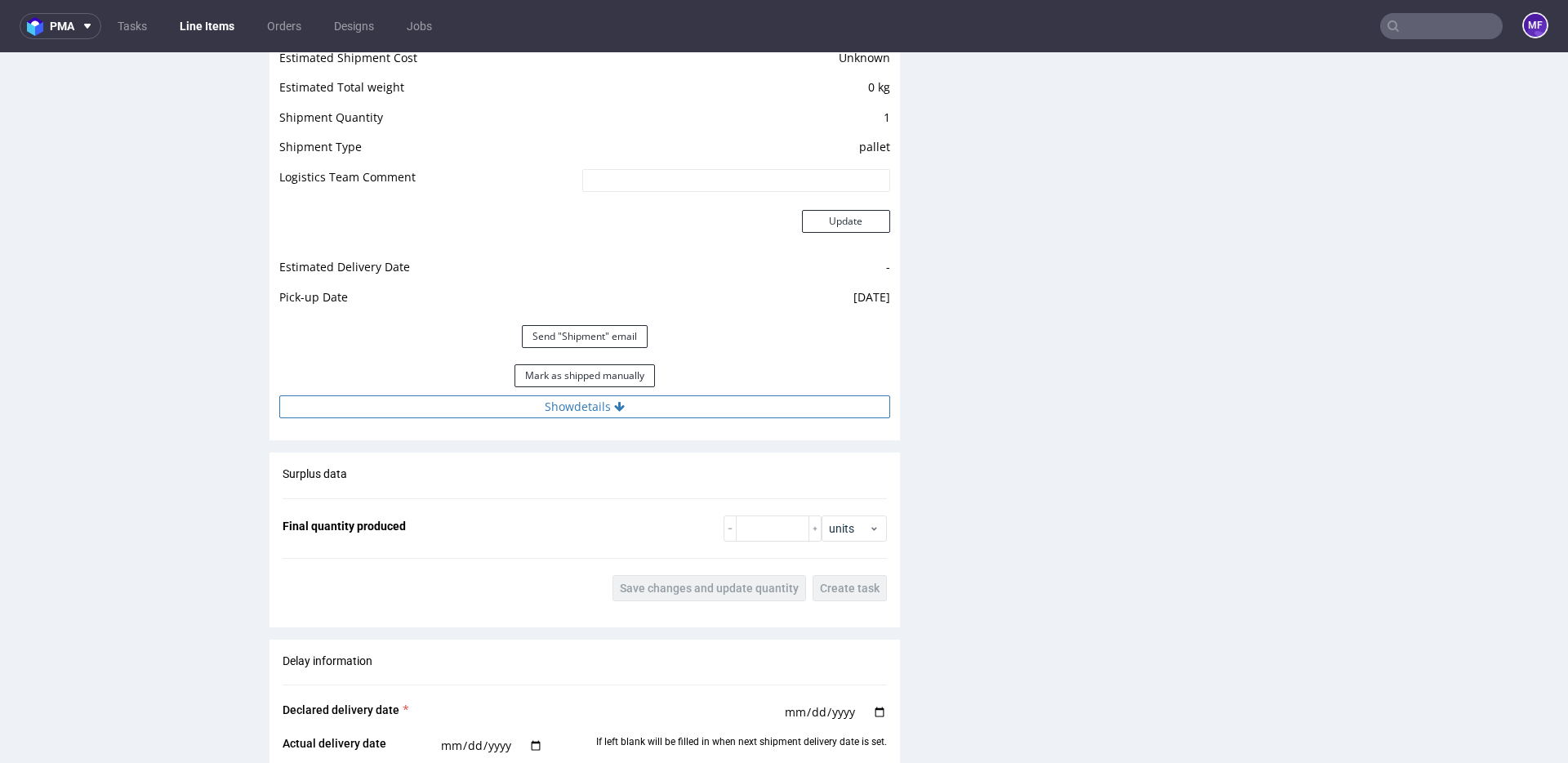
click at [589, 406] on button "Show details" at bounding box center [585, 406] width 611 height 23
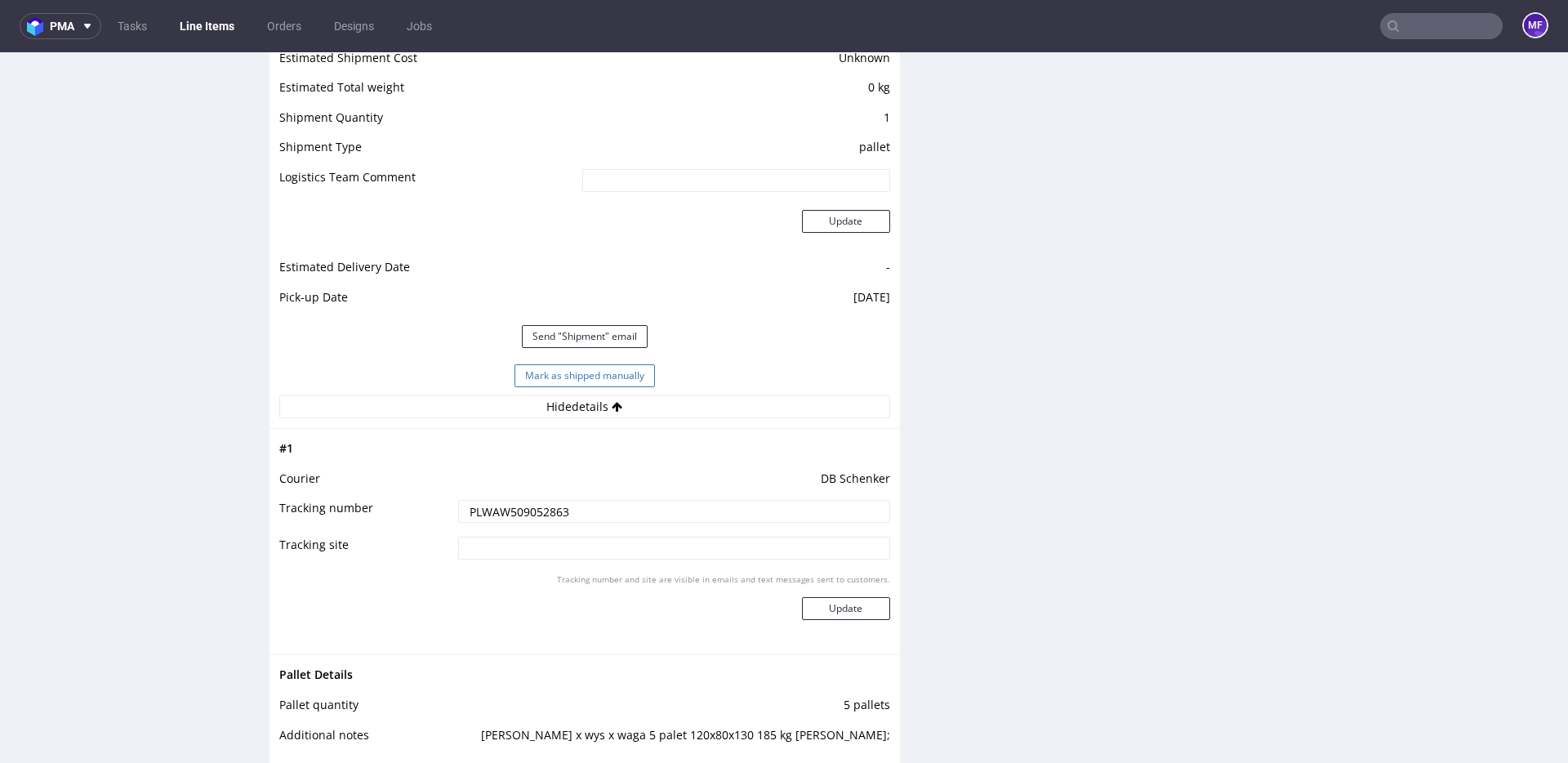
click at [595, 383] on button "Mark as shipped manually" at bounding box center [584, 375] width 140 height 23
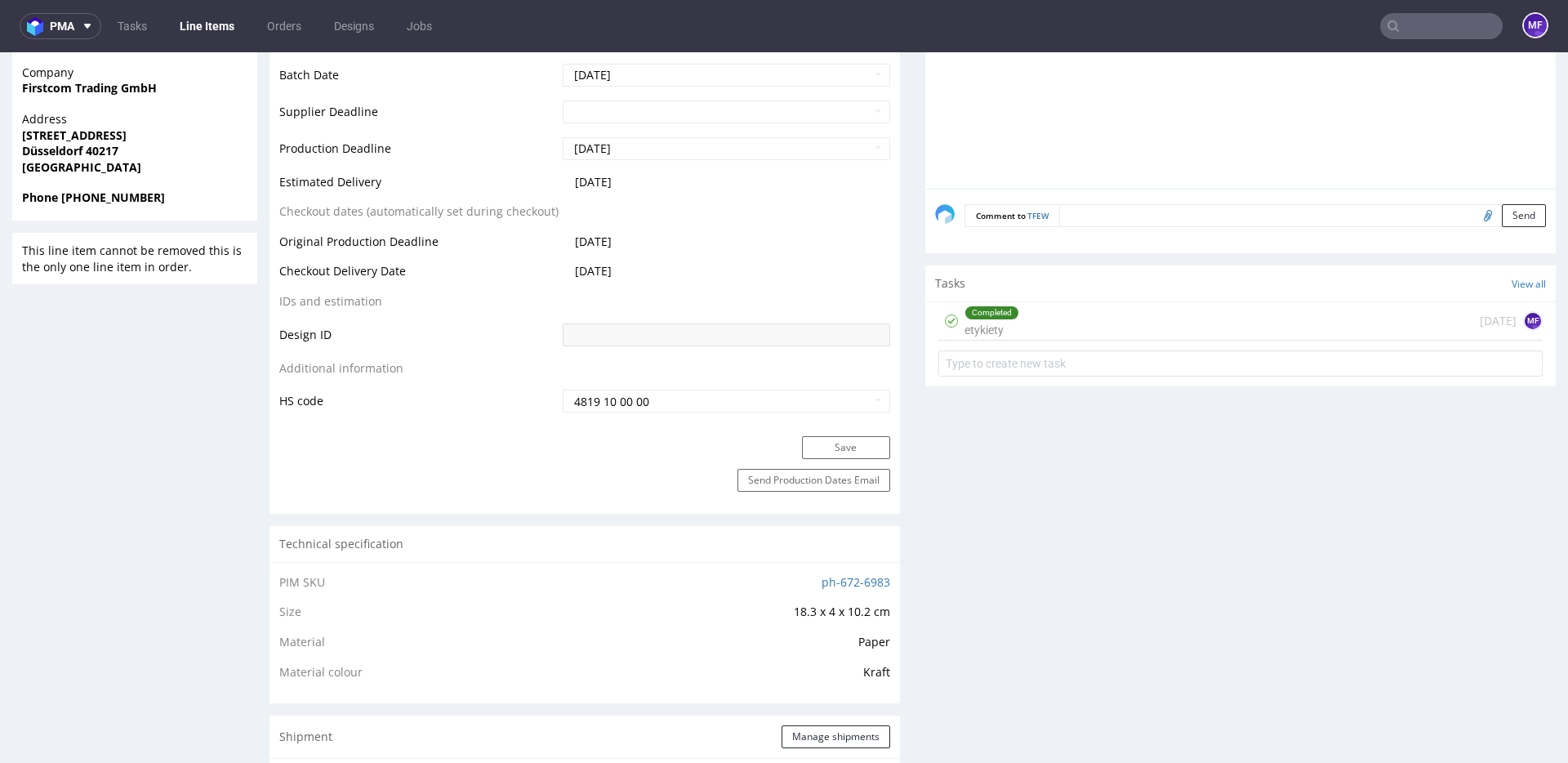
scroll to position [0, 0]
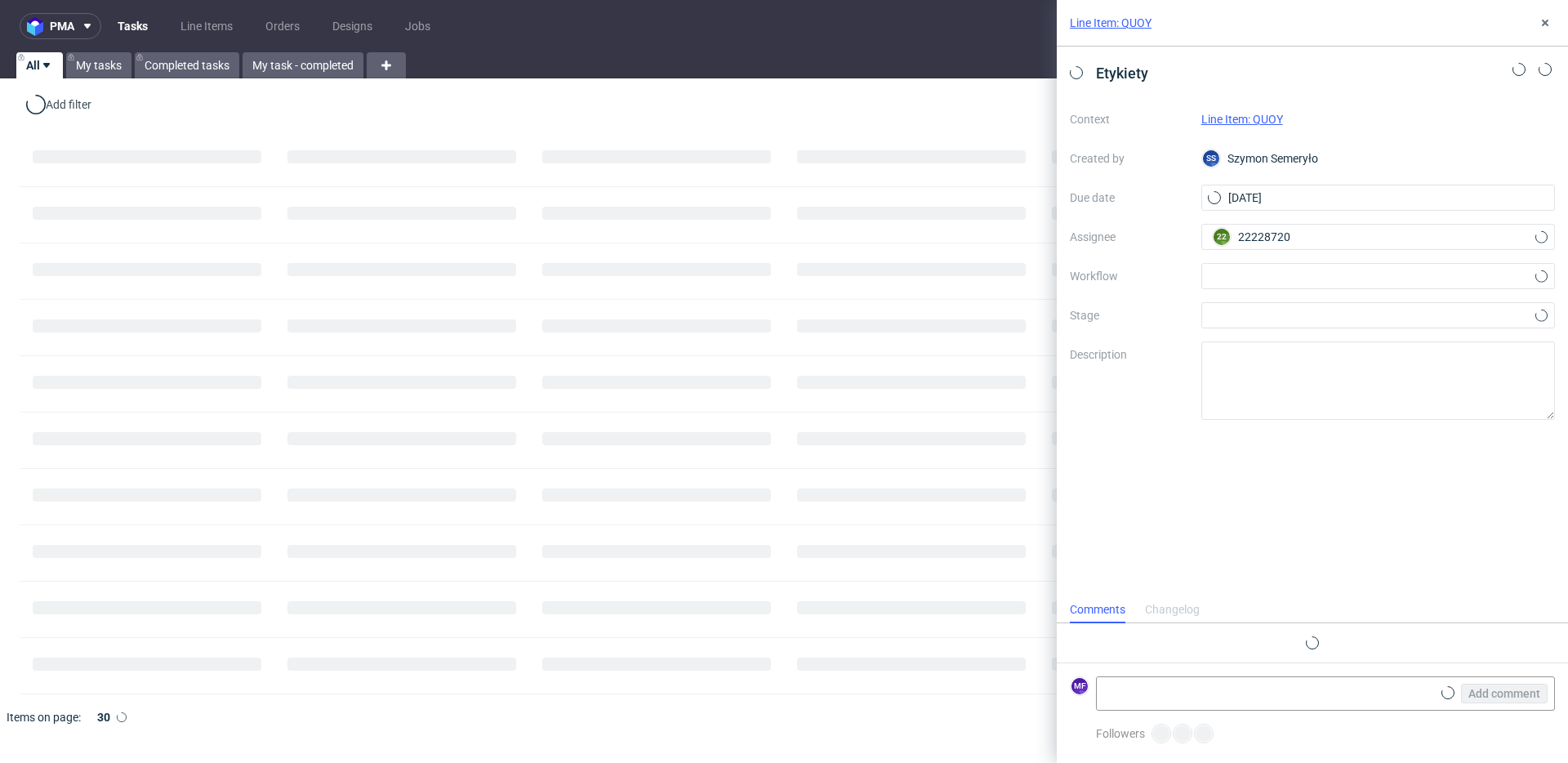
scroll to position [13, 0]
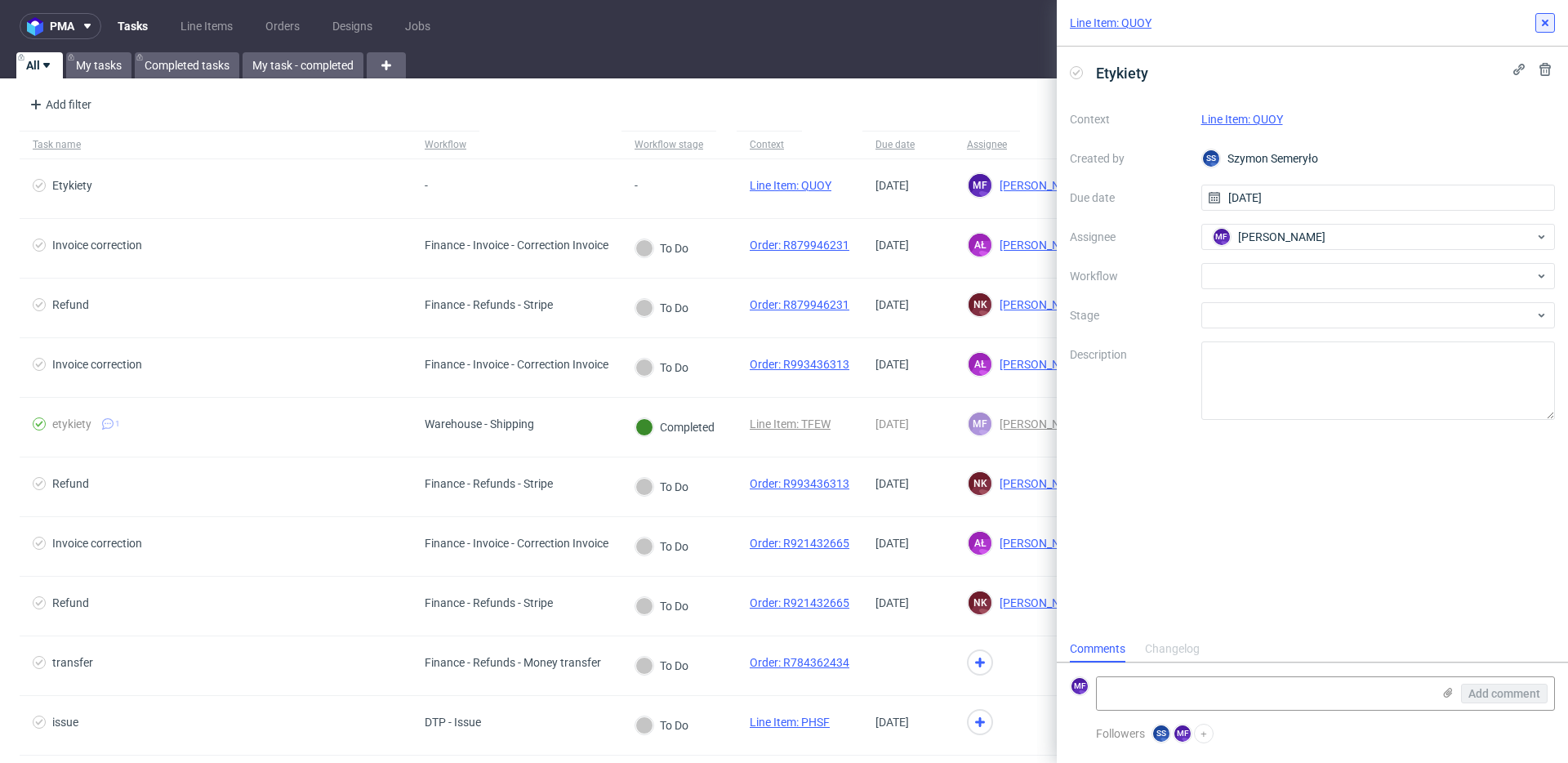
click at [1541, 27] on icon at bounding box center [1544, 23] width 13 height 13
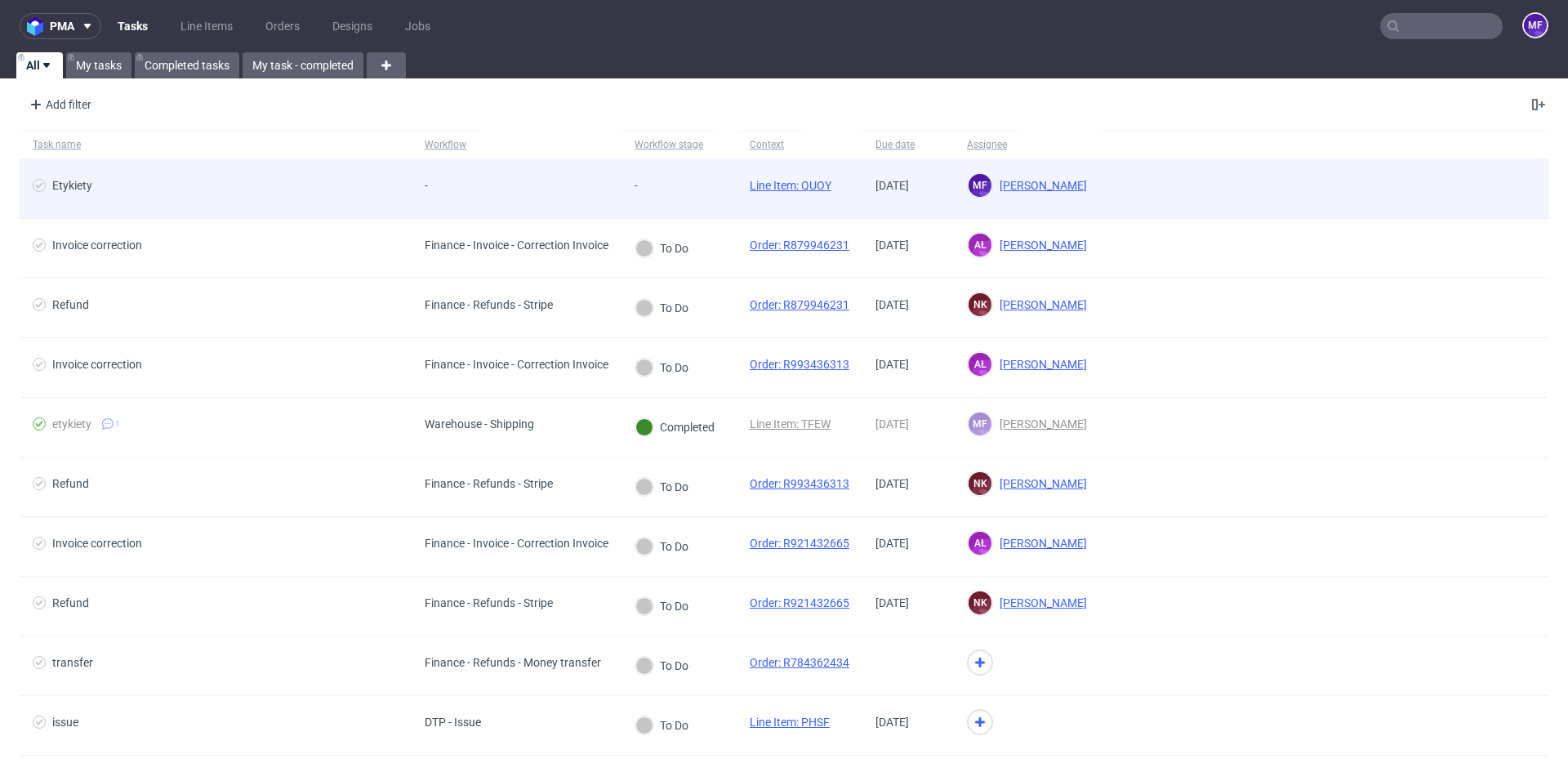
click at [709, 203] on div "-" at bounding box center [680, 189] width 116 height 60
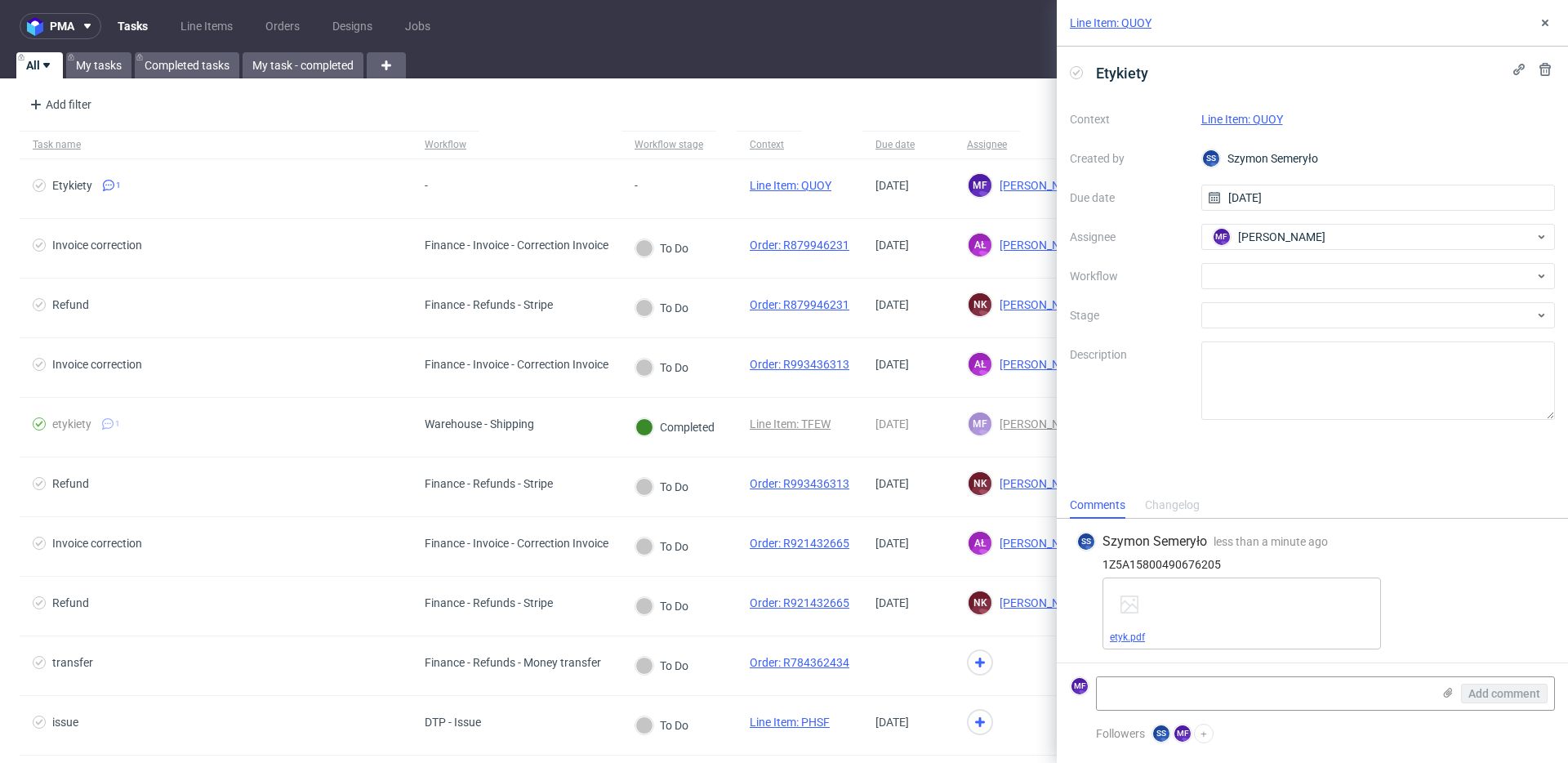
click at [1140, 642] on link "etyk.pdf" at bounding box center [1127, 638] width 35 height 12
click at [1265, 278] on div at bounding box center [1379, 276] width 355 height 26
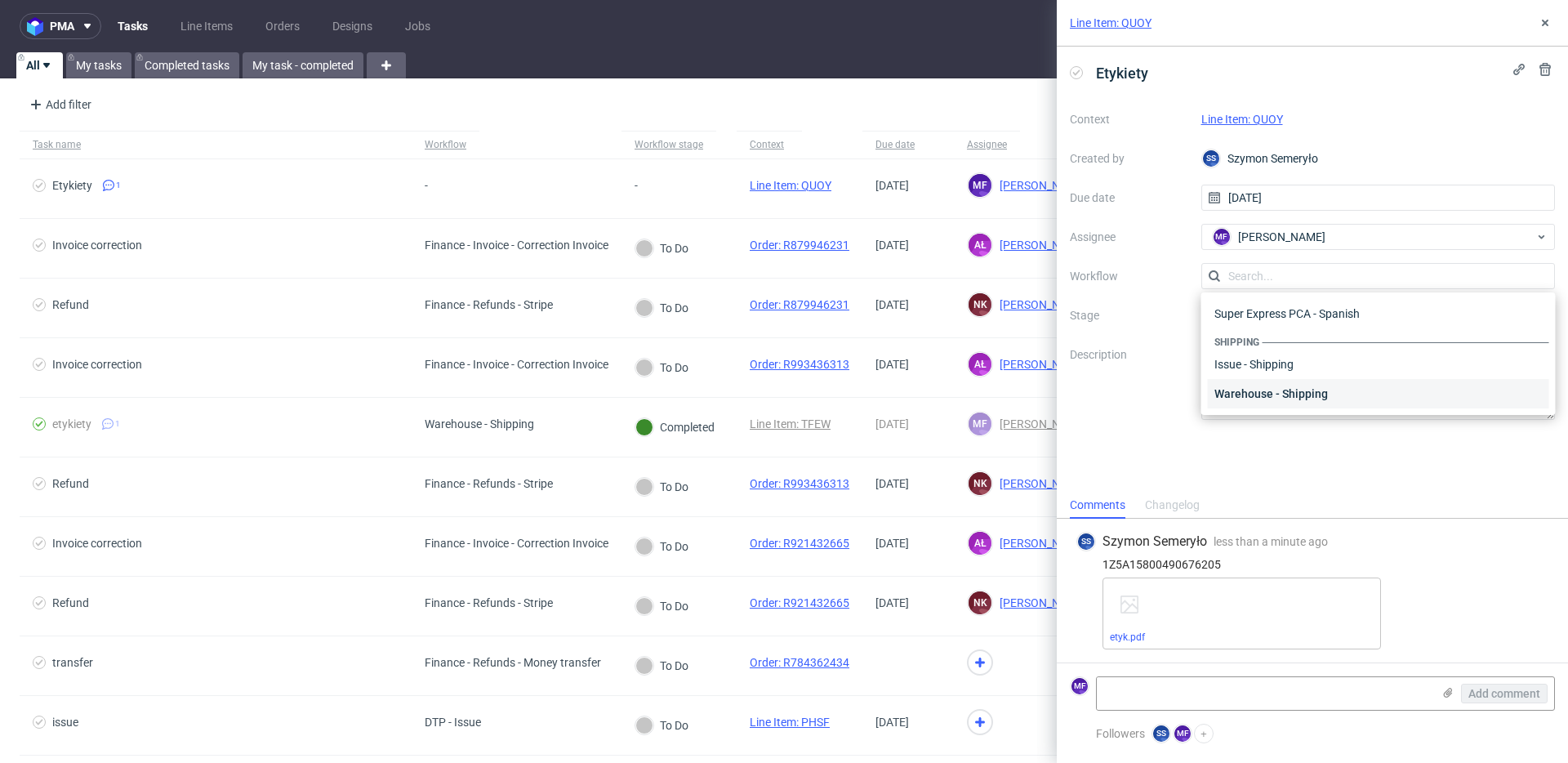
click at [1282, 382] on div "Warehouse - Shipping" at bounding box center [1379, 394] width 342 height 29
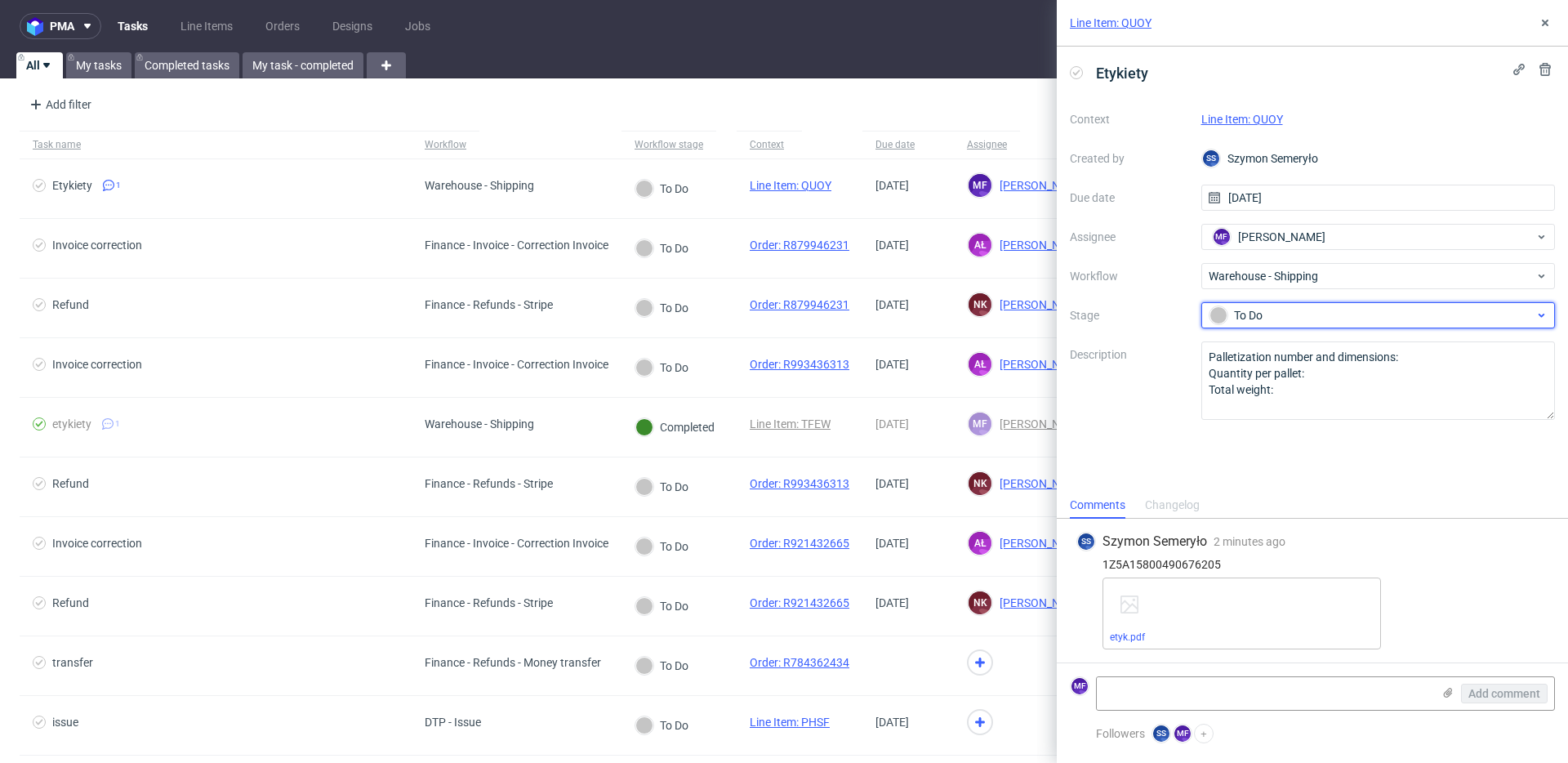
click at [1281, 326] on div "To Do" at bounding box center [1379, 315] width 355 height 26
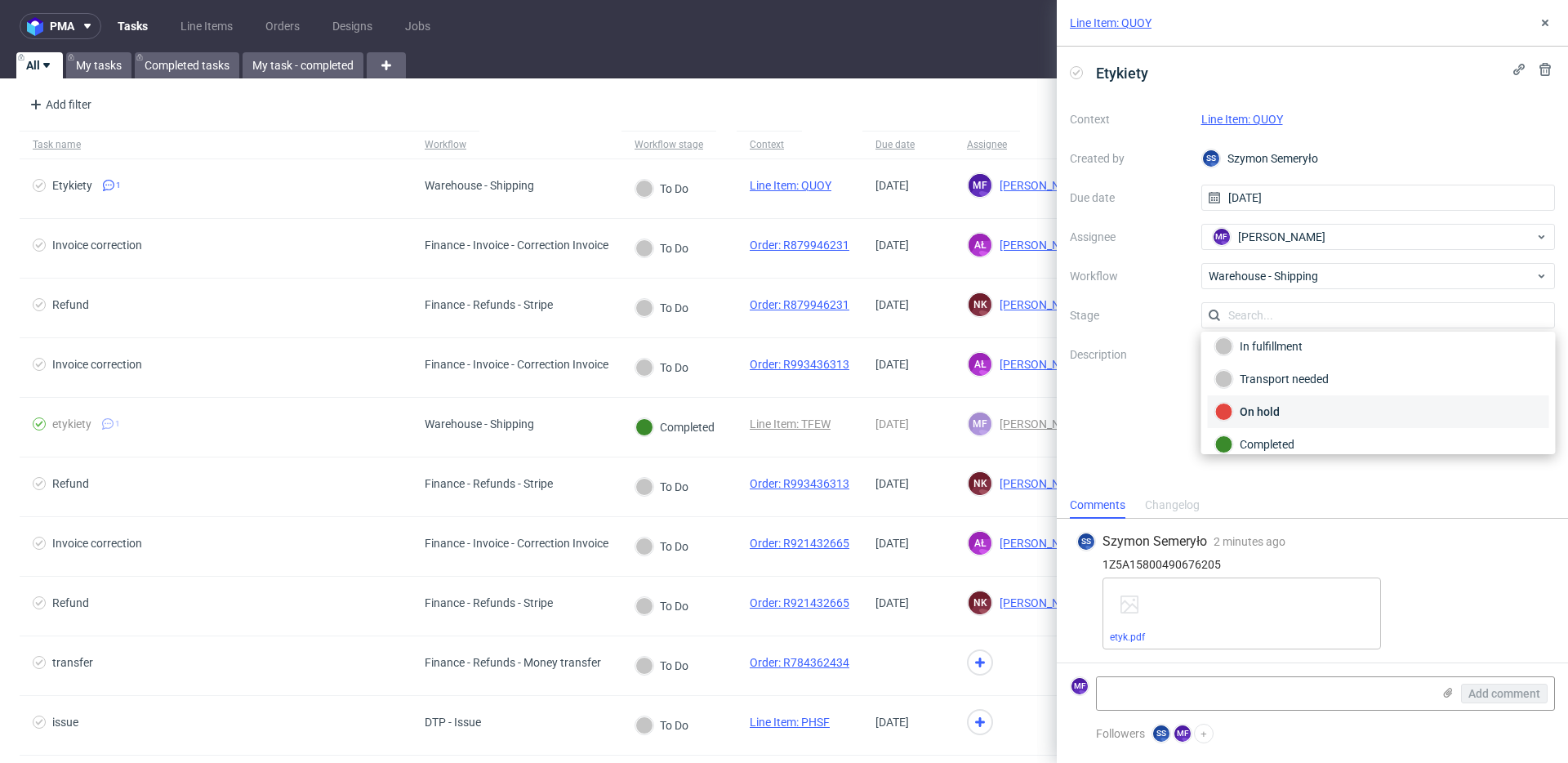
scroll to position [86, 0]
click at [1291, 434] on div "Completed" at bounding box center [1379, 431] width 327 height 18
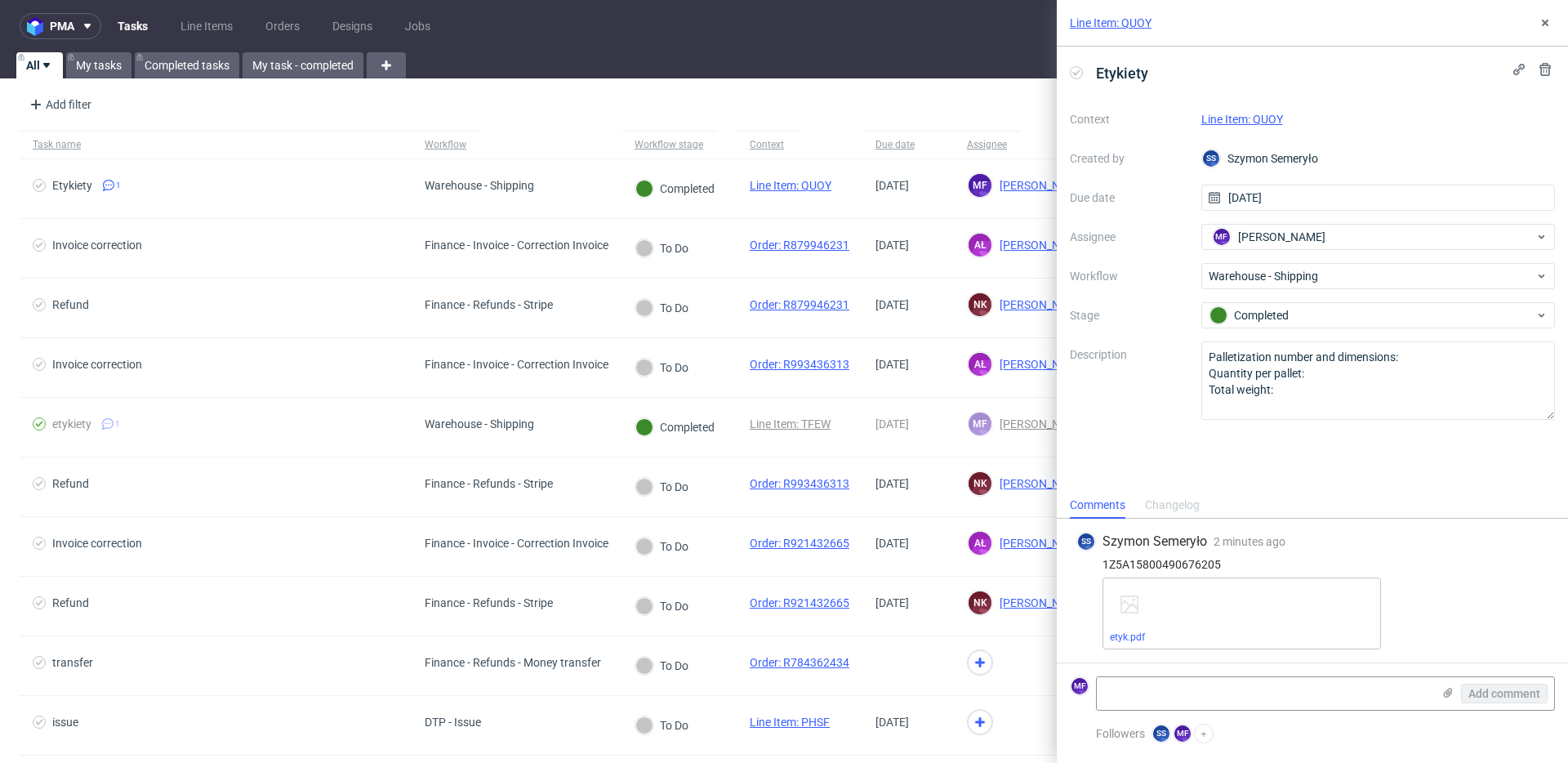
click at [1238, 125] on div "Line Item: QUOY" at bounding box center [1379, 119] width 355 height 20
click at [1238, 125] on link "Line Item: QUOY" at bounding box center [1242, 119] width 81 height 13
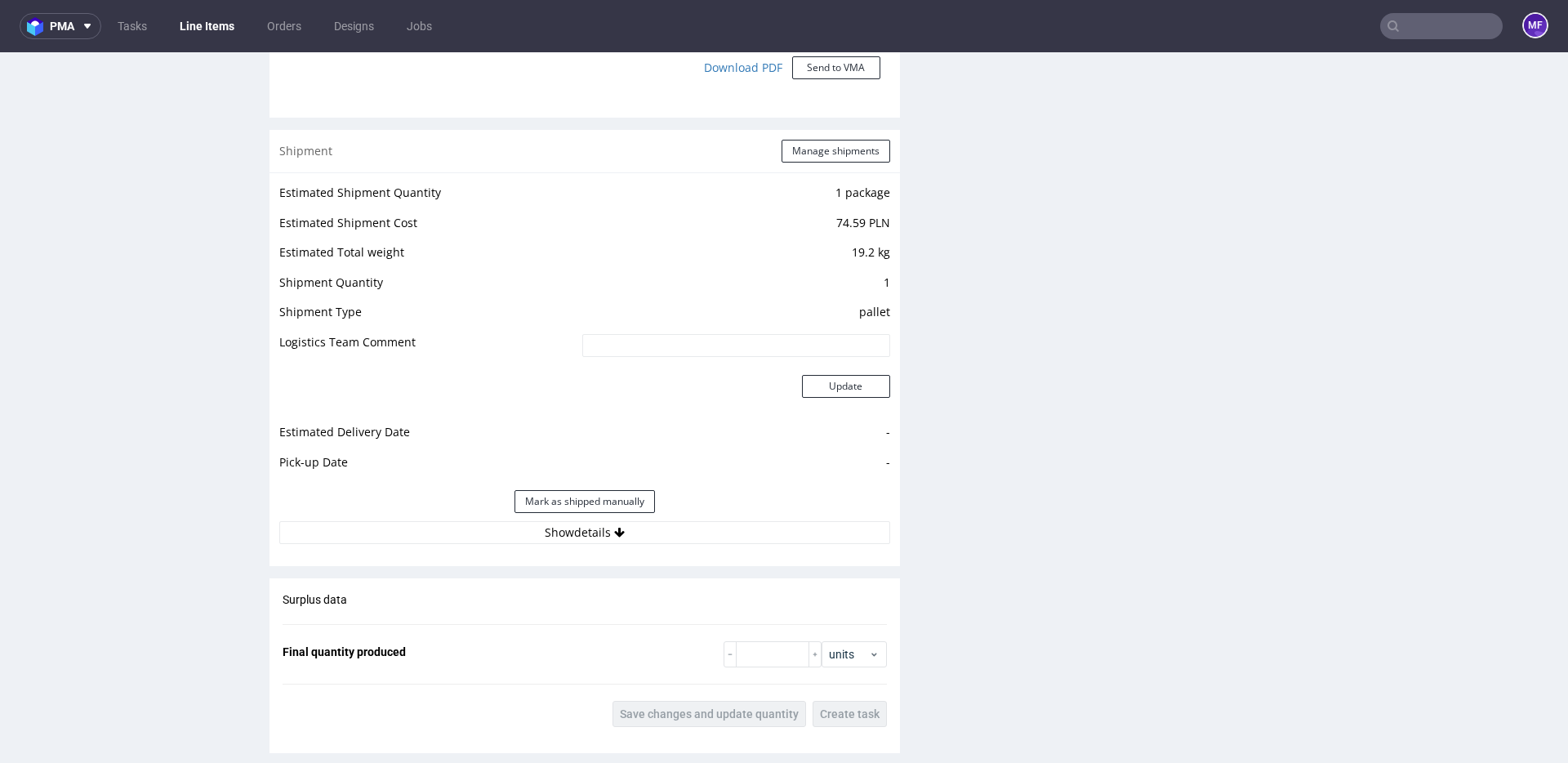
scroll to position [1509, 0]
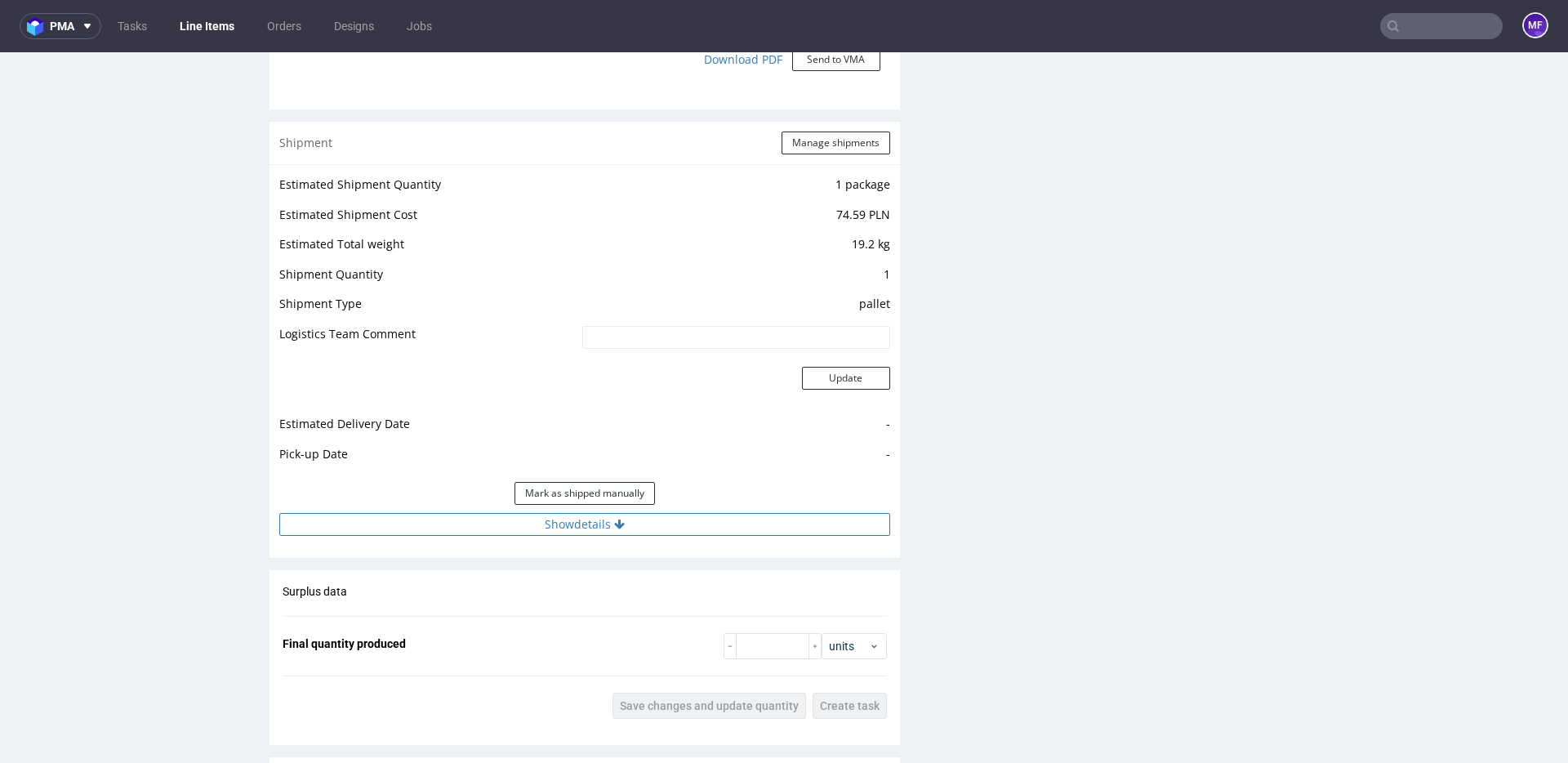
click at [598, 533] on button "Show details" at bounding box center [585, 524] width 611 height 23
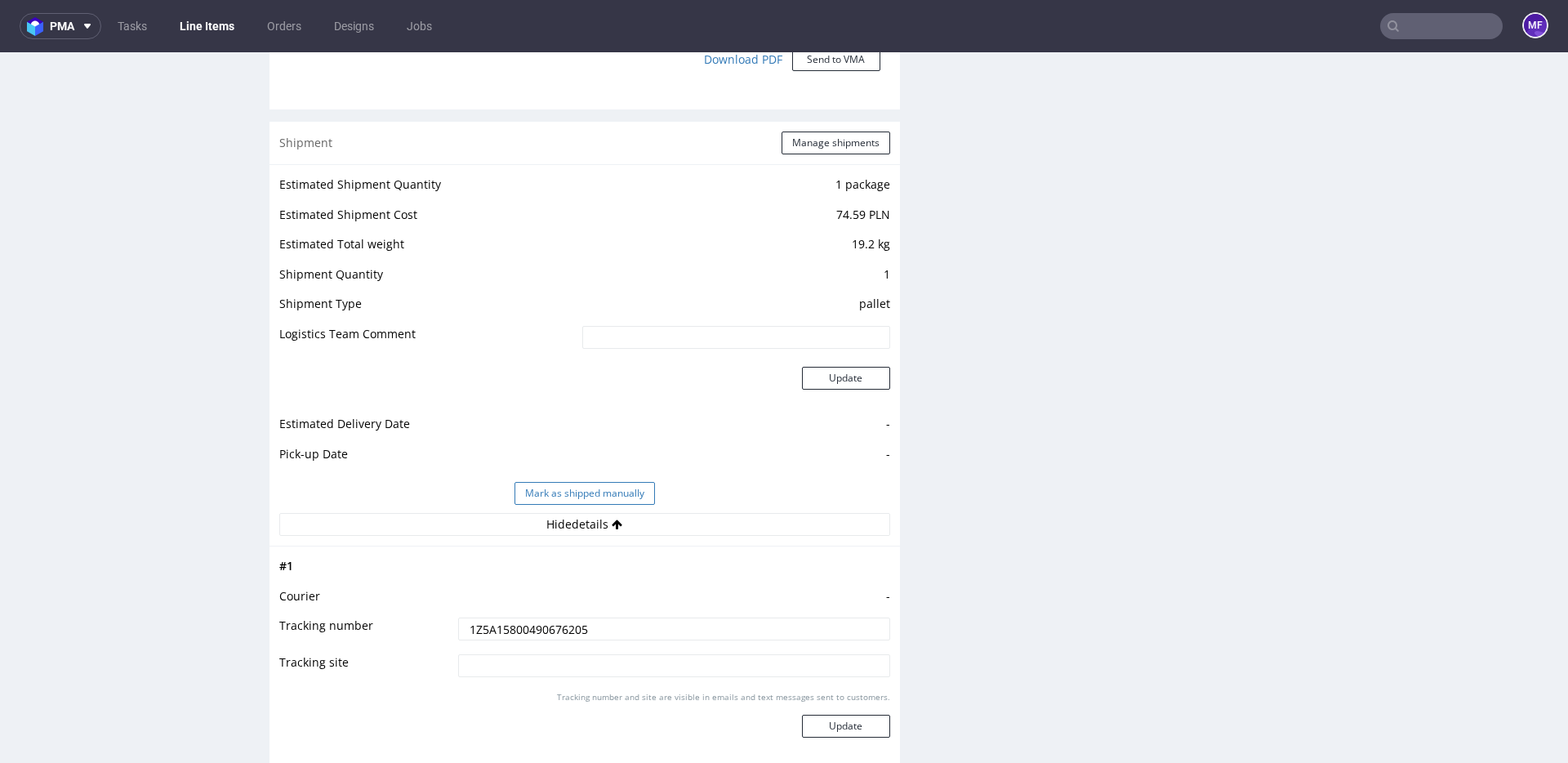
drag, startPoint x: 598, startPoint y: 529, endPoint x: 584, endPoint y: 493, distance: 38.6
click at [594, 526] on button "Hide details" at bounding box center [585, 524] width 611 height 23
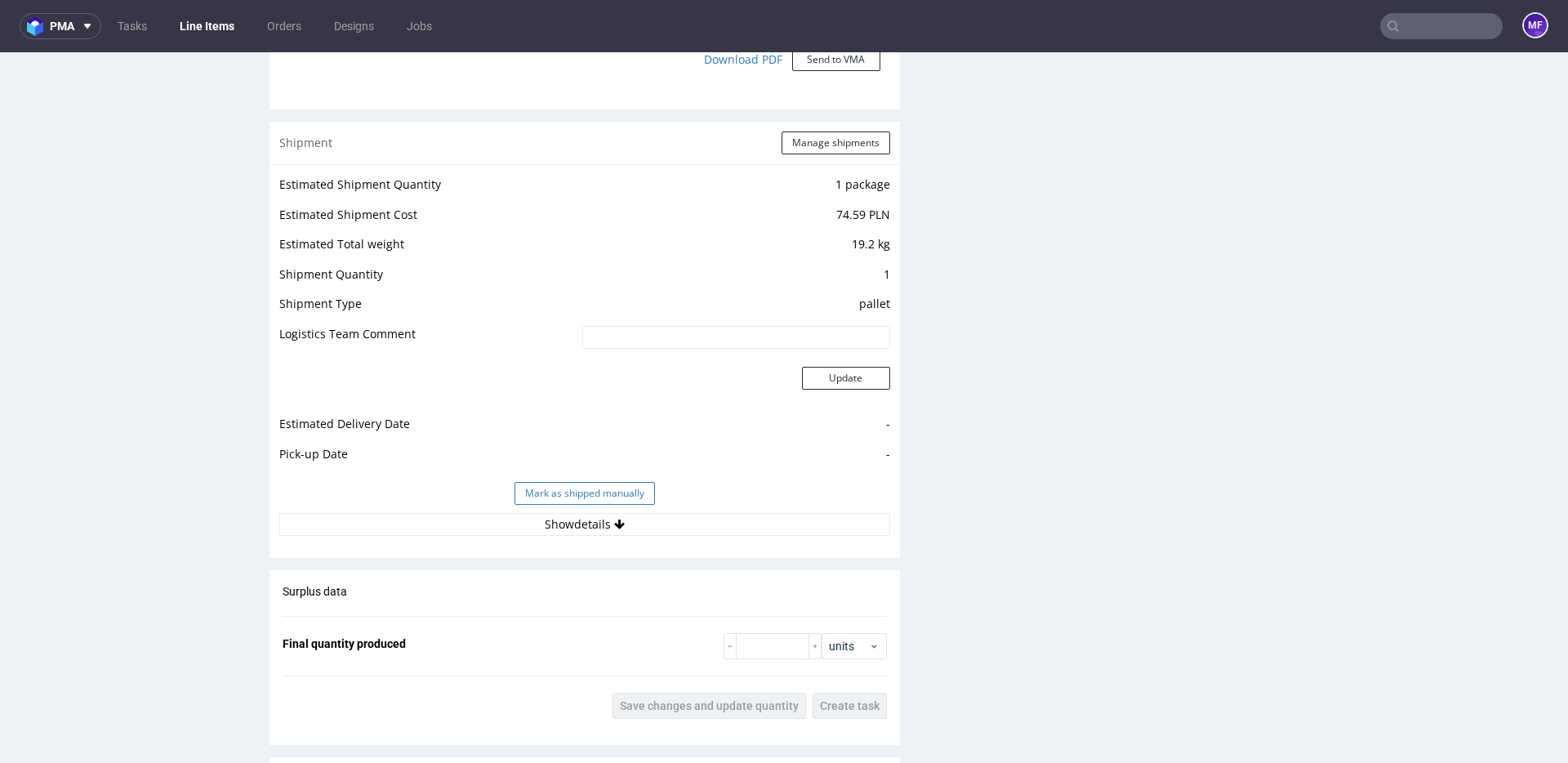
click at [584, 488] on button "Mark as shipped manually" at bounding box center [584, 493] width 140 height 23
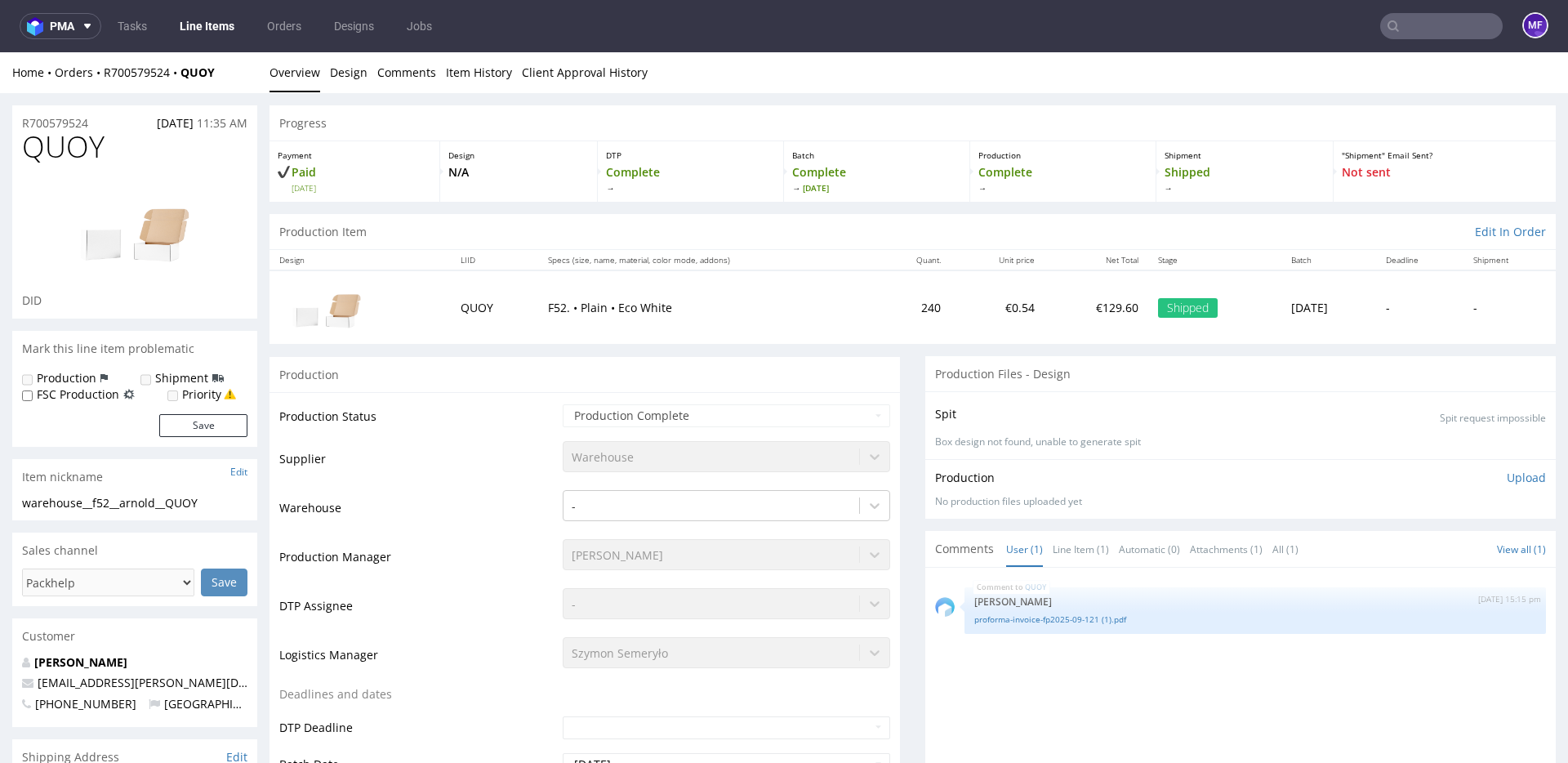
scroll to position [1, 0]
